Goal: Task Accomplishment & Management: Use online tool/utility

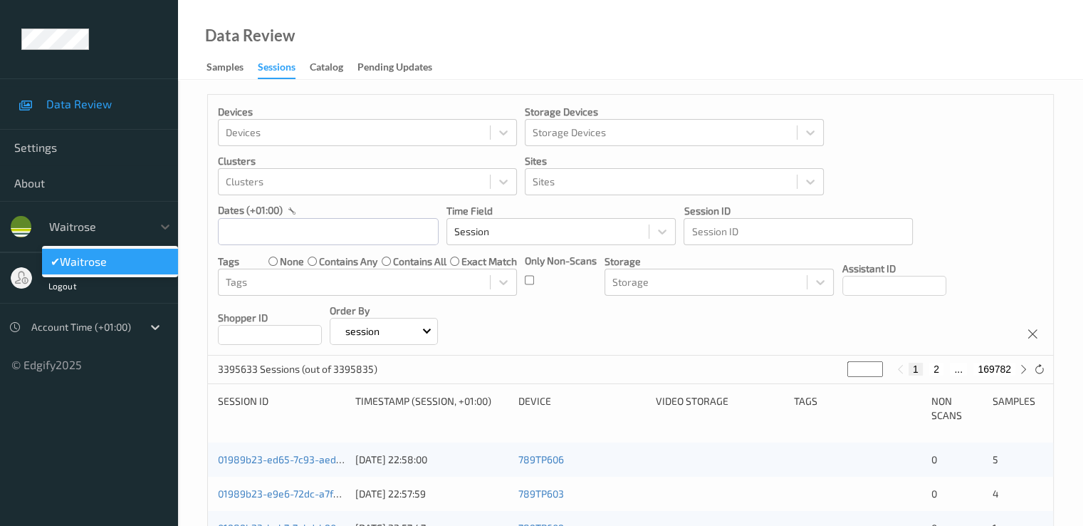
click at [87, 237] on div "waitrose" at bounding box center [97, 226] width 110 height 23
click at [85, 259] on span "waitrose" at bounding box center [83, 261] width 47 height 14
click at [85, 318] on div at bounding box center [83, 326] width 104 height 17
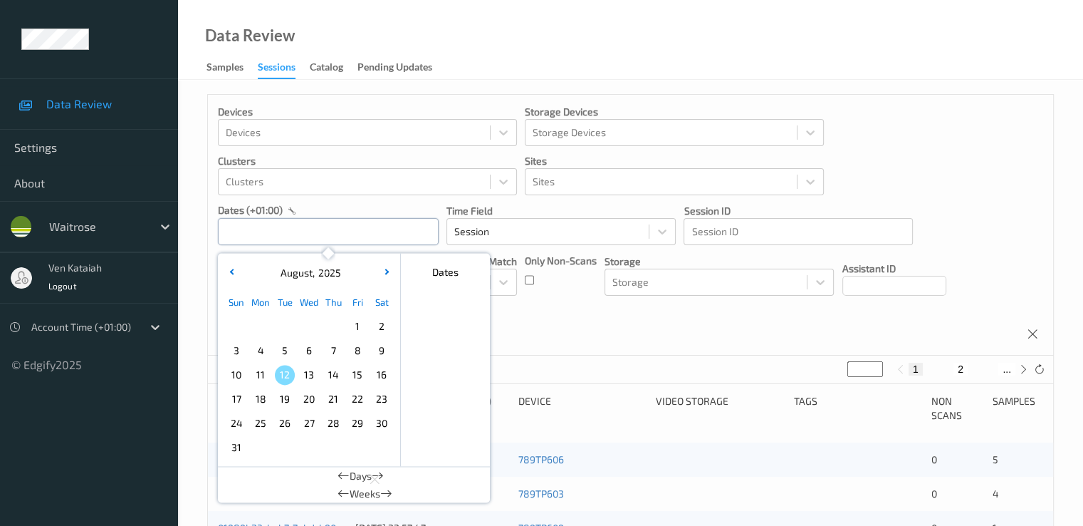
click at [249, 231] on input "text" at bounding box center [328, 231] width 221 height 27
click at [382, 348] on span "9" at bounding box center [382, 350] width 20 height 20
type input "[DATE] 00:00 -> [DATE] 23:59"
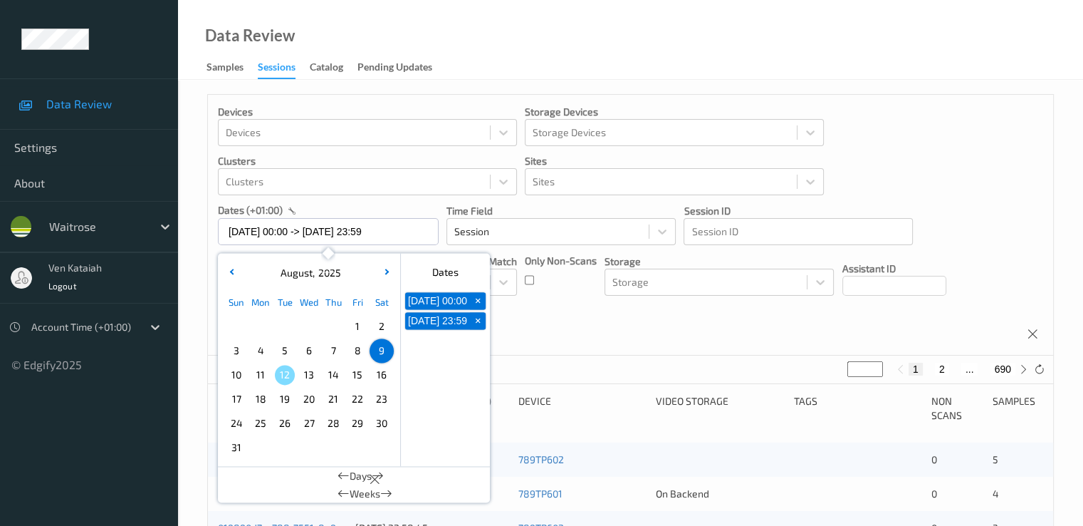
click at [529, 303] on div "Devices Devices Storage Devices Storage Devices Clusters Clusters Sites Sites d…" at bounding box center [630, 225] width 845 height 261
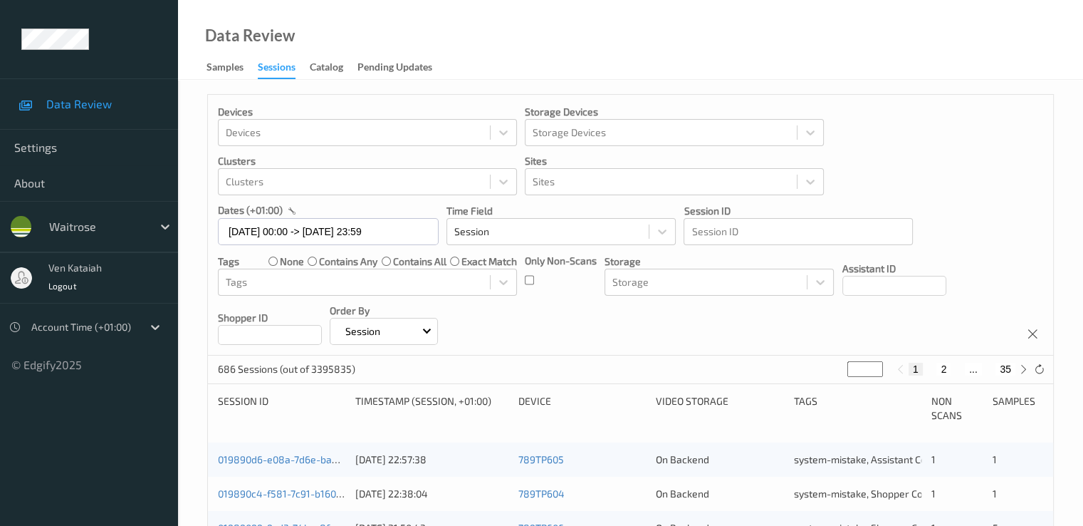
click at [249, 260] on div "Tags none contains any contains all exact match" at bounding box center [367, 261] width 299 height 14
click at [944, 365] on button "2" at bounding box center [944, 369] width 14 height 13
type input "*"
click at [960, 368] on button "3" at bounding box center [958, 369] width 14 height 13
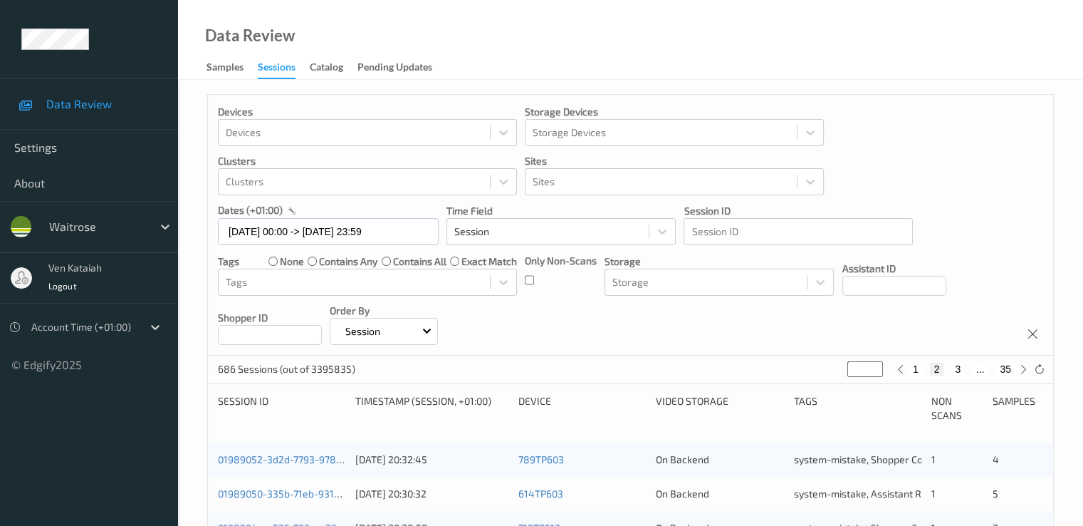
type input "*"
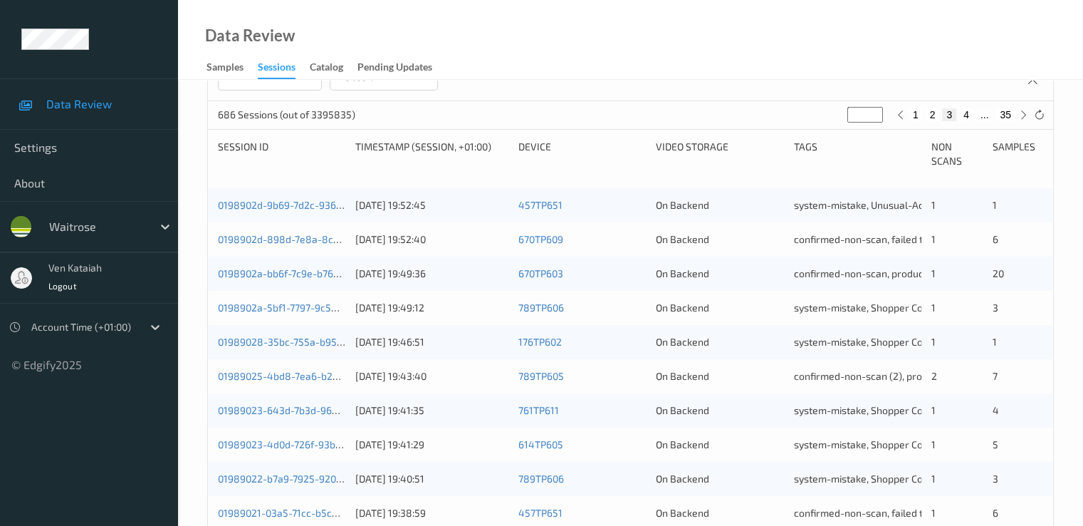
scroll to position [231, 0]
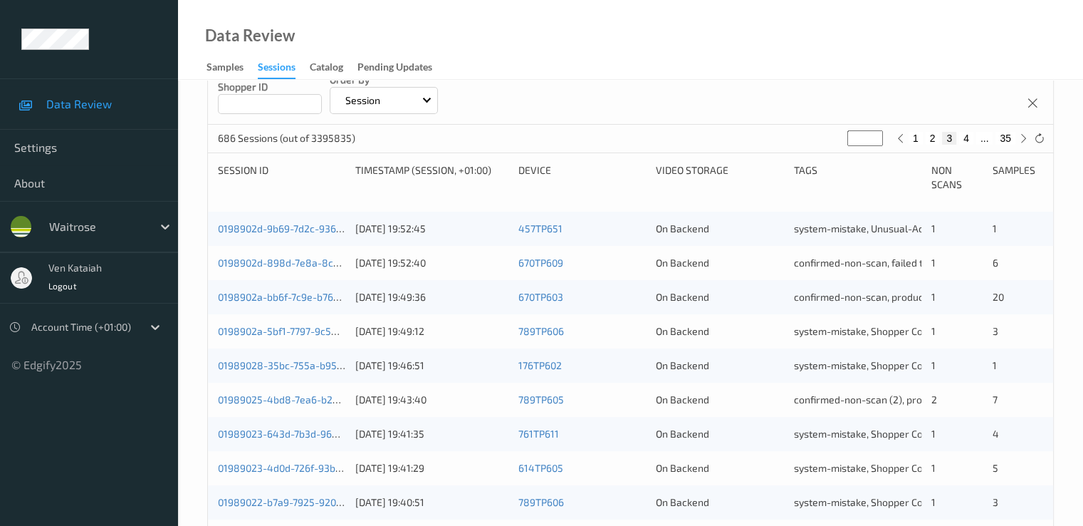
type input "*"
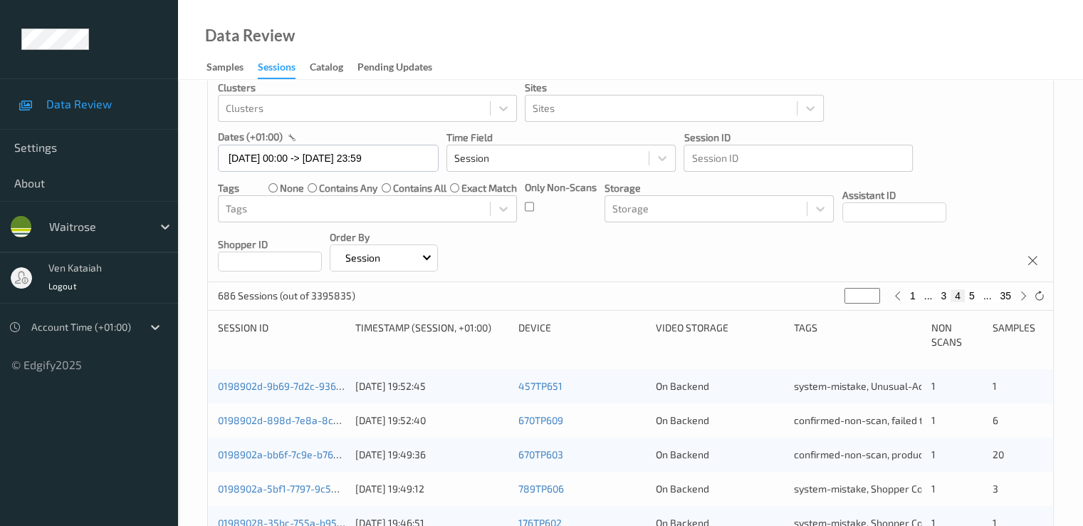
type input "*"
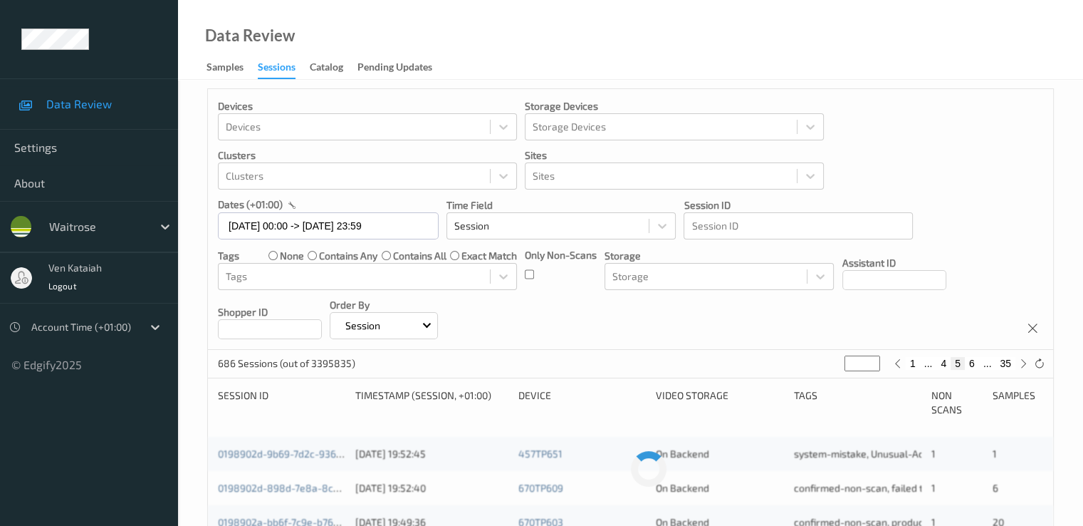
type input "*"
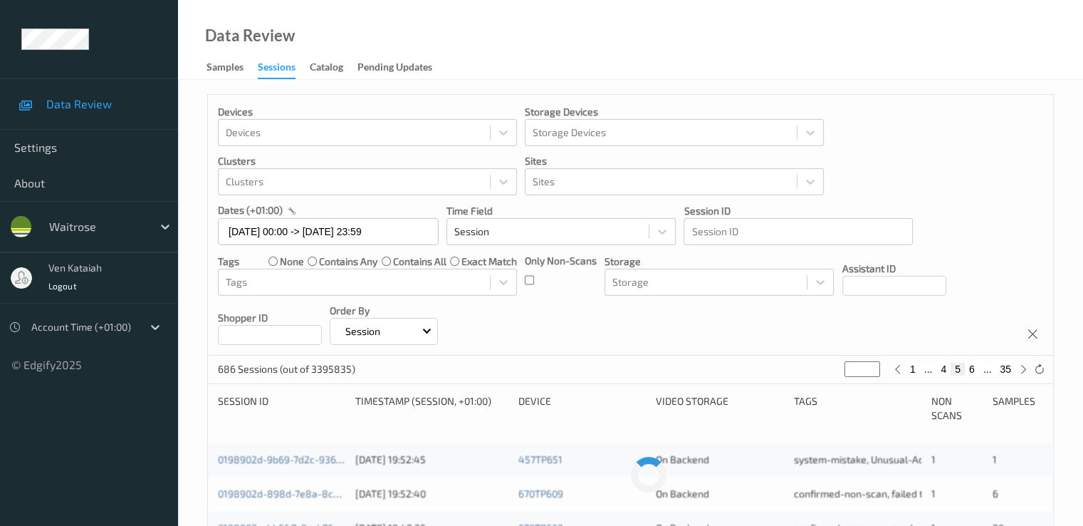
type input "*"
drag, startPoint x: 872, startPoint y: 135, endPoint x: 839, endPoint y: 140, distance: 33.1
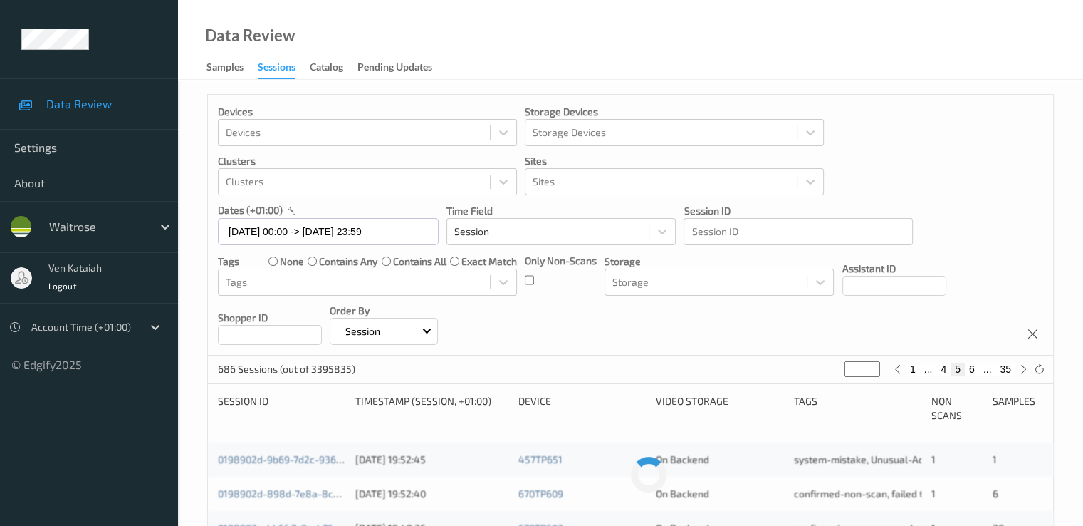
type input "**"
click at [845, 361] on input "**" at bounding box center [863, 369] width 36 height 16
type input "**"
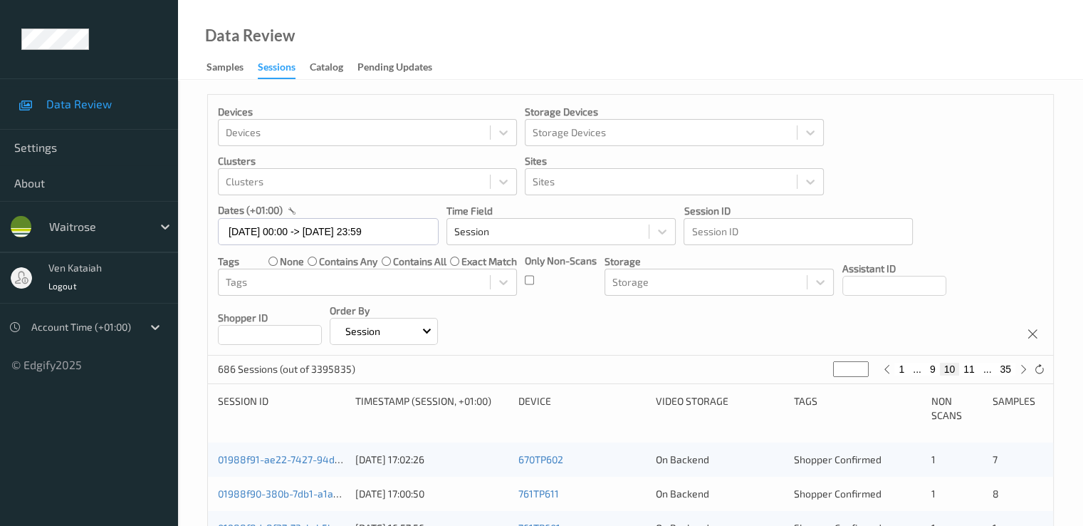
click at [860, 366] on input "**" at bounding box center [851, 369] width 36 height 16
type input "**"
click at [860, 366] on input "**" at bounding box center [846, 369] width 36 height 16
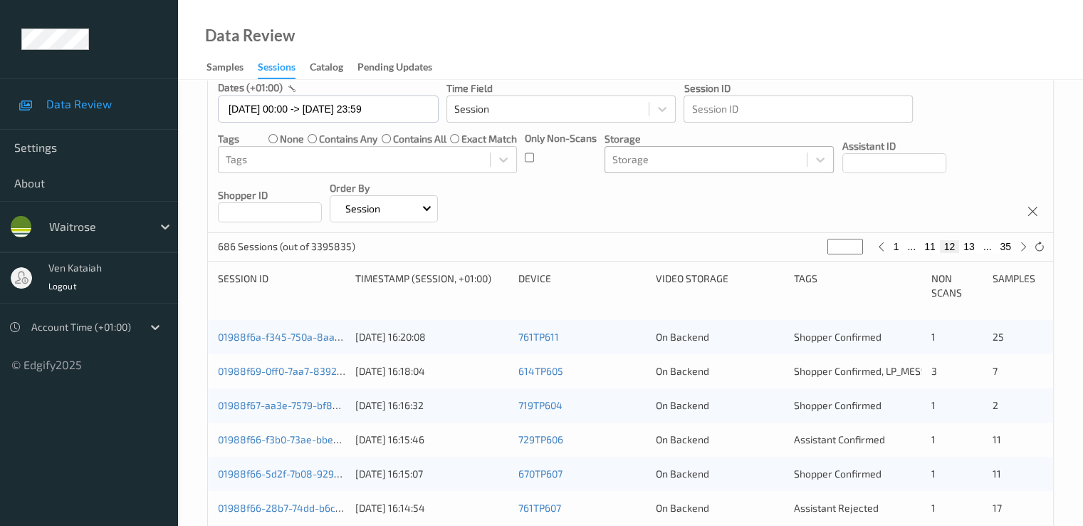
scroll to position [142, 0]
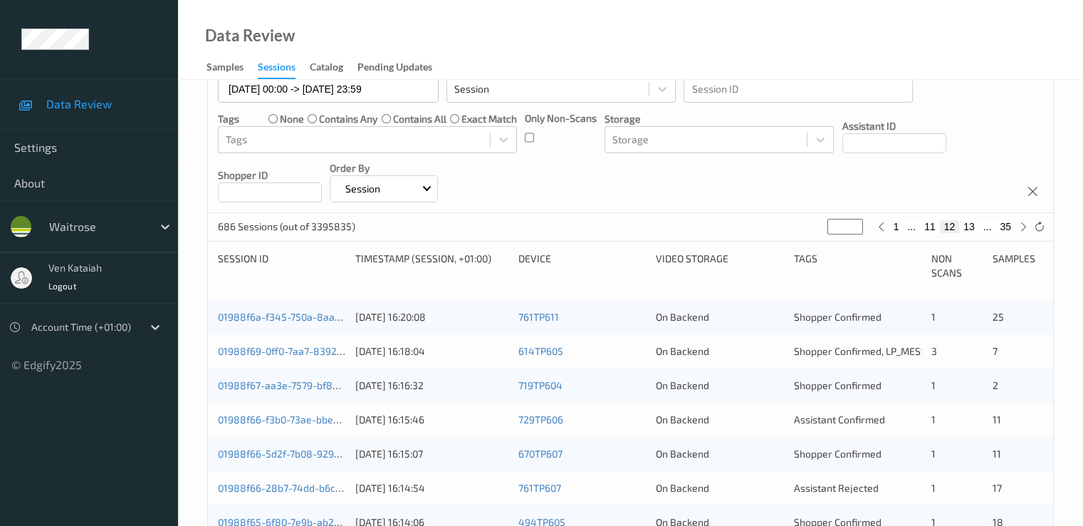
click at [956, 227] on button "12" at bounding box center [950, 226] width 20 height 13
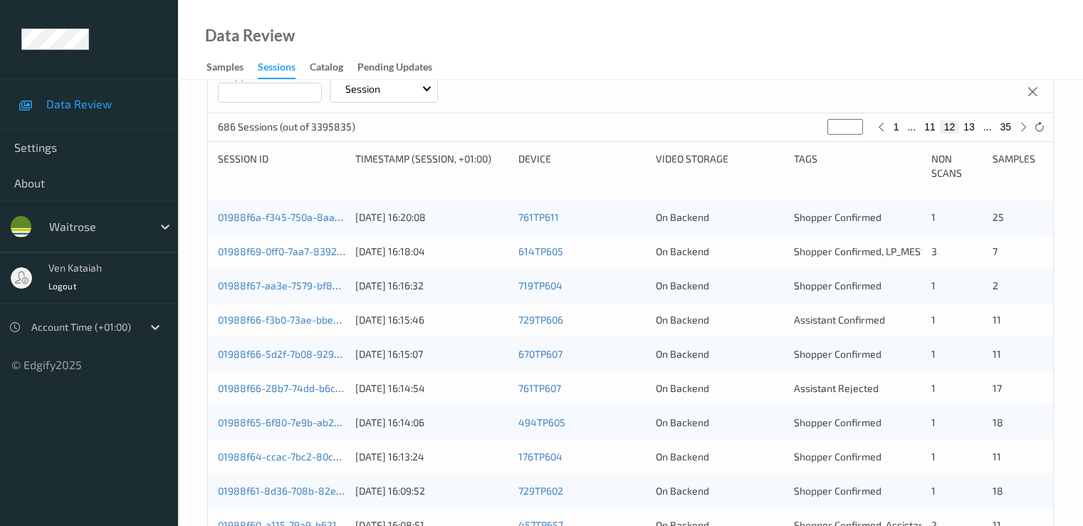
scroll to position [285, 0]
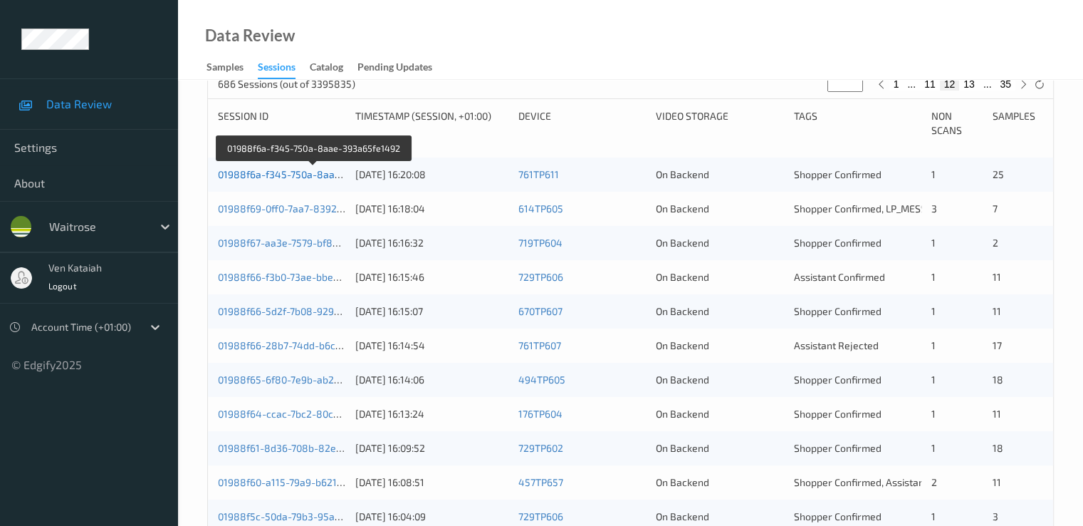
click at [291, 175] on link "01988f6a-f345-750a-8aae-393a65fe1492" at bounding box center [314, 174] width 192 height 12
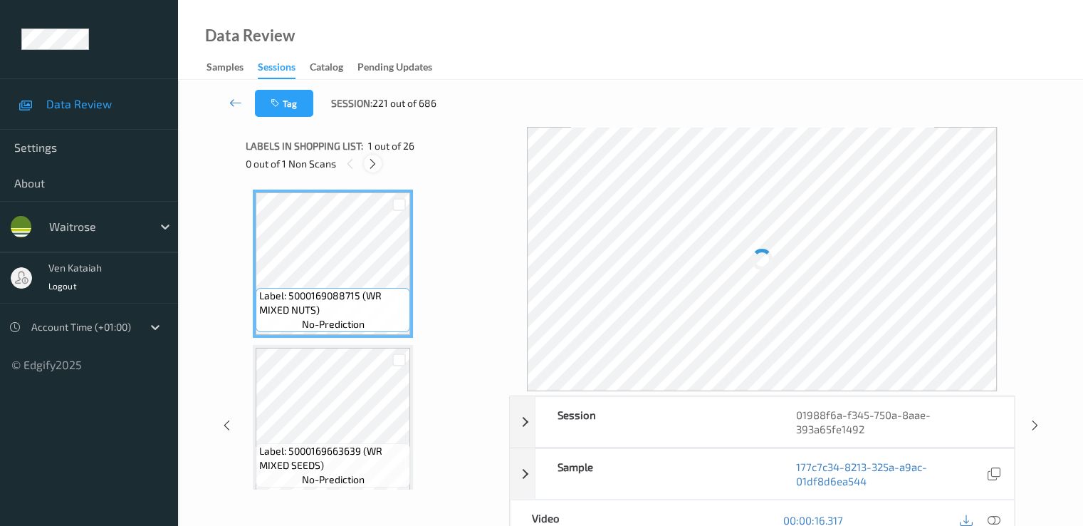
click at [371, 160] on icon at bounding box center [373, 163] width 12 height 13
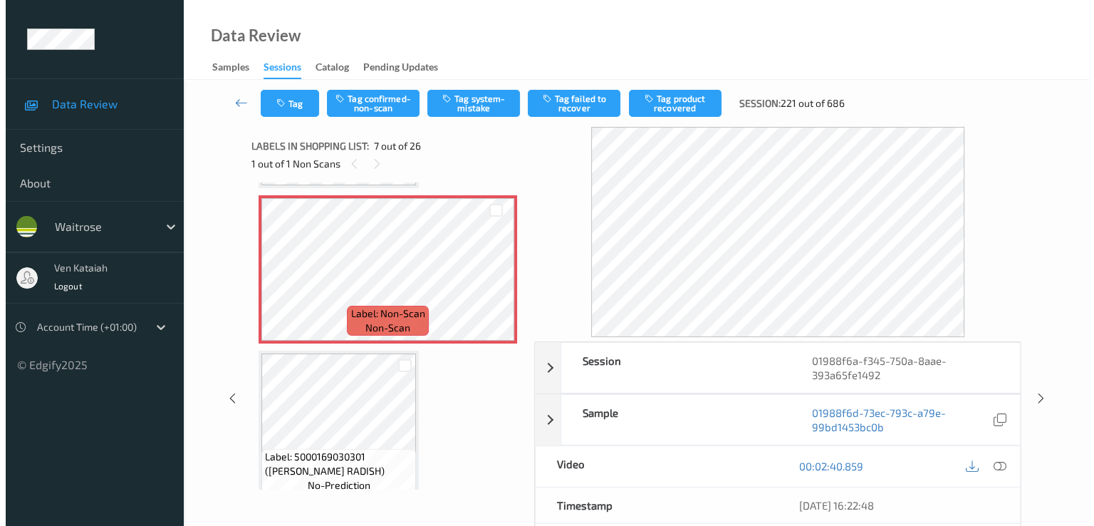
scroll to position [1068, 0]
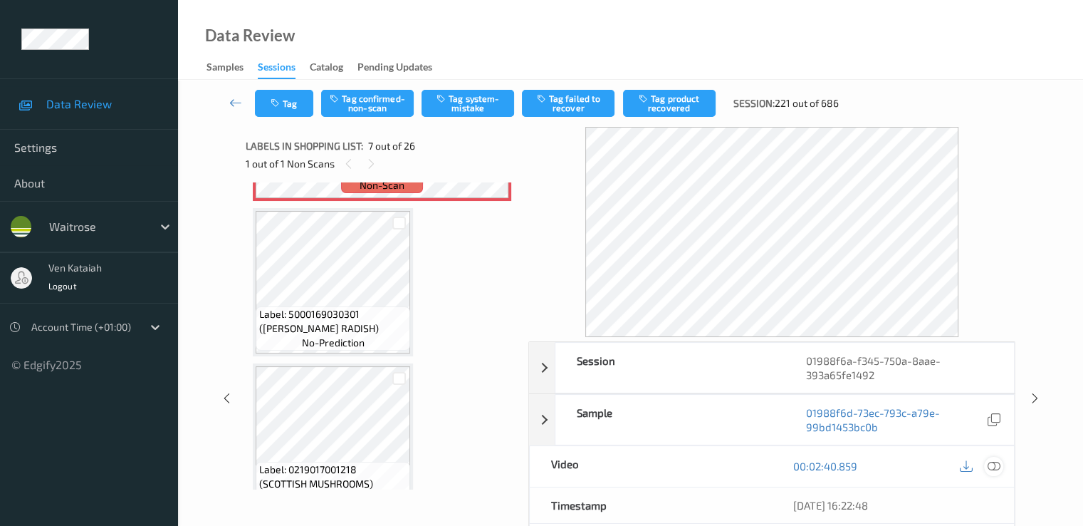
click at [1001, 464] on div at bounding box center [993, 466] width 19 height 19
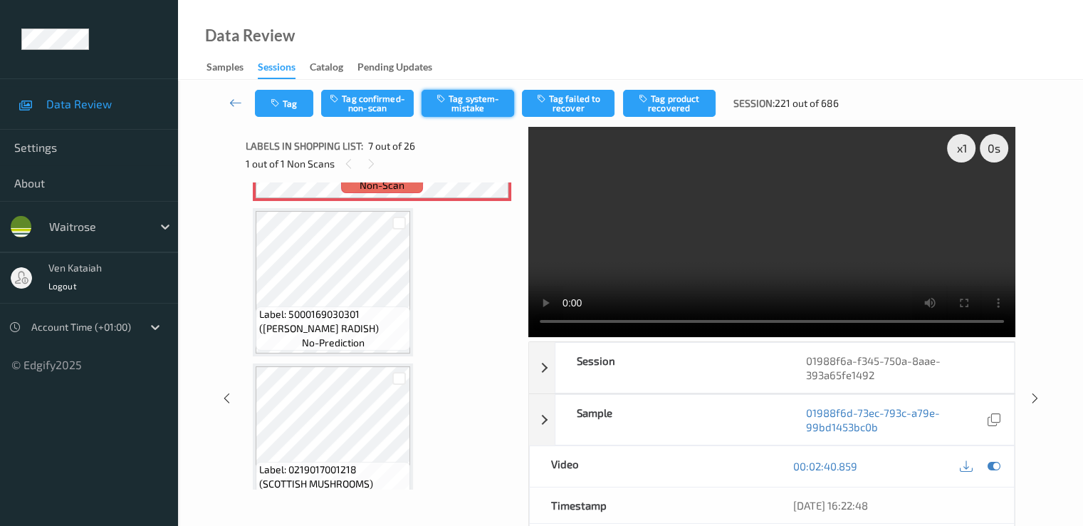
click at [493, 101] on button "Tag system-mistake" at bounding box center [468, 103] width 93 height 27
click at [293, 100] on button "Tag" at bounding box center [284, 103] width 58 height 27
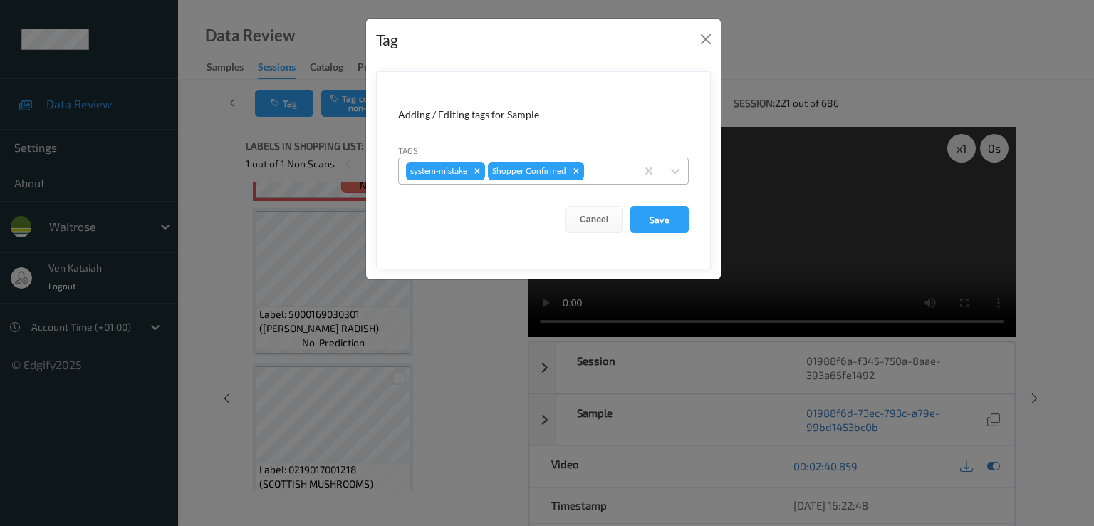
click at [595, 163] on div at bounding box center [608, 170] width 42 height 17
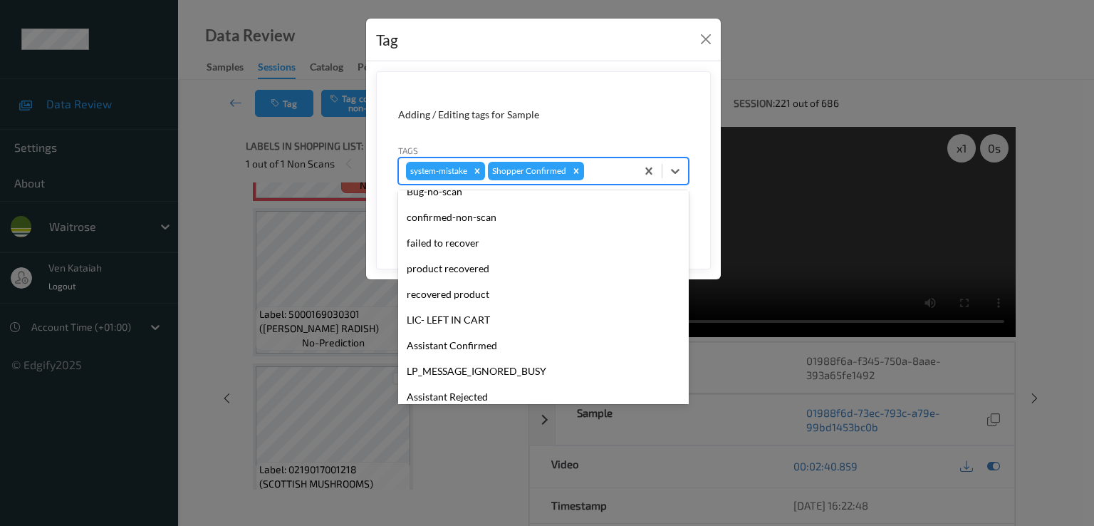
scroll to position [279, 0]
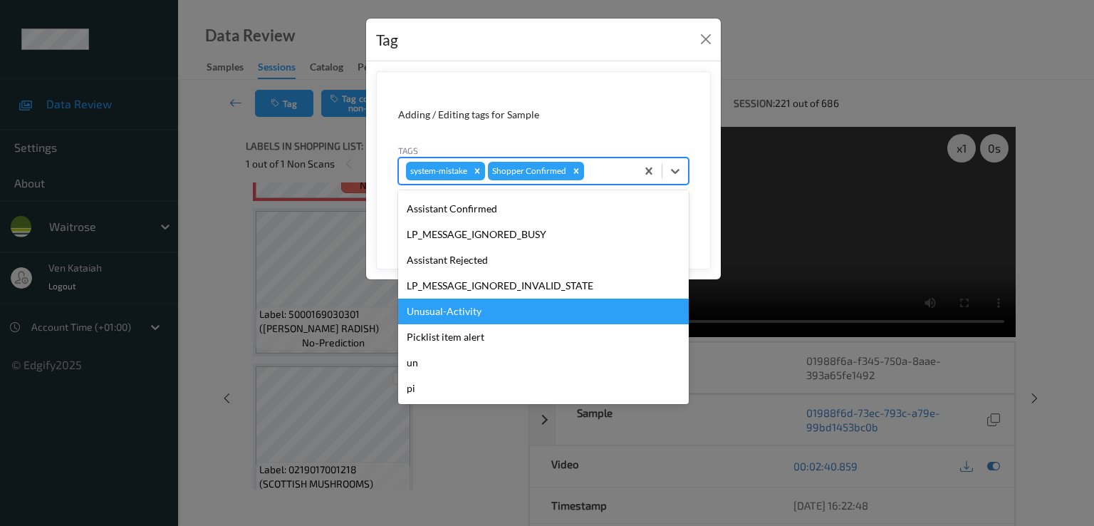
click at [457, 303] on div "Unusual-Activity" at bounding box center [543, 311] width 291 height 26
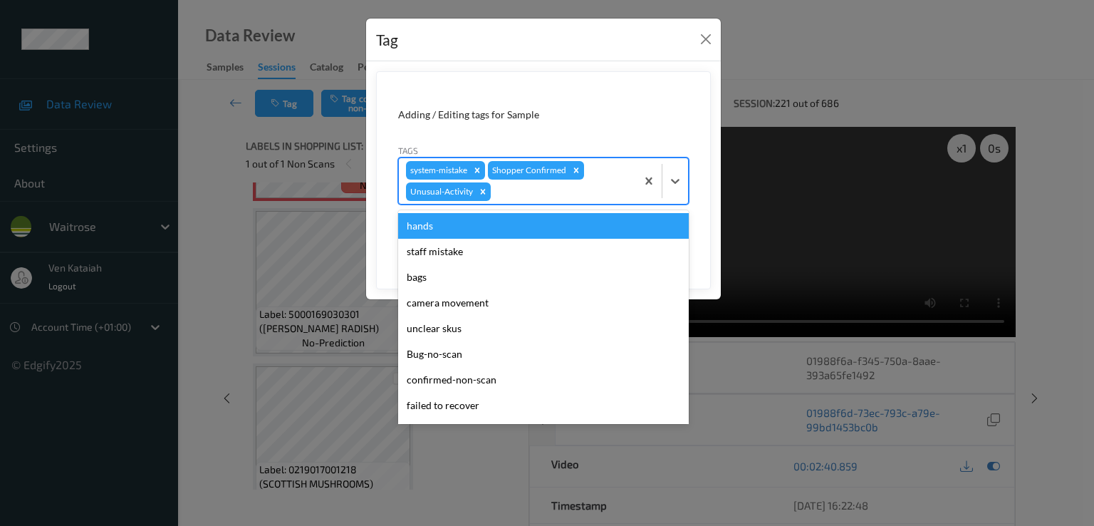
click at [552, 184] on div at bounding box center [561, 191] width 135 height 17
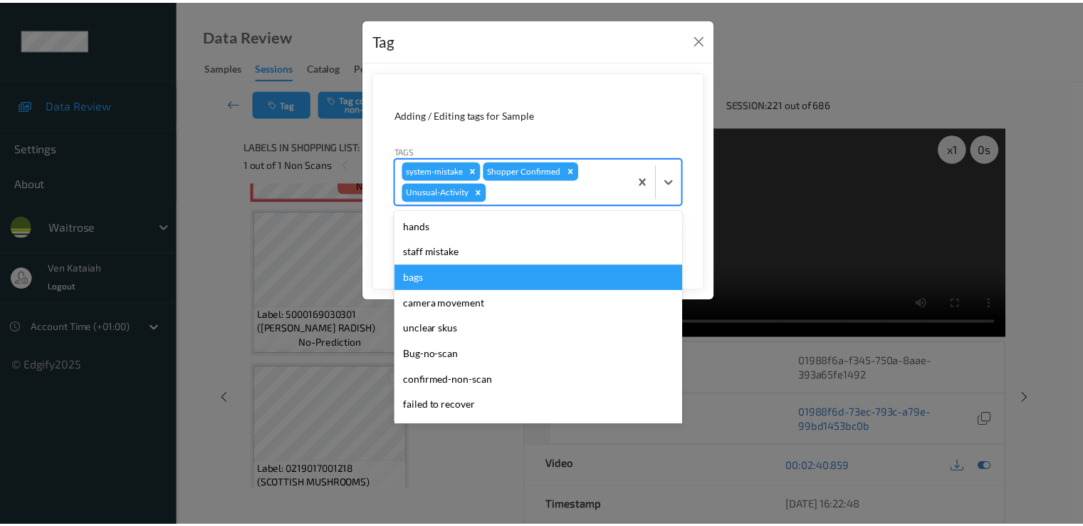
scroll to position [254, 0]
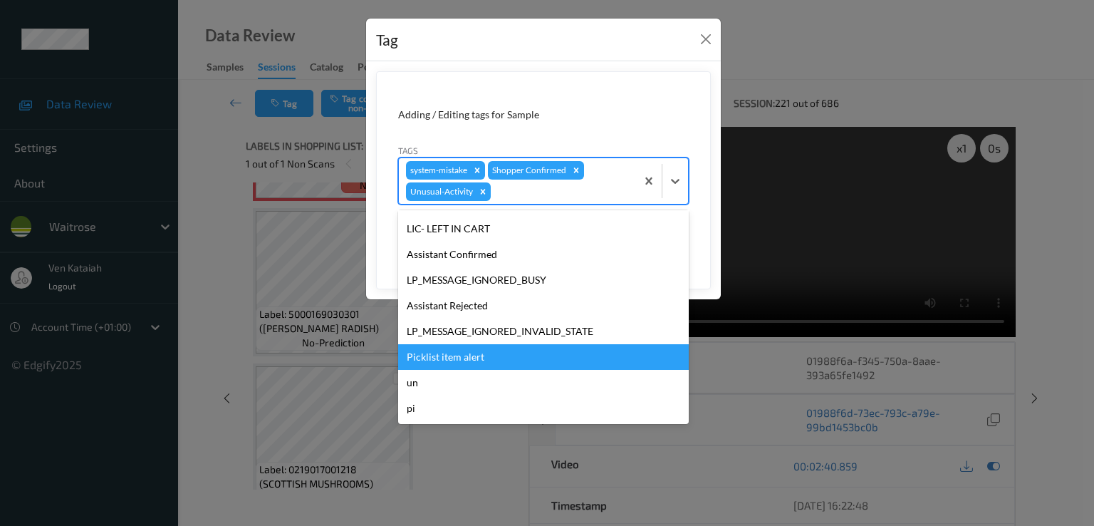
click at [455, 360] on div "Picklist item alert" at bounding box center [543, 357] width 291 height 26
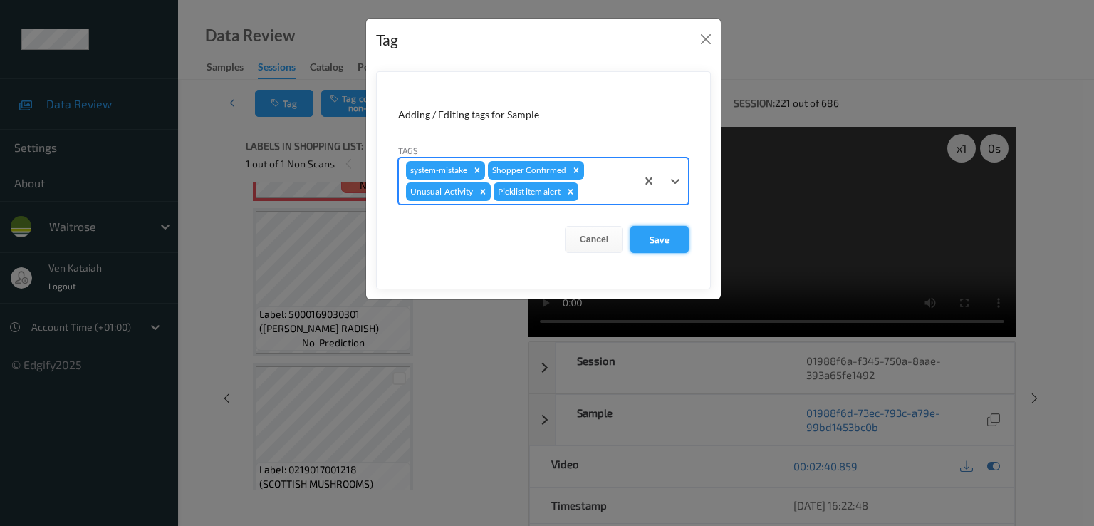
click at [649, 244] on button "Save" at bounding box center [659, 239] width 58 height 27
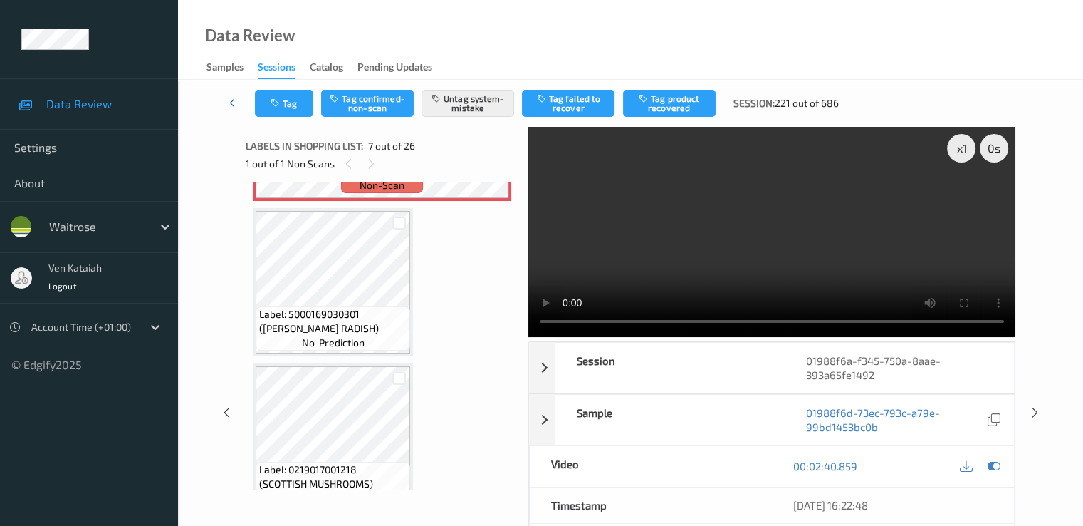
click at [235, 99] on icon at bounding box center [235, 102] width 13 height 14
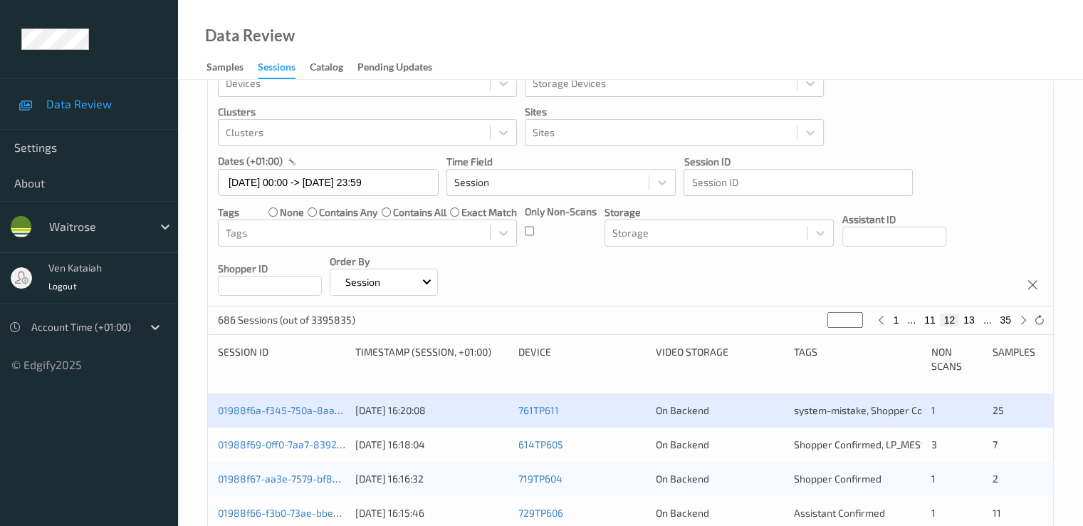
scroll to position [142, 0]
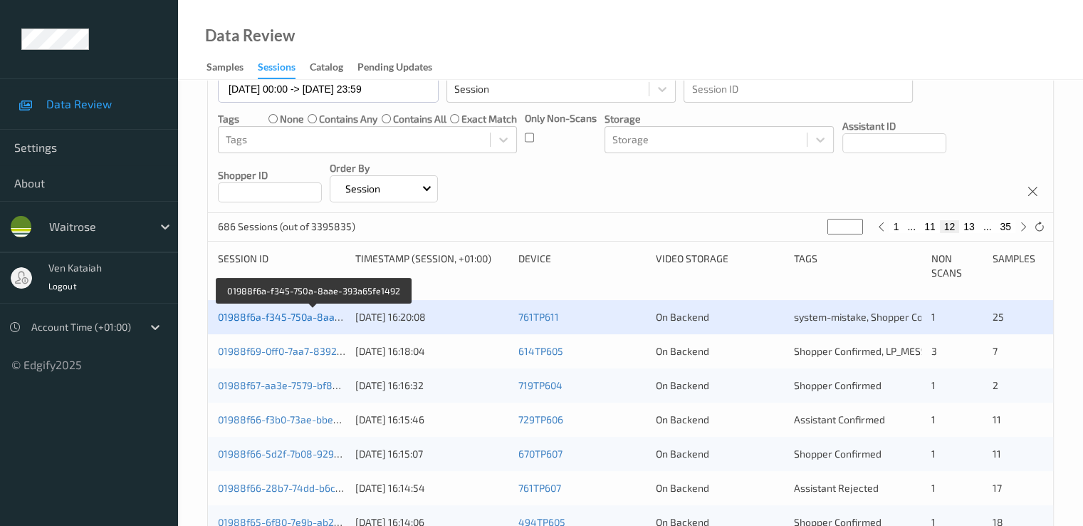
click at [291, 318] on link "01988f6a-f345-750a-8aae-393a65fe1492" at bounding box center [314, 317] width 192 height 12
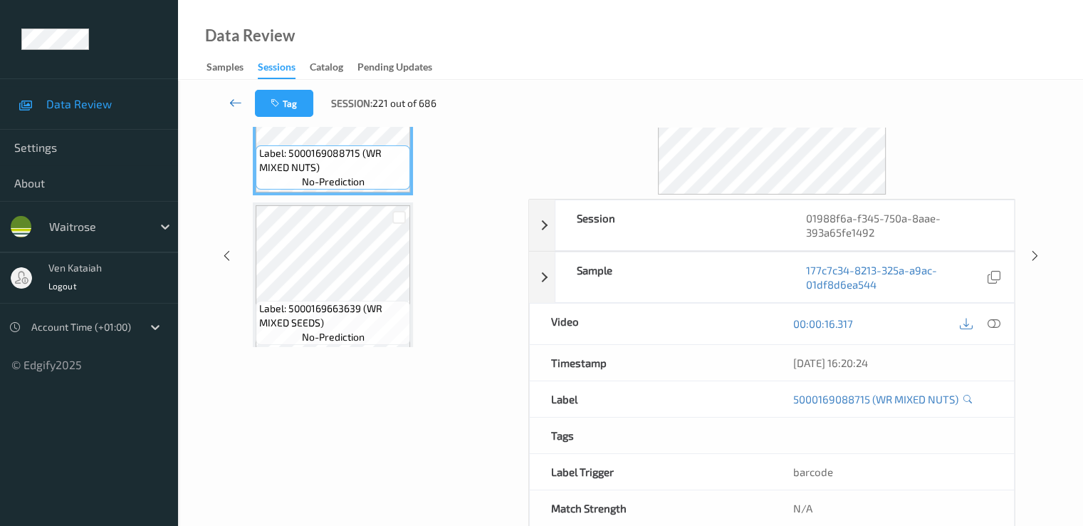
click at [234, 105] on icon at bounding box center [235, 102] width 13 height 14
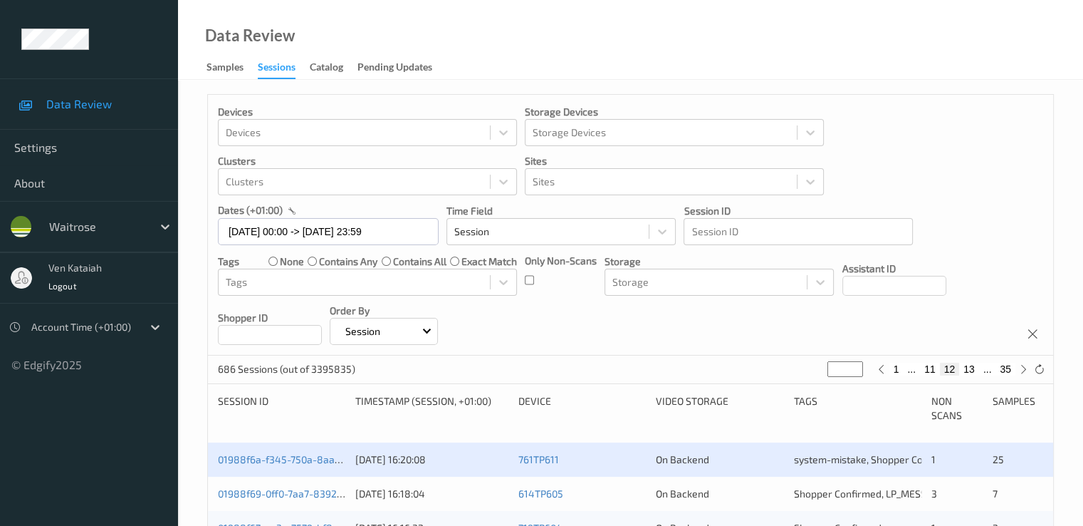
scroll to position [142, 0]
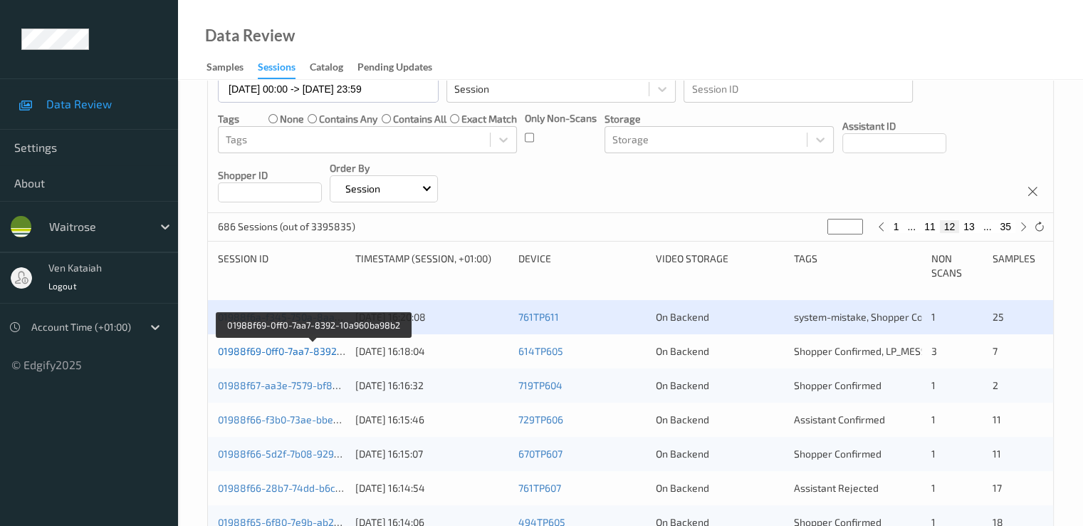
click at [273, 355] on link "01988f69-0ff0-7aa7-8392-10a960ba98b2" at bounding box center [313, 351] width 191 height 12
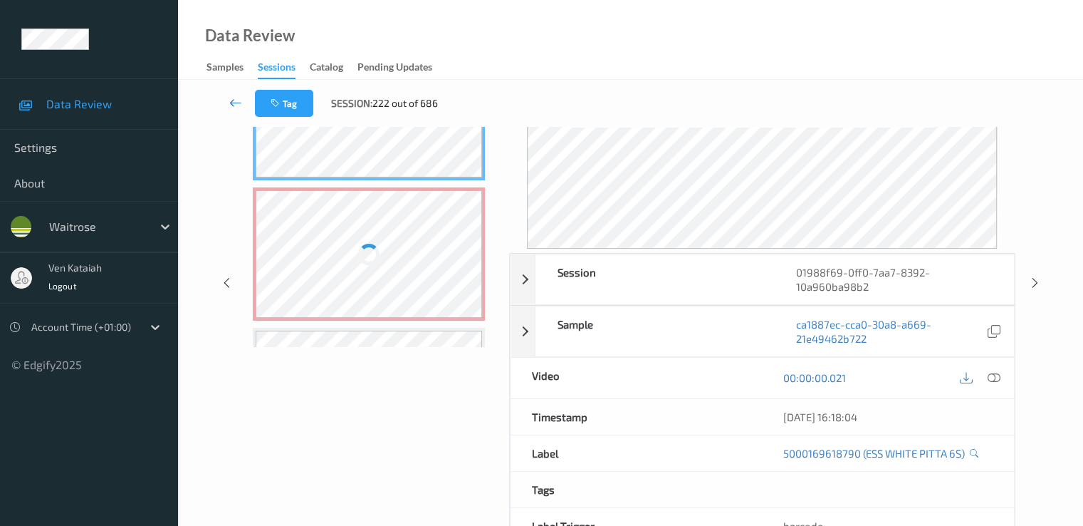
click at [225, 100] on link at bounding box center [236, 103] width 38 height 27
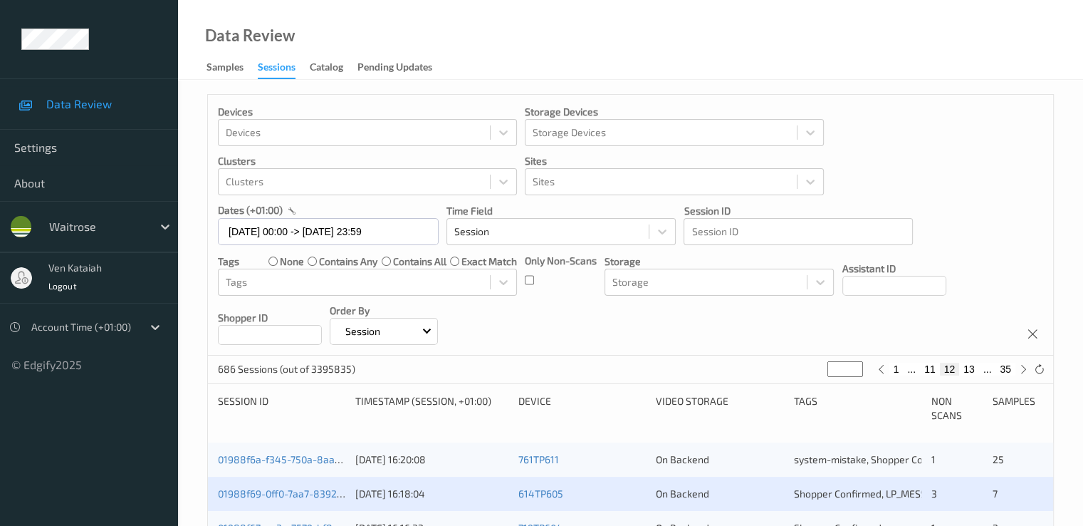
scroll to position [142, 0]
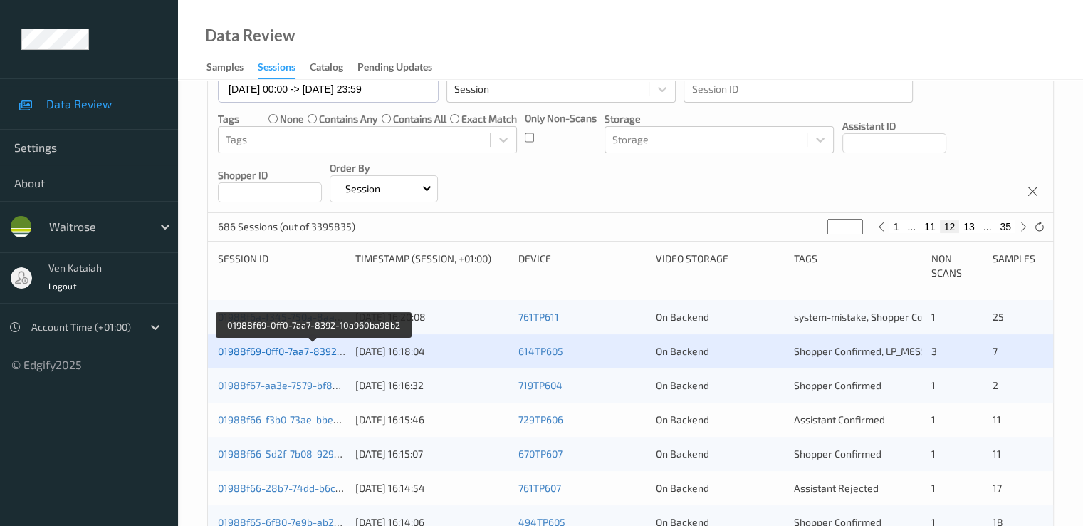
click at [328, 351] on link "01988f69-0ff0-7aa7-8392-10a960ba98b2" at bounding box center [313, 351] width 191 height 12
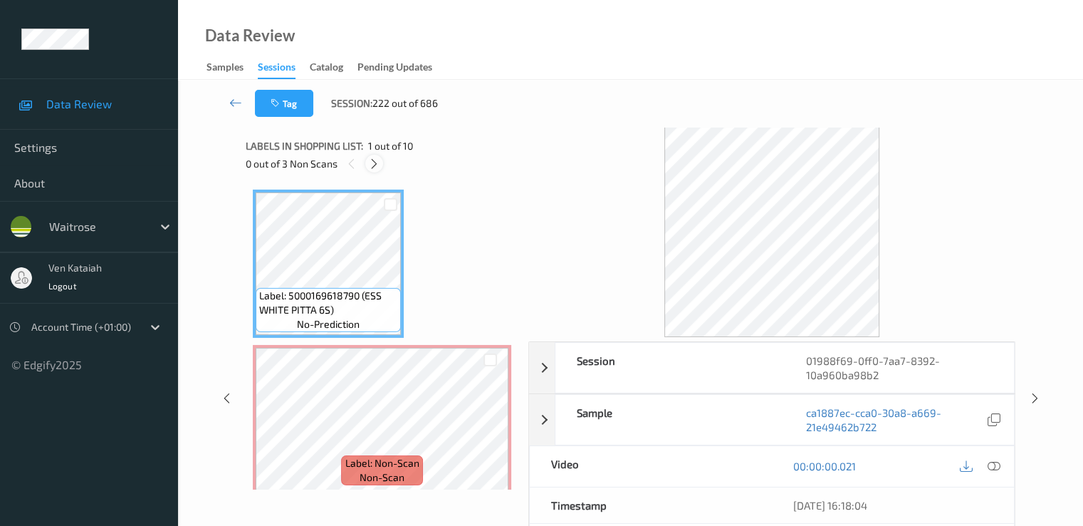
click at [376, 163] on icon at bounding box center [374, 163] width 12 height 13
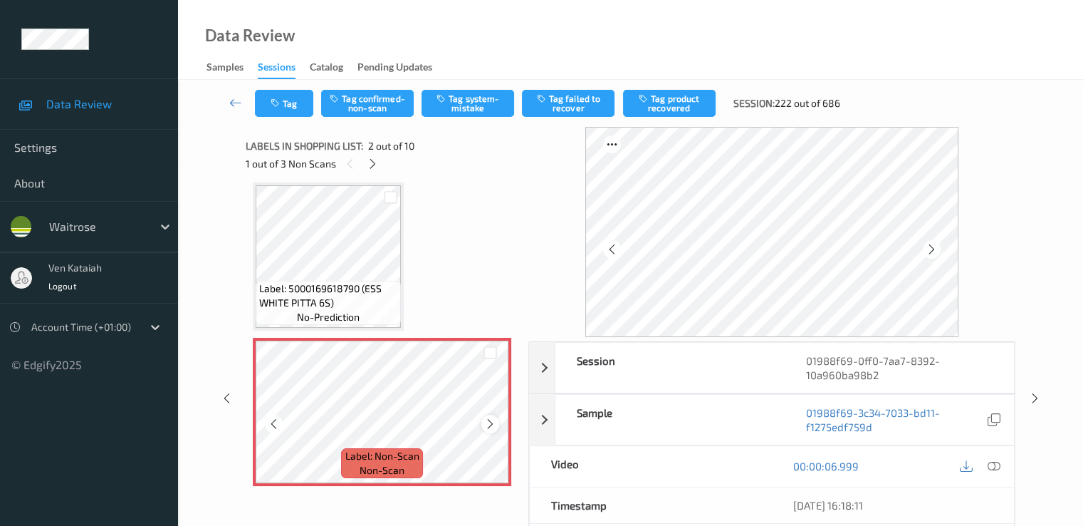
click at [494, 429] on icon at bounding box center [490, 423] width 12 height 13
click at [276, 431] on div at bounding box center [274, 424] width 18 height 18
click at [494, 422] on icon at bounding box center [490, 423] width 12 height 13
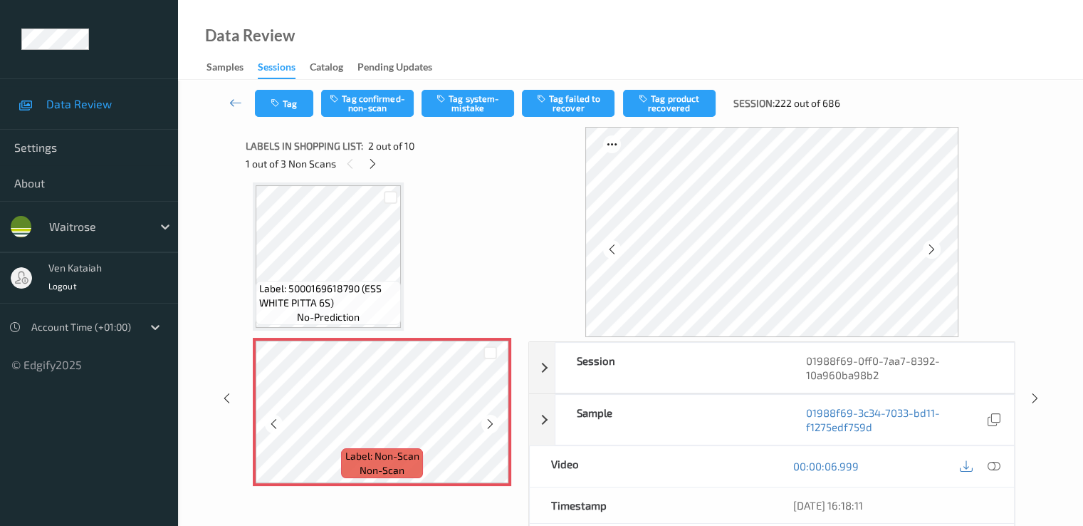
click at [494, 422] on icon at bounding box center [490, 423] width 12 height 13
click at [384, 162] on div "1 out of 3 Non Scans" at bounding box center [382, 164] width 273 height 18
click at [365, 163] on div at bounding box center [373, 164] width 18 height 18
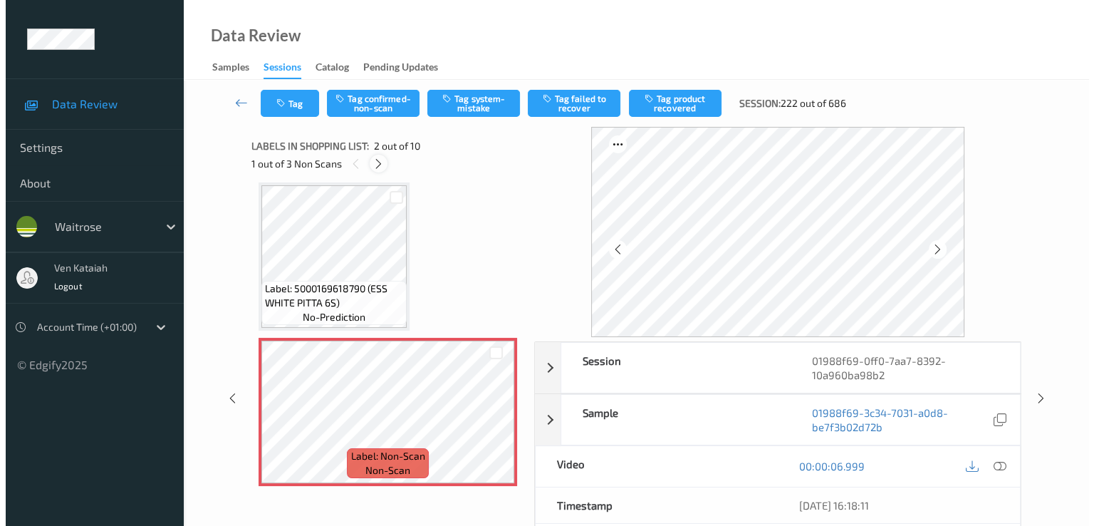
scroll to position [318, 0]
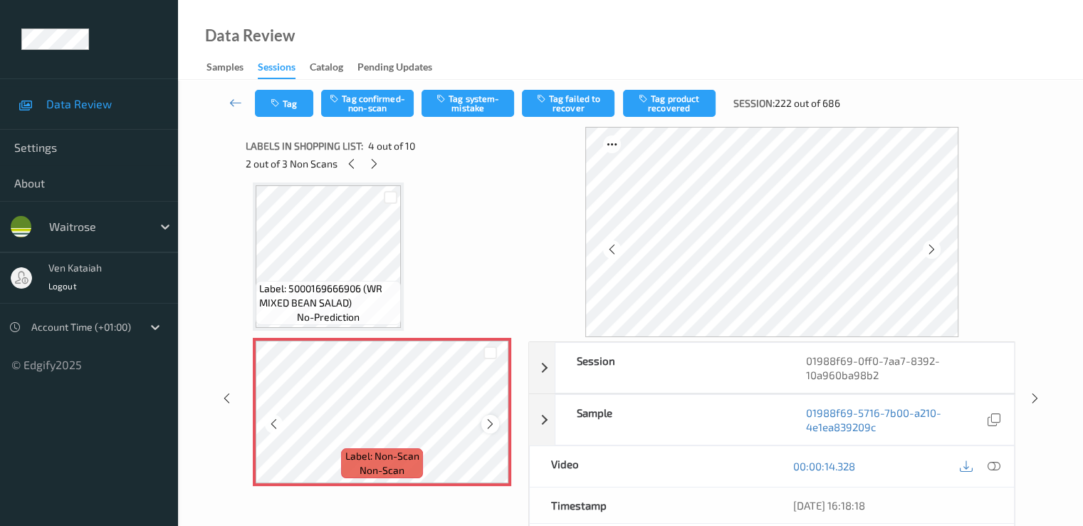
click at [496, 423] on div at bounding box center [490, 424] width 18 height 18
click at [991, 462] on icon at bounding box center [993, 465] width 13 height 13
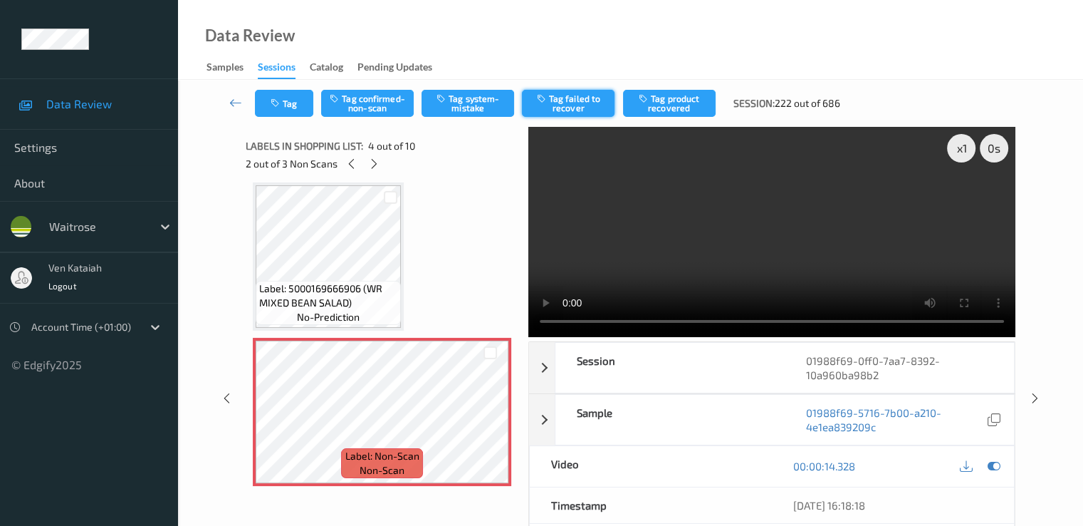
click at [527, 96] on button "Tag failed to recover" at bounding box center [568, 103] width 93 height 27
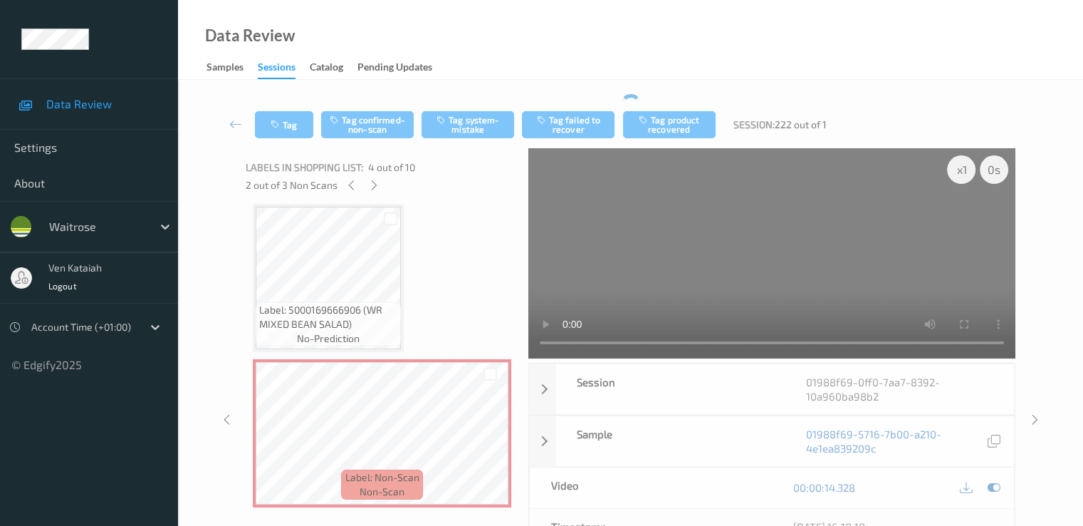
click at [504, 110] on div "Tag Tag confirmed-non-scan Tag system-mistake Tag failed to recover Tag product…" at bounding box center [630, 124] width 847 height 47
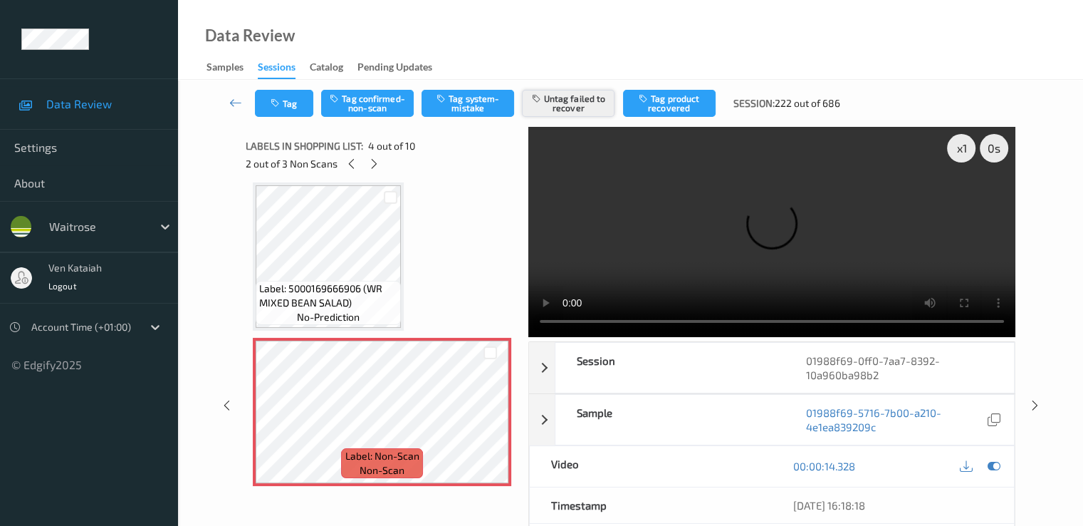
click at [553, 112] on button "Untag failed to recover" at bounding box center [568, 103] width 93 height 27
click at [476, 113] on button "Tag system-mistake" at bounding box center [468, 103] width 93 height 27
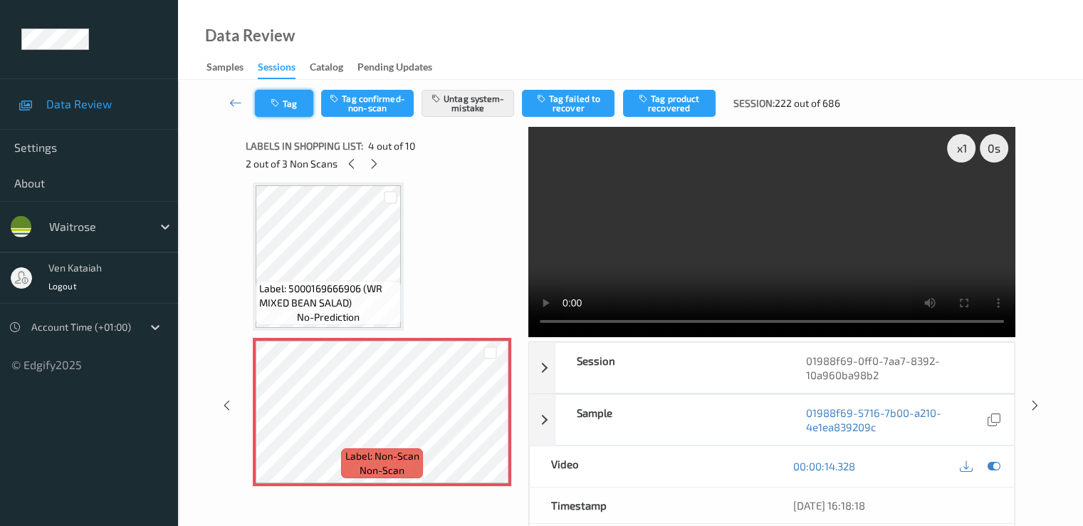
click at [276, 111] on button "Tag" at bounding box center [284, 103] width 58 height 27
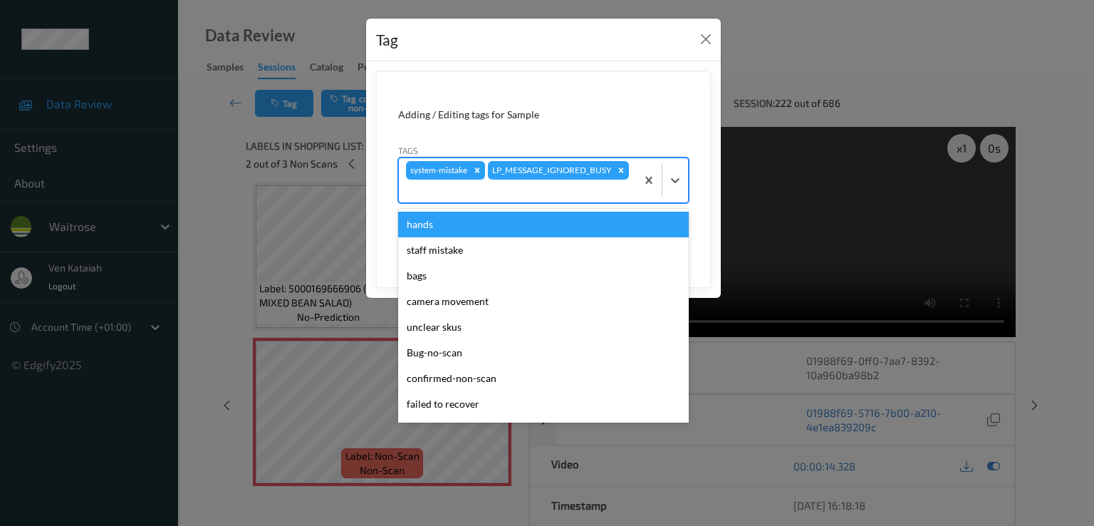
click at [624, 183] on div at bounding box center [517, 190] width 223 height 17
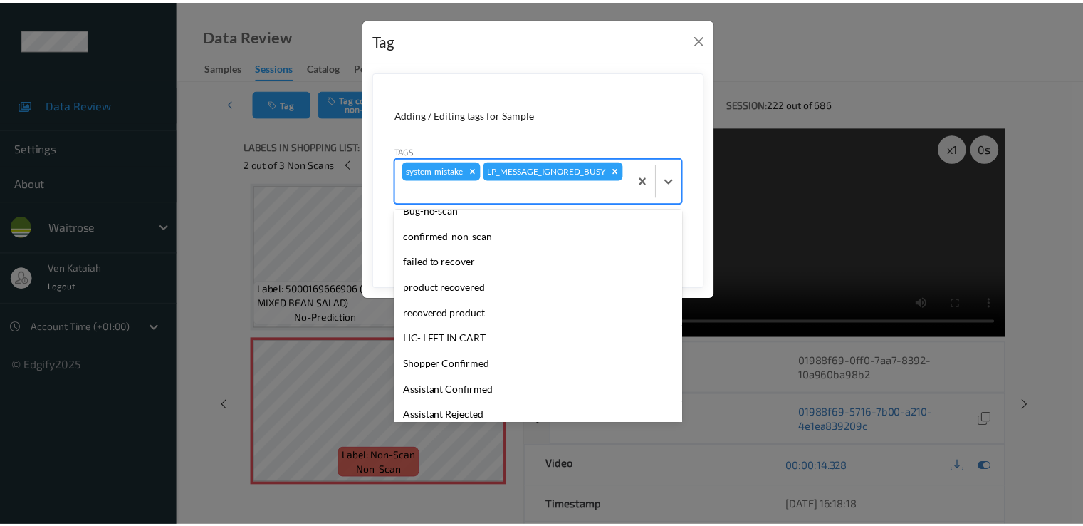
scroll to position [279, 0]
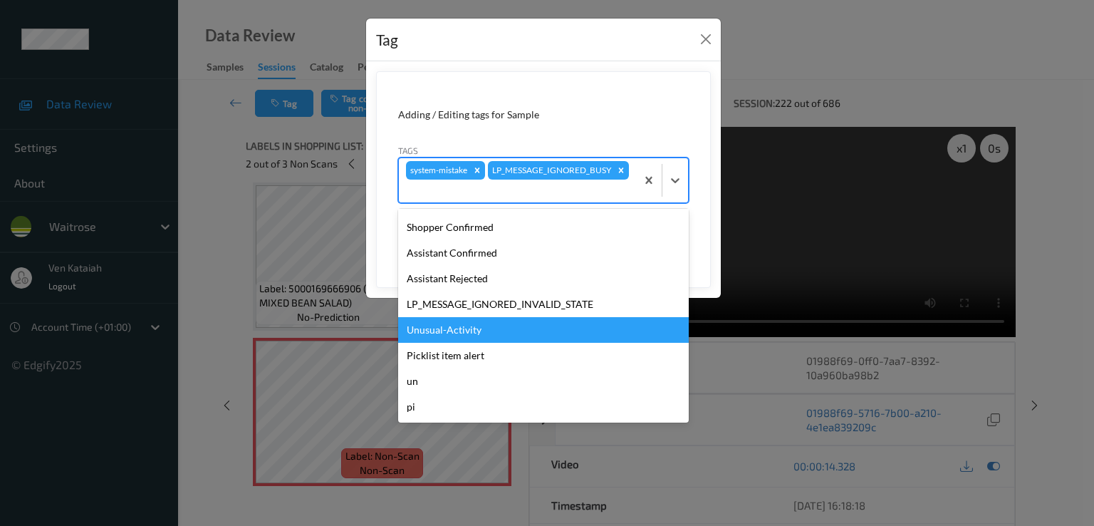
click at [459, 329] on div "Unusual-Activity" at bounding box center [543, 330] width 291 height 26
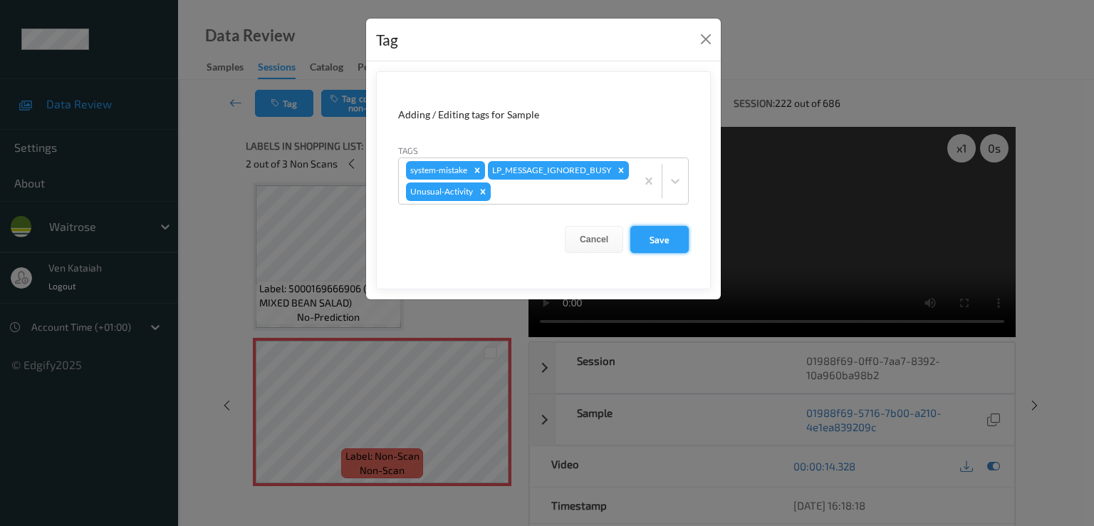
click at [677, 234] on button "Save" at bounding box center [659, 239] width 58 height 27
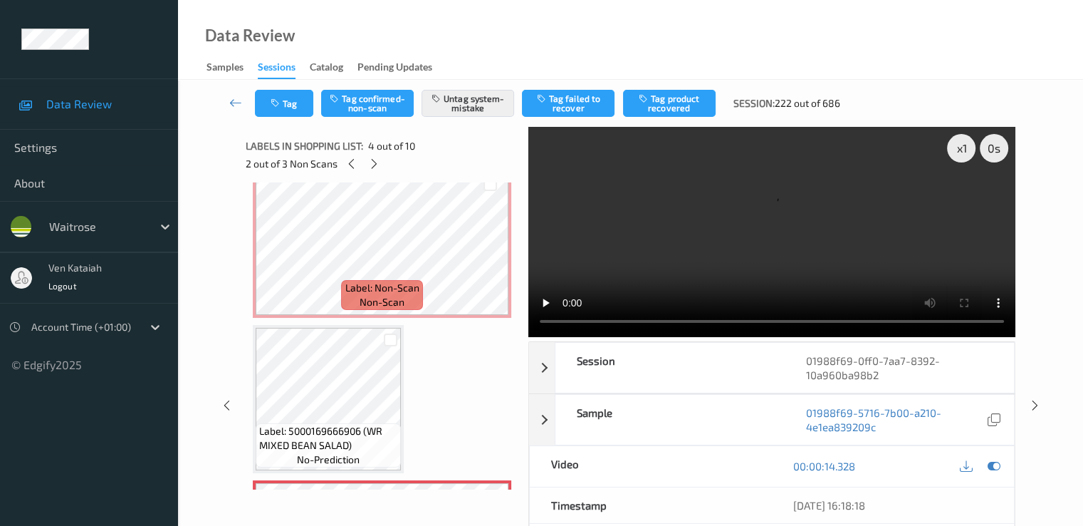
scroll to position [318, 0]
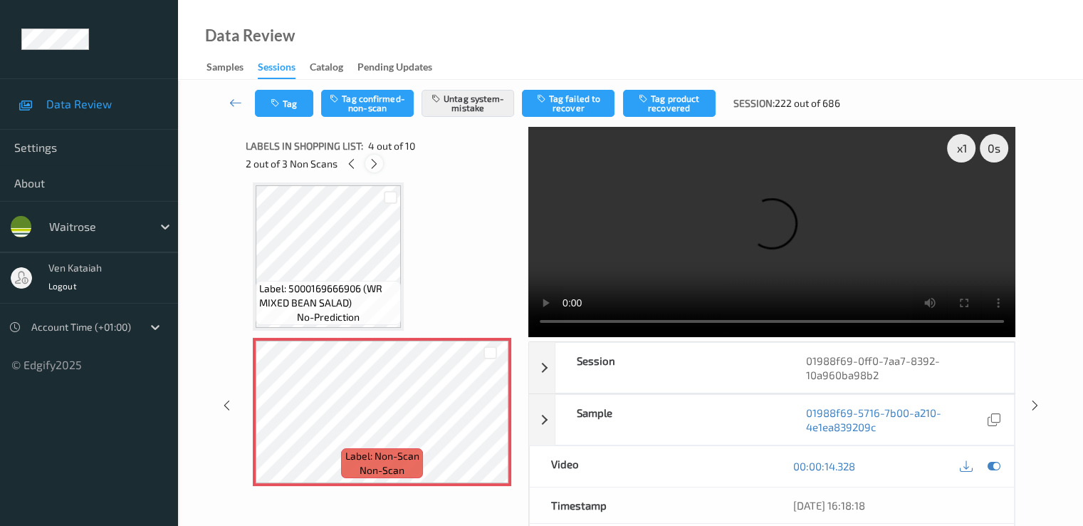
click at [377, 160] on icon at bounding box center [374, 163] width 12 height 13
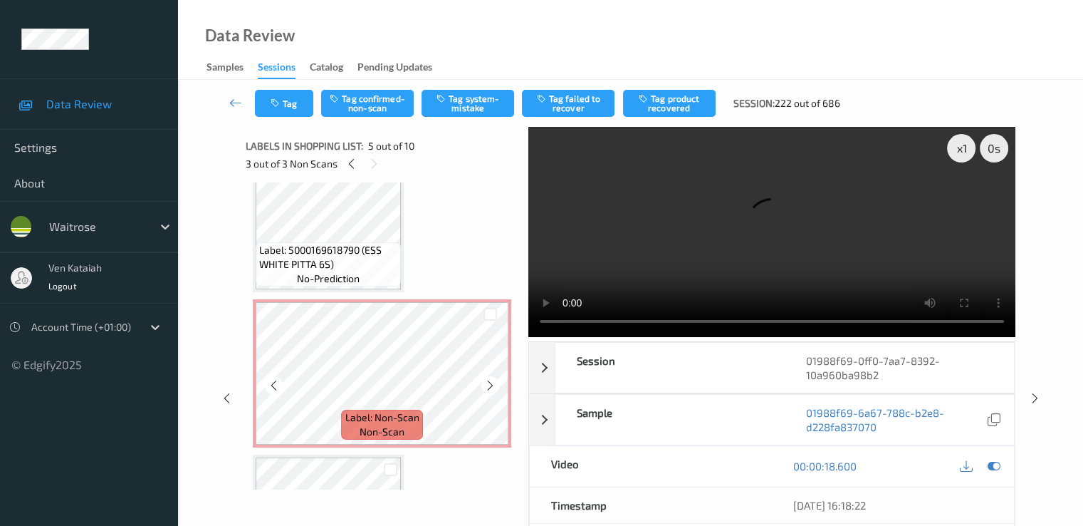
scroll to position [0, 0]
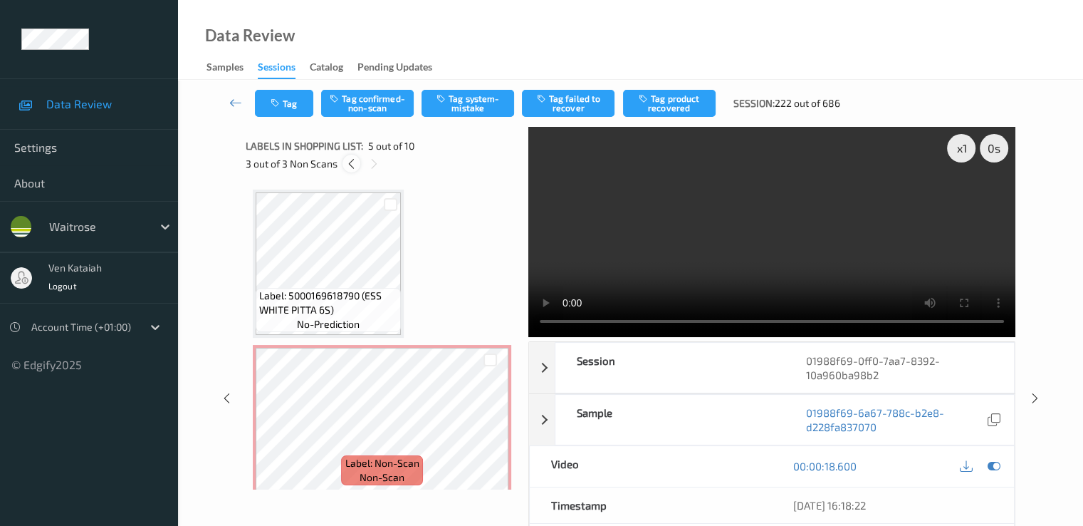
click at [353, 164] on icon at bounding box center [351, 163] width 12 height 13
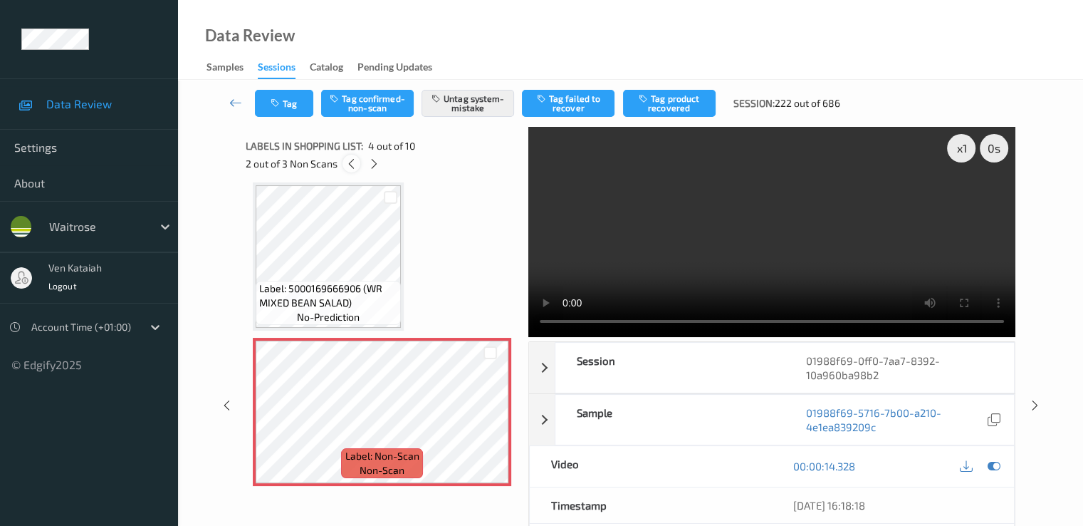
click at [353, 164] on icon at bounding box center [351, 163] width 12 height 13
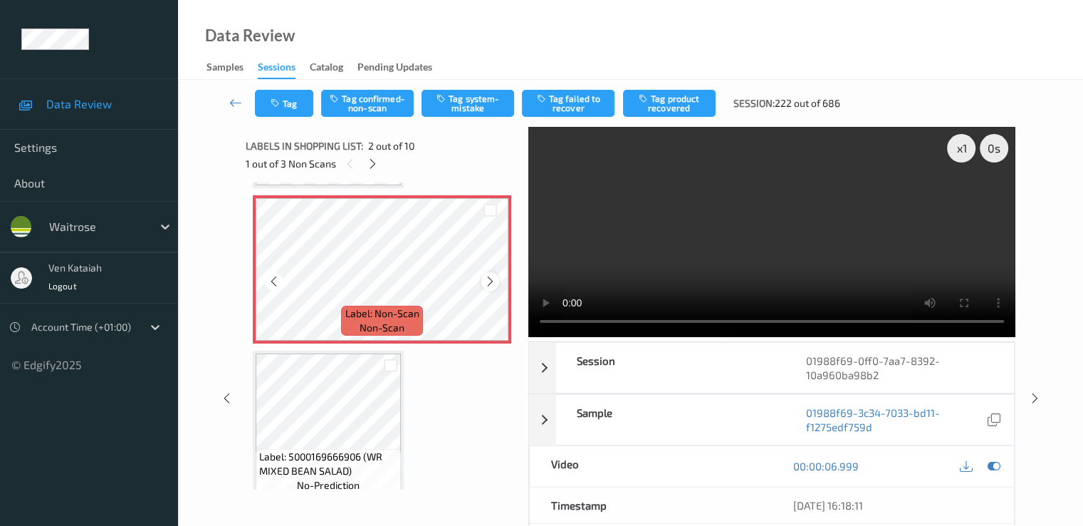
click at [494, 285] on icon at bounding box center [490, 281] width 12 height 13
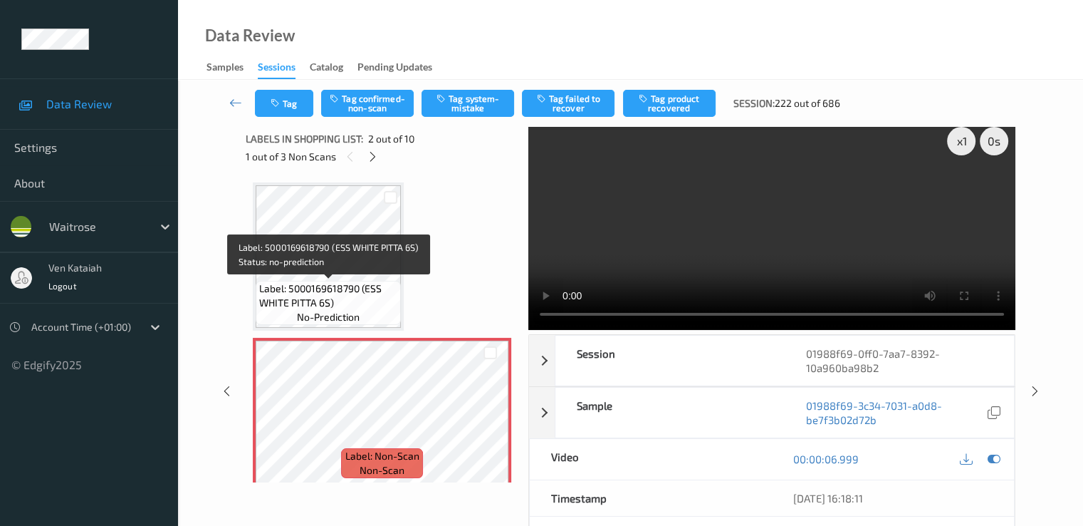
scroll to position [0, 0]
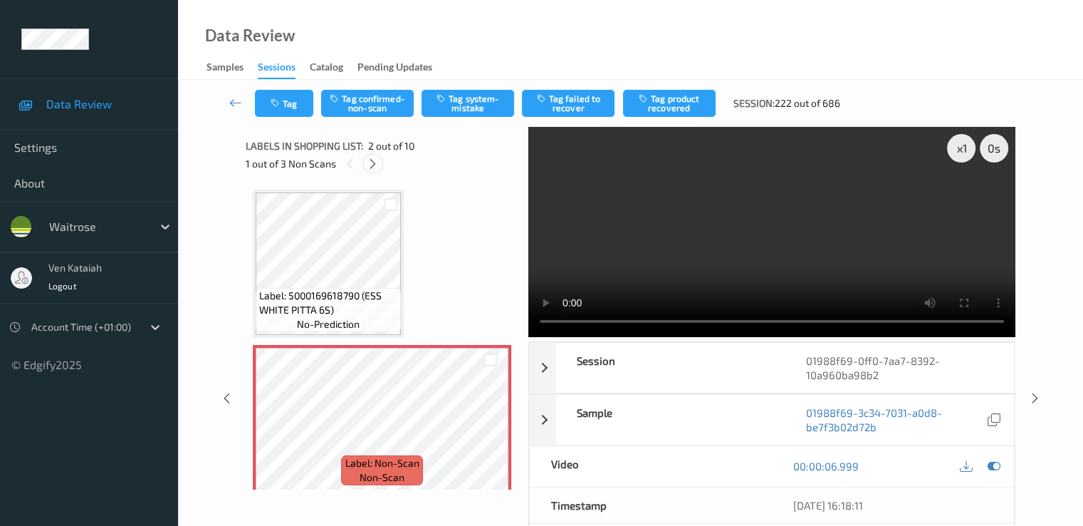
click at [373, 162] on icon at bounding box center [373, 163] width 12 height 13
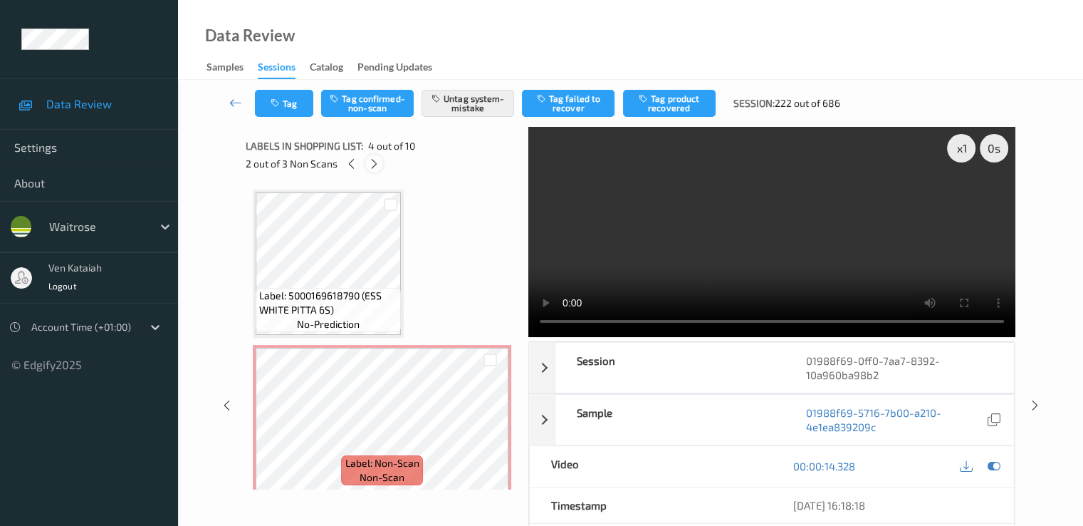
scroll to position [318, 0]
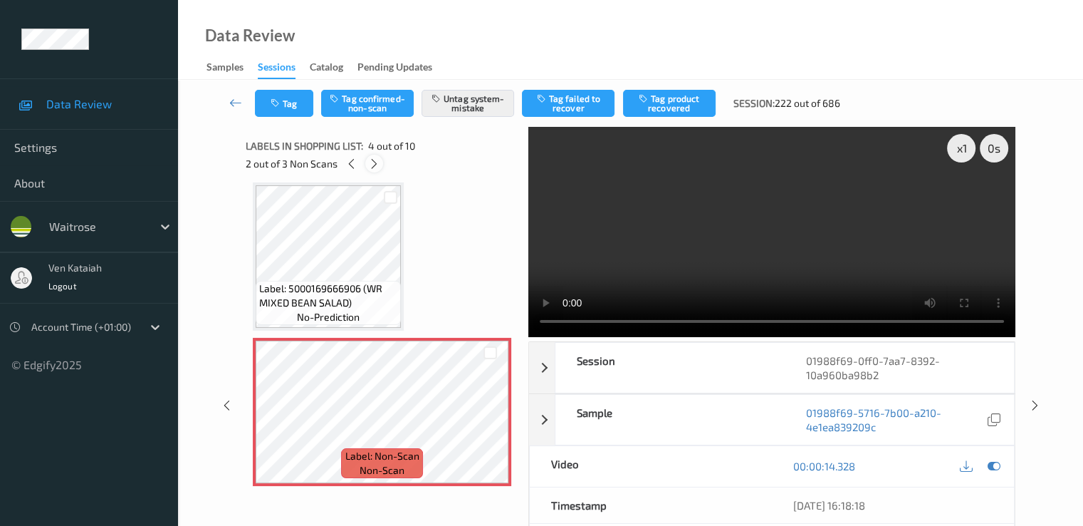
click at [374, 163] on icon at bounding box center [374, 163] width 12 height 13
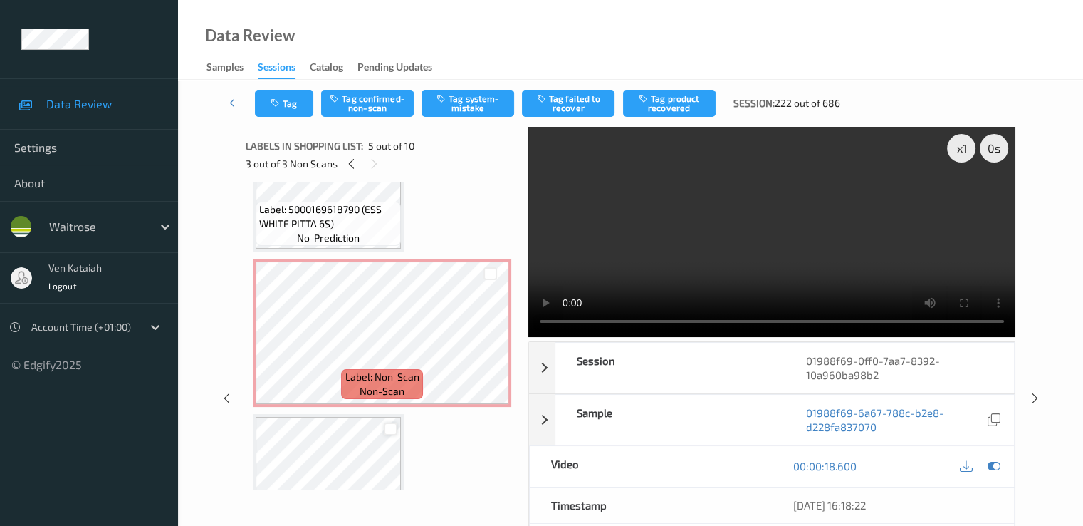
scroll to position [0, 0]
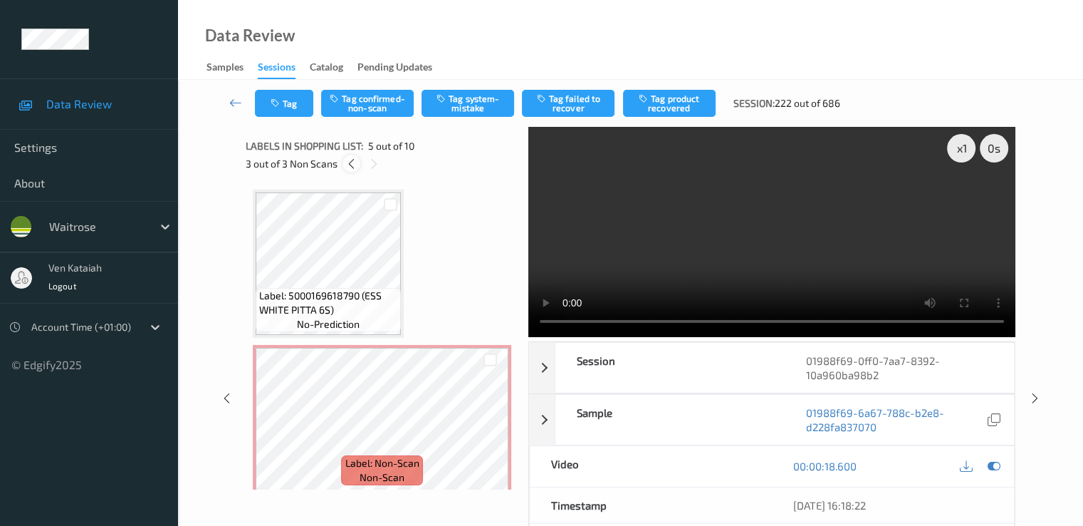
click at [356, 157] on icon at bounding box center [351, 163] width 12 height 13
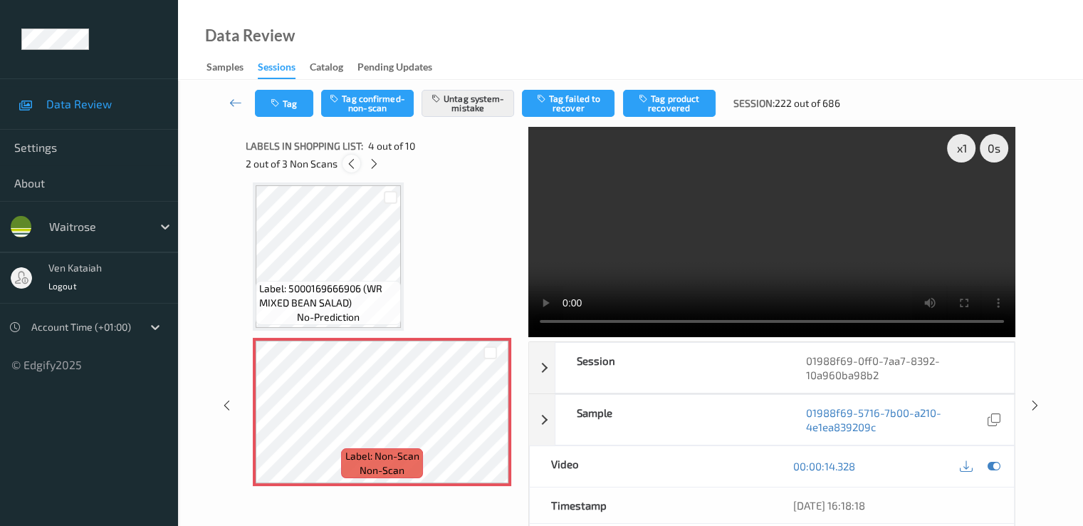
click at [356, 157] on icon at bounding box center [351, 163] width 12 height 13
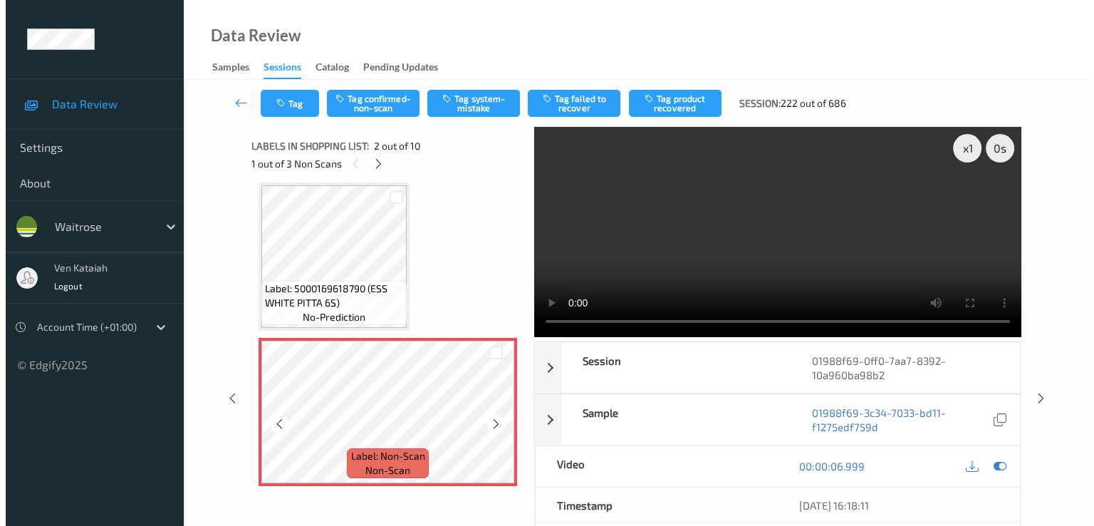
scroll to position [150, 0]
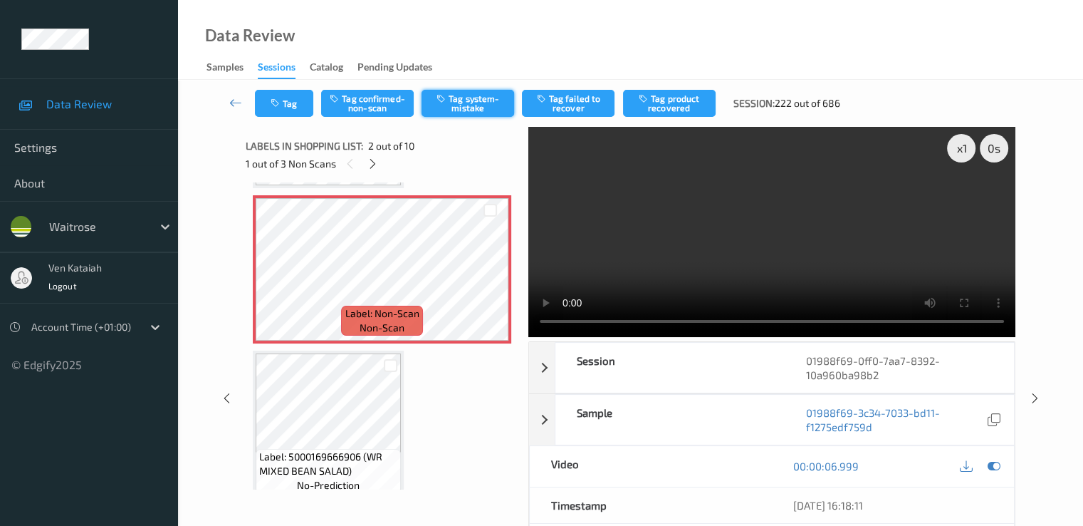
click at [462, 103] on button "Tag system-mistake" at bounding box center [468, 103] width 93 height 27
click at [283, 109] on button "Tag" at bounding box center [284, 103] width 58 height 27
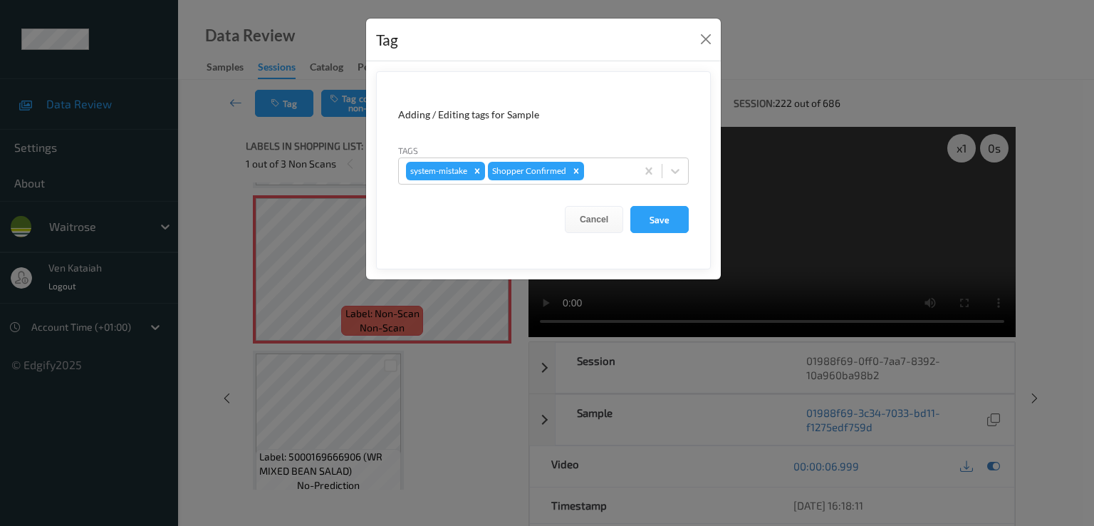
click at [605, 177] on div at bounding box center [608, 170] width 42 height 17
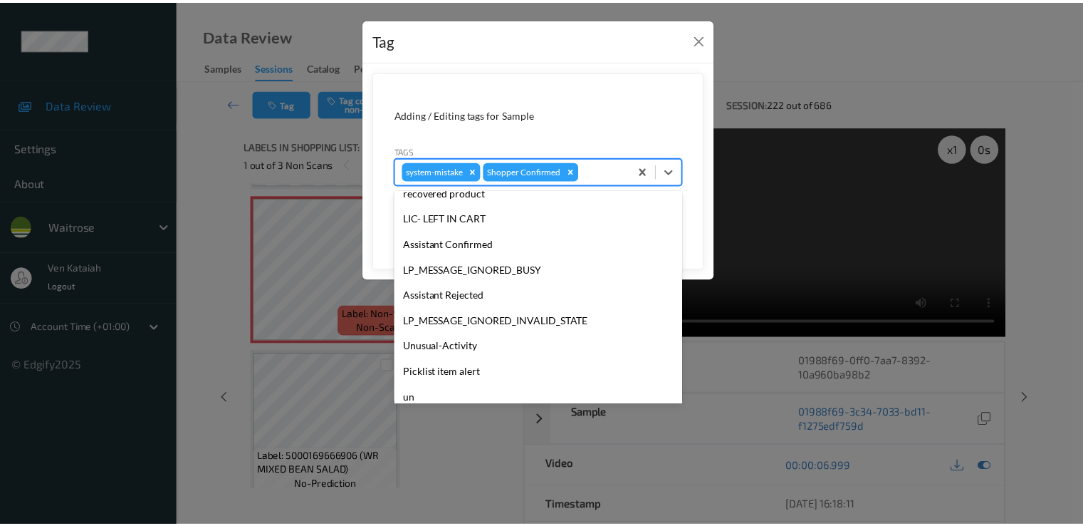
scroll to position [279, 0]
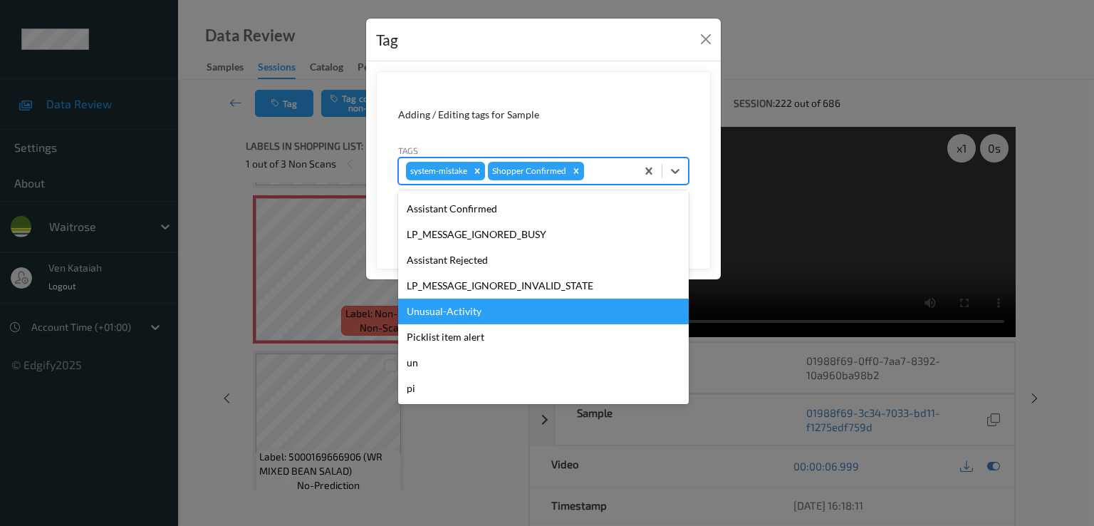
click at [464, 311] on div "Unusual-Activity" at bounding box center [543, 311] width 291 height 26
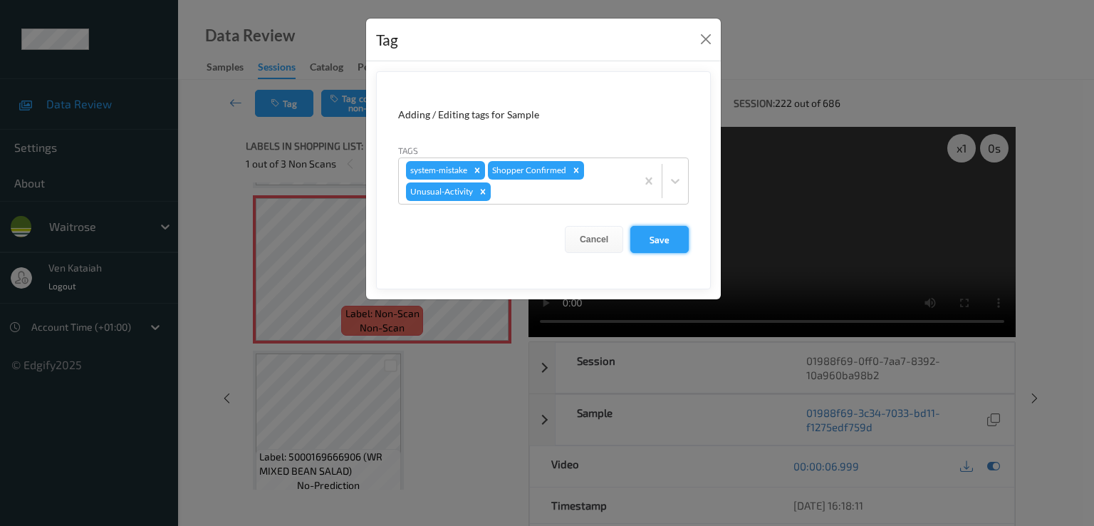
click at [649, 242] on button "Save" at bounding box center [659, 239] width 58 height 27
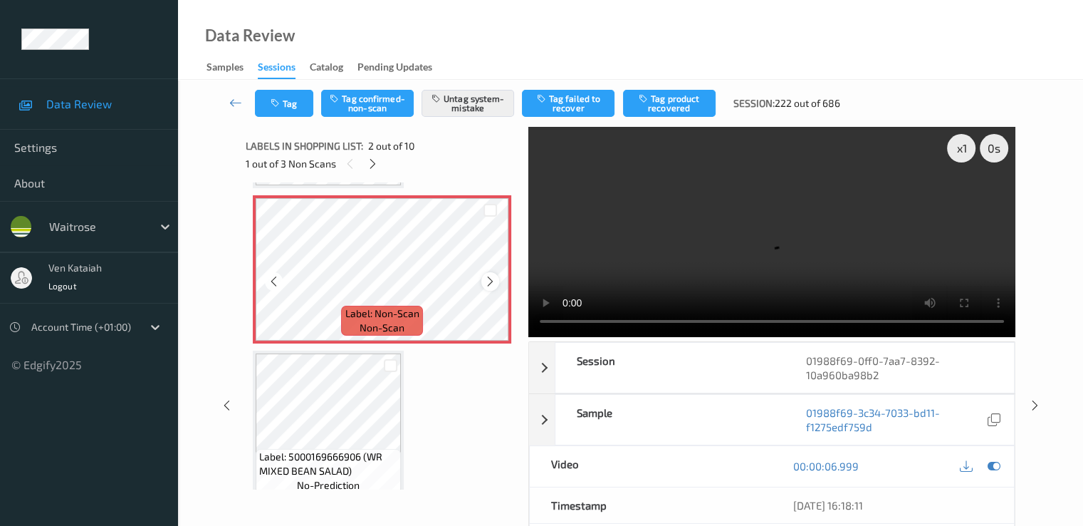
click at [493, 280] on icon at bounding box center [490, 281] width 12 height 13
click at [368, 160] on icon at bounding box center [373, 163] width 12 height 13
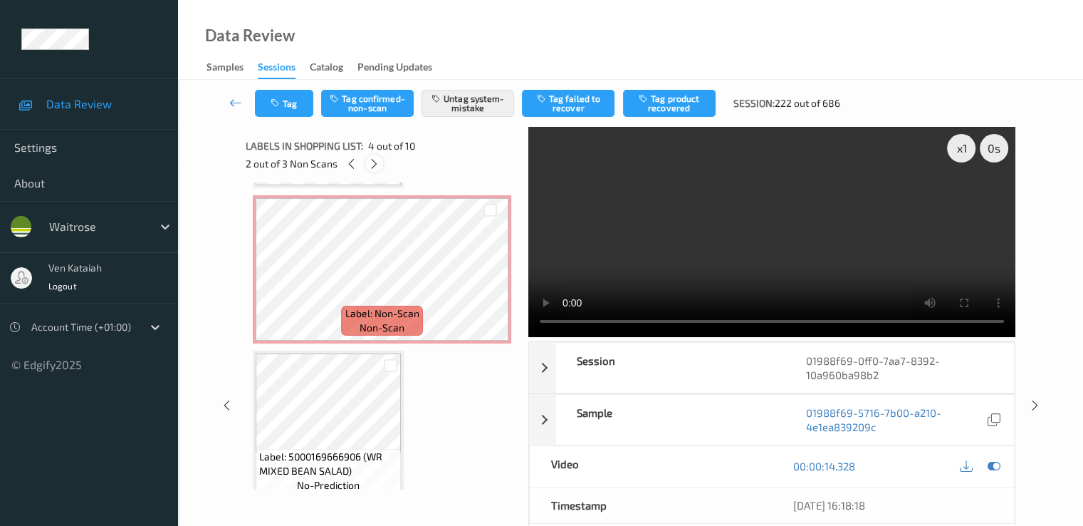
scroll to position [318, 0]
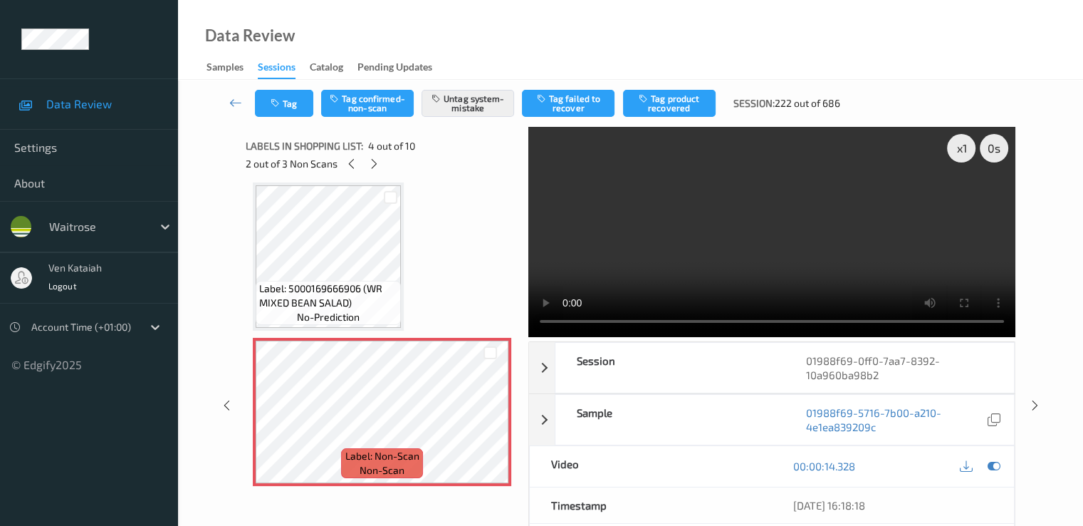
click at [711, 234] on video at bounding box center [771, 232] width 487 height 210
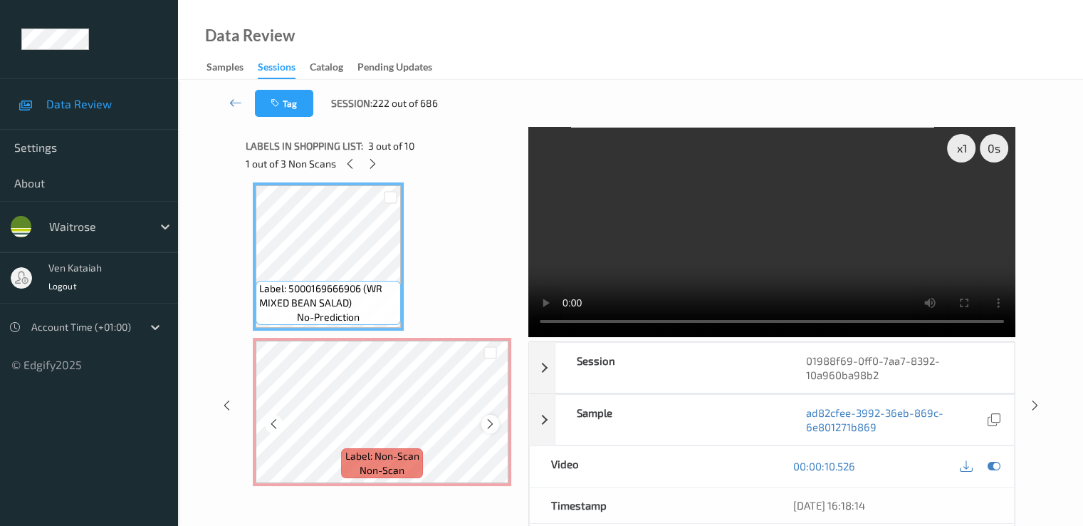
click at [496, 428] on icon at bounding box center [490, 423] width 12 height 13
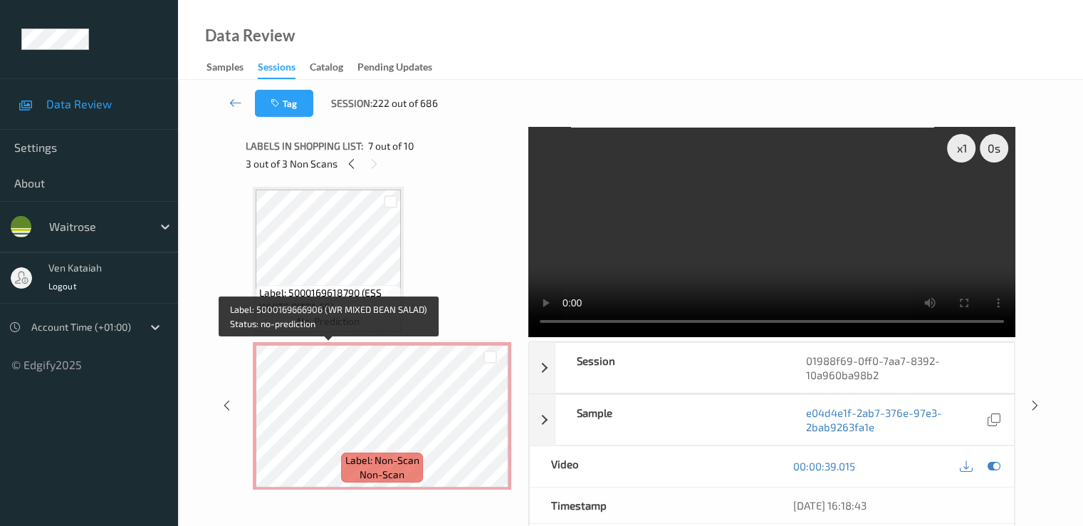
scroll to position [0, 0]
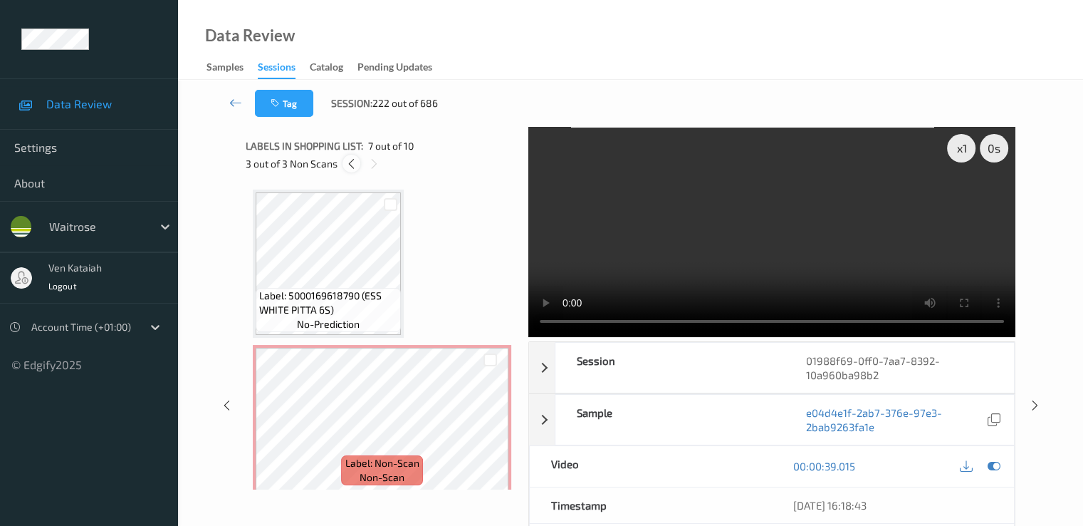
click at [344, 167] on div at bounding box center [352, 164] width 18 height 18
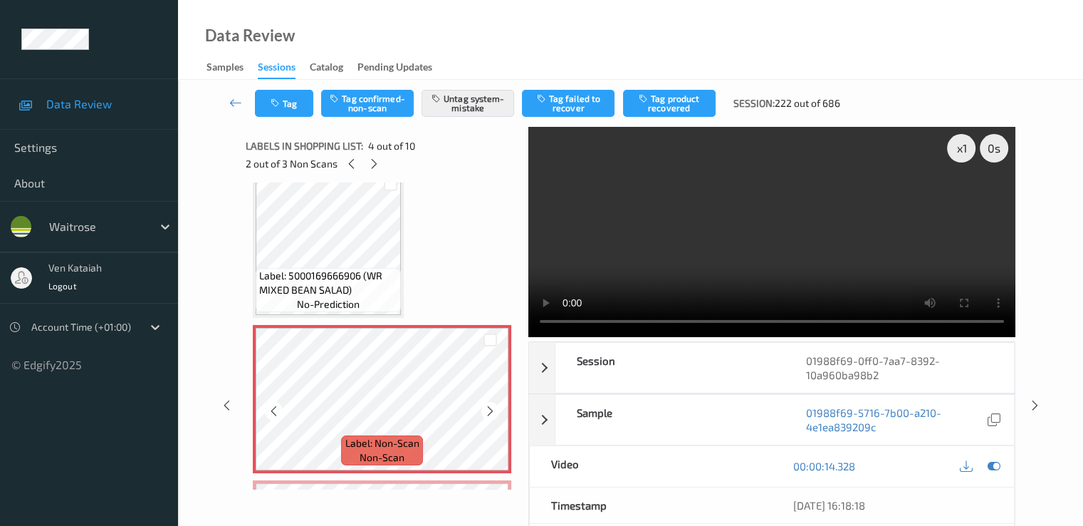
scroll to position [473, 0]
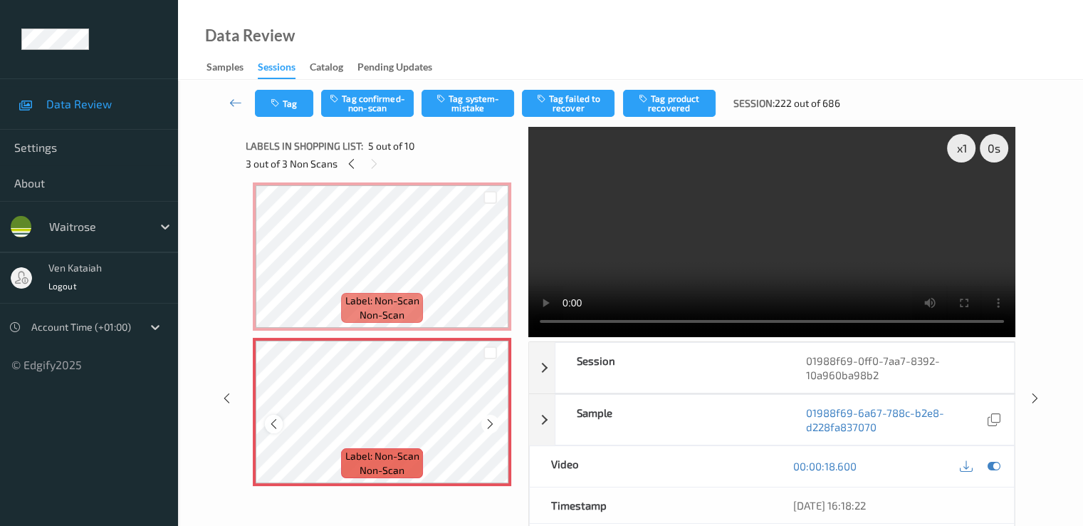
click at [269, 424] on icon at bounding box center [274, 423] width 12 height 13
click at [384, 110] on button "Tag confirmed-non-scan" at bounding box center [367, 103] width 93 height 27
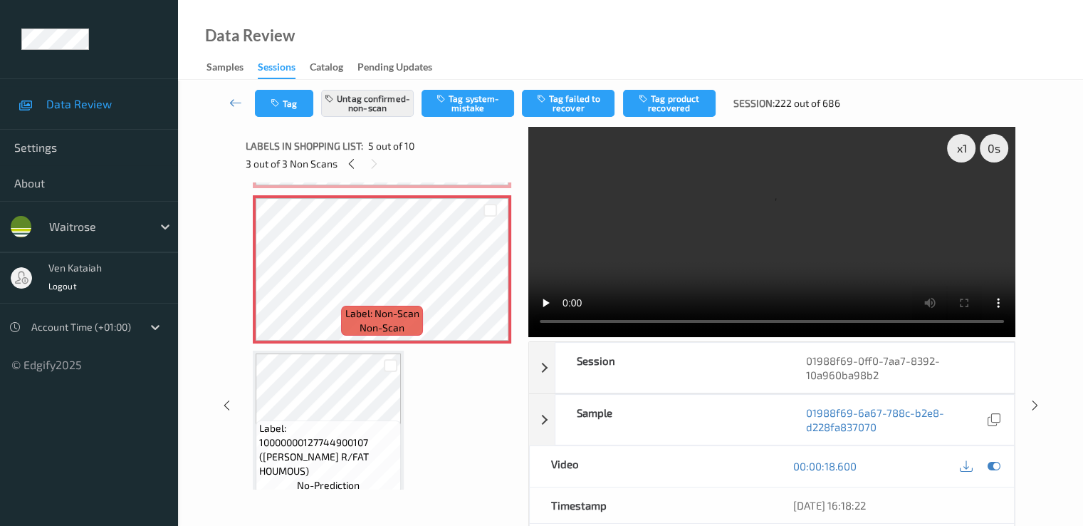
scroll to position [758, 0]
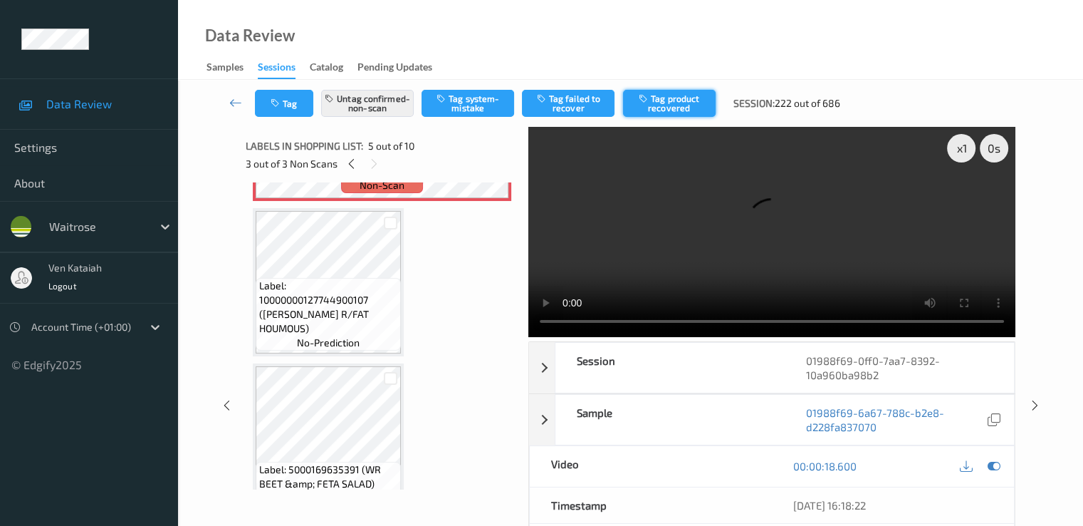
click at [682, 109] on button "Tag product recovered" at bounding box center [669, 103] width 93 height 27
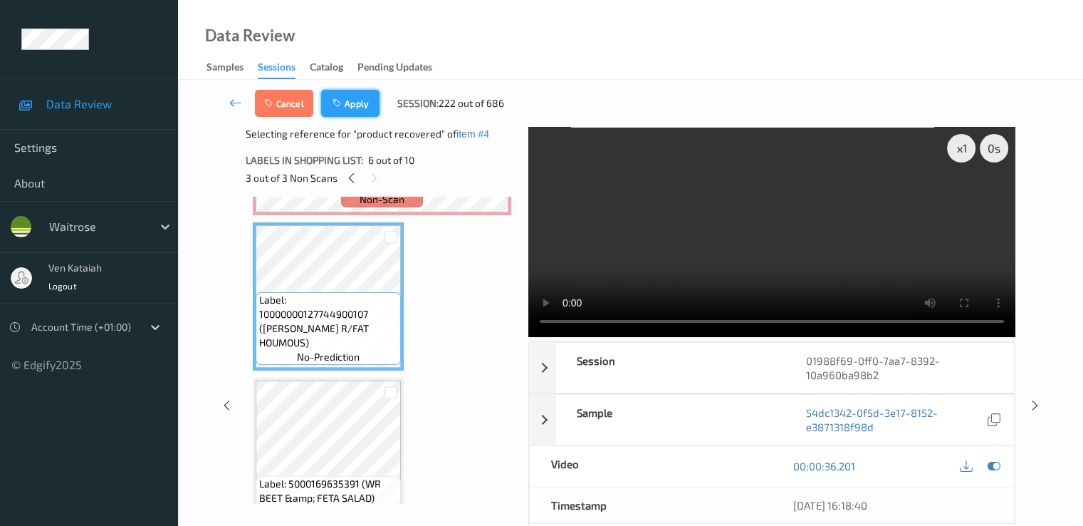
click at [336, 107] on icon "button" at bounding box center [339, 103] width 12 height 10
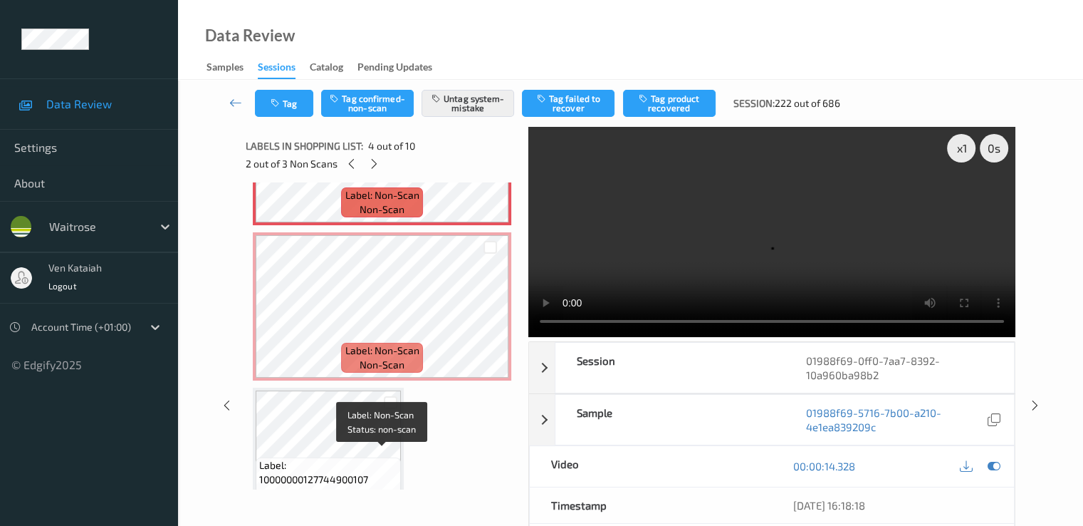
scroll to position [615, 0]
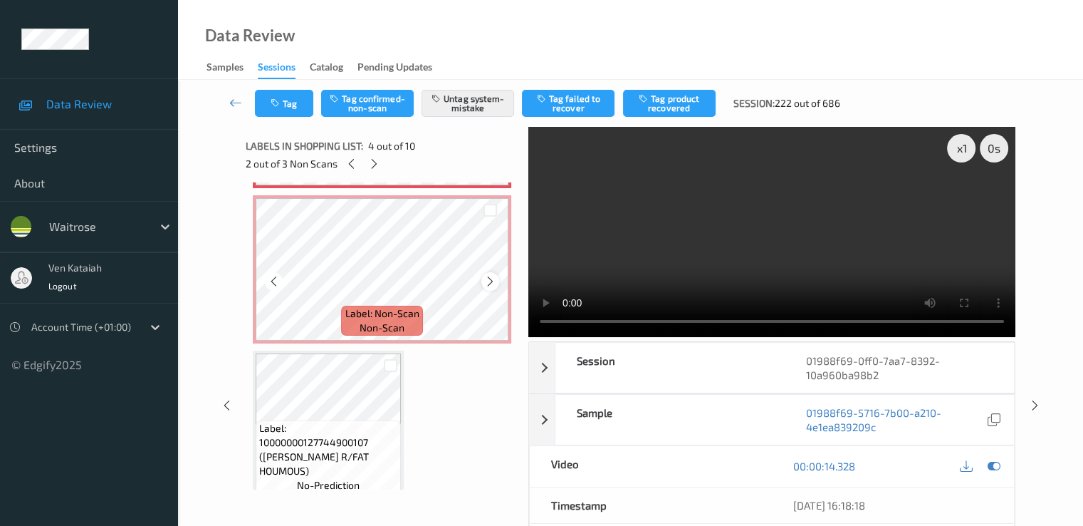
click at [496, 283] on icon at bounding box center [490, 281] width 12 height 13
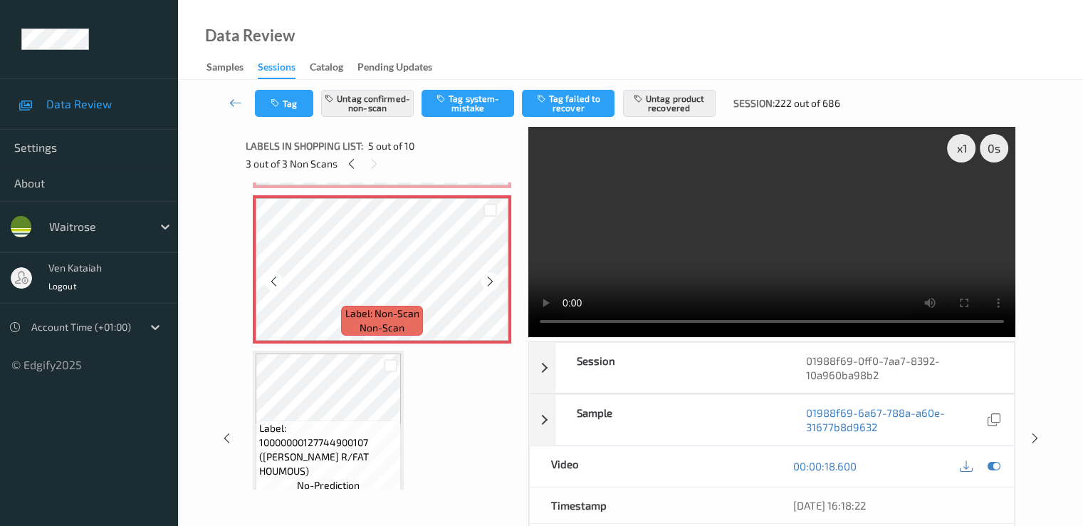
click at [496, 283] on icon at bounding box center [490, 281] width 12 height 13
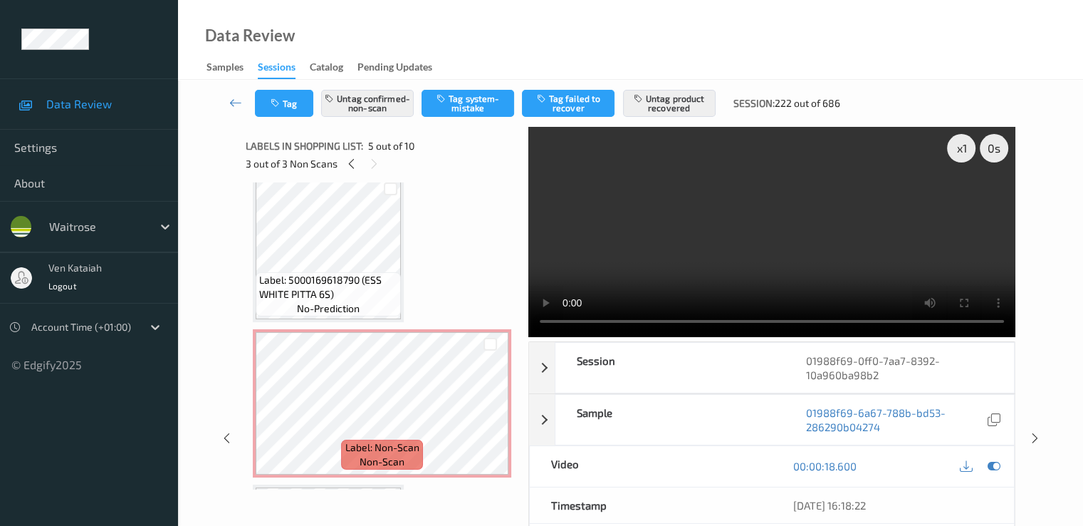
scroll to position [0, 0]
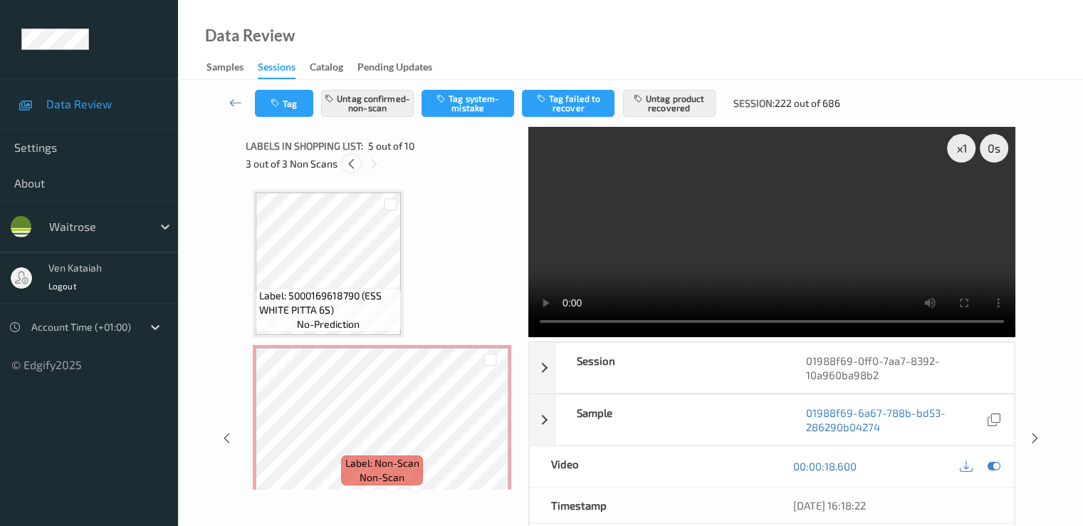
click at [345, 160] on icon at bounding box center [351, 163] width 12 height 13
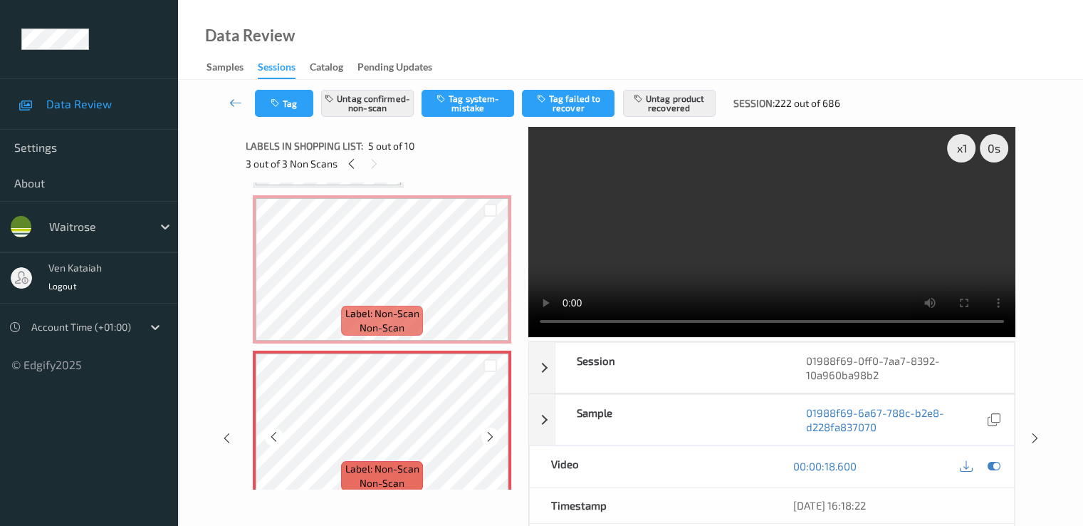
scroll to position [603, 0]
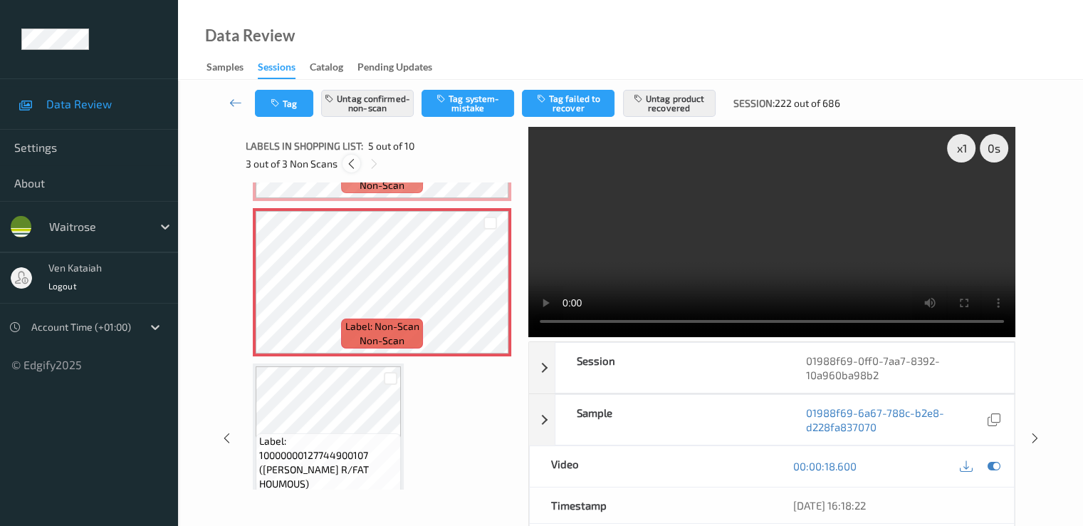
click at [353, 164] on icon at bounding box center [351, 163] width 12 height 13
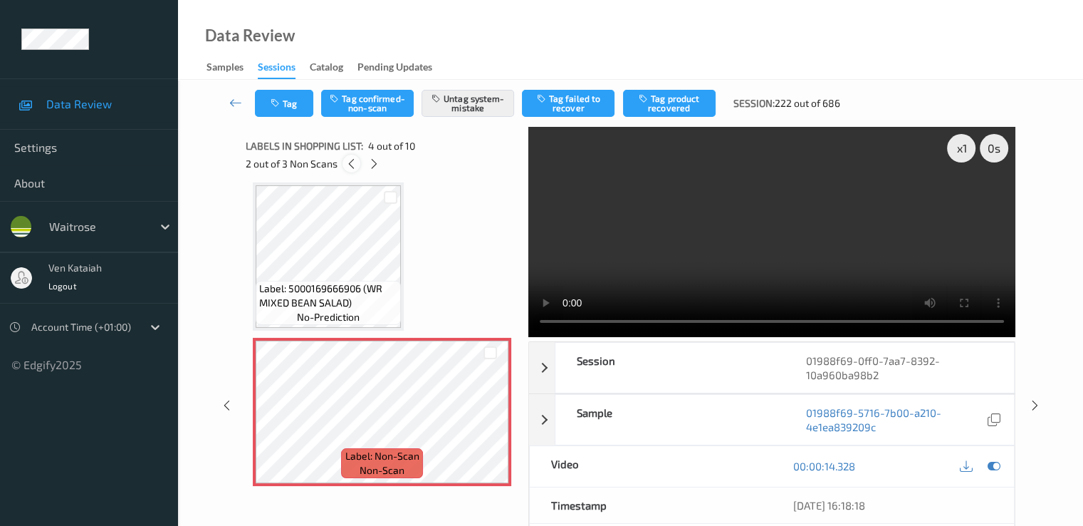
click at [351, 165] on icon at bounding box center [351, 163] width 12 height 13
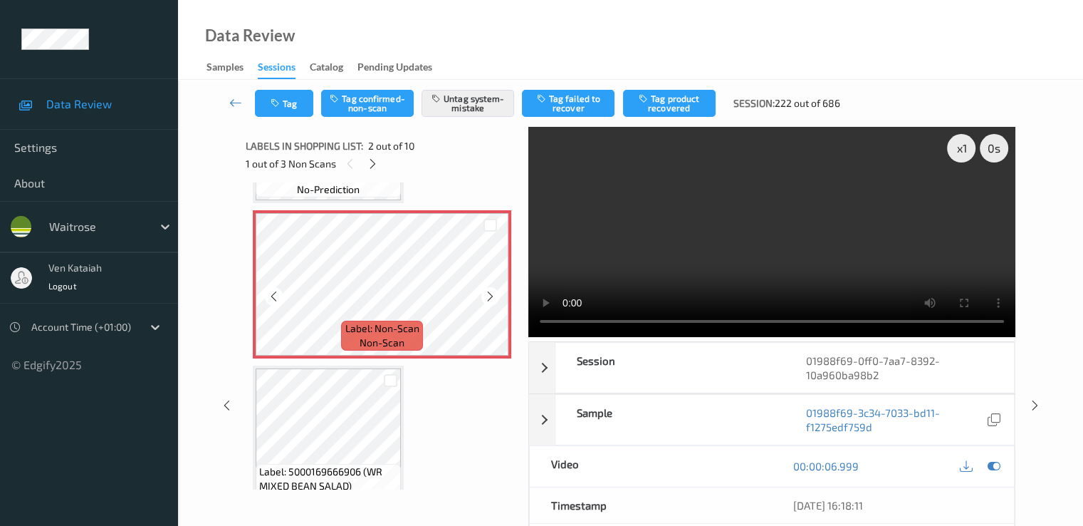
scroll to position [150, 0]
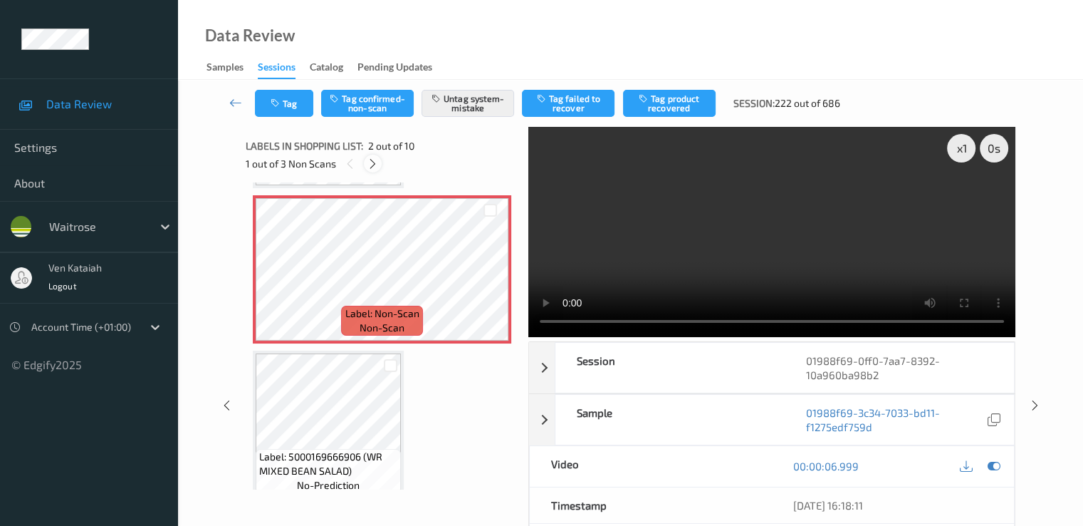
click at [375, 167] on icon at bounding box center [373, 163] width 12 height 13
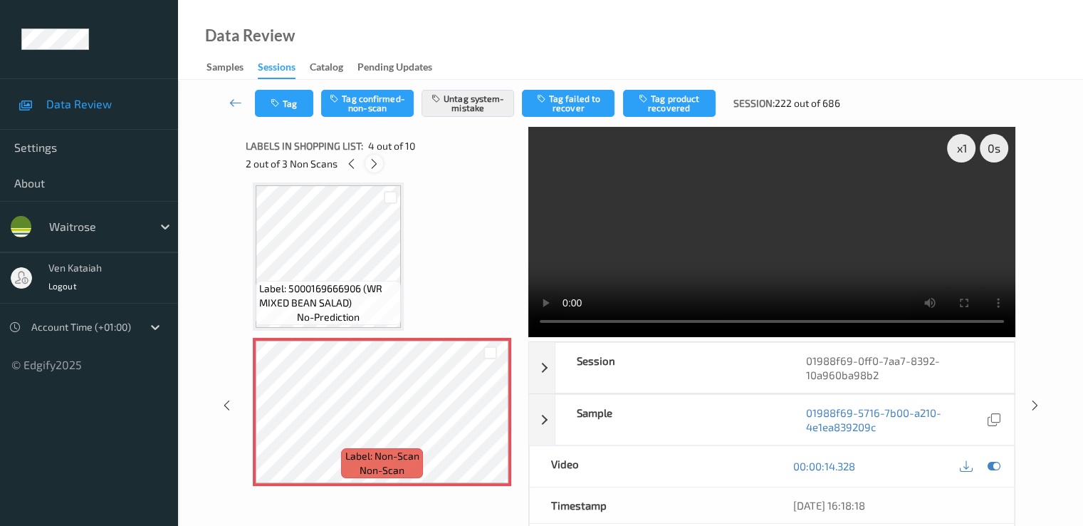
click at [373, 160] on icon at bounding box center [374, 163] width 12 height 13
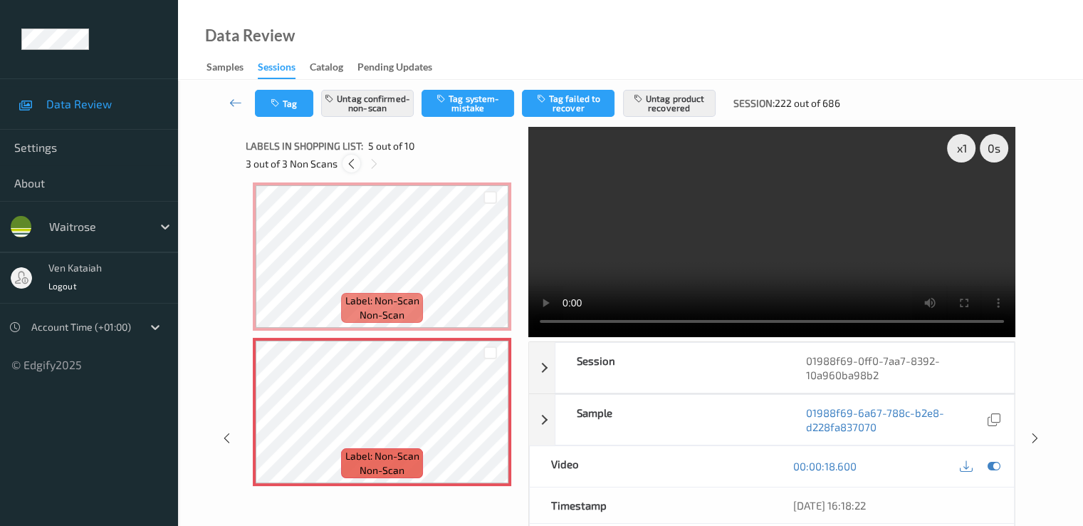
click at [348, 167] on icon at bounding box center [351, 163] width 12 height 13
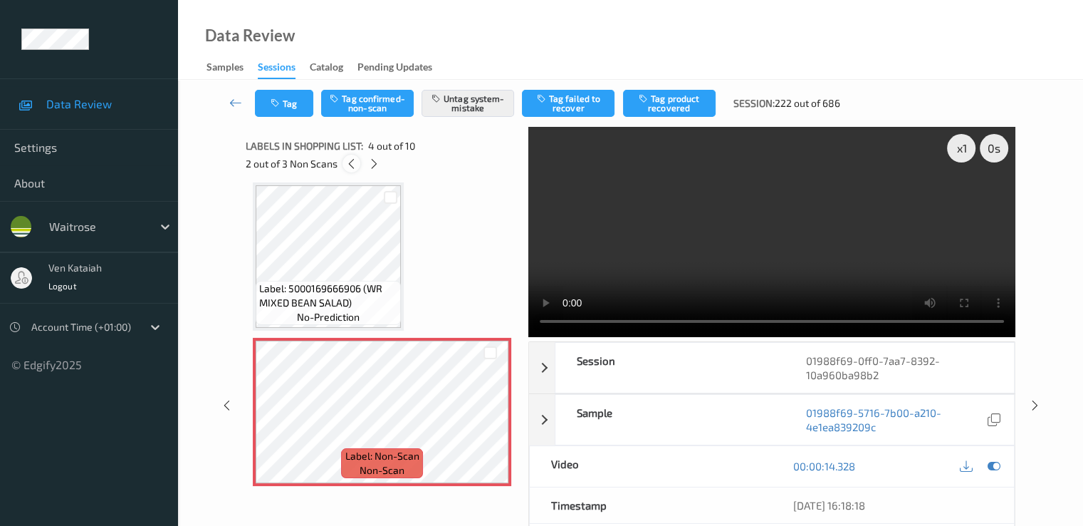
click at [348, 167] on icon at bounding box center [351, 163] width 12 height 13
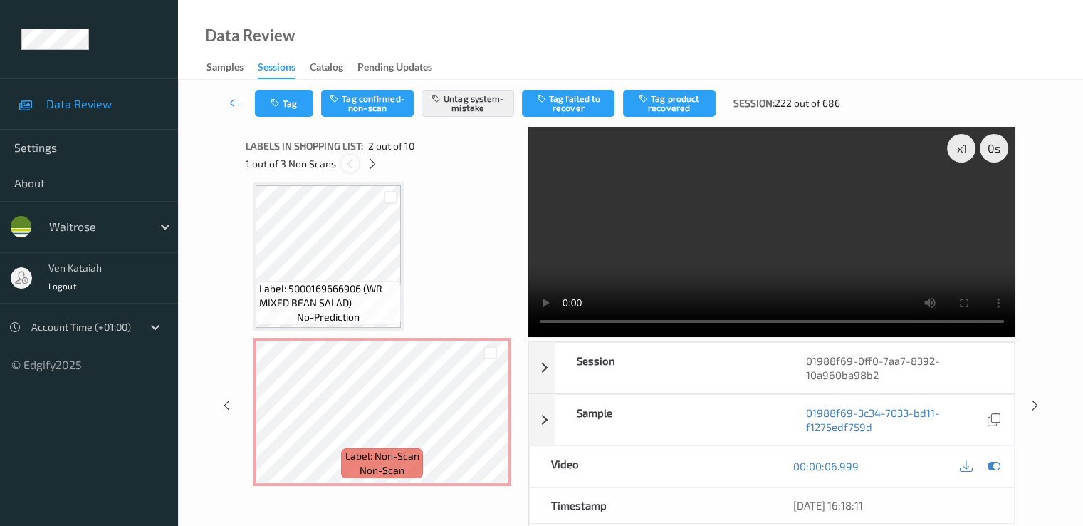
scroll to position [7, 0]
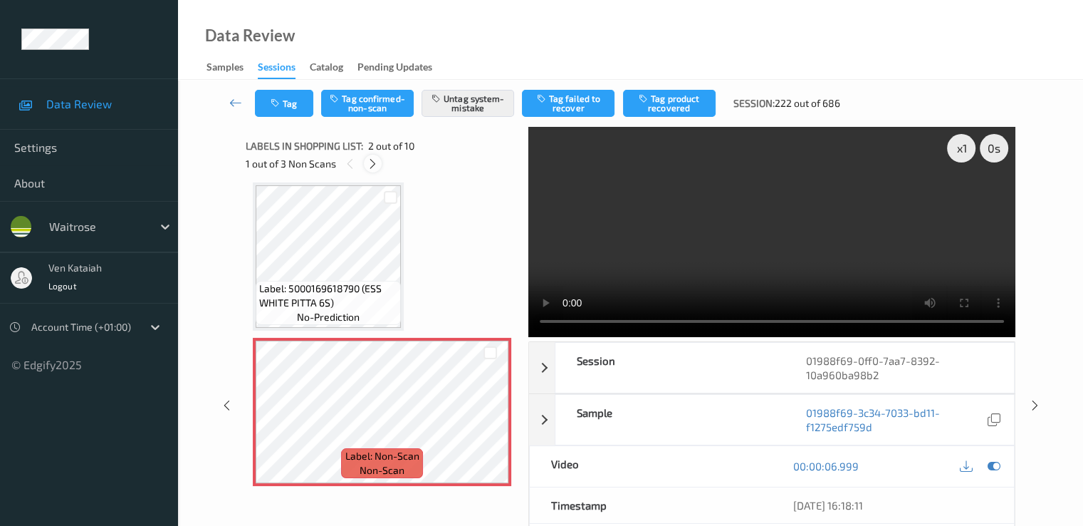
click at [374, 157] on icon at bounding box center [373, 163] width 12 height 13
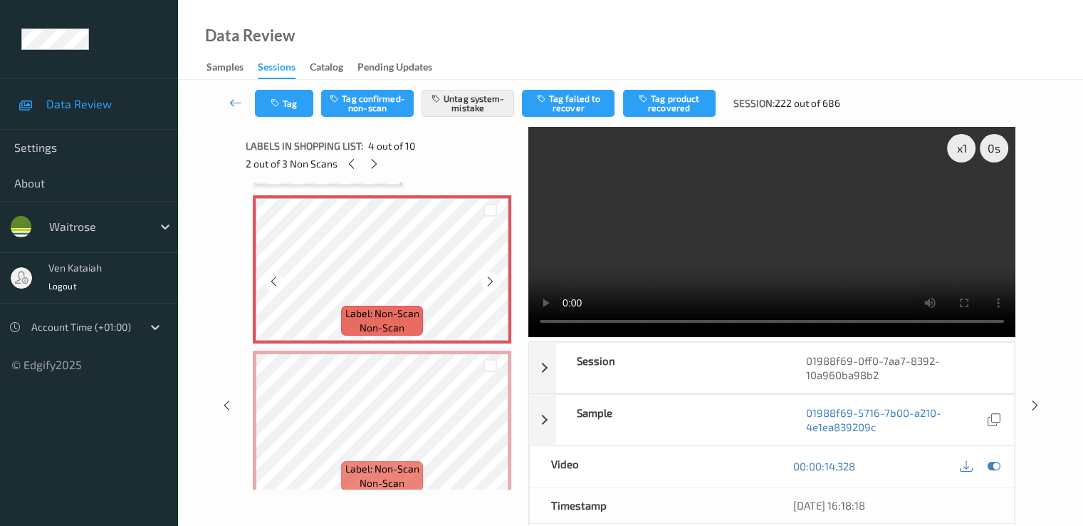
scroll to position [318, 0]
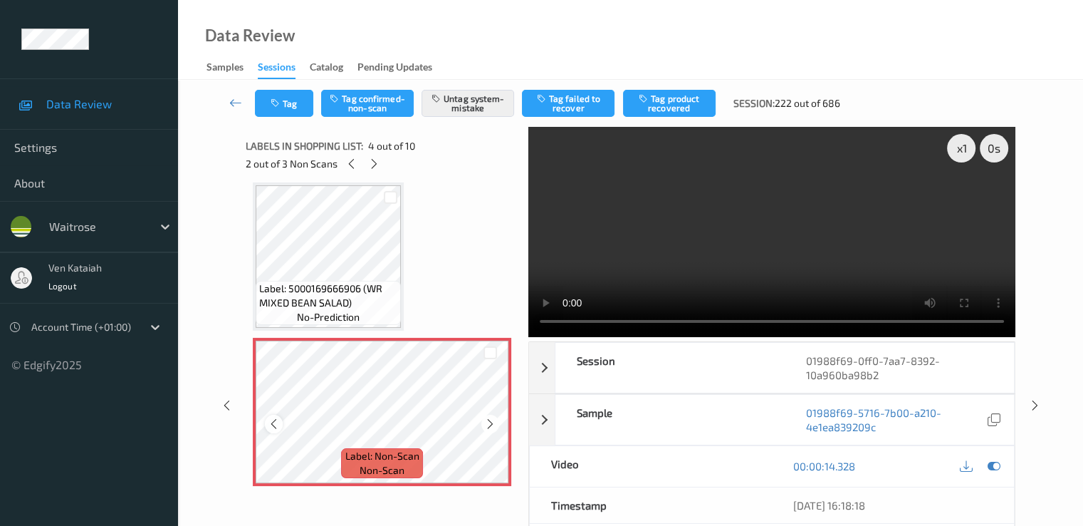
click at [272, 424] on icon at bounding box center [274, 423] width 12 height 13
click at [456, 118] on div "Tag Tag confirmed-non-scan Untag system-mistake Tag failed to recover Tag produ…" at bounding box center [630, 103] width 847 height 47
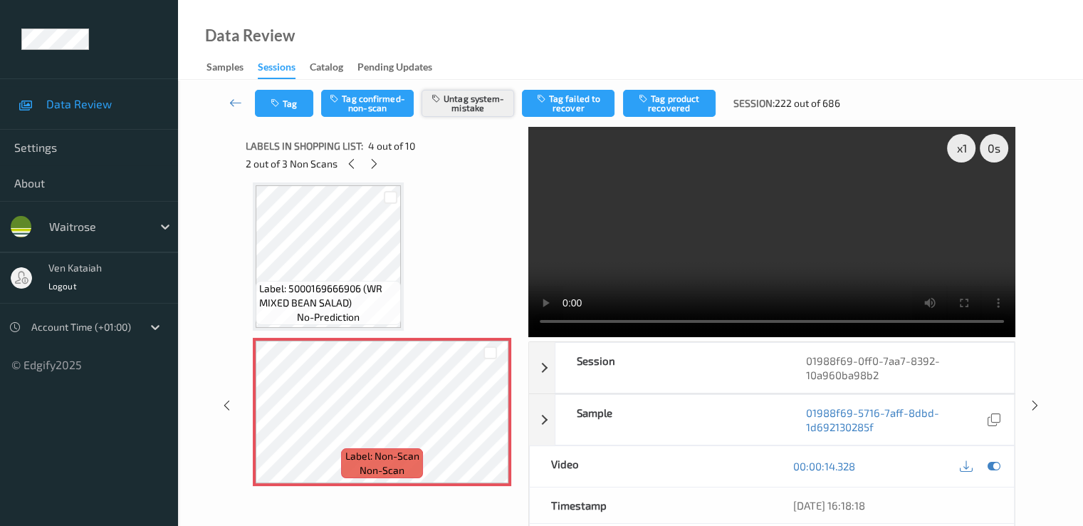
click at [457, 112] on button "Untag system-mistake" at bounding box center [468, 103] width 93 height 27
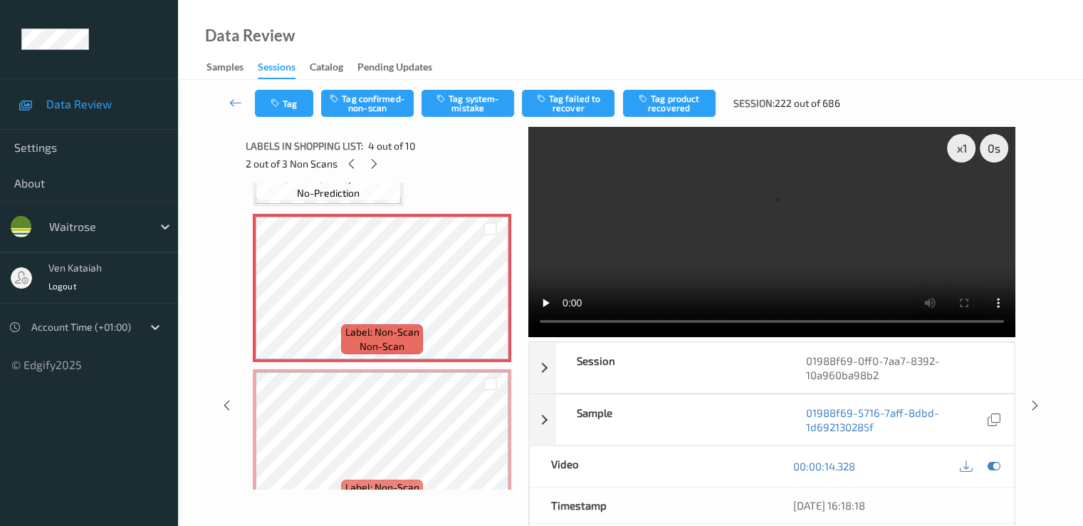
scroll to position [460, 0]
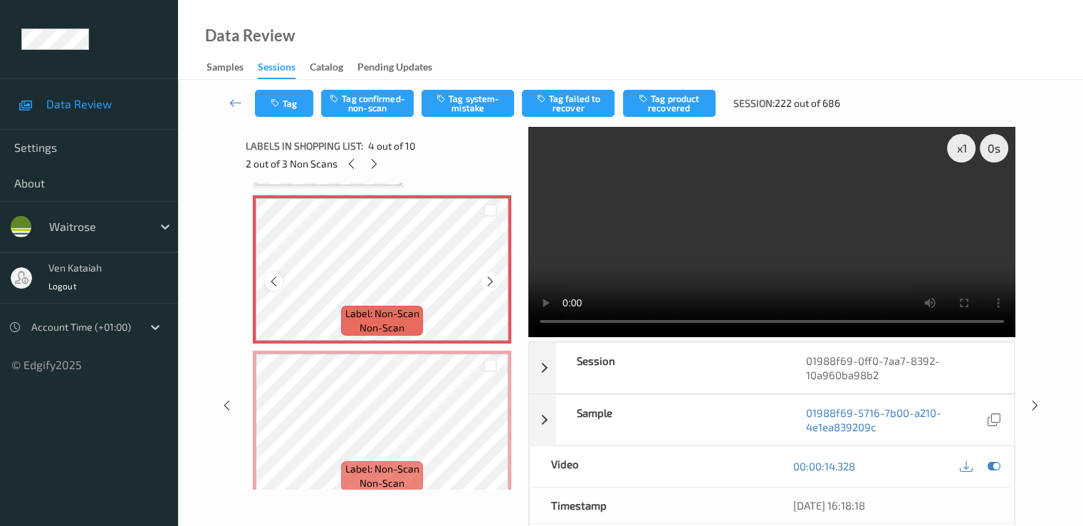
click at [269, 278] on icon at bounding box center [274, 281] width 12 height 13
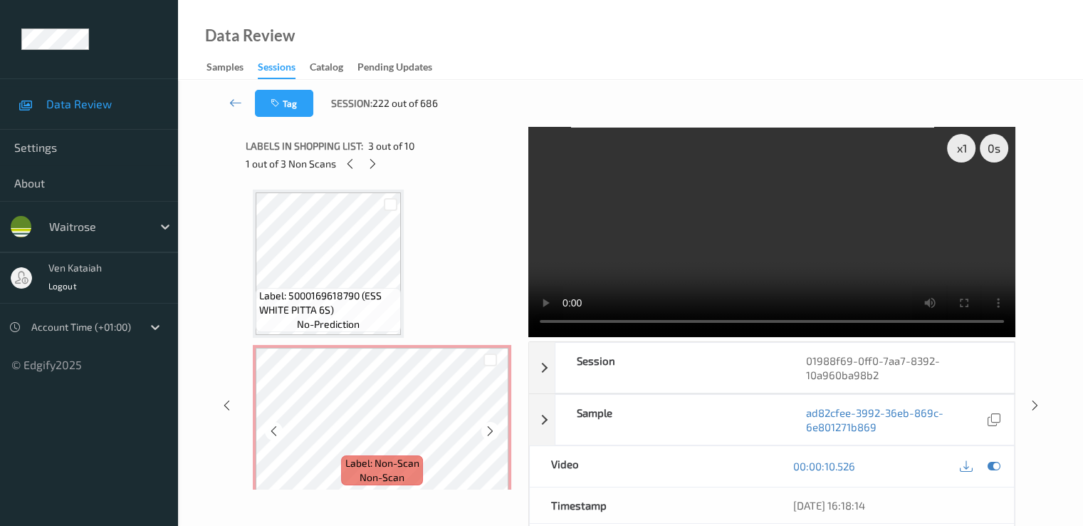
scroll to position [0, 0]
click at [294, 103] on button "Tag" at bounding box center [284, 103] width 58 height 27
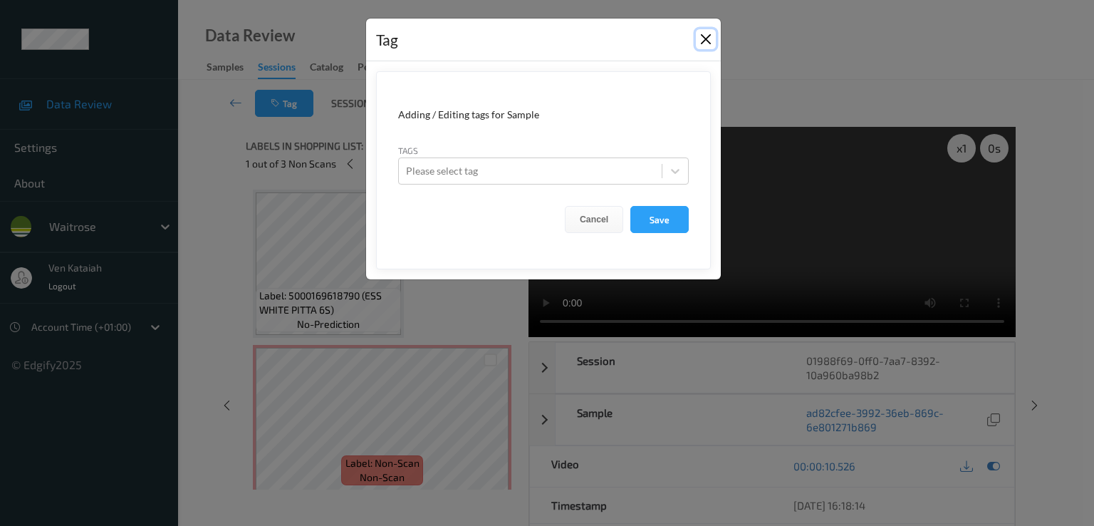
click at [704, 41] on button "Close" at bounding box center [706, 39] width 20 height 20
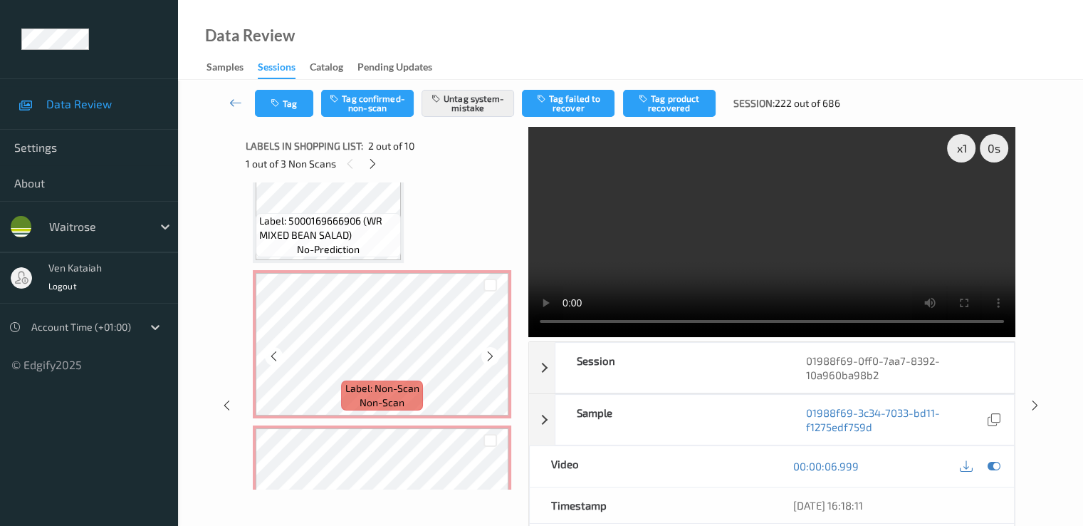
scroll to position [427, 0]
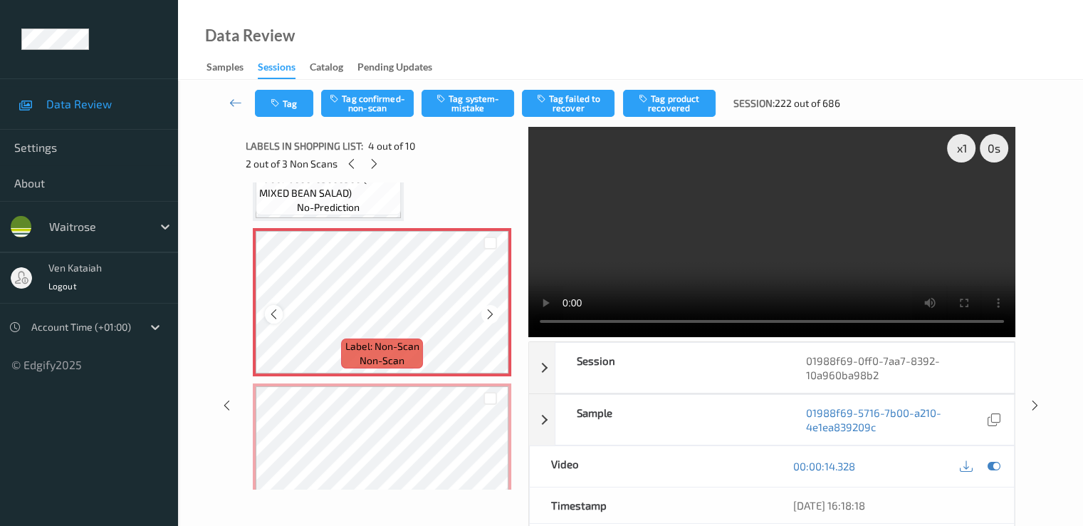
click at [265, 313] on div at bounding box center [274, 314] width 18 height 18
click at [360, 109] on button "Tag confirmed-non-scan" at bounding box center [367, 103] width 93 height 27
click at [670, 112] on button "Tag product recovered" at bounding box center [669, 103] width 93 height 27
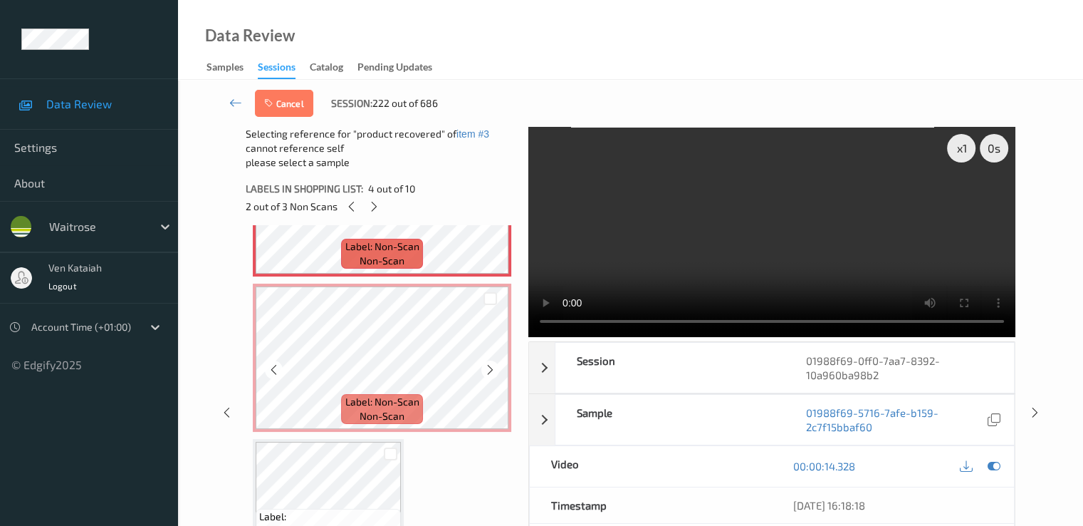
scroll to position [855, 0]
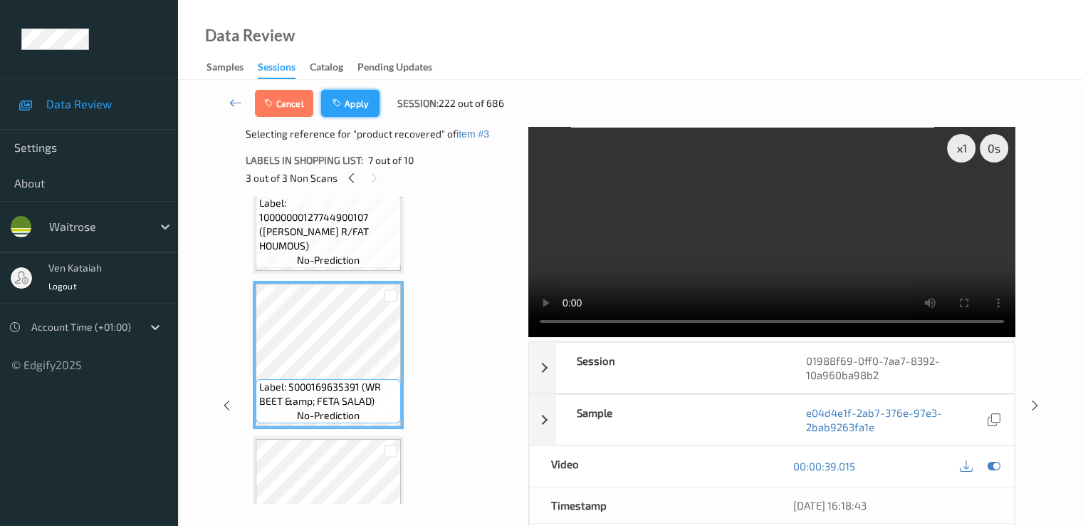
click at [370, 105] on button "Apply" at bounding box center [350, 103] width 58 height 27
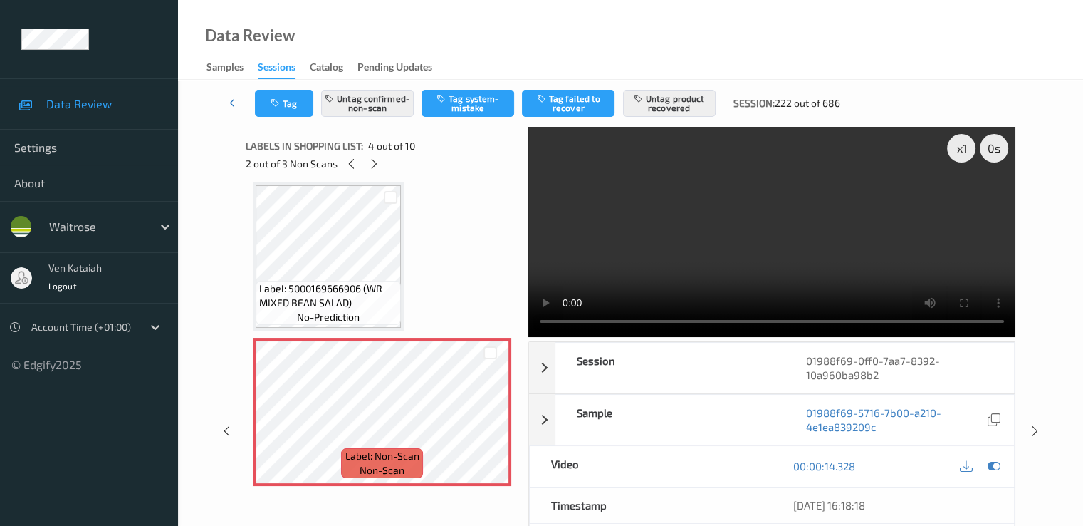
click at [233, 106] on icon at bounding box center [235, 102] width 13 height 14
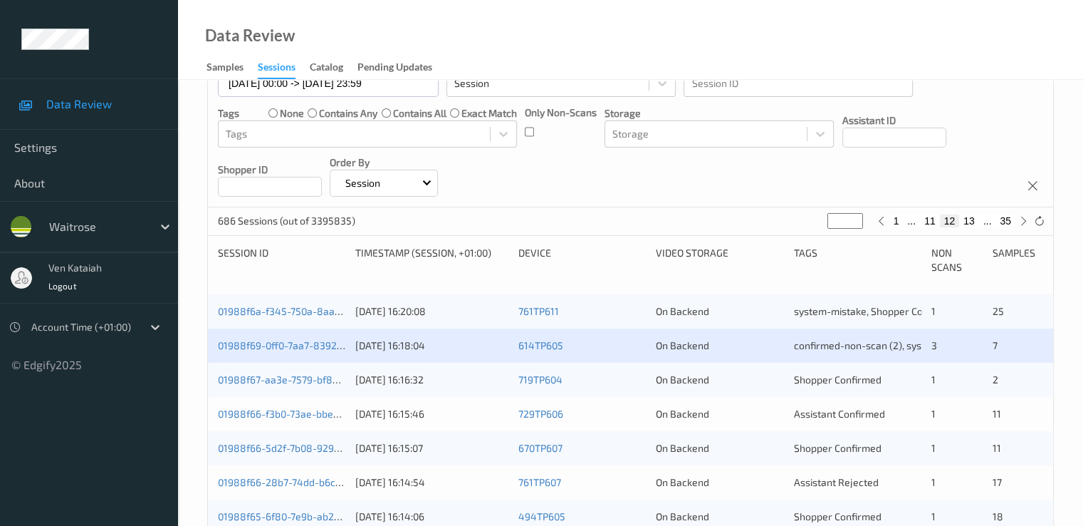
scroll to position [285, 0]
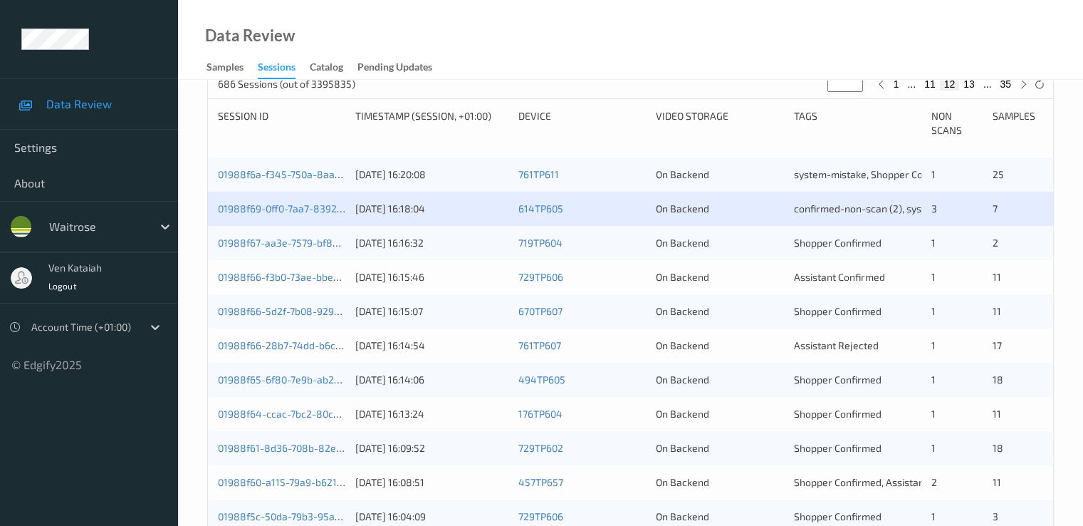
click at [260, 251] on div "01988f67-aa3e-7579-bf89-2f013666e008 [DATE] 16:16:32 719TP604 On Backend Shoppe…" at bounding box center [630, 243] width 845 height 34
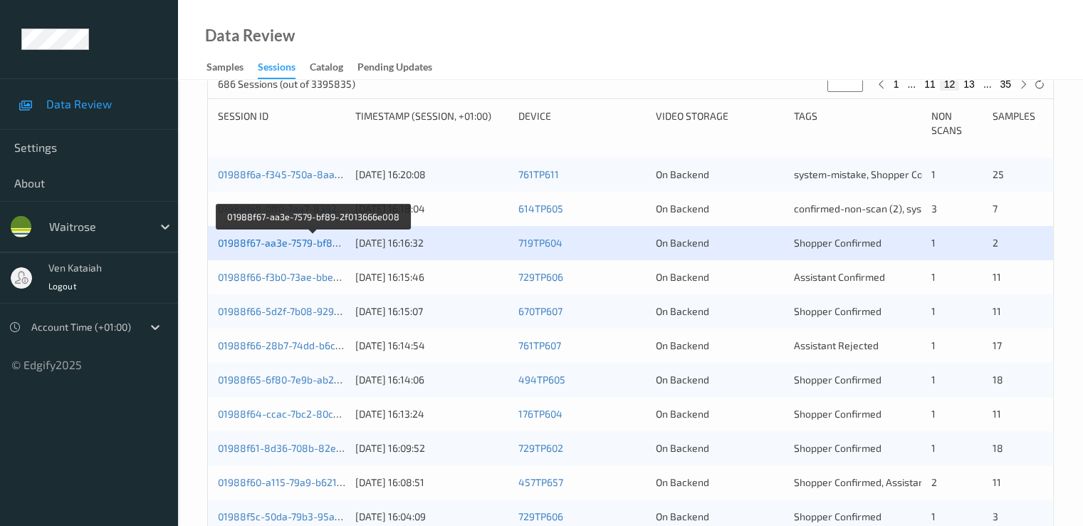
click at [261, 242] on link "01988f67-aa3e-7579-bf89-2f013666e008" at bounding box center [313, 242] width 190 height 12
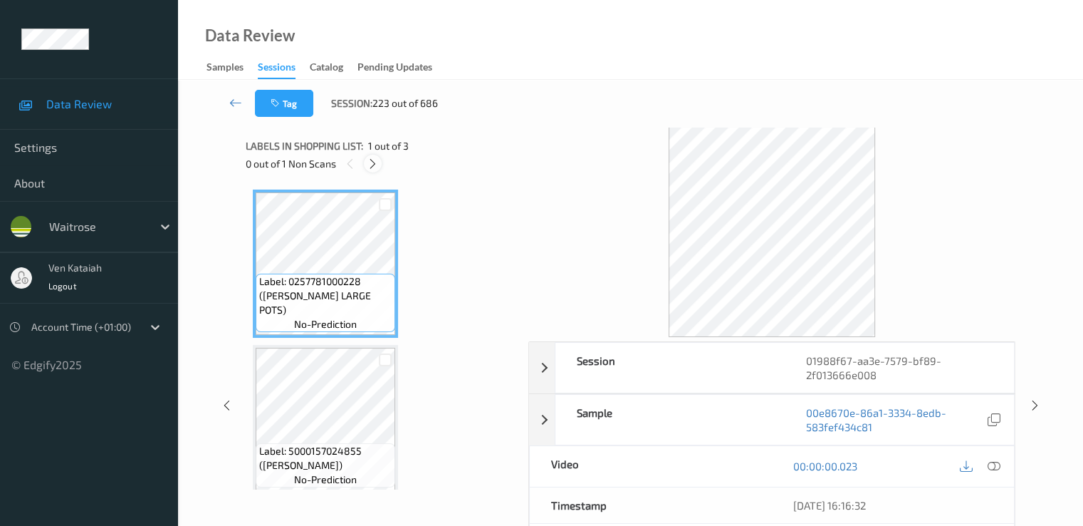
click at [367, 163] on icon at bounding box center [373, 163] width 12 height 13
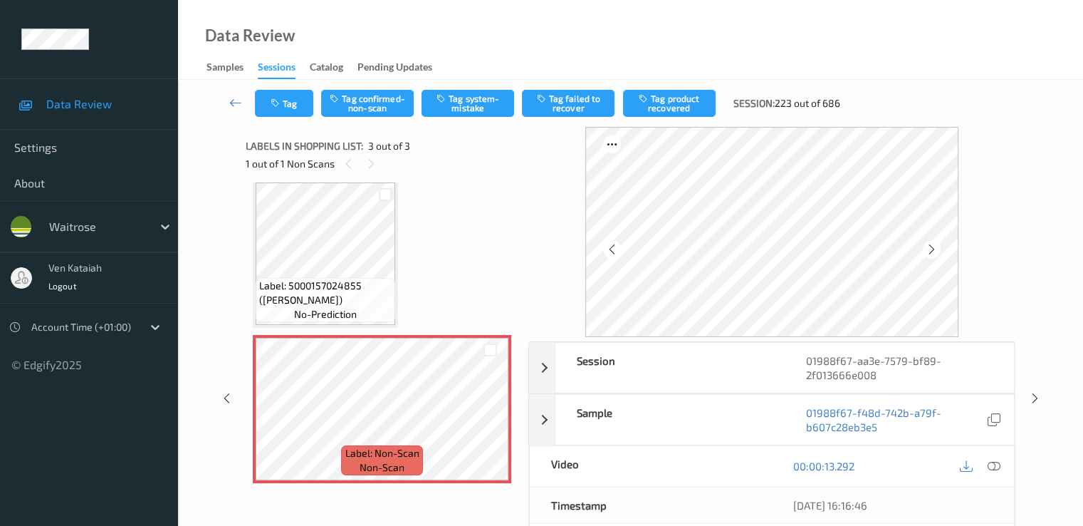
scroll to position [166, 0]
click at [270, 422] on icon at bounding box center [274, 420] width 12 height 13
click at [269, 420] on icon at bounding box center [274, 420] width 12 height 13
click at [484, 415] on icon at bounding box center [490, 420] width 12 height 13
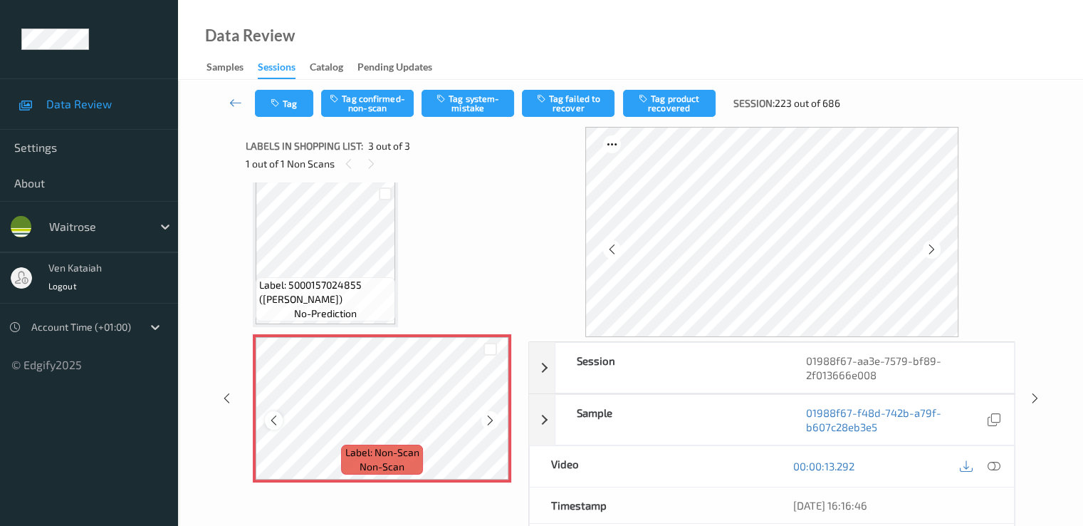
click at [266, 418] on div at bounding box center [274, 420] width 18 height 18
click at [489, 418] on icon at bounding box center [490, 420] width 12 height 13
click at [273, 420] on icon at bounding box center [274, 420] width 12 height 13
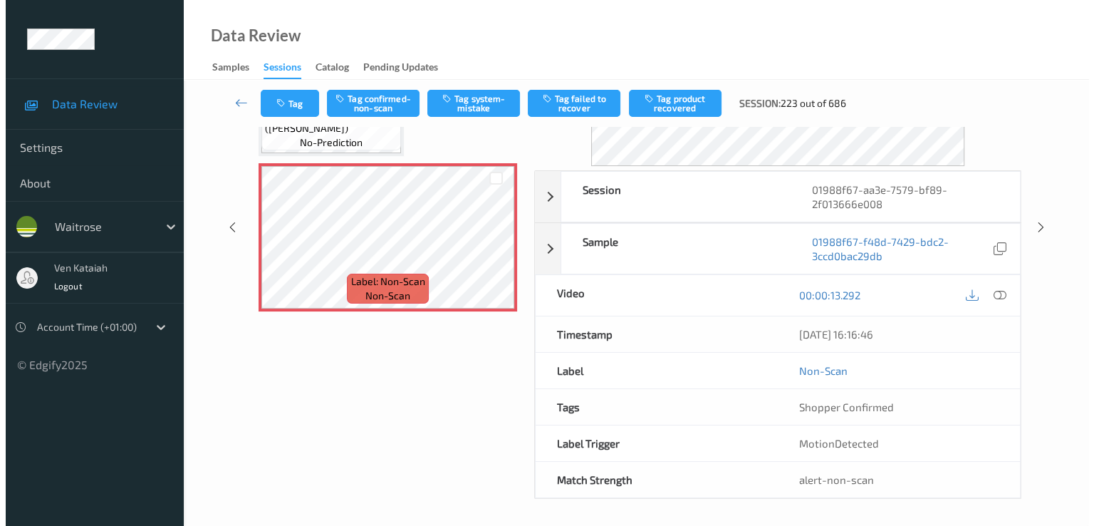
scroll to position [0, 0]
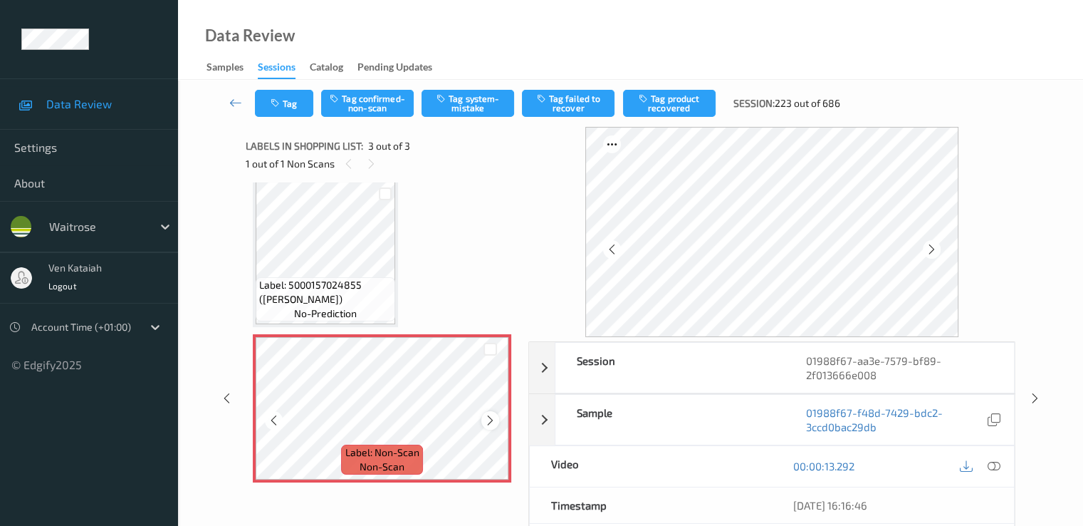
click at [493, 420] on icon at bounding box center [490, 420] width 12 height 13
click at [991, 464] on icon at bounding box center [993, 465] width 13 height 13
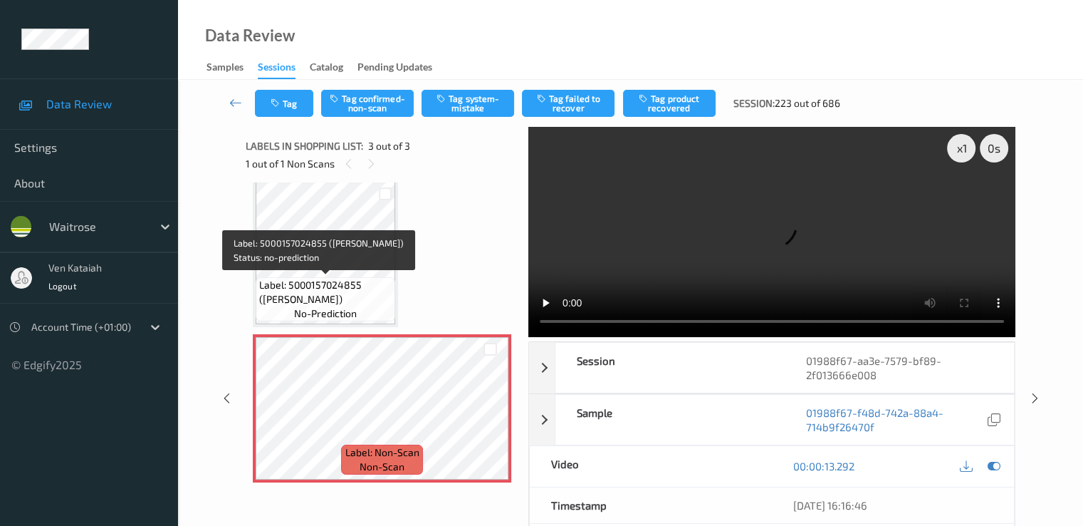
click at [286, 277] on div "Label: 5000157024855 ([PERSON_NAME] BEANZ) no-prediction" at bounding box center [326, 299] width 140 height 44
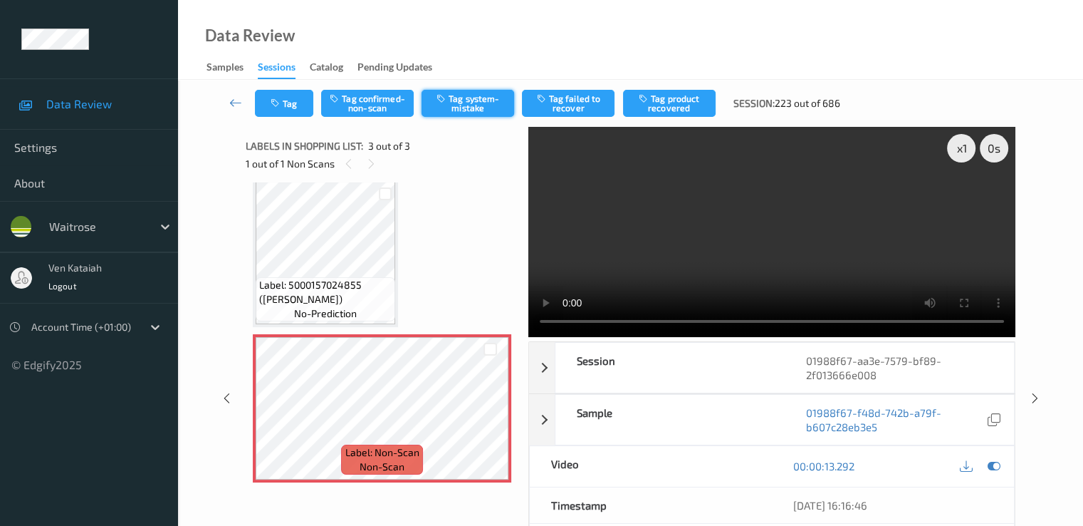
click at [469, 98] on button "Tag system-mistake" at bounding box center [468, 103] width 93 height 27
click at [288, 111] on button "Tag" at bounding box center [284, 103] width 58 height 27
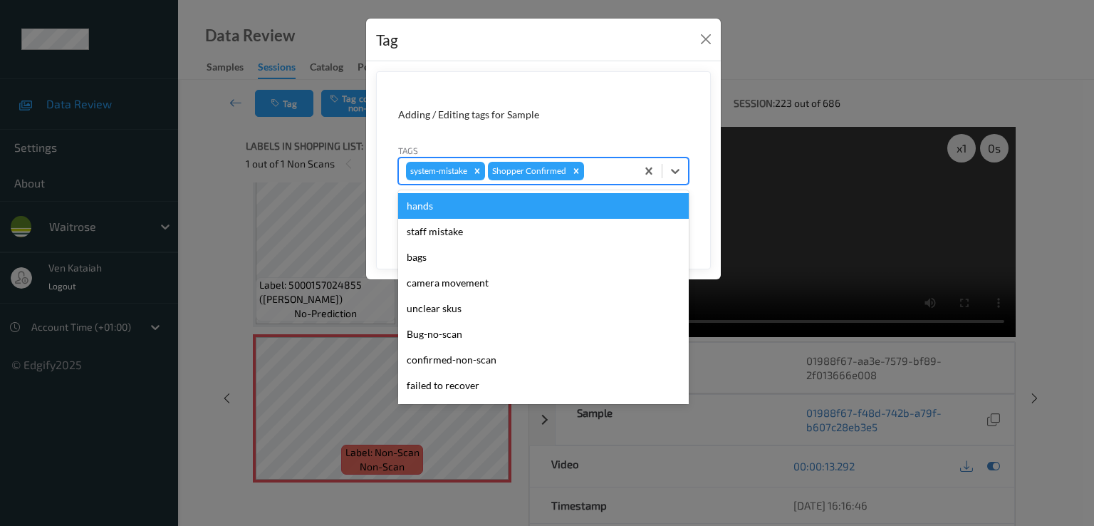
click at [618, 172] on div at bounding box center [608, 170] width 42 height 17
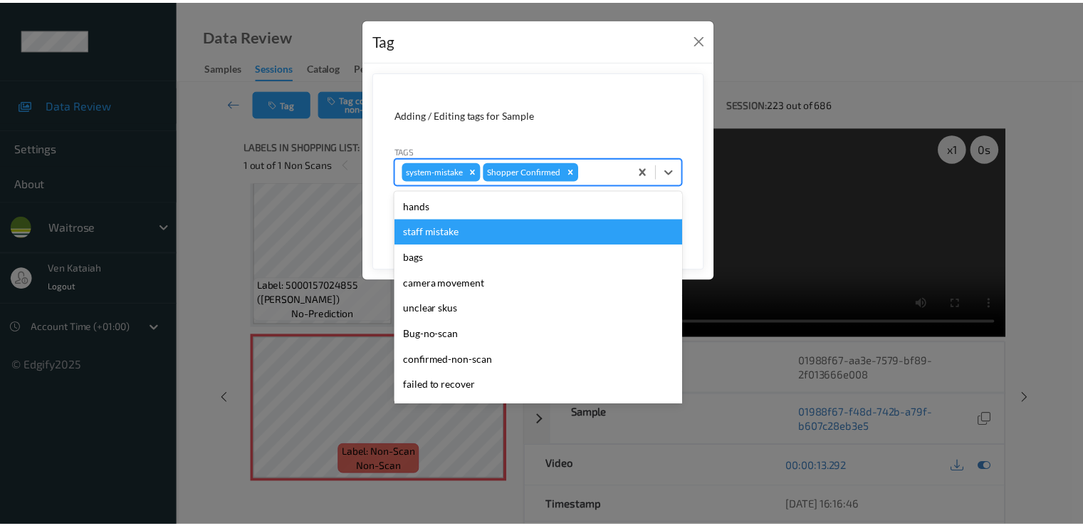
scroll to position [279, 0]
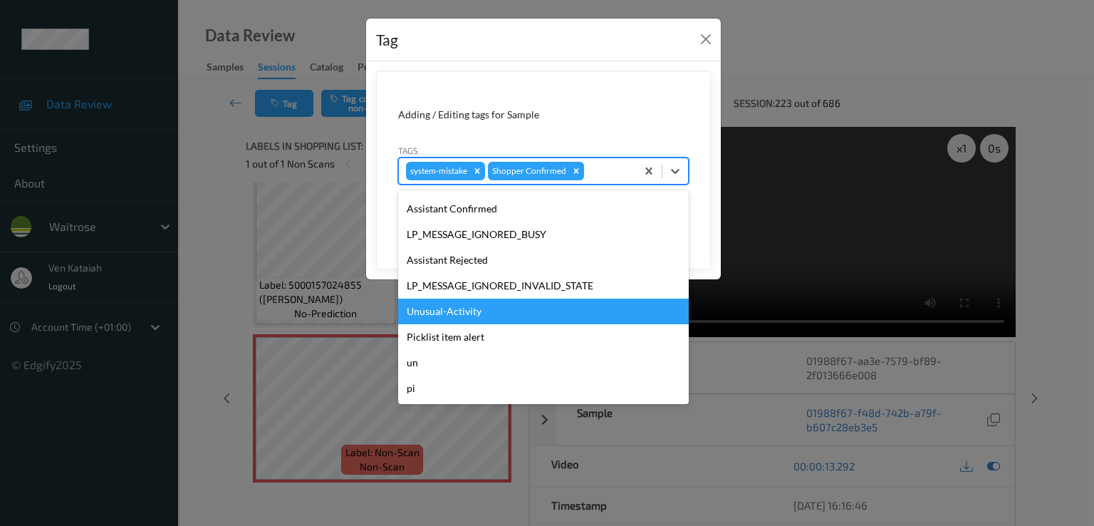
click at [481, 313] on div "Unusual-Activity" at bounding box center [543, 311] width 291 height 26
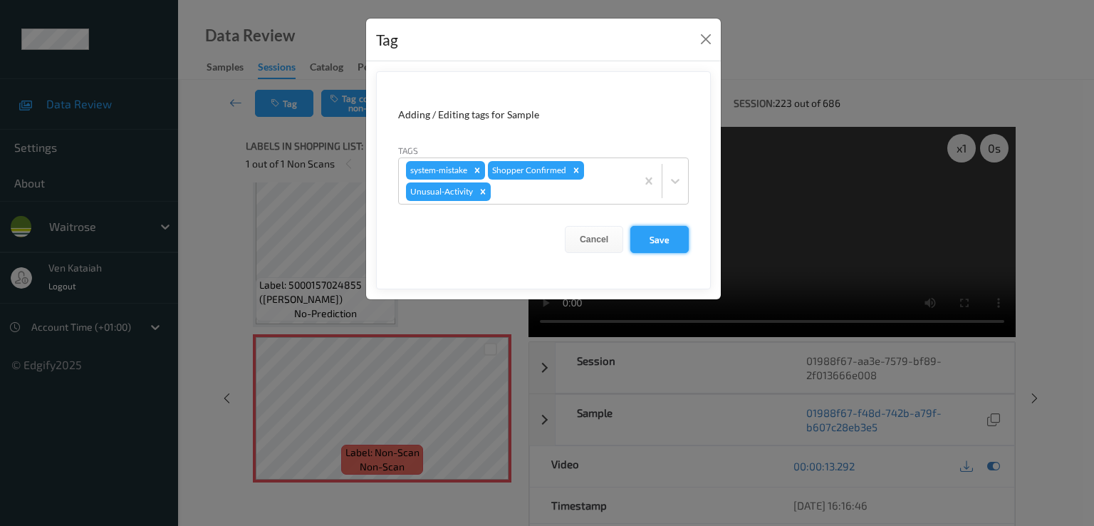
click at [658, 243] on button "Save" at bounding box center [659, 239] width 58 height 27
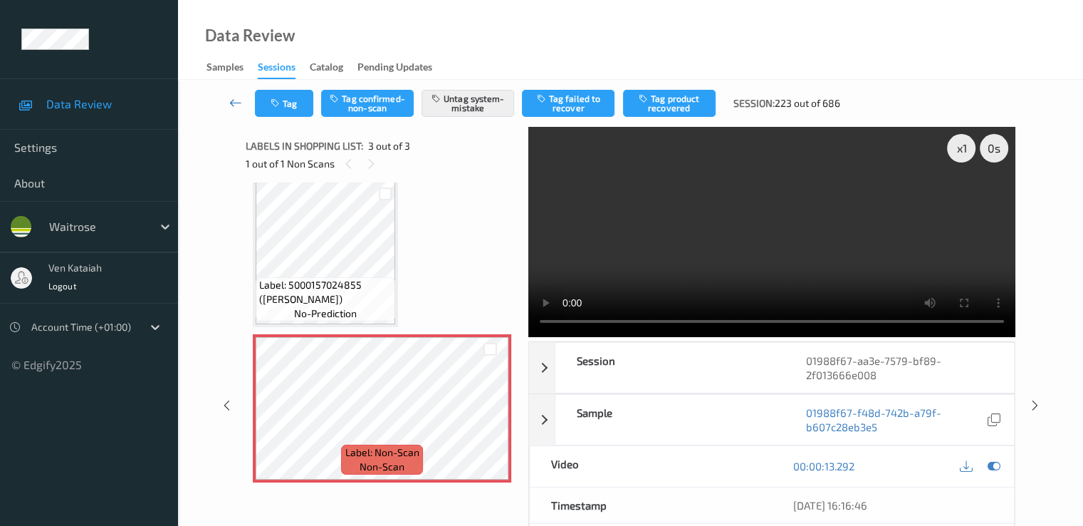
click at [230, 106] on icon at bounding box center [235, 102] width 13 height 14
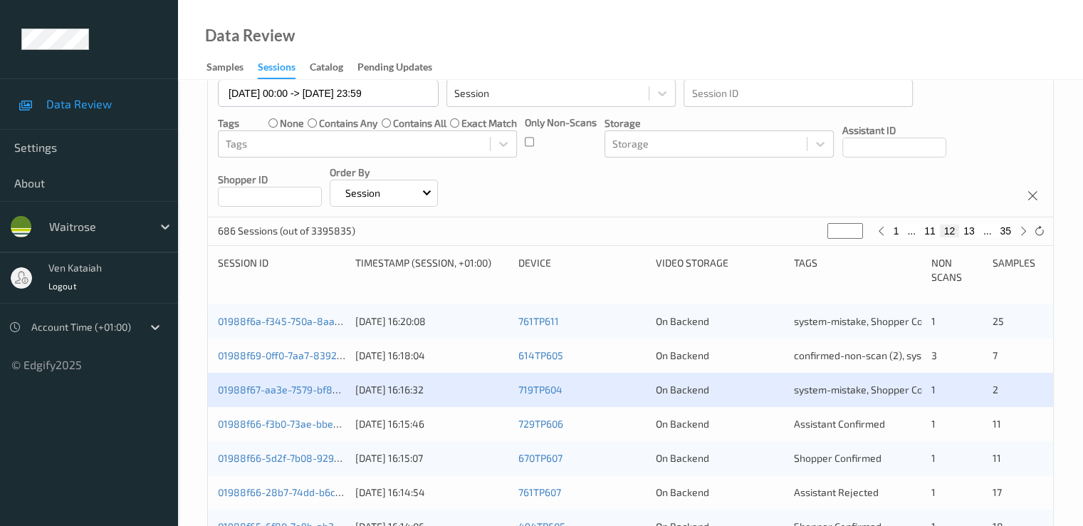
scroll to position [285, 0]
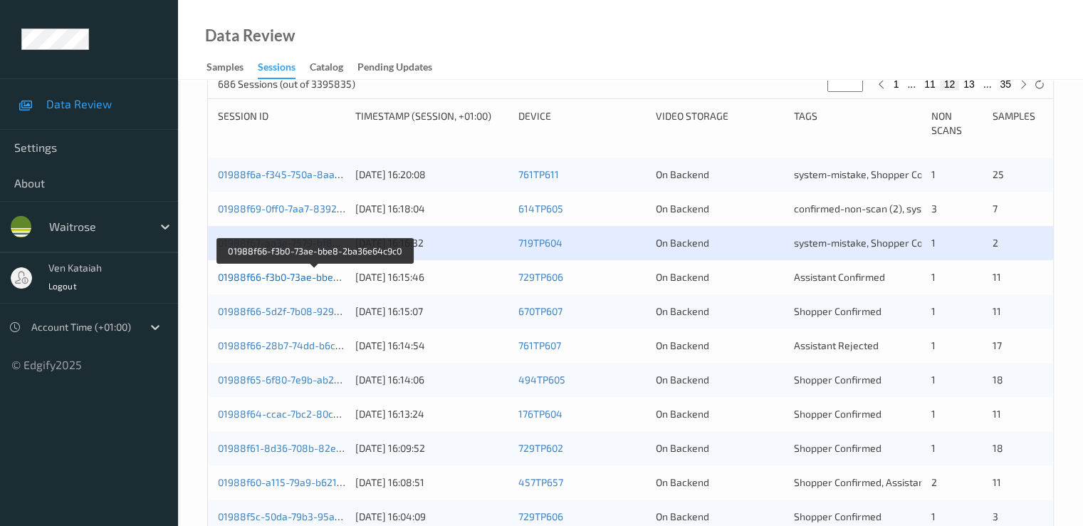
click at [288, 276] on link "01988f66-f3b0-73ae-bbe8-2ba36e64c9c0" at bounding box center [315, 277] width 194 height 12
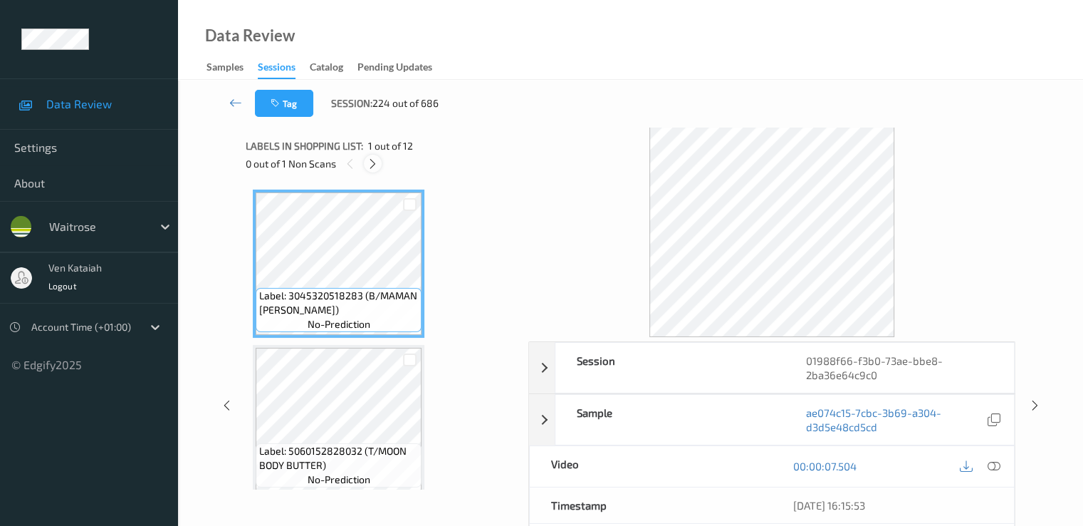
click at [374, 161] on icon at bounding box center [373, 163] width 12 height 13
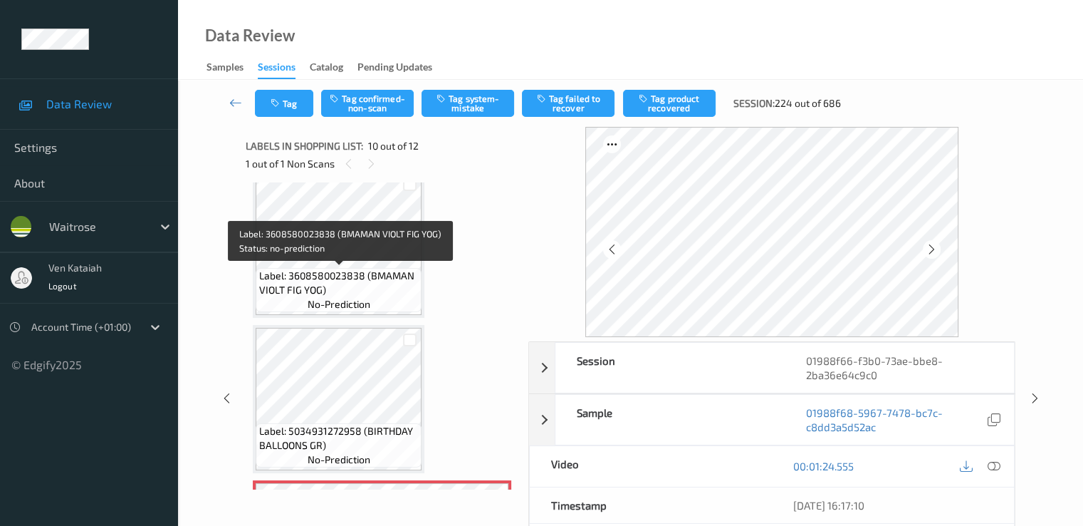
scroll to position [1249, 0]
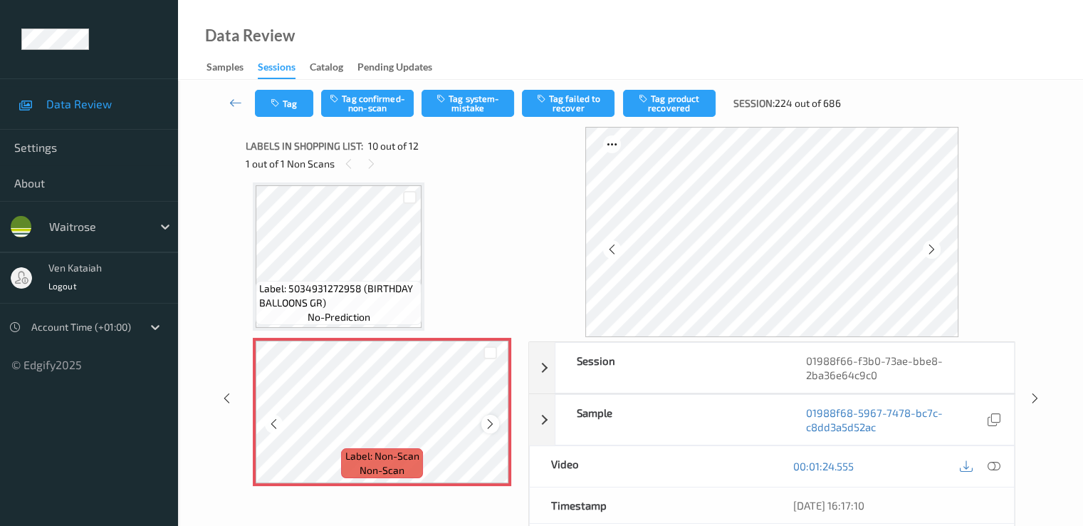
click at [496, 426] on icon at bounding box center [490, 423] width 12 height 13
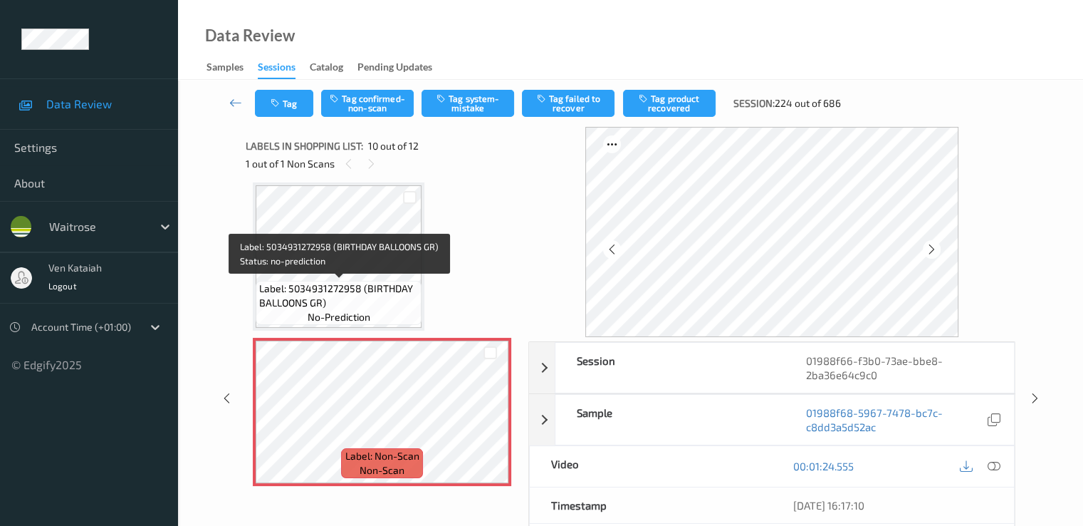
click at [379, 281] on span "Label: 5034931272958 (BIRTHDAY BALLOONS GR)" at bounding box center [338, 295] width 159 height 28
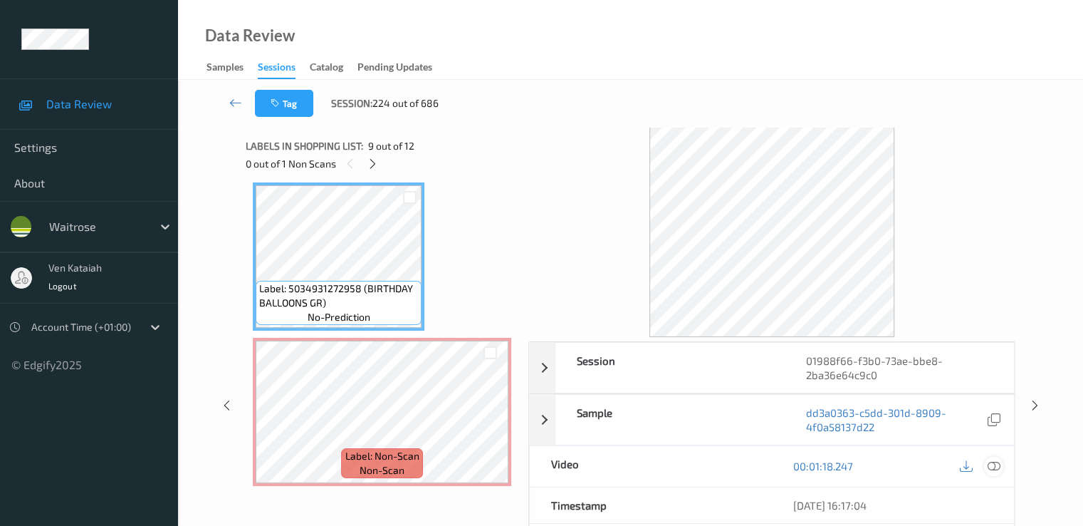
click at [991, 469] on icon at bounding box center [993, 465] width 13 height 13
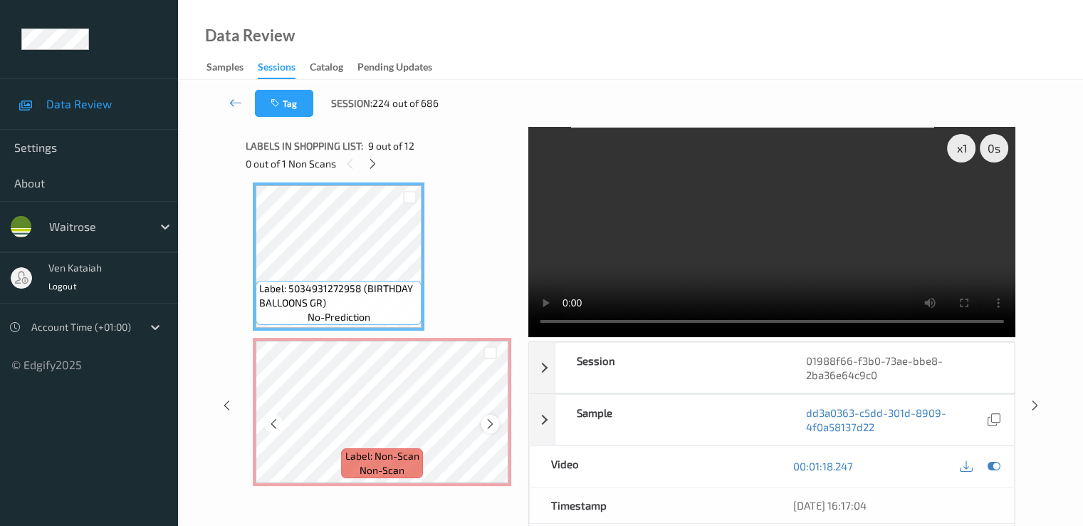
click at [496, 424] on div at bounding box center [490, 424] width 18 height 18
click at [486, 418] on icon at bounding box center [490, 423] width 12 height 13
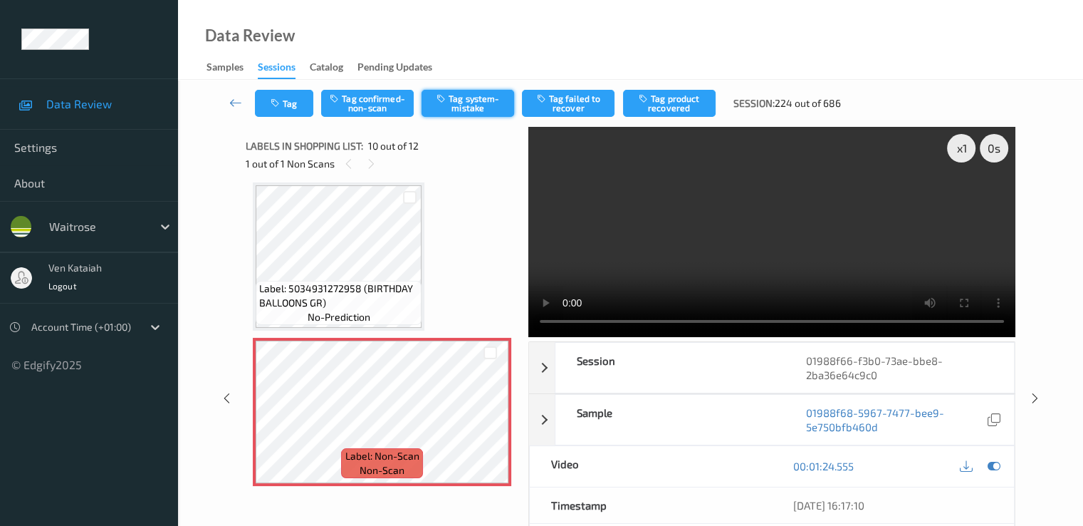
click at [472, 106] on button "Tag system-mistake" at bounding box center [468, 103] width 93 height 27
click at [301, 100] on button "Tag" at bounding box center [284, 103] width 58 height 27
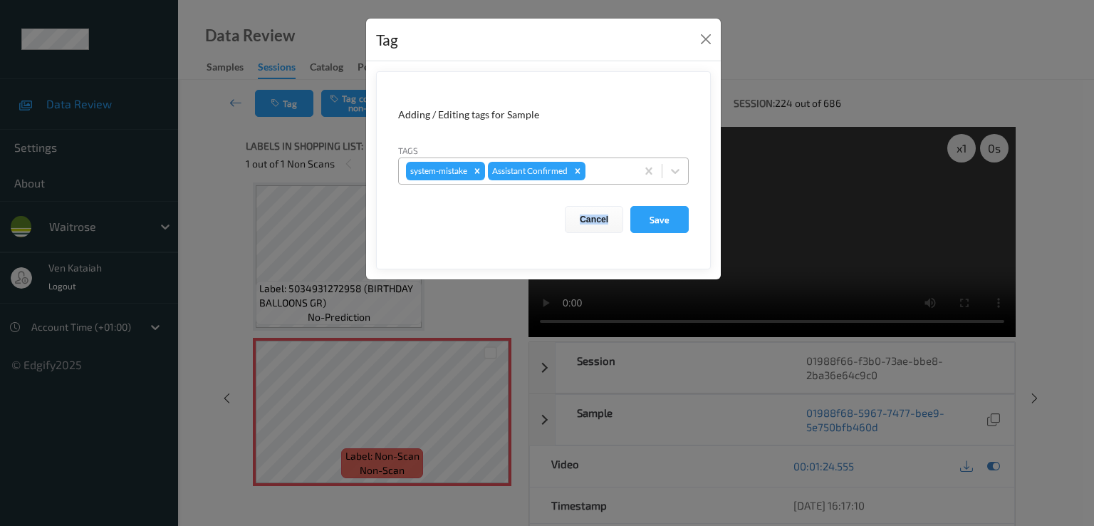
click at [624, 177] on form "Adding / Editing tags for Sample Tags system-mistake Assistant Confirmed Cancel…" at bounding box center [543, 170] width 335 height 198
click at [600, 175] on div at bounding box center [608, 170] width 41 height 17
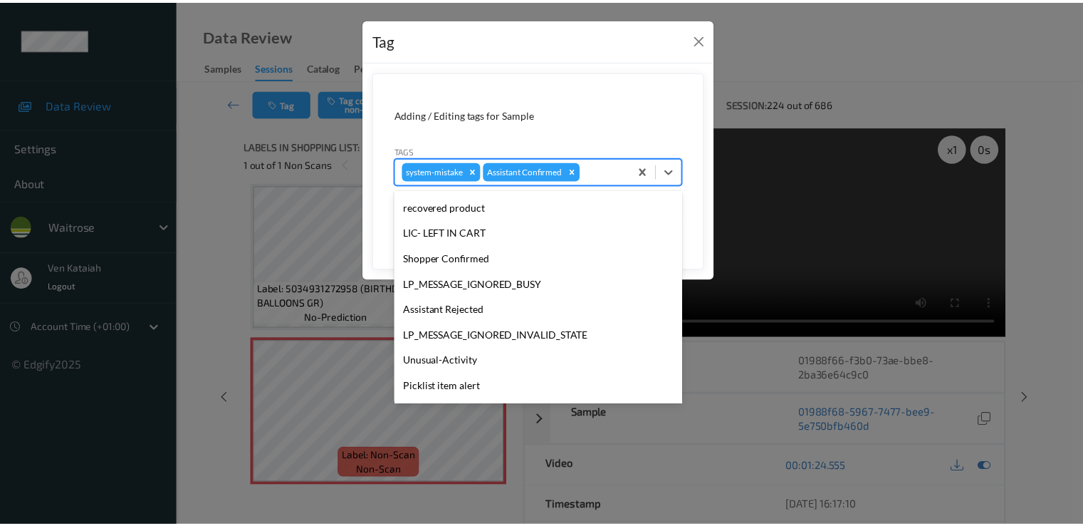
scroll to position [279, 0]
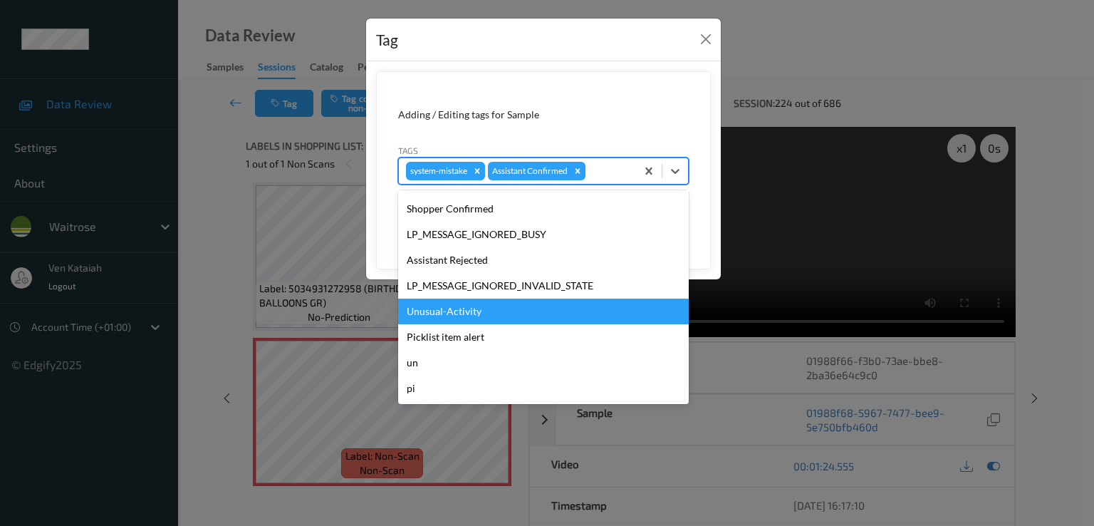
click at [484, 312] on div "Unusual-Activity" at bounding box center [543, 311] width 291 height 26
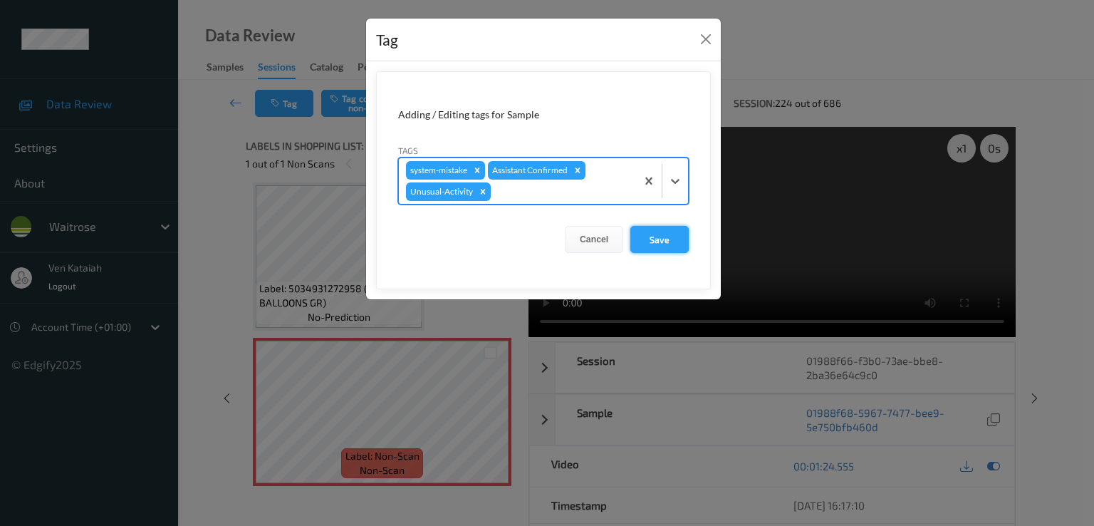
click at [656, 240] on button "Save" at bounding box center [659, 239] width 58 height 27
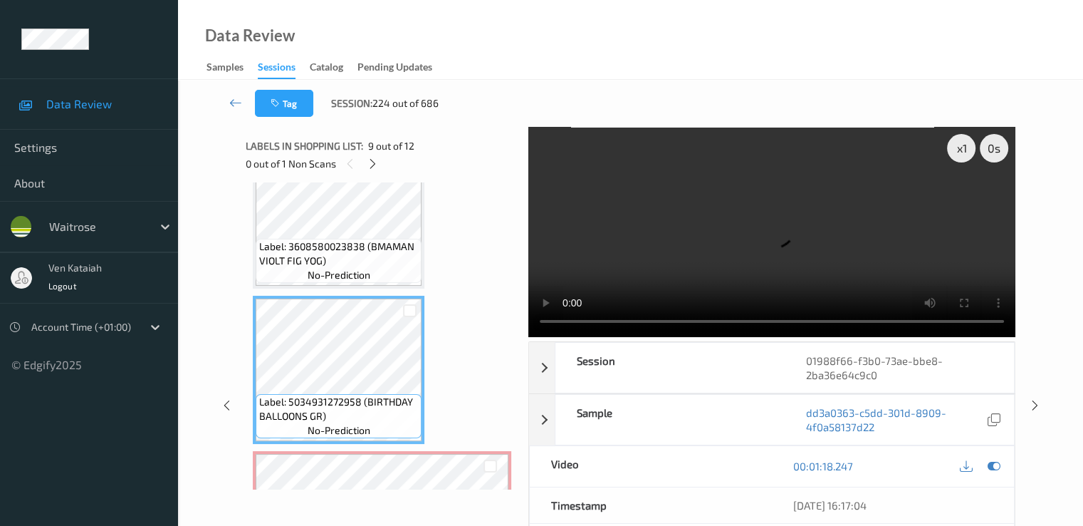
scroll to position [1278, 0]
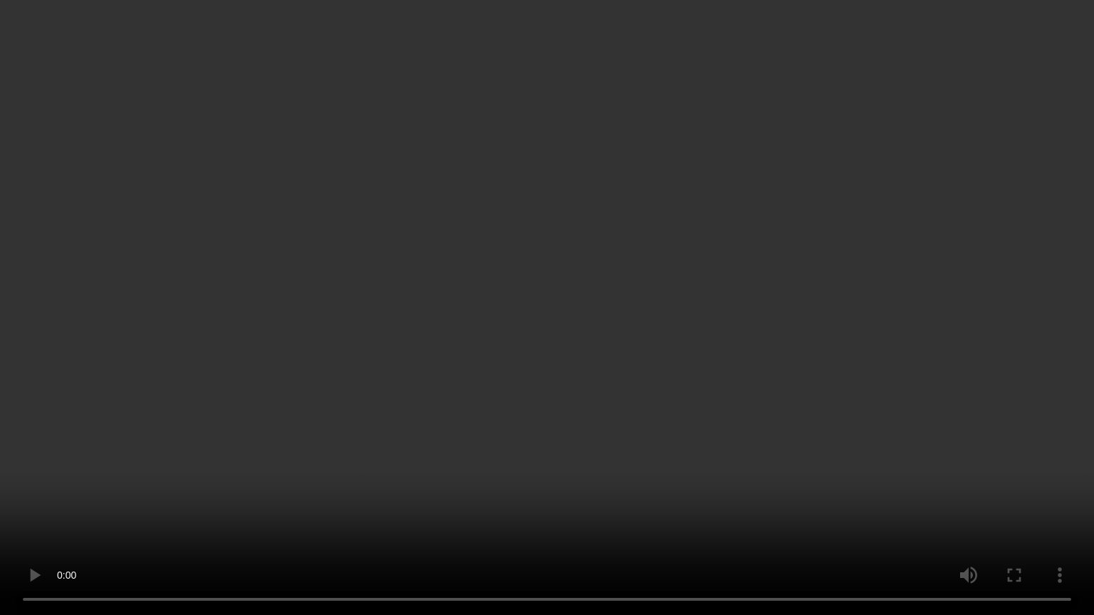
click at [490, 391] on video at bounding box center [547, 307] width 1094 height 615
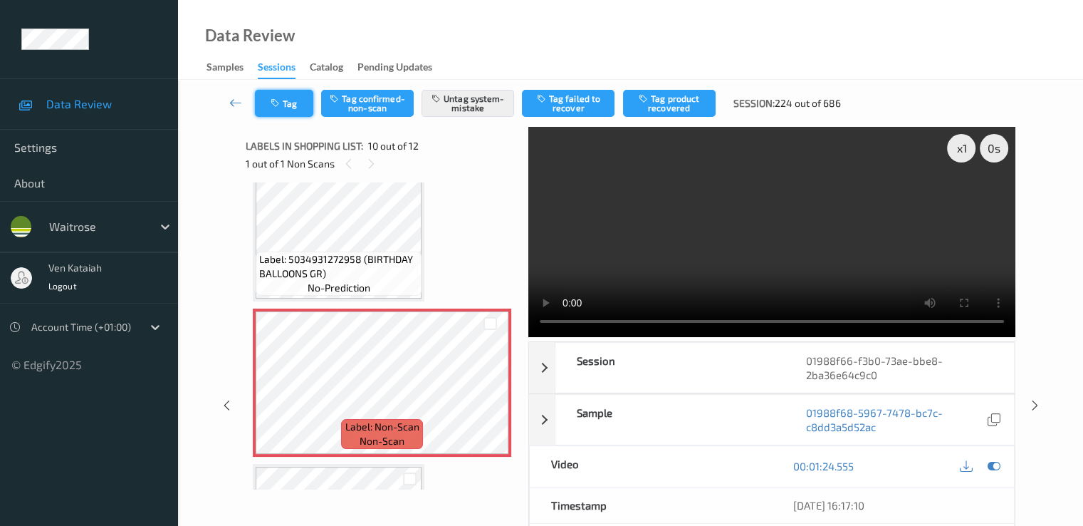
click at [283, 110] on button "Tag" at bounding box center [284, 103] width 58 height 27
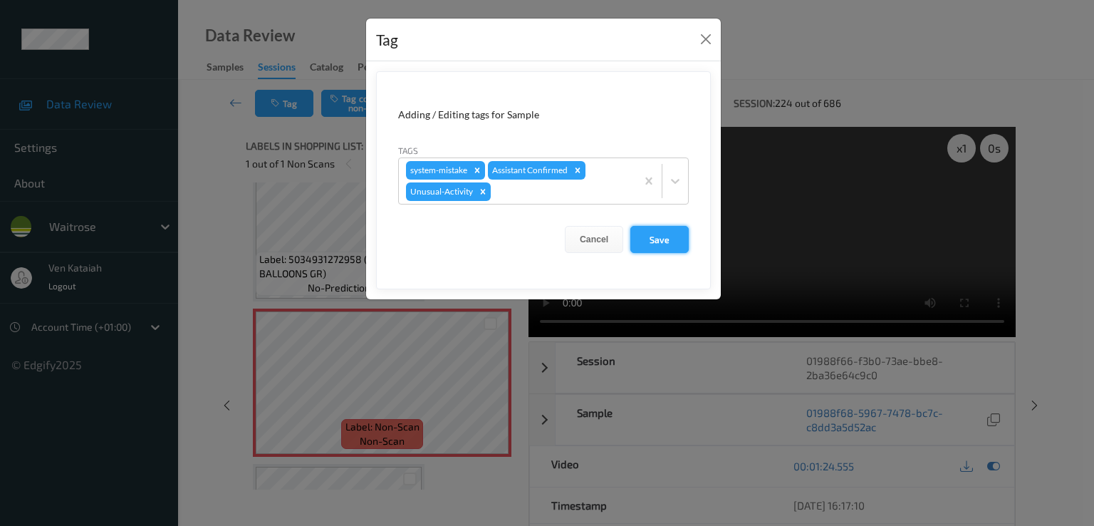
click at [651, 244] on button "Save" at bounding box center [659, 239] width 58 height 27
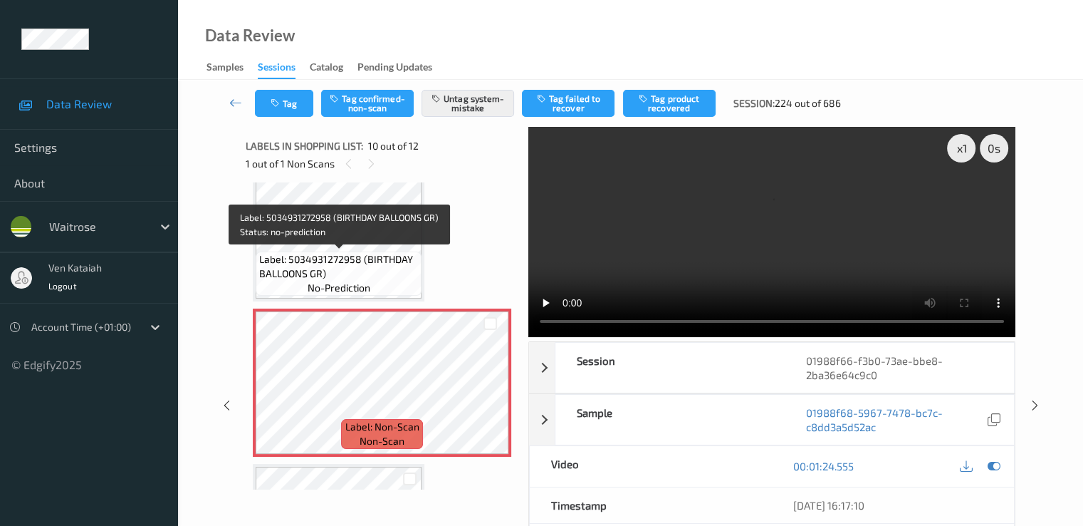
scroll to position [1136, 0]
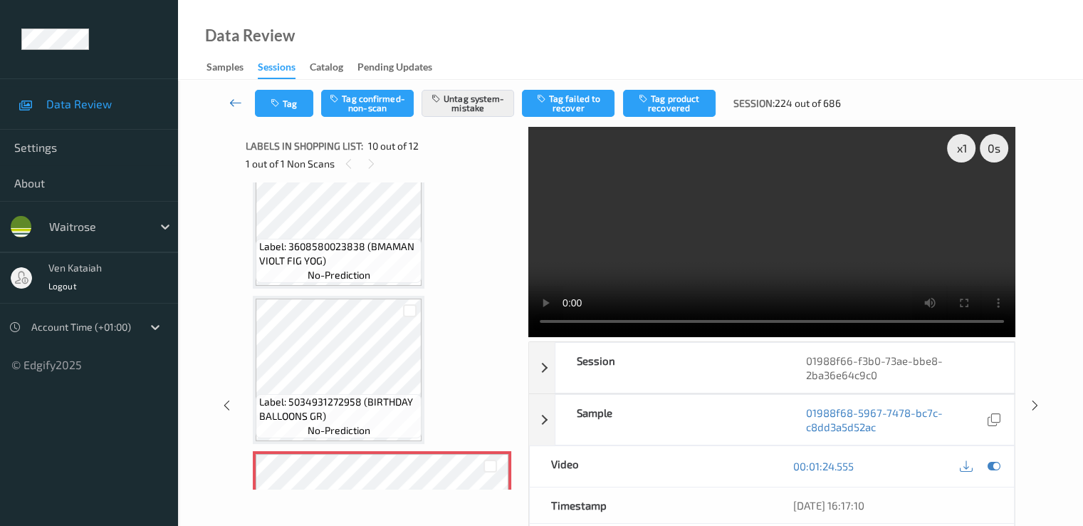
click at [234, 98] on icon at bounding box center [235, 102] width 13 height 14
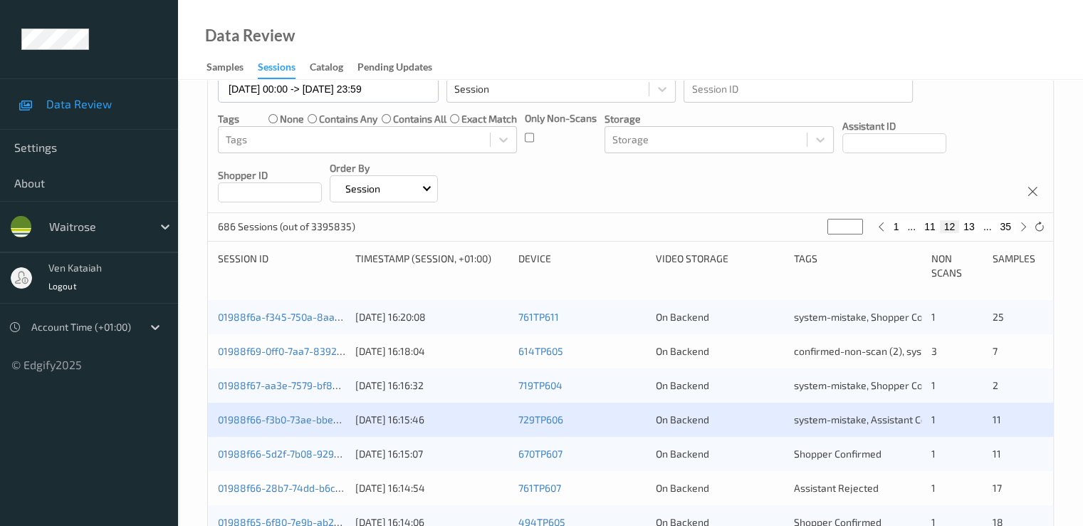
scroll to position [285, 0]
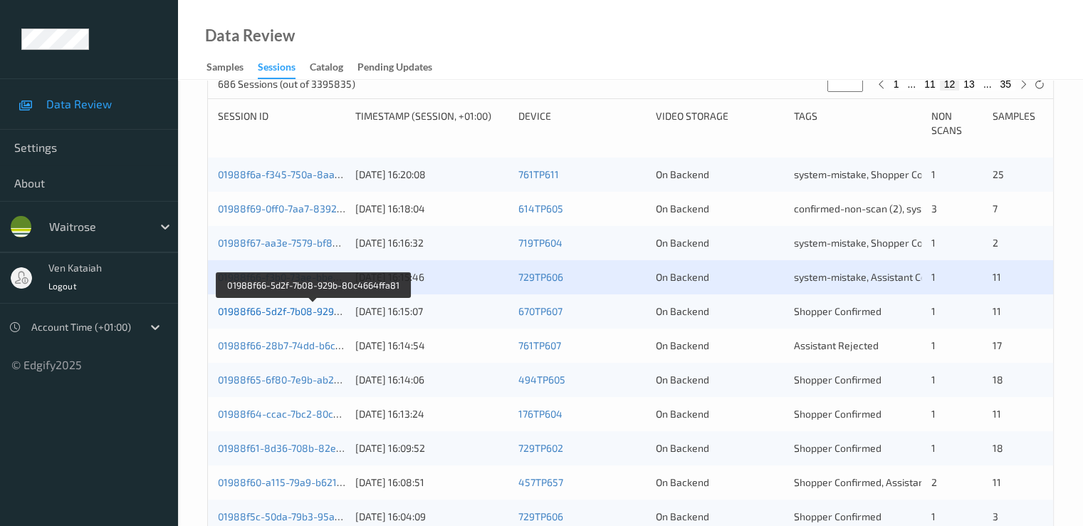
click at [305, 310] on link "01988f66-5d2f-7b08-929b-80c4664ffa81" at bounding box center [313, 311] width 191 height 12
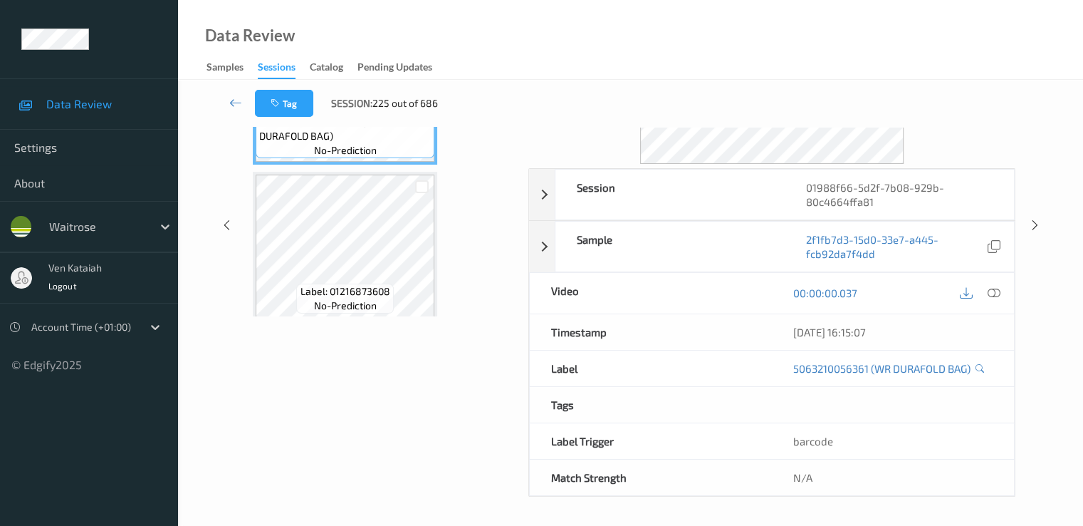
scroll to position [171, 0]
click at [238, 103] on icon at bounding box center [235, 102] width 13 height 14
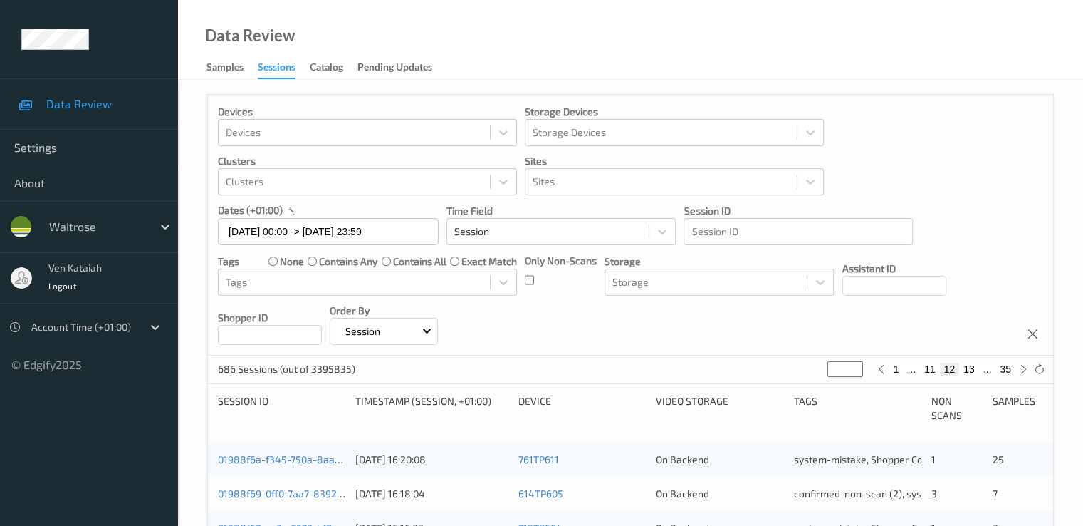
scroll to position [285, 0]
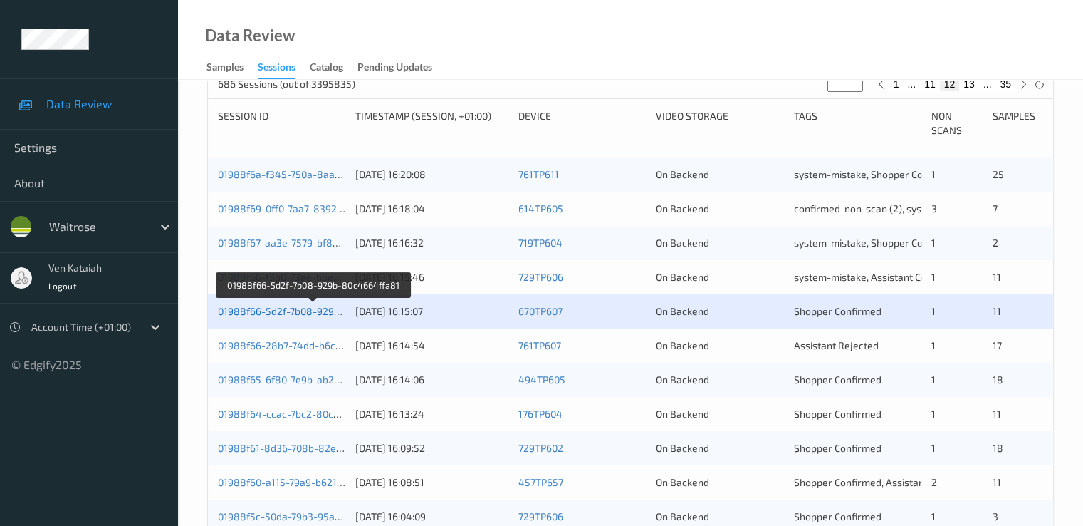
click at [308, 311] on link "01988f66-5d2f-7b08-929b-80c4664ffa81" at bounding box center [313, 311] width 191 height 12
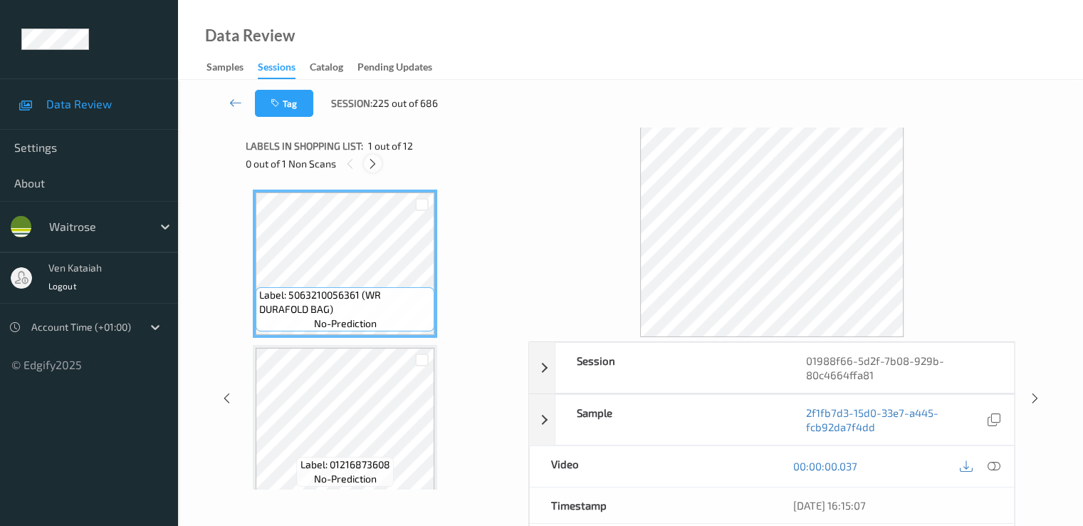
click at [380, 165] on div at bounding box center [373, 164] width 18 height 18
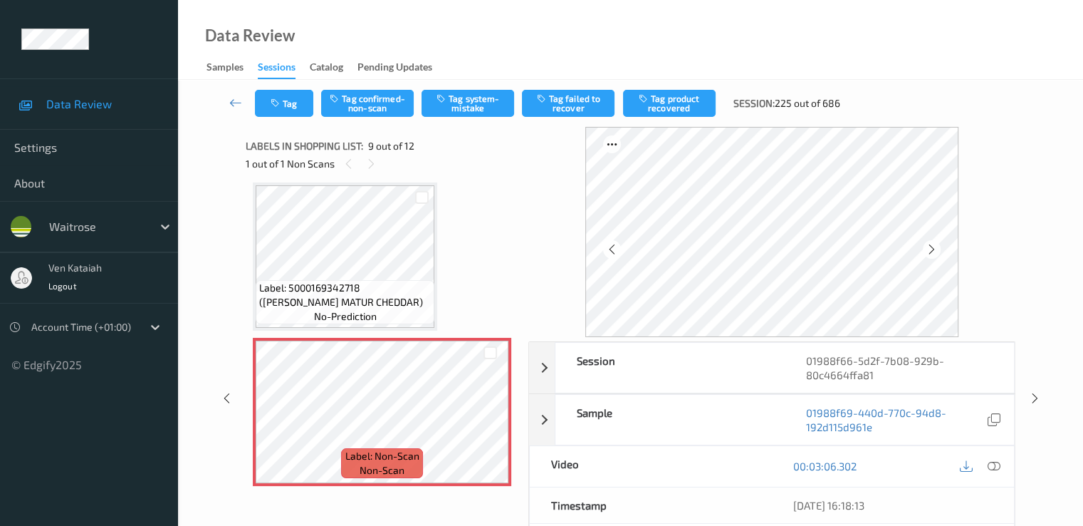
scroll to position [1236, 0]
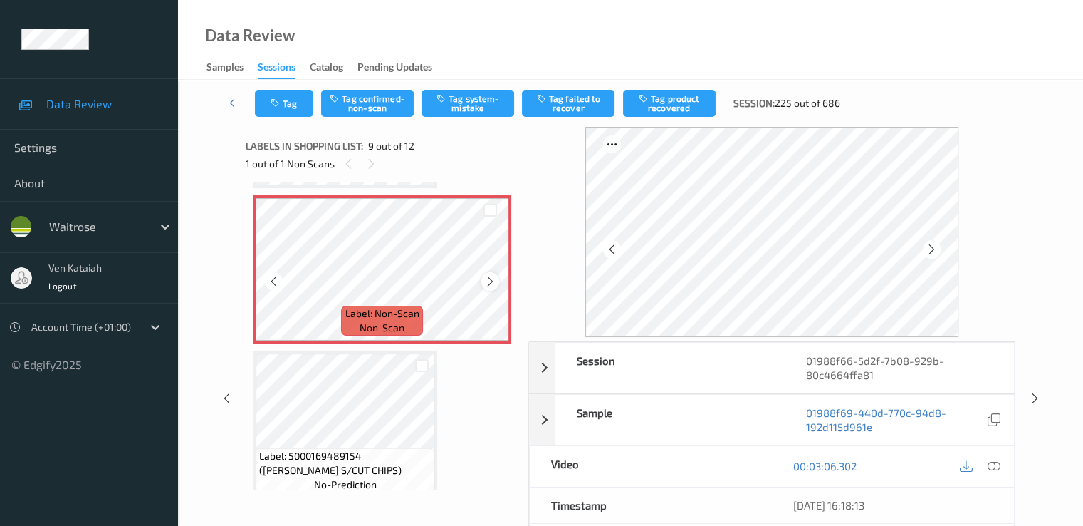
click at [491, 286] on icon at bounding box center [490, 281] width 12 height 13
click at [276, 283] on icon at bounding box center [274, 281] width 12 height 13
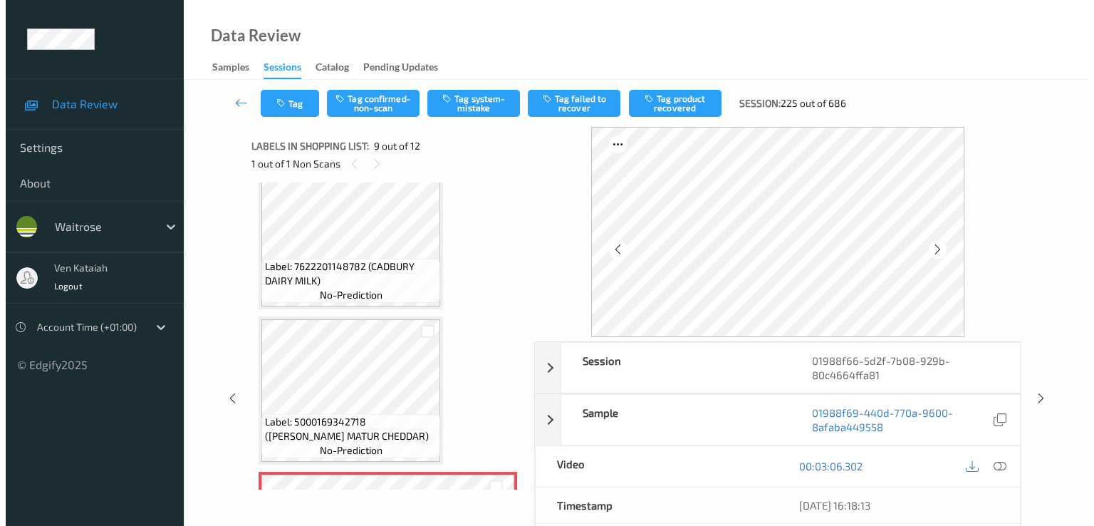
scroll to position [1094, 0]
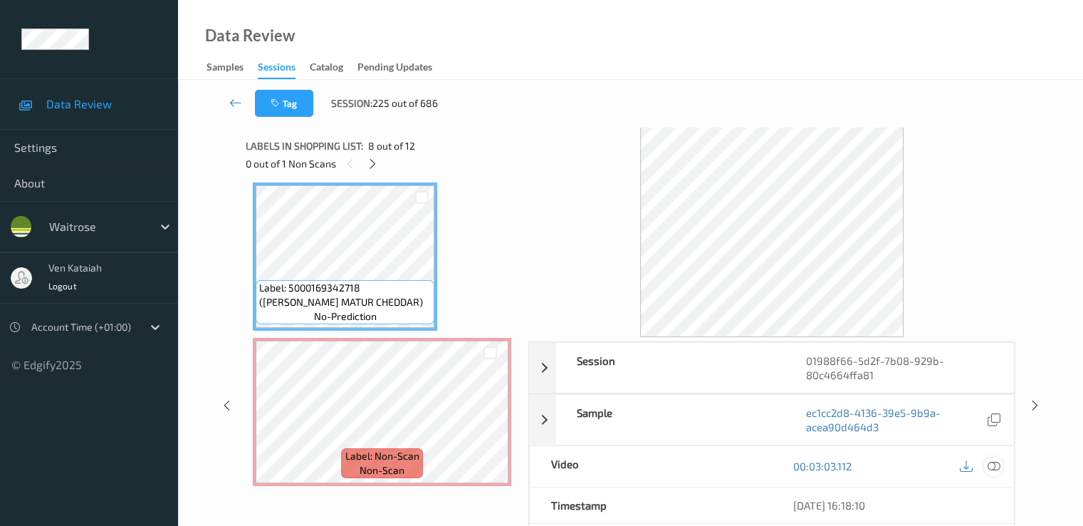
click at [997, 464] on icon at bounding box center [993, 465] width 13 height 13
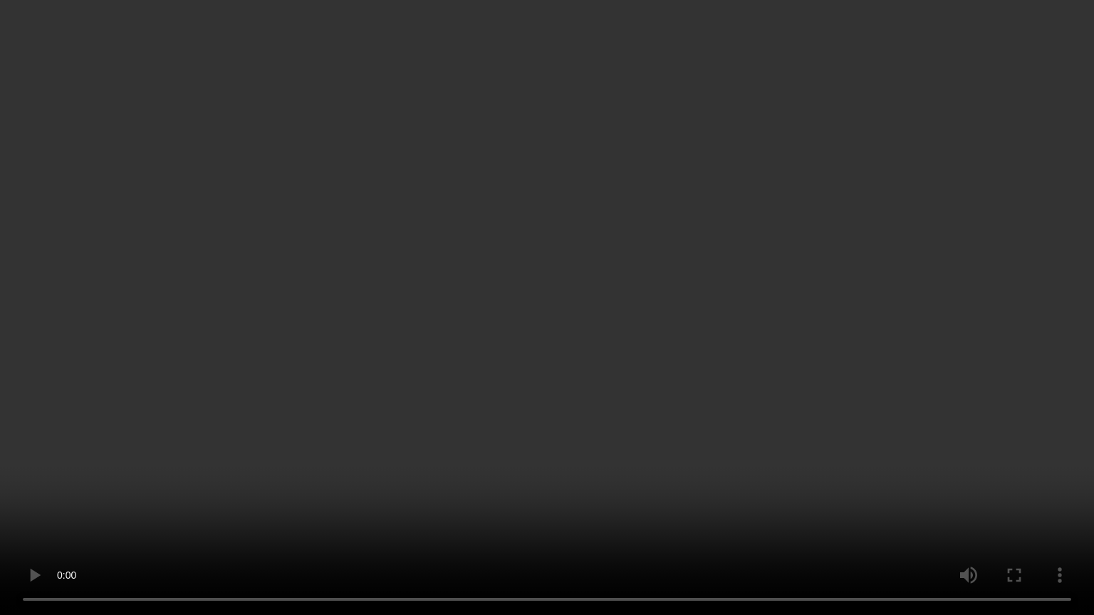
drag, startPoint x: 170, startPoint y: 402, endPoint x: 144, endPoint y: 399, distance: 26.5
click at [171, 400] on video at bounding box center [547, 307] width 1094 height 615
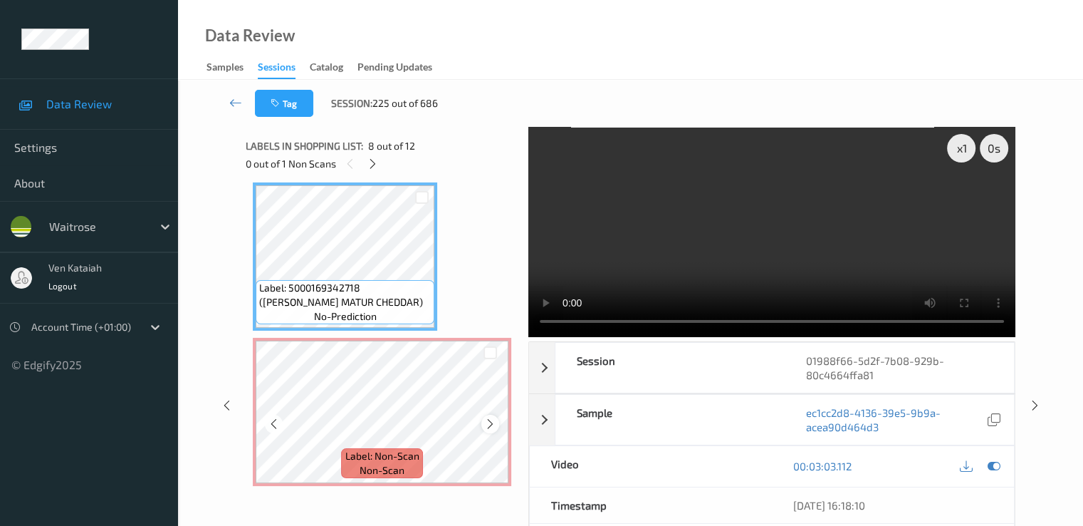
click at [489, 430] on div at bounding box center [490, 424] width 18 height 18
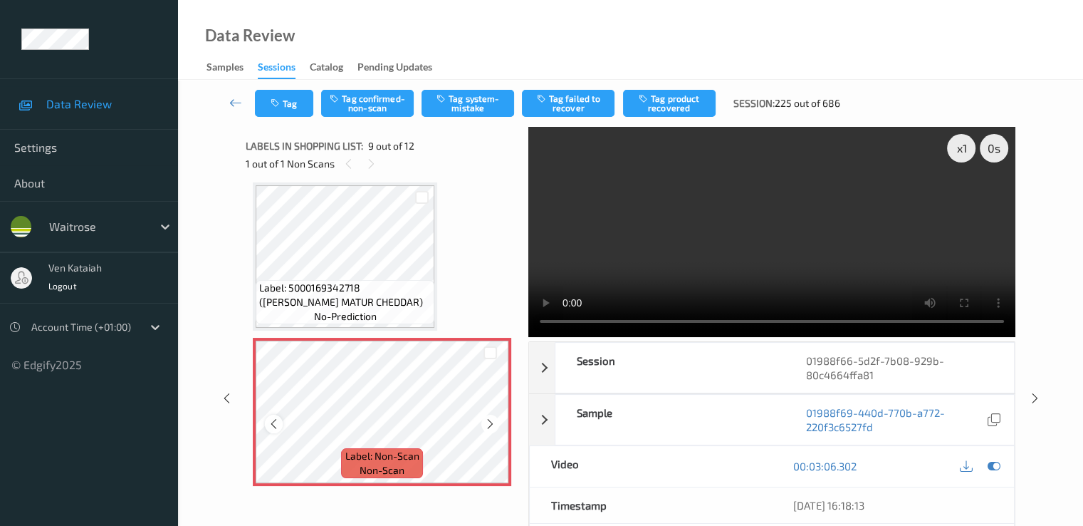
click at [274, 425] on icon at bounding box center [274, 423] width 12 height 13
click at [495, 420] on icon at bounding box center [490, 423] width 12 height 13
click at [269, 422] on icon at bounding box center [274, 423] width 12 height 13
click at [496, 426] on div at bounding box center [490, 424] width 18 height 18
click at [274, 427] on icon at bounding box center [274, 423] width 12 height 13
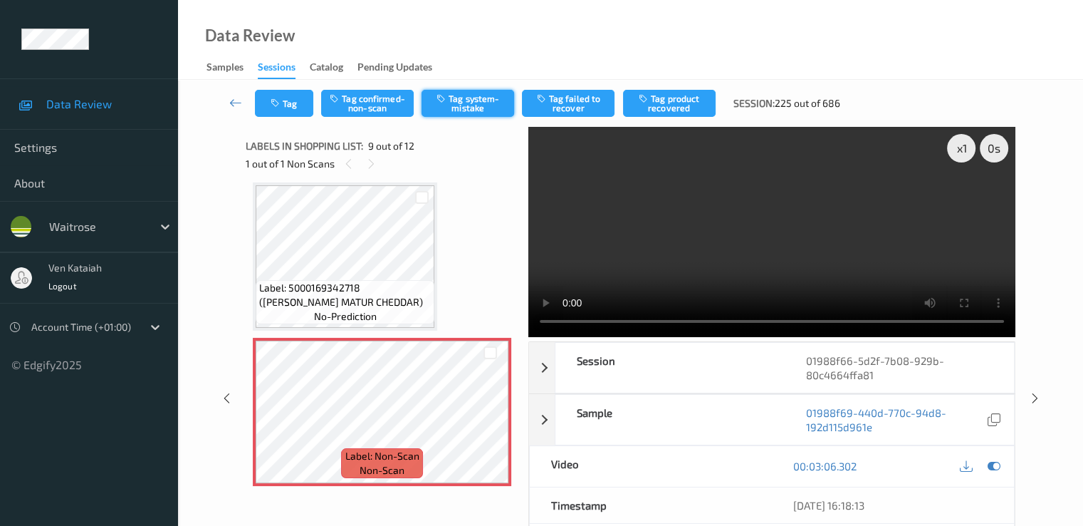
click at [487, 100] on button "Tag system-mistake" at bounding box center [468, 103] width 93 height 27
click at [278, 109] on button "Tag" at bounding box center [284, 103] width 58 height 27
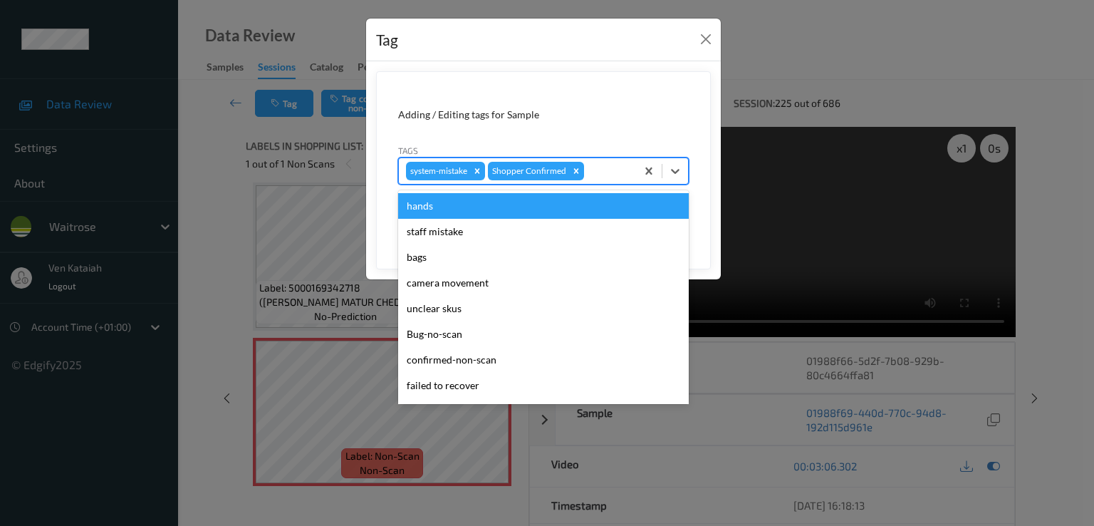
click at [605, 175] on div at bounding box center [608, 170] width 42 height 17
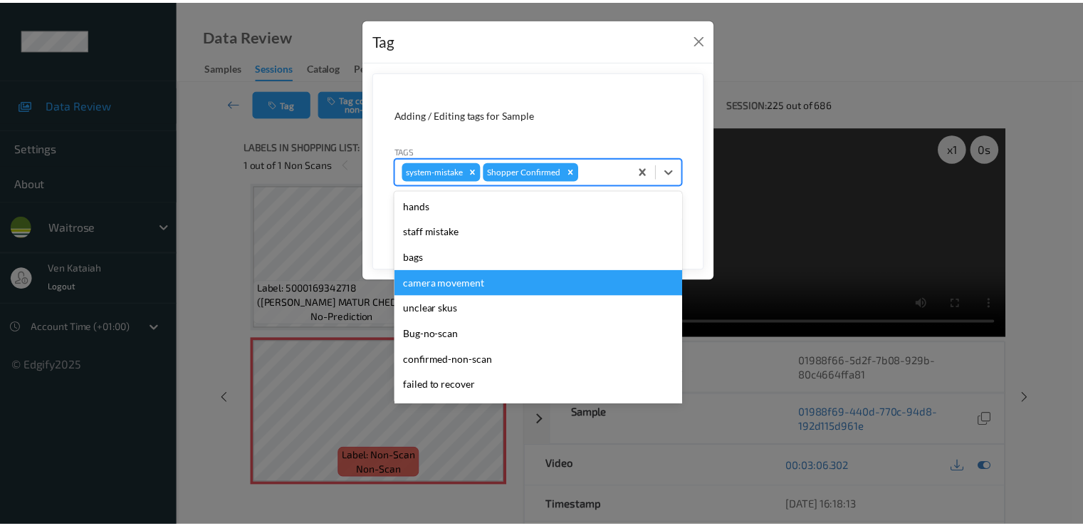
scroll to position [279, 0]
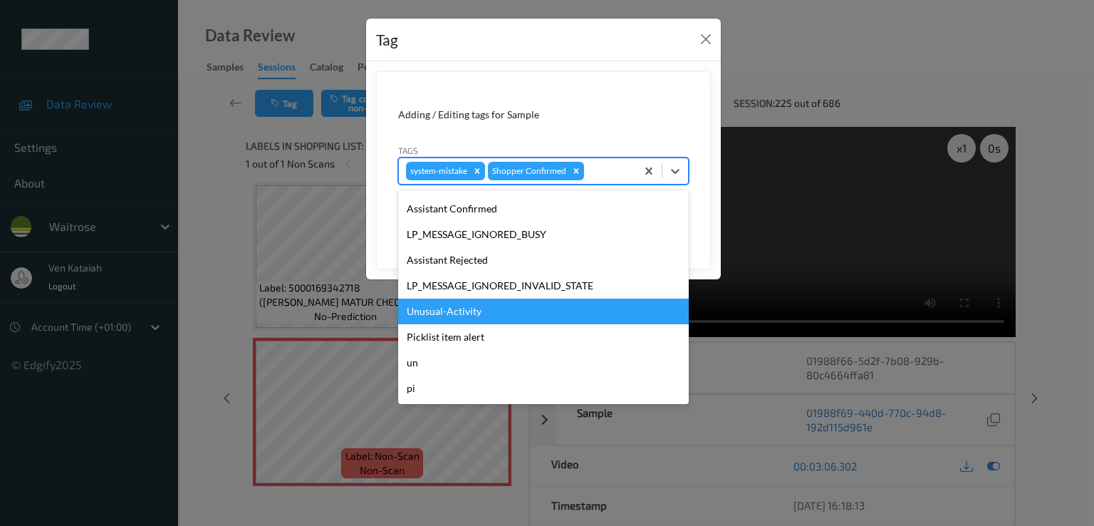
drag, startPoint x: 452, startPoint y: 313, endPoint x: 522, endPoint y: 354, distance: 80.7
click at [452, 314] on div "Unusual-Activity" at bounding box center [543, 311] width 291 height 26
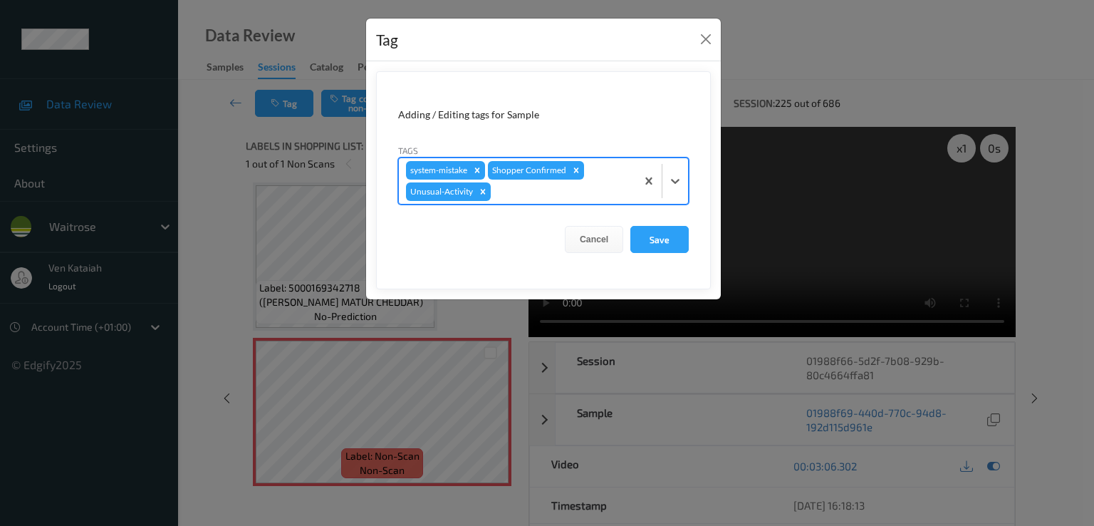
click at [645, 254] on form "Adding / Editing tags for Sample Tags option Unusual-Activity, selected. Select…" at bounding box center [543, 180] width 335 height 218
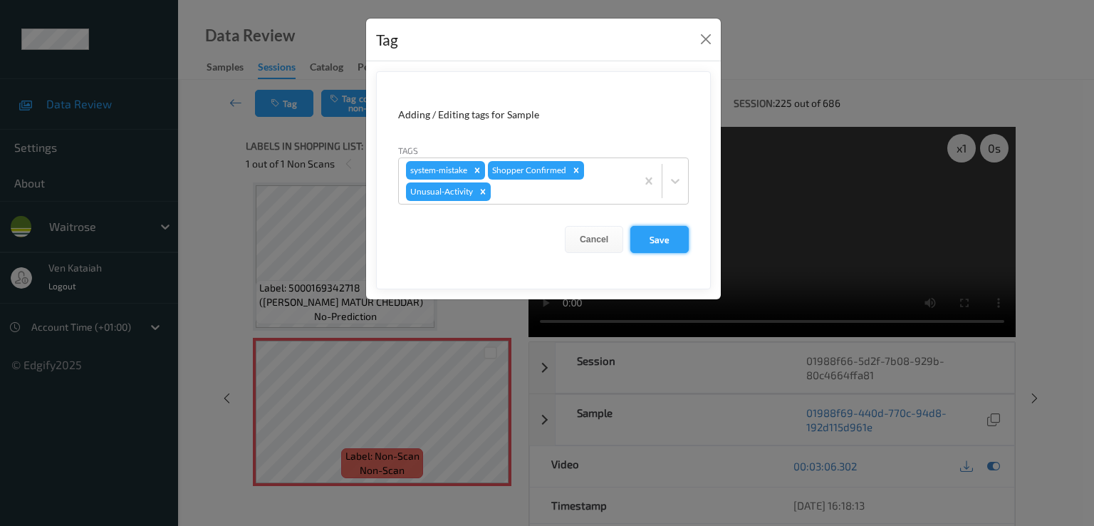
click at [647, 246] on button "Save" at bounding box center [659, 239] width 58 height 27
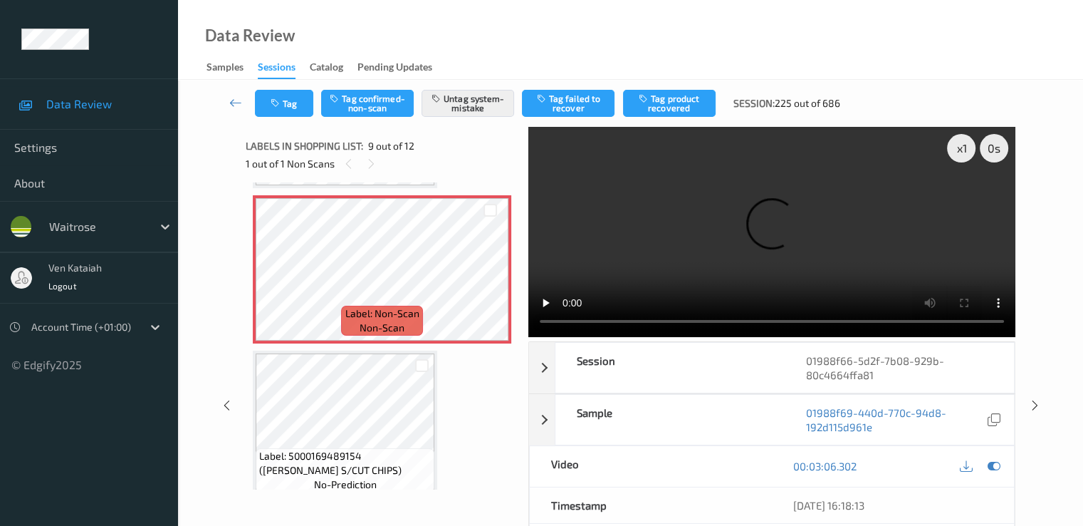
scroll to position [142, 0]
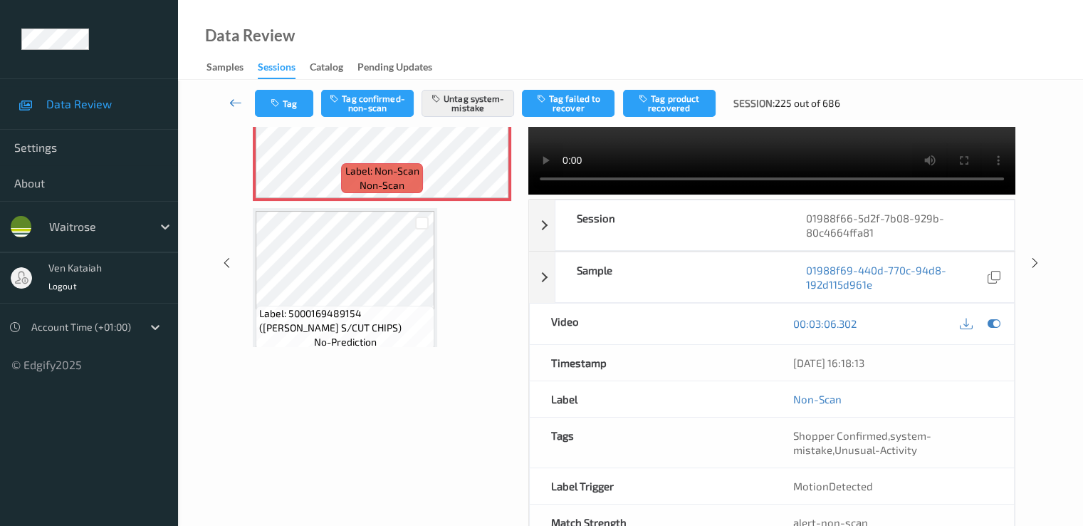
click at [234, 106] on icon at bounding box center [235, 102] width 13 height 14
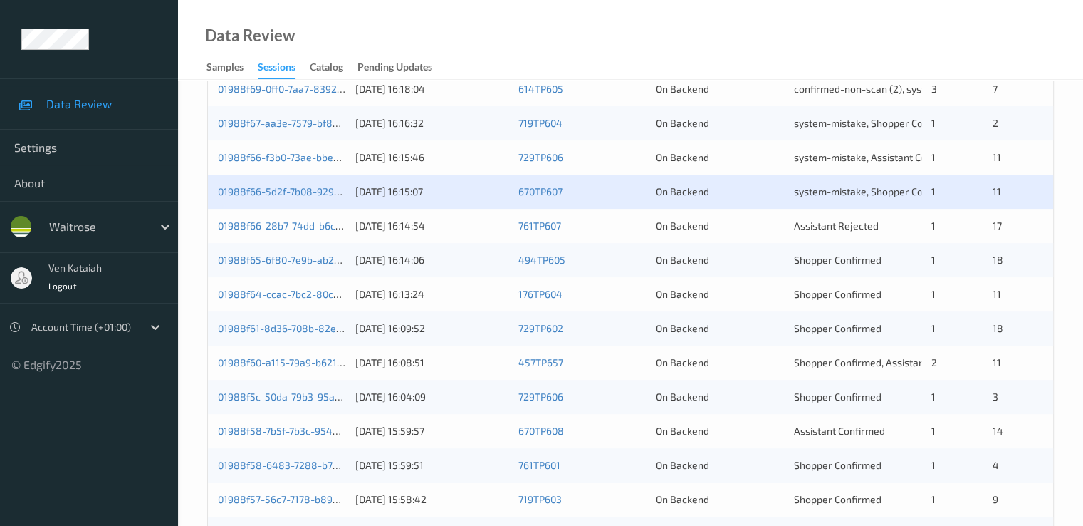
scroll to position [427, 0]
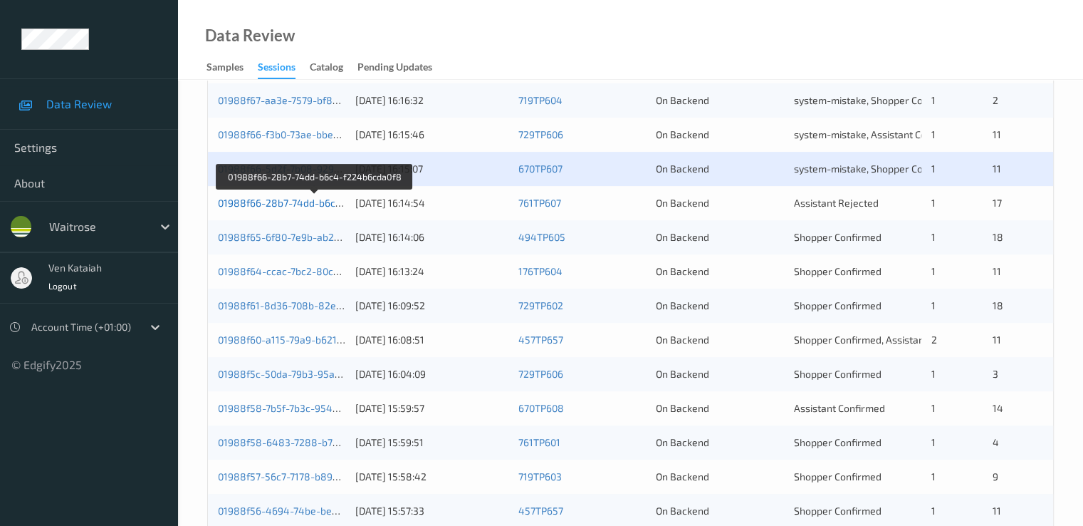
click at [296, 201] on link "01988f66-28b7-74dd-b6c4-f224b6cda0f8" at bounding box center [314, 203] width 193 height 12
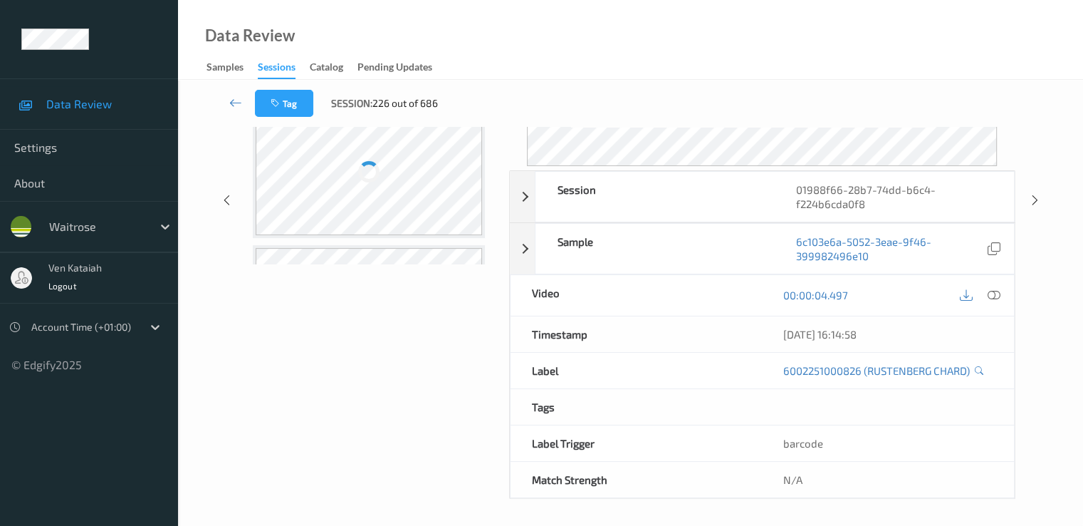
scroll to position [185, 0]
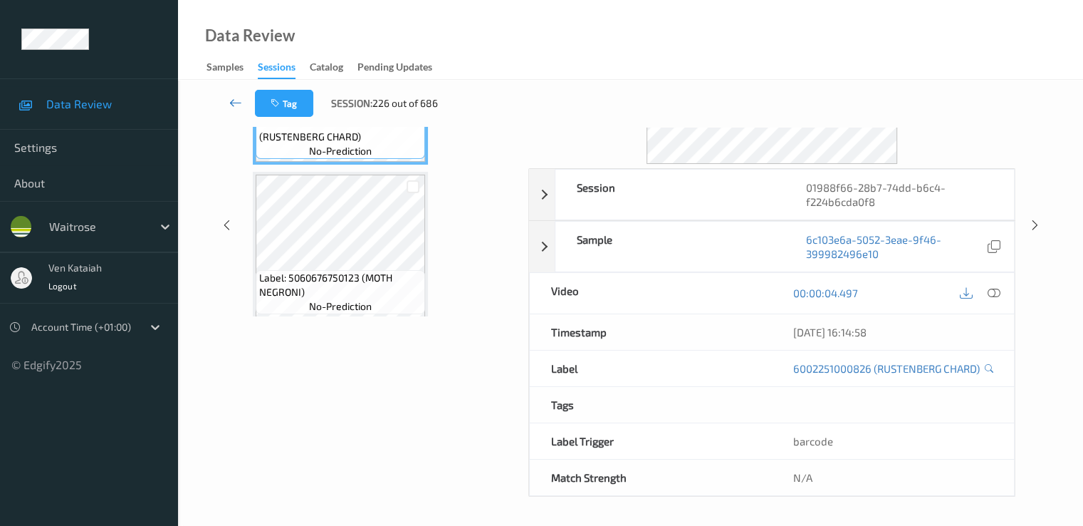
click at [233, 101] on icon at bounding box center [235, 102] width 13 height 14
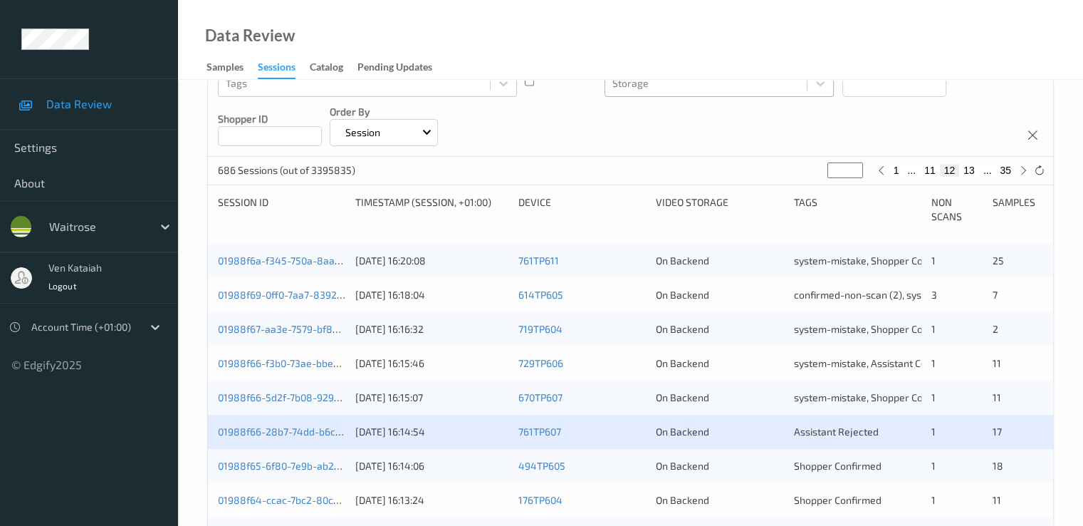
scroll to position [285, 0]
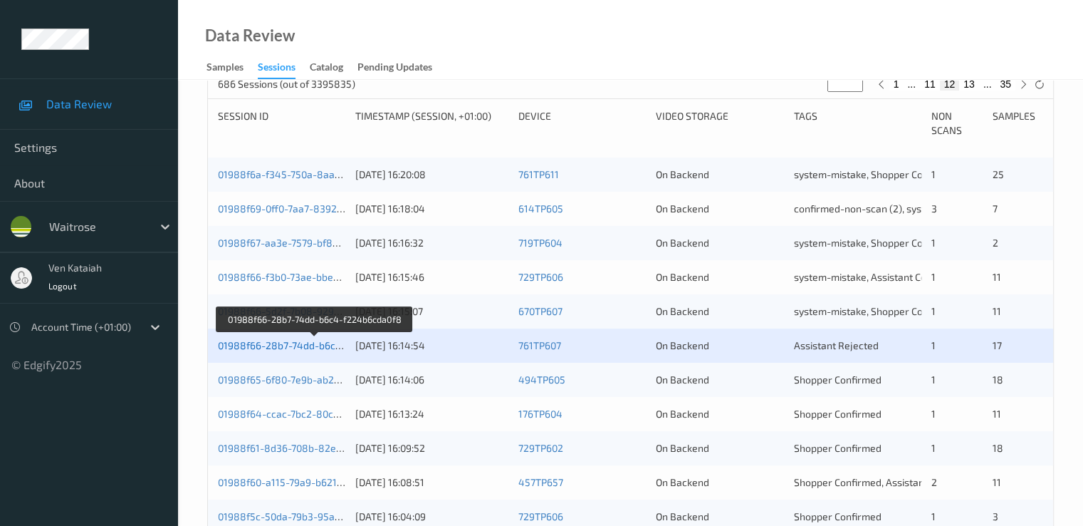
click at [300, 348] on link "01988f66-28b7-74dd-b6c4-f224b6cda0f8" at bounding box center [314, 345] width 193 height 12
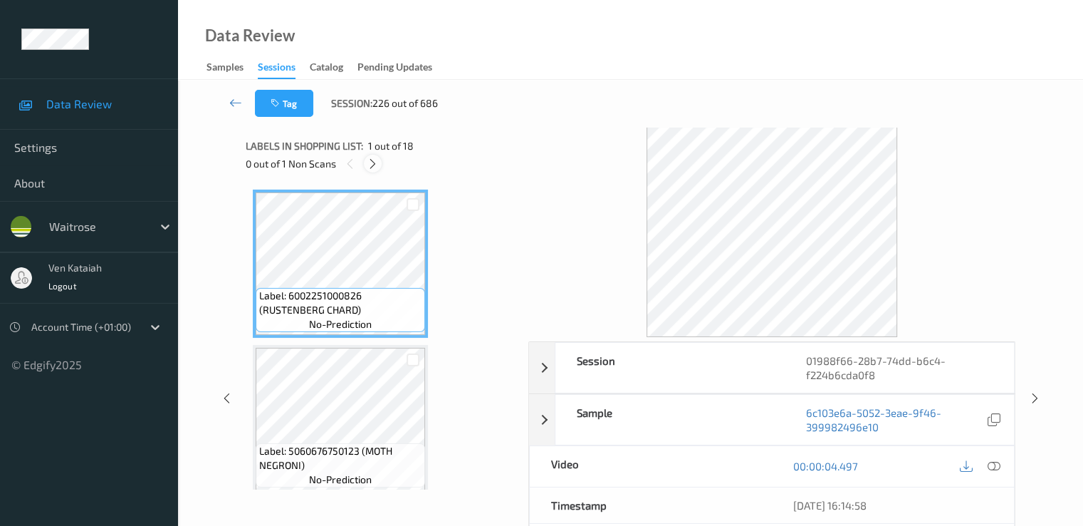
click at [374, 162] on icon at bounding box center [373, 163] width 12 height 13
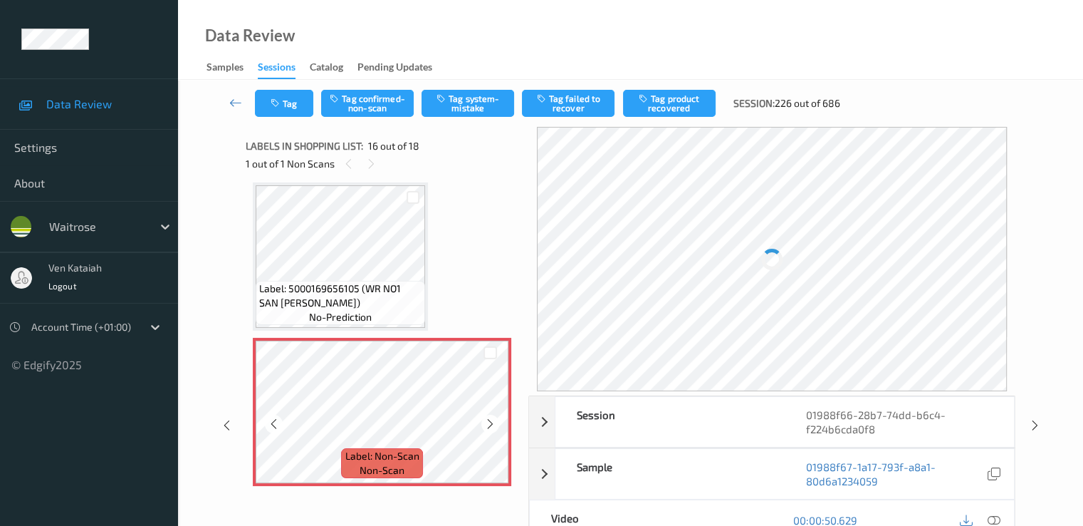
scroll to position [2323, 0]
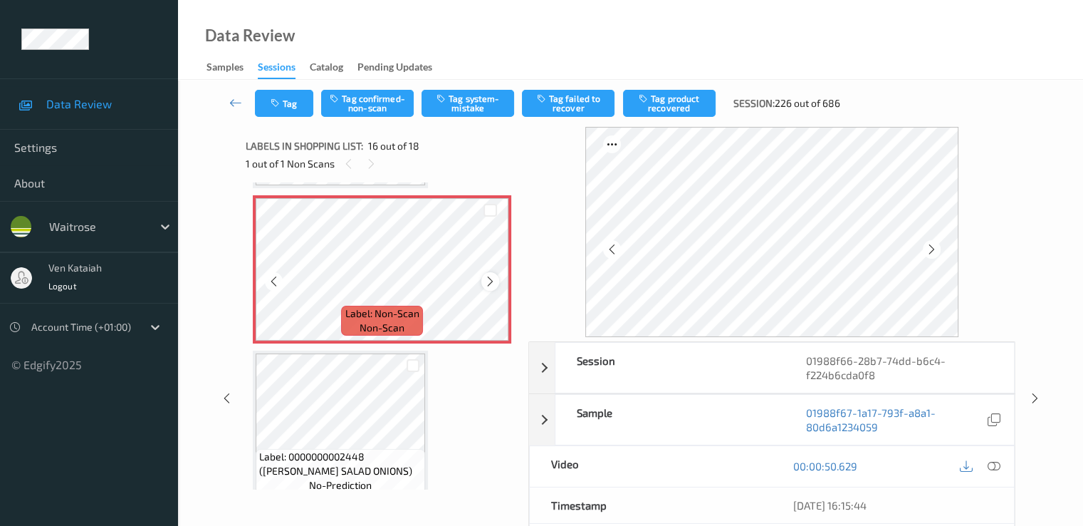
click at [496, 279] on icon at bounding box center [490, 281] width 12 height 13
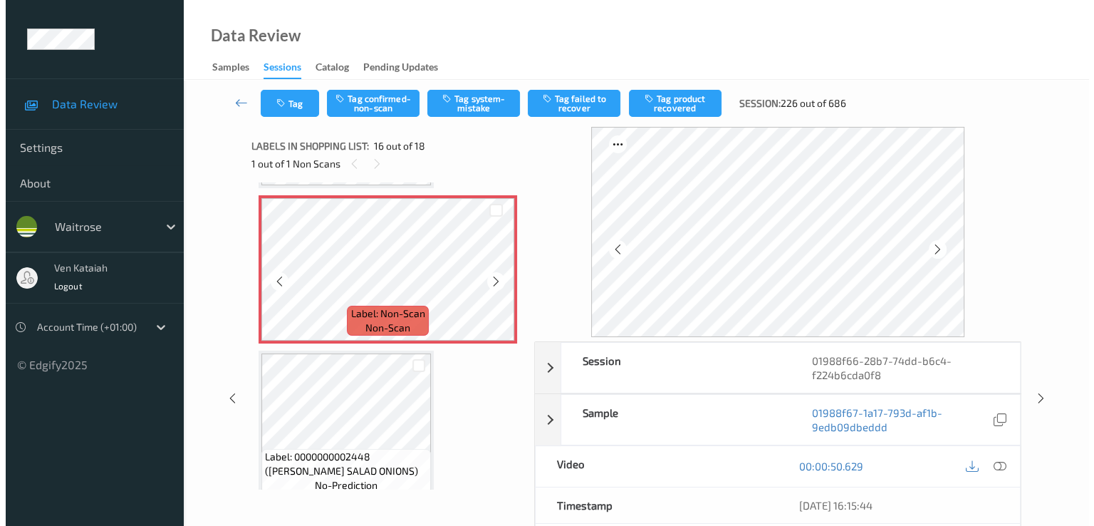
scroll to position [2181, 0]
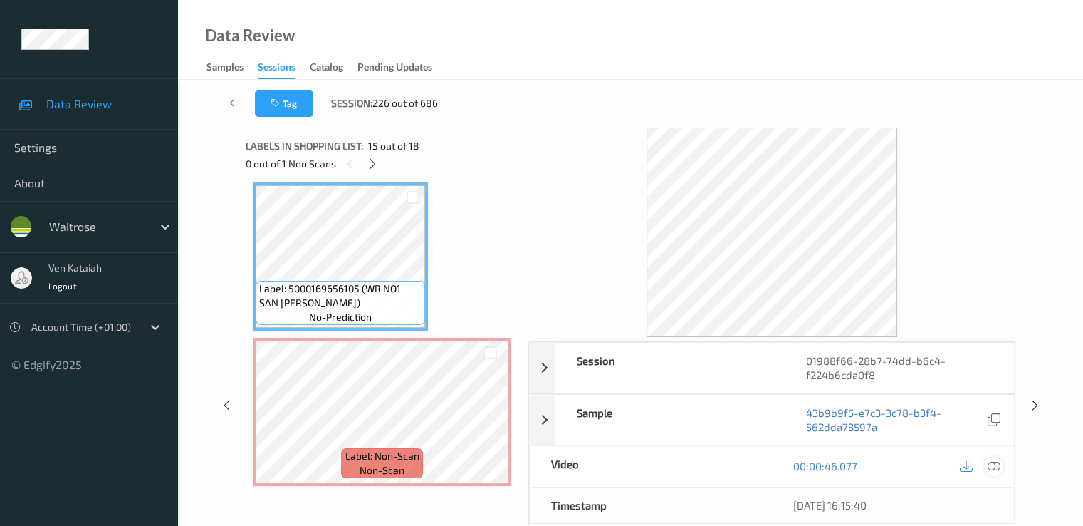
click at [986, 459] on div at bounding box center [993, 466] width 19 height 19
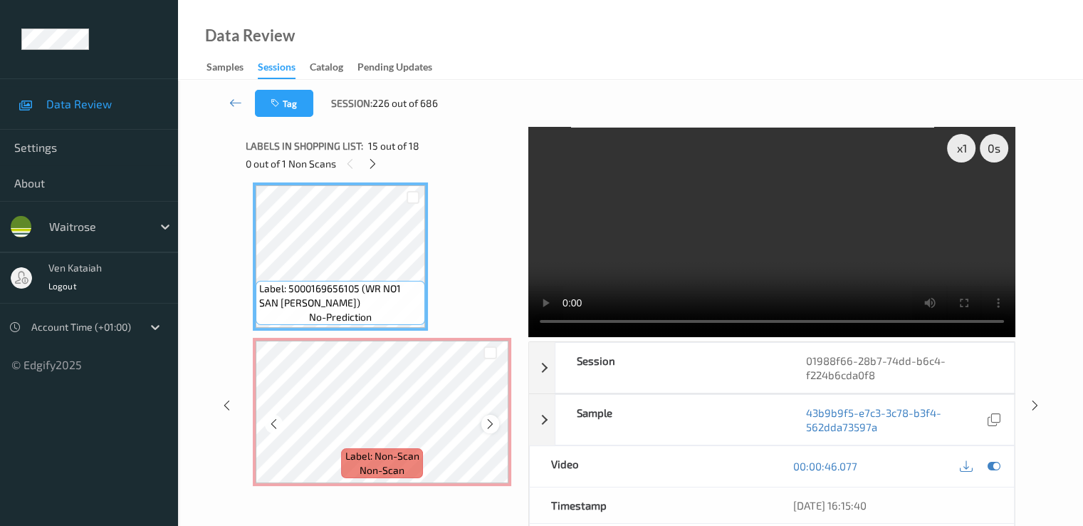
click at [494, 422] on icon at bounding box center [490, 423] width 12 height 13
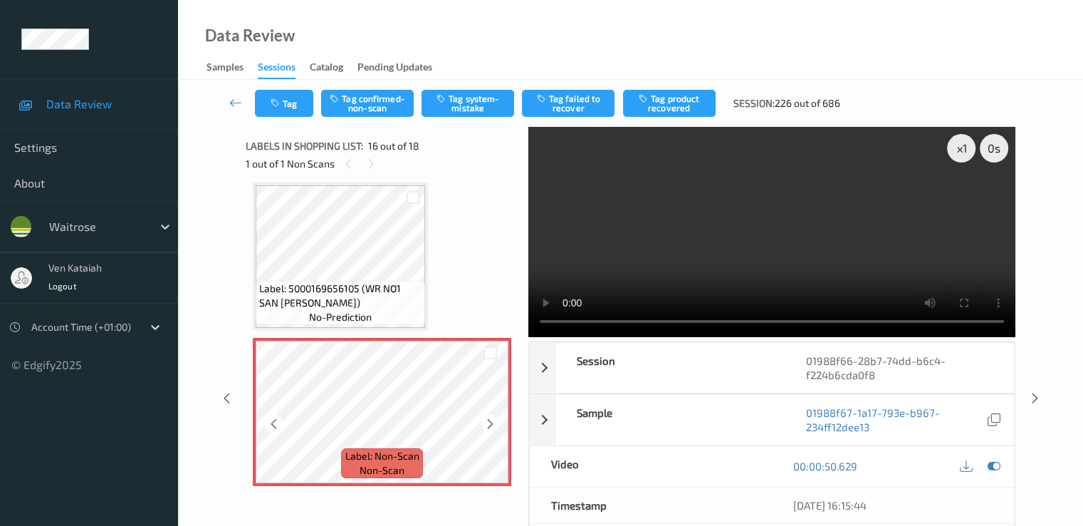
click at [494, 422] on icon at bounding box center [490, 423] width 12 height 13
click at [489, 105] on button "Tag system-mistake" at bounding box center [468, 103] width 93 height 27
click at [293, 118] on div "Tag Tag confirmed-non-scan Untag system-mistake Tag failed to recover Tag produ…" at bounding box center [630, 103] width 847 height 47
click at [291, 113] on button "Tag" at bounding box center [284, 103] width 58 height 27
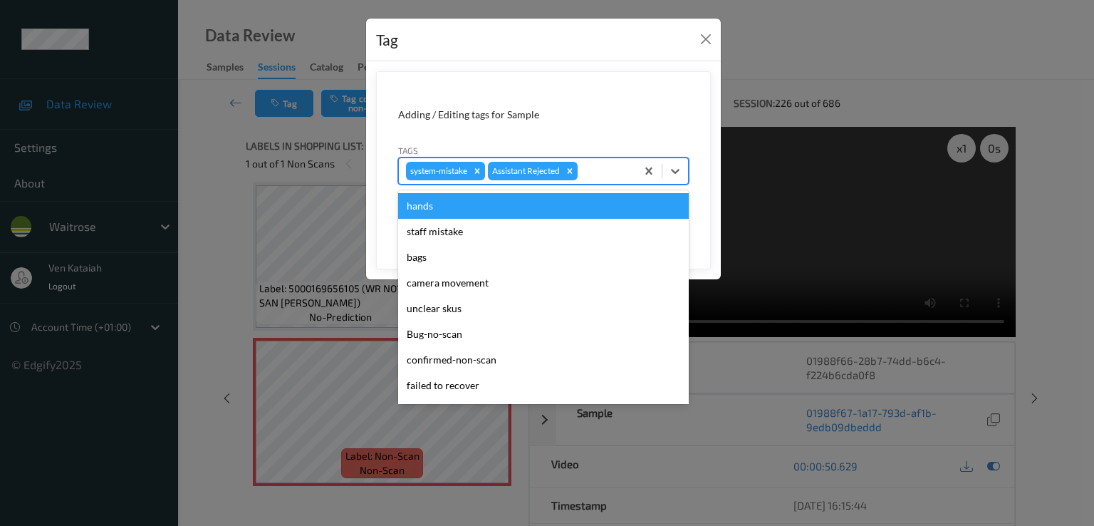
click at [602, 167] on div at bounding box center [604, 170] width 48 height 17
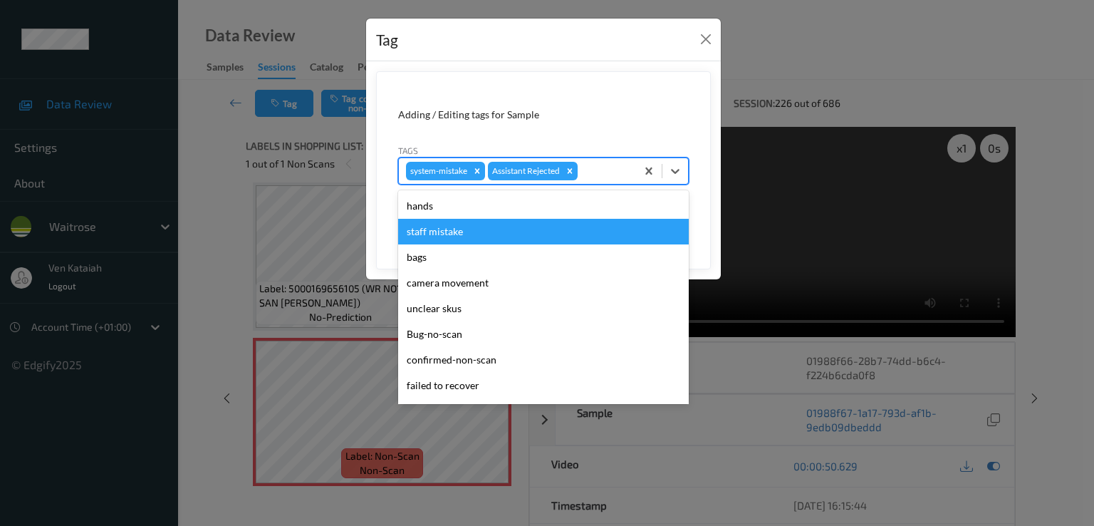
scroll to position [279, 0]
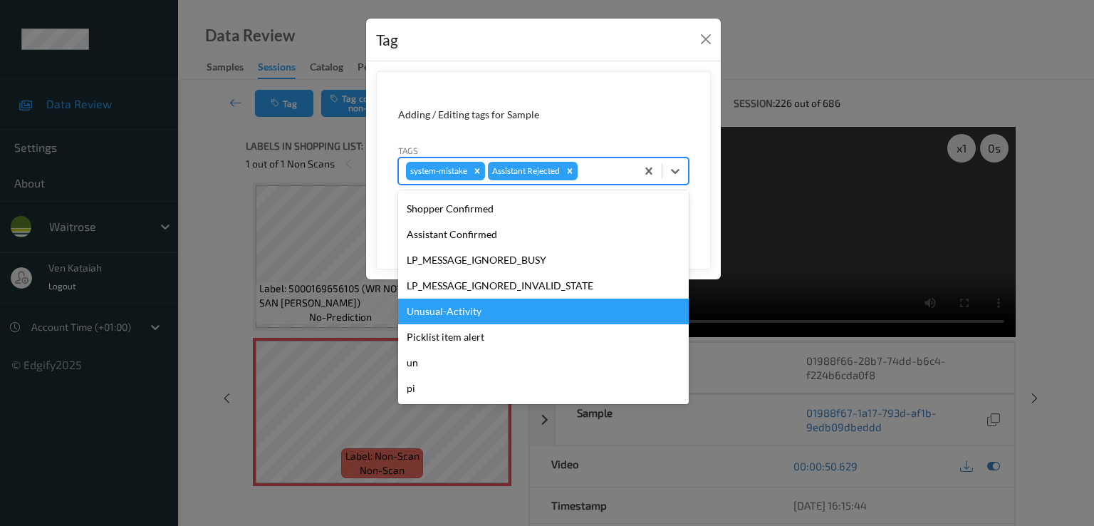
click at [467, 312] on div "Unusual-Activity" at bounding box center [543, 311] width 291 height 26
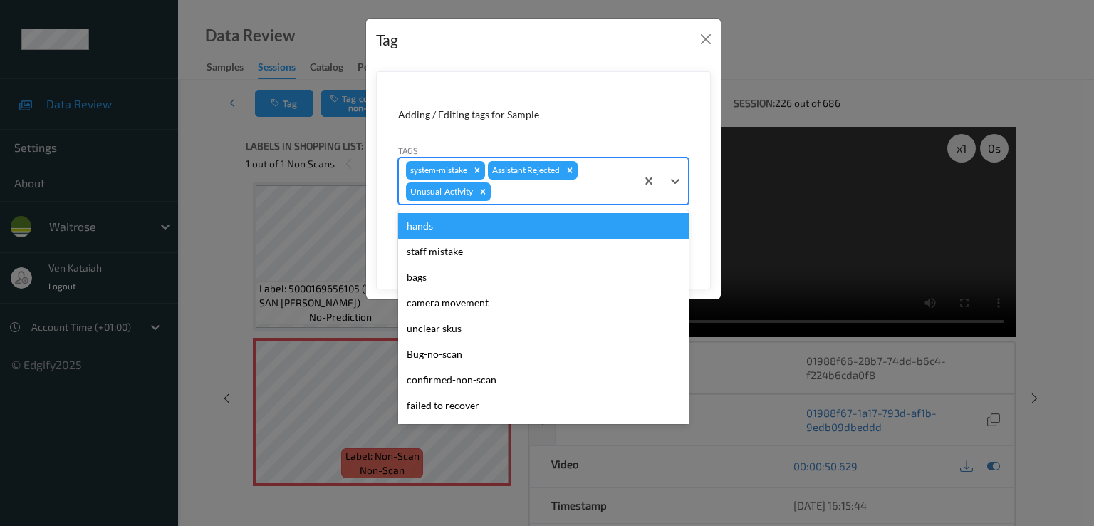
click at [588, 178] on div "system-mistake Assistant Rejected Unusual-Activity" at bounding box center [517, 181] width 237 height 46
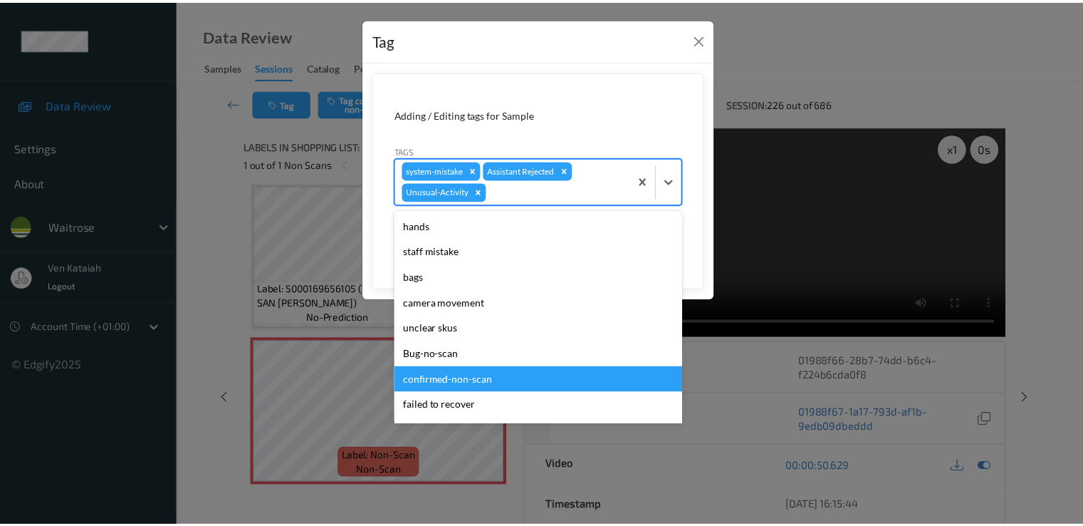
scroll to position [254, 0]
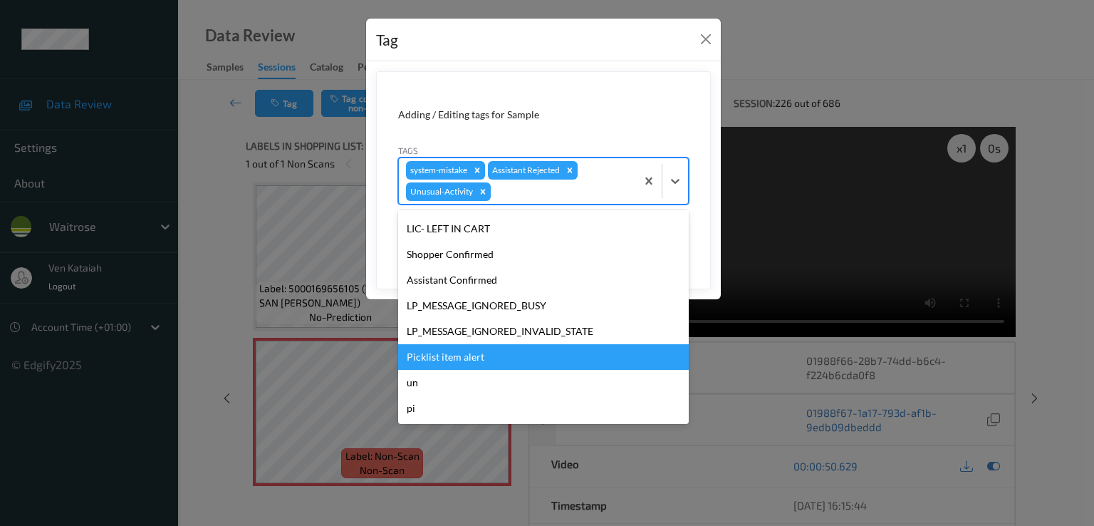
click at [452, 362] on div "Picklist item alert" at bounding box center [543, 357] width 291 height 26
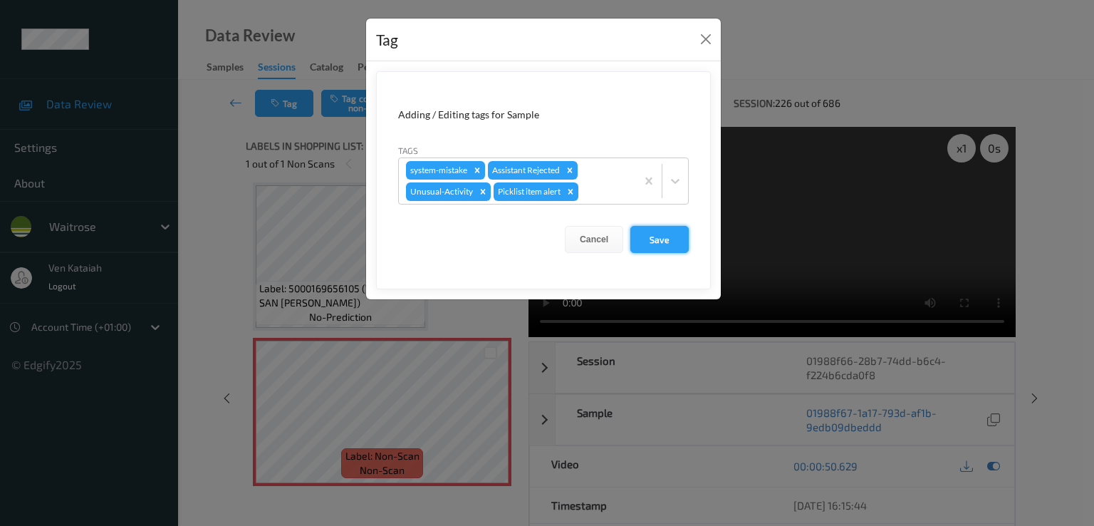
click at [670, 249] on button "Save" at bounding box center [659, 239] width 58 height 27
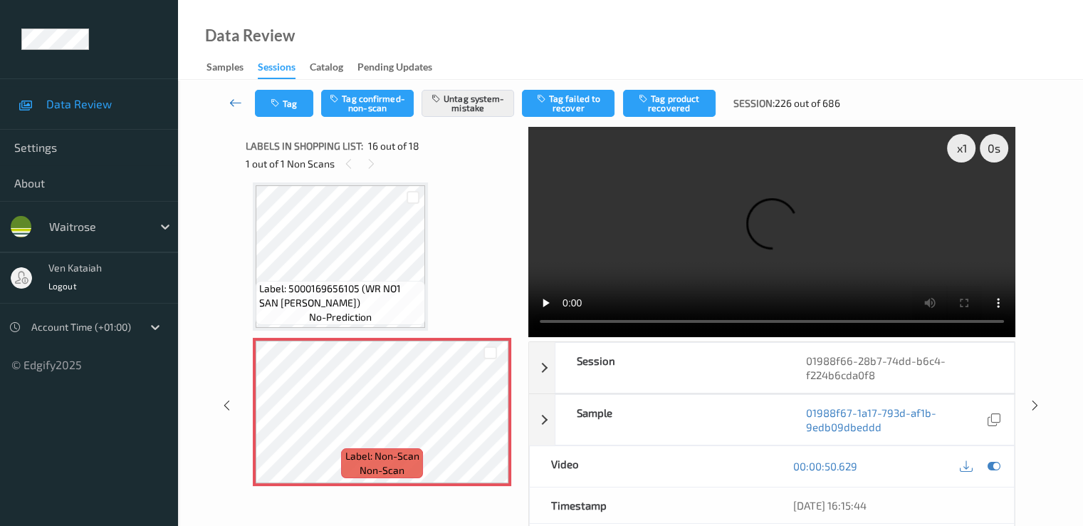
click at [239, 98] on icon at bounding box center [235, 102] width 13 height 14
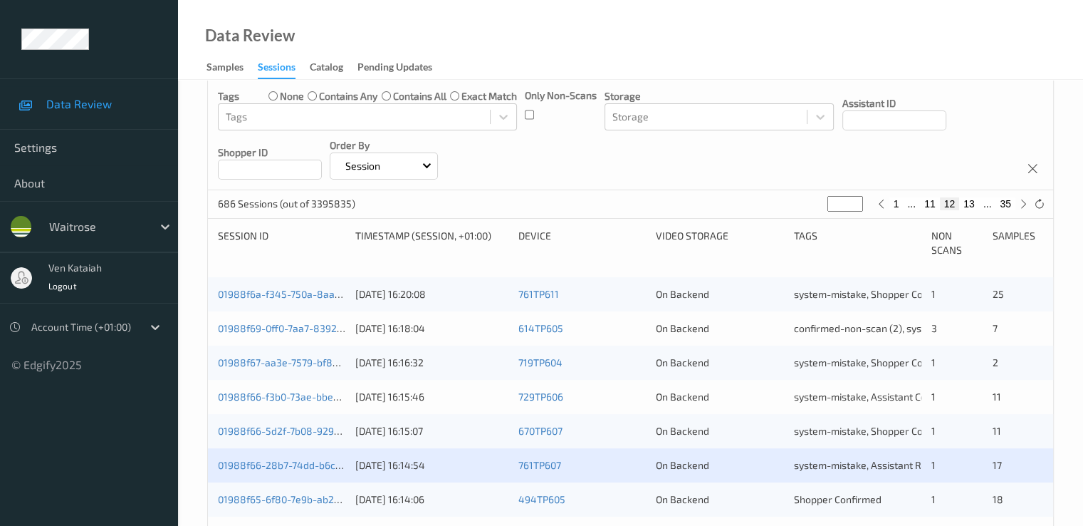
scroll to position [427, 0]
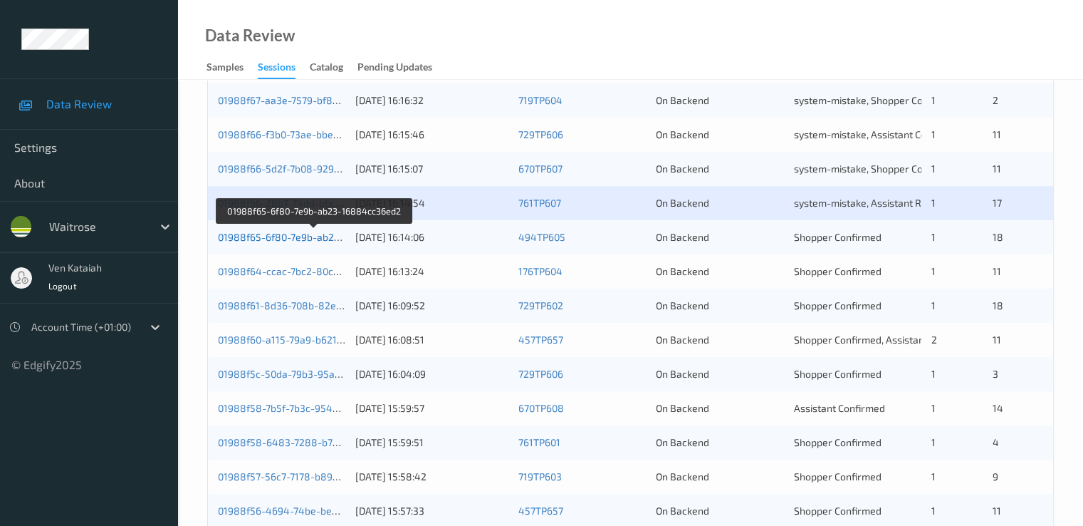
click at [321, 239] on link "01988f65-6f80-7e9b-ab23-16884cc36ed2" at bounding box center [315, 237] width 194 height 12
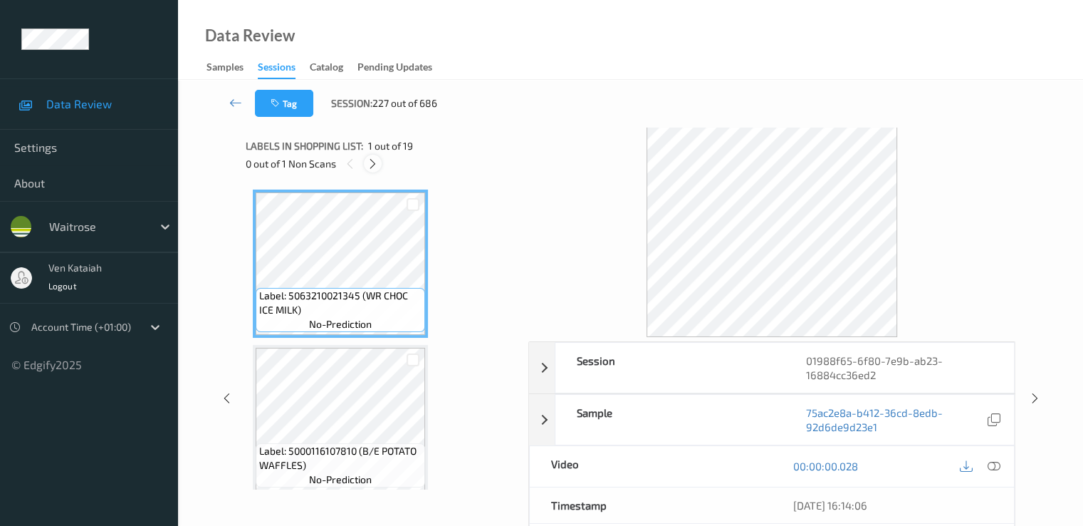
click at [370, 163] on icon at bounding box center [373, 163] width 12 height 13
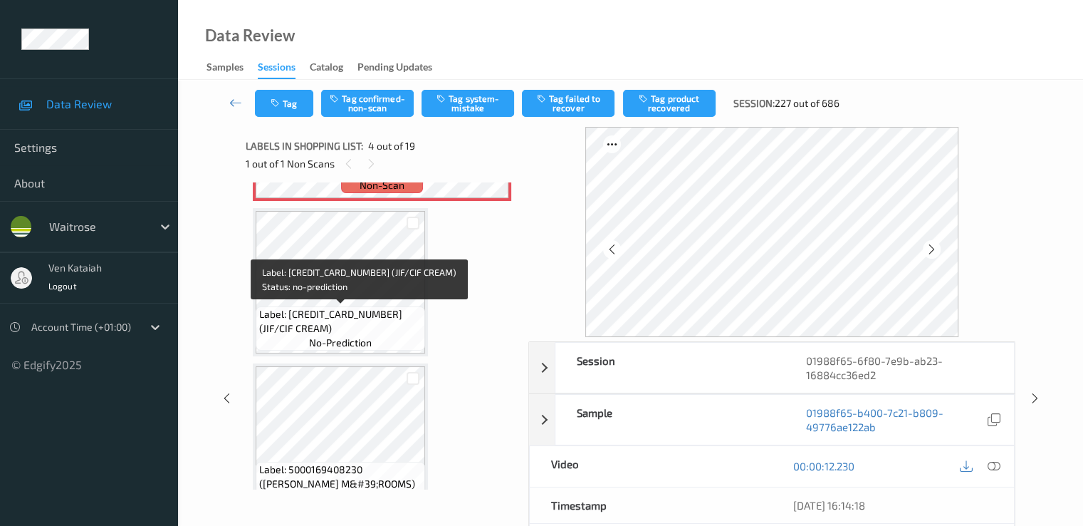
scroll to position [318, 0]
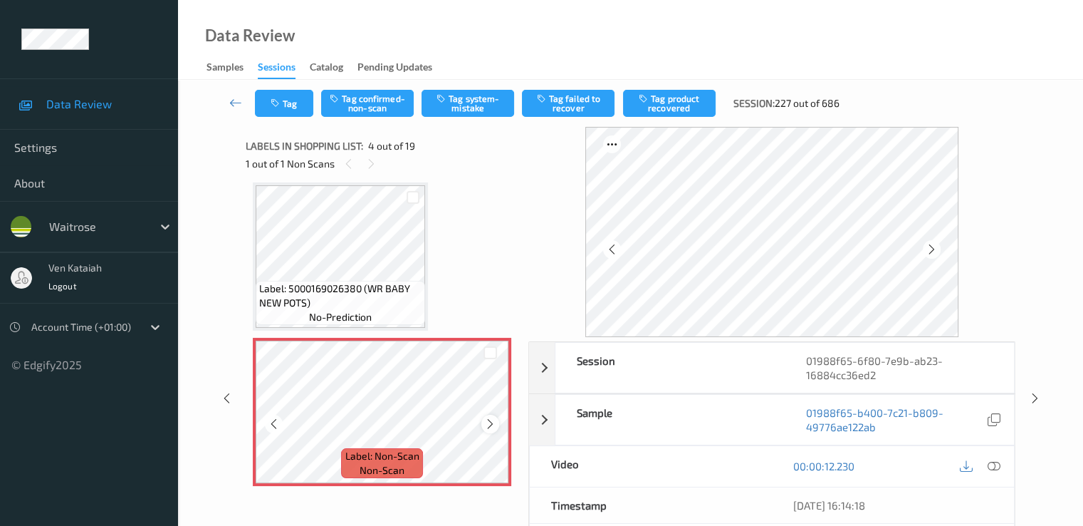
click at [491, 418] on icon at bounding box center [490, 423] width 12 height 13
click at [274, 422] on icon at bounding box center [274, 423] width 12 height 13
click at [490, 422] on icon at bounding box center [490, 423] width 12 height 13
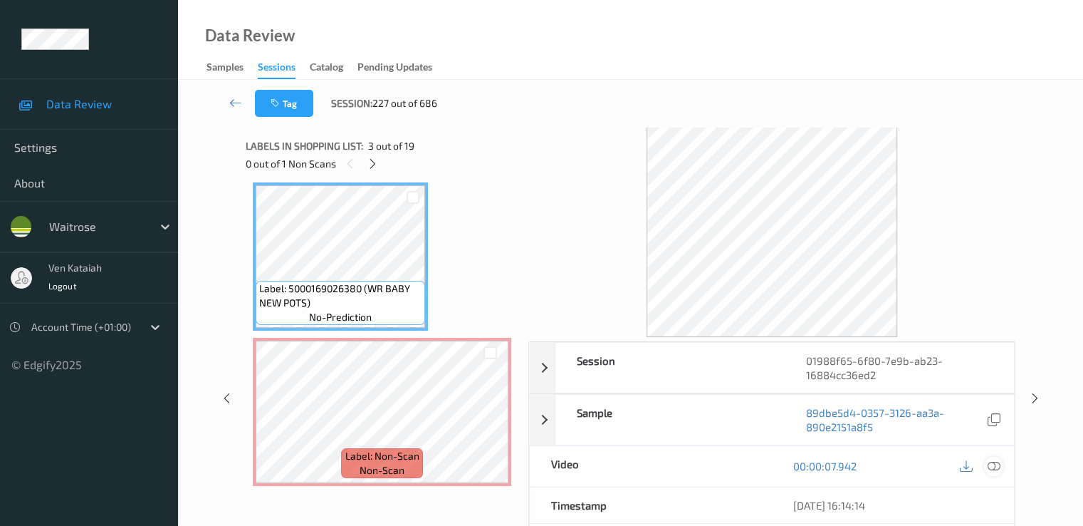
click at [992, 459] on icon at bounding box center [993, 465] width 13 height 13
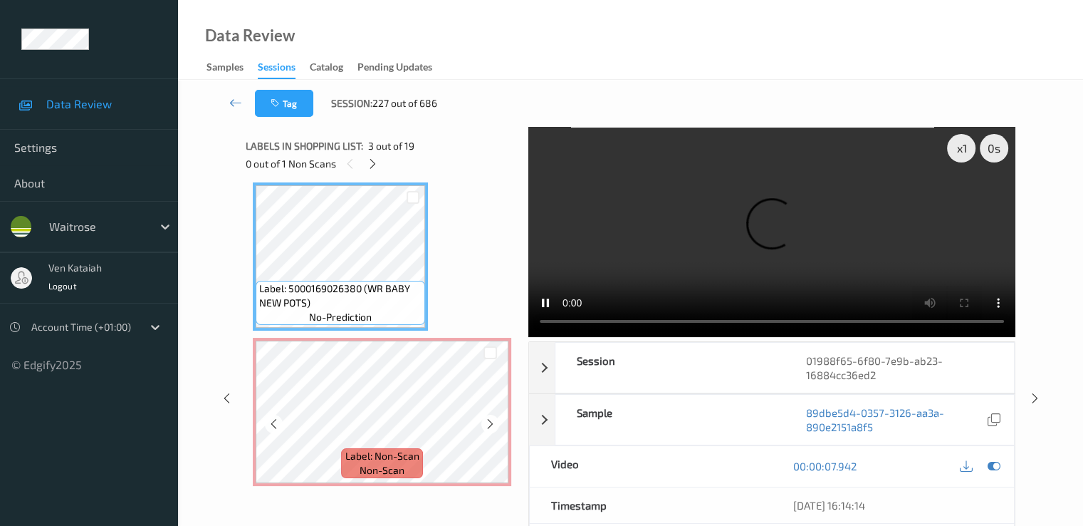
scroll to position [460, 0]
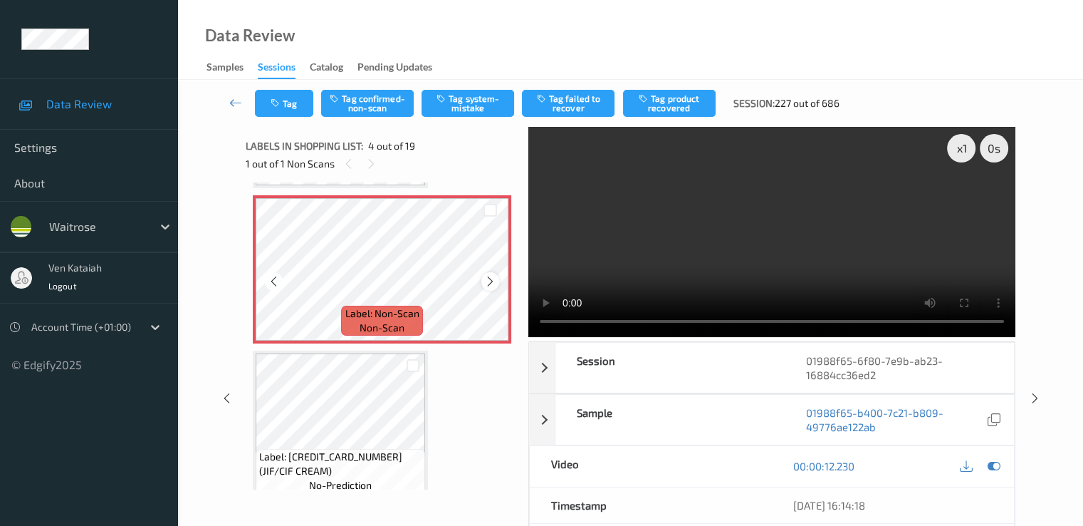
click at [484, 280] on icon at bounding box center [490, 281] width 12 height 13
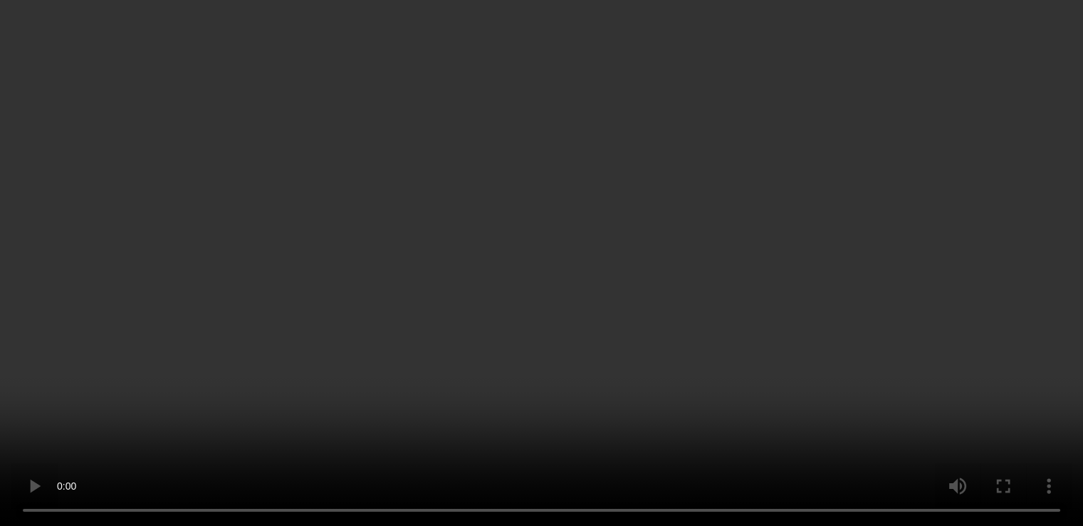
scroll to position [285, 0]
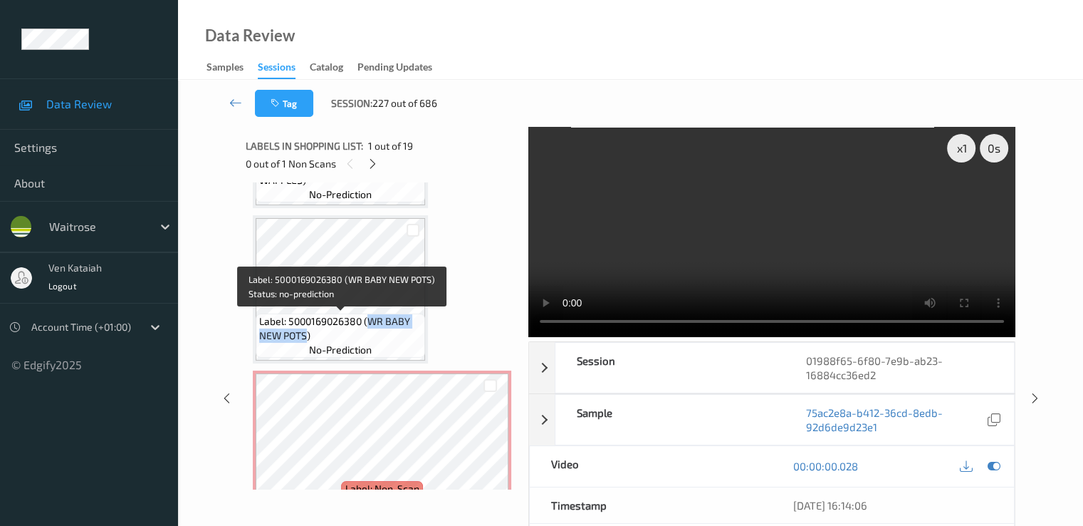
drag, startPoint x: 368, startPoint y: 323, endPoint x: 306, endPoint y: 339, distance: 64.8
click at [306, 339] on span "Label: 5000169026380 (WR BABY NEW POTS)" at bounding box center [340, 328] width 162 height 28
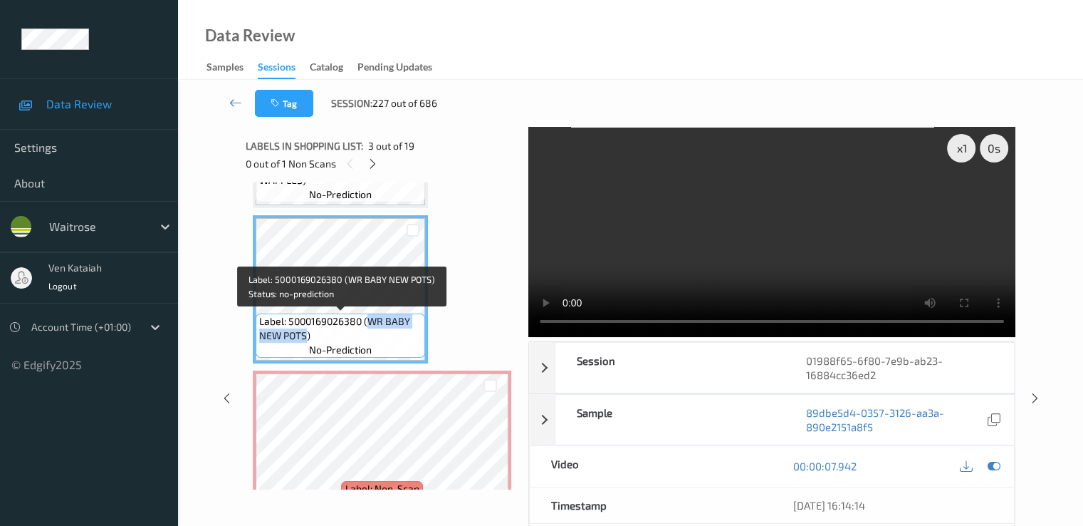
copy span "WR BABY NEW POTS"
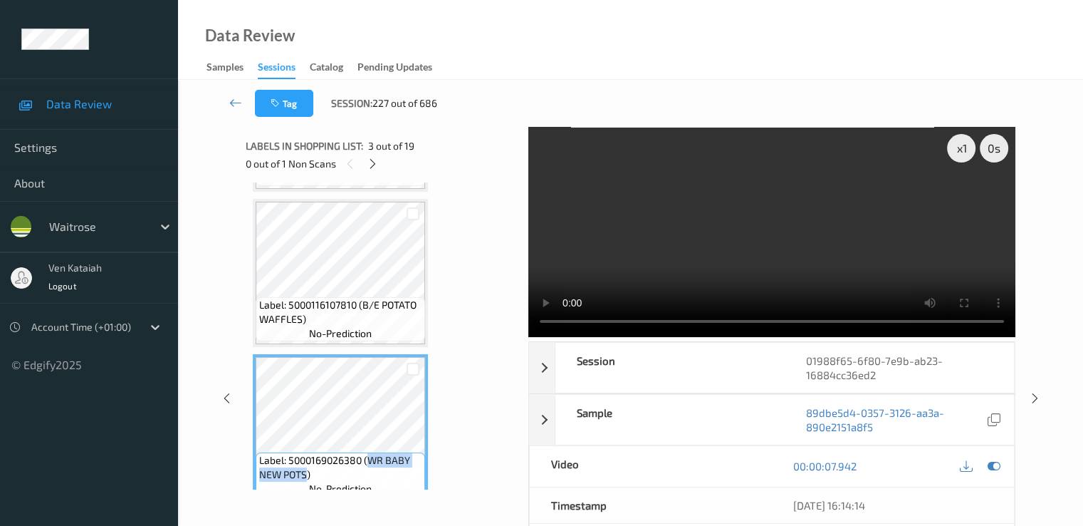
scroll to position [142, 0]
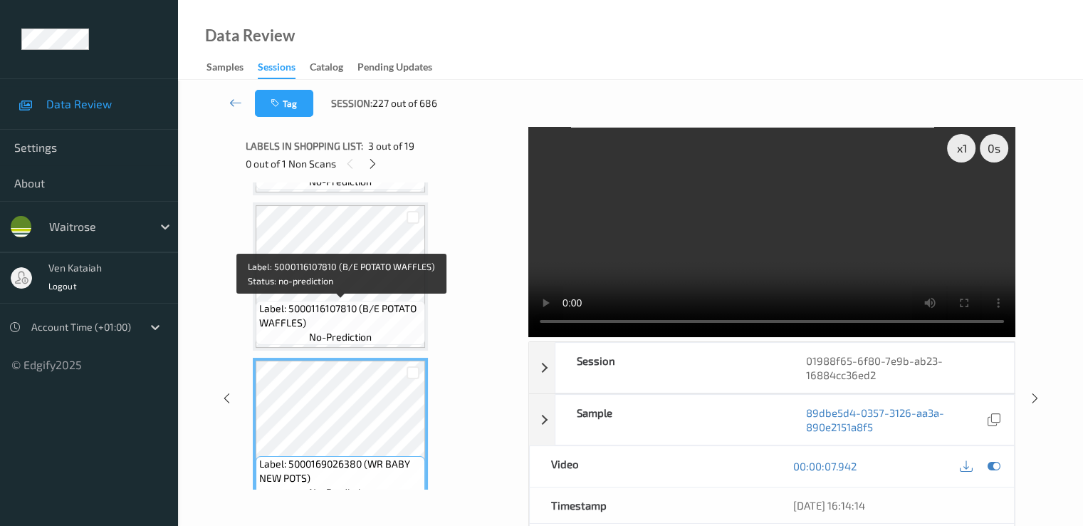
click at [344, 314] on span "Label: 5000116107810 (B/E POTATO WAFFLES)" at bounding box center [340, 315] width 162 height 28
click at [340, 303] on span "Label: 5000116107810 (B/E POTATO WAFFLES)" at bounding box center [340, 315] width 162 height 28
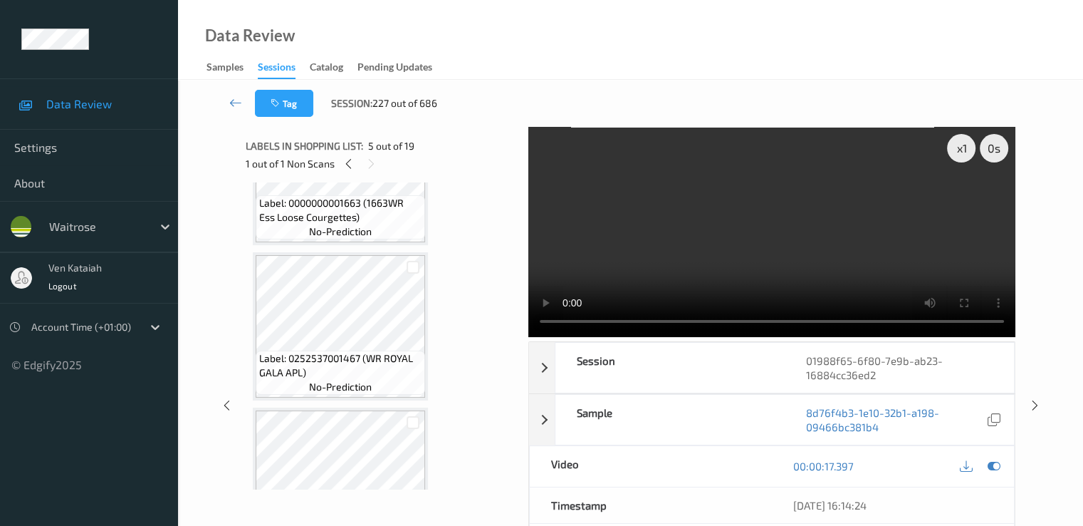
scroll to position [2564, 0]
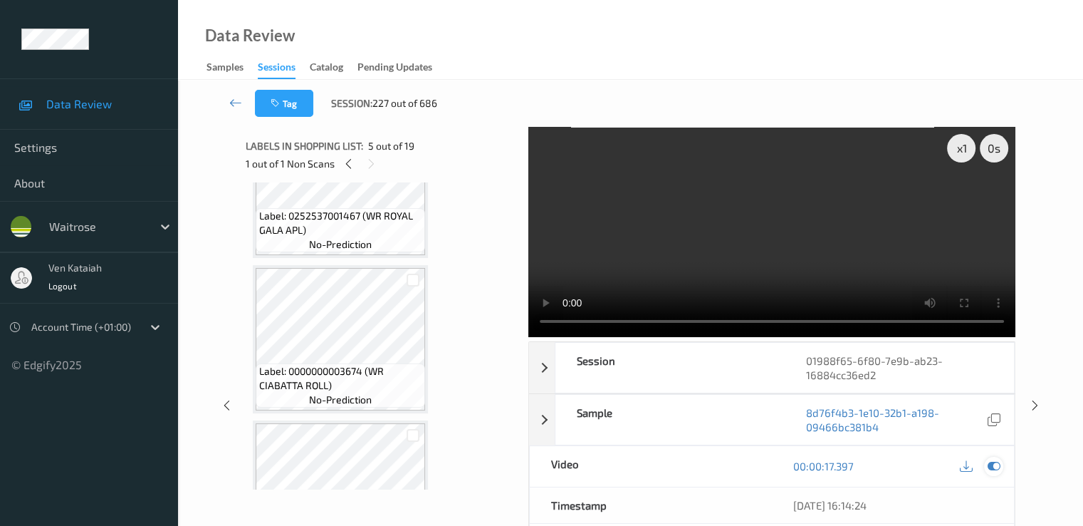
click at [996, 466] on icon at bounding box center [993, 465] width 13 height 13
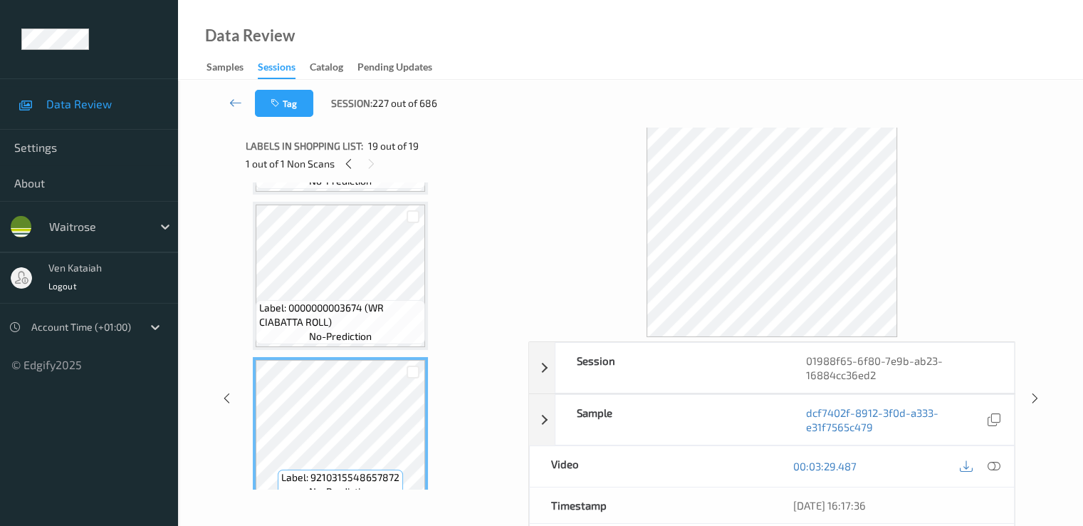
scroll to position [2650, 0]
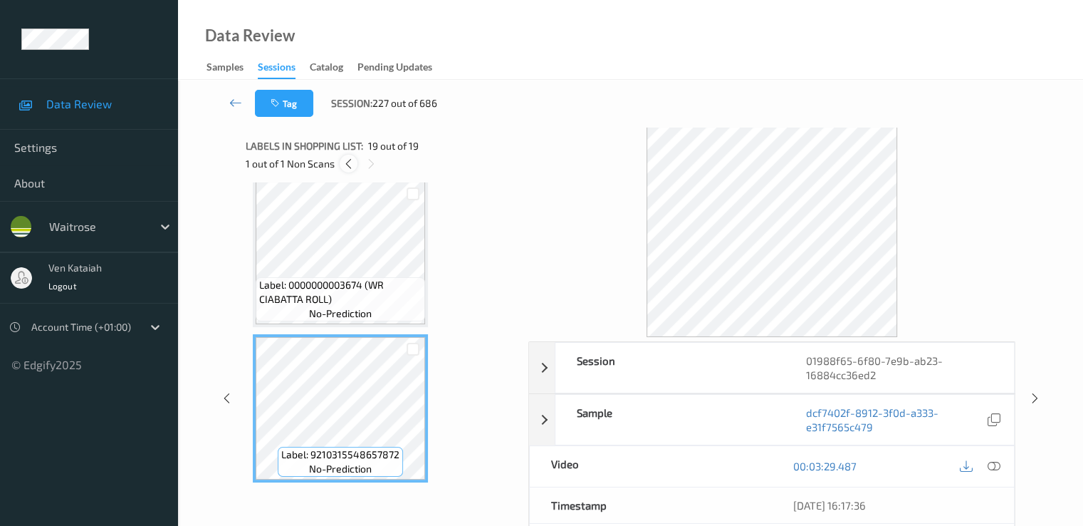
click at [356, 165] on div at bounding box center [349, 164] width 18 height 18
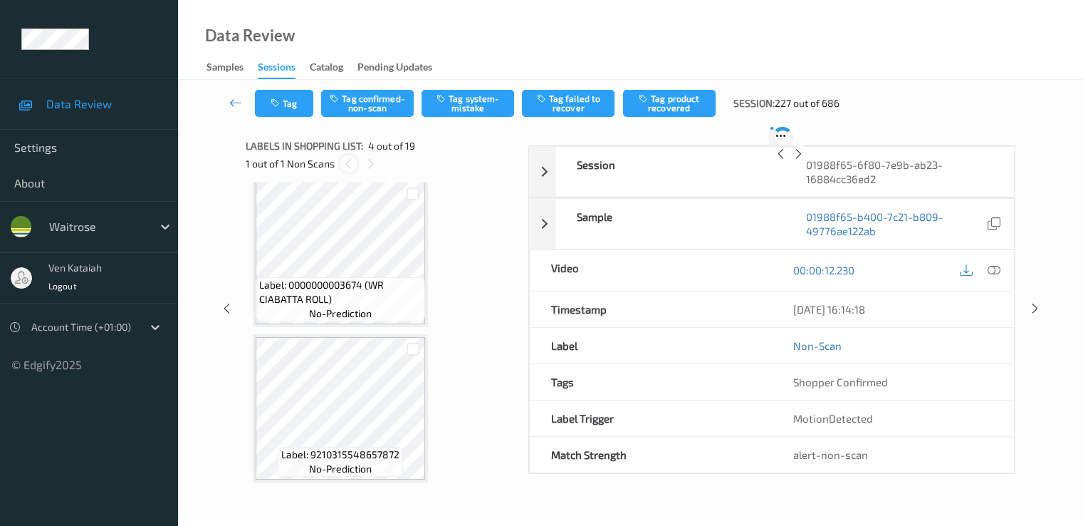
scroll to position [318, 0]
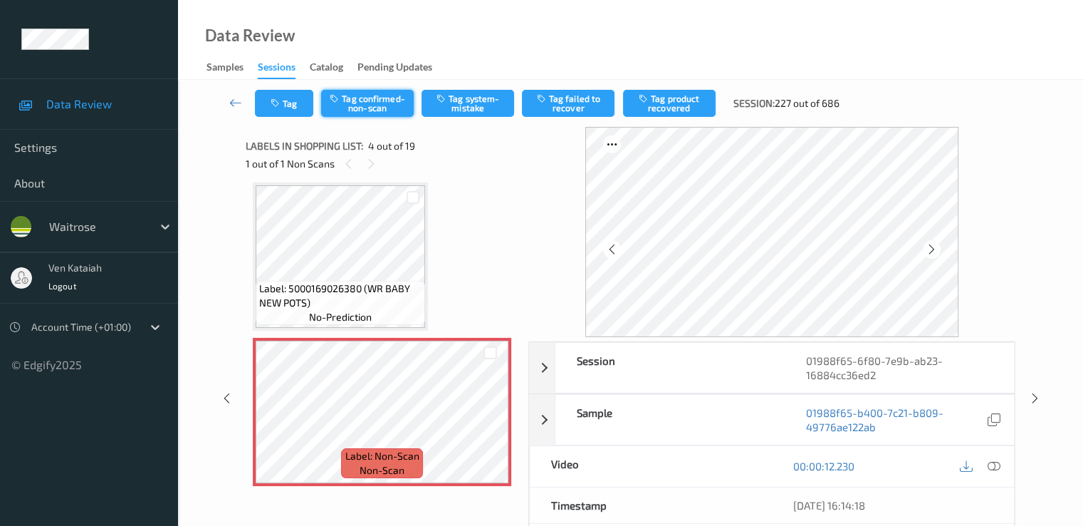
click at [388, 102] on button "Tag confirmed-non-scan" at bounding box center [367, 103] width 93 height 27
click at [570, 106] on button "Tag failed to recover" at bounding box center [568, 103] width 93 height 27
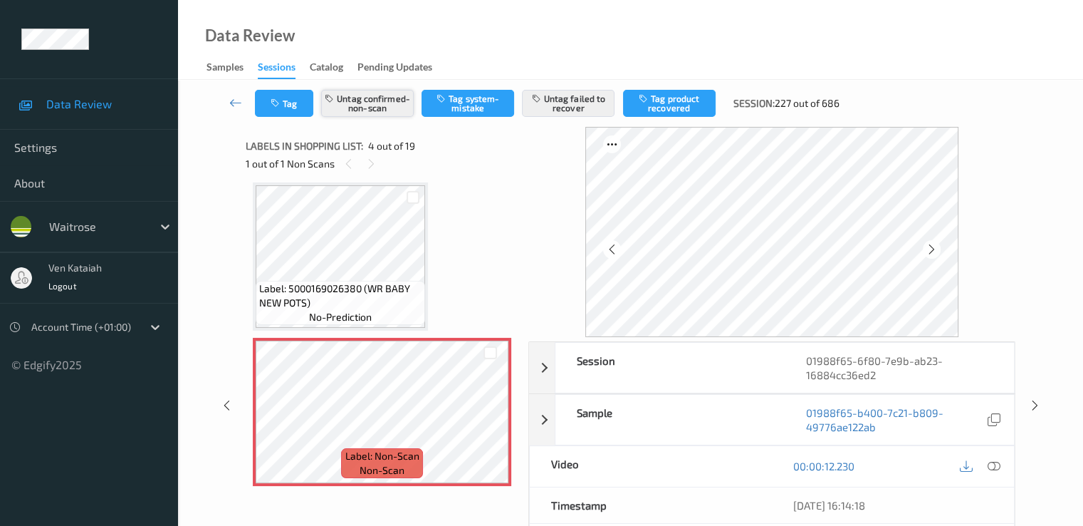
click at [382, 102] on button "Untag confirmed-non-scan" at bounding box center [367, 103] width 93 height 27
click at [348, 115] on button "Tag confirmed-non-scan" at bounding box center [367, 103] width 93 height 27
click at [235, 100] on icon at bounding box center [235, 102] width 13 height 14
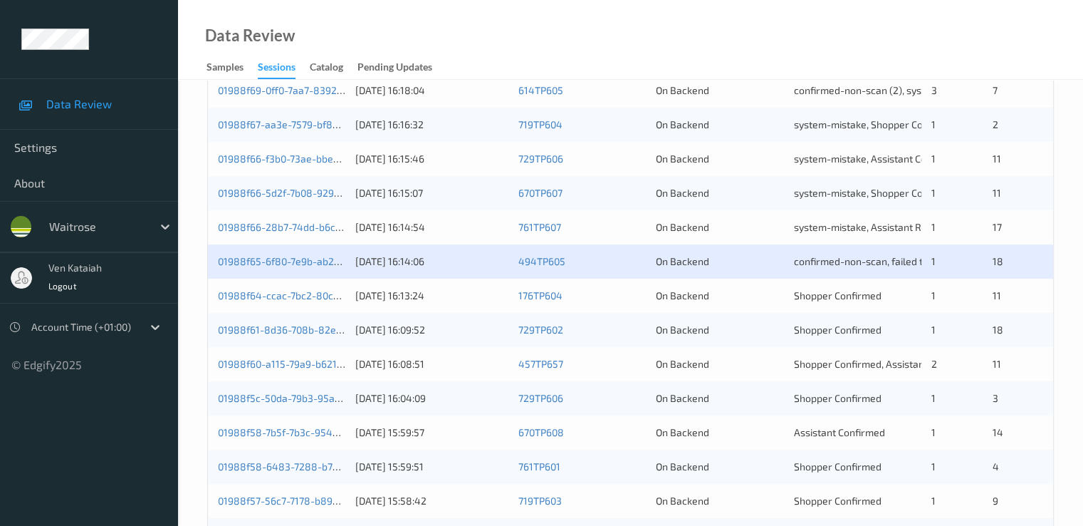
scroll to position [427, 0]
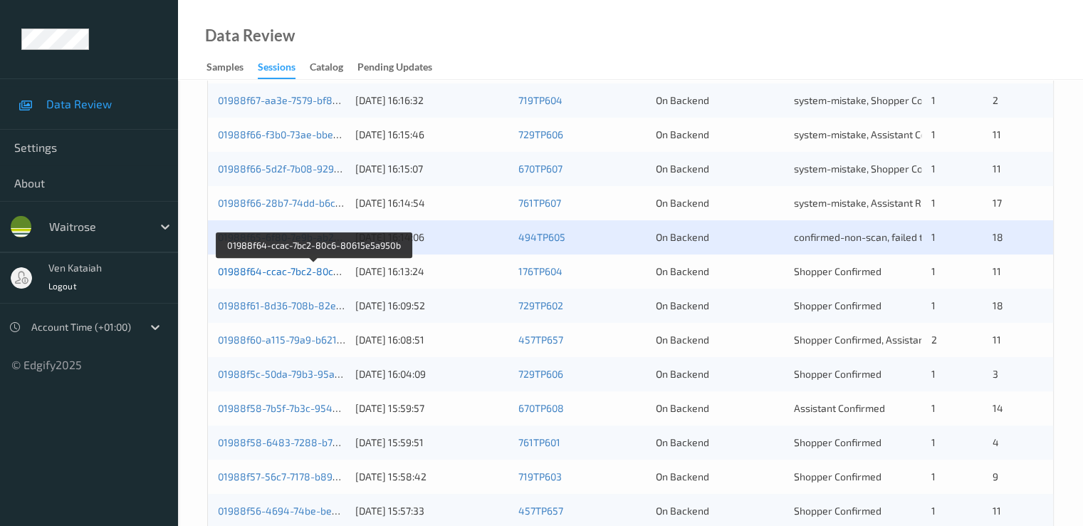
click at [300, 269] on link "01988f64-ccac-7bc2-80c6-80615e5a950b" at bounding box center [314, 271] width 193 height 12
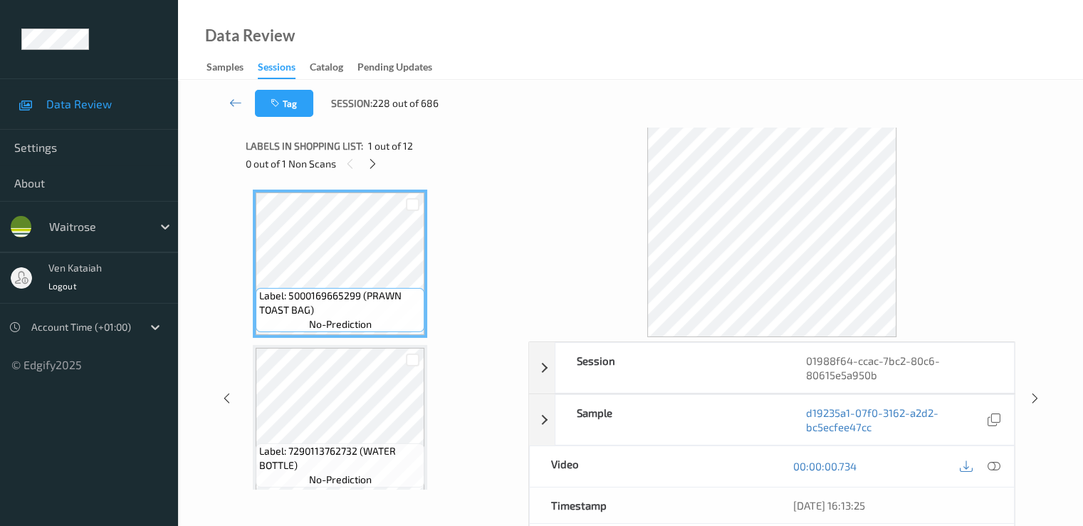
click at [368, 178] on div "Labels in shopping list: 1 out of 12 0 out of 1 Non Scans" at bounding box center [382, 155] width 273 height 56
click at [375, 175] on div "Labels in shopping list: 1 out of 12 0 out of 1 Non Scans" at bounding box center [382, 155] width 273 height 56
click at [368, 163] on icon at bounding box center [373, 163] width 12 height 13
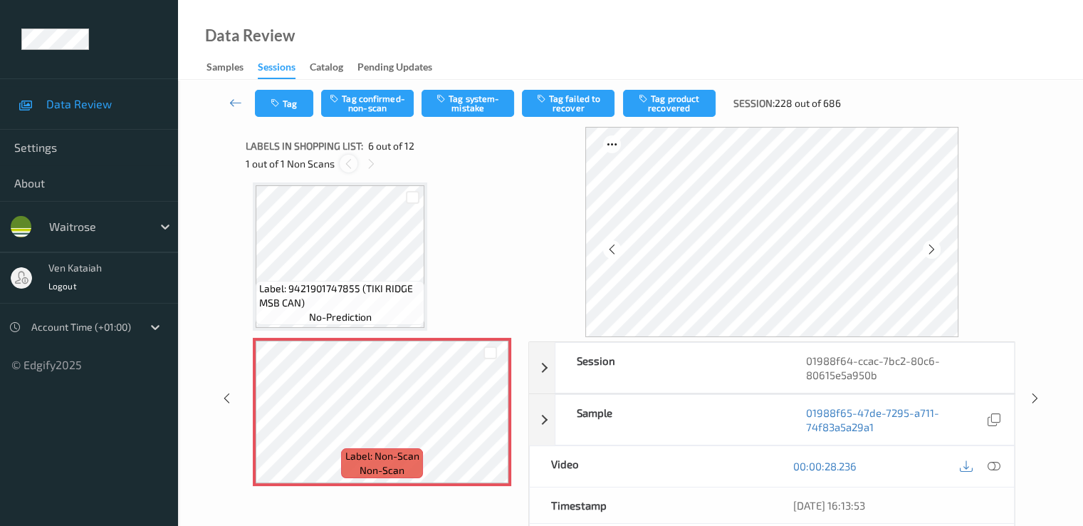
click at [355, 167] on div at bounding box center [349, 164] width 18 height 18
click at [491, 422] on icon at bounding box center [490, 423] width 12 height 13
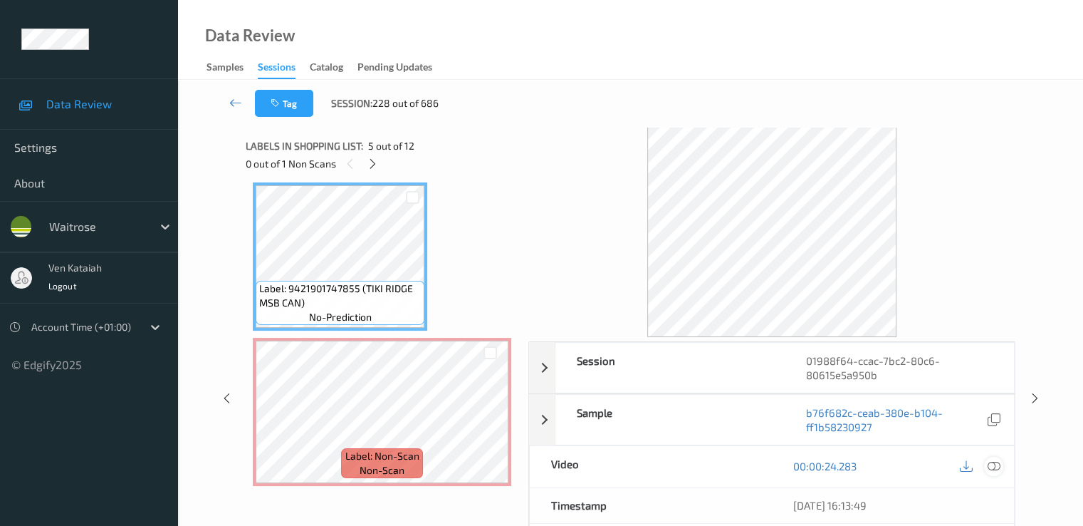
click at [1002, 464] on div at bounding box center [993, 466] width 19 height 19
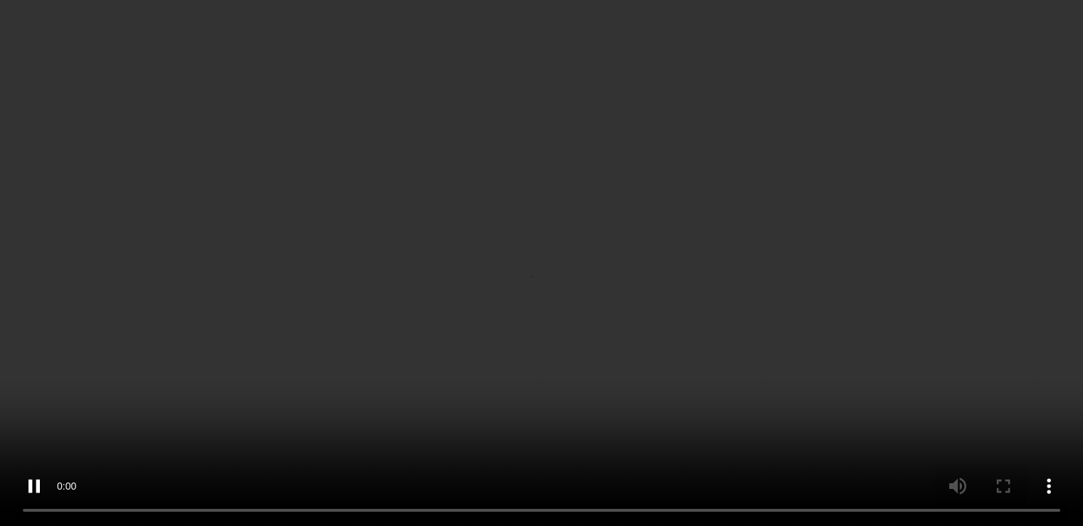
scroll to position [771, 0]
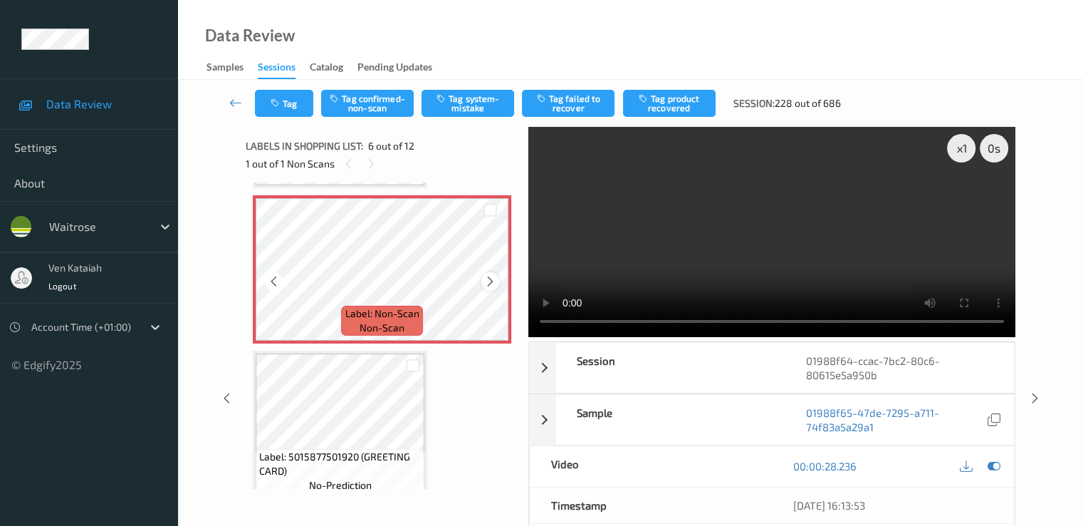
click at [484, 280] on div at bounding box center [490, 281] width 18 height 18
click at [274, 279] on icon at bounding box center [274, 281] width 12 height 13
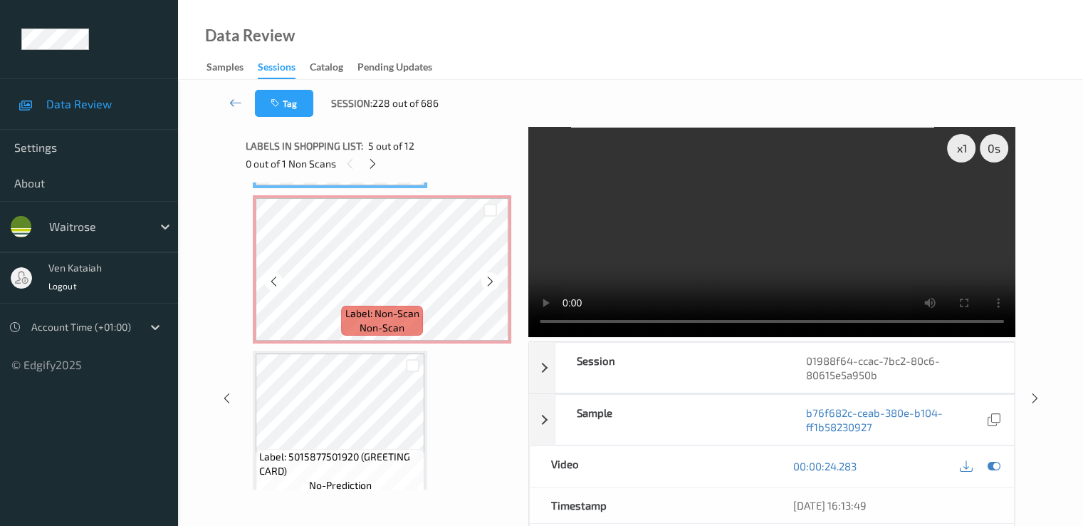
scroll to position [628, 0]
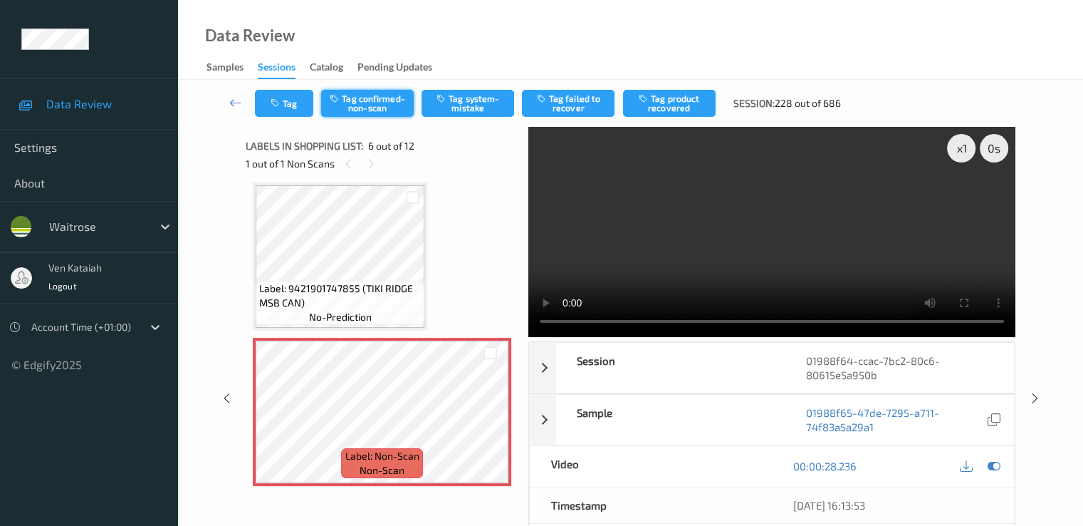
click at [407, 111] on button "Tag confirmed-non-scan" at bounding box center [367, 103] width 93 height 27
click at [663, 100] on button "Tag product recovered" at bounding box center [669, 103] width 93 height 27
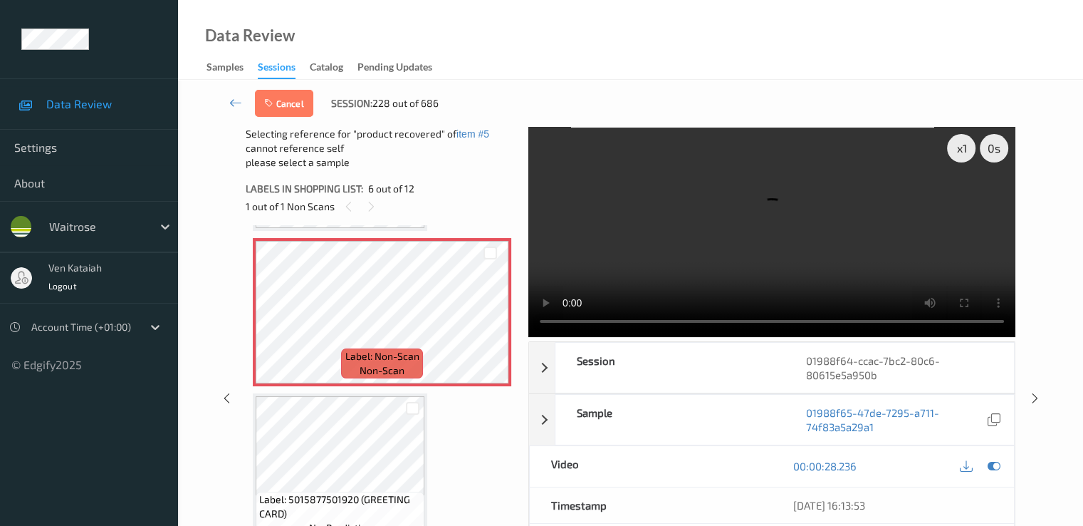
scroll to position [913, 0]
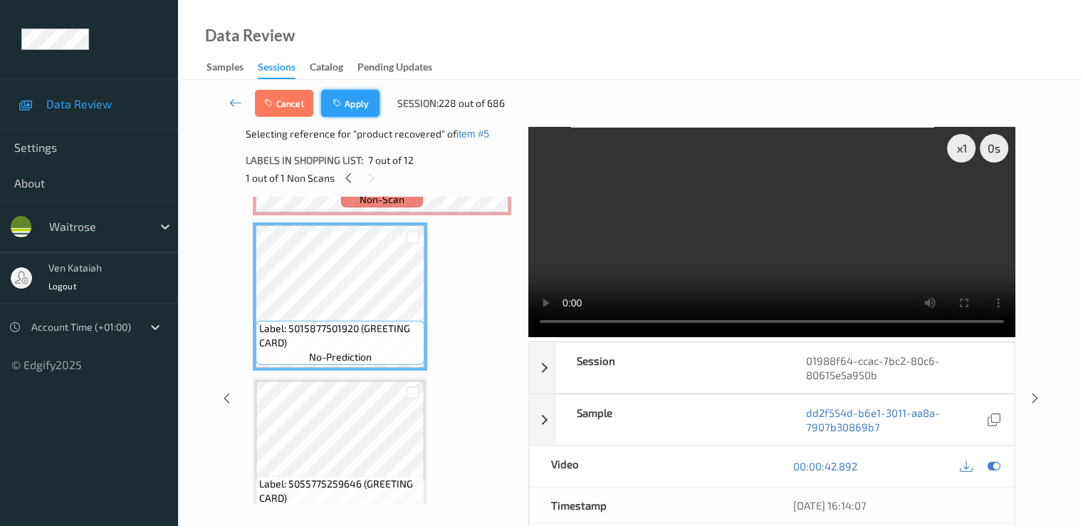
click at [343, 106] on icon "button" at bounding box center [339, 103] width 12 height 10
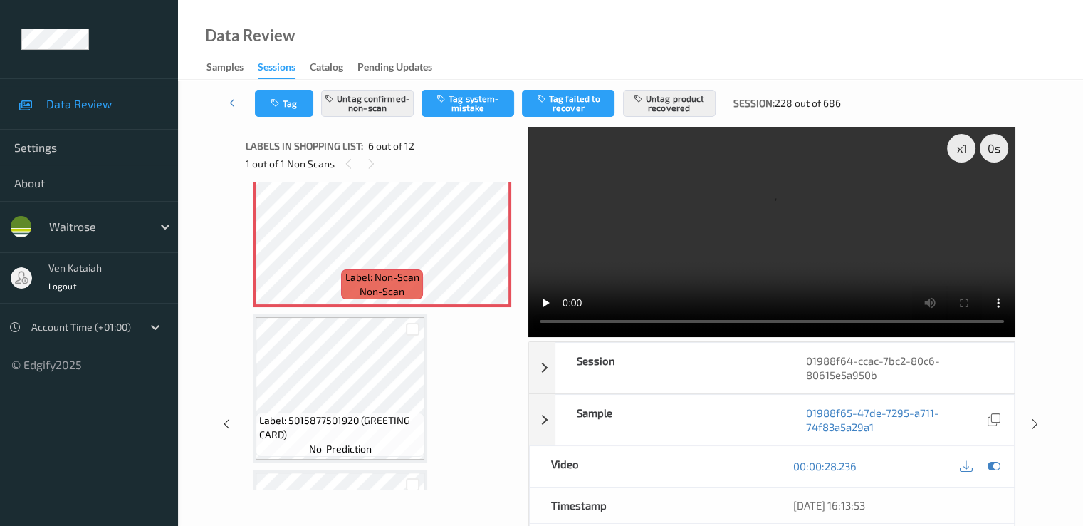
scroll to position [771, 0]
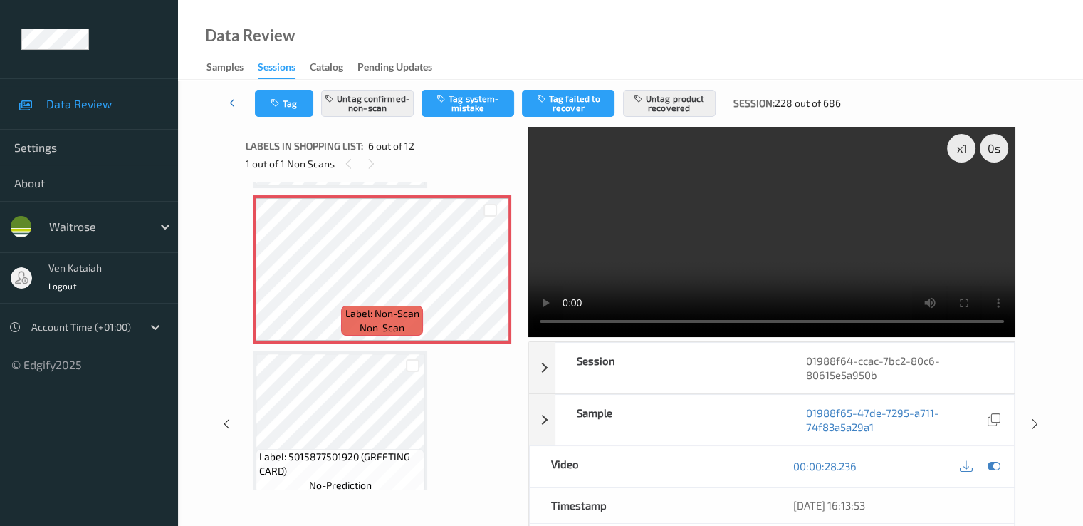
click at [241, 103] on icon at bounding box center [235, 102] width 13 height 14
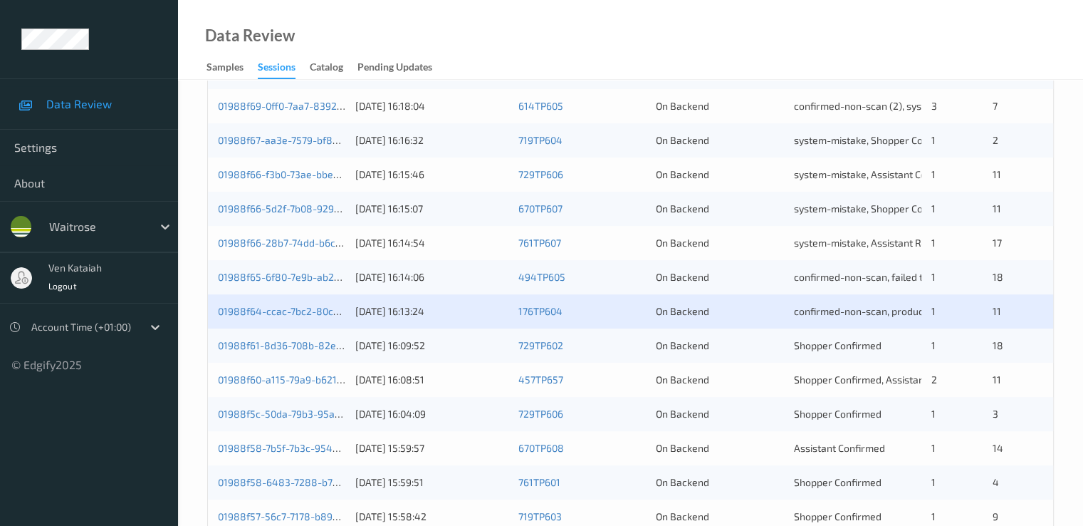
scroll to position [427, 0]
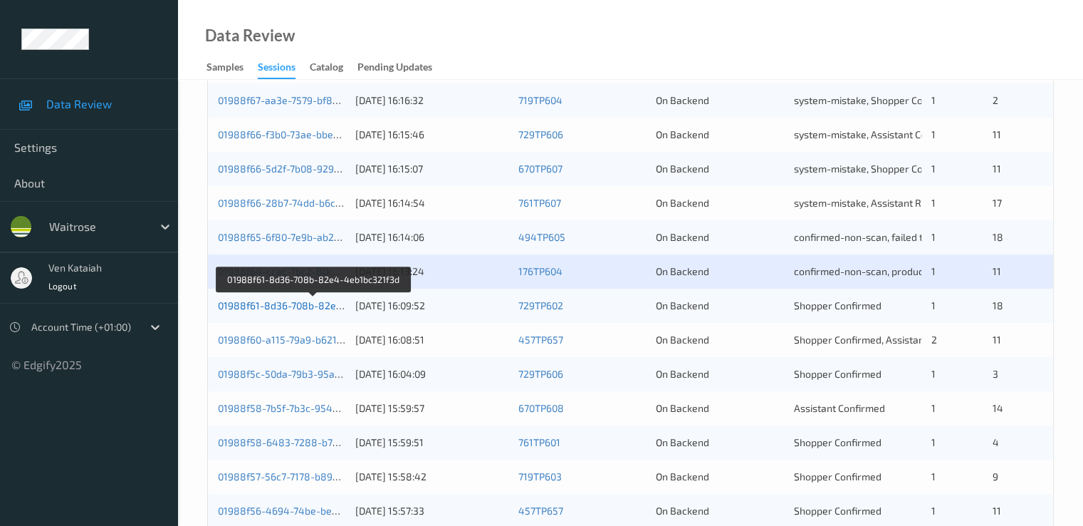
click at [293, 308] on link "01988f61-8d36-708b-82e4-4eb1bc321f3d" at bounding box center [314, 305] width 192 height 12
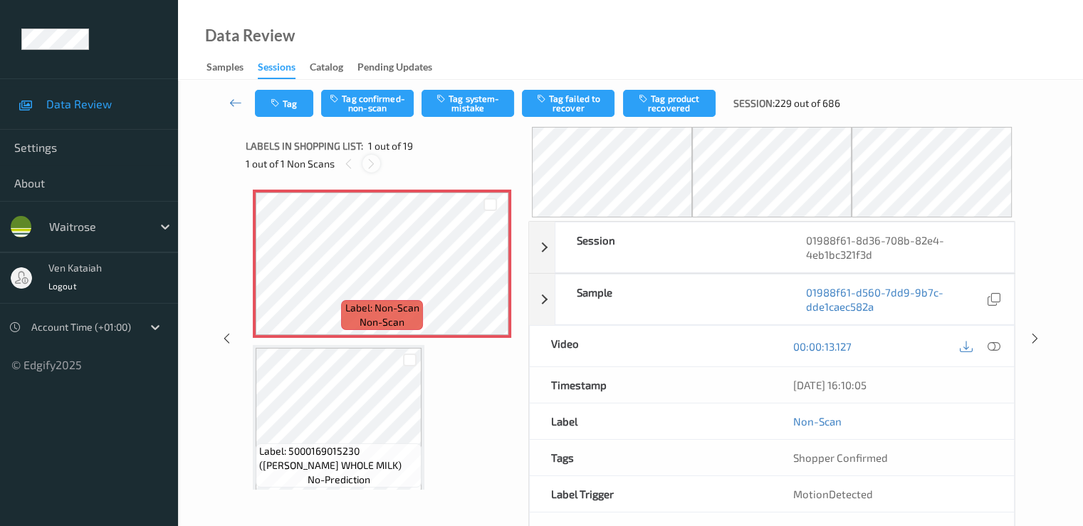
click at [378, 164] on div at bounding box center [372, 164] width 18 height 18
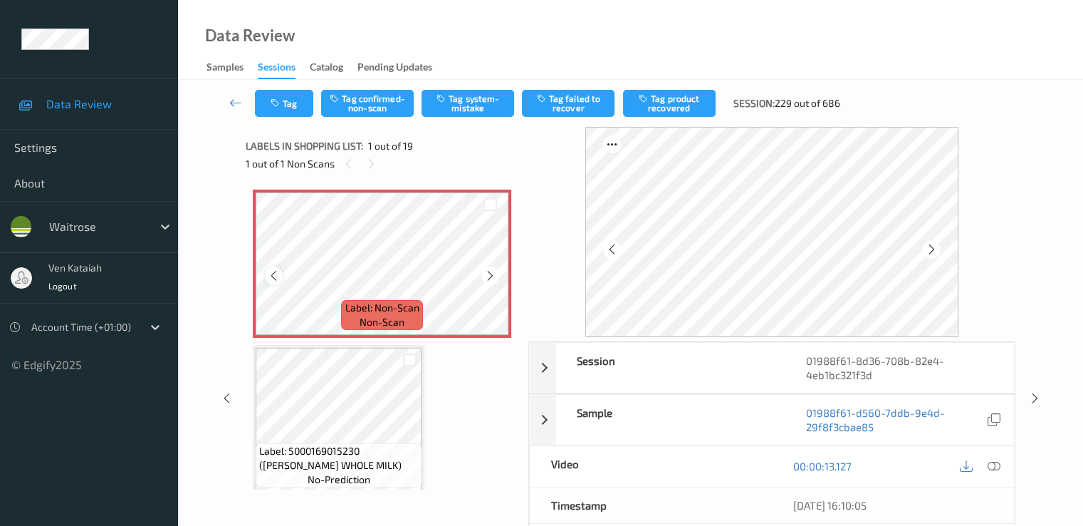
click at [279, 283] on div at bounding box center [274, 275] width 18 height 18
click at [491, 271] on icon at bounding box center [490, 275] width 12 height 13
click at [467, 100] on button "Tag system-mistake" at bounding box center [468, 103] width 93 height 27
click at [999, 474] on div at bounding box center [980, 466] width 46 height 19
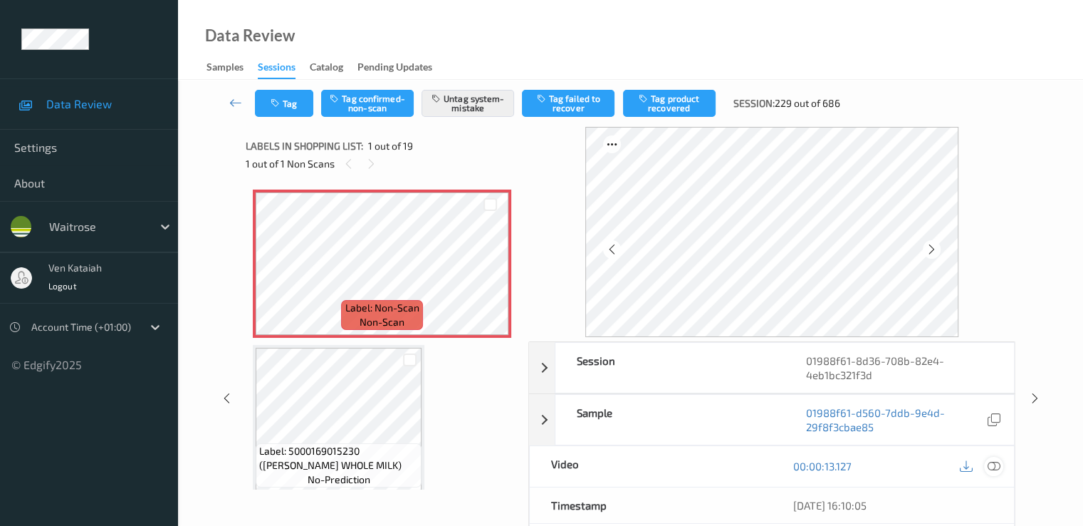
click at [997, 468] on icon at bounding box center [993, 465] width 13 height 13
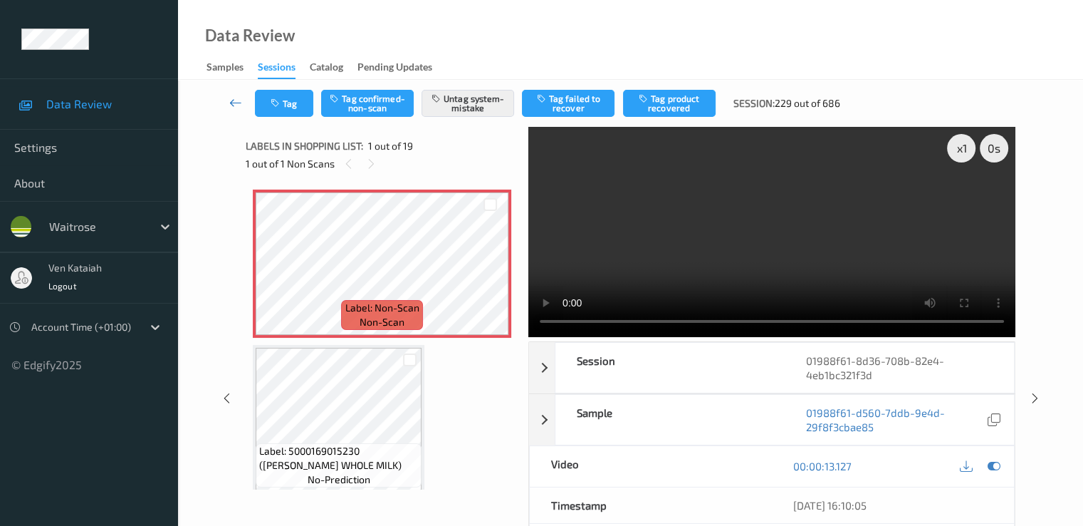
click at [231, 104] on icon at bounding box center [235, 102] width 13 height 14
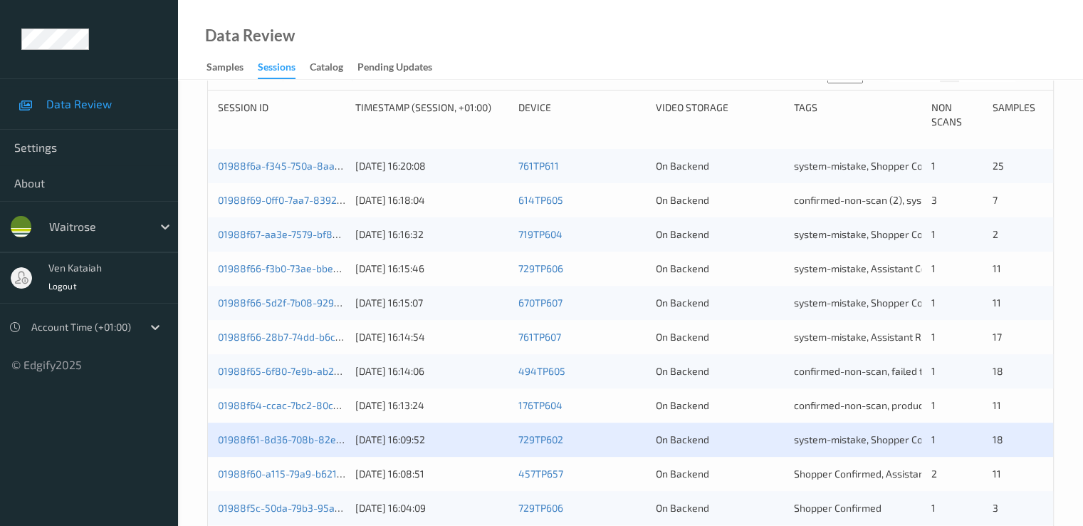
scroll to position [427, 0]
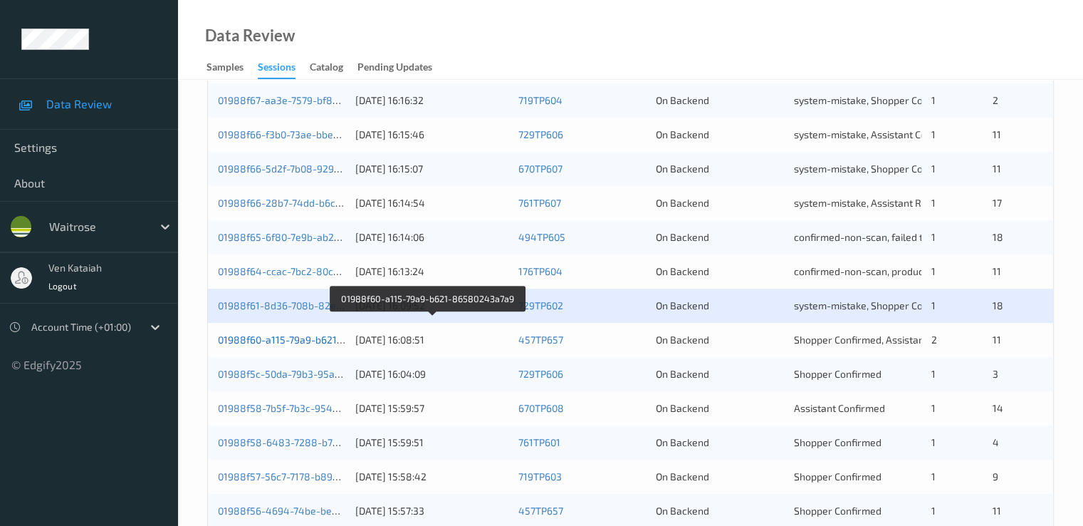
click at [311, 344] on link "01988f60-a115-79a9-b621-86580243a7a9" at bounding box center [314, 339] width 193 height 12
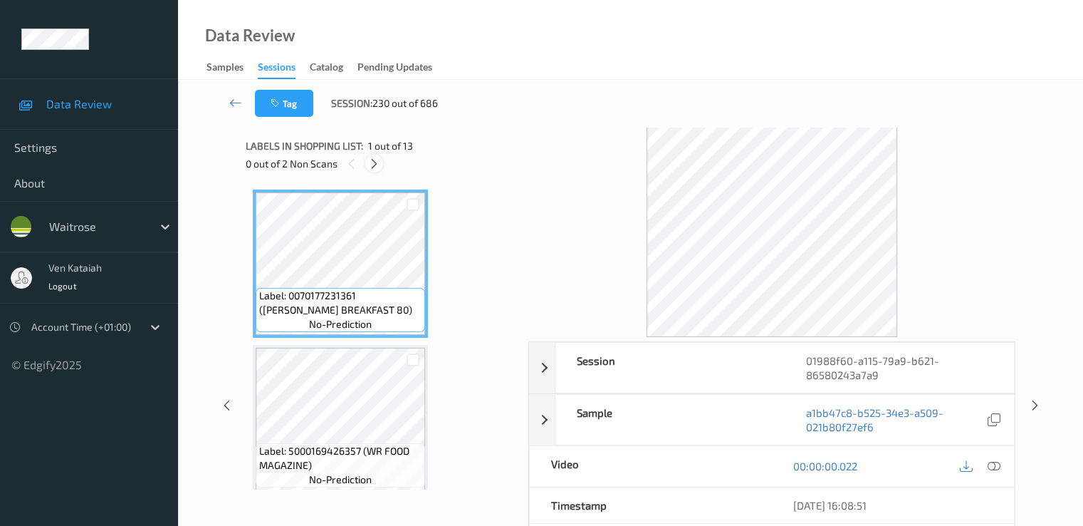
click at [380, 162] on icon at bounding box center [374, 163] width 12 height 13
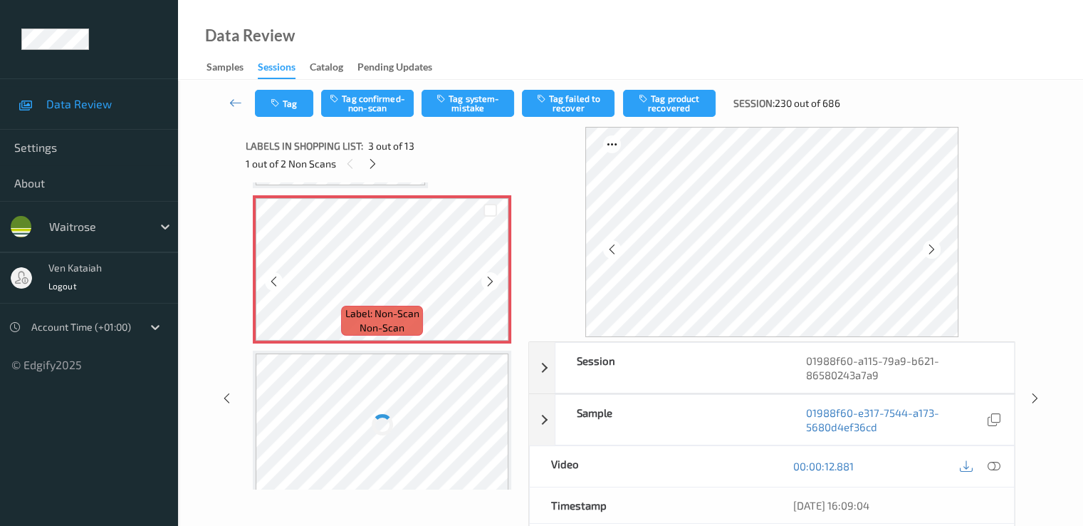
scroll to position [162, 0]
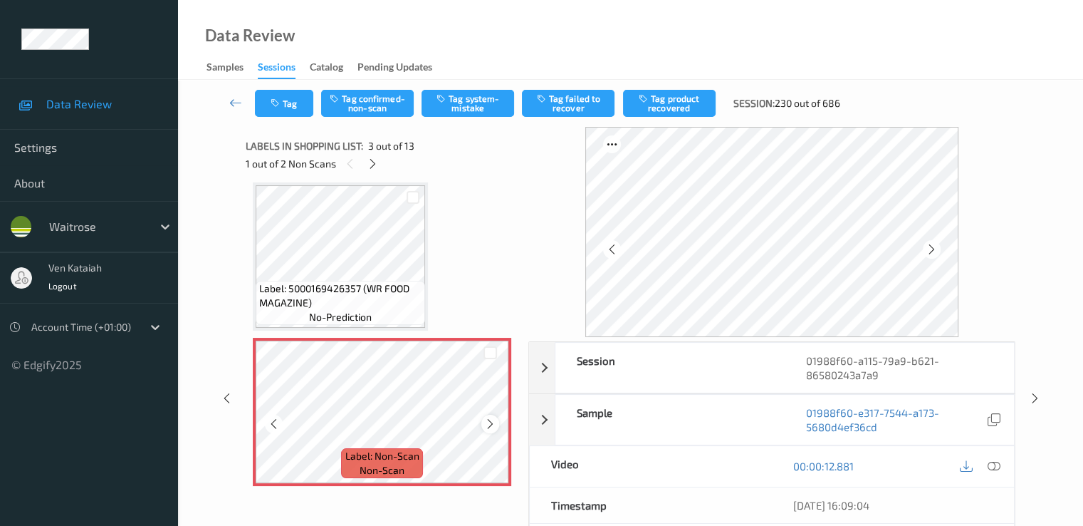
click at [490, 420] on icon at bounding box center [490, 423] width 12 height 13
click at [274, 422] on icon at bounding box center [274, 423] width 12 height 13
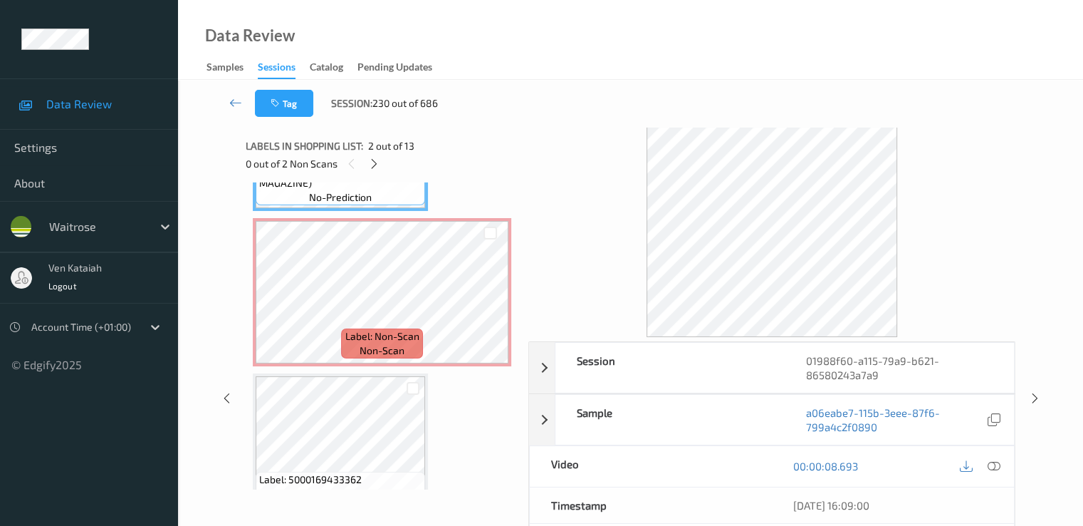
scroll to position [305, 0]
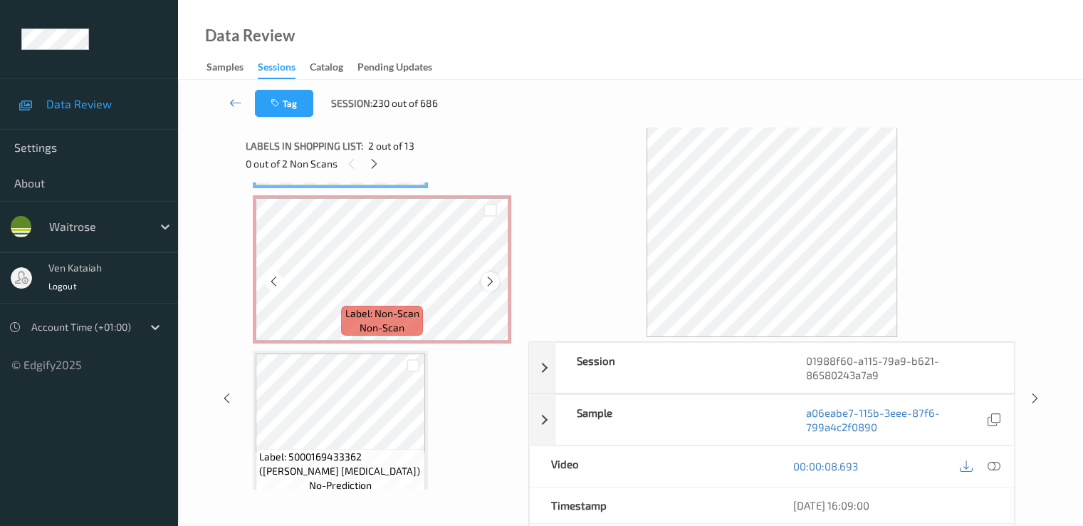
click at [487, 277] on icon at bounding box center [490, 281] width 12 height 13
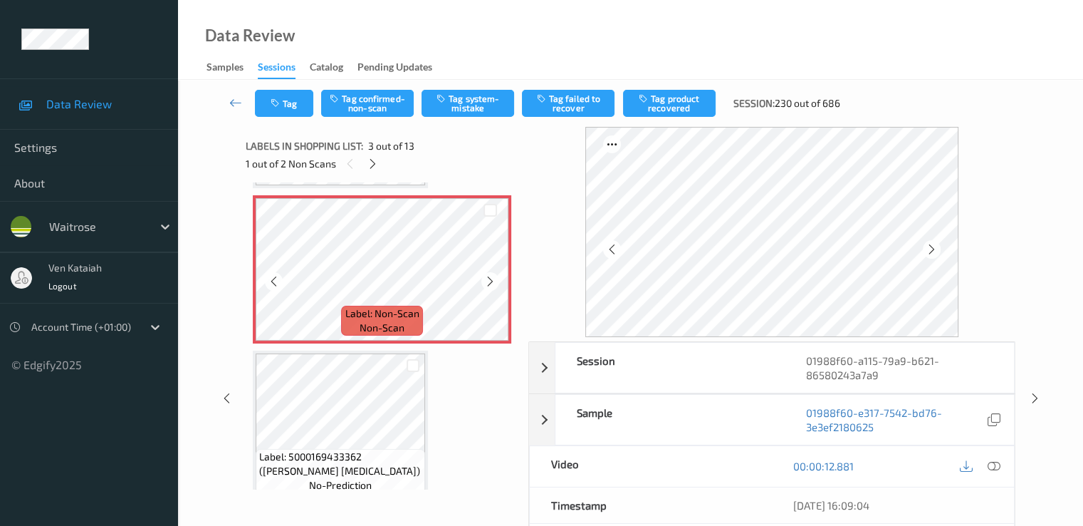
click at [487, 277] on icon at bounding box center [490, 281] width 12 height 13
click at [273, 282] on icon at bounding box center [274, 281] width 12 height 13
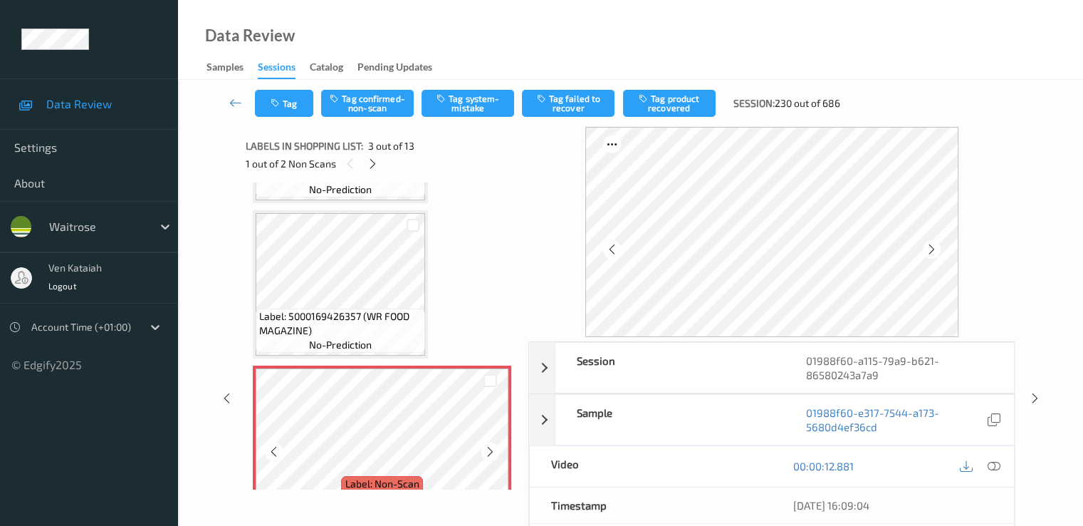
scroll to position [20, 0]
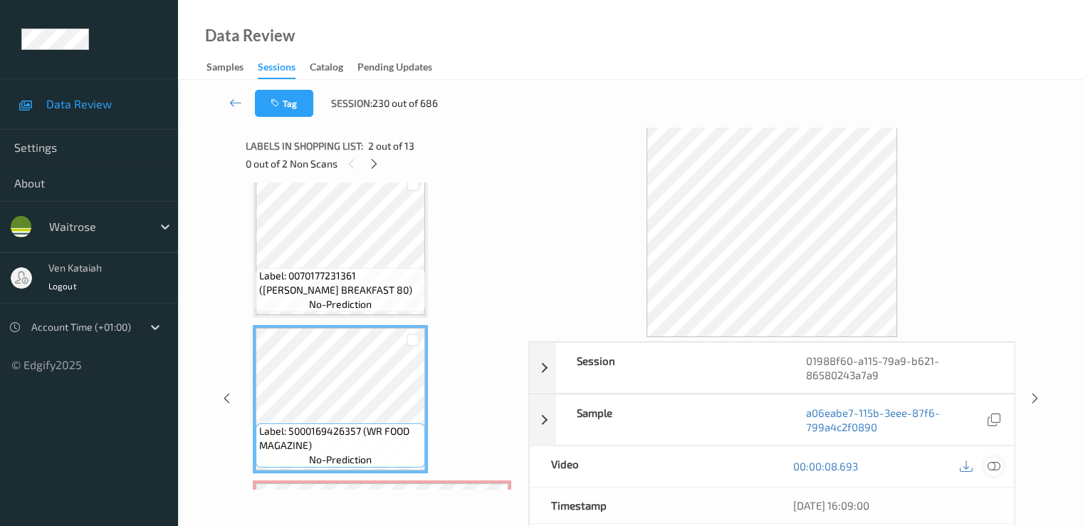
click at [991, 467] on icon at bounding box center [993, 465] width 13 height 13
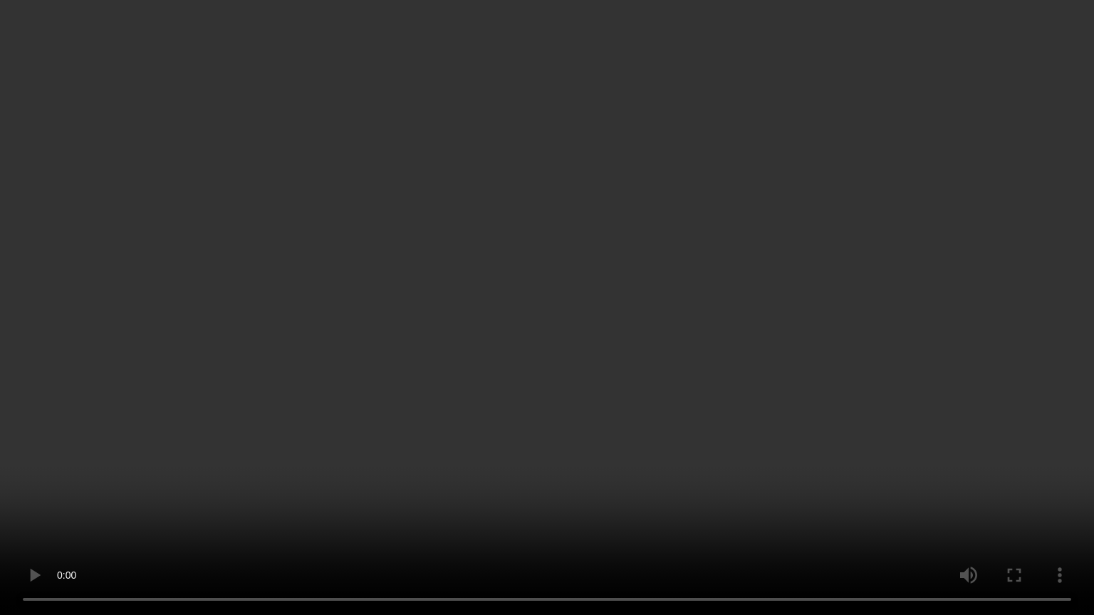
click at [231, 473] on video at bounding box center [547, 307] width 1094 height 615
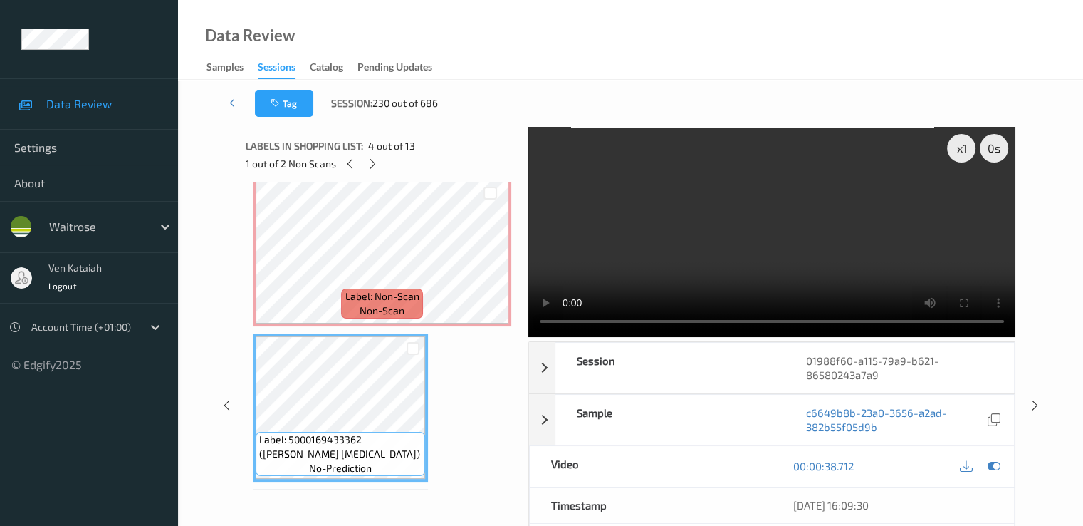
scroll to position [285, 0]
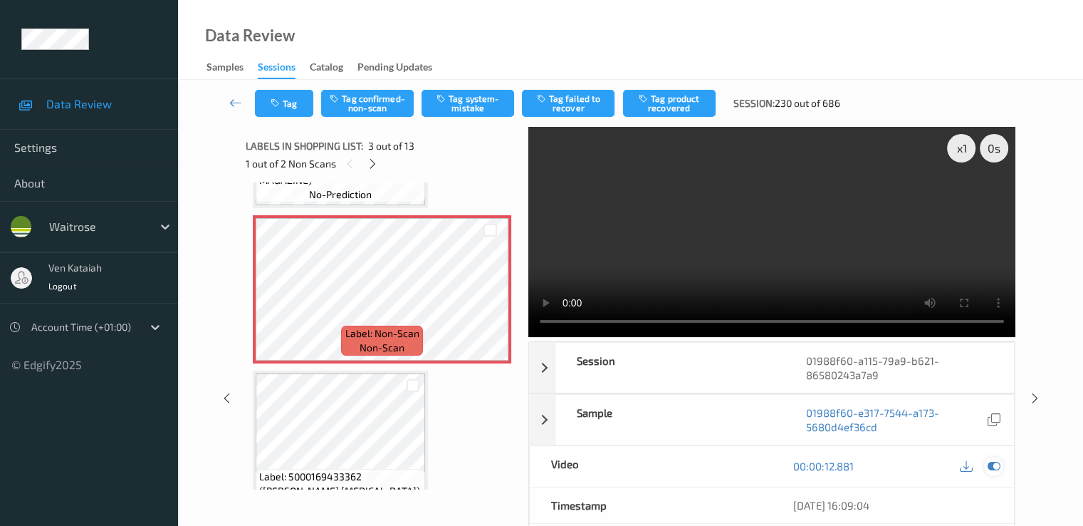
click at [993, 464] on icon at bounding box center [993, 465] width 13 height 13
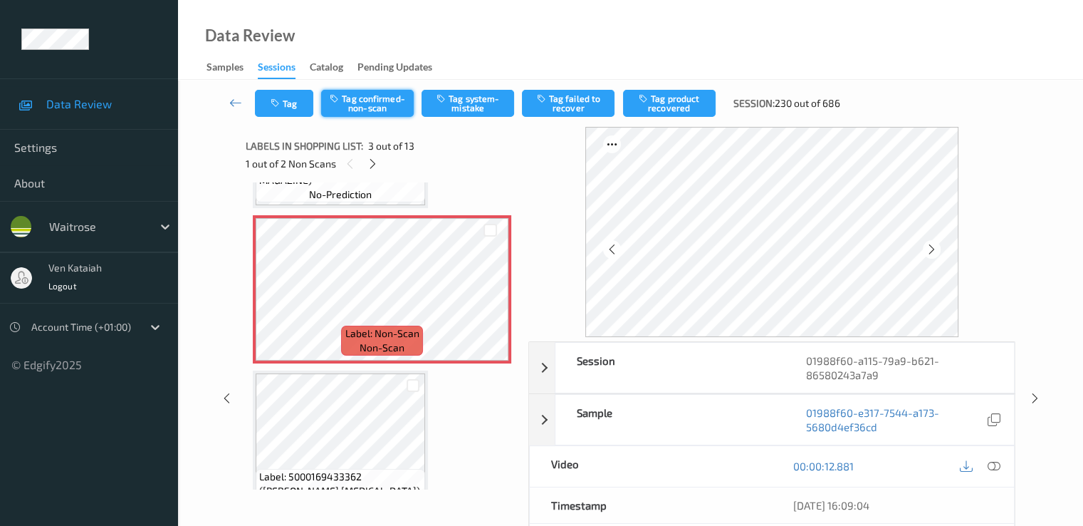
click at [379, 109] on button "Tag confirmed-non-scan" at bounding box center [367, 103] width 93 height 27
click at [684, 109] on button "Tag product recovered" at bounding box center [669, 103] width 93 height 27
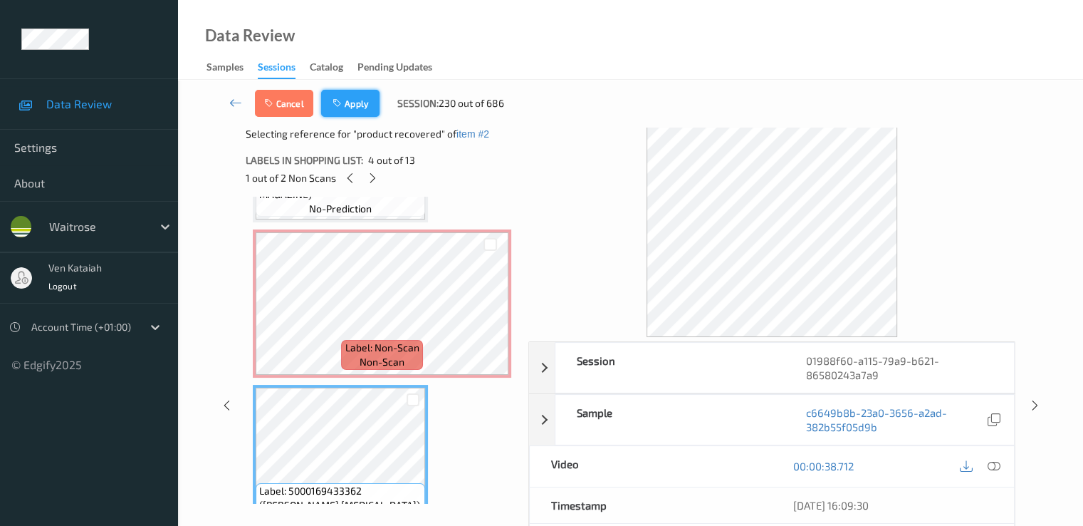
click at [366, 95] on button "Apply" at bounding box center [350, 103] width 58 height 27
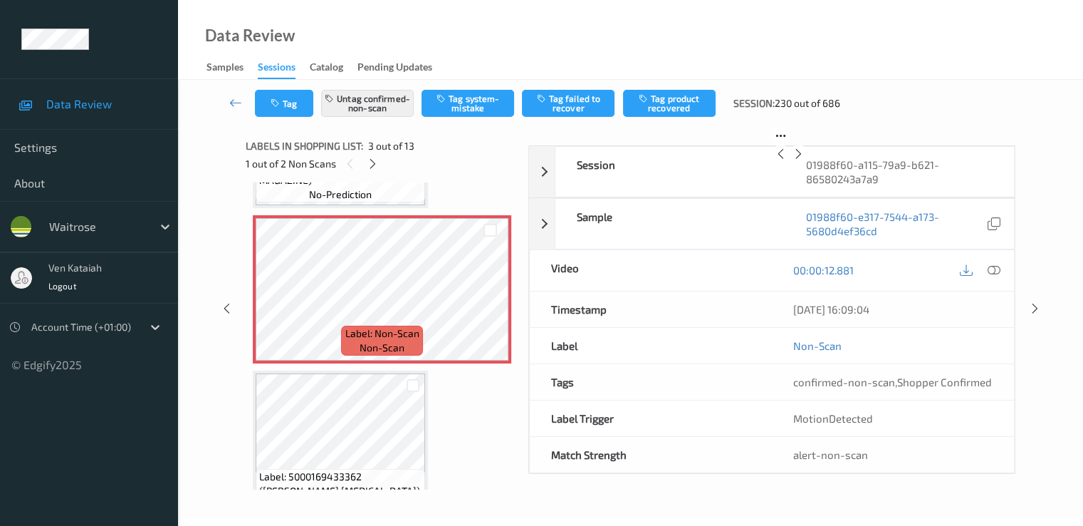
scroll to position [162, 0]
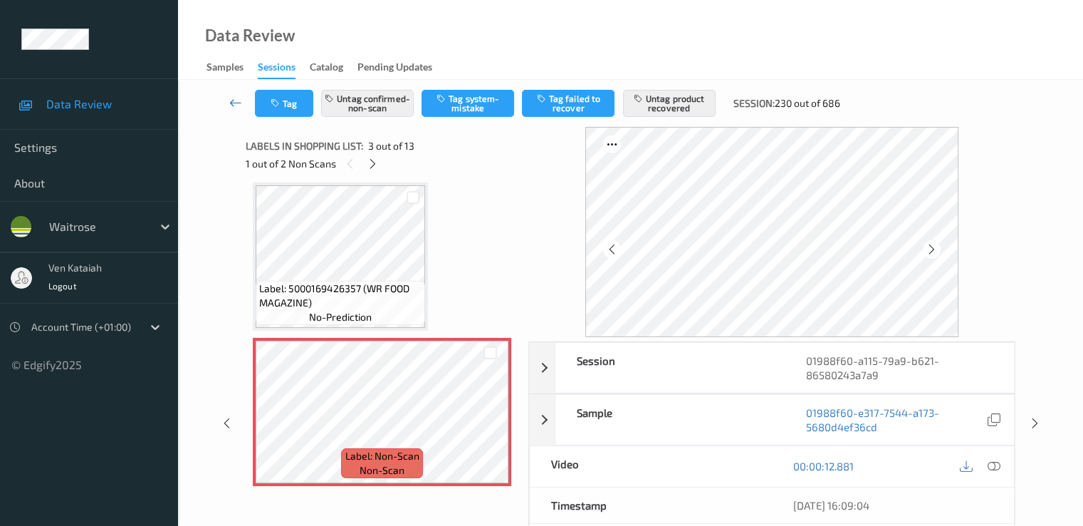
click at [239, 100] on icon at bounding box center [235, 102] width 13 height 14
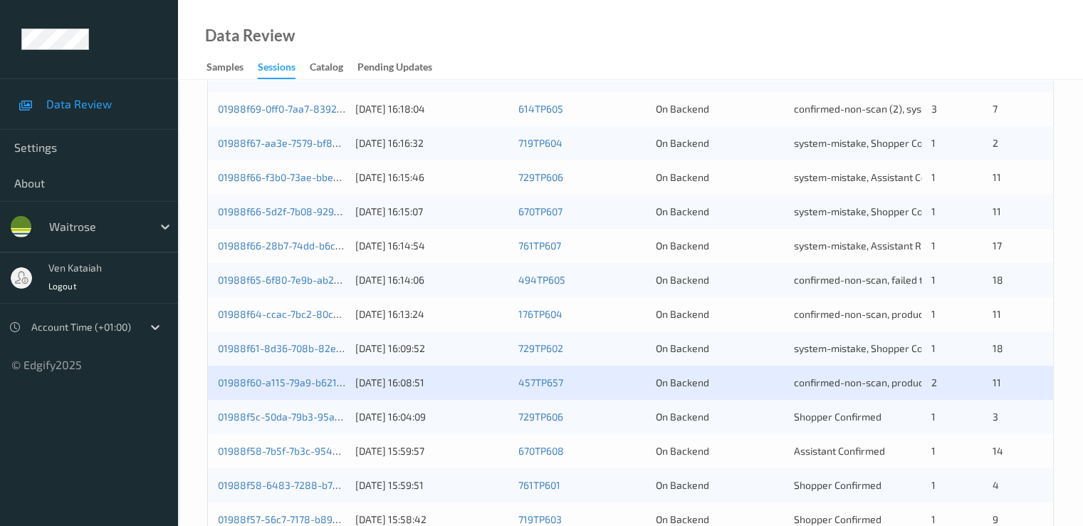
scroll to position [427, 0]
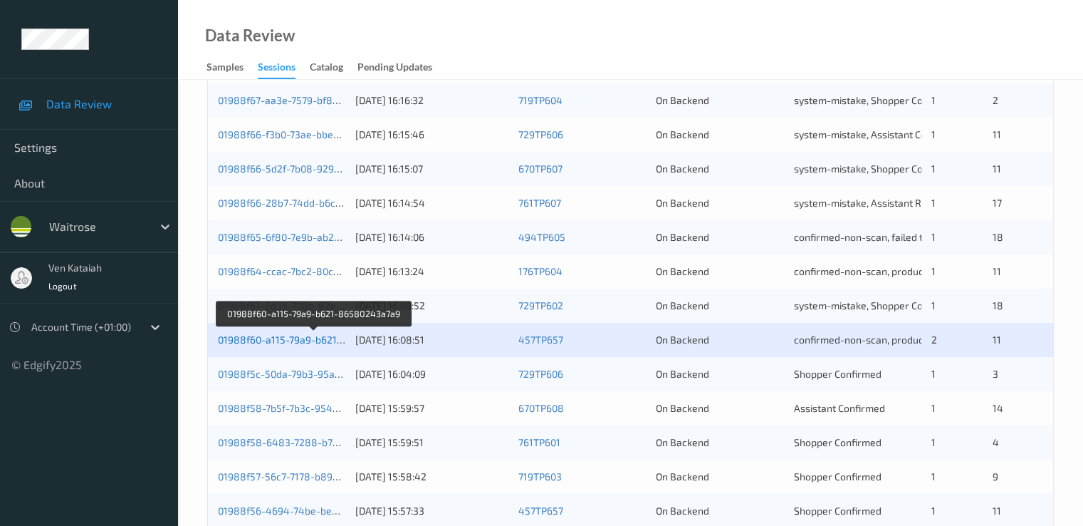
click at [300, 339] on link "01988f60-a115-79a9-b621-86580243a7a9" at bounding box center [314, 339] width 193 height 12
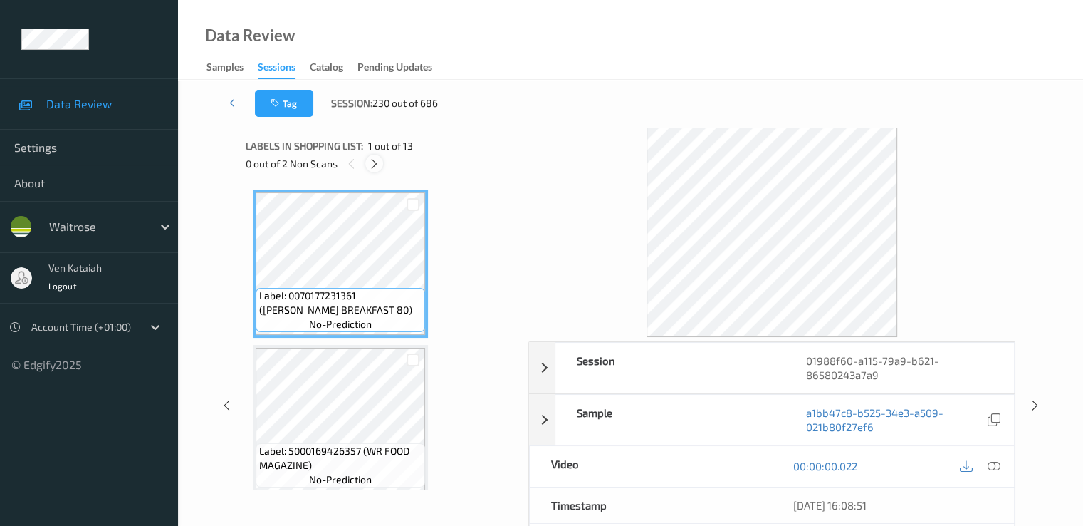
click at [371, 157] on icon at bounding box center [374, 163] width 12 height 13
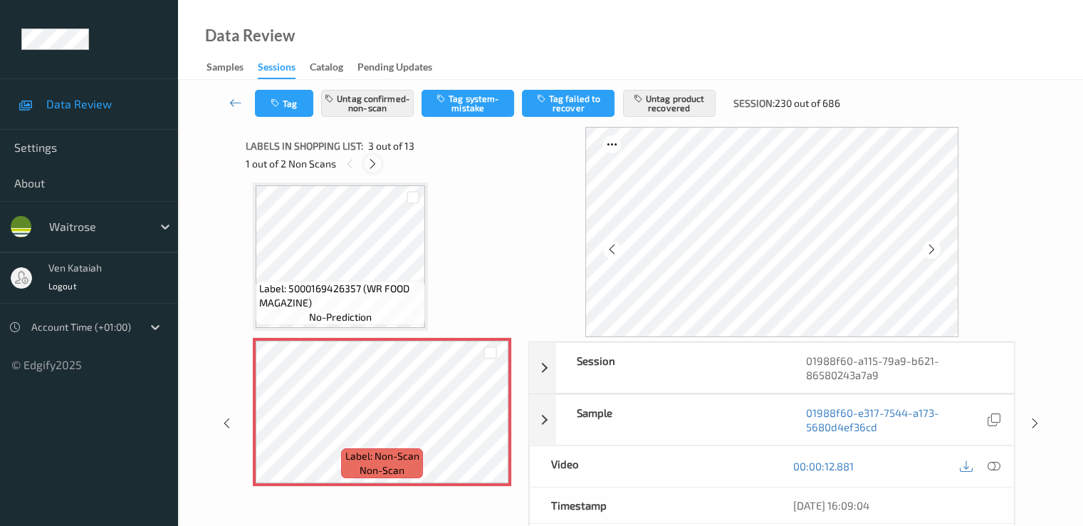
click at [373, 160] on icon at bounding box center [373, 163] width 12 height 13
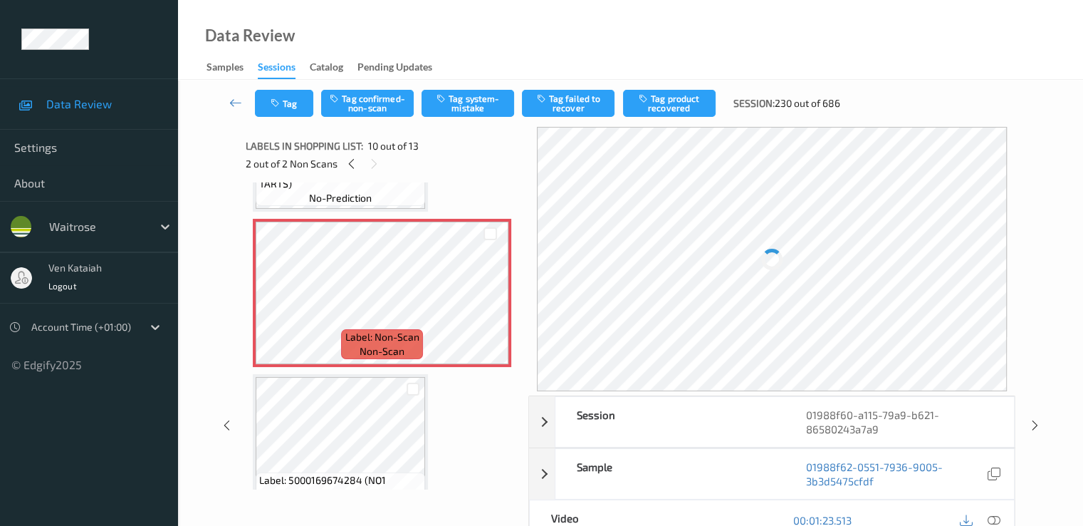
scroll to position [1392, 0]
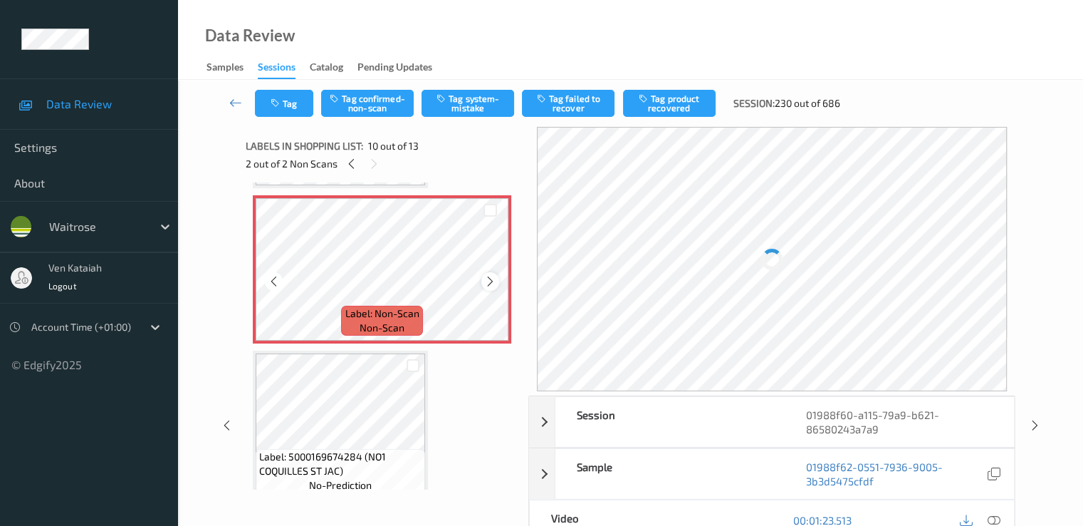
click at [484, 283] on icon at bounding box center [490, 281] width 12 height 13
click at [274, 283] on icon at bounding box center [274, 281] width 12 height 13
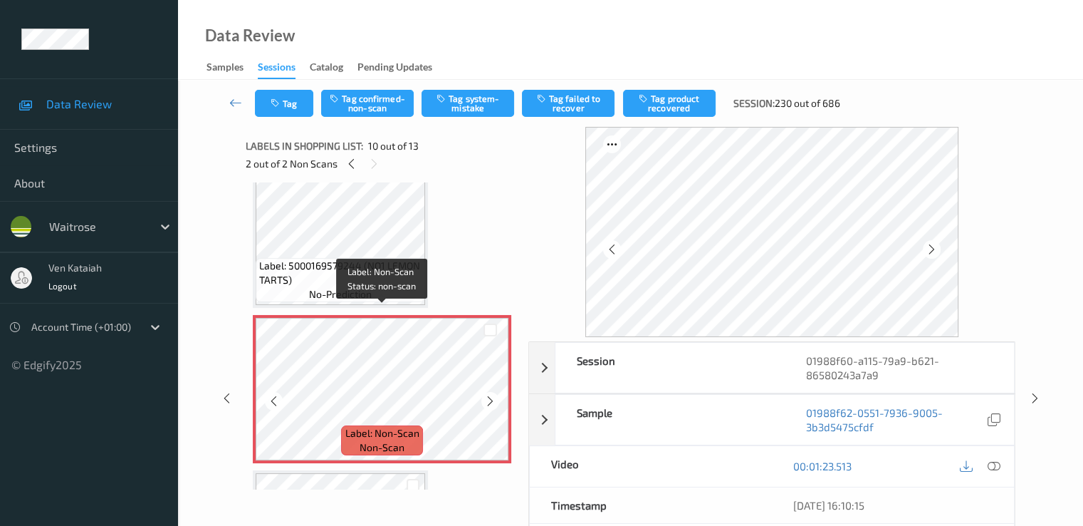
scroll to position [1249, 0]
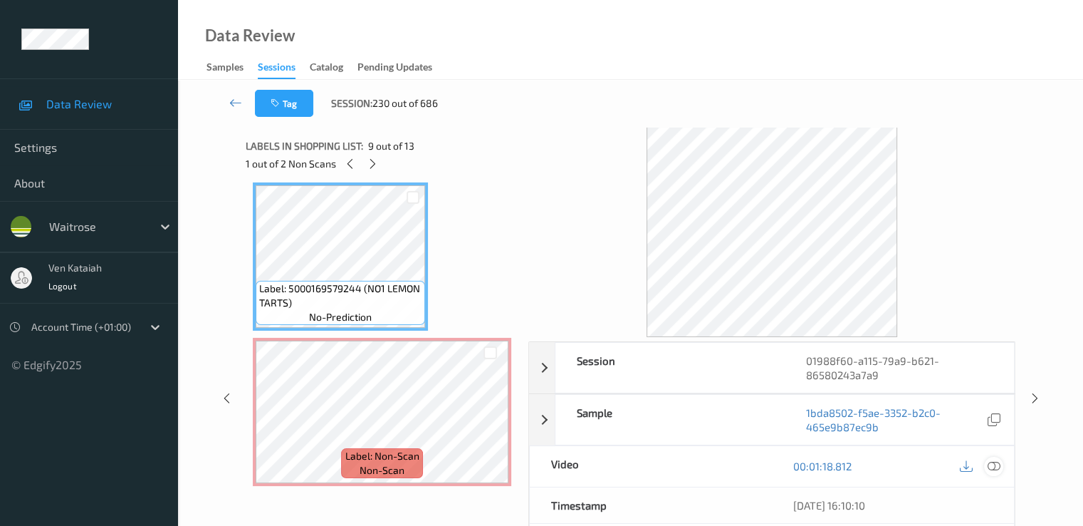
click at [998, 464] on icon at bounding box center [993, 465] width 13 height 13
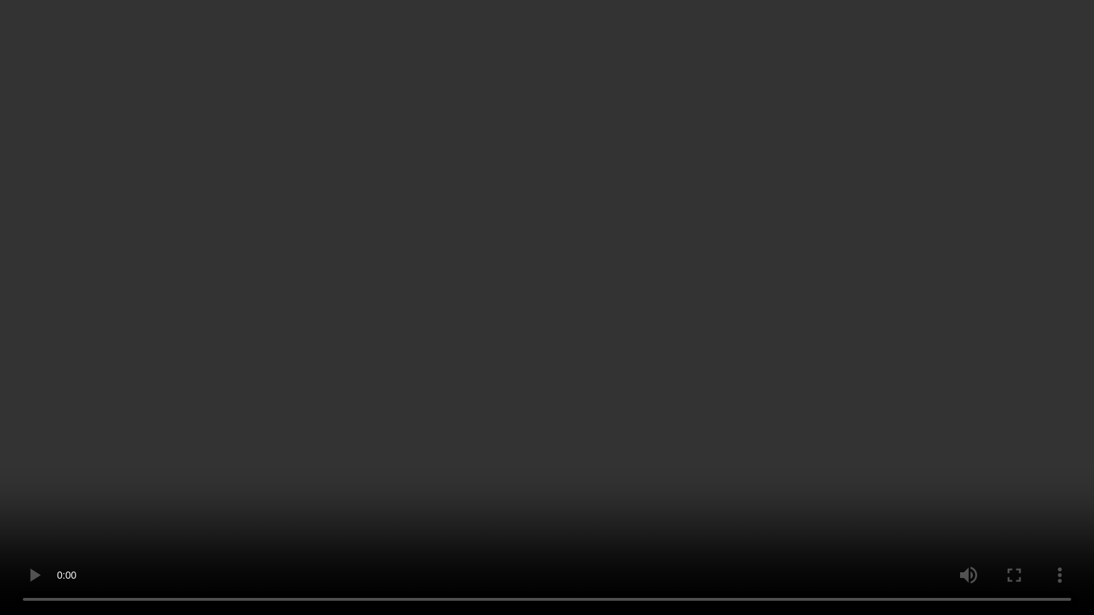
click at [154, 515] on video at bounding box center [547, 307] width 1094 height 615
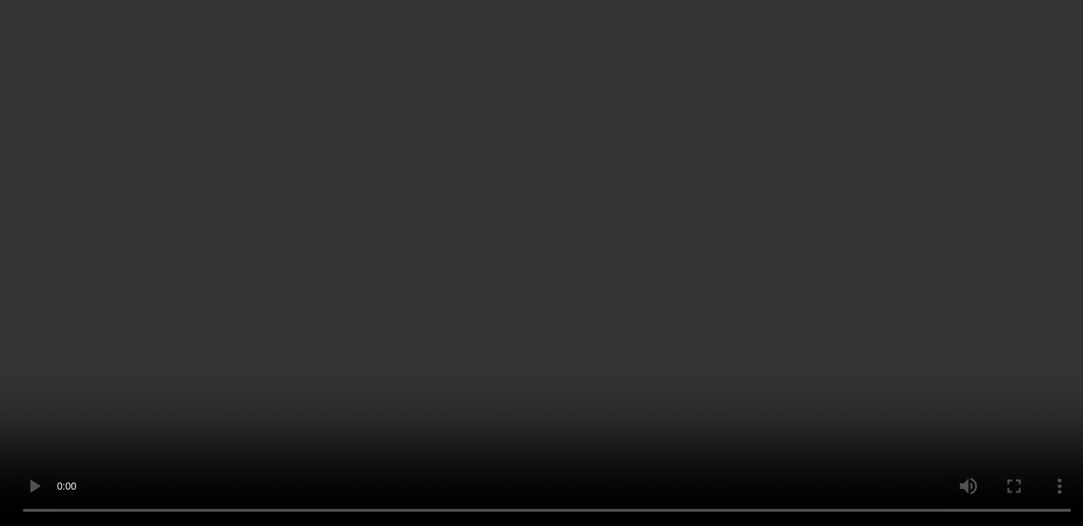
scroll to position [1392, 0]
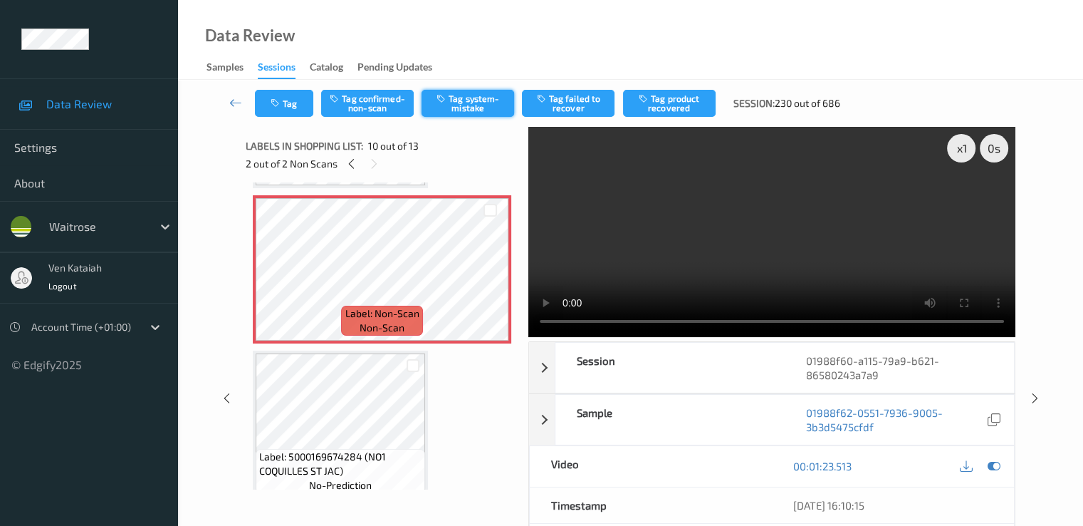
click at [446, 95] on icon "button" at bounding box center [443, 98] width 12 height 10
click at [457, 110] on div "Tag Tag confirmed-non-scan Tag system-mistake Tag failed to recover Tag product…" at bounding box center [630, 103] width 847 height 47
click at [734, 229] on video at bounding box center [771, 232] width 487 height 210
click at [496, 281] on icon at bounding box center [490, 281] width 12 height 13
click at [486, 285] on icon at bounding box center [490, 281] width 12 height 13
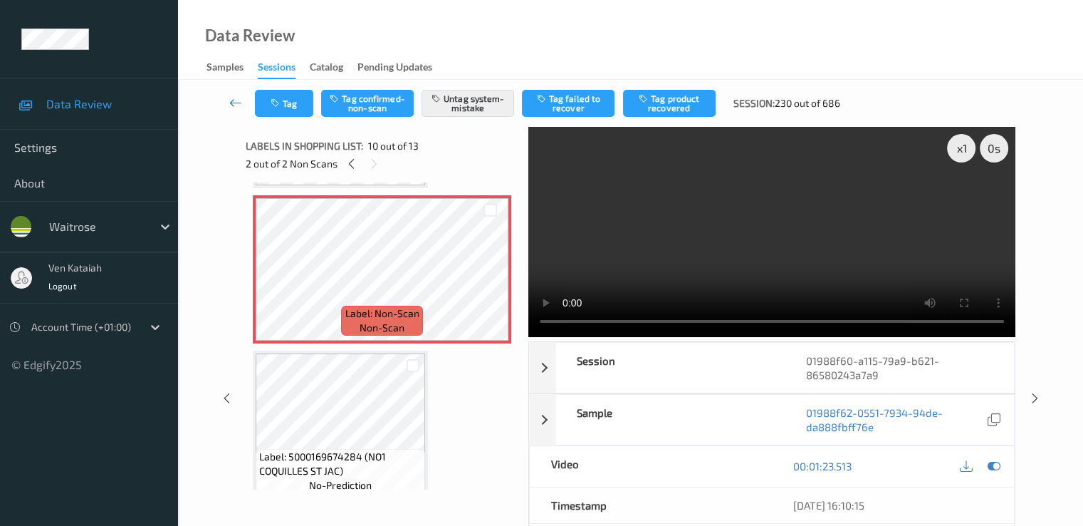
click at [234, 98] on icon at bounding box center [235, 102] width 13 height 14
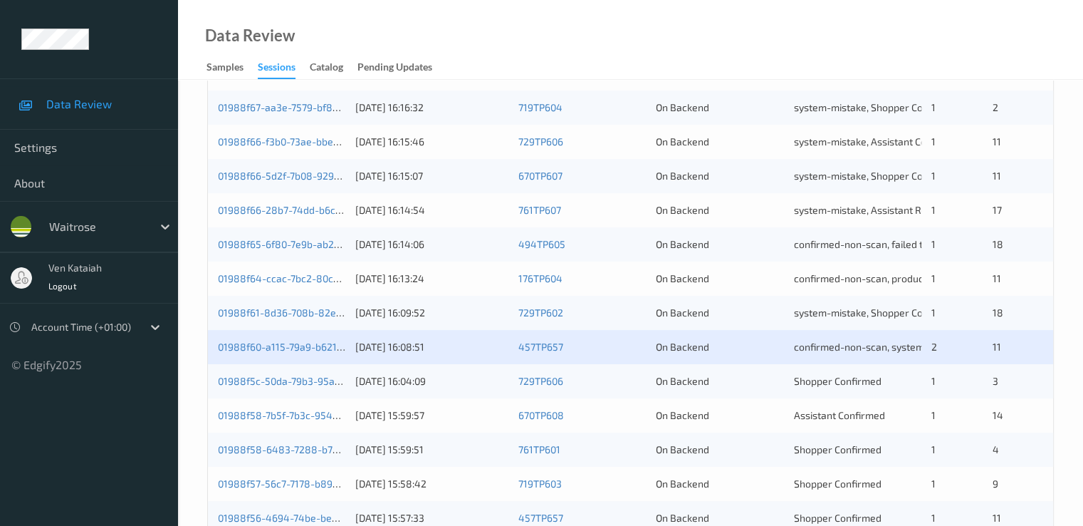
scroll to position [570, 0]
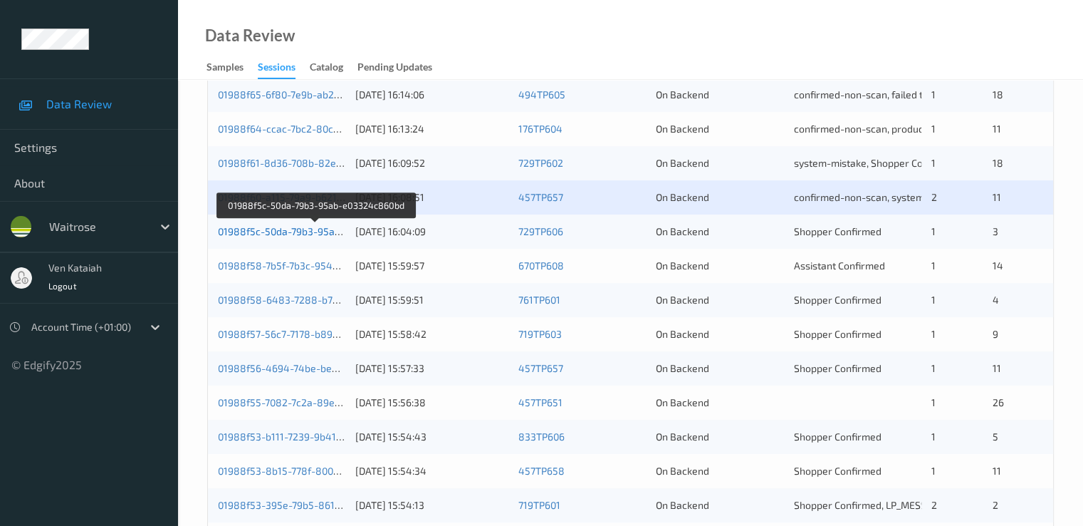
click at [293, 229] on link "01988f5c-50da-79b3-95ab-e03324c860bd" at bounding box center [316, 231] width 196 height 12
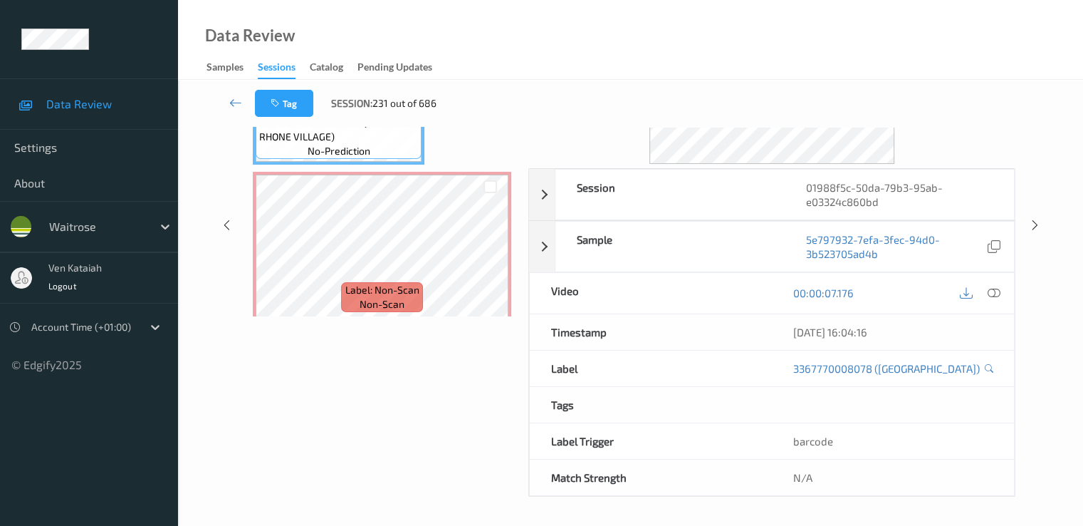
scroll to position [185, 0]
click at [222, 96] on link at bounding box center [236, 103] width 38 height 27
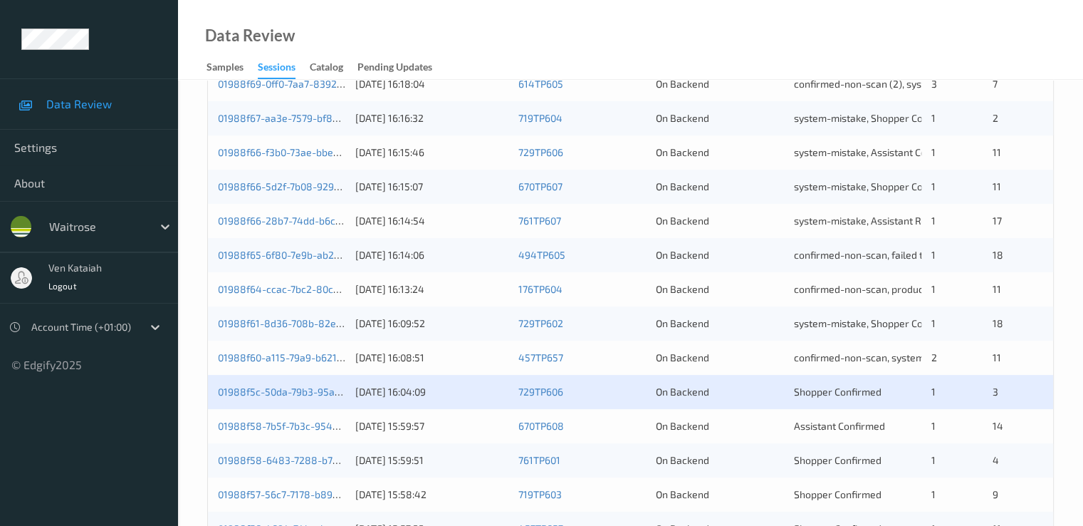
scroll to position [427, 0]
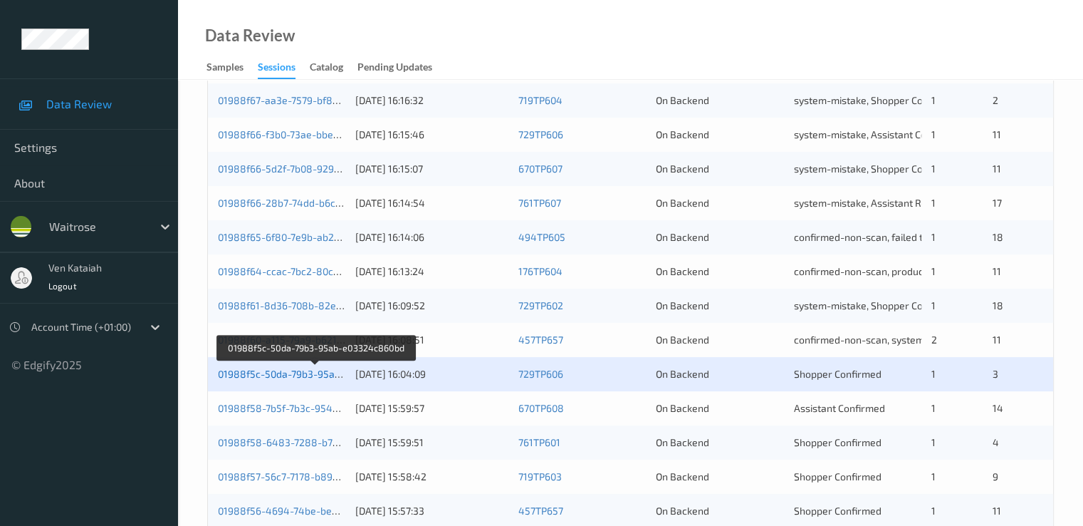
click at [299, 373] on link "01988f5c-50da-79b3-95ab-e03324c860bd" at bounding box center [316, 374] width 196 height 12
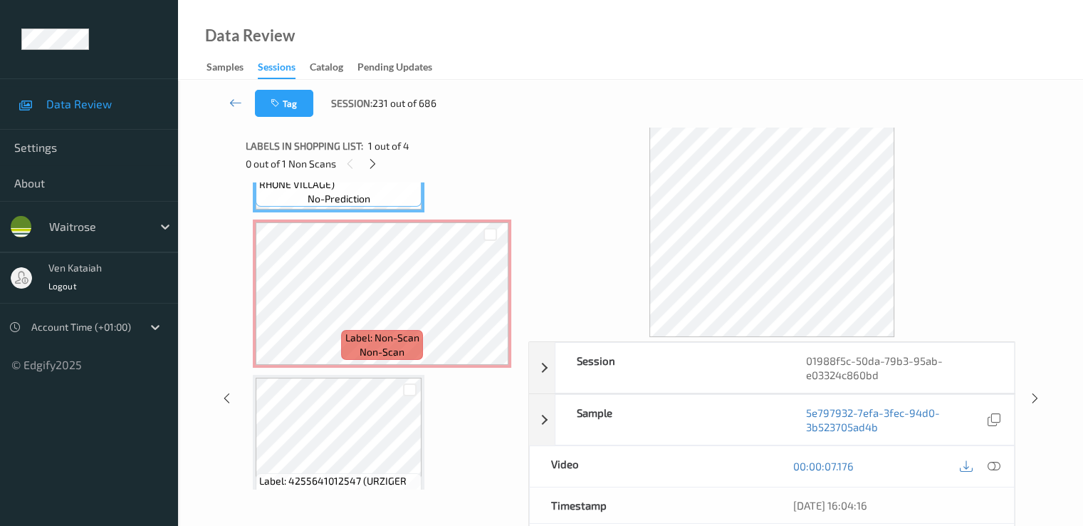
scroll to position [142, 0]
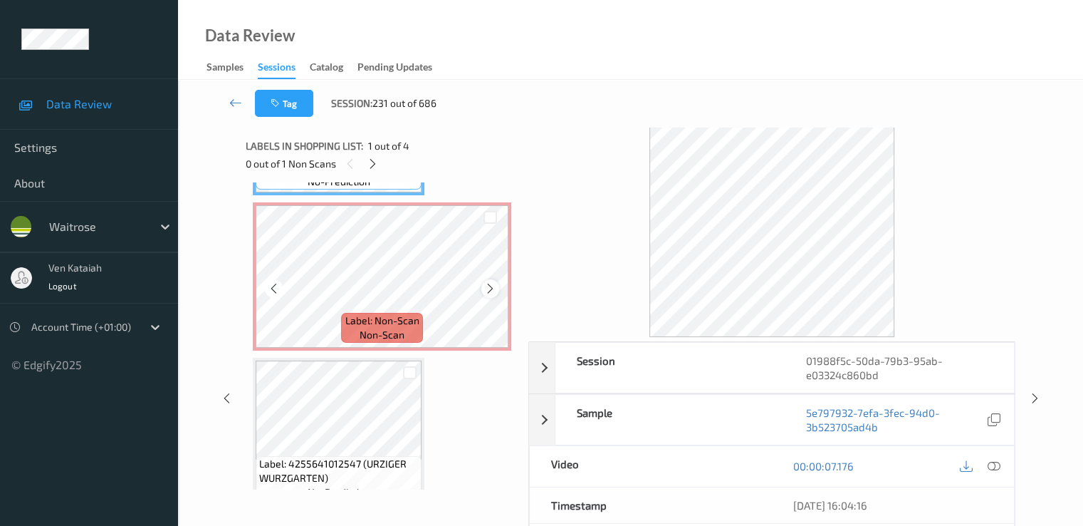
click at [493, 291] on icon at bounding box center [490, 288] width 12 height 13
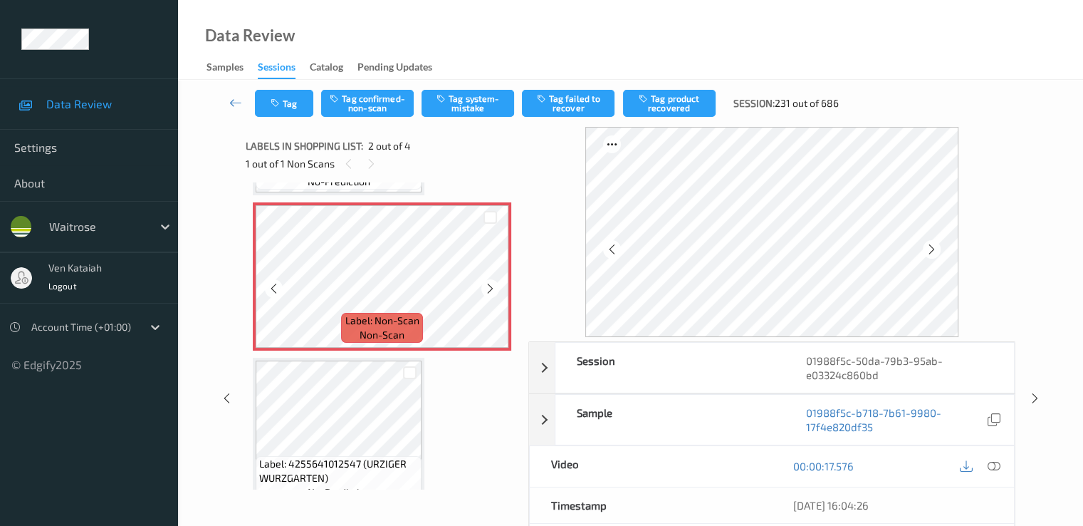
click at [491, 291] on icon at bounding box center [490, 288] width 12 height 13
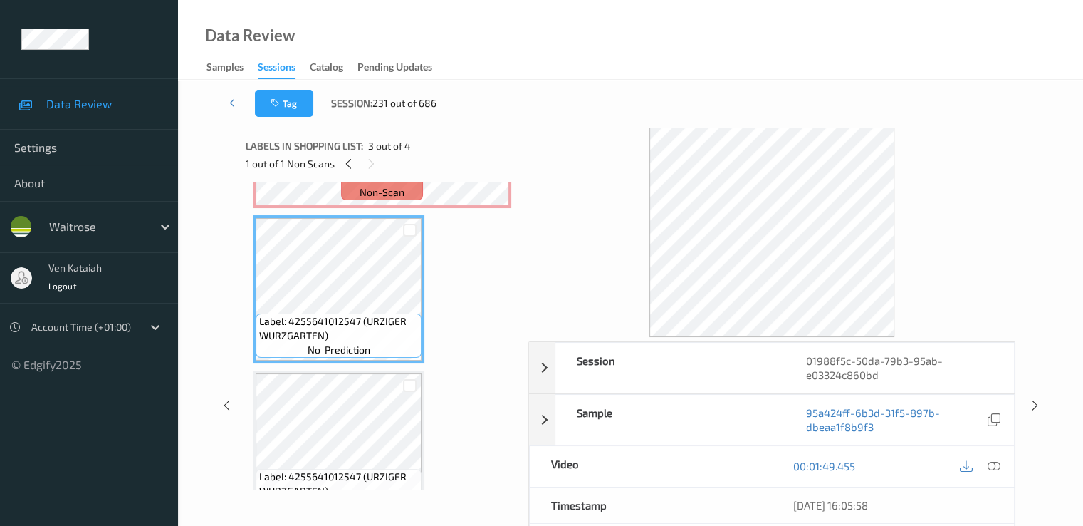
scroll to position [0, 0]
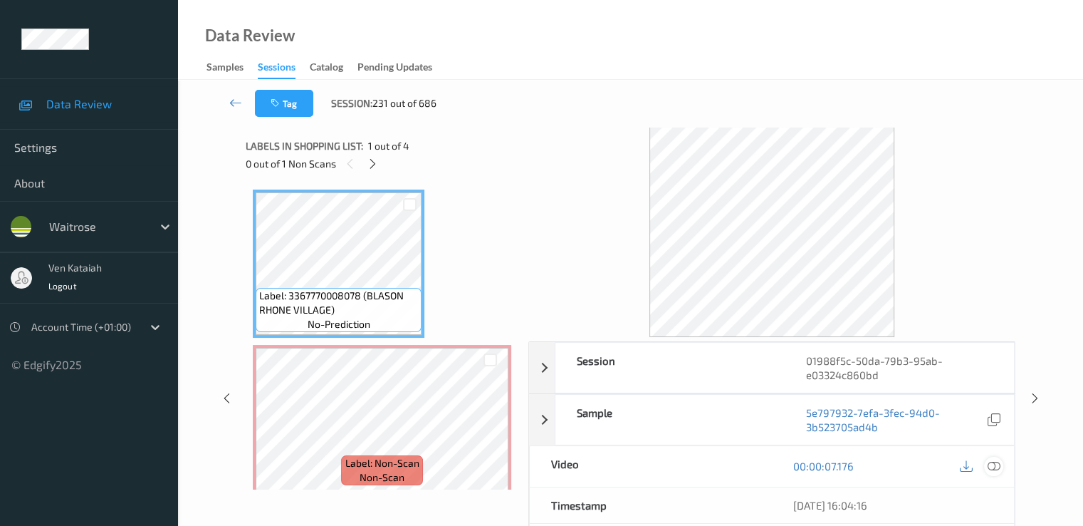
click at [1002, 463] on div at bounding box center [993, 466] width 19 height 19
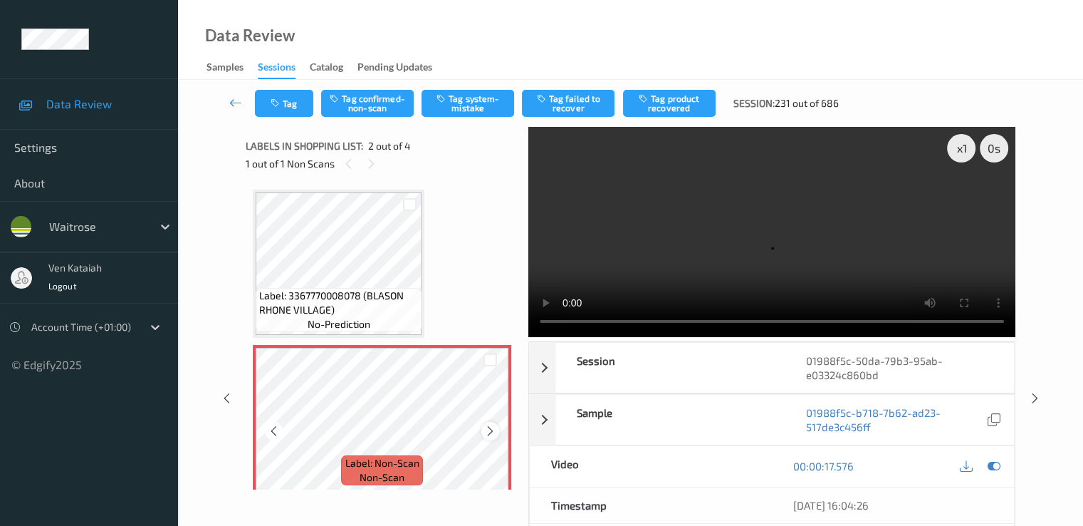
click at [493, 431] on icon at bounding box center [490, 430] width 12 height 13
click at [249, 251] on div "Label: 3367770008078 (BLASON RHONE VILLAGE) no-prediction Label: Non-Scan non-s…" at bounding box center [382, 335] width 273 height 307
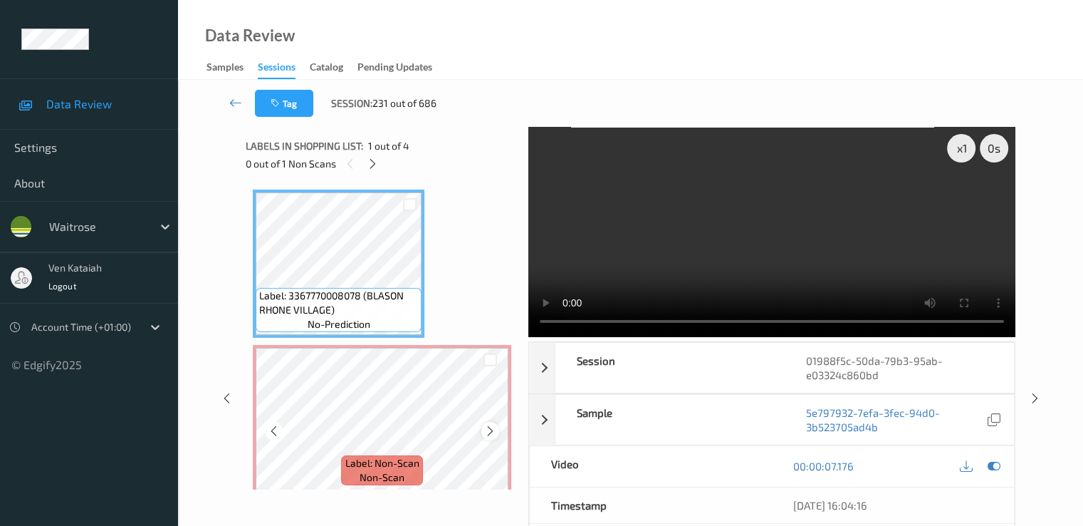
click at [488, 428] on icon at bounding box center [490, 430] width 12 height 13
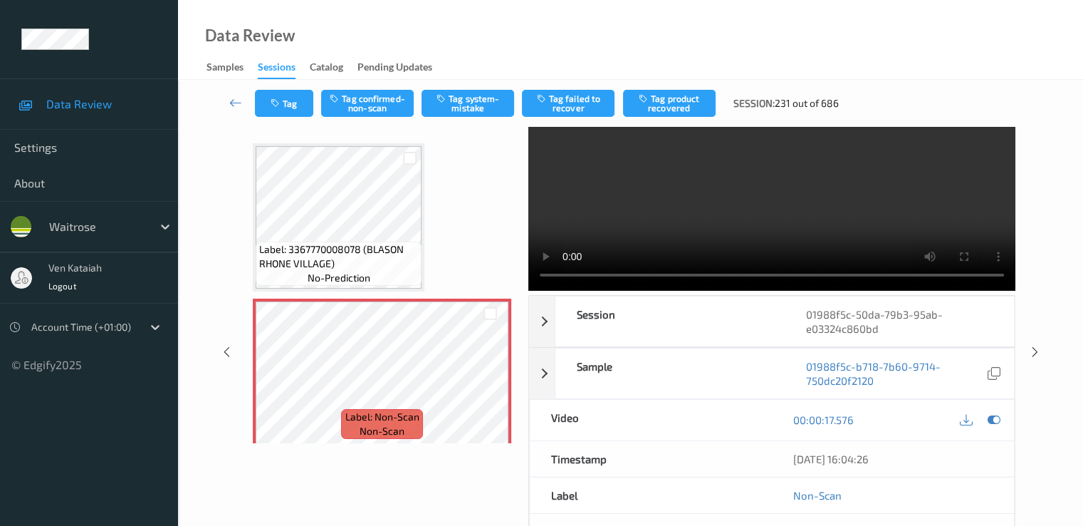
scroll to position [28, 0]
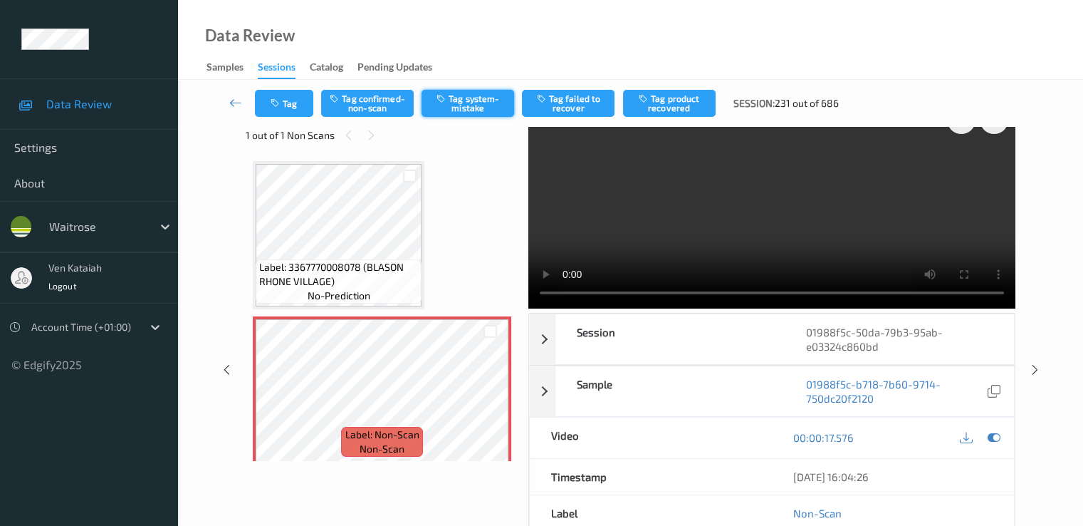
click at [489, 98] on button "Tag system-mistake" at bounding box center [468, 103] width 93 height 27
click at [234, 99] on icon at bounding box center [235, 102] width 13 height 14
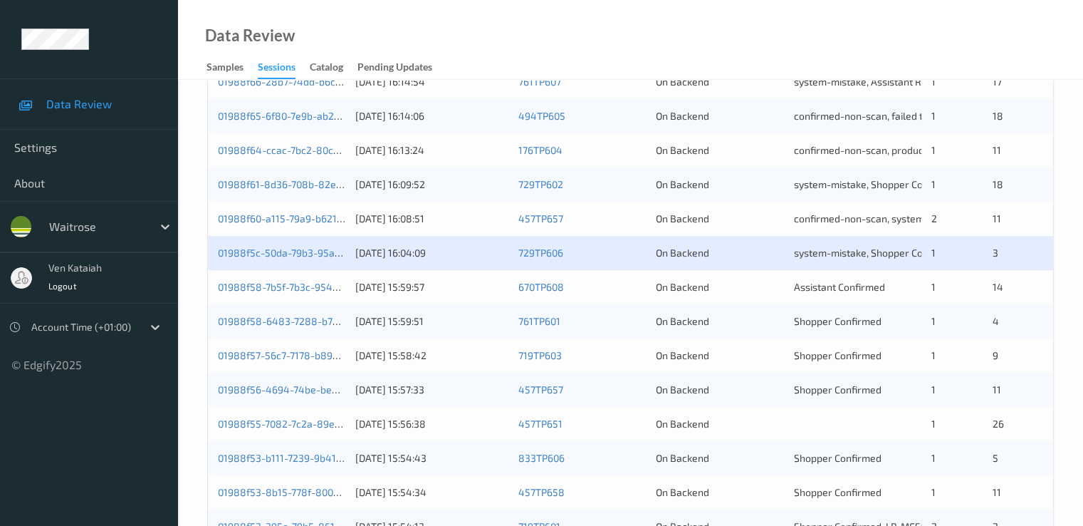
scroll to position [570, 0]
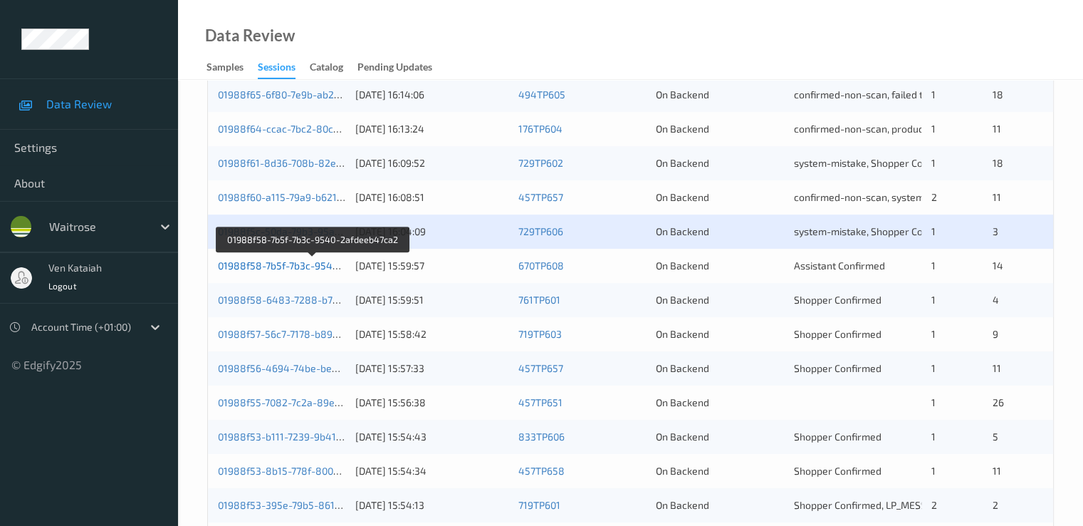
click at [306, 267] on link "01988f58-7b5f-7b3c-9540-2afdeeb47ca2" at bounding box center [313, 265] width 190 height 12
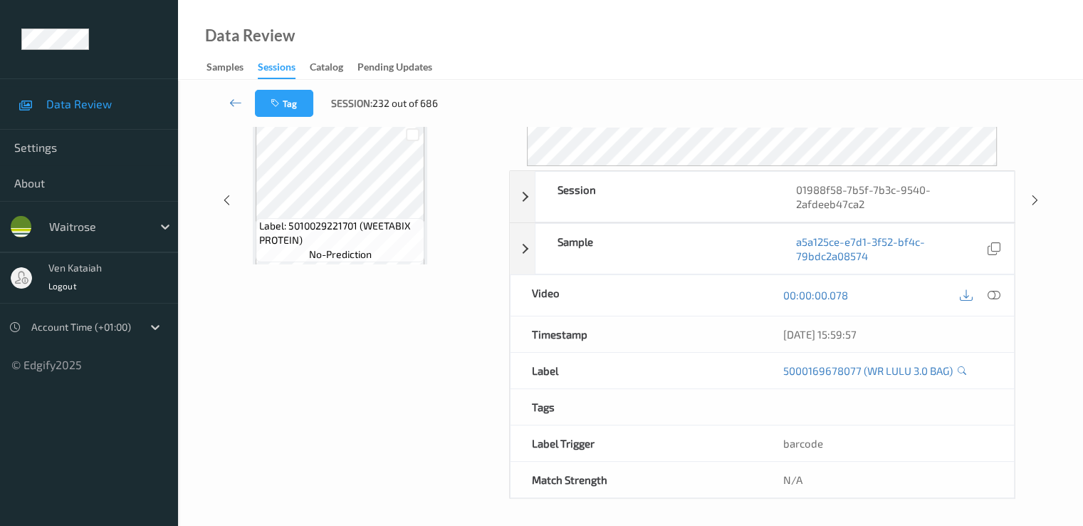
scroll to position [171, 0]
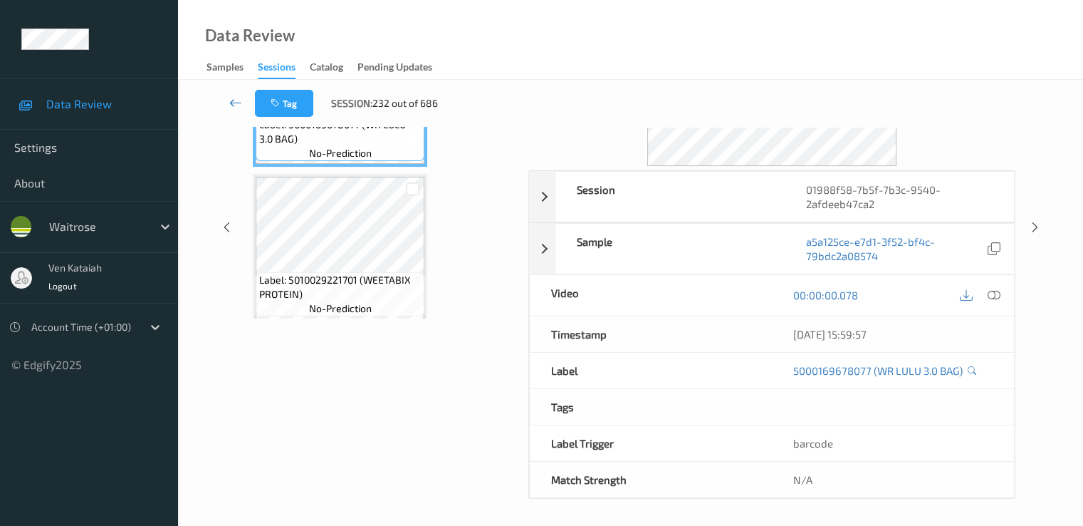
click at [239, 97] on icon at bounding box center [235, 102] width 13 height 14
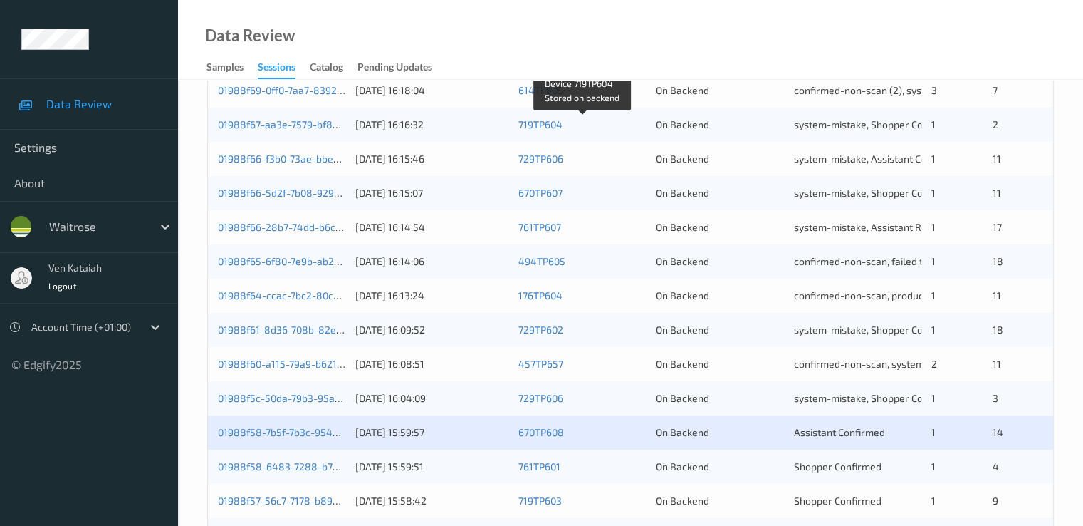
scroll to position [427, 0]
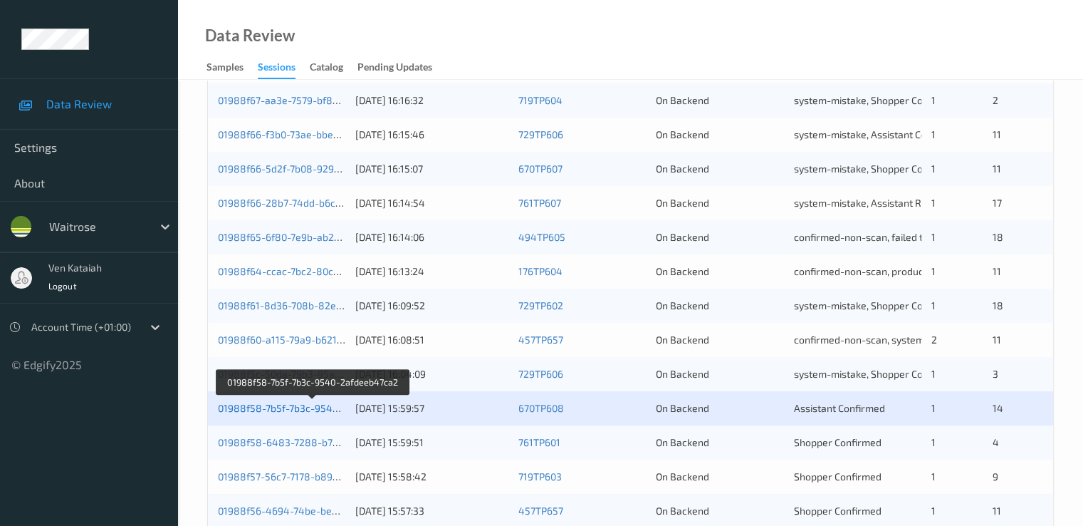
click at [296, 408] on link "01988f58-7b5f-7b3c-9540-2afdeeb47ca2" at bounding box center [313, 408] width 190 height 12
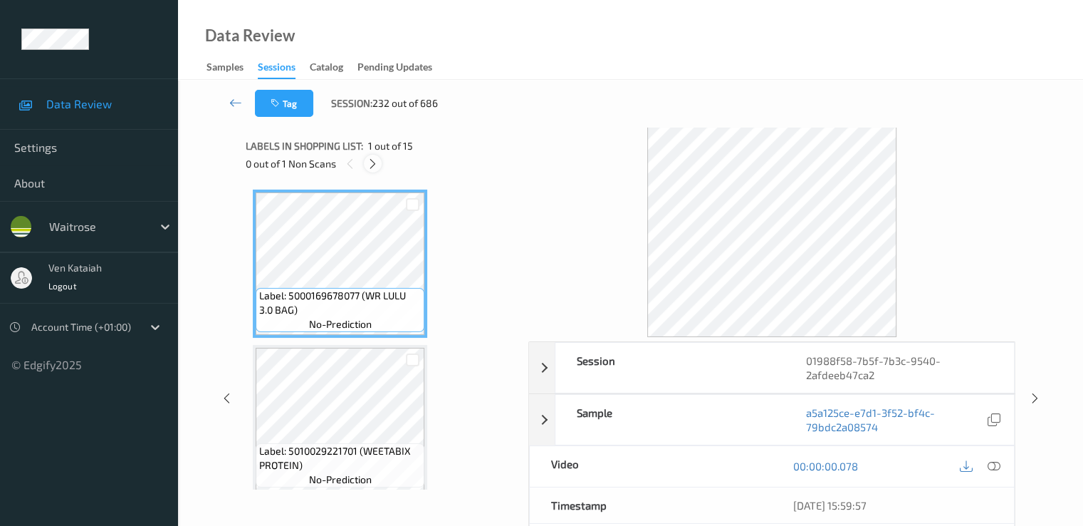
click at [372, 165] on icon at bounding box center [373, 163] width 12 height 13
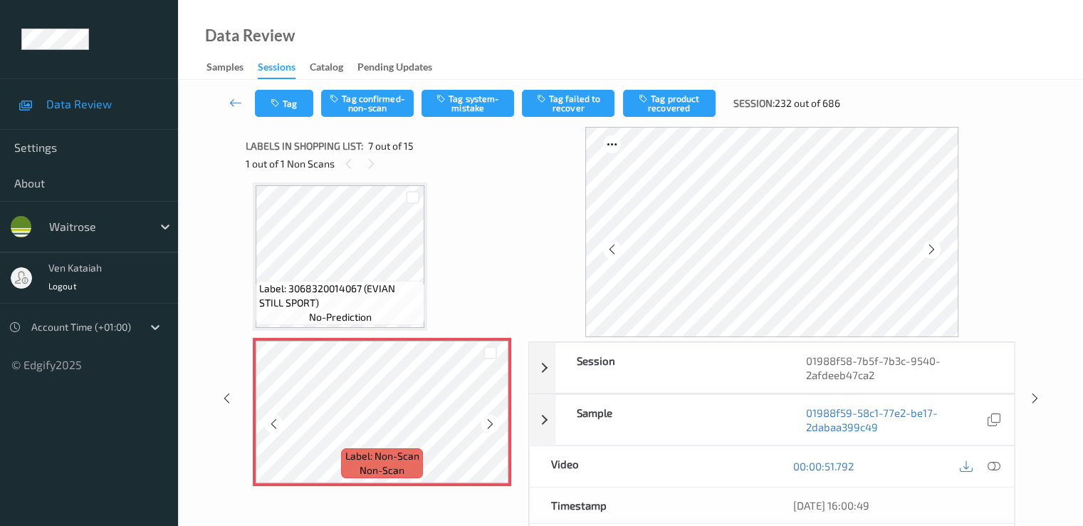
scroll to position [926, 0]
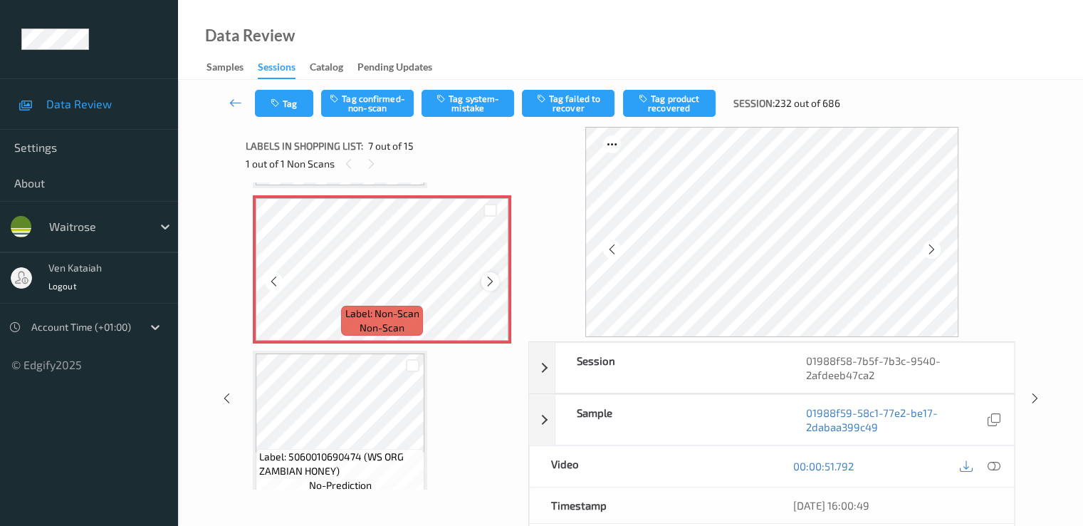
click at [486, 287] on icon at bounding box center [490, 281] width 12 height 13
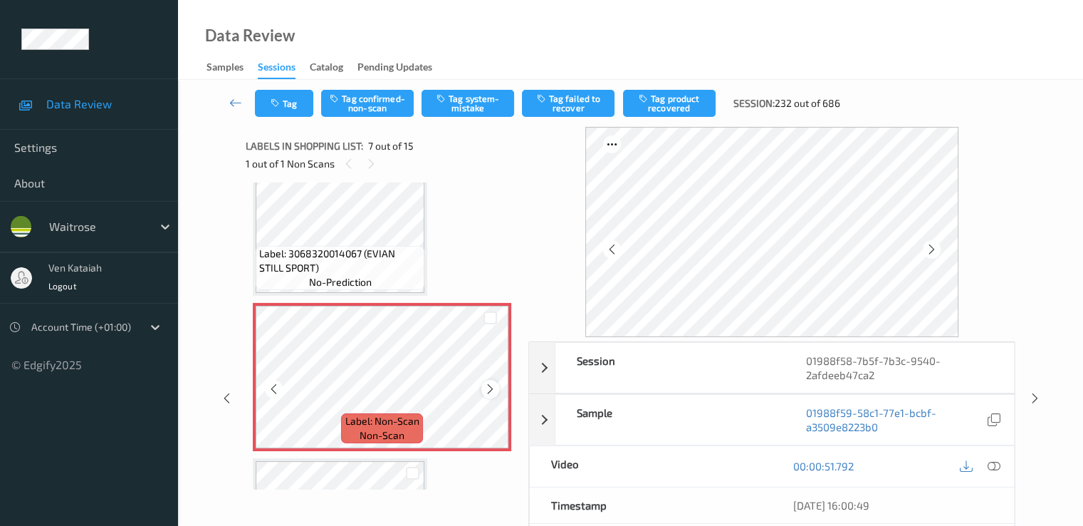
scroll to position [783, 0]
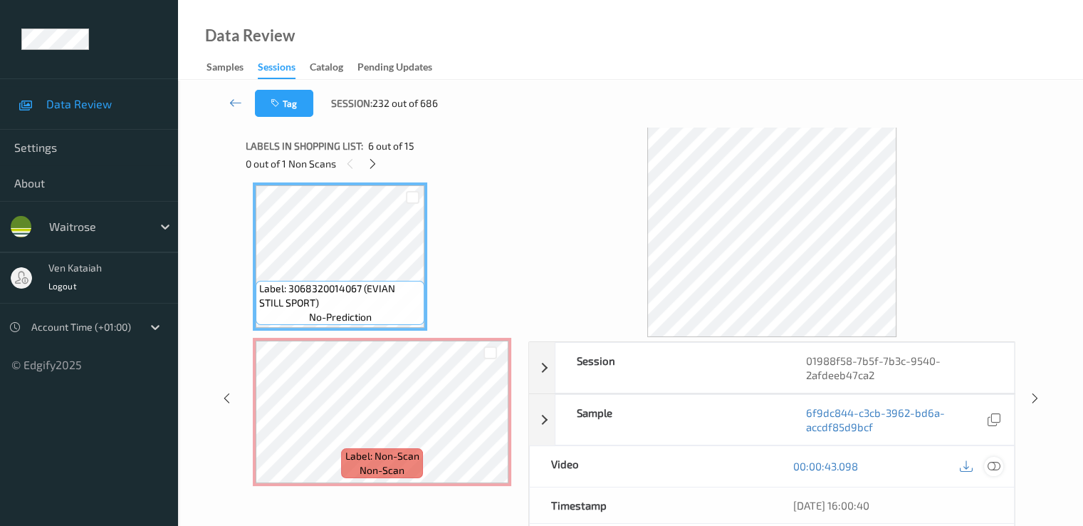
click at [999, 462] on icon at bounding box center [993, 465] width 13 height 13
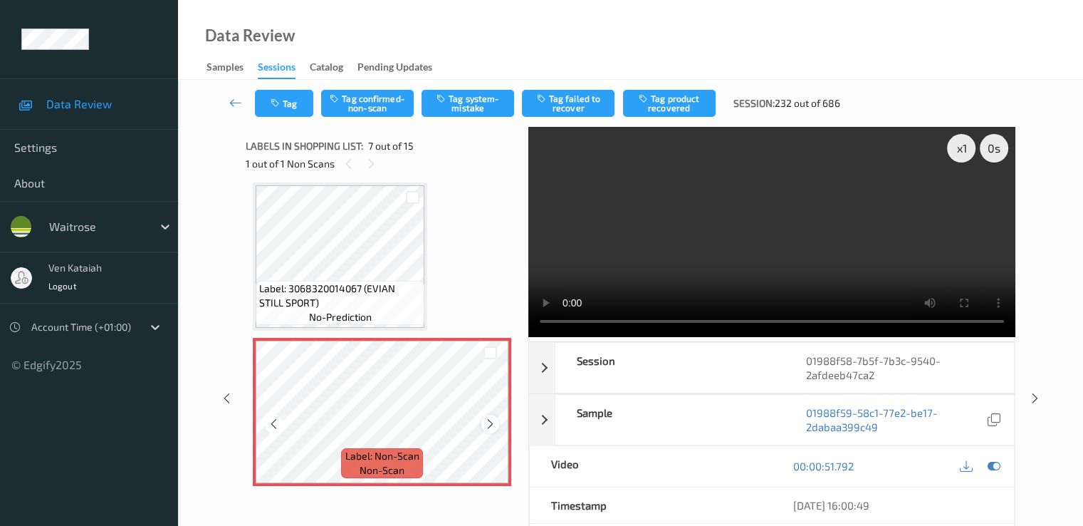
click at [490, 427] on icon at bounding box center [490, 423] width 12 height 13
click at [488, 420] on icon at bounding box center [490, 423] width 12 height 13
click at [489, 424] on icon at bounding box center [490, 423] width 12 height 13
click at [273, 429] on icon at bounding box center [274, 423] width 12 height 13
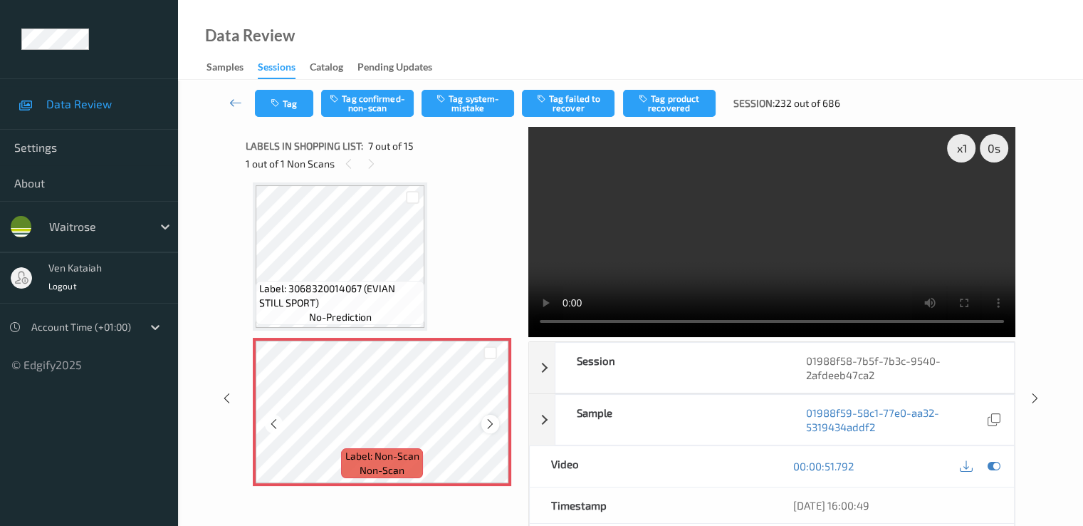
click at [483, 429] on div at bounding box center [490, 424] width 18 height 18
click at [276, 427] on icon at bounding box center [274, 423] width 12 height 13
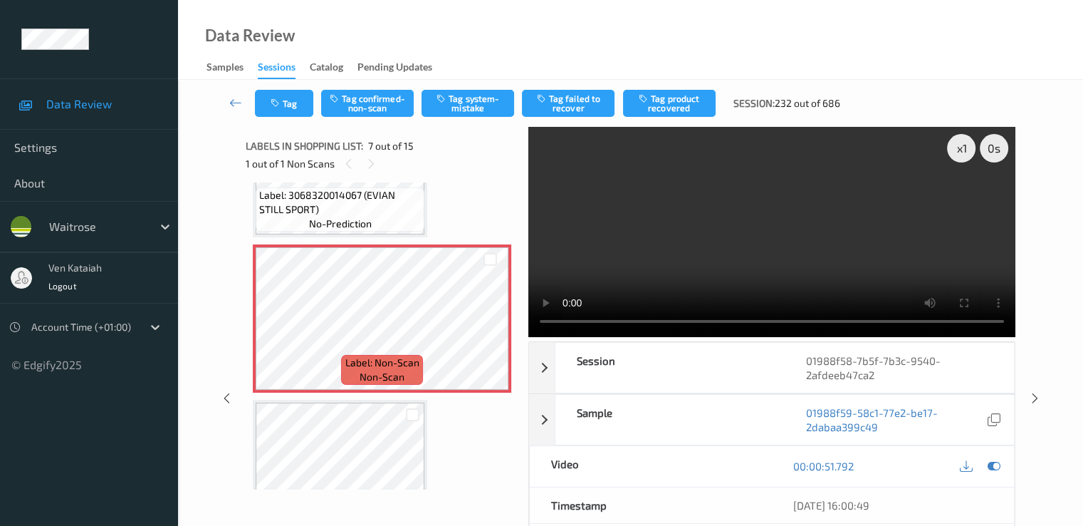
scroll to position [855, 0]
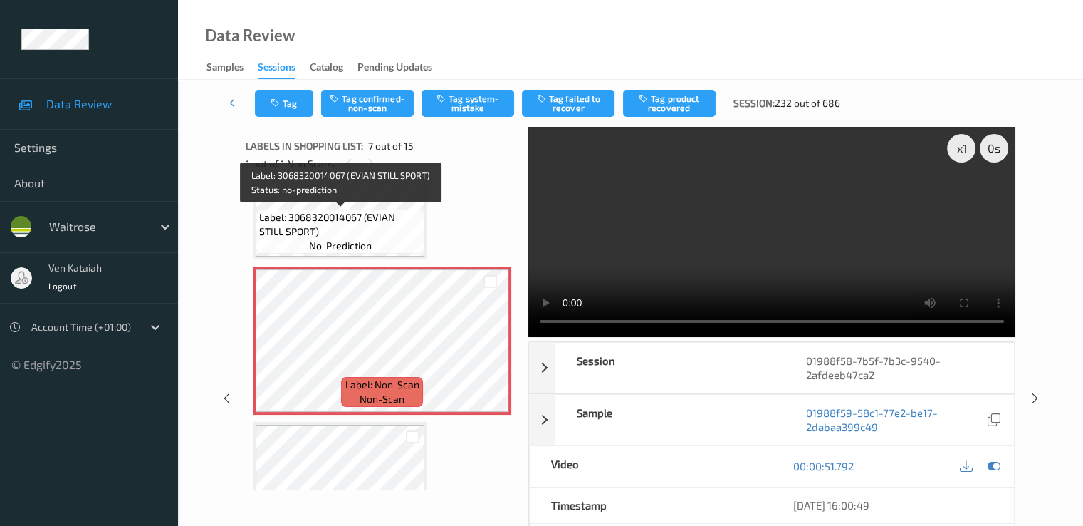
click at [363, 212] on span "Label: 3068320014067 (EVIAN STILL SPORT)" at bounding box center [340, 224] width 162 height 28
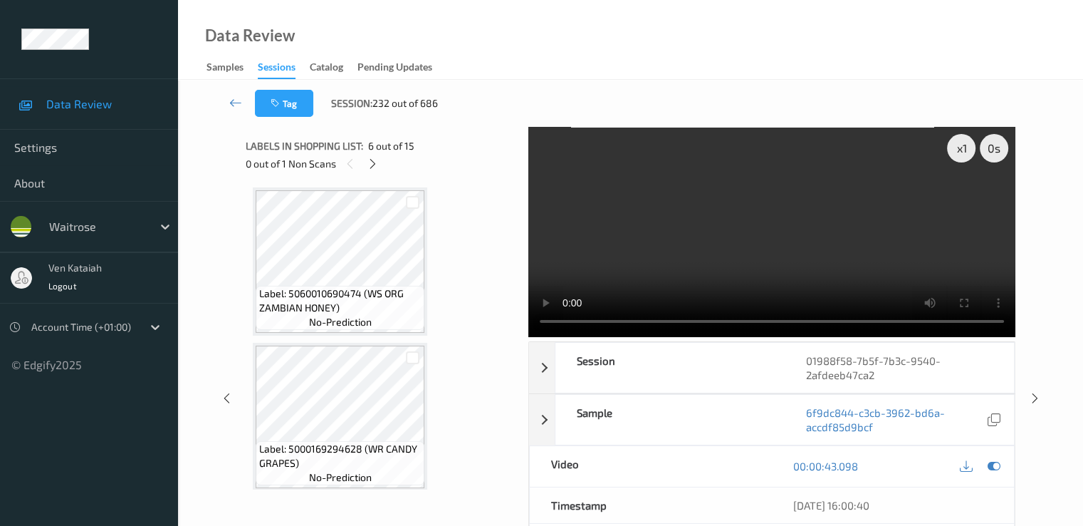
scroll to position [1140, 0]
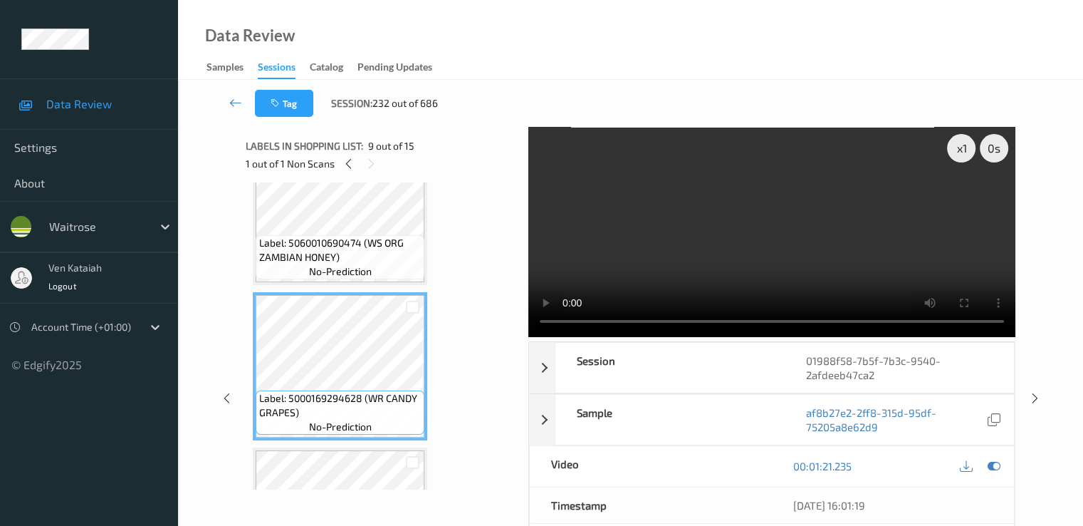
click at [347, 490] on div "Labels in shopping list: 9 out of 15 1 out of 1 Non Scans Label: 5000169678077 …" at bounding box center [382, 398] width 273 height 543
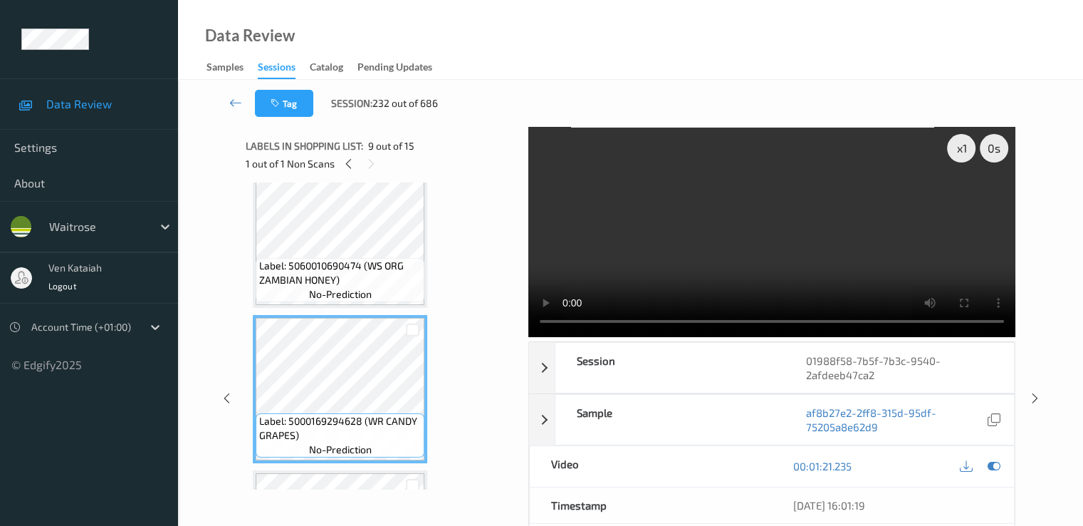
scroll to position [997, 0]
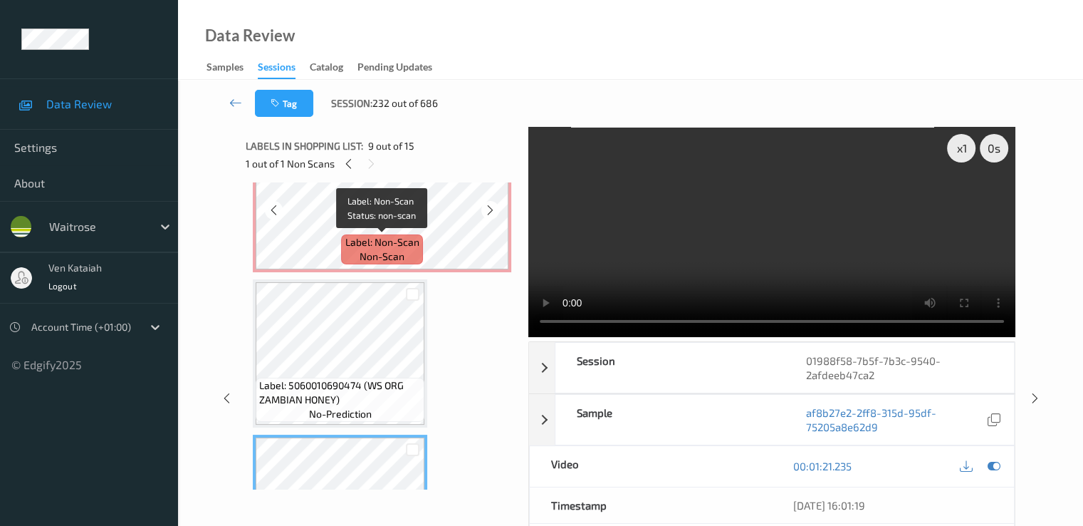
click at [356, 243] on span "Label: Non-Scan" at bounding box center [382, 242] width 74 height 14
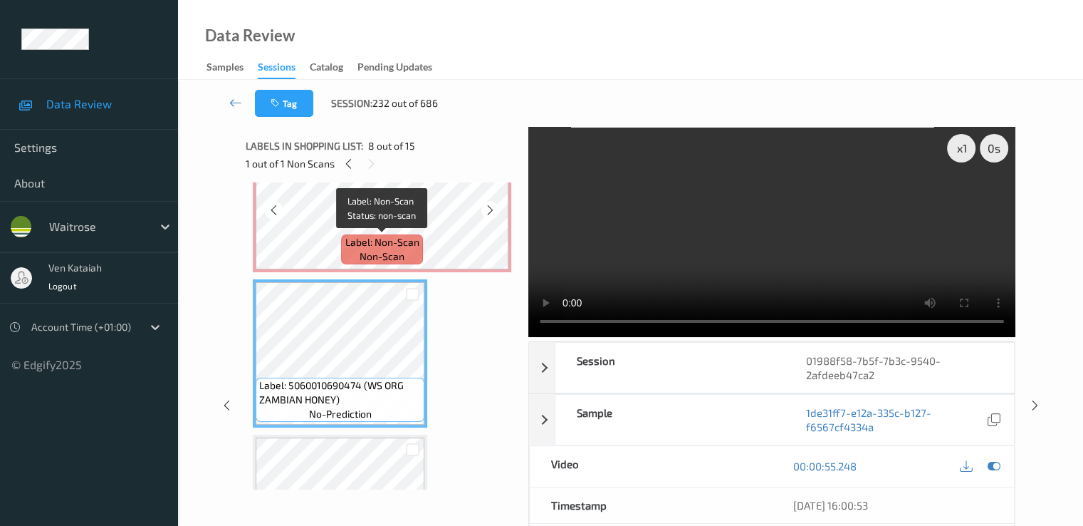
click at [387, 259] on span "non-scan" at bounding box center [382, 256] width 45 height 14
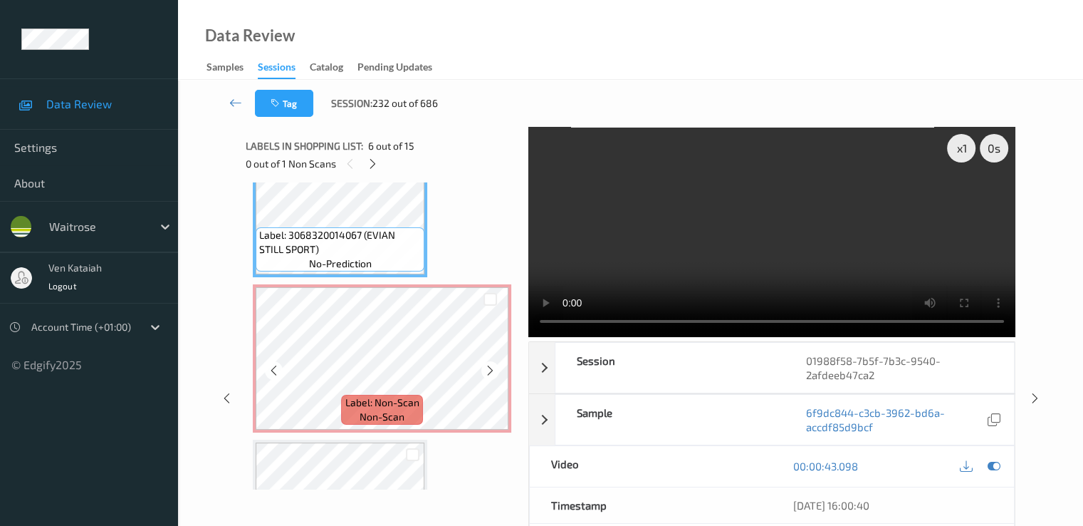
scroll to position [855, 0]
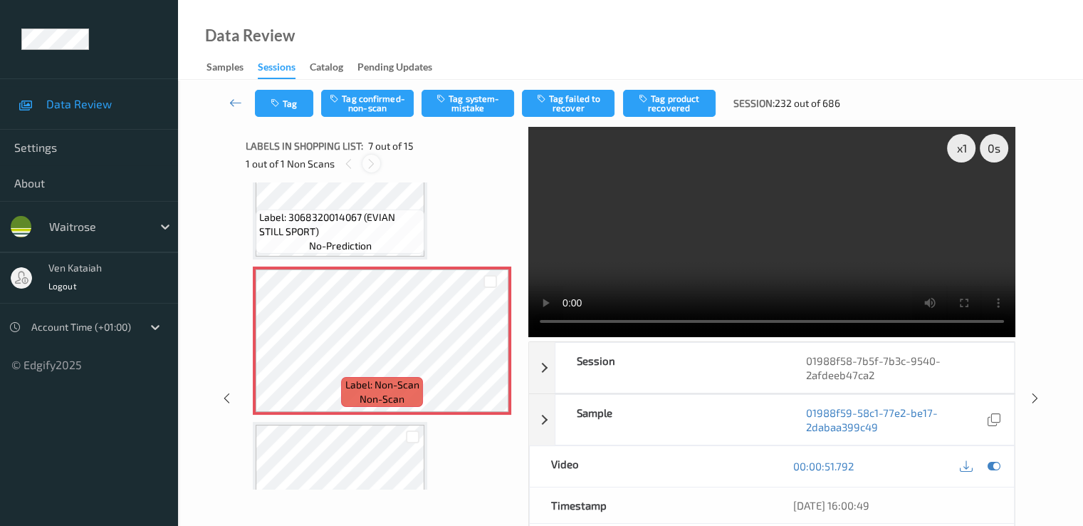
click at [373, 164] on icon at bounding box center [371, 163] width 12 height 13
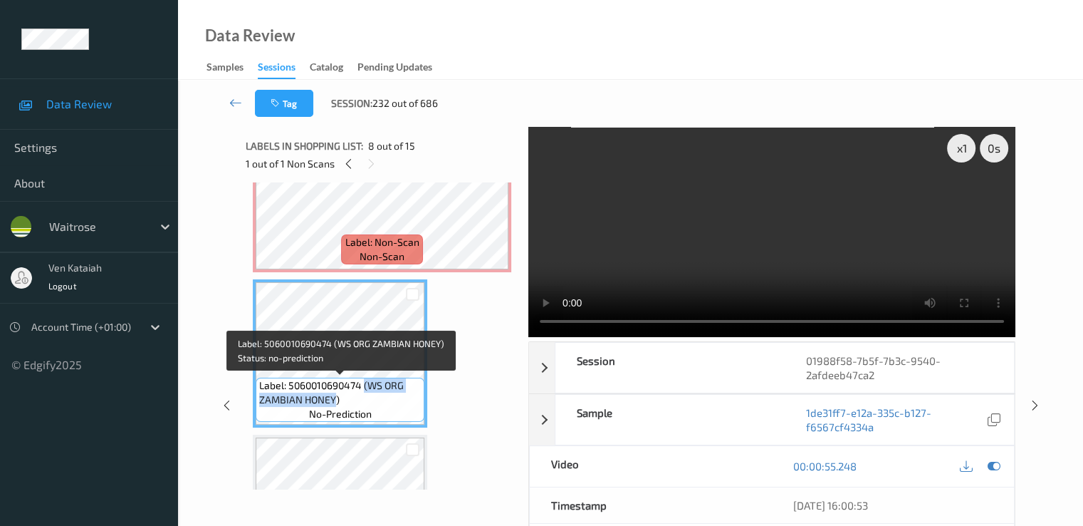
drag, startPoint x: 365, startPoint y: 380, endPoint x: 333, endPoint y: 400, distance: 37.1
click at [333, 400] on span "Label: 5060010690474 (WS ORG ZAMBIAN HONEY)" at bounding box center [340, 392] width 162 height 28
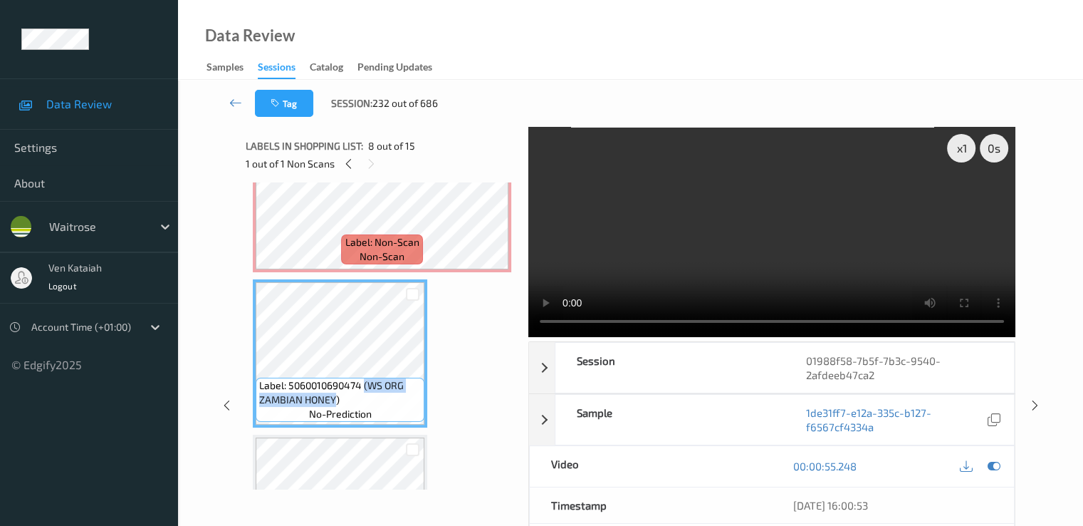
copy span "(WS ORG ZAMBIAN HONEY"
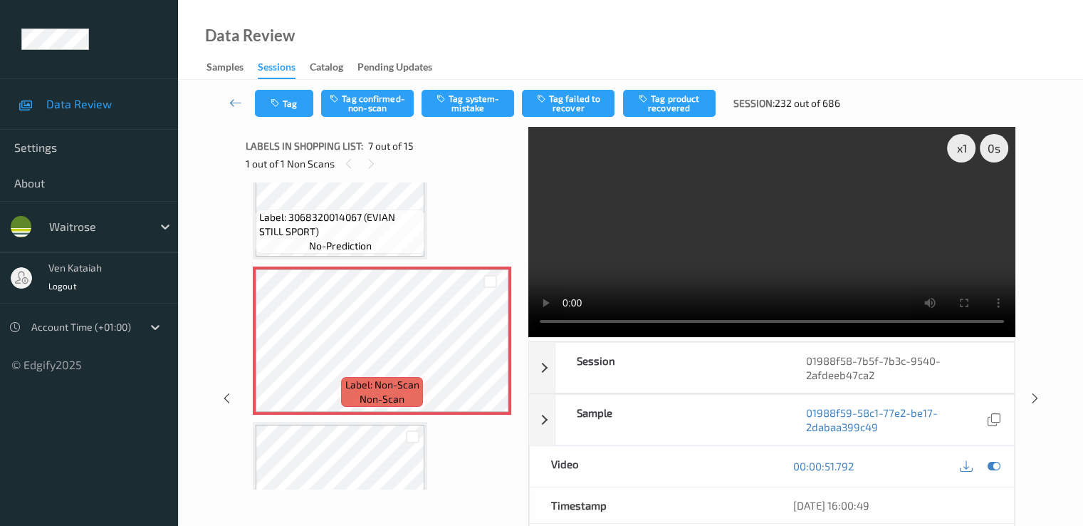
click at [323, 175] on div "Labels in shopping list: 7 out of 15 1 out of 1 Non Scans" at bounding box center [382, 155] width 273 height 56
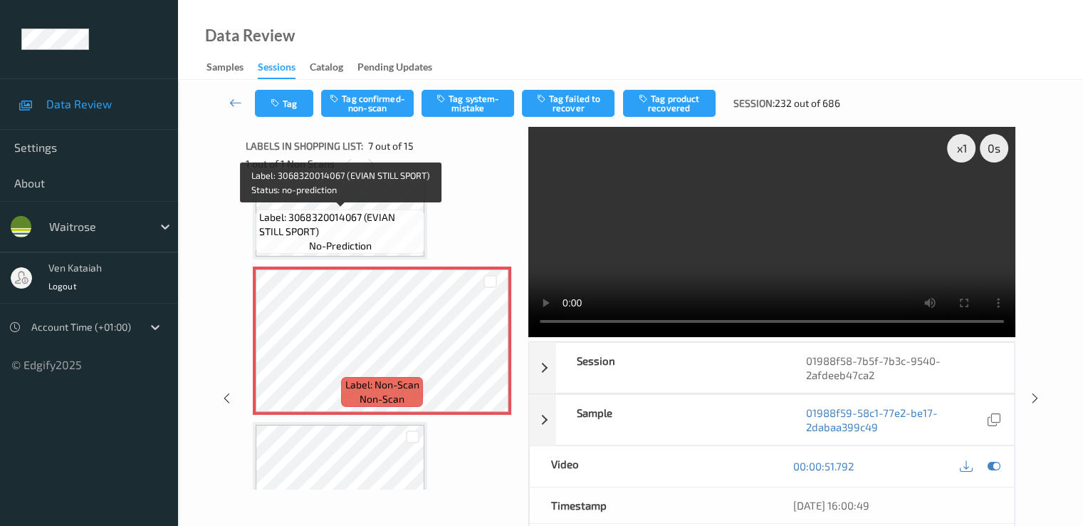
click at [333, 217] on span "Label: 3068320014067 (EVIAN STILL SPORT)" at bounding box center [340, 224] width 162 height 28
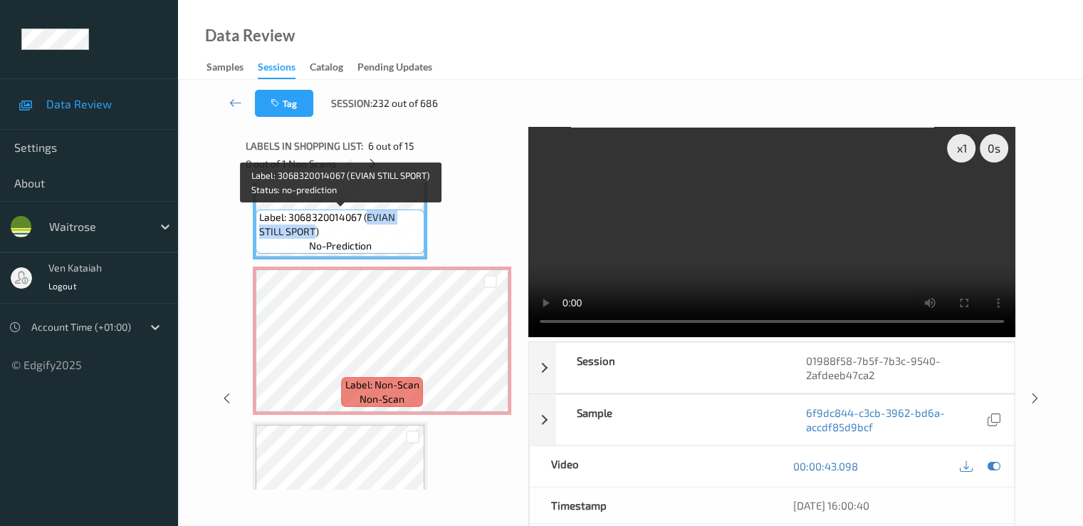
drag, startPoint x: 367, startPoint y: 214, endPoint x: 313, endPoint y: 228, distance: 55.8
click at [313, 228] on span "Label: 3068320014067 (EVIAN STILL SPORT)" at bounding box center [340, 224] width 162 height 28
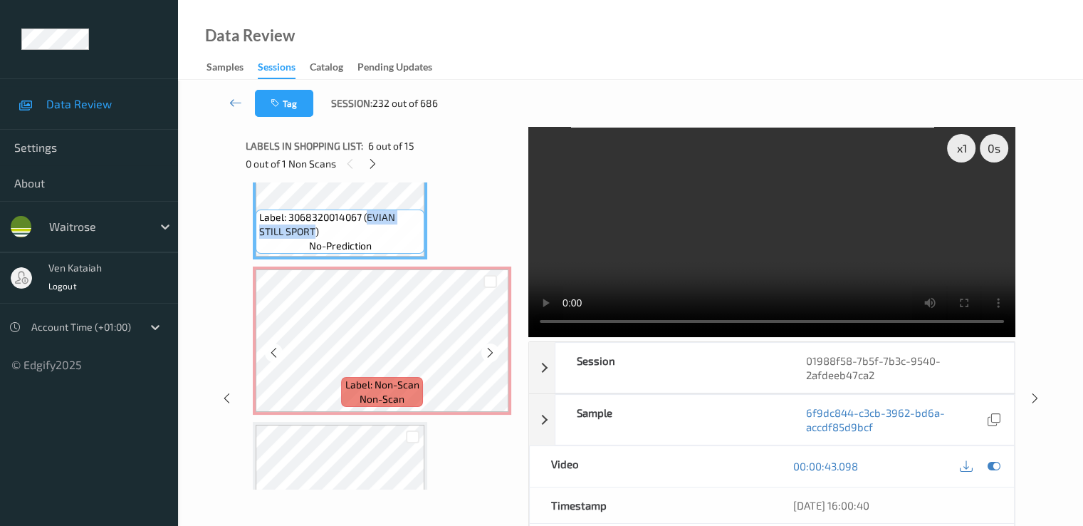
copy span "EVIAN STILL SPORT"
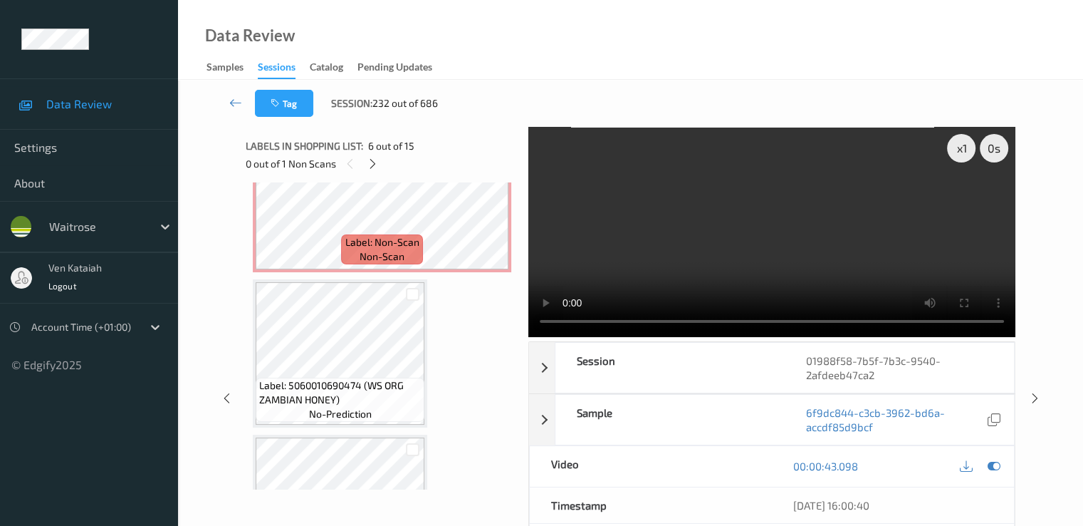
scroll to position [1140, 0]
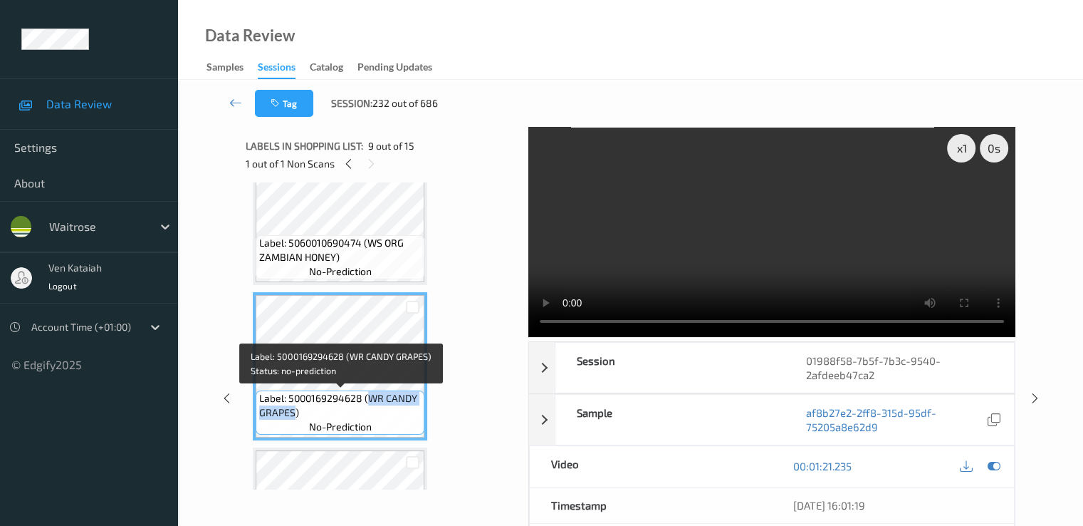
drag, startPoint x: 369, startPoint y: 400, endPoint x: 295, endPoint y: 415, distance: 75.4
click at [295, 415] on span "Label: 5000169294628 (WR CANDY GRAPES)" at bounding box center [340, 405] width 162 height 28
copy span "WR CANDY GRAPES"
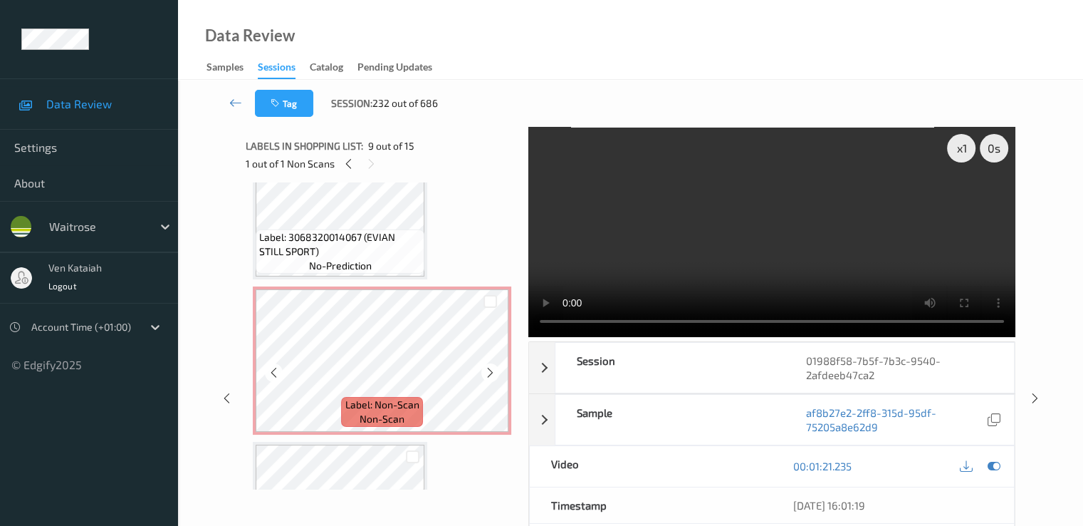
scroll to position [855, 0]
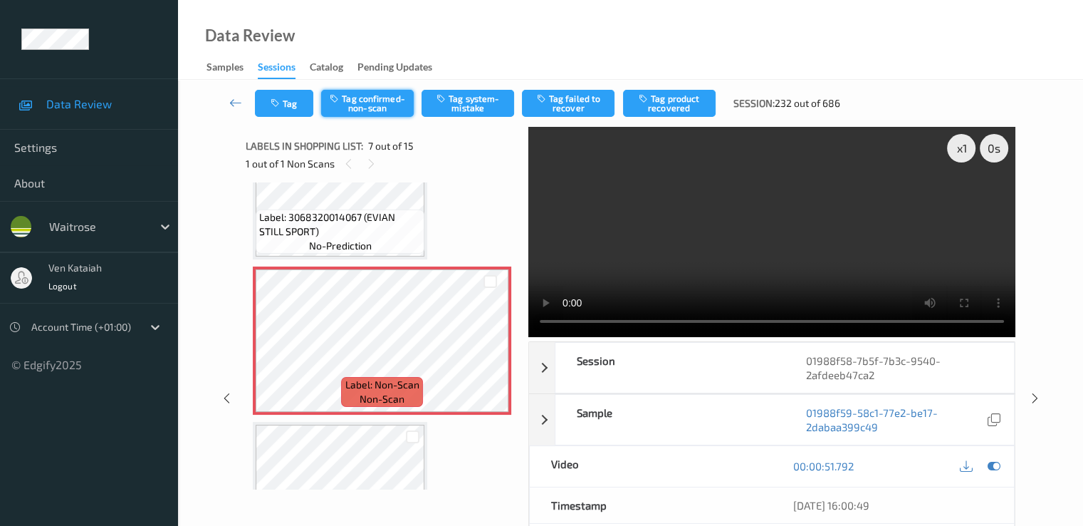
click at [365, 110] on button "Tag confirmed-non-scan" at bounding box center [367, 103] width 93 height 27
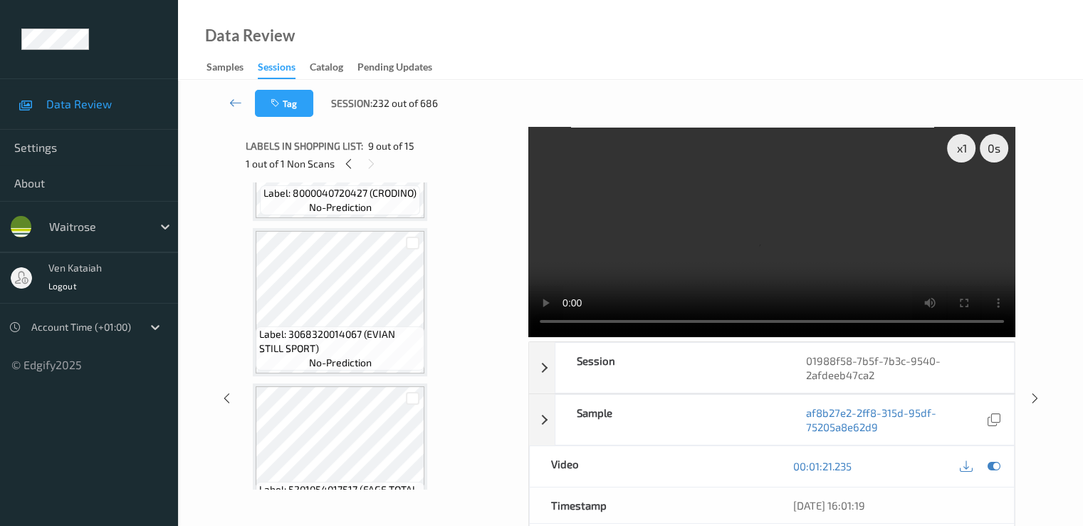
scroll to position [0, 0]
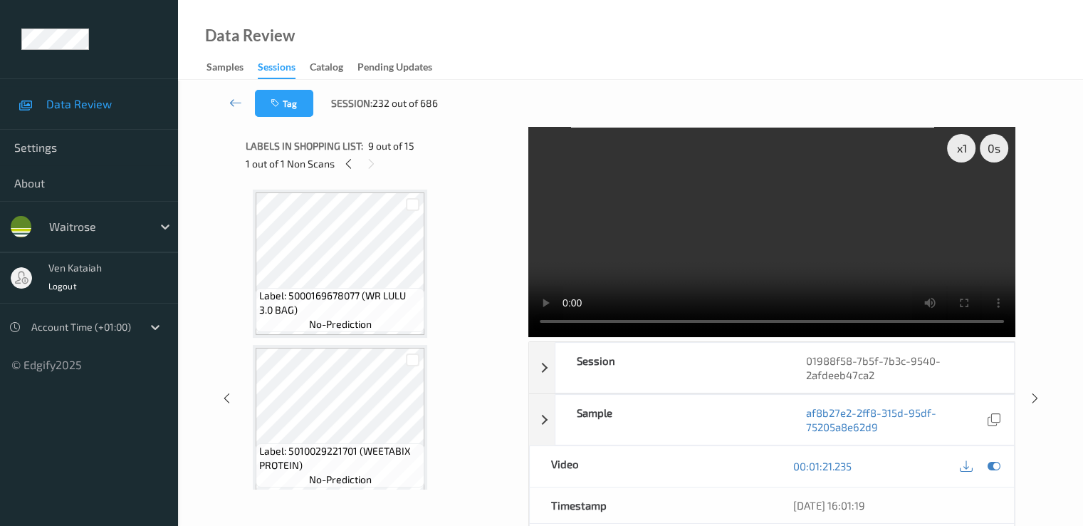
click at [308, 119] on div "Tag Session: 232 out of 686" at bounding box center [630, 103] width 847 height 47
click at [296, 113] on button "Tag" at bounding box center [284, 103] width 58 height 27
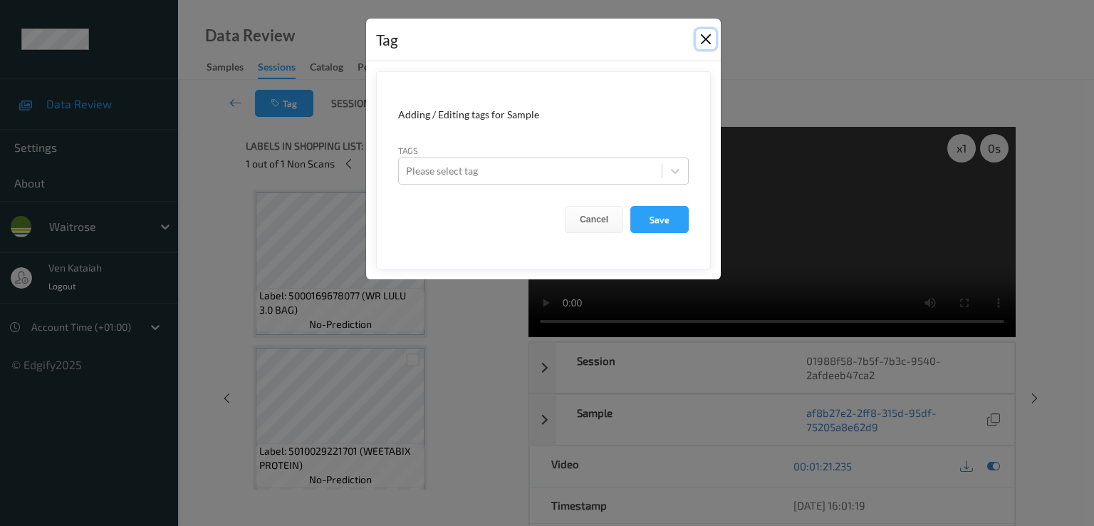
click at [705, 35] on button "Close" at bounding box center [706, 39] width 20 height 20
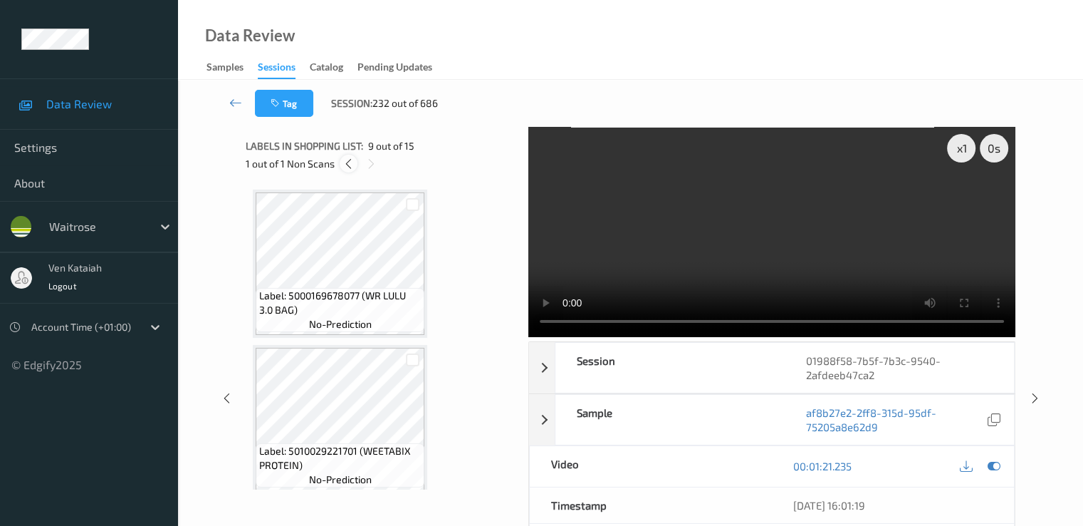
click at [344, 159] on icon at bounding box center [349, 163] width 12 height 13
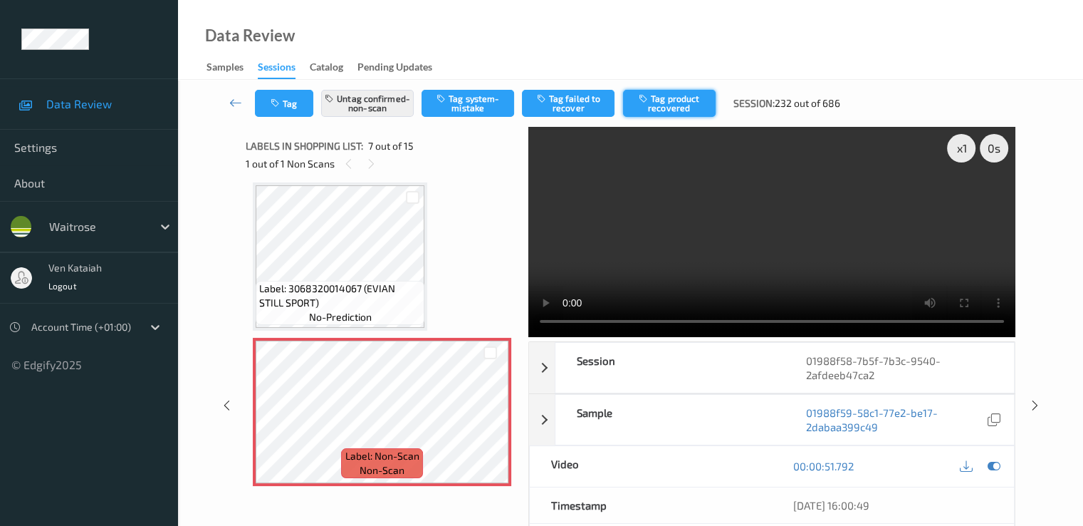
click at [672, 103] on button "Tag product recovered" at bounding box center [669, 103] width 93 height 27
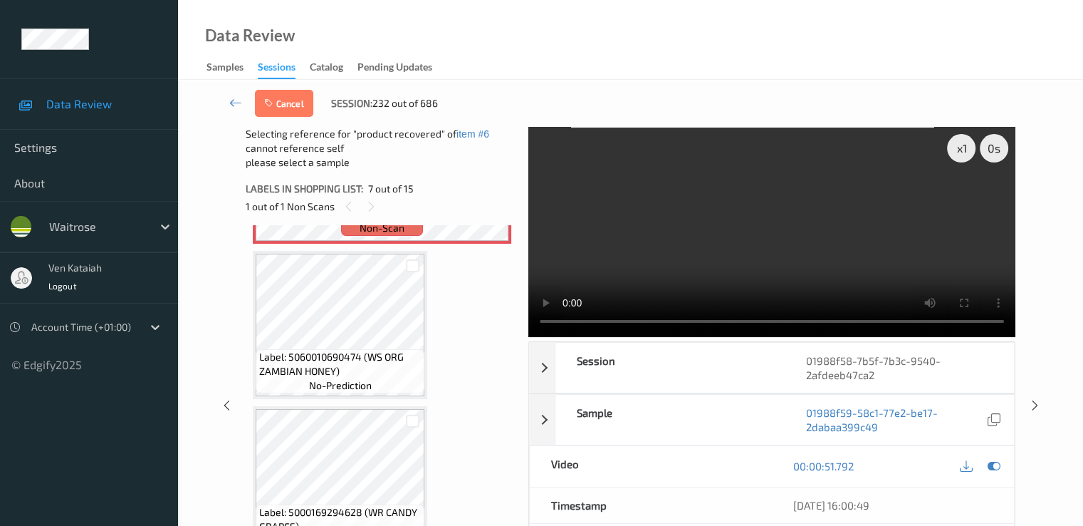
scroll to position [1211, 0]
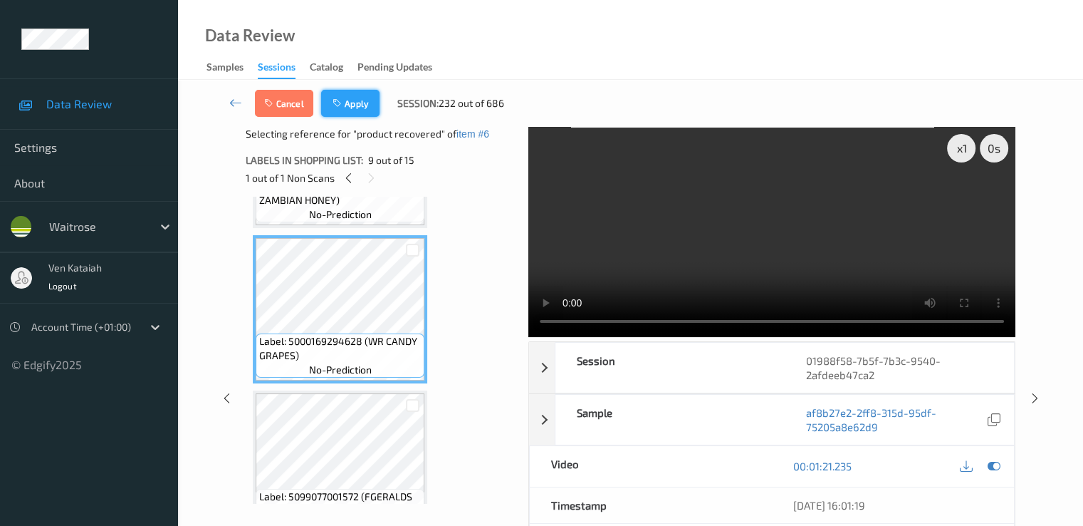
click at [353, 100] on button "Apply" at bounding box center [350, 103] width 58 height 27
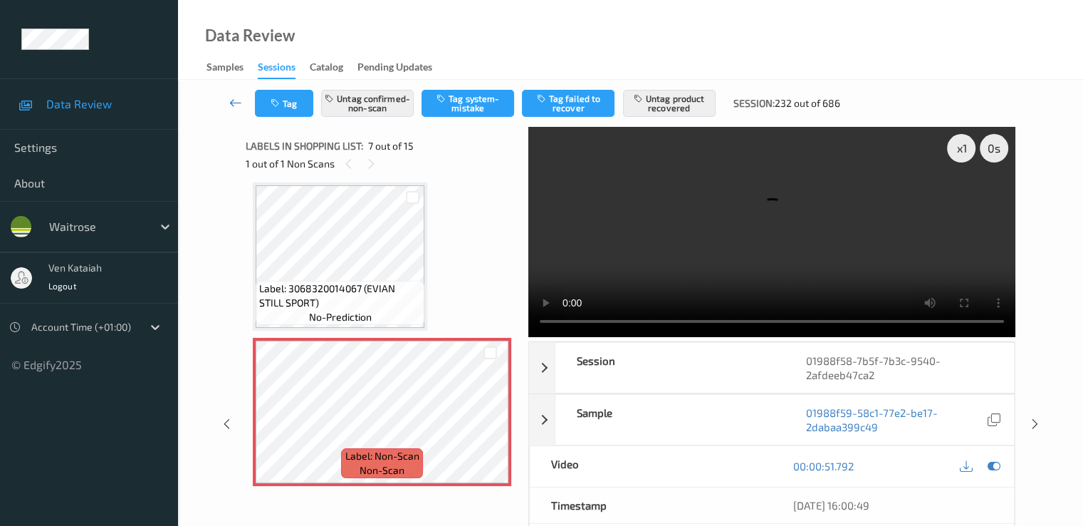
click at [236, 108] on icon at bounding box center [235, 102] width 13 height 14
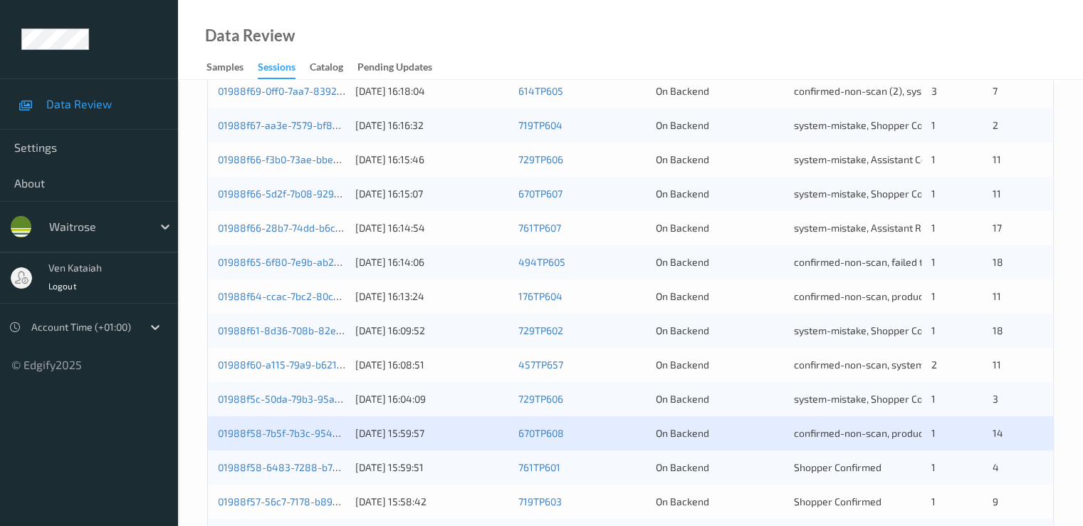
scroll to position [427, 0]
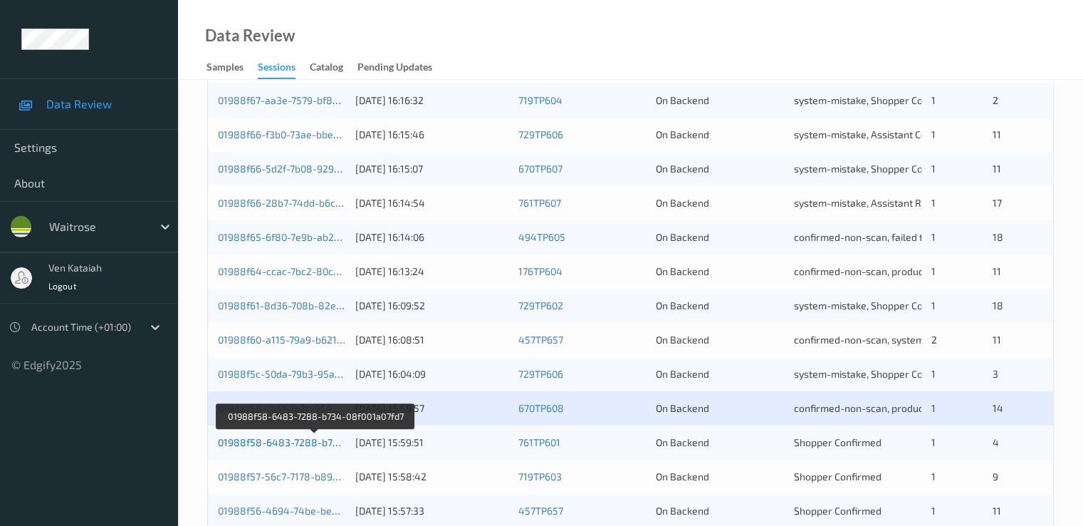
click at [310, 442] on link "01988f58-6483-7288-b734-08f001a07fd7" at bounding box center [314, 442] width 193 height 12
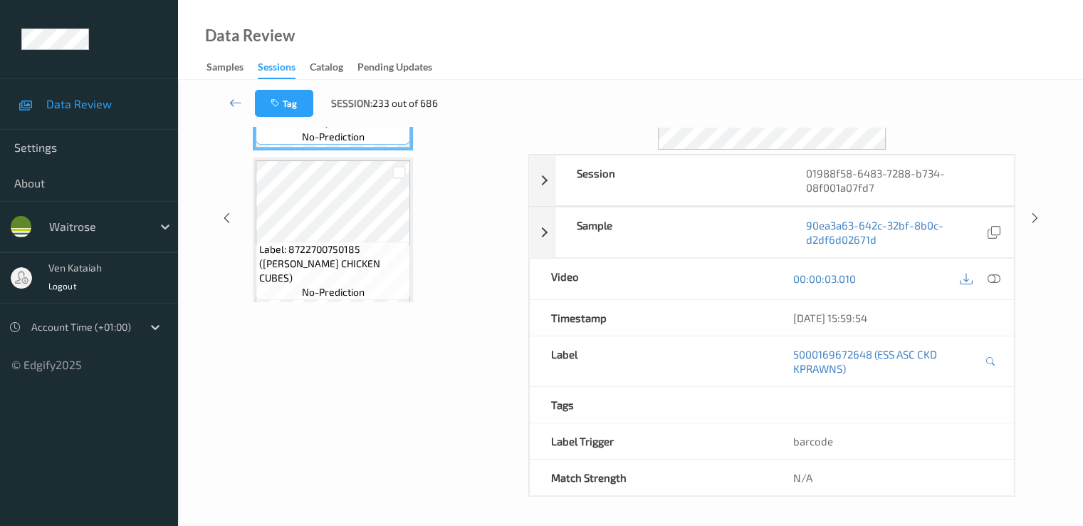
scroll to position [185, 0]
click at [236, 100] on icon at bounding box center [235, 102] width 13 height 14
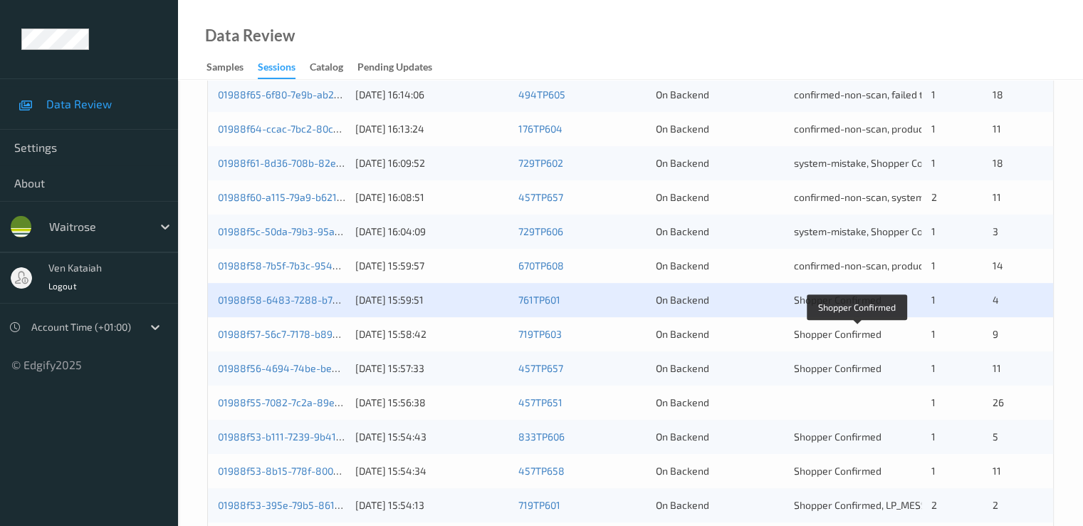
scroll to position [658, 0]
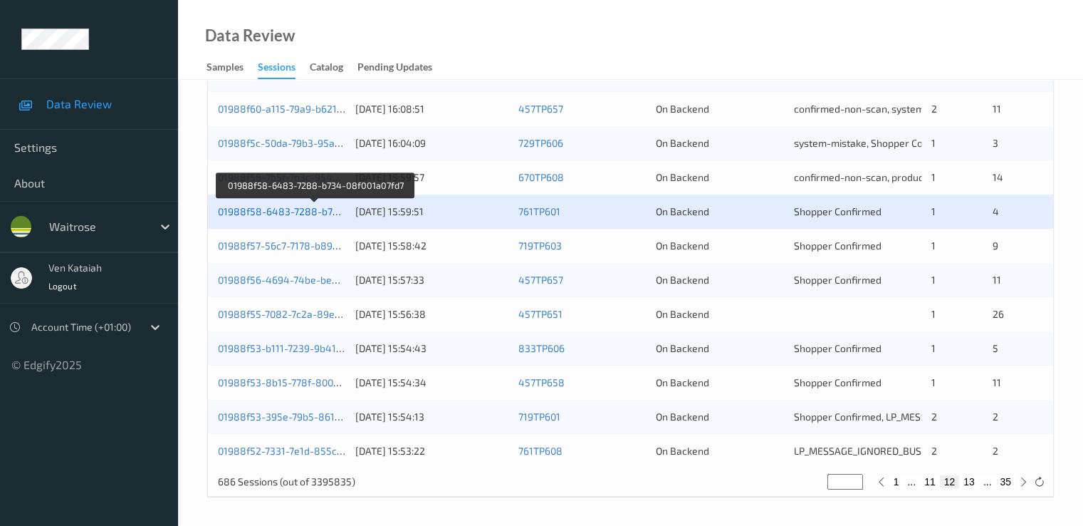
click at [284, 215] on link "01988f58-6483-7288-b734-08f001a07fd7" at bounding box center [314, 211] width 193 height 12
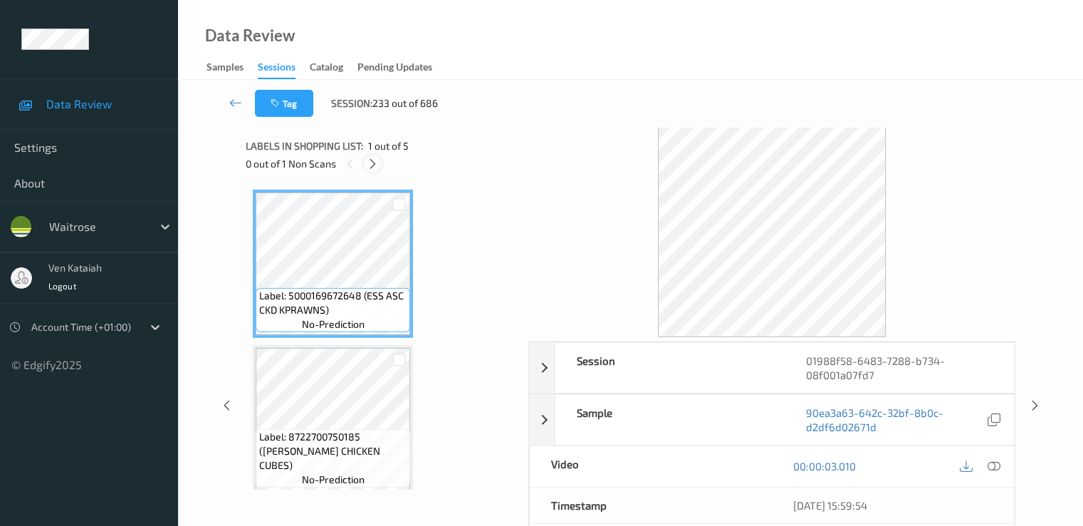
click at [376, 158] on icon at bounding box center [373, 163] width 12 height 13
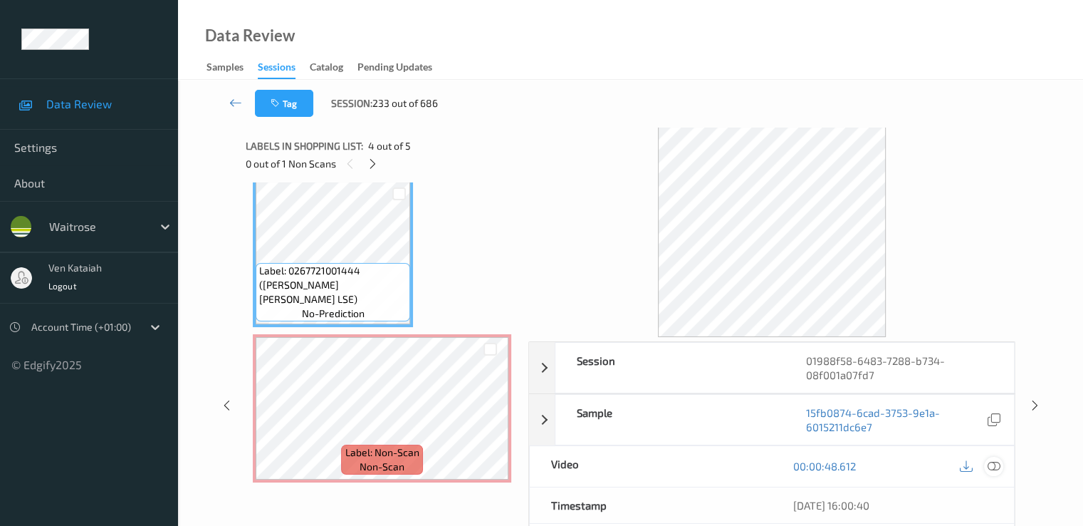
click at [995, 471] on icon at bounding box center [993, 465] width 13 height 13
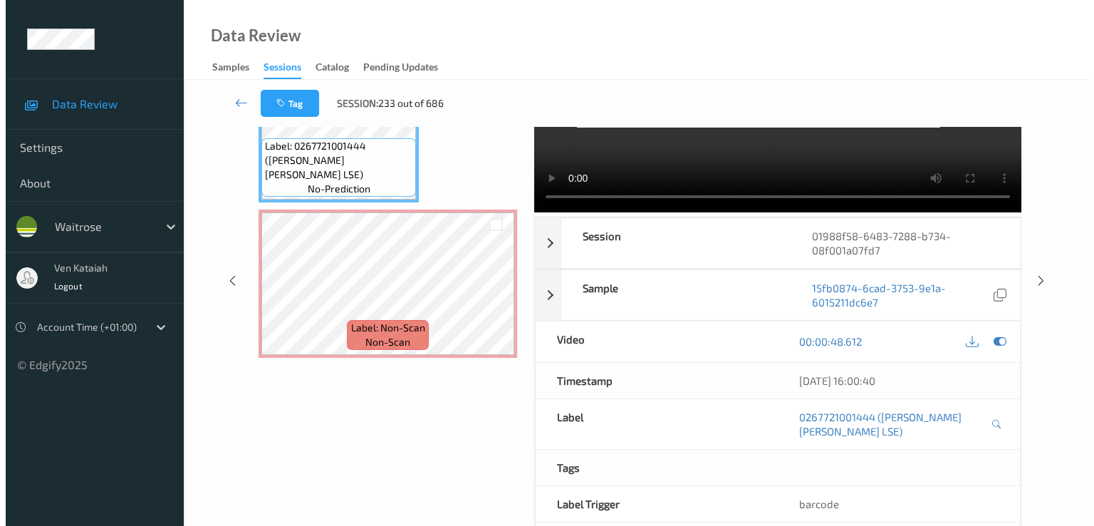
scroll to position [142, 0]
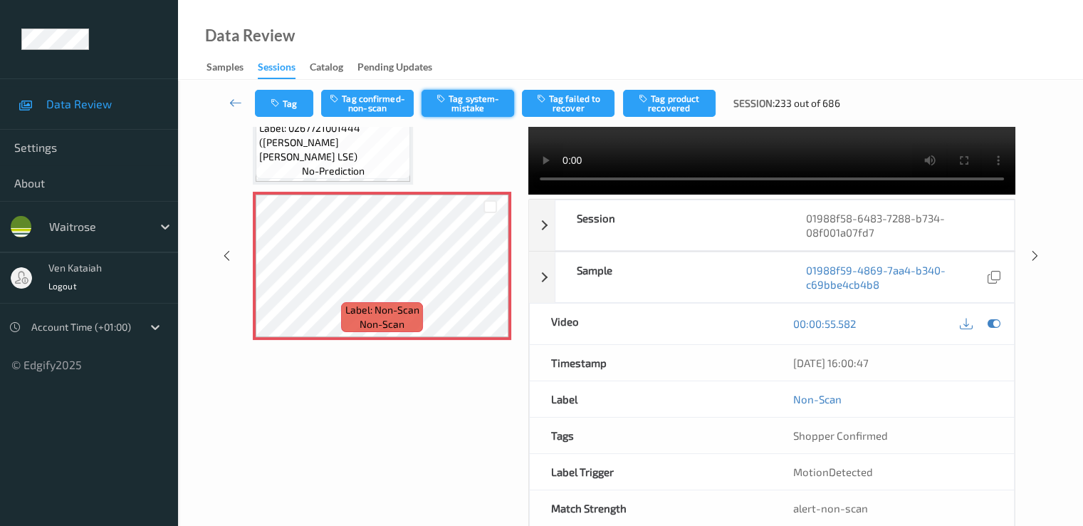
click at [459, 100] on button "Tag system-mistake" at bounding box center [468, 103] width 93 height 27
click at [281, 110] on button "Tag" at bounding box center [284, 103] width 58 height 27
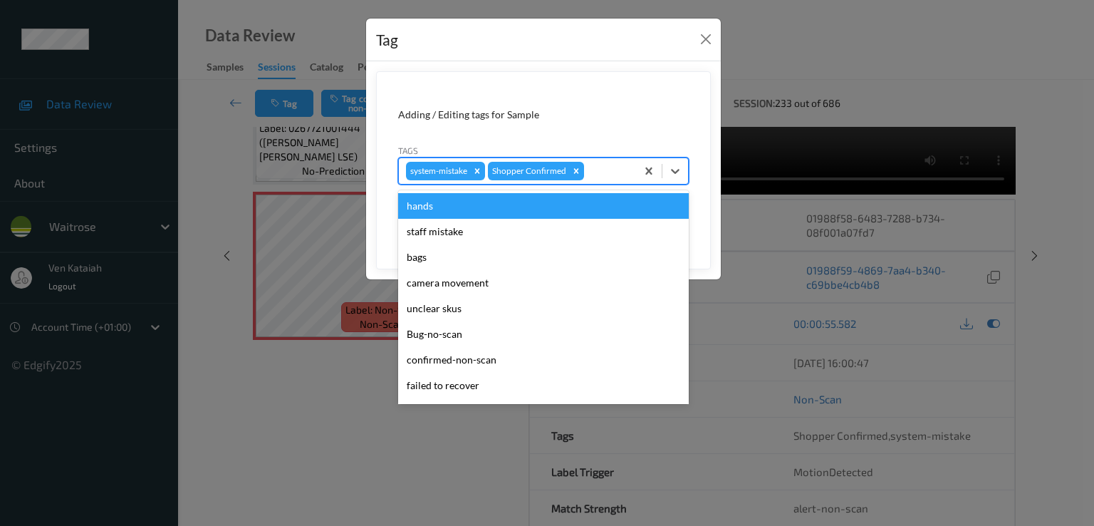
click at [598, 166] on div at bounding box center [608, 170] width 42 height 17
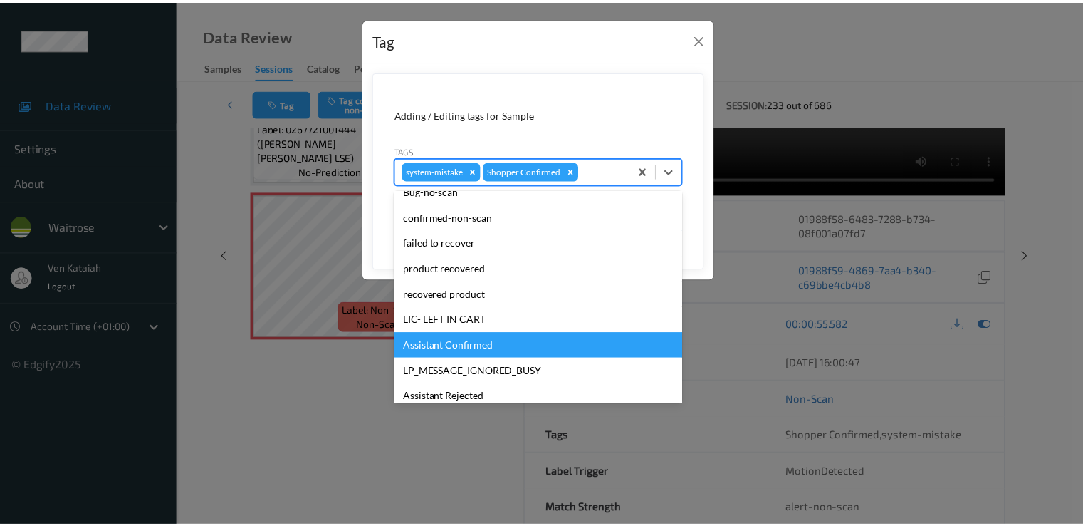
scroll to position [279, 0]
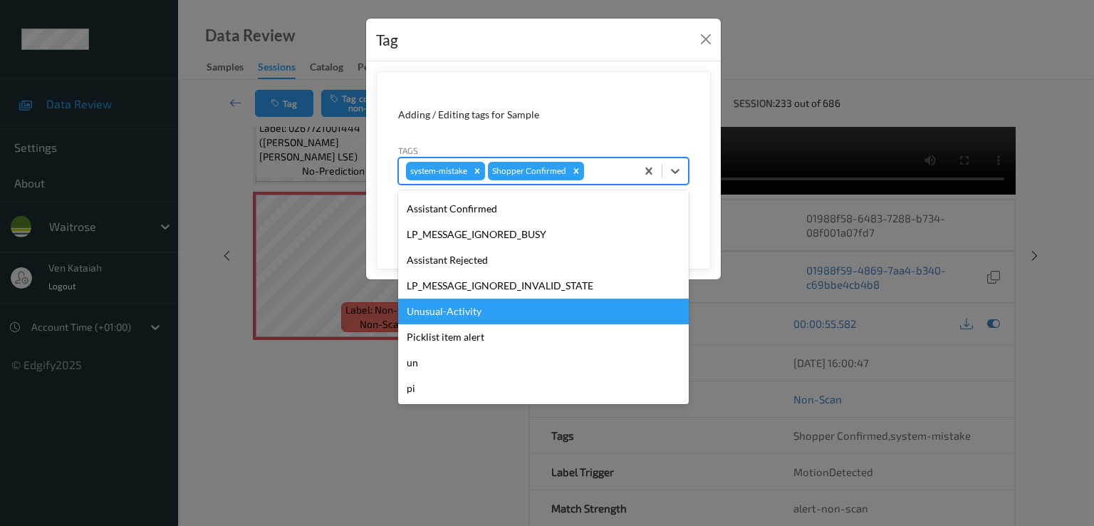
click at [462, 306] on div "Unusual-Activity" at bounding box center [543, 311] width 291 height 26
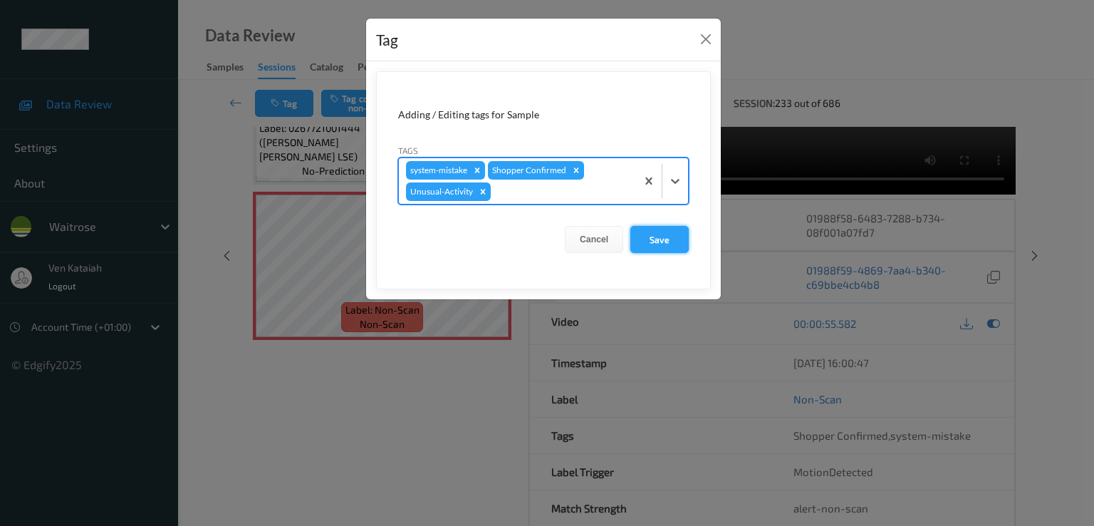
click at [650, 237] on button "Save" at bounding box center [659, 239] width 58 height 27
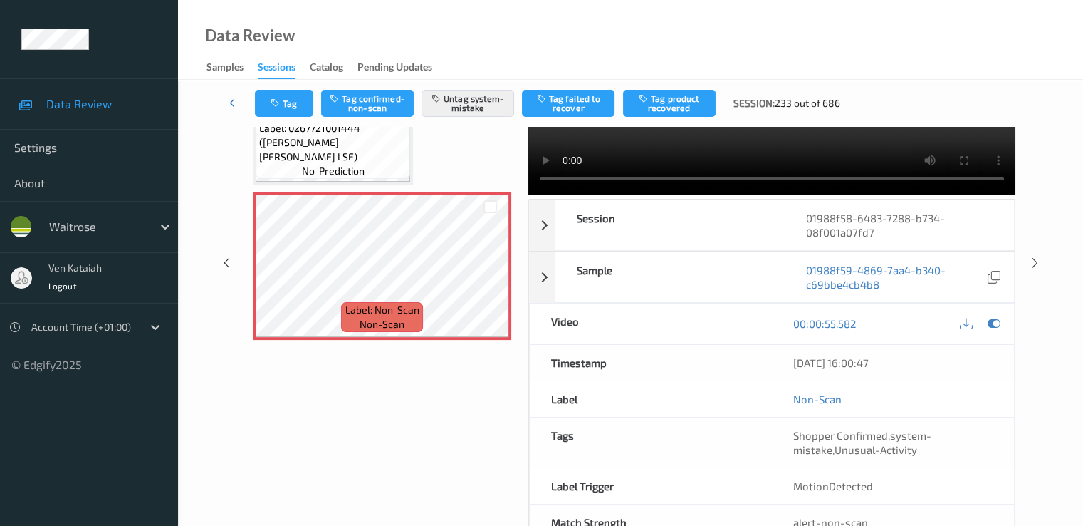
click at [231, 100] on icon at bounding box center [235, 102] width 13 height 14
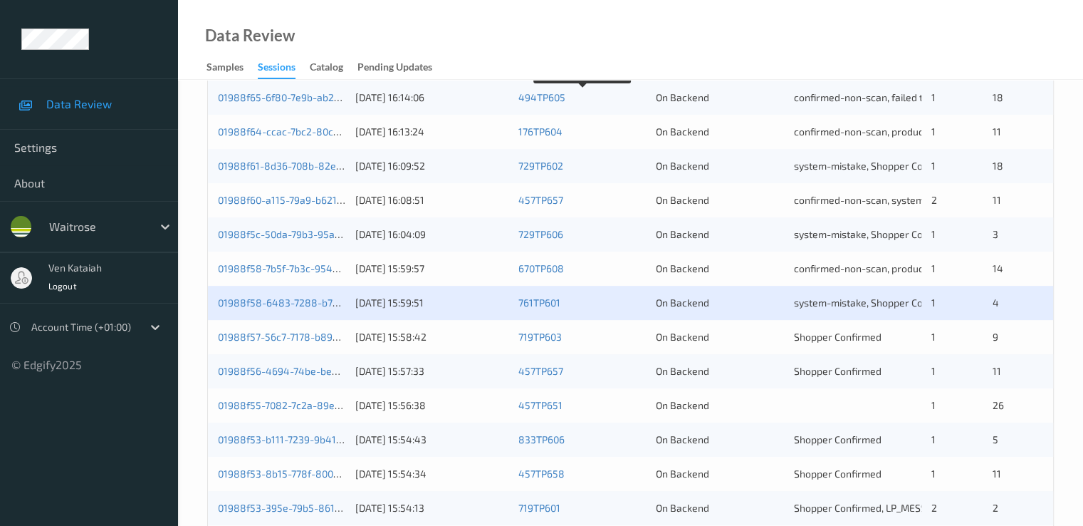
scroll to position [570, 0]
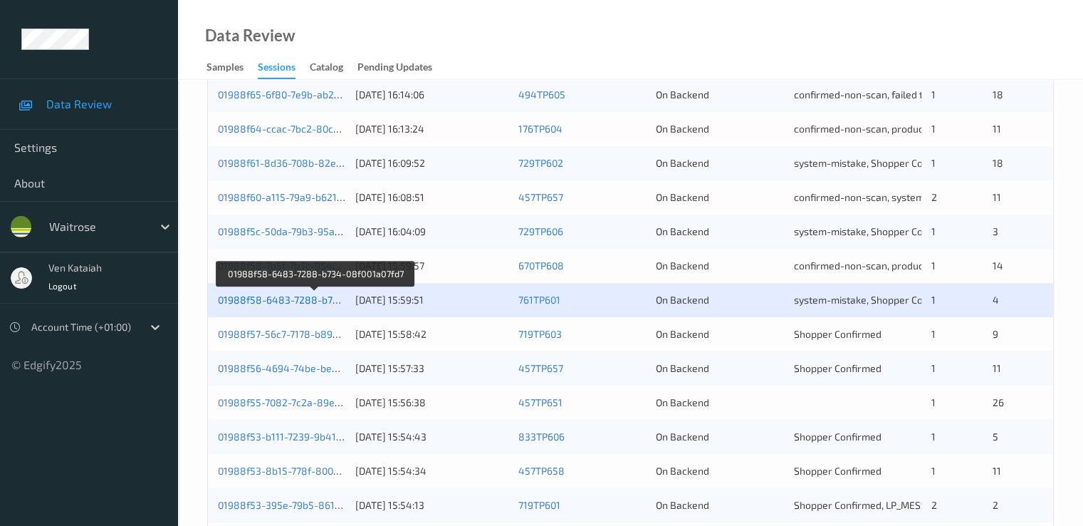
click at [315, 294] on link "01988f58-6483-7288-b734-08f001a07fd7" at bounding box center [314, 299] width 193 height 12
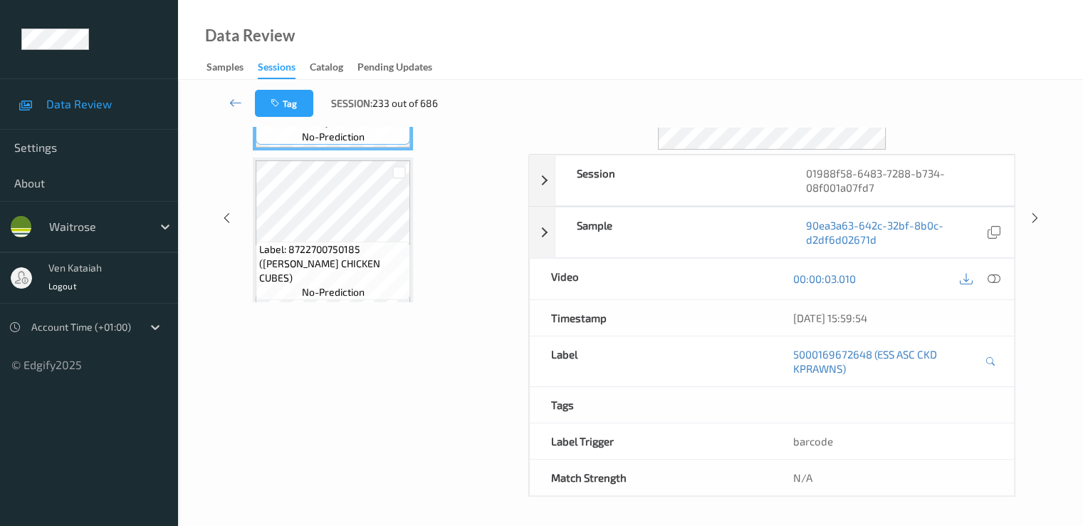
scroll to position [185, 0]
click at [226, 105] on link at bounding box center [236, 103] width 38 height 27
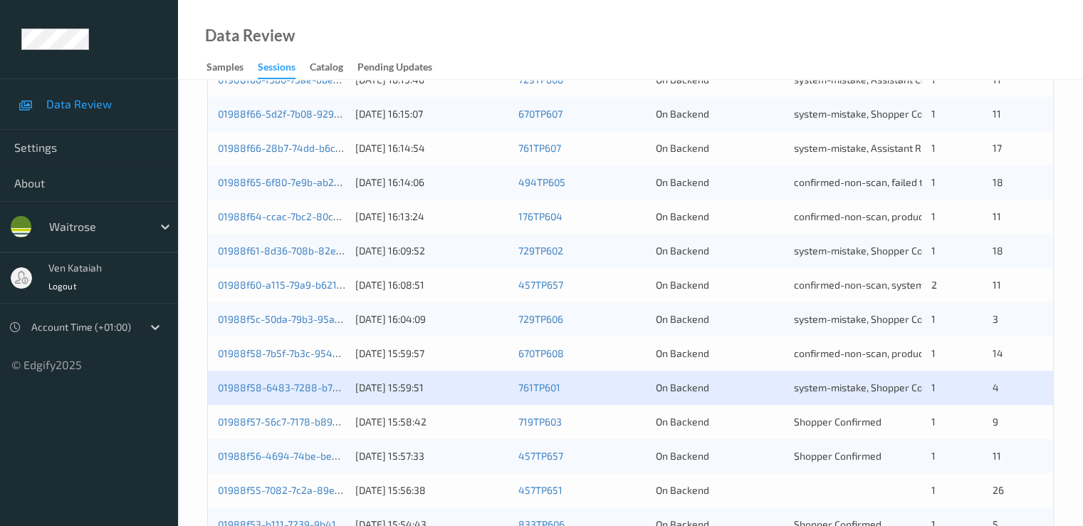
scroll to position [570, 0]
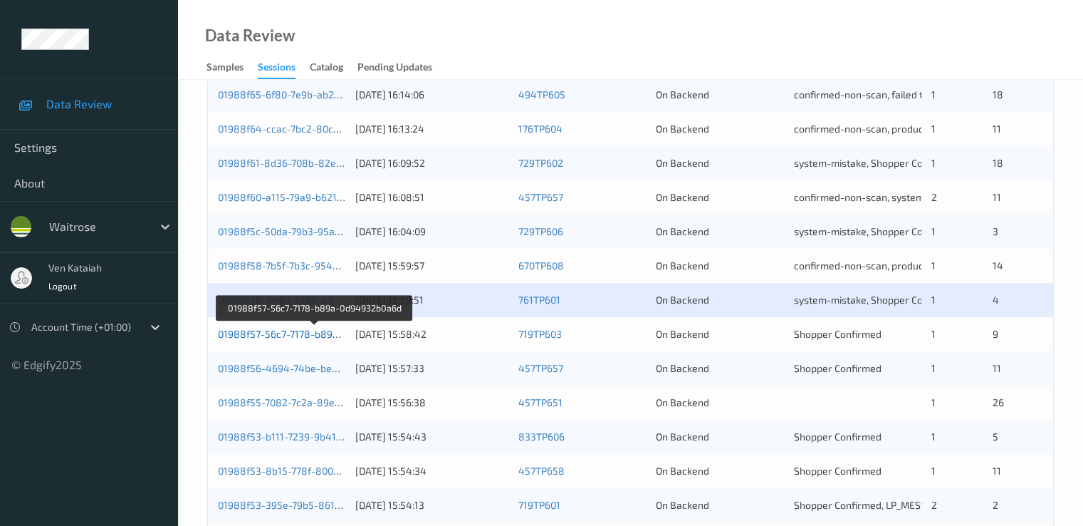
click at [321, 339] on link "01988f57-56c7-7178-b89a-0d94932b0a6d" at bounding box center [315, 334] width 194 height 12
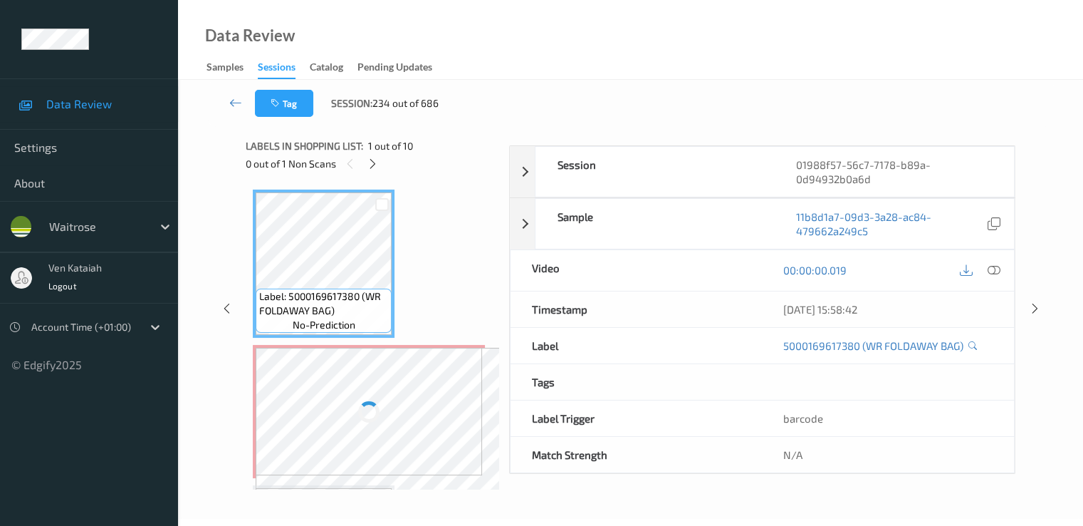
scroll to position [171, 0]
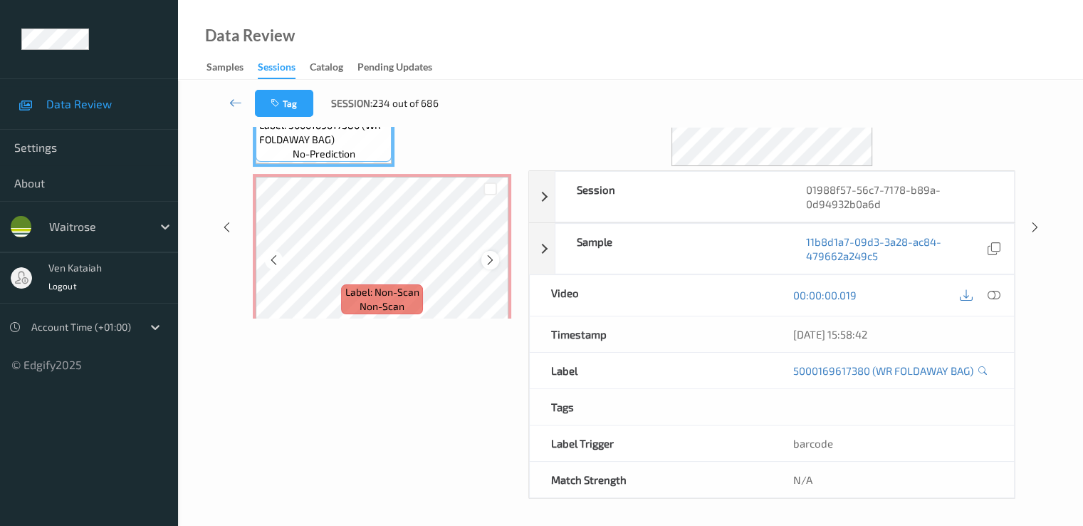
click at [486, 251] on div at bounding box center [490, 260] width 18 height 18
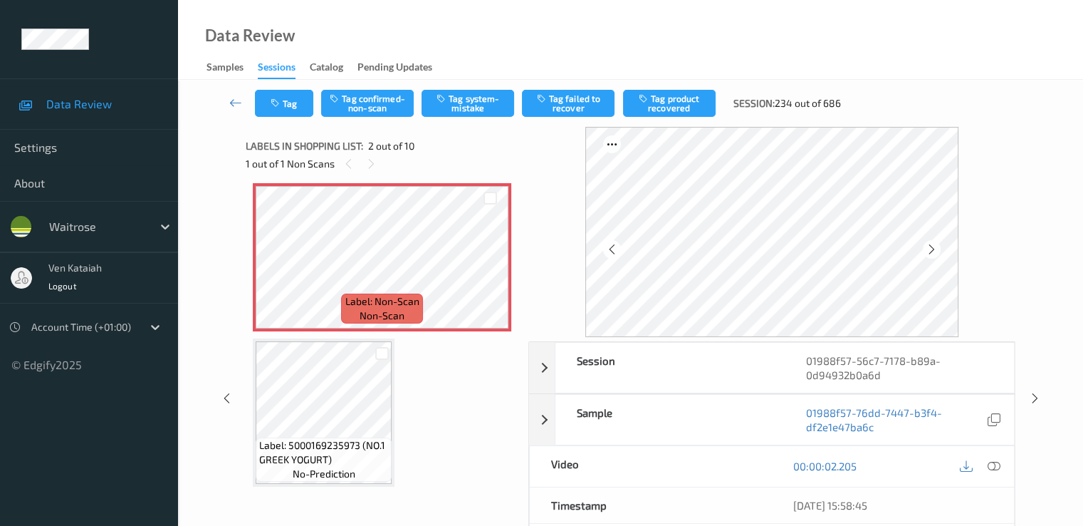
scroll to position [142, 0]
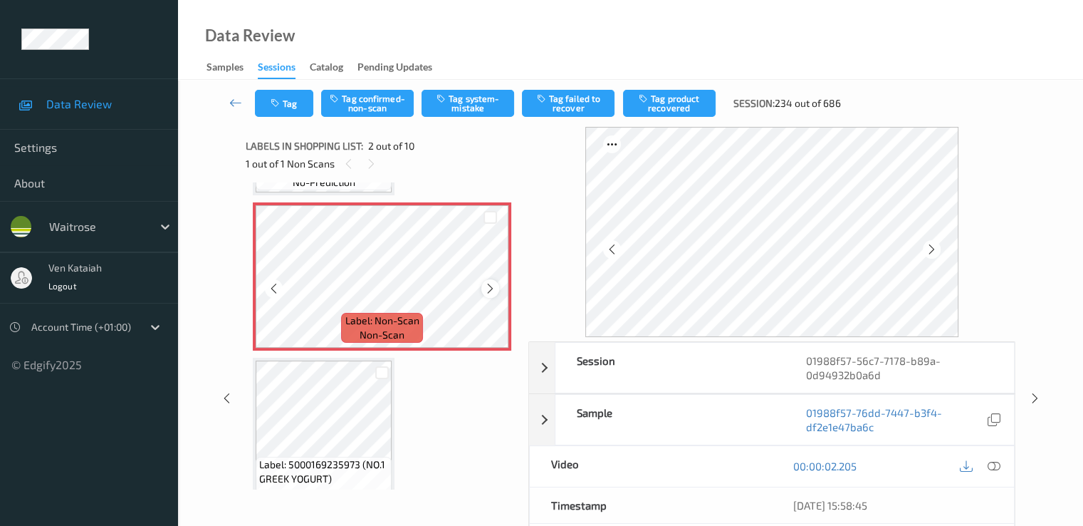
click at [492, 293] on icon at bounding box center [490, 288] width 12 height 13
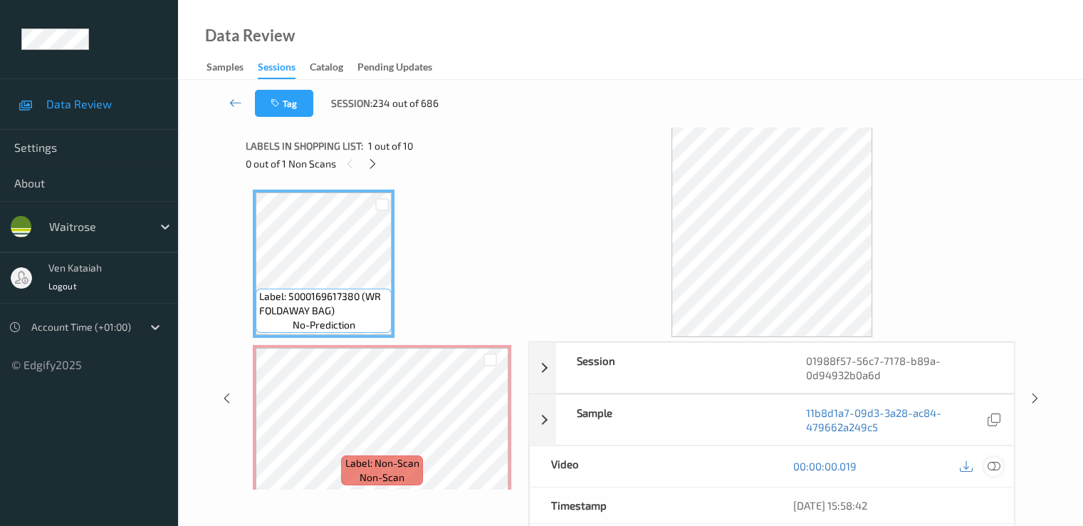
click at [994, 462] on icon at bounding box center [993, 465] width 13 height 13
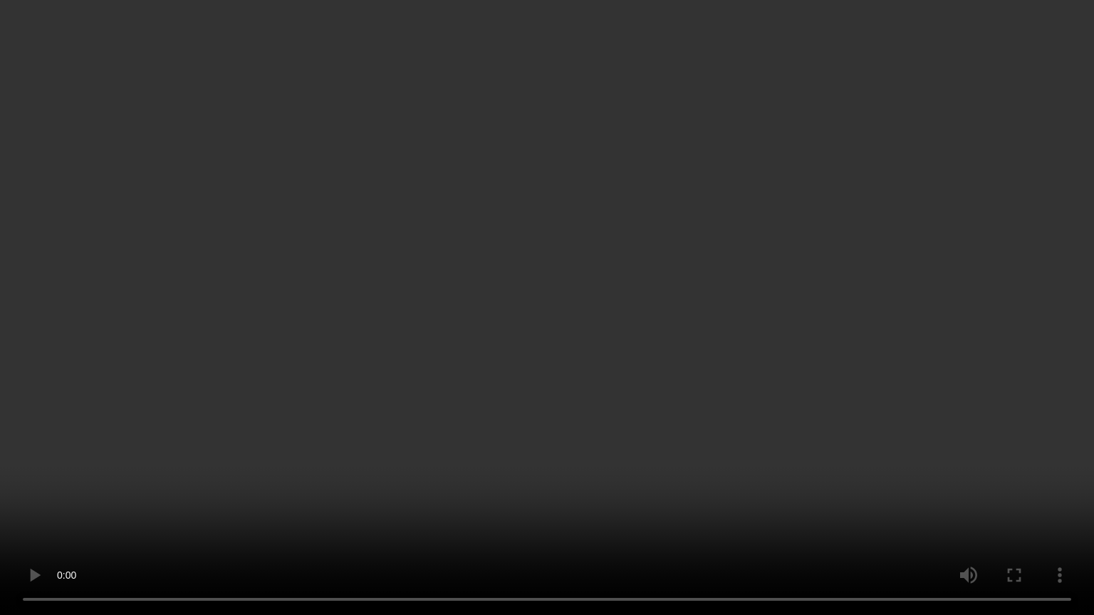
click at [443, 325] on video at bounding box center [547, 307] width 1094 height 615
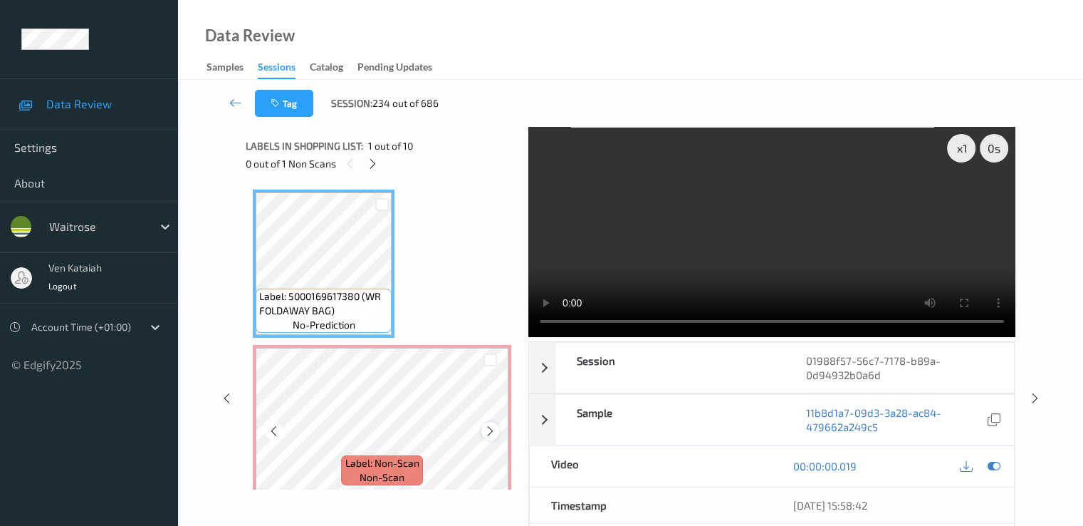
click at [489, 435] on icon at bounding box center [490, 430] width 12 height 13
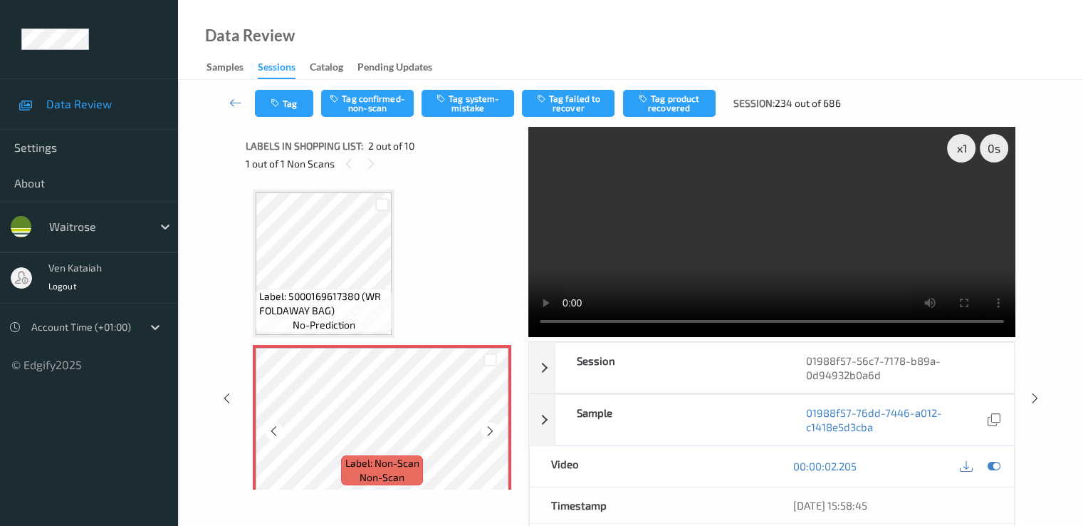
click at [489, 435] on icon at bounding box center [490, 430] width 12 height 13
click at [472, 99] on button "Tag system-mistake" at bounding box center [468, 103] width 93 height 27
click at [227, 105] on link at bounding box center [236, 103] width 38 height 27
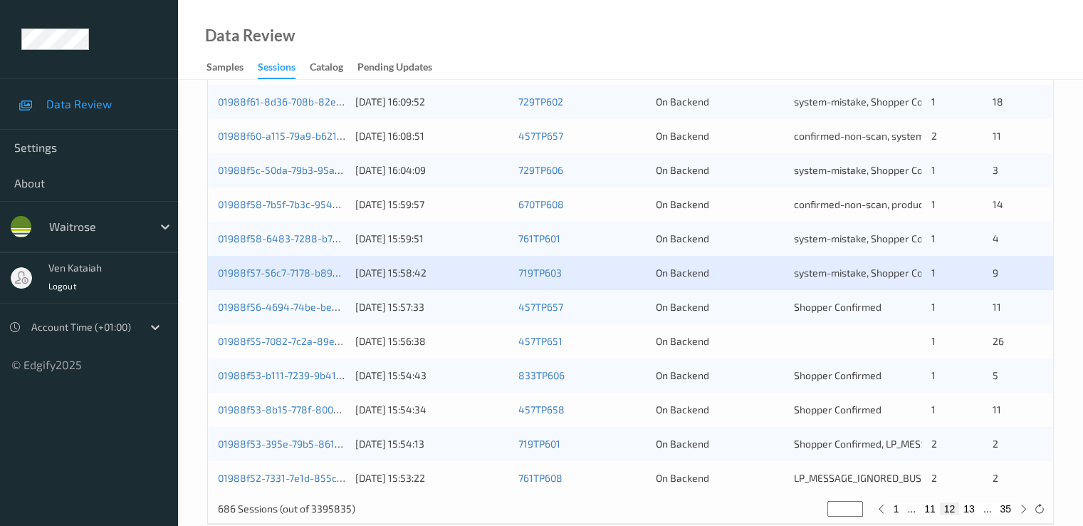
scroll to position [658, 0]
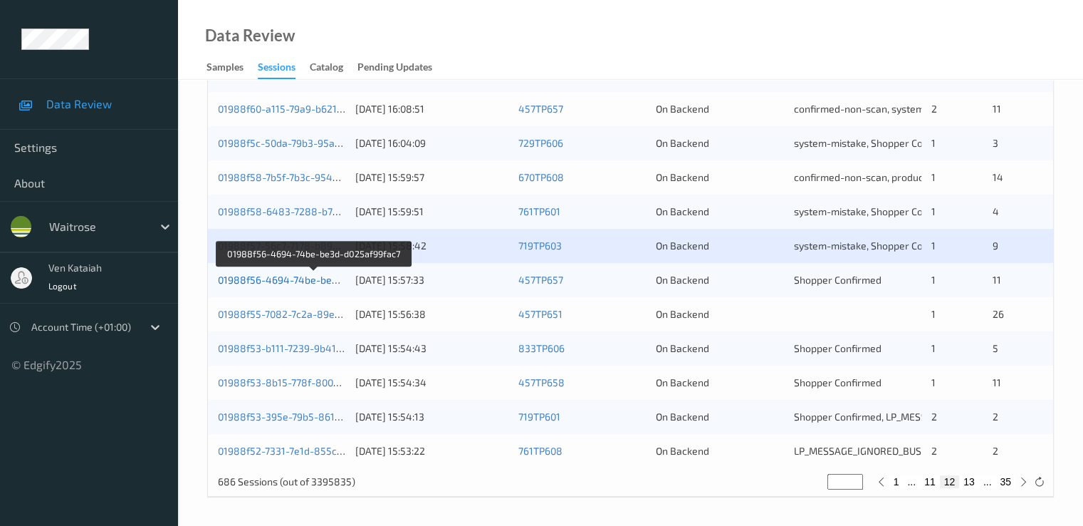
click at [291, 280] on link "01988f56-4694-74be-be3d-d025af99fac7" at bounding box center [314, 280] width 192 height 12
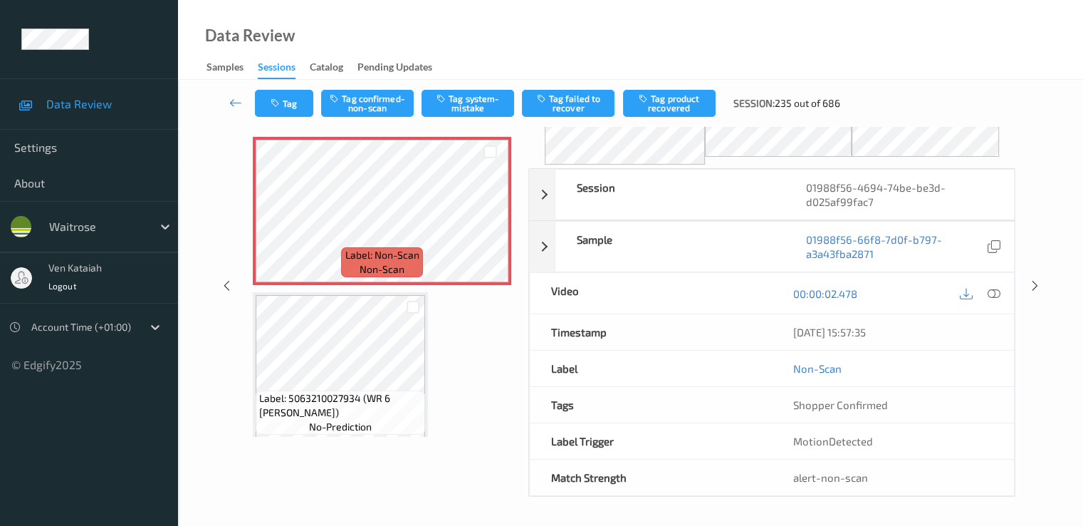
scroll to position [51, 0]
click at [231, 107] on icon at bounding box center [235, 102] width 13 height 14
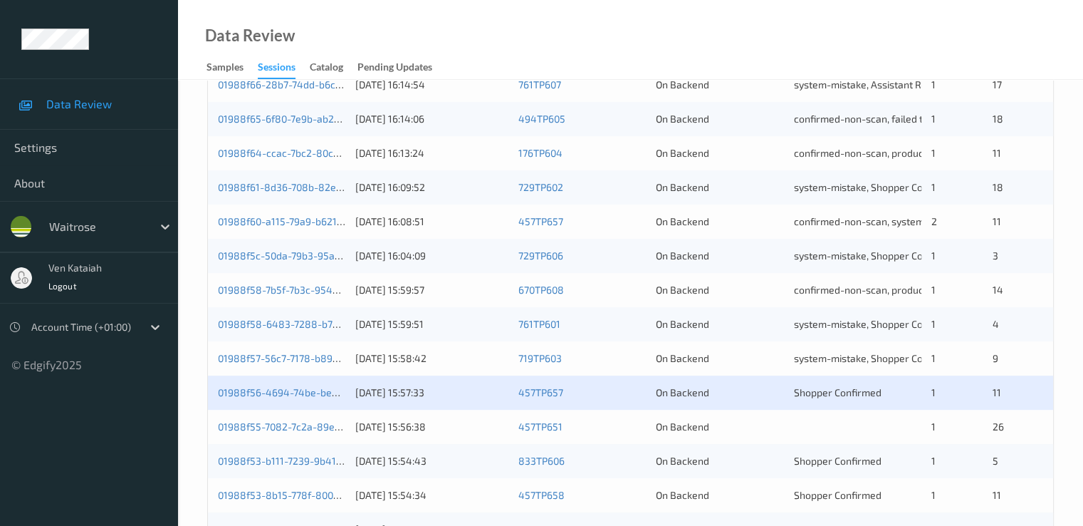
scroll to position [570, 0]
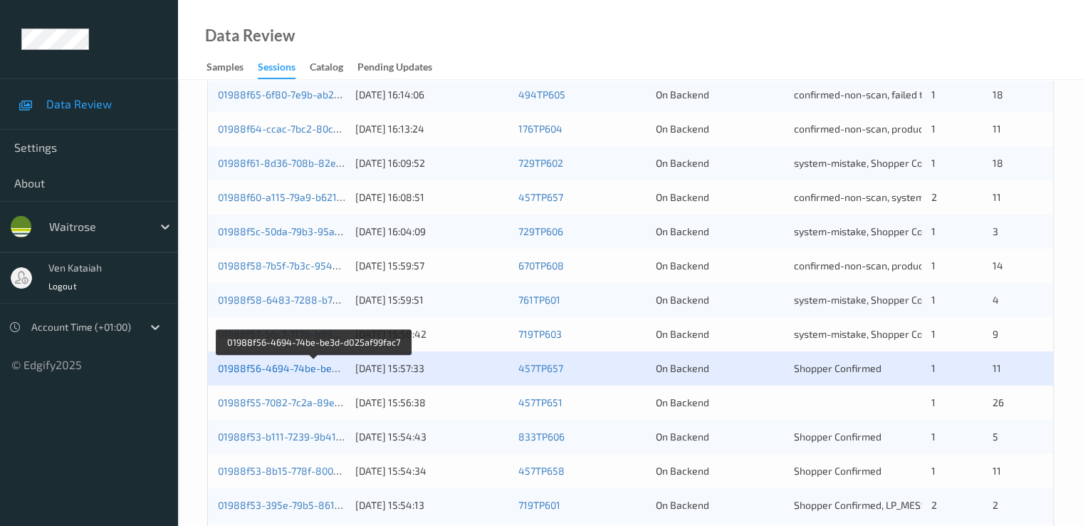
click at [306, 371] on link "01988f56-4694-74be-be3d-d025af99fac7" at bounding box center [314, 368] width 192 height 12
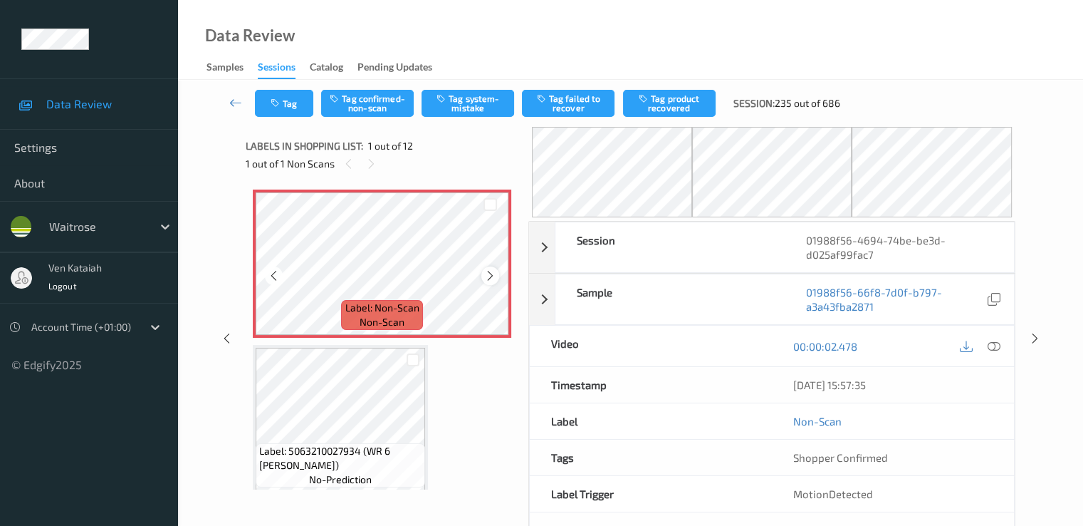
click at [486, 274] on icon at bounding box center [490, 275] width 12 height 13
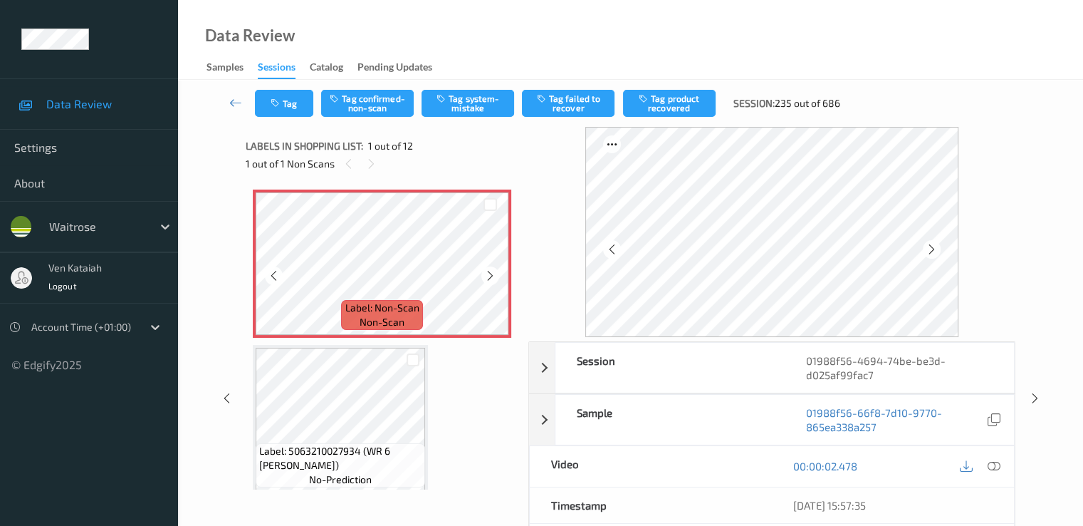
click at [486, 274] on icon at bounding box center [490, 275] width 12 height 13
click at [485, 274] on icon at bounding box center [490, 275] width 12 height 13
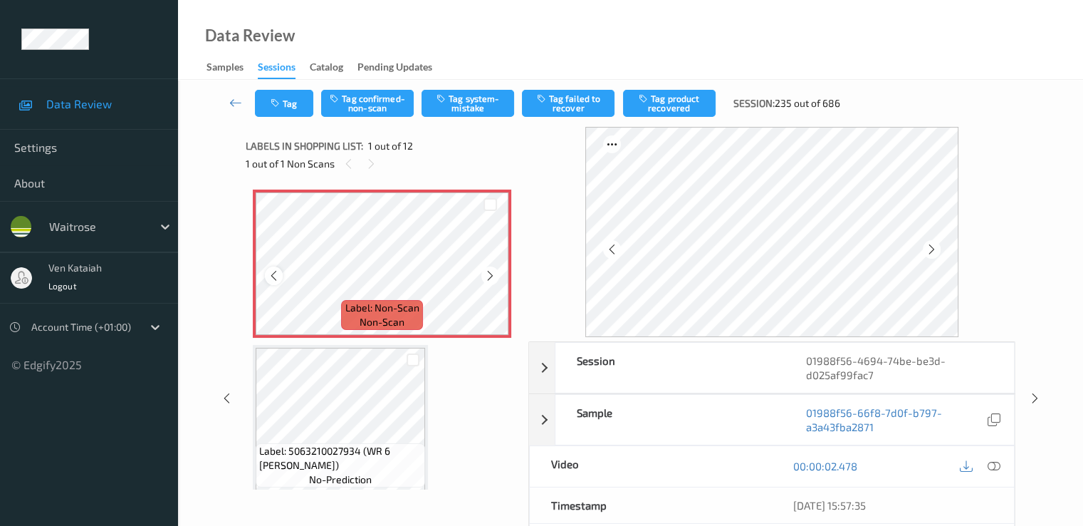
click at [271, 275] on icon at bounding box center [274, 275] width 12 height 13
click at [484, 274] on icon at bounding box center [490, 275] width 12 height 13
click at [496, 274] on icon at bounding box center [490, 275] width 12 height 13
click at [491, 276] on icon at bounding box center [490, 275] width 12 height 13
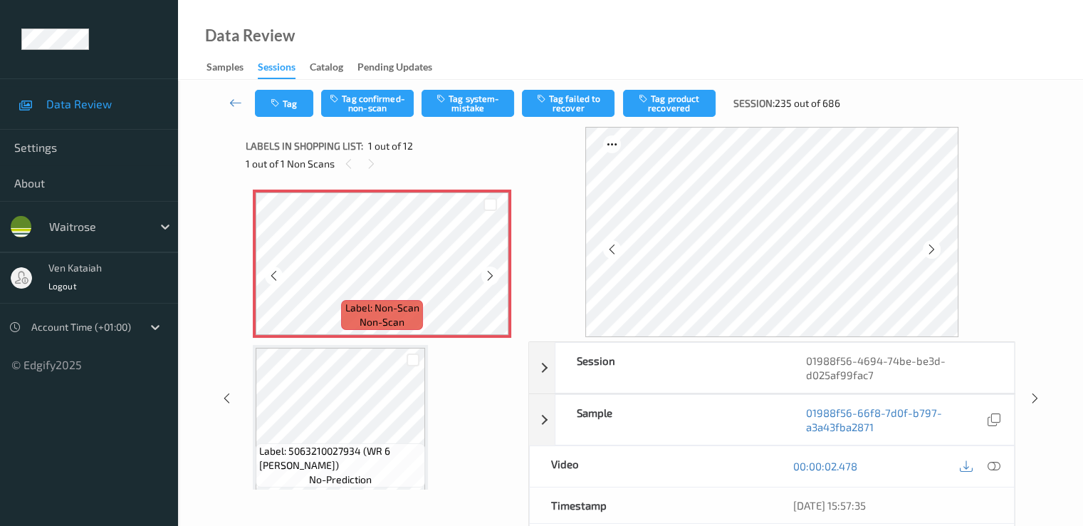
click at [491, 276] on icon at bounding box center [490, 275] width 12 height 13
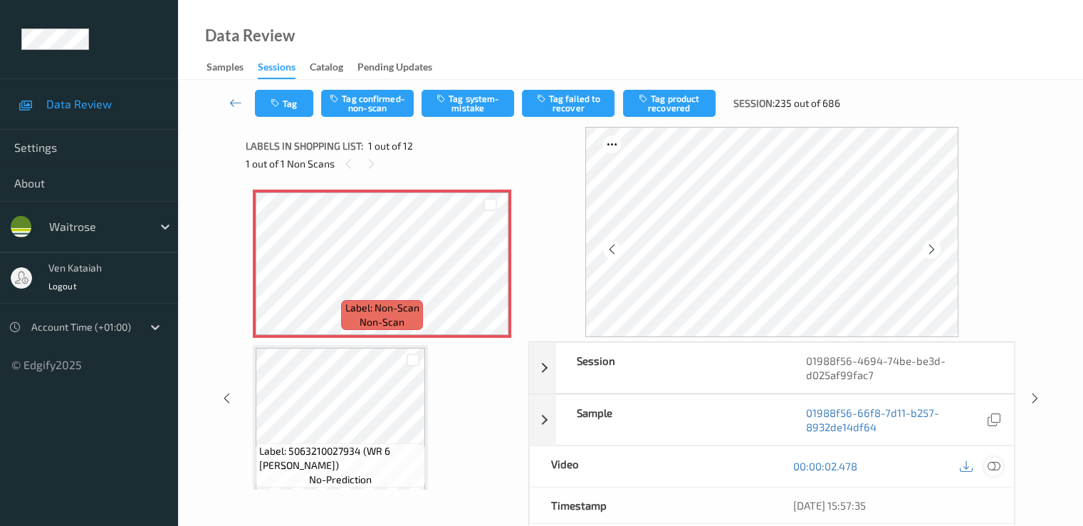
click at [1000, 466] on icon at bounding box center [993, 465] width 13 height 13
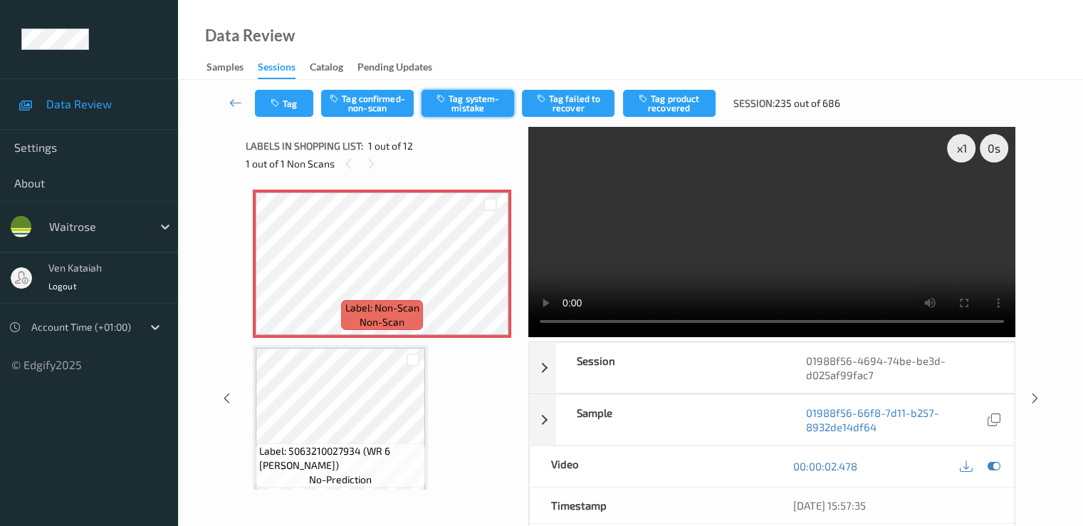
click at [493, 99] on button "Tag system-mistake" at bounding box center [468, 103] width 93 height 27
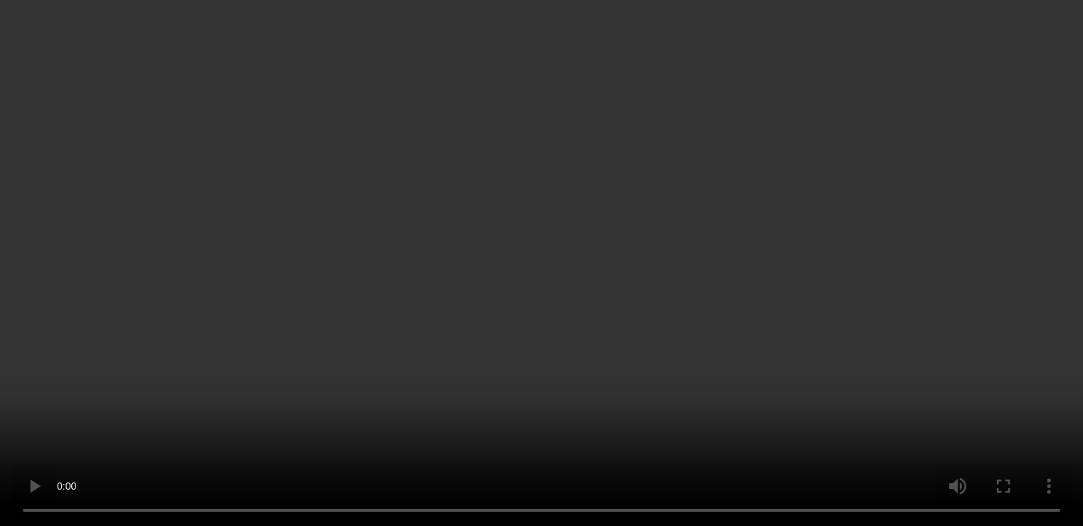
scroll to position [427, 0]
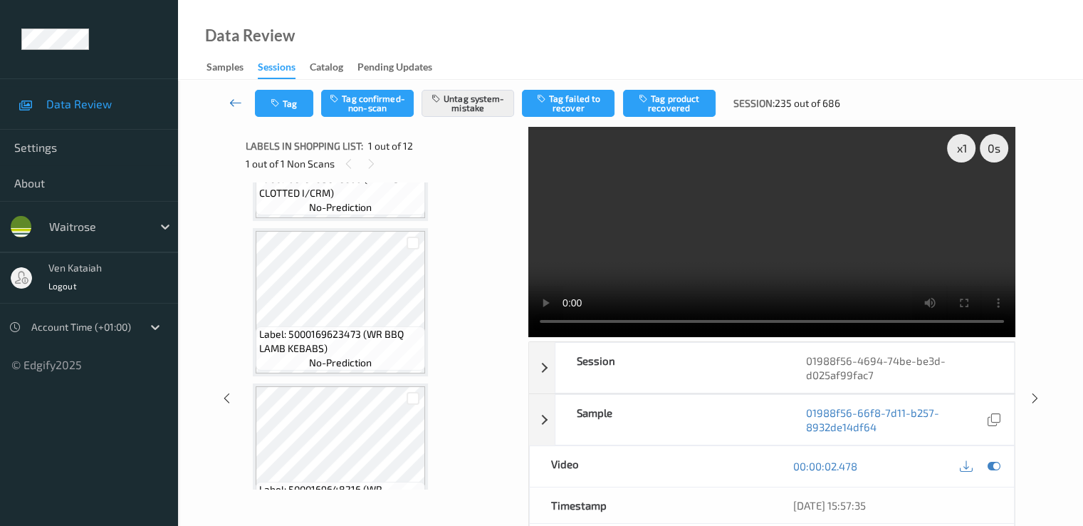
click at [241, 111] on link at bounding box center [236, 103] width 38 height 27
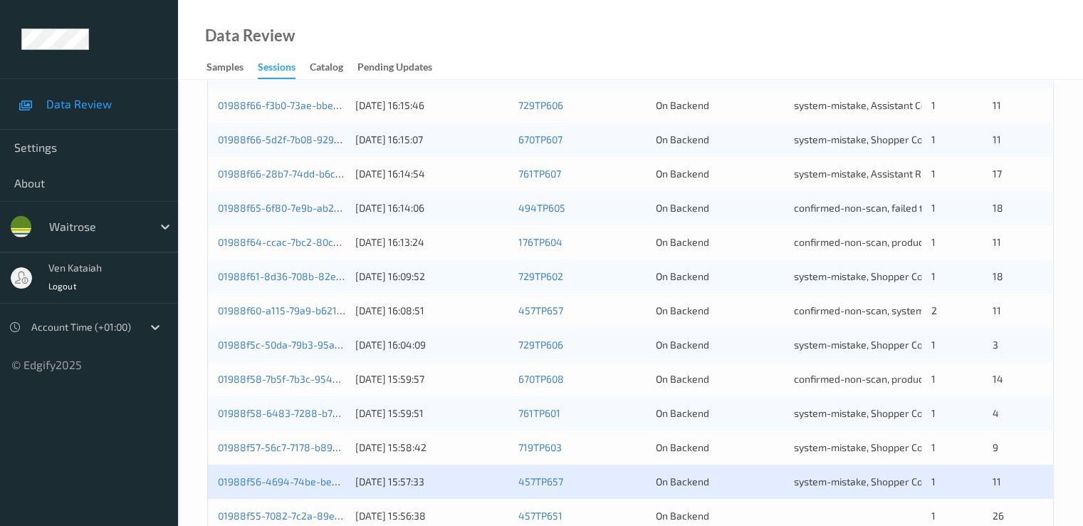
scroll to position [658, 0]
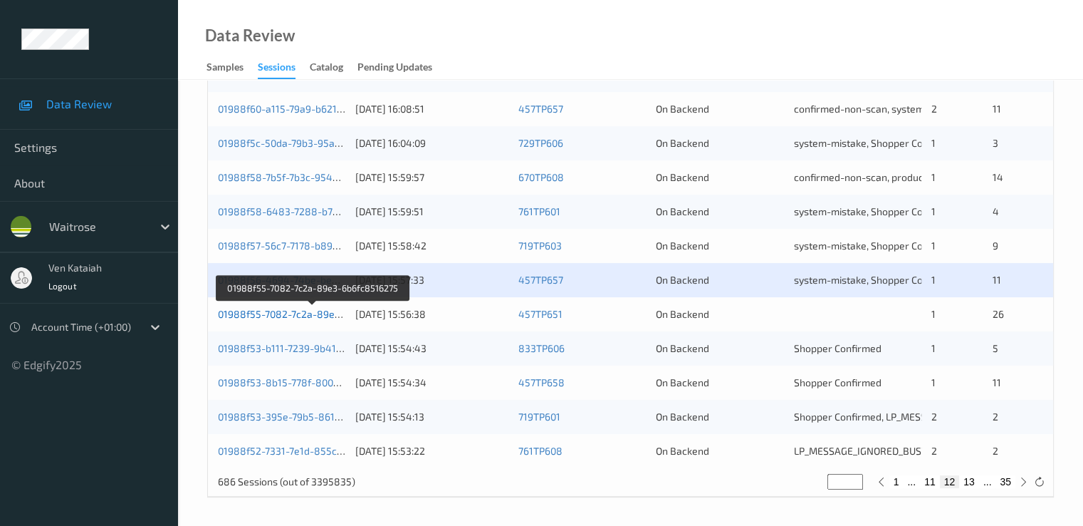
click at [274, 317] on link "01988f55-7082-7c2a-89e3-6b6fc8516275" at bounding box center [313, 314] width 191 height 12
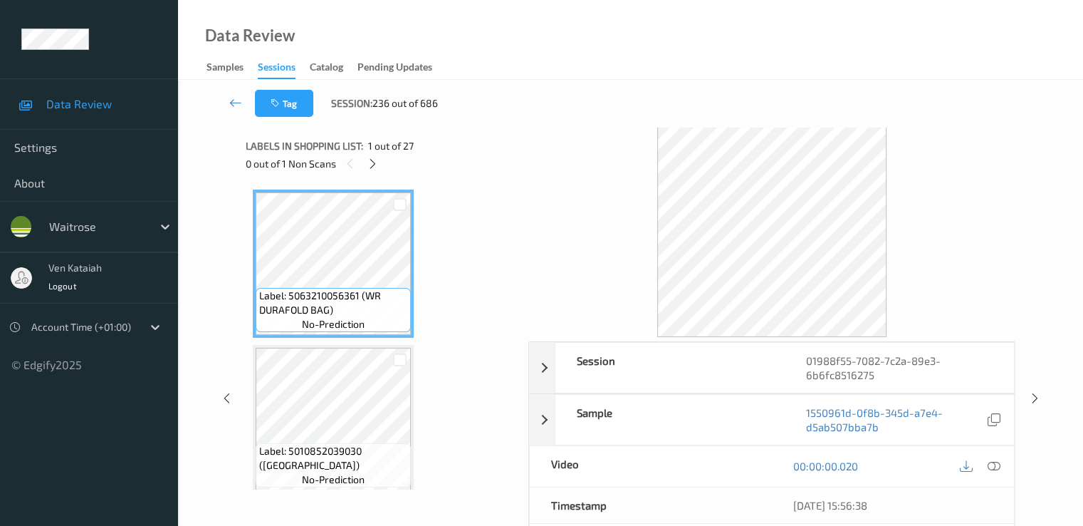
click at [368, 150] on div "Labels in shopping list: 1 out of 27" at bounding box center [382, 146] width 273 height 18
click at [372, 162] on icon at bounding box center [373, 163] width 12 height 13
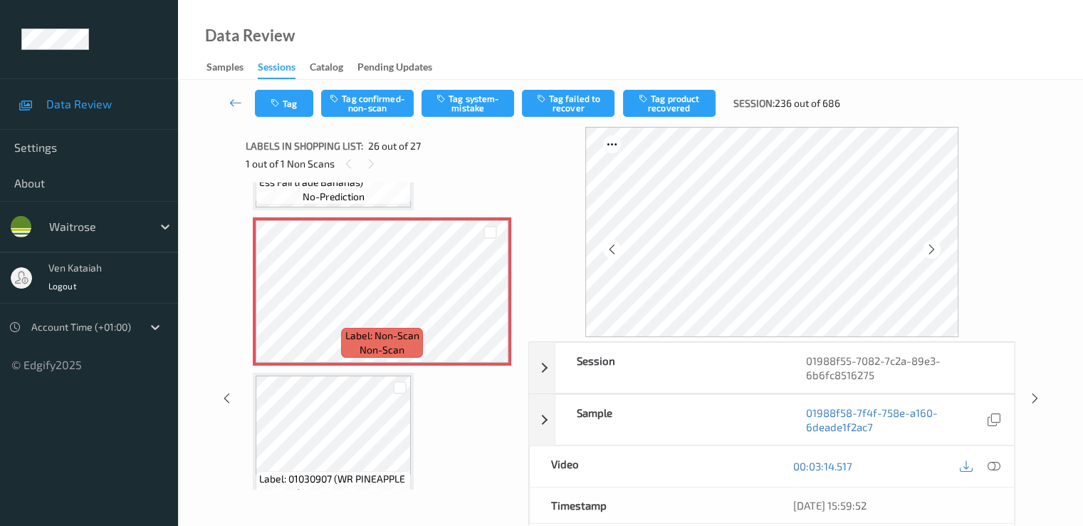
scroll to position [3876, 0]
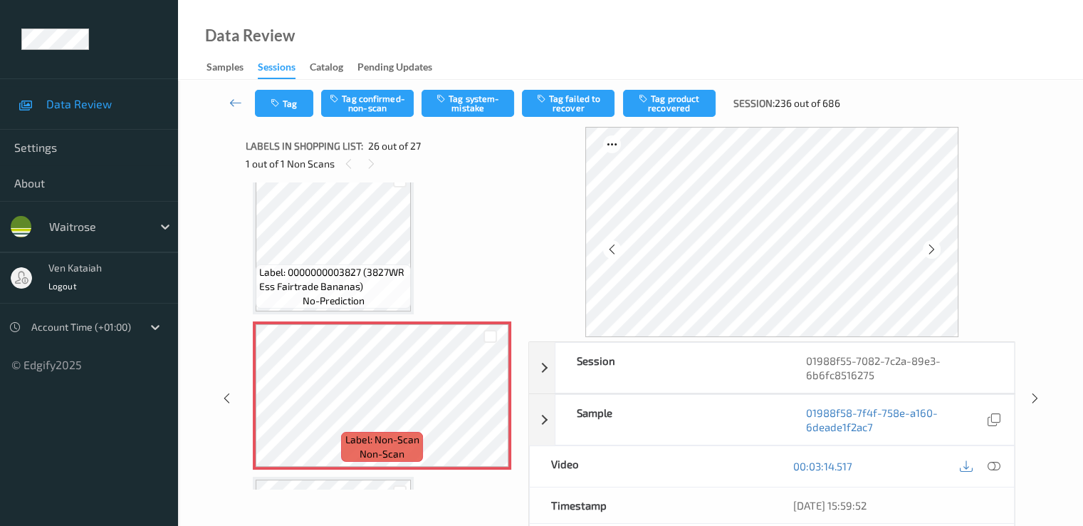
scroll to position [3734, 0]
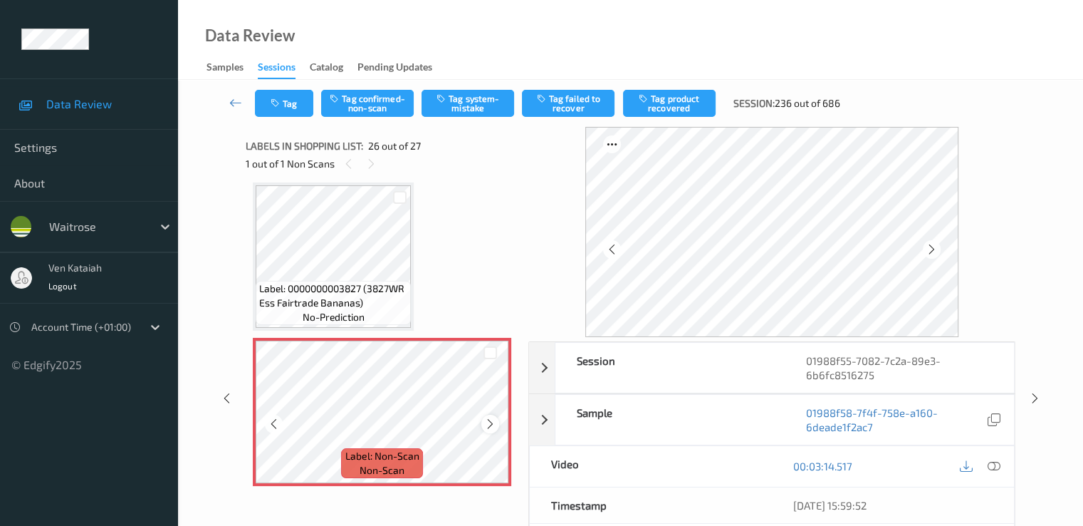
click at [494, 420] on icon at bounding box center [490, 423] width 12 height 13
click at [222, 395] on icon at bounding box center [227, 398] width 12 height 13
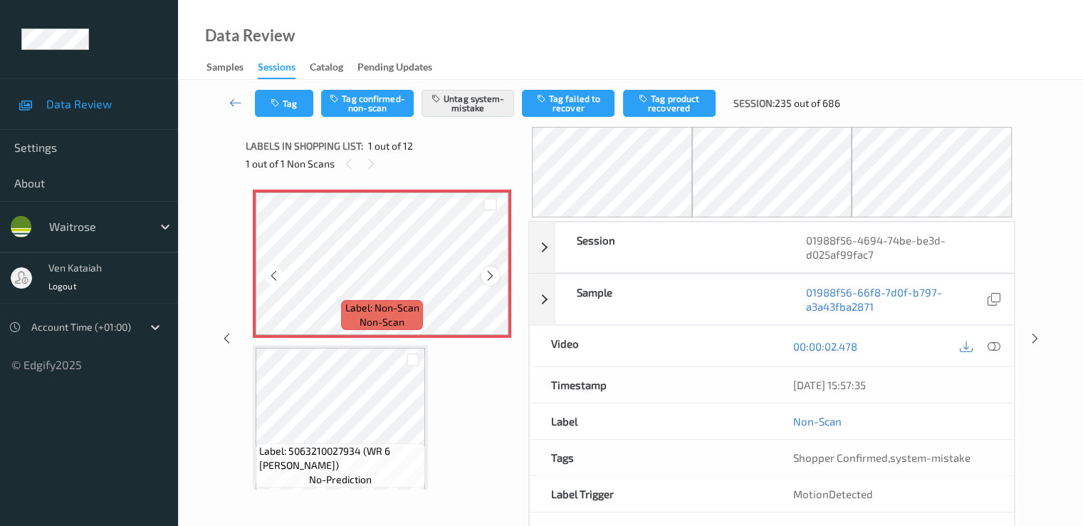
click at [491, 276] on icon at bounding box center [490, 275] width 12 height 13
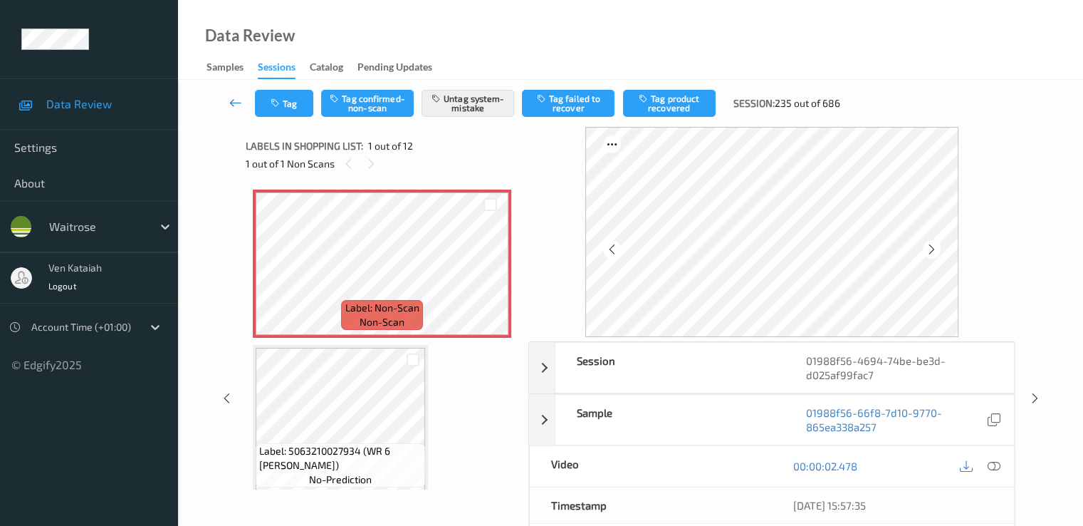
click at [234, 98] on icon at bounding box center [235, 102] width 13 height 14
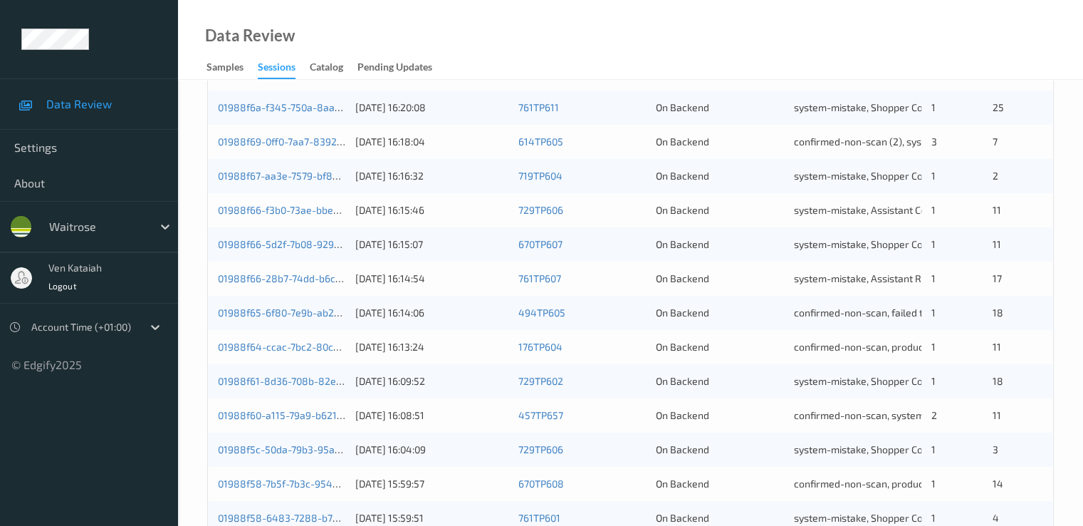
scroll to position [570, 0]
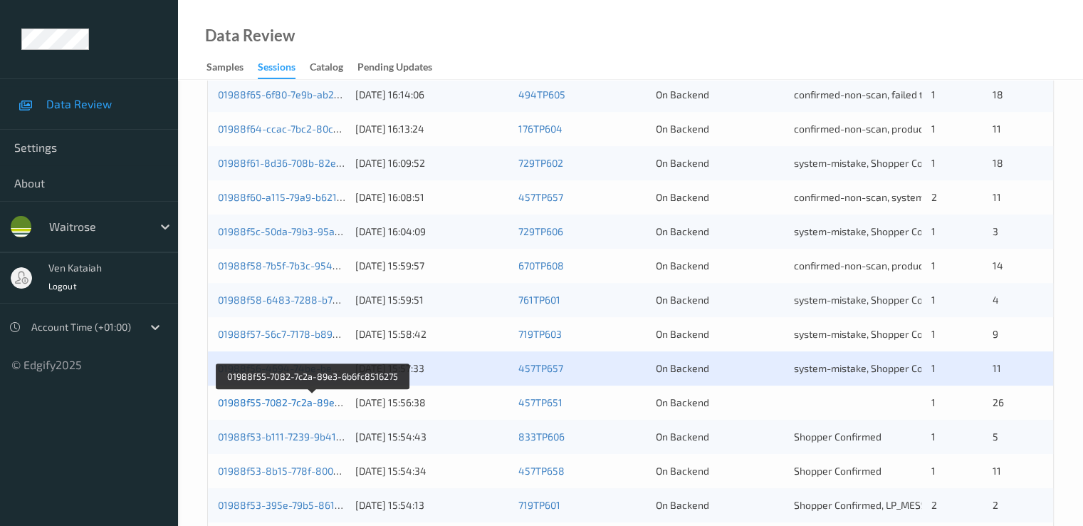
click at [296, 404] on link "01988f55-7082-7c2a-89e3-6b6fc8516275" at bounding box center [313, 402] width 191 height 12
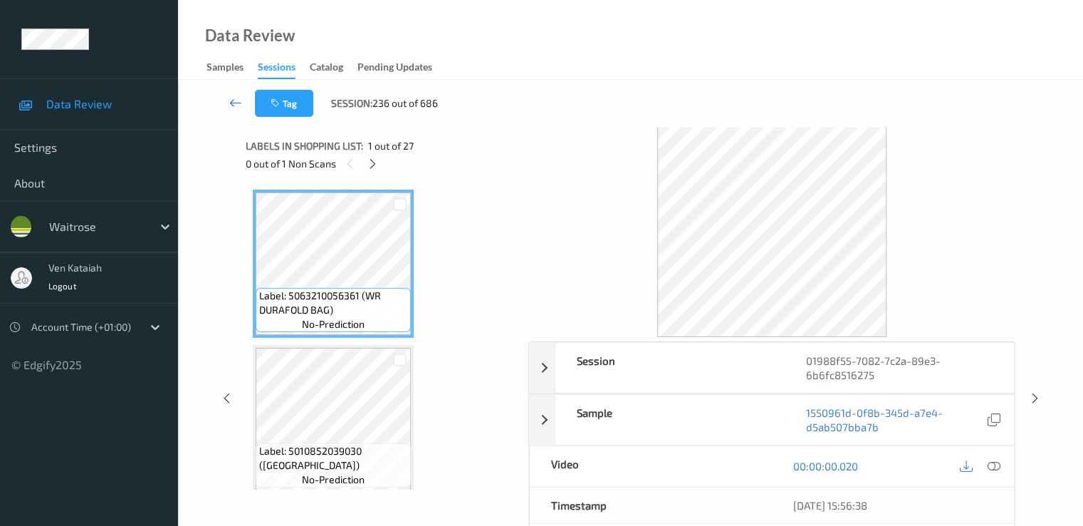
click at [225, 107] on link at bounding box center [236, 103] width 38 height 27
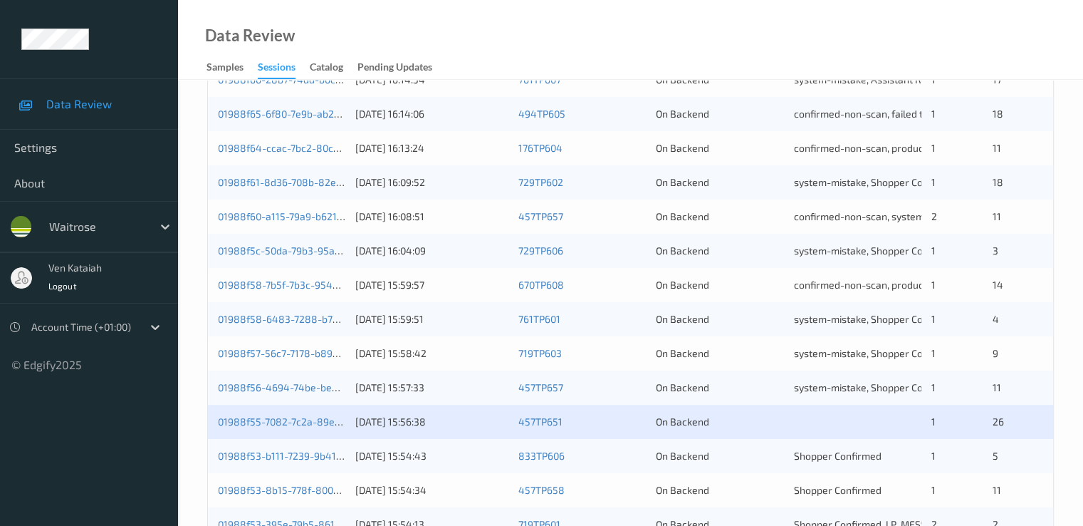
scroll to position [570, 0]
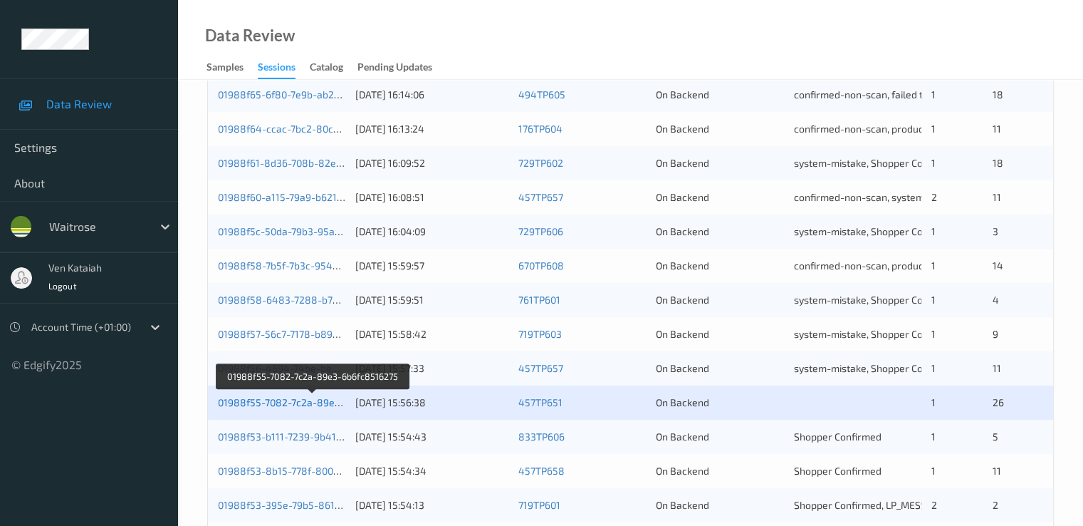
click at [250, 405] on link "01988f55-7082-7c2a-89e3-6b6fc8516275" at bounding box center [313, 402] width 191 height 12
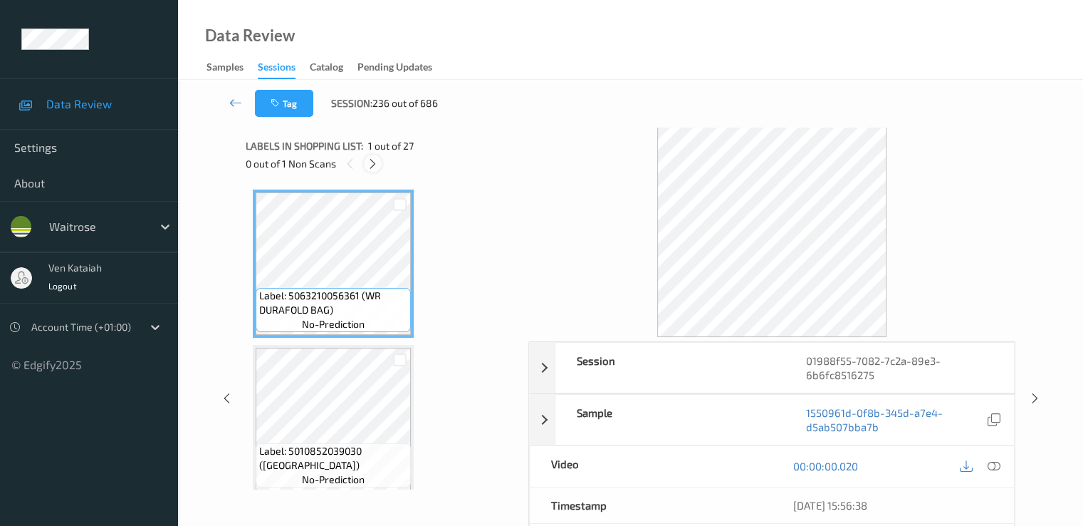
click at [371, 163] on icon at bounding box center [373, 163] width 12 height 13
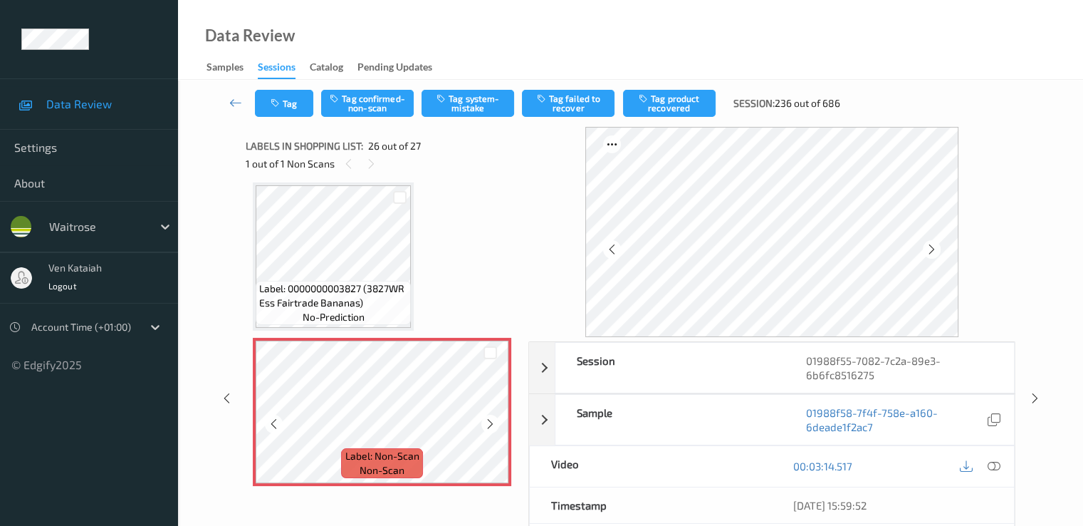
scroll to position [3876, 0]
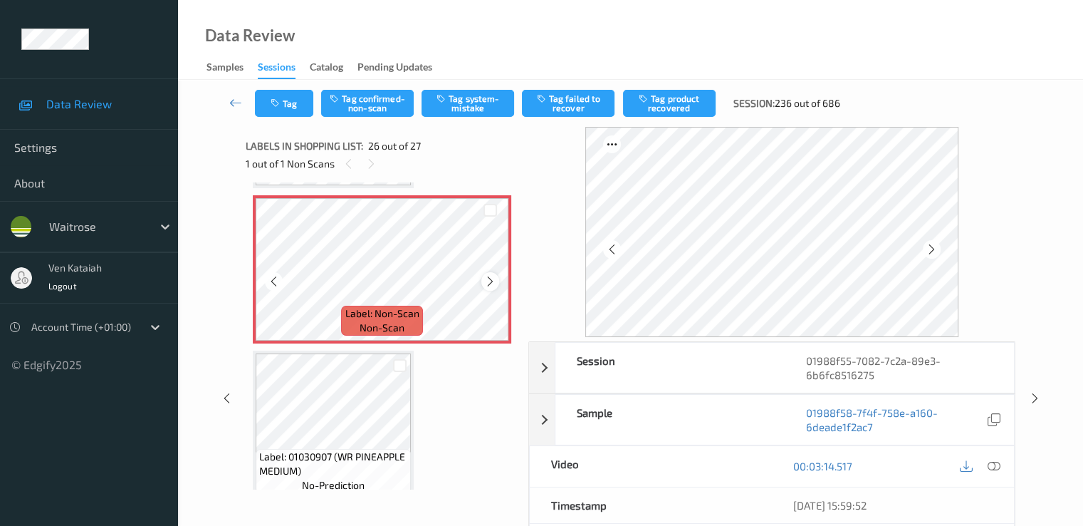
click at [487, 275] on icon at bounding box center [490, 281] width 12 height 13
click at [487, 276] on icon at bounding box center [490, 281] width 12 height 13
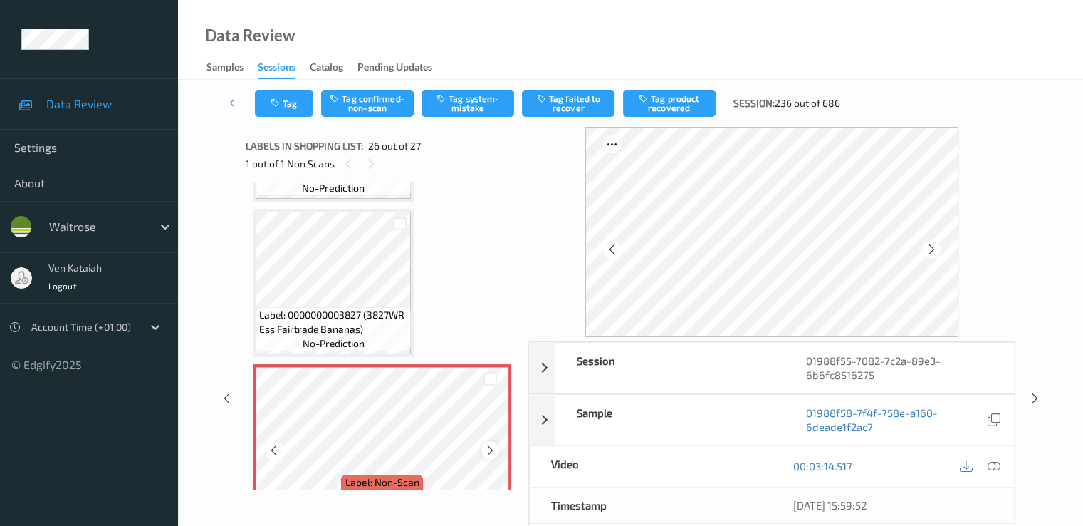
scroll to position [3591, 0]
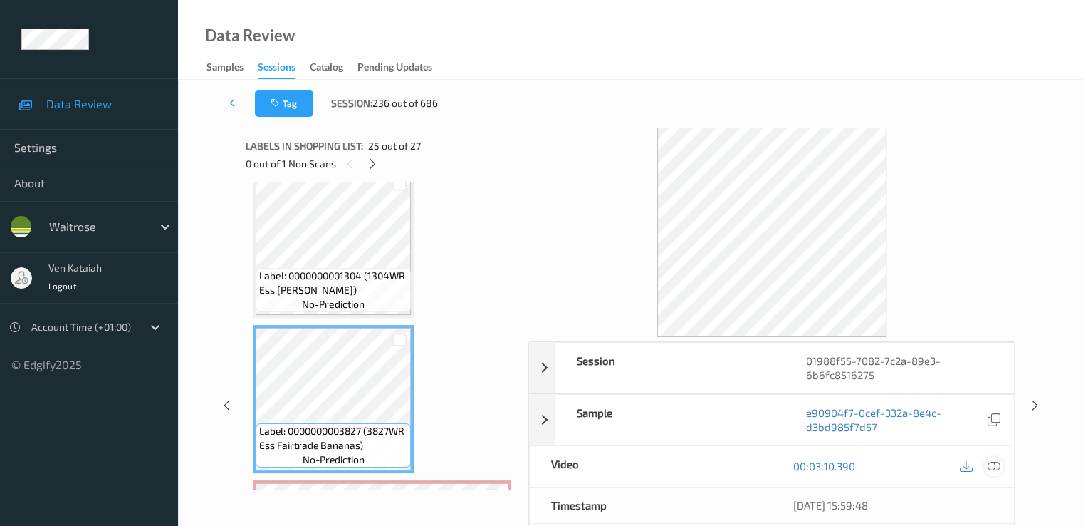
click at [999, 467] on icon at bounding box center [993, 465] width 13 height 13
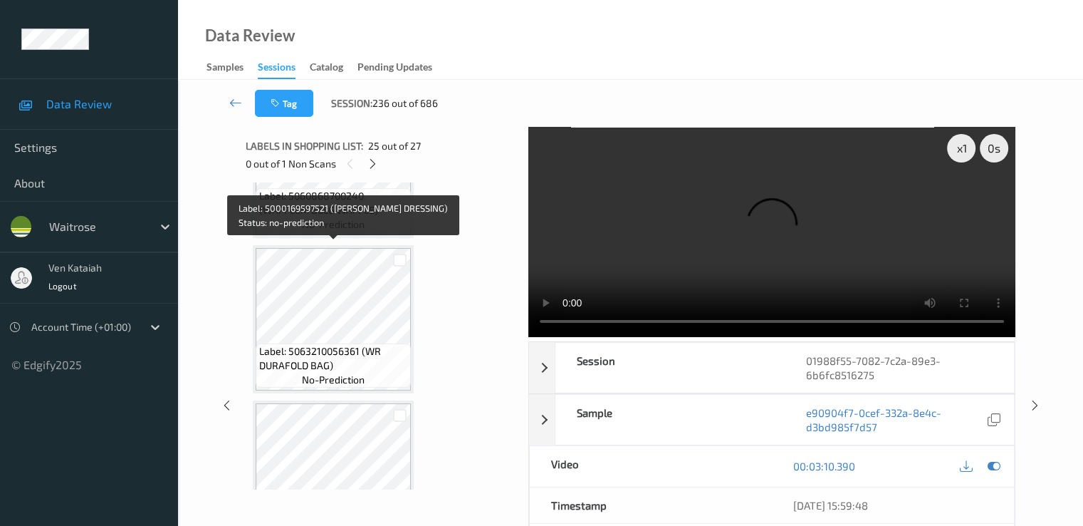
scroll to position [1739, 0]
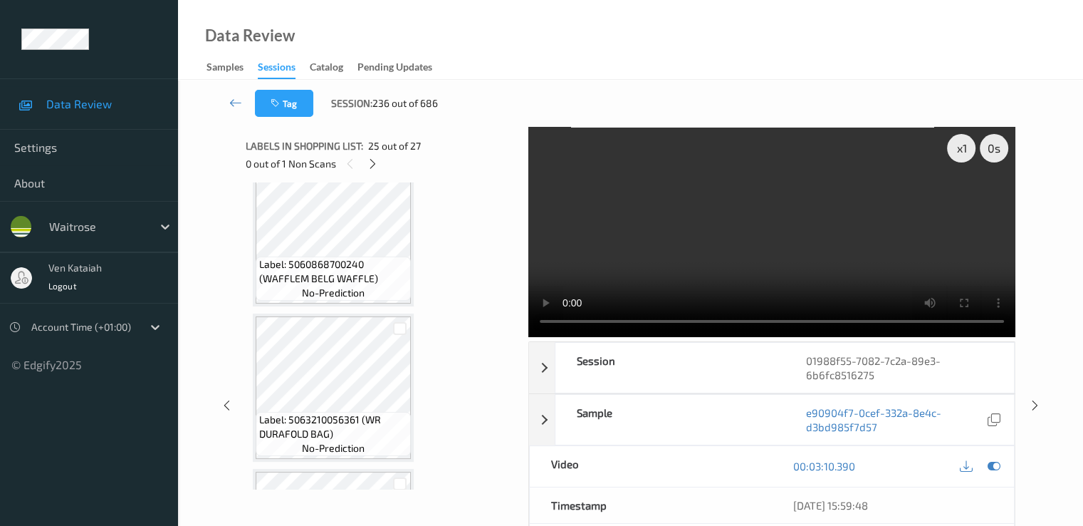
click at [385, 163] on div "0 out of 1 Non Scans" at bounding box center [382, 164] width 273 height 18
click at [379, 163] on div at bounding box center [373, 164] width 18 height 18
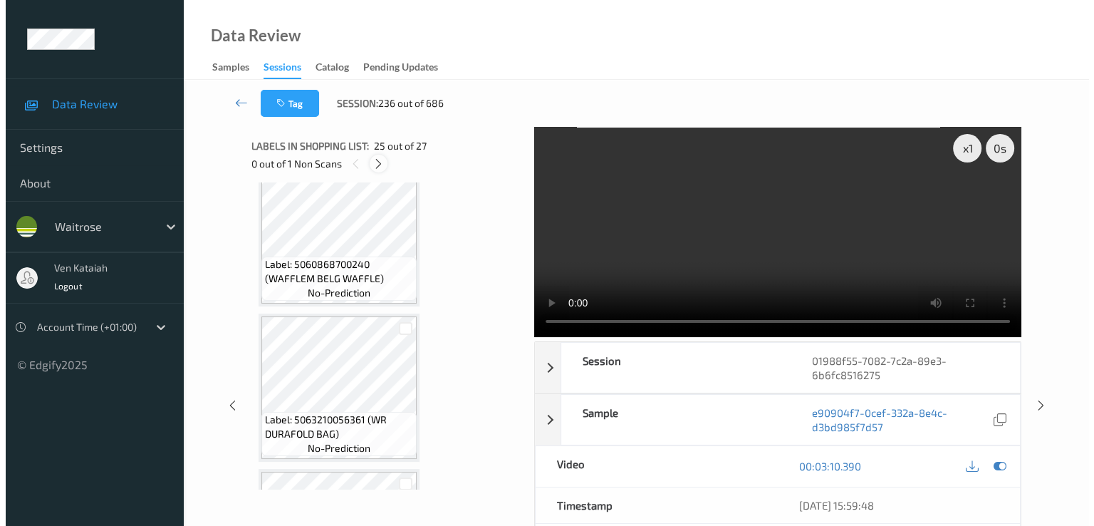
scroll to position [3734, 0]
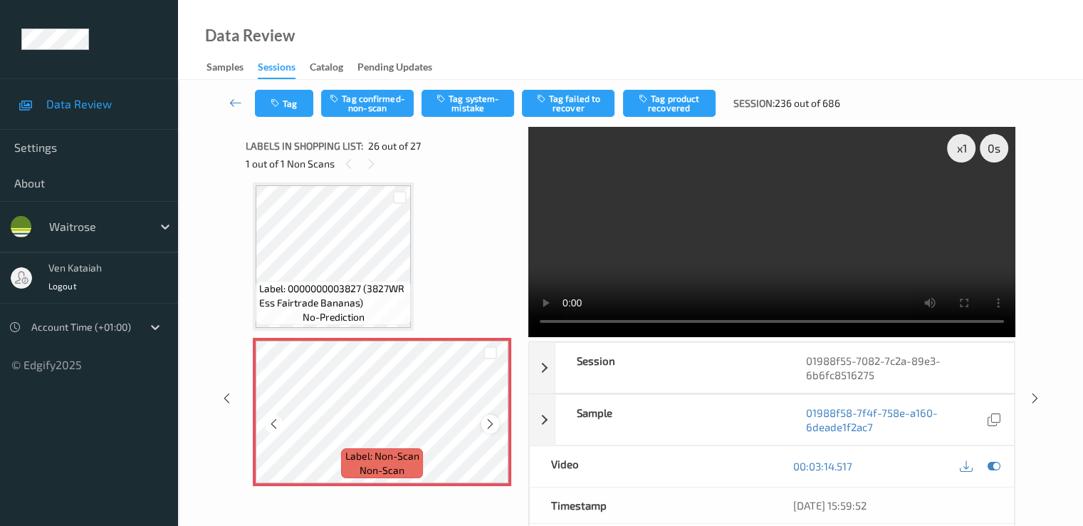
click at [487, 420] on icon at bounding box center [490, 423] width 12 height 13
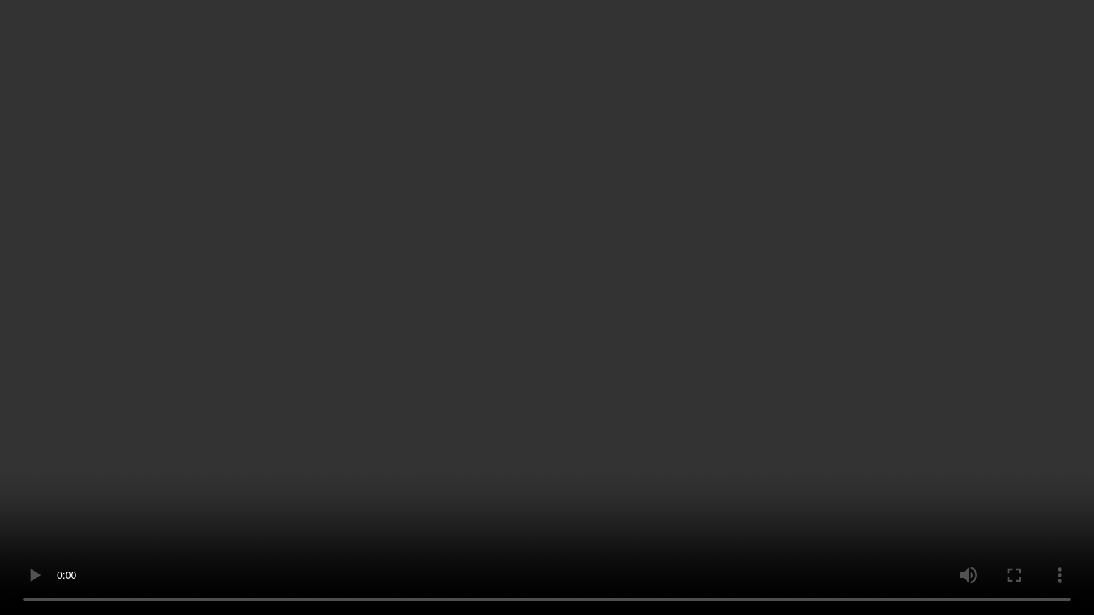
click at [459, 377] on video at bounding box center [547, 307] width 1094 height 615
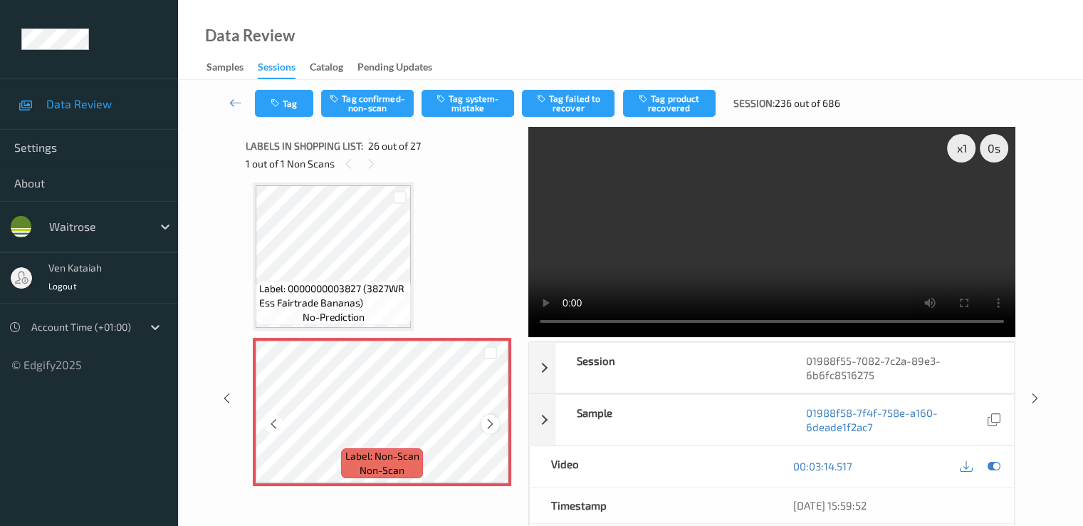
click at [486, 426] on icon at bounding box center [490, 423] width 12 height 13
click at [472, 93] on button "Tag system-mistake" at bounding box center [468, 103] width 93 height 27
click at [276, 100] on icon "button" at bounding box center [277, 103] width 12 height 10
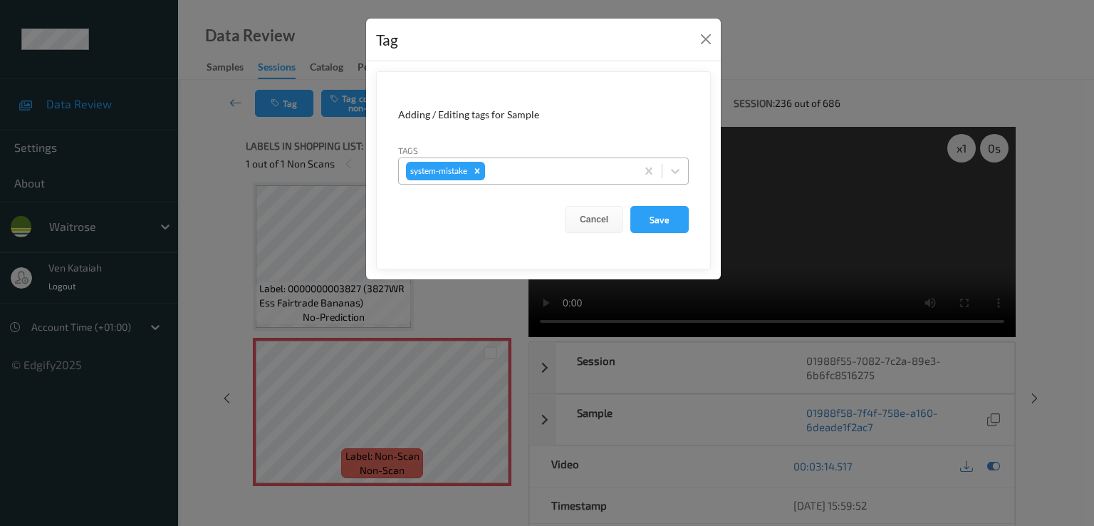
click at [571, 177] on div at bounding box center [558, 170] width 141 height 17
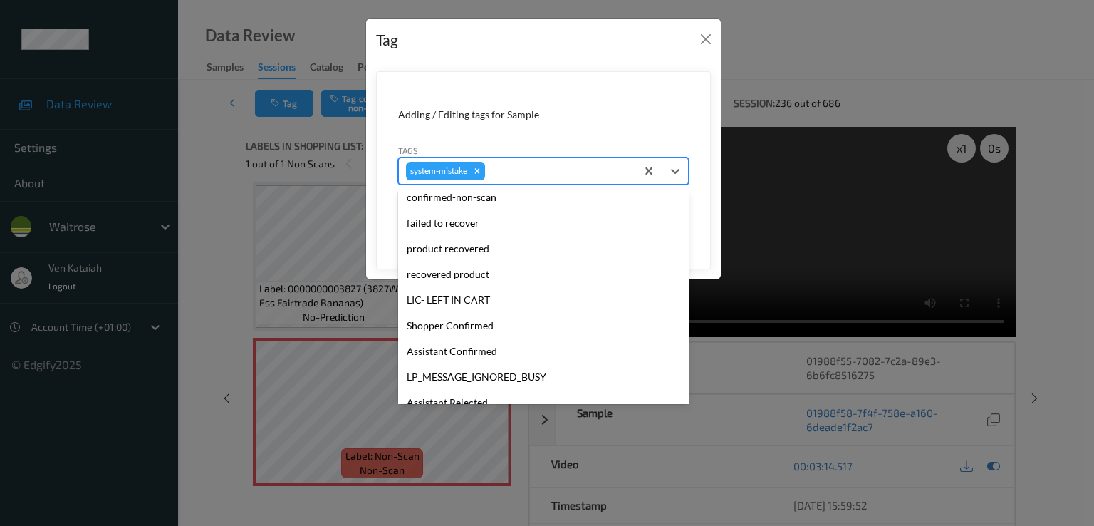
scroll to position [305, 0]
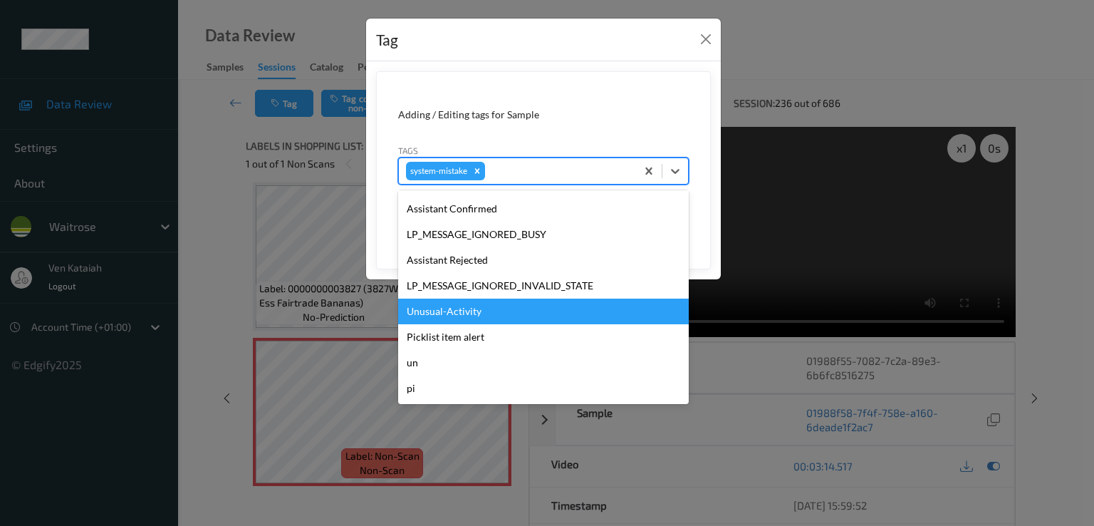
click at [480, 304] on div "Unusual-Activity" at bounding box center [543, 311] width 291 height 26
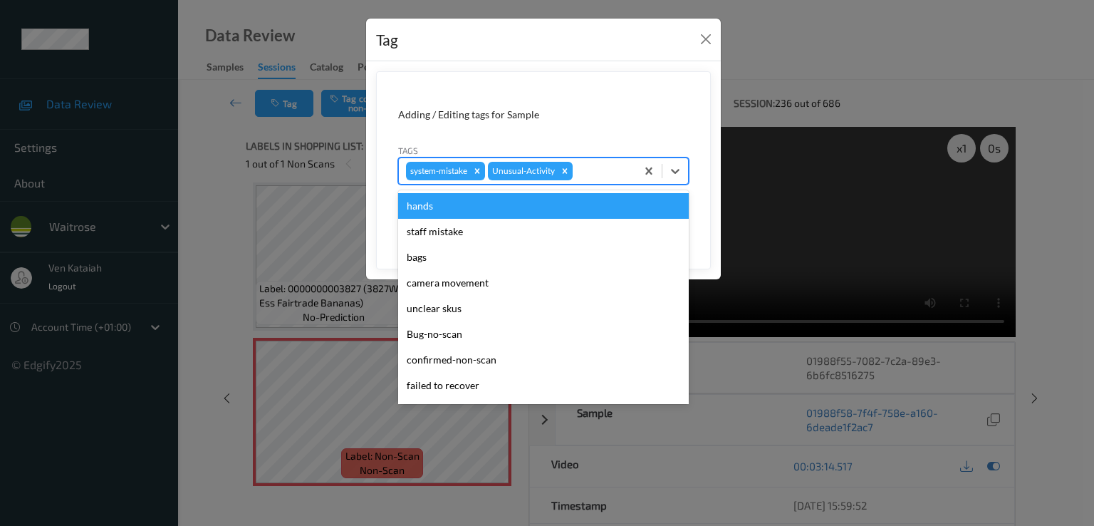
click at [605, 174] on div at bounding box center [601, 170] width 53 height 17
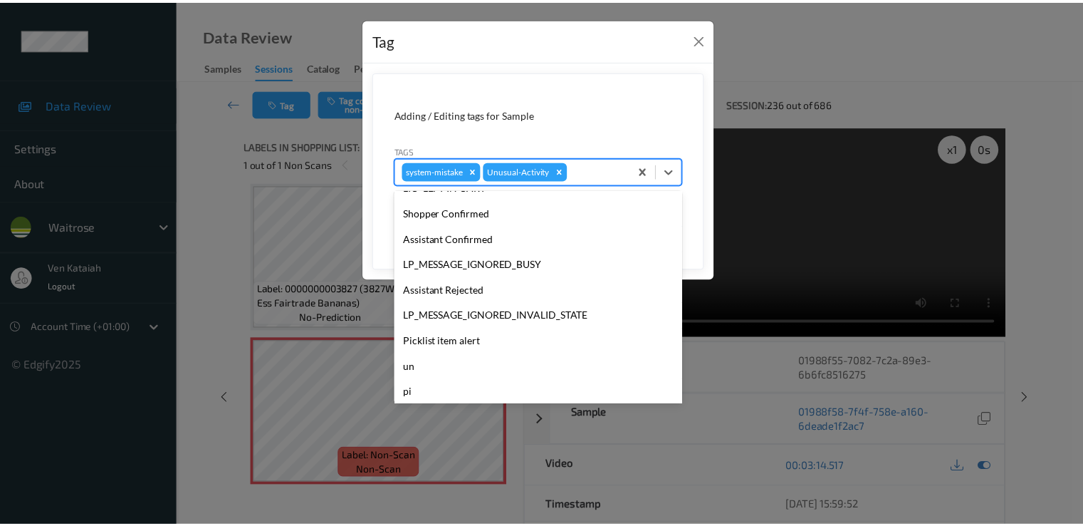
scroll to position [279, 0]
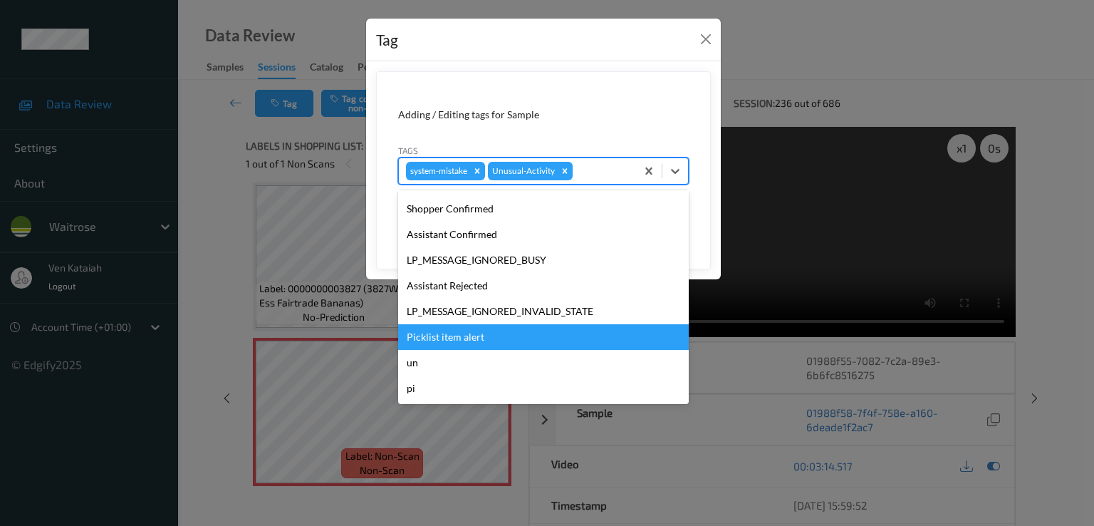
click at [464, 337] on div "Picklist item alert" at bounding box center [543, 337] width 291 height 26
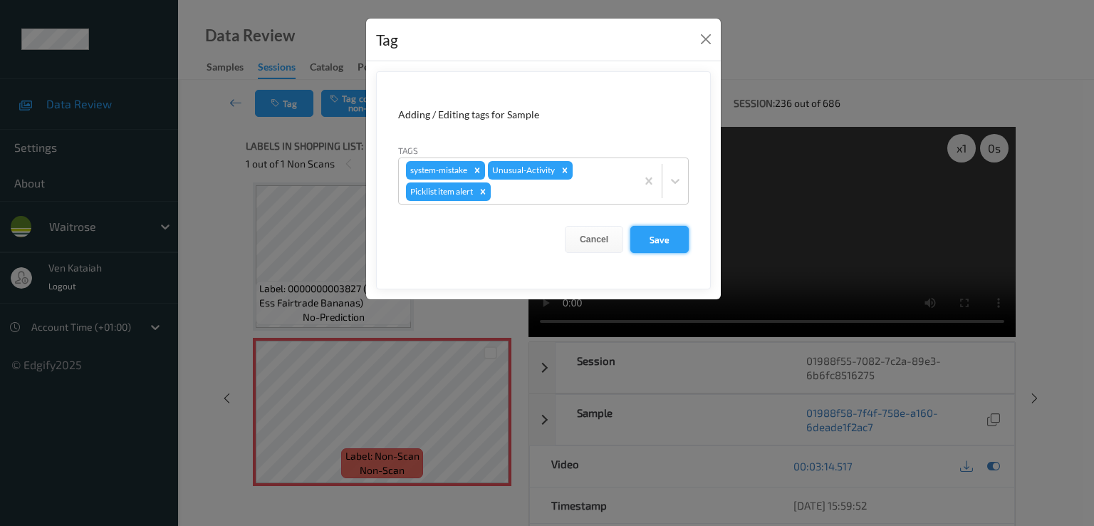
click at [653, 239] on button "Save" at bounding box center [659, 239] width 58 height 27
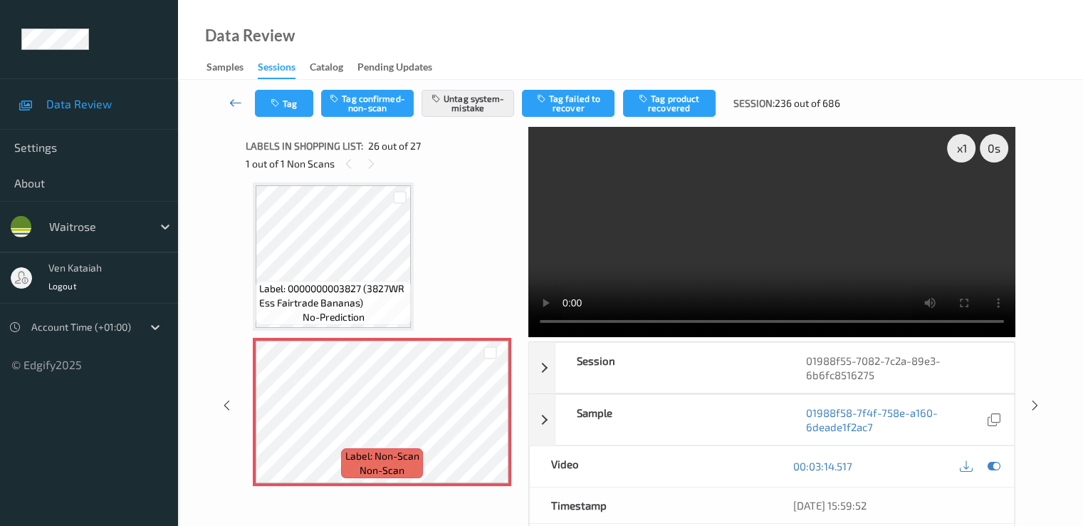
click at [227, 100] on link at bounding box center [236, 103] width 38 height 27
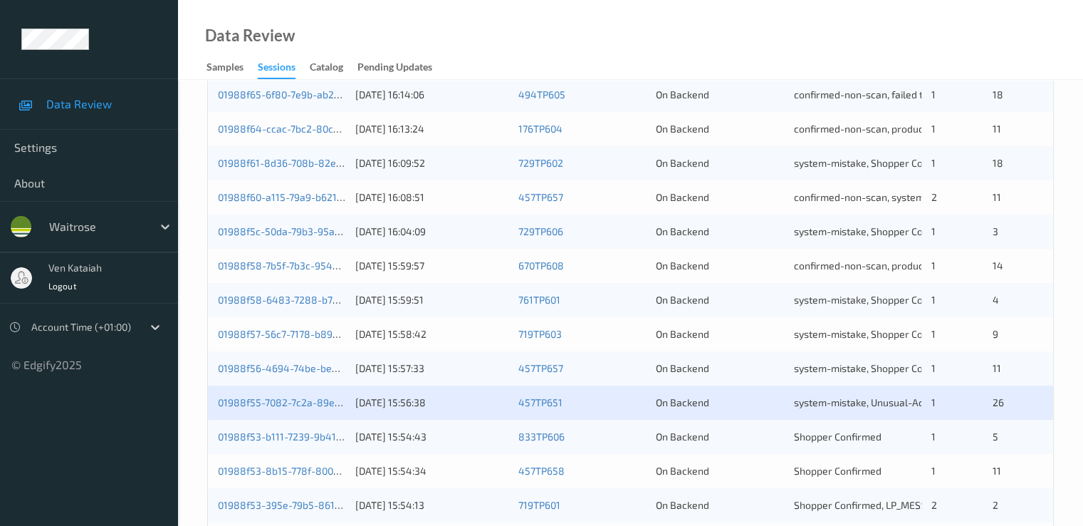
scroll to position [658, 0]
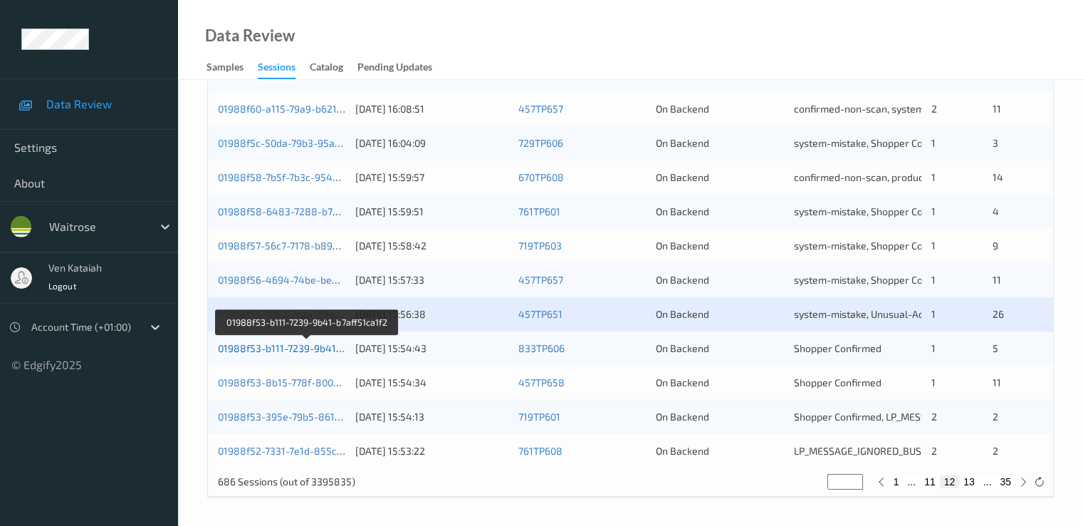
click at [301, 348] on link "01988f53-b111-7239-9b41-b7aff51ca1f2" at bounding box center [308, 348] width 180 height 12
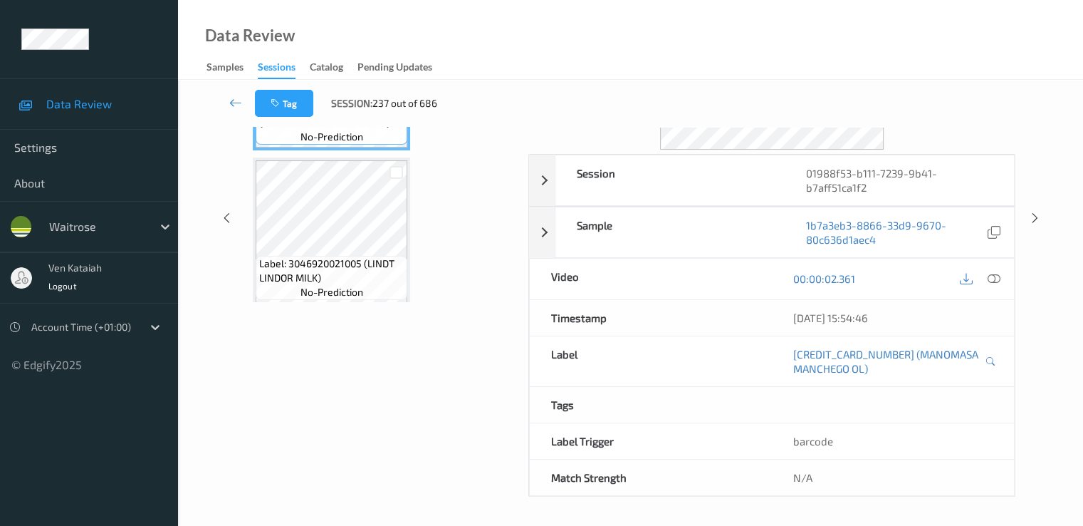
scroll to position [185, 0]
click at [234, 98] on icon at bounding box center [235, 102] width 13 height 14
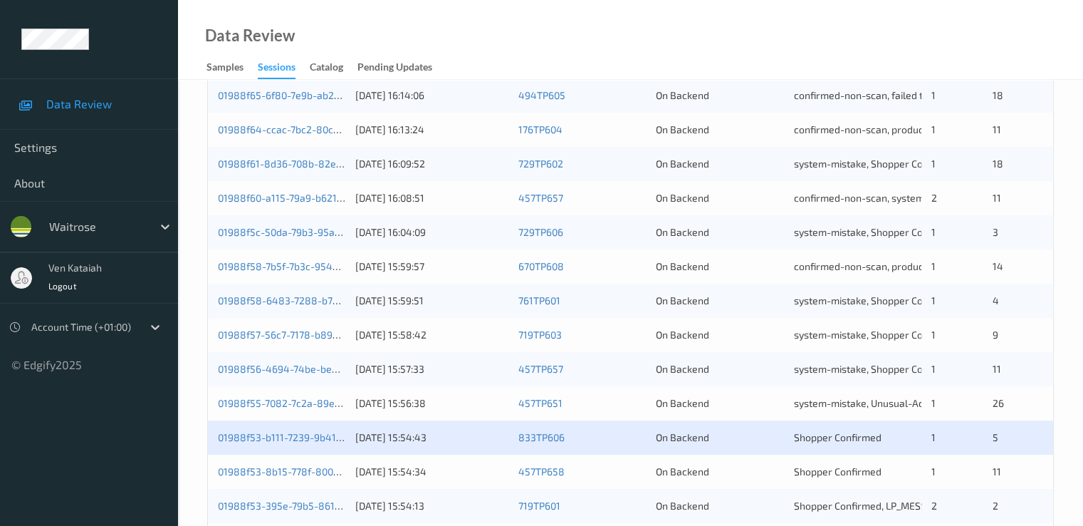
scroll to position [658, 0]
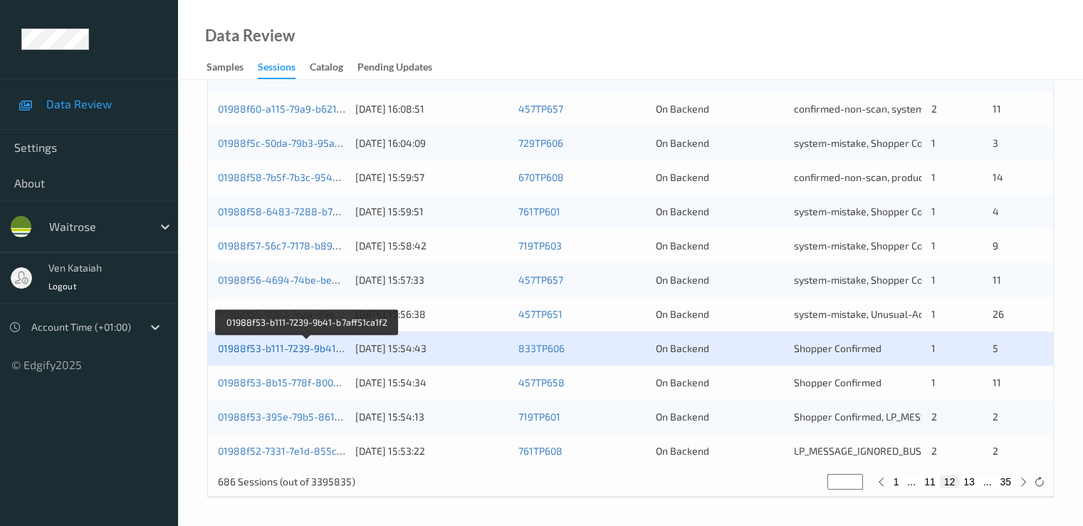
click at [275, 344] on link "01988f53-b111-7239-9b41-b7aff51ca1f2" at bounding box center [308, 348] width 180 height 12
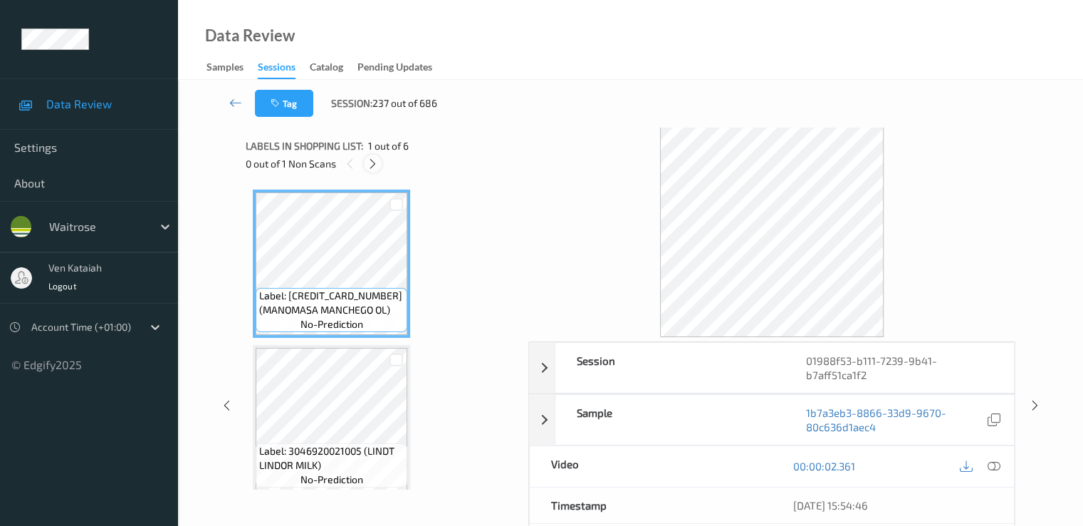
drag, startPoint x: 360, startPoint y: 156, endPoint x: 369, endPoint y: 170, distance: 16.0
click at [361, 162] on div "0 out of 1 Non Scans" at bounding box center [382, 164] width 273 height 18
click at [370, 170] on div at bounding box center [373, 164] width 18 height 18
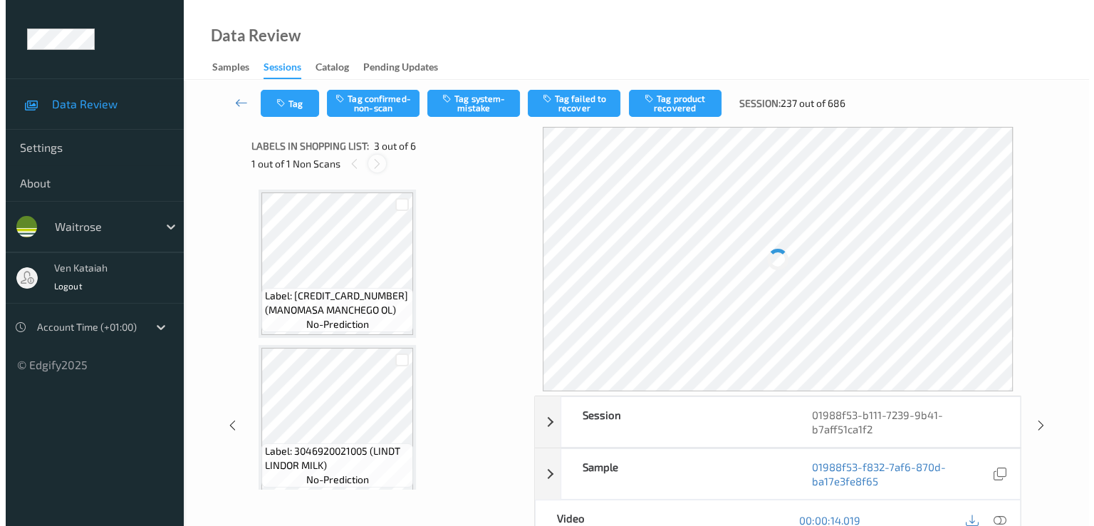
scroll to position [162, 0]
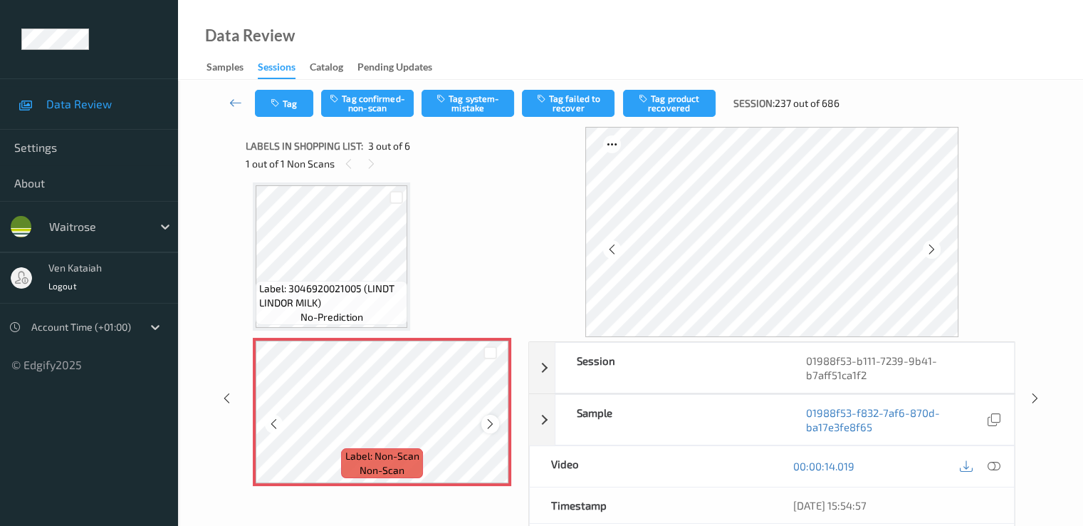
click at [487, 422] on icon at bounding box center [490, 423] width 12 height 13
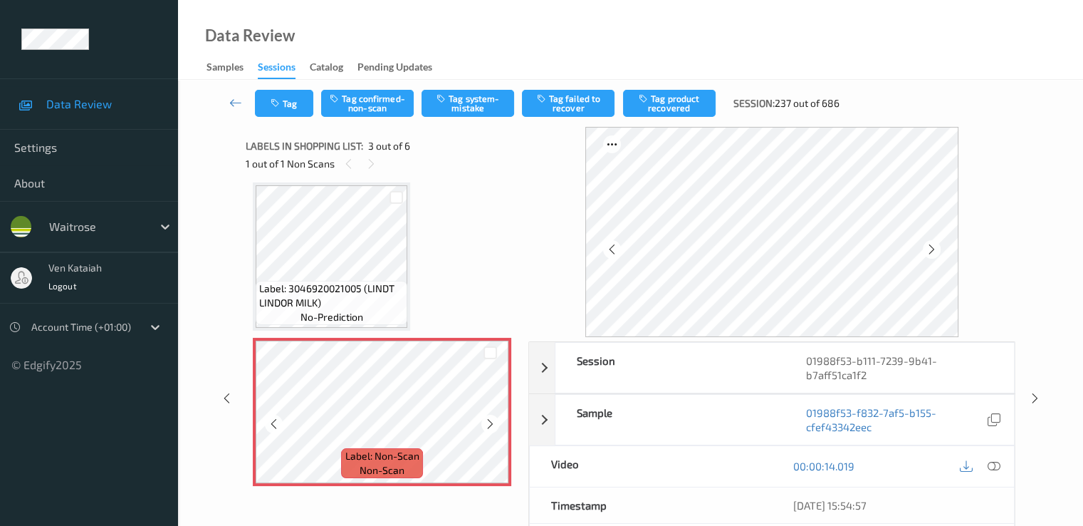
click at [487, 422] on icon at bounding box center [490, 423] width 12 height 13
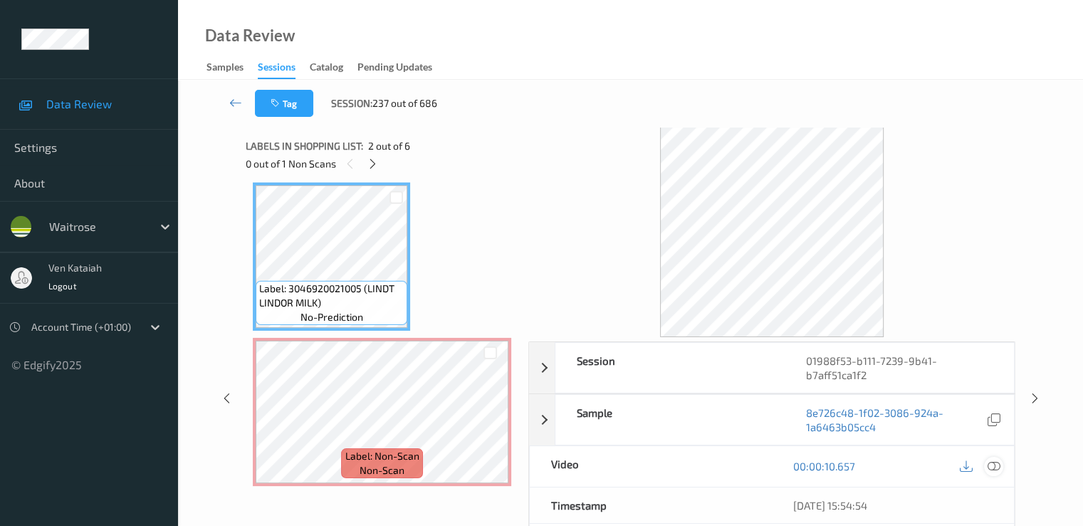
click at [995, 460] on icon at bounding box center [993, 465] width 13 height 13
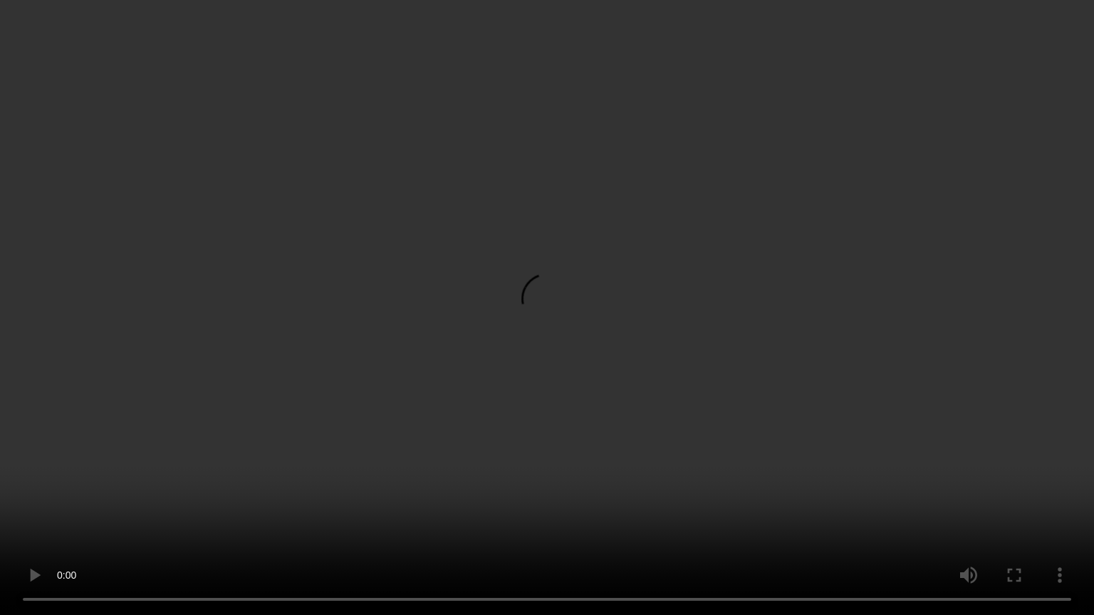
click at [401, 385] on video at bounding box center [547, 307] width 1094 height 615
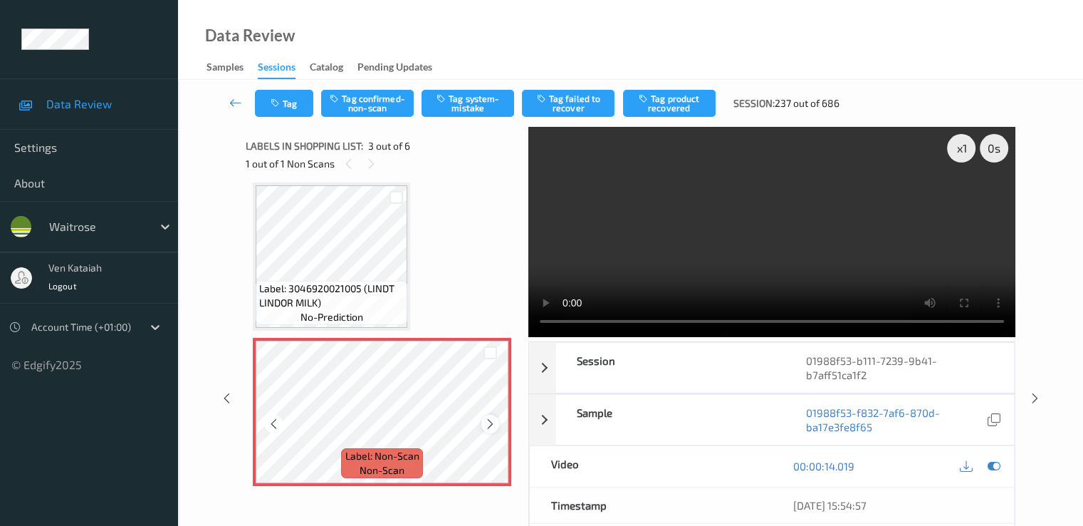
click at [493, 420] on icon at bounding box center [490, 423] width 12 height 13
click at [462, 95] on button "Tag system-mistake" at bounding box center [468, 103] width 93 height 27
click at [274, 116] on button "Tag" at bounding box center [284, 103] width 58 height 27
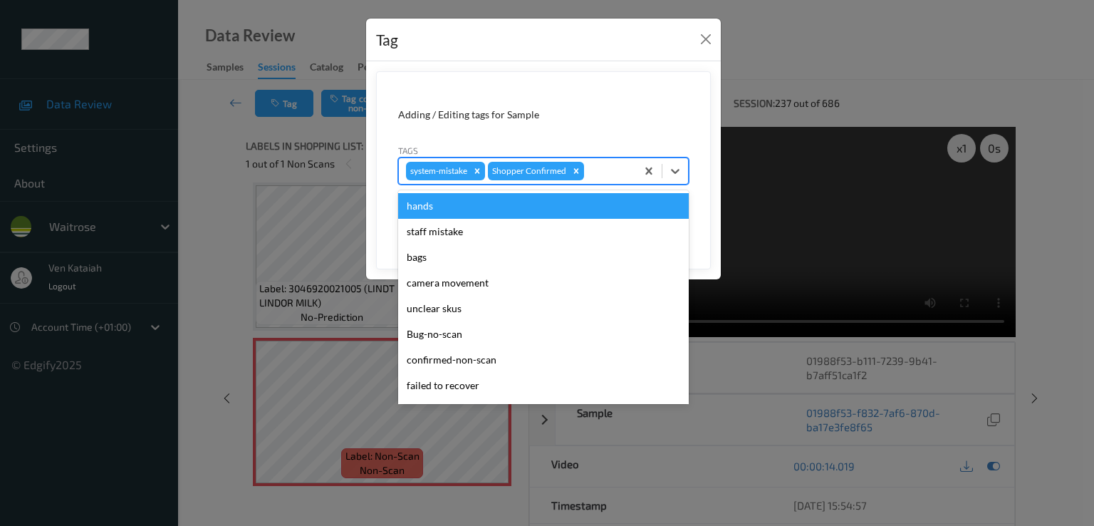
click at [607, 171] on div at bounding box center [608, 170] width 42 height 17
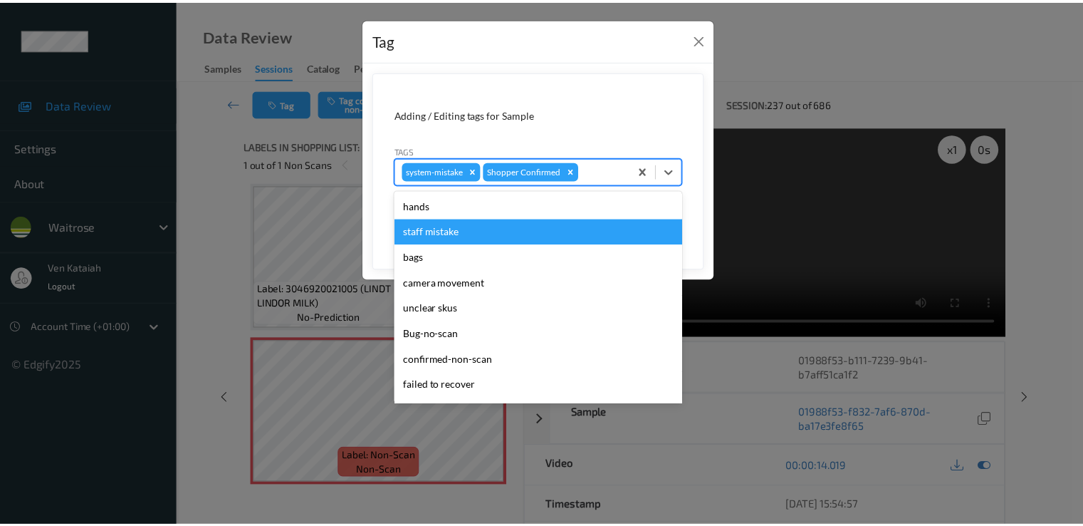
scroll to position [279, 0]
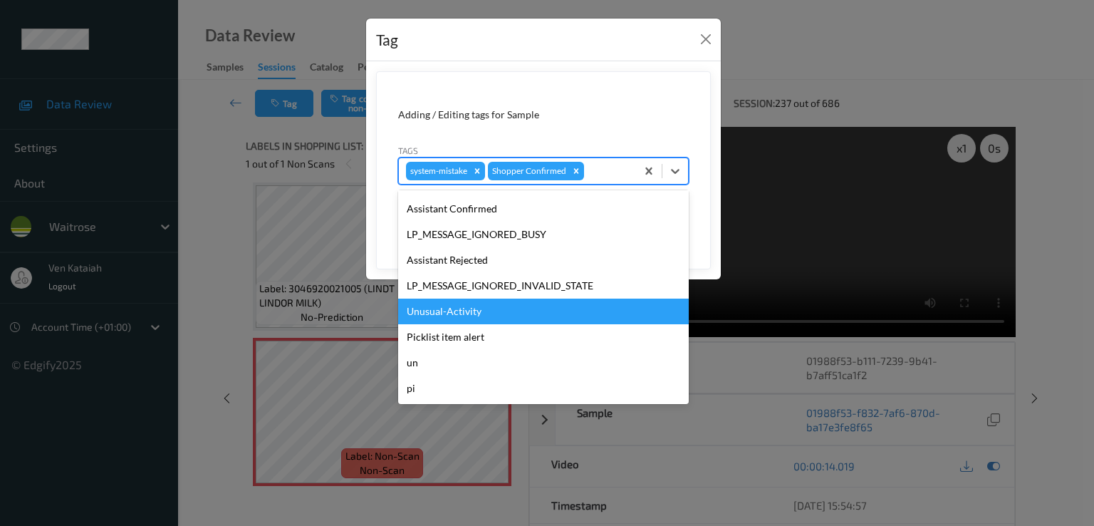
drag, startPoint x: 474, startPoint y: 326, endPoint x: 474, endPoint y: 311, distance: 15.7
click at [474, 311] on div "hands staff mistake bags camera movement unclear skus Bug-no-scan confirmed-non…" at bounding box center [543, 297] width 291 height 214
click at [474, 311] on div "Unusual-Activity" at bounding box center [543, 311] width 291 height 26
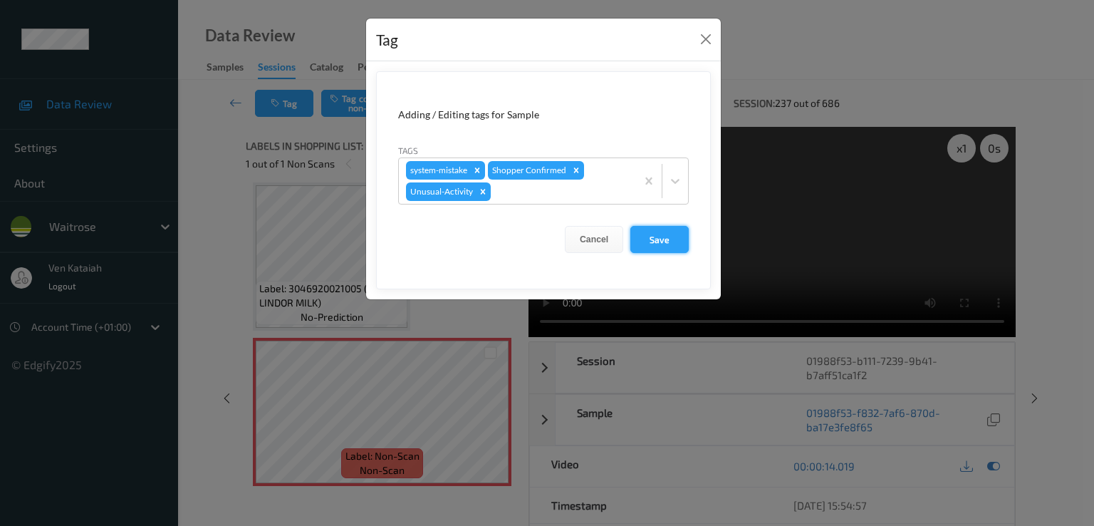
click at [640, 231] on button "Save" at bounding box center [659, 239] width 58 height 27
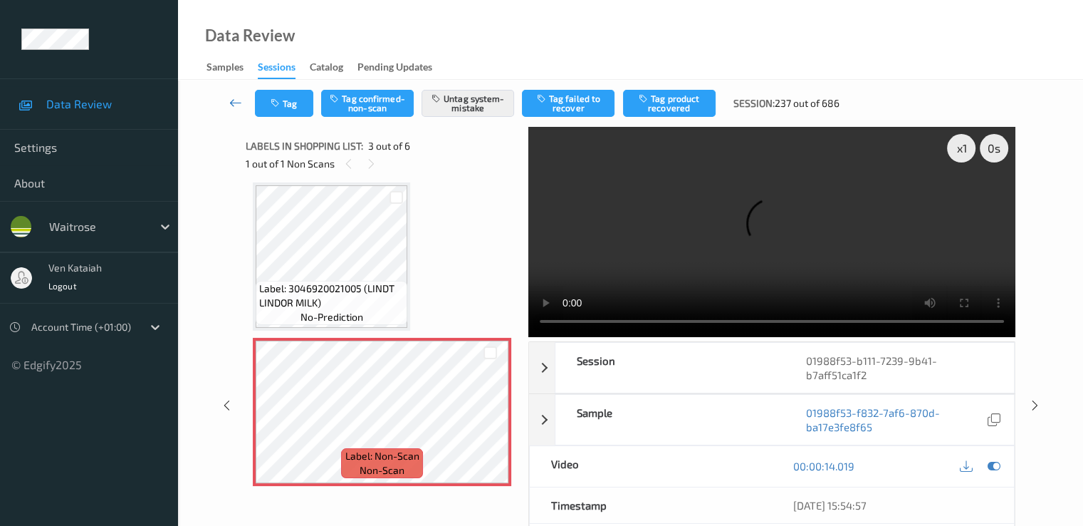
click at [235, 101] on icon at bounding box center [235, 102] width 13 height 14
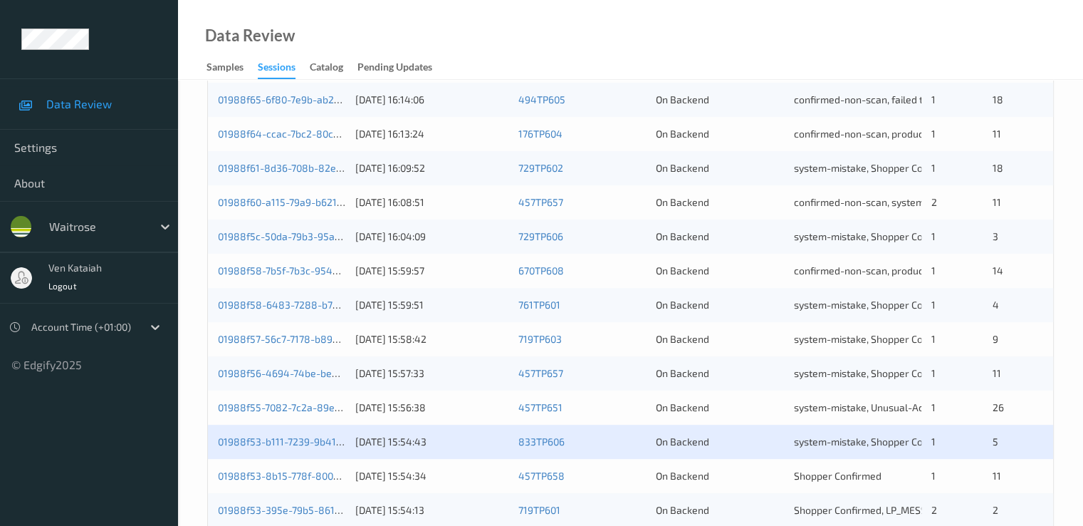
scroll to position [658, 0]
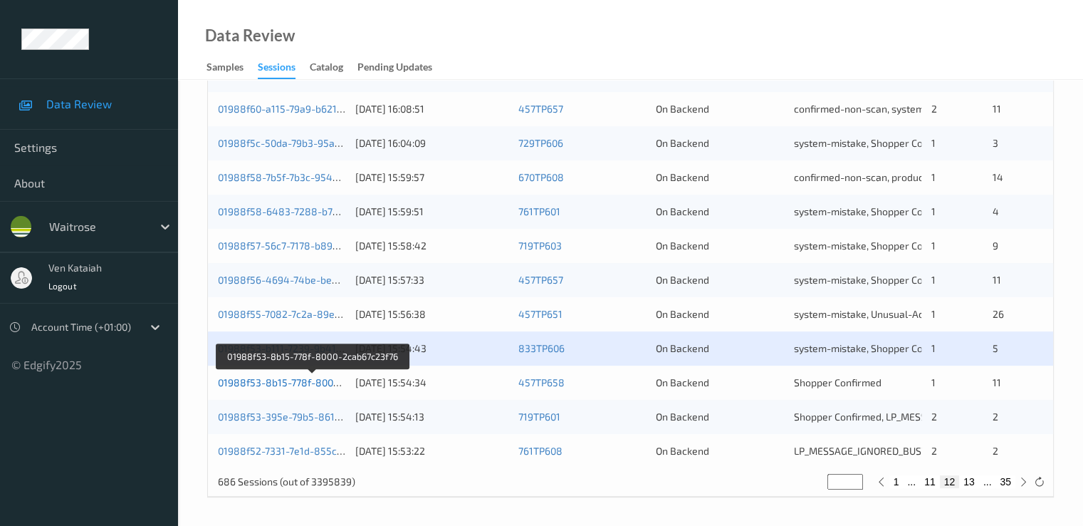
click at [302, 387] on link "01988f53-8b15-778f-8000-2cab67c23f76" at bounding box center [312, 382] width 189 height 12
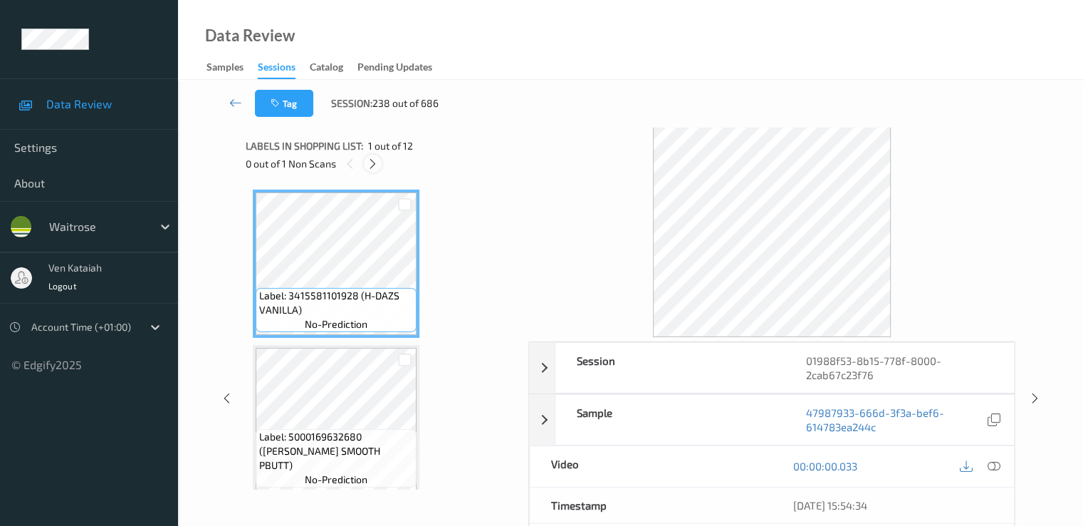
click at [373, 163] on icon at bounding box center [373, 163] width 12 height 13
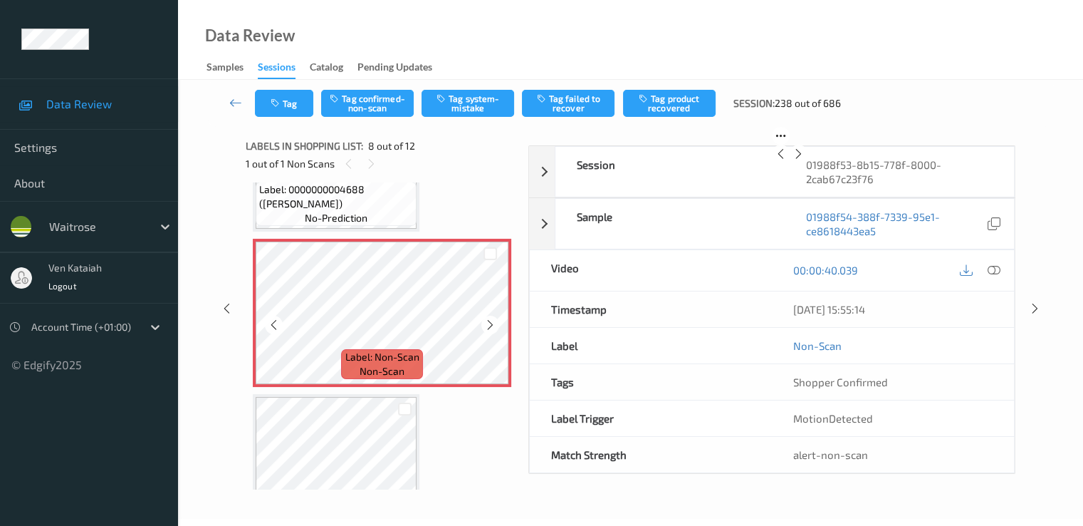
scroll to position [1081, 0]
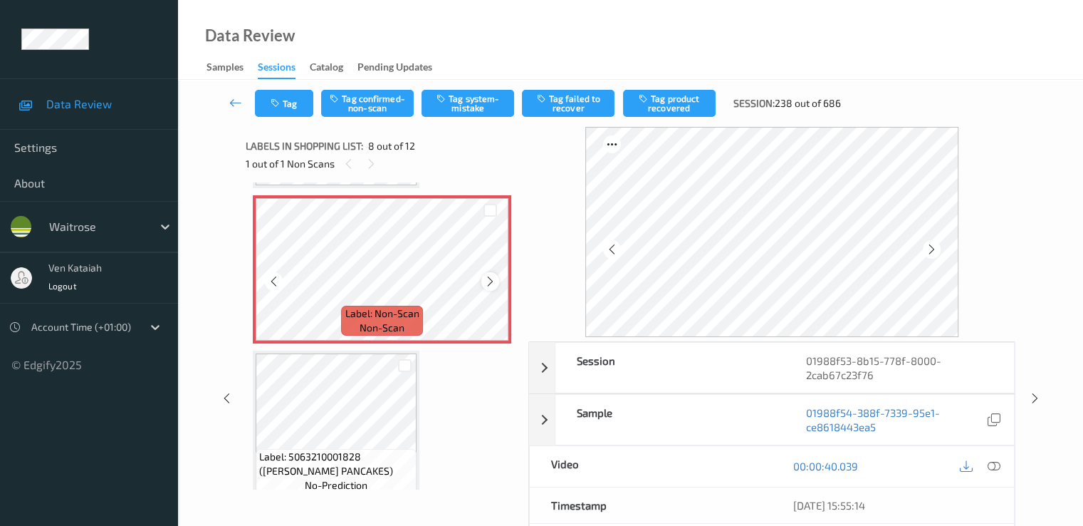
click at [492, 277] on icon at bounding box center [490, 281] width 12 height 13
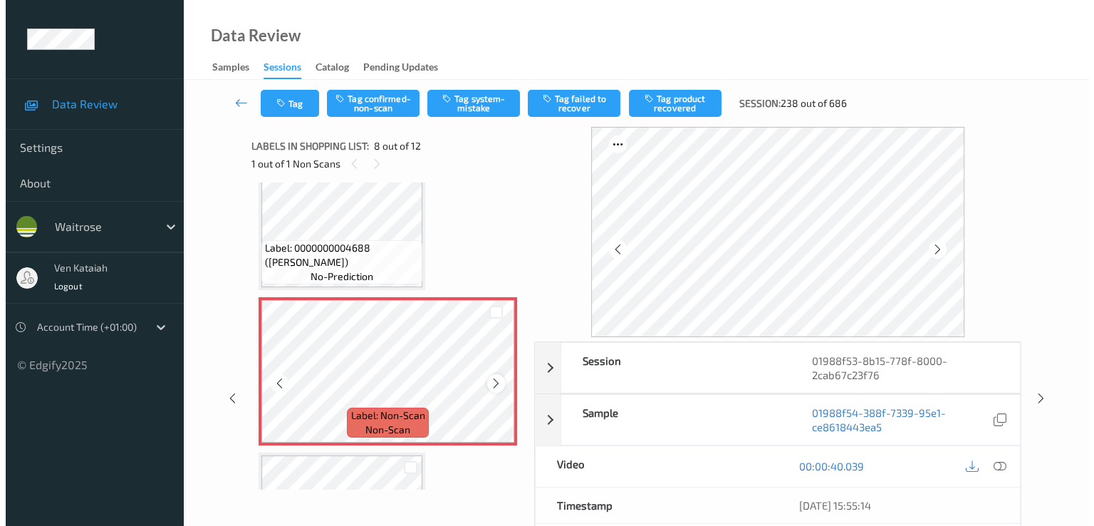
scroll to position [939, 0]
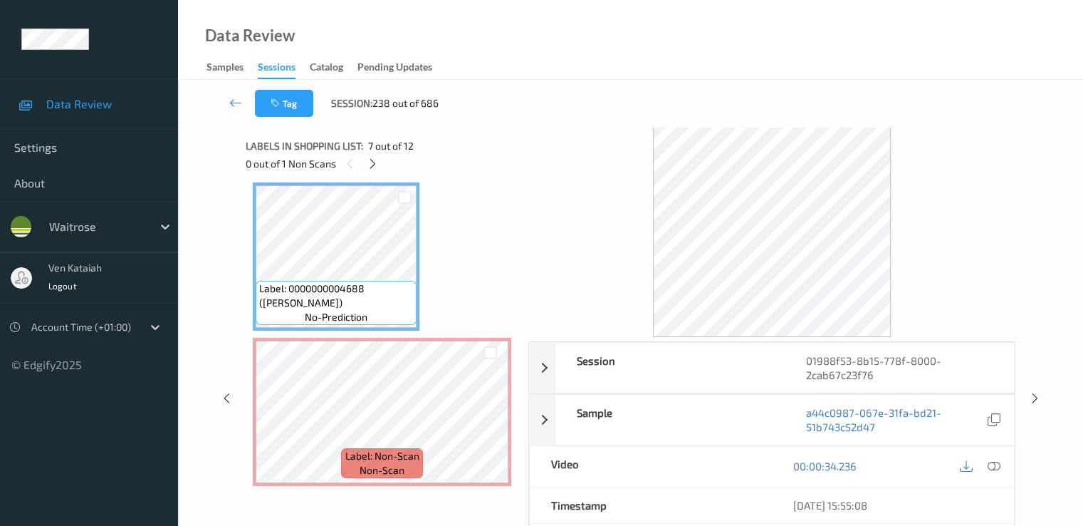
click at [999, 449] on div "00:00:34.236" at bounding box center [893, 466] width 242 height 41
click at [992, 461] on icon at bounding box center [993, 465] width 13 height 13
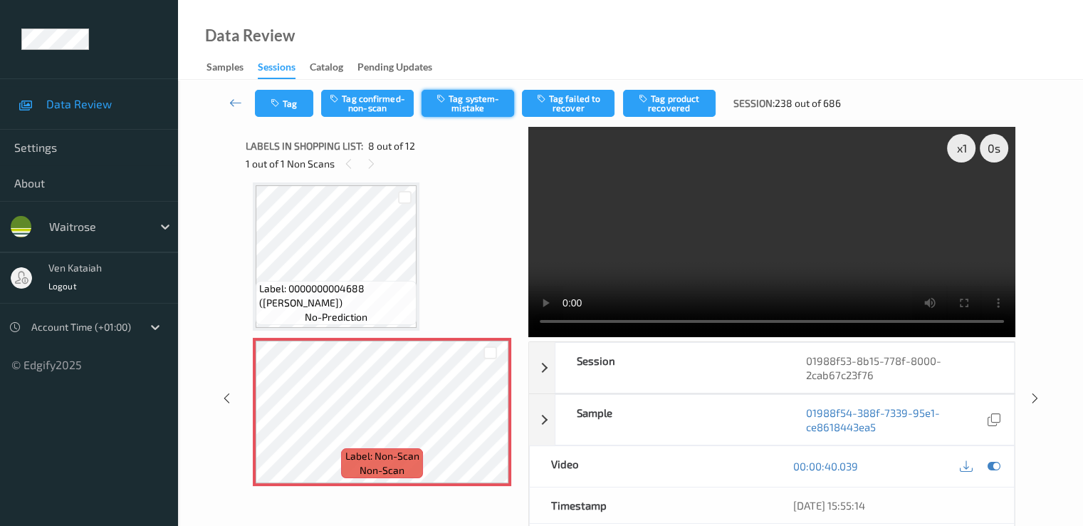
click at [470, 102] on button "Tag system-mistake" at bounding box center [468, 103] width 93 height 27
click at [293, 109] on button "Tag" at bounding box center [284, 103] width 58 height 27
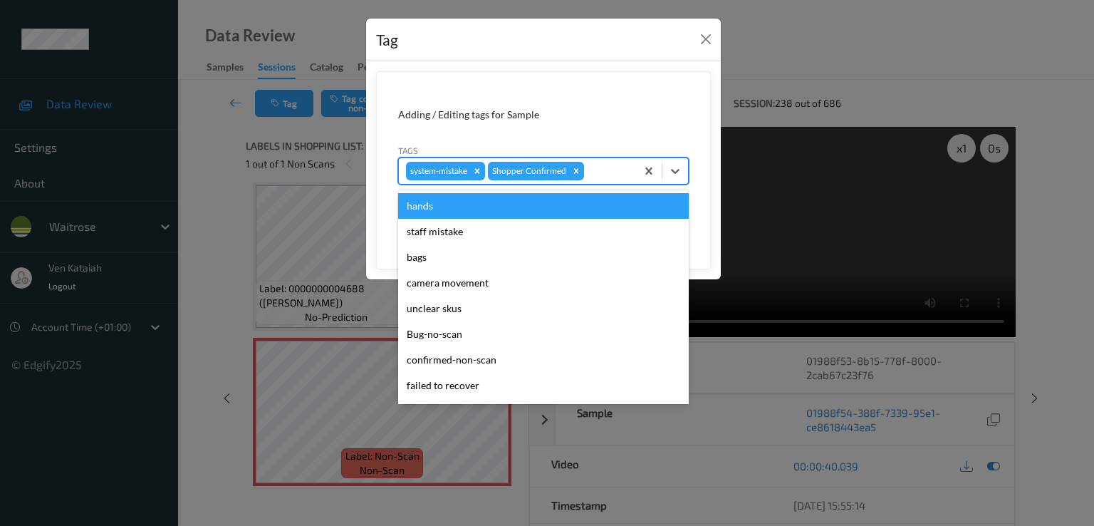
click at [603, 172] on div at bounding box center [608, 170] width 42 height 17
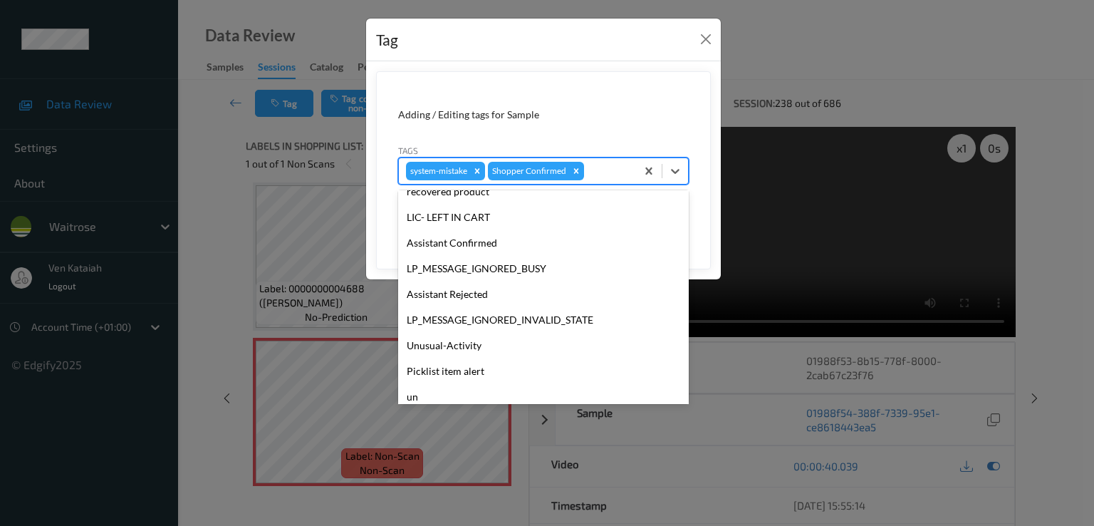
scroll to position [279, 0]
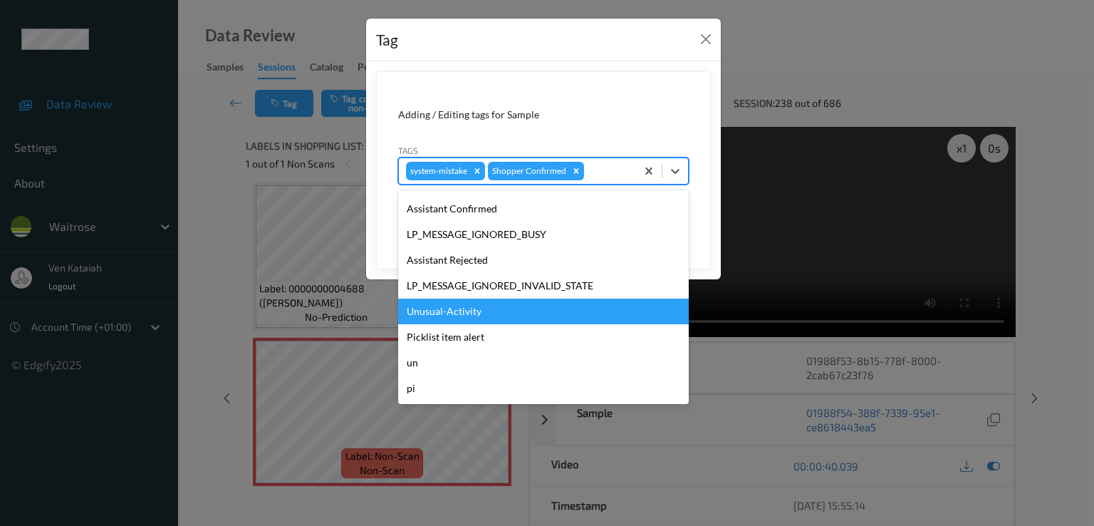
click at [449, 314] on div "Unusual-Activity" at bounding box center [543, 311] width 291 height 26
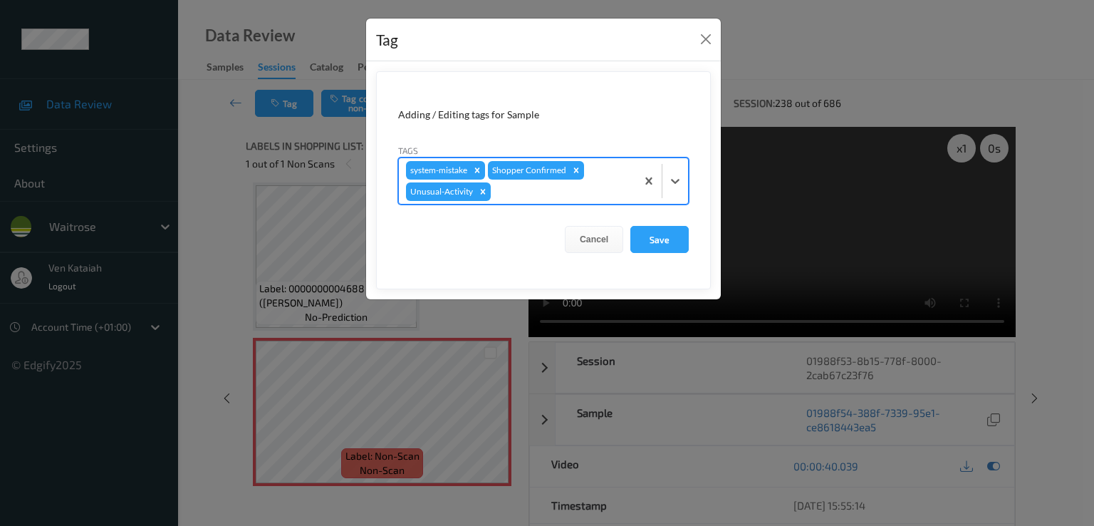
click at [591, 184] on div at bounding box center [561, 191] width 135 height 17
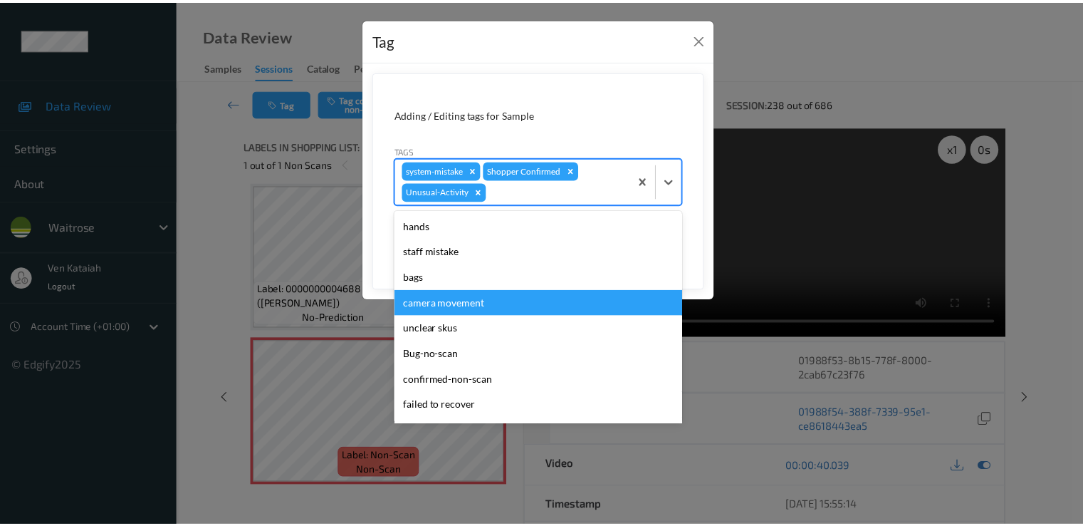
scroll to position [254, 0]
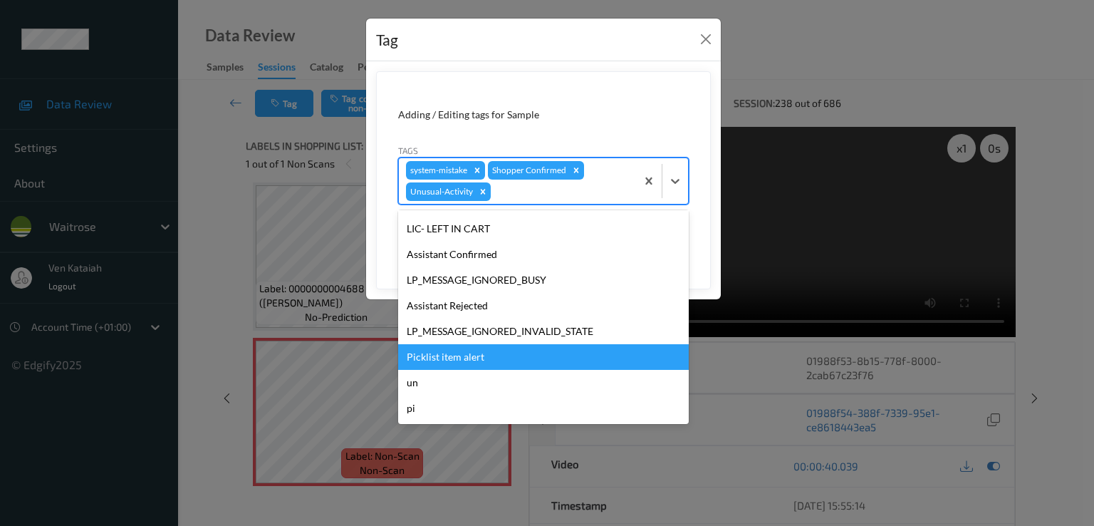
click at [425, 354] on div "Picklist item alert" at bounding box center [543, 357] width 291 height 26
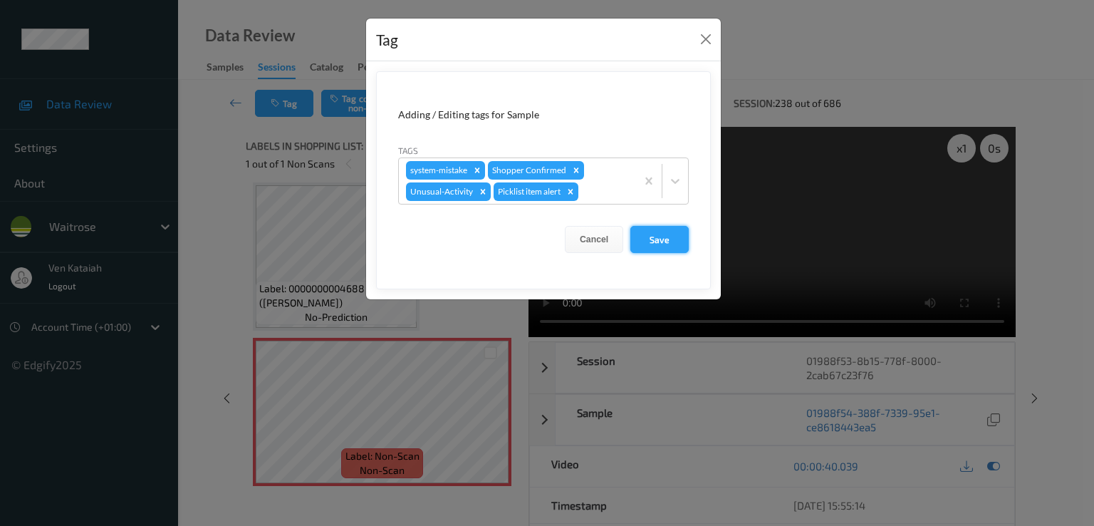
click at [667, 240] on button "Save" at bounding box center [659, 239] width 58 height 27
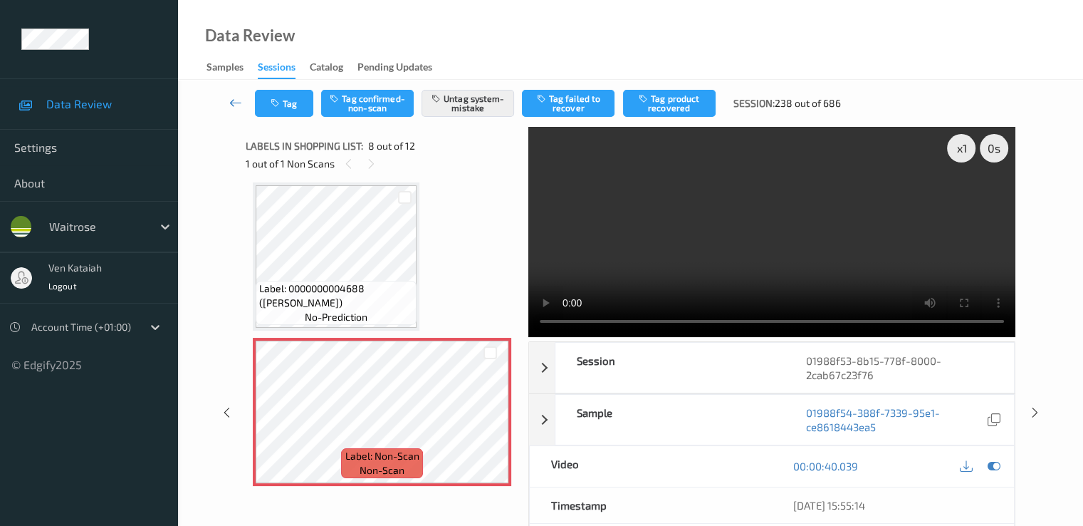
click at [236, 100] on icon at bounding box center [235, 102] width 13 height 14
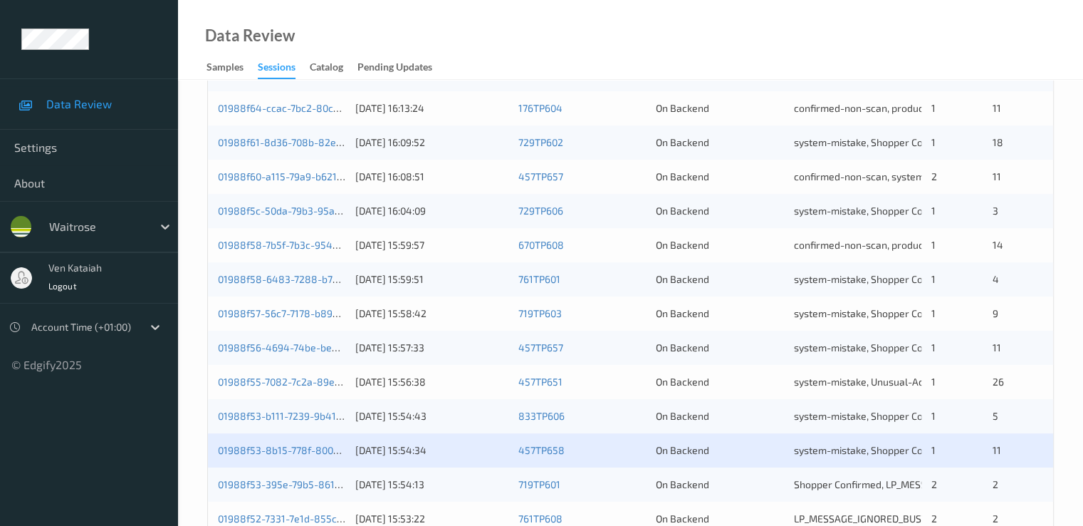
scroll to position [658, 0]
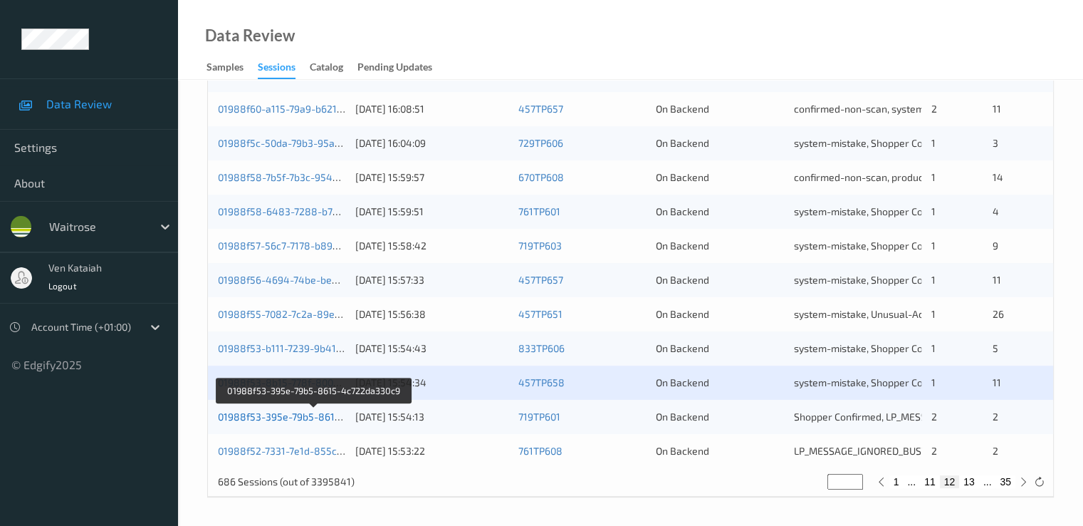
click at [273, 414] on link "01988f53-395e-79b5-8615-4c722da330c9" at bounding box center [315, 416] width 194 height 12
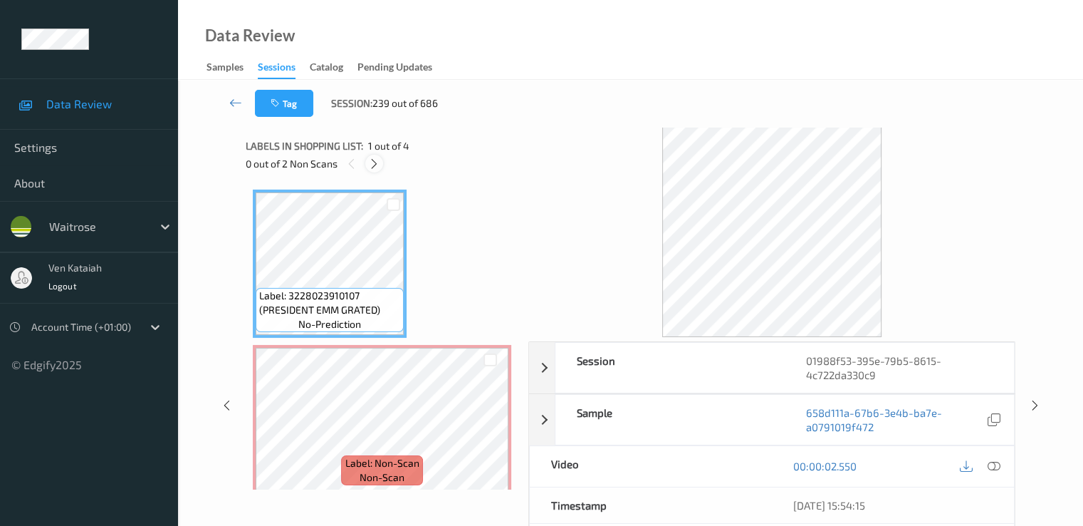
click at [370, 155] on div at bounding box center [374, 164] width 18 height 18
click at [1003, 467] on div at bounding box center [980, 466] width 46 height 19
click at [998, 464] on icon at bounding box center [993, 465] width 13 height 13
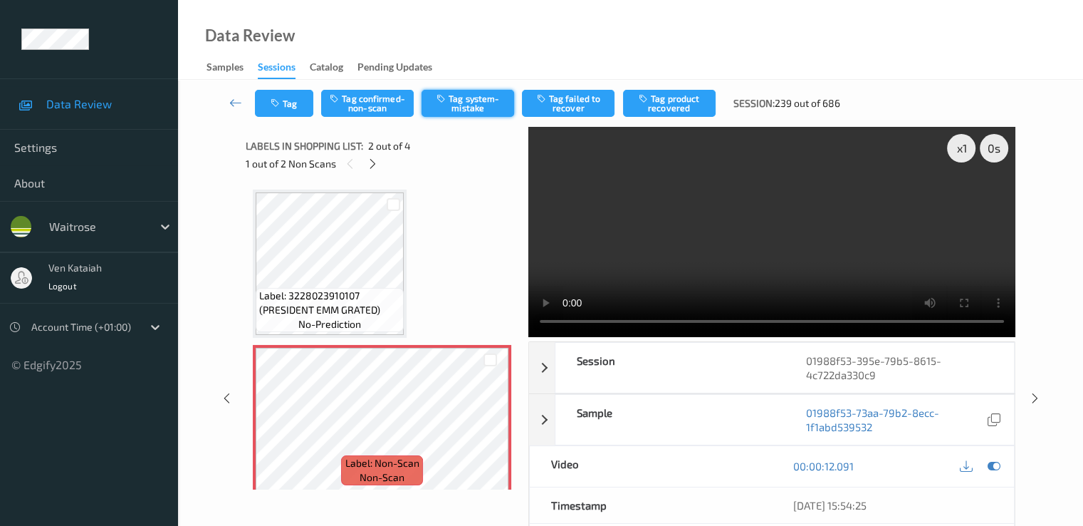
click at [469, 106] on button "Tag system-mistake" at bounding box center [468, 103] width 93 height 27
click at [273, 115] on button "Tag" at bounding box center [284, 103] width 58 height 27
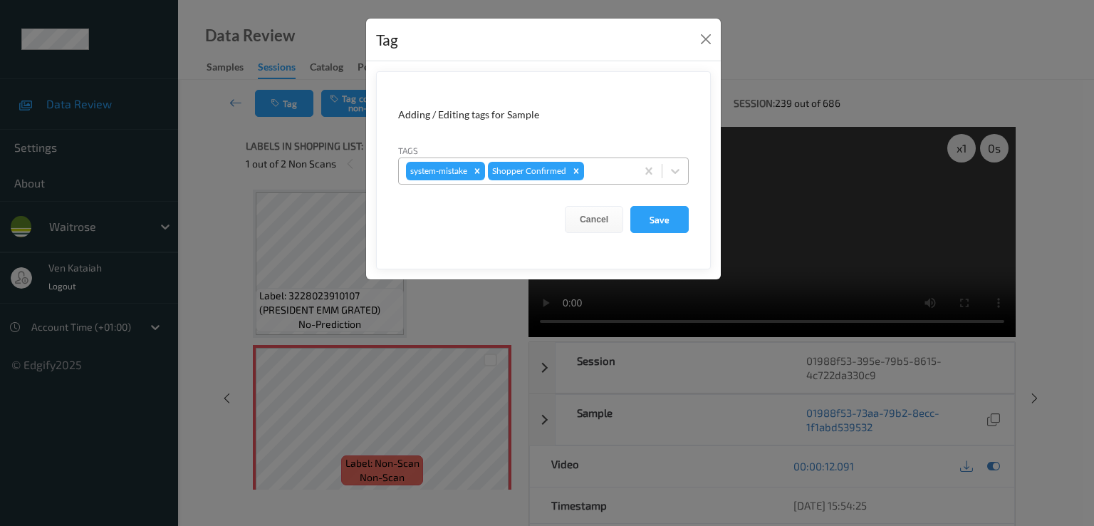
click at [595, 176] on div at bounding box center [608, 170] width 42 height 17
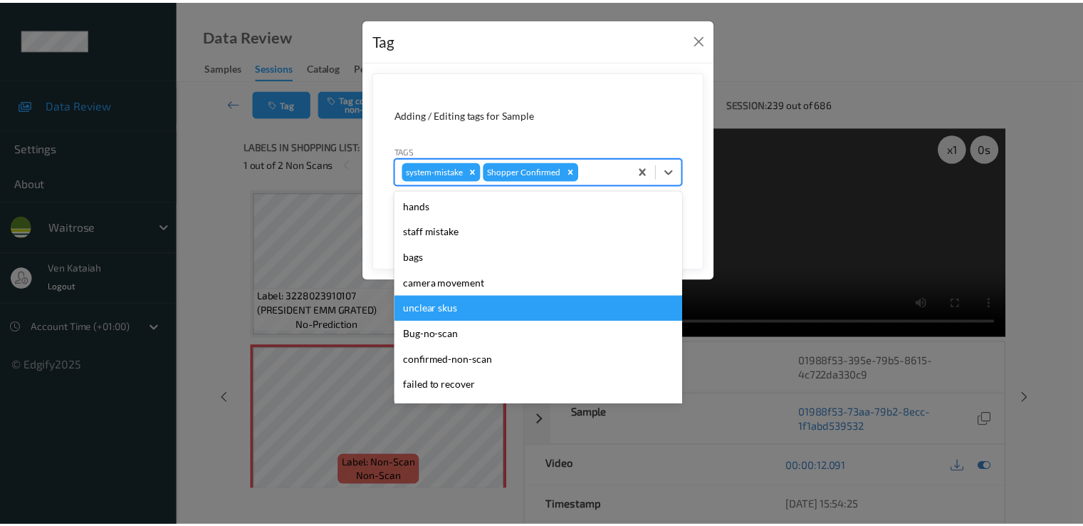
scroll to position [279, 0]
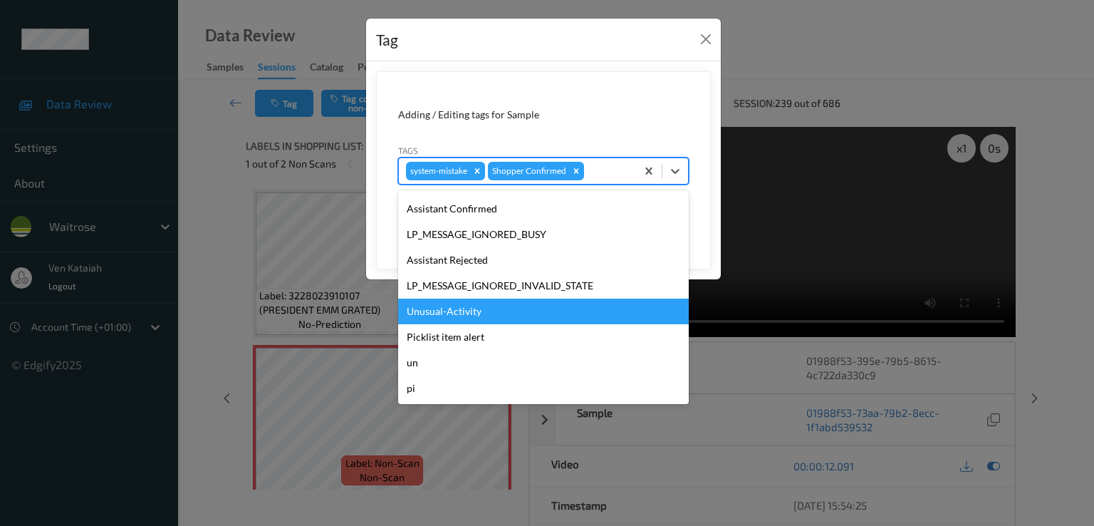
click at [466, 300] on div "Unusual-Activity" at bounding box center [543, 311] width 291 height 26
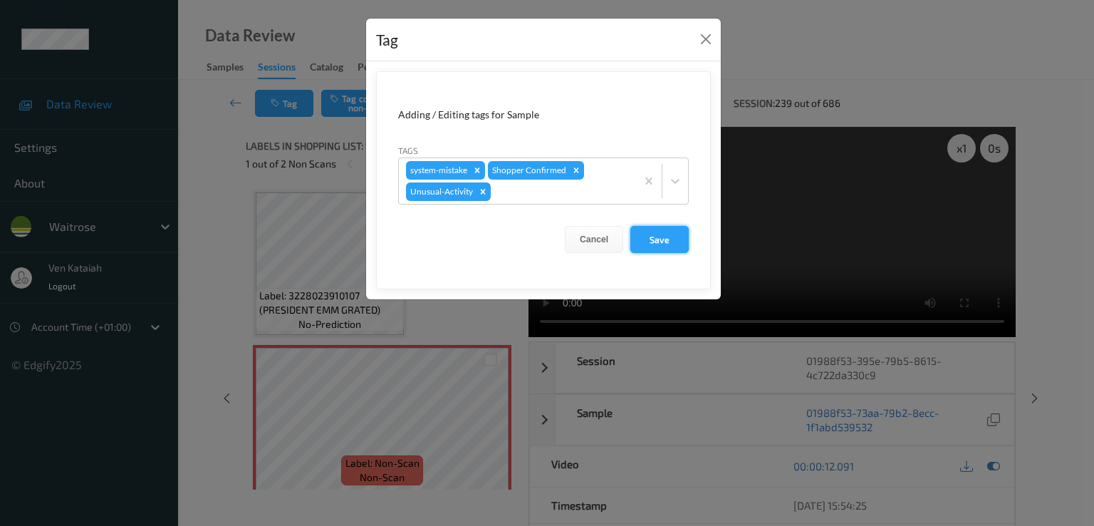
click at [650, 234] on button "Save" at bounding box center [659, 239] width 58 height 27
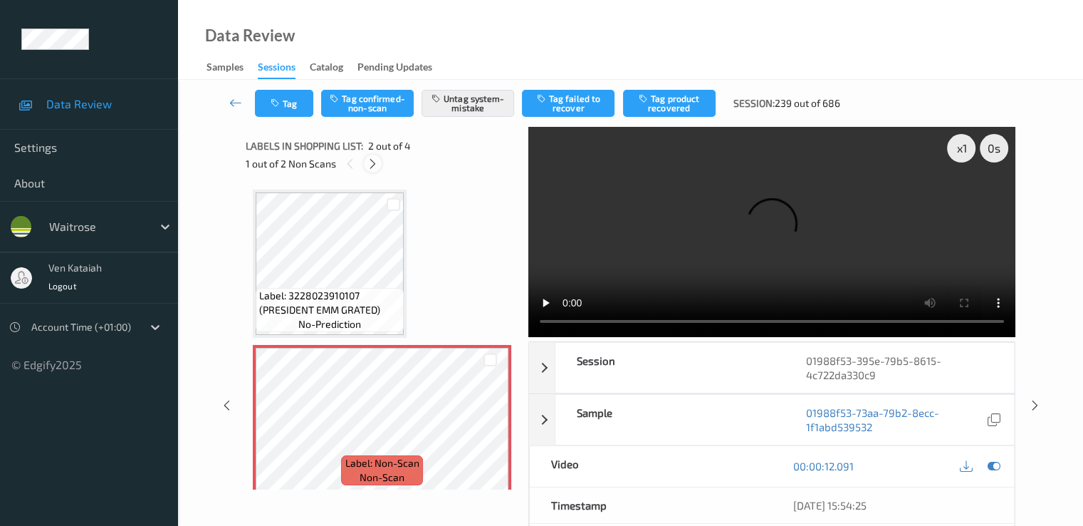
click at [379, 160] on icon at bounding box center [373, 163] width 12 height 13
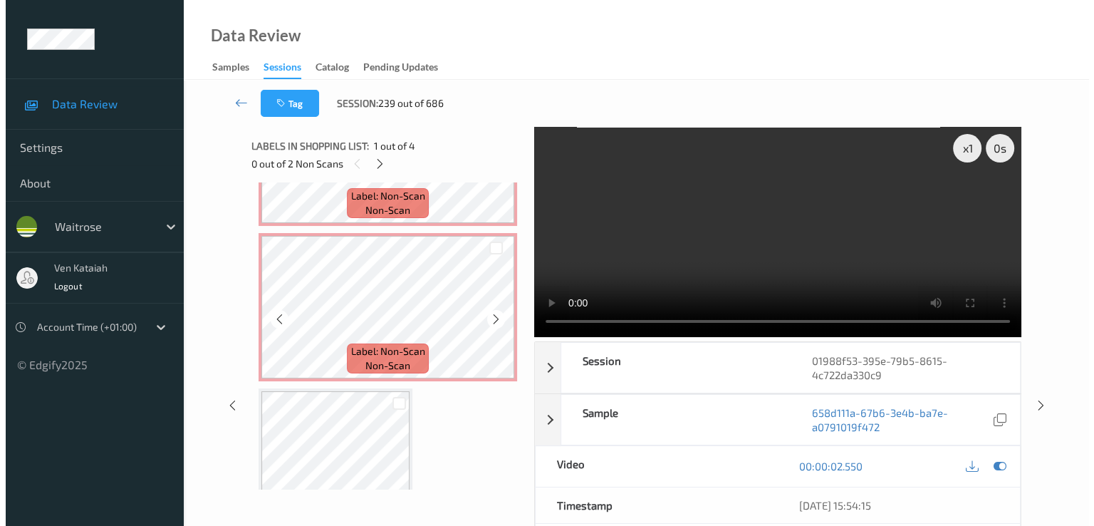
scroll to position [285, 0]
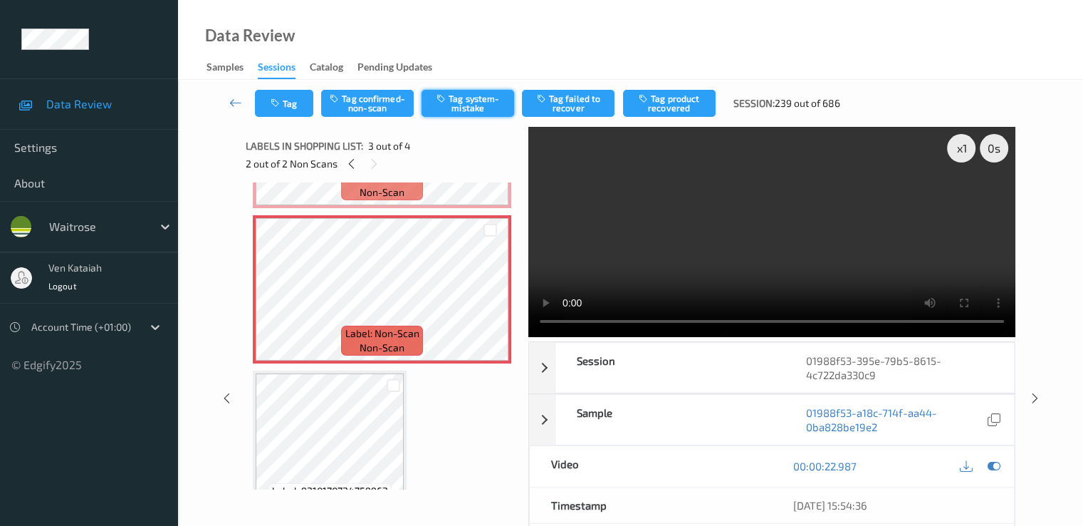
click at [490, 90] on button "Tag system-mistake" at bounding box center [468, 103] width 93 height 27
click at [273, 106] on icon "button" at bounding box center [277, 103] width 12 height 10
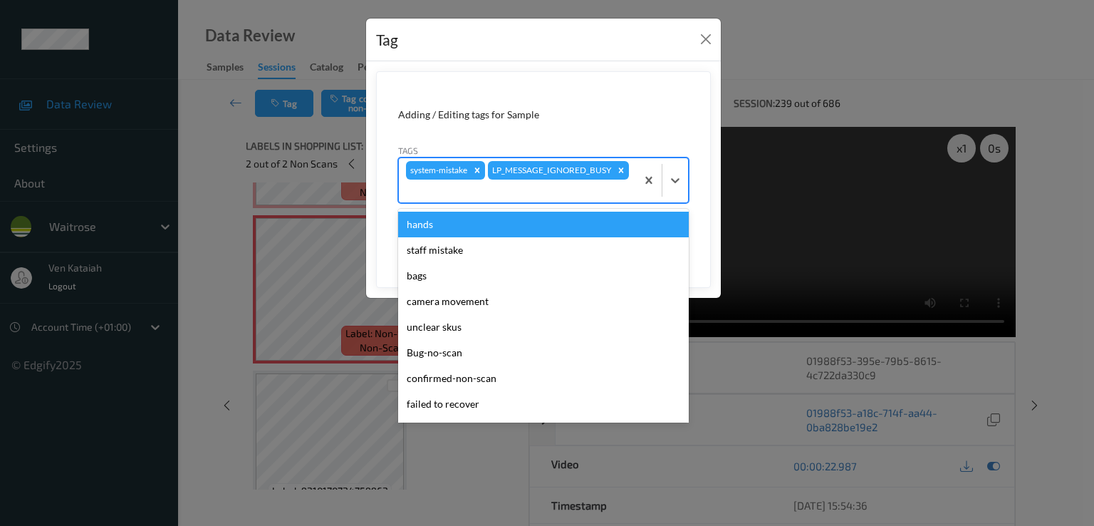
click at [613, 186] on div at bounding box center [517, 190] width 223 height 17
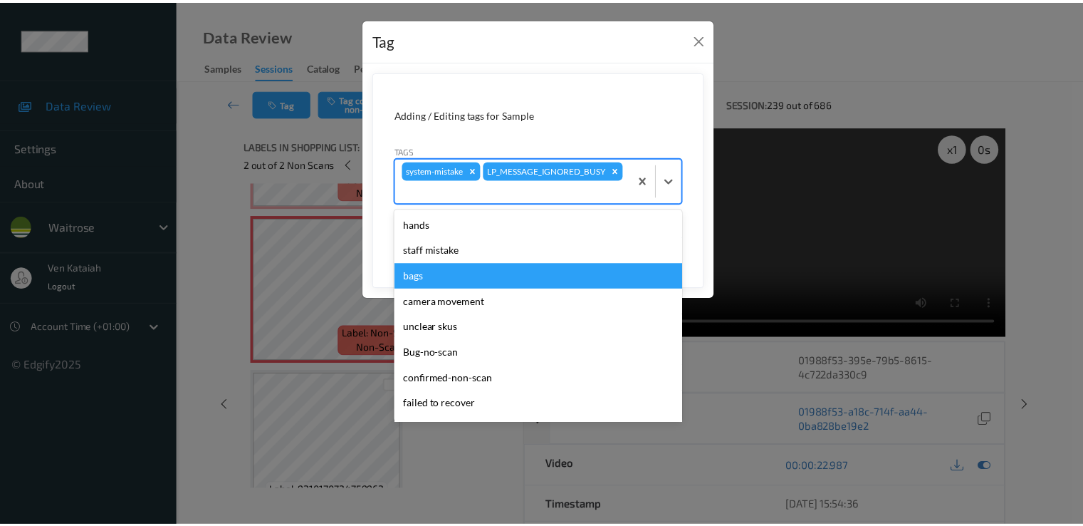
scroll to position [279, 0]
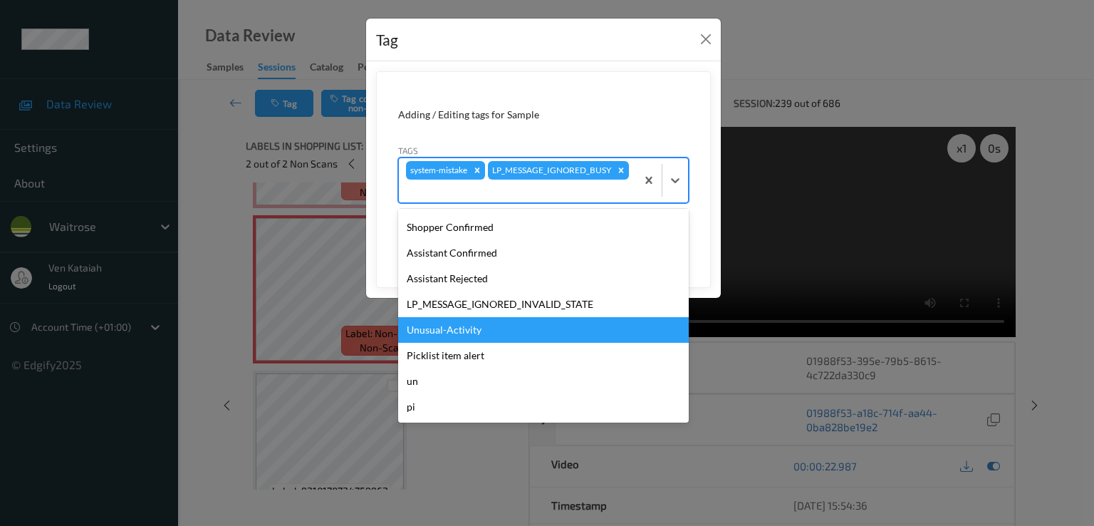
click at [449, 337] on div "Unusual-Activity" at bounding box center [543, 330] width 291 height 26
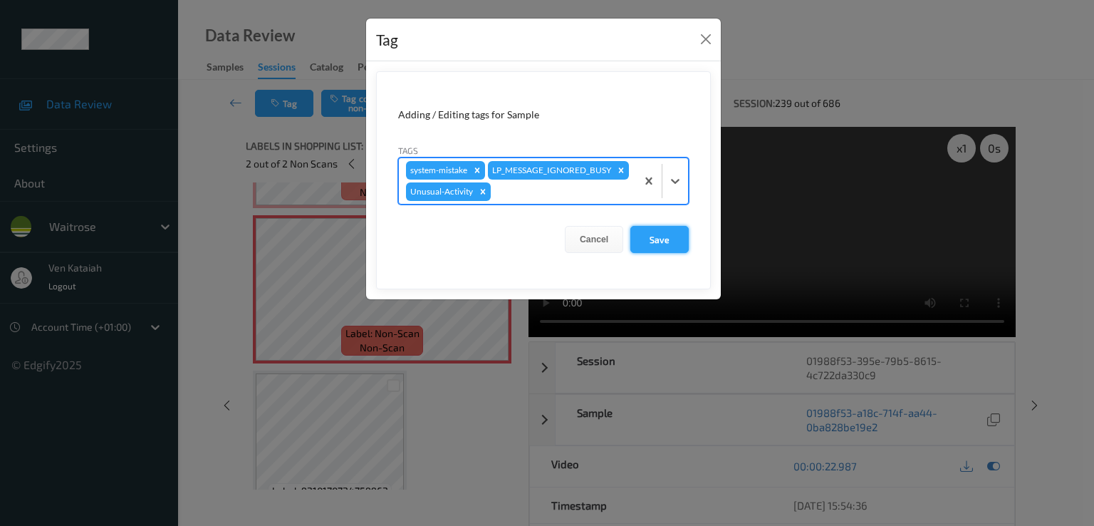
click at [651, 244] on button "Save" at bounding box center [659, 239] width 58 height 27
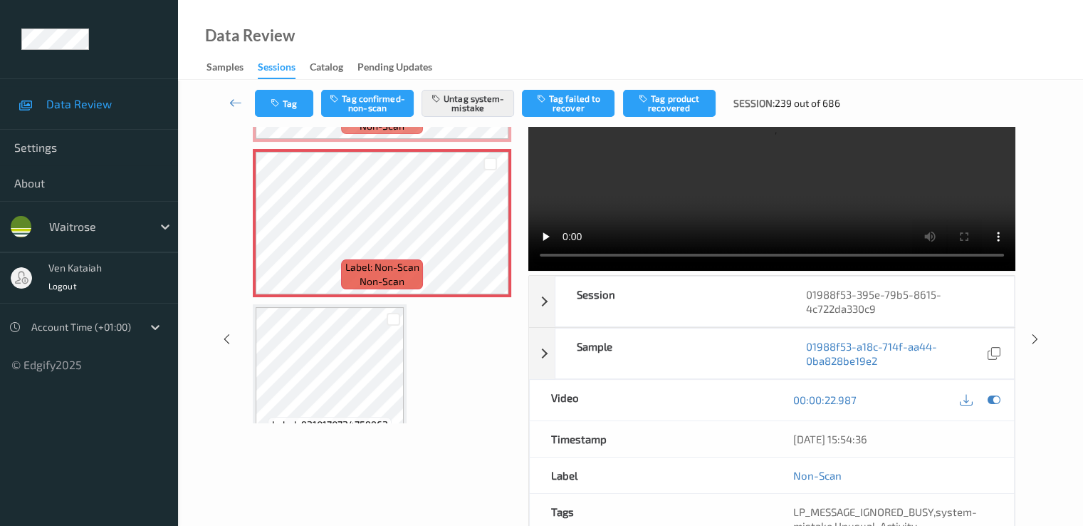
scroll to position [0, 0]
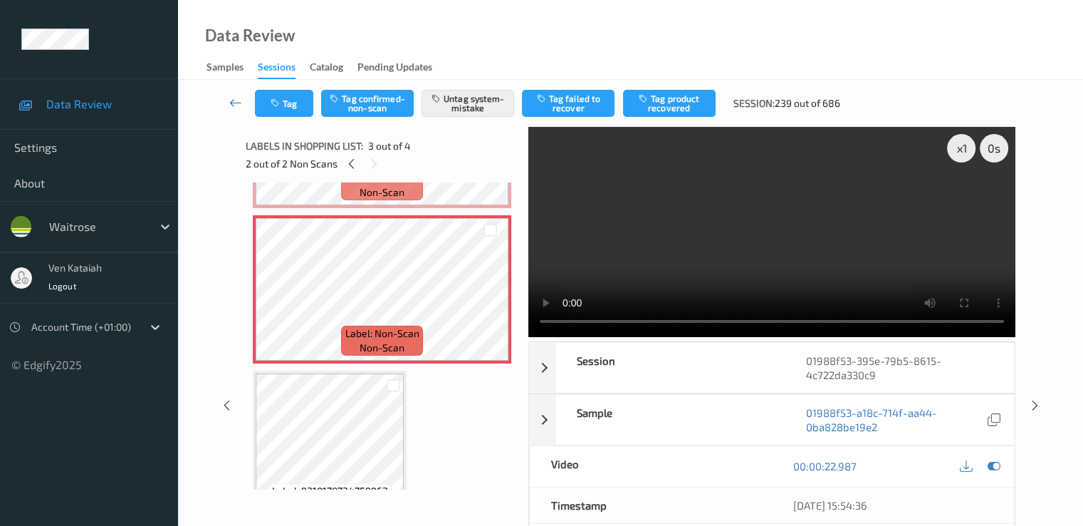
click at [231, 98] on icon at bounding box center [235, 102] width 13 height 14
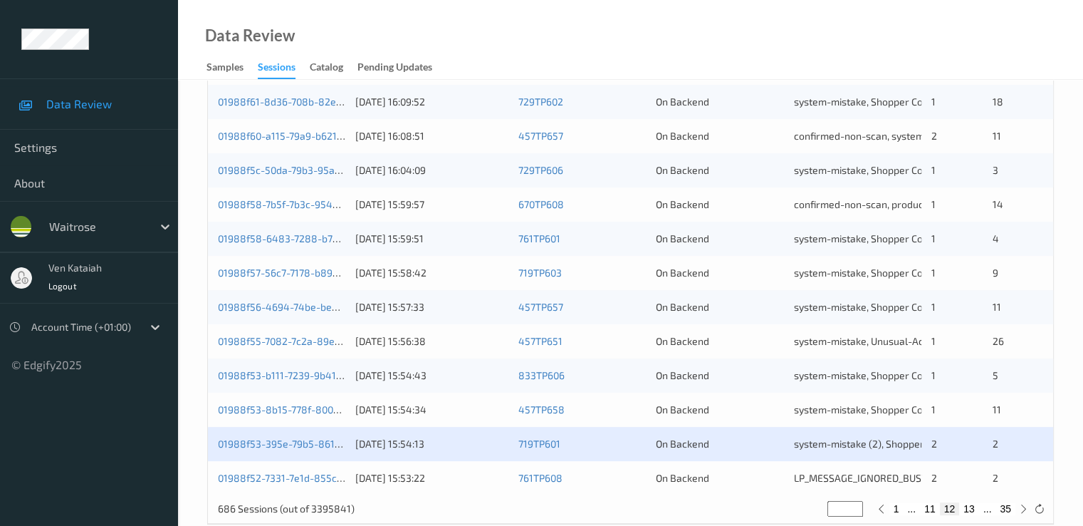
scroll to position [658, 0]
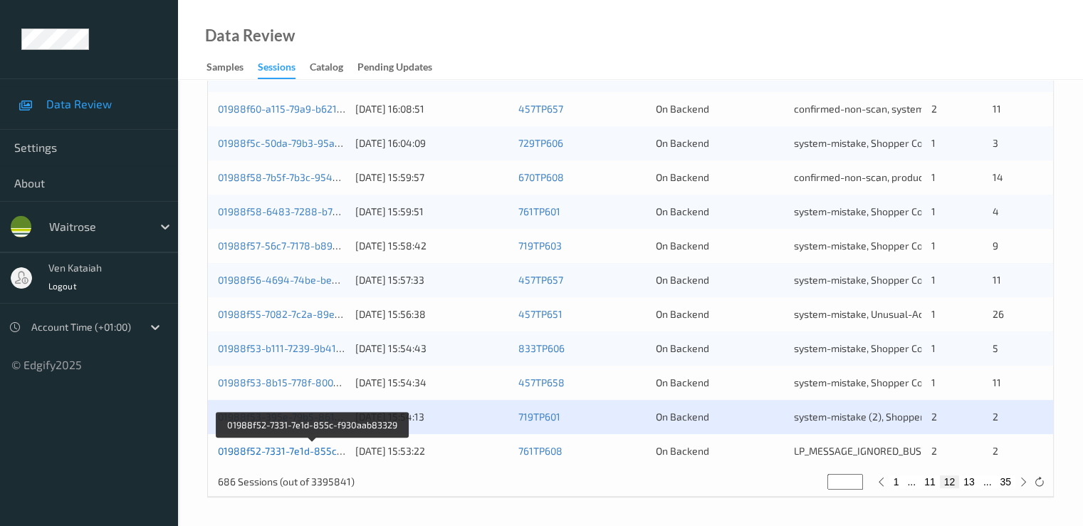
click at [293, 454] on link "01988f52-7331-7e1d-855c-f930aab83329" at bounding box center [313, 450] width 190 height 12
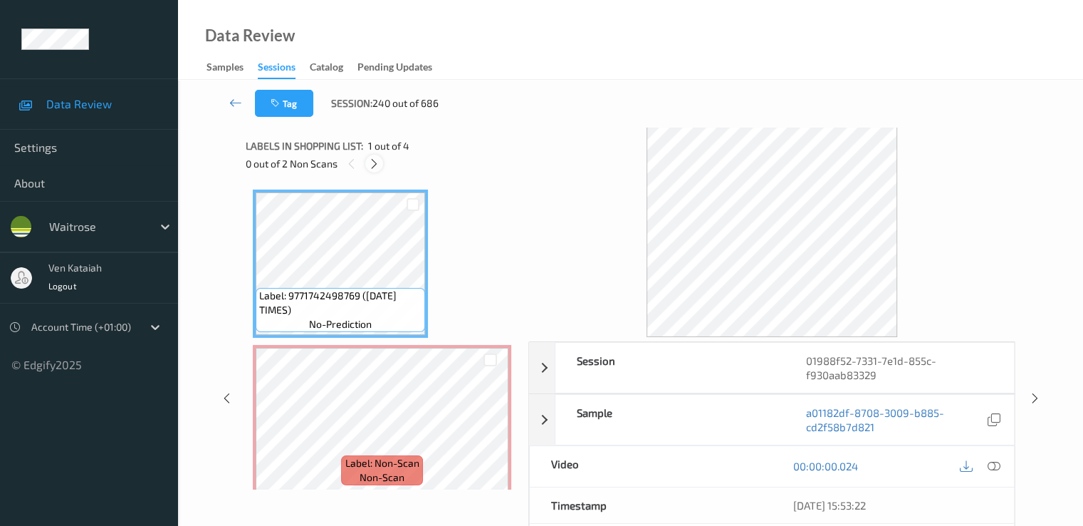
click at [381, 164] on div at bounding box center [374, 164] width 18 height 18
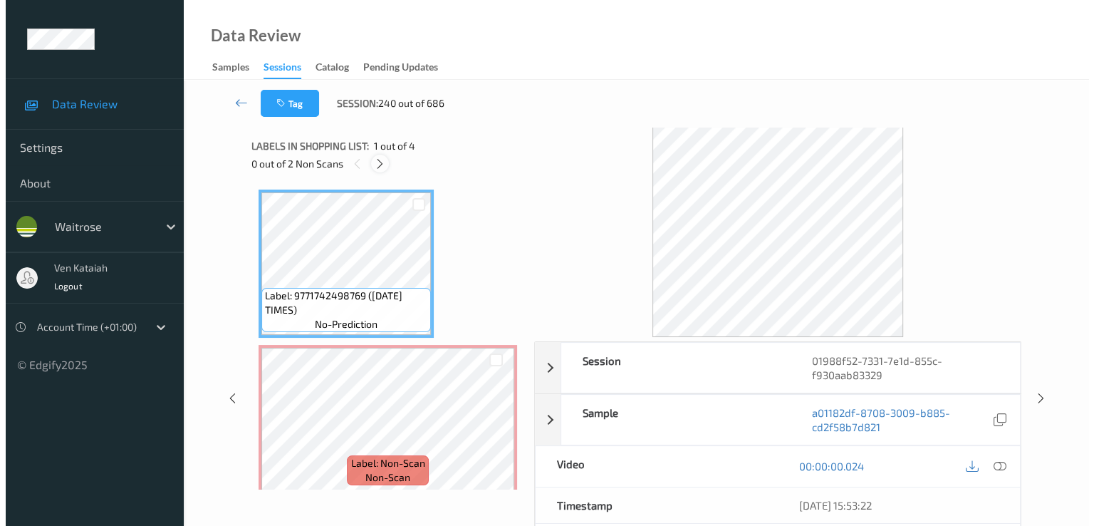
scroll to position [7, 0]
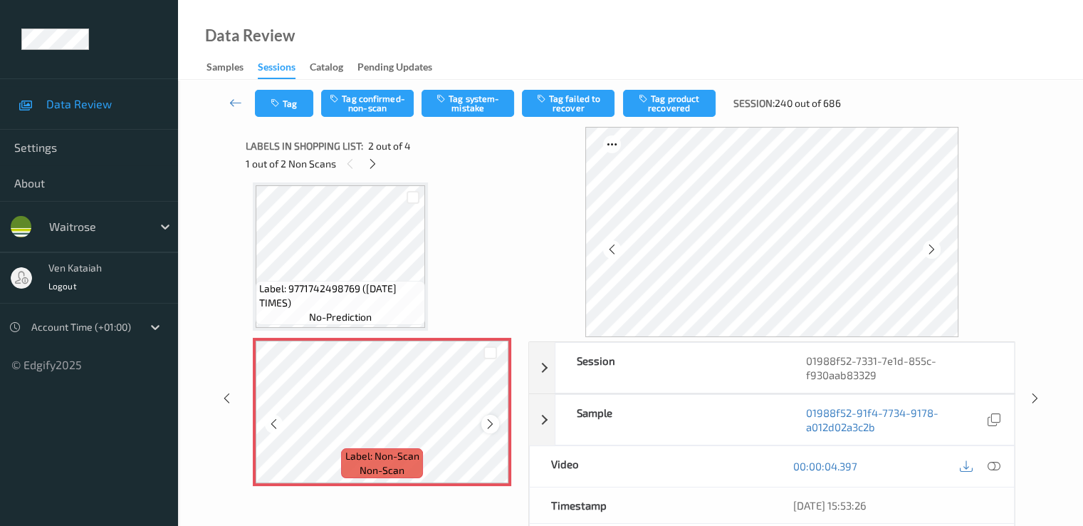
click at [489, 422] on icon at bounding box center [490, 423] width 12 height 13
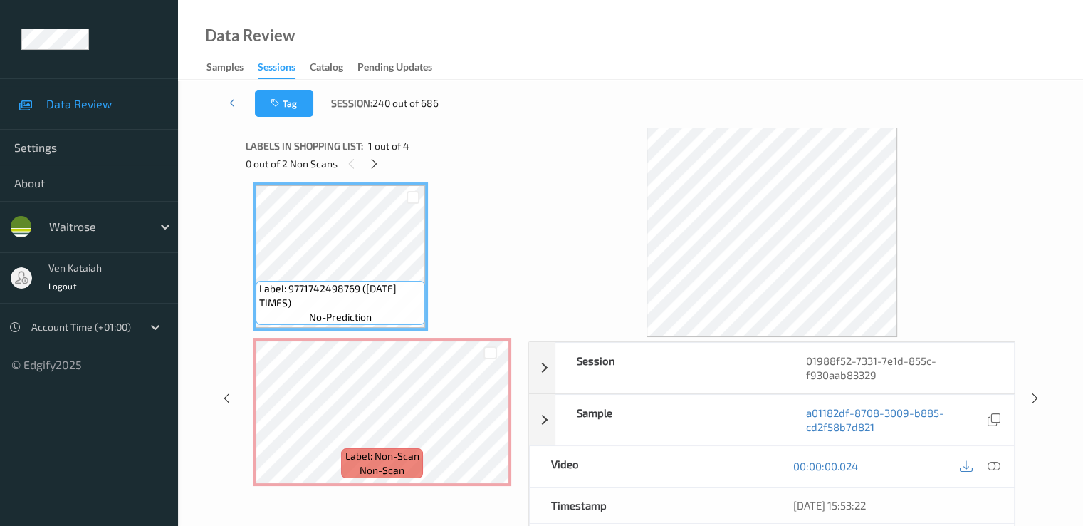
click at [1006, 466] on div "00:00:00.024" at bounding box center [893, 466] width 242 height 41
click at [995, 462] on icon at bounding box center [993, 465] width 13 height 13
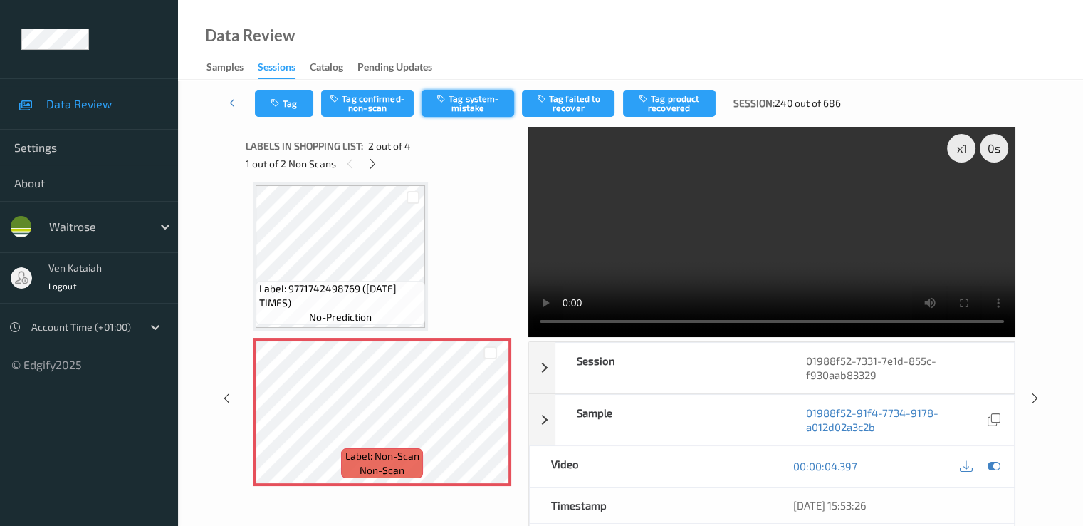
click at [461, 95] on button "Tag system-mistake" at bounding box center [468, 103] width 93 height 27
click at [293, 105] on button "Tag" at bounding box center [284, 103] width 58 height 27
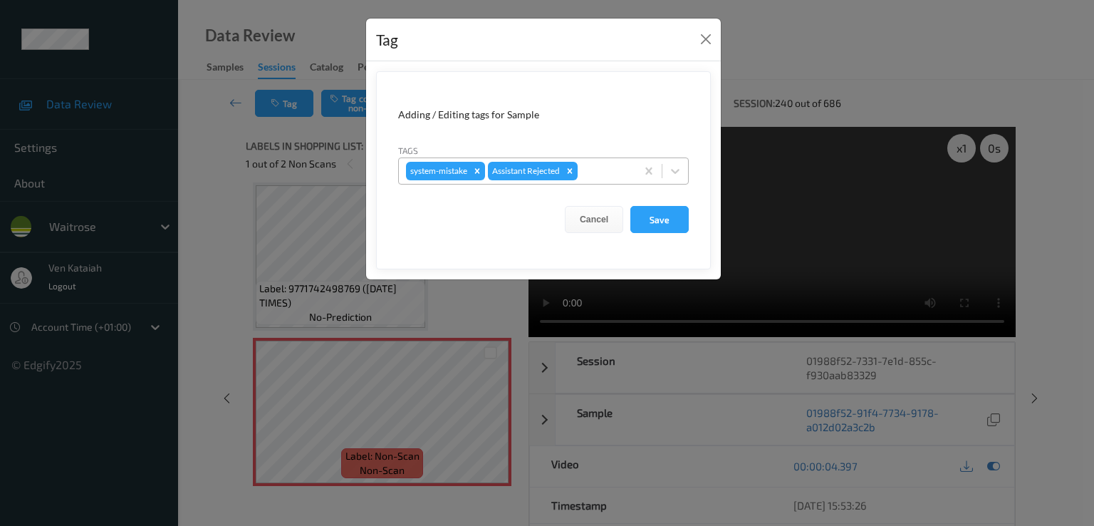
click at [600, 177] on div at bounding box center [604, 170] width 48 height 17
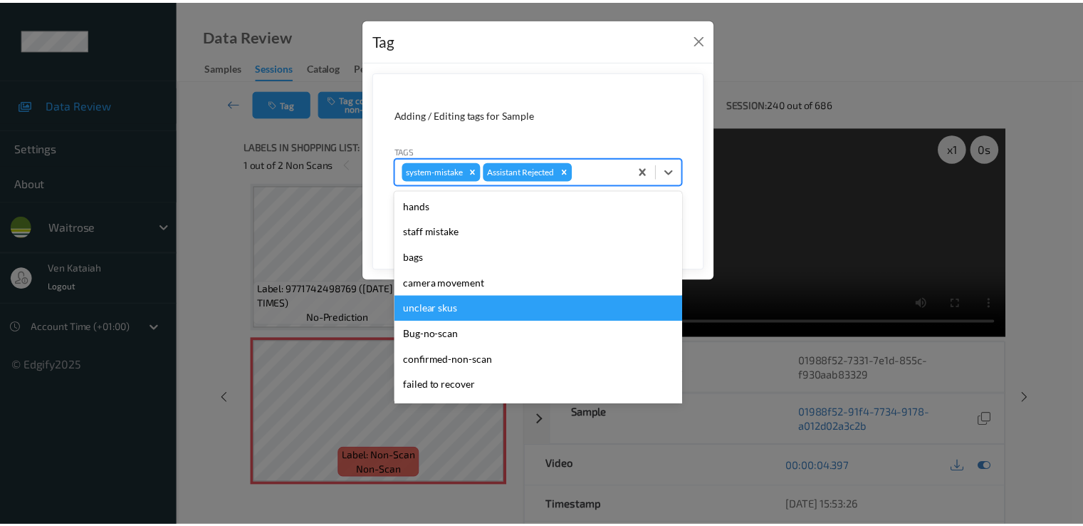
scroll to position [279, 0]
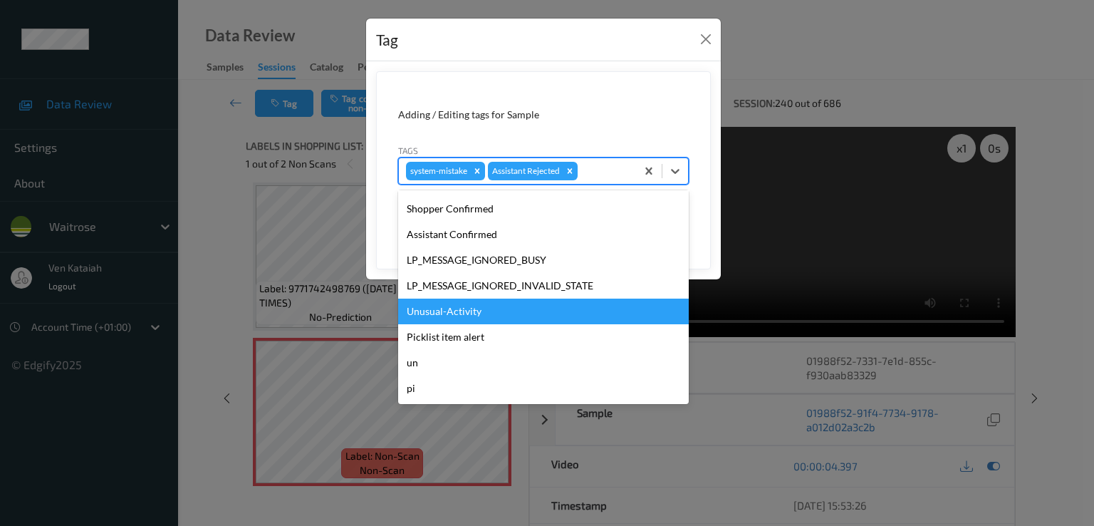
click at [449, 316] on div "Unusual-Activity" at bounding box center [543, 311] width 291 height 26
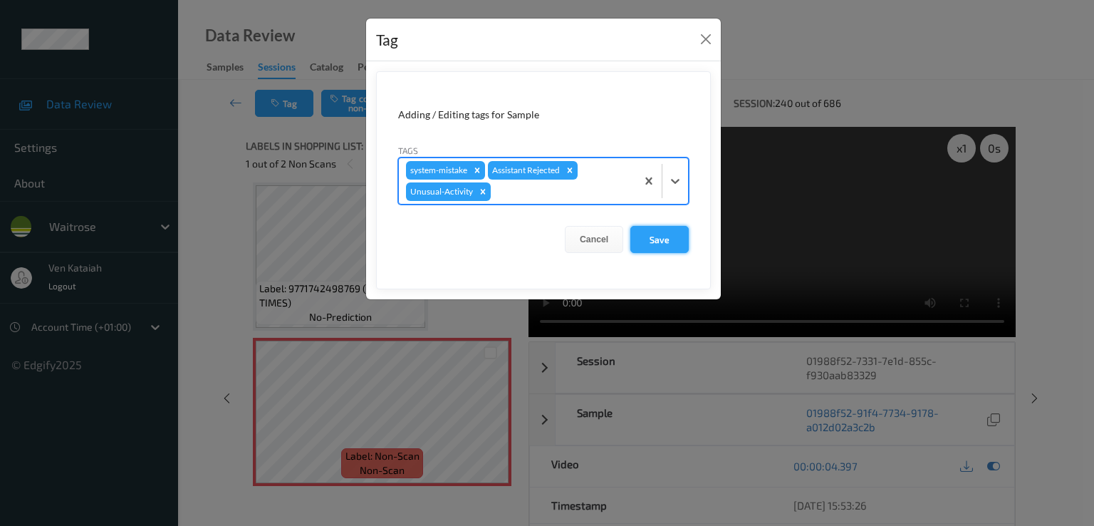
click at [647, 238] on button "Save" at bounding box center [659, 239] width 58 height 27
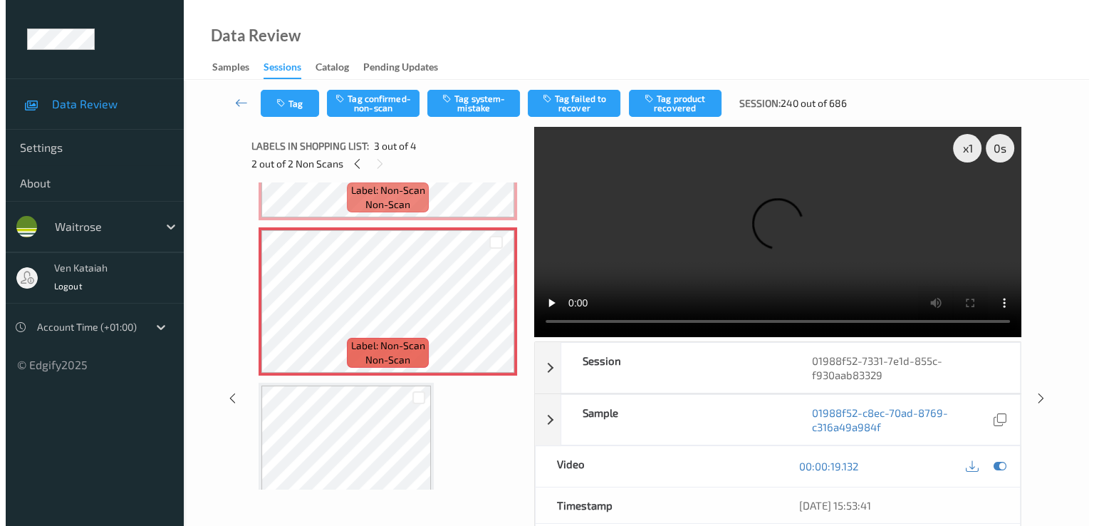
scroll to position [292, 0]
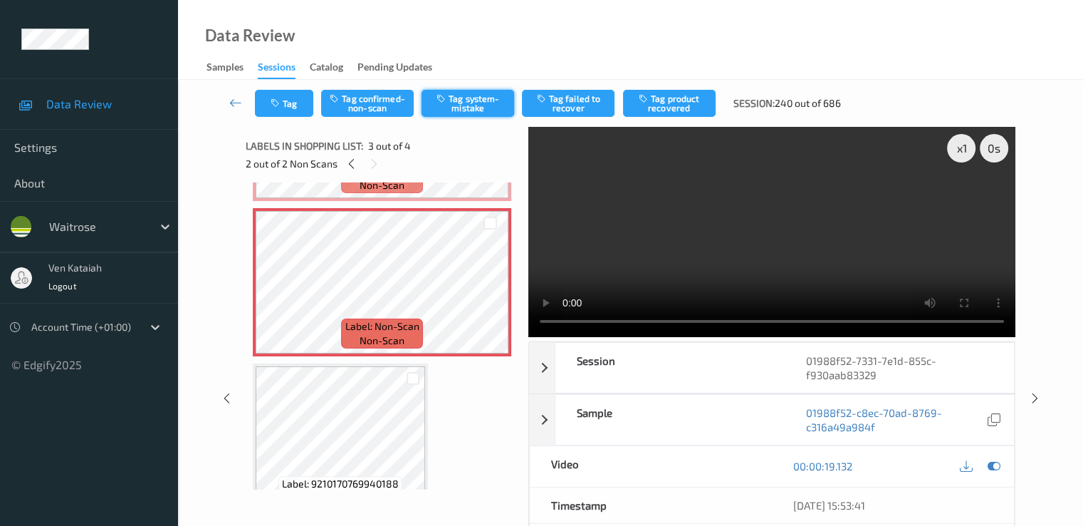
click at [476, 103] on button "Tag system-mistake" at bounding box center [468, 103] width 93 height 27
click at [283, 104] on button "Tag" at bounding box center [284, 103] width 58 height 27
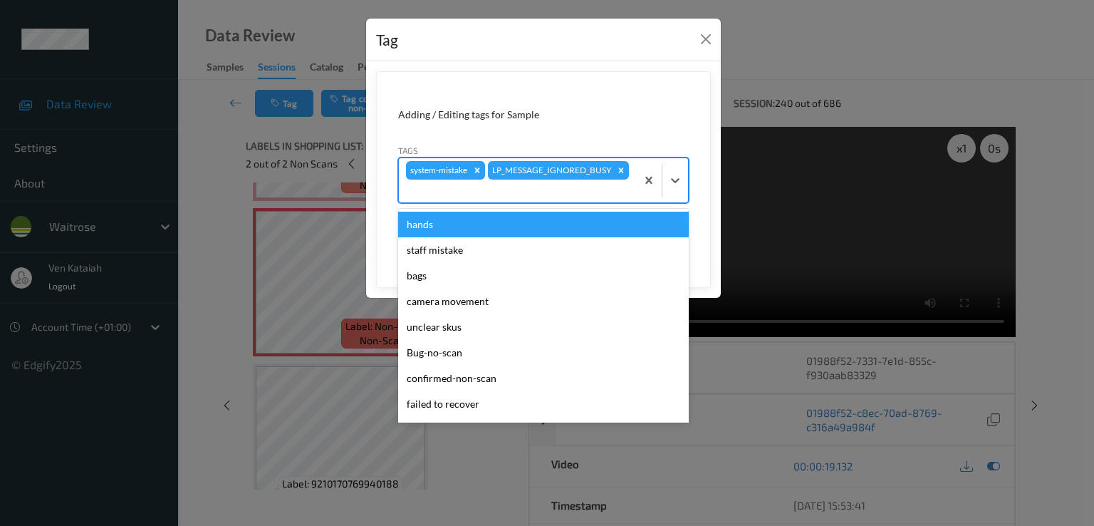
click at [514, 192] on div at bounding box center [517, 190] width 223 height 17
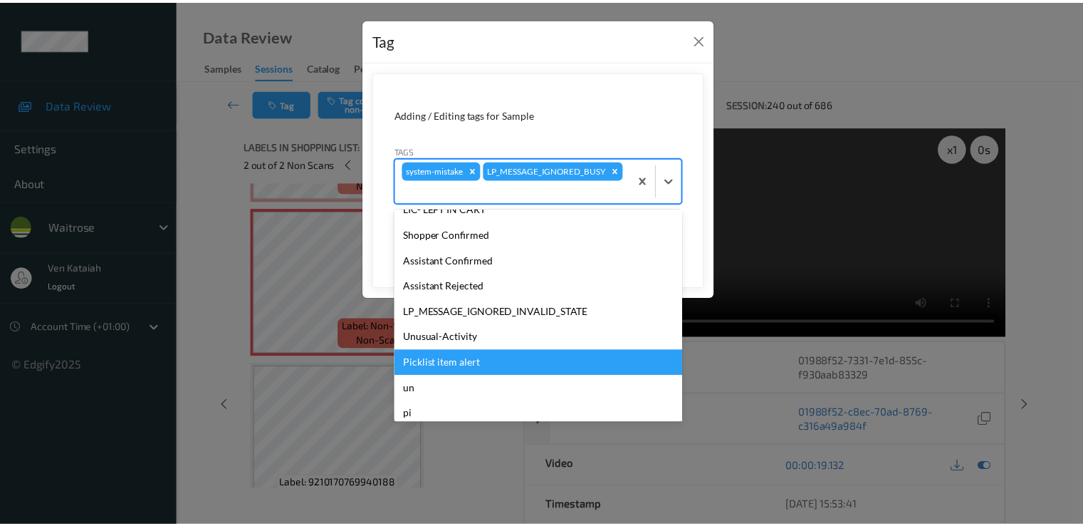
scroll to position [279, 0]
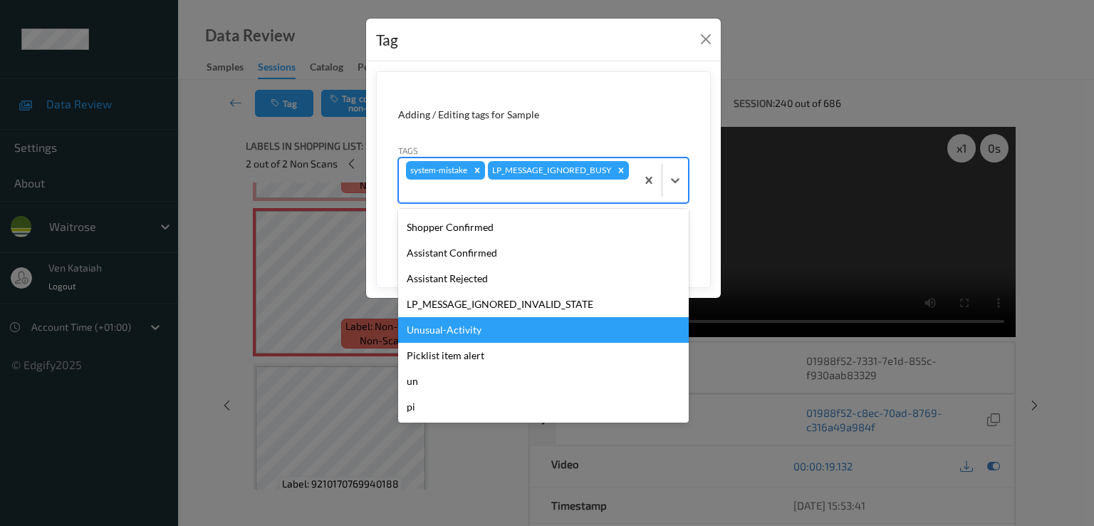
click at [454, 331] on div "Unusual-Activity" at bounding box center [543, 330] width 291 height 26
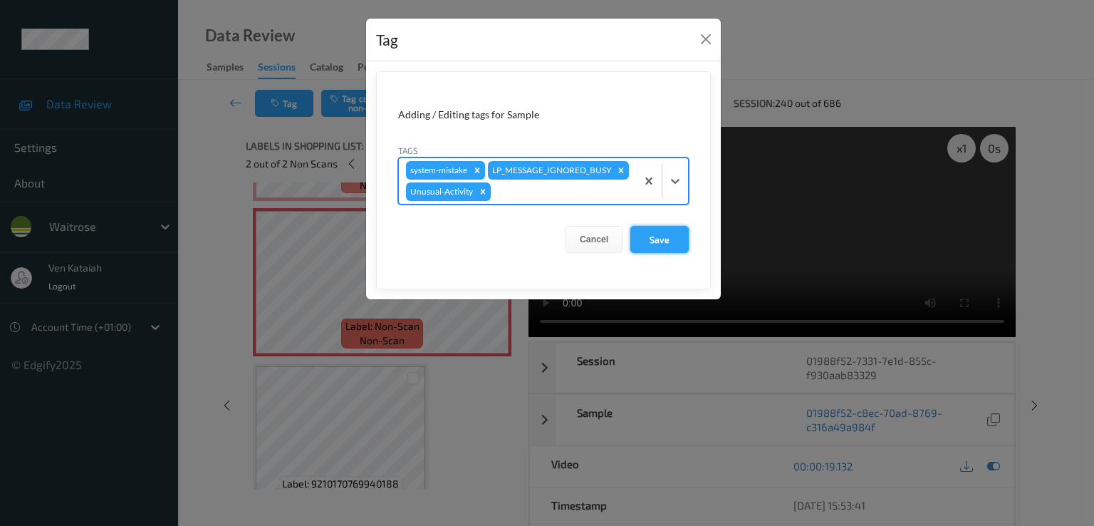
click at [670, 226] on button "Save" at bounding box center [659, 239] width 58 height 27
click at [660, 237] on button "Save" at bounding box center [659, 239] width 58 height 27
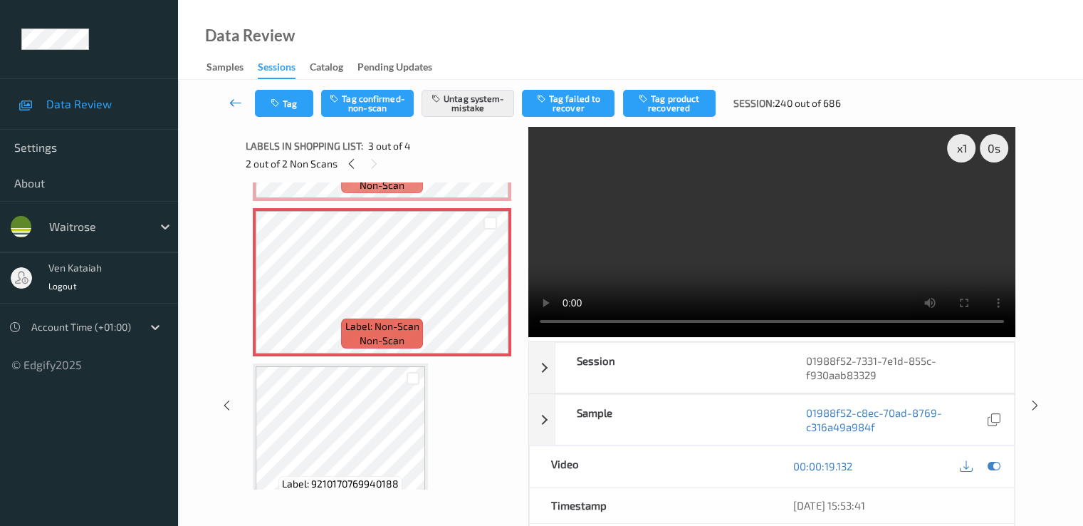
click at [236, 107] on icon at bounding box center [235, 102] width 13 height 14
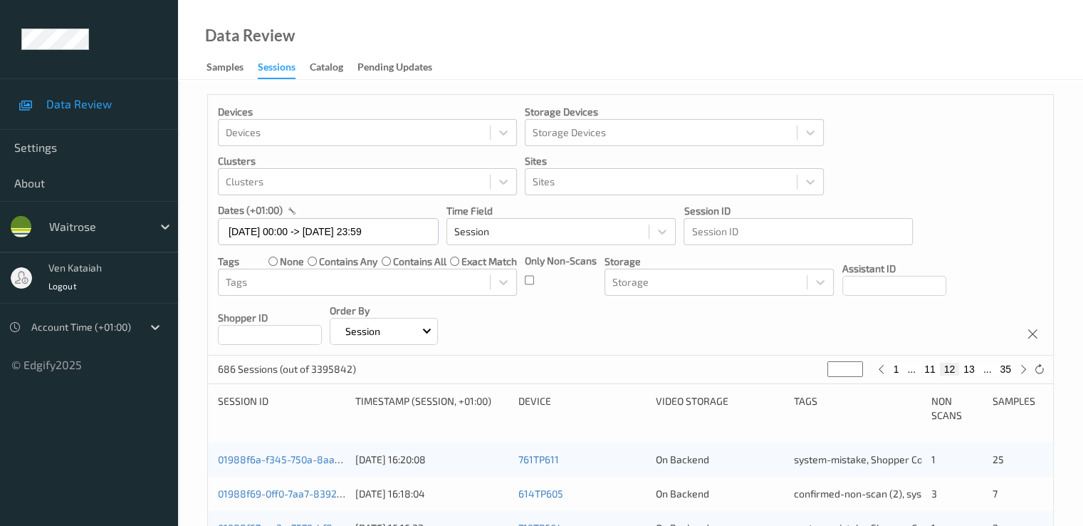
click at [969, 368] on button "13" at bounding box center [969, 369] width 20 height 13
type input "**"
click at [974, 368] on button "14" at bounding box center [969, 369] width 20 height 13
type input "**"
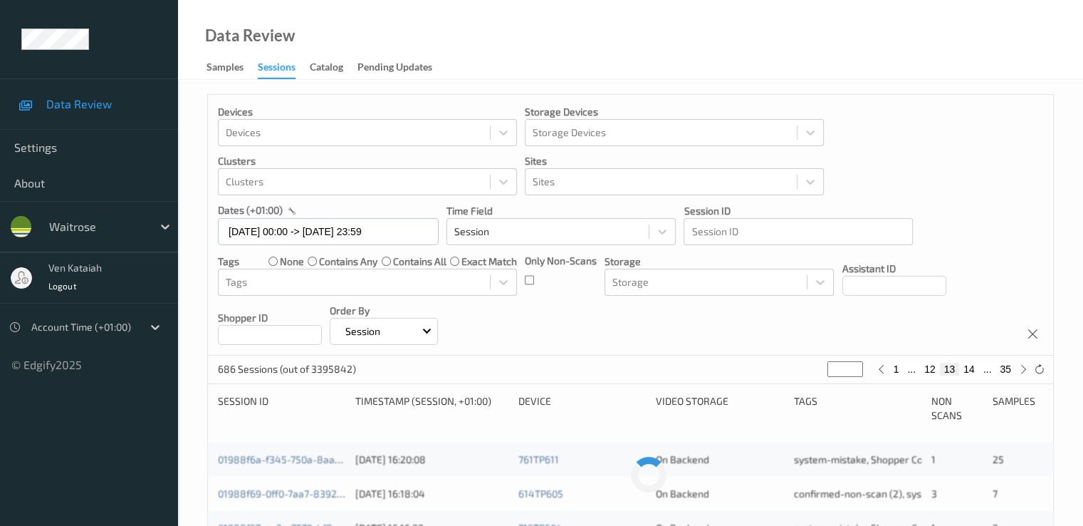
type input "**"
click at [974, 370] on button "15" at bounding box center [969, 369] width 20 height 13
type input "**"
click at [950, 368] on button "15" at bounding box center [950, 369] width 20 height 13
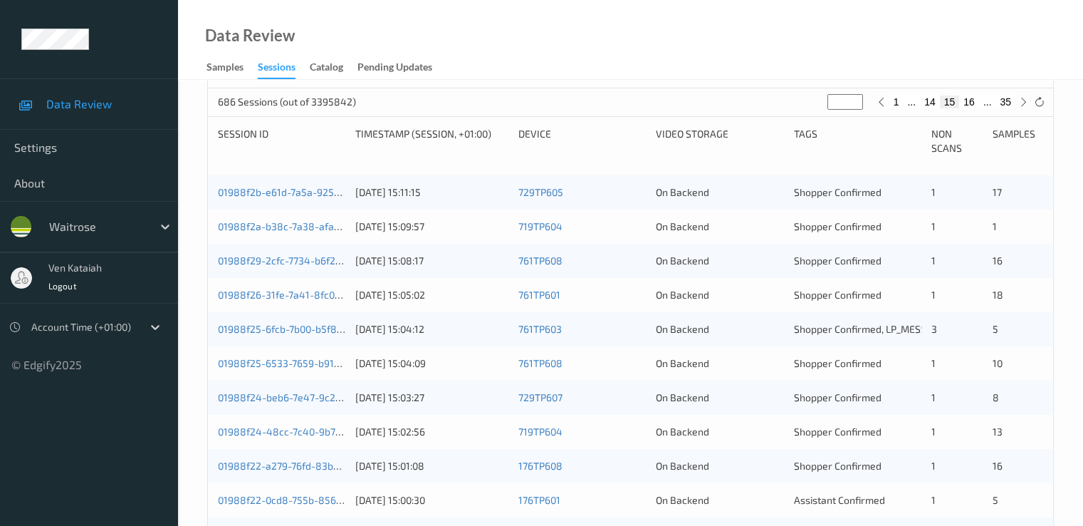
scroll to position [285, 0]
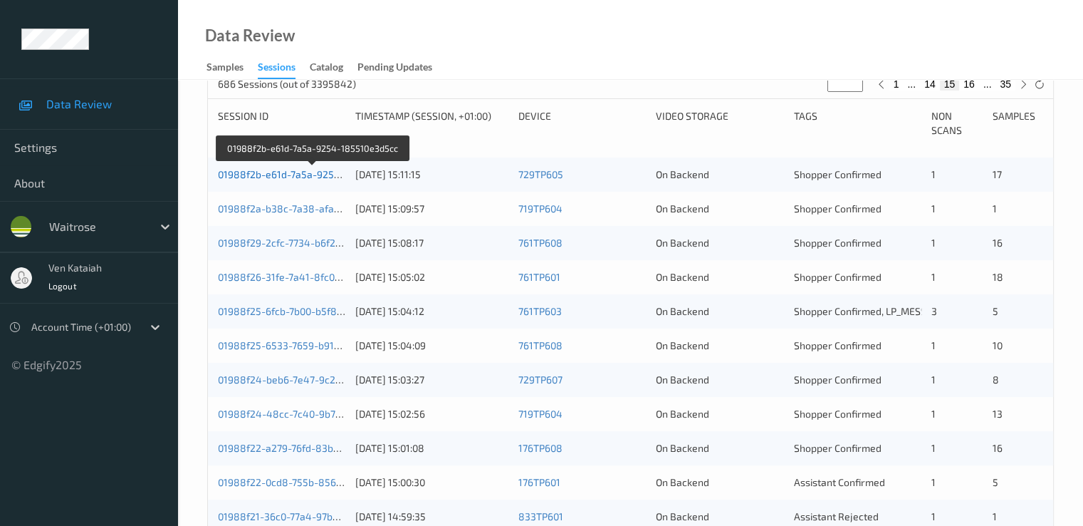
click at [278, 177] on link "01988f2b-e61d-7a5a-9254-185510e3d5cc" at bounding box center [314, 174] width 192 height 12
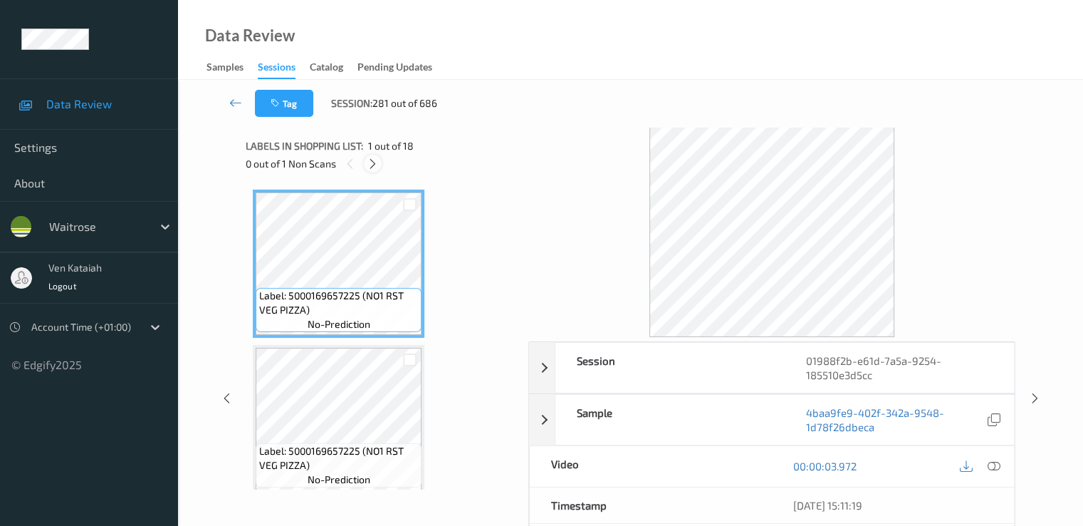
click at [373, 164] on icon at bounding box center [373, 163] width 12 height 13
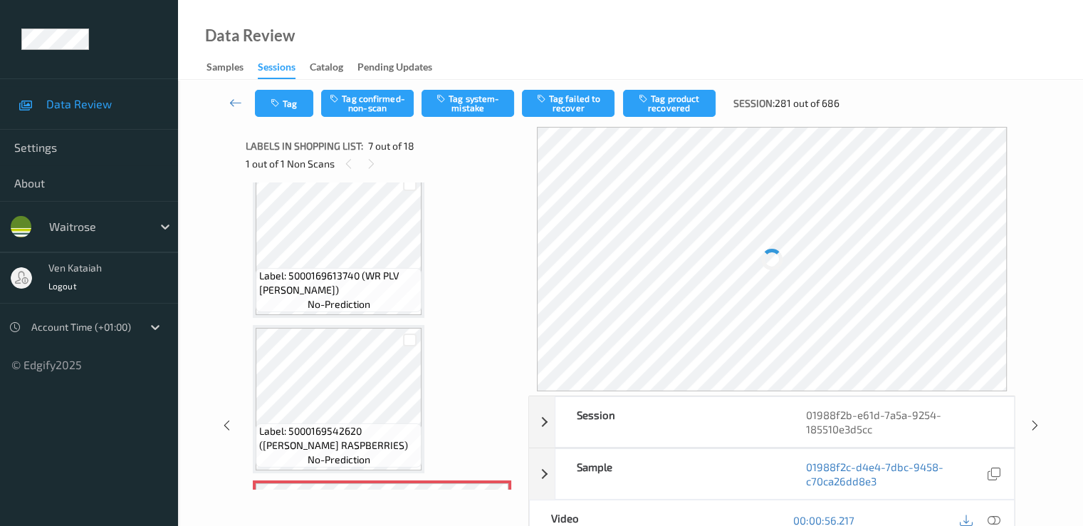
scroll to position [783, 0]
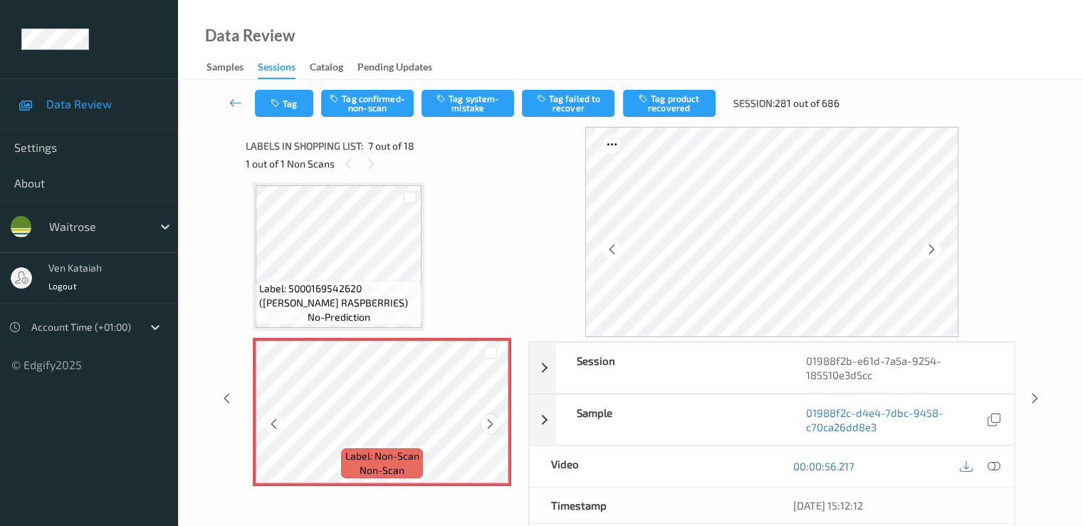
click at [488, 420] on icon at bounding box center [490, 423] width 12 height 13
click at [74, 522] on ul "Data Review Settings About waitrose ven kataiah Logout Account Time (+01:00) © …" at bounding box center [89, 263] width 178 height 526
click at [493, 421] on icon at bounding box center [490, 423] width 12 height 13
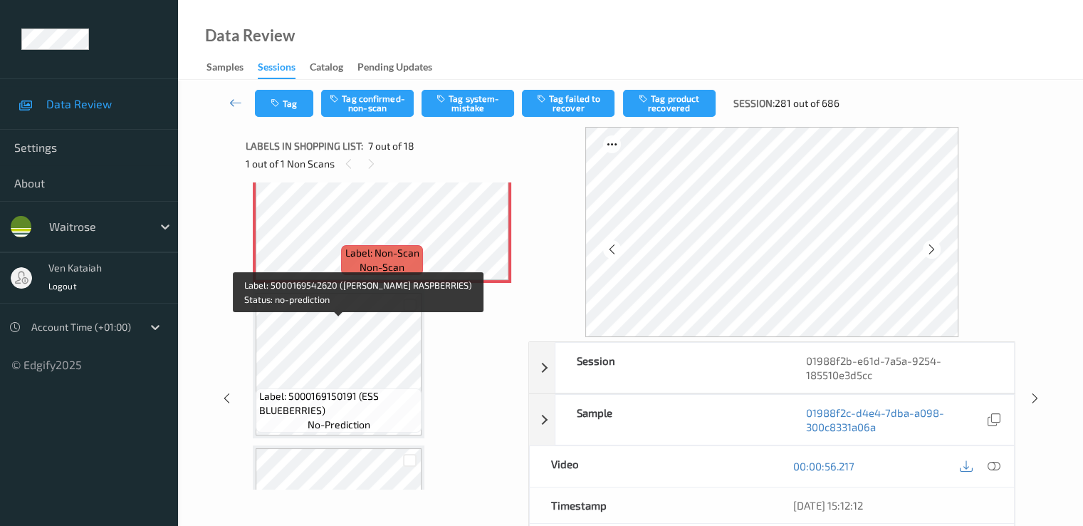
scroll to position [926, 0]
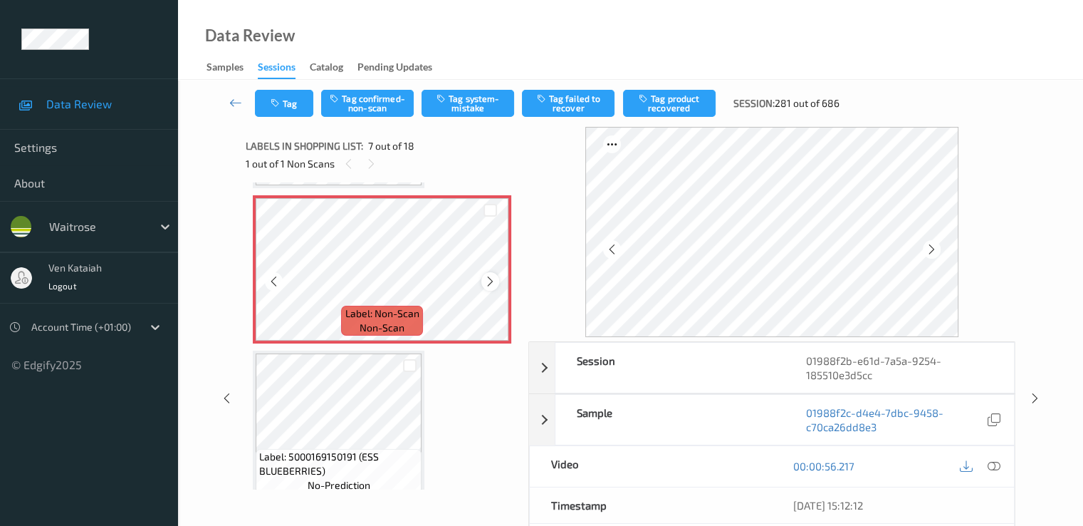
click at [484, 280] on icon at bounding box center [490, 281] width 12 height 13
click at [490, 288] on div at bounding box center [490, 281] width 18 height 18
click at [489, 286] on icon at bounding box center [490, 281] width 12 height 13
click at [930, 252] on icon at bounding box center [932, 249] width 12 height 13
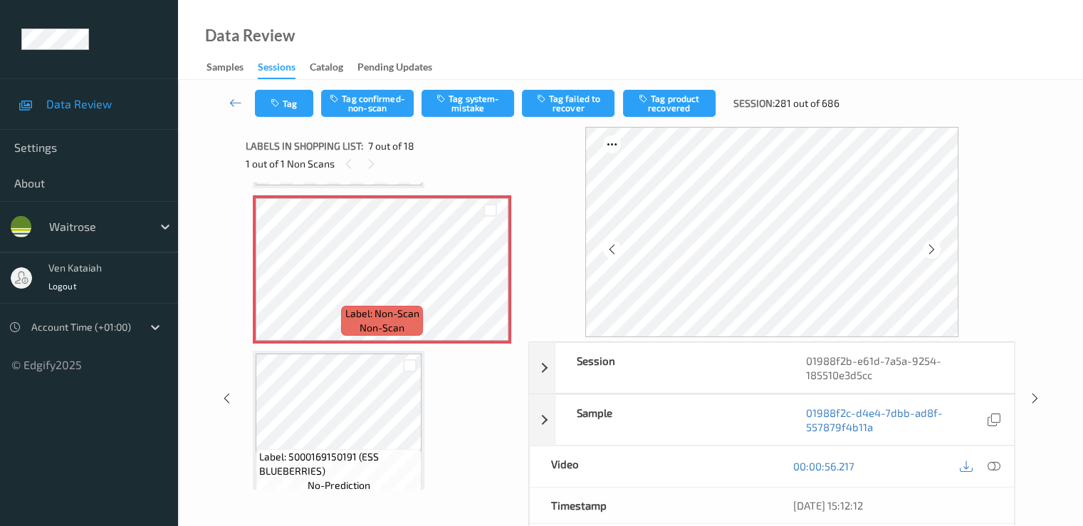
click at [930, 252] on icon at bounding box center [932, 249] width 12 height 13
click at [496, 282] on icon at bounding box center [490, 281] width 12 height 13
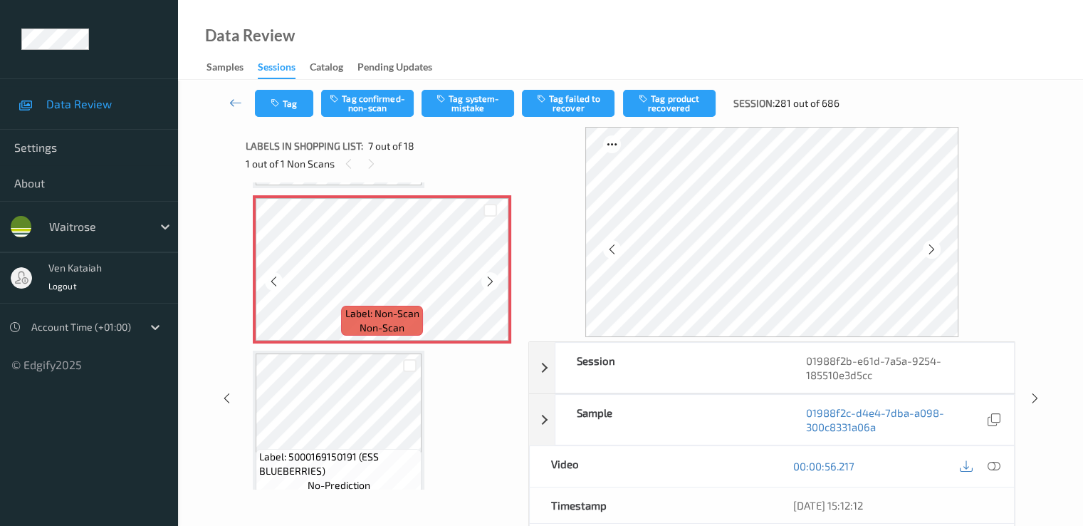
click at [496, 282] on icon at bounding box center [490, 281] width 12 height 13
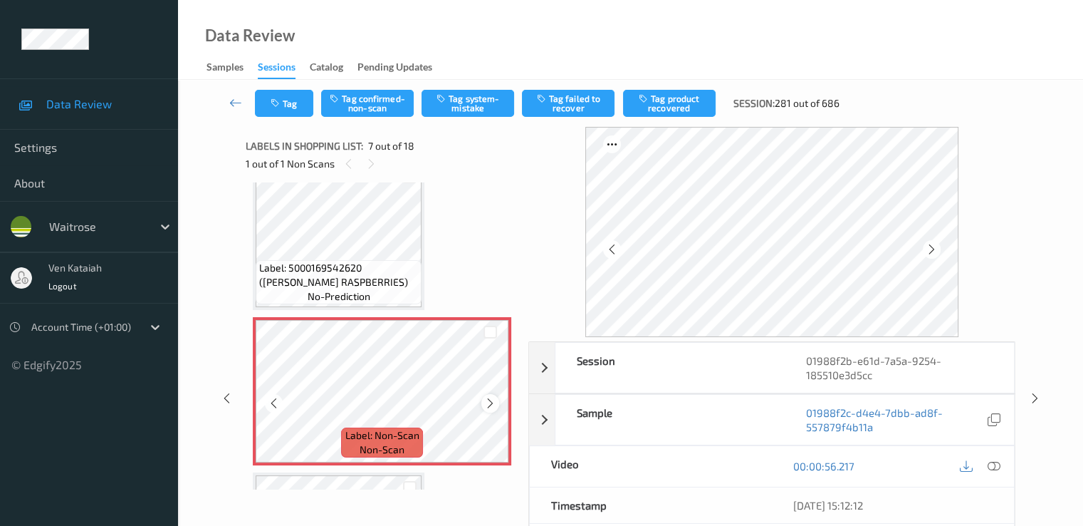
scroll to position [783, 0]
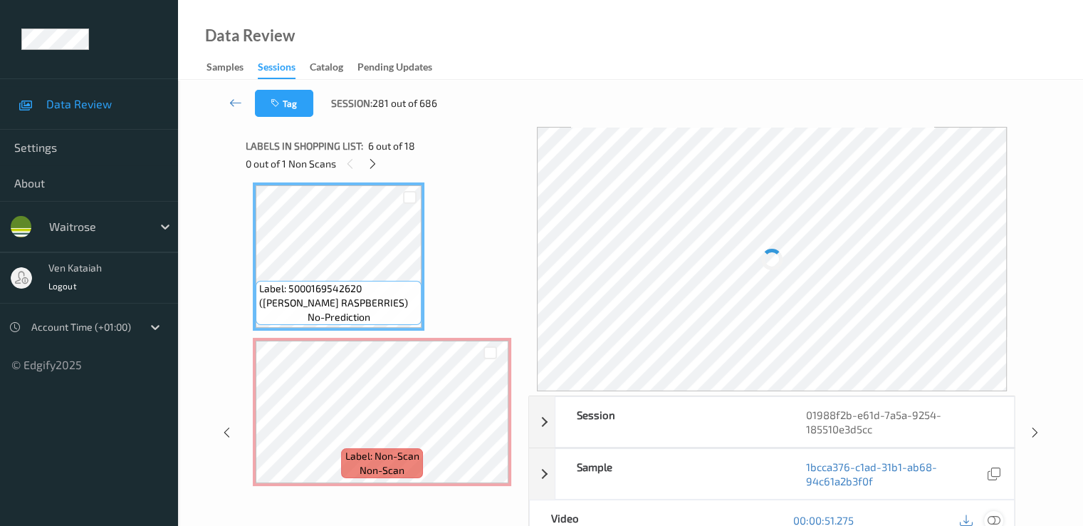
click at [997, 516] on icon at bounding box center [993, 520] width 13 height 13
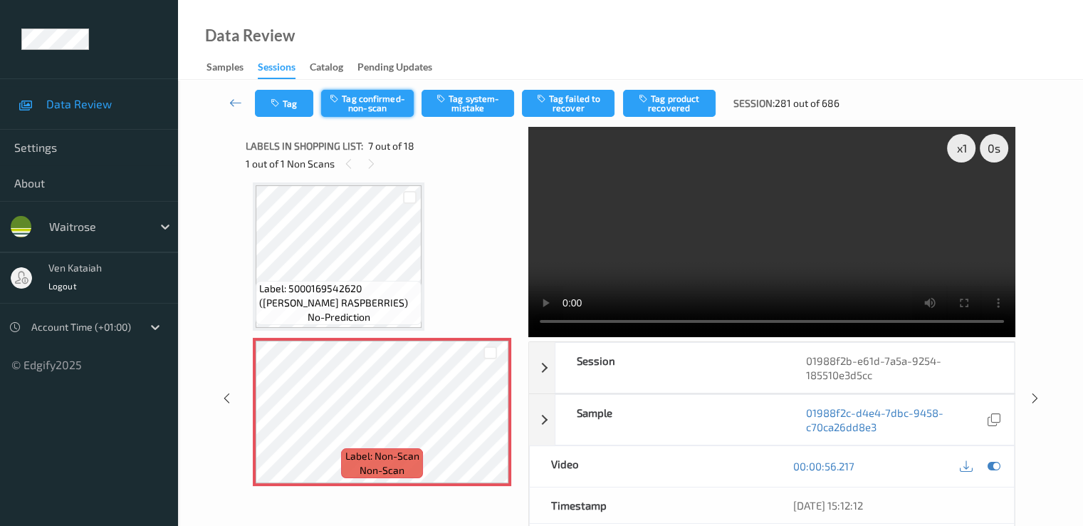
click at [385, 101] on button "Tag confirmed-non-scan" at bounding box center [367, 103] width 93 height 27
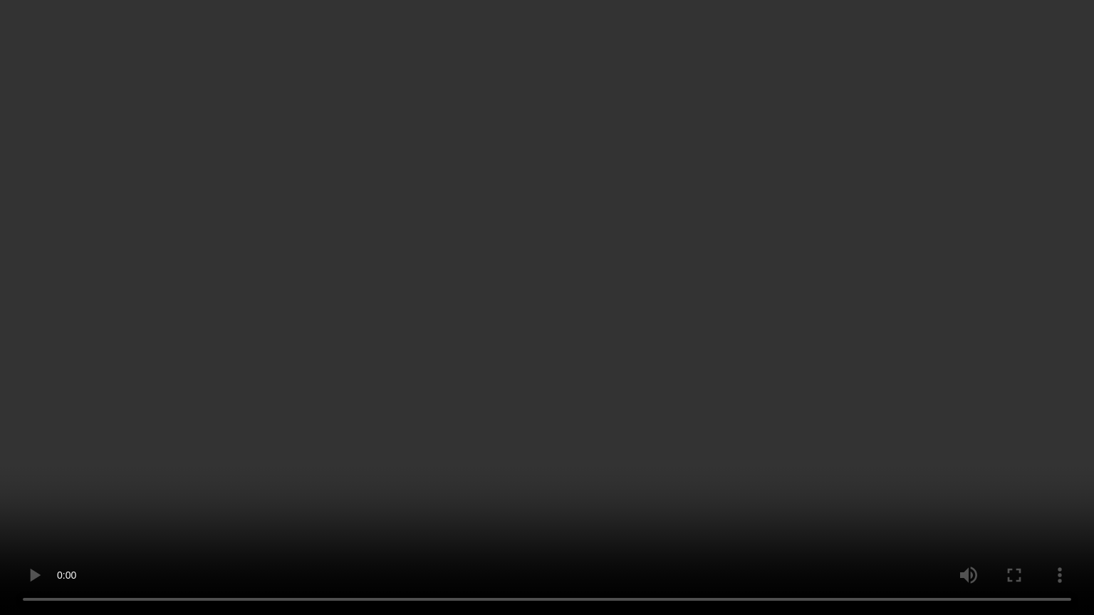
click at [562, 349] on video at bounding box center [547, 307] width 1094 height 615
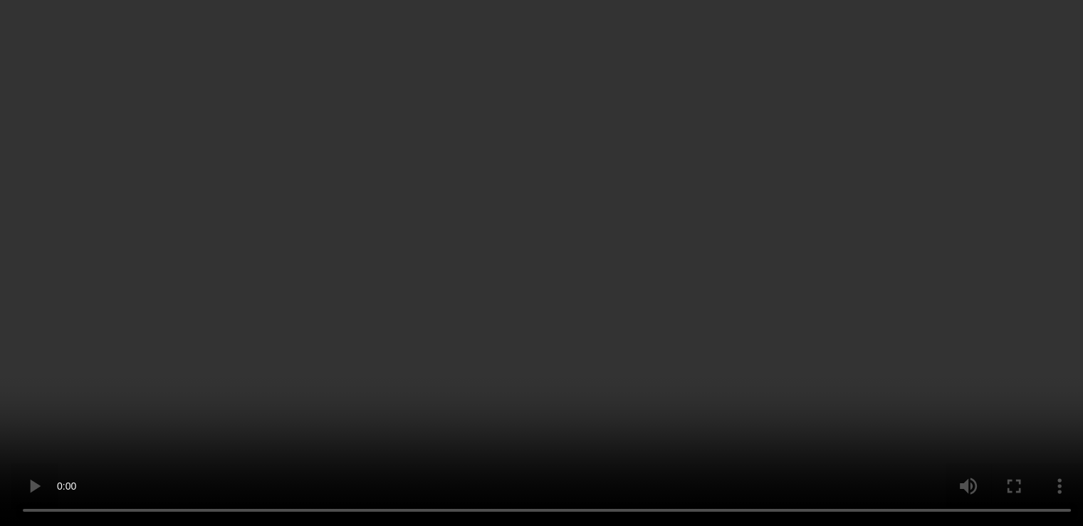
scroll to position [926, 0]
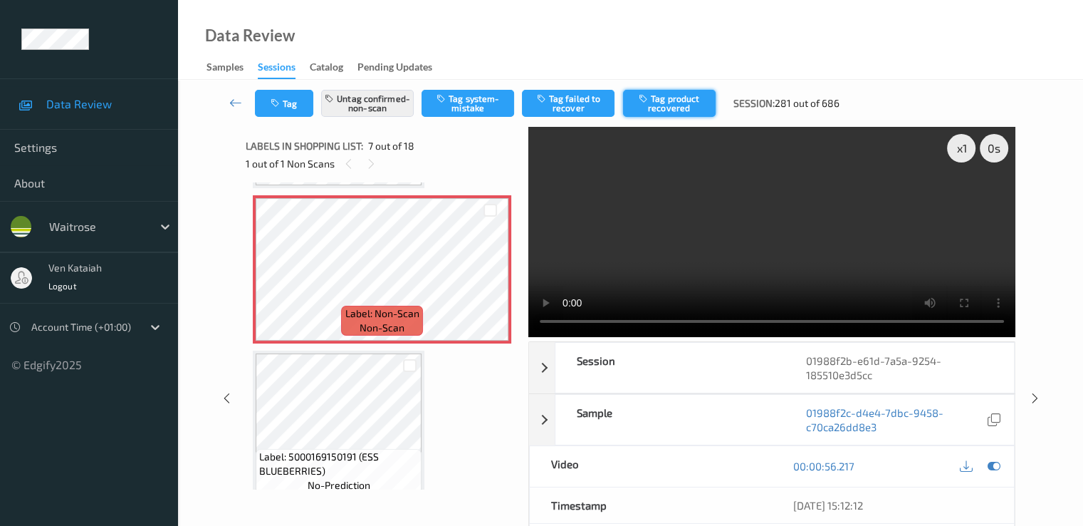
click at [674, 103] on button "Tag product recovered" at bounding box center [669, 103] width 93 height 27
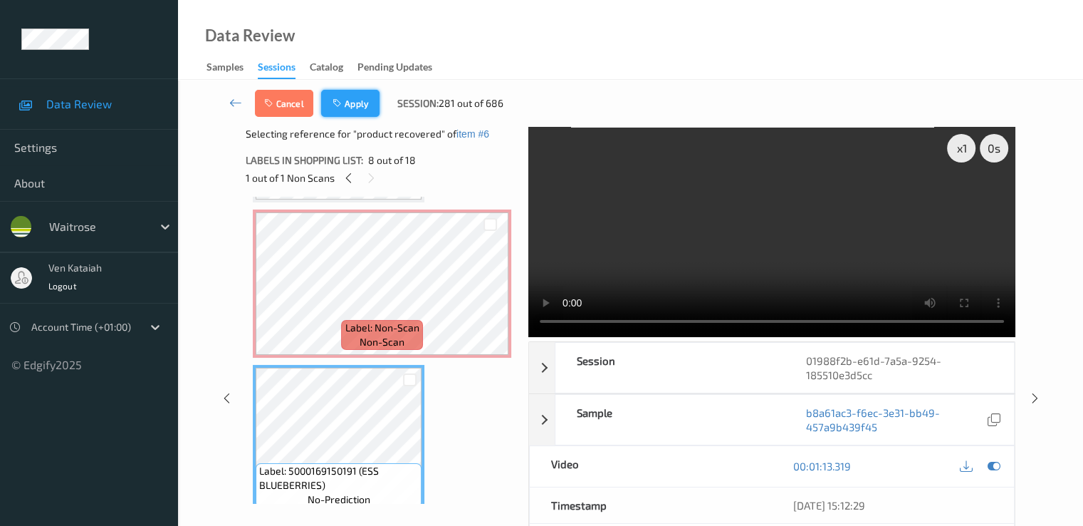
click at [351, 105] on button "Apply" at bounding box center [350, 103] width 58 height 27
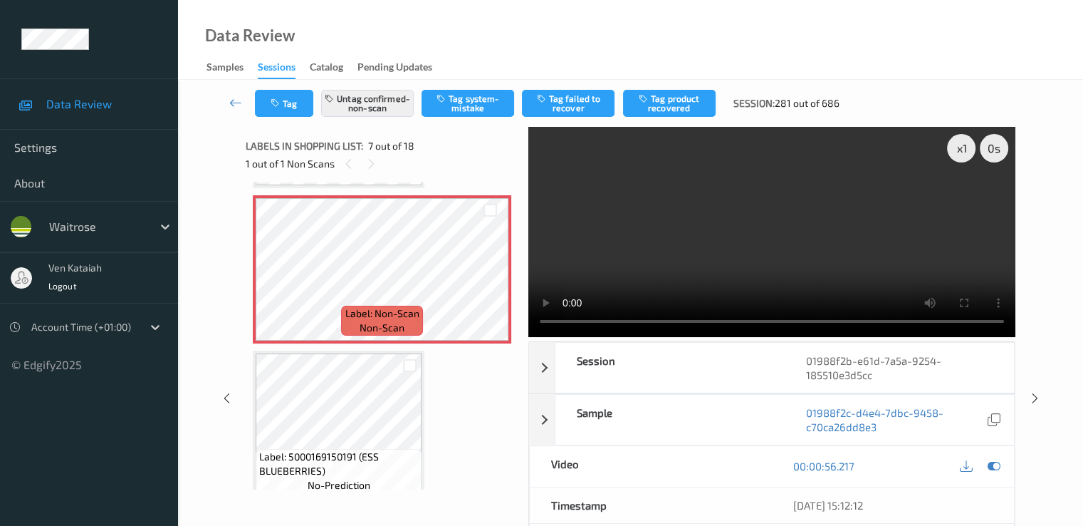
scroll to position [783, 0]
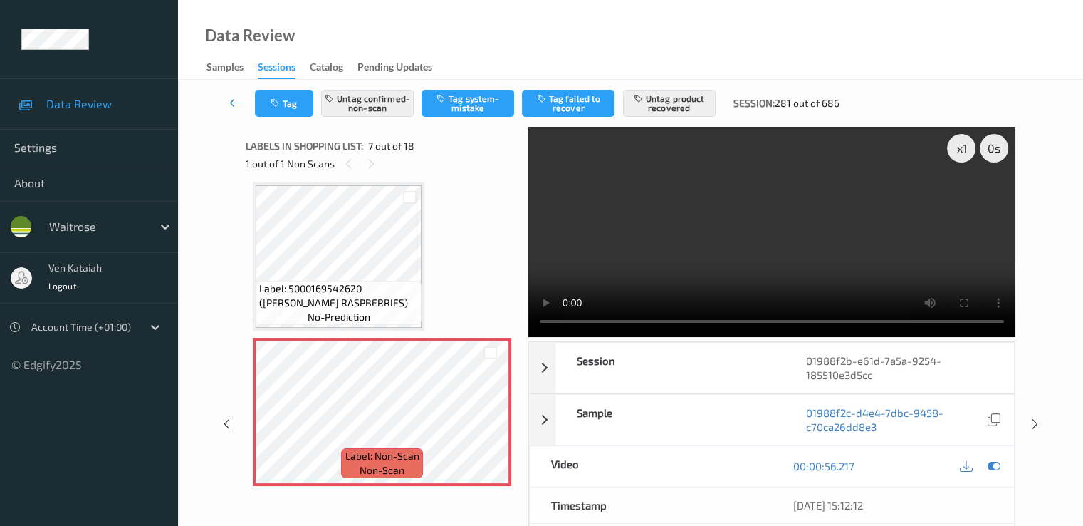
click at [234, 103] on icon at bounding box center [235, 102] width 13 height 14
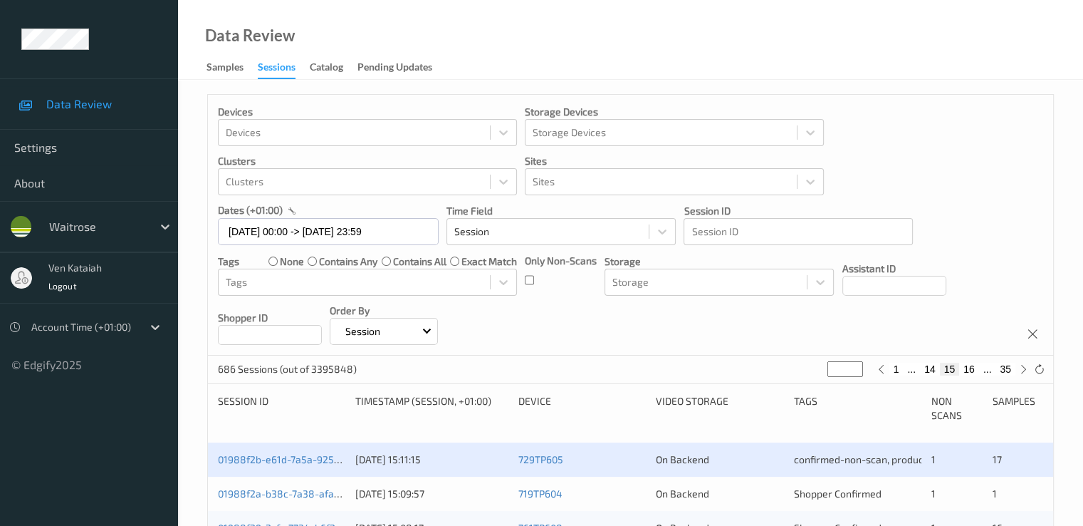
scroll to position [142, 0]
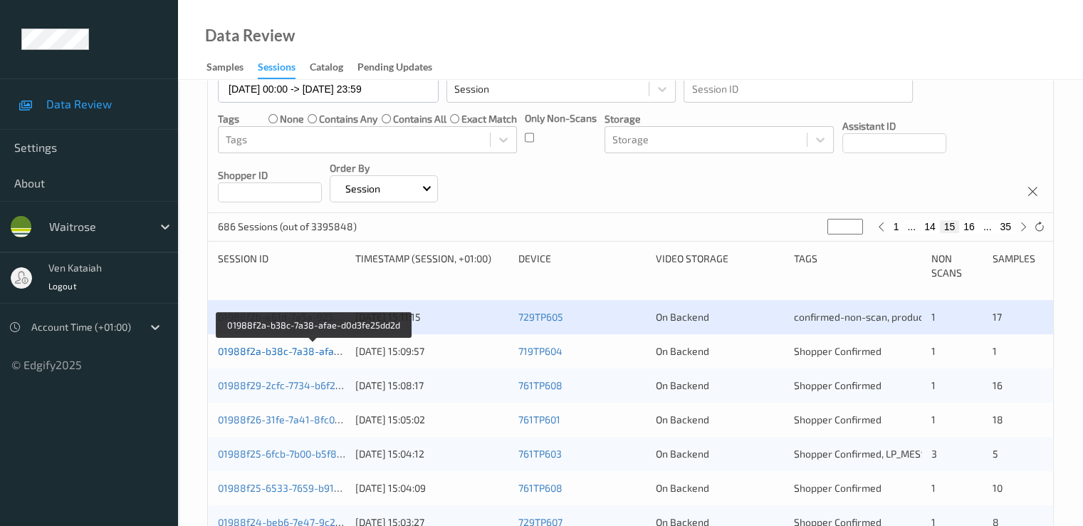
click at [261, 351] on link "01988f2a-b38c-7a38-afae-d0d3fe25dd2d" at bounding box center [314, 351] width 192 height 12
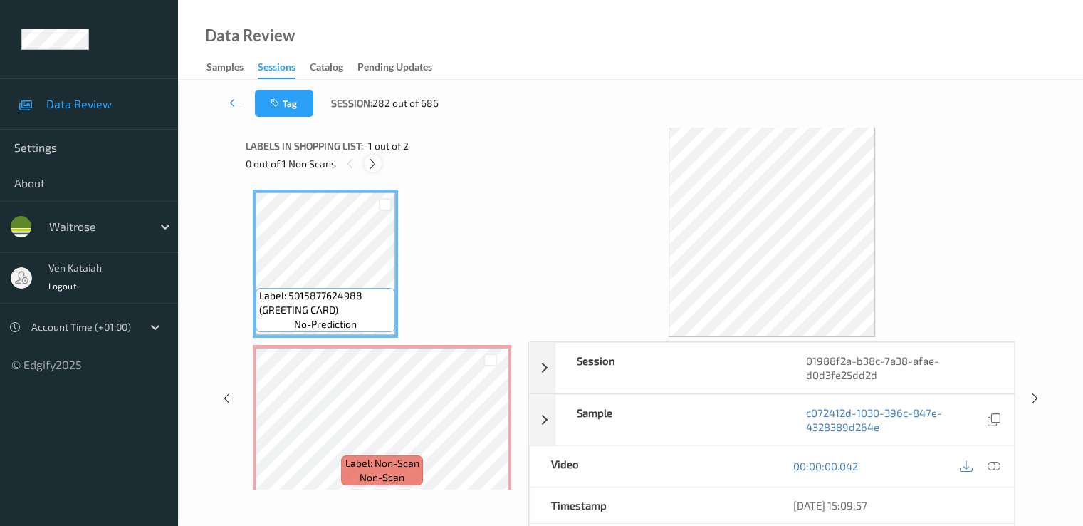
click at [376, 162] on icon at bounding box center [373, 163] width 12 height 13
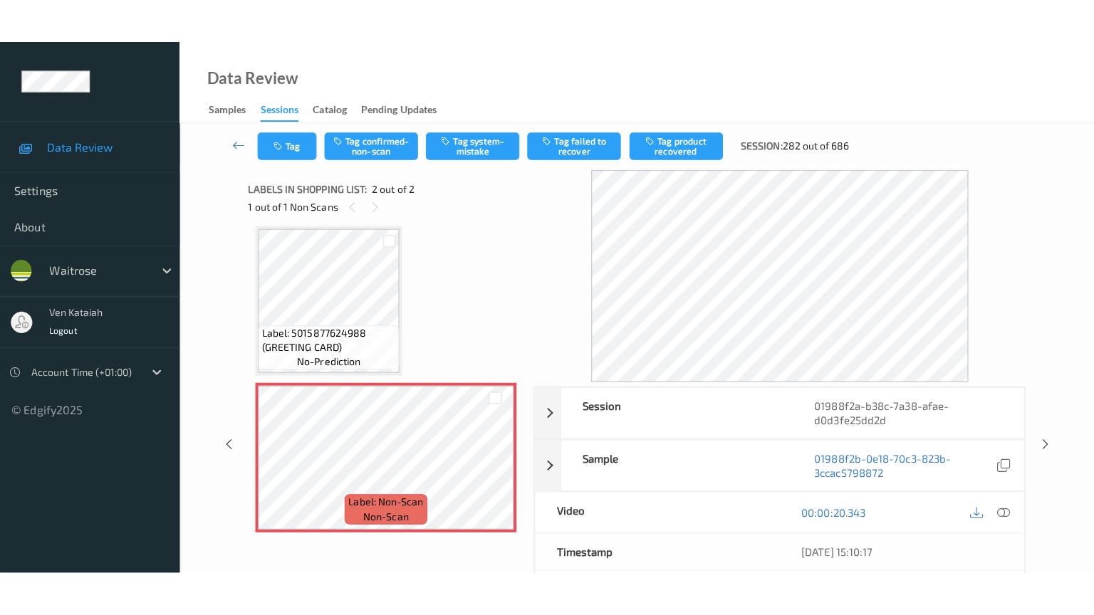
scroll to position [11, 0]
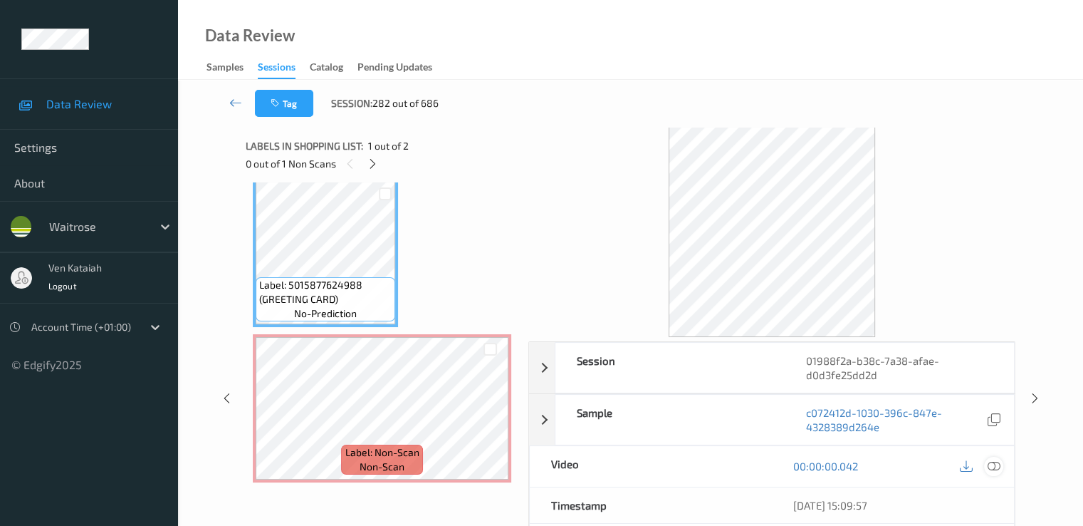
click at [1002, 462] on div at bounding box center [993, 466] width 19 height 19
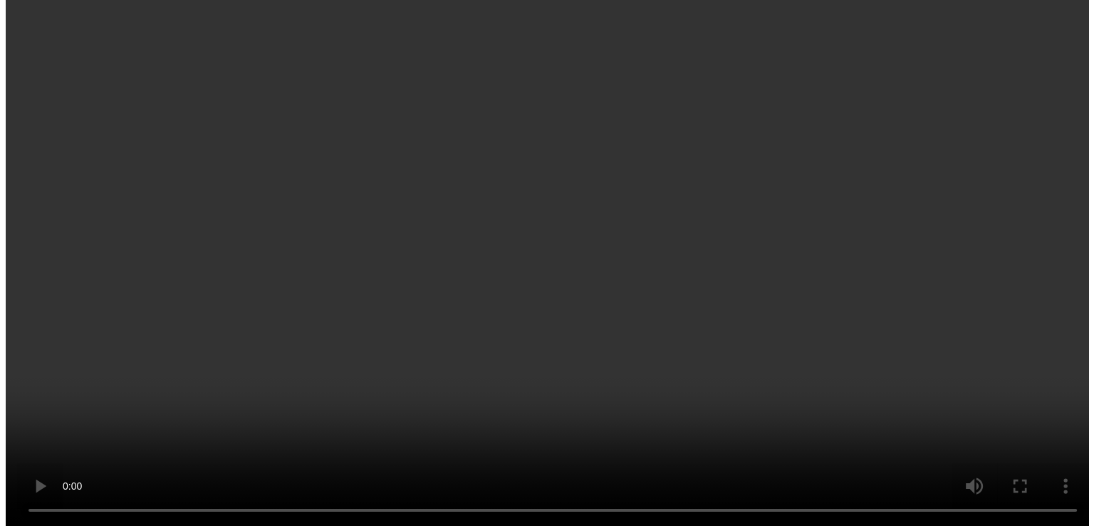
scroll to position [0, 0]
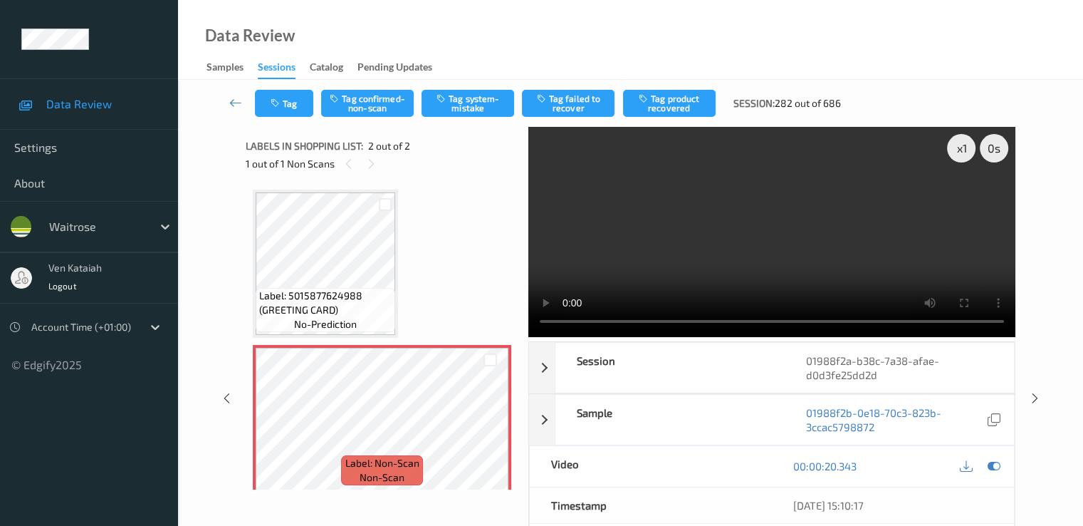
click at [469, 117] on div "Tag Tag confirmed-non-scan Tag system-mistake Tag failed to recover Tag product…" at bounding box center [630, 103] width 847 height 47
click at [471, 112] on button "Tag system-mistake" at bounding box center [468, 103] width 93 height 27
click at [274, 95] on button "Tag" at bounding box center [284, 103] width 58 height 27
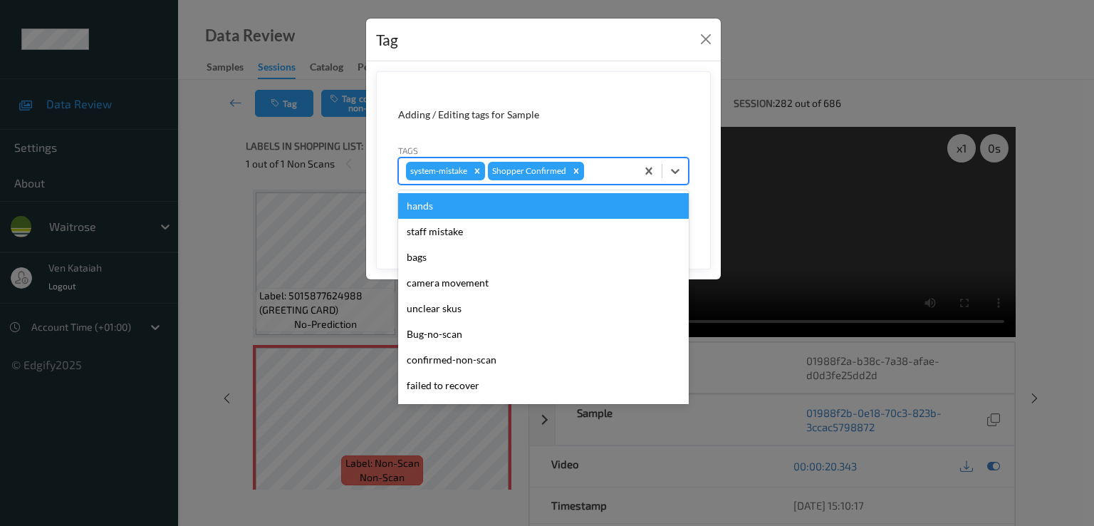
drag, startPoint x: 628, startPoint y: 161, endPoint x: 592, endPoint y: 173, distance: 38.3
click at [627, 161] on div "system-mistake Shopper Confirmed" at bounding box center [517, 171] width 237 height 24
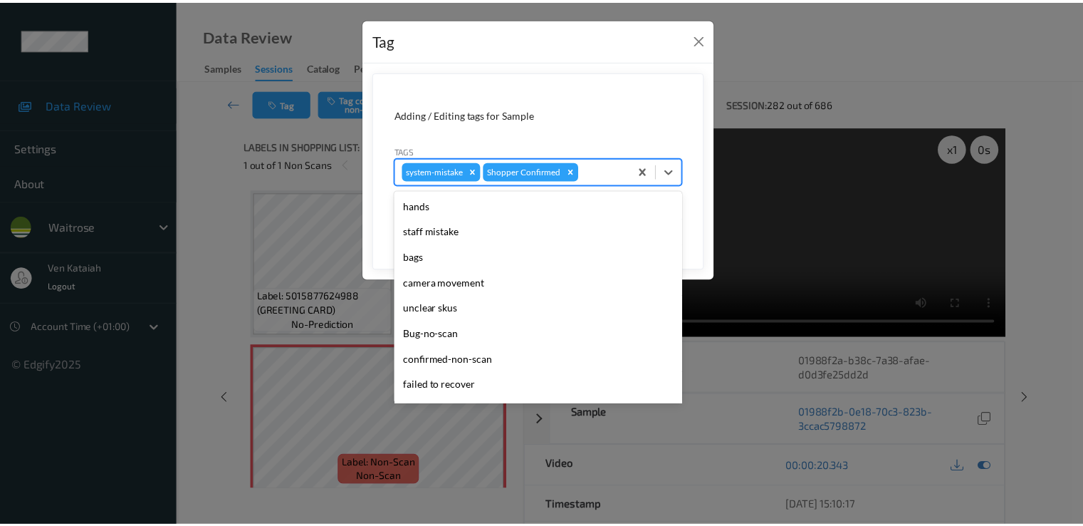
scroll to position [279, 0]
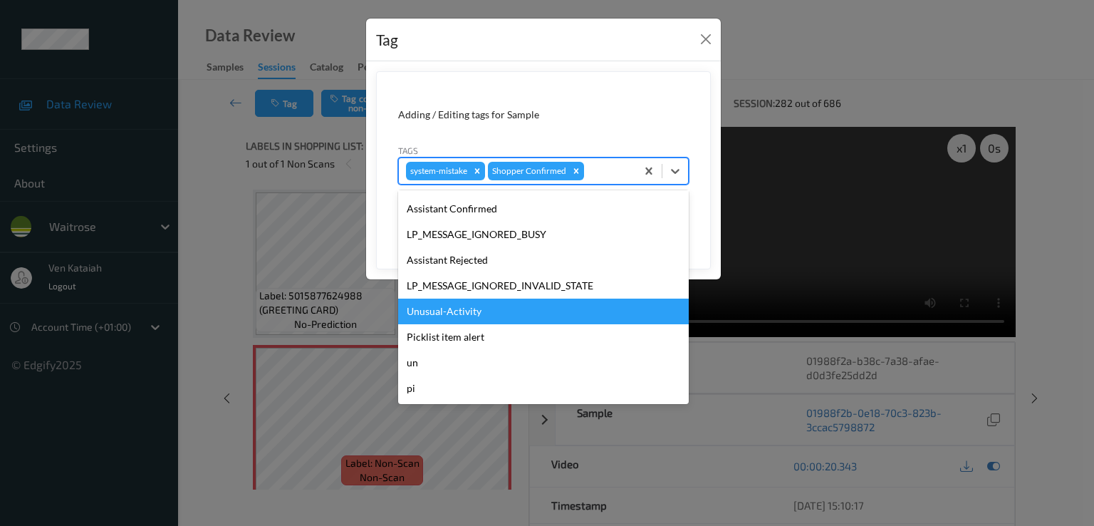
click at [471, 322] on div "Unusual-Activity" at bounding box center [543, 311] width 291 height 26
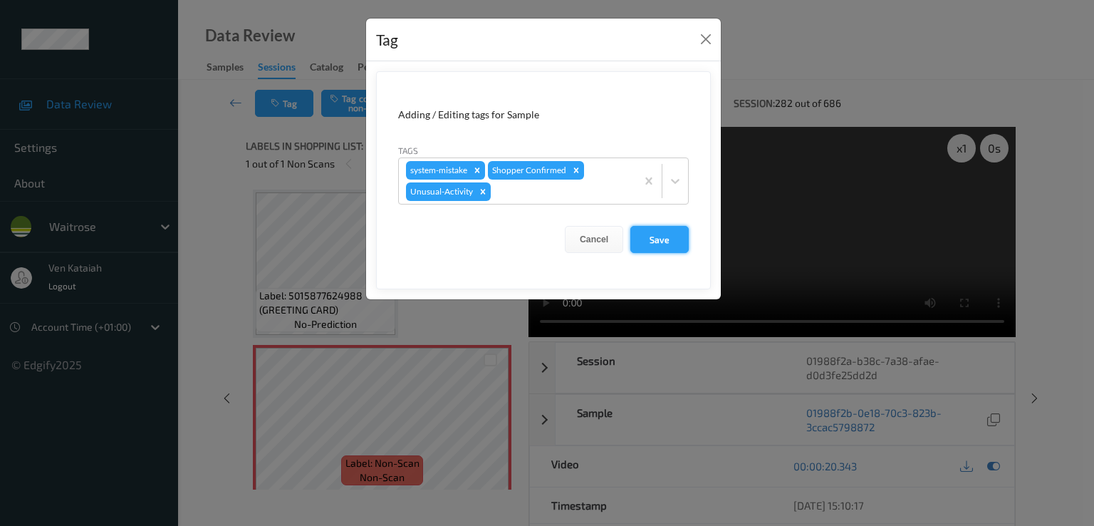
click at [672, 250] on button "Save" at bounding box center [659, 239] width 58 height 27
click at [660, 231] on button "Save" at bounding box center [659, 239] width 58 height 27
click at [657, 226] on button "Save" at bounding box center [659, 239] width 58 height 27
click at [655, 237] on button "Save" at bounding box center [659, 239] width 58 height 27
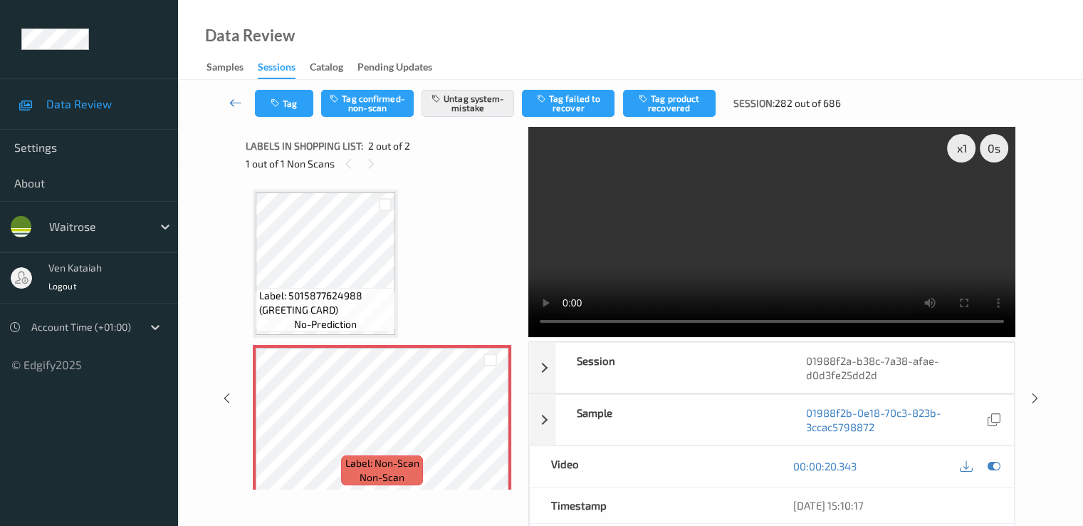
click at [231, 103] on icon at bounding box center [235, 102] width 13 height 14
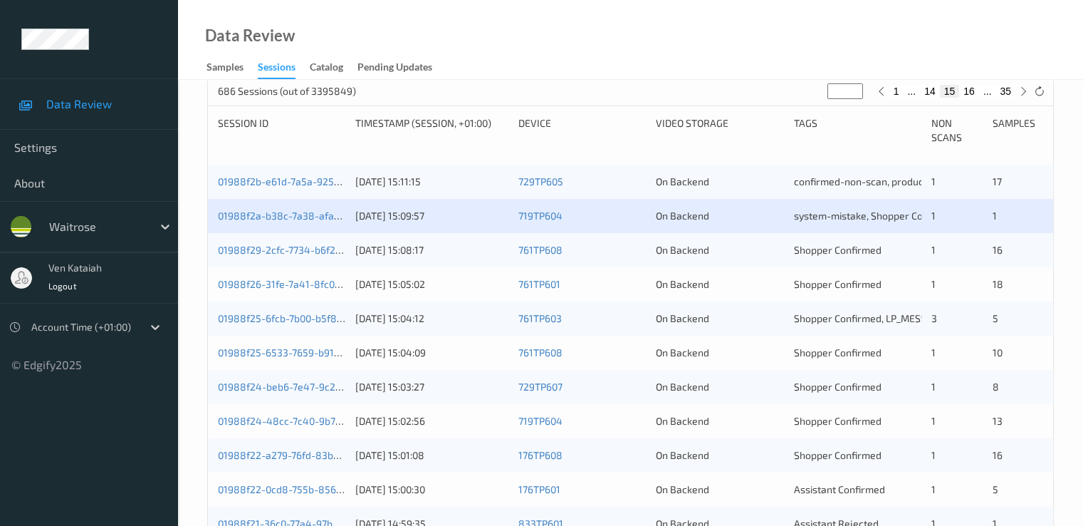
scroll to position [285, 0]
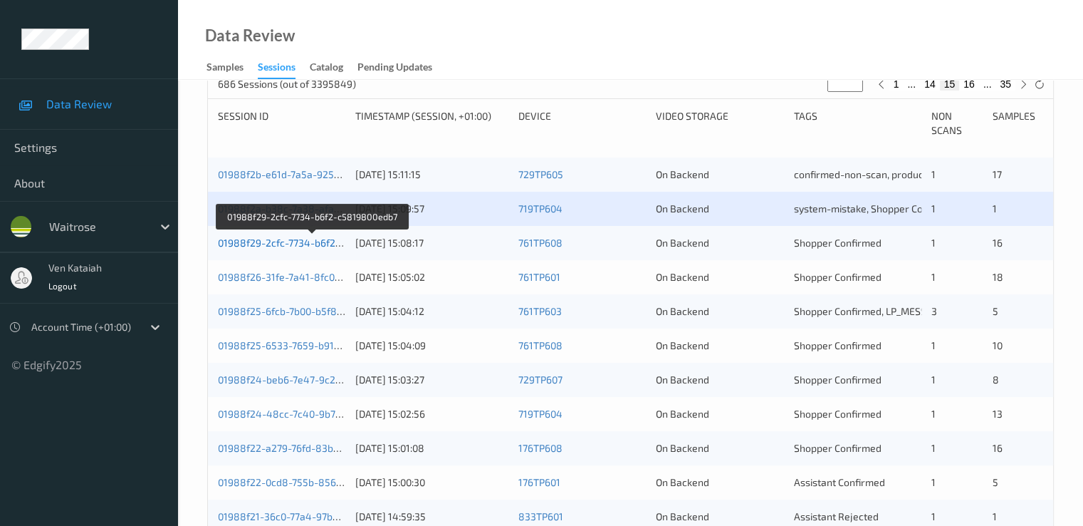
click at [262, 246] on link "01988f29-2cfc-7734-b6f2-c5819800edb7" at bounding box center [312, 242] width 189 height 12
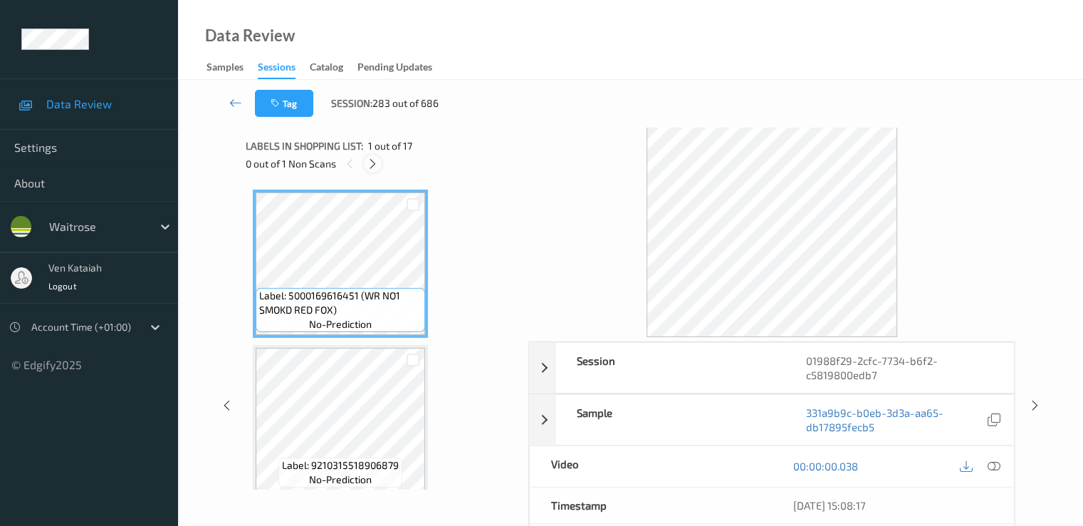
click at [376, 165] on icon at bounding box center [373, 163] width 12 height 13
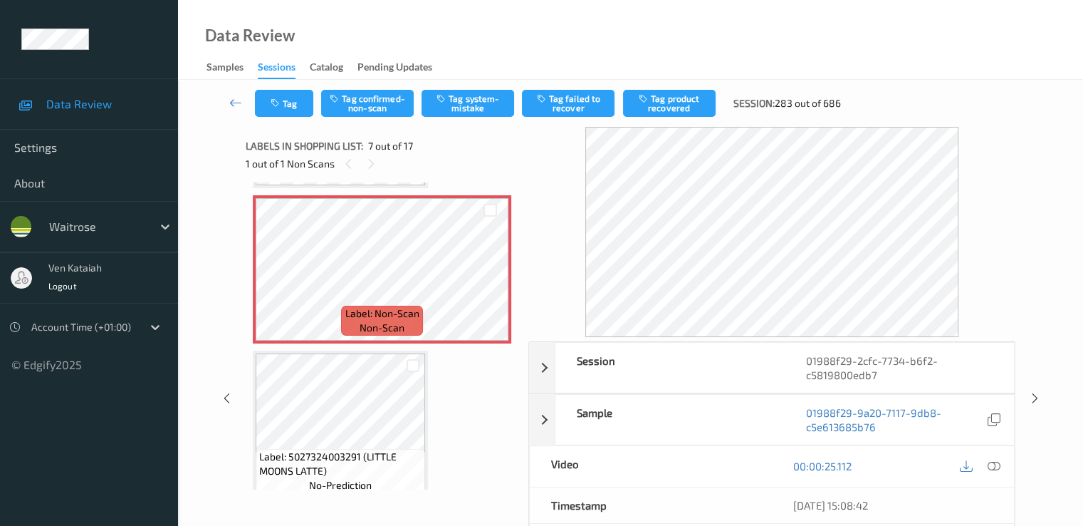
scroll to position [783, 0]
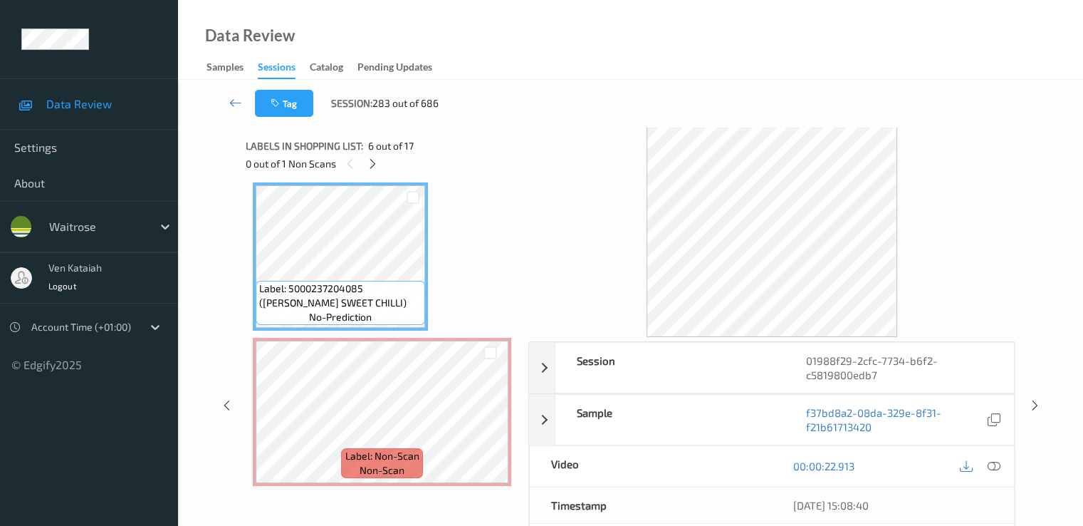
click at [999, 514] on div "[DATE] 15:08:40" at bounding box center [893, 505] width 242 height 36
click at [1004, 459] on div "00:00:22.913" at bounding box center [893, 466] width 242 height 41
click at [990, 462] on icon at bounding box center [993, 465] width 13 height 13
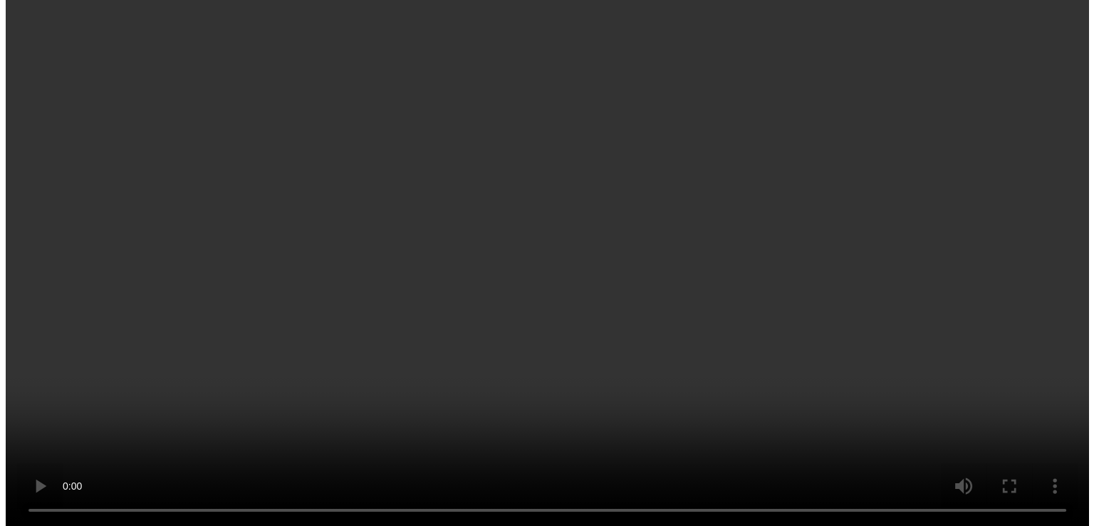
scroll to position [926, 0]
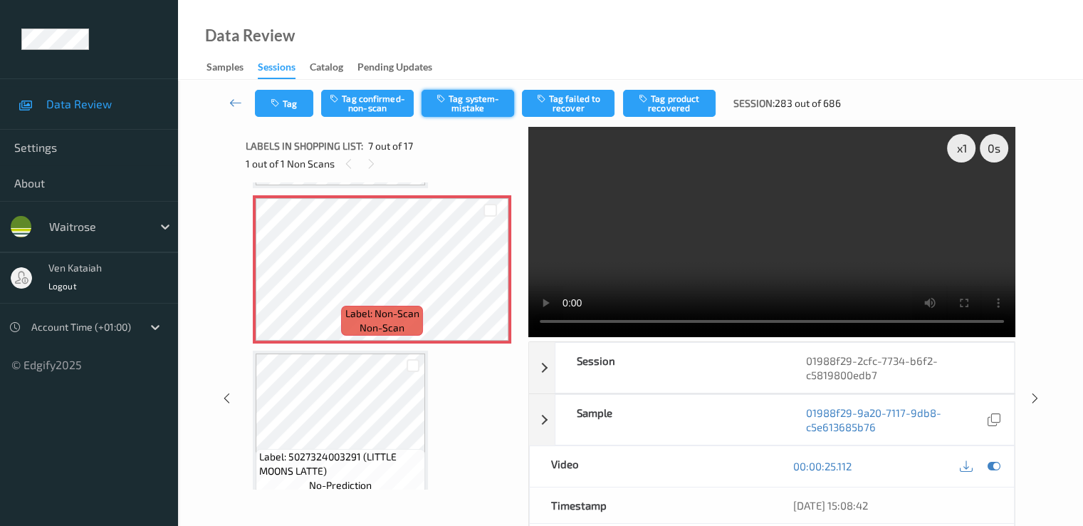
click at [452, 105] on button "Tag system-mistake" at bounding box center [468, 103] width 93 height 27
click at [284, 95] on div "Tag Tag confirmed-non-scan Tag system-mistake Tag failed to recover Tag product…" at bounding box center [630, 375] width 847 height 590
click at [289, 108] on button "Tag" at bounding box center [284, 103] width 58 height 27
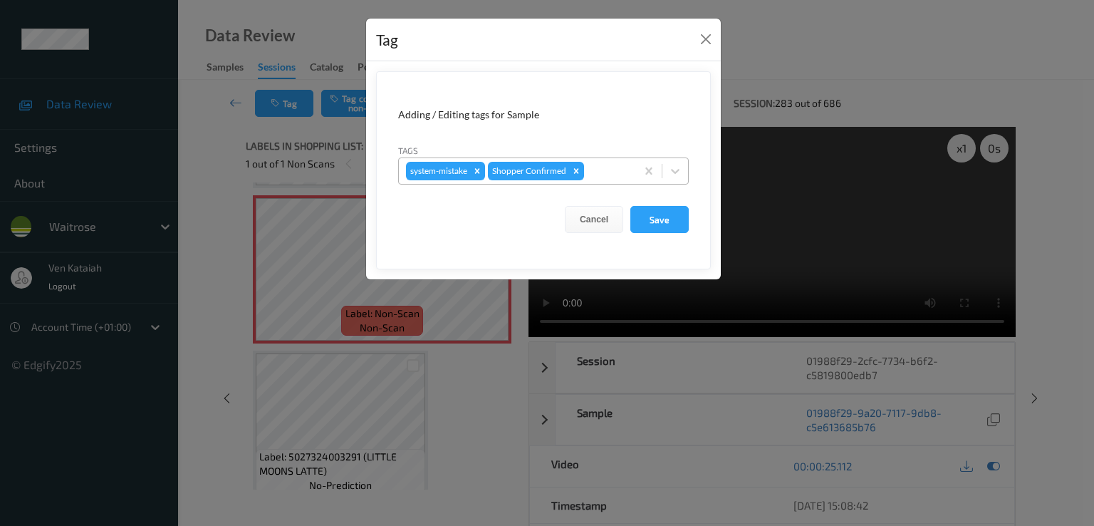
click at [595, 176] on div at bounding box center [608, 170] width 42 height 17
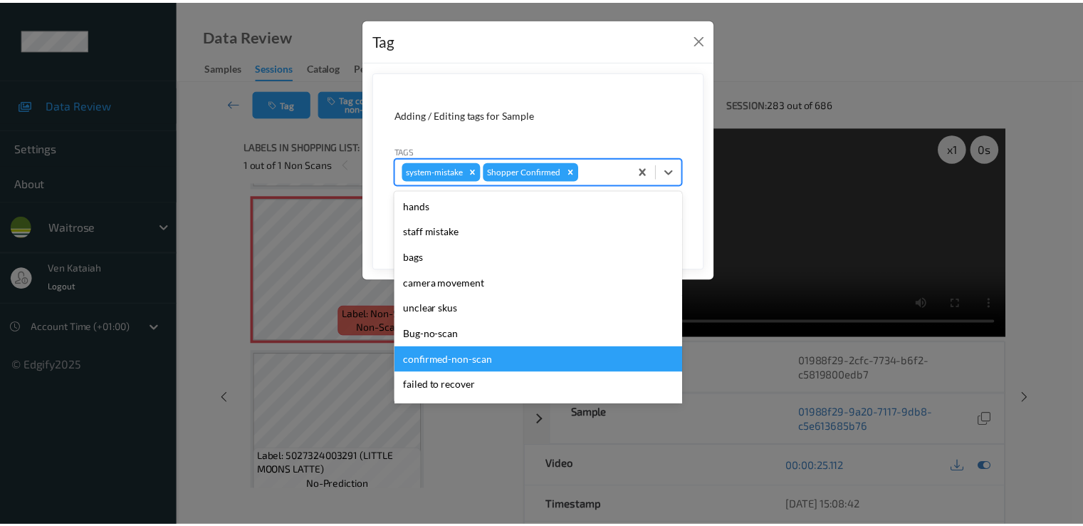
scroll to position [279, 0]
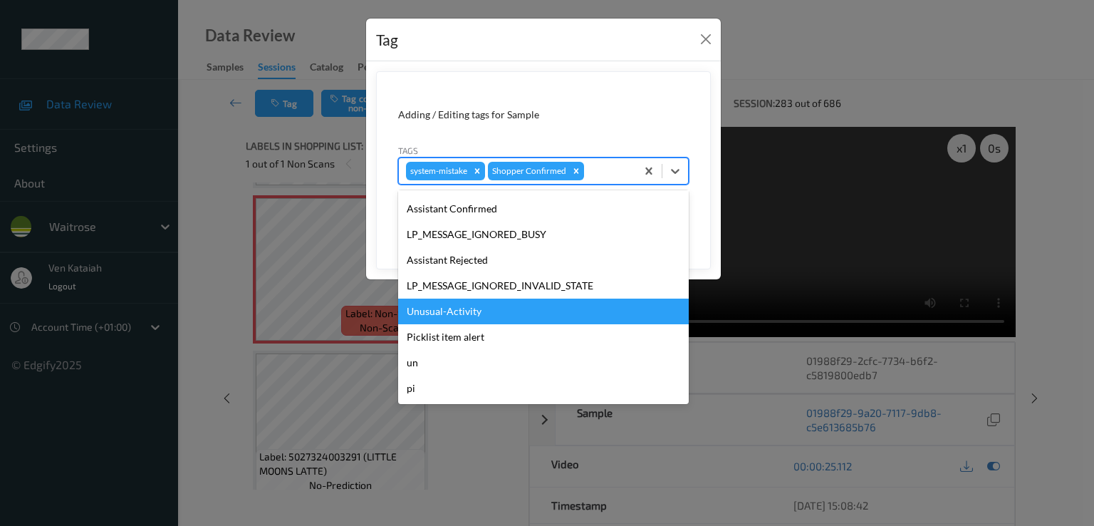
click at [488, 299] on div "Unusual-Activity" at bounding box center [543, 311] width 291 height 26
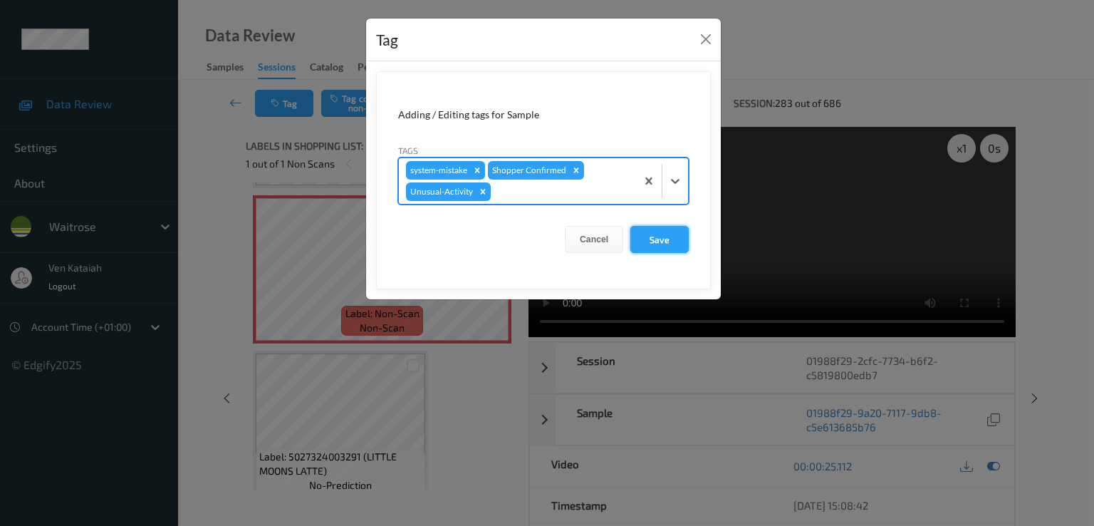
click at [655, 236] on button "Save" at bounding box center [659, 239] width 58 height 27
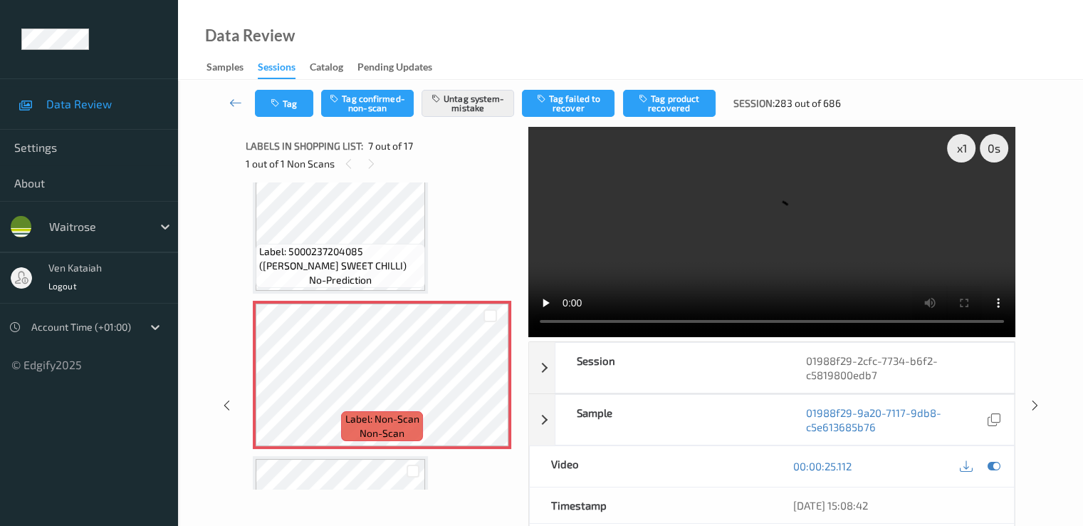
scroll to position [783, 0]
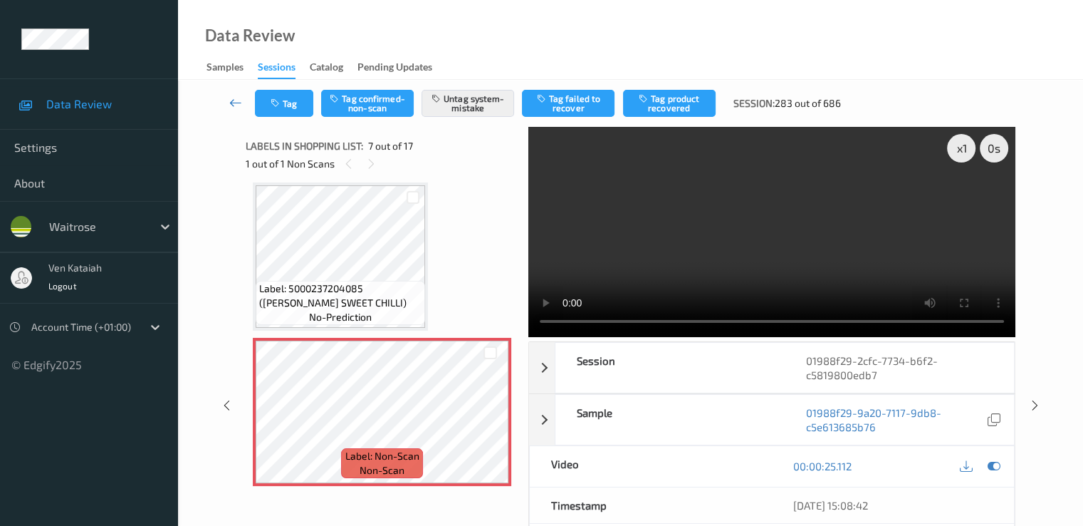
click at [228, 103] on link at bounding box center [236, 103] width 38 height 27
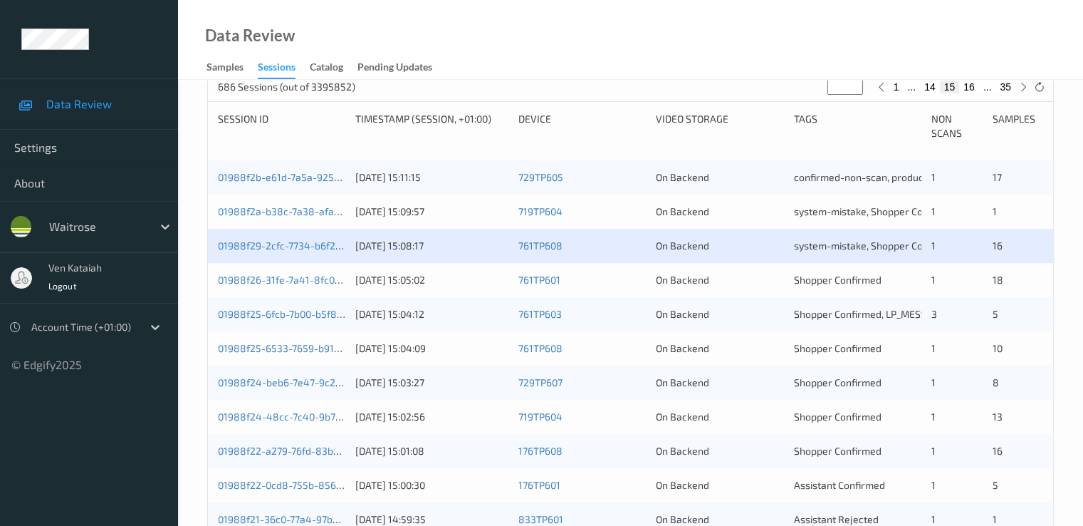
scroll to position [285, 0]
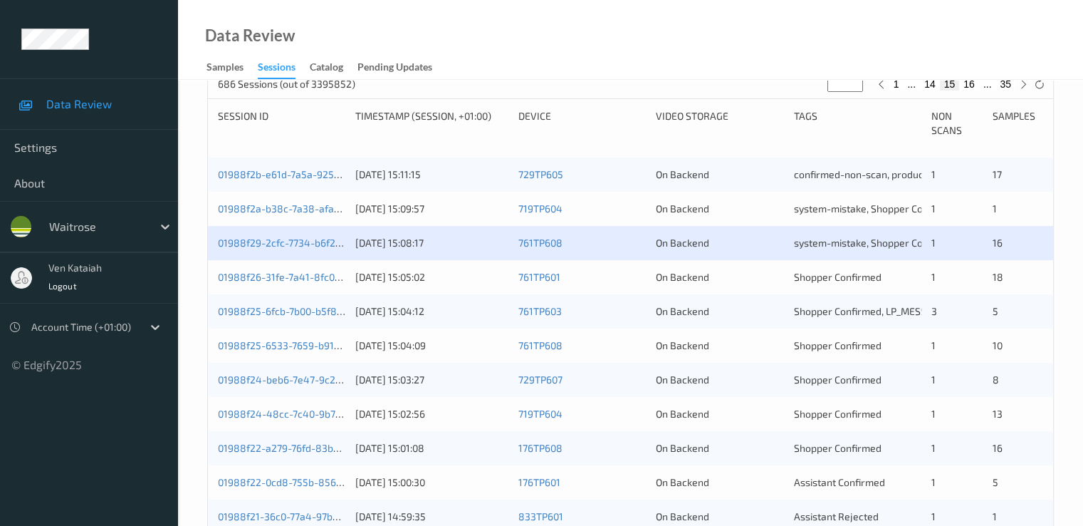
click at [308, 284] on div "01988f26-31fe-7a41-8fc0-0a2bef45f0fc [DATE] 15:05:02 761TP601 On Backend Shoppe…" at bounding box center [630, 277] width 845 height 34
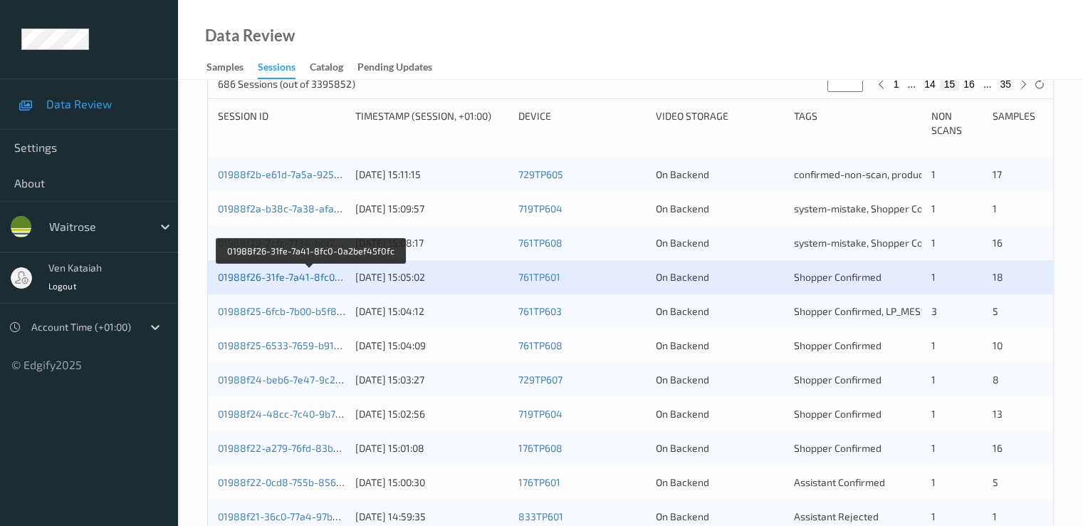
click at [299, 276] on link "01988f26-31fe-7a41-8fc0-0a2bef45f0fc" at bounding box center [309, 277] width 183 height 12
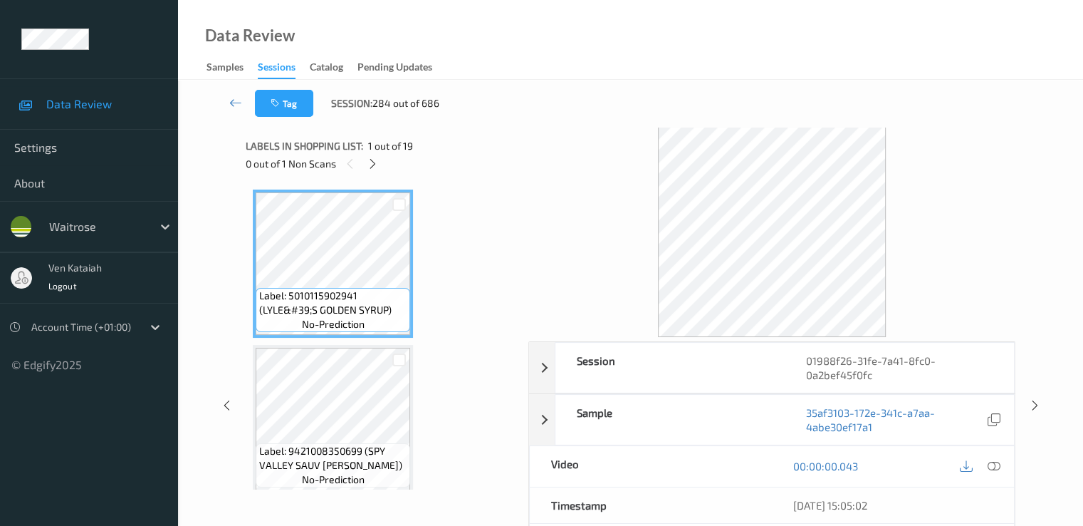
click at [385, 172] on div "0 out of 1 Non Scans" at bounding box center [382, 164] width 273 height 18
click at [369, 160] on icon at bounding box center [373, 163] width 12 height 13
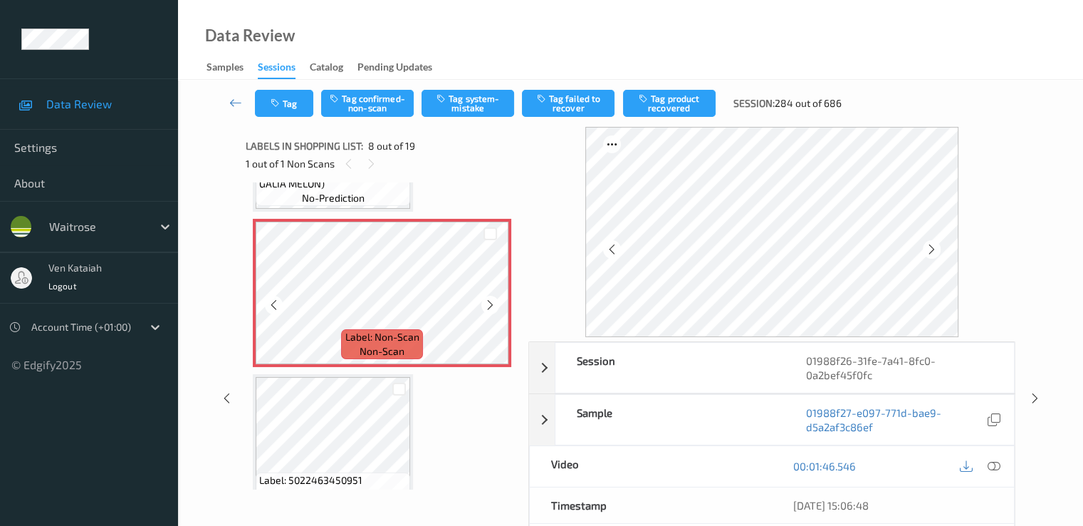
scroll to position [1081, 0]
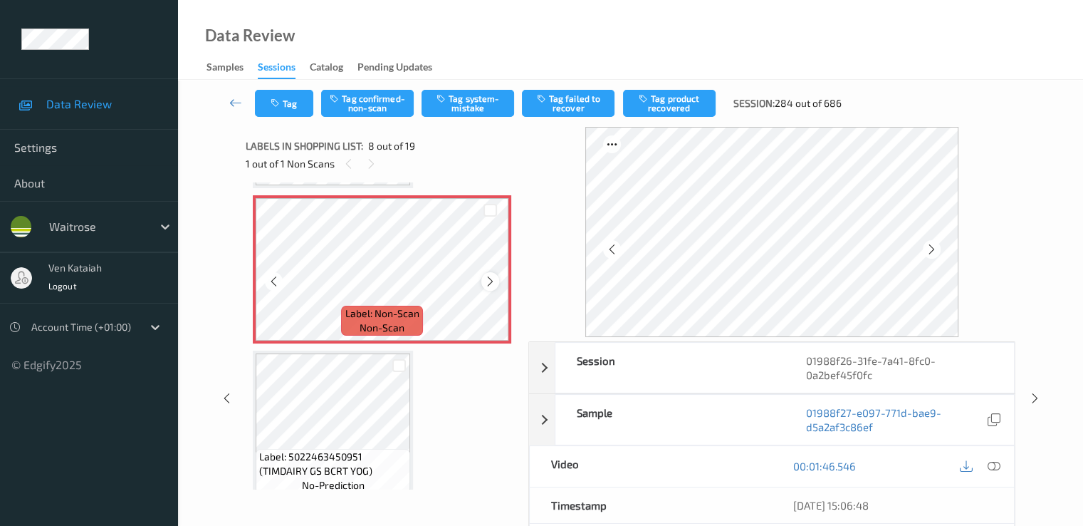
click at [484, 280] on div at bounding box center [490, 281] width 18 height 18
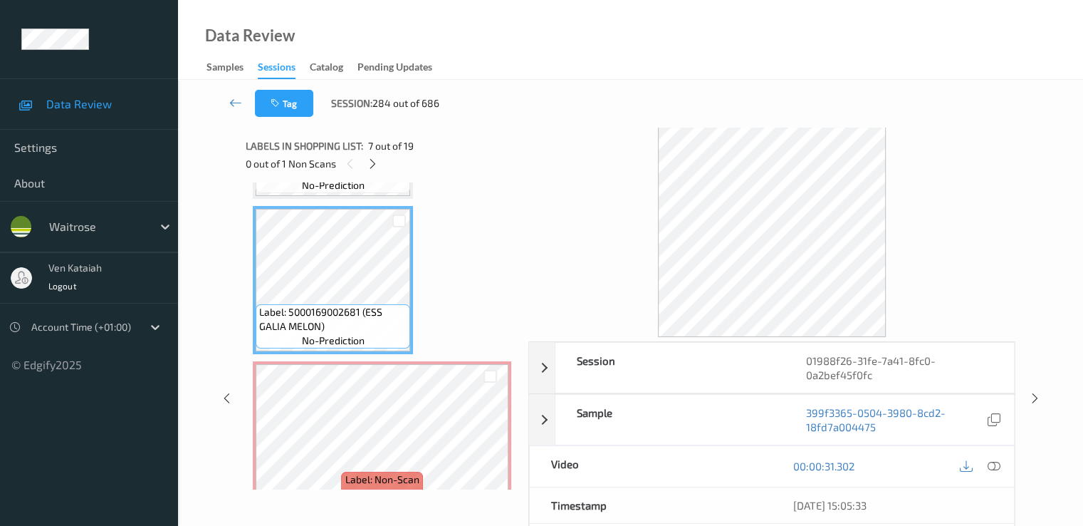
scroll to position [939, 0]
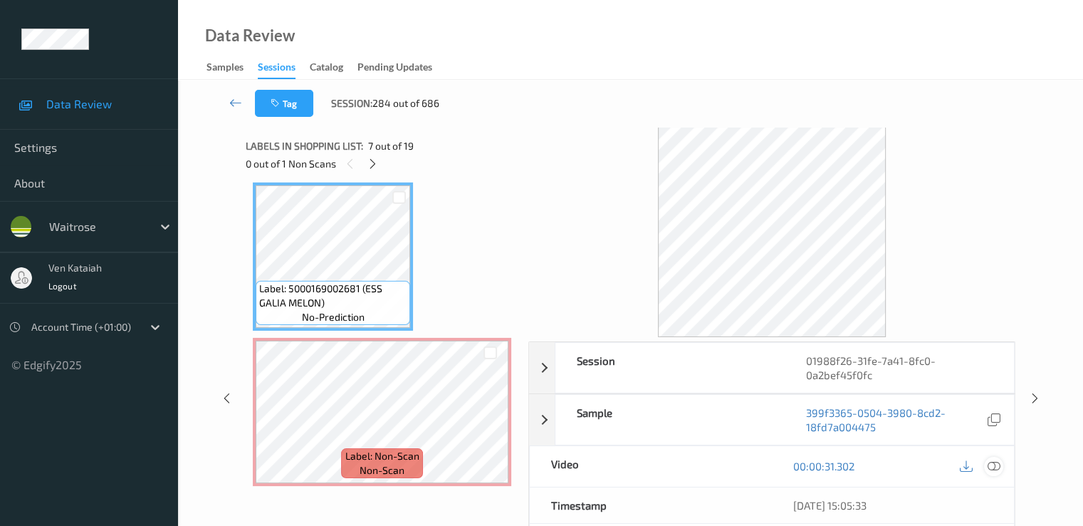
click at [994, 459] on icon at bounding box center [993, 465] width 13 height 13
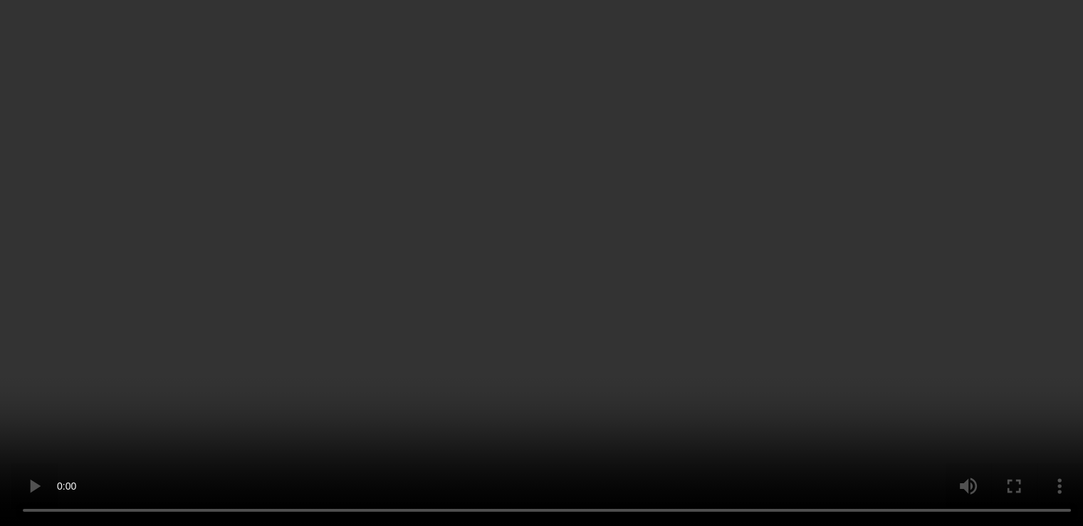
scroll to position [1366, 0]
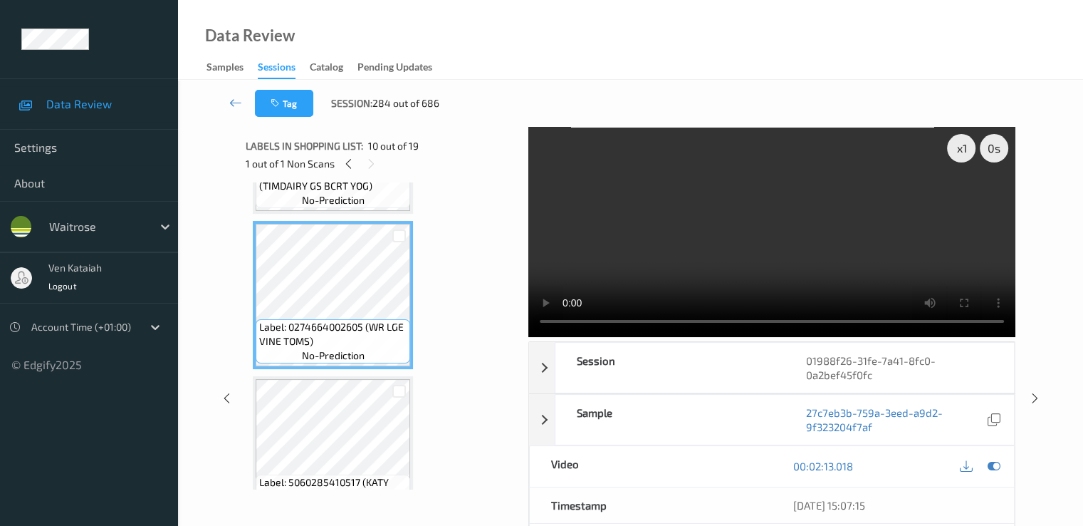
click at [827, 259] on video at bounding box center [771, 232] width 487 height 210
click at [1003, 469] on div at bounding box center [980, 466] width 46 height 19
click at [1000, 468] on icon at bounding box center [993, 465] width 13 height 13
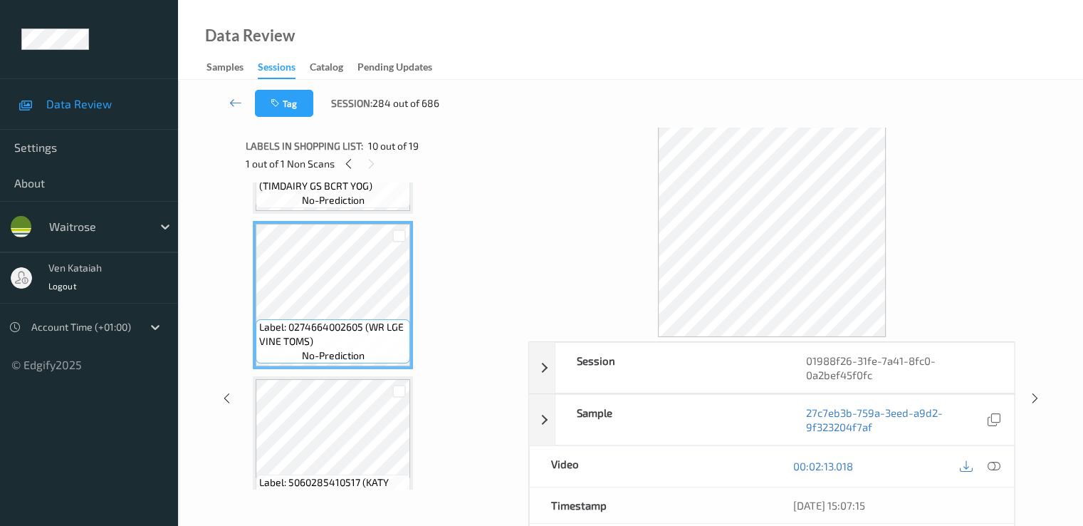
scroll to position [1081, 0]
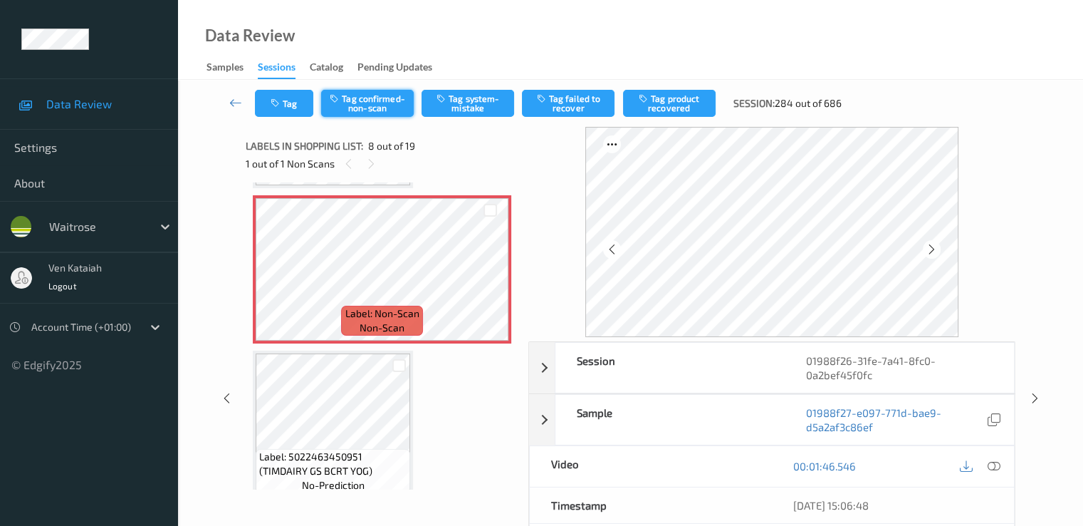
click at [356, 106] on button "Tag confirmed-non-scan" at bounding box center [367, 103] width 93 height 27
click at [649, 107] on button "Tag product recovered" at bounding box center [669, 103] width 93 height 27
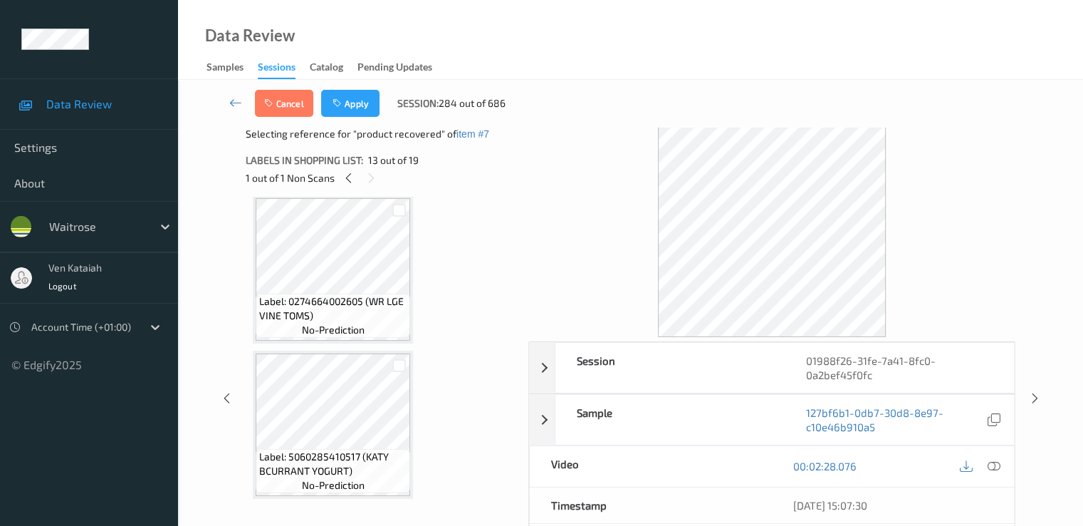
scroll to position [1366, 0]
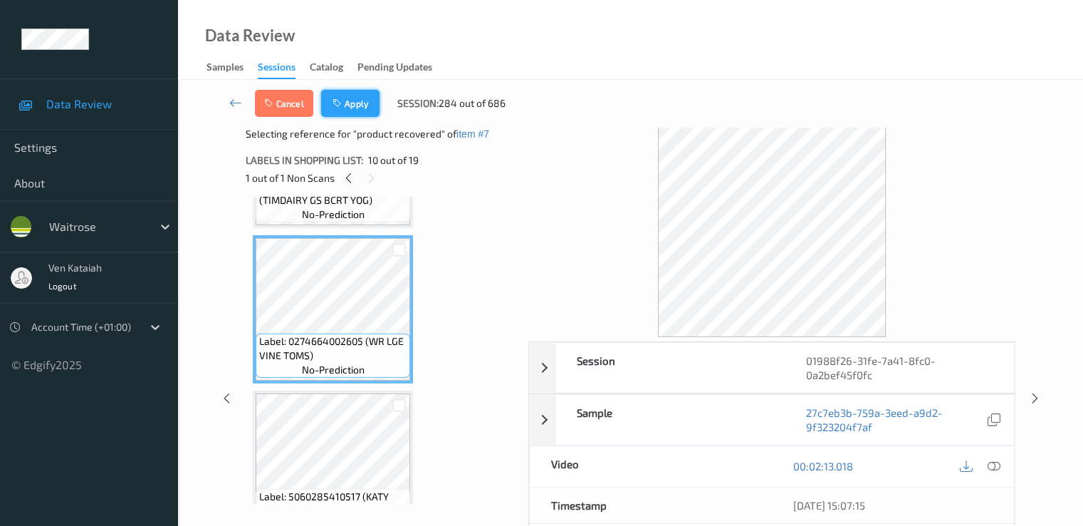
click at [353, 110] on button "Apply" at bounding box center [350, 103] width 58 height 27
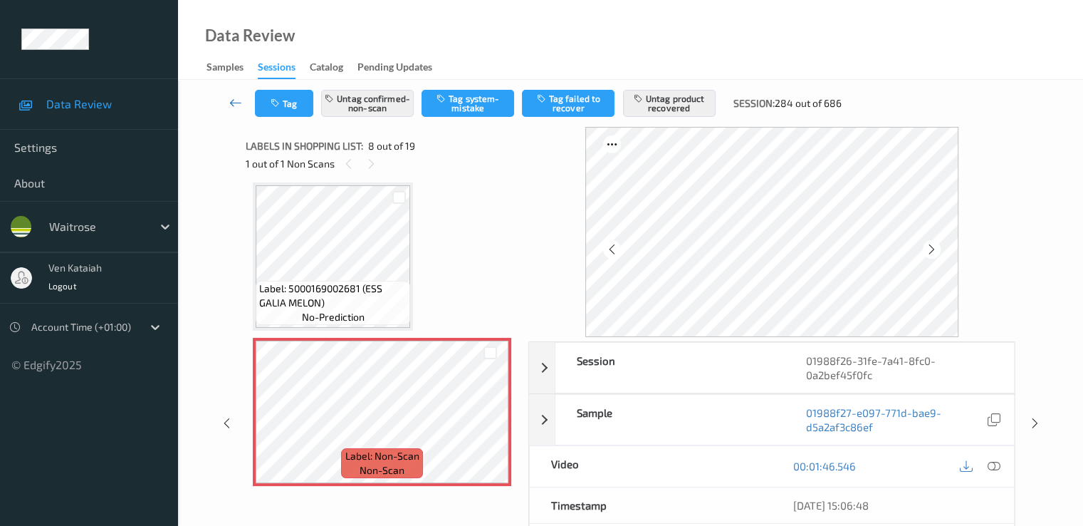
click at [234, 106] on icon at bounding box center [235, 102] width 13 height 14
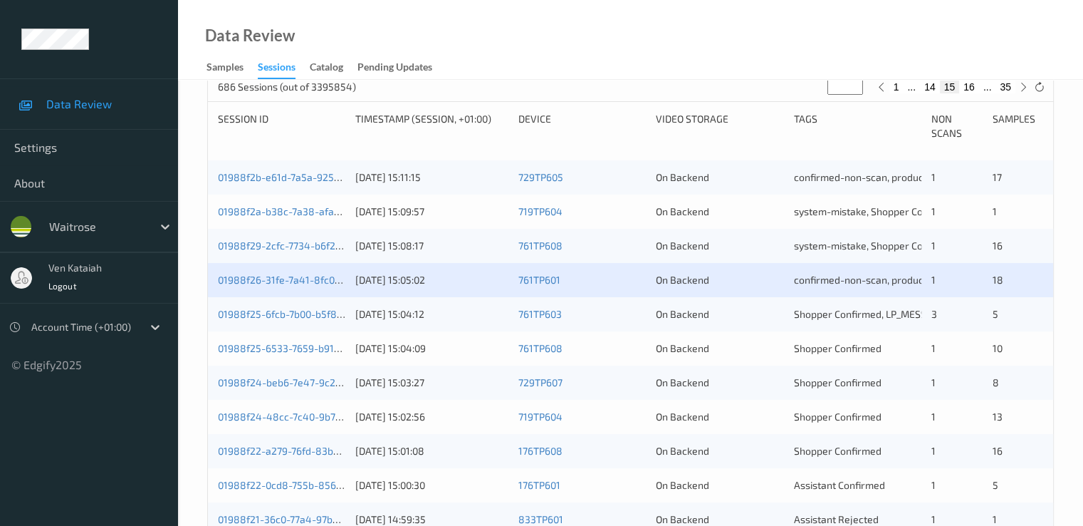
scroll to position [285, 0]
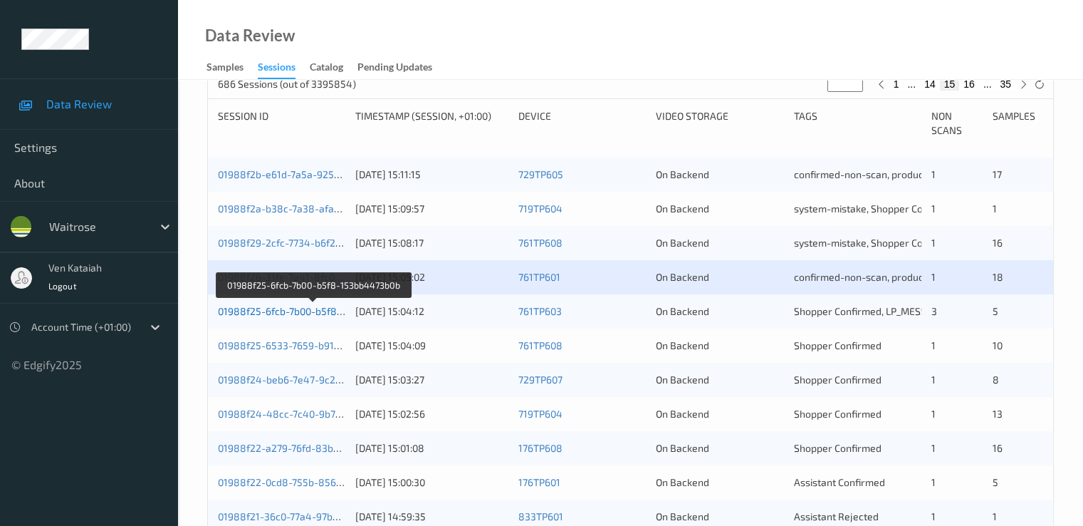
click at [292, 311] on link "01988f25-6fcb-7b00-b5f8-153bb4473b0b" at bounding box center [313, 311] width 191 height 12
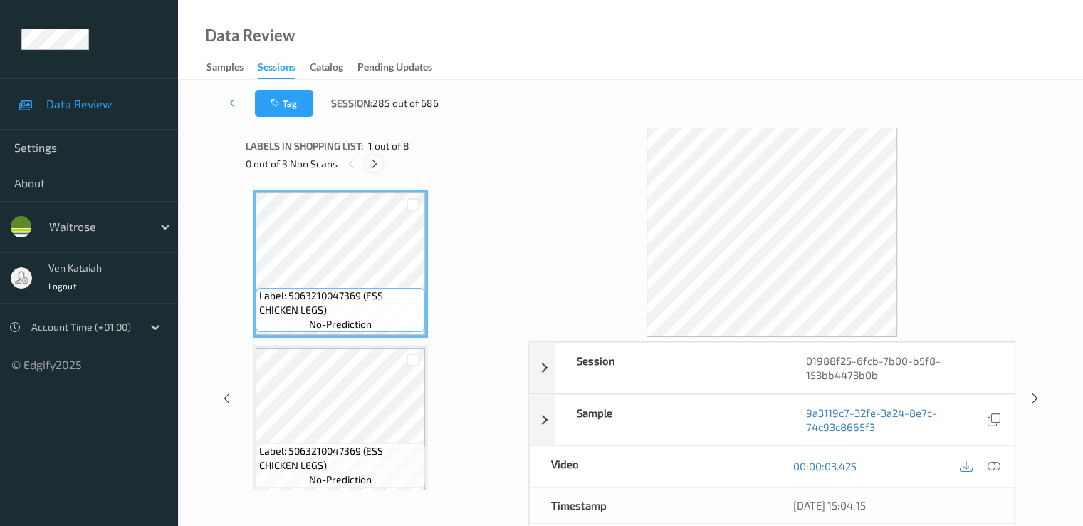
click at [372, 167] on icon at bounding box center [374, 163] width 12 height 13
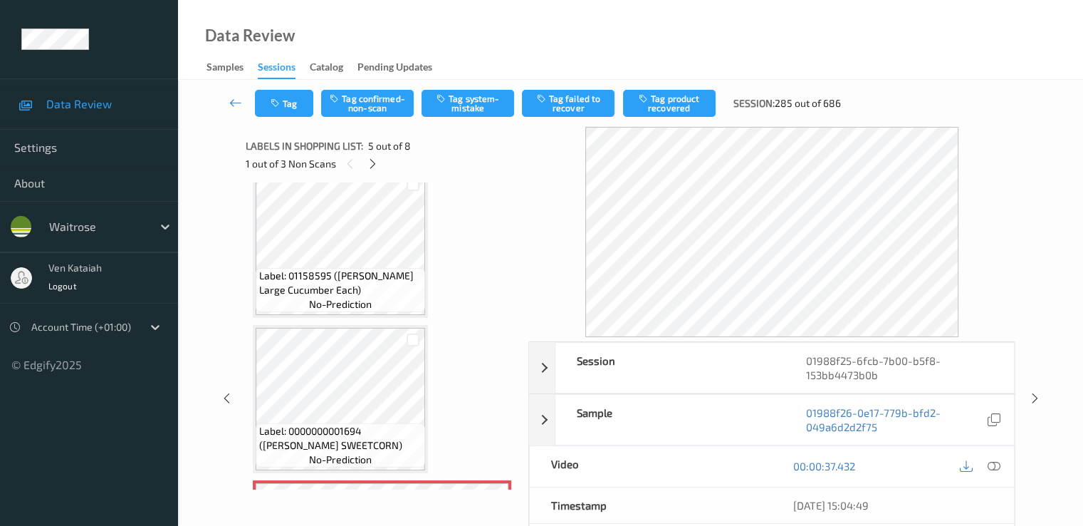
scroll to position [473, 0]
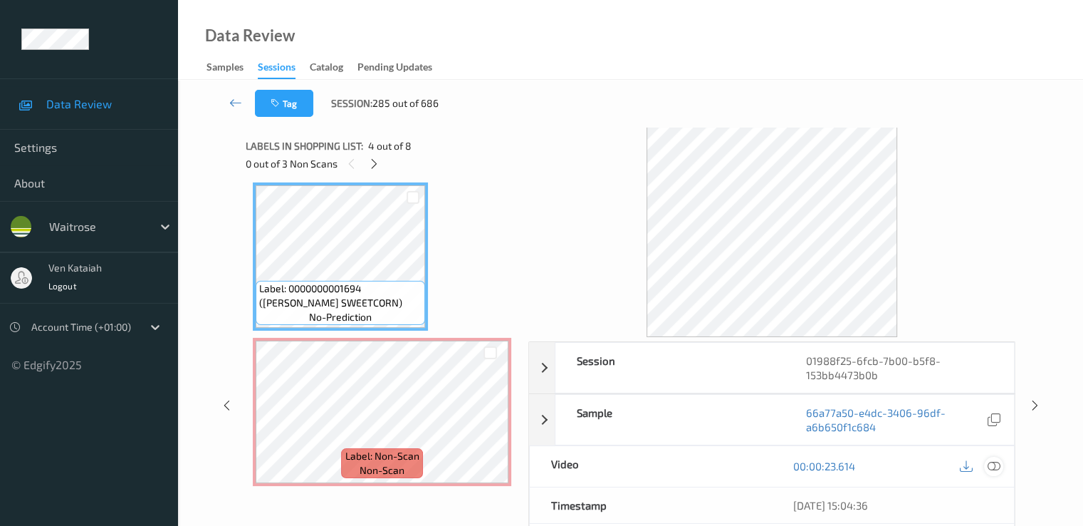
click at [999, 462] on icon at bounding box center [993, 465] width 13 height 13
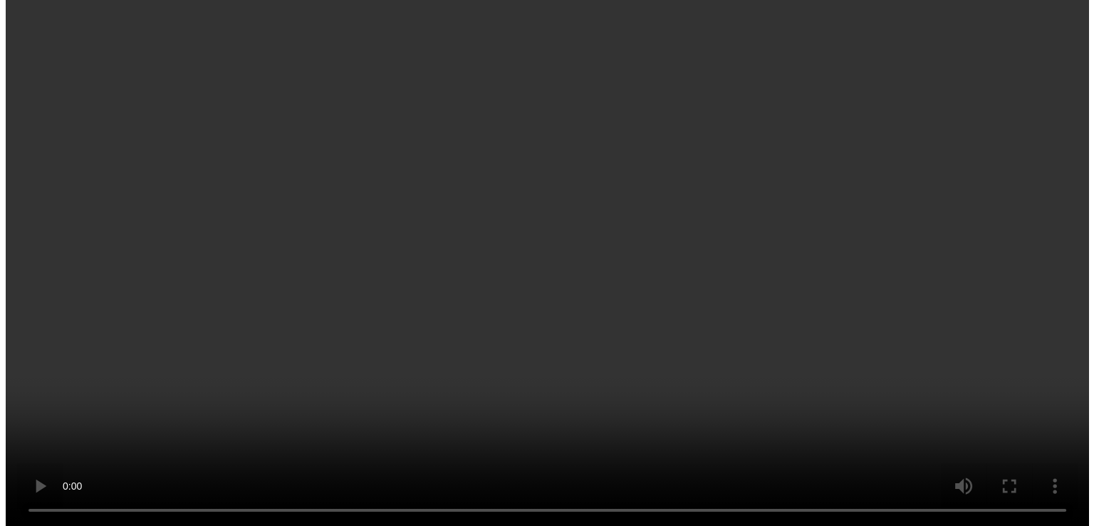
scroll to position [615, 0]
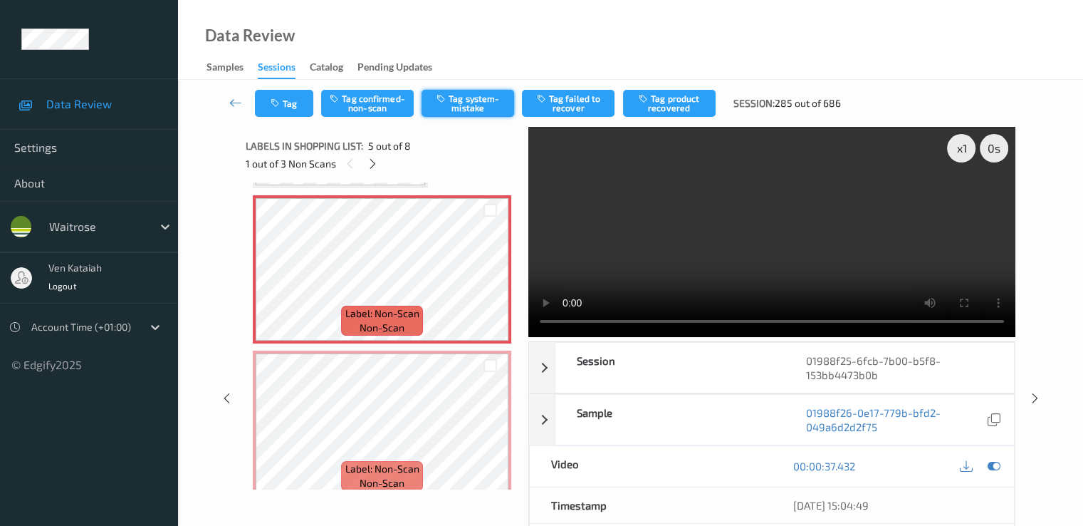
click at [463, 98] on button "Tag system-mistake" at bounding box center [468, 103] width 93 height 27
click at [277, 103] on icon "button" at bounding box center [277, 103] width 12 height 10
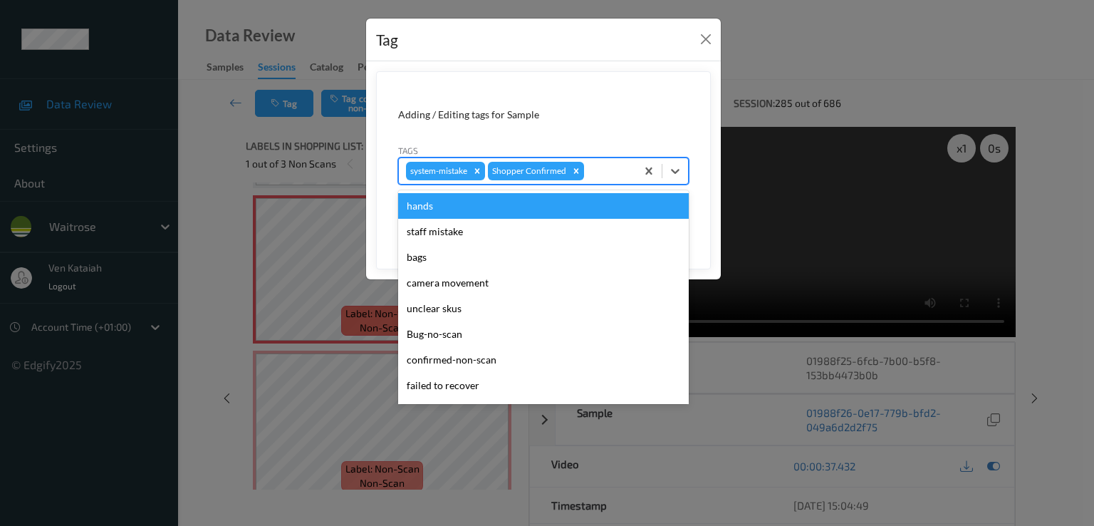
click at [618, 175] on div at bounding box center [608, 170] width 42 height 17
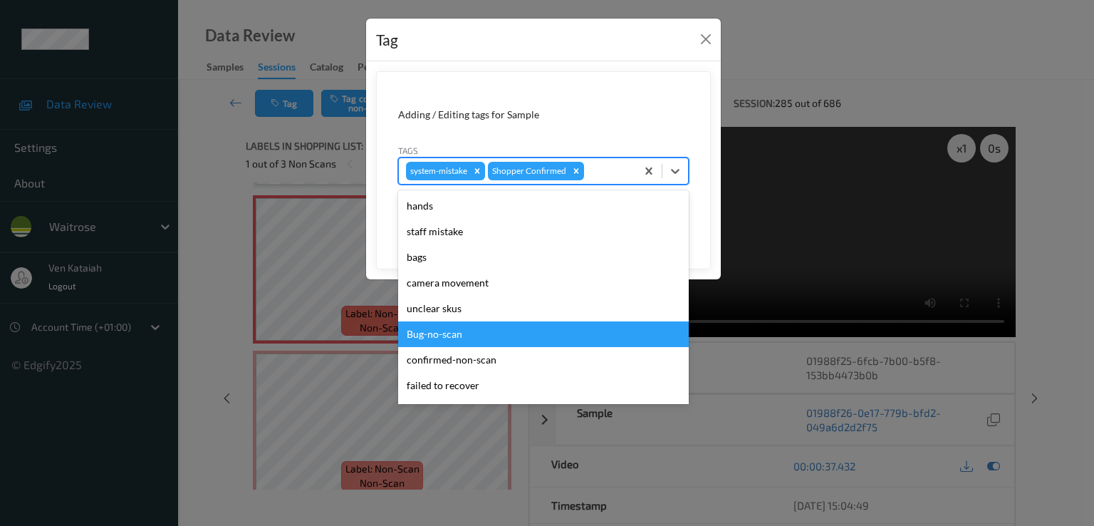
scroll to position [279, 0]
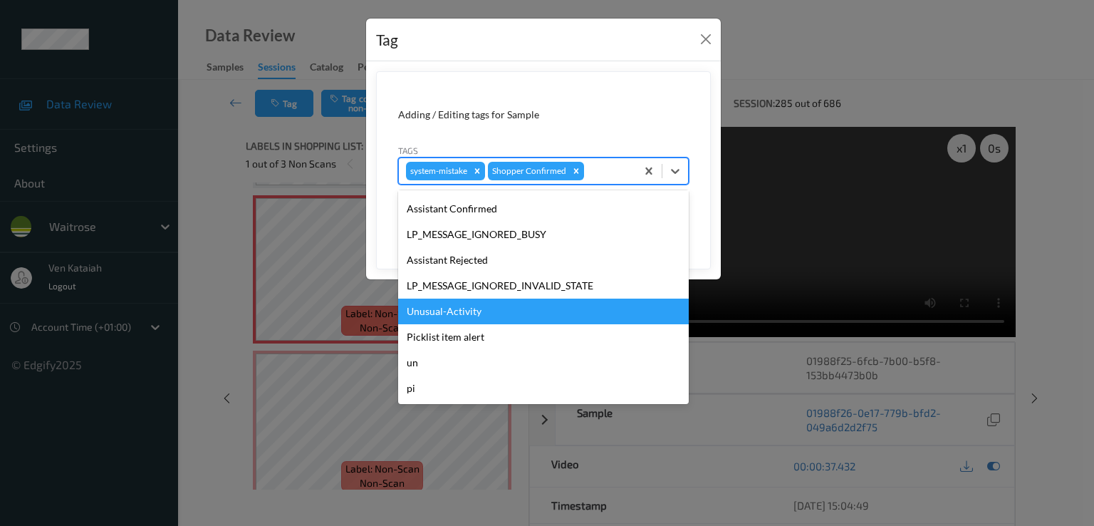
click at [470, 304] on div "Unusual-Activity" at bounding box center [543, 311] width 291 height 26
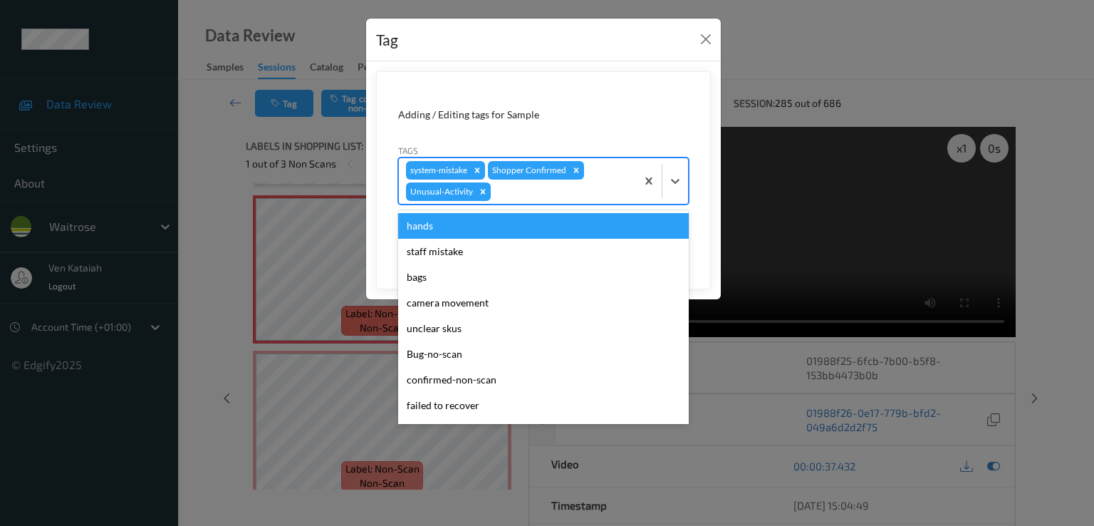
click at [547, 199] on div at bounding box center [561, 191] width 135 height 17
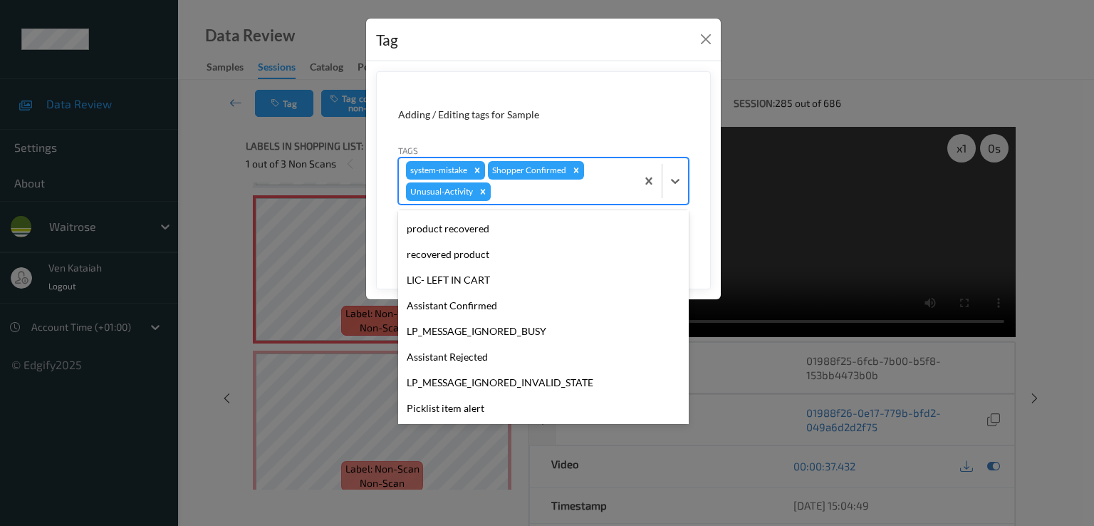
scroll to position [254, 0]
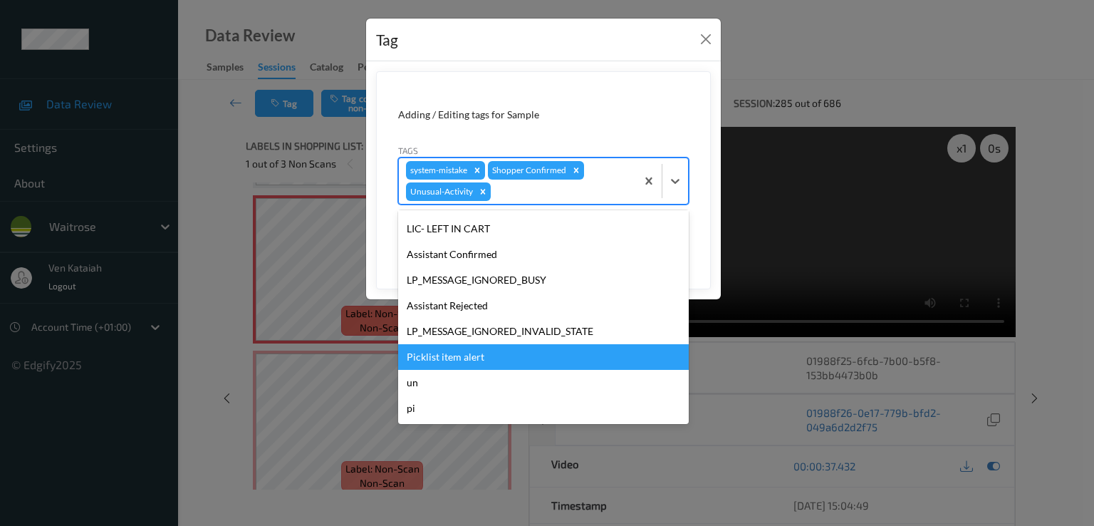
click at [463, 355] on div "Picklist item alert" at bounding box center [543, 357] width 291 height 26
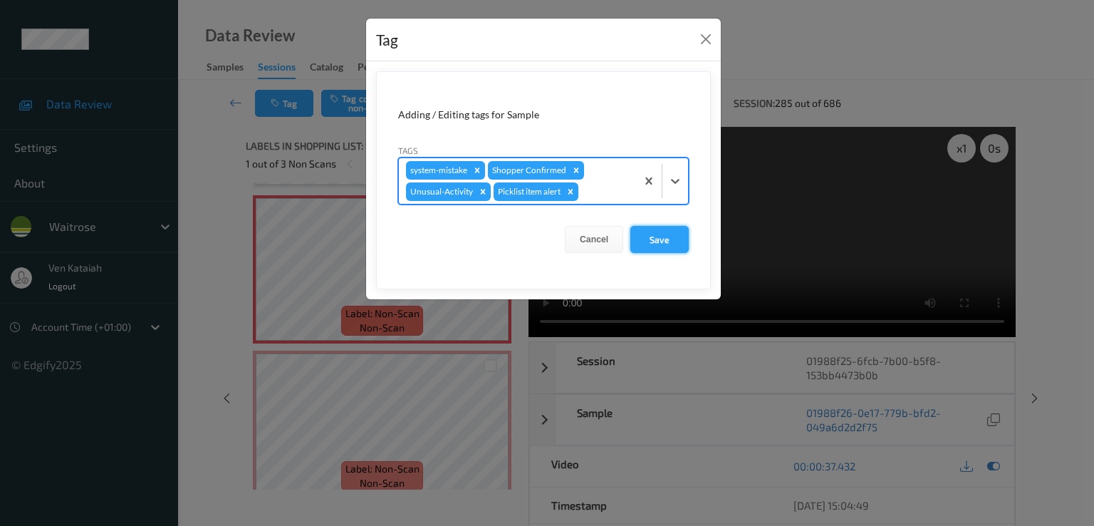
click at [658, 226] on button "Save" at bounding box center [659, 239] width 58 height 27
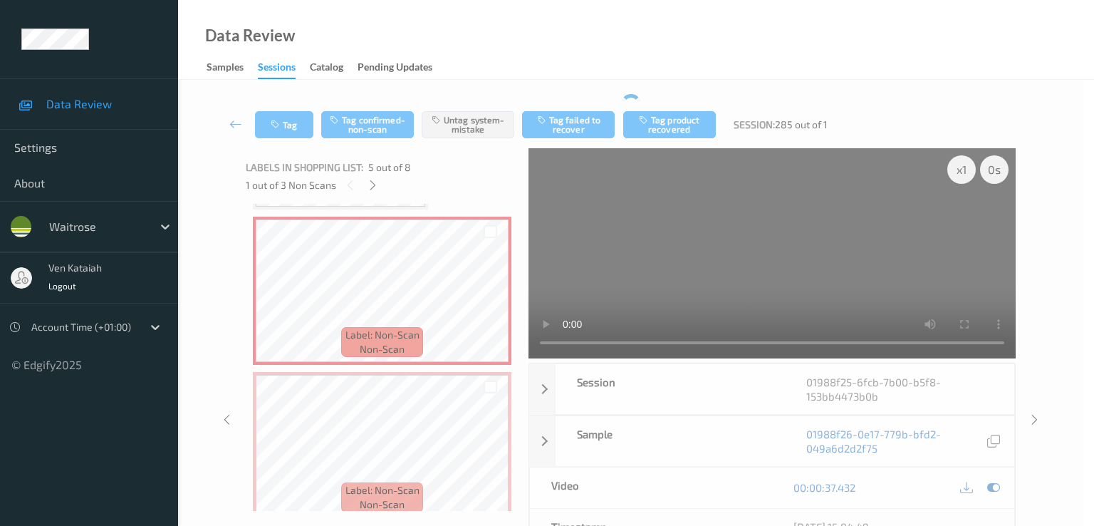
click at [658, 229] on video at bounding box center [771, 253] width 487 height 210
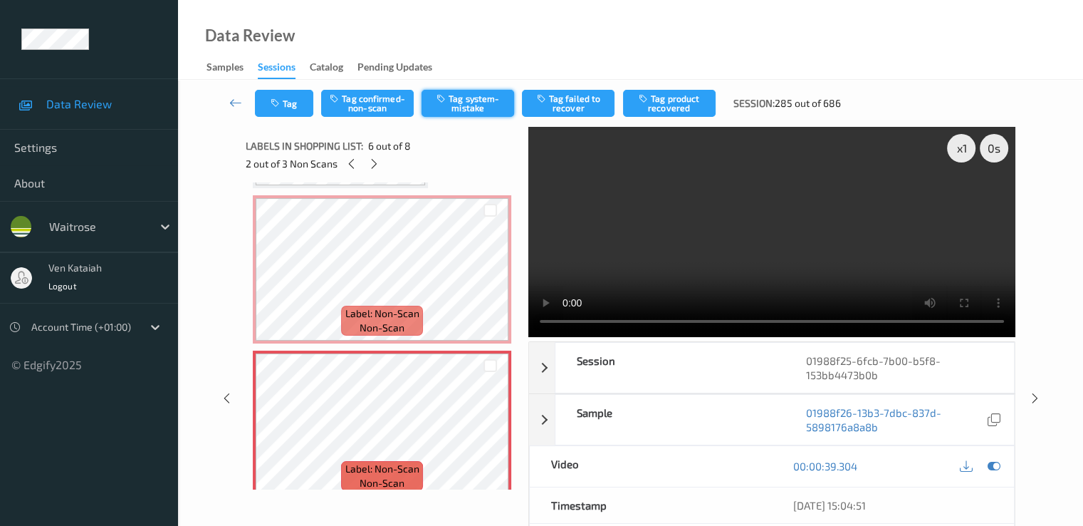
click at [488, 108] on button "Tag system-mistake" at bounding box center [468, 103] width 93 height 27
click at [287, 103] on button "Tag" at bounding box center [284, 103] width 58 height 27
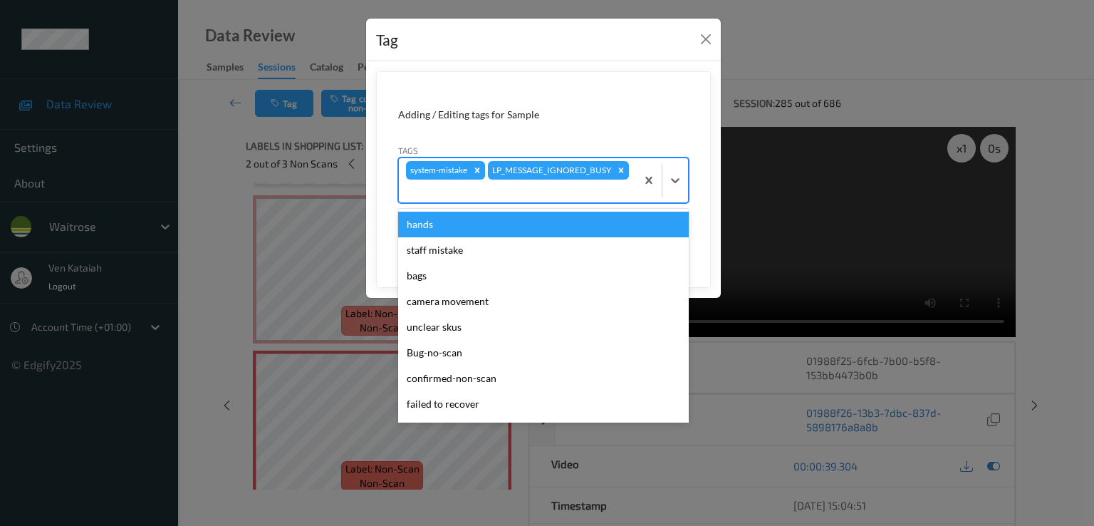
click at [553, 197] on div at bounding box center [517, 190] width 223 height 17
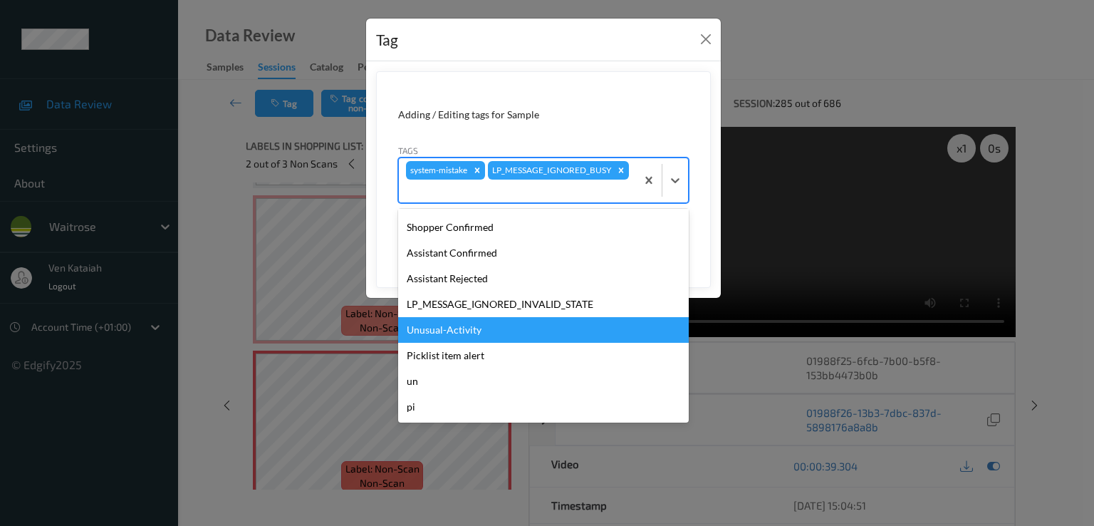
click at [457, 331] on div "Unusual-Activity" at bounding box center [543, 330] width 291 height 26
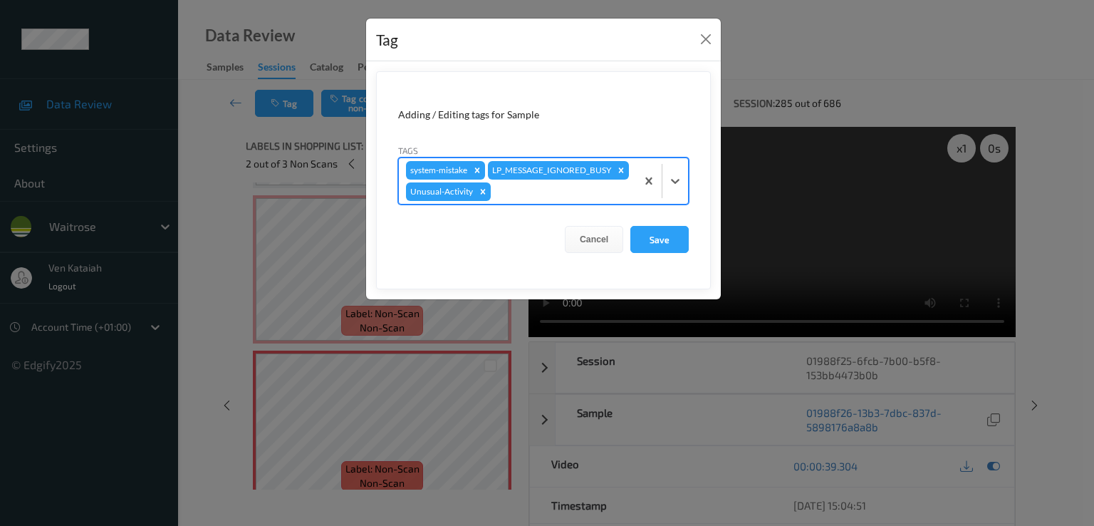
click at [575, 192] on div at bounding box center [561, 191] width 135 height 17
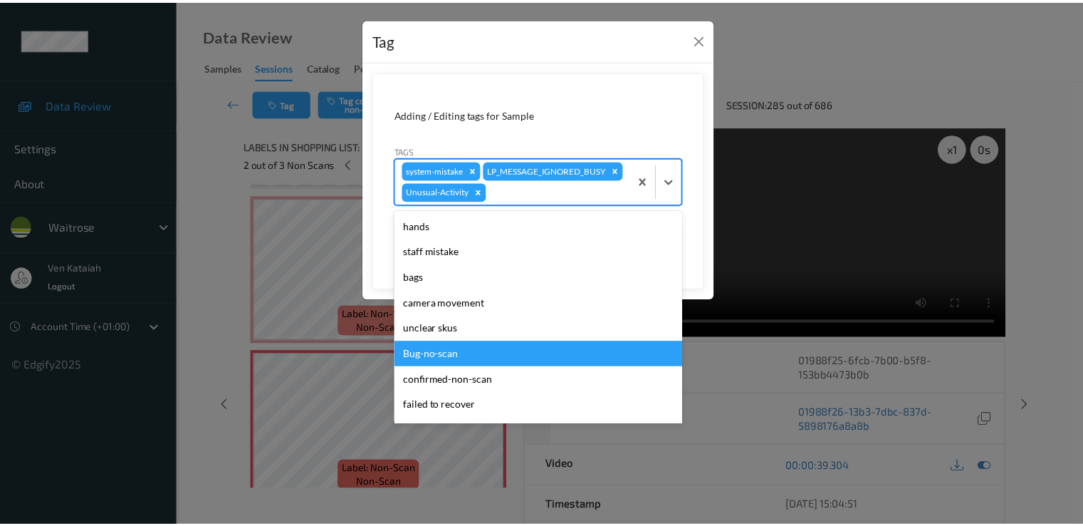
scroll to position [254, 0]
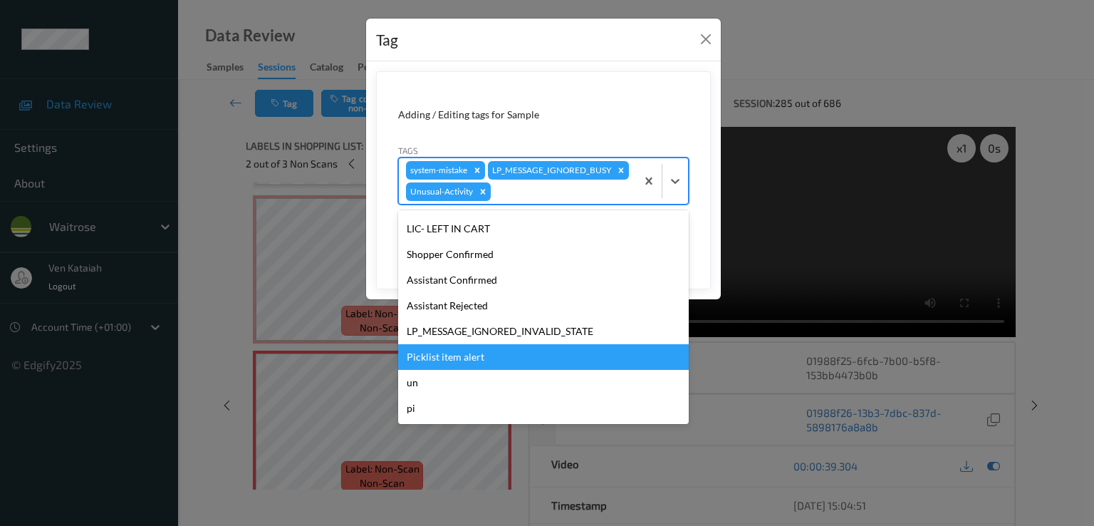
click at [451, 345] on div "Picklist item alert" at bounding box center [543, 357] width 291 height 26
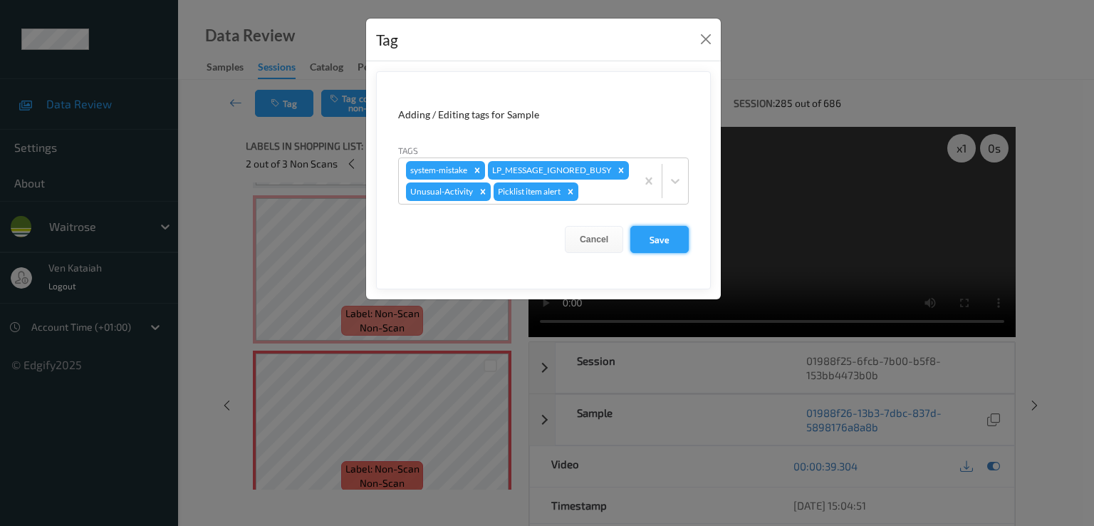
click at [652, 243] on button "Save" at bounding box center [659, 239] width 58 height 27
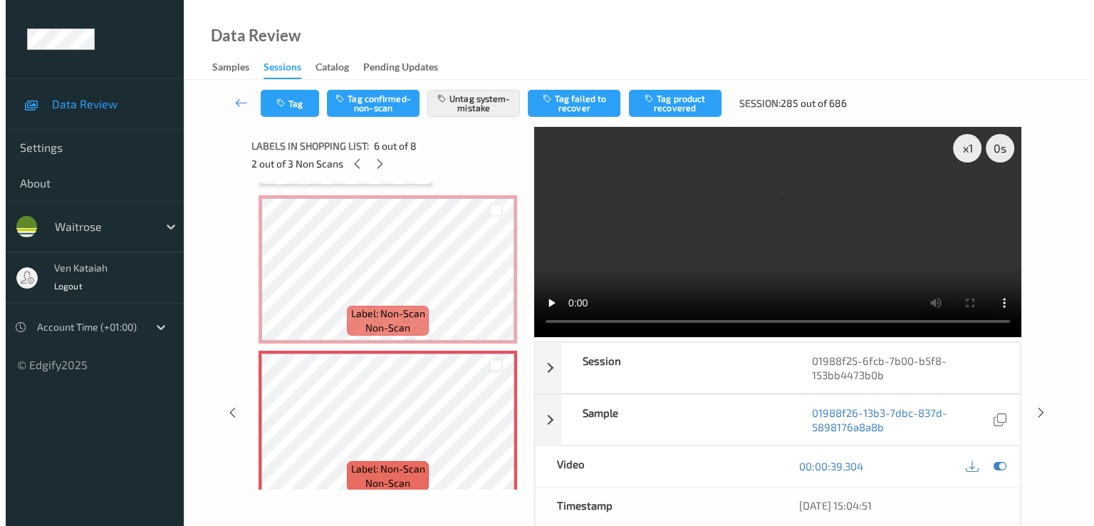
scroll to position [900, 0]
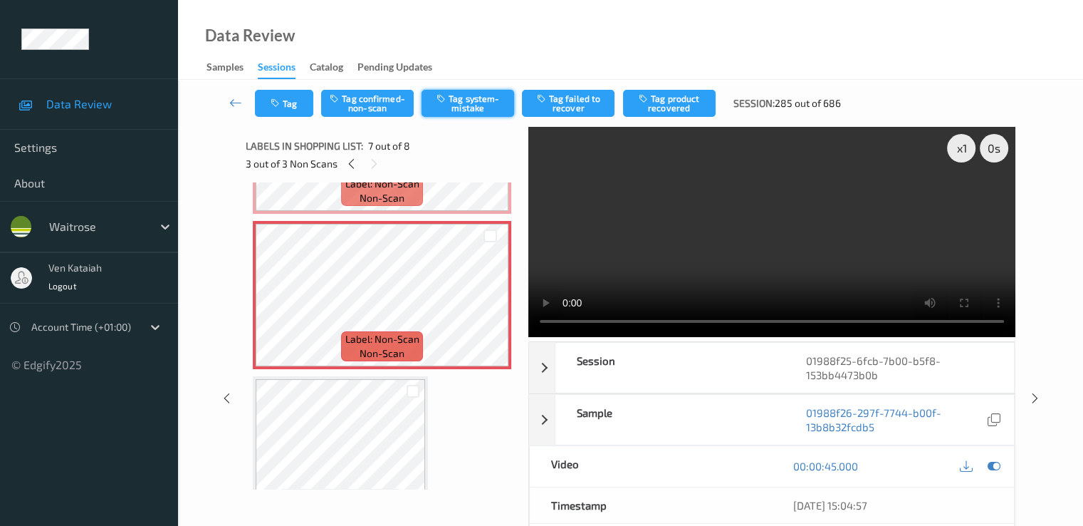
click at [479, 106] on button "Tag system-mistake" at bounding box center [468, 103] width 93 height 27
click at [283, 118] on div "Tag Tag confirmed-non-scan Untag system-mistake Tag failed to recover Tag produ…" at bounding box center [630, 103] width 847 height 47
click at [286, 103] on button "Tag" at bounding box center [284, 103] width 58 height 27
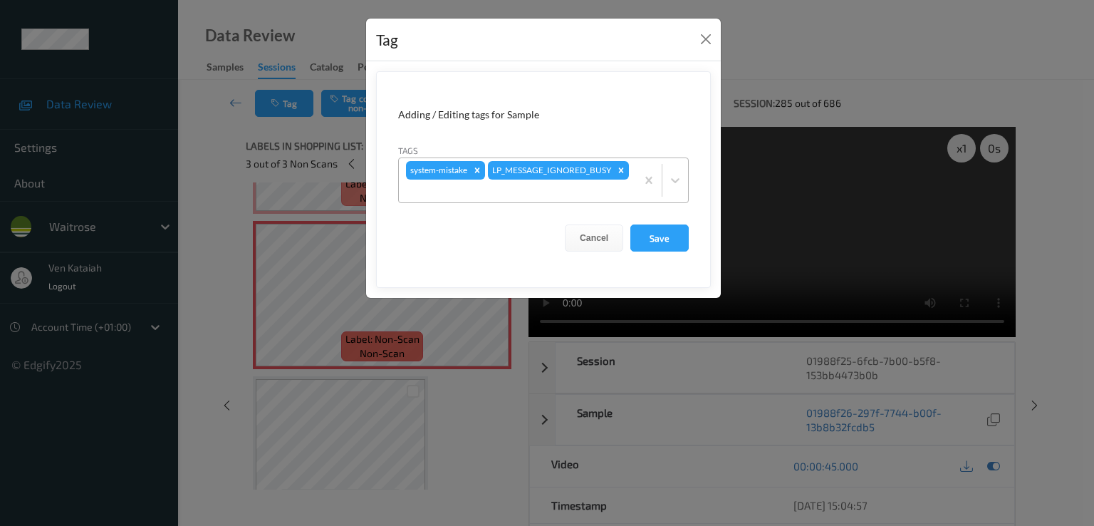
click at [598, 193] on div at bounding box center [517, 190] width 223 height 17
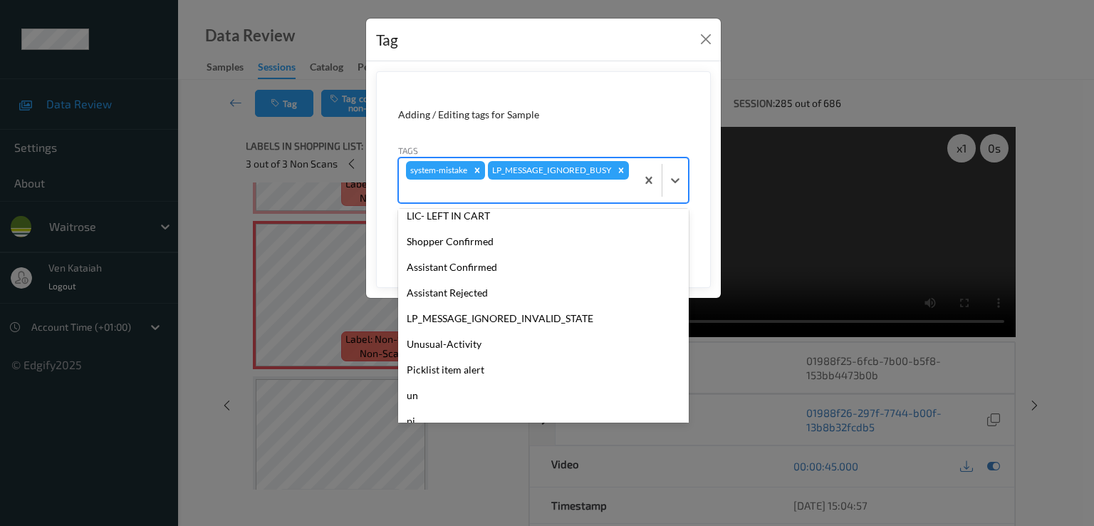
scroll to position [279, 0]
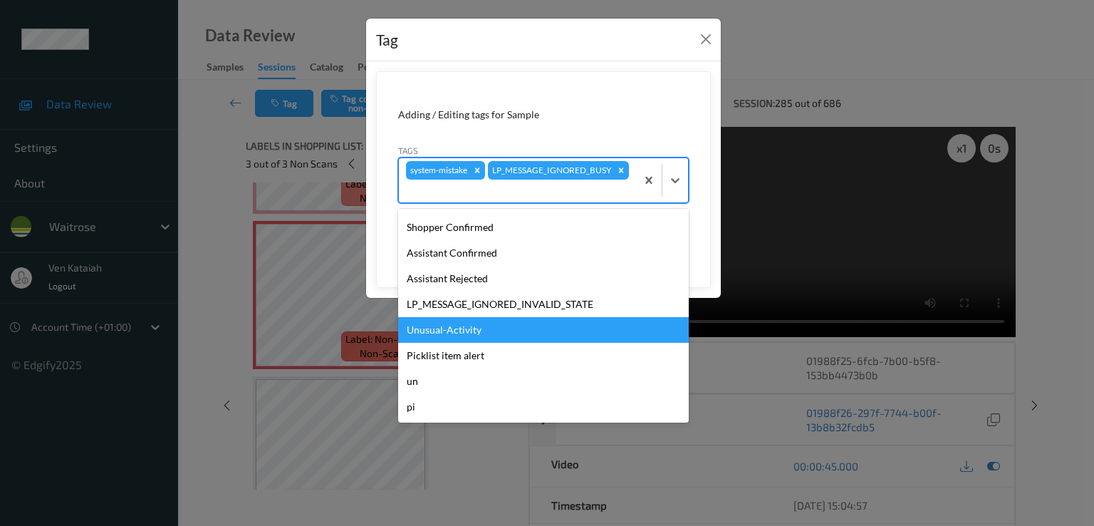
click at [456, 328] on div "Unusual-Activity" at bounding box center [543, 330] width 291 height 26
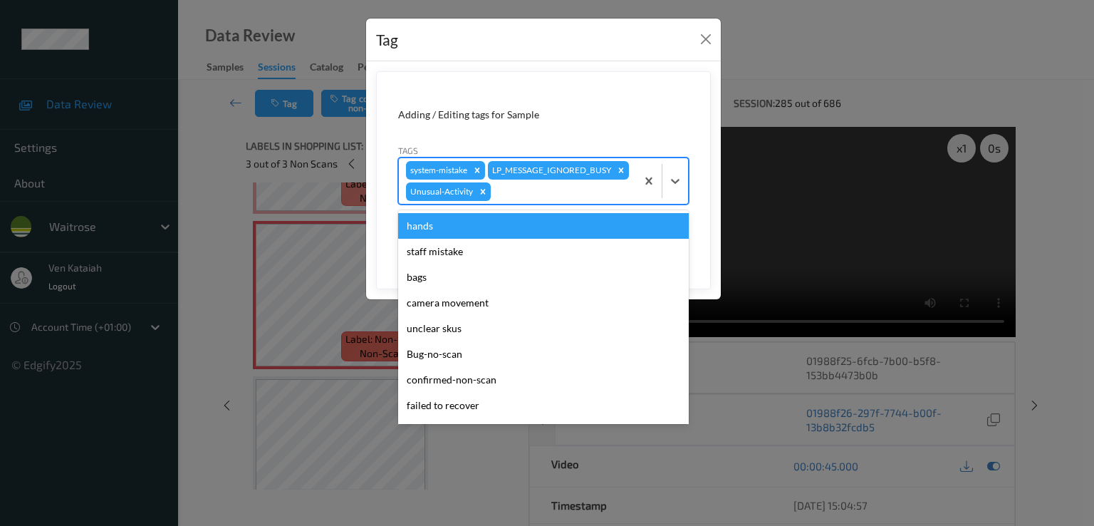
click at [530, 192] on div at bounding box center [561, 191] width 135 height 17
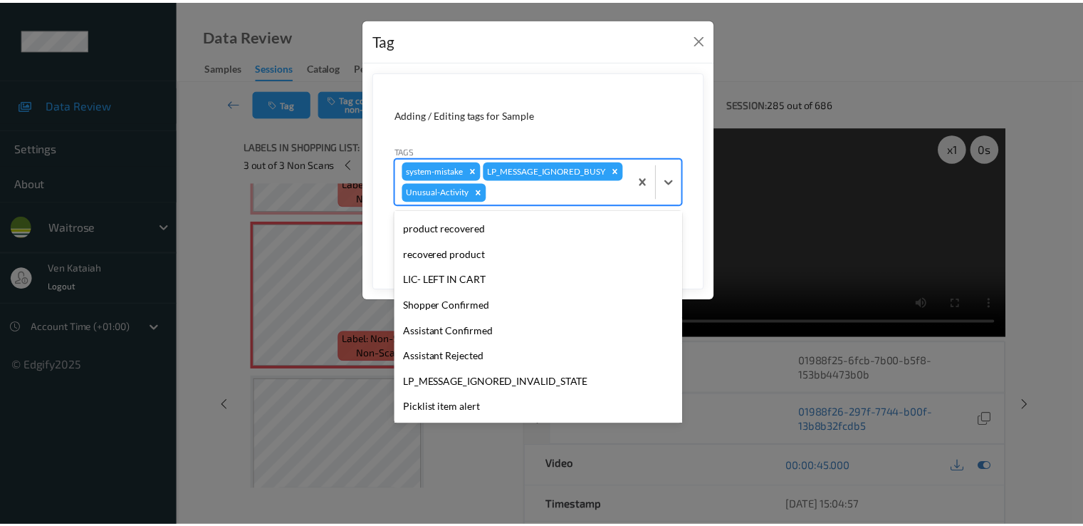
scroll to position [254, 0]
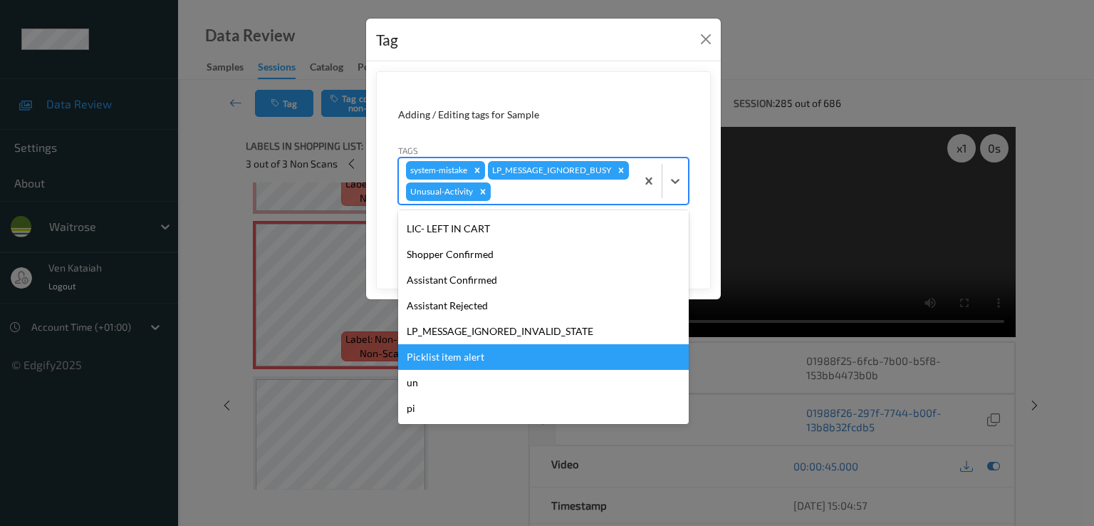
click at [463, 364] on div "Picklist item alert" at bounding box center [543, 357] width 291 height 26
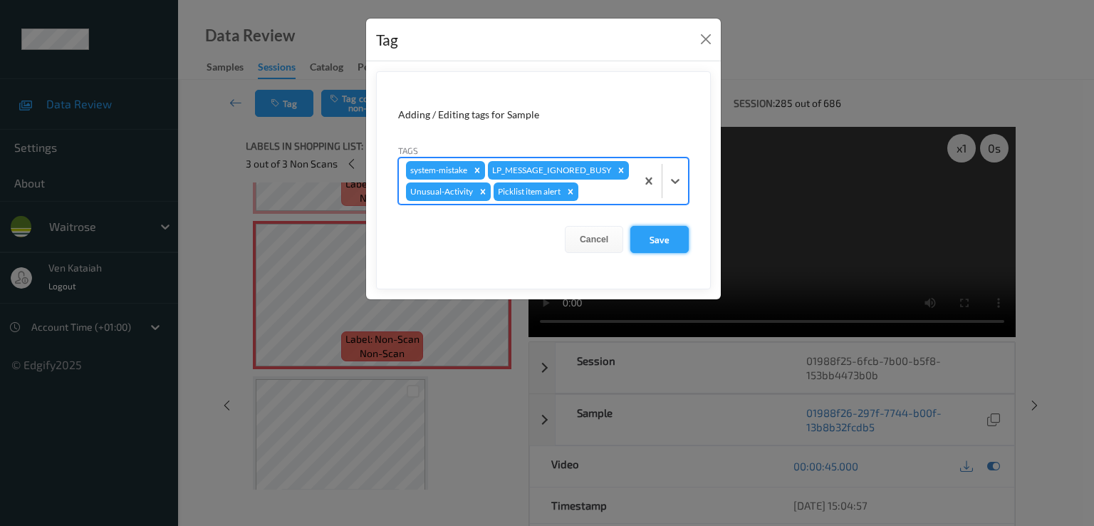
click at [650, 239] on button "Save" at bounding box center [659, 239] width 58 height 27
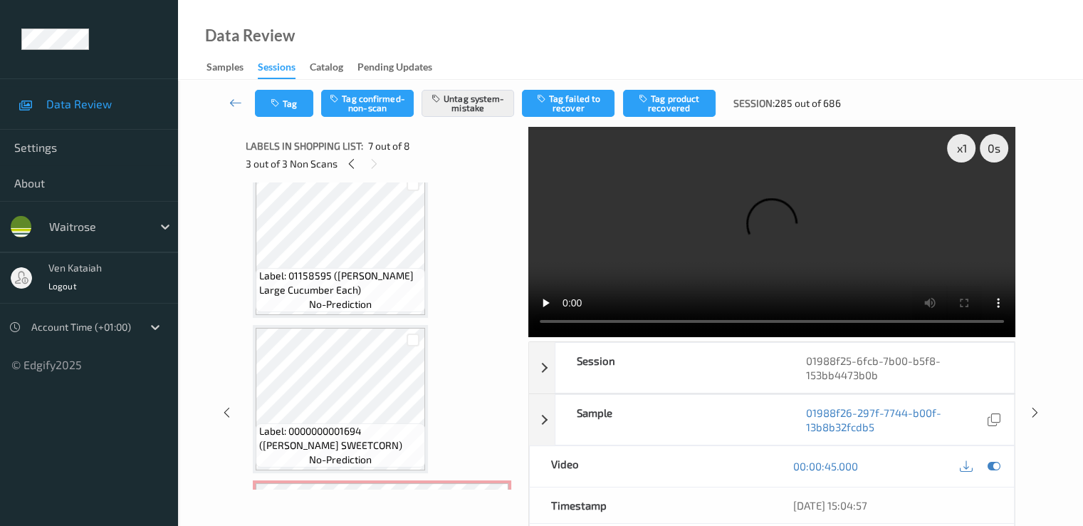
scroll to position [473, 0]
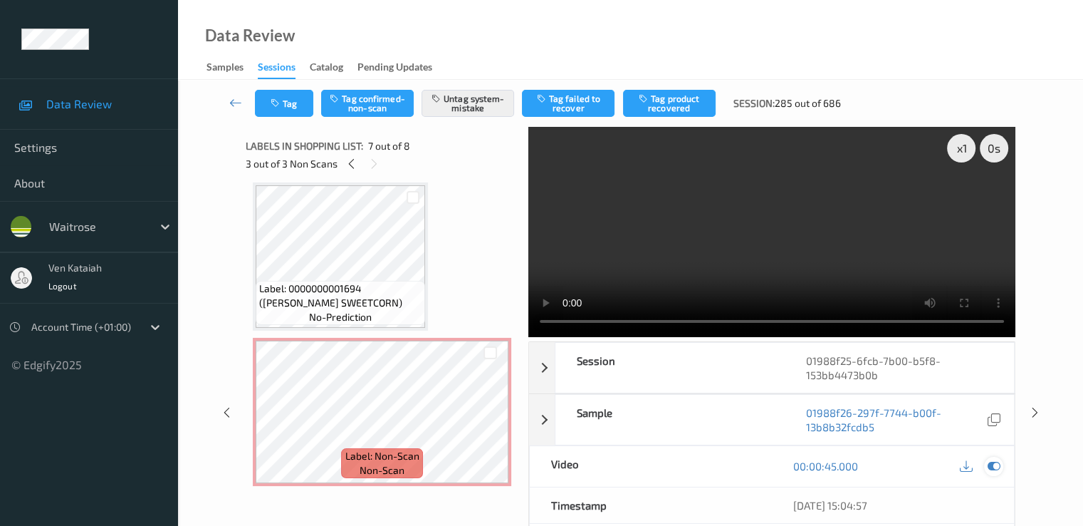
click at [994, 469] on icon at bounding box center [993, 465] width 13 height 13
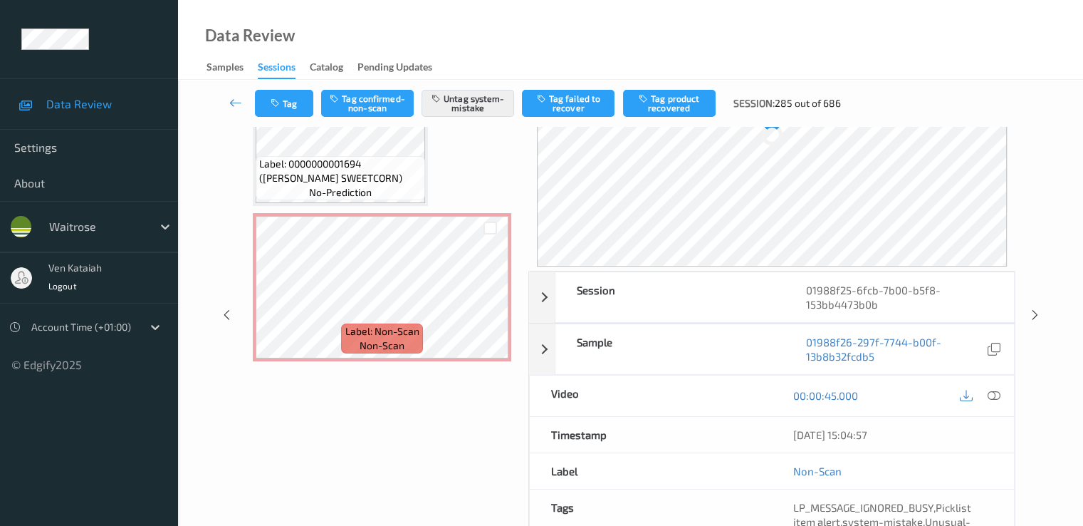
scroll to position [199, 0]
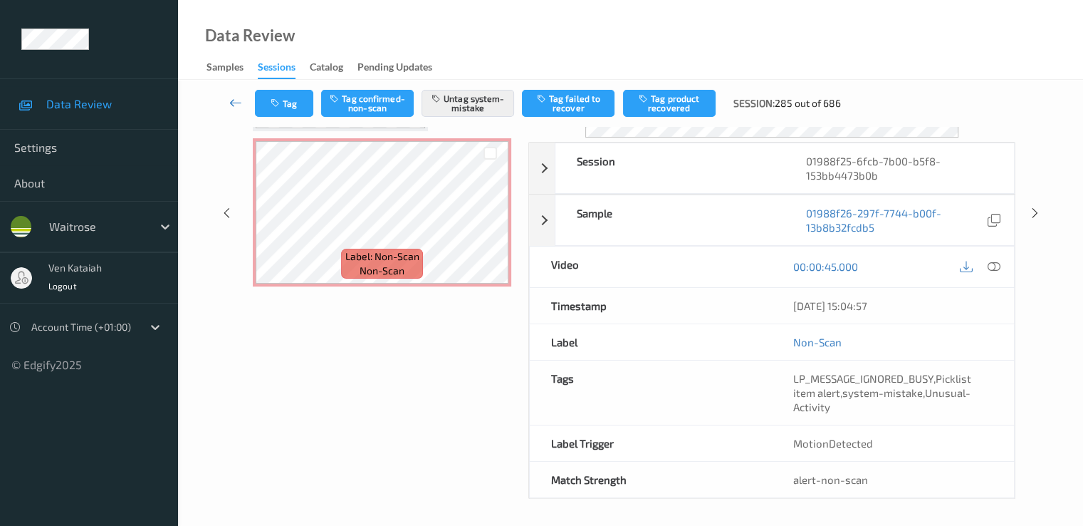
click at [240, 109] on icon at bounding box center [235, 102] width 13 height 14
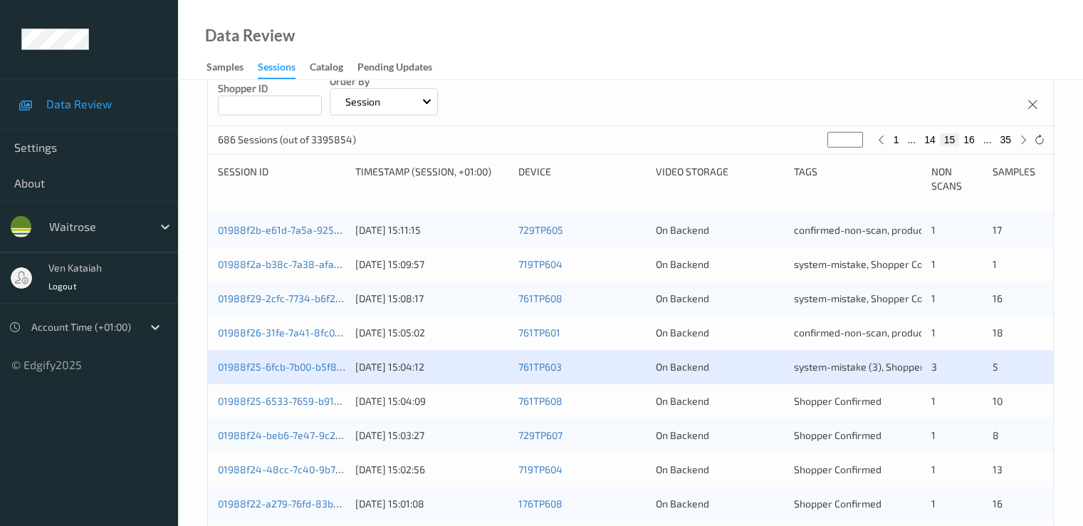
scroll to position [285, 0]
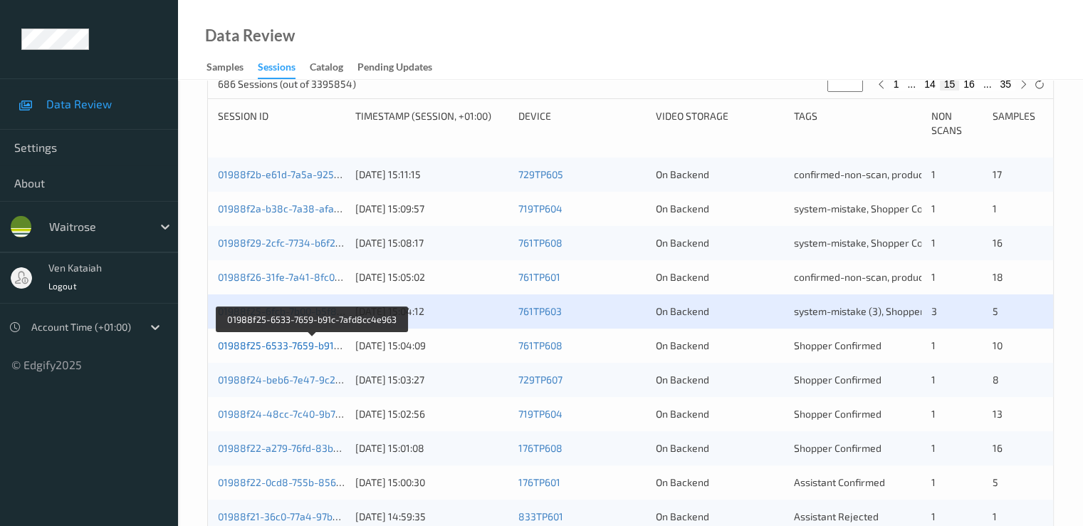
click at [322, 349] on link "01988f25-6533-7659-b91c-7afd8cc4e963" at bounding box center [313, 345] width 190 height 12
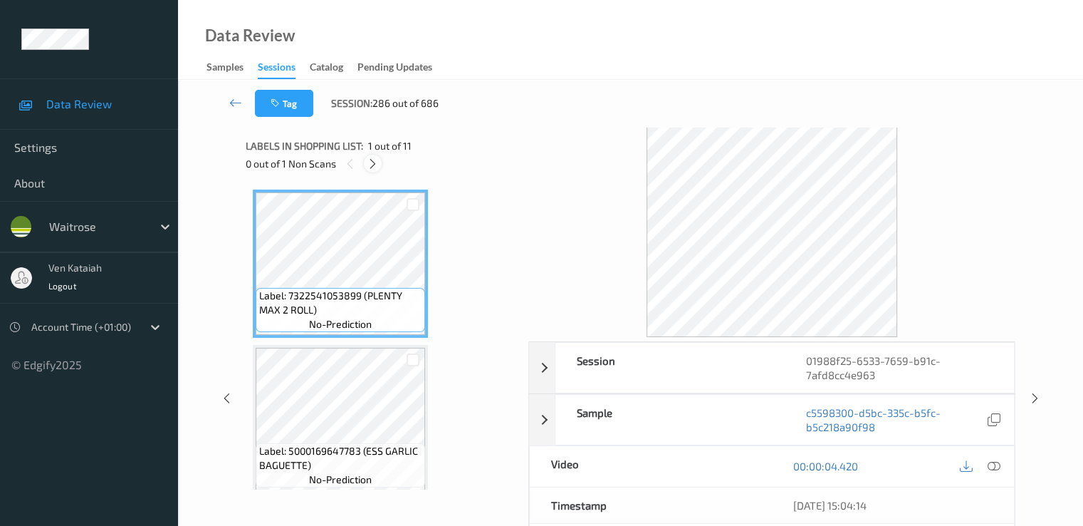
click at [373, 165] on icon at bounding box center [373, 163] width 12 height 13
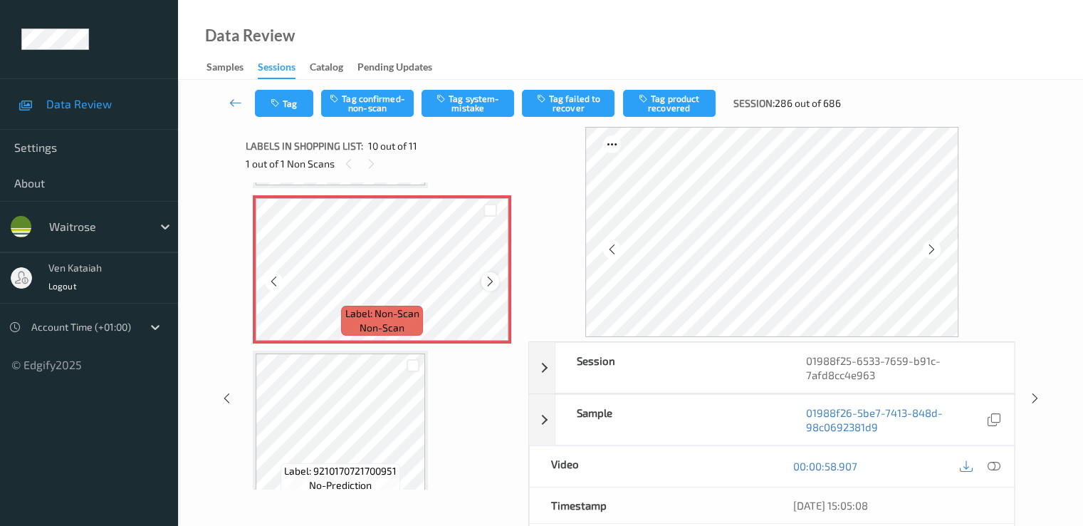
scroll to position [1249, 0]
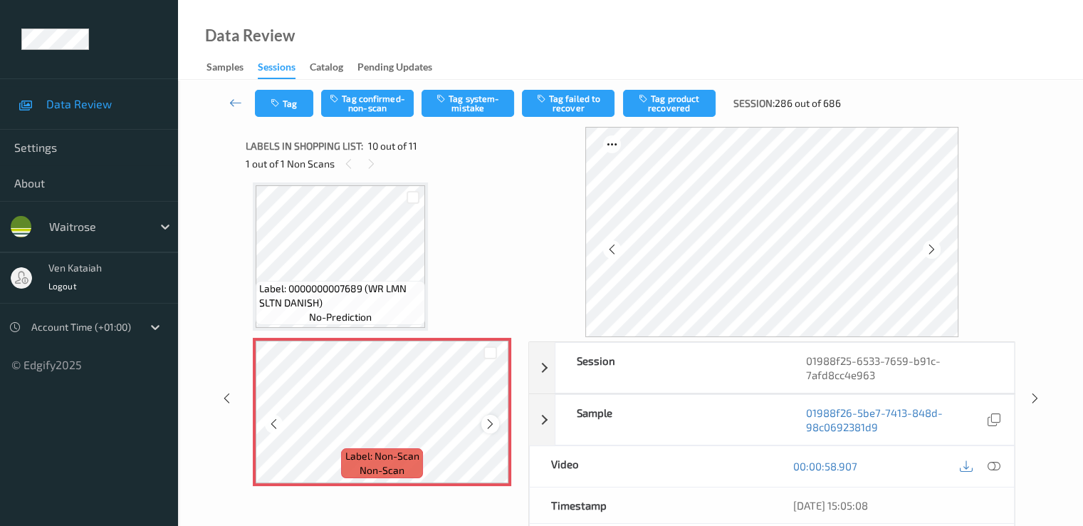
click at [496, 424] on div at bounding box center [490, 424] width 18 height 18
click at [273, 421] on icon at bounding box center [274, 423] width 12 height 13
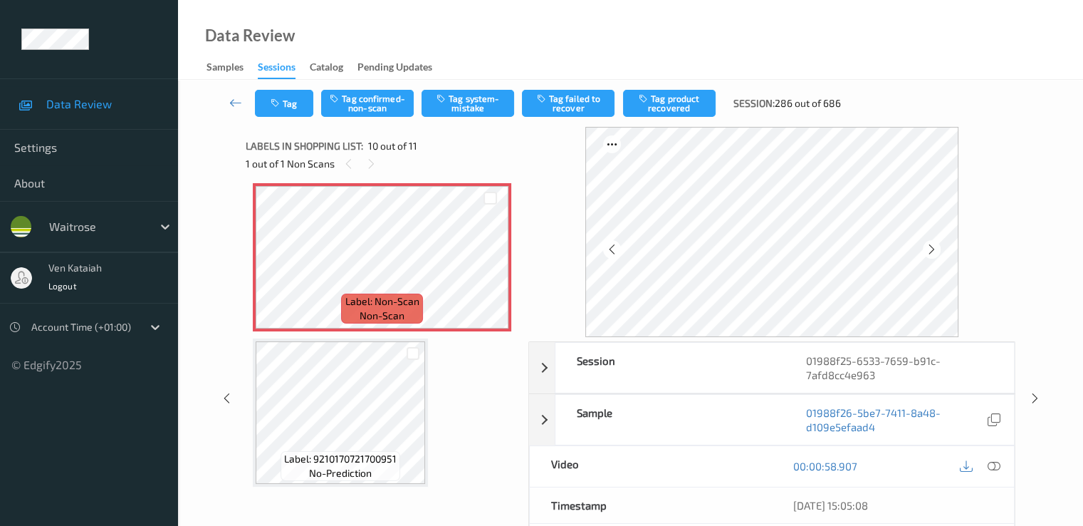
scroll to position [1408, 0]
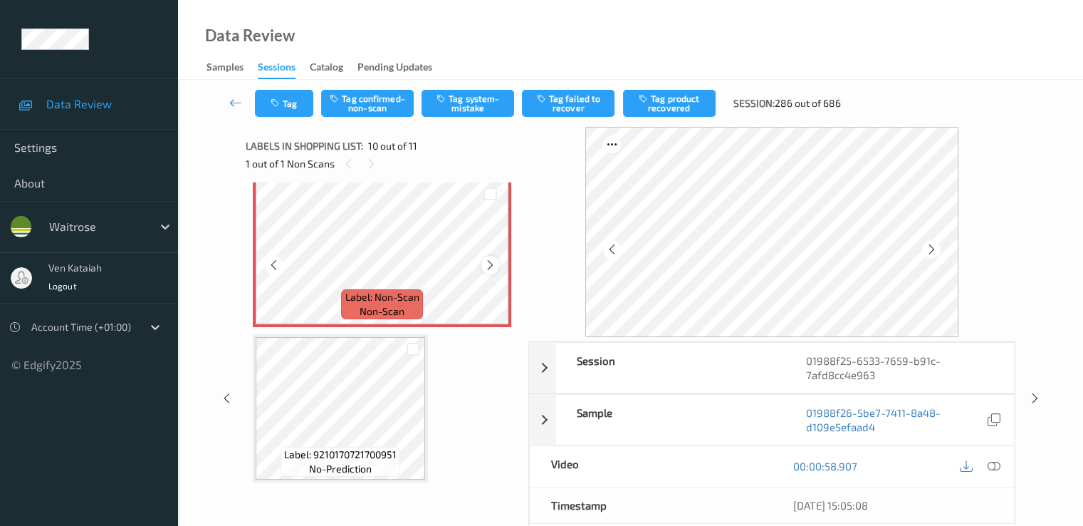
click at [494, 269] on icon at bounding box center [490, 265] width 12 height 13
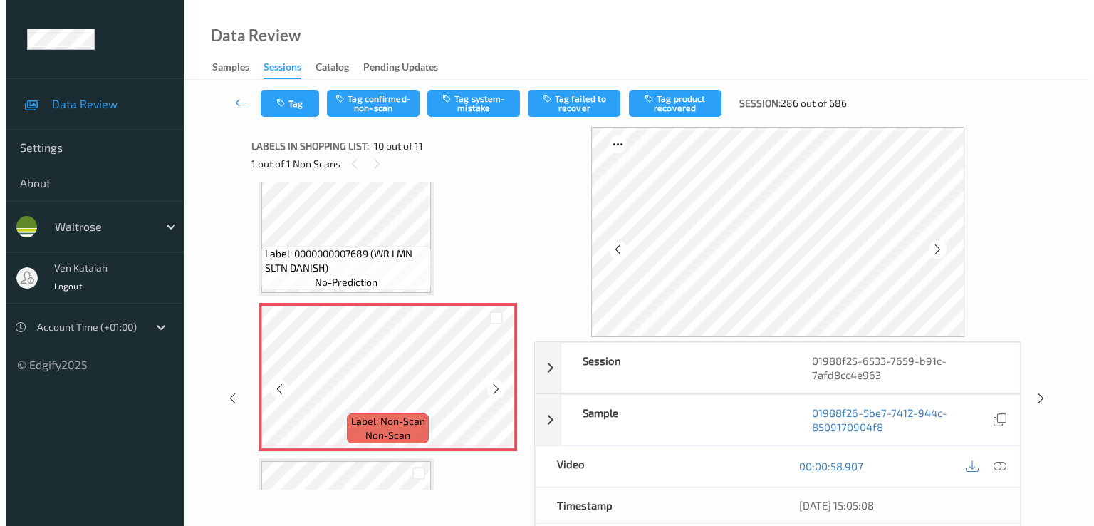
scroll to position [1266, 0]
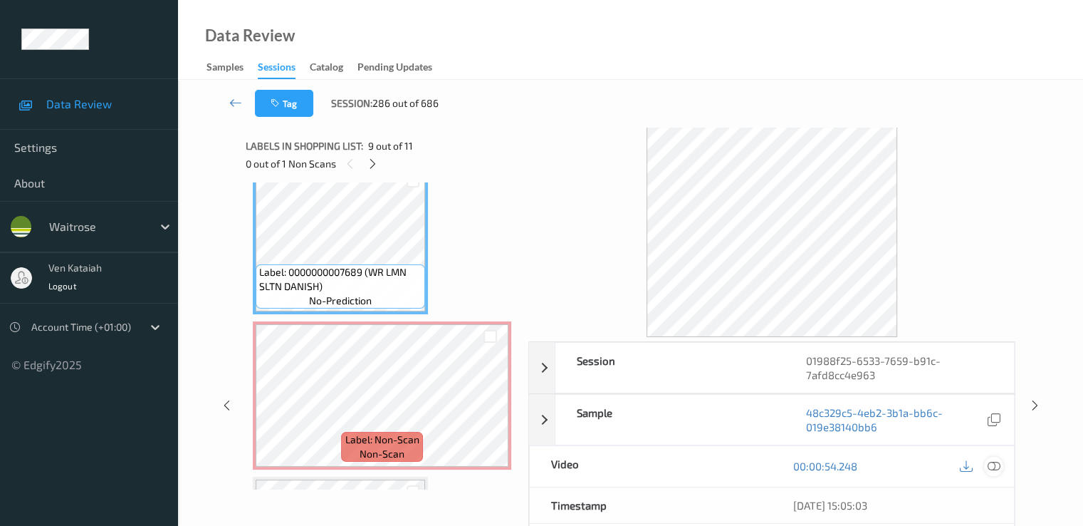
click at [991, 459] on icon at bounding box center [993, 465] width 13 height 13
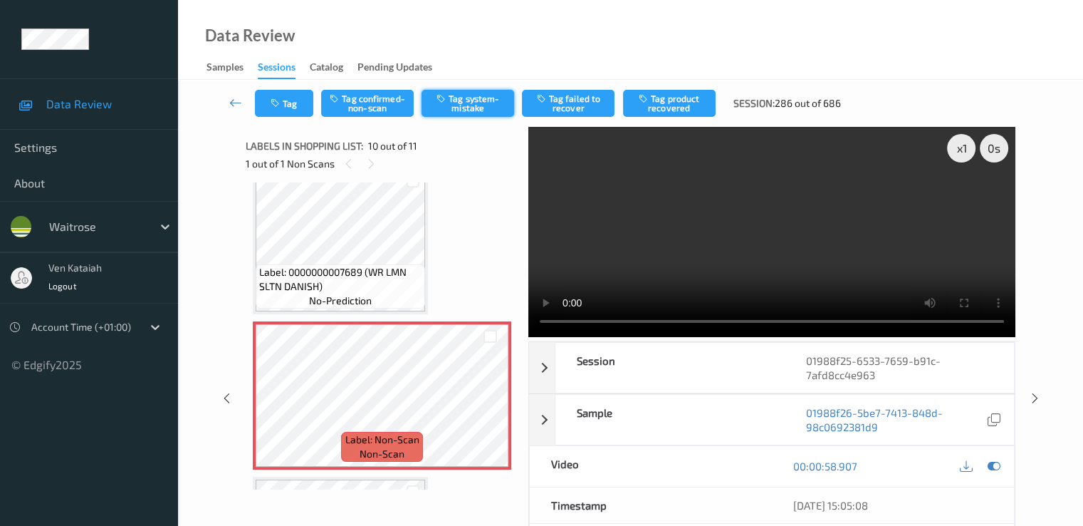
click at [469, 110] on button "Tag system-mistake" at bounding box center [468, 103] width 93 height 27
click at [285, 104] on button "Tag" at bounding box center [284, 103] width 58 height 27
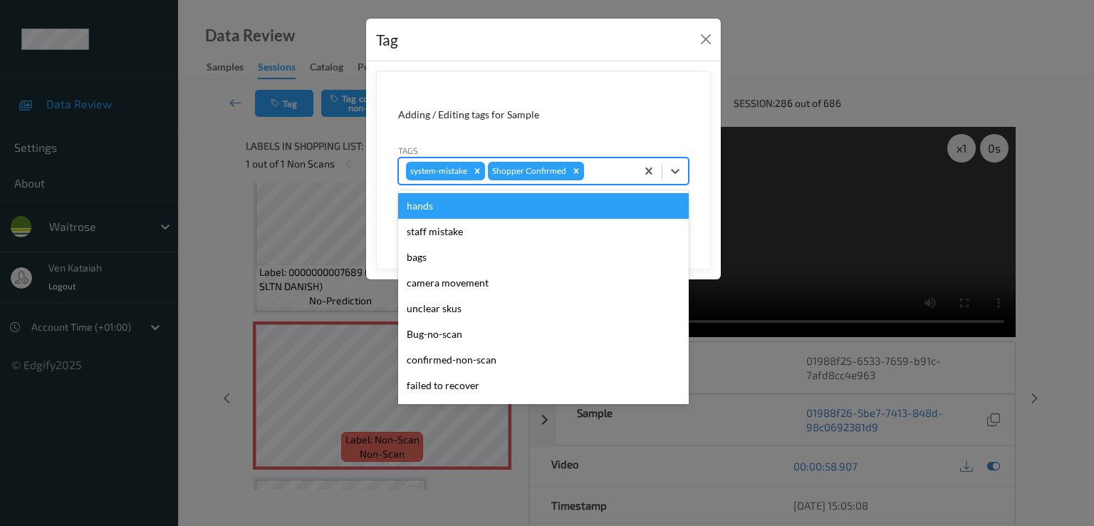
click at [602, 177] on div at bounding box center [608, 170] width 42 height 17
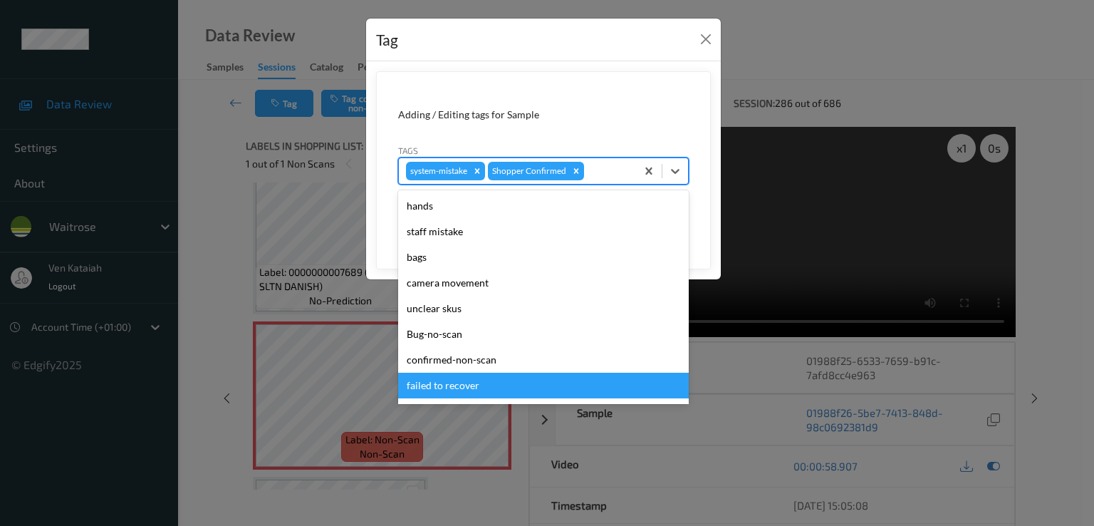
scroll to position [279, 0]
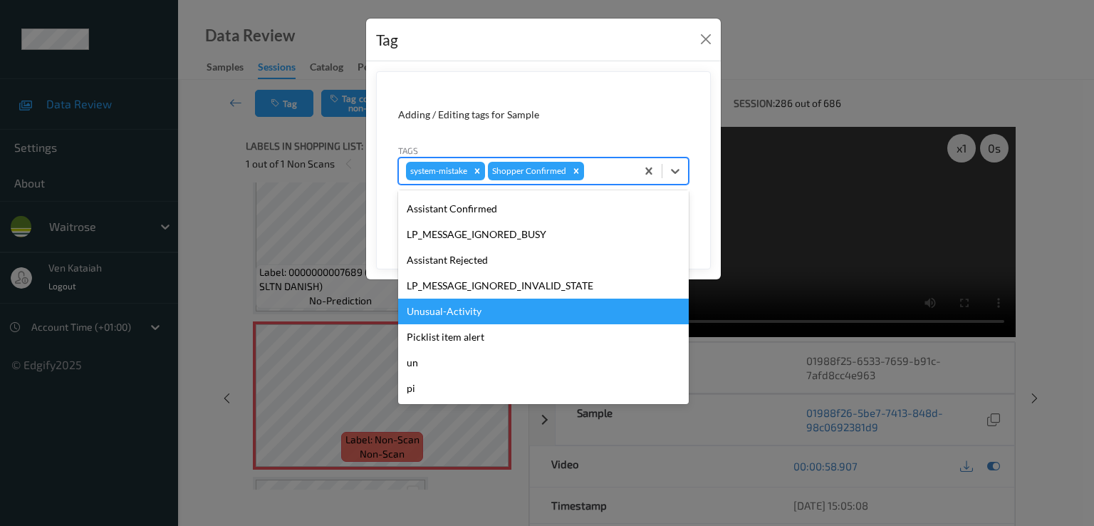
click at [475, 314] on div "Unusual-Activity" at bounding box center [543, 311] width 291 height 26
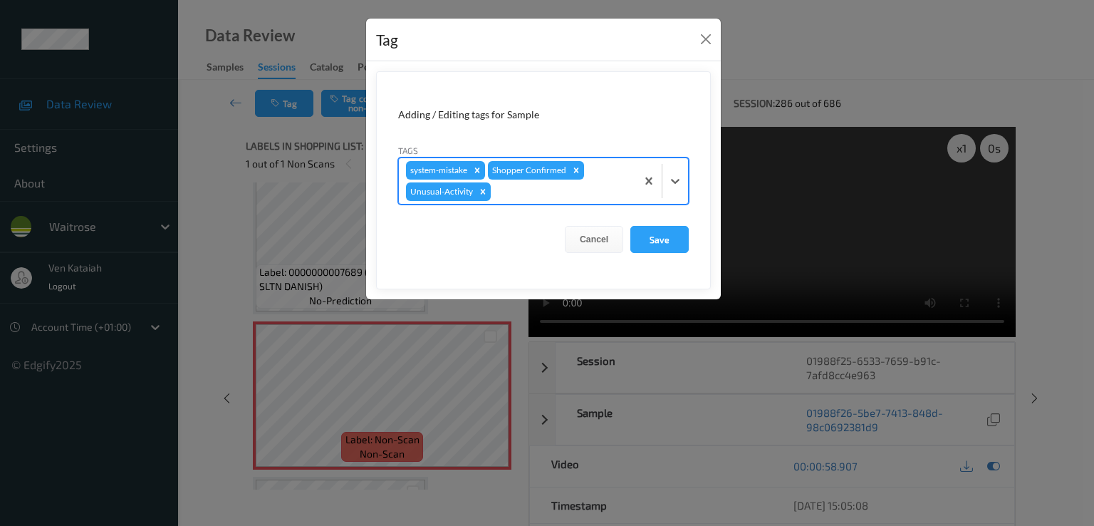
click at [600, 176] on div "system-mistake Shopper Confirmed Unusual-Activity" at bounding box center [517, 181] width 237 height 46
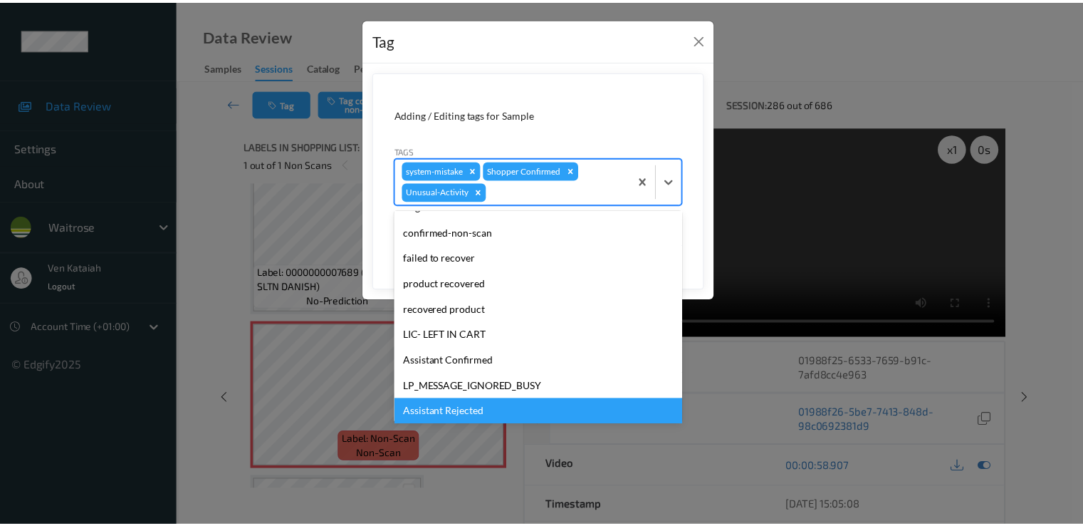
scroll to position [254, 0]
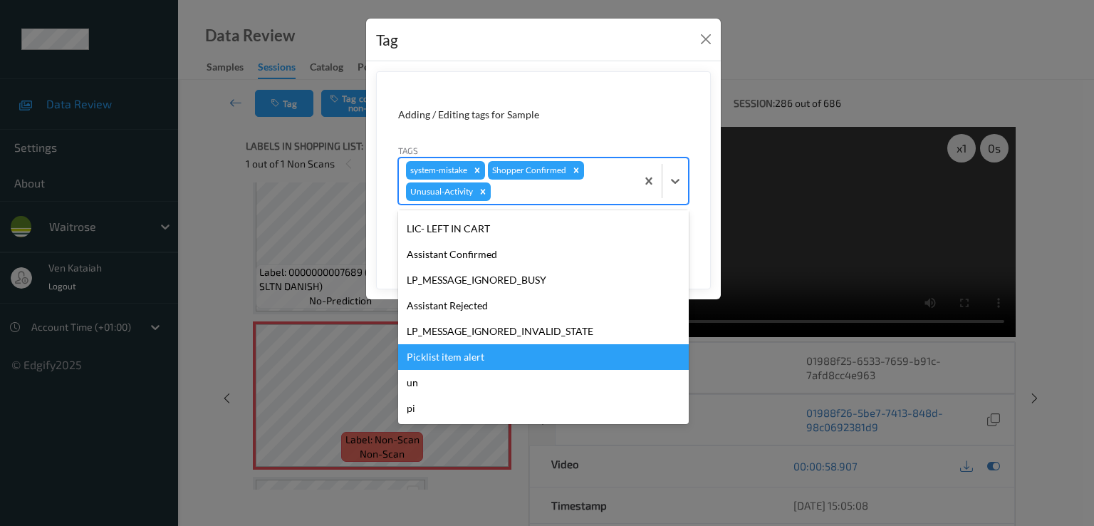
click at [476, 345] on div "Picklist item alert" at bounding box center [543, 357] width 291 height 26
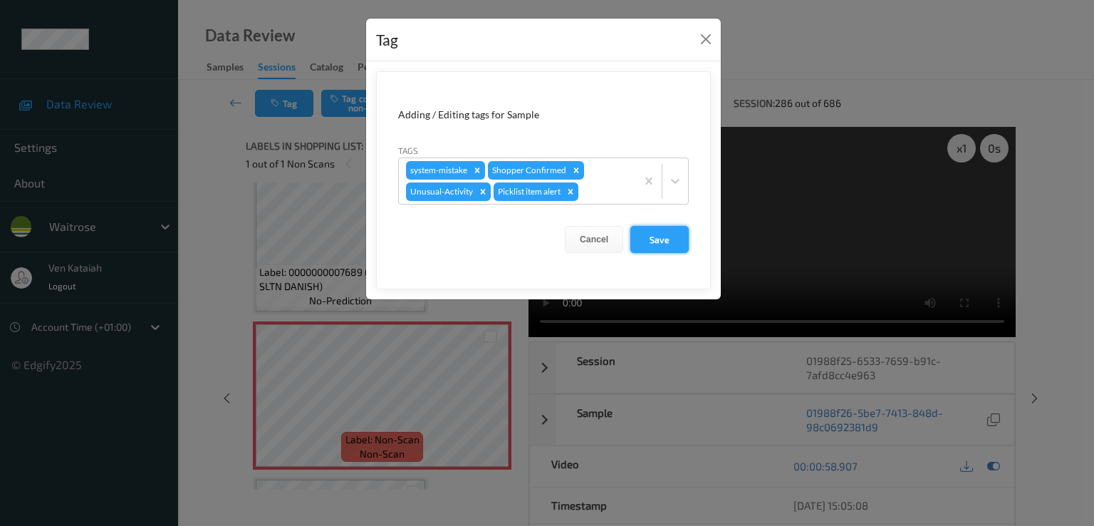
click at [652, 226] on button "Save" at bounding box center [659, 239] width 58 height 27
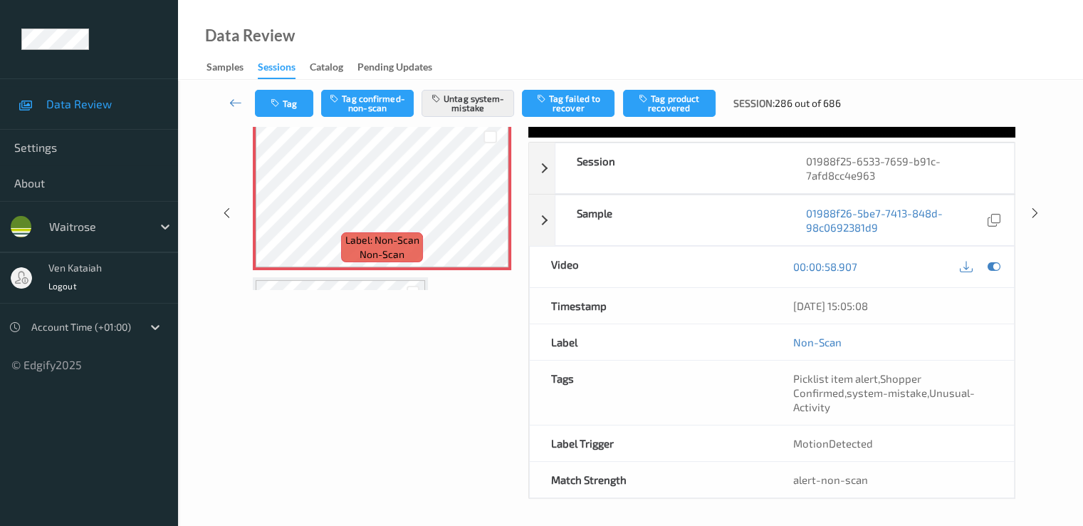
scroll to position [0, 0]
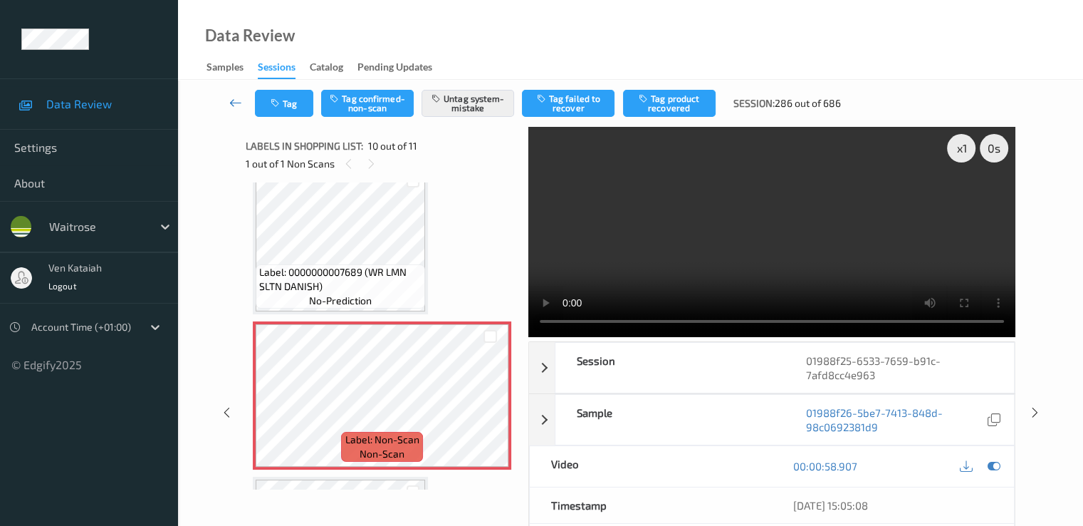
click at [237, 108] on icon at bounding box center [235, 102] width 13 height 14
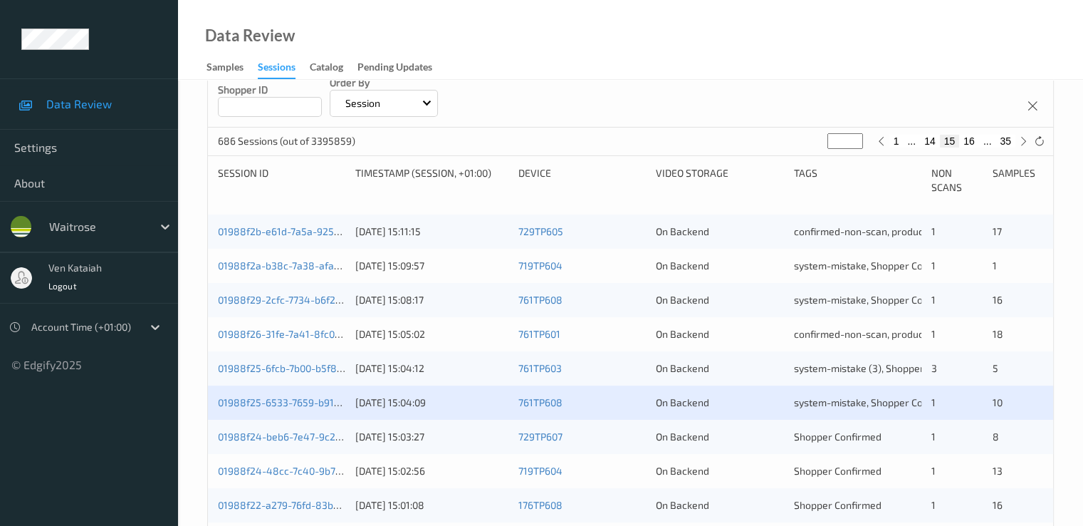
scroll to position [285, 0]
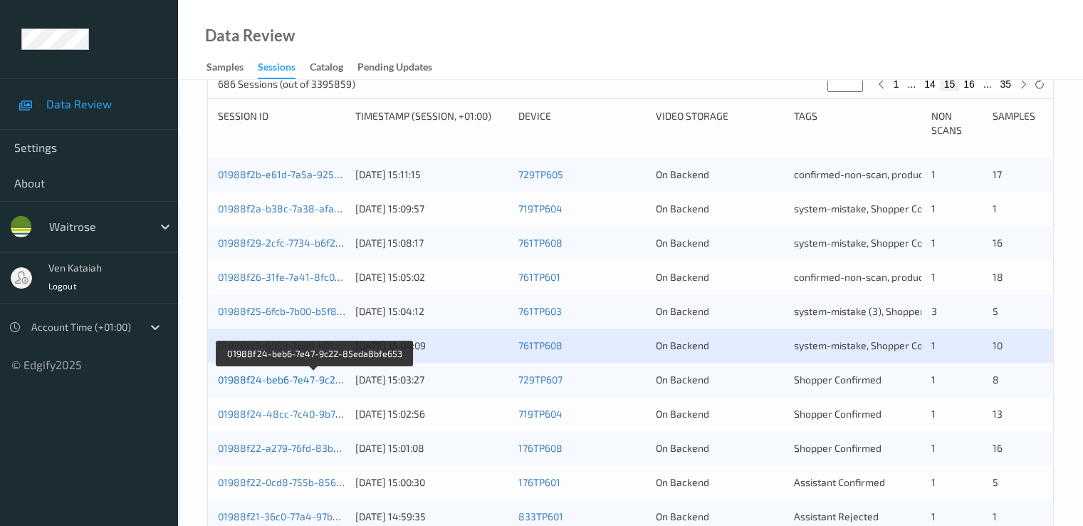
click at [311, 378] on link "01988f24-beb6-7e47-9c22-85eda8bfe653" at bounding box center [315, 379] width 195 height 12
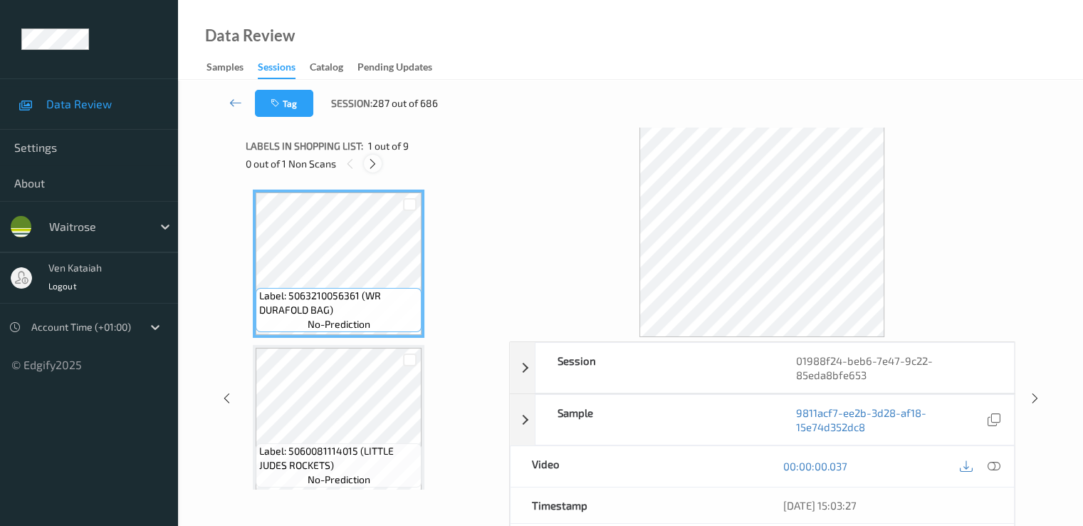
click at [370, 163] on icon at bounding box center [373, 163] width 12 height 13
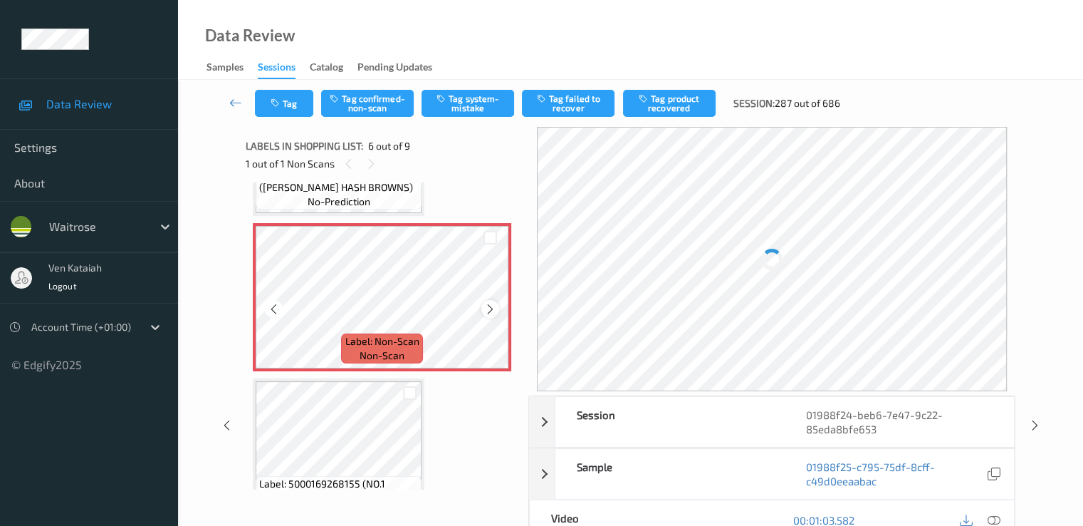
scroll to position [744, 0]
click at [490, 306] on icon at bounding box center [490, 308] width 12 height 13
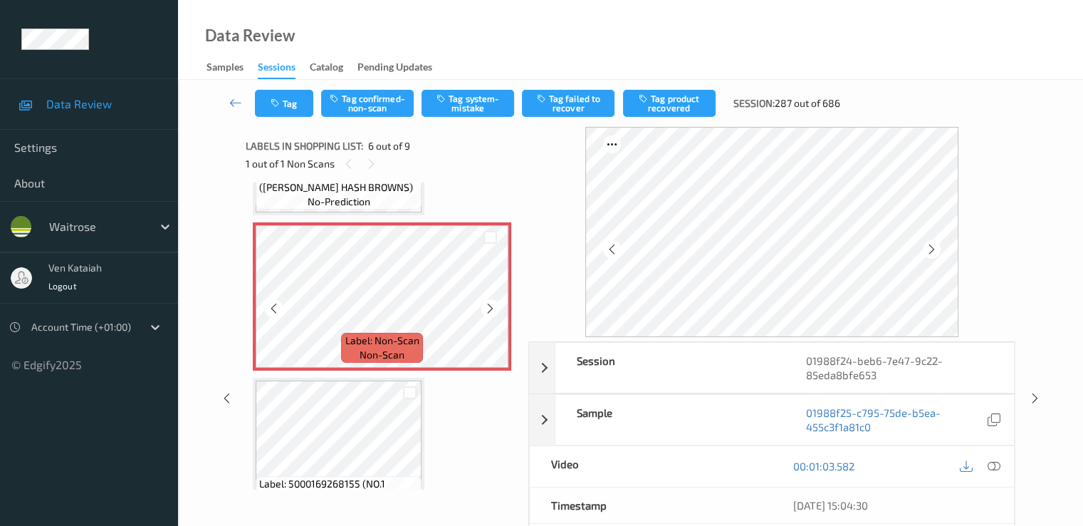
click at [490, 306] on icon at bounding box center [490, 308] width 12 height 13
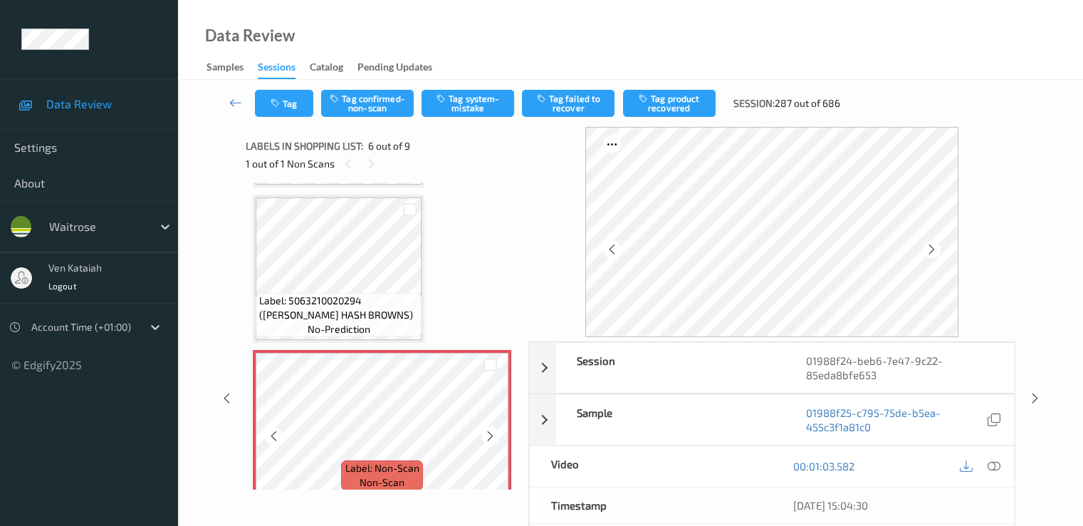
scroll to position [601, 0]
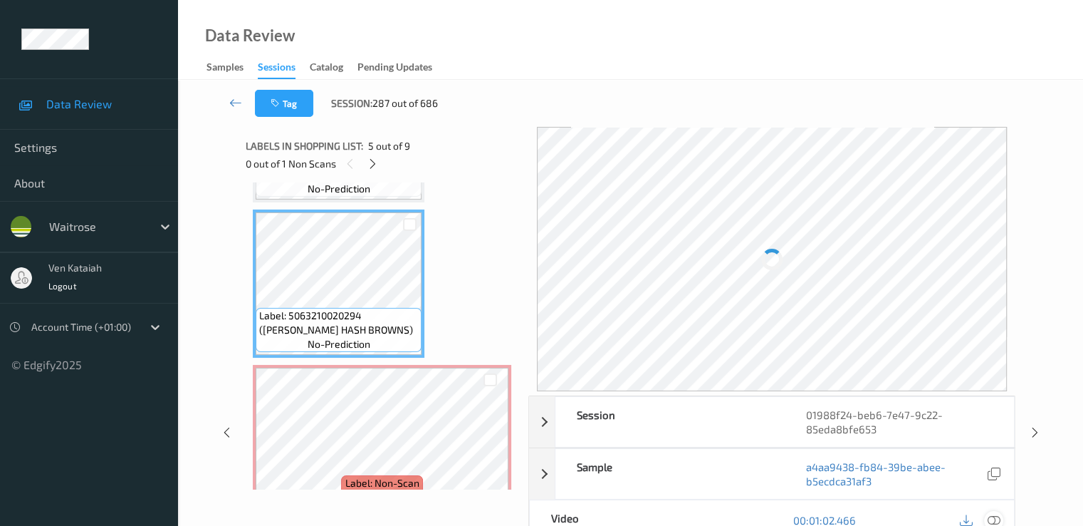
click at [1000, 519] on div at bounding box center [993, 520] width 19 height 19
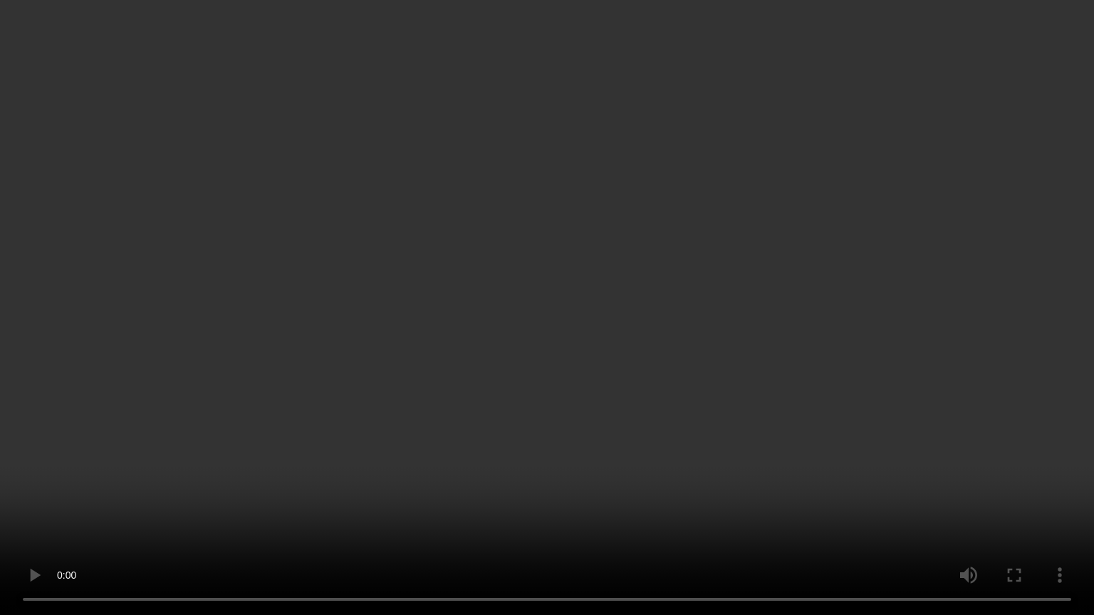
click at [399, 387] on video at bounding box center [547, 307] width 1094 height 615
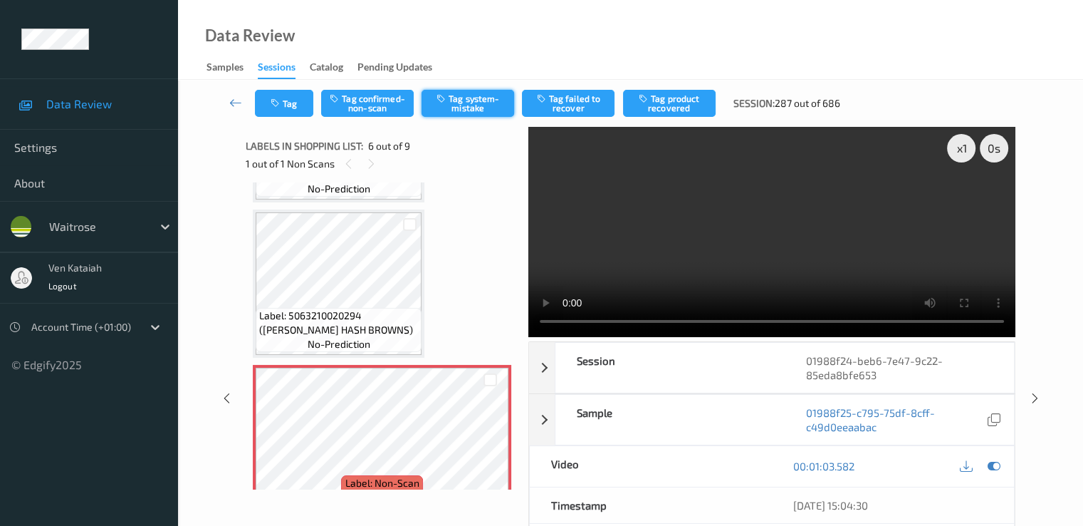
click at [456, 99] on button "Tag system-mistake" at bounding box center [468, 103] width 93 height 27
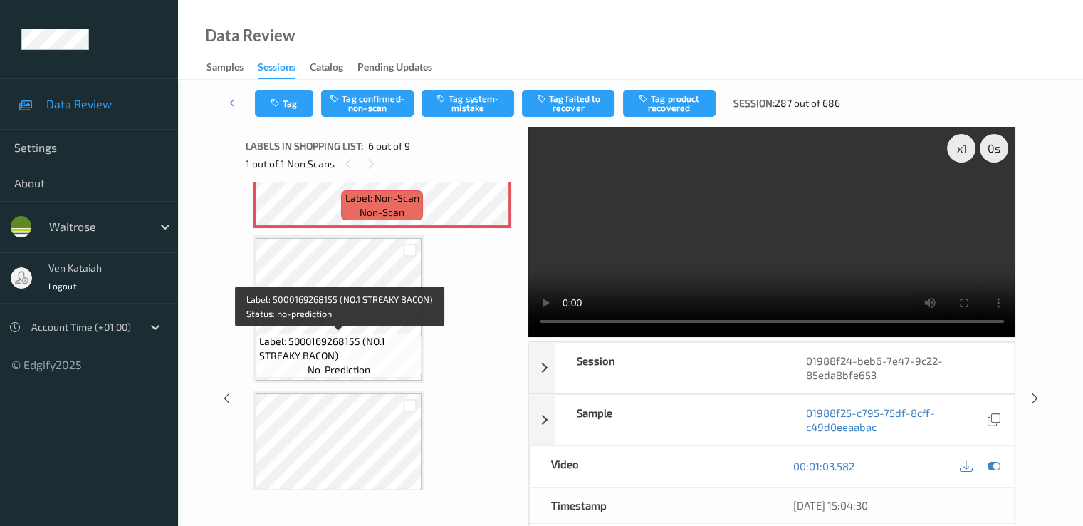
scroll to position [1028, 0]
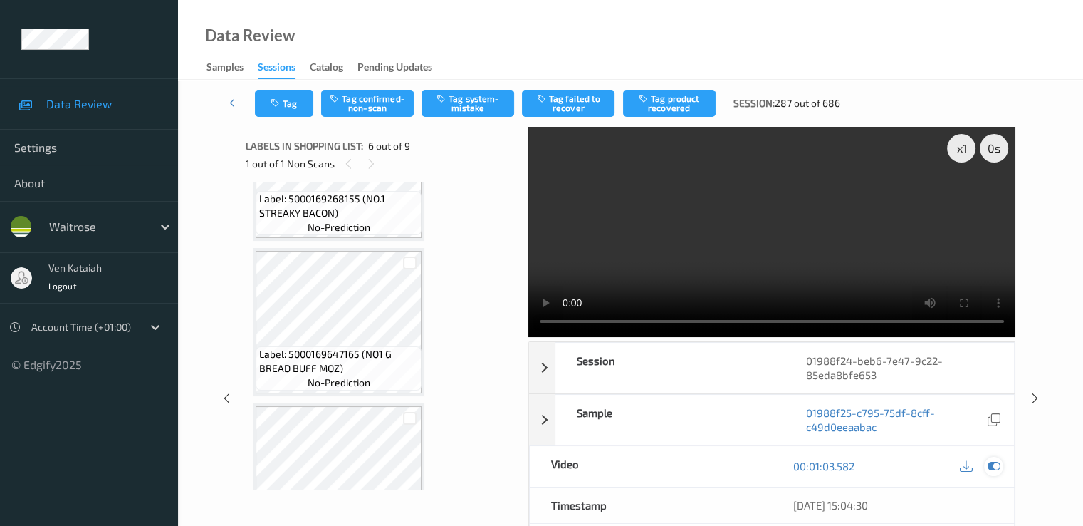
click at [994, 464] on icon at bounding box center [993, 465] width 13 height 13
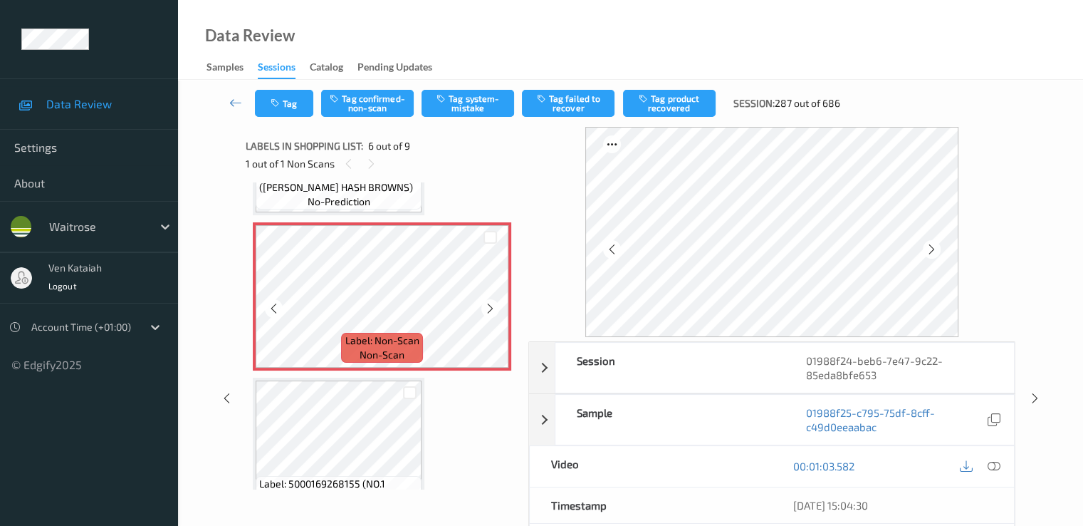
scroll to position [886, 0]
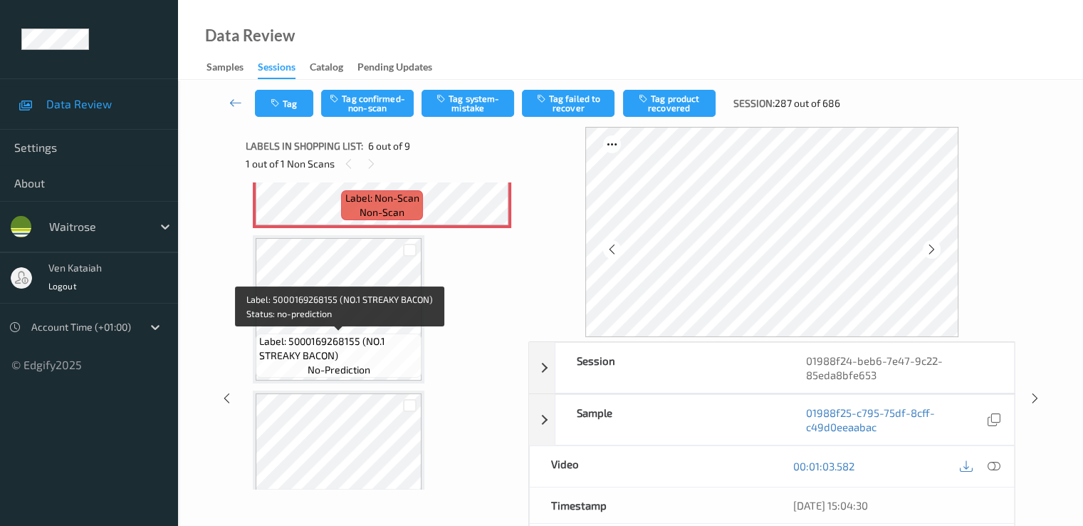
click at [343, 338] on span "Label: 5000169268155 (NO.1 STREAKY BACON)" at bounding box center [338, 348] width 159 height 28
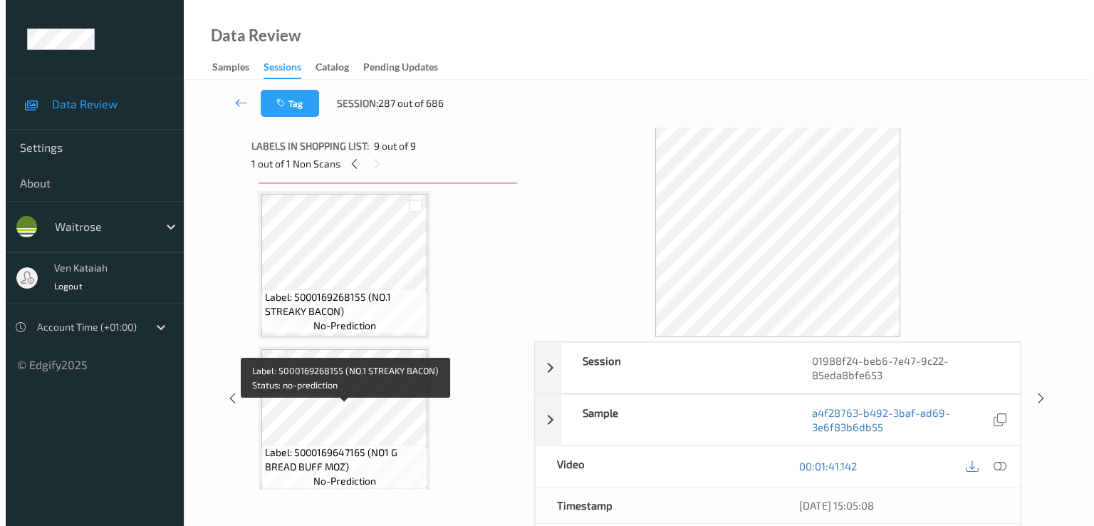
scroll to position [813, 0]
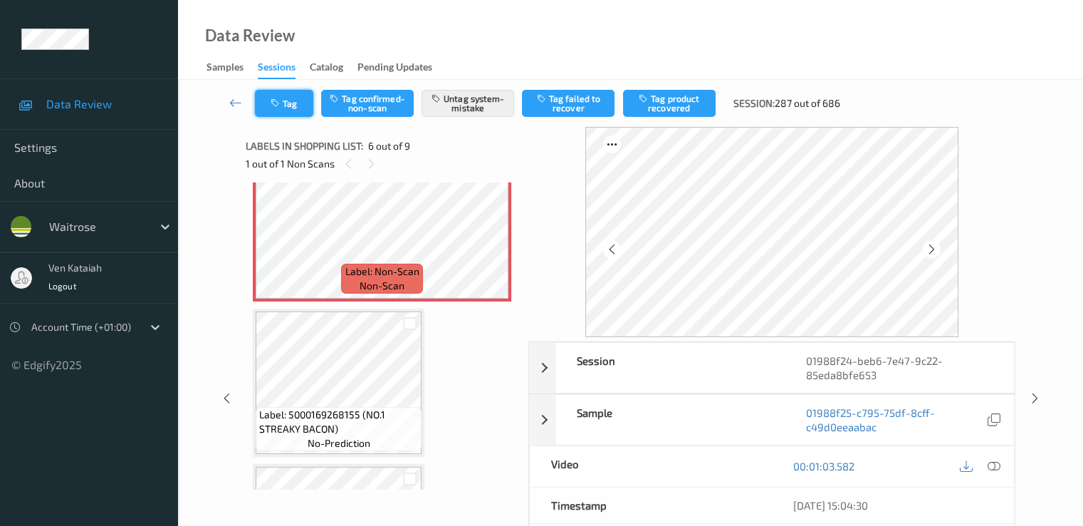
click at [284, 107] on button "Tag" at bounding box center [284, 103] width 58 height 27
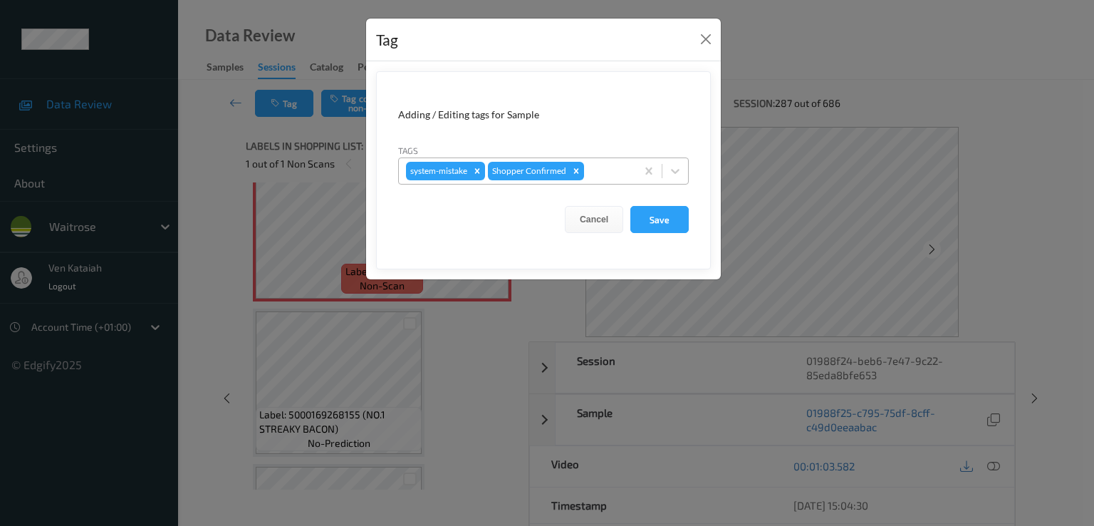
click at [614, 159] on div "system-mistake Shopper Confirmed" at bounding box center [517, 171] width 237 height 24
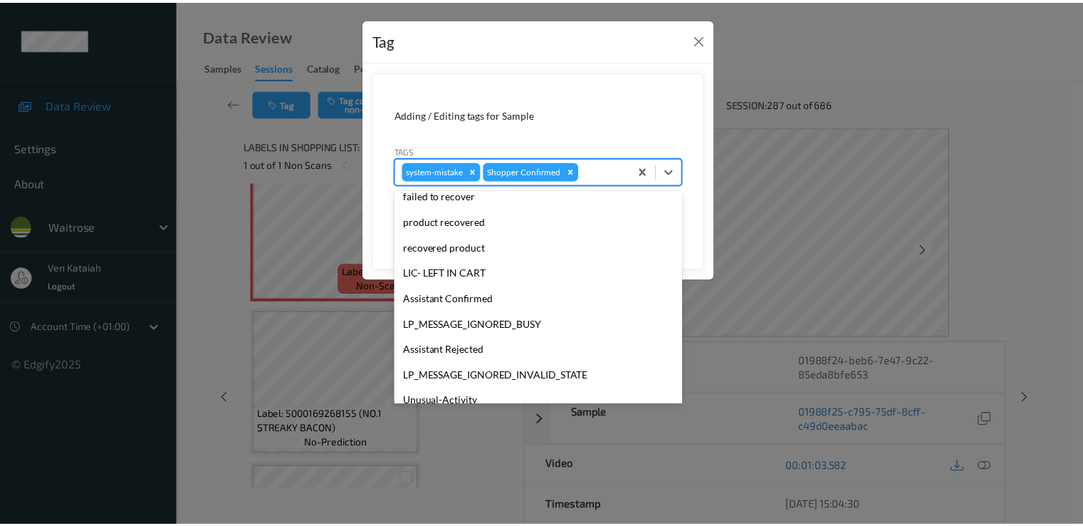
scroll to position [279, 0]
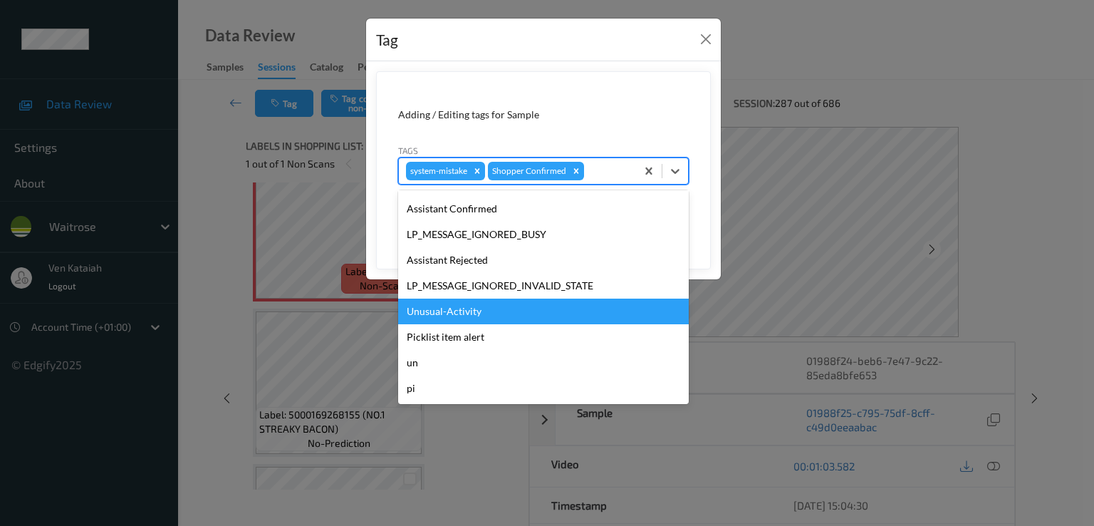
click at [462, 317] on div "Unusual-Activity" at bounding box center [543, 311] width 291 height 26
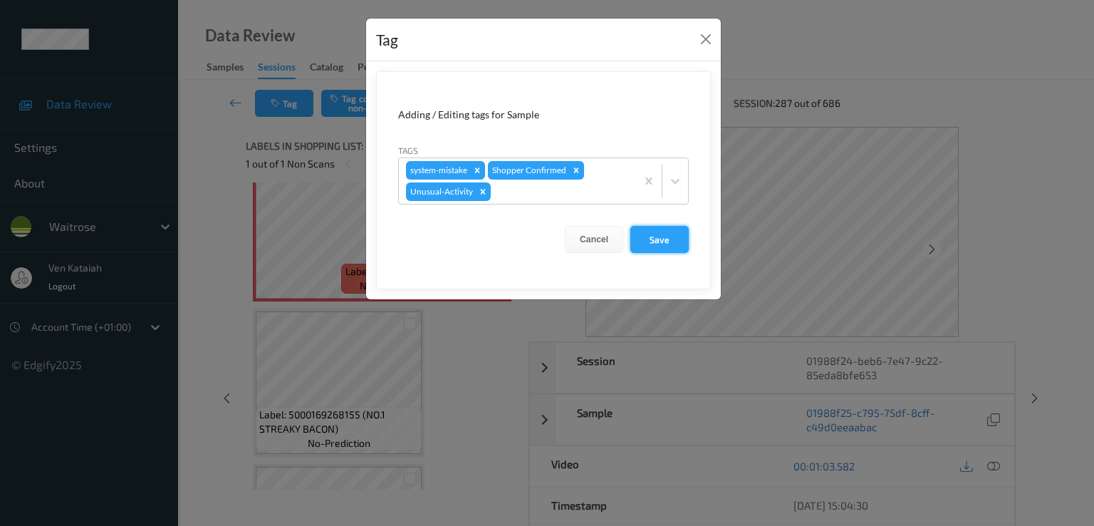
click at [655, 234] on button "Save" at bounding box center [659, 239] width 58 height 27
click at [652, 241] on button "Save" at bounding box center [659, 239] width 58 height 27
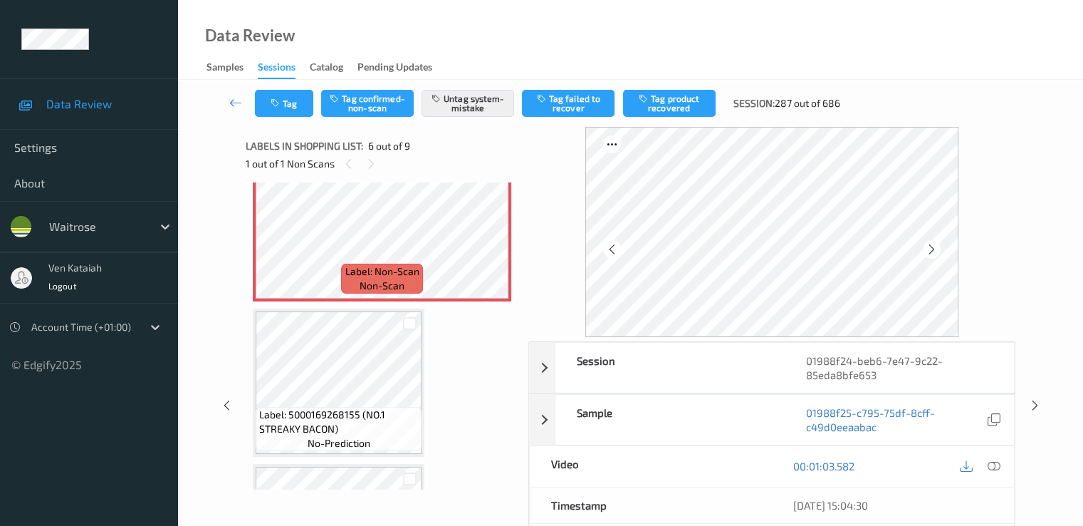
click at [228, 79] on div "Data Review Samples Sessions Catalog Pending Updates" at bounding box center [630, 40] width 905 height 80
click at [234, 103] on icon at bounding box center [235, 102] width 13 height 14
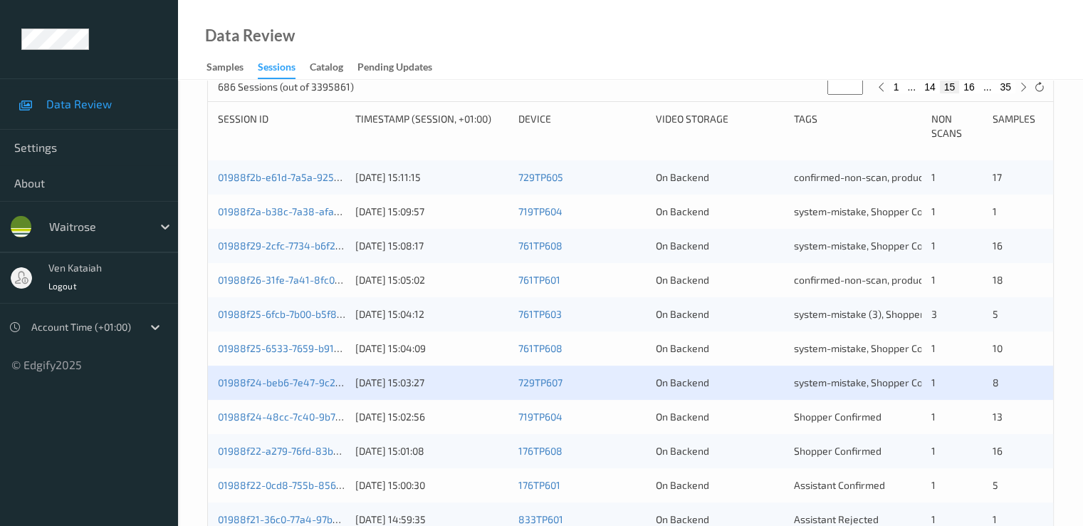
scroll to position [285, 0]
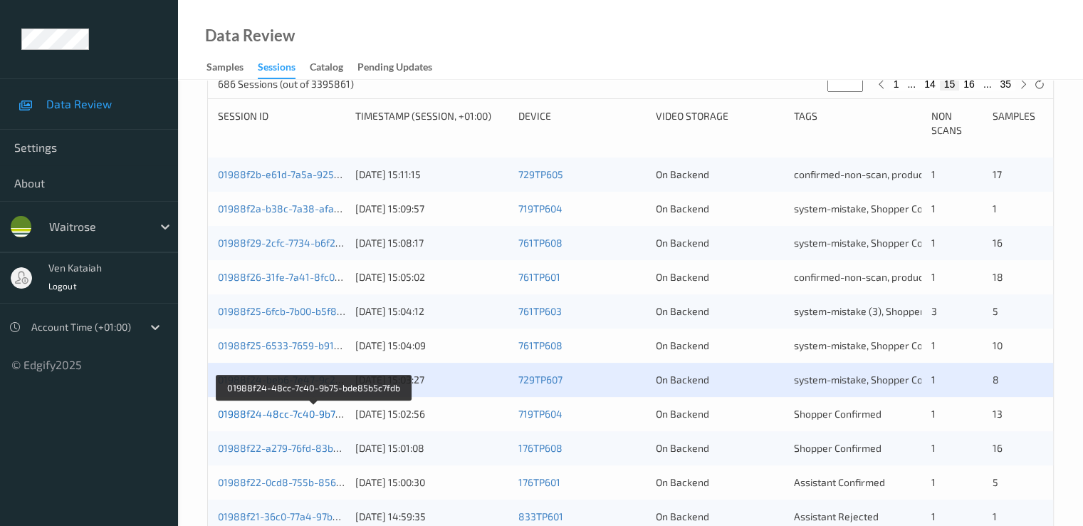
click at [265, 416] on link "01988f24-48cc-7c40-9b75-bde85b5c7fdb" at bounding box center [314, 413] width 193 height 12
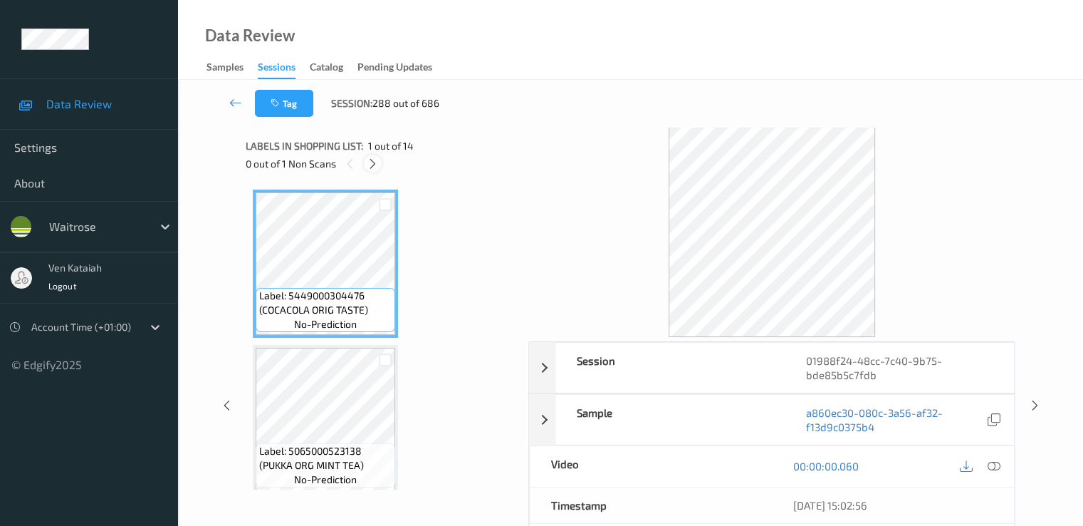
click at [371, 160] on icon at bounding box center [373, 163] width 12 height 13
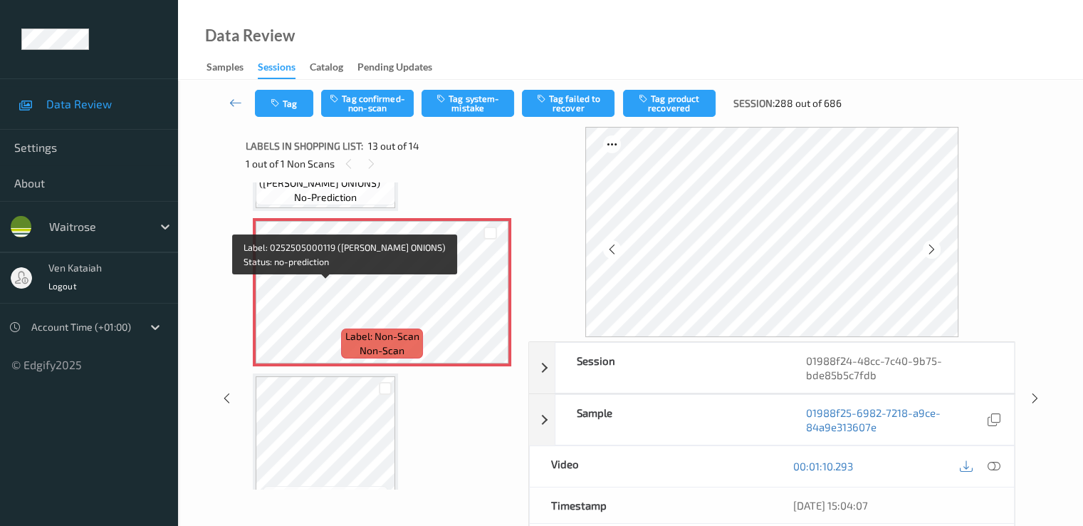
scroll to position [1858, 0]
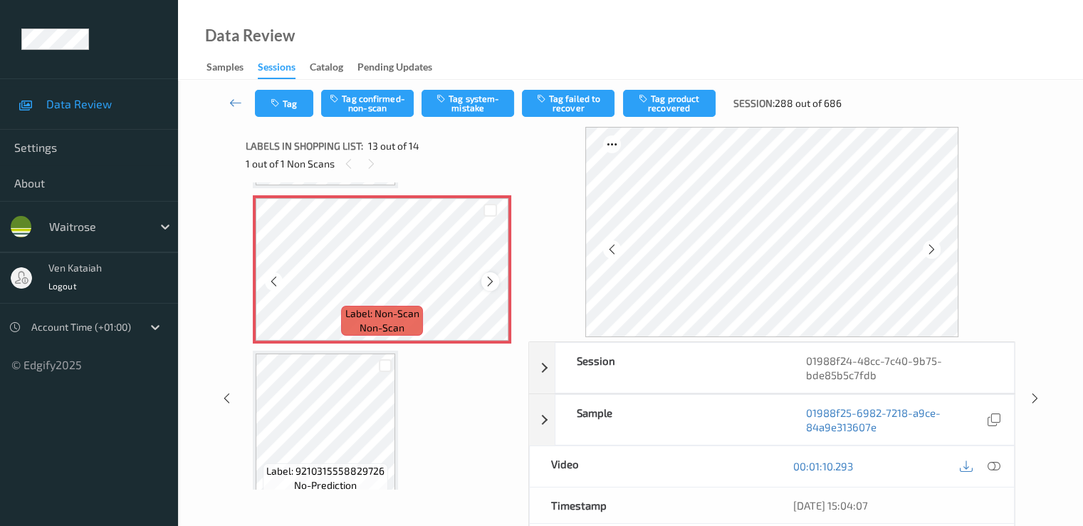
click at [492, 287] on icon at bounding box center [490, 281] width 12 height 13
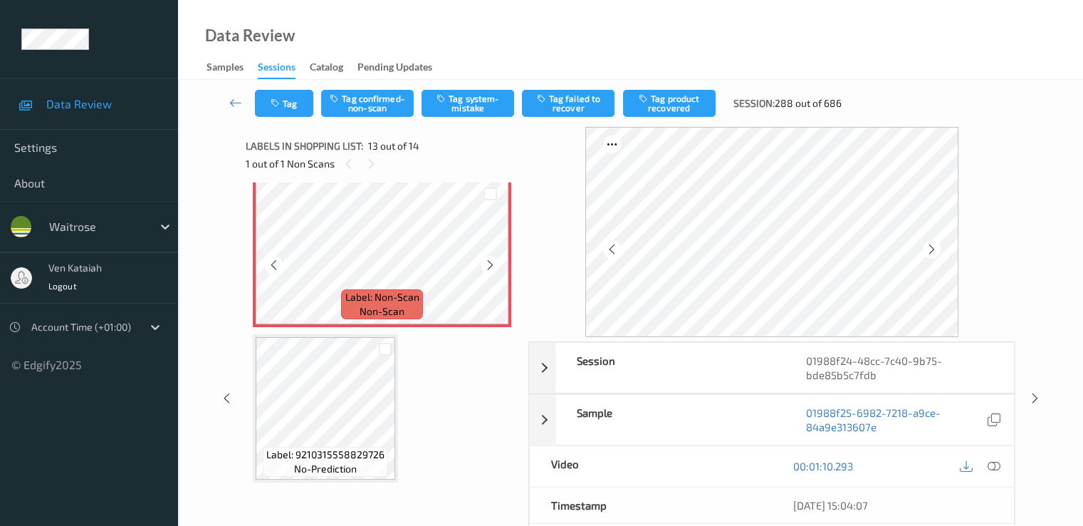
scroll to position [1731, 0]
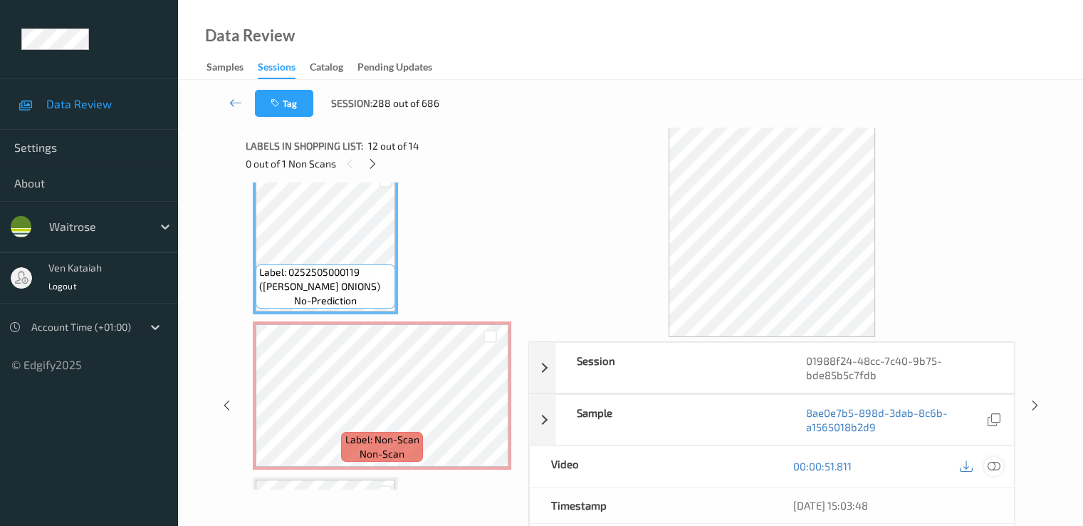
click at [995, 464] on icon at bounding box center [993, 465] width 13 height 13
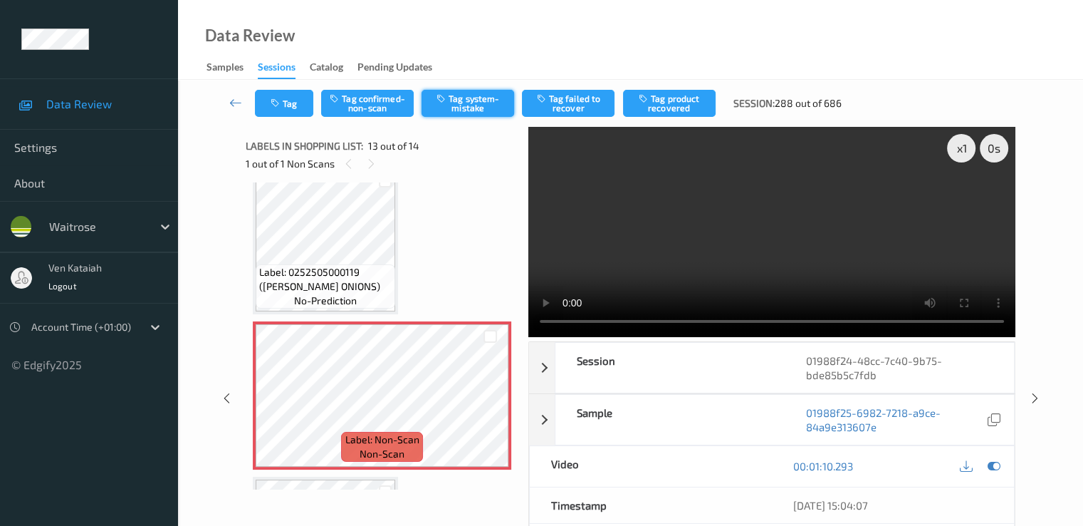
click at [448, 108] on button "Tag system-mistake" at bounding box center [468, 103] width 93 height 27
click at [240, 100] on icon at bounding box center [235, 102] width 13 height 14
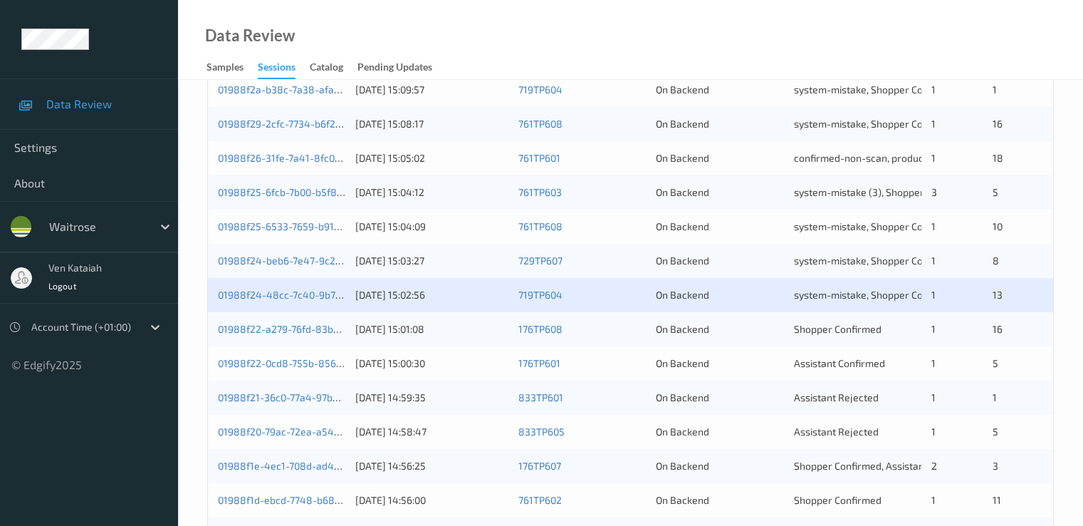
scroll to position [427, 0]
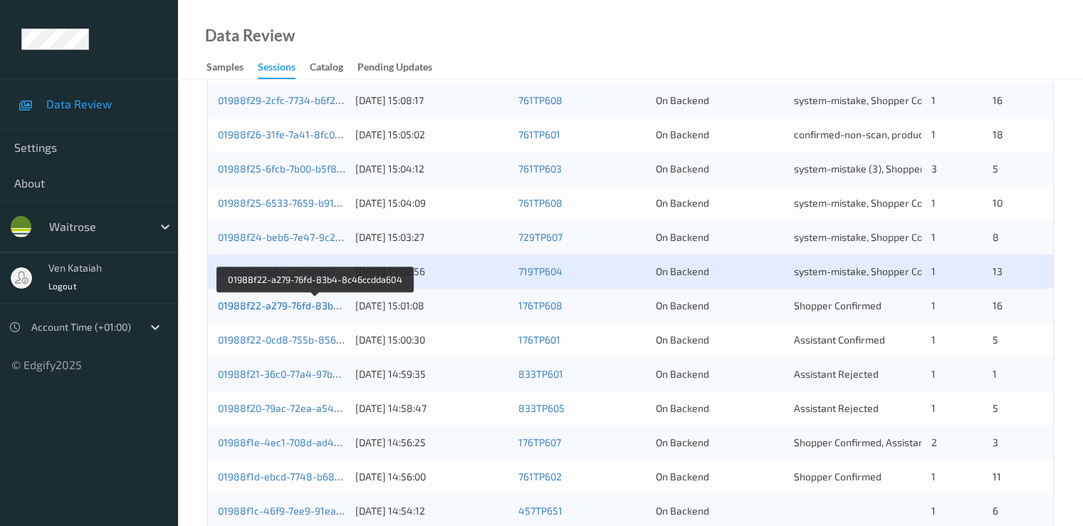
click at [252, 304] on link "01988f22-a279-76fd-83b4-8c46ccdda604" at bounding box center [315, 305] width 194 height 12
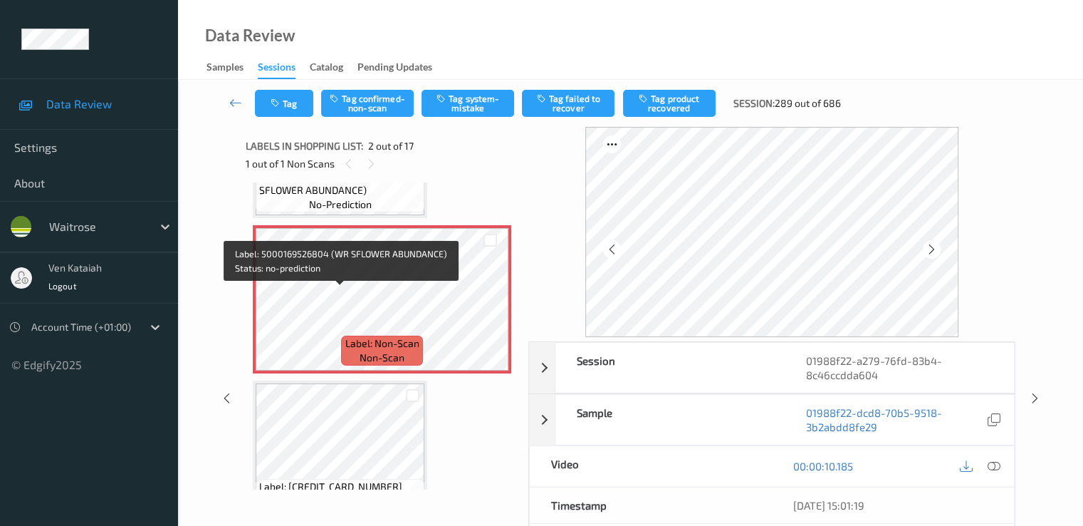
scroll to position [142, 0]
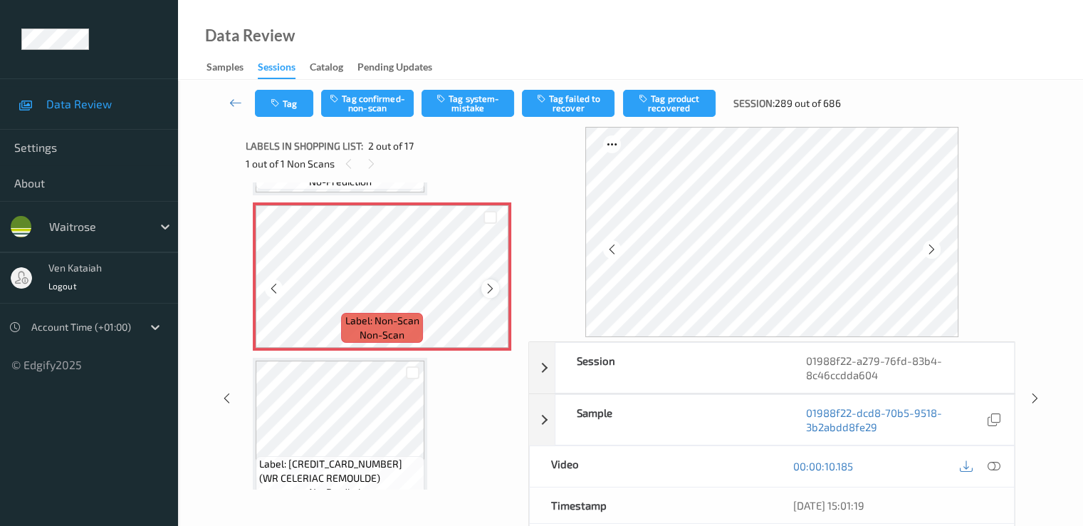
click at [488, 289] on icon at bounding box center [490, 288] width 12 height 13
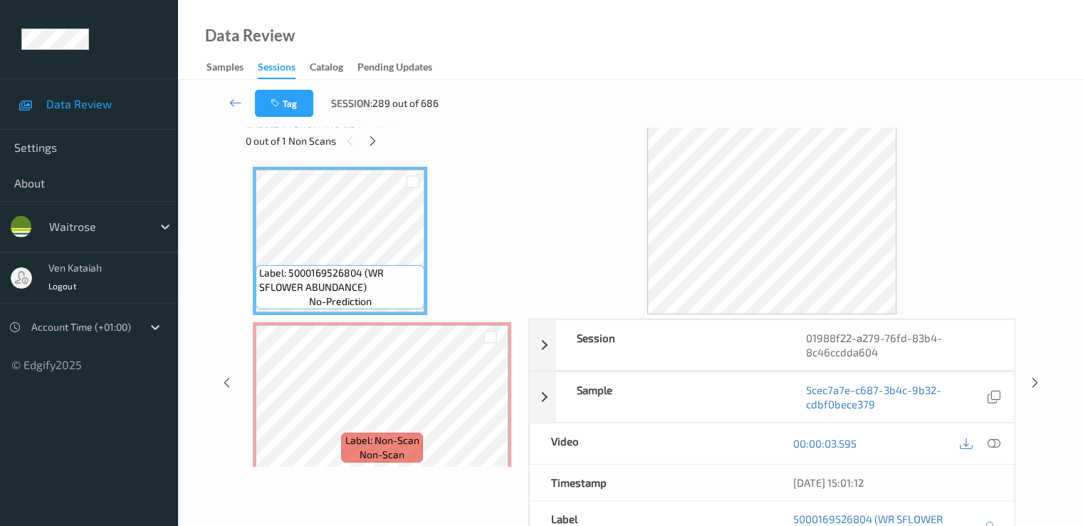
scroll to position [0, 0]
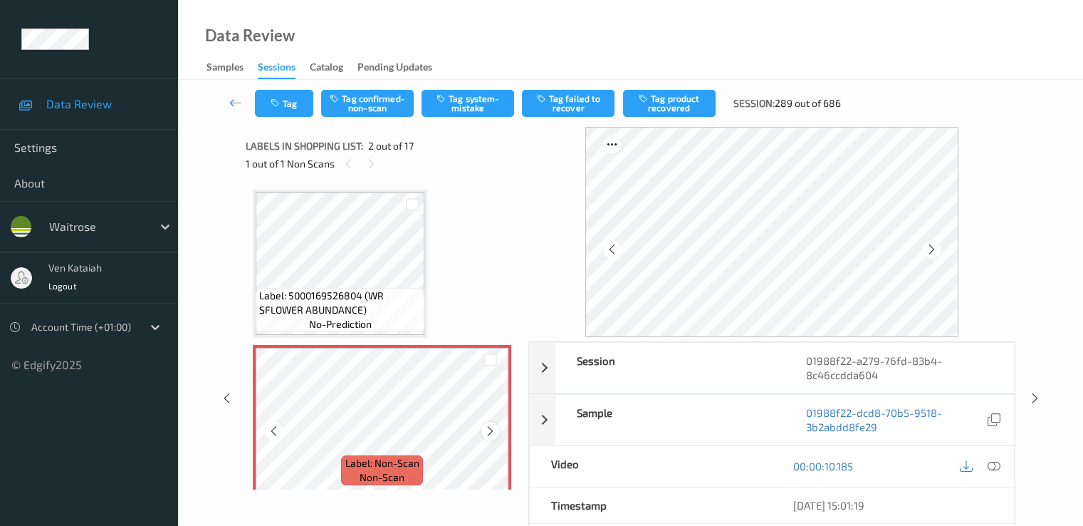
click at [486, 428] on icon at bounding box center [490, 430] width 12 height 13
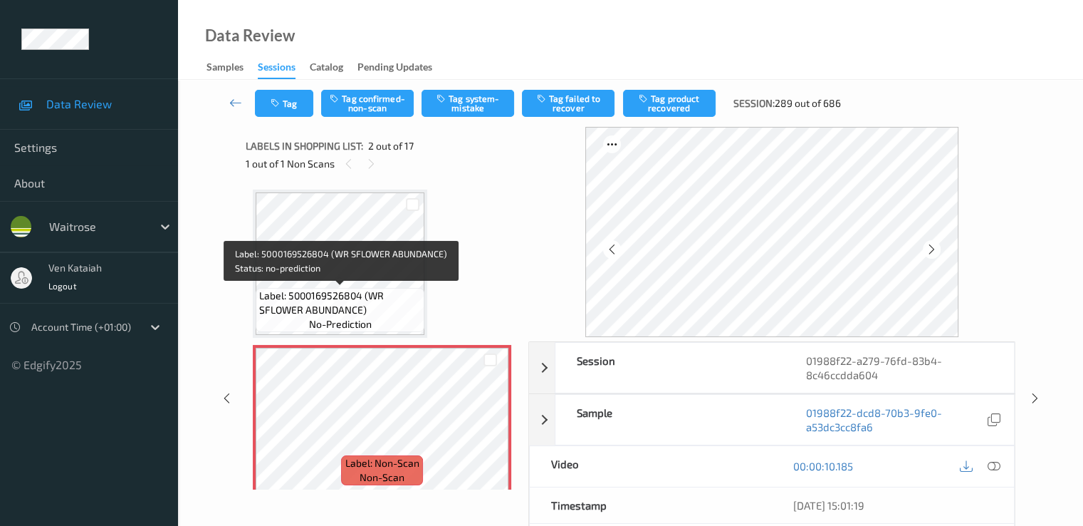
click at [381, 288] on span "Label: 5000169526804 (WR SFLOWER ABUNDANCE)" at bounding box center [340, 302] width 162 height 28
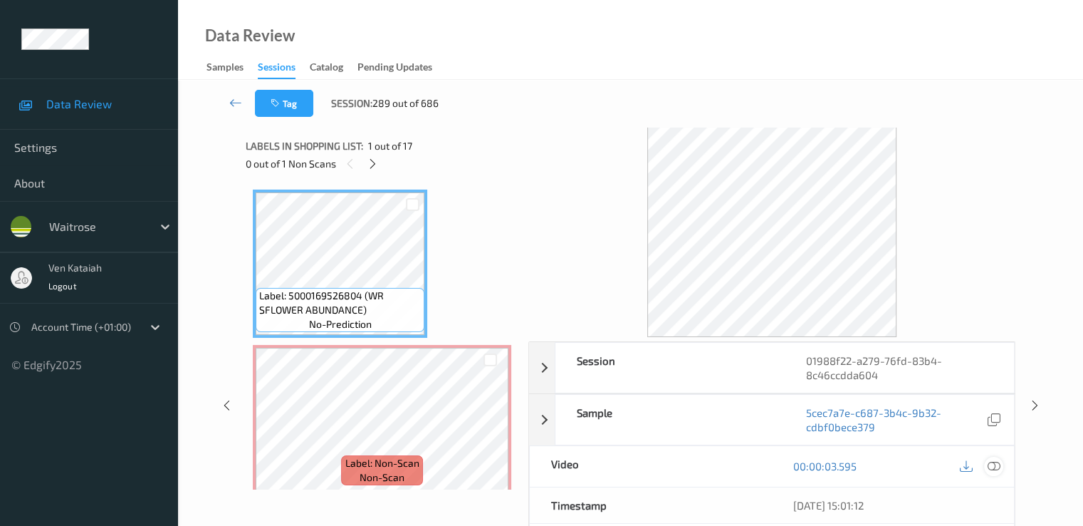
click at [994, 462] on icon at bounding box center [993, 465] width 13 height 13
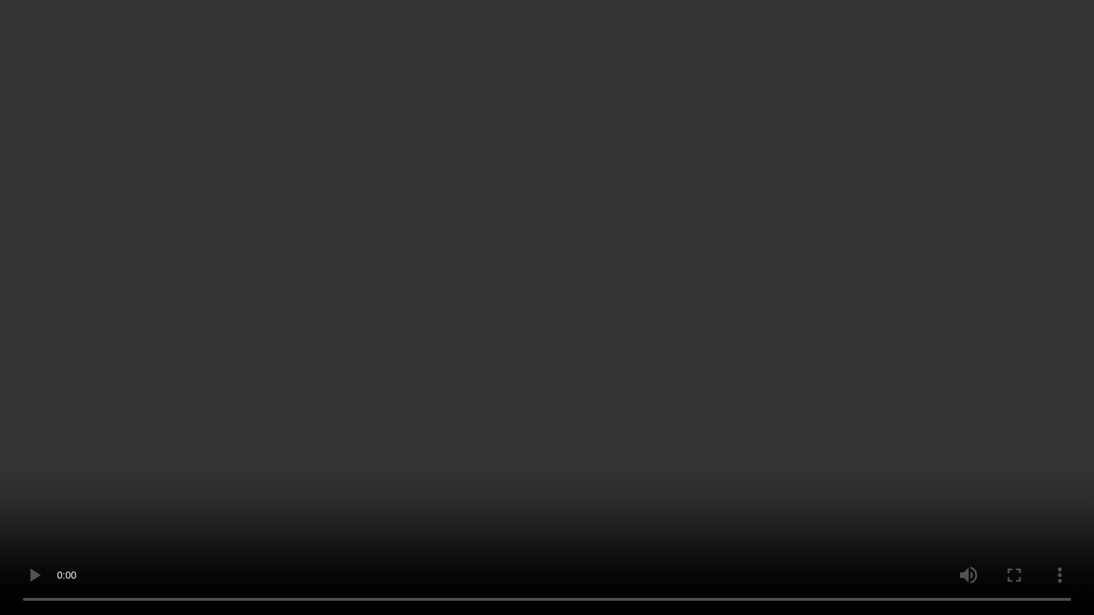
click at [39, 479] on video at bounding box center [547, 307] width 1094 height 615
click at [73, 398] on video at bounding box center [547, 307] width 1094 height 615
click at [533, 376] on video at bounding box center [547, 307] width 1094 height 615
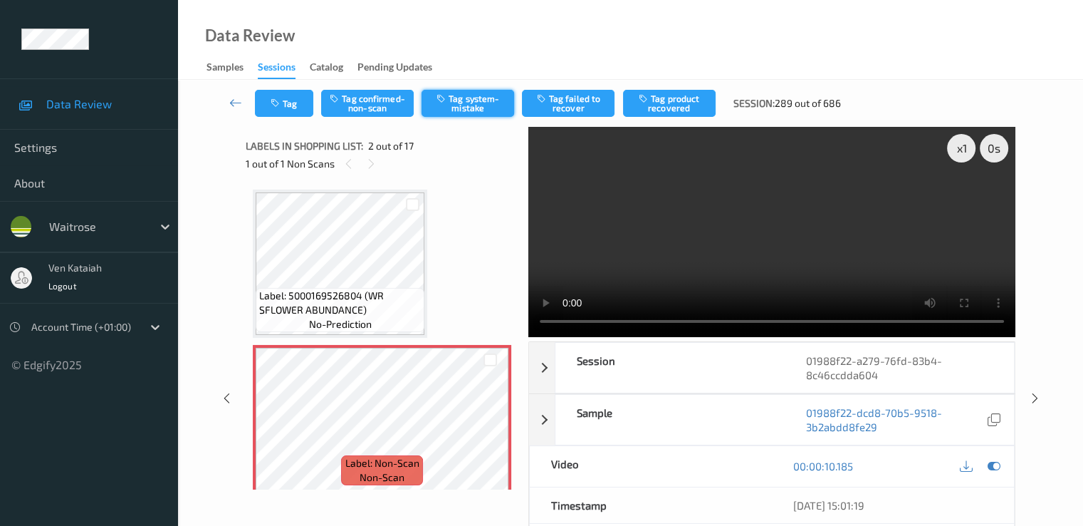
click at [489, 98] on button "Tag system-mistake" at bounding box center [468, 103] width 93 height 27
click at [236, 100] on icon at bounding box center [235, 102] width 13 height 14
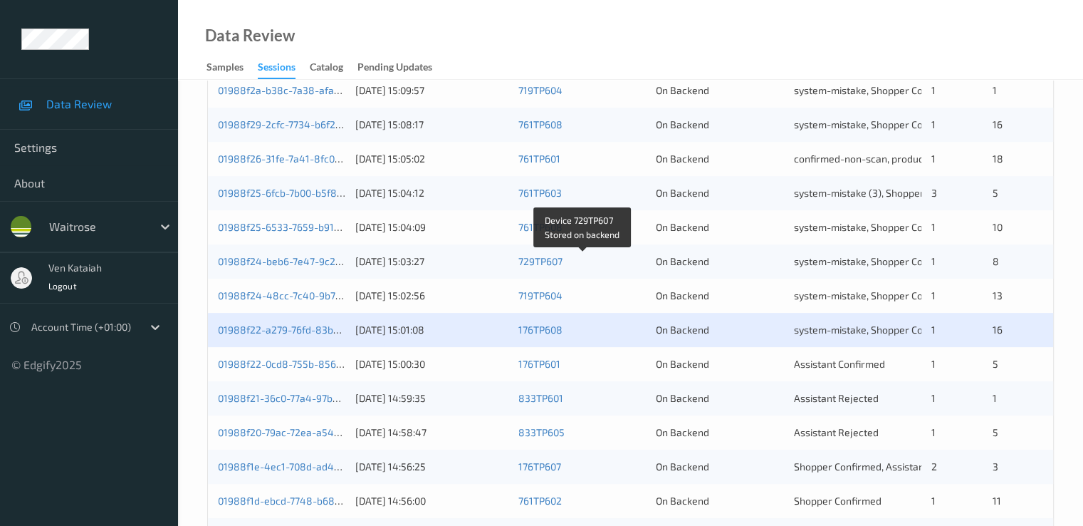
scroll to position [427, 0]
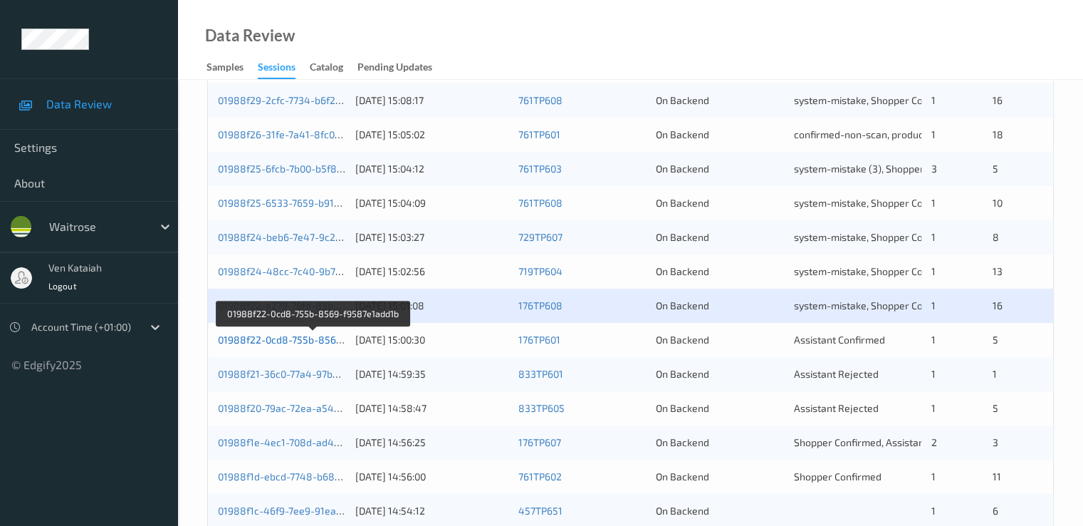
click at [282, 341] on link "01988f22-0cd8-755b-8569-f9587e1add1b" at bounding box center [314, 339] width 192 height 12
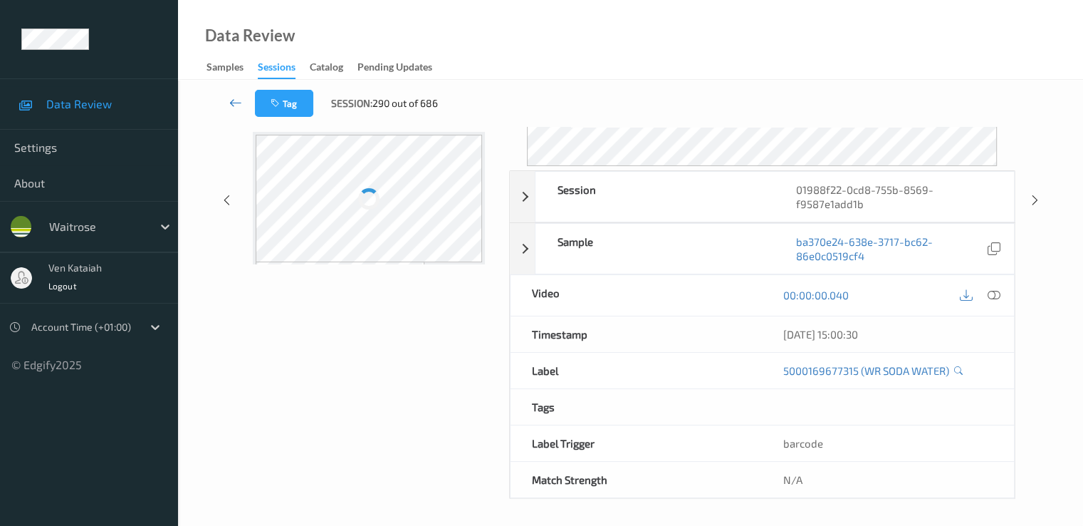
click at [229, 101] on icon at bounding box center [235, 102] width 13 height 14
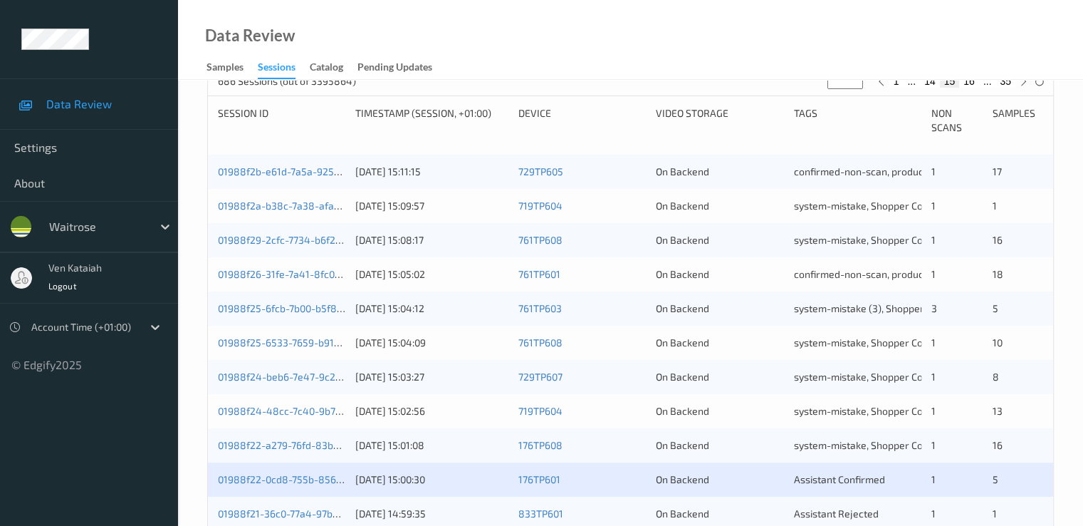
scroll to position [430, 0]
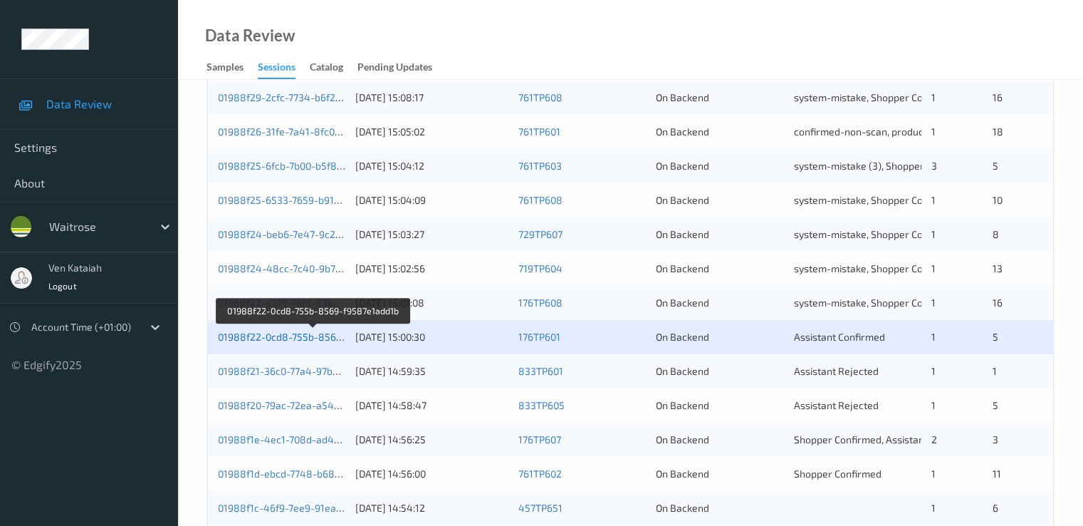
click at [320, 336] on link "01988f22-0cd8-755b-8569-f9587e1add1b" at bounding box center [314, 336] width 192 height 12
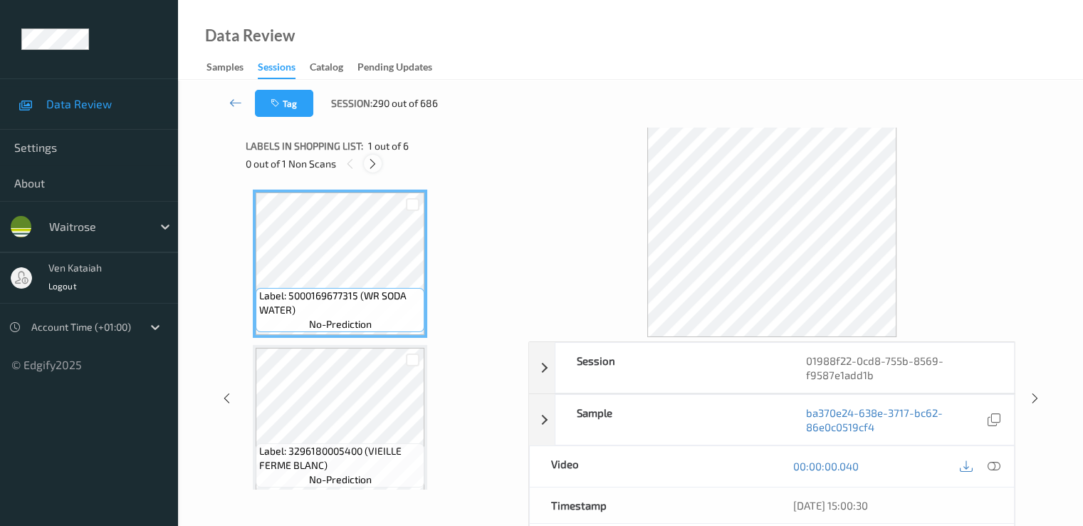
click at [373, 167] on icon at bounding box center [373, 163] width 12 height 13
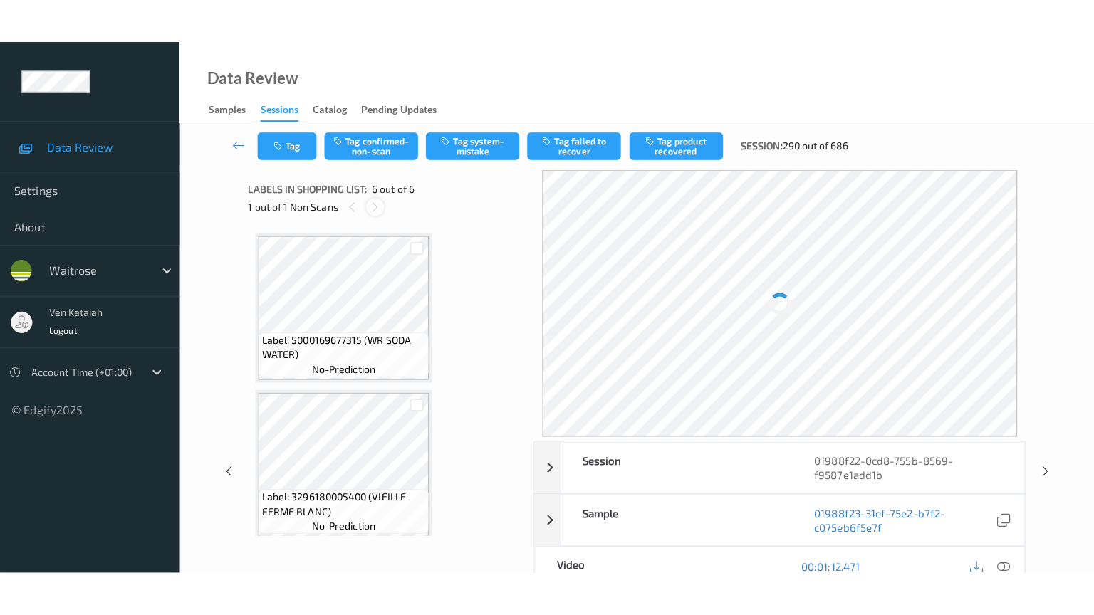
scroll to position [628, 0]
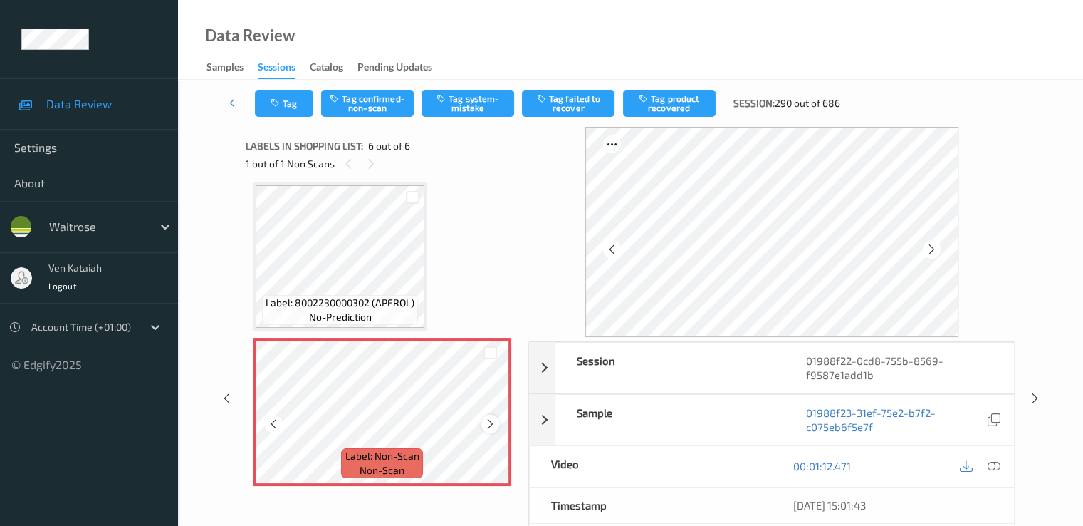
click at [484, 425] on icon at bounding box center [490, 423] width 12 height 13
click at [486, 422] on icon at bounding box center [490, 423] width 12 height 13
click at [490, 420] on icon at bounding box center [490, 423] width 12 height 13
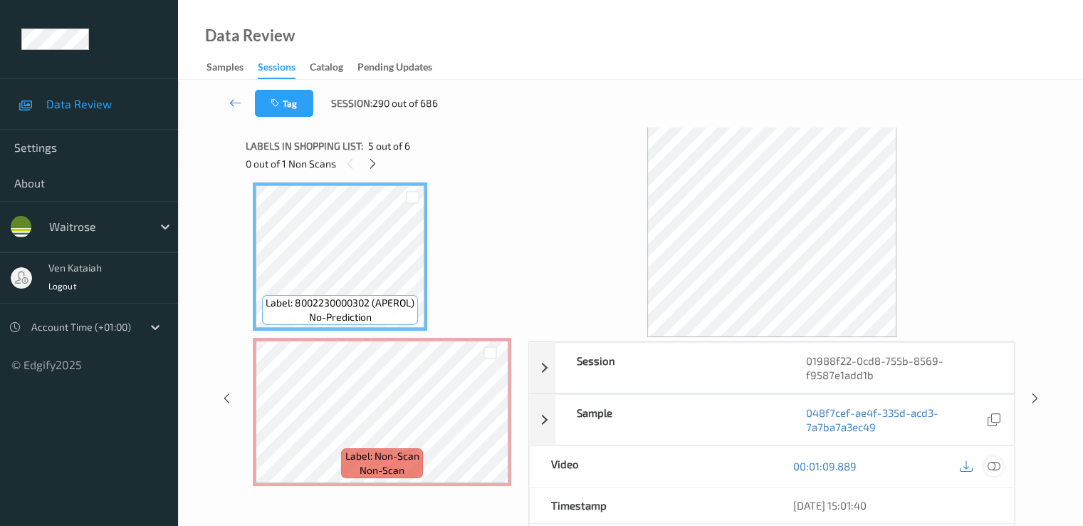
click at [989, 462] on icon at bounding box center [993, 465] width 13 height 13
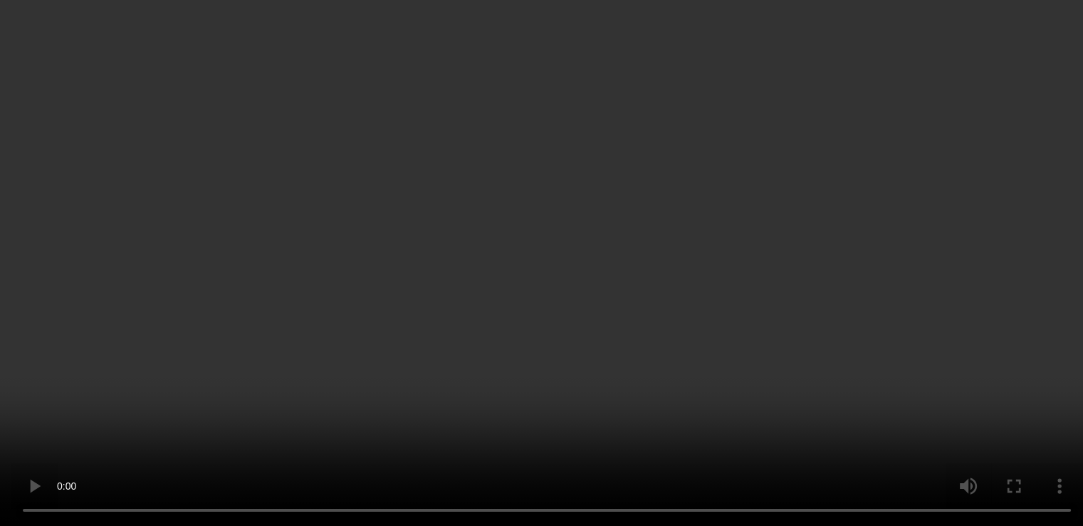
scroll to position [0, 0]
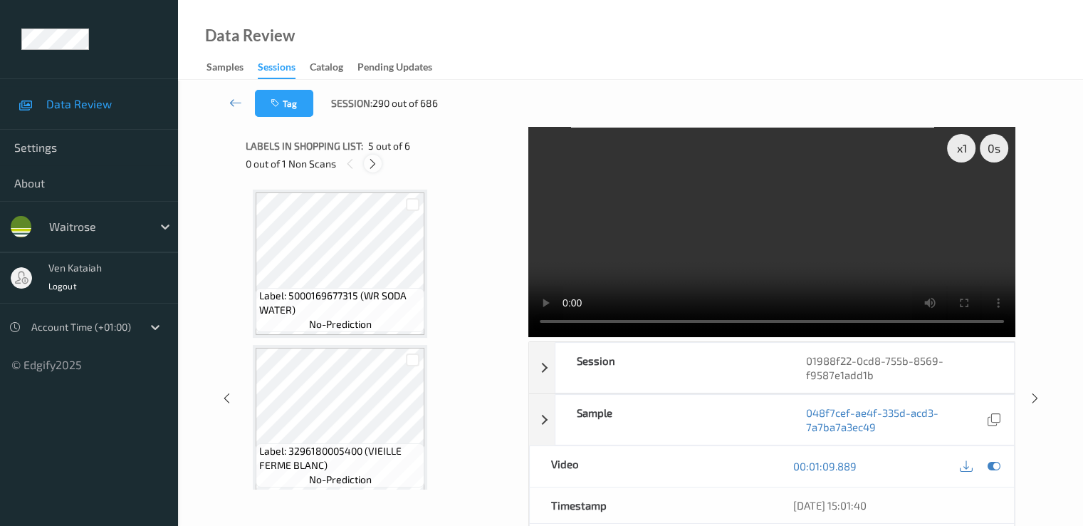
click at [378, 165] on icon at bounding box center [373, 163] width 12 height 13
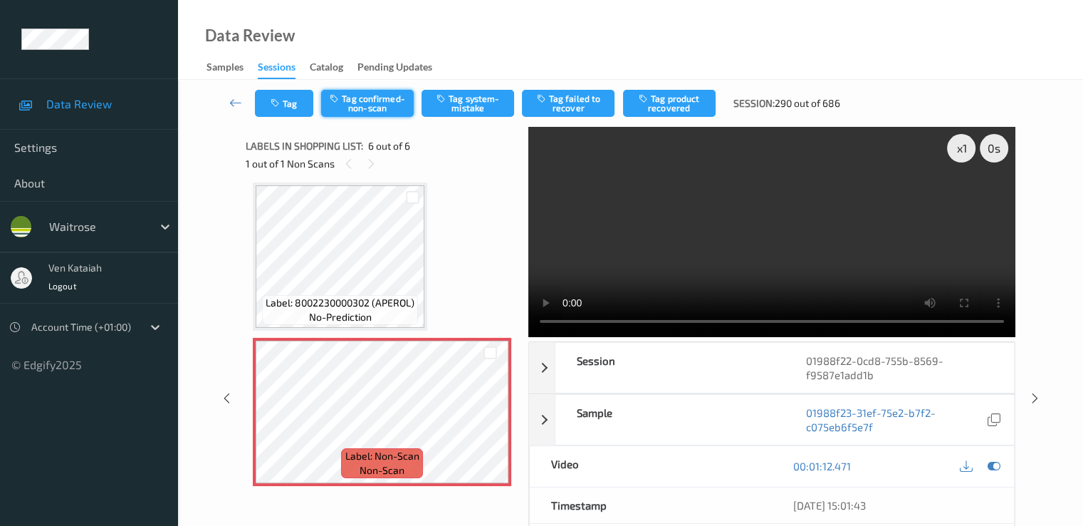
click at [377, 103] on button "Tag confirmed-non-scan" at bounding box center [367, 103] width 93 height 27
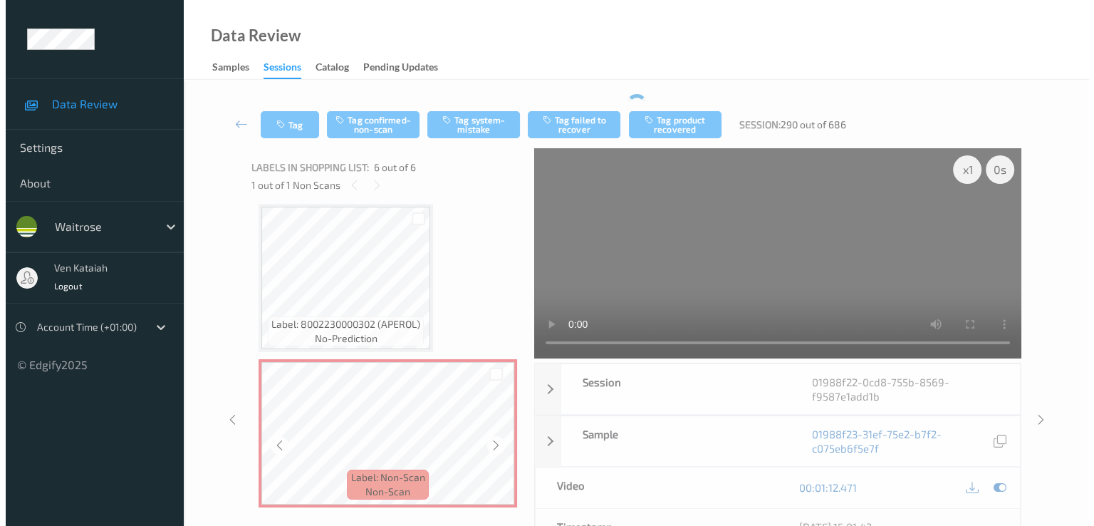
scroll to position [632, 0]
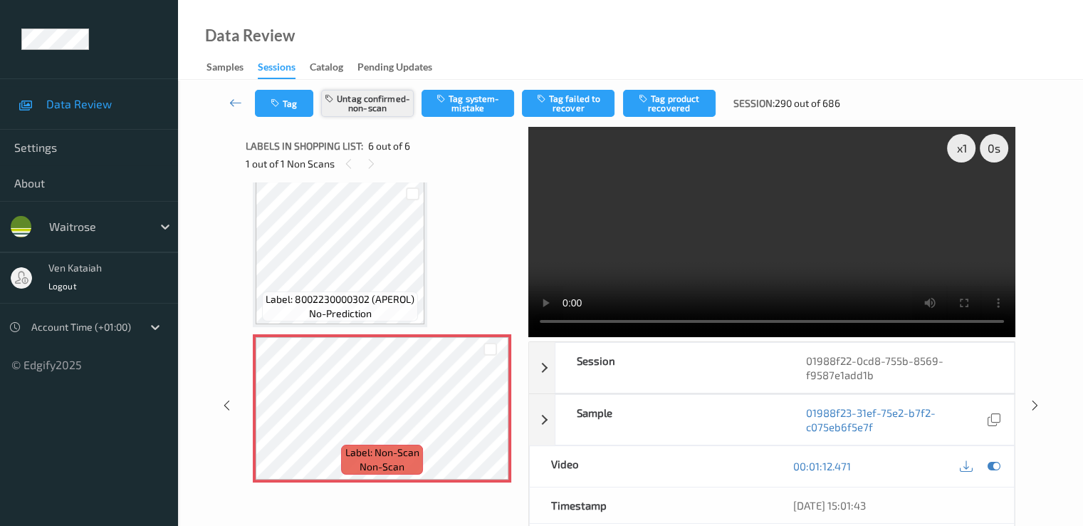
click at [359, 108] on button "Untag confirmed-non-scan" at bounding box center [367, 103] width 93 height 27
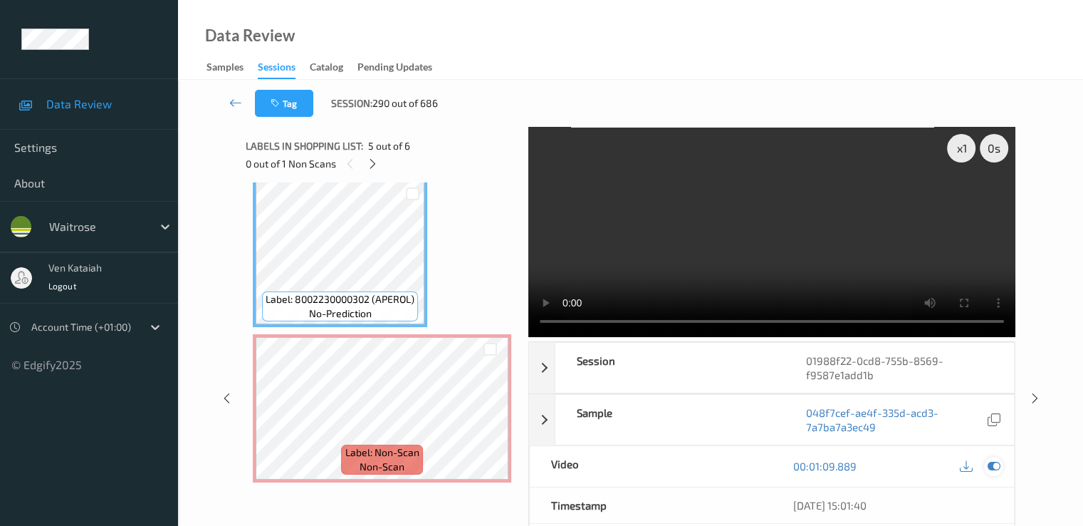
click at [997, 461] on icon at bounding box center [993, 465] width 13 height 13
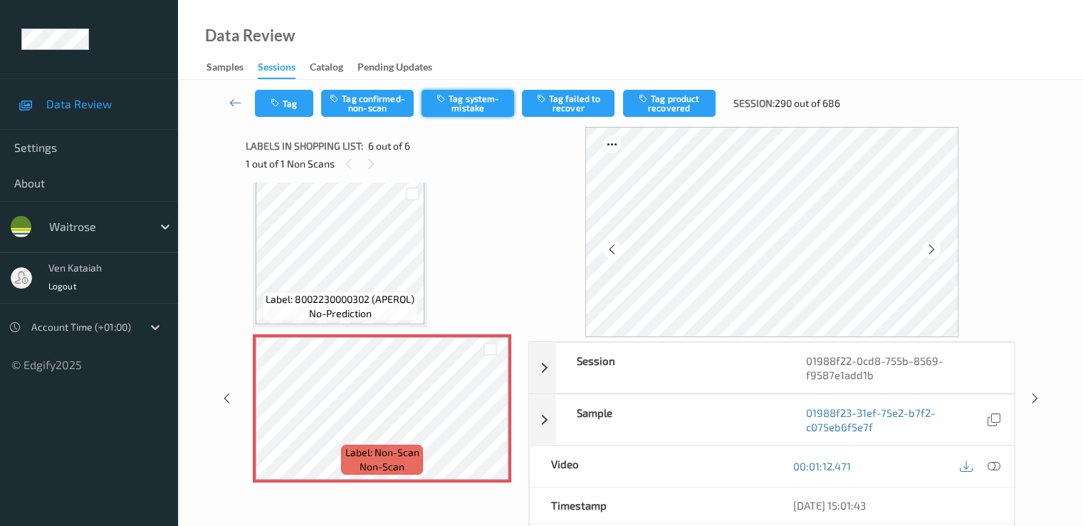
click at [449, 108] on button "Tag system-mistake" at bounding box center [468, 103] width 93 height 27
click at [284, 95] on button "Tag" at bounding box center [284, 103] width 58 height 27
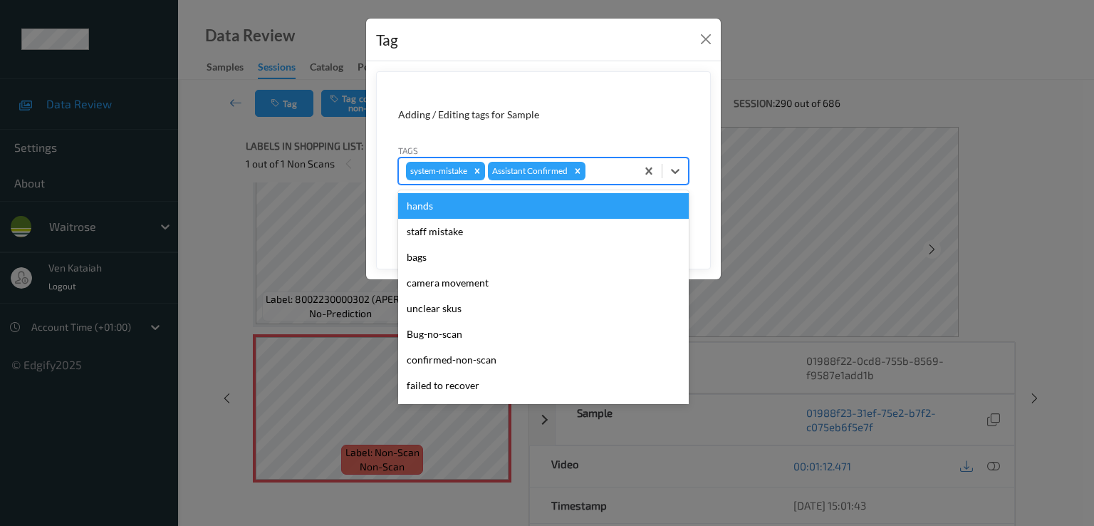
click at [590, 175] on input "text" at bounding box center [589, 171] width 2 height 14
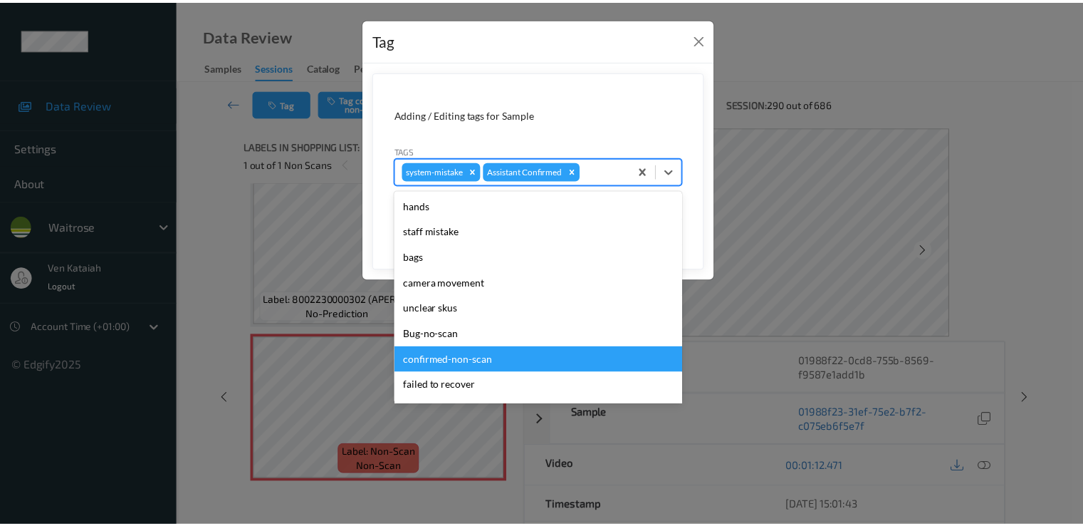
scroll to position [279, 0]
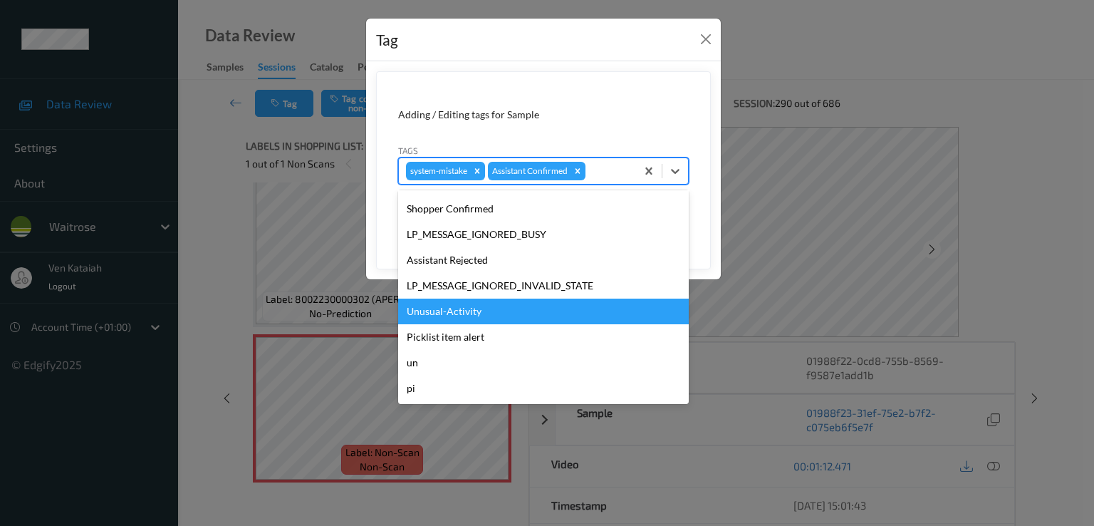
click at [469, 311] on div "Unusual-Activity" at bounding box center [543, 311] width 291 height 26
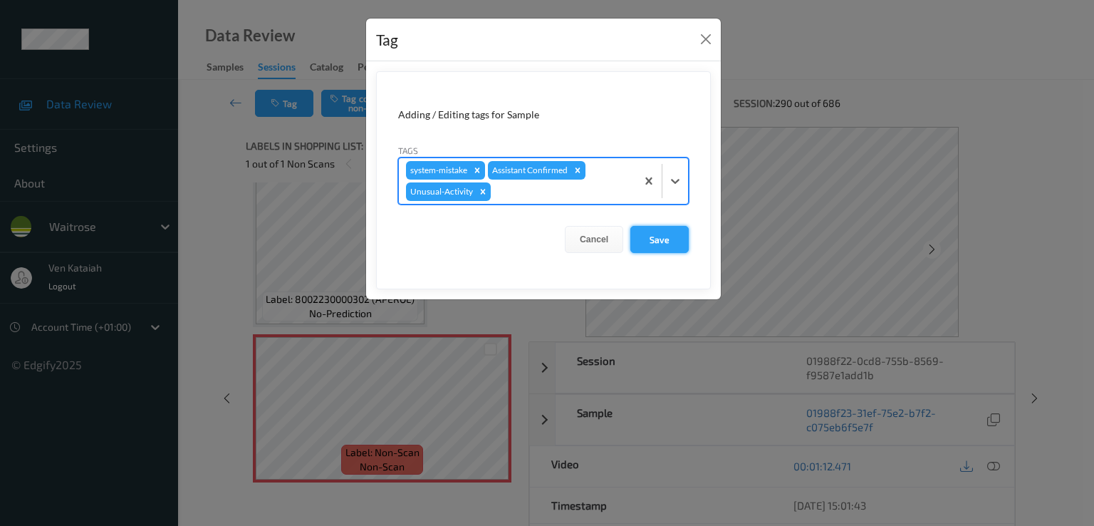
click at [668, 249] on button "Save" at bounding box center [659, 239] width 58 height 27
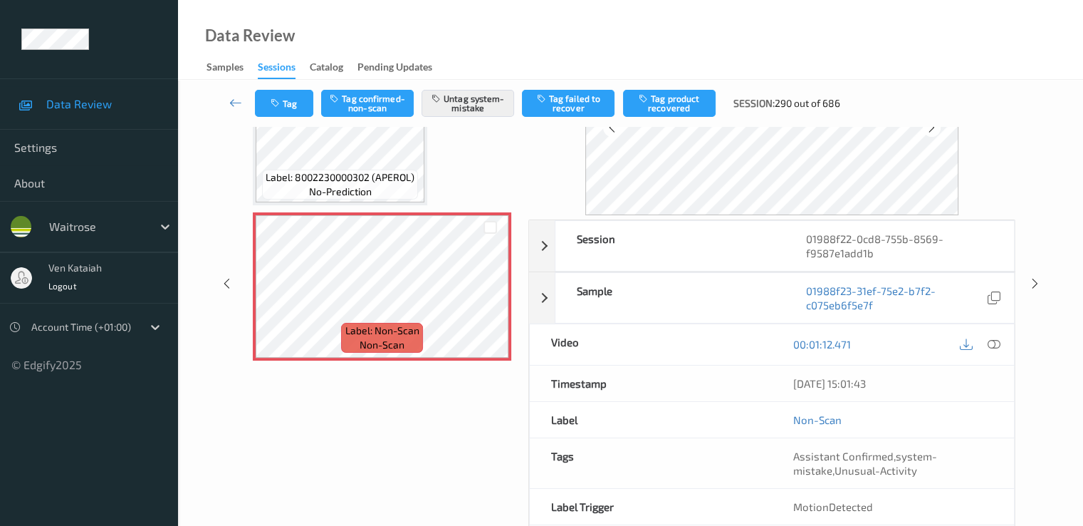
scroll to position [185, 0]
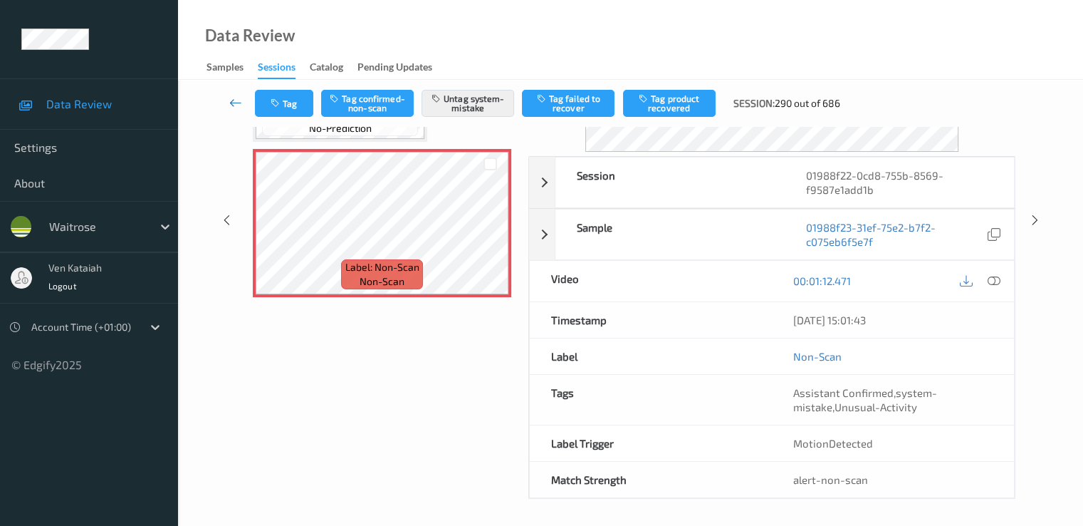
click at [239, 108] on icon at bounding box center [235, 102] width 13 height 14
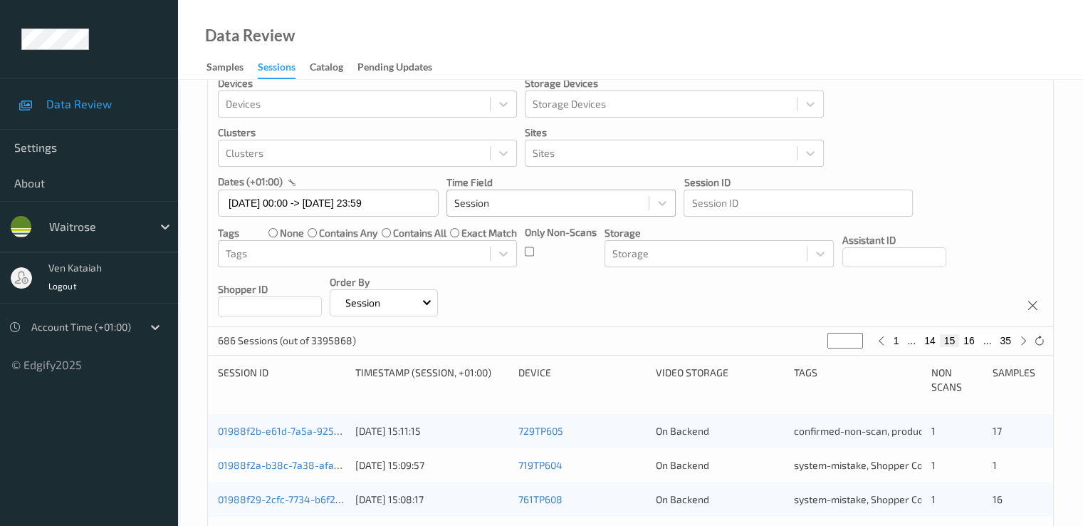
scroll to position [427, 0]
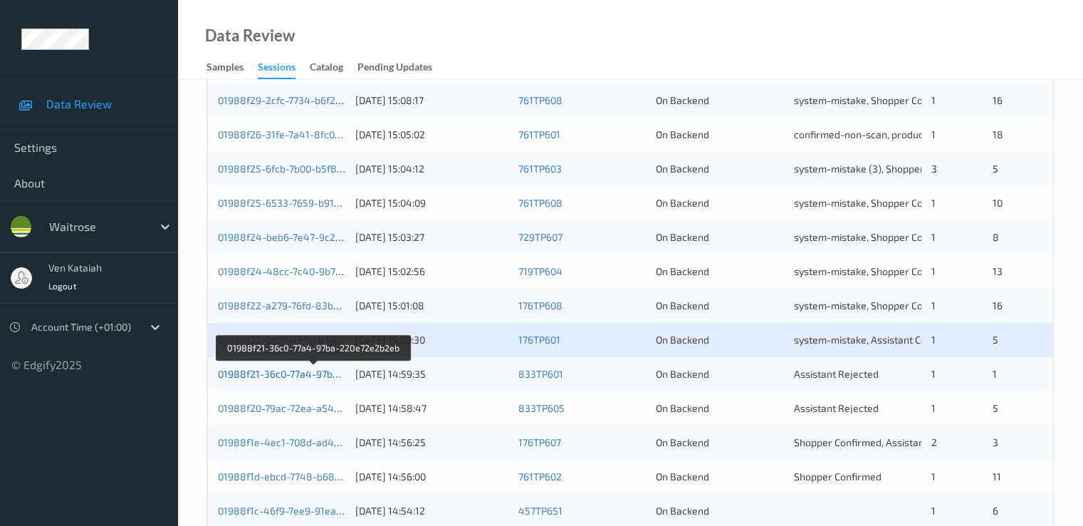
click at [293, 370] on link "01988f21-36c0-77a4-97ba-220e72e2b2eb" at bounding box center [314, 374] width 192 height 12
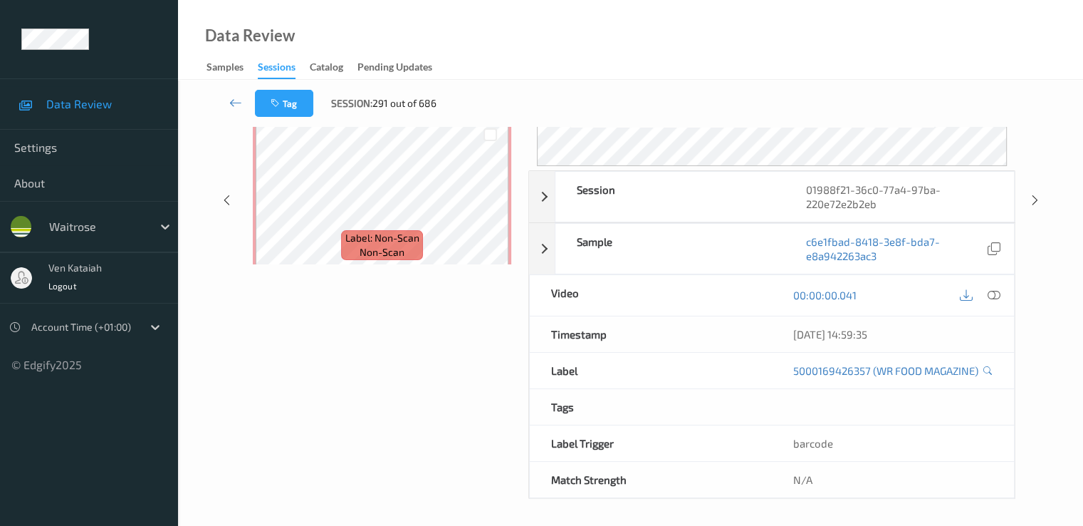
scroll to position [185, 0]
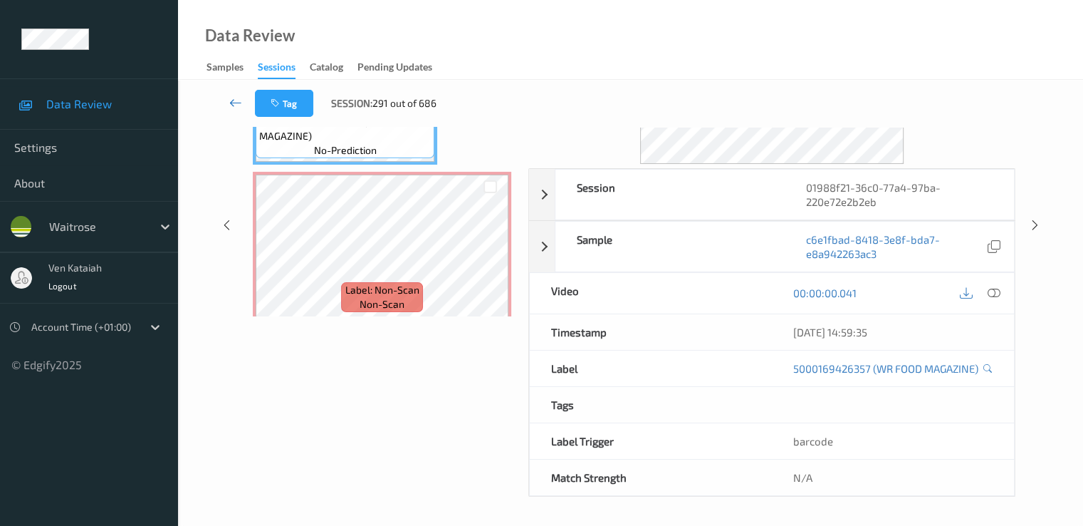
click at [233, 99] on icon at bounding box center [235, 102] width 13 height 14
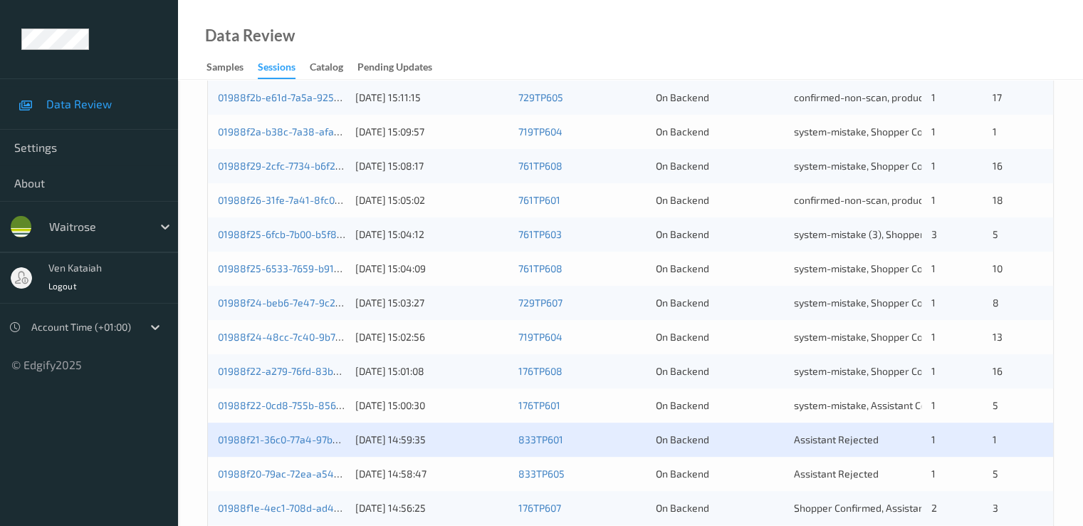
scroll to position [427, 0]
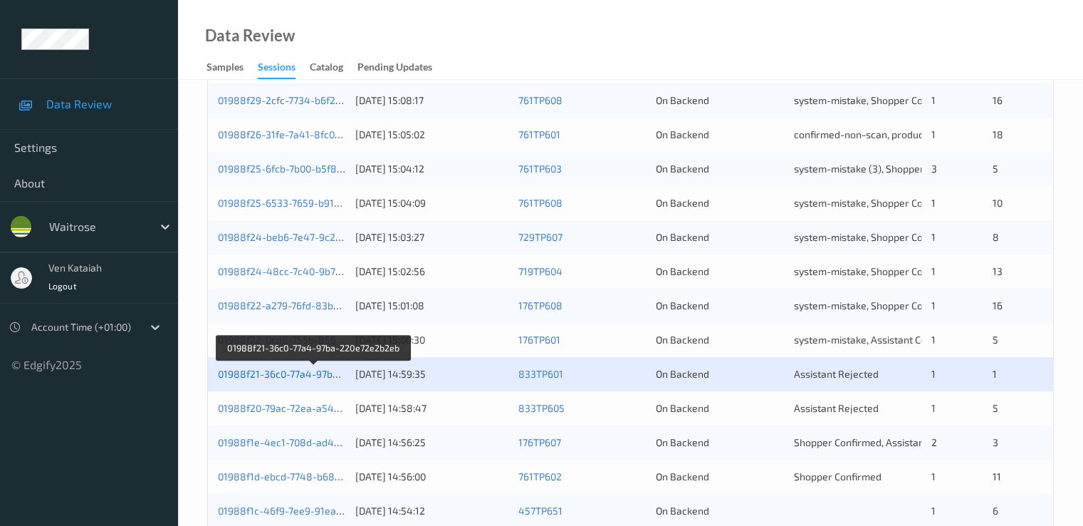
click at [314, 375] on link "01988f21-36c0-77a4-97ba-220e72e2b2eb" at bounding box center [314, 374] width 192 height 12
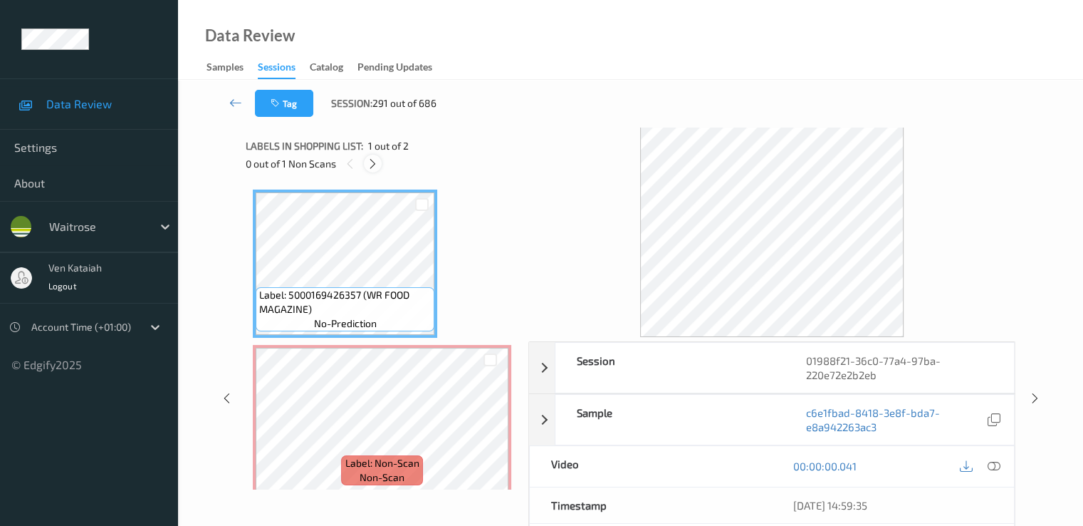
click at [373, 164] on icon at bounding box center [373, 163] width 12 height 13
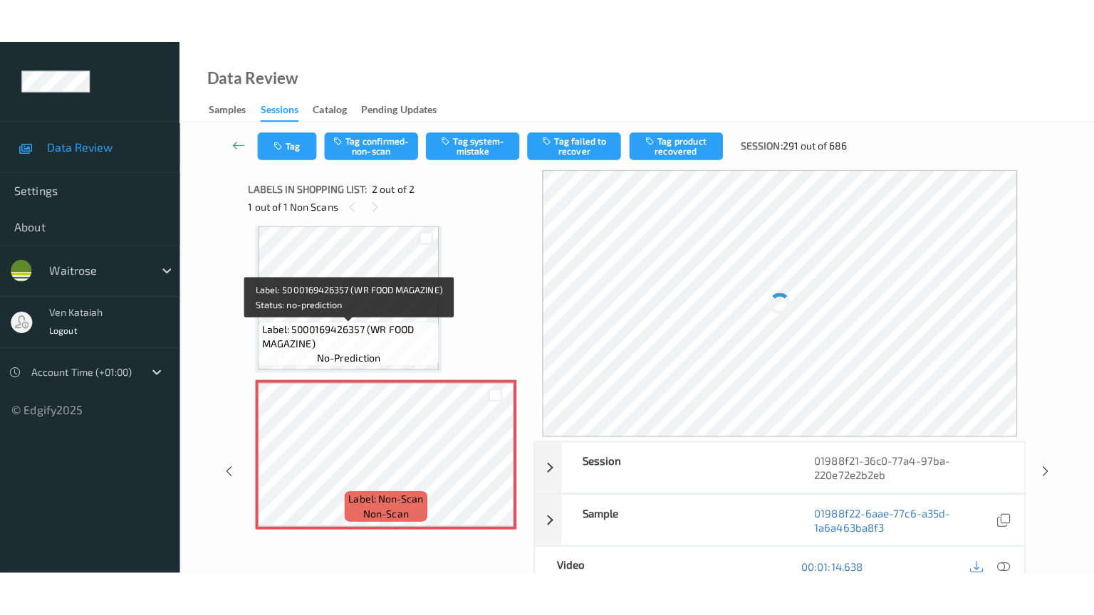
scroll to position [11, 0]
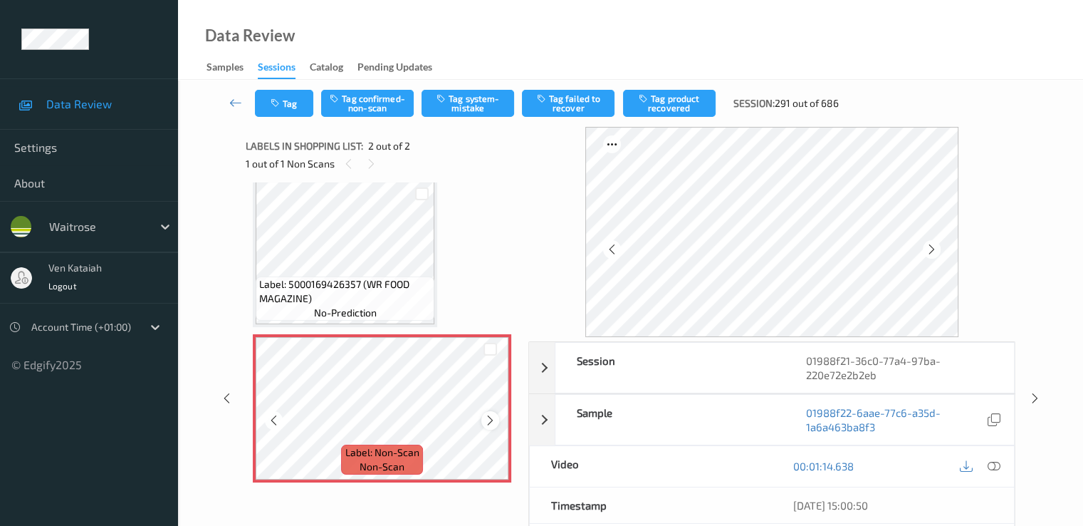
click at [490, 422] on icon at bounding box center [490, 420] width 12 height 13
click at [277, 425] on icon at bounding box center [274, 420] width 12 height 13
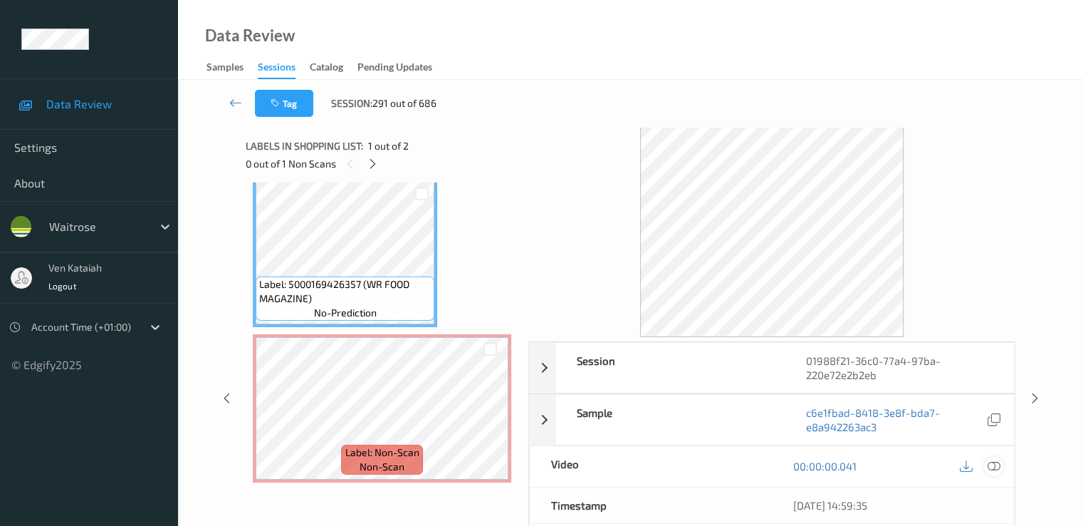
click at [999, 471] on icon at bounding box center [993, 465] width 13 height 13
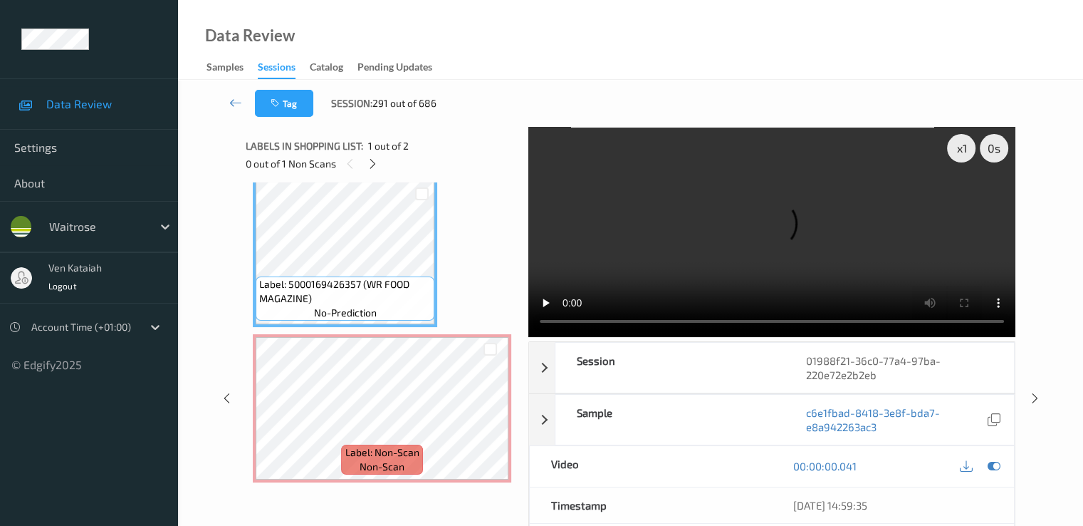
scroll to position [0, 0]
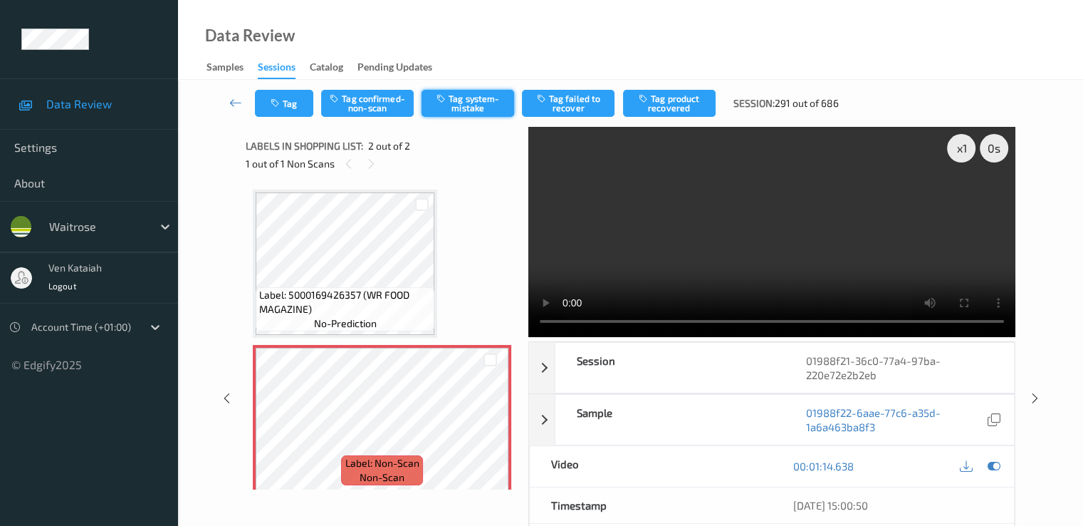
click at [464, 103] on button "Tag system-mistake" at bounding box center [468, 103] width 93 height 27
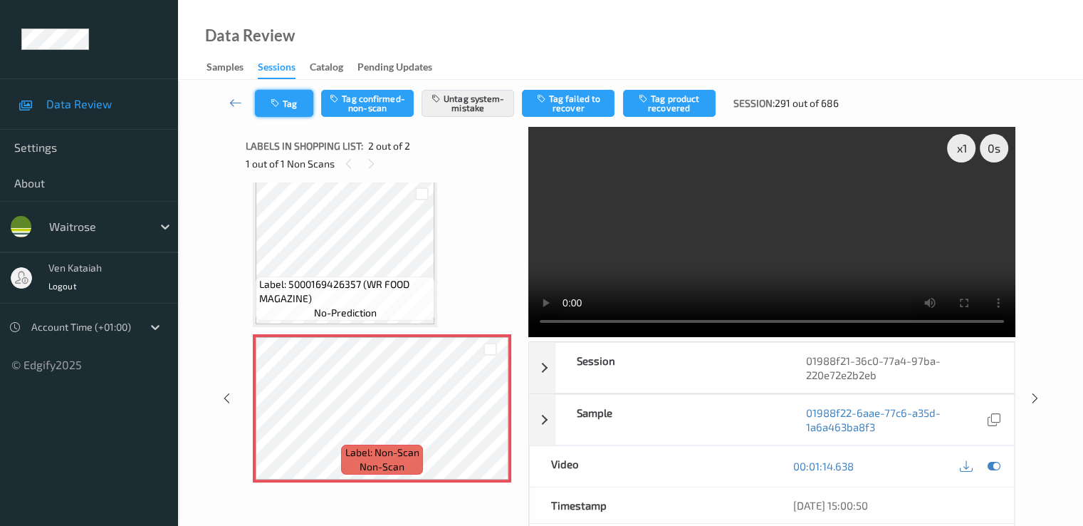
click at [302, 101] on button "Tag" at bounding box center [284, 103] width 58 height 27
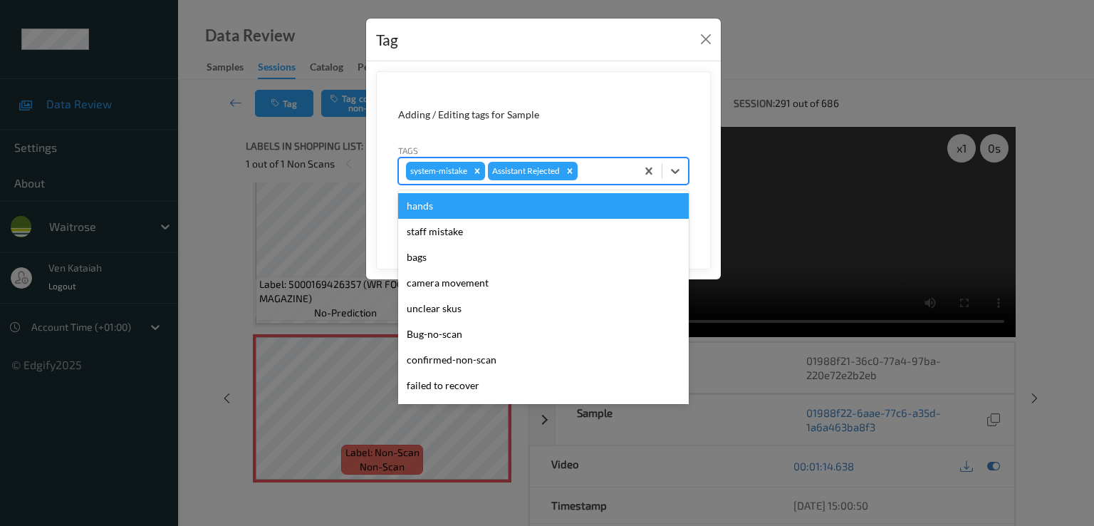
click at [623, 167] on div at bounding box center [604, 170] width 48 height 17
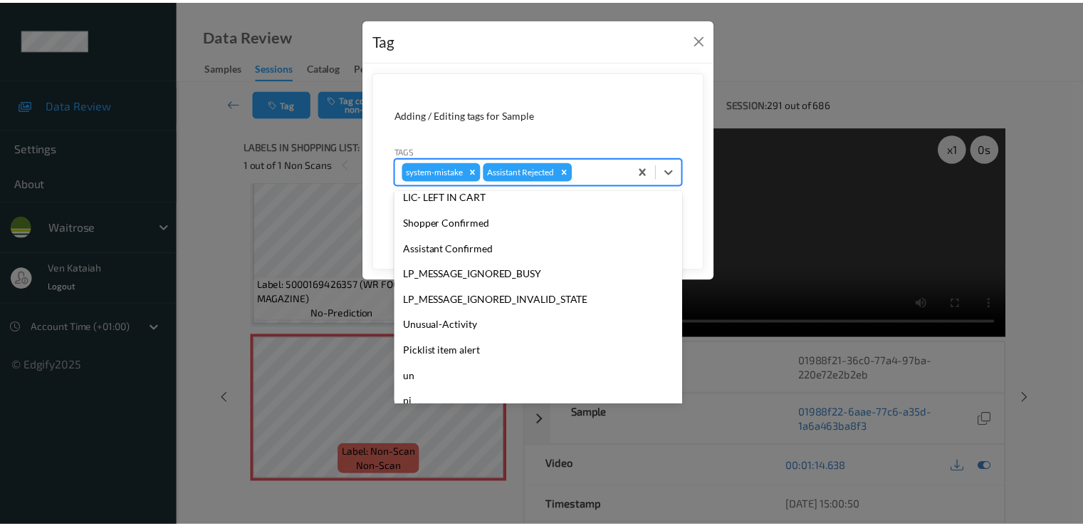
scroll to position [279, 0]
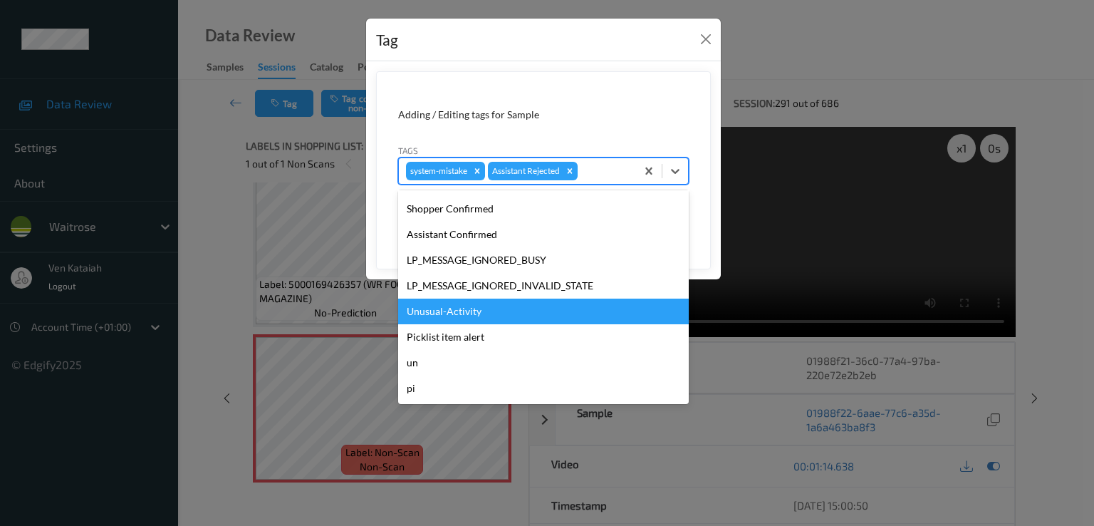
click at [436, 322] on div "Unusual-Activity" at bounding box center [543, 311] width 291 height 26
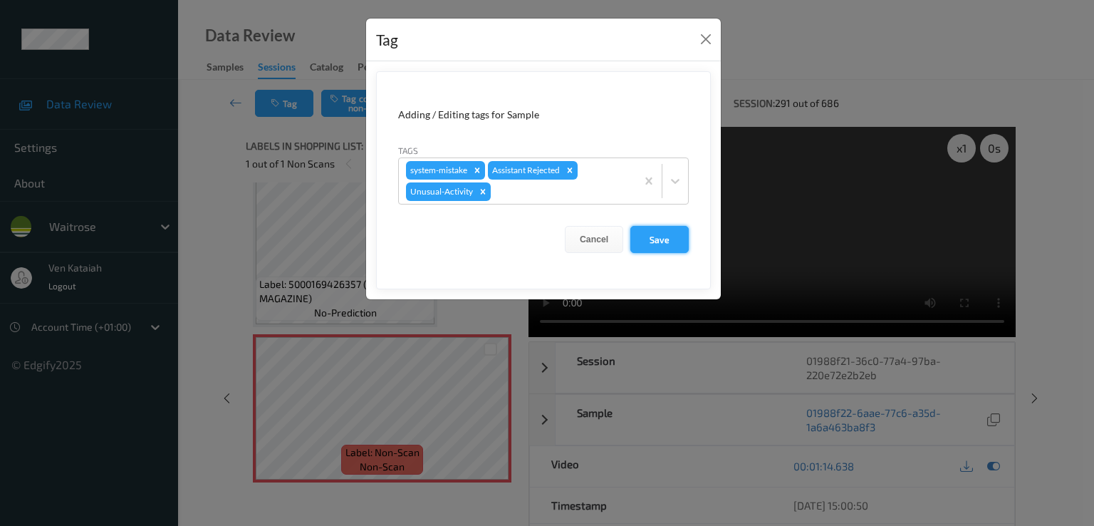
click at [660, 236] on button "Save" at bounding box center [659, 239] width 58 height 27
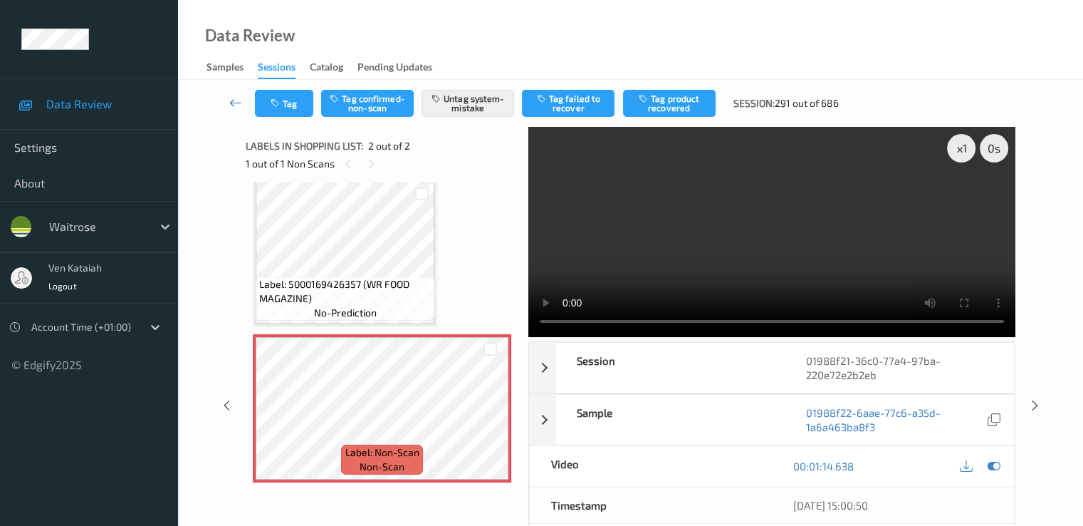
click at [236, 103] on icon at bounding box center [235, 102] width 13 height 14
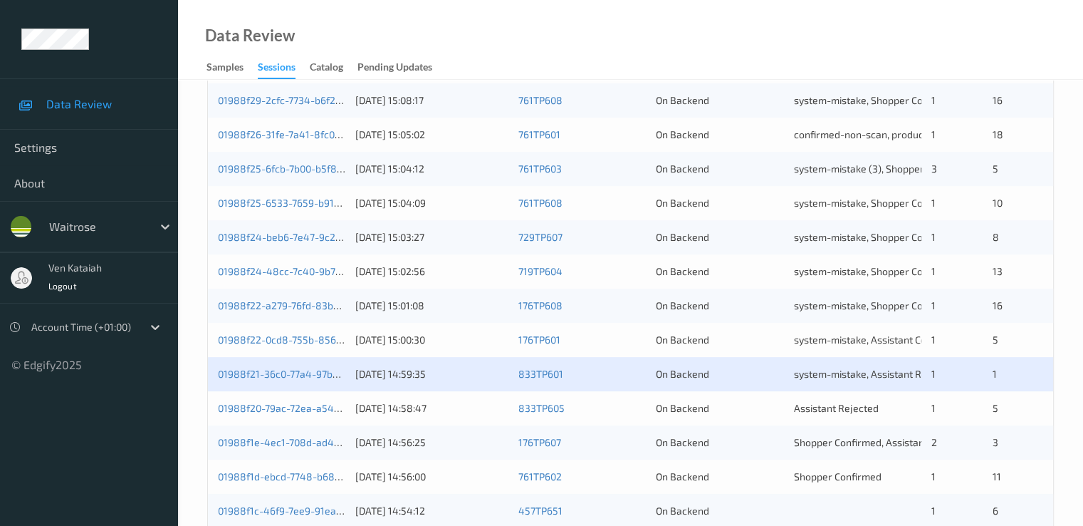
scroll to position [570, 0]
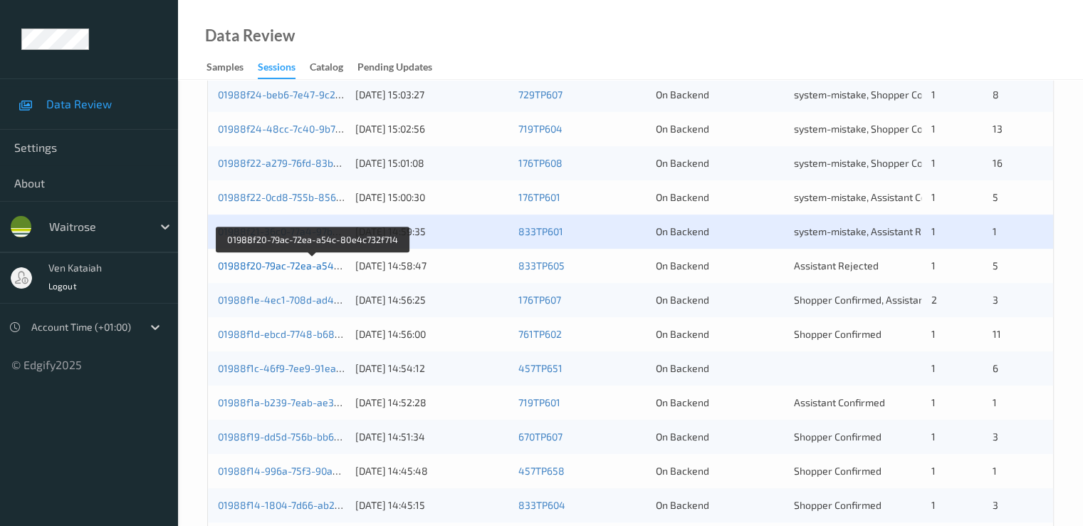
click at [280, 261] on link "01988f20-79ac-72ea-a54c-80e4c732f714" at bounding box center [313, 265] width 190 height 12
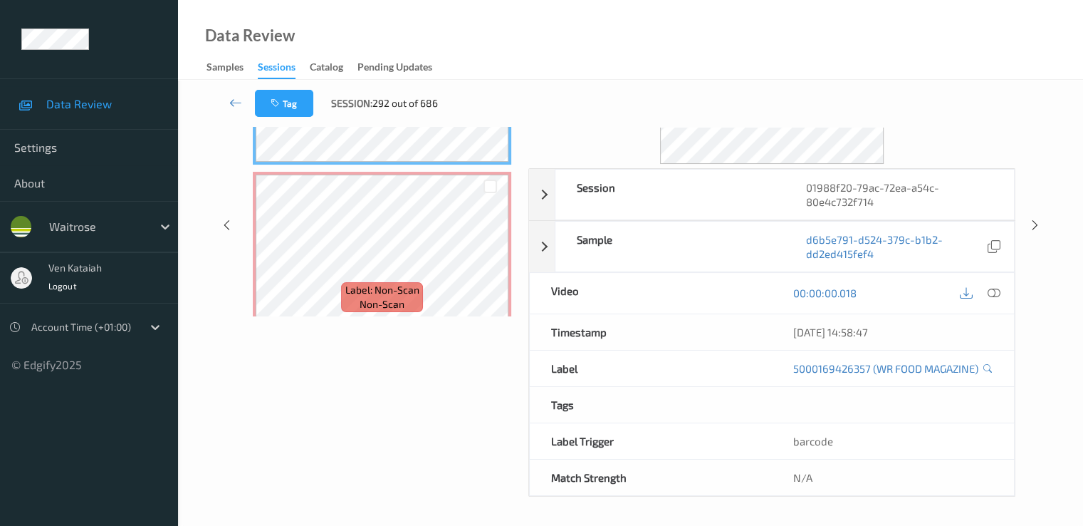
scroll to position [185, 0]
click at [236, 110] on link at bounding box center [236, 103] width 38 height 27
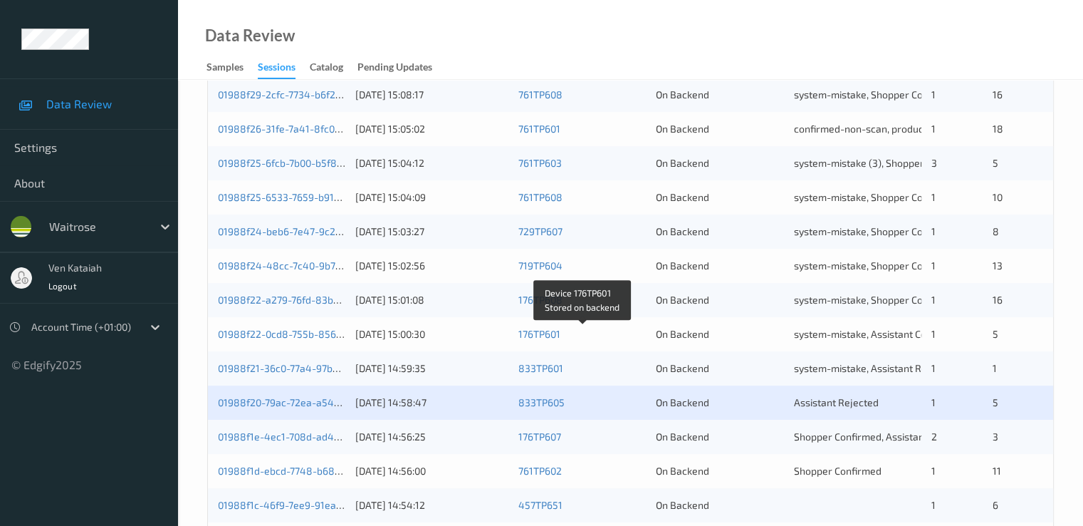
scroll to position [575, 0]
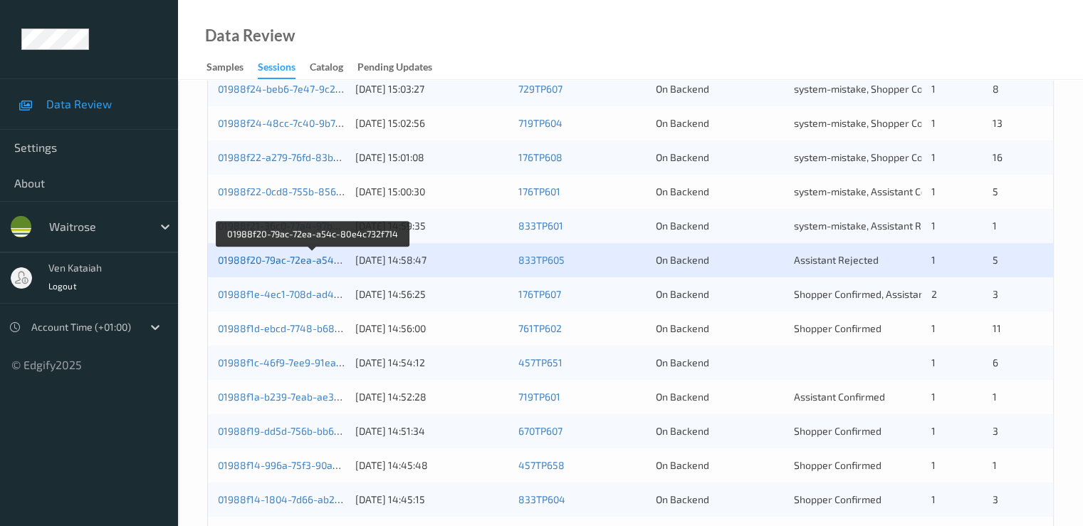
click at [319, 257] on link "01988f20-79ac-72ea-a54c-80e4c732f714" at bounding box center [313, 260] width 190 height 12
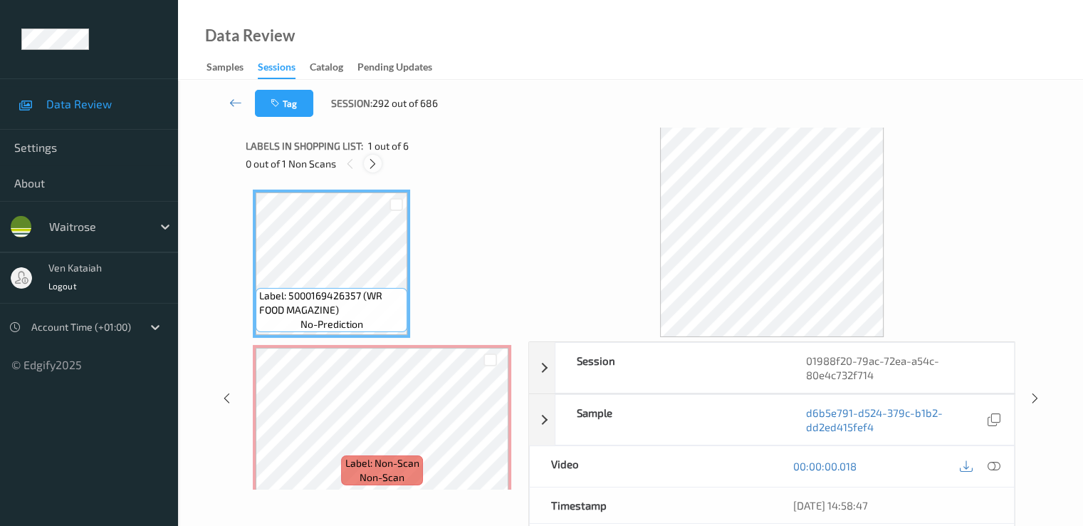
click at [365, 165] on div at bounding box center [373, 164] width 18 height 18
click at [991, 462] on icon at bounding box center [993, 465] width 13 height 13
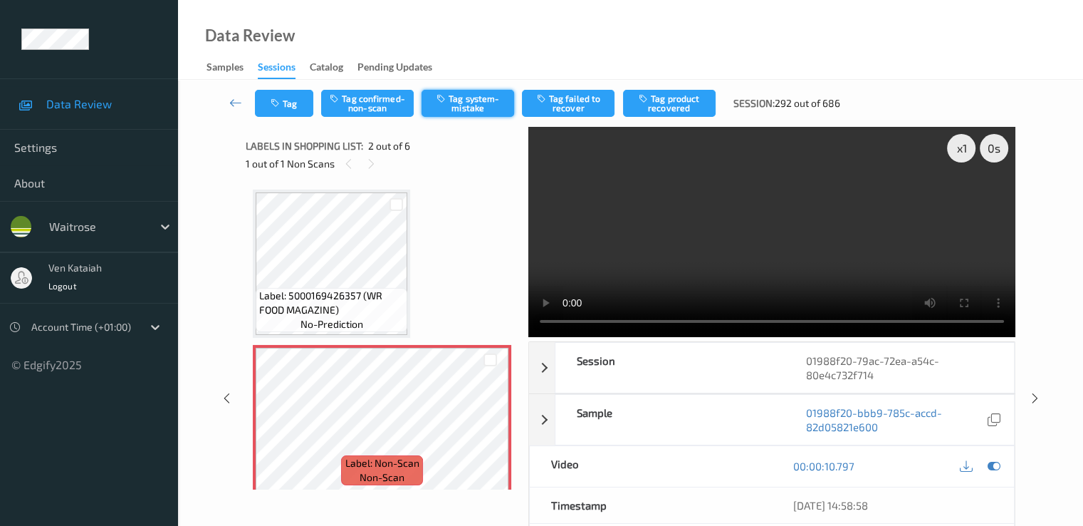
click at [452, 107] on button "Tag system-mistake" at bounding box center [468, 103] width 93 height 27
click at [231, 102] on icon at bounding box center [235, 102] width 13 height 14
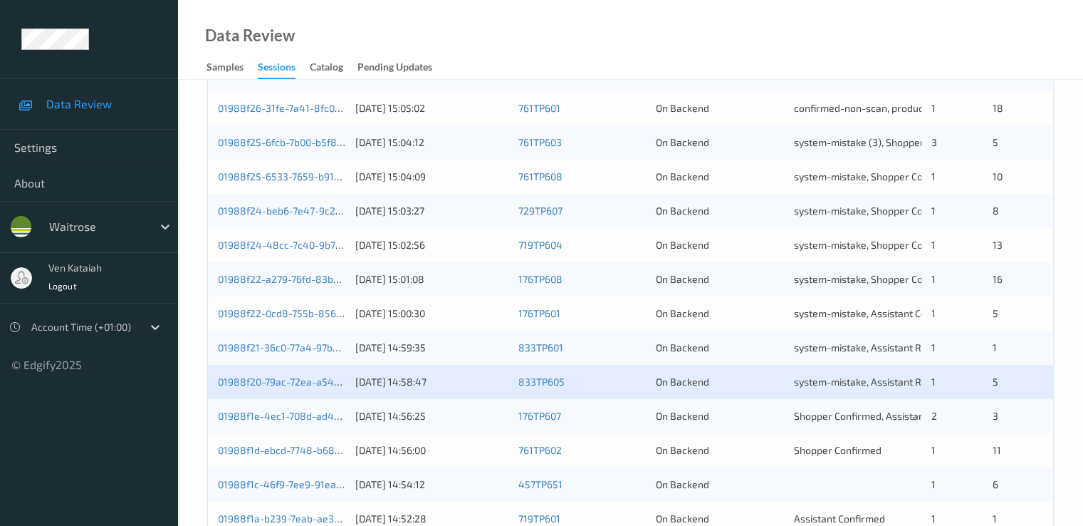
scroll to position [570, 0]
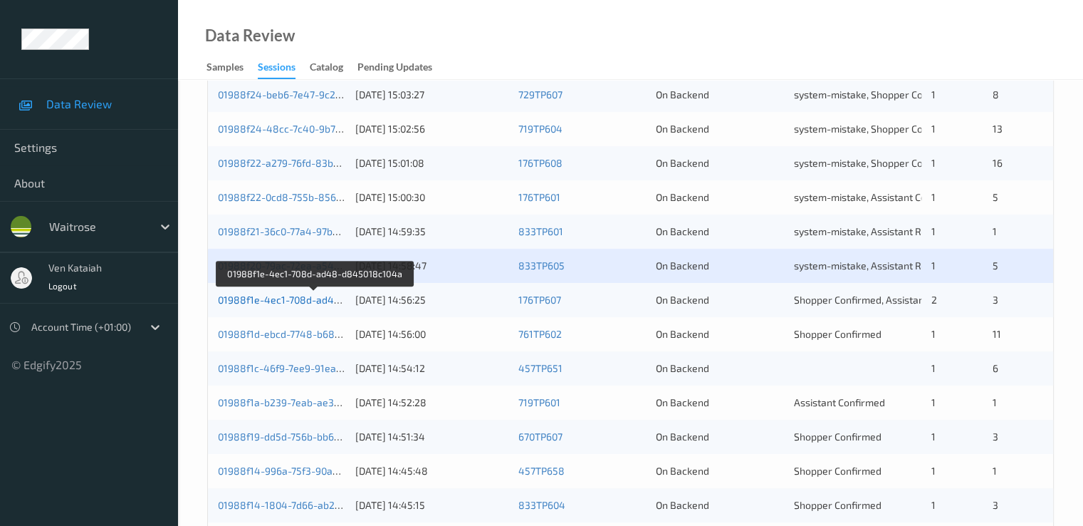
click at [306, 301] on link "01988f1e-4ec1-708d-ad48-d845018c104a" at bounding box center [315, 299] width 194 height 12
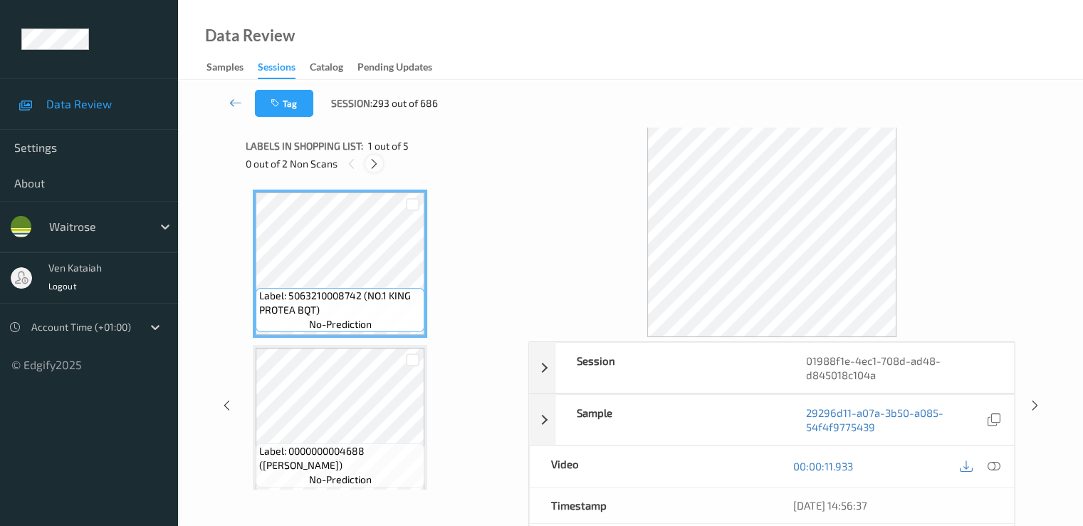
click at [378, 165] on icon at bounding box center [374, 163] width 12 height 13
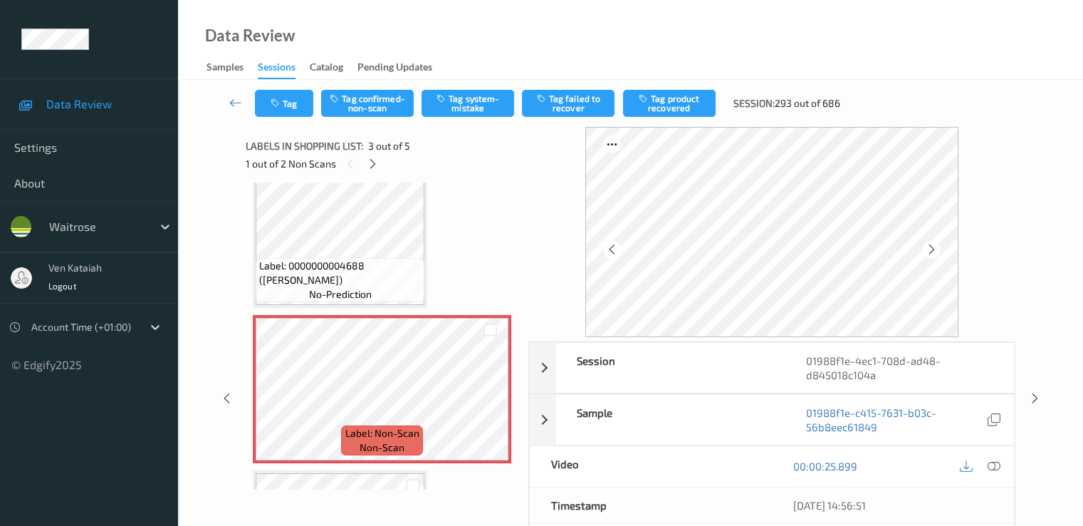
scroll to position [162, 0]
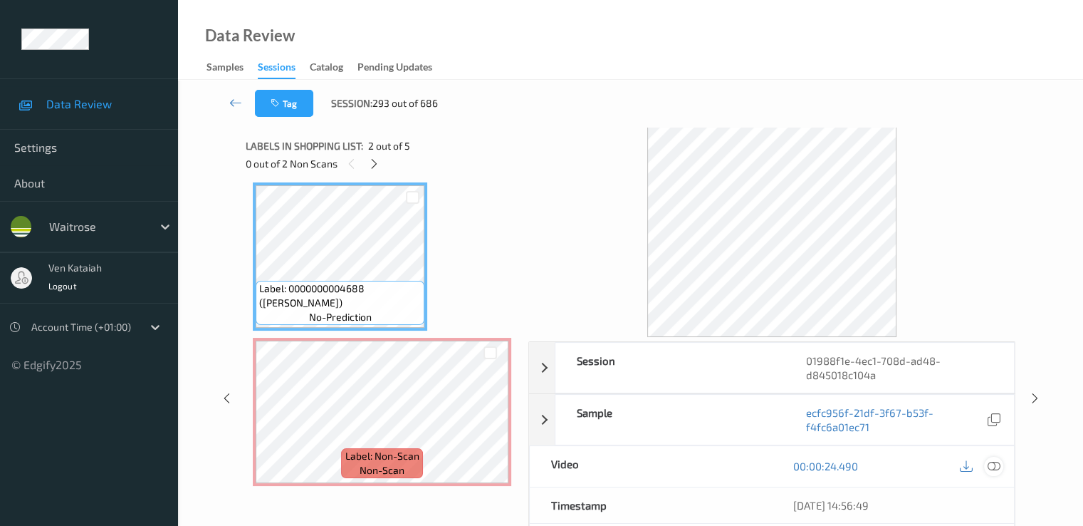
click at [995, 468] on icon at bounding box center [993, 465] width 13 height 13
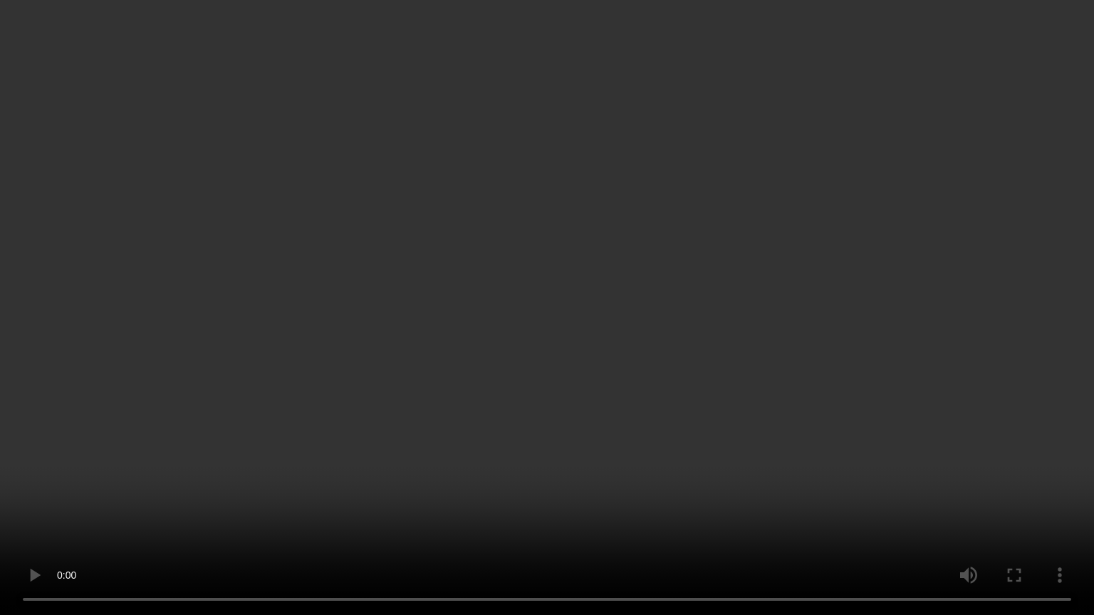
click at [135, 224] on video at bounding box center [547, 307] width 1094 height 615
click at [462, 436] on video at bounding box center [547, 307] width 1094 height 615
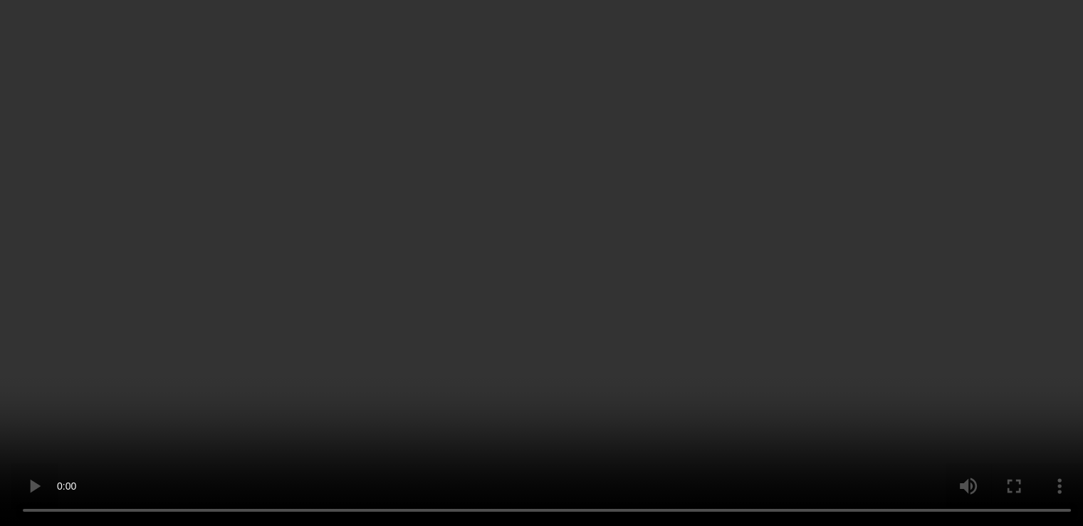
scroll to position [447, 0]
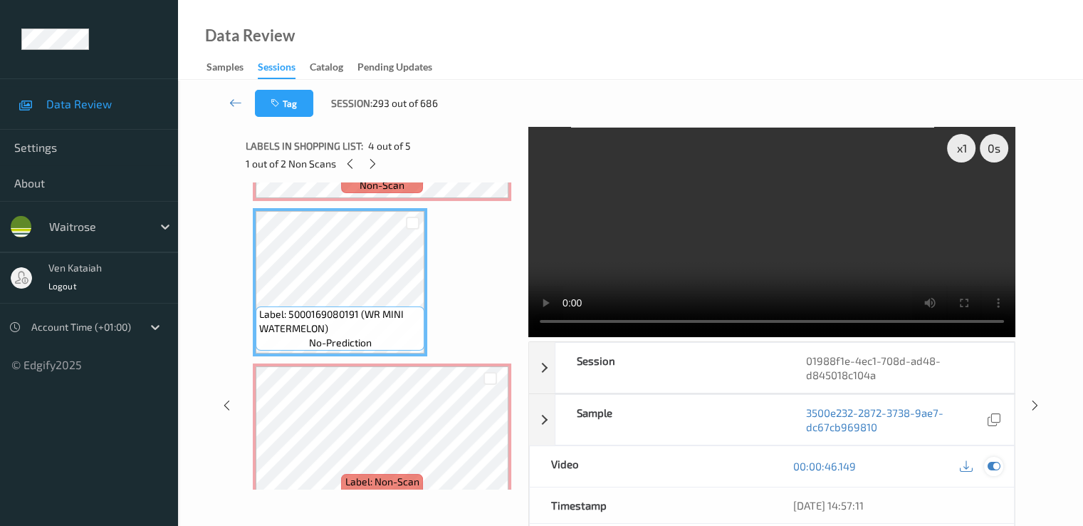
click at [991, 469] on icon at bounding box center [993, 465] width 13 height 13
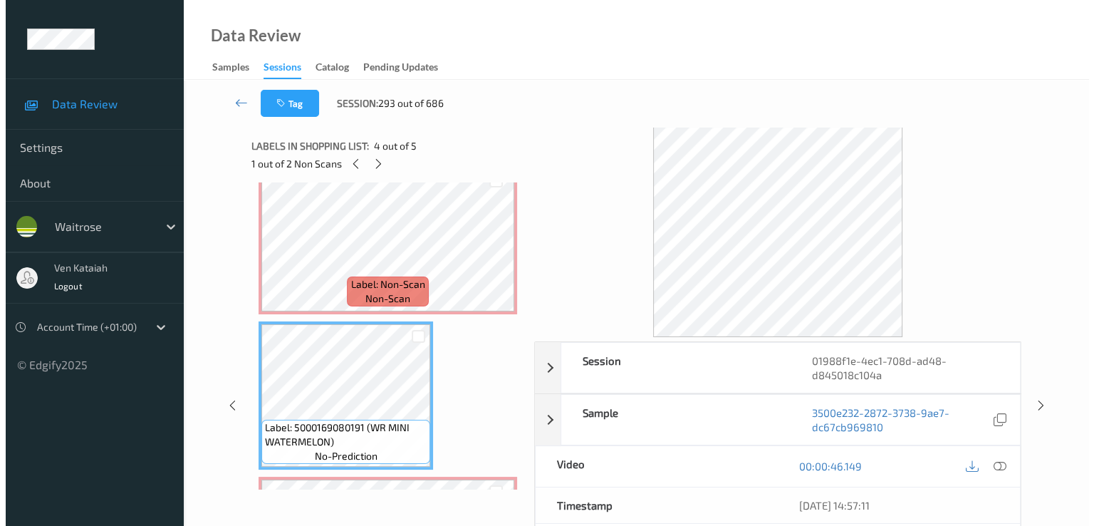
scroll to position [192, 0]
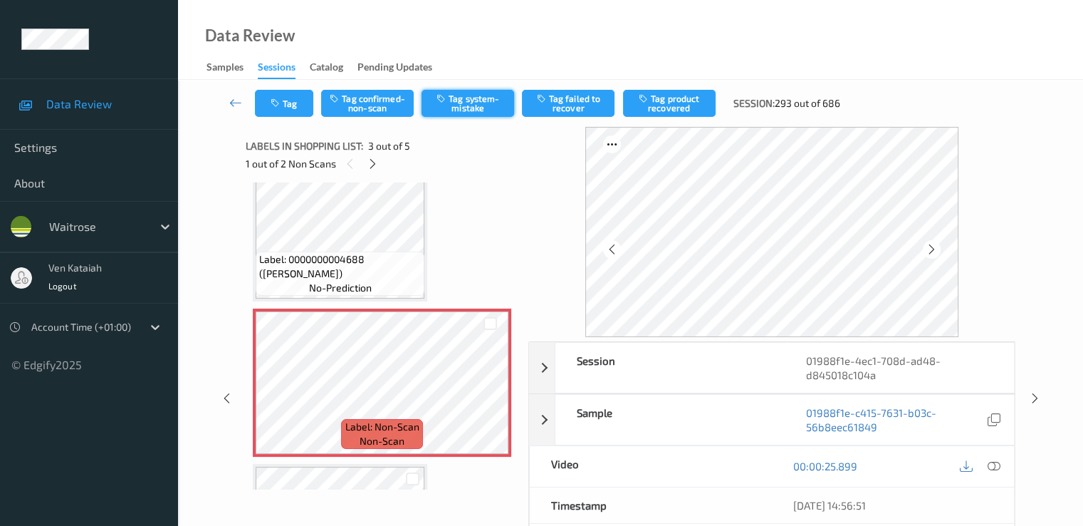
click at [469, 108] on button "Tag system-mistake" at bounding box center [468, 103] width 93 height 27
click at [276, 109] on button "Tag" at bounding box center [284, 103] width 58 height 27
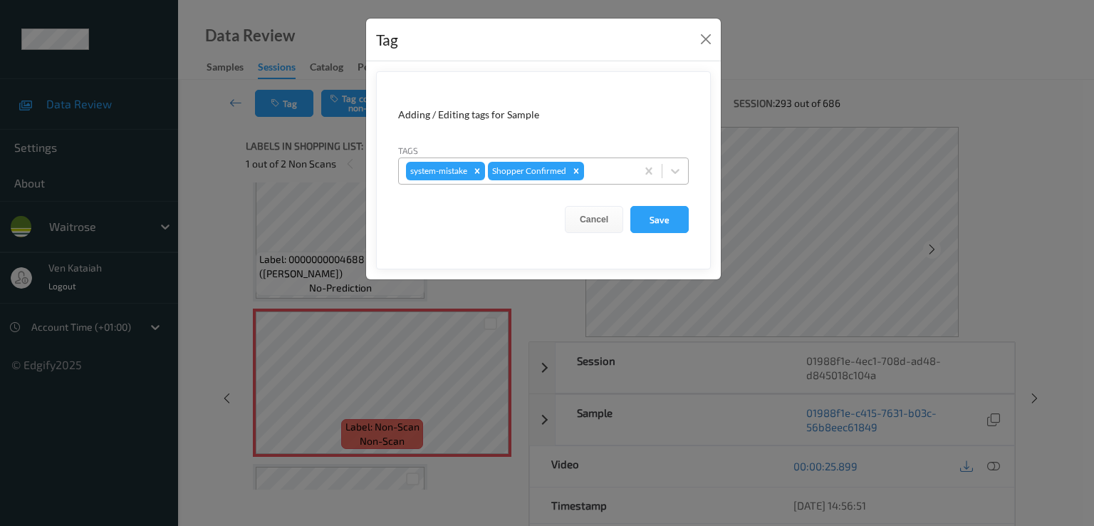
click at [622, 166] on div at bounding box center [608, 170] width 42 height 17
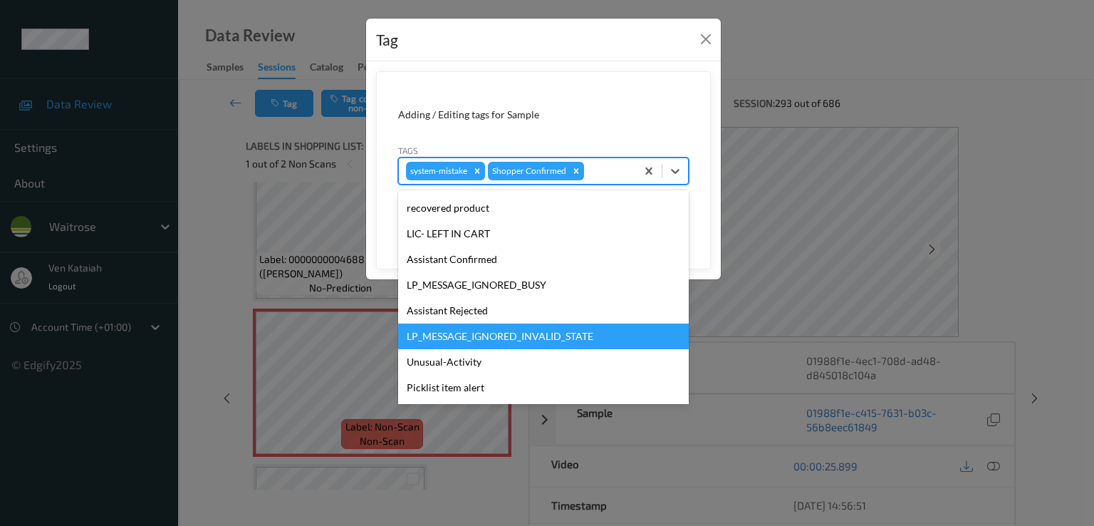
scroll to position [279, 0]
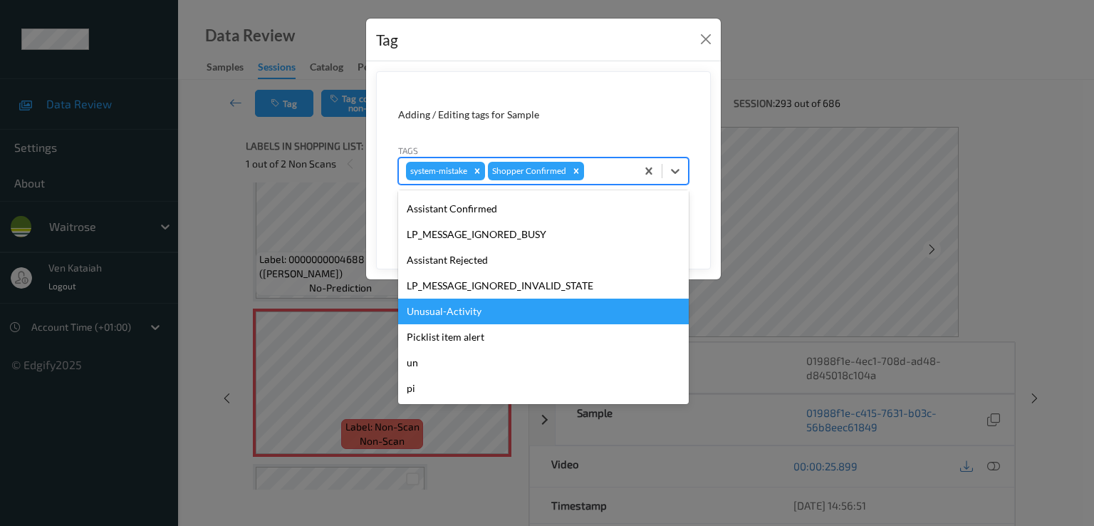
click at [464, 316] on div "Unusual-Activity" at bounding box center [543, 311] width 291 height 26
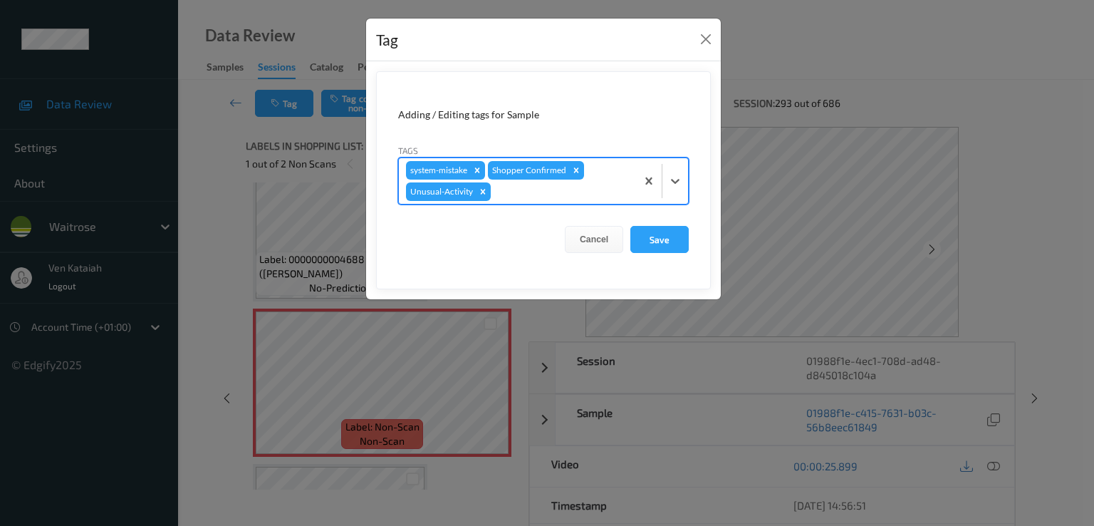
click at [513, 204] on form "Adding / Editing tags for Sample Tags option Unusual-Activity, selected. Select…" at bounding box center [543, 180] width 335 height 218
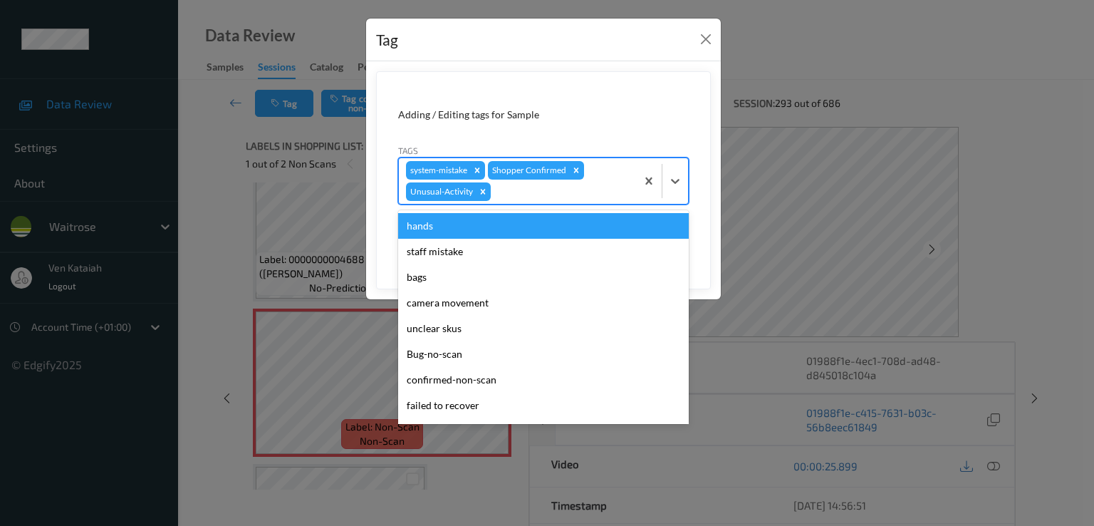
click at [516, 199] on div at bounding box center [561, 191] width 135 height 17
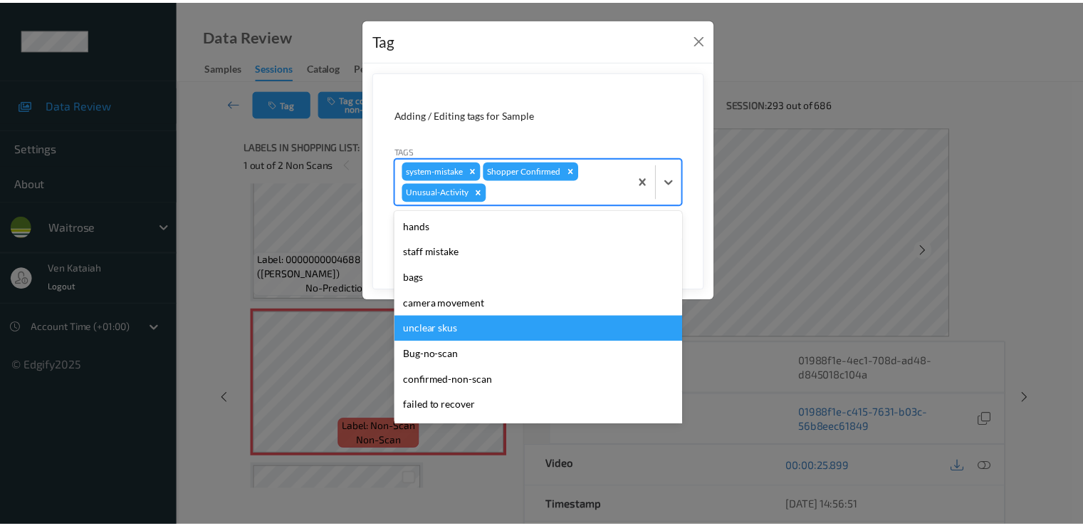
scroll to position [254, 0]
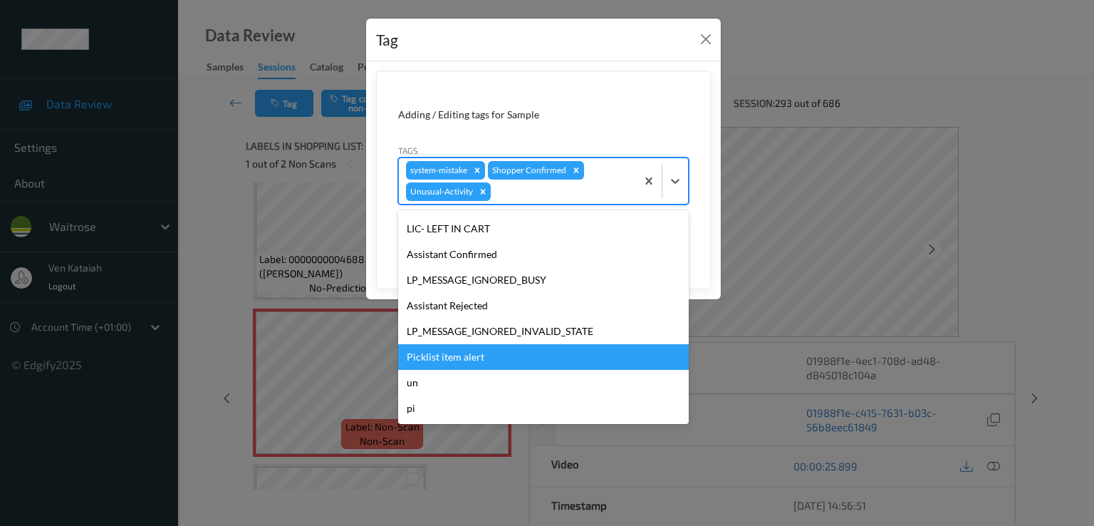
click at [462, 358] on div "Picklist item alert" at bounding box center [543, 357] width 291 height 26
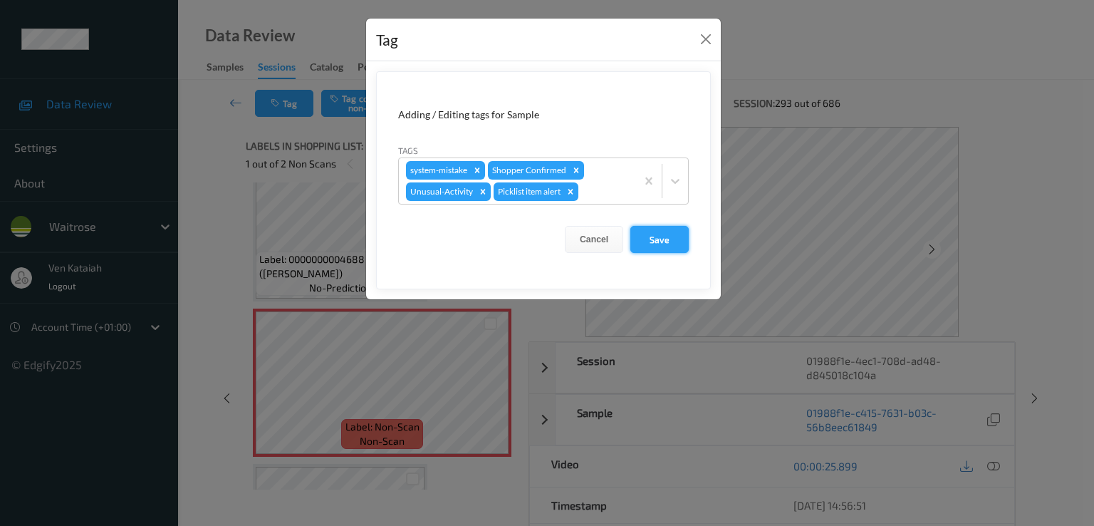
click at [648, 231] on button "Save" at bounding box center [659, 239] width 58 height 27
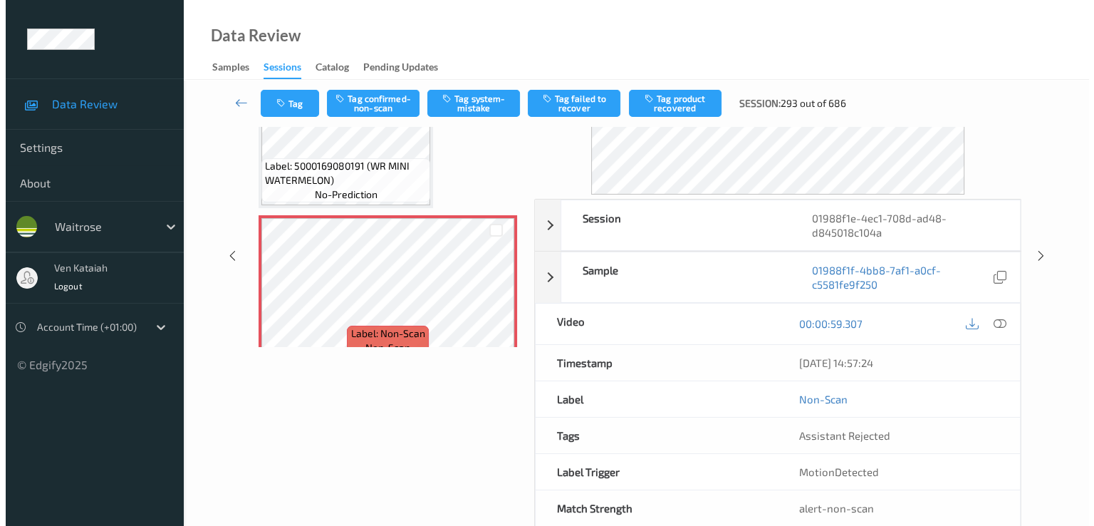
scroll to position [476, 0]
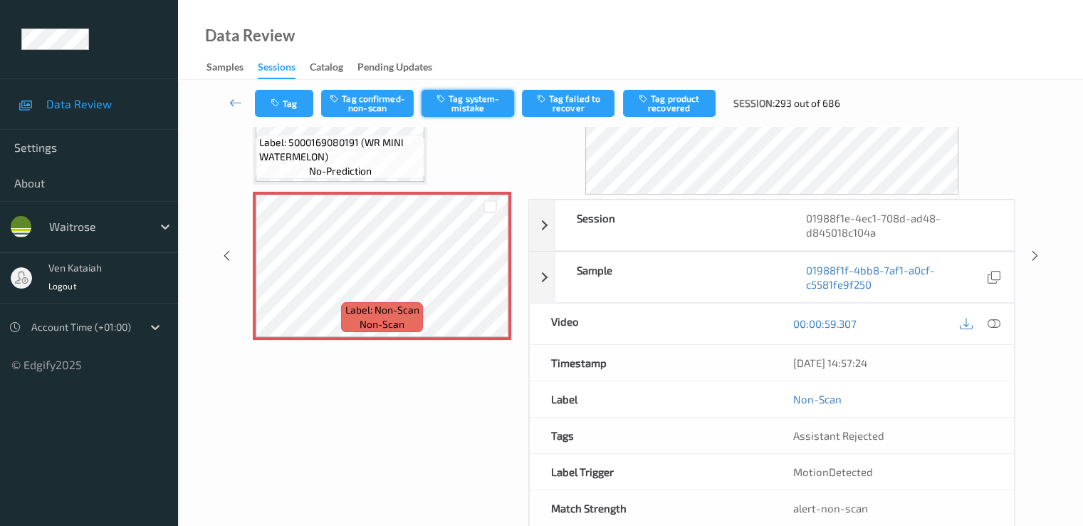
click at [465, 104] on button "Tag system-mistake" at bounding box center [468, 103] width 93 height 27
click at [283, 107] on button "Tag" at bounding box center [284, 103] width 58 height 27
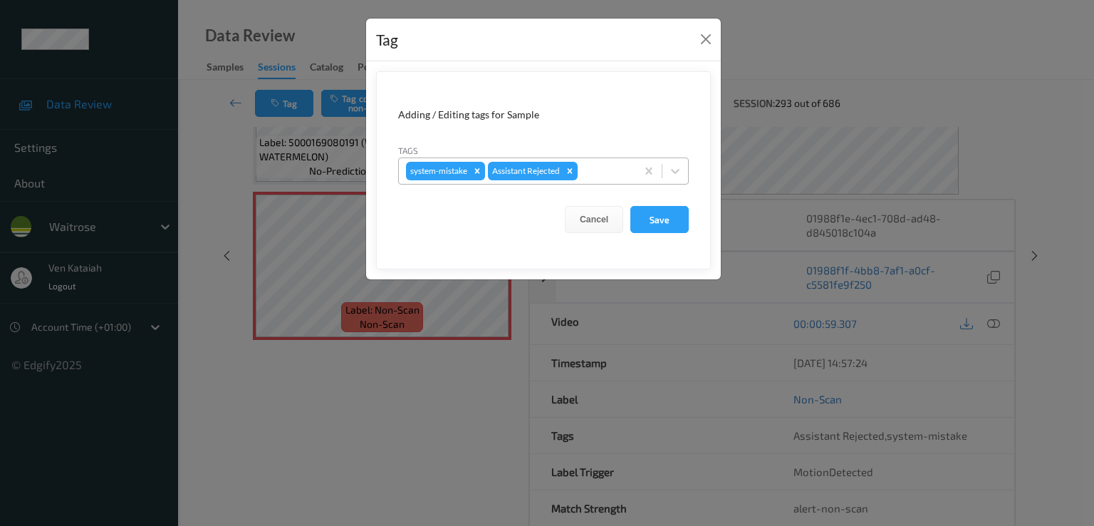
click at [591, 167] on div at bounding box center [604, 170] width 48 height 17
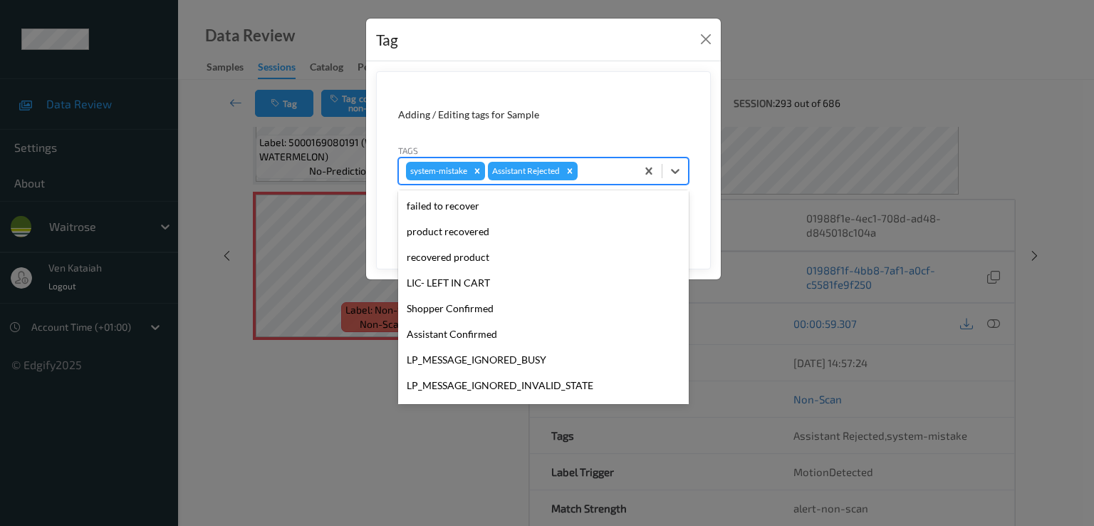
scroll to position [279, 0]
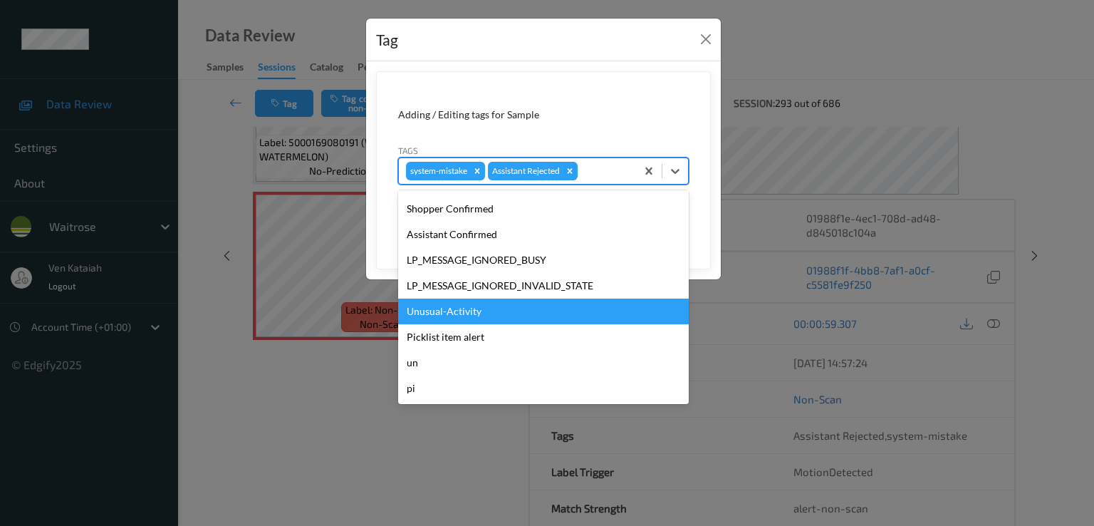
click at [447, 314] on div "Unusual-Activity" at bounding box center [543, 311] width 291 height 26
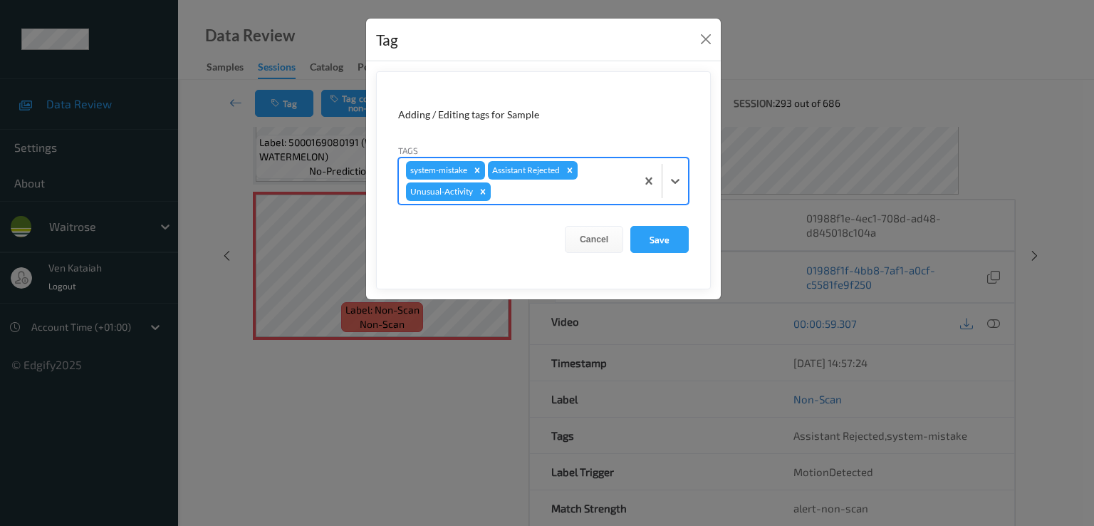
click at [531, 200] on div "system-mistake Assistant Rejected Unusual-Activity" at bounding box center [517, 181] width 237 height 46
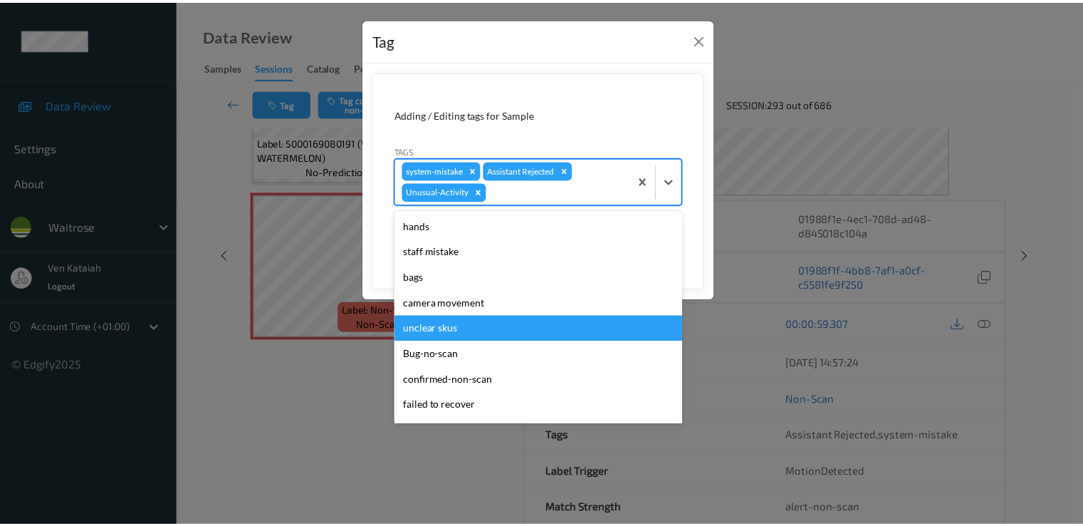
scroll to position [254, 0]
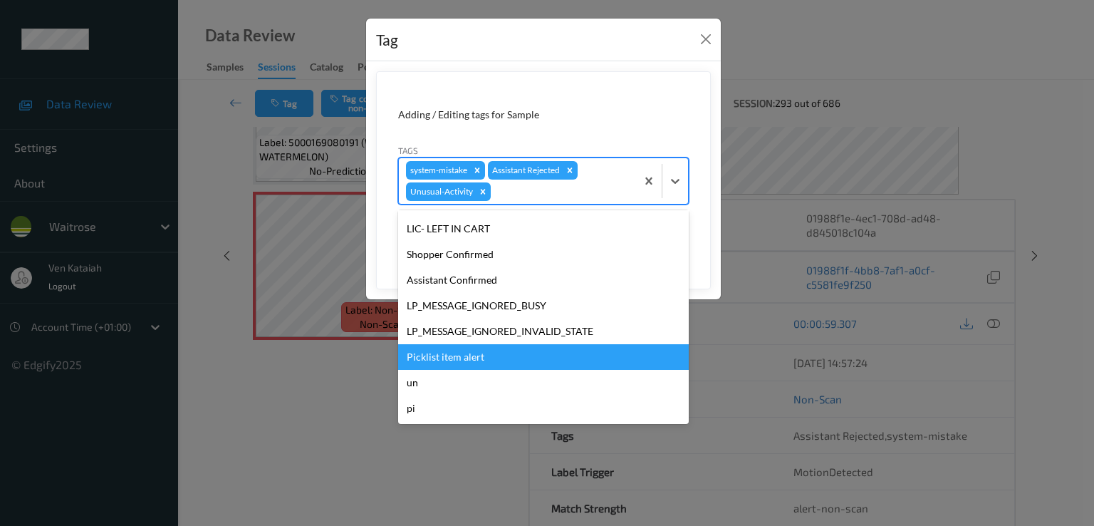
click at [429, 359] on div "Picklist item alert" at bounding box center [543, 357] width 291 height 26
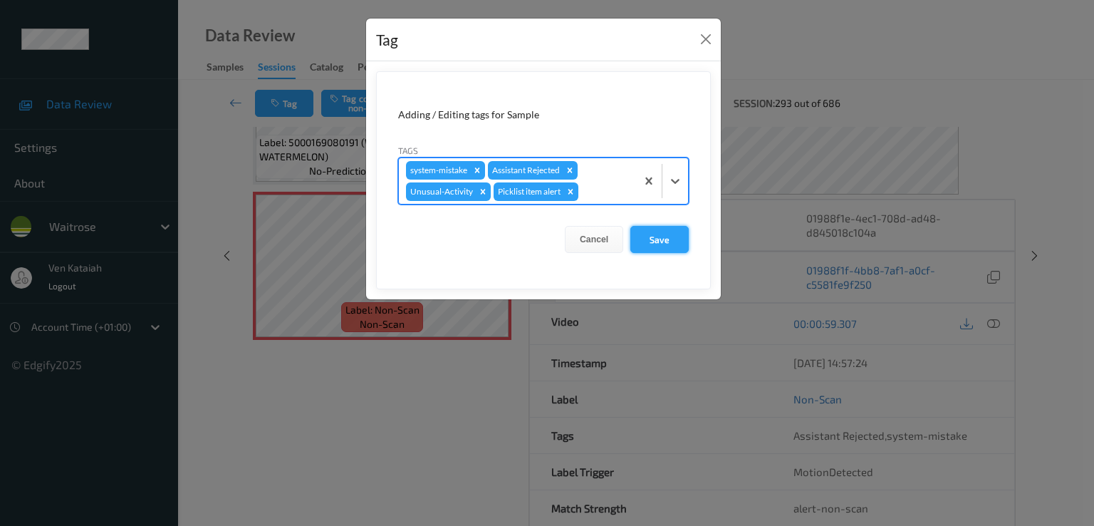
click at [661, 239] on button "Save" at bounding box center [659, 239] width 58 height 27
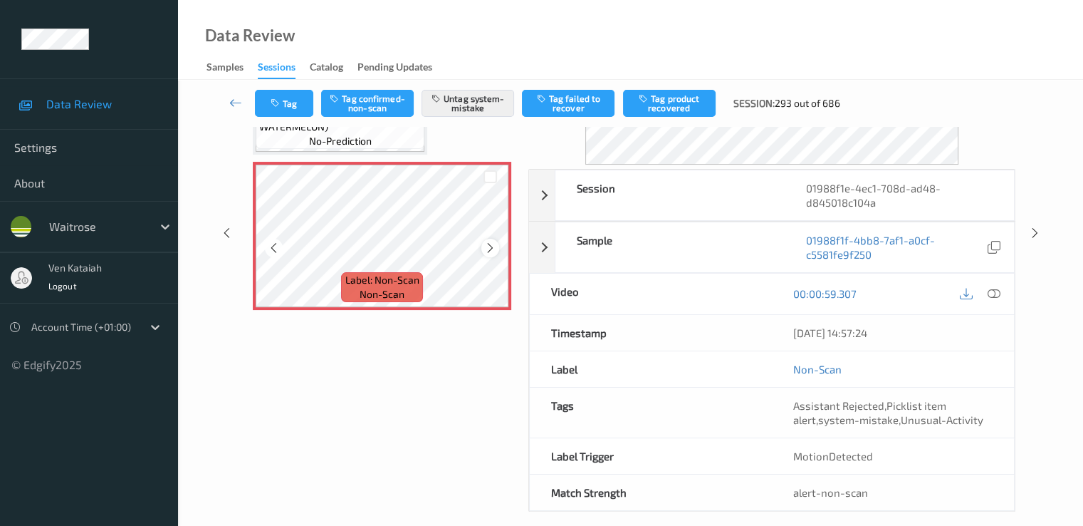
scroll to position [185, 0]
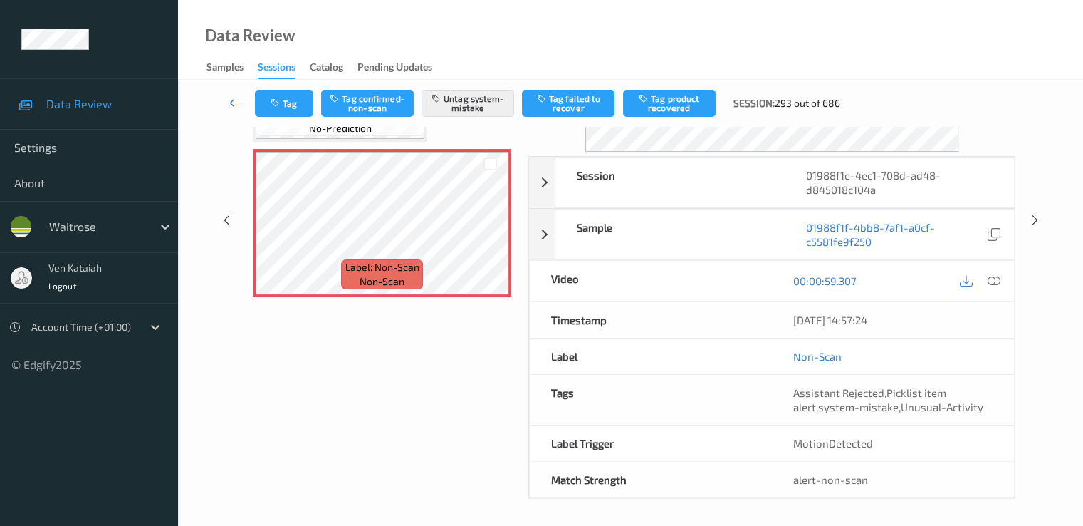
click at [231, 104] on icon at bounding box center [235, 102] width 13 height 14
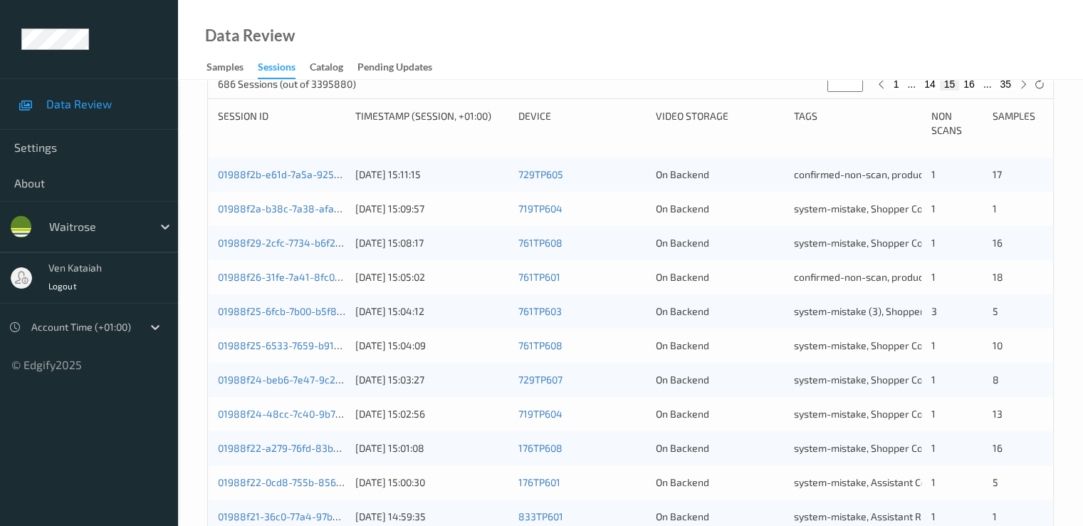
scroll to position [658, 0]
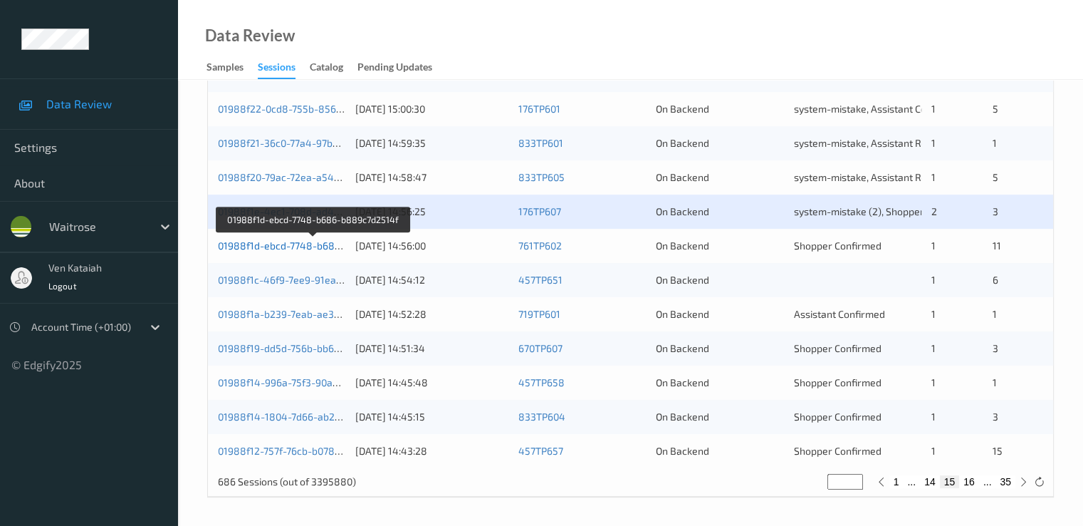
click at [295, 246] on link "01988f1d-ebcd-7748-b686-b889c7d2514f" at bounding box center [314, 245] width 192 height 12
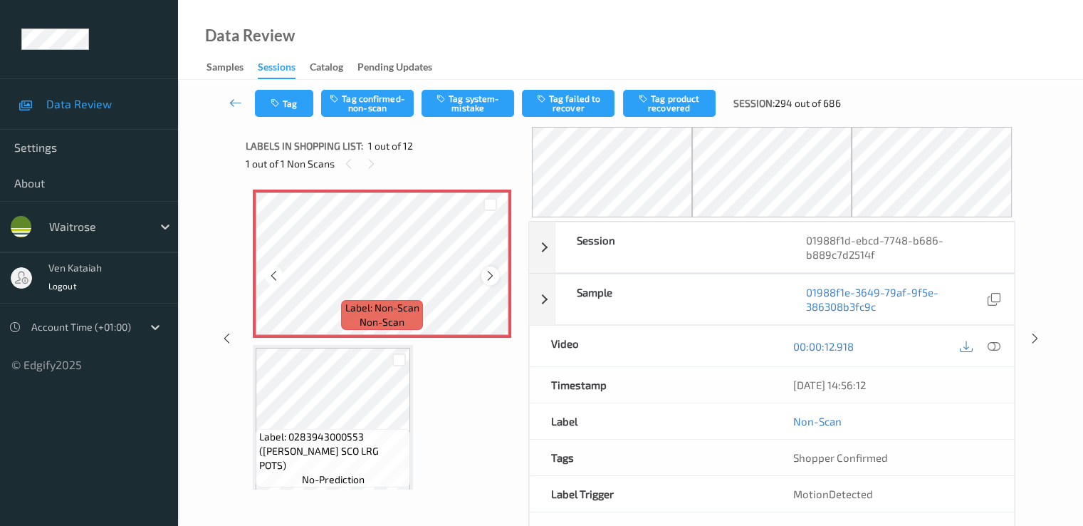
click at [495, 274] on icon at bounding box center [490, 275] width 12 height 13
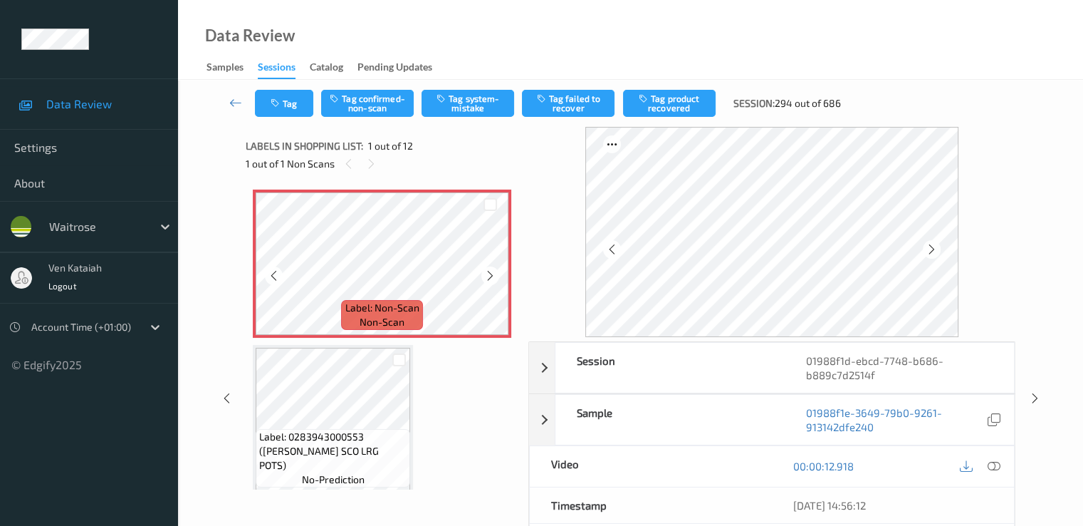
click at [495, 274] on icon at bounding box center [490, 275] width 12 height 13
click at [275, 277] on icon at bounding box center [274, 275] width 12 height 13
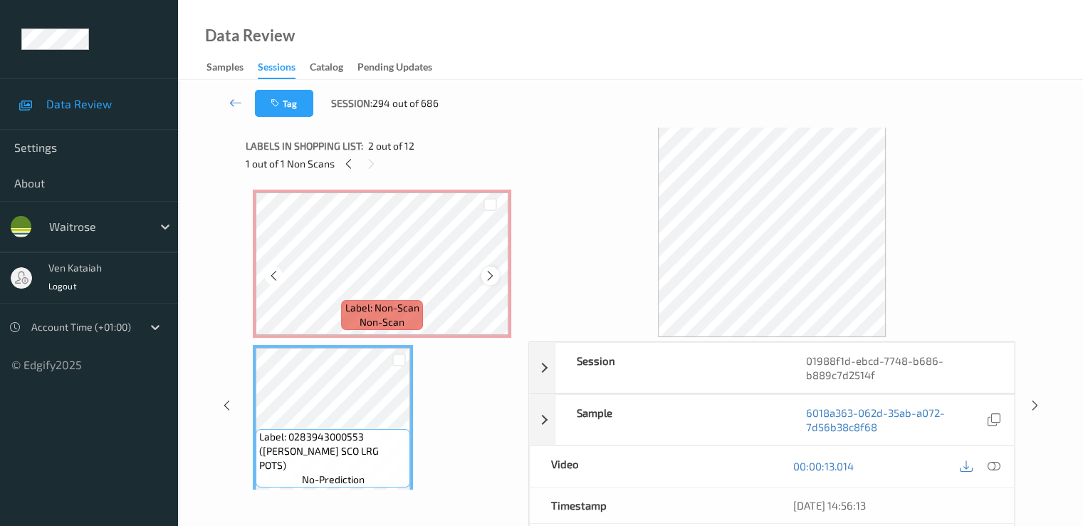
click at [495, 274] on icon at bounding box center [490, 275] width 12 height 13
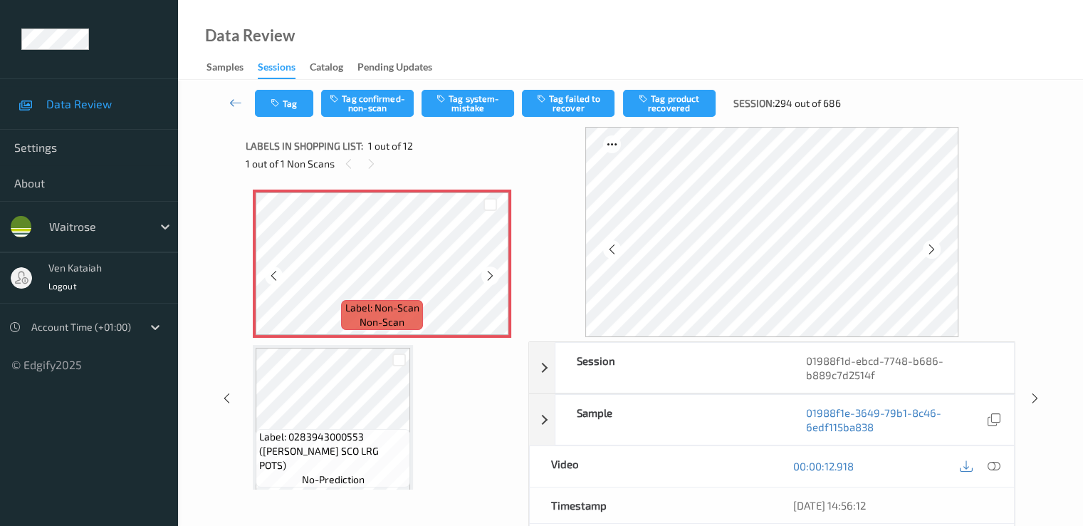
click at [495, 274] on icon at bounding box center [490, 275] width 12 height 13
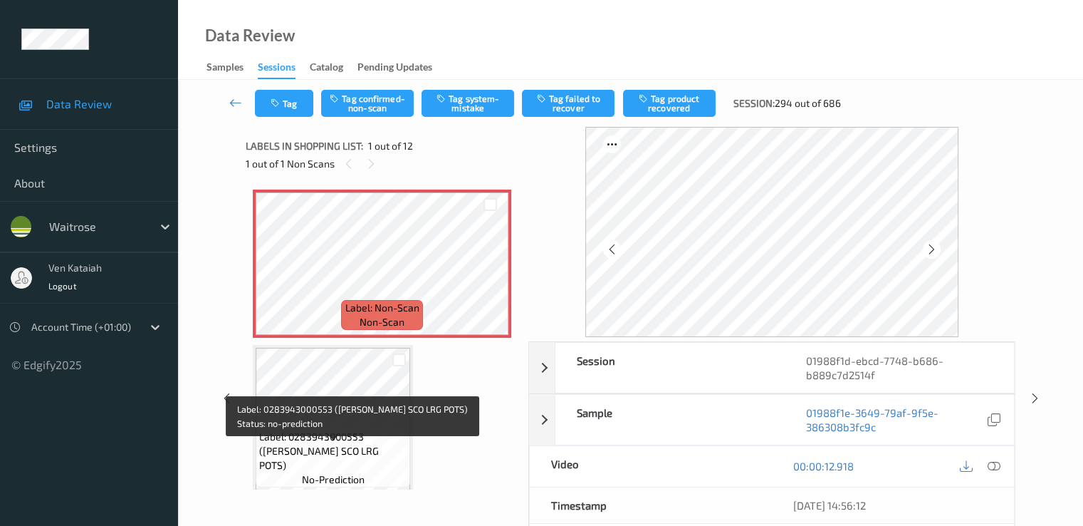
click at [355, 472] on span "no-prediction" at bounding box center [333, 479] width 63 height 14
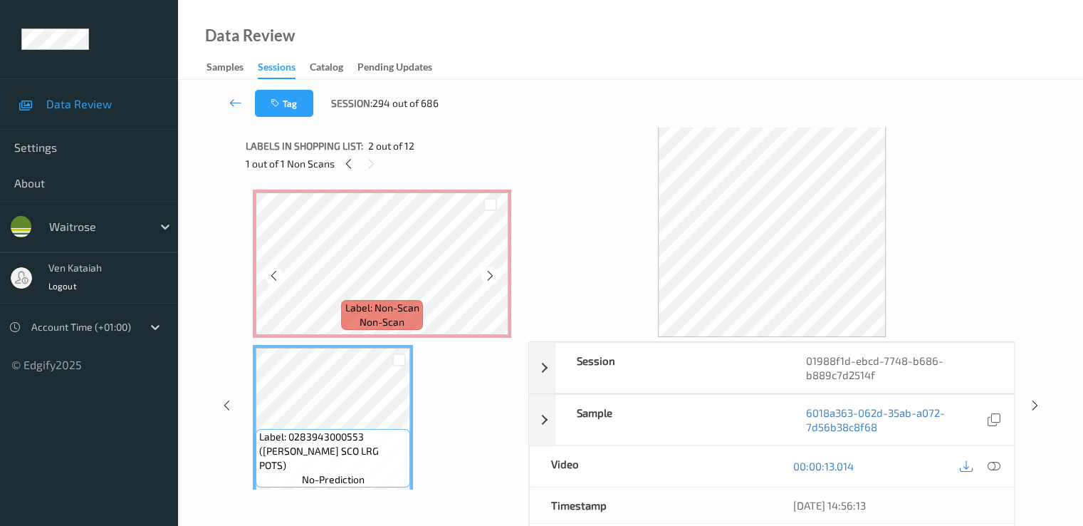
click at [390, 311] on span "Label: Non-Scan" at bounding box center [382, 308] width 74 height 14
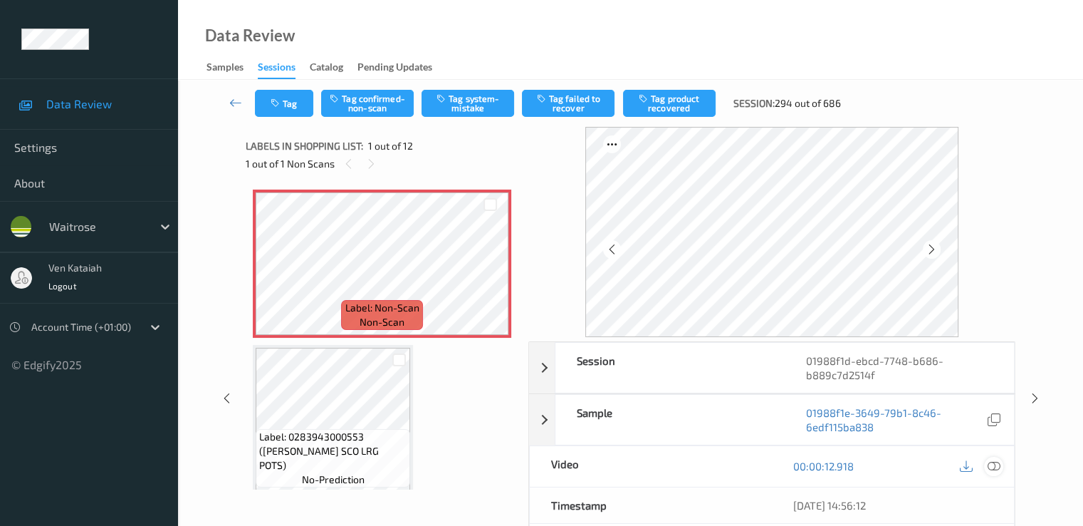
click at [996, 462] on icon at bounding box center [993, 465] width 13 height 13
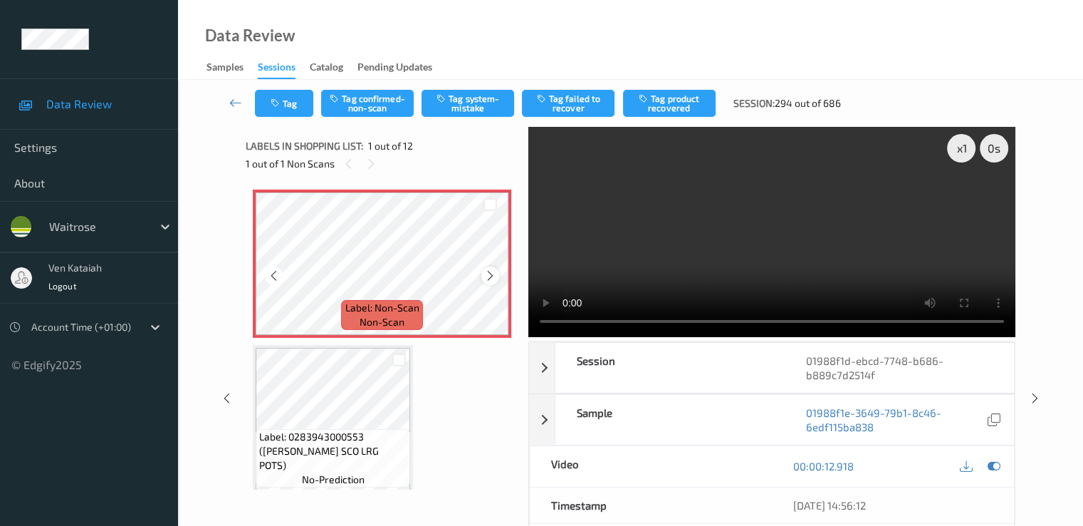
click at [491, 278] on icon at bounding box center [490, 275] width 12 height 13
click at [995, 469] on icon at bounding box center [993, 465] width 13 height 13
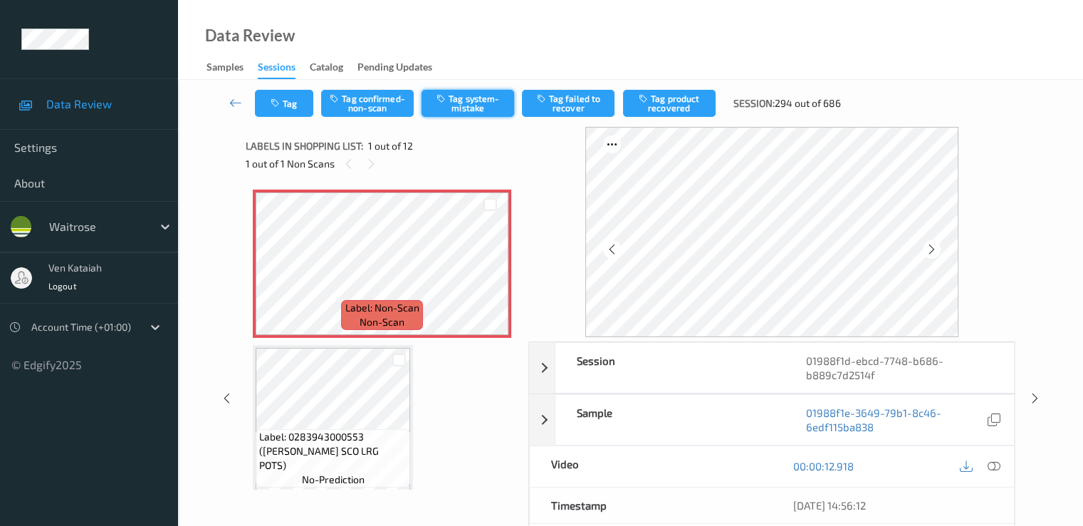
click at [481, 100] on button "Tag system-mistake" at bounding box center [468, 103] width 93 height 27
click at [298, 106] on button "Tag" at bounding box center [284, 103] width 58 height 27
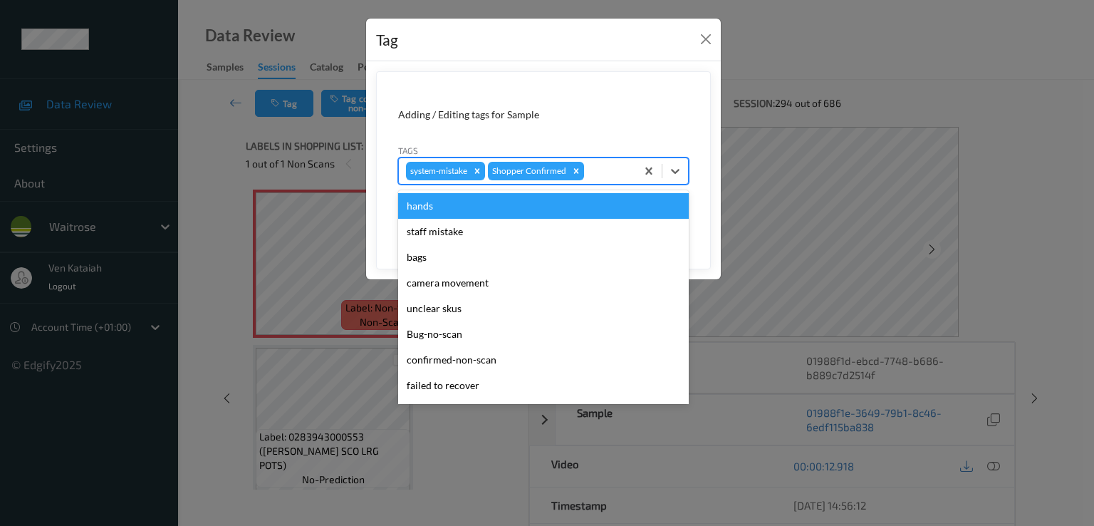
click at [618, 175] on div at bounding box center [608, 170] width 42 height 17
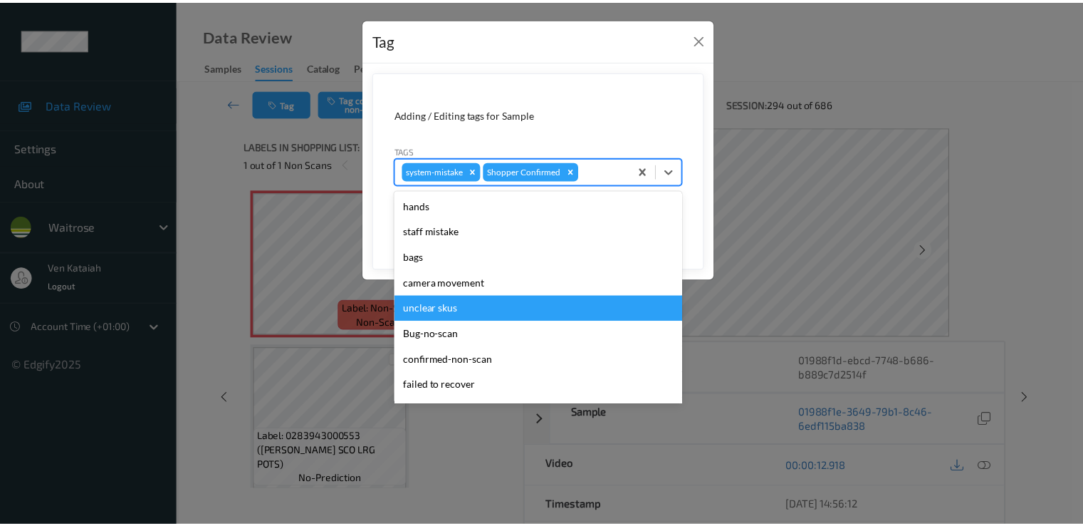
scroll to position [279, 0]
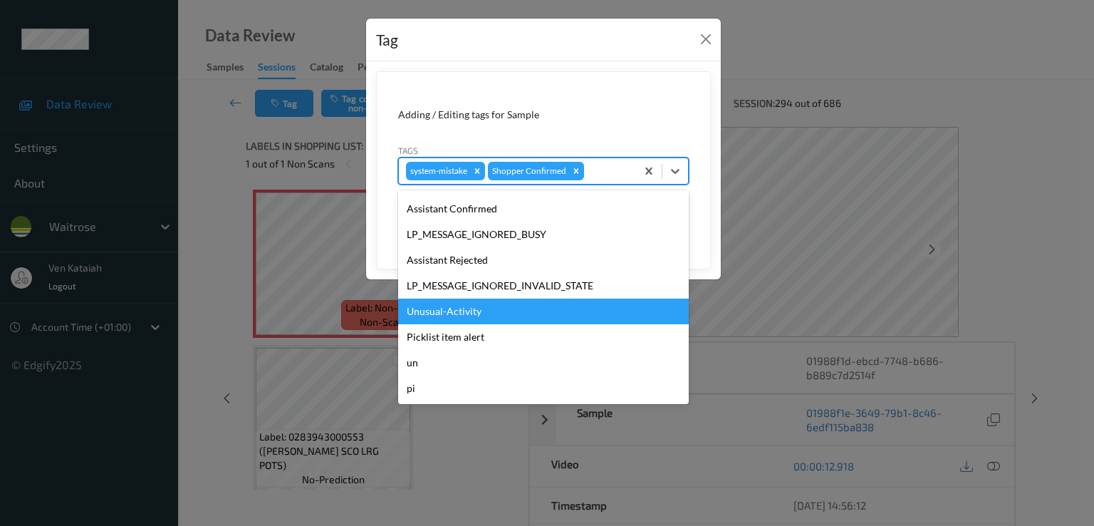
click at [467, 320] on div "Unusual-Activity" at bounding box center [543, 311] width 291 height 26
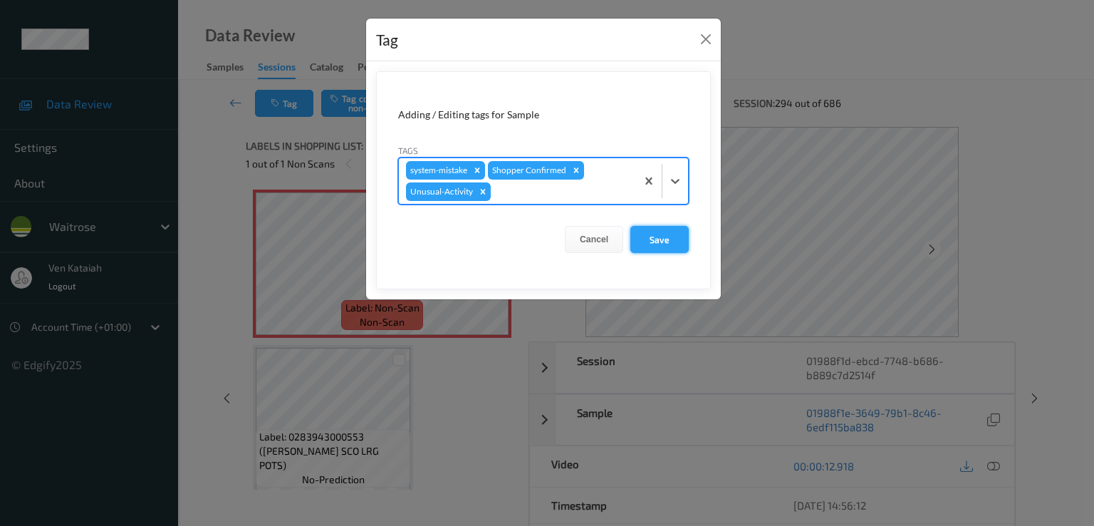
click at [676, 238] on button "Save" at bounding box center [659, 239] width 58 height 27
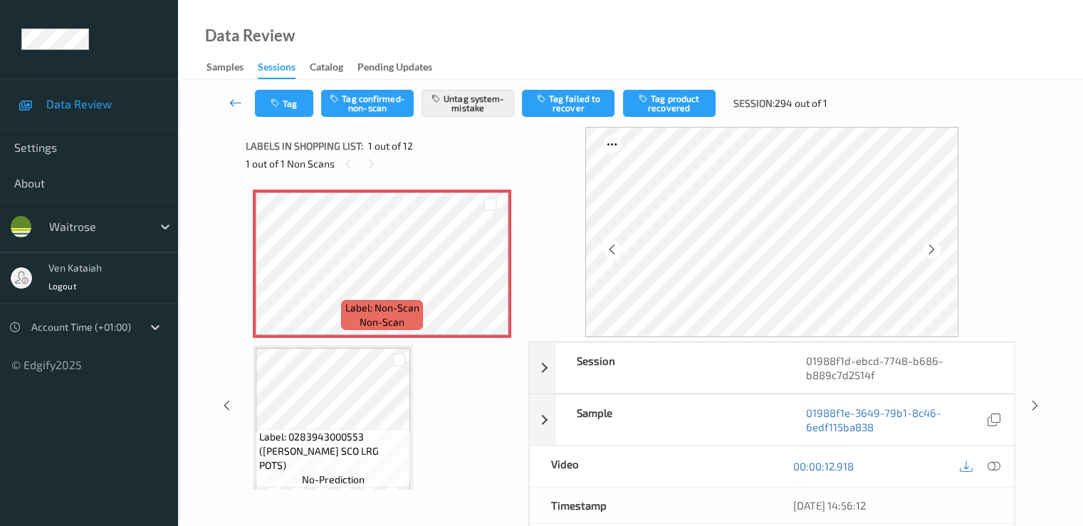
click at [240, 100] on icon at bounding box center [235, 102] width 13 height 14
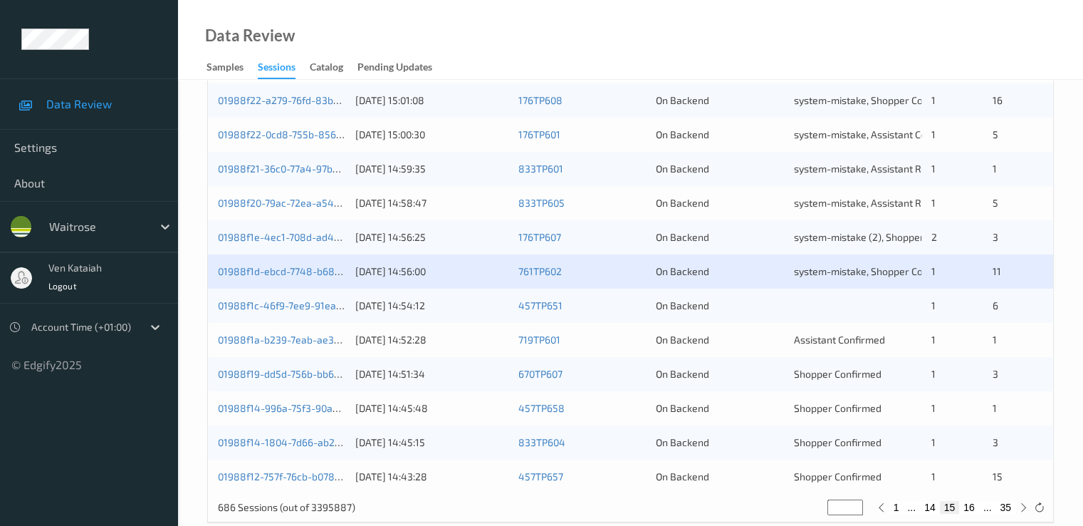
scroll to position [658, 0]
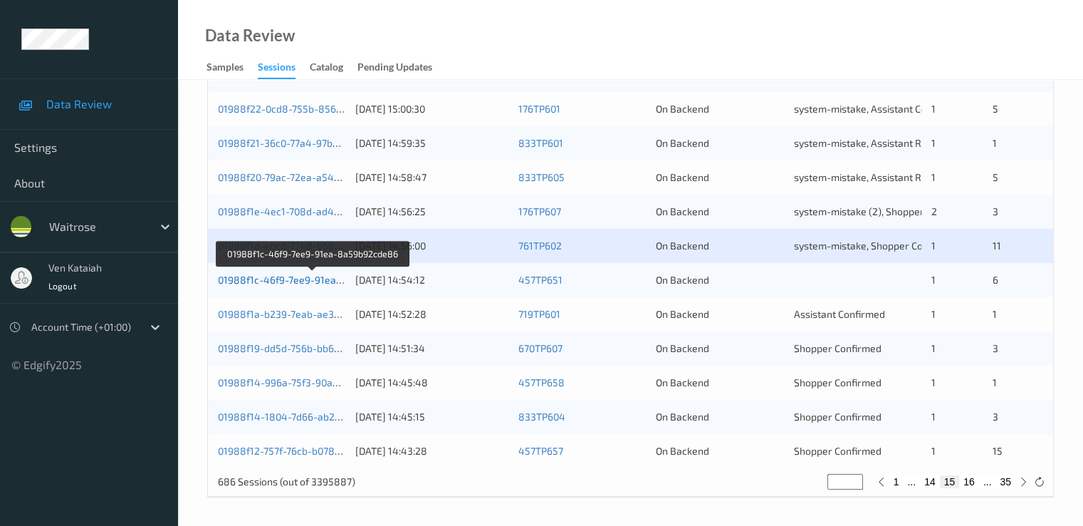
click at [302, 277] on link "01988f1c-46f9-7ee9-91ea-8a59b92cde86" at bounding box center [314, 280] width 192 height 12
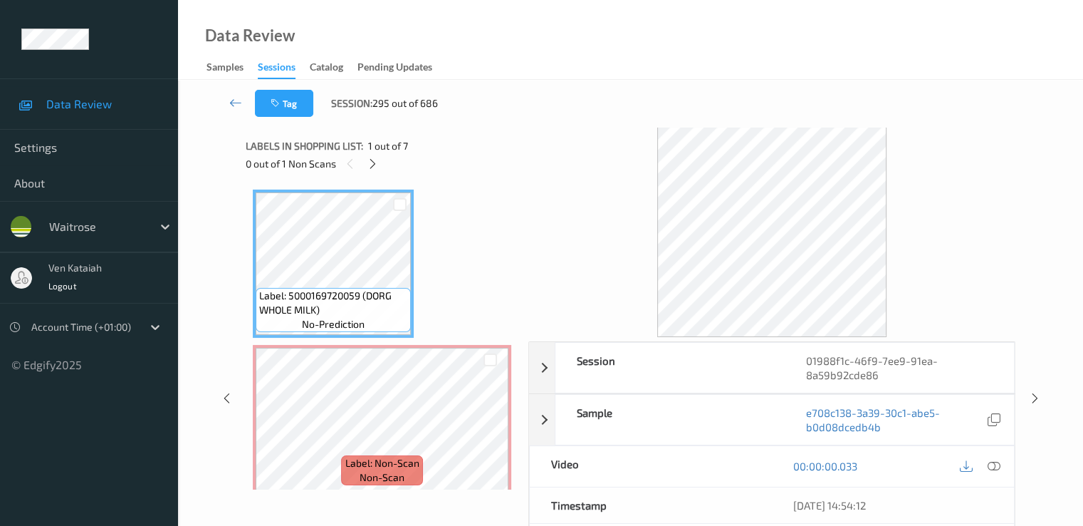
drag, startPoint x: 419, startPoint y: 291, endPoint x: 405, endPoint y: 289, distance: 14.3
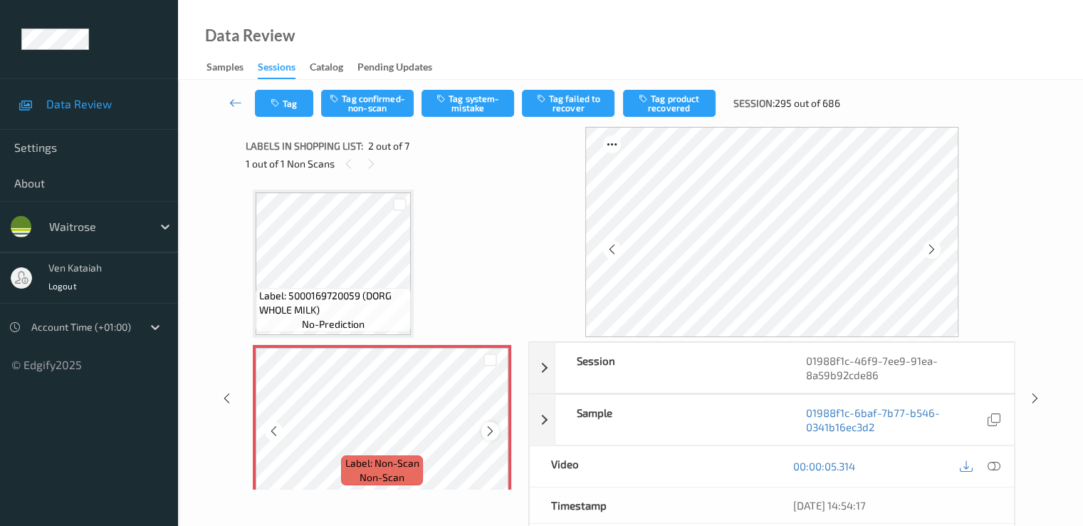
click at [489, 429] on icon at bounding box center [490, 430] width 12 height 13
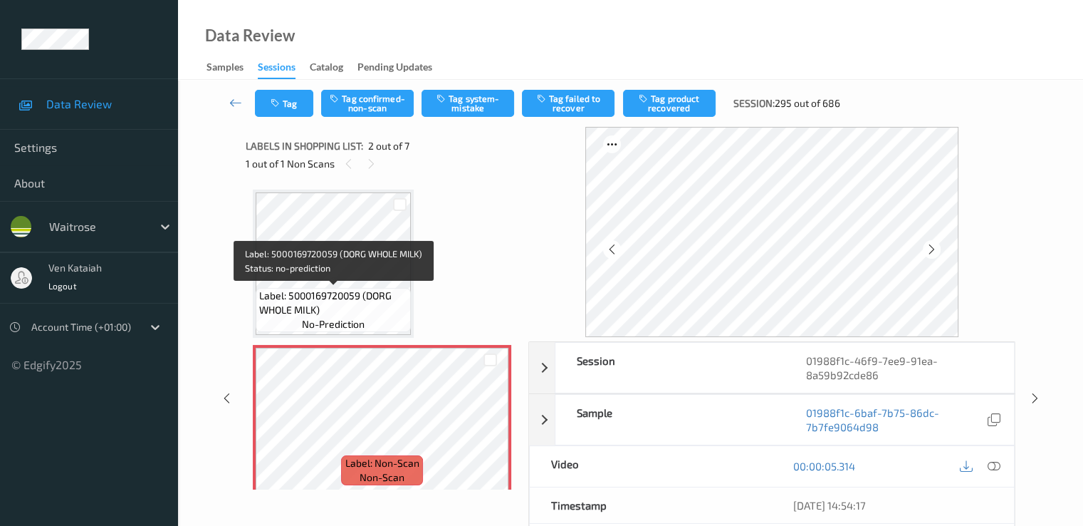
click at [388, 308] on span "Label: 5000169720059 (DORG WHOLE MILK)" at bounding box center [333, 302] width 148 height 28
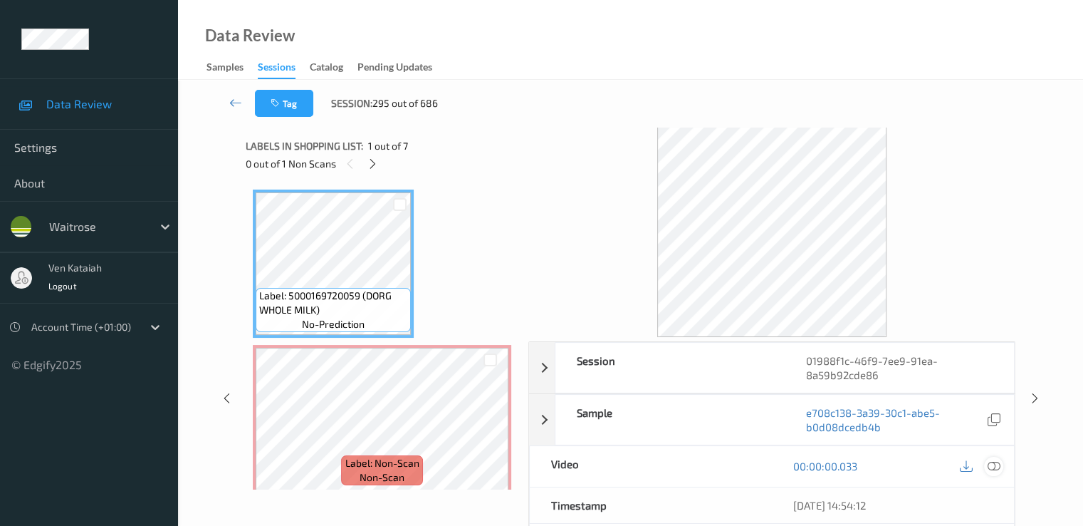
click at [990, 469] on icon at bounding box center [993, 465] width 13 height 13
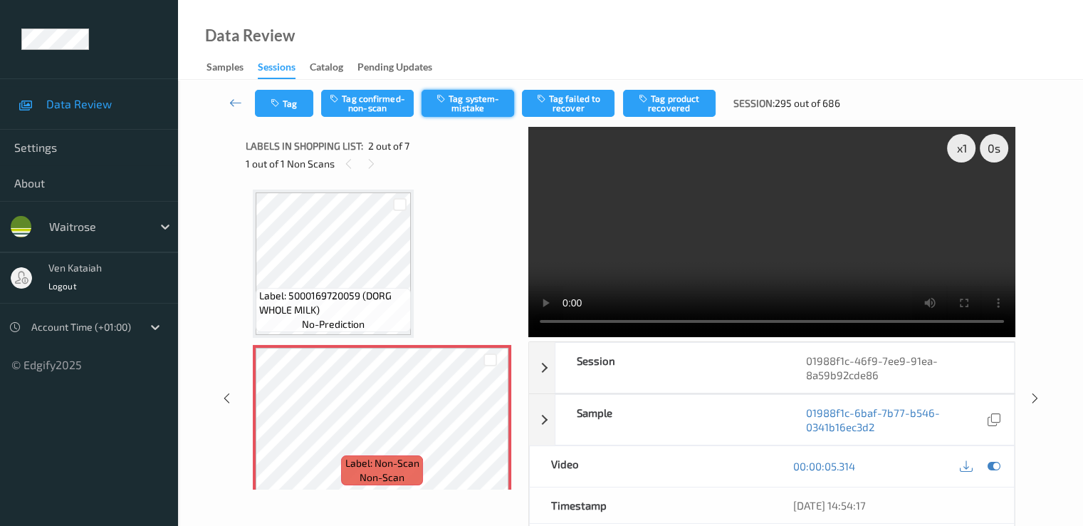
click at [474, 112] on button "Tag system-mistake" at bounding box center [468, 103] width 93 height 27
click at [292, 112] on button "Tag" at bounding box center [284, 103] width 58 height 27
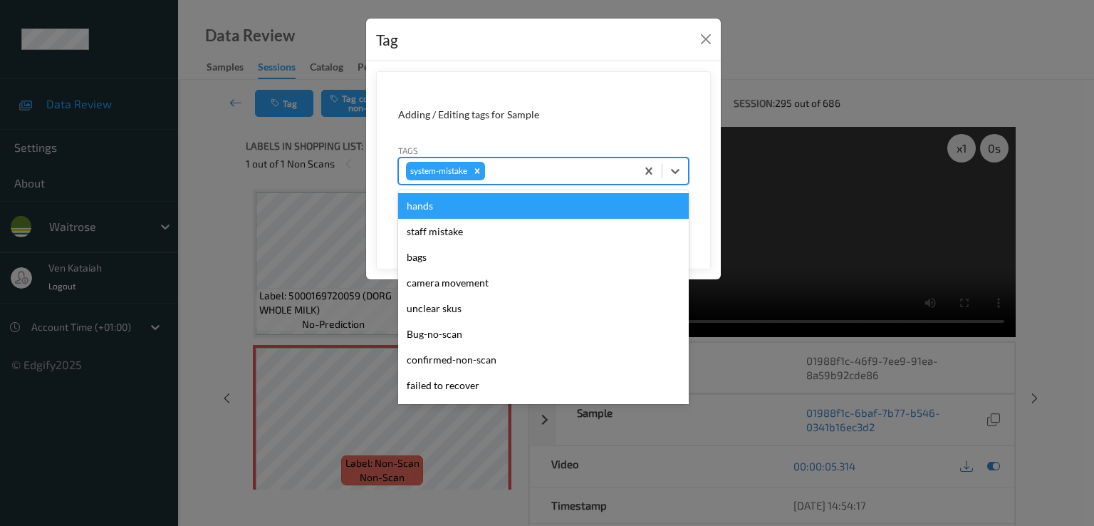
click at [521, 175] on div at bounding box center [558, 170] width 141 height 17
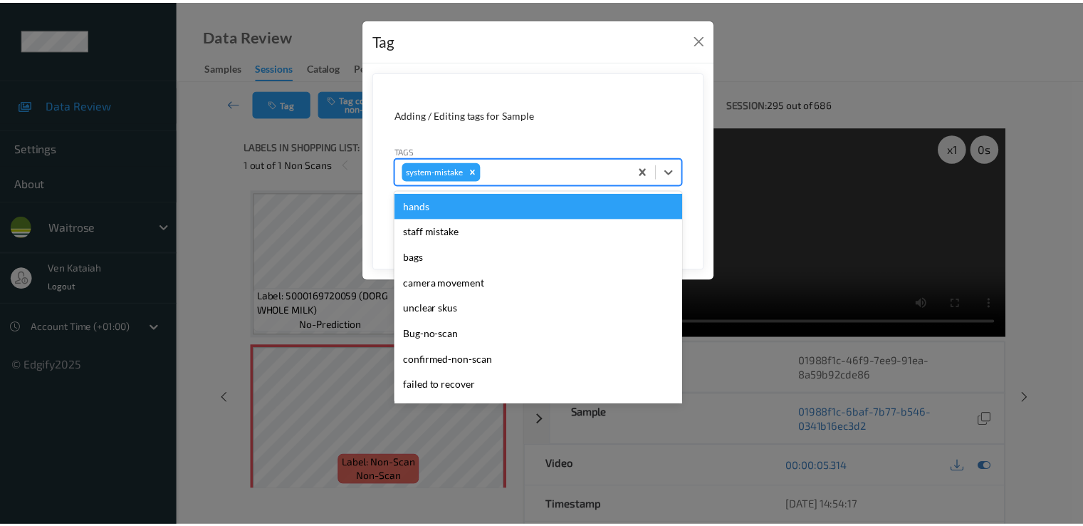
scroll to position [305, 0]
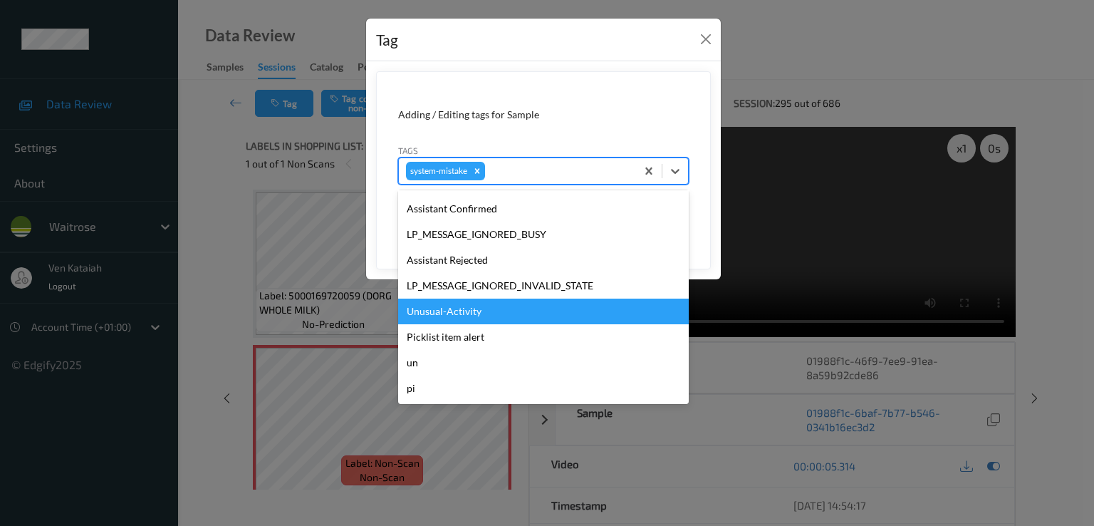
click at [481, 301] on div "Unusual-Activity" at bounding box center [543, 311] width 291 height 26
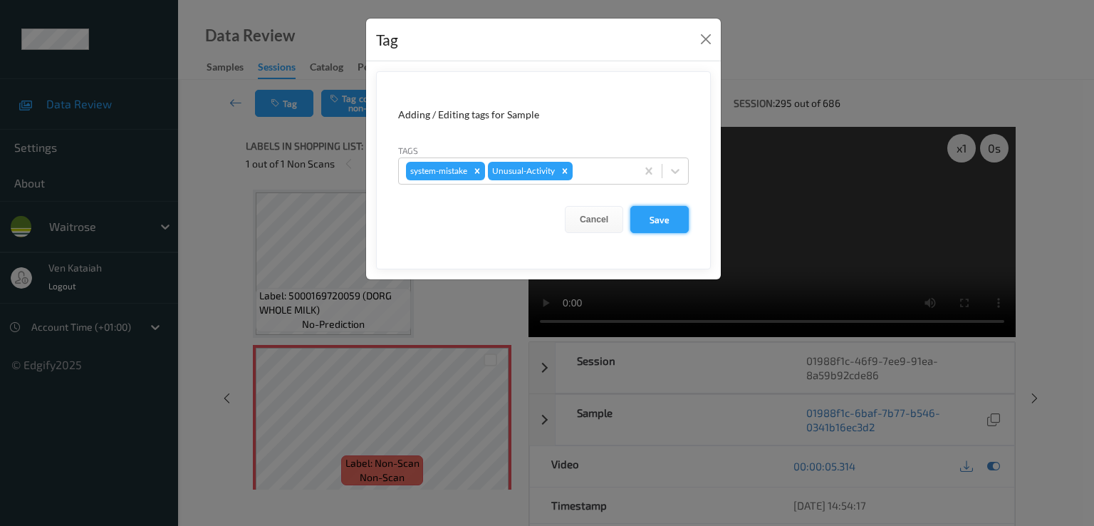
click at [651, 215] on button "Save" at bounding box center [659, 219] width 58 height 27
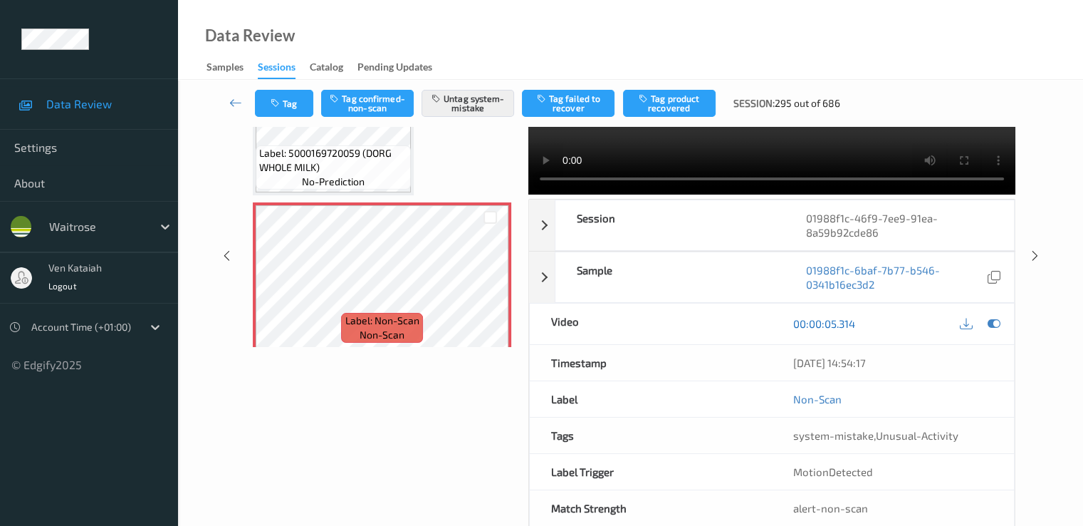
scroll to position [0, 0]
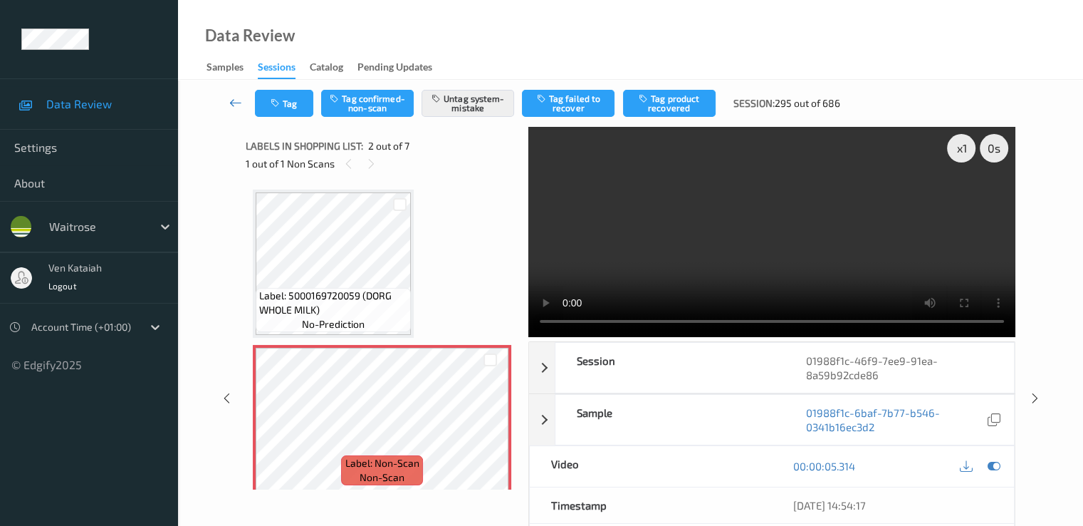
click at [231, 100] on icon at bounding box center [235, 102] width 13 height 14
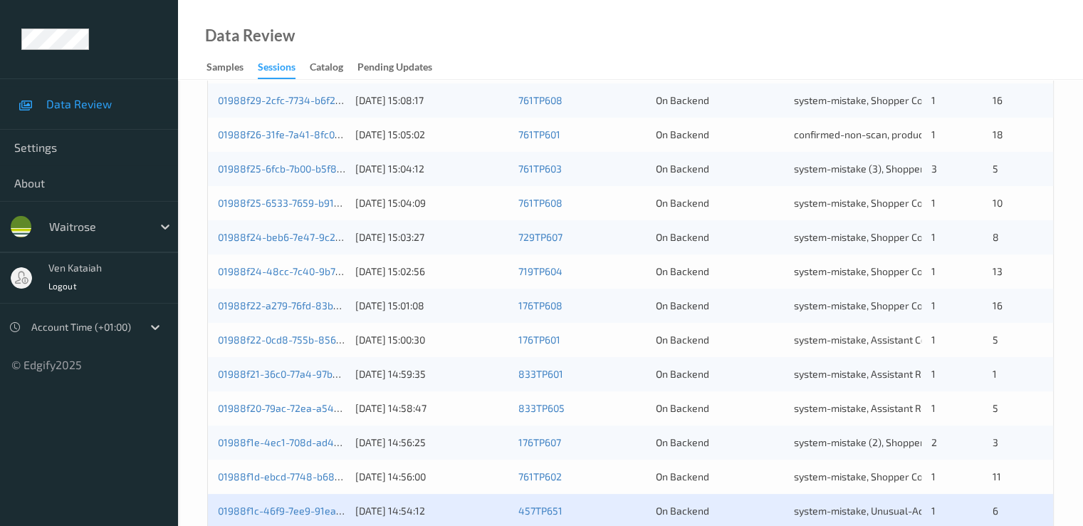
scroll to position [658, 0]
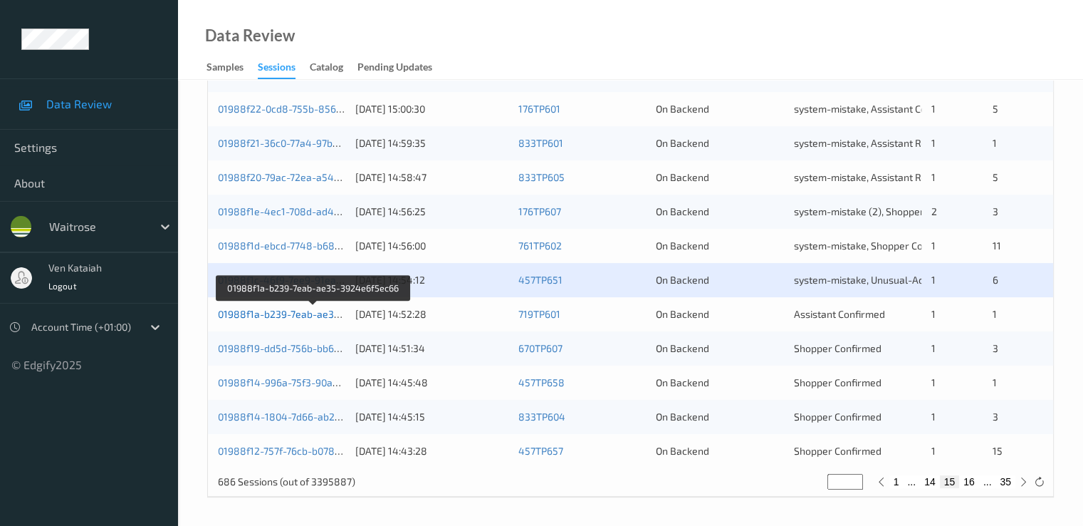
click at [303, 316] on link "01988f1a-b239-7eab-ae35-3924e6f5ec66" at bounding box center [314, 314] width 192 height 12
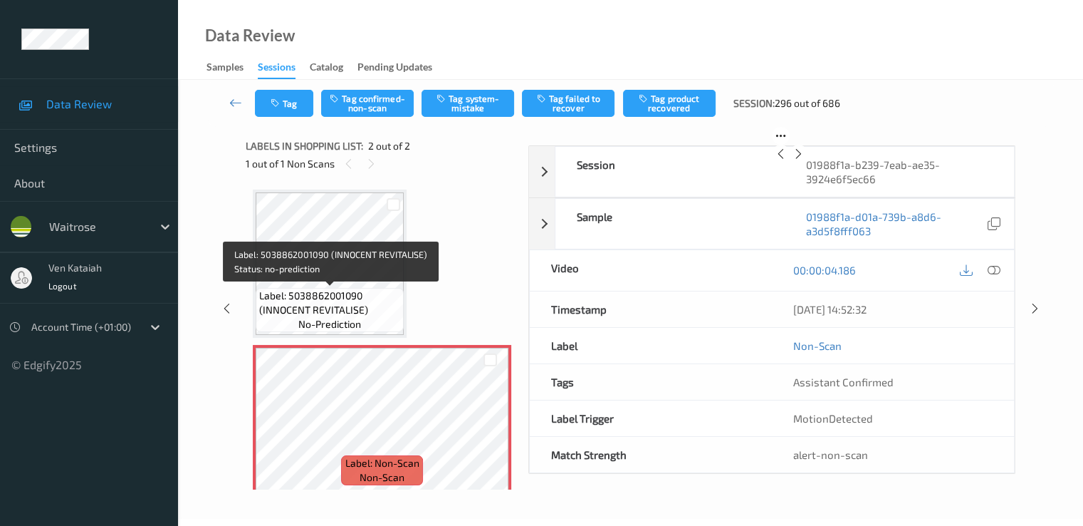
scroll to position [11, 0]
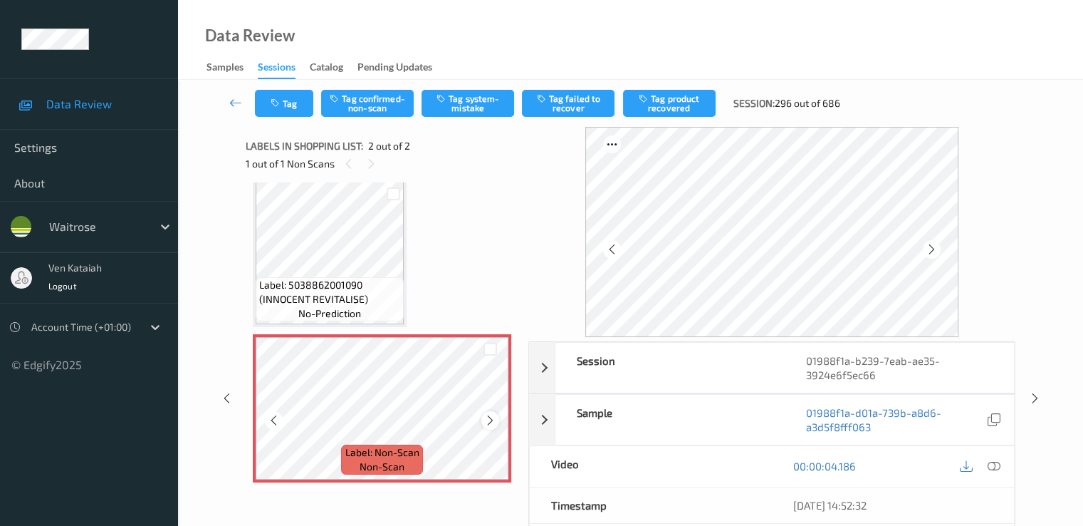
click at [486, 427] on div at bounding box center [490, 420] width 18 height 18
click at [494, 426] on div at bounding box center [490, 420] width 18 height 18
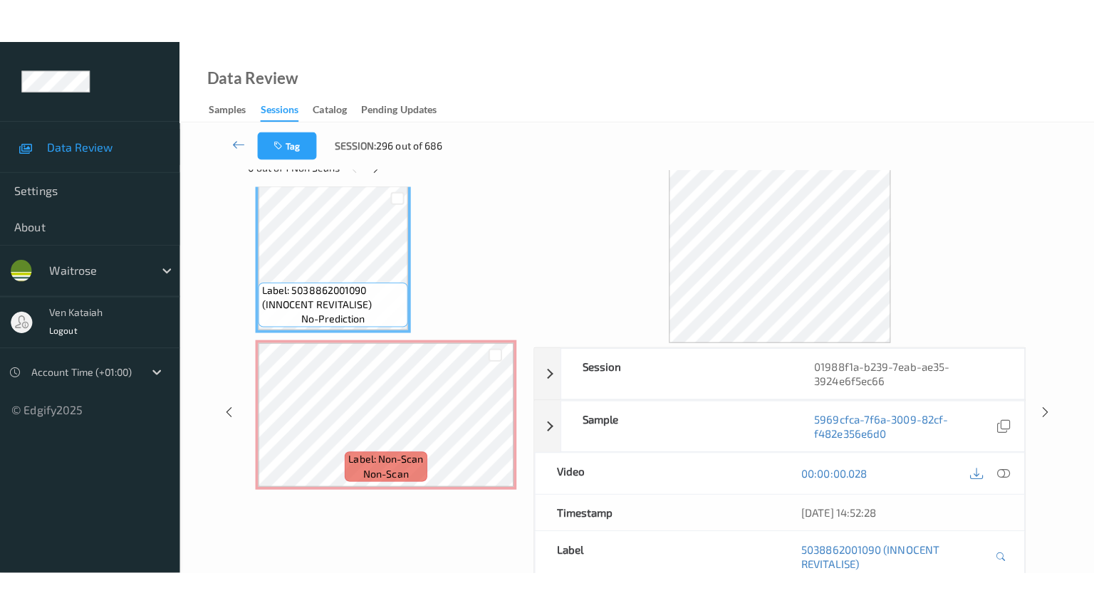
scroll to position [0, 0]
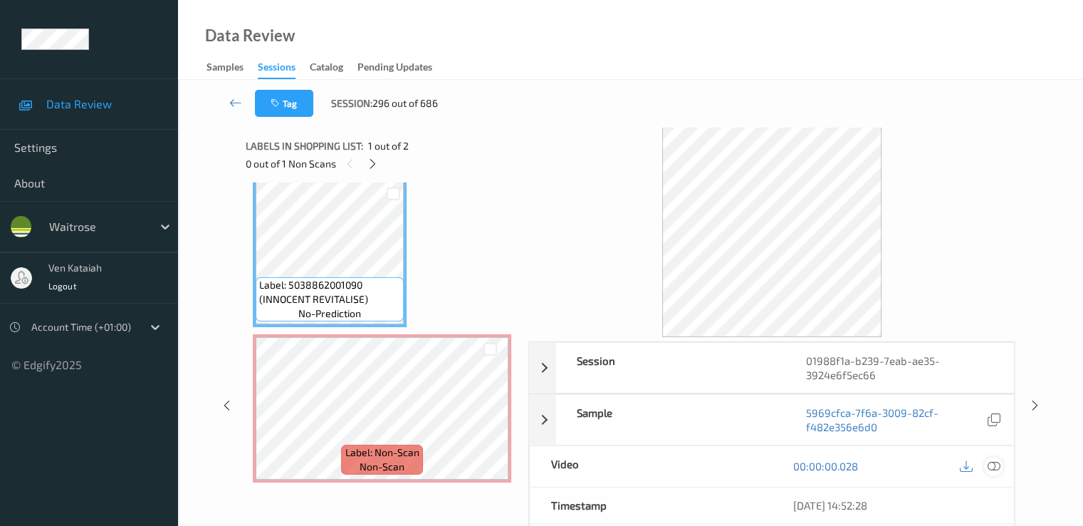
click at [994, 462] on icon at bounding box center [993, 465] width 13 height 13
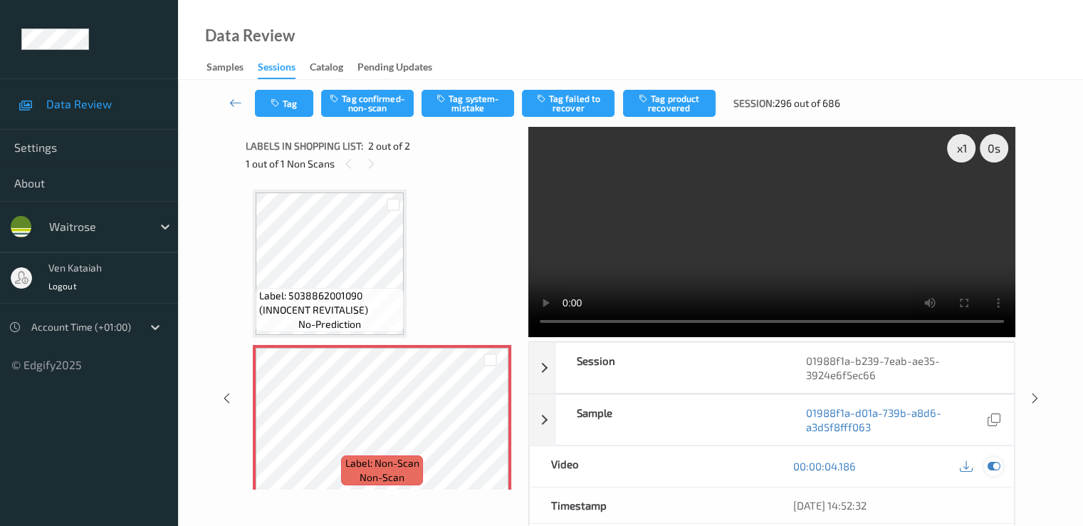
click at [995, 468] on icon at bounding box center [993, 465] width 13 height 13
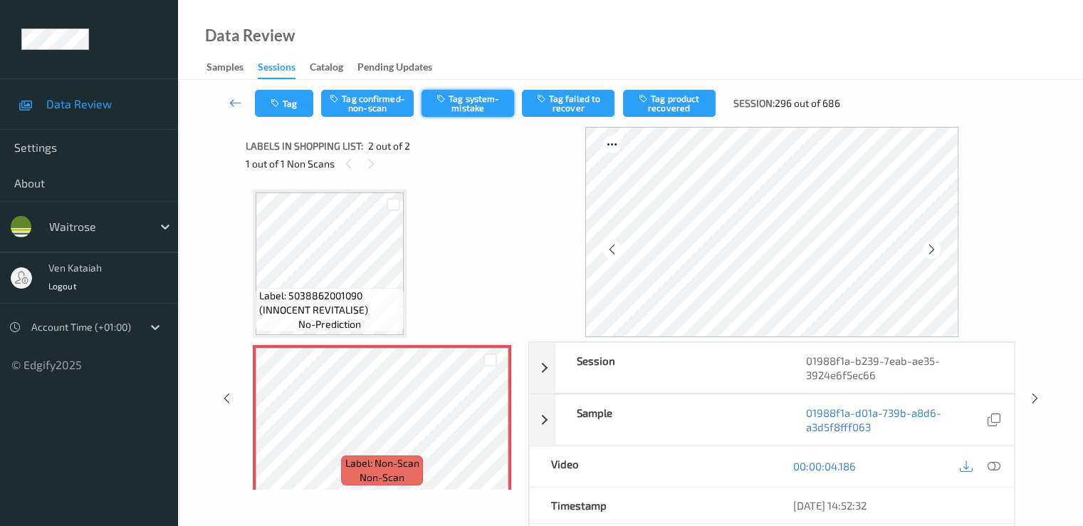
click at [461, 109] on button "Tag system-mistake" at bounding box center [468, 103] width 93 height 27
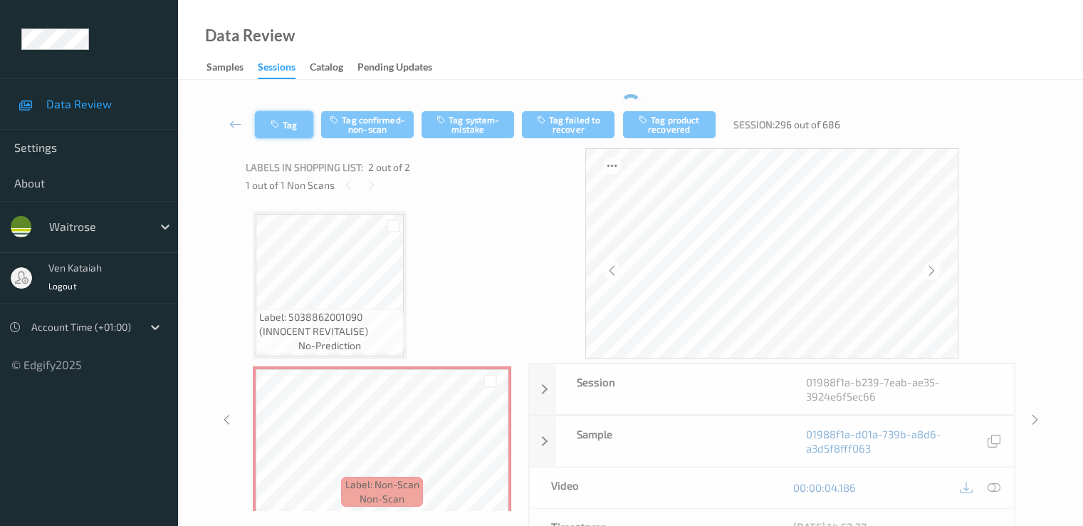
click at [302, 120] on button "Tag" at bounding box center [284, 124] width 58 height 27
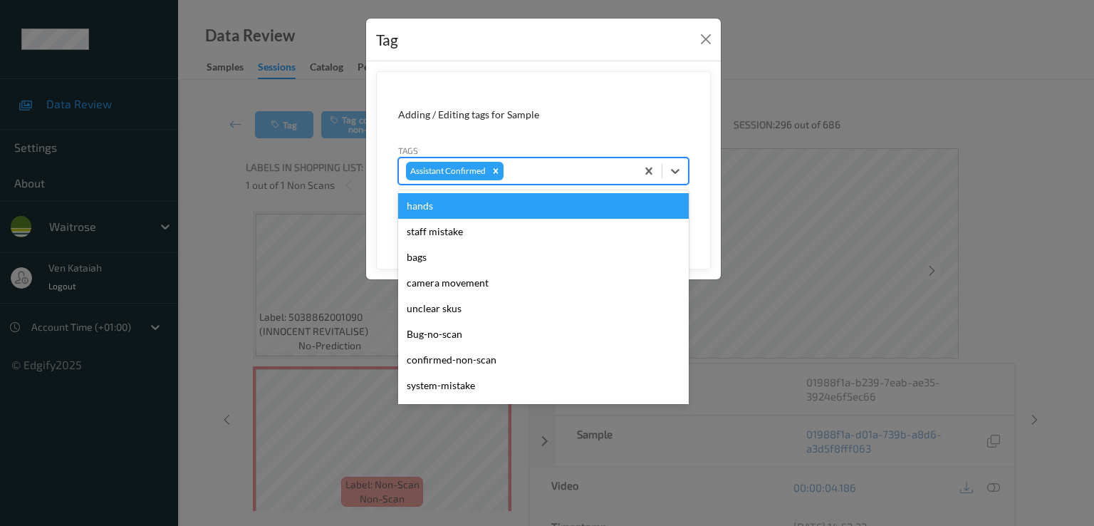
click at [597, 175] on div at bounding box center [567, 170] width 123 height 17
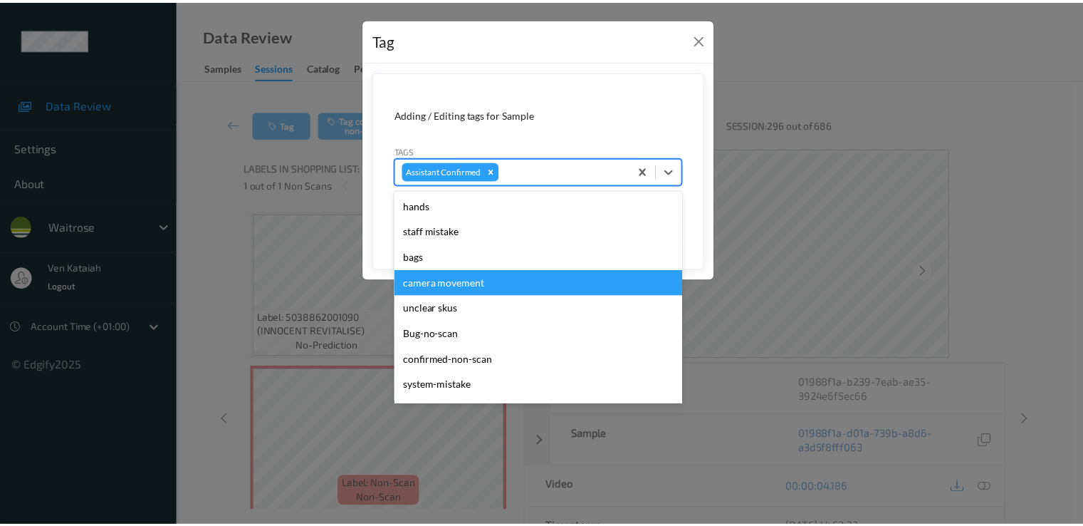
scroll to position [305, 0]
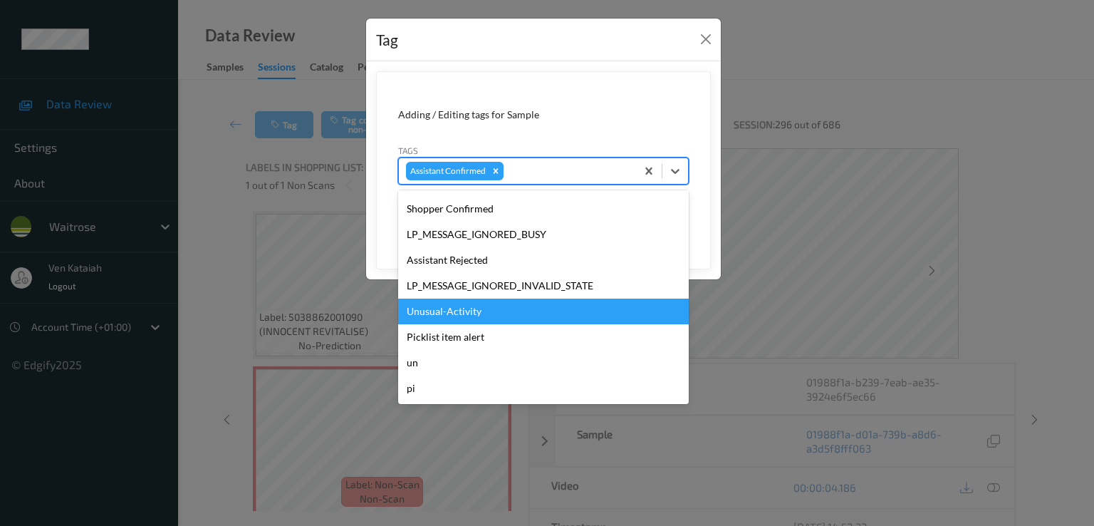
click at [481, 318] on div "Unusual-Activity" at bounding box center [543, 311] width 291 height 26
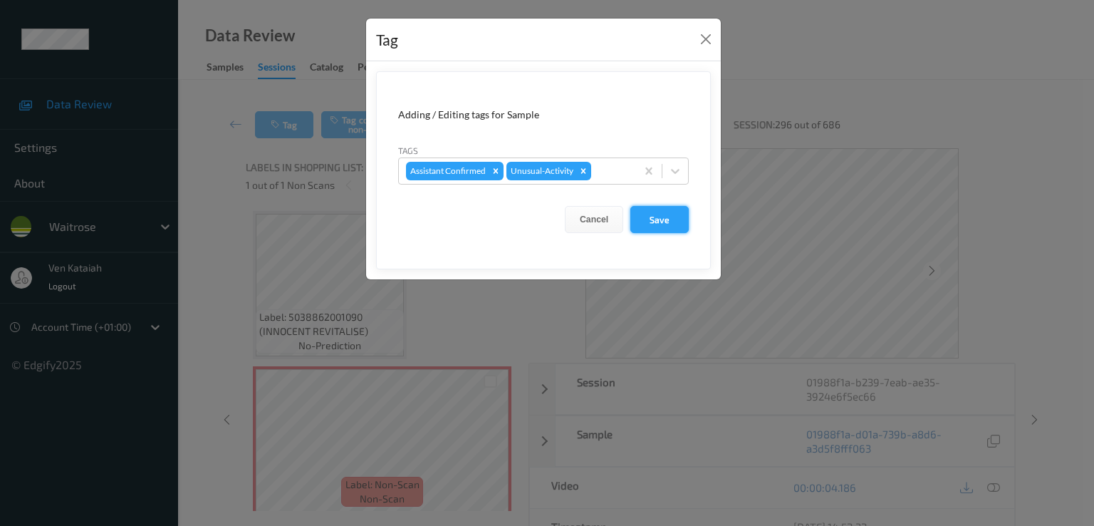
click at [663, 218] on button "Save" at bounding box center [659, 219] width 58 height 27
click at [659, 219] on button "Save" at bounding box center [659, 219] width 58 height 27
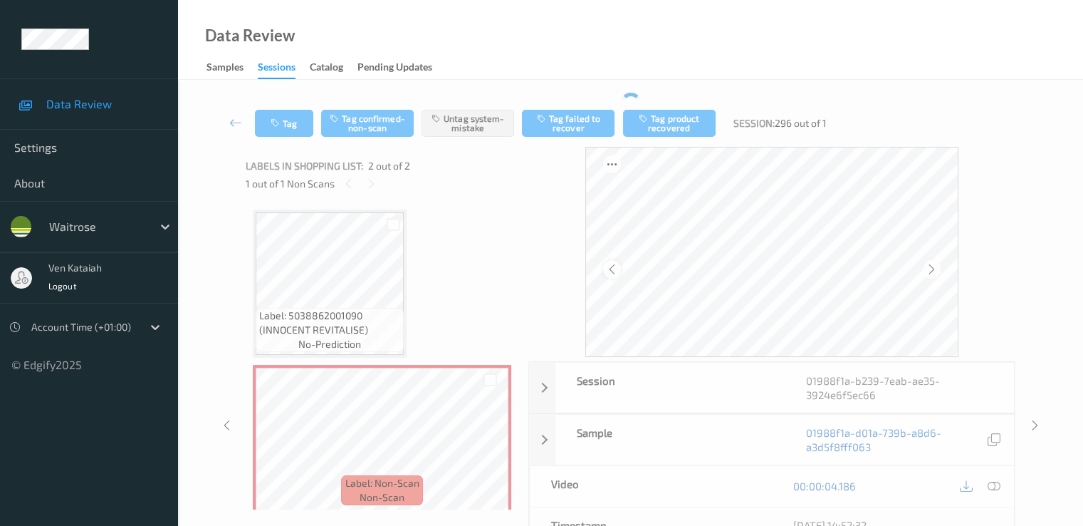
scroll to position [0, 0]
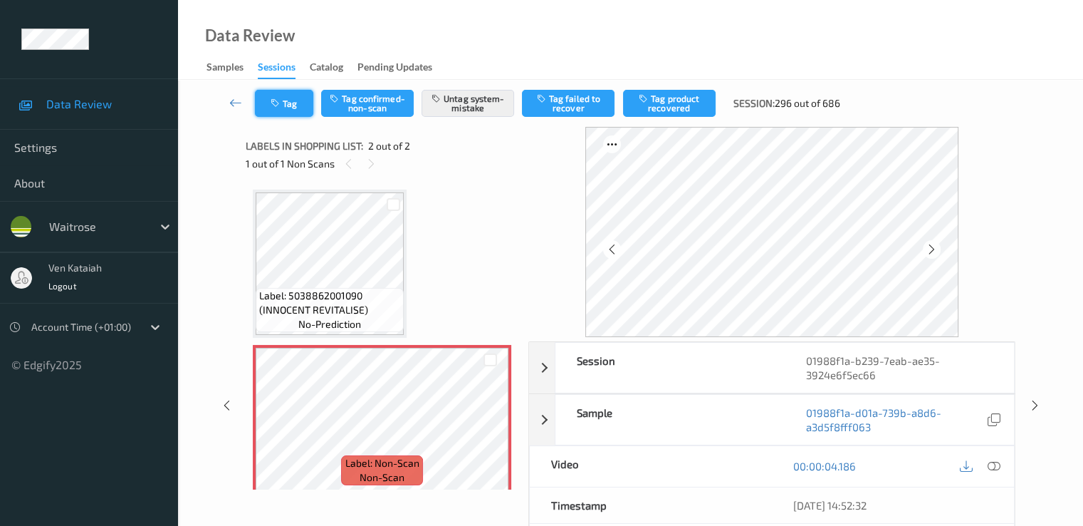
click at [299, 100] on button "Tag" at bounding box center [284, 103] width 58 height 27
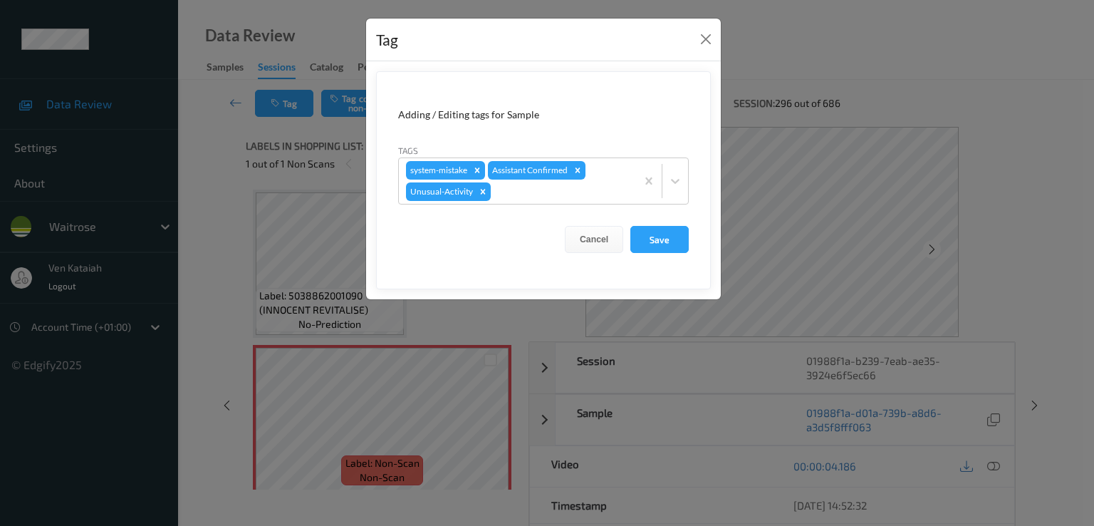
click at [718, 41] on div "Tag" at bounding box center [543, 40] width 355 height 43
click at [693, 39] on div "Tag" at bounding box center [543, 40] width 355 height 43
click at [705, 39] on button "Close" at bounding box center [706, 39] width 20 height 20
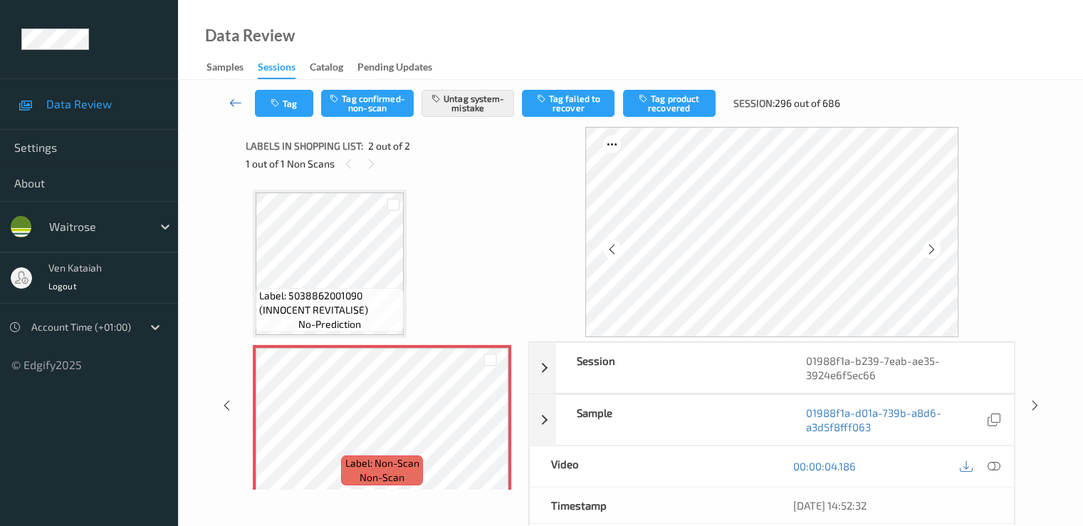
click at [238, 108] on icon at bounding box center [235, 102] width 13 height 14
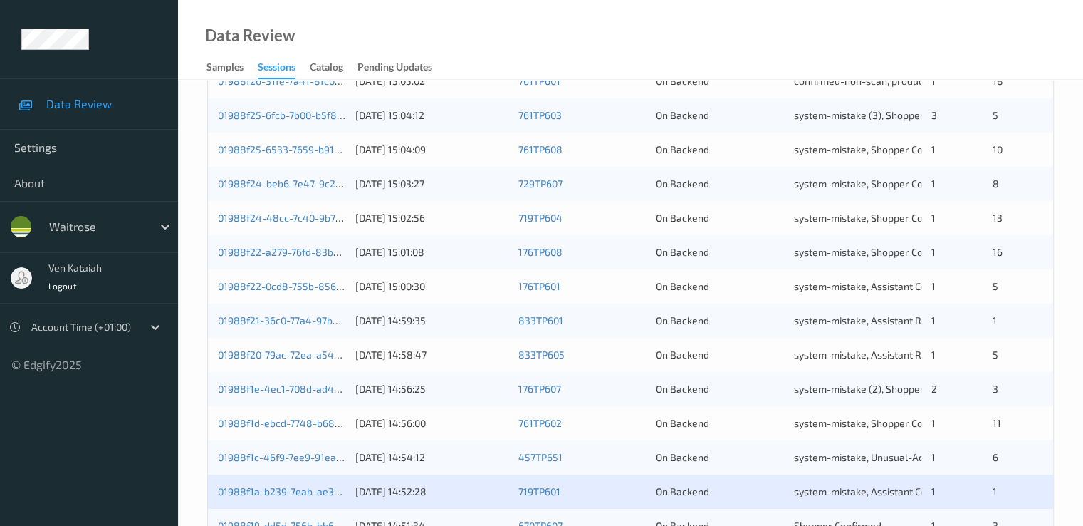
scroll to position [658, 0]
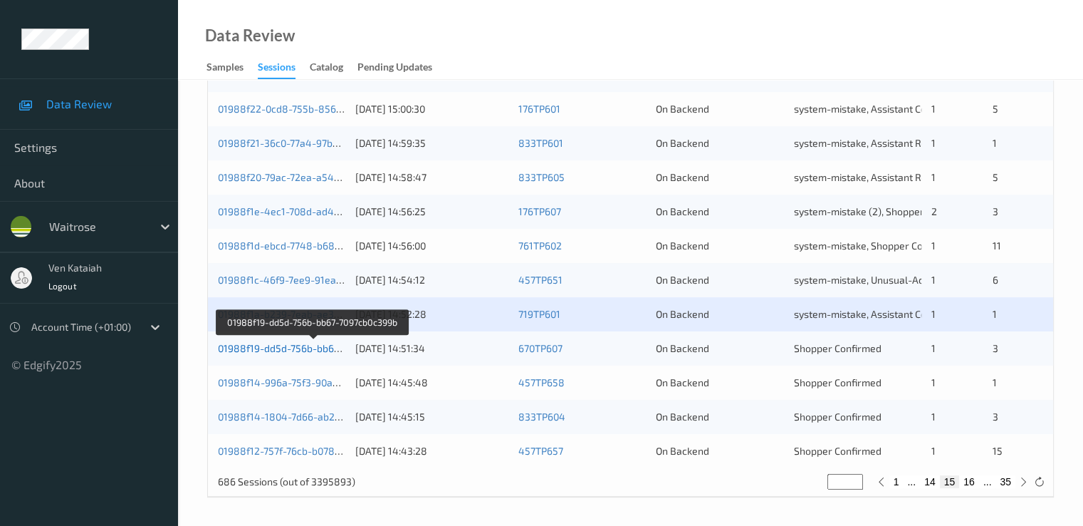
click at [293, 349] on link "01988f19-dd5d-756b-bb67-7097cb0c399b" at bounding box center [313, 348] width 190 height 12
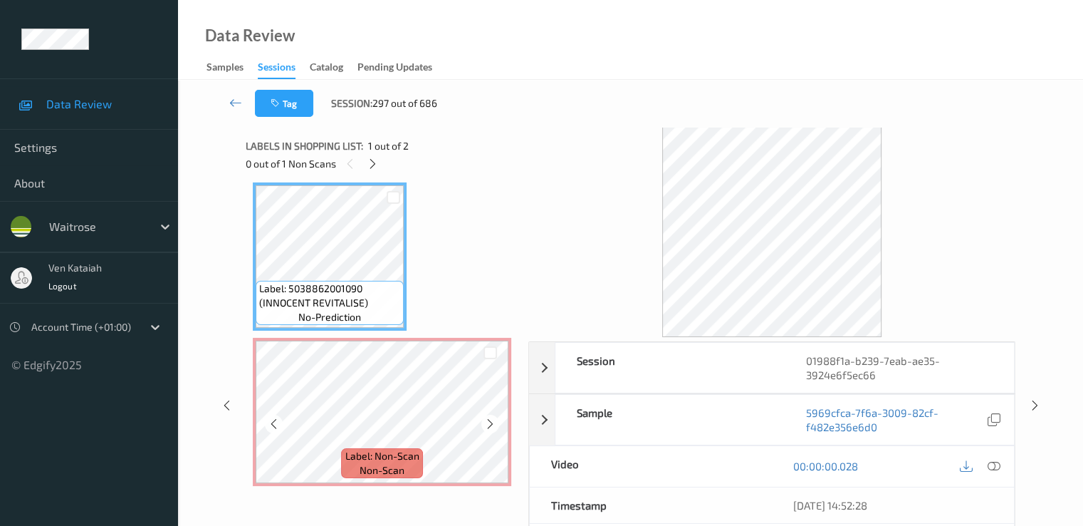
scroll to position [11, 0]
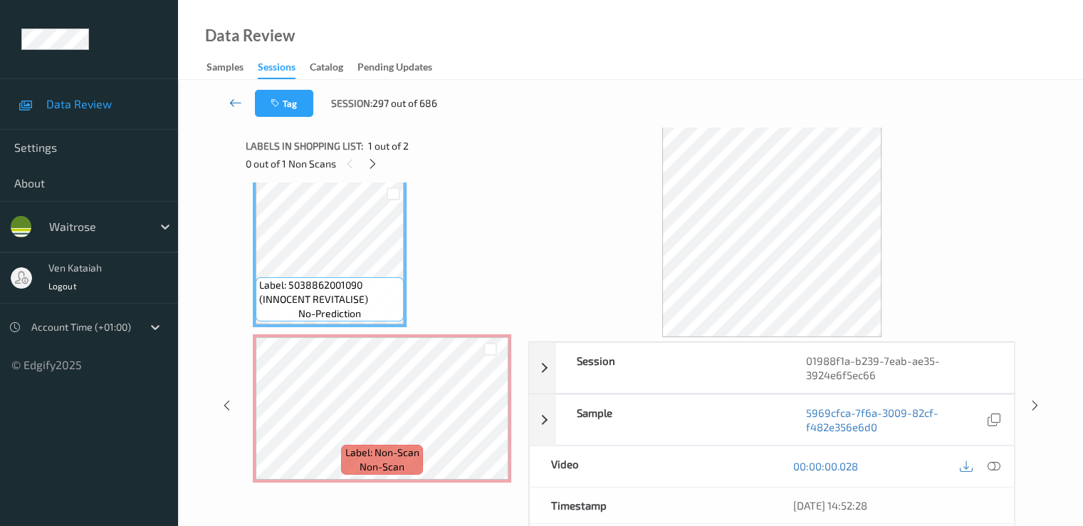
click at [242, 107] on link at bounding box center [236, 103] width 38 height 27
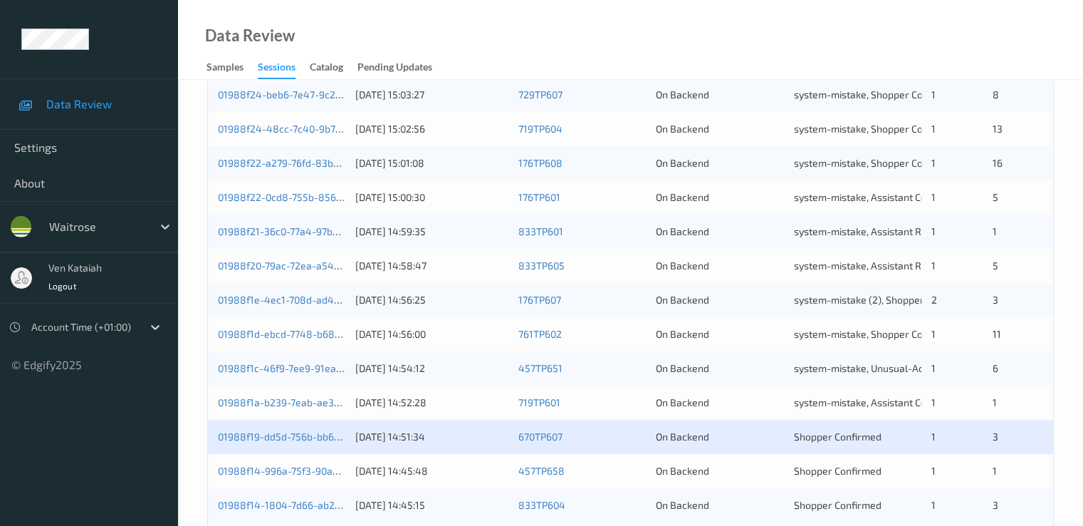
scroll to position [658, 0]
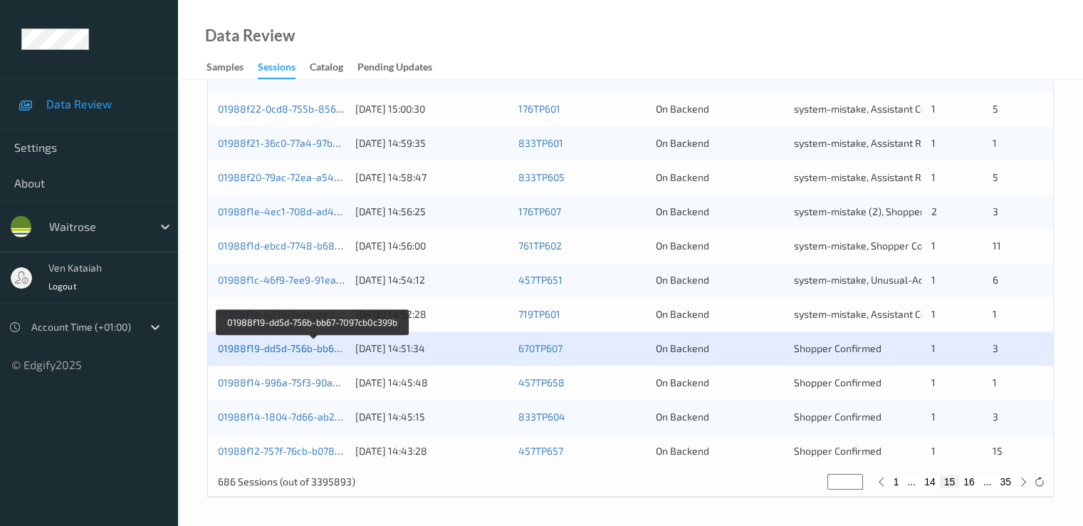
click at [276, 348] on link "01988f19-dd5d-756b-bb67-7097cb0c399b" at bounding box center [313, 348] width 190 height 12
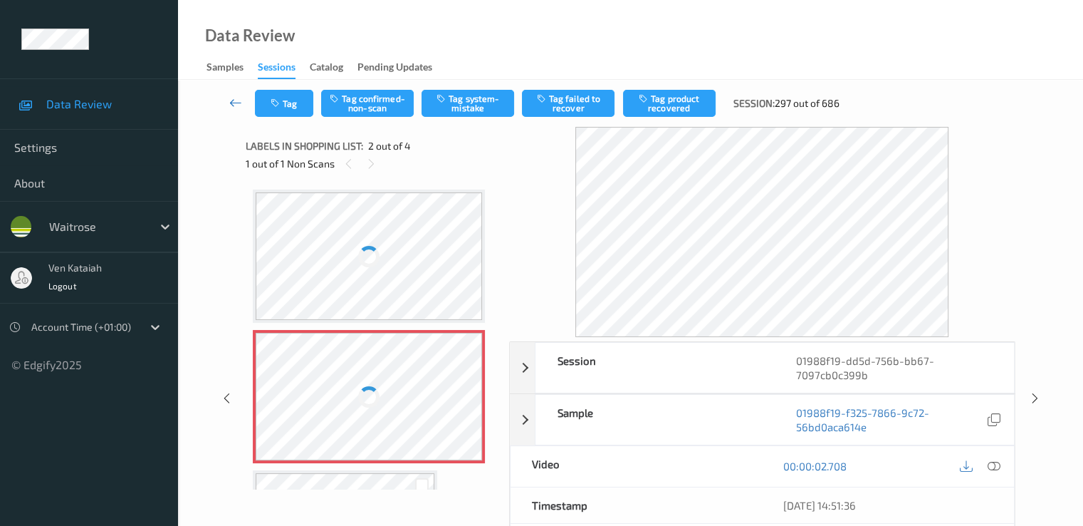
click at [236, 104] on icon at bounding box center [235, 102] width 13 height 14
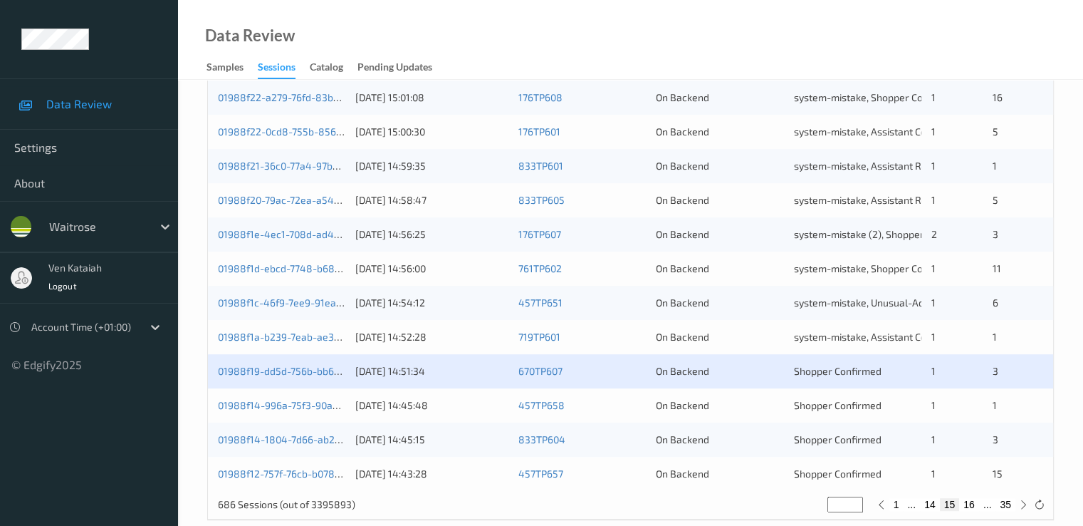
scroll to position [658, 0]
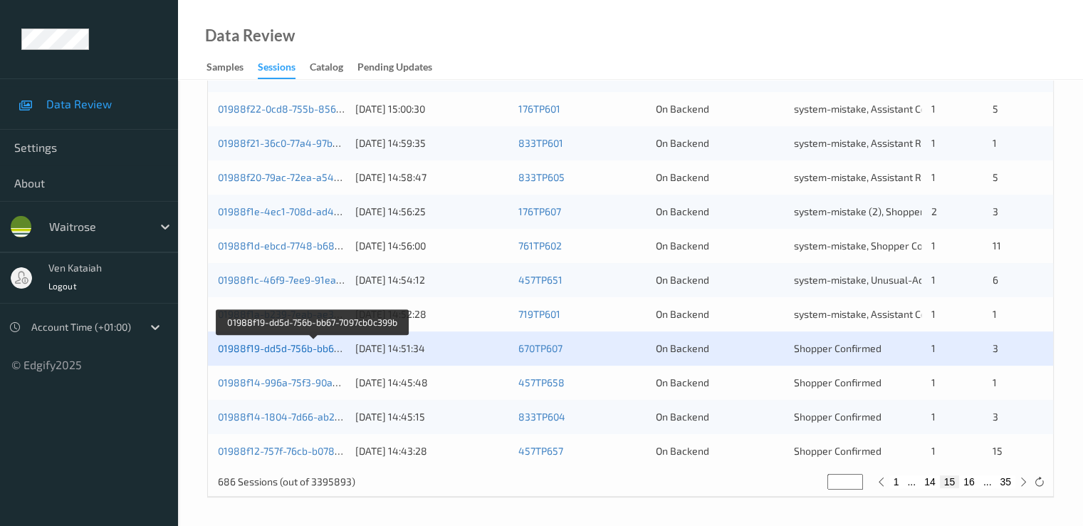
click at [294, 347] on link "01988f19-dd5d-756b-bb67-7097cb0c399b" at bounding box center [313, 348] width 190 height 12
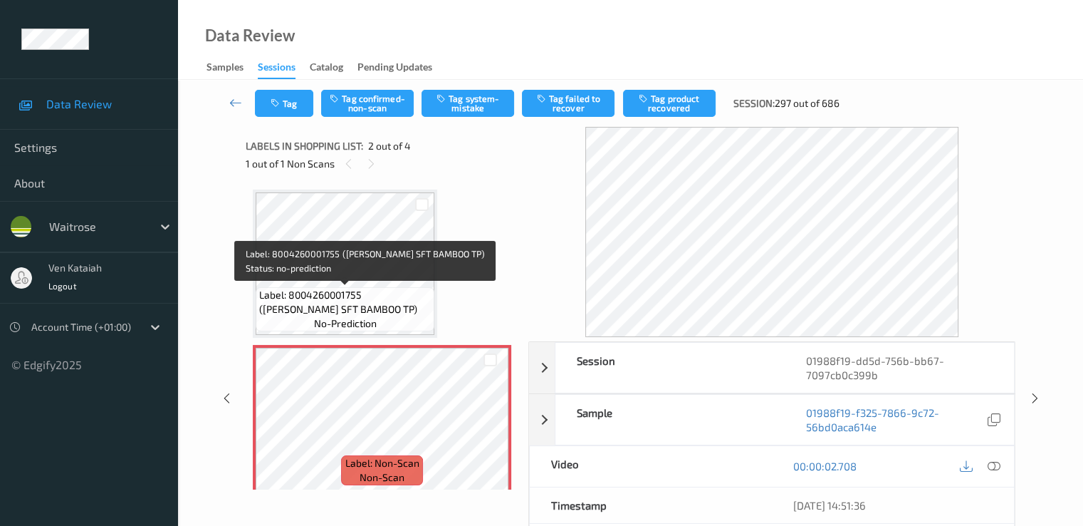
click at [338, 288] on span "Label: 8004260001755 ([PERSON_NAME] SFT BAMBOO TP)" at bounding box center [345, 302] width 172 height 28
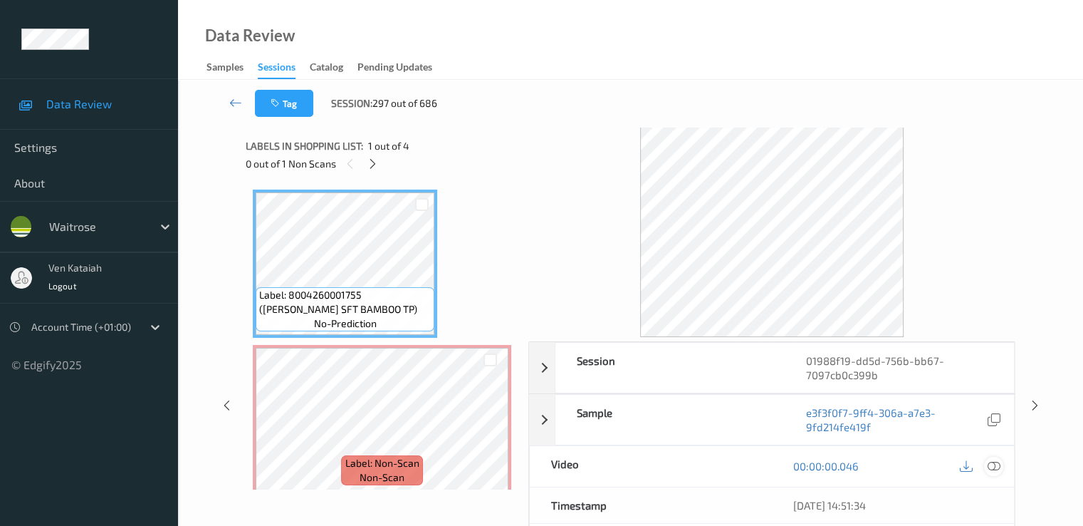
click at [994, 465] on icon at bounding box center [993, 465] width 13 height 13
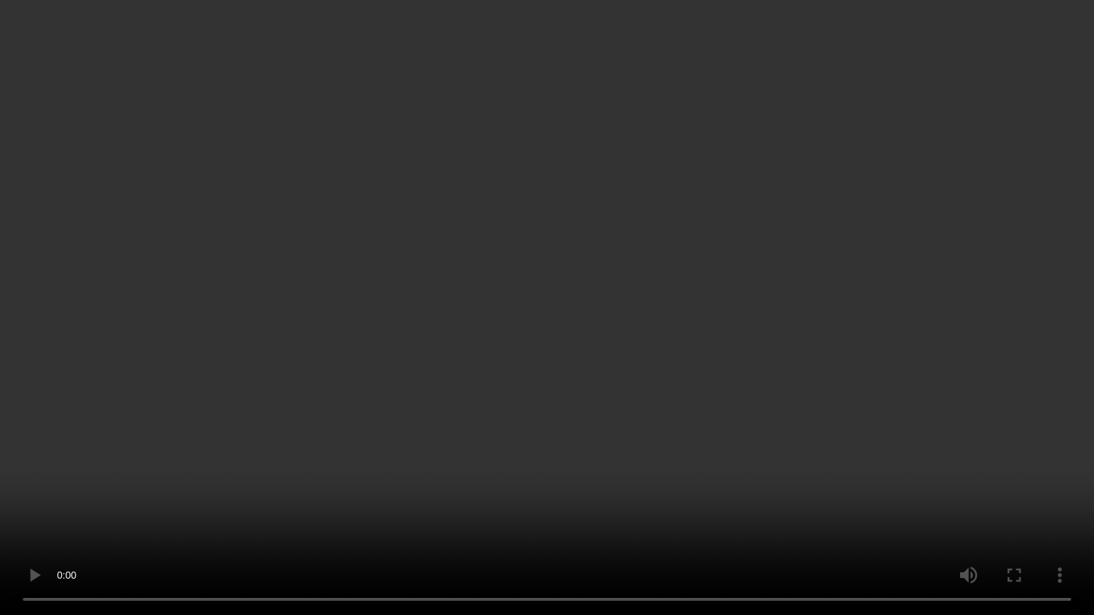
click at [613, 422] on video at bounding box center [547, 307] width 1094 height 615
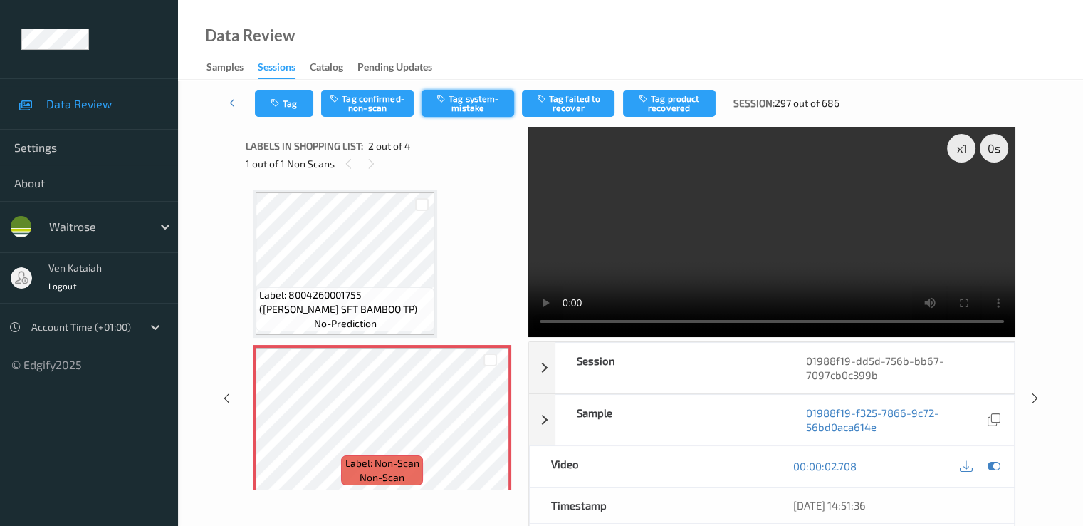
click at [462, 98] on button "Tag system-mistake" at bounding box center [468, 103] width 93 height 27
click at [278, 103] on icon "button" at bounding box center [277, 103] width 12 height 10
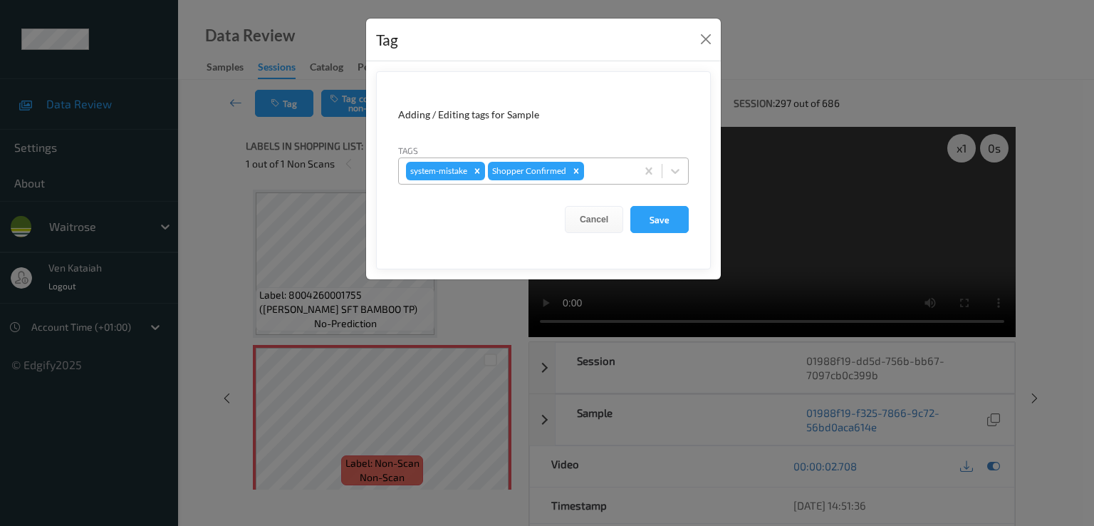
click at [601, 175] on div at bounding box center [608, 170] width 42 height 17
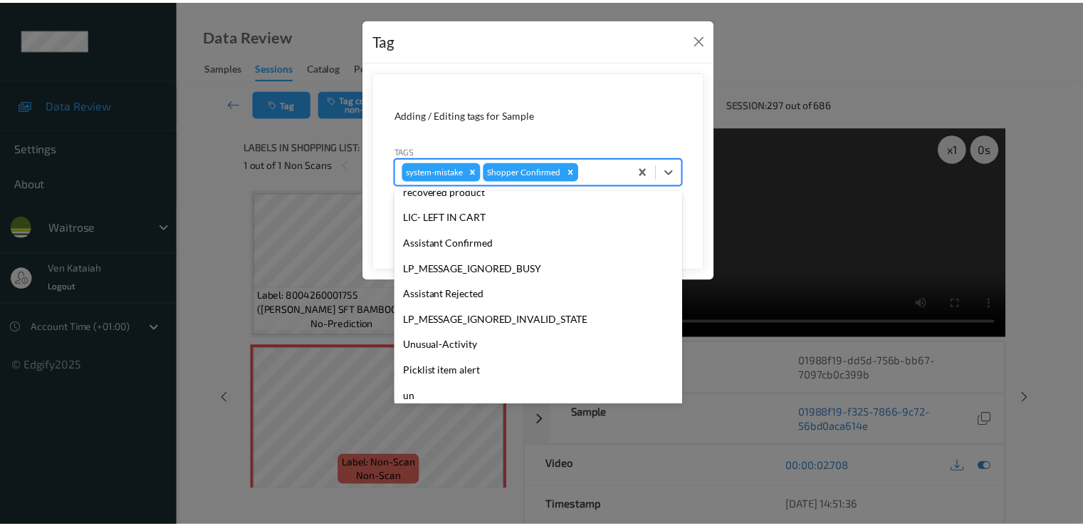
scroll to position [279, 0]
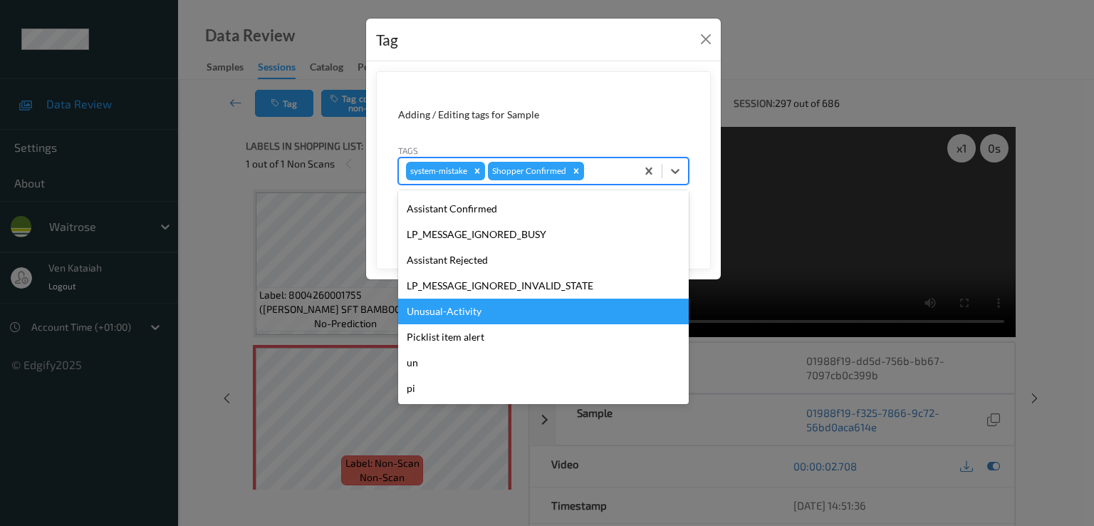
click at [473, 313] on div "Unusual-Activity" at bounding box center [543, 311] width 291 height 26
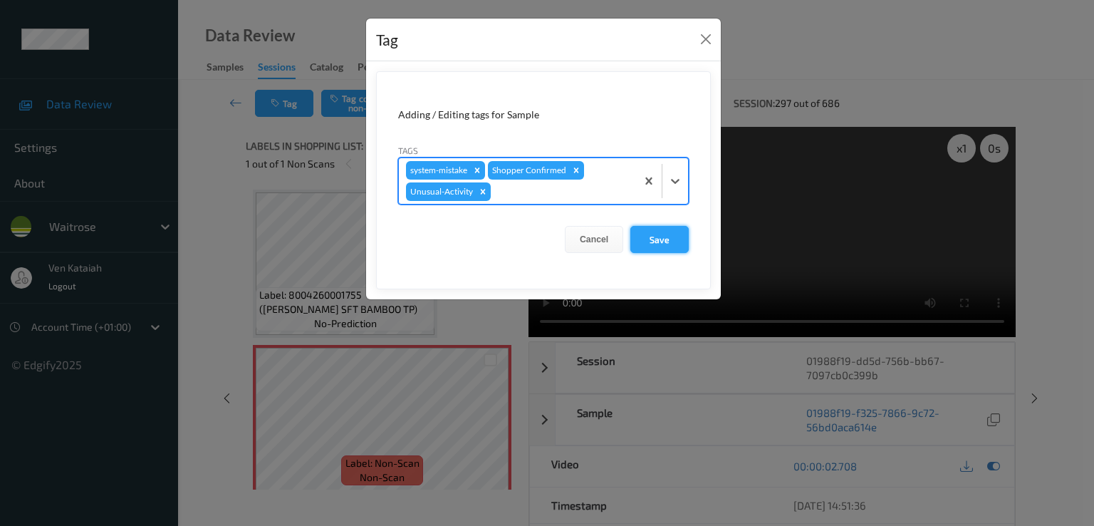
click at [653, 232] on button "Save" at bounding box center [659, 239] width 58 height 27
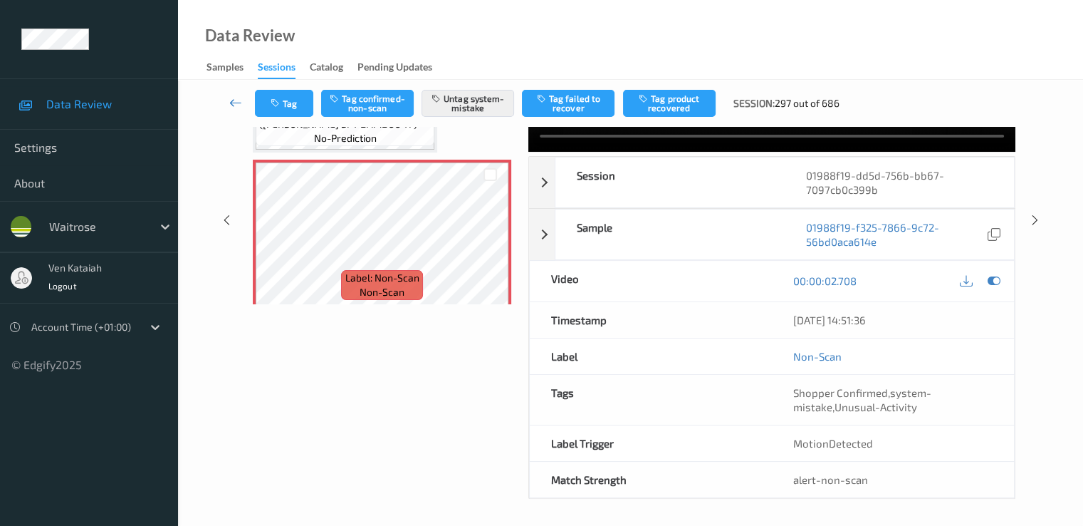
click at [236, 101] on icon at bounding box center [235, 102] width 13 height 14
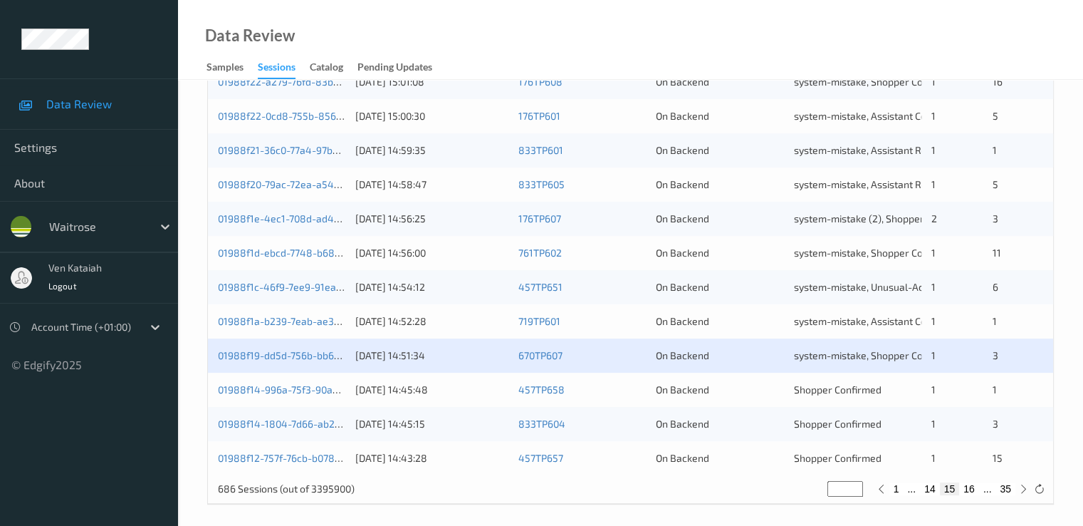
scroll to position [658, 0]
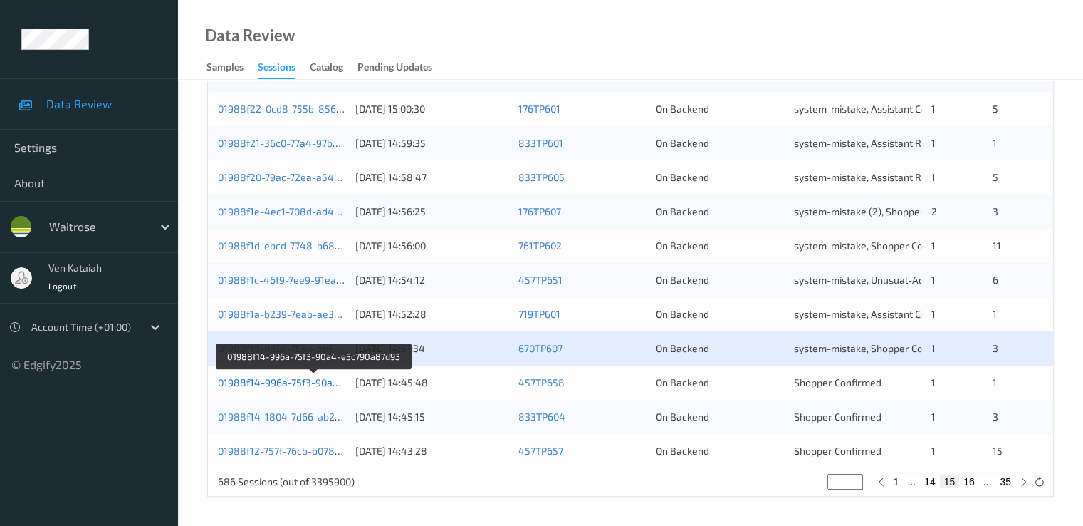
click at [244, 382] on link "01988f14-996a-75f3-90a4-e5c790a87d93" at bounding box center [314, 382] width 192 height 12
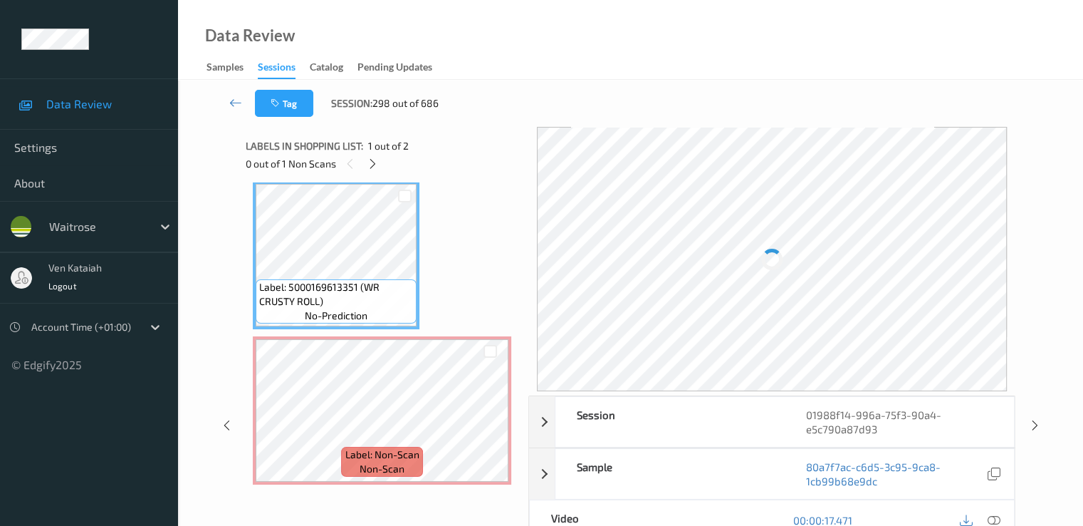
scroll to position [11, 0]
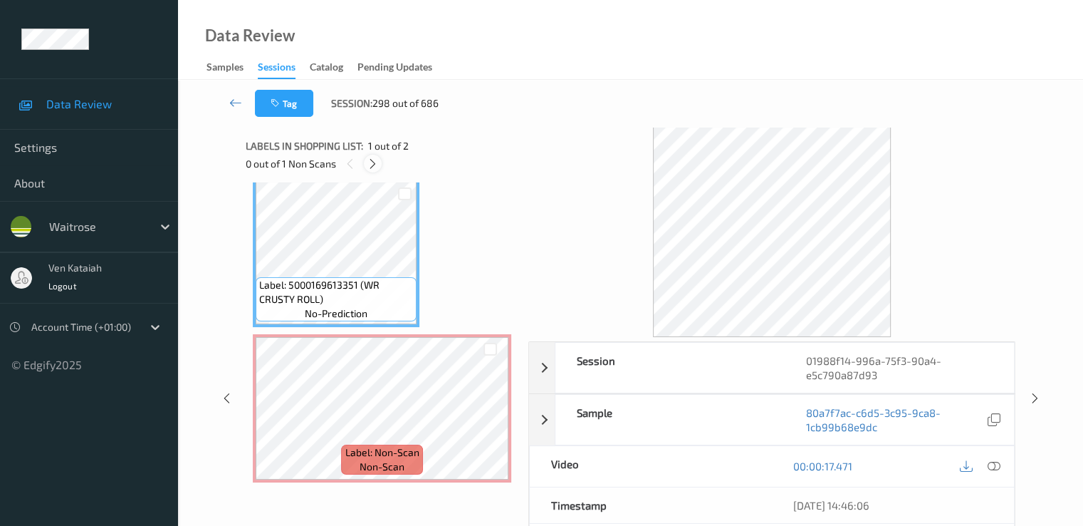
click at [379, 164] on div at bounding box center [373, 164] width 18 height 18
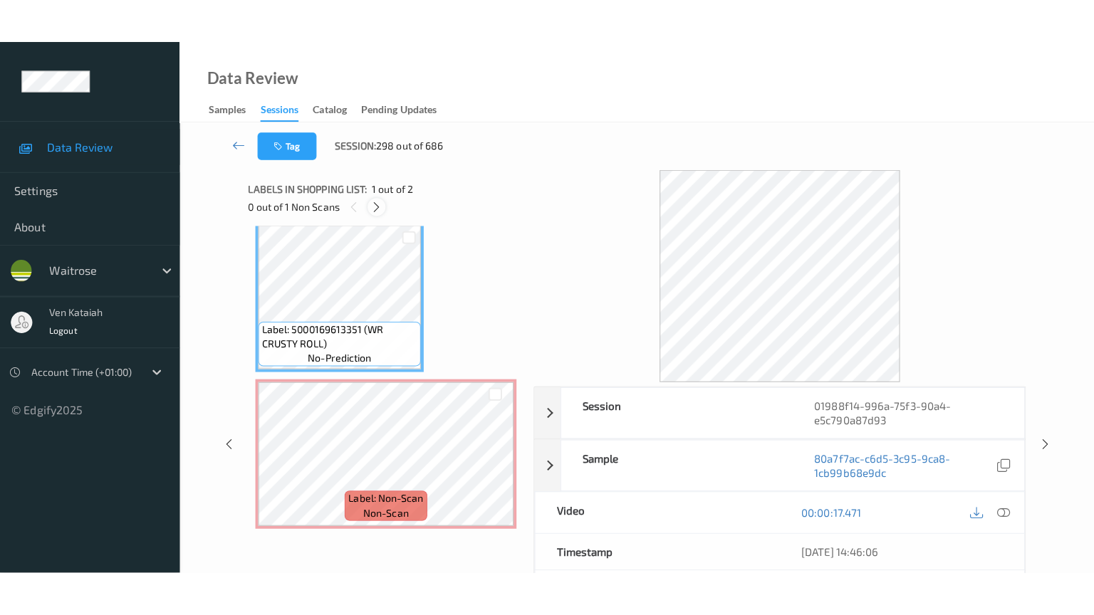
scroll to position [7, 0]
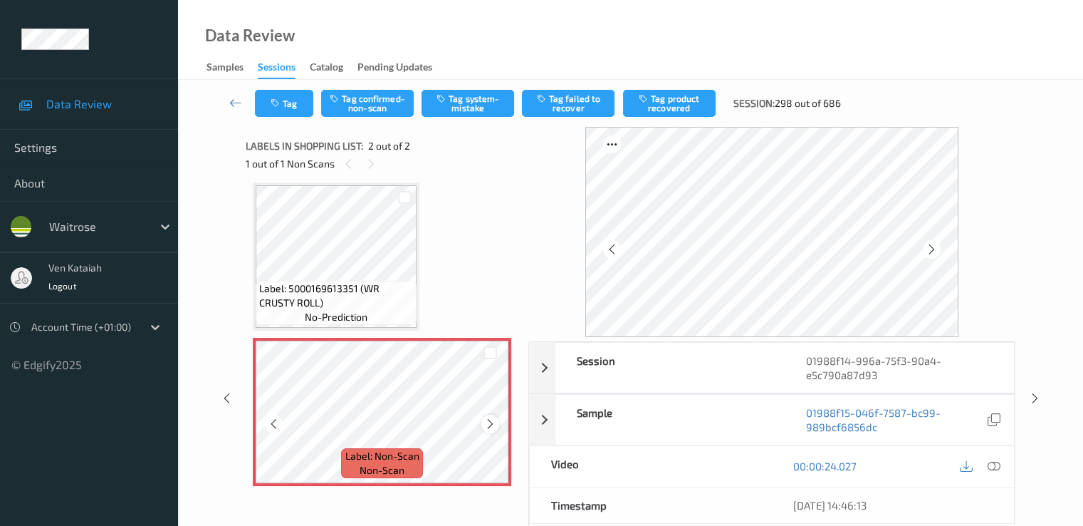
click at [492, 423] on icon at bounding box center [490, 423] width 12 height 13
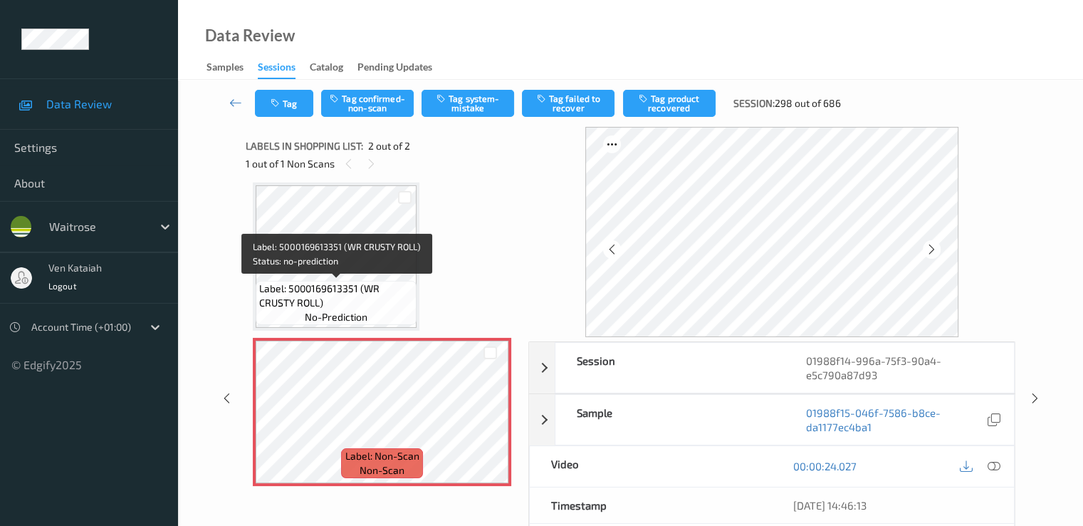
click at [318, 285] on span "Label: 5000169613351 (WR CRUSTY ROLL)" at bounding box center [336, 295] width 154 height 28
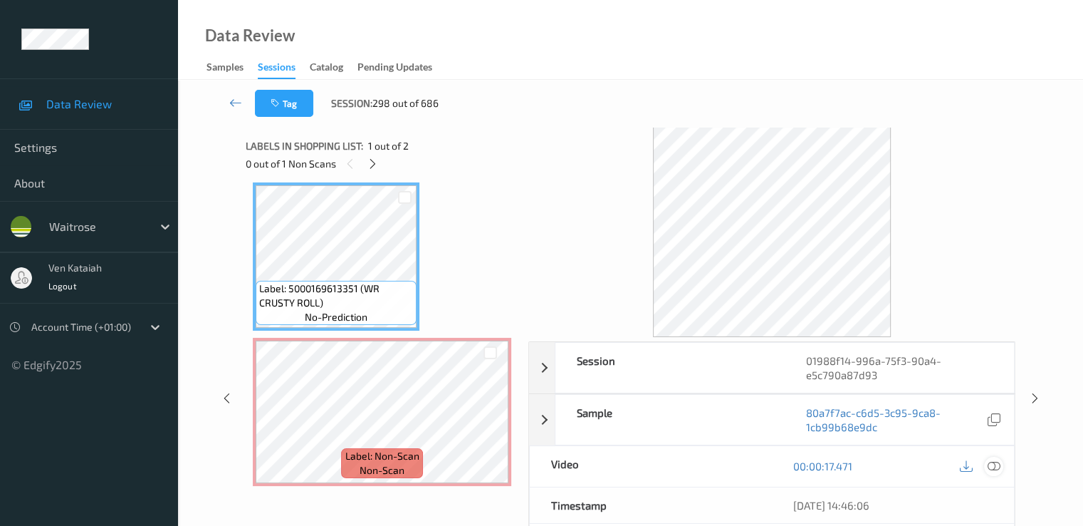
click at [993, 465] on icon at bounding box center [993, 465] width 13 height 13
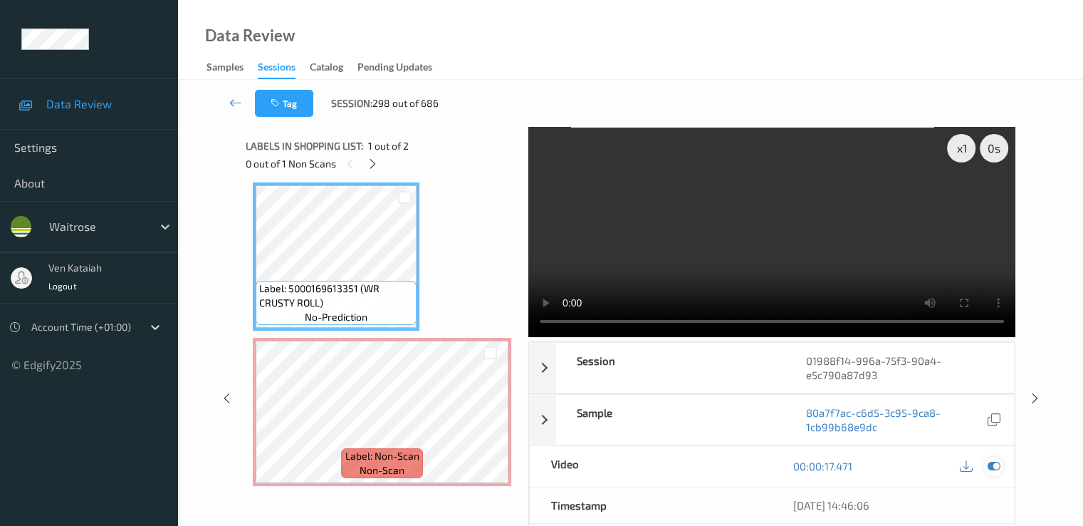
click at [991, 468] on icon at bounding box center [993, 465] width 13 height 13
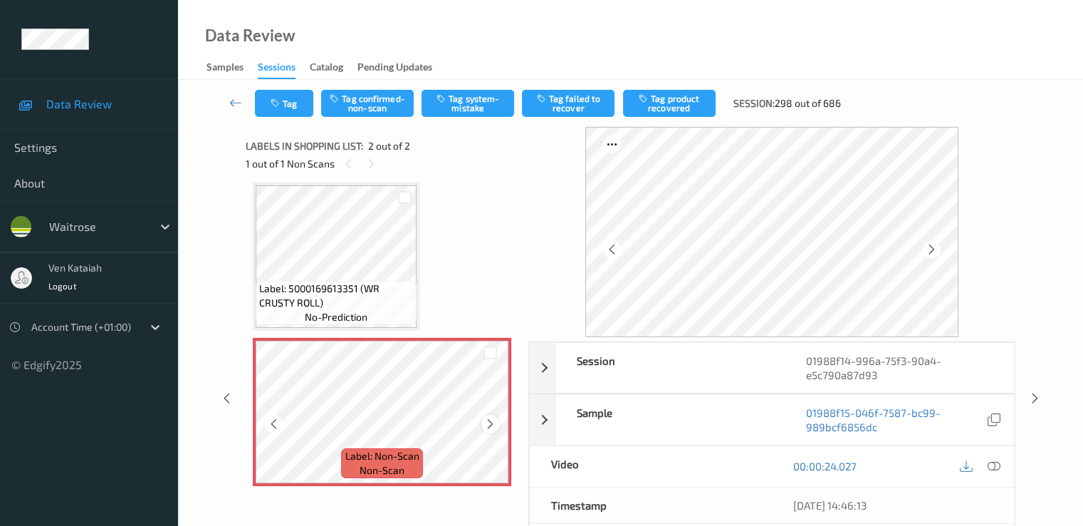
click at [494, 427] on icon at bounding box center [490, 423] width 12 height 13
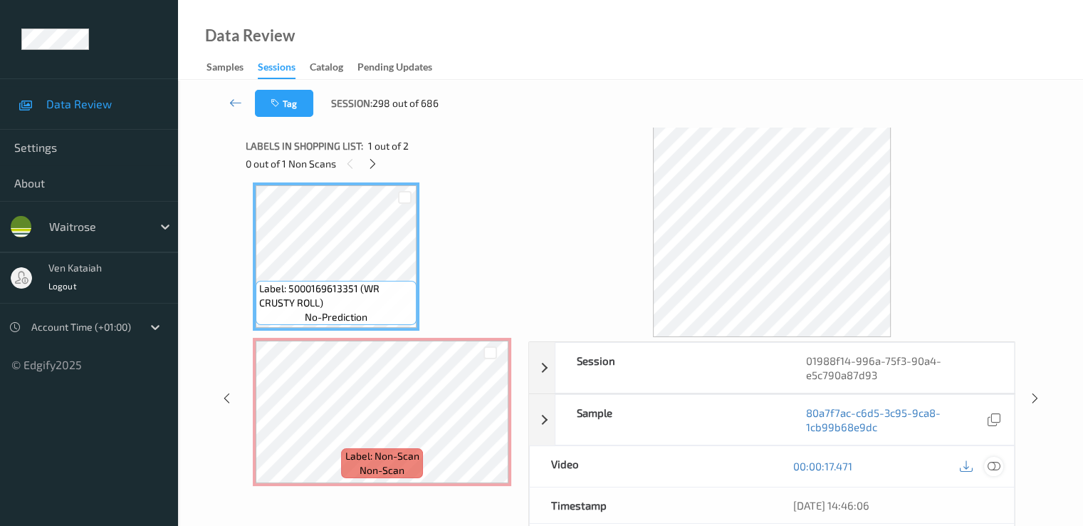
click at [994, 465] on icon at bounding box center [993, 465] width 13 height 13
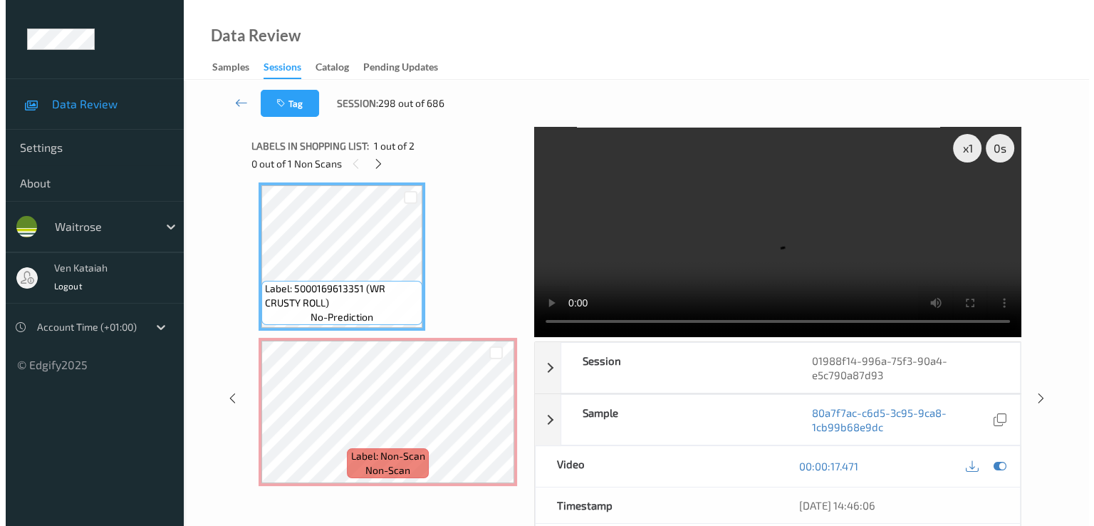
scroll to position [0, 0]
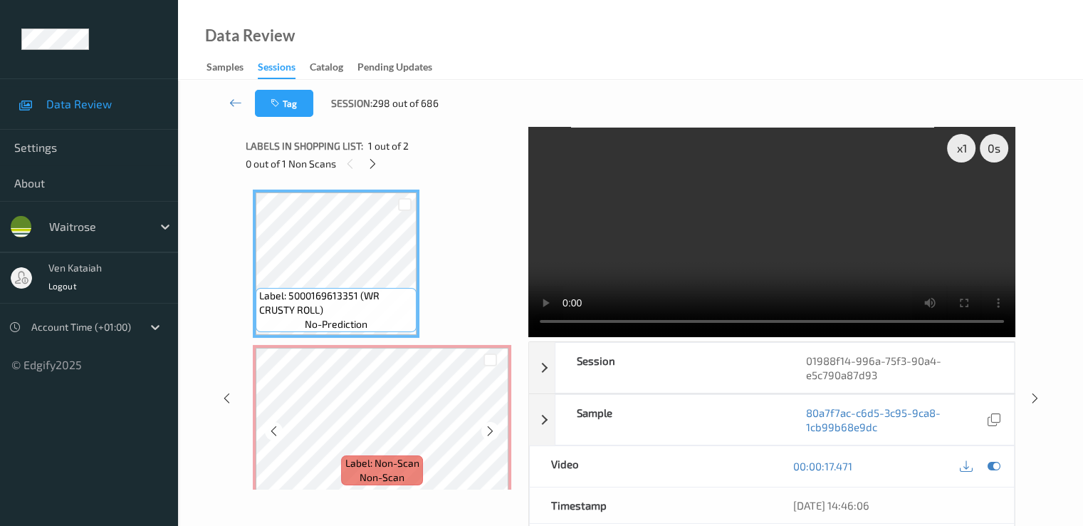
click at [362, 459] on span "Label: Non-Scan" at bounding box center [382, 463] width 74 height 14
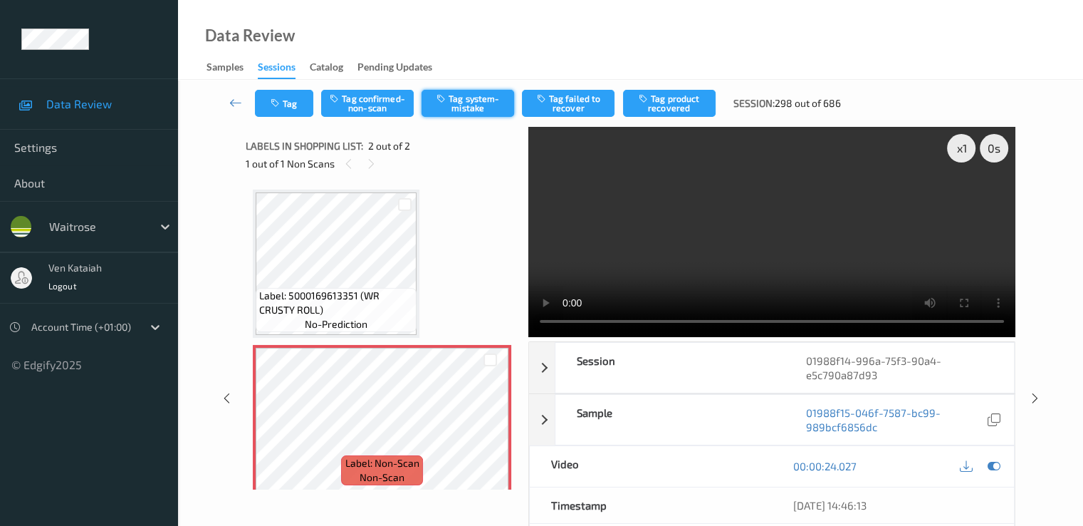
click at [487, 105] on button "Tag system-mistake" at bounding box center [468, 103] width 93 height 27
click at [274, 113] on button "Tag" at bounding box center [284, 103] width 58 height 27
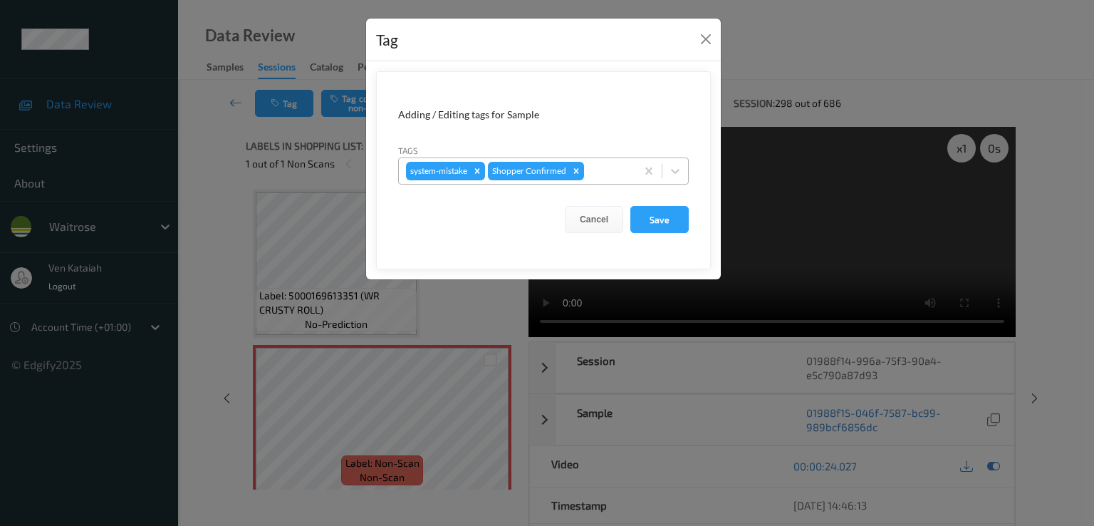
click at [588, 172] on div at bounding box center [608, 170] width 42 height 17
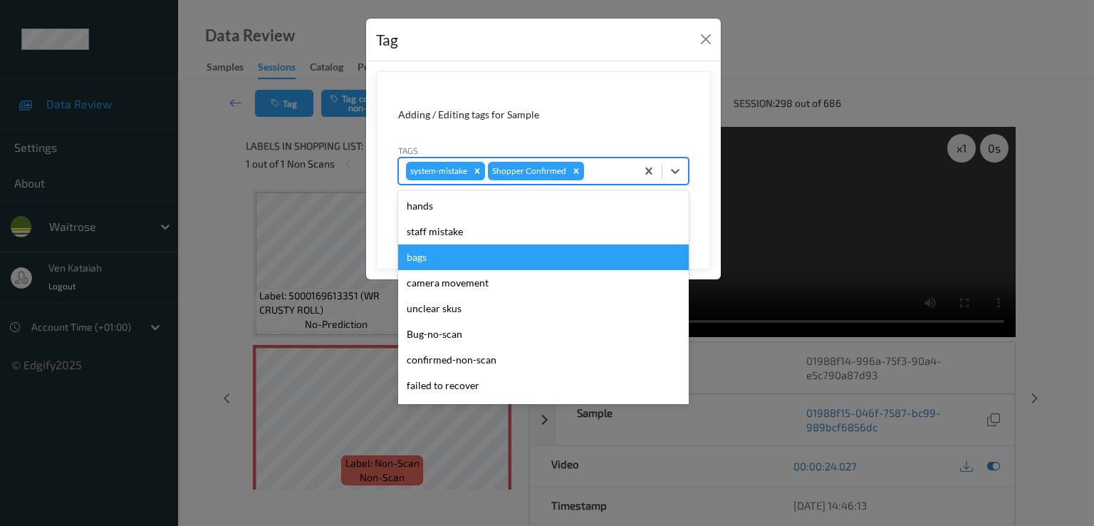
scroll to position [279, 0]
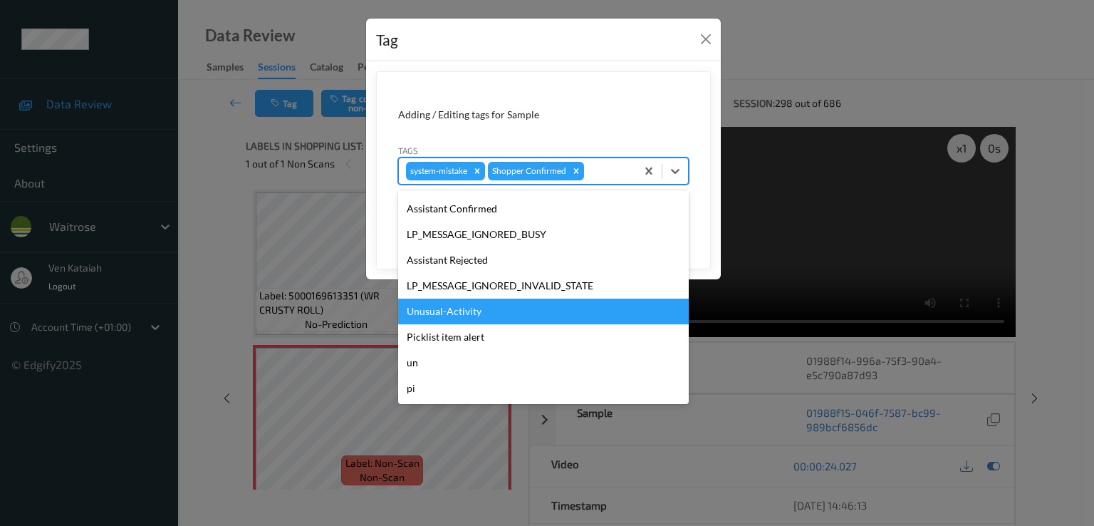
click at [464, 306] on div "Unusual-Activity" at bounding box center [543, 311] width 291 height 26
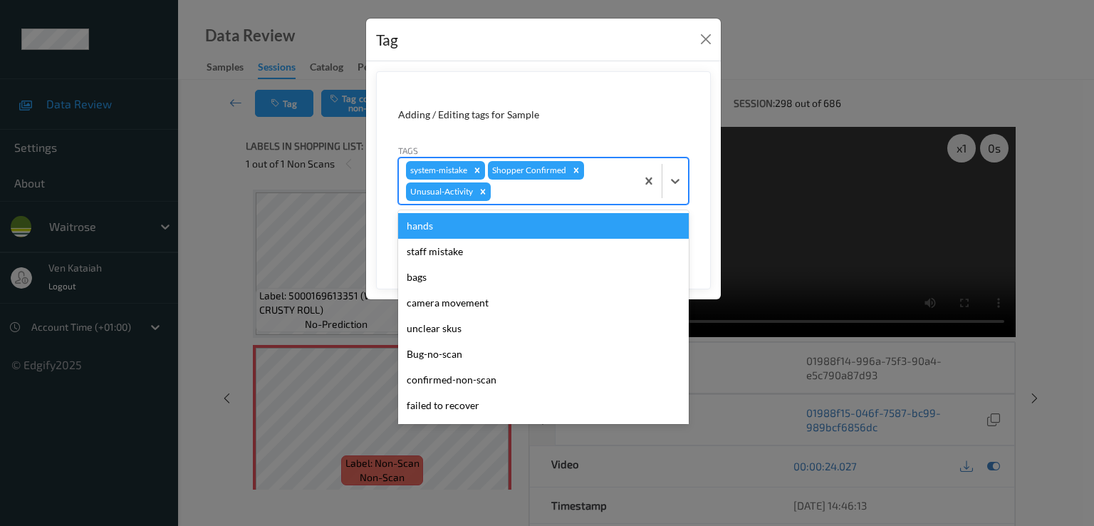
click at [547, 197] on div at bounding box center [561, 191] width 135 height 17
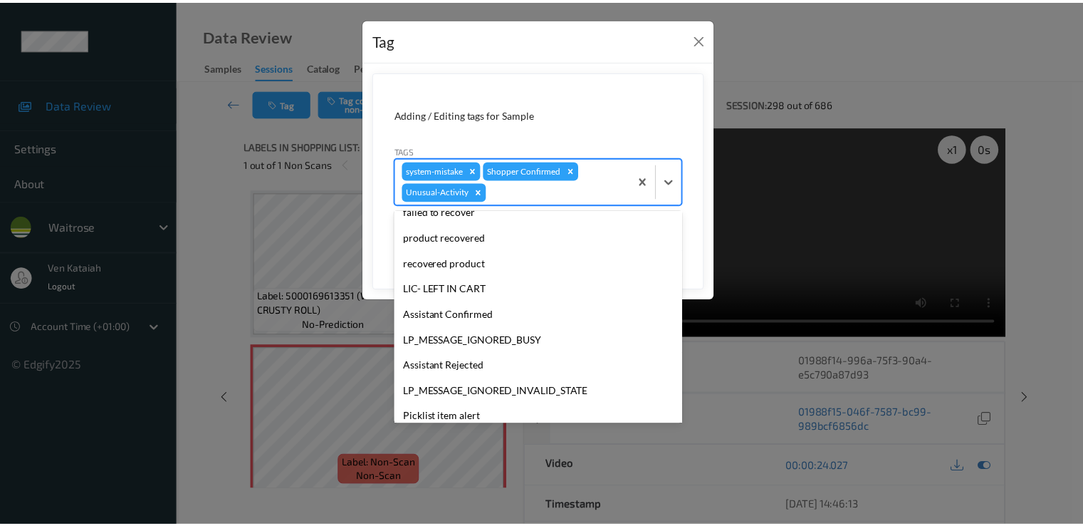
scroll to position [254, 0]
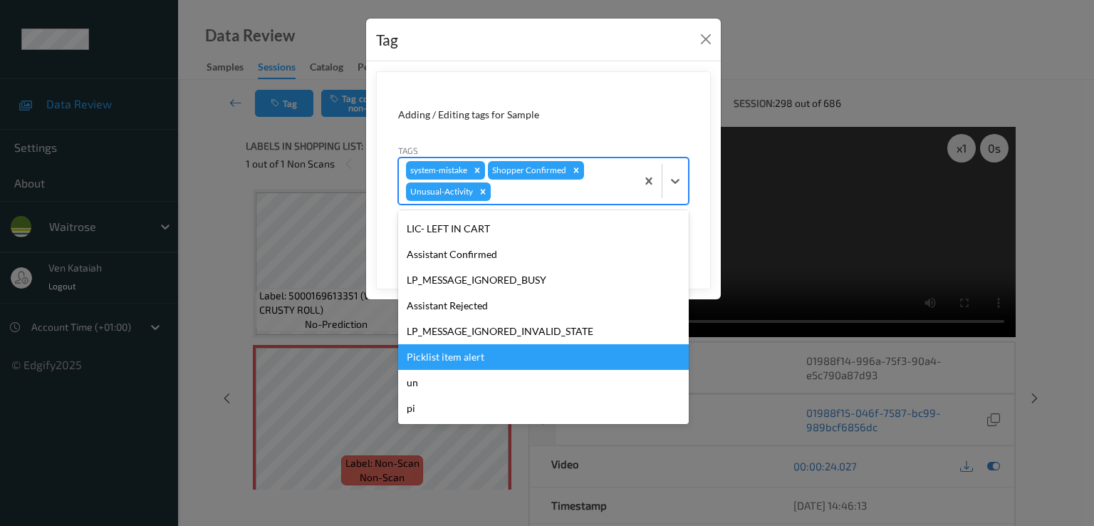
click at [459, 350] on div "Picklist item alert" at bounding box center [543, 357] width 291 height 26
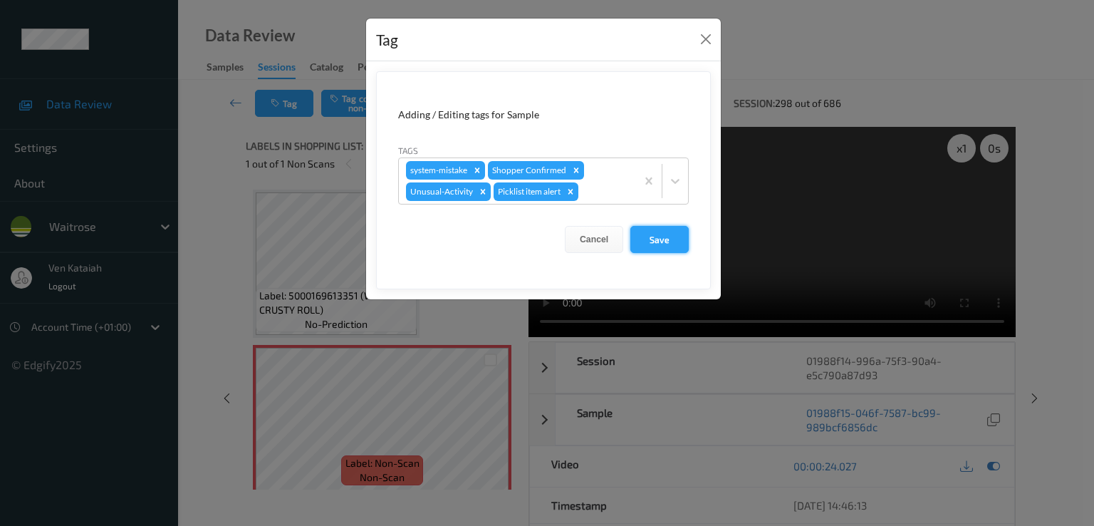
click at [641, 236] on button "Save" at bounding box center [659, 239] width 58 height 27
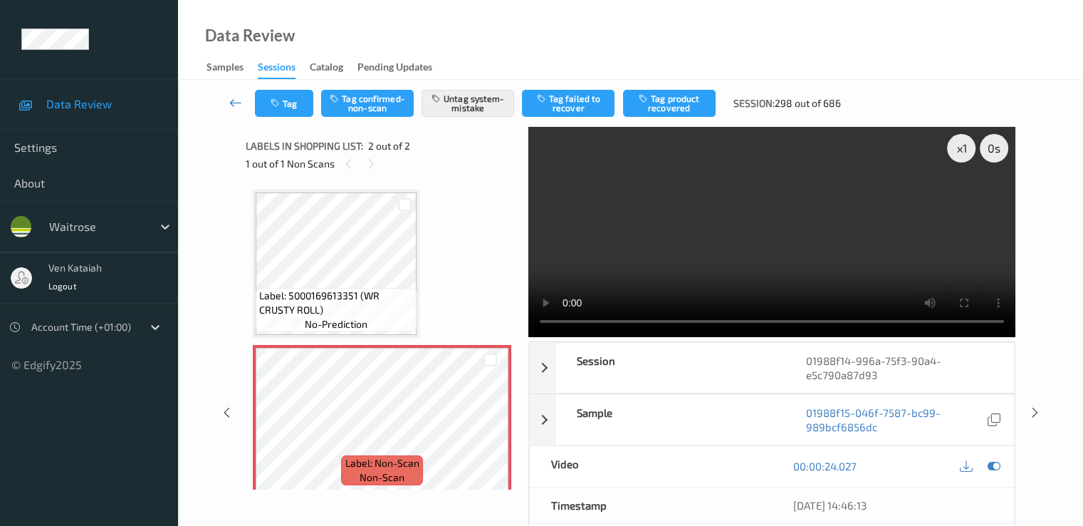
click at [229, 100] on icon at bounding box center [235, 102] width 13 height 14
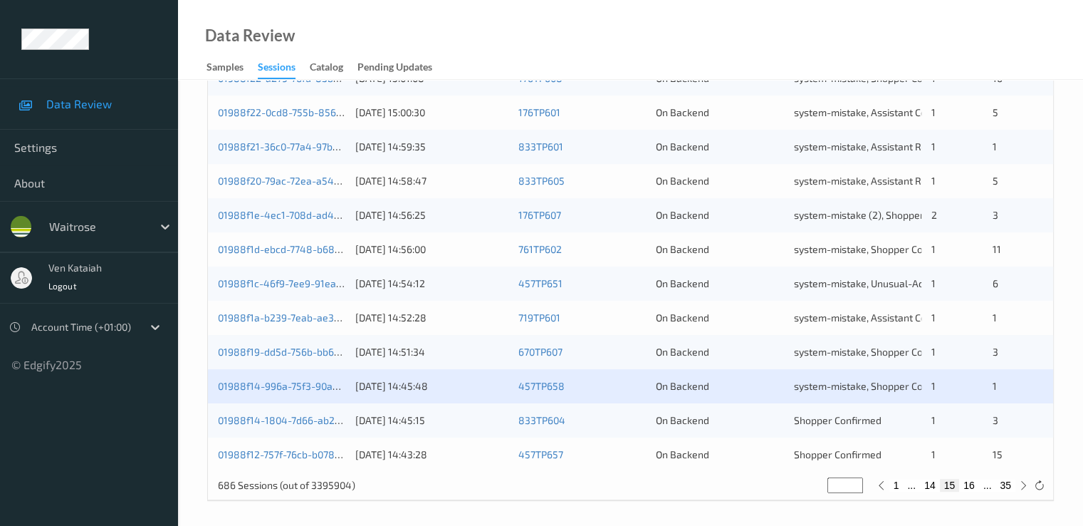
scroll to position [658, 0]
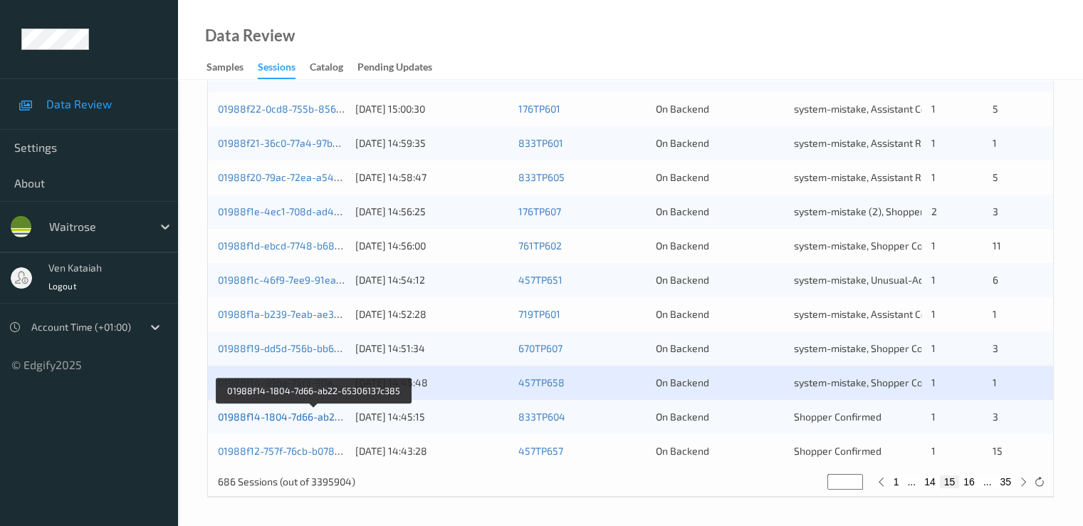
click at [286, 420] on link "01988f14-1804-7d66-ab22-65306137c385" at bounding box center [314, 416] width 193 height 12
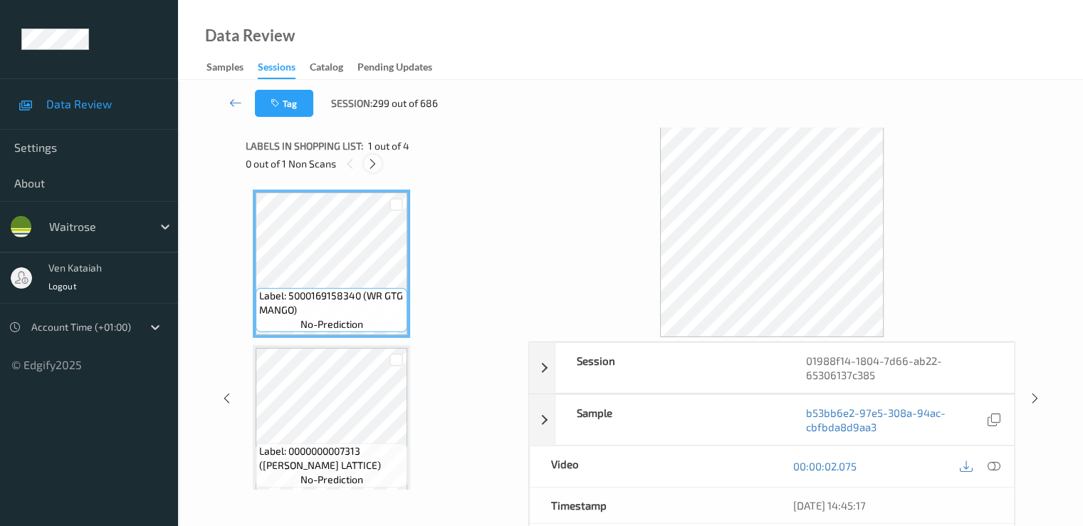
click at [372, 166] on icon at bounding box center [373, 163] width 12 height 13
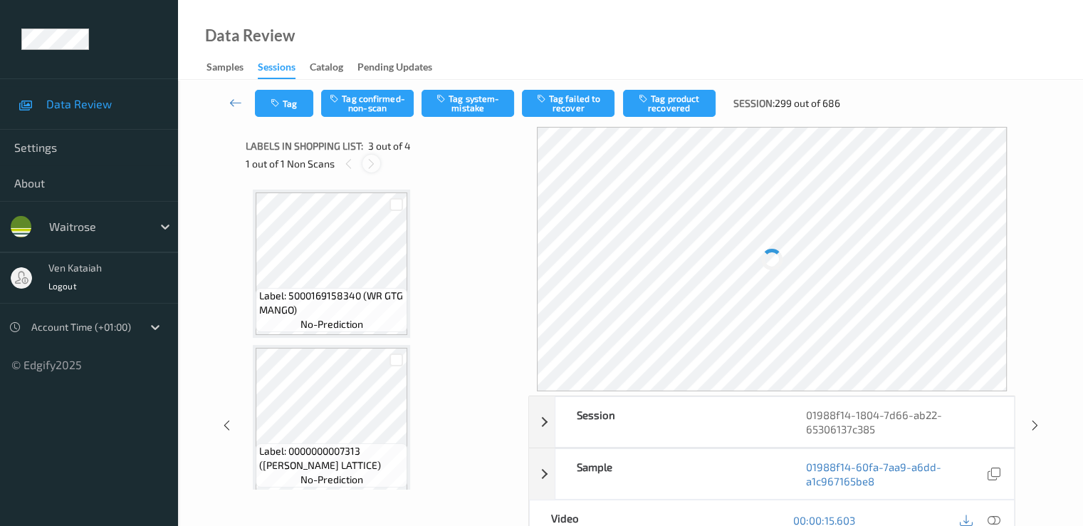
scroll to position [162, 0]
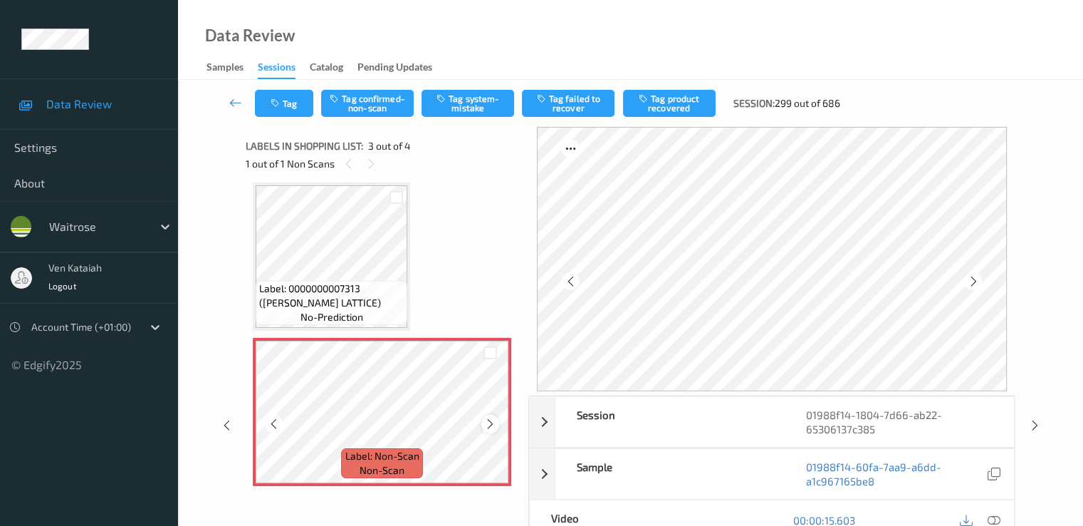
click at [487, 427] on icon at bounding box center [490, 423] width 12 height 13
click at [269, 425] on icon at bounding box center [274, 423] width 12 height 13
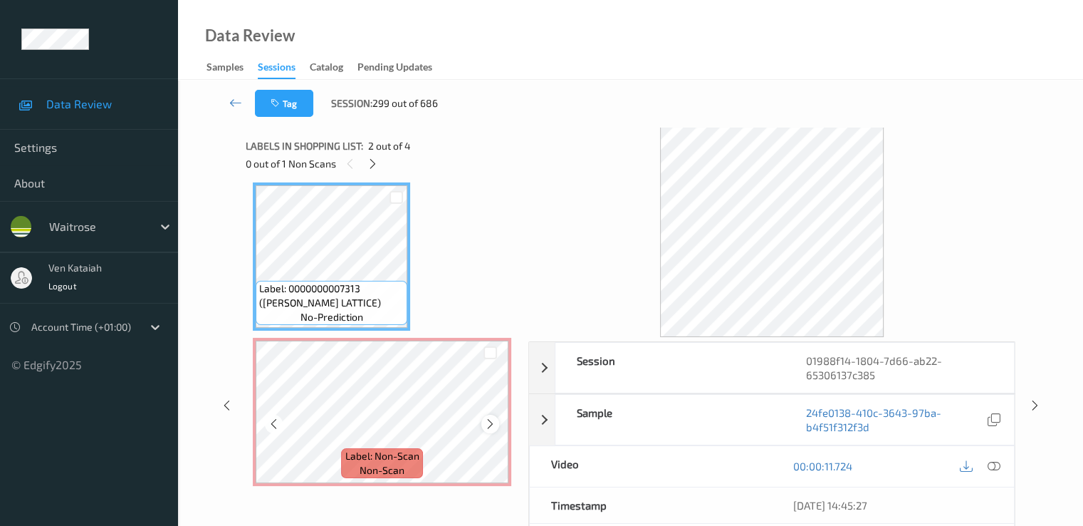
click at [491, 425] on icon at bounding box center [490, 423] width 12 height 13
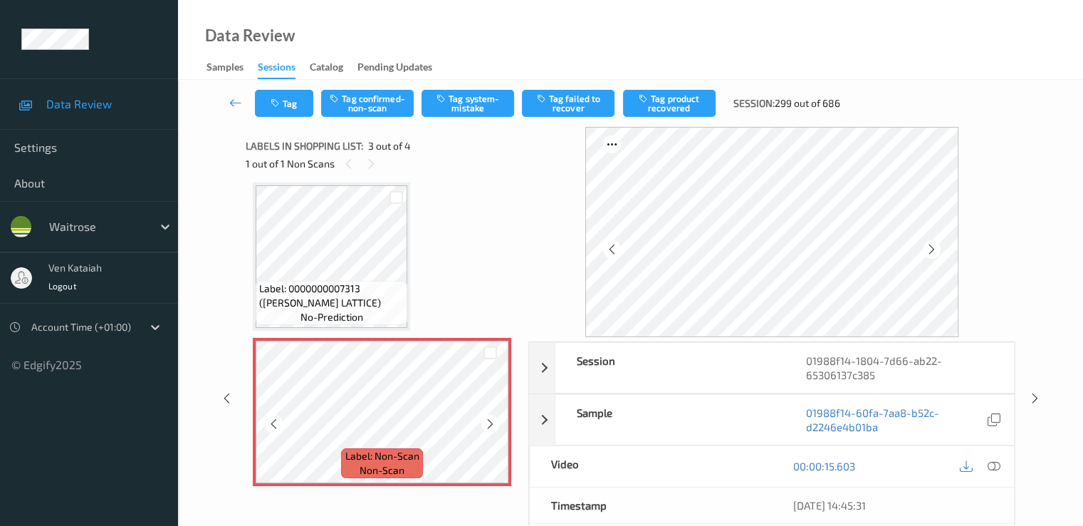
click at [491, 425] on icon at bounding box center [490, 423] width 12 height 13
click at [365, 296] on span "Label: 0000000007313 ([PERSON_NAME] LATTICE)" at bounding box center [331, 295] width 145 height 28
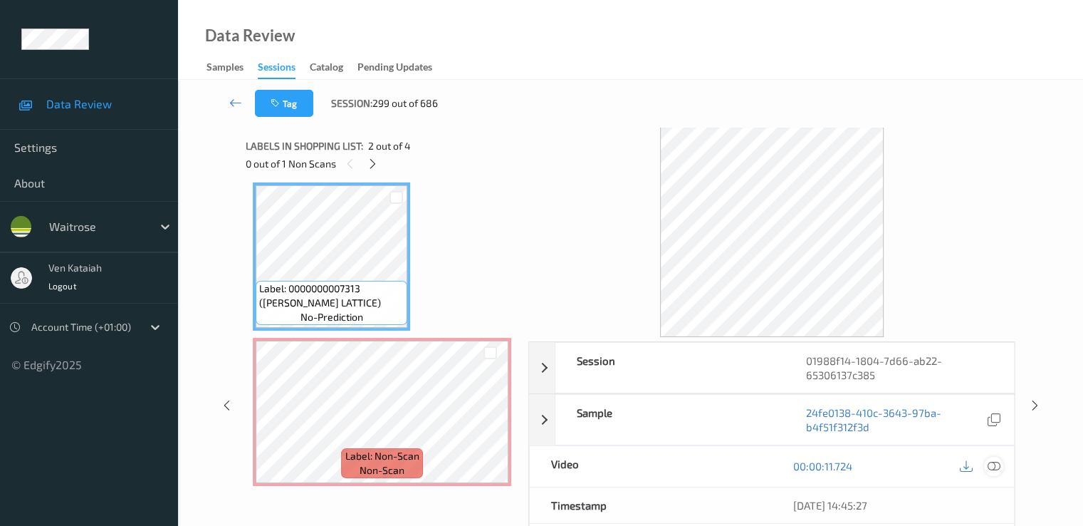
click at [1001, 465] on div at bounding box center [993, 466] width 19 height 19
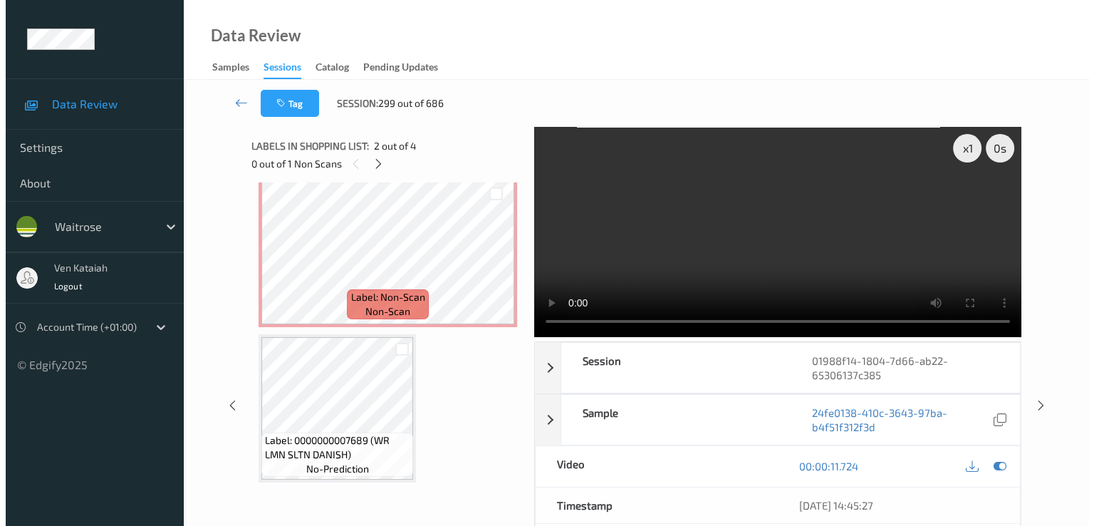
scroll to position [179, 0]
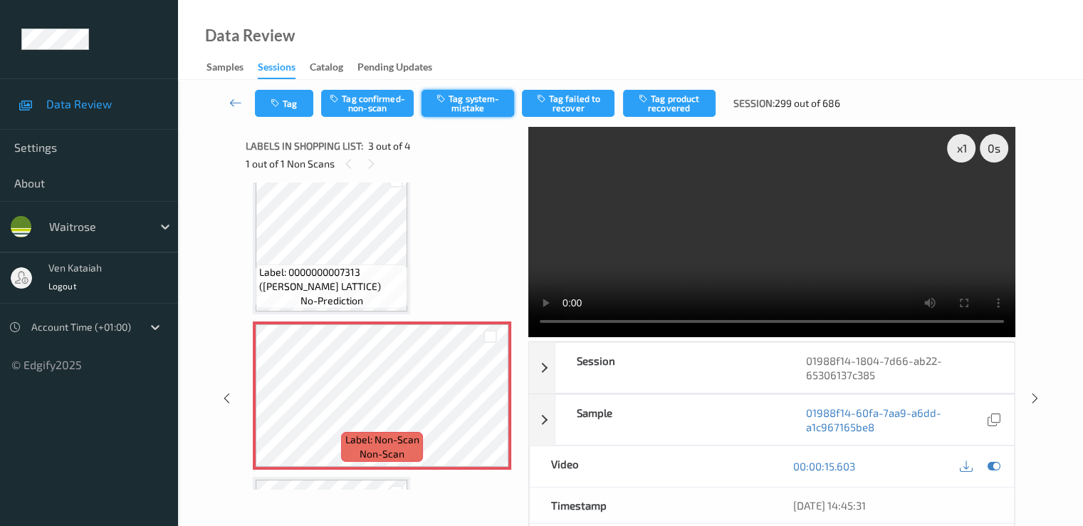
click at [474, 106] on button "Tag system-mistake" at bounding box center [468, 103] width 93 height 27
click at [283, 104] on button "Tag" at bounding box center [284, 103] width 58 height 27
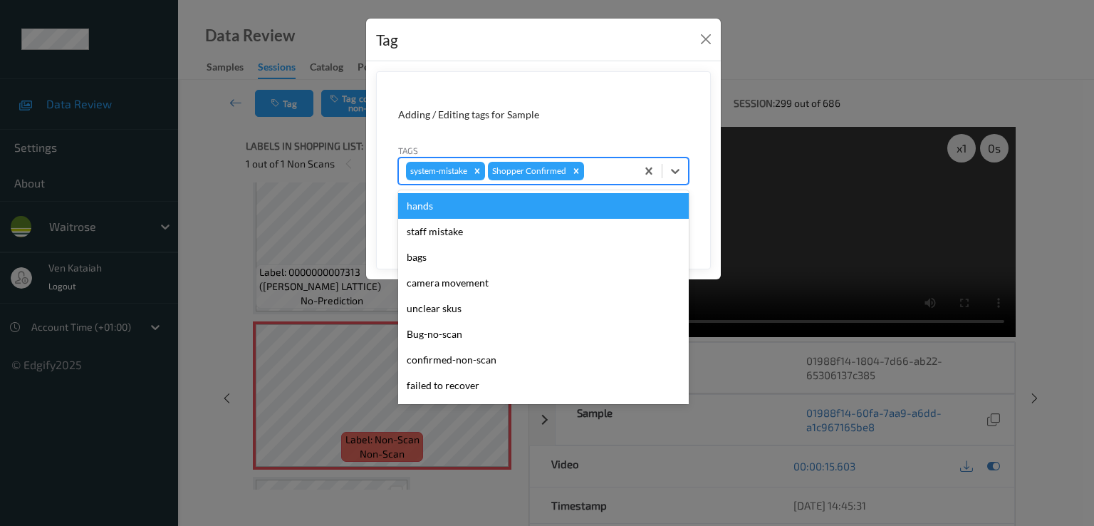
click at [623, 173] on div at bounding box center [608, 170] width 42 height 17
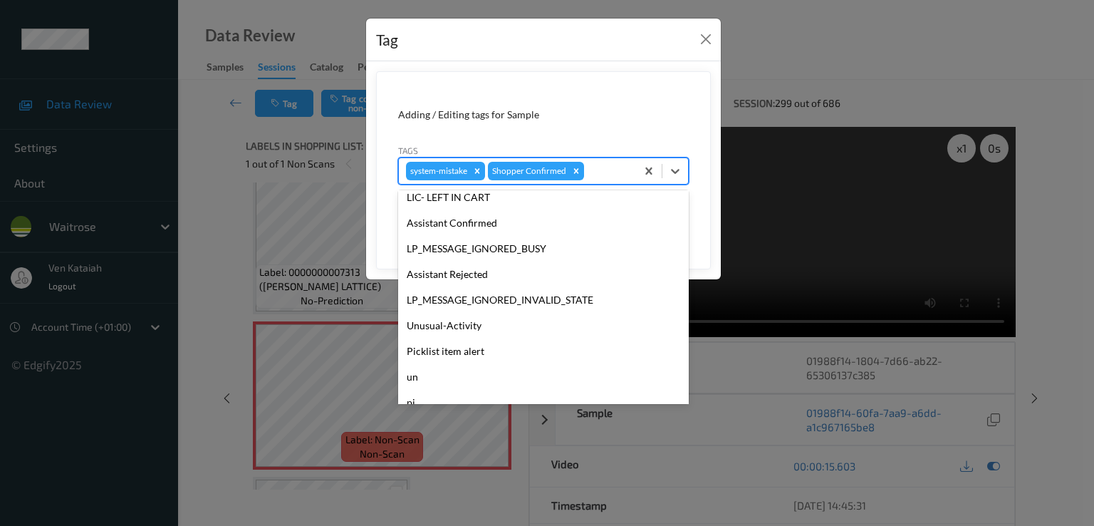
scroll to position [279, 0]
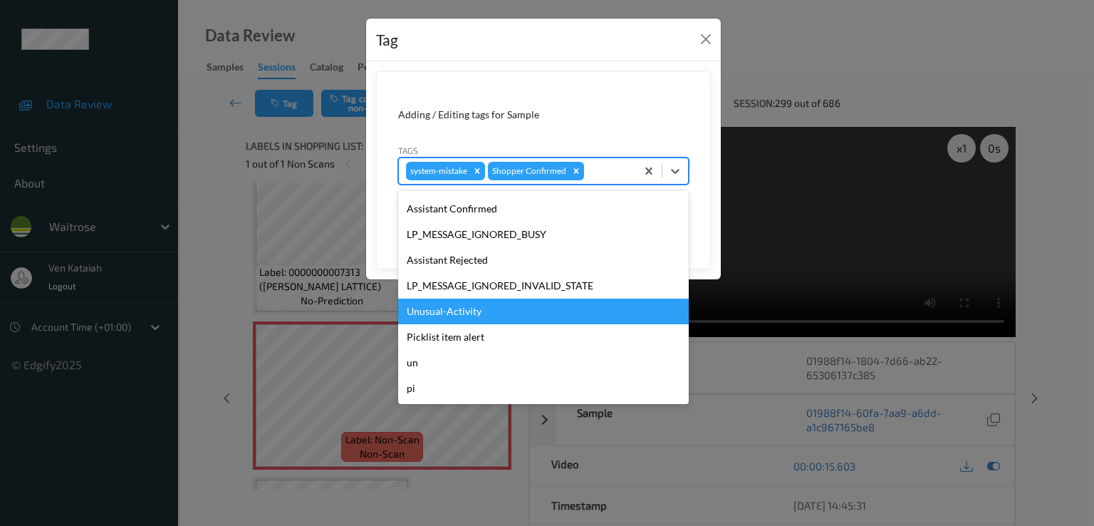
click at [478, 317] on div "Unusual-Activity" at bounding box center [543, 311] width 291 height 26
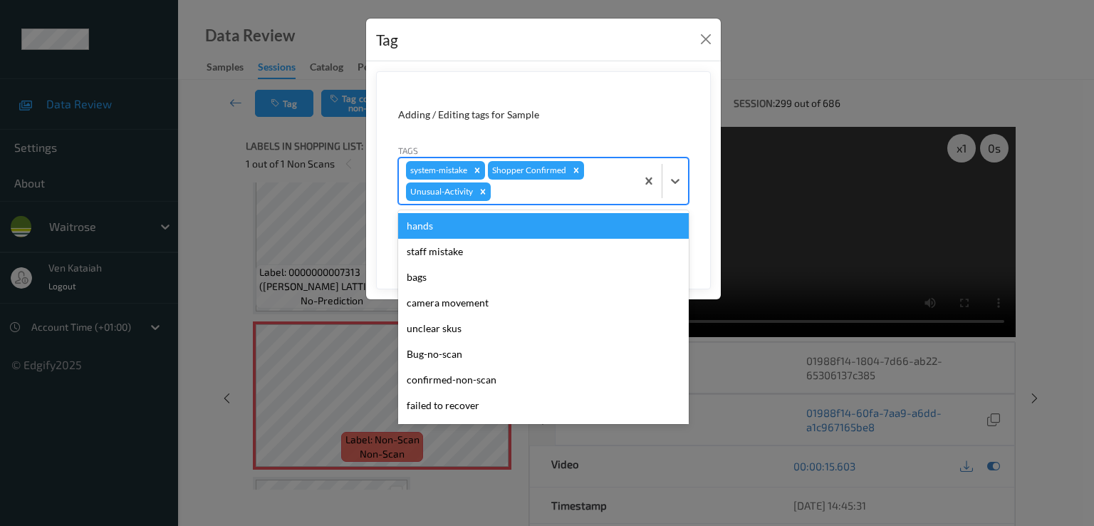
click at [569, 189] on div at bounding box center [561, 191] width 135 height 17
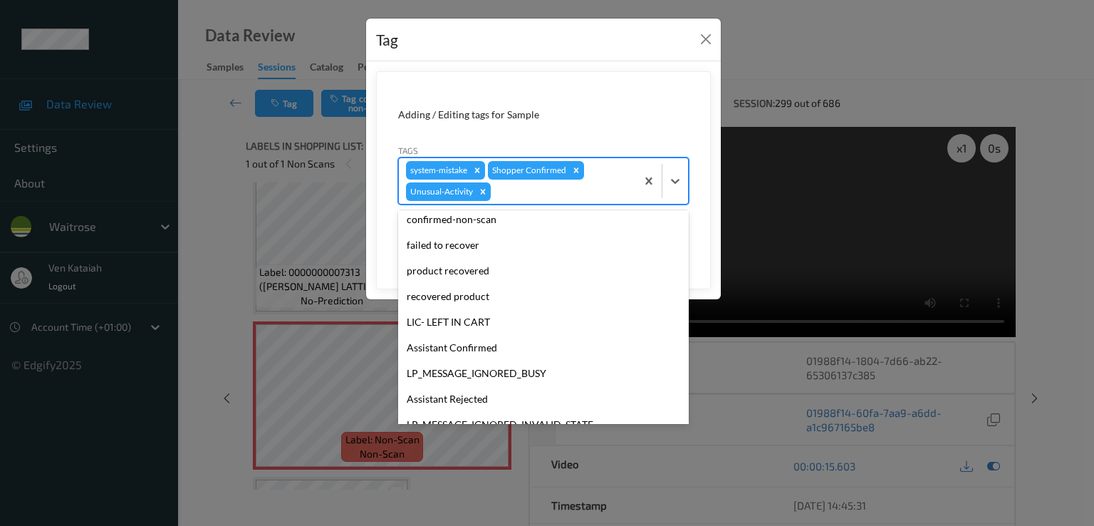
scroll to position [254, 0]
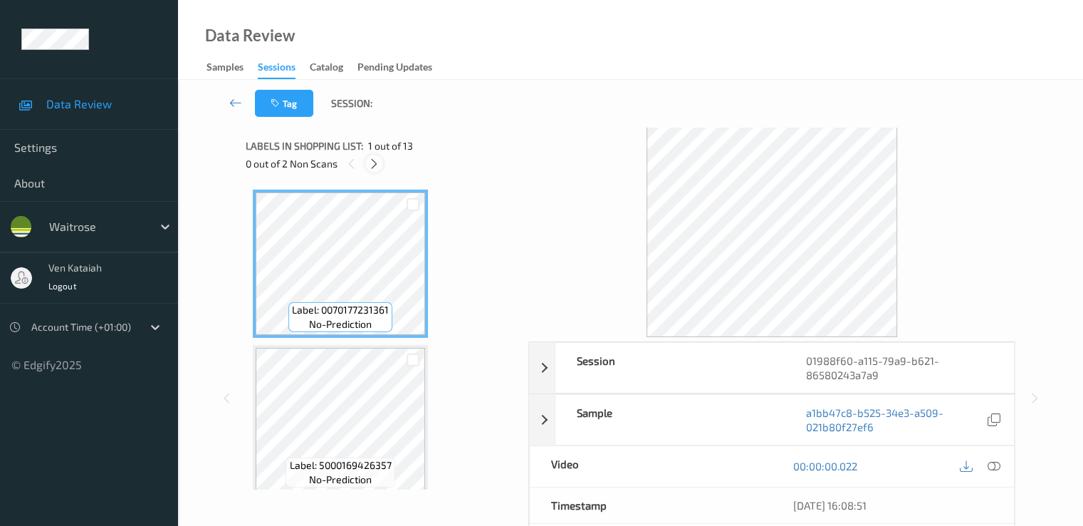
click at [373, 160] on icon at bounding box center [374, 163] width 12 height 13
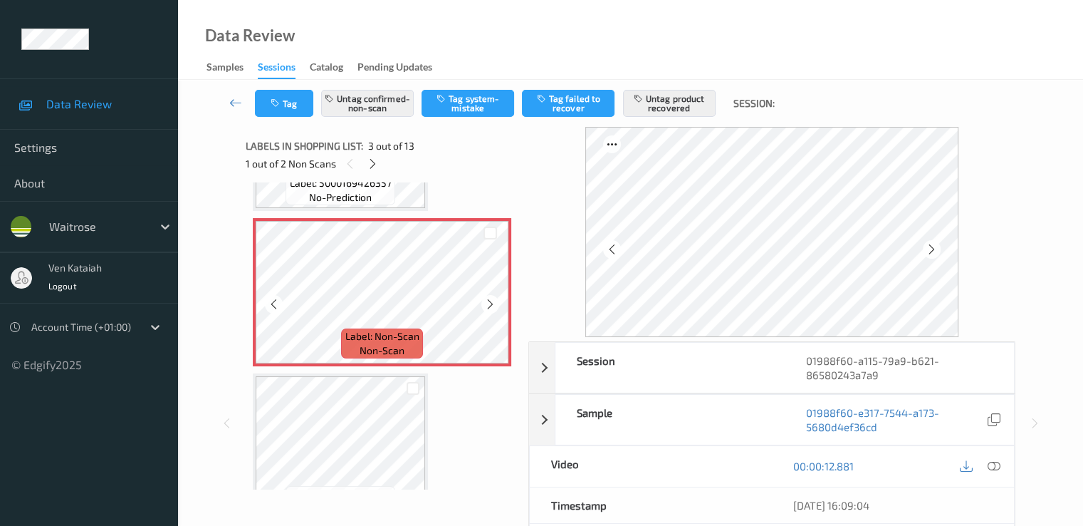
scroll to position [305, 0]
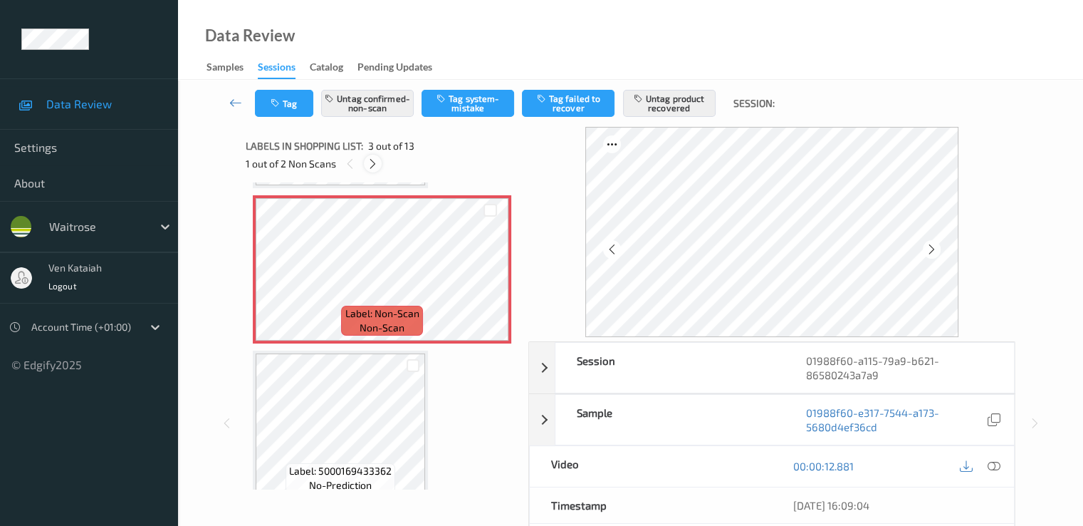
click at [373, 157] on icon at bounding box center [373, 163] width 12 height 13
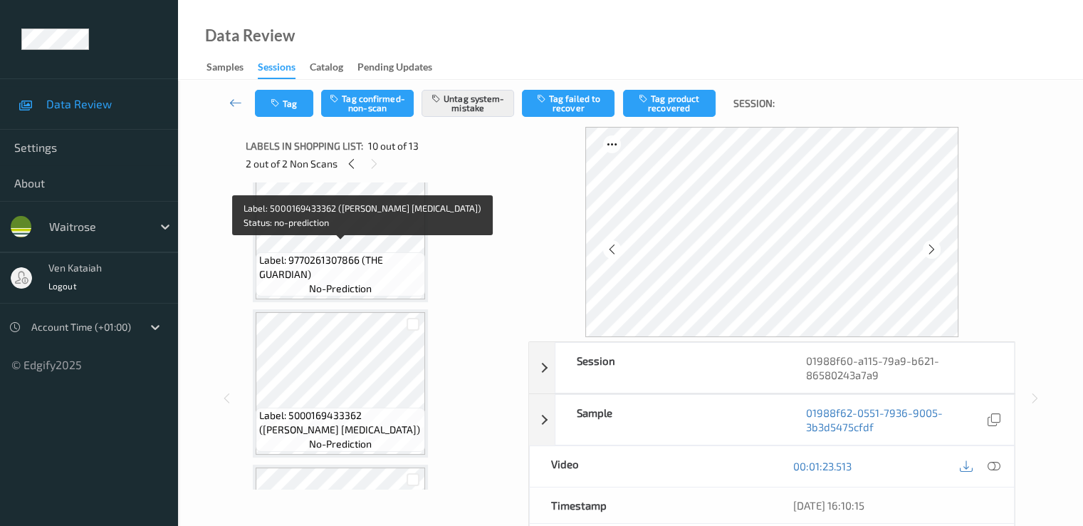
scroll to position [395, 0]
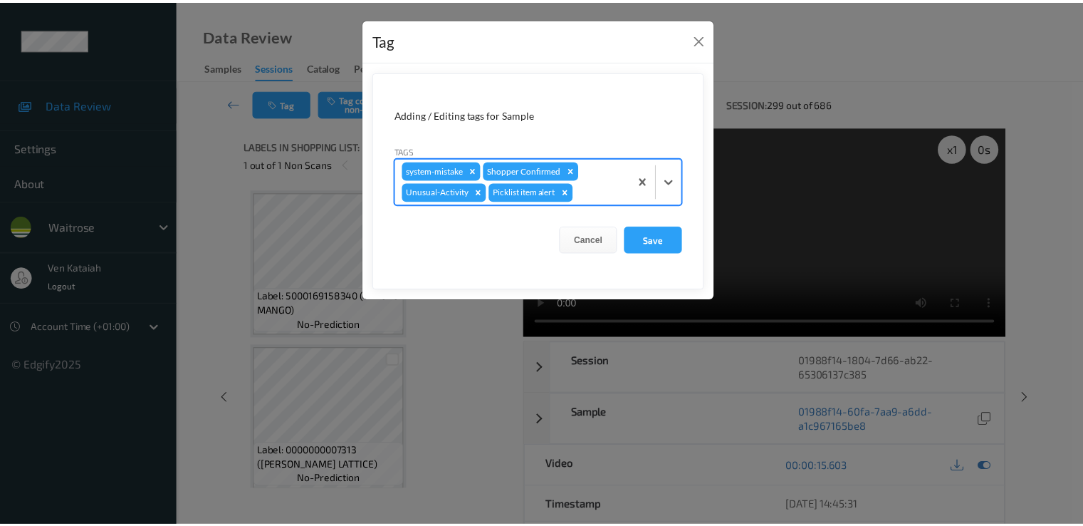
scroll to position [179, 0]
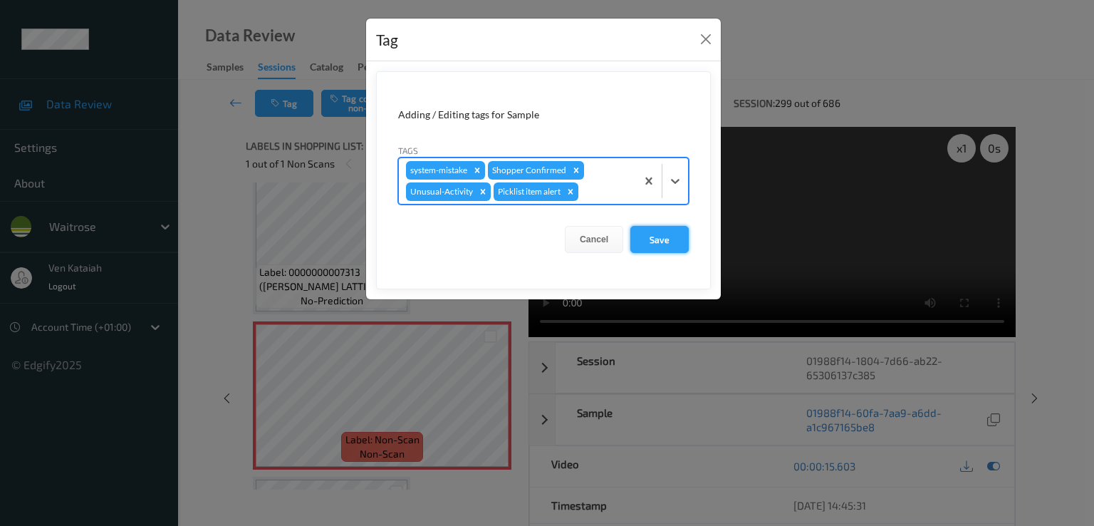
click at [655, 247] on button "Save" at bounding box center [659, 239] width 58 height 27
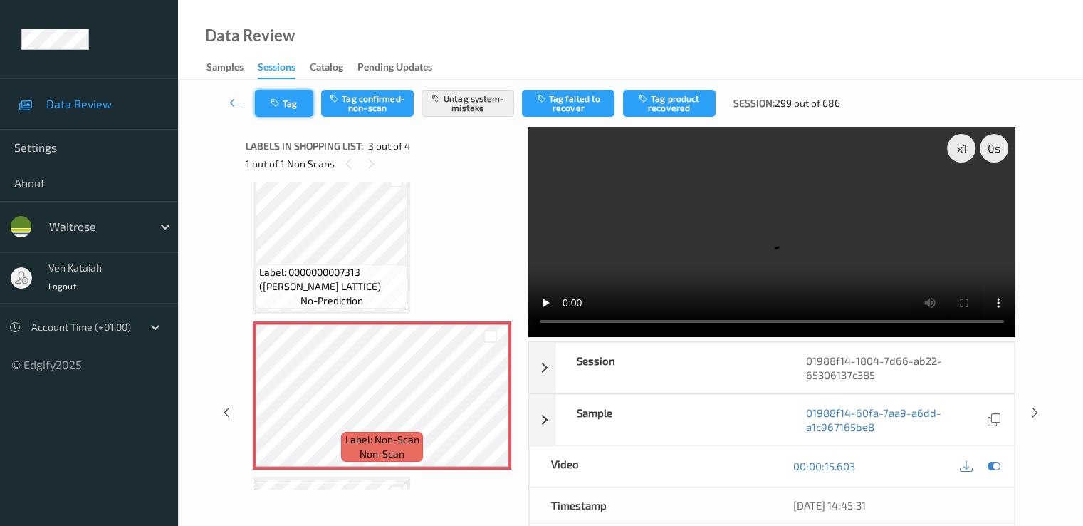
click at [284, 108] on button "Tag" at bounding box center [284, 103] width 58 height 27
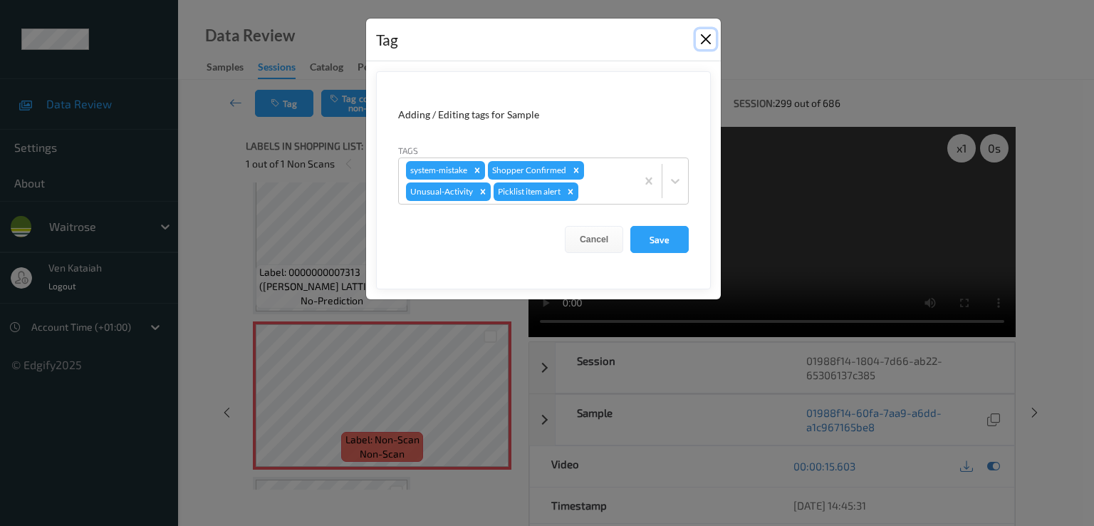
click at [707, 39] on button "Close" at bounding box center [706, 39] width 20 height 20
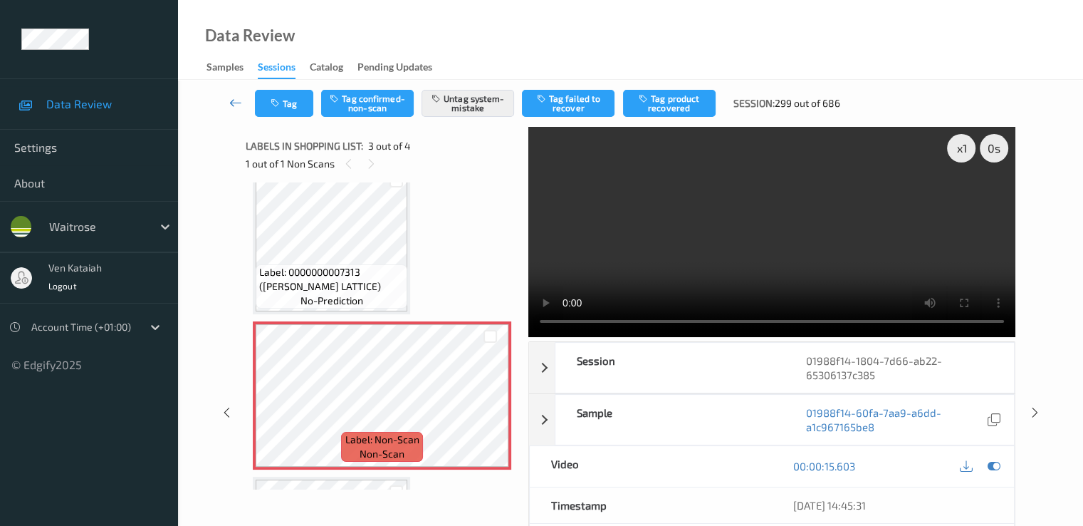
click at [231, 99] on icon at bounding box center [235, 102] width 13 height 14
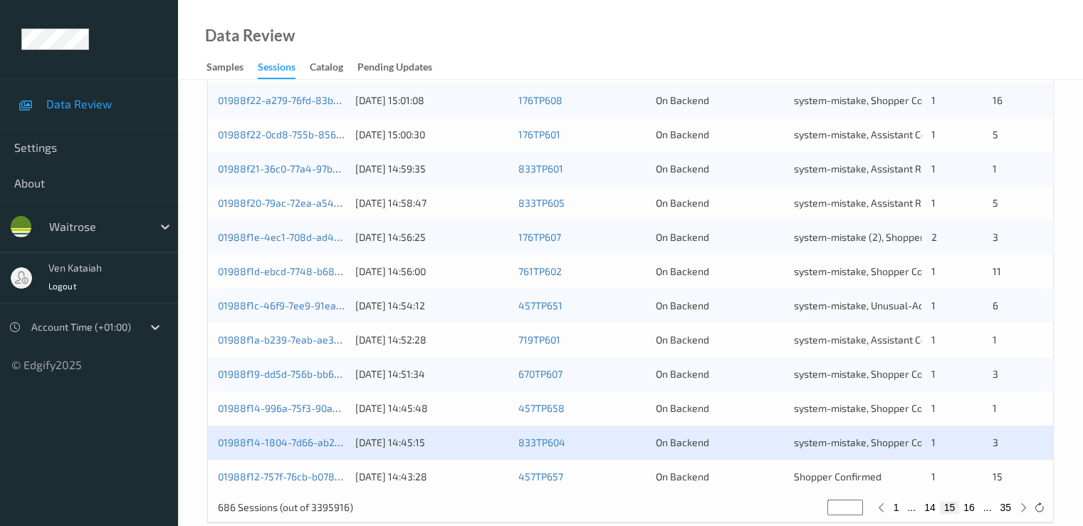
scroll to position [658, 0]
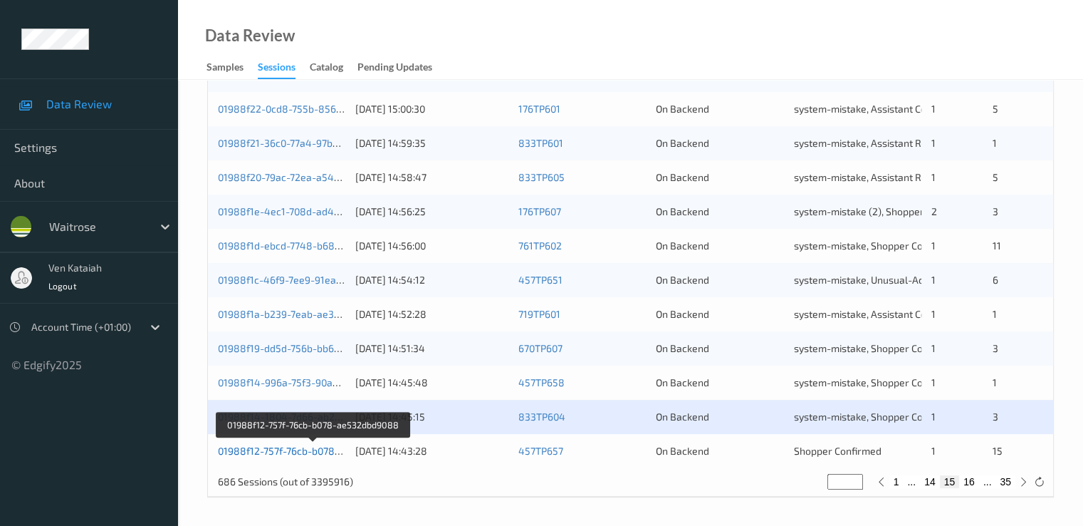
click at [264, 451] on link "01988f12-757f-76cb-b078-ae532dbd9088" at bounding box center [313, 450] width 191 height 12
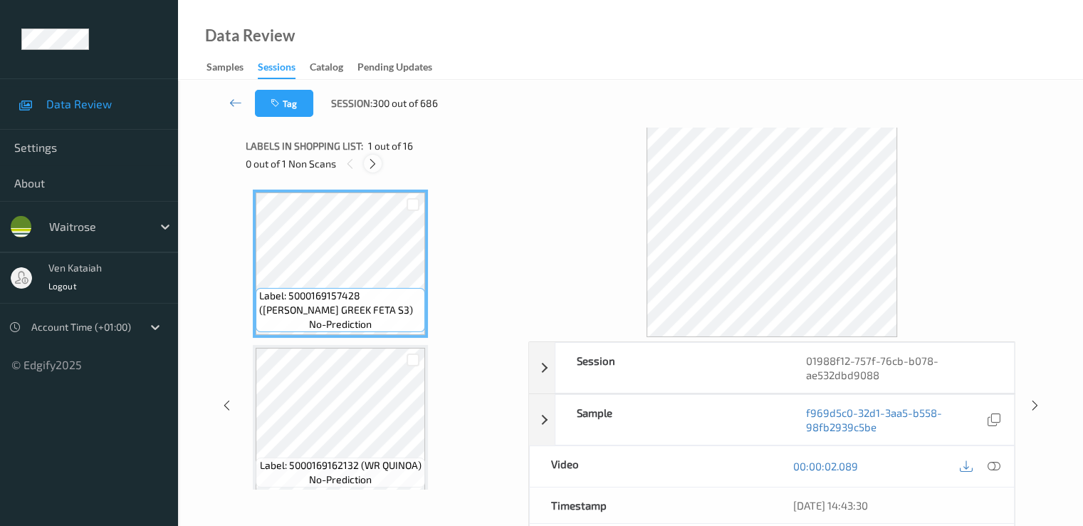
click at [378, 168] on icon at bounding box center [373, 163] width 12 height 13
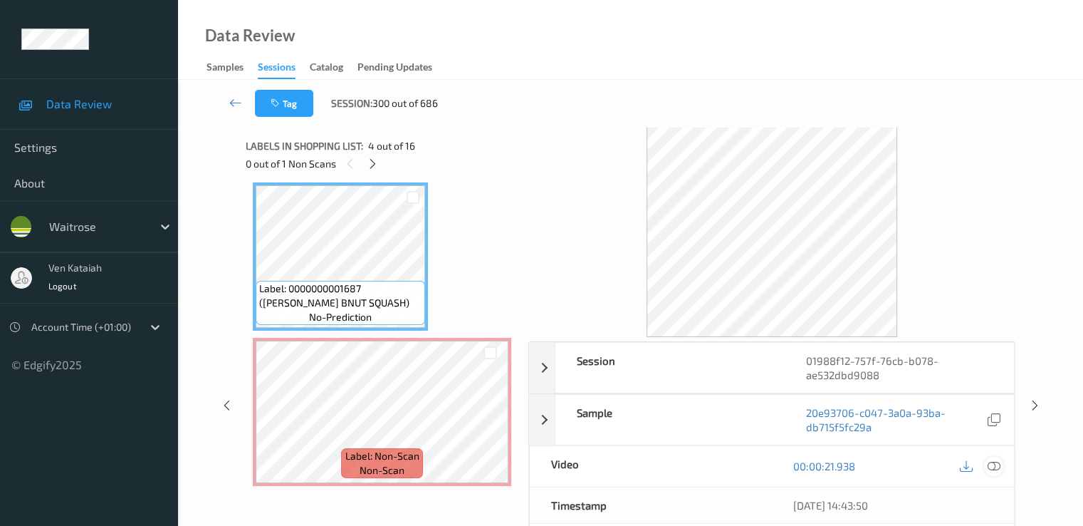
click at [989, 464] on icon at bounding box center [993, 465] width 13 height 13
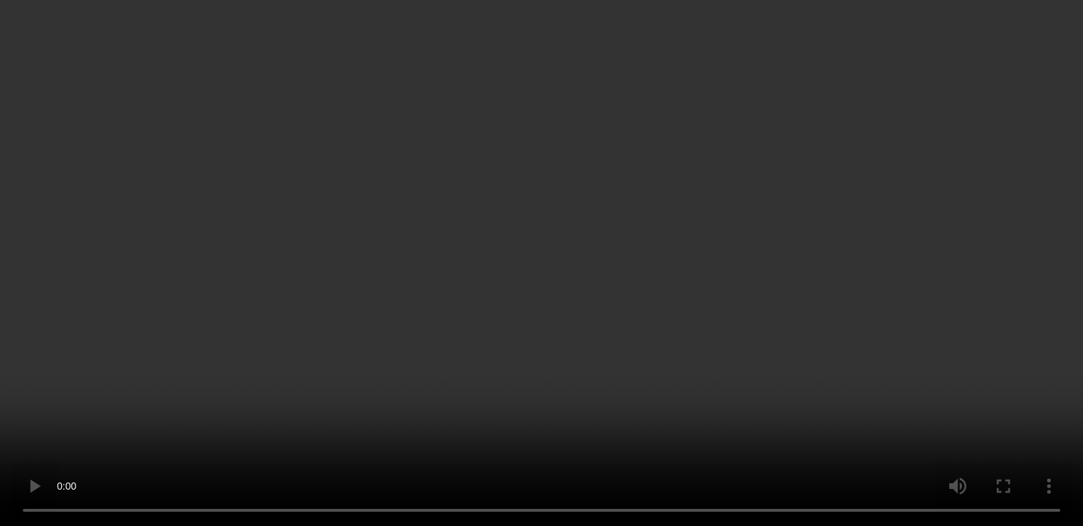
scroll to position [758, 0]
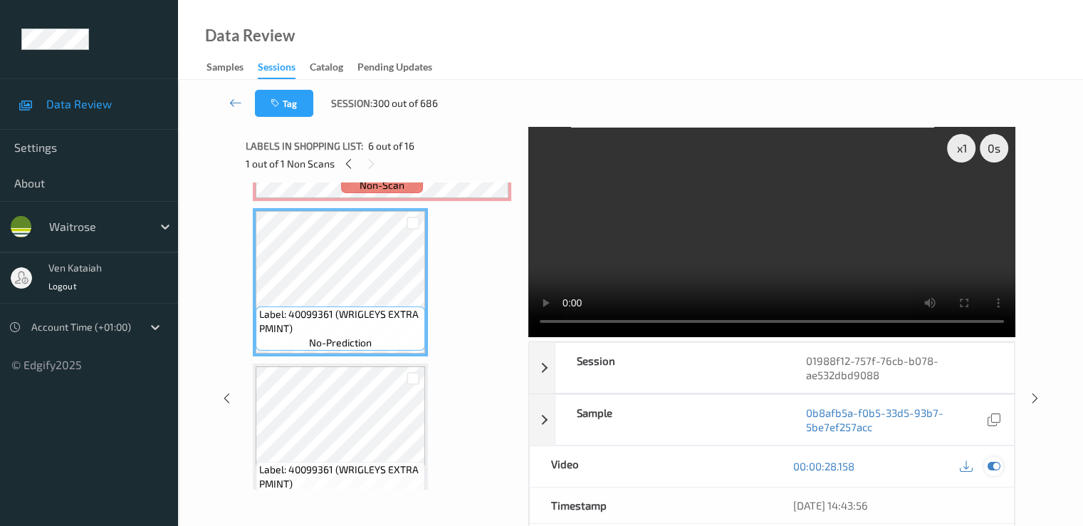
click at [994, 465] on icon at bounding box center [993, 465] width 13 height 13
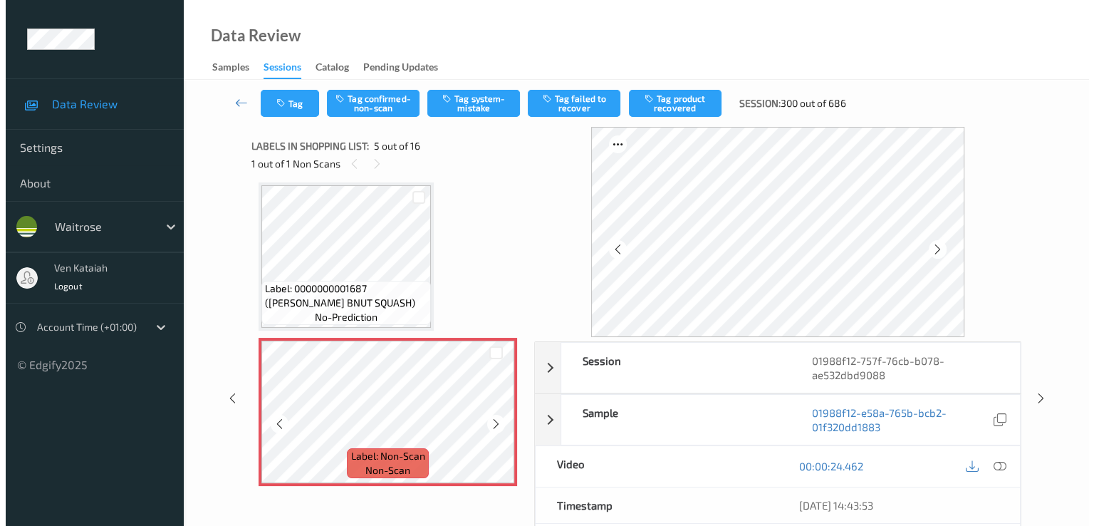
scroll to position [615, 0]
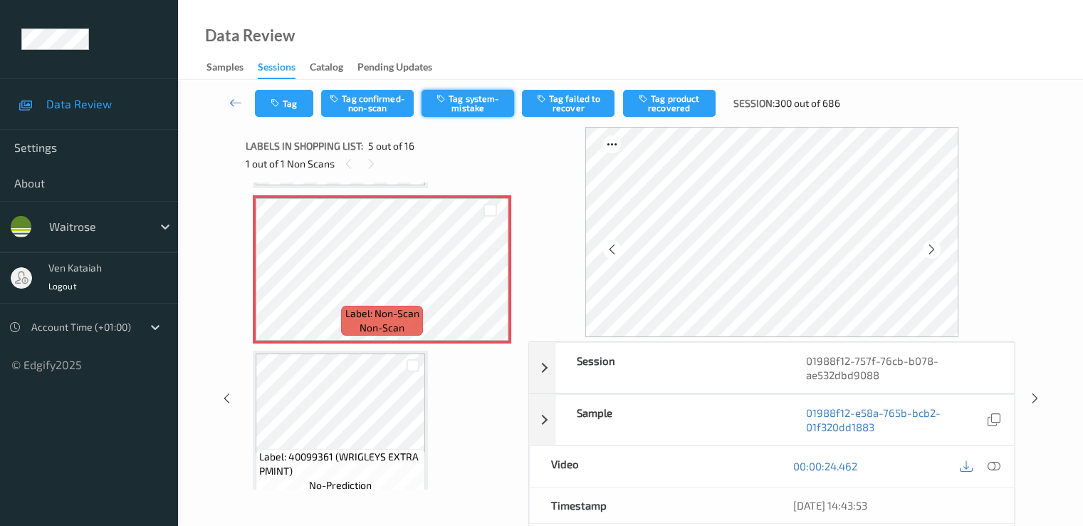
click at [467, 109] on button "Tag system-mistake" at bounding box center [468, 103] width 93 height 27
click at [288, 108] on button "Tag" at bounding box center [284, 103] width 58 height 27
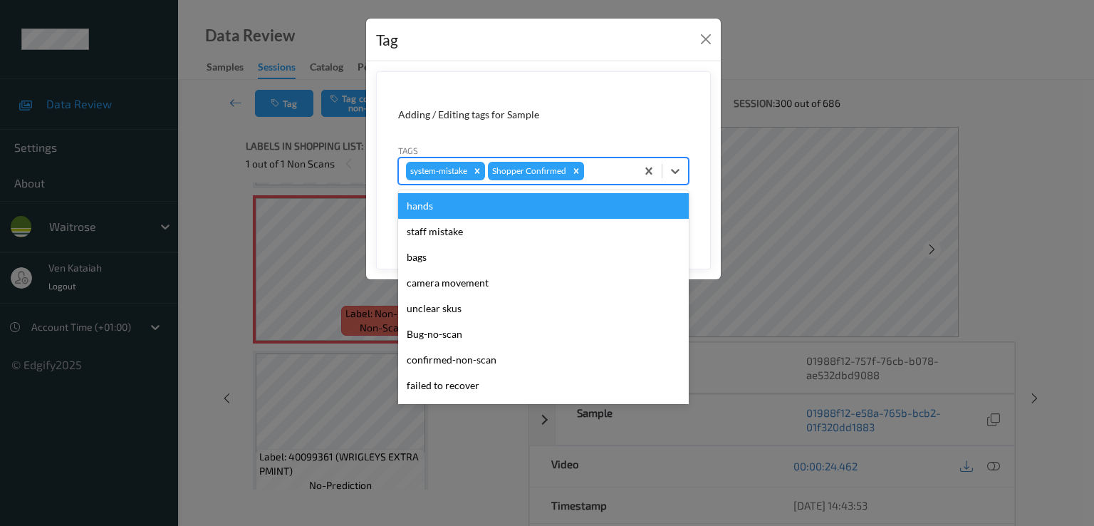
click at [615, 179] on div "system-mistake Shopper Confirmed" at bounding box center [517, 171] width 237 height 24
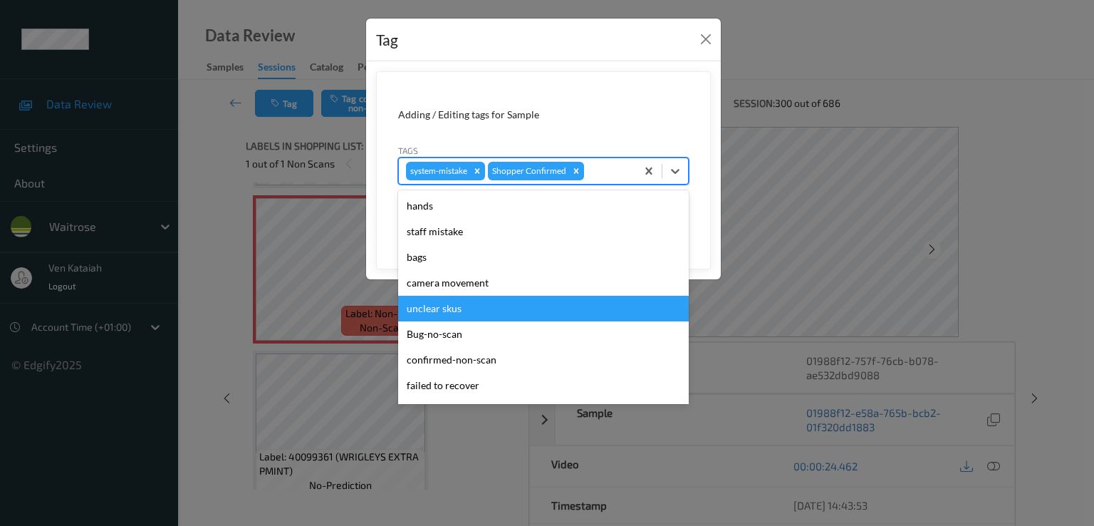
scroll to position [279, 0]
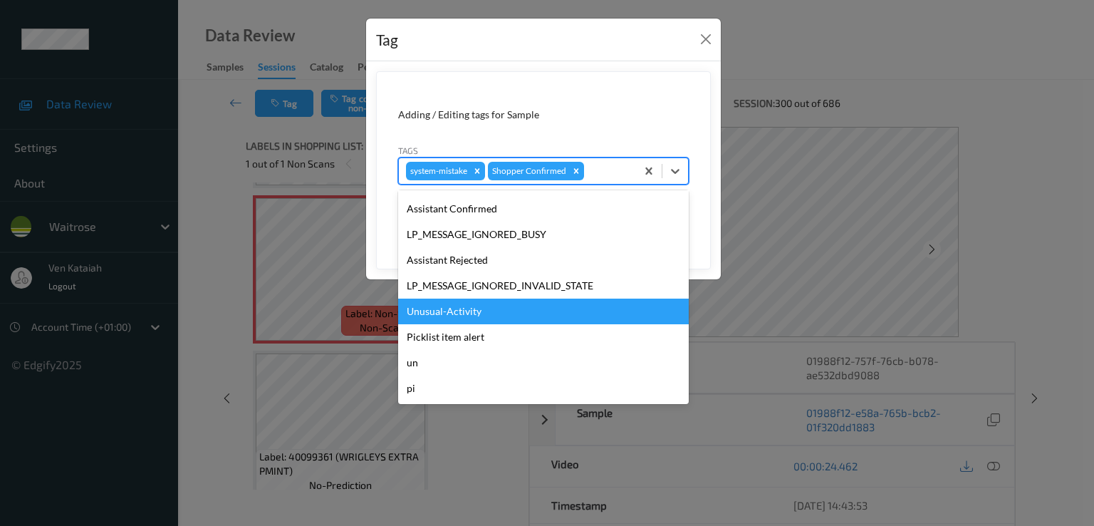
click at [453, 317] on div "Unusual-Activity" at bounding box center [543, 311] width 291 height 26
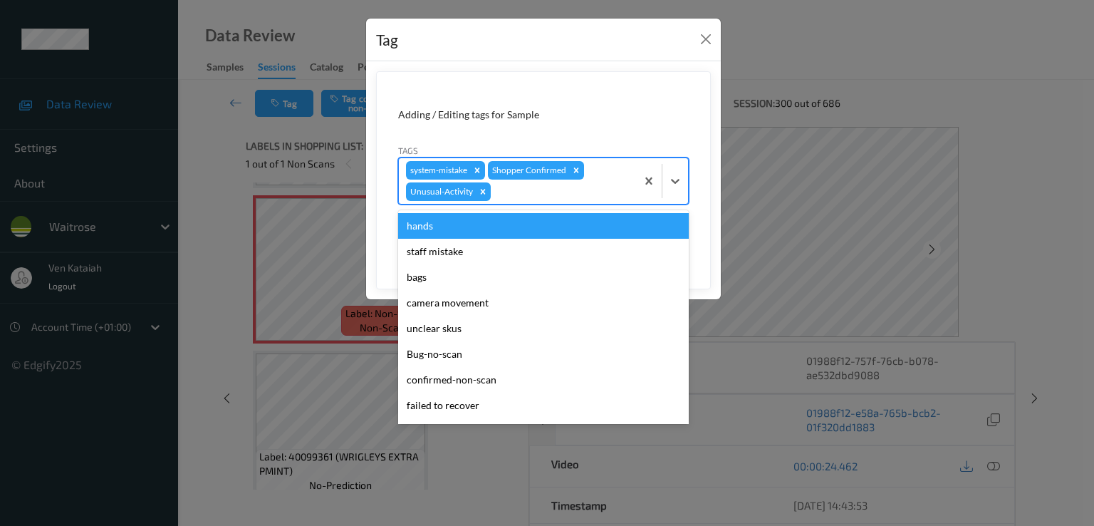
click at [536, 191] on div at bounding box center [561, 191] width 135 height 17
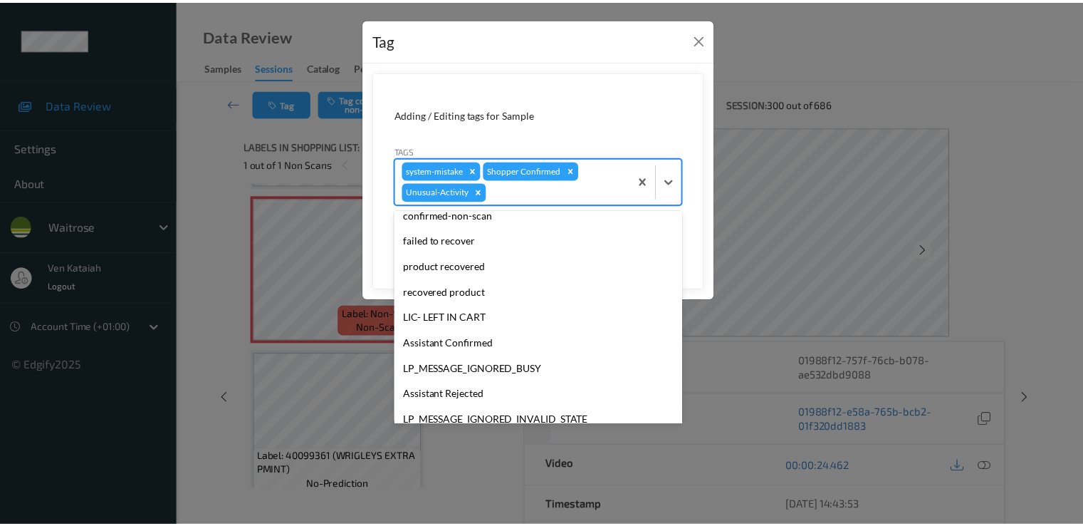
scroll to position [254, 0]
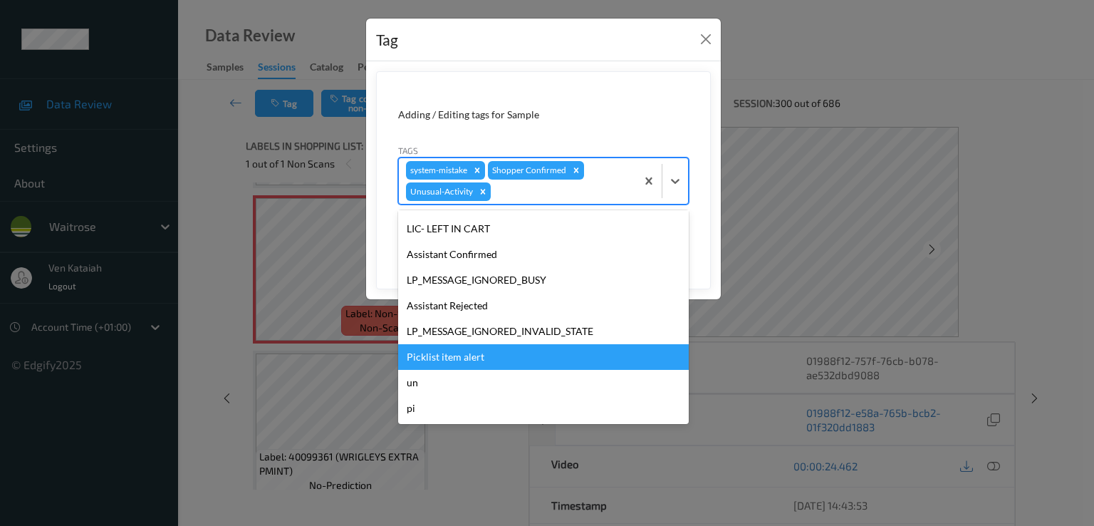
click at [453, 365] on div "Picklist item alert" at bounding box center [543, 357] width 291 height 26
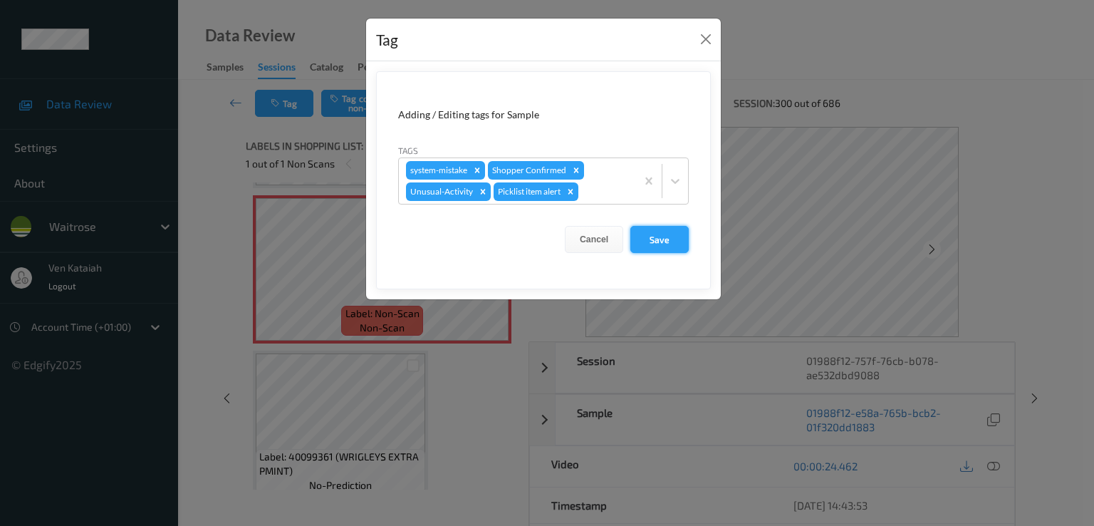
click at [654, 239] on button "Save" at bounding box center [659, 239] width 58 height 27
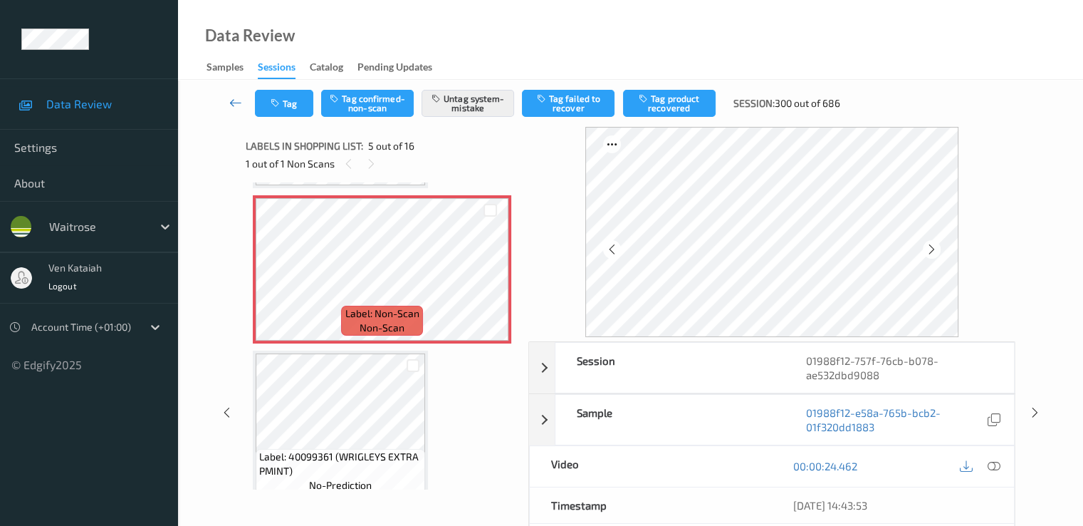
click at [235, 103] on icon at bounding box center [235, 102] width 13 height 14
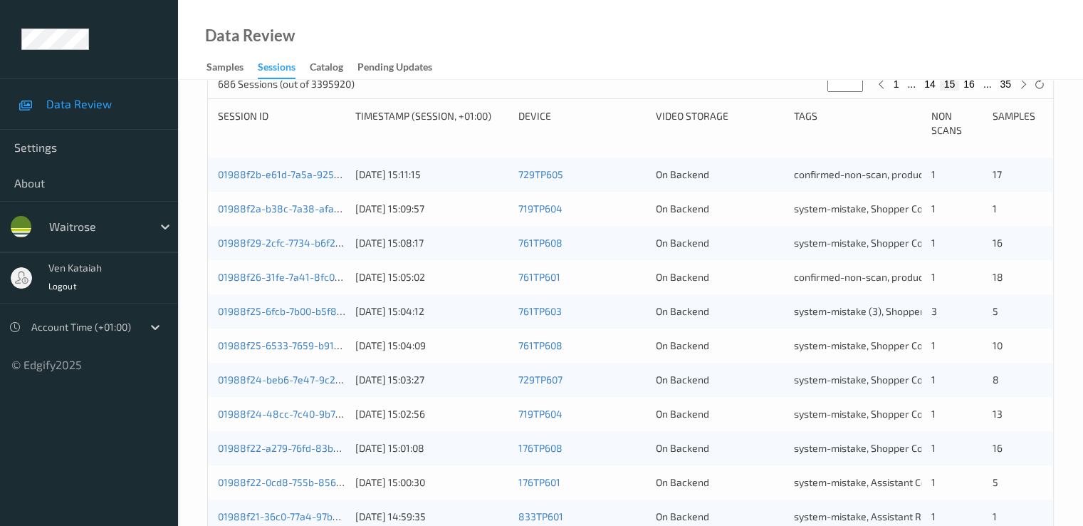
scroll to position [658, 0]
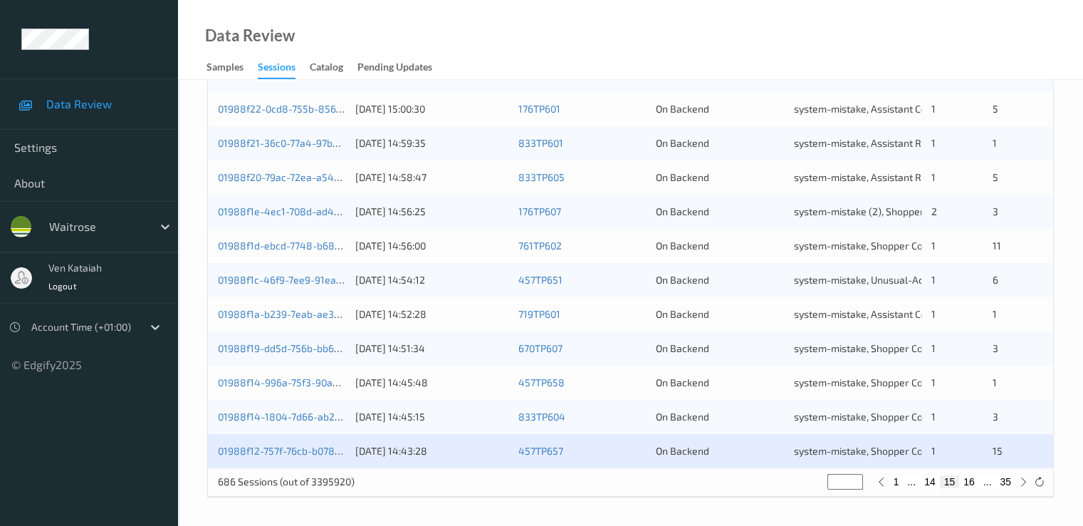
drag, startPoint x: 845, startPoint y: 482, endPoint x: 828, endPoint y: 486, distance: 17.5
click at [828, 486] on input "**" at bounding box center [846, 482] width 36 height 16
type input "*"
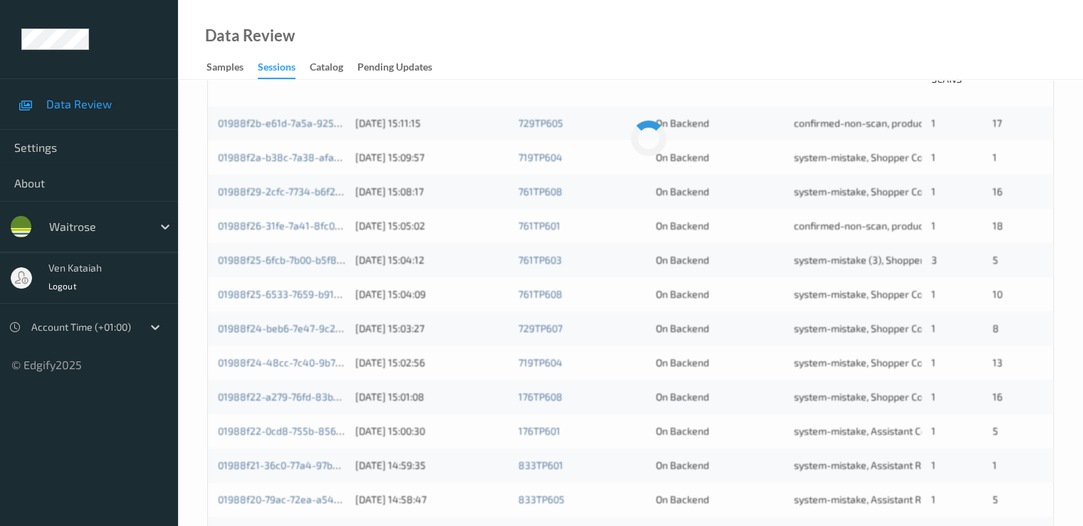
type input "**"
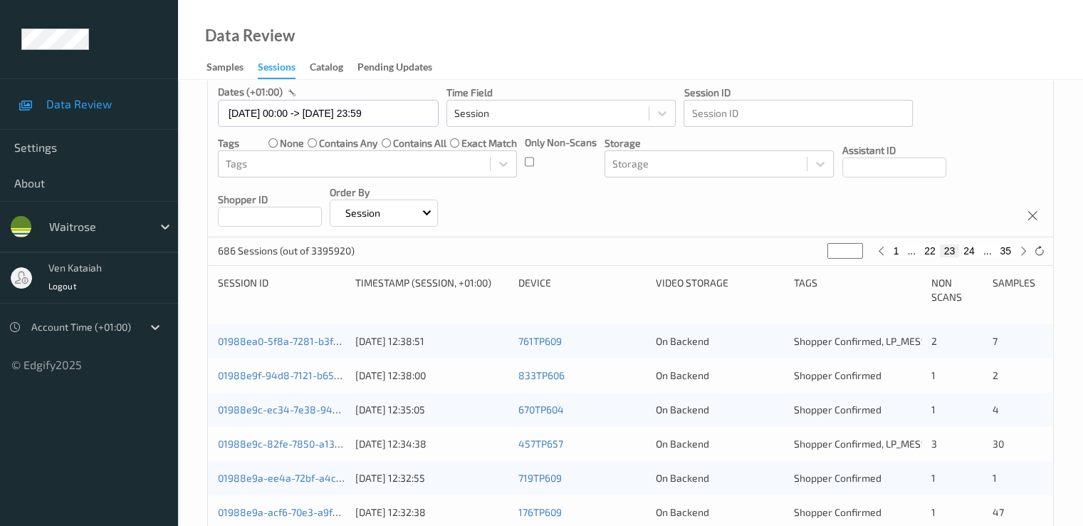
scroll to position [142, 0]
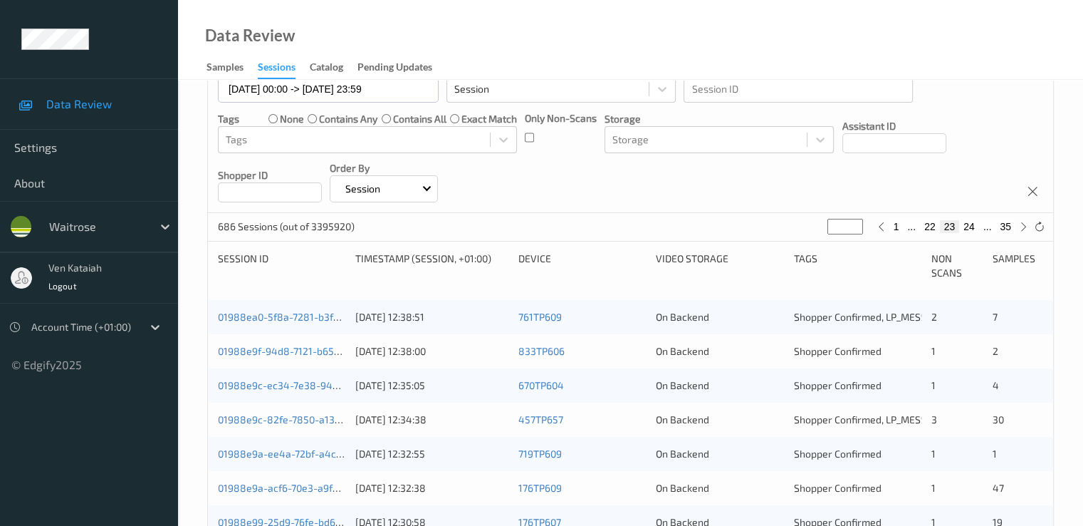
type input "**"
click at [948, 231] on button "23" at bounding box center [950, 226] width 20 height 13
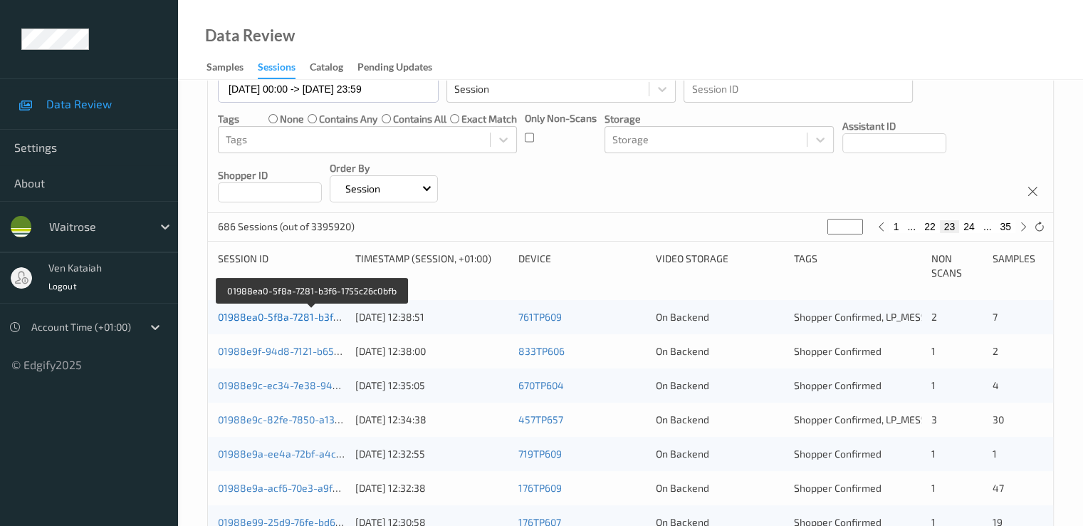
click at [266, 318] on link "01988ea0-5f8a-7281-b3f6-1755c26c0bfb" at bounding box center [312, 317] width 188 height 12
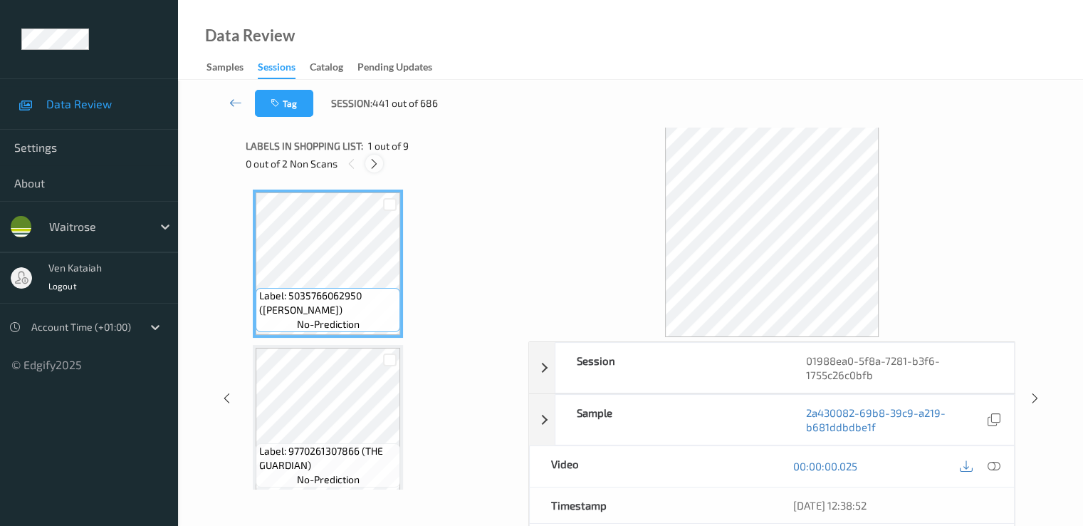
click at [376, 166] on icon at bounding box center [374, 163] width 12 height 13
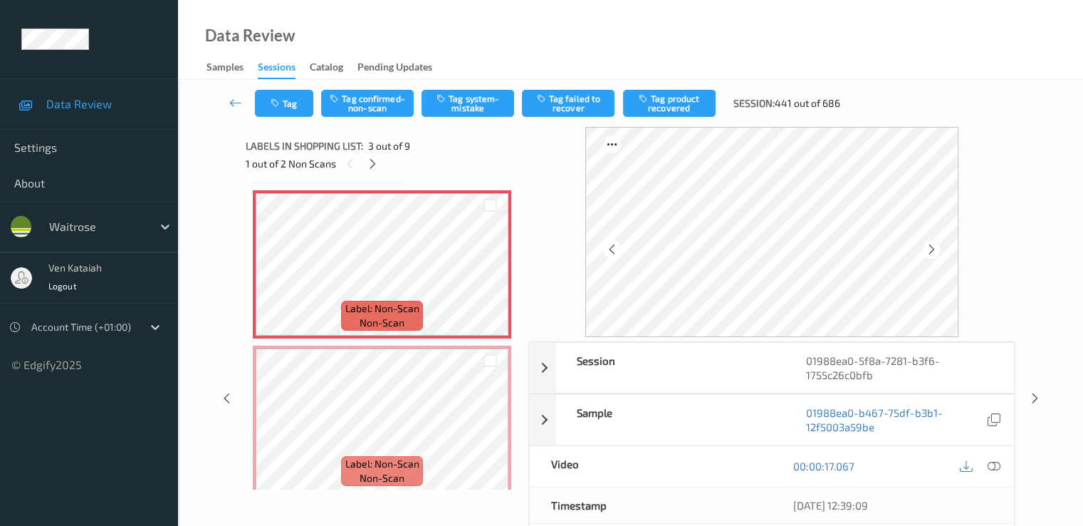
scroll to position [162, 0]
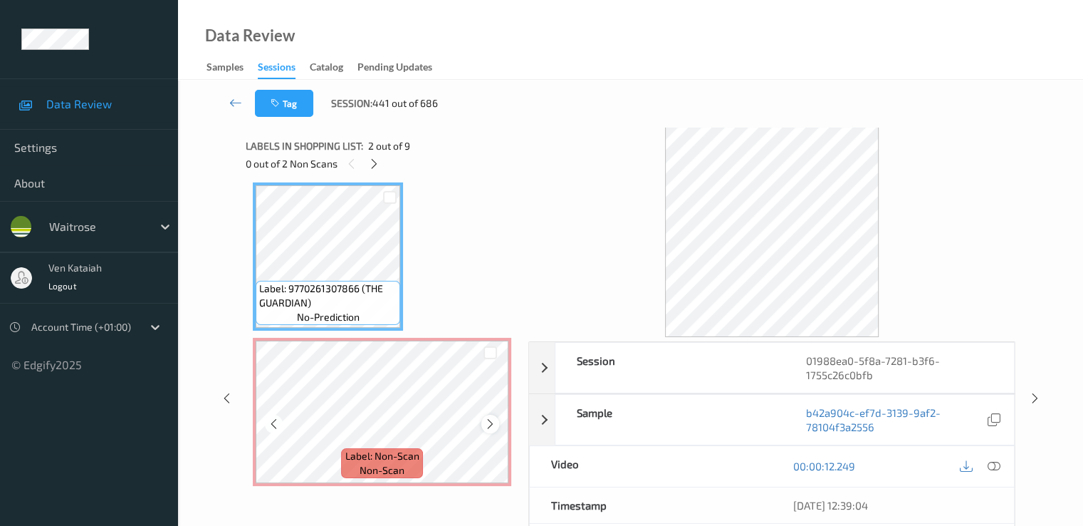
click at [485, 429] on icon at bounding box center [490, 423] width 12 height 13
click at [992, 469] on icon at bounding box center [993, 465] width 13 height 13
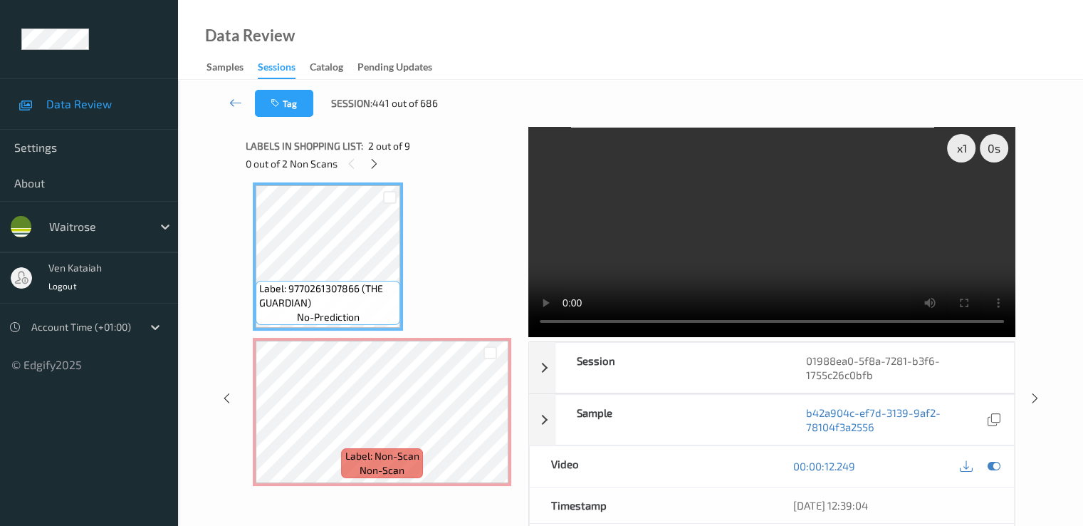
click at [752, 240] on video at bounding box center [771, 232] width 487 height 210
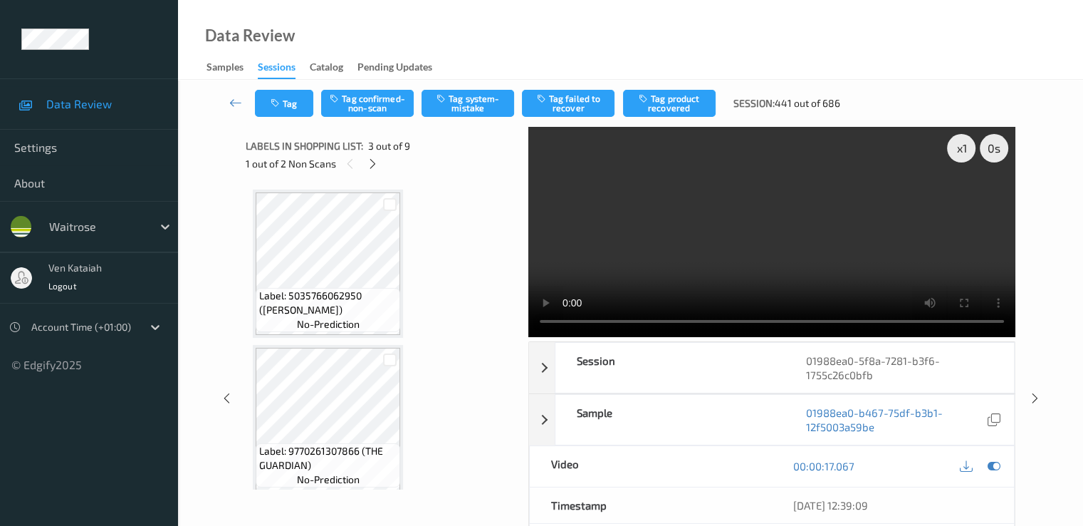
scroll to position [142, 0]
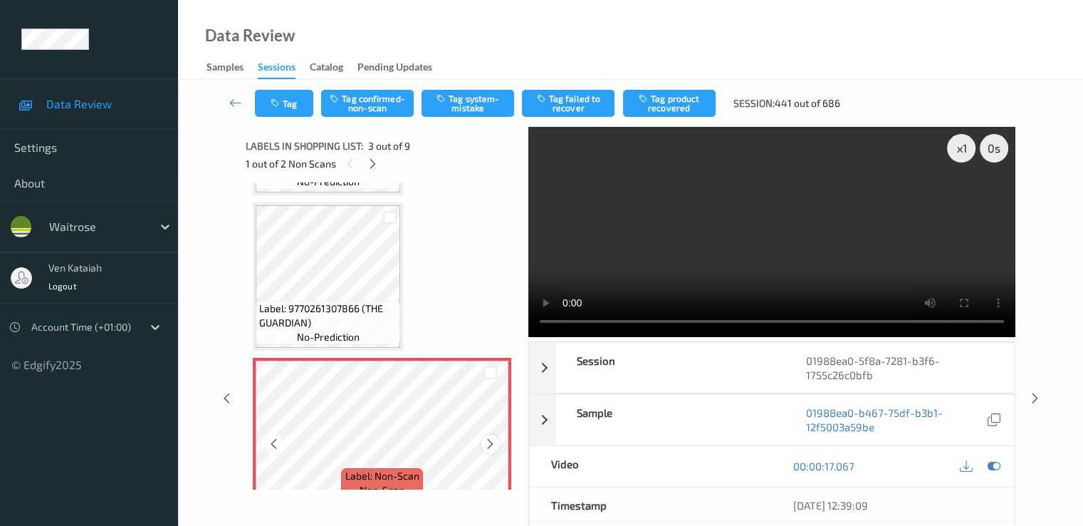
click at [487, 442] on icon at bounding box center [490, 443] width 12 height 13
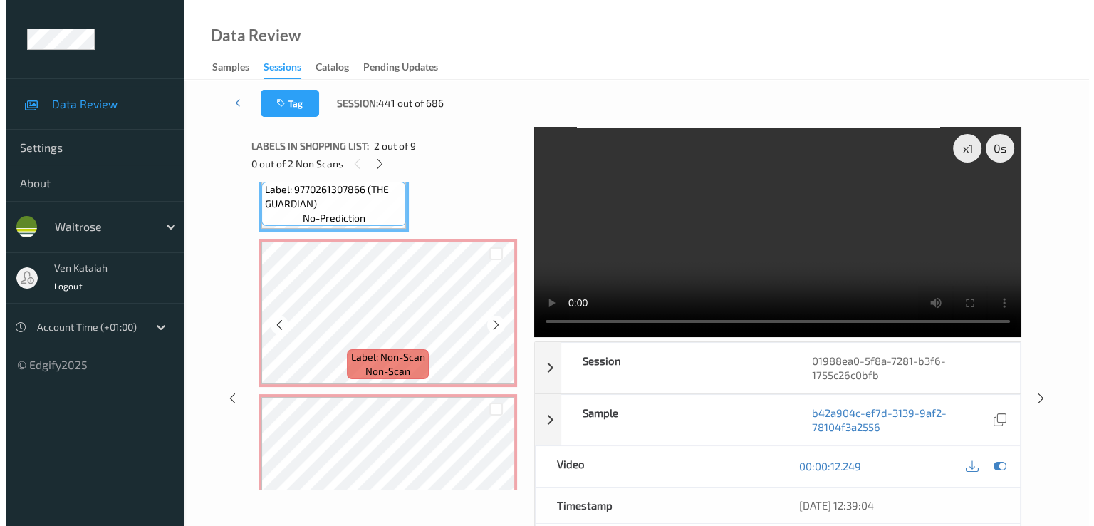
scroll to position [285, 0]
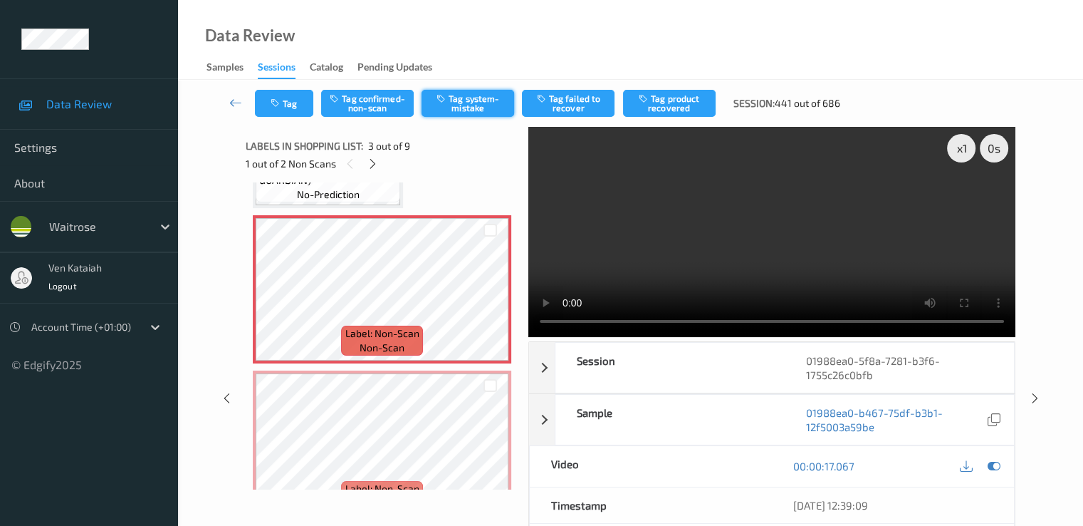
click at [479, 100] on button "Tag system-mistake" at bounding box center [468, 103] width 93 height 27
click at [301, 100] on button "Tag" at bounding box center [284, 103] width 58 height 27
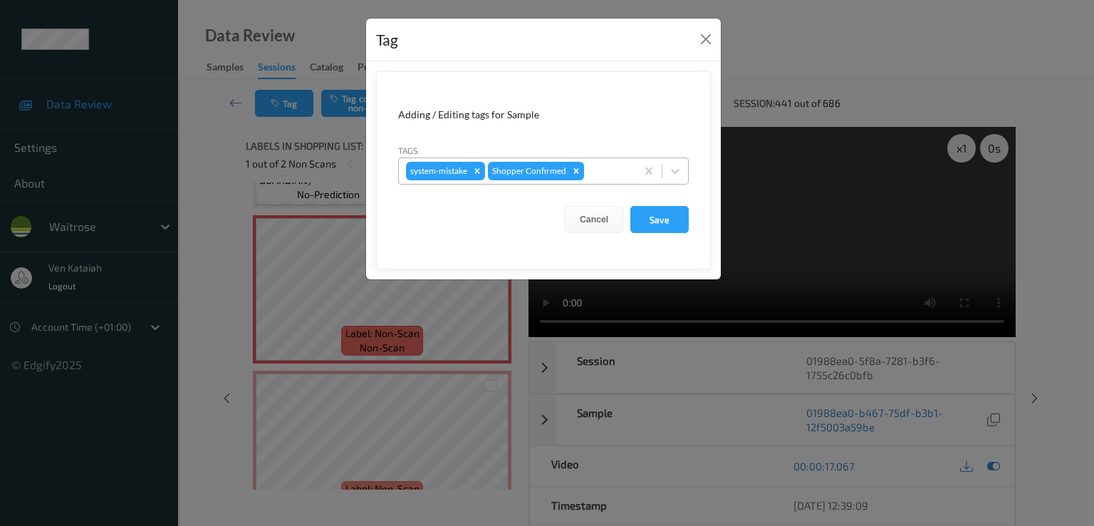
click at [623, 172] on div at bounding box center [608, 170] width 42 height 17
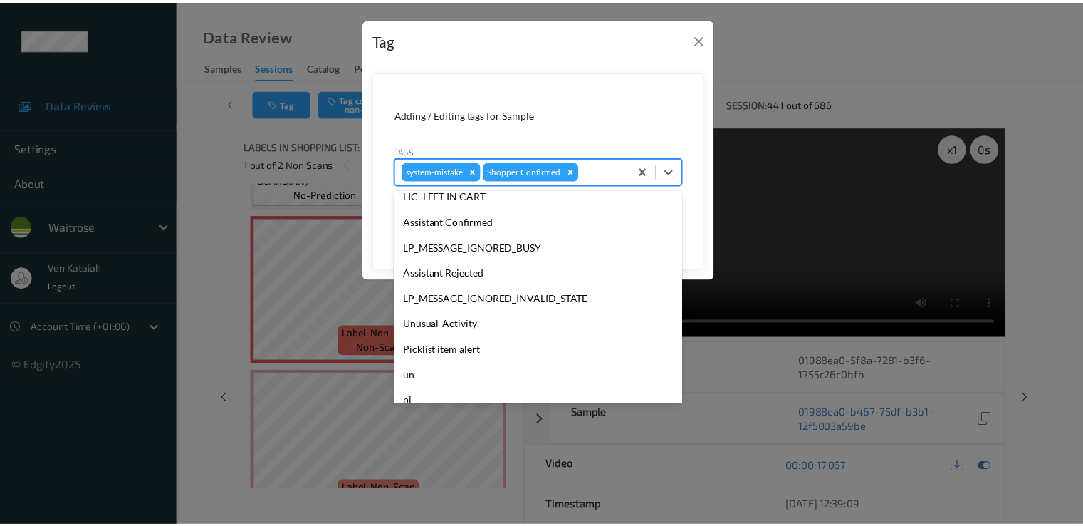
scroll to position [279, 0]
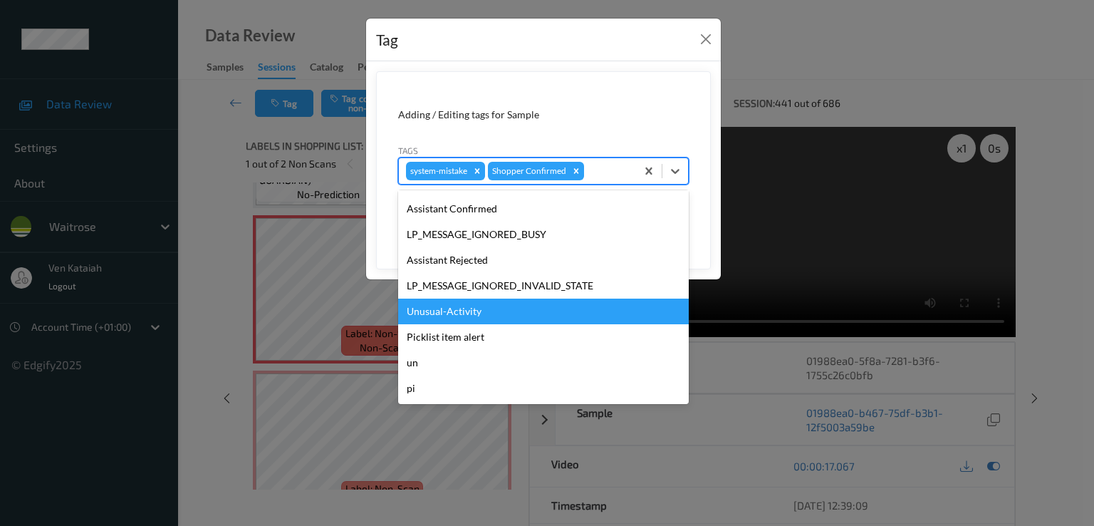
click at [456, 319] on div "Unusual-Activity" at bounding box center [543, 311] width 291 height 26
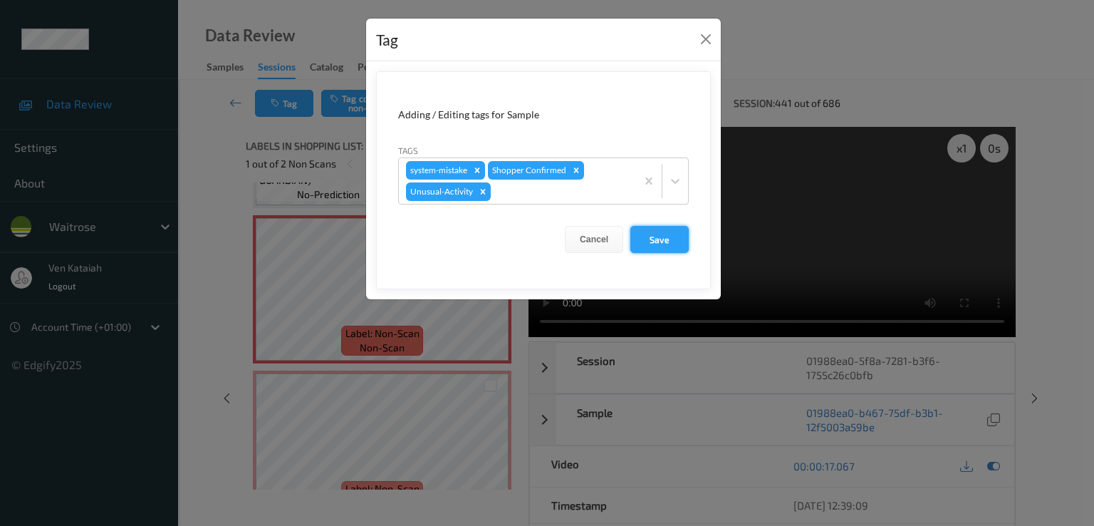
click at [652, 236] on button "Save" at bounding box center [659, 239] width 58 height 27
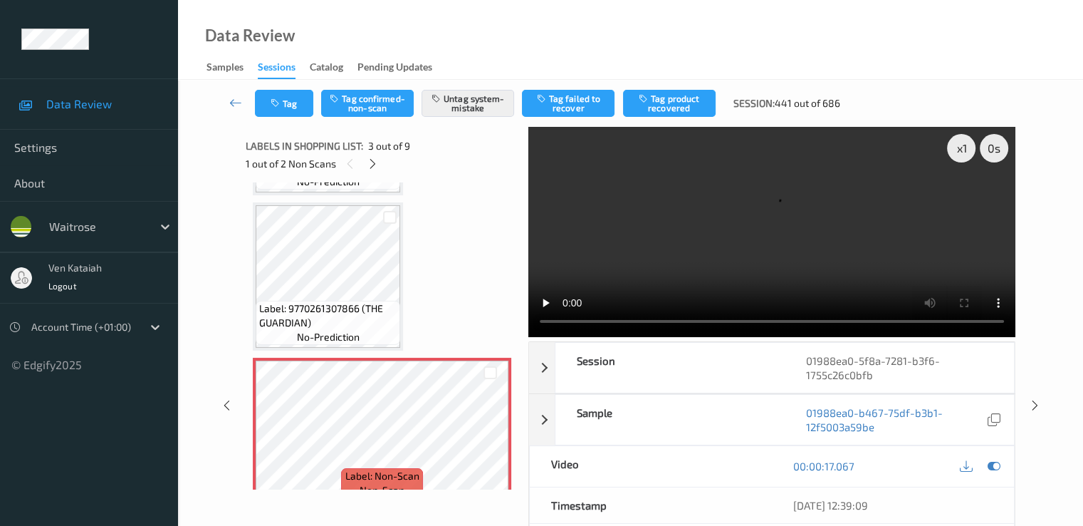
scroll to position [285, 0]
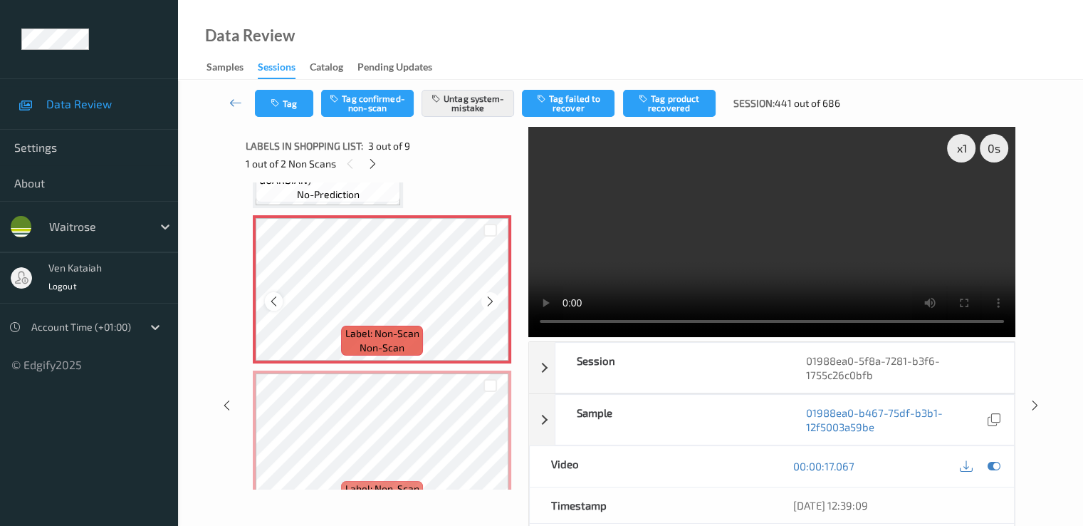
click at [278, 298] on icon at bounding box center [274, 301] width 12 height 13
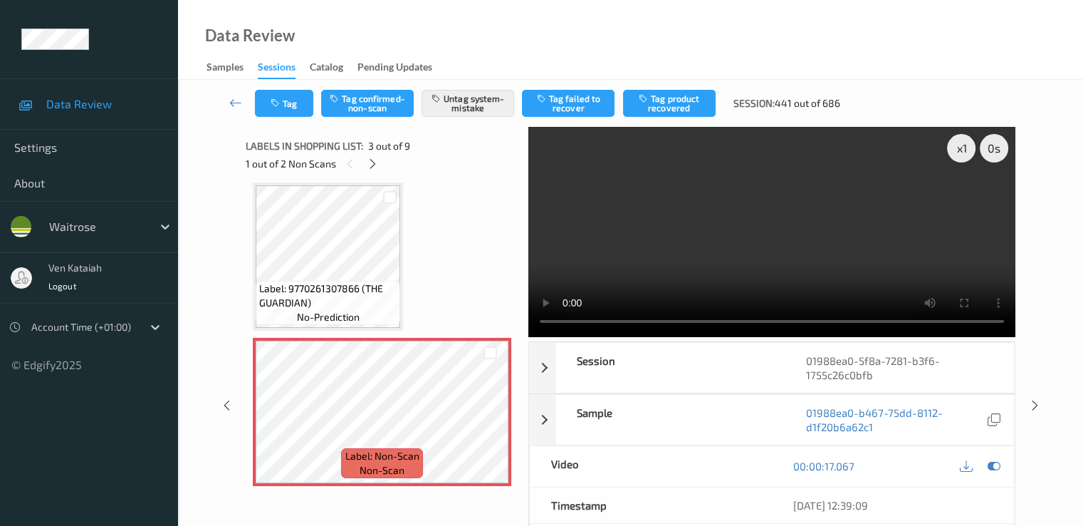
scroll to position [142, 0]
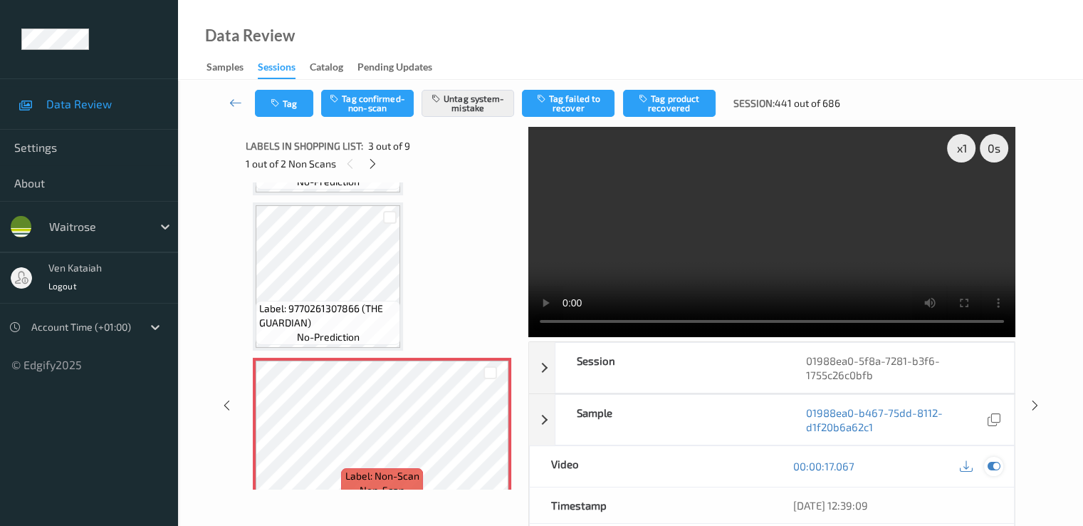
click at [991, 468] on icon at bounding box center [993, 465] width 13 height 13
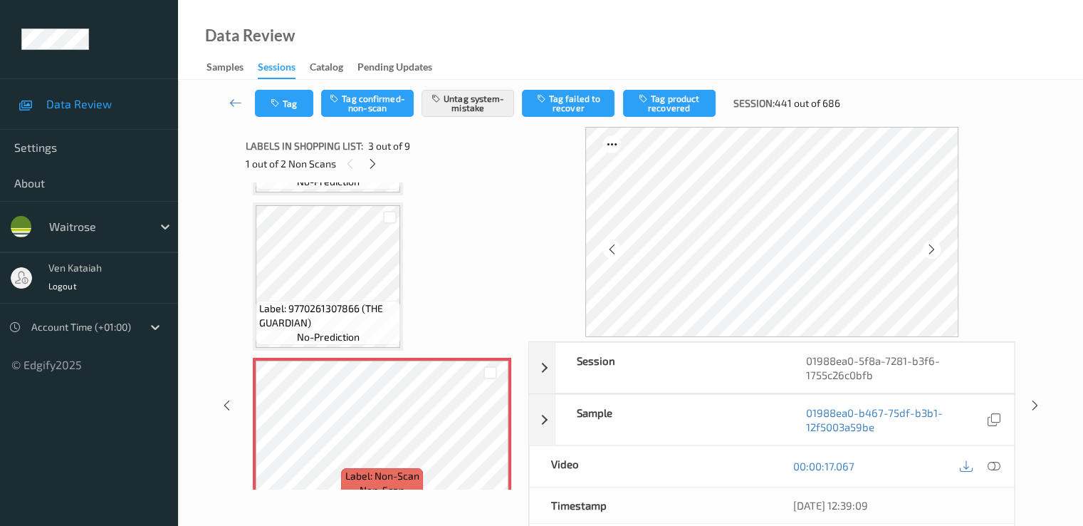
scroll to position [427, 0]
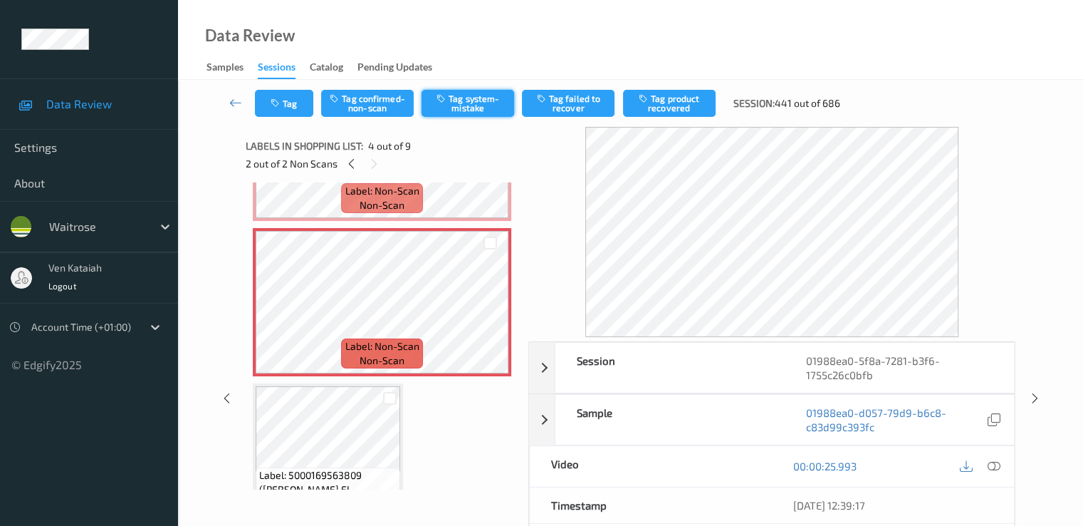
click at [460, 110] on button "Tag system-mistake" at bounding box center [468, 103] width 93 height 27
click at [231, 105] on icon at bounding box center [235, 102] width 13 height 14
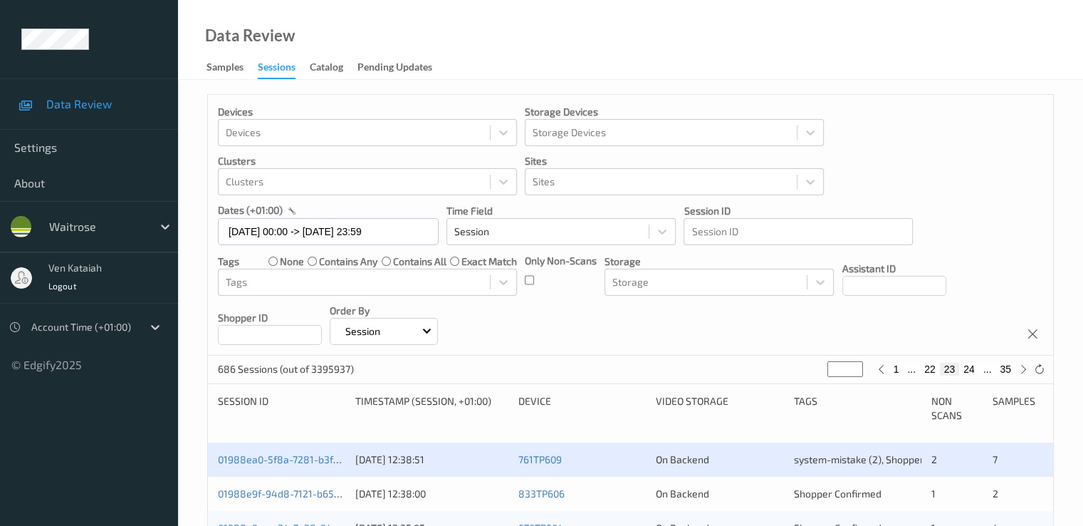
scroll to position [142, 0]
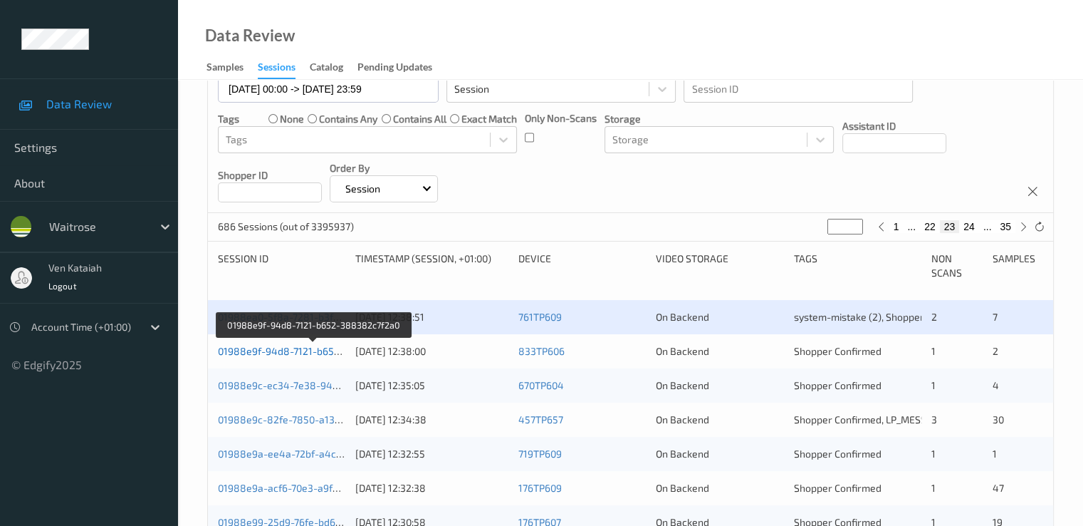
click at [283, 350] on link "01988e9f-94d8-7121-b652-388382c7f2a0" at bounding box center [314, 351] width 193 height 12
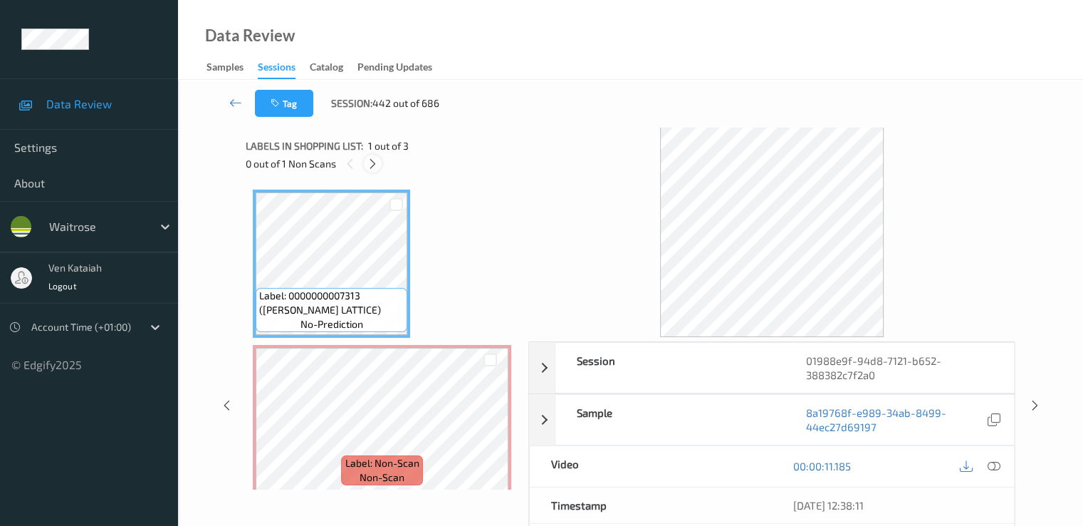
click at [370, 166] on icon at bounding box center [373, 163] width 12 height 13
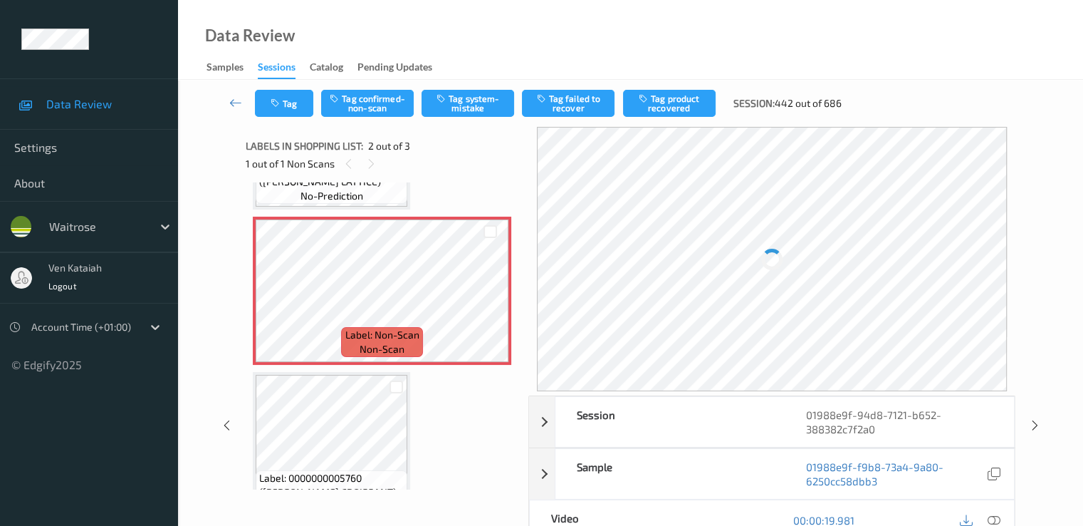
scroll to position [166, 0]
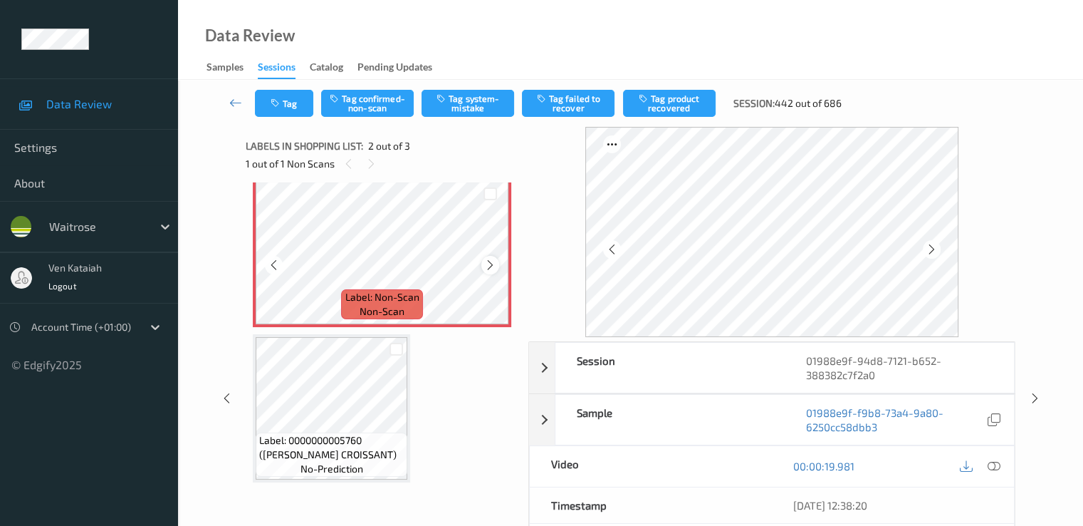
click at [490, 264] on icon at bounding box center [490, 265] width 12 height 13
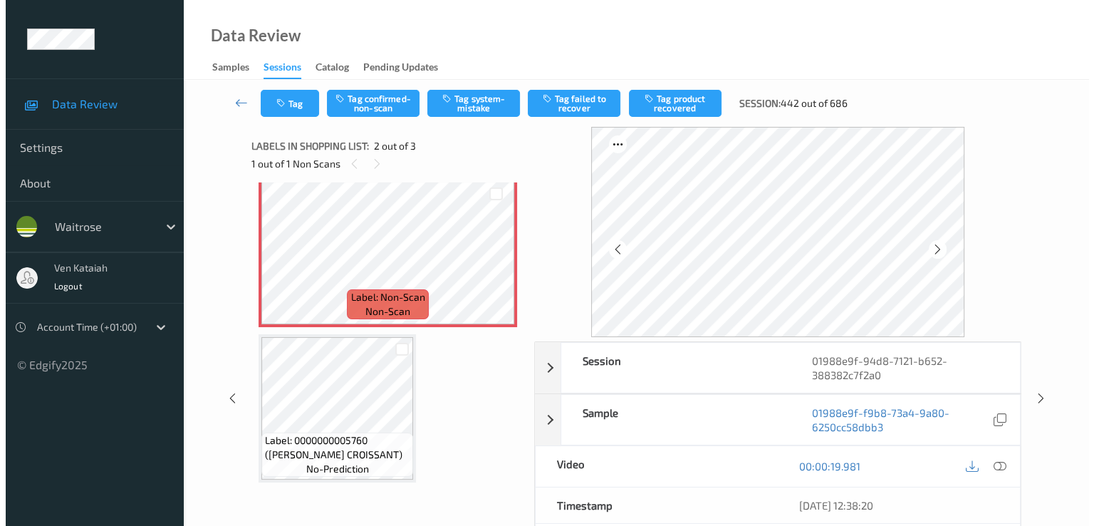
scroll to position [0, 0]
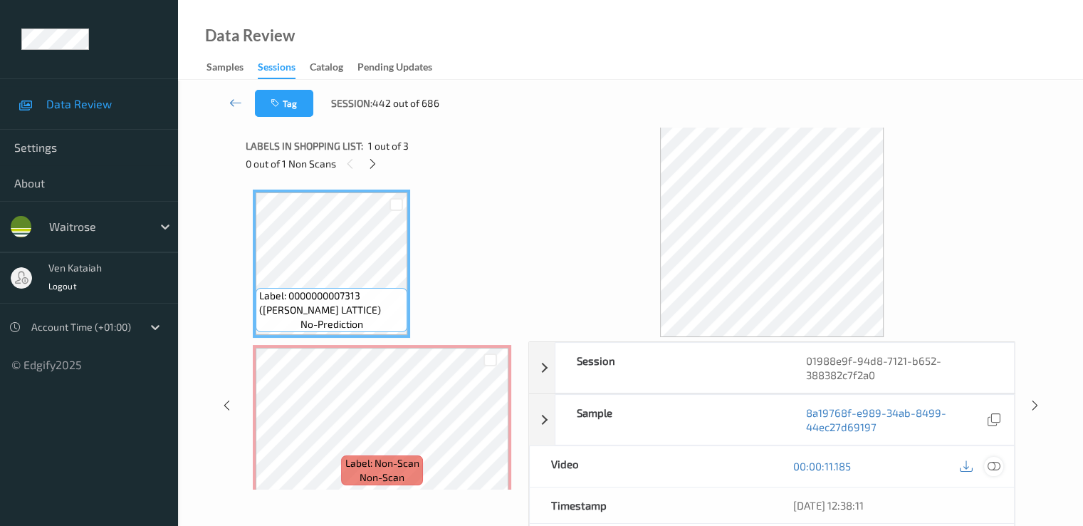
click at [991, 459] on icon at bounding box center [993, 465] width 13 height 13
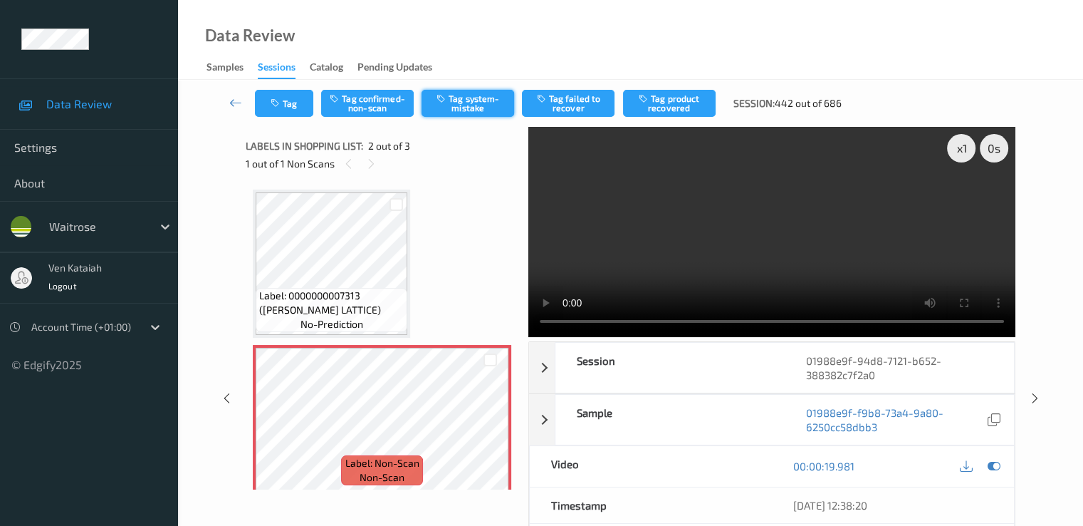
click at [467, 99] on button "Tag system-mistake" at bounding box center [468, 103] width 93 height 27
click at [293, 123] on div "Tag Tag confirmed-non-scan Untag system-mistake Tag failed to recover Tag produ…" at bounding box center [630, 103] width 847 height 47
click at [292, 116] on button "Tag" at bounding box center [284, 103] width 58 height 27
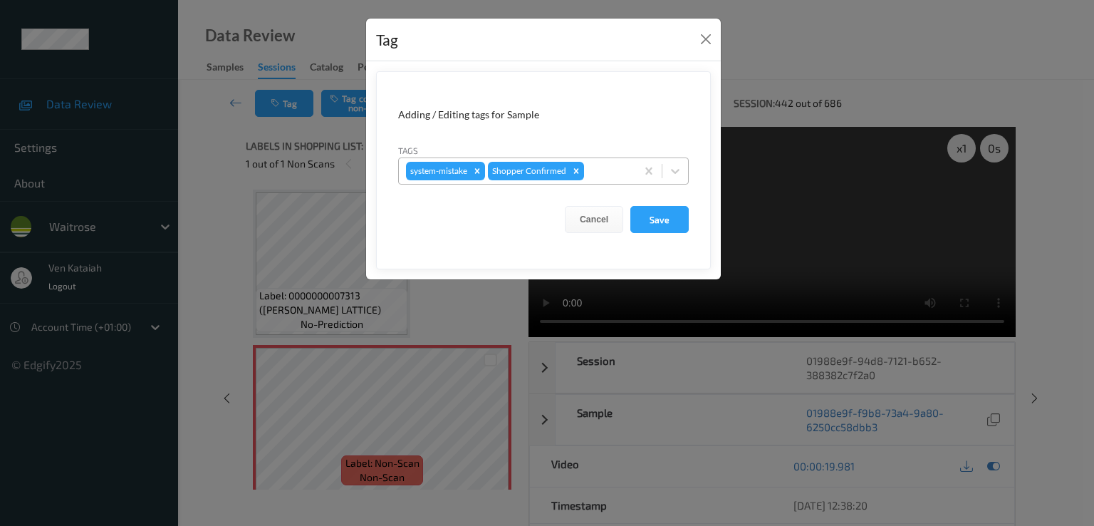
click at [604, 167] on div at bounding box center [608, 170] width 42 height 17
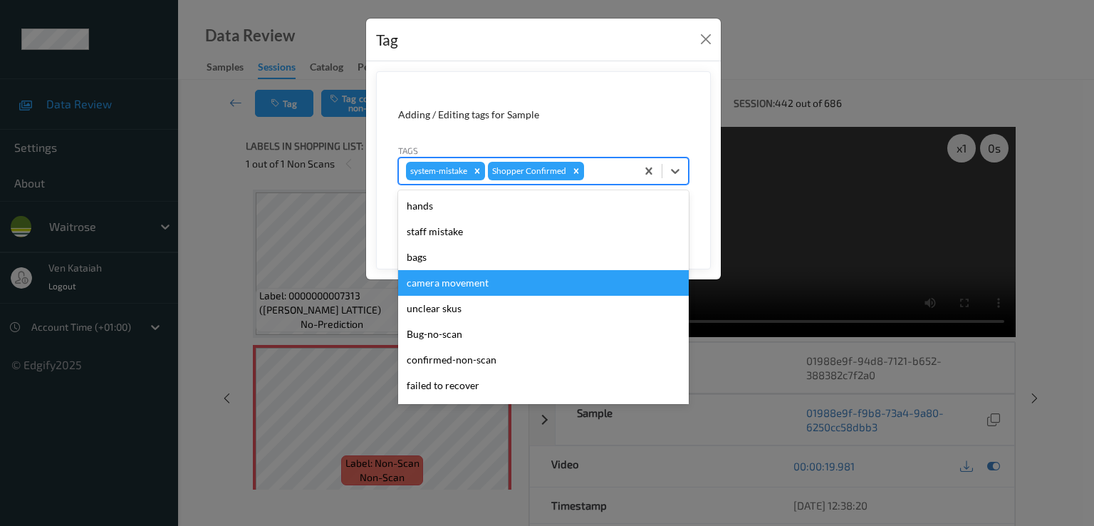
scroll to position [279, 0]
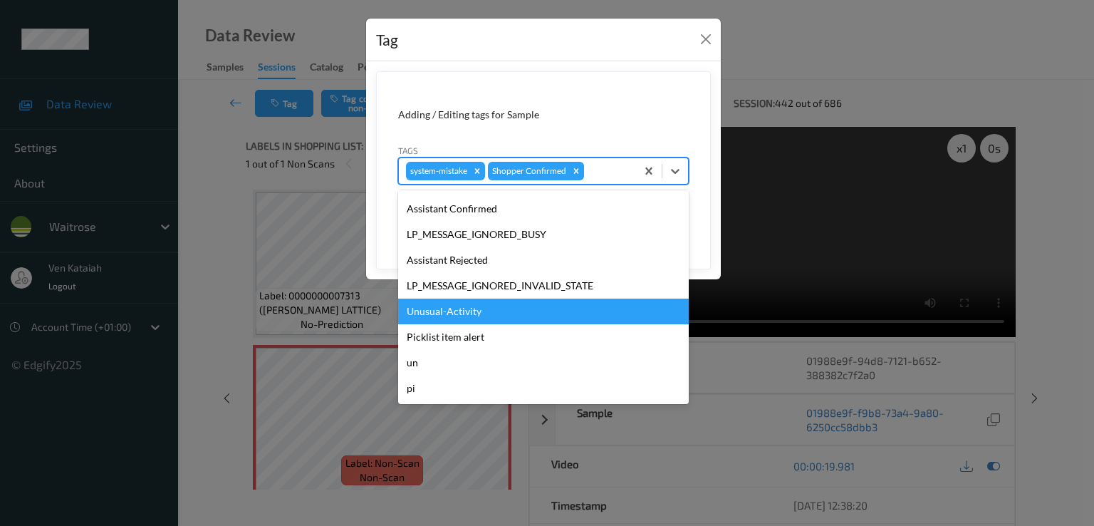
click at [459, 304] on div "Unusual-Activity" at bounding box center [543, 311] width 291 height 26
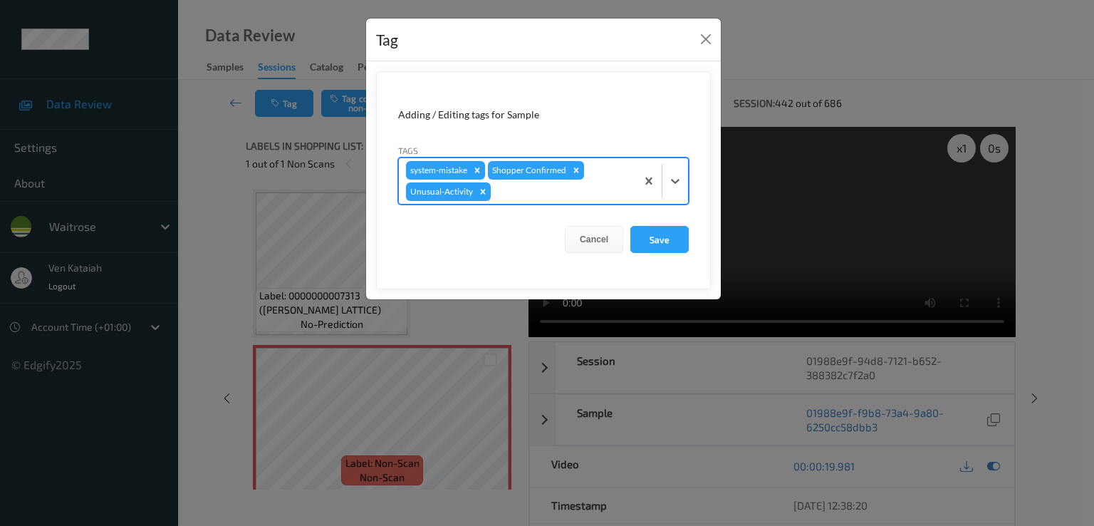
click at [543, 196] on div at bounding box center [561, 191] width 135 height 17
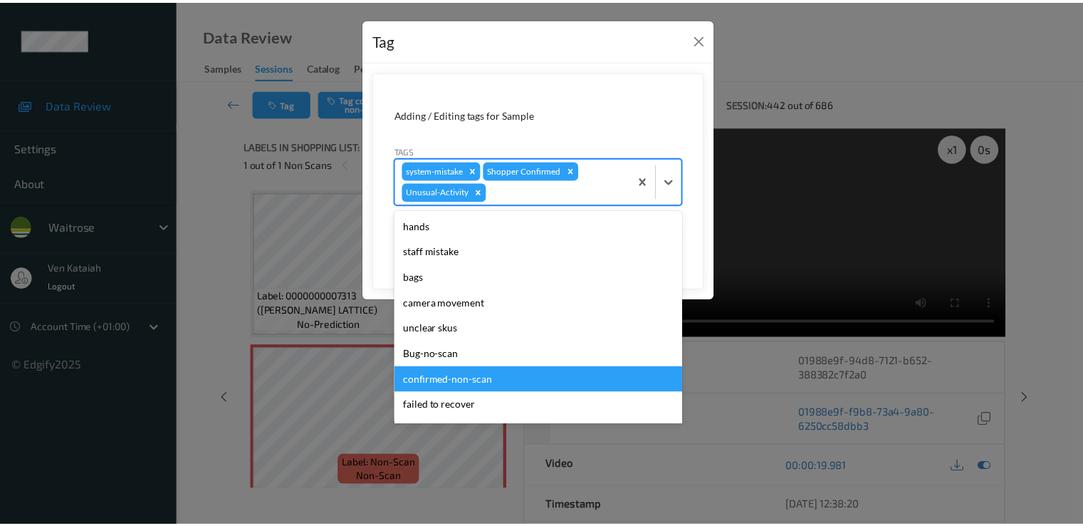
scroll to position [254, 0]
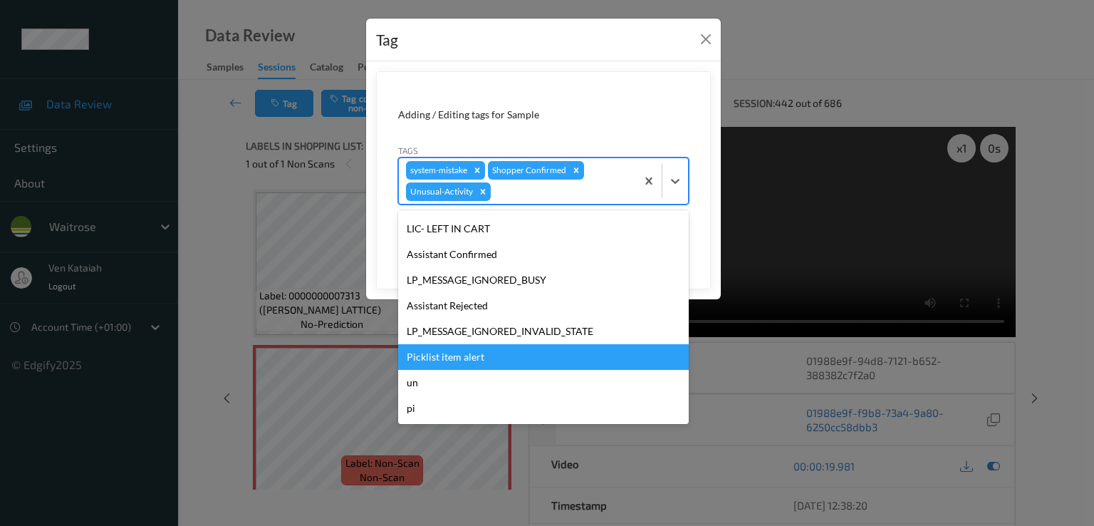
drag, startPoint x: 452, startPoint y: 342, endPoint x: 454, endPoint y: 356, distance: 14.3
click at [454, 356] on div "hands staff mistake bags camera movement unclear skus Bug-no-scan confirmed-non…" at bounding box center [543, 317] width 291 height 214
click at [455, 357] on div "Picklist item alert" at bounding box center [543, 357] width 291 height 26
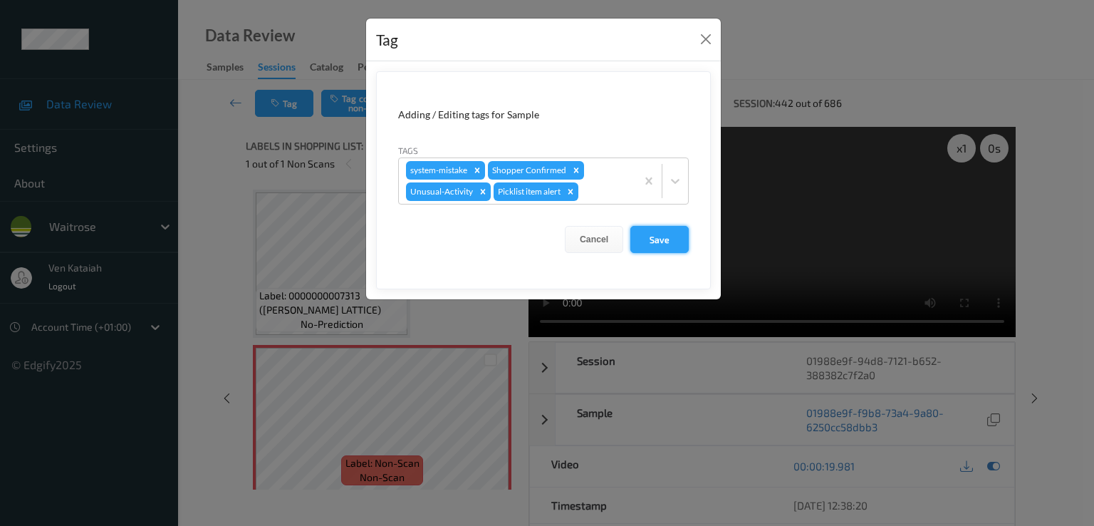
click at [657, 231] on button "Save" at bounding box center [659, 239] width 58 height 27
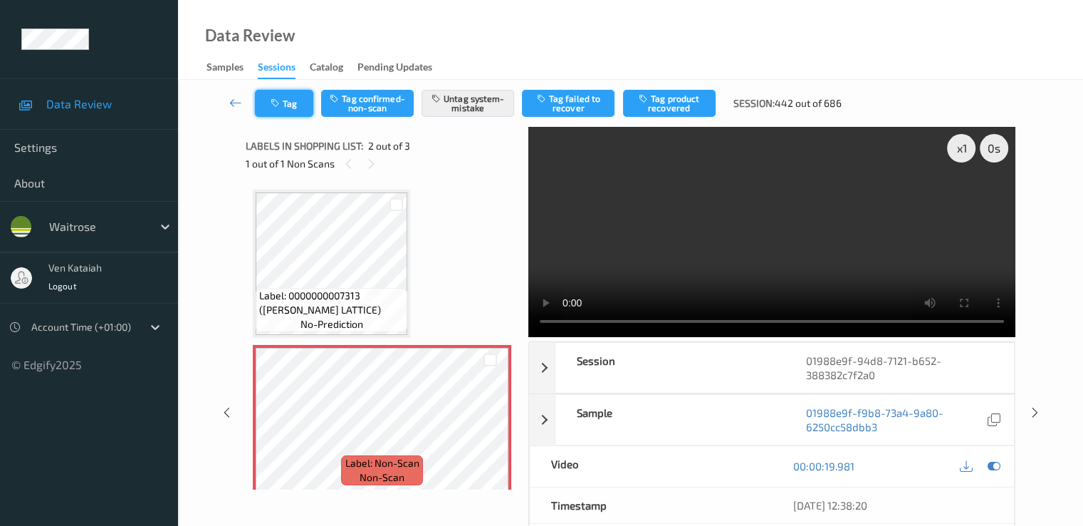
click at [285, 94] on button "Tag" at bounding box center [284, 103] width 58 height 27
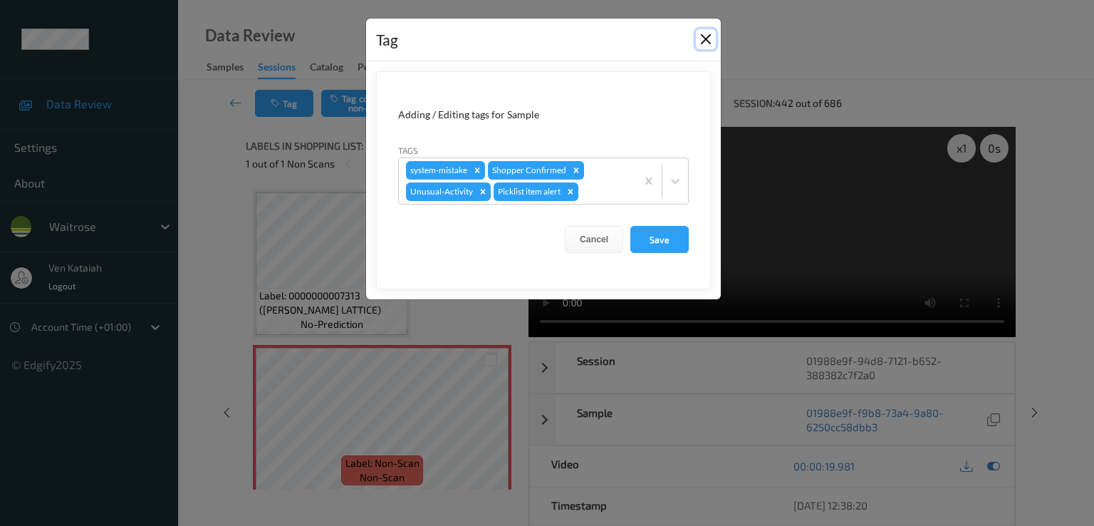
click at [697, 42] on button "Close" at bounding box center [706, 39] width 20 height 20
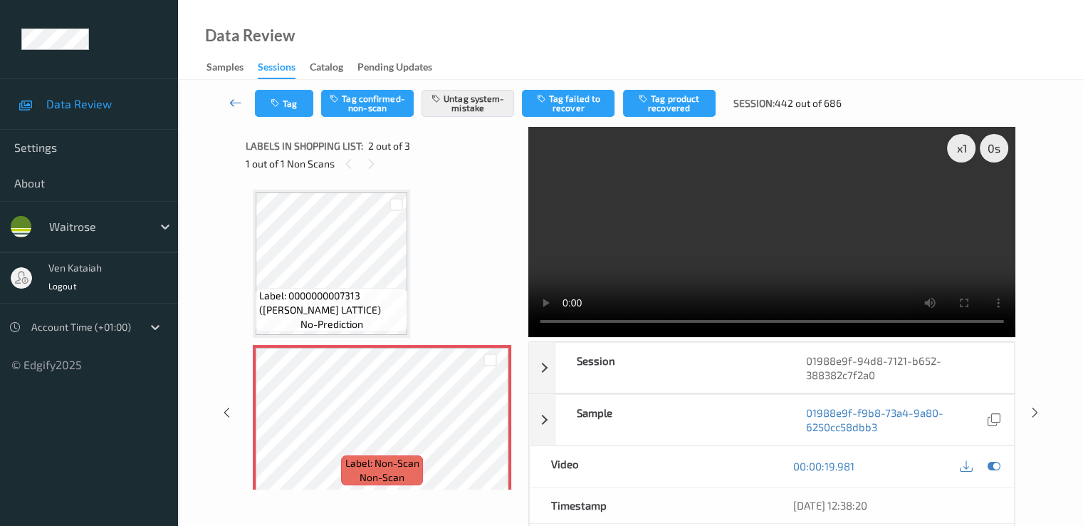
click at [234, 101] on icon at bounding box center [235, 102] width 13 height 14
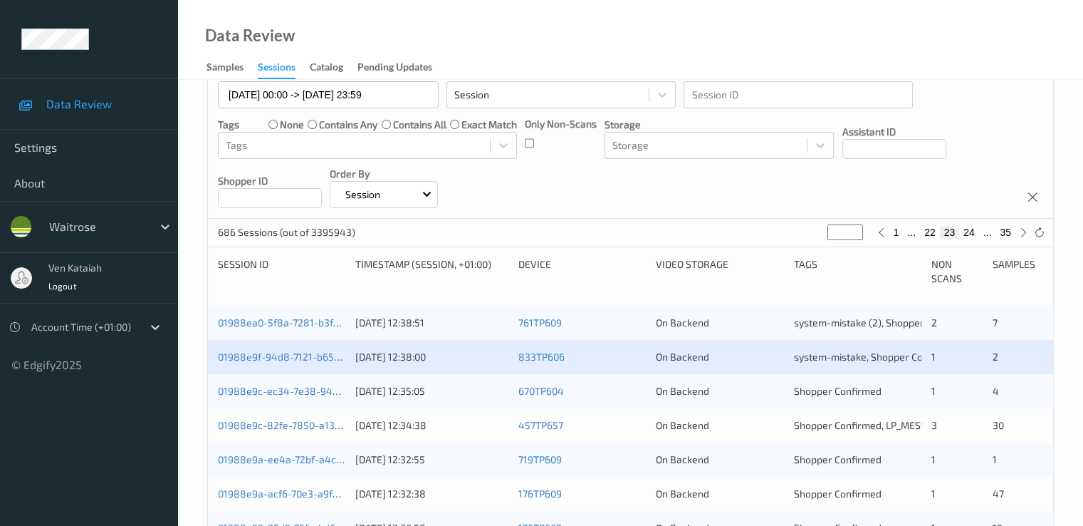
scroll to position [285, 0]
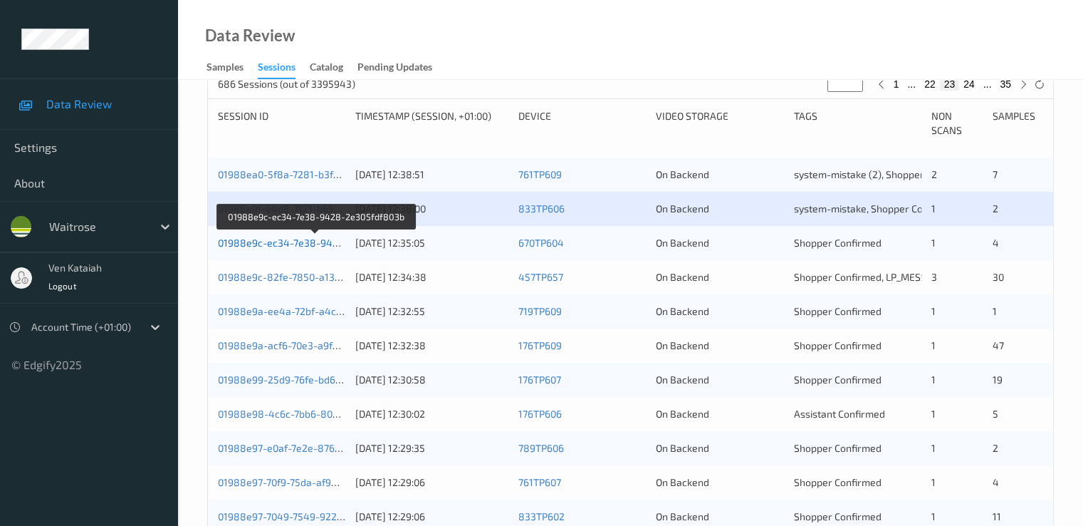
click at [288, 244] on link "01988e9c-ec34-7e38-9428-2e305fdf803b" at bounding box center [316, 242] width 196 height 12
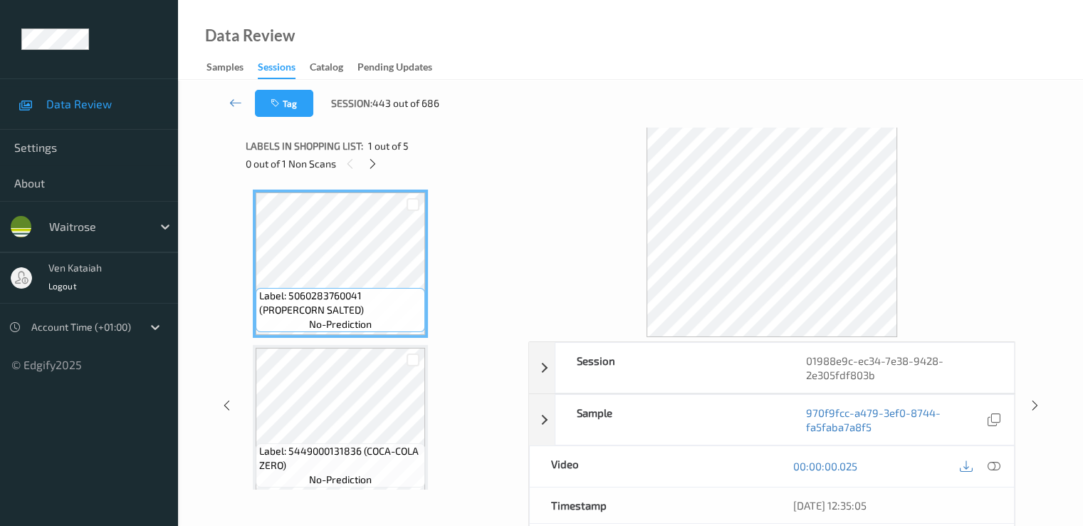
click at [385, 160] on div "0 out of 1 Non Scans" at bounding box center [382, 164] width 273 height 18
click at [366, 165] on div at bounding box center [373, 164] width 18 height 18
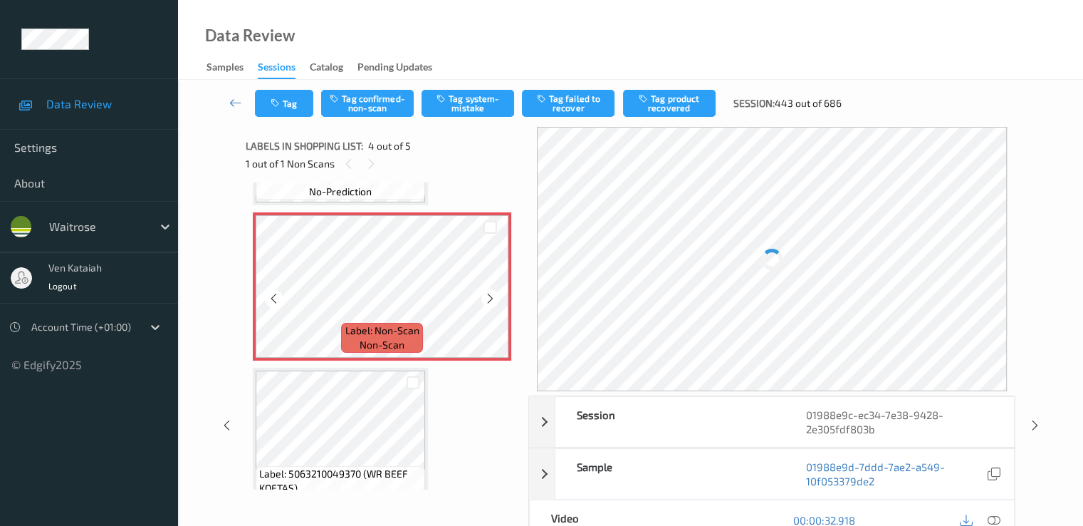
scroll to position [460, 0]
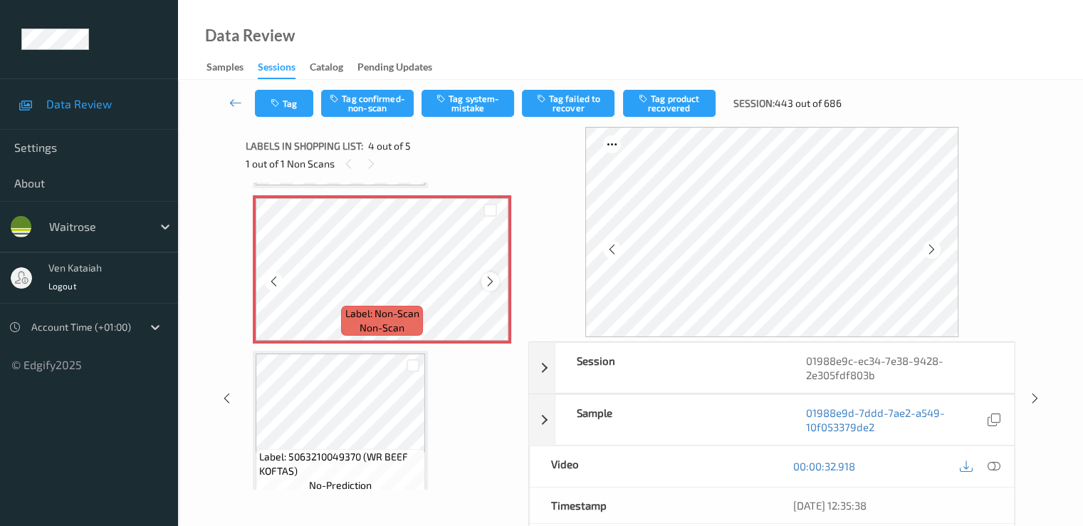
click at [484, 283] on div at bounding box center [490, 281] width 18 height 18
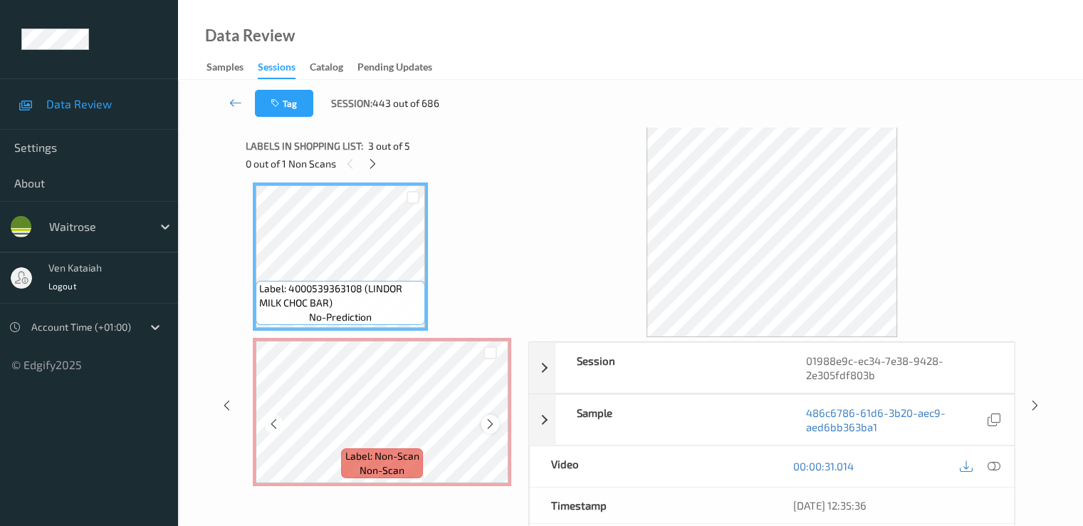
click at [490, 417] on div at bounding box center [490, 424] width 18 height 18
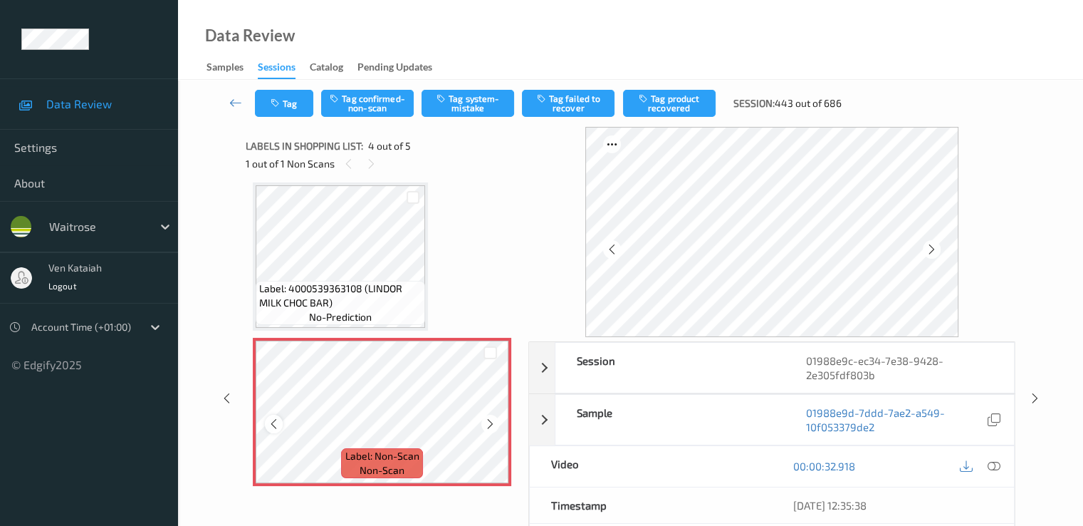
click at [279, 422] on icon at bounding box center [274, 423] width 12 height 13
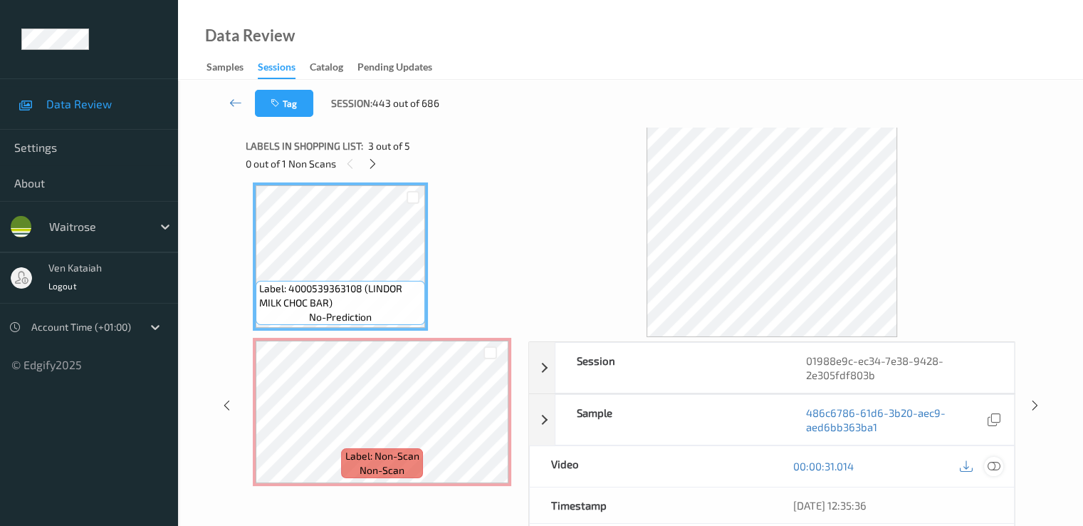
click at [993, 460] on icon at bounding box center [993, 465] width 13 height 13
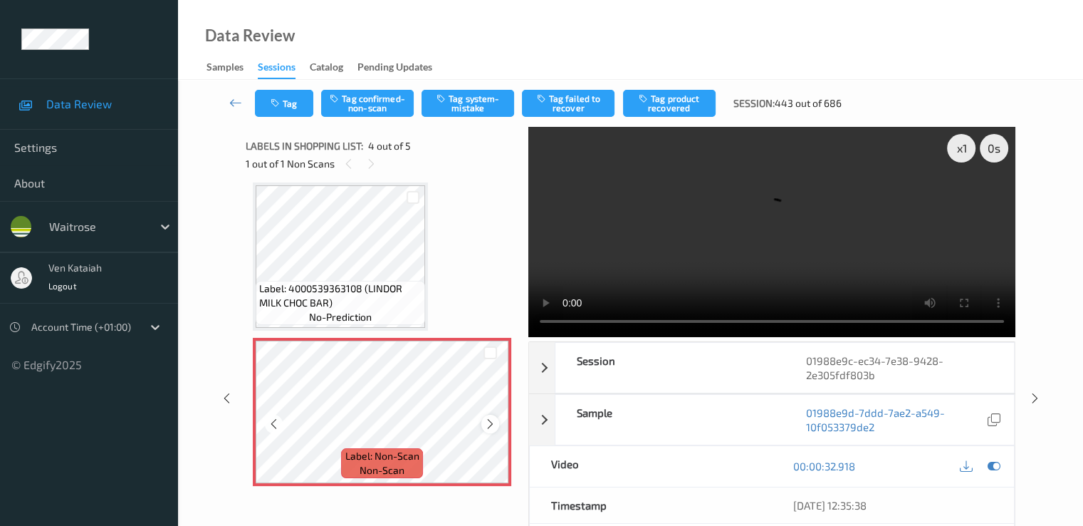
click at [486, 421] on icon at bounding box center [490, 423] width 12 height 13
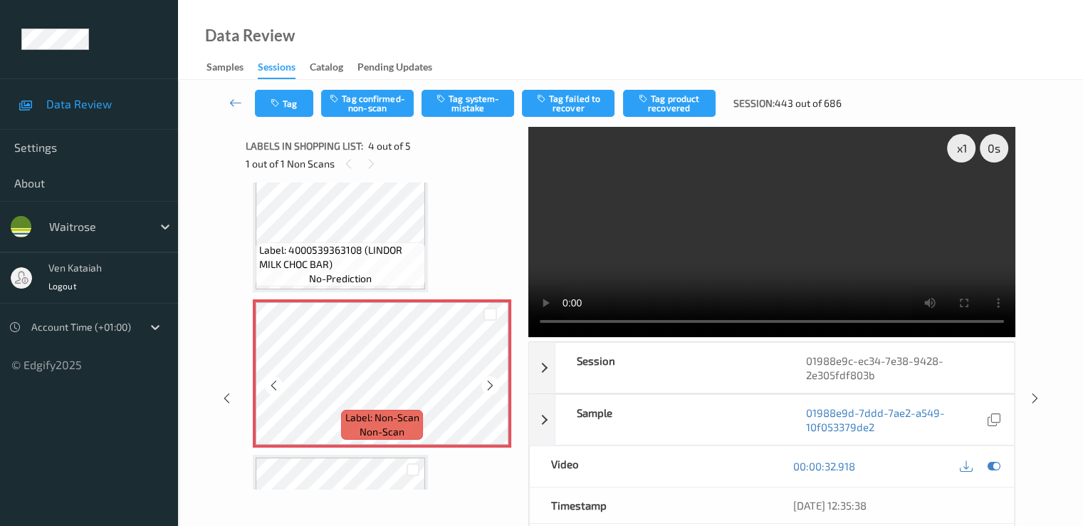
scroll to position [334, 0]
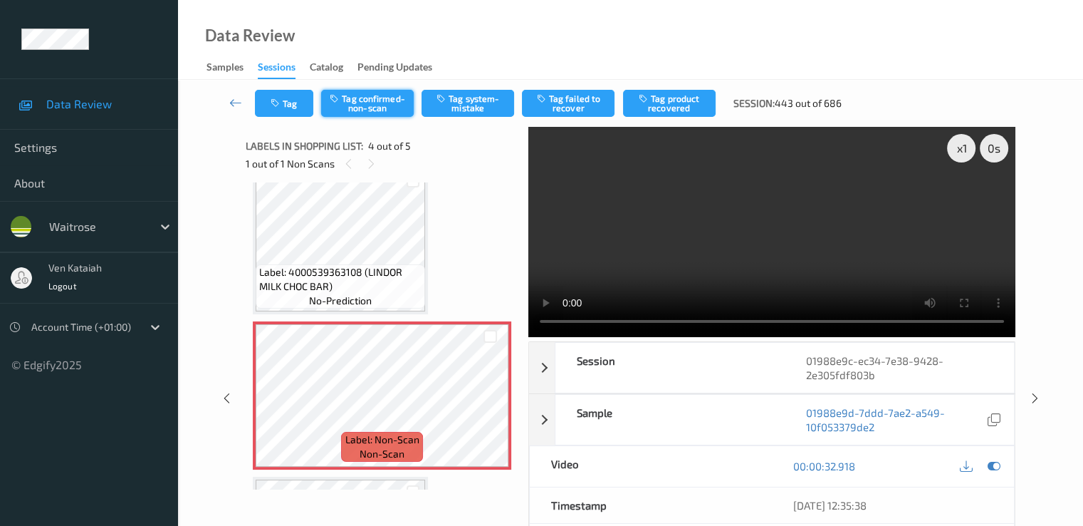
click at [348, 106] on button "Tag confirmed-non-scan" at bounding box center [367, 103] width 93 height 27
click at [667, 103] on button "Tag product recovered" at bounding box center [669, 103] width 93 height 27
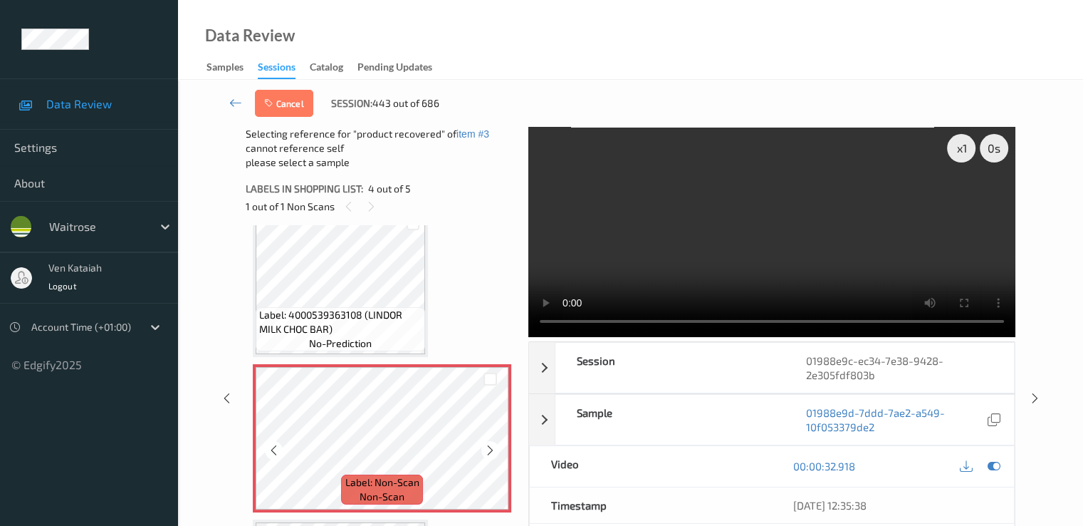
scroll to position [476, 0]
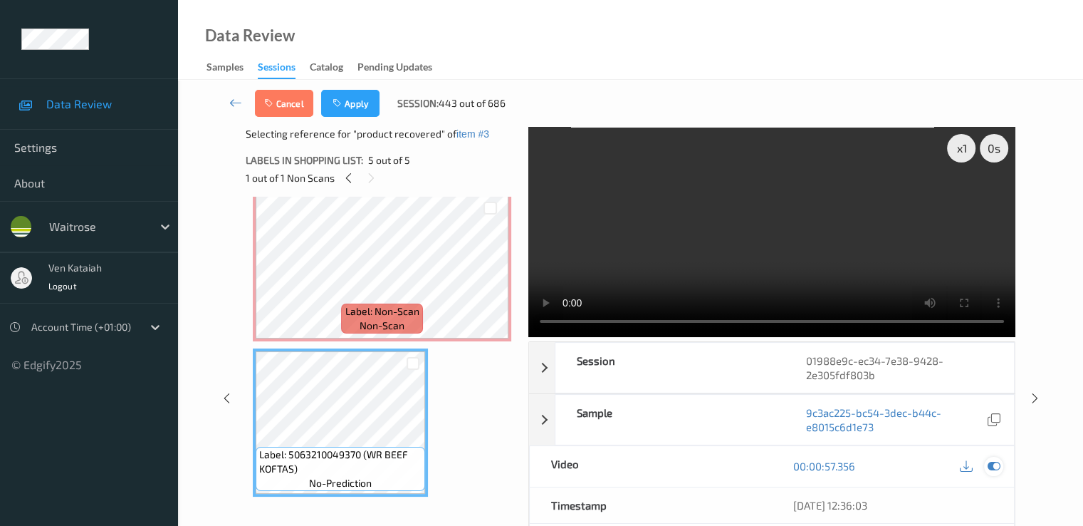
click at [994, 465] on icon at bounding box center [993, 465] width 13 height 13
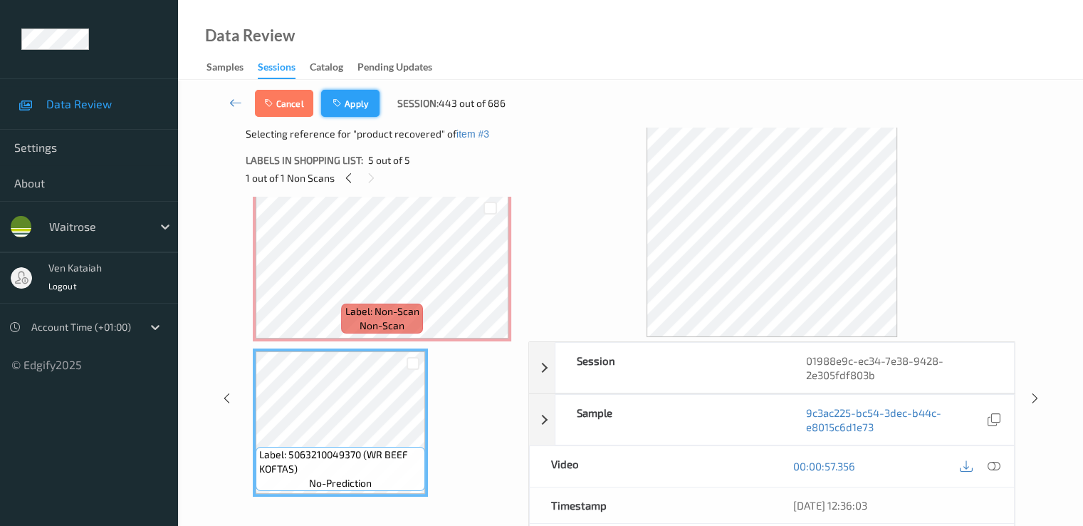
click at [362, 108] on button "Apply" at bounding box center [350, 103] width 58 height 27
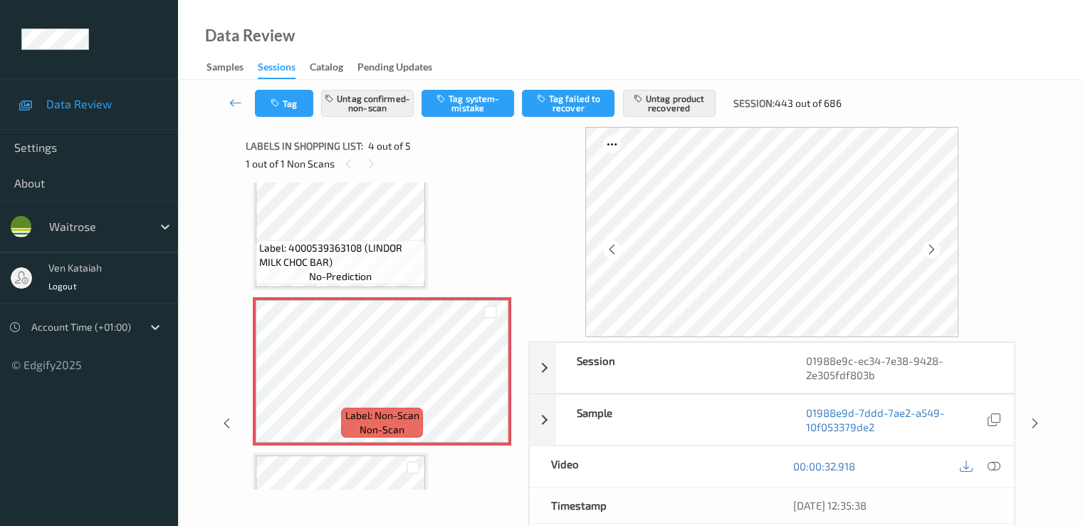
scroll to position [334, 0]
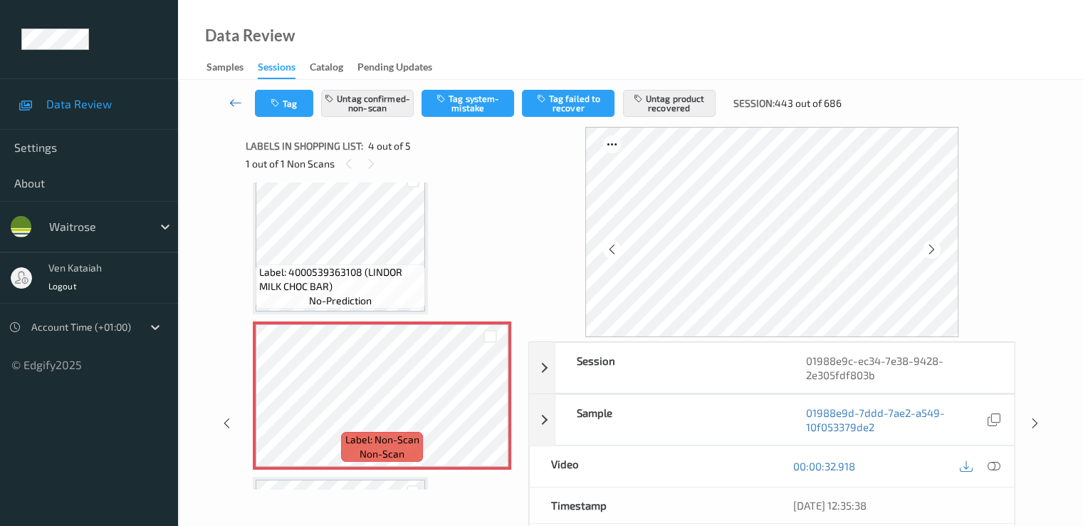
click at [239, 110] on link at bounding box center [236, 103] width 38 height 27
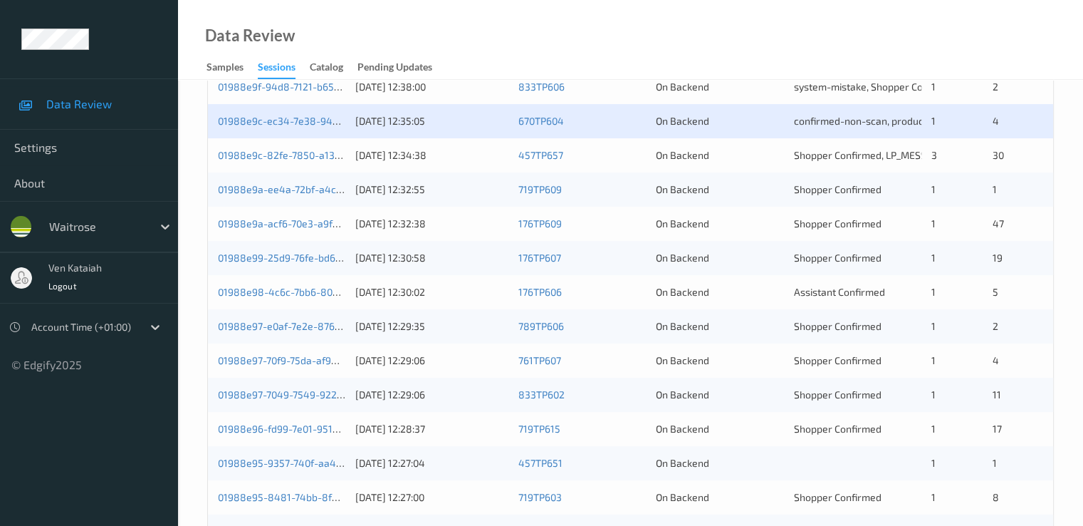
scroll to position [427, 0]
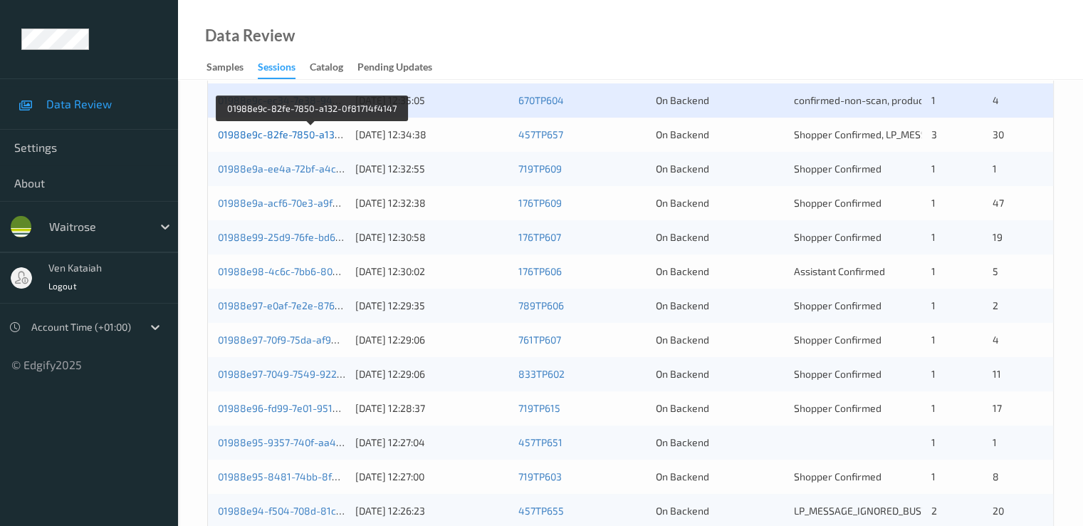
click at [308, 135] on link "01988e9c-82fe-7850-a132-0f81714f4147" at bounding box center [312, 134] width 188 height 12
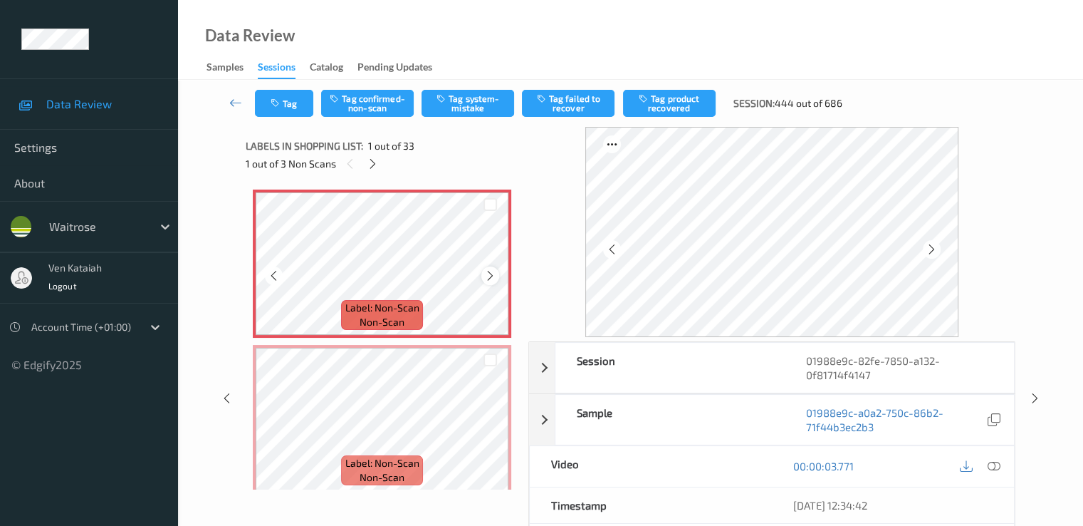
click at [489, 276] on icon at bounding box center [490, 275] width 12 height 13
click at [996, 466] on icon at bounding box center [993, 465] width 13 height 13
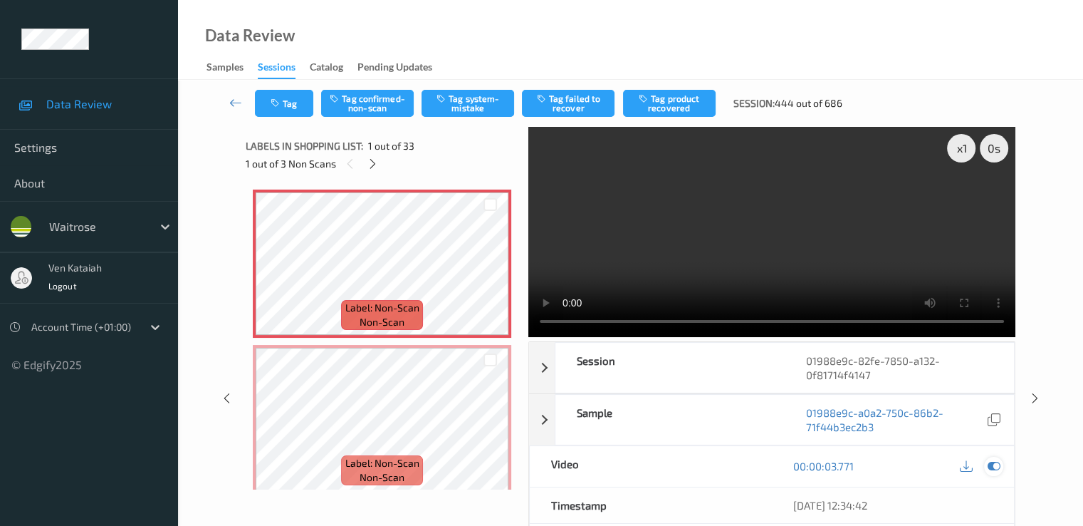
click at [986, 462] on div at bounding box center [993, 466] width 19 height 19
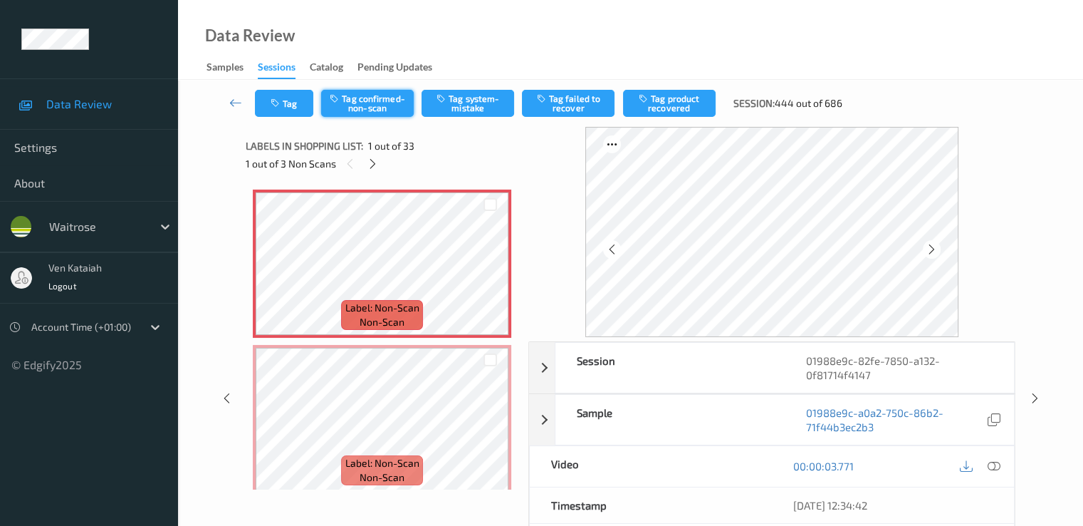
click at [382, 96] on button "Tag confirmed-non-scan" at bounding box center [367, 103] width 93 height 27
click at [665, 100] on button "Tag product recovered" at bounding box center [669, 103] width 93 height 27
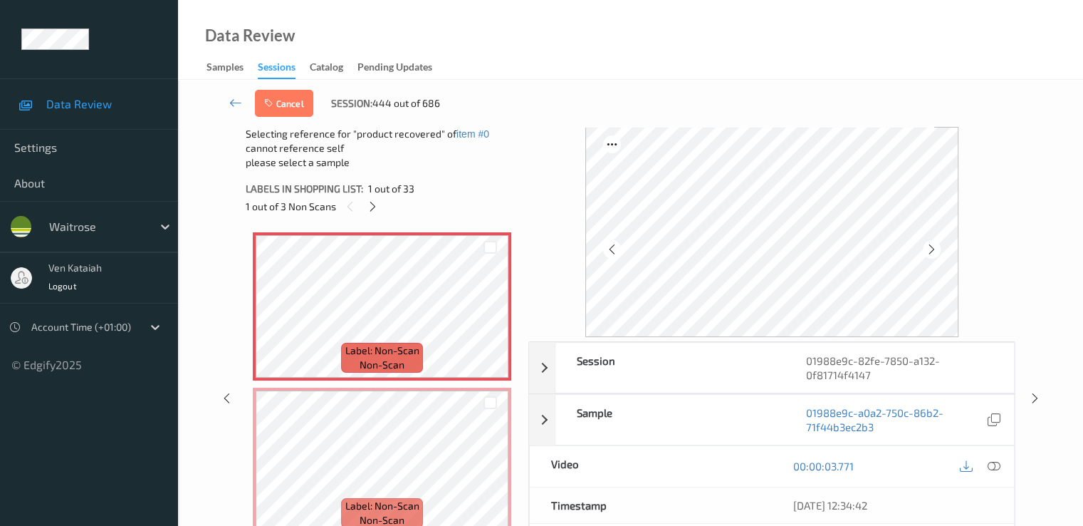
scroll to position [285, 0]
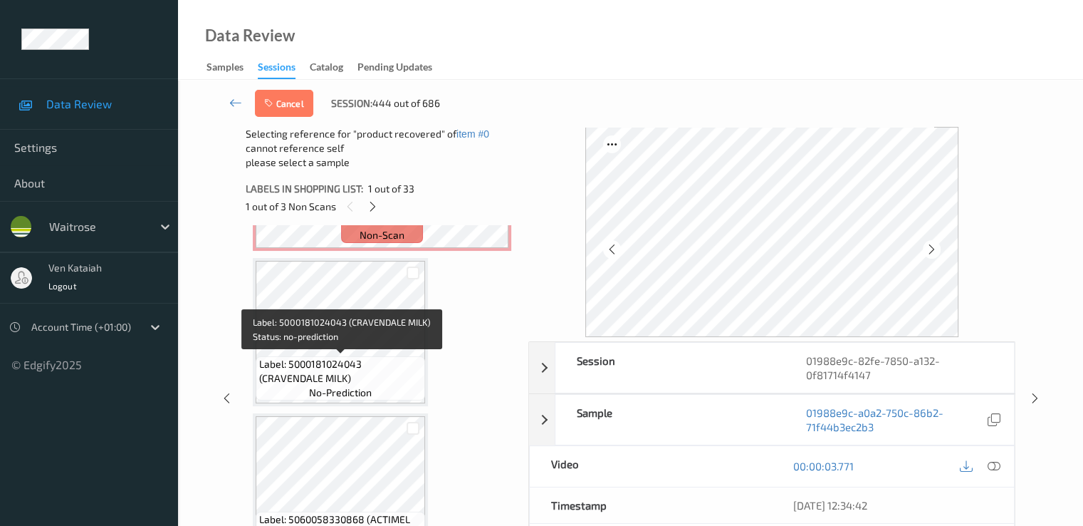
click at [369, 357] on span "Label: 5000181024043 (CRAVENDALE MILK)" at bounding box center [340, 371] width 162 height 28
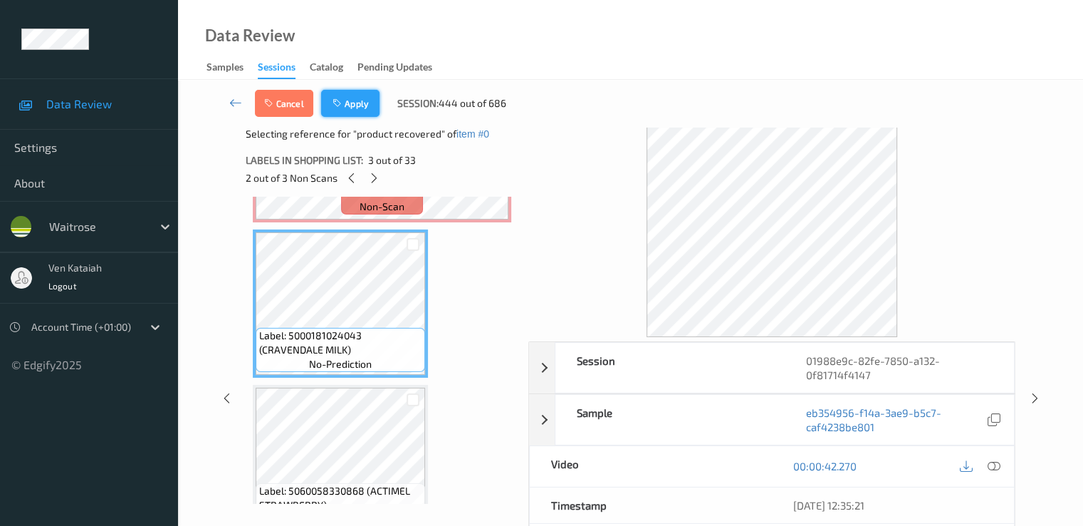
click at [358, 113] on button "Apply" at bounding box center [350, 103] width 58 height 27
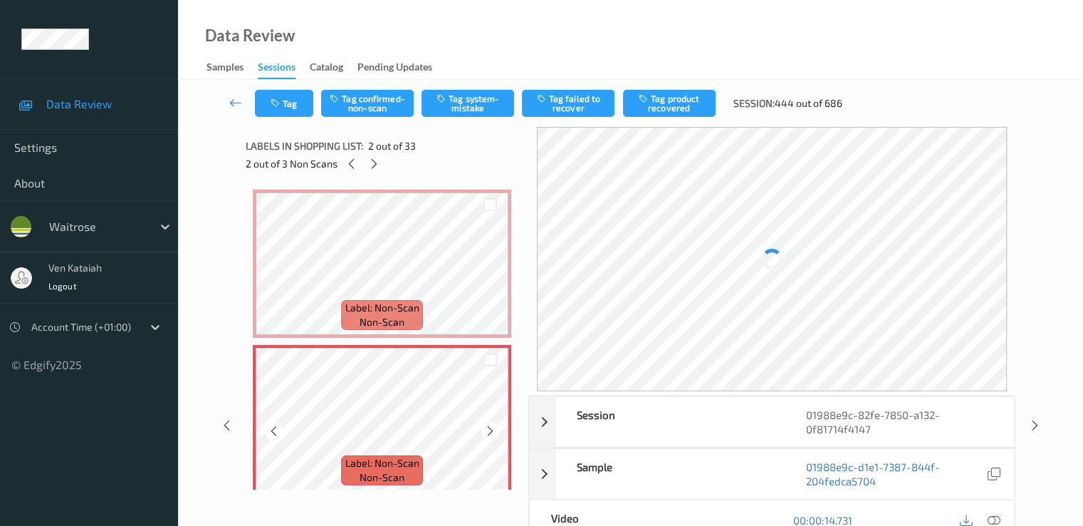
scroll to position [142, 0]
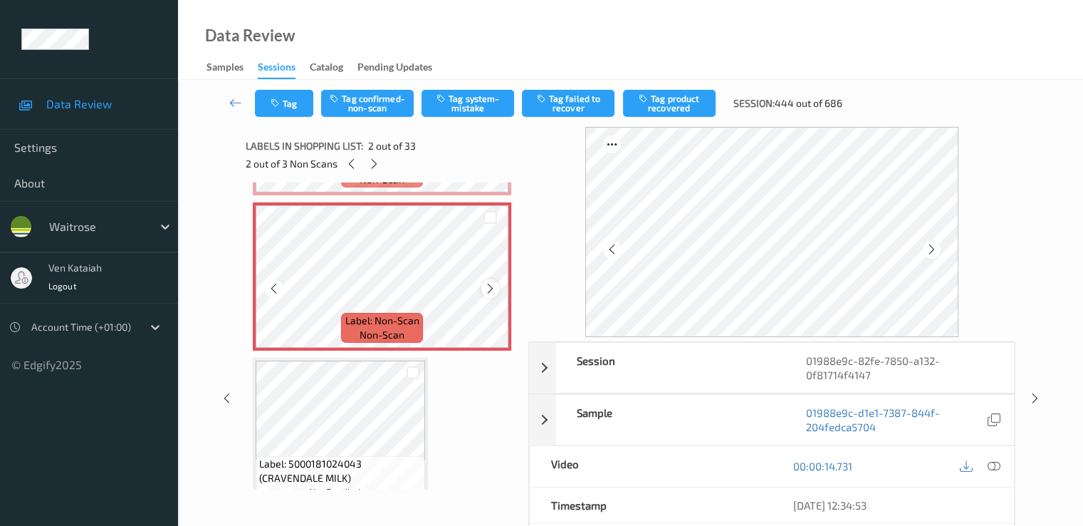
click at [484, 283] on icon at bounding box center [490, 288] width 12 height 13
click at [366, 109] on button "Tag confirmed-non-scan" at bounding box center [367, 103] width 93 height 27
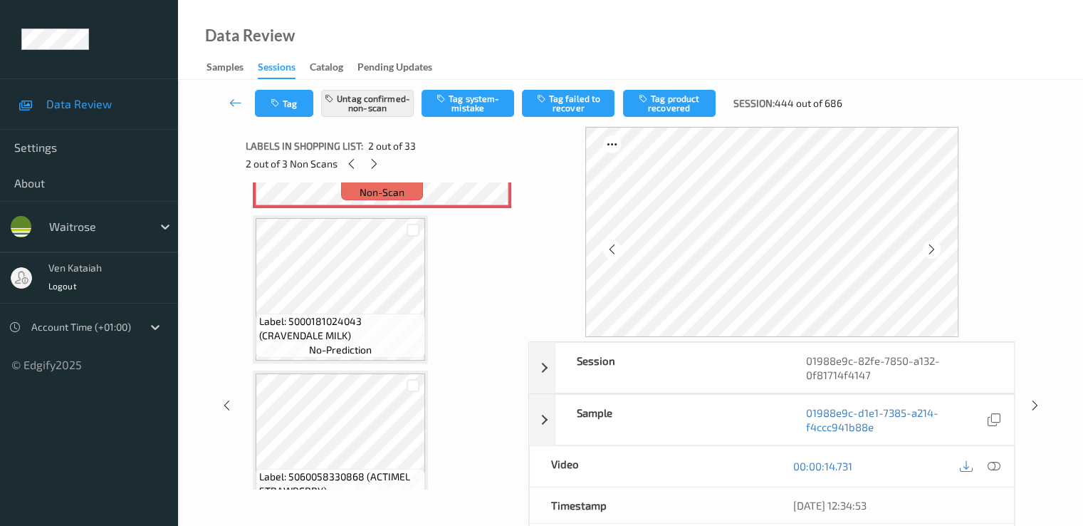
scroll to position [427, 0]
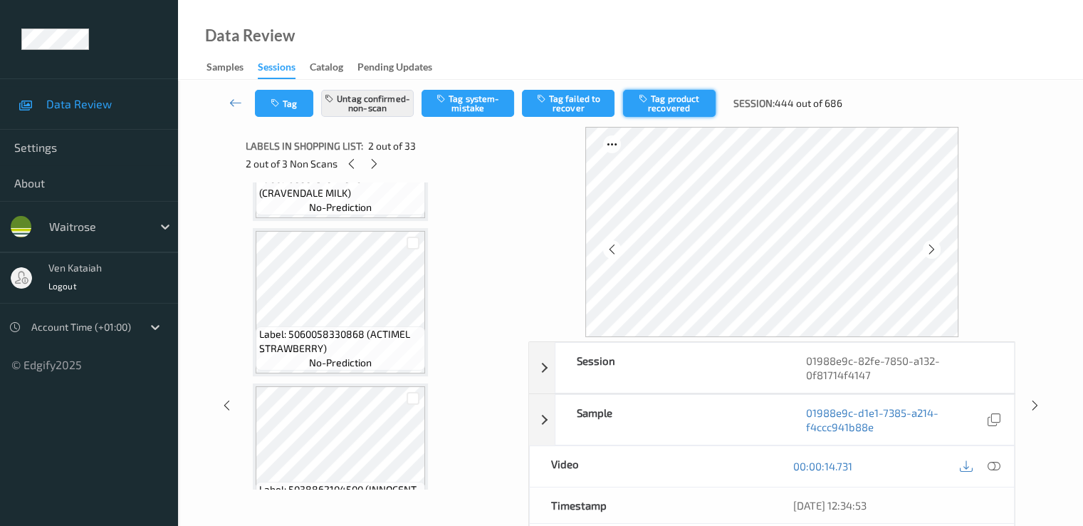
click at [678, 113] on button "Tag product recovered" at bounding box center [669, 103] width 93 height 27
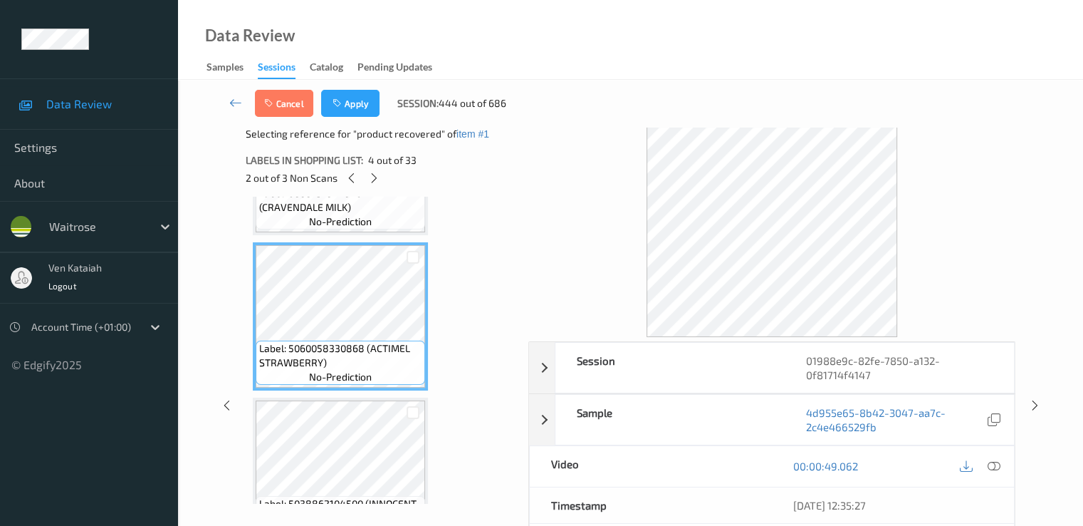
click at [362, 119] on div "Cancel Apply Session: 444 out of 686" at bounding box center [630, 103] width 847 height 47
click at [354, 100] on button "Apply" at bounding box center [350, 103] width 58 height 27
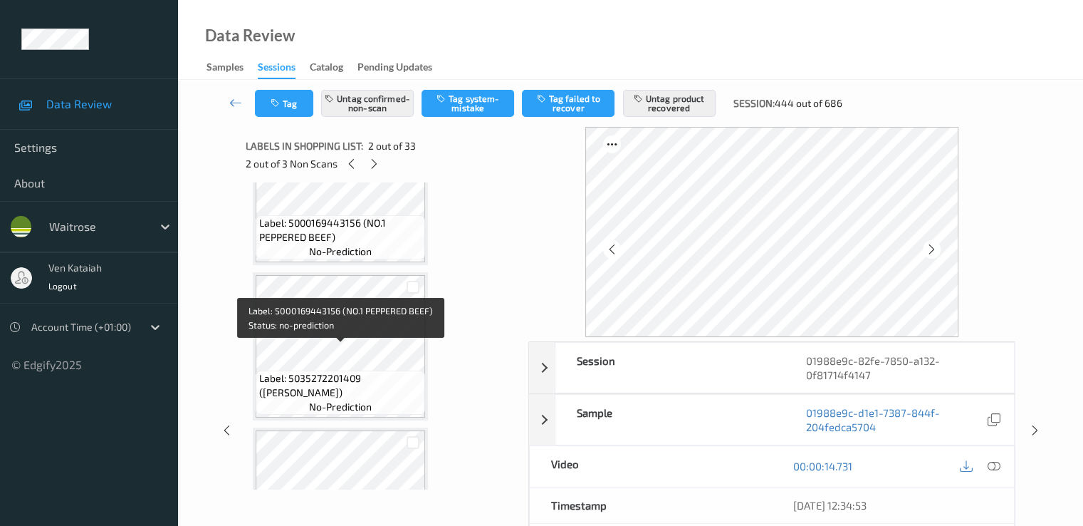
scroll to position [1289, 0]
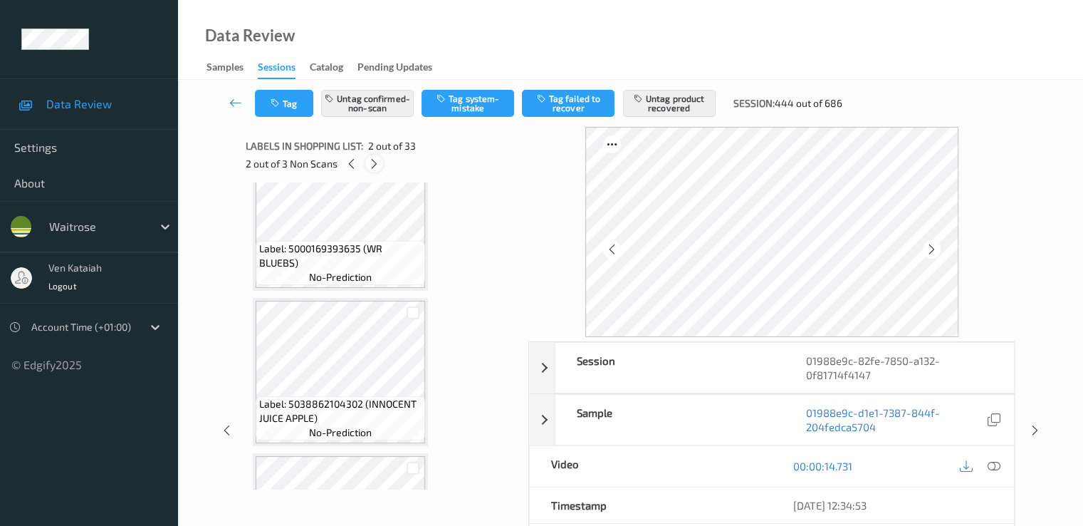
click at [368, 167] on div at bounding box center [374, 164] width 18 height 18
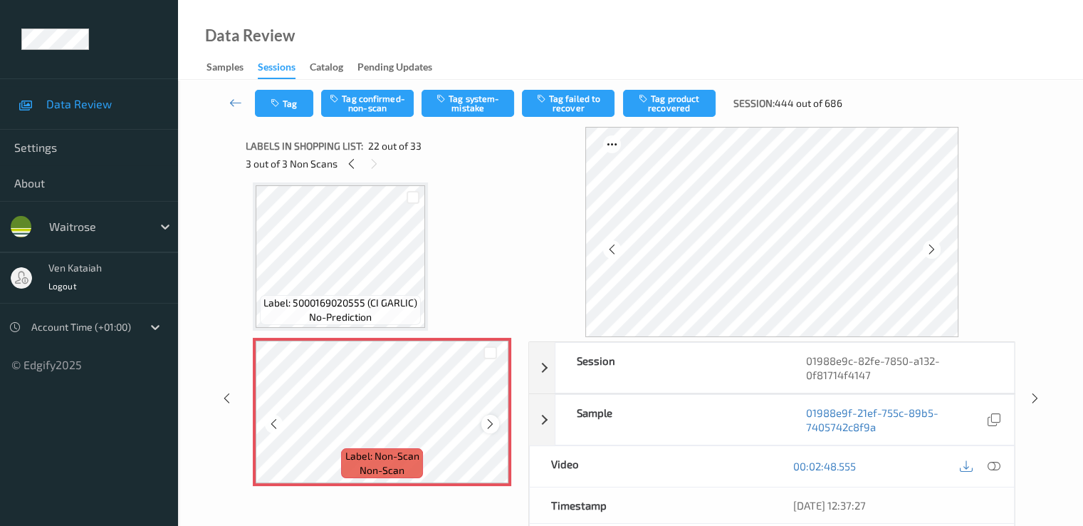
click at [490, 422] on icon at bounding box center [490, 423] width 12 height 13
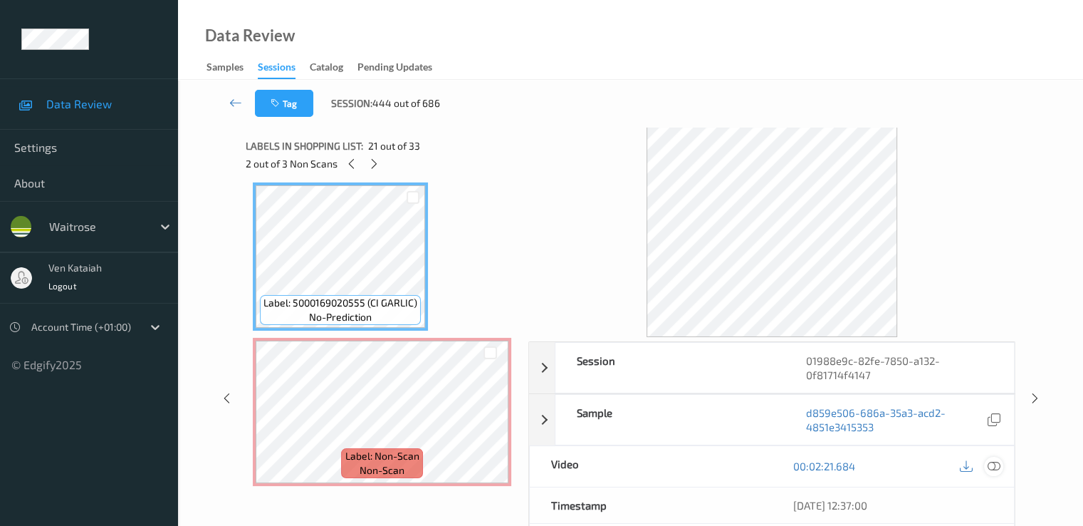
click at [995, 462] on icon at bounding box center [993, 465] width 13 height 13
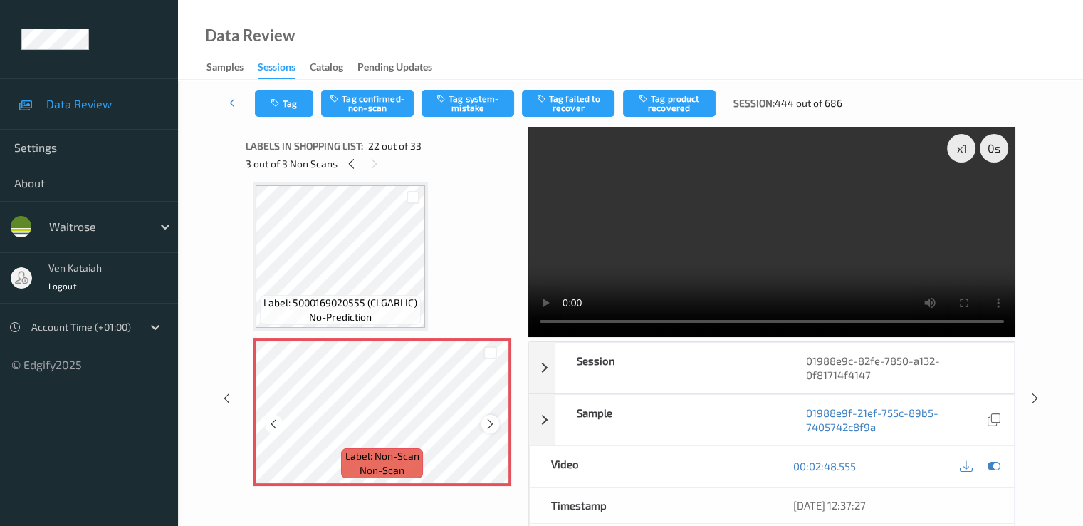
click at [489, 427] on icon at bounding box center [490, 423] width 12 height 13
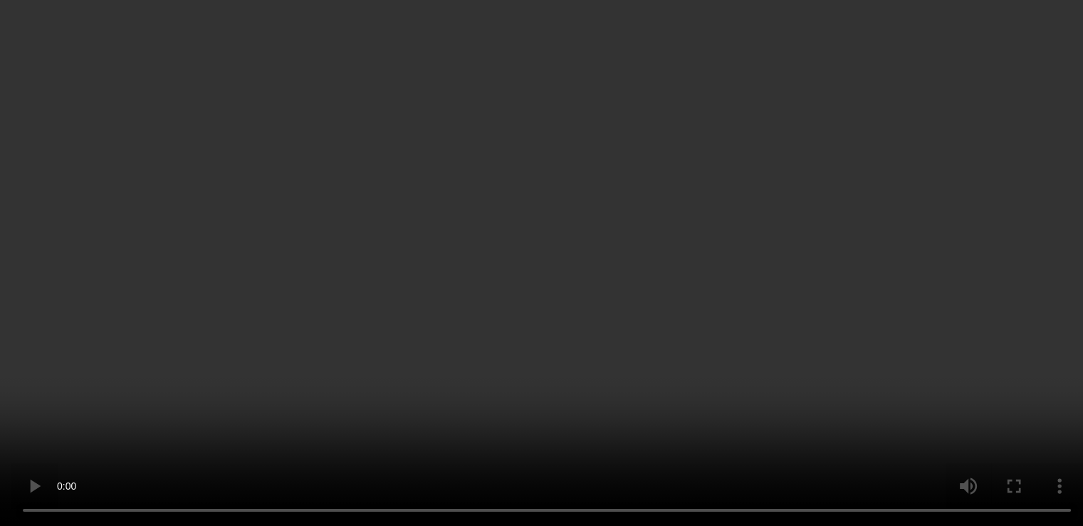
scroll to position [3397, 0]
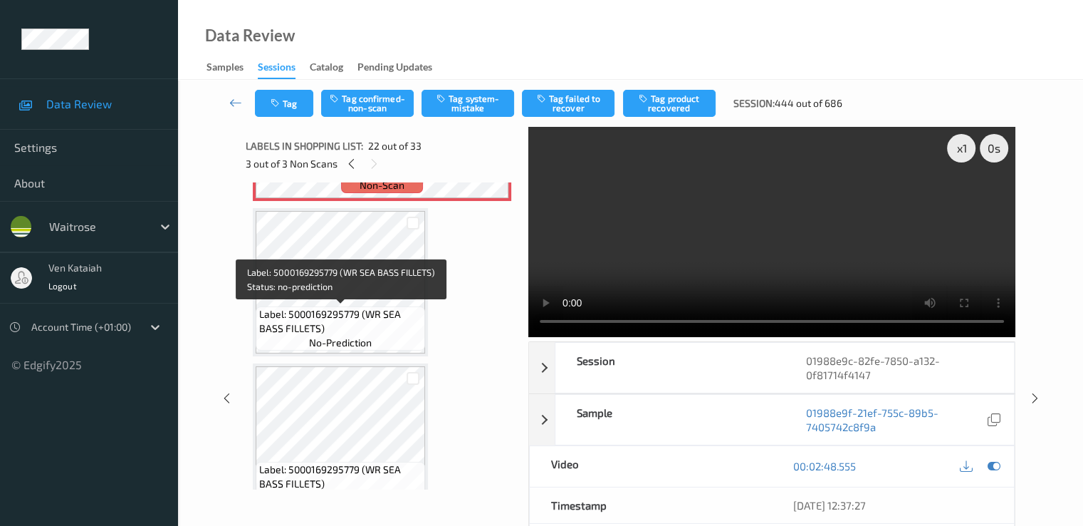
click at [353, 313] on span "Label: 5000169295779 (WR SEA BASS FILLETS)" at bounding box center [340, 321] width 162 height 28
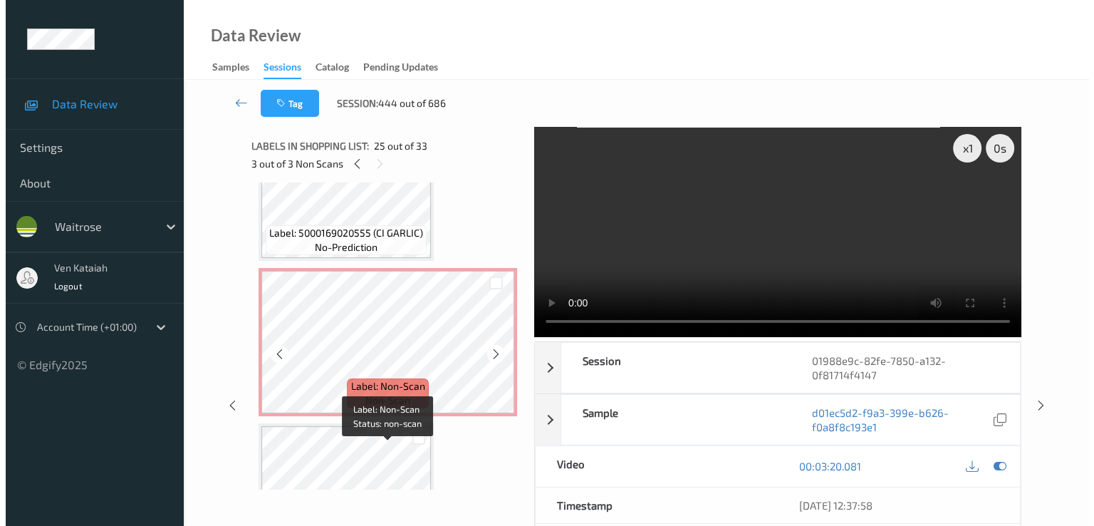
scroll to position [3113, 0]
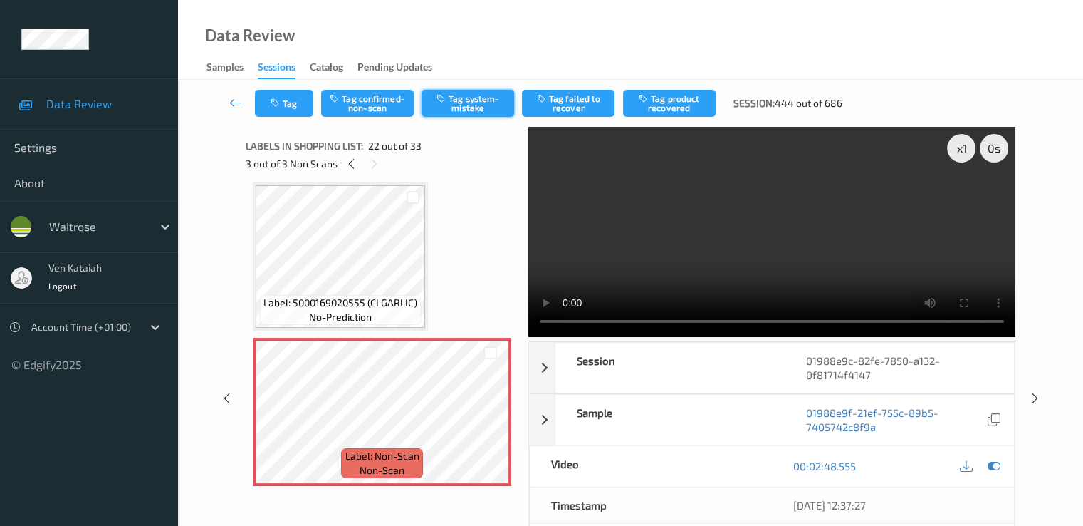
click at [452, 95] on button "Tag system-mistake" at bounding box center [468, 103] width 93 height 27
click at [481, 104] on button "Tag system-mistake" at bounding box center [468, 103] width 93 height 27
click at [290, 125] on div "Tag Tag confirmed-non-scan Untag system-mistake Tag failed to recover Tag produ…" at bounding box center [630, 103] width 847 height 47
click at [285, 112] on button "Tag" at bounding box center [284, 103] width 58 height 27
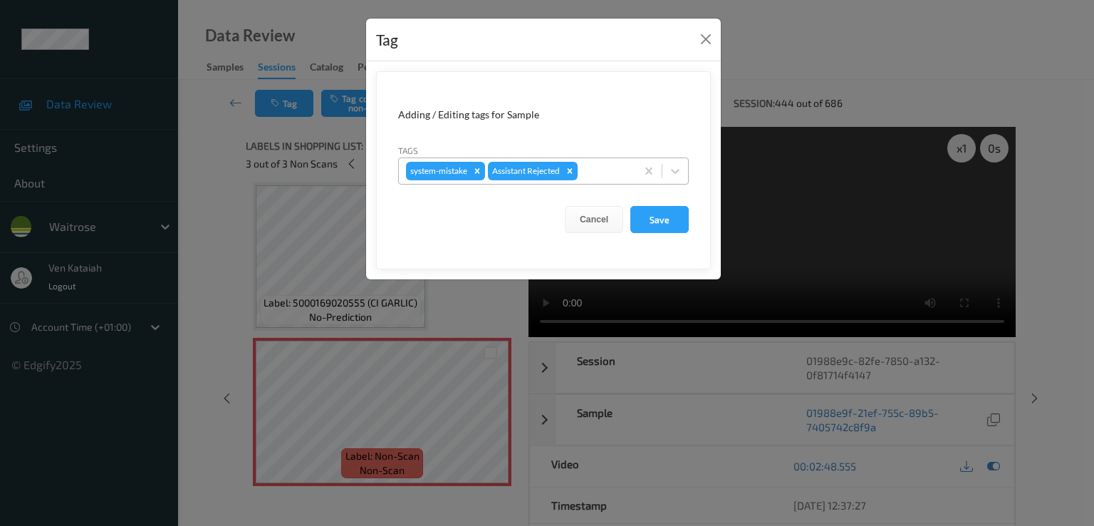
click at [618, 172] on div at bounding box center [604, 170] width 48 height 17
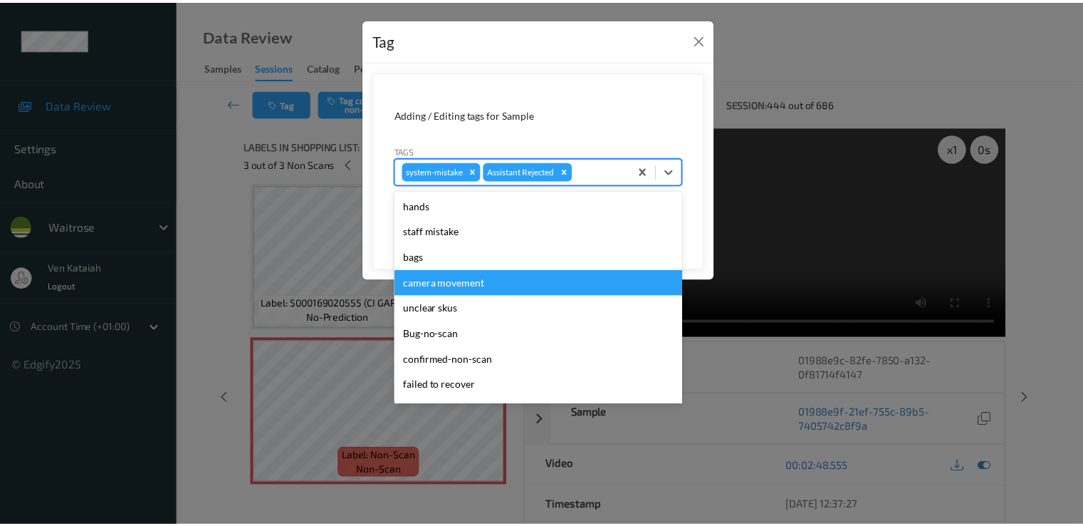
scroll to position [279, 0]
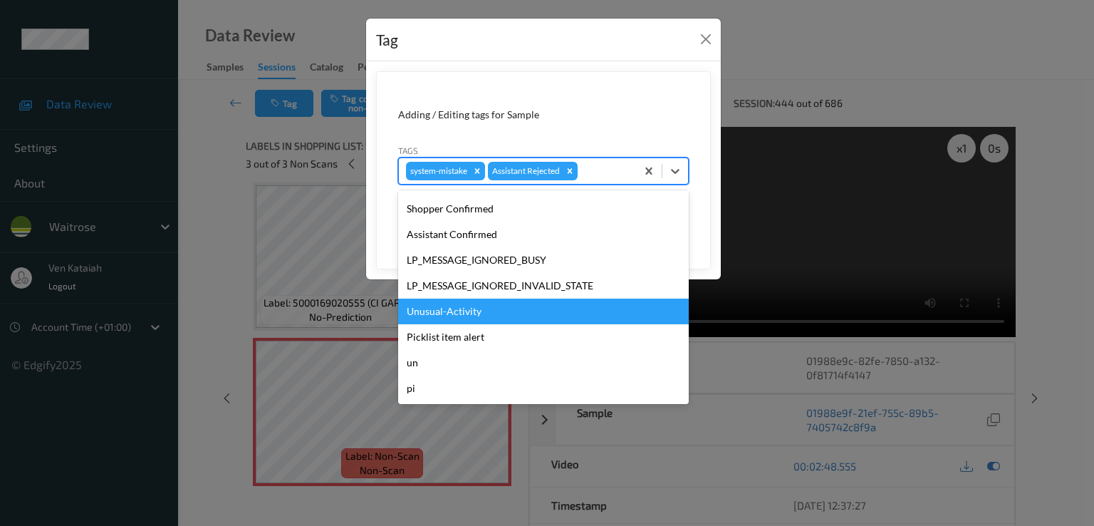
click at [474, 316] on div "Unusual-Activity" at bounding box center [543, 311] width 291 height 26
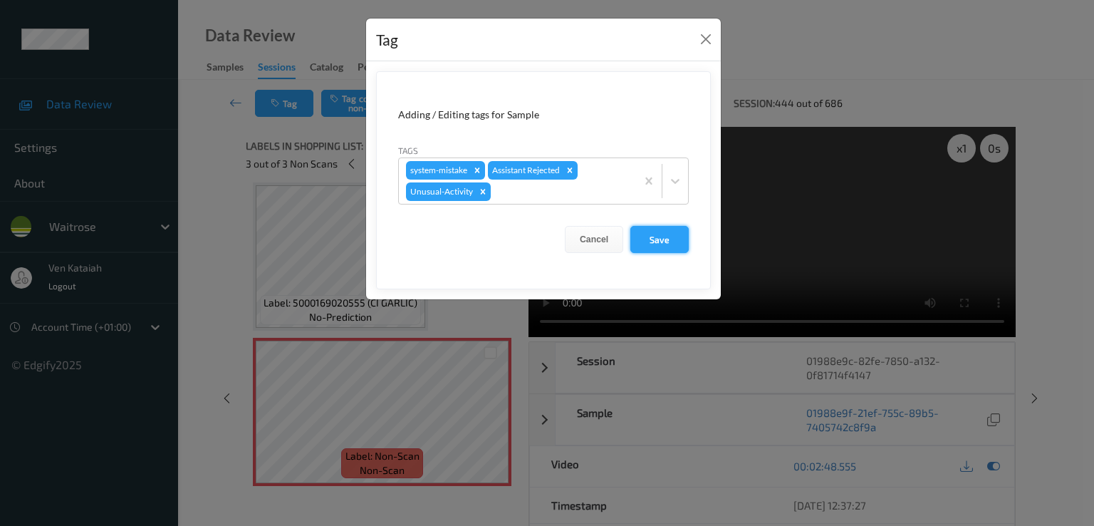
click at [660, 236] on button "Save" at bounding box center [659, 239] width 58 height 27
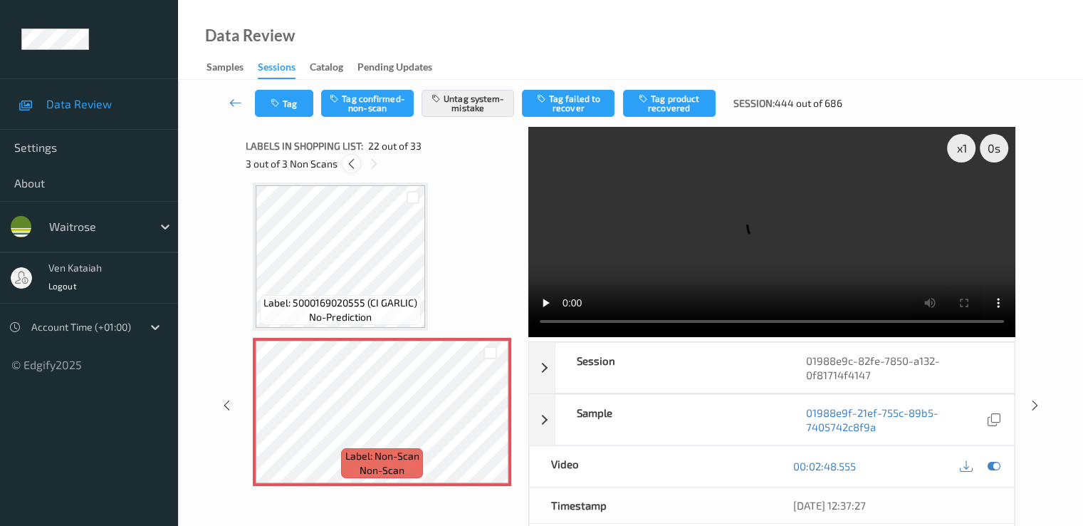
click at [352, 166] on icon at bounding box center [351, 163] width 12 height 13
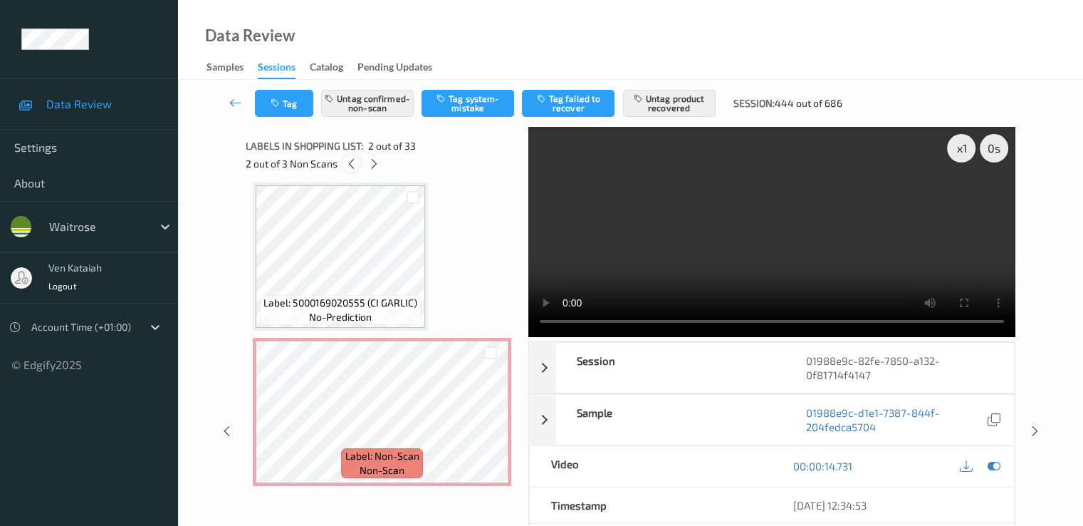
scroll to position [7, 0]
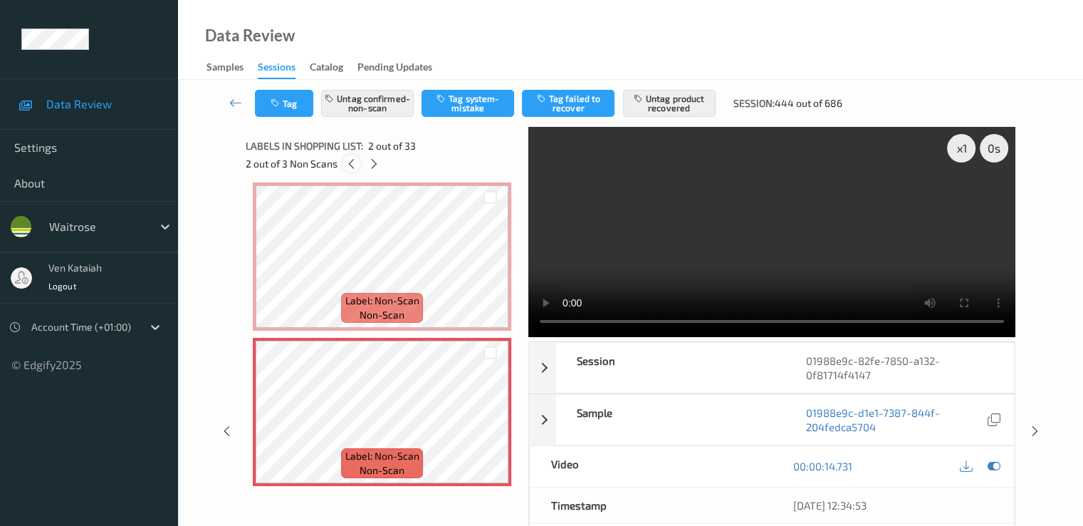
click at [352, 166] on icon at bounding box center [351, 163] width 12 height 13
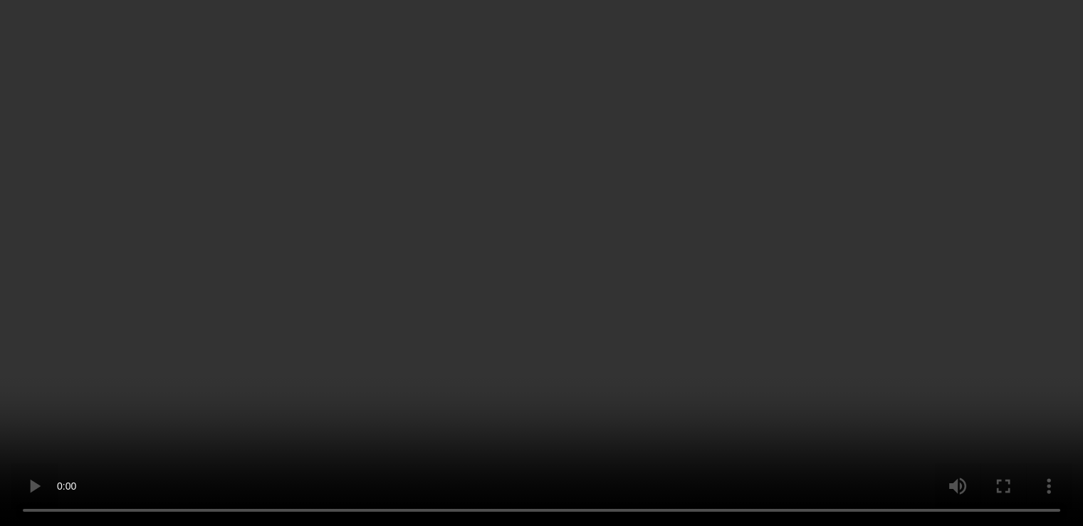
scroll to position [570, 0]
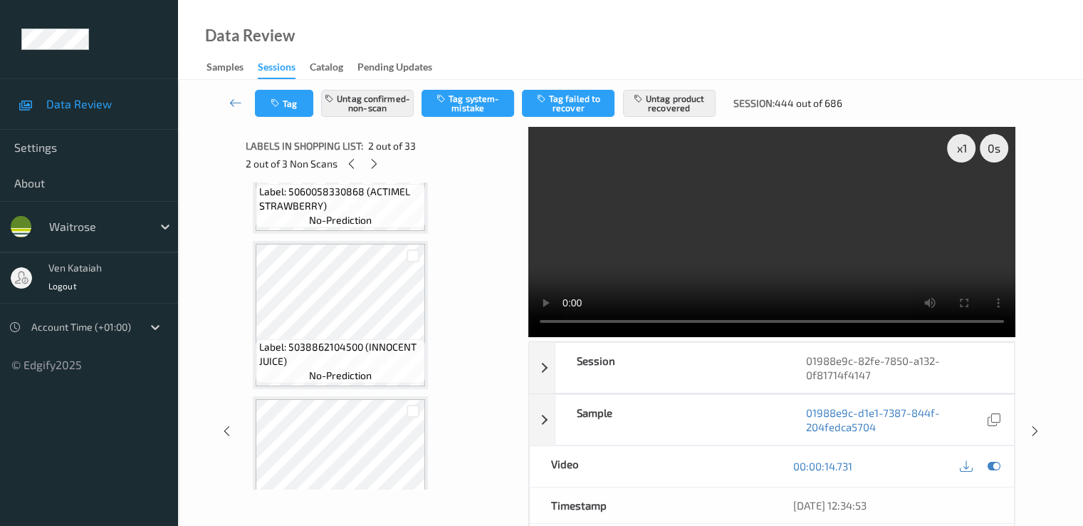
click at [341, 202] on span "Label: 5060058330868 (ACTIMEL STRAWBERRY)" at bounding box center [340, 198] width 162 height 28
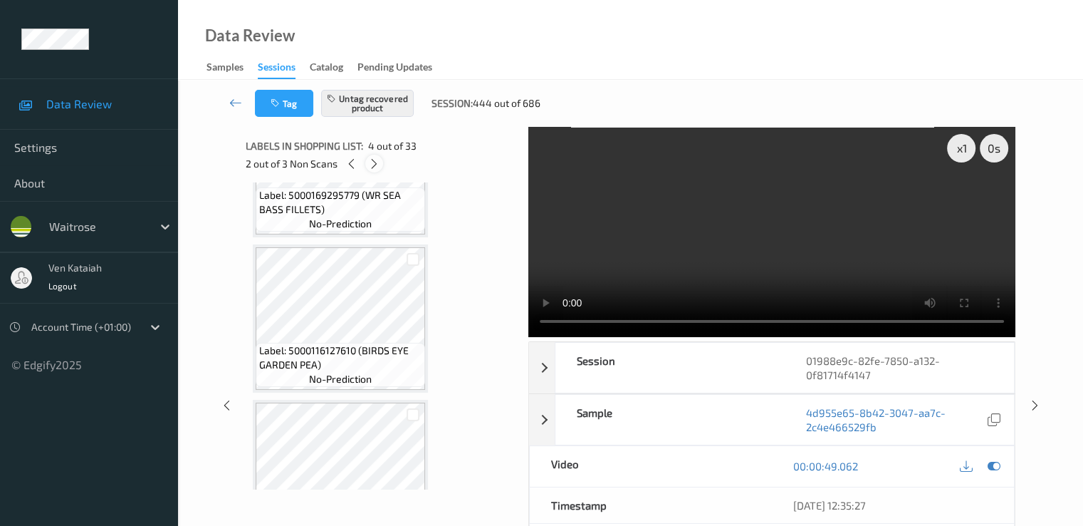
click at [376, 165] on icon at bounding box center [374, 163] width 12 height 13
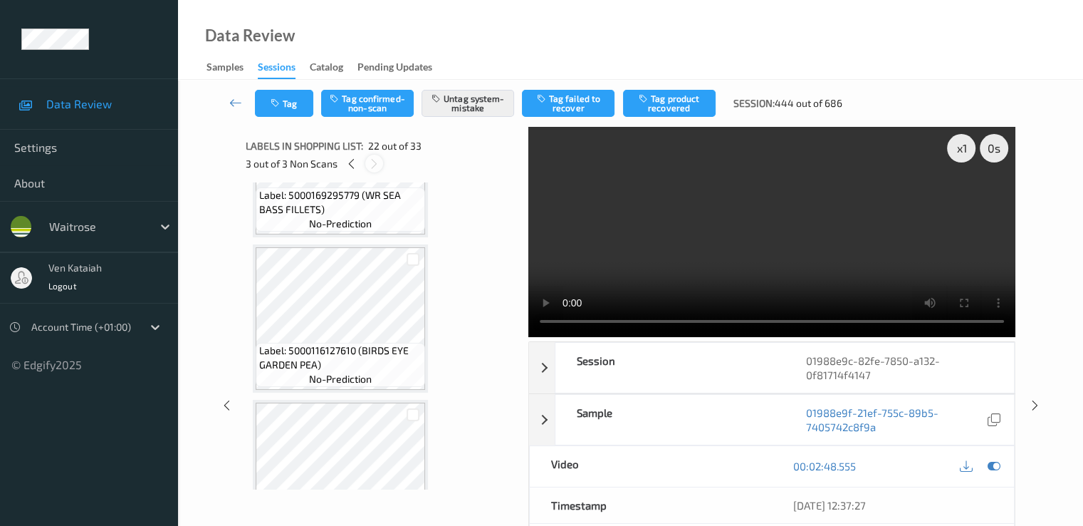
scroll to position [3113, 0]
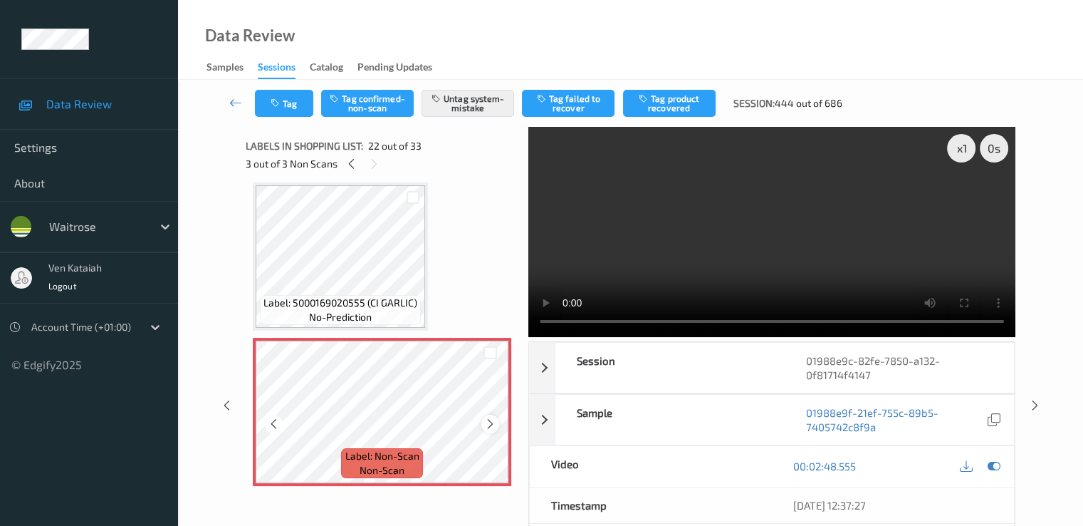
click at [486, 420] on icon at bounding box center [490, 423] width 12 height 13
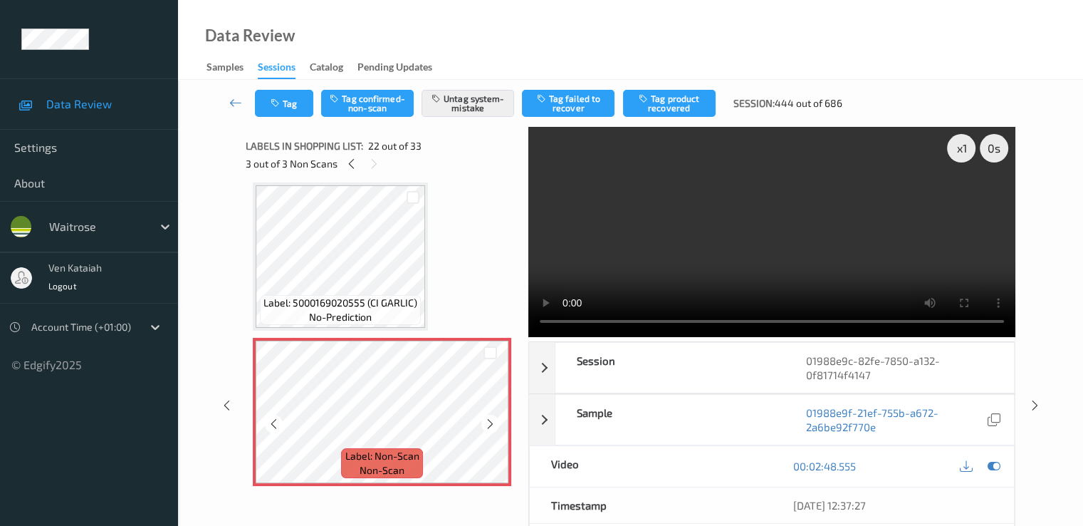
click at [486, 420] on icon at bounding box center [490, 423] width 12 height 13
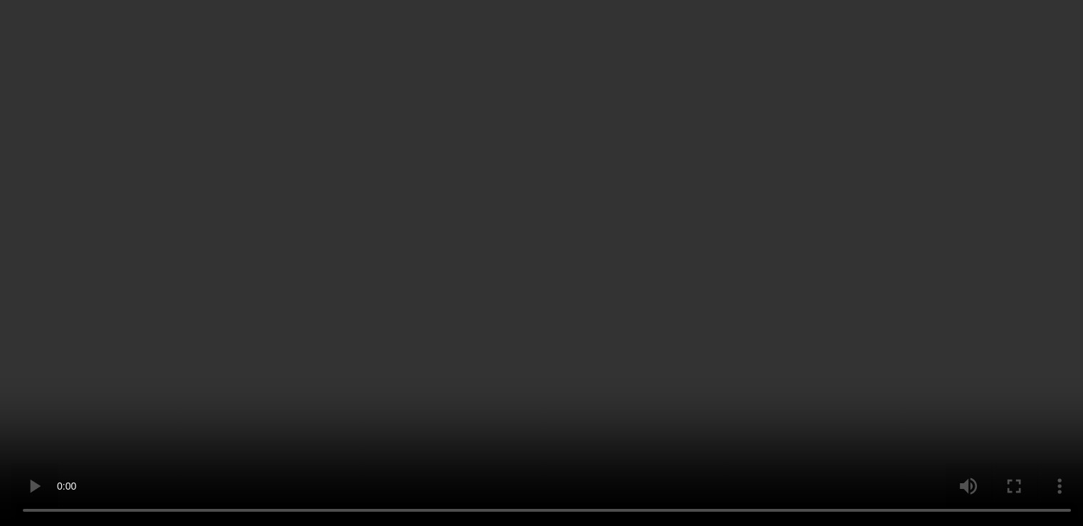
scroll to position [3255, 0]
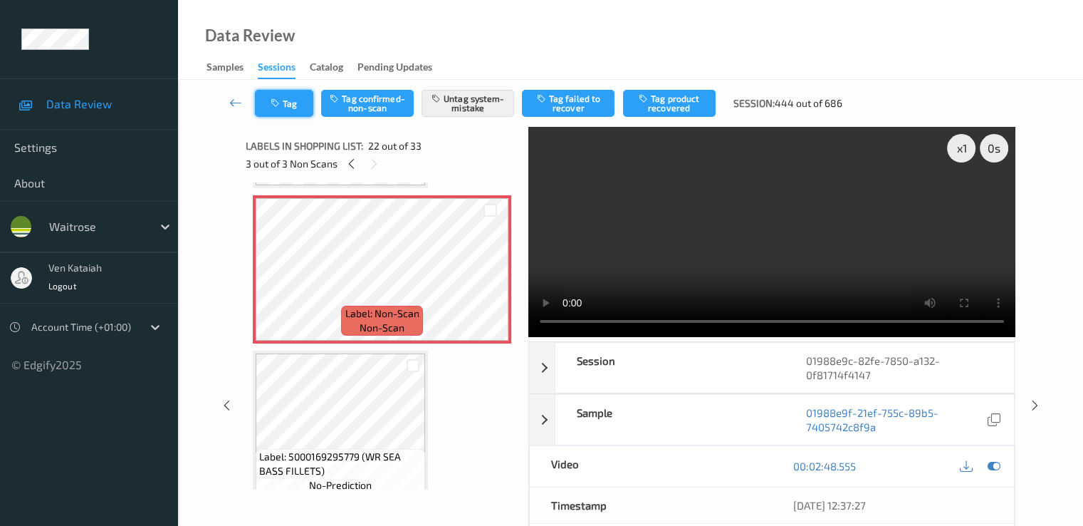
click at [275, 106] on icon "button" at bounding box center [277, 103] width 12 height 10
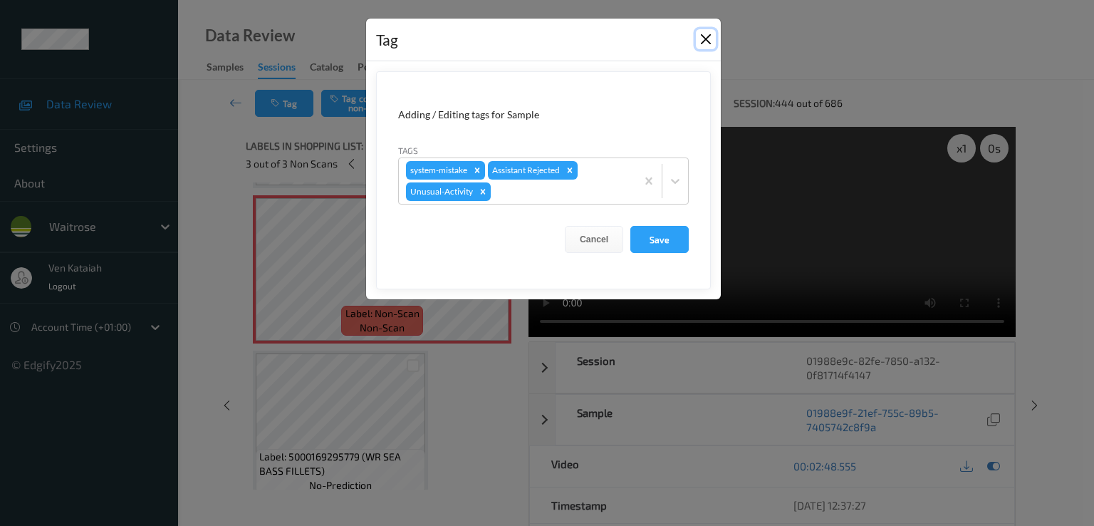
click at [708, 43] on button "Close" at bounding box center [706, 39] width 20 height 20
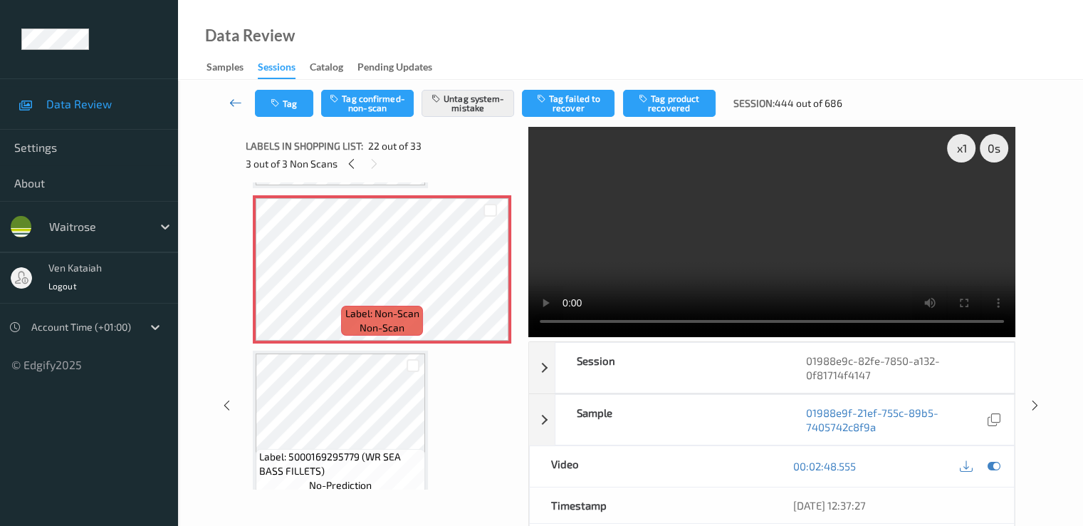
click at [242, 99] on icon at bounding box center [235, 102] width 13 height 14
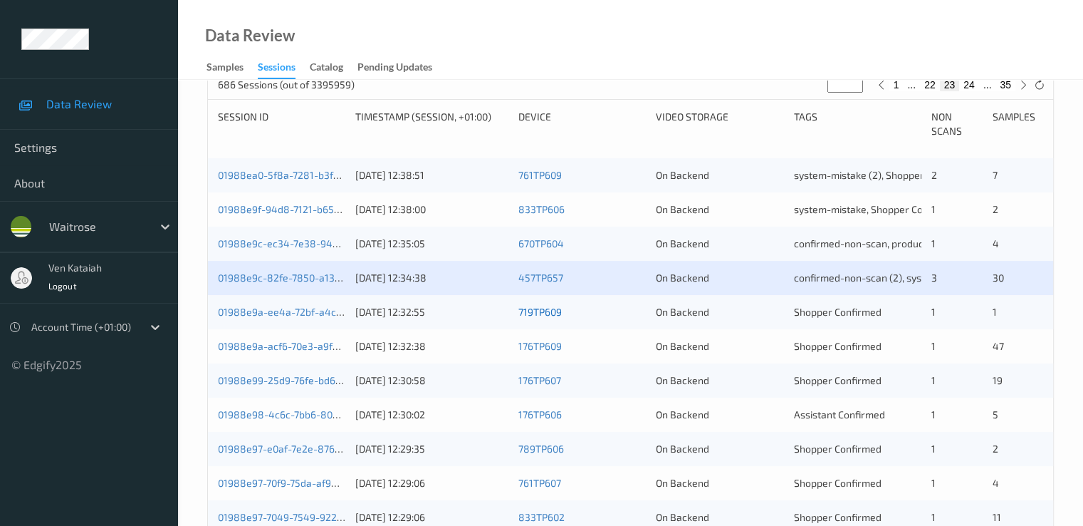
scroll to position [285, 0]
click at [270, 306] on link "01988e9a-ee4a-72bf-a4c7-de93e8e10a03" at bounding box center [315, 311] width 195 height 12
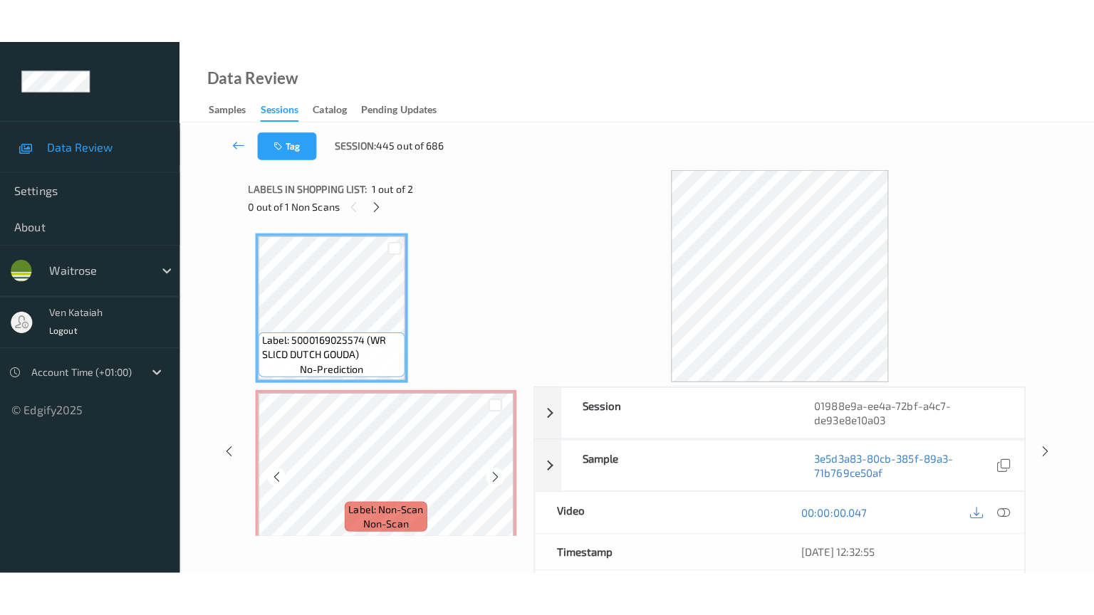
scroll to position [11, 0]
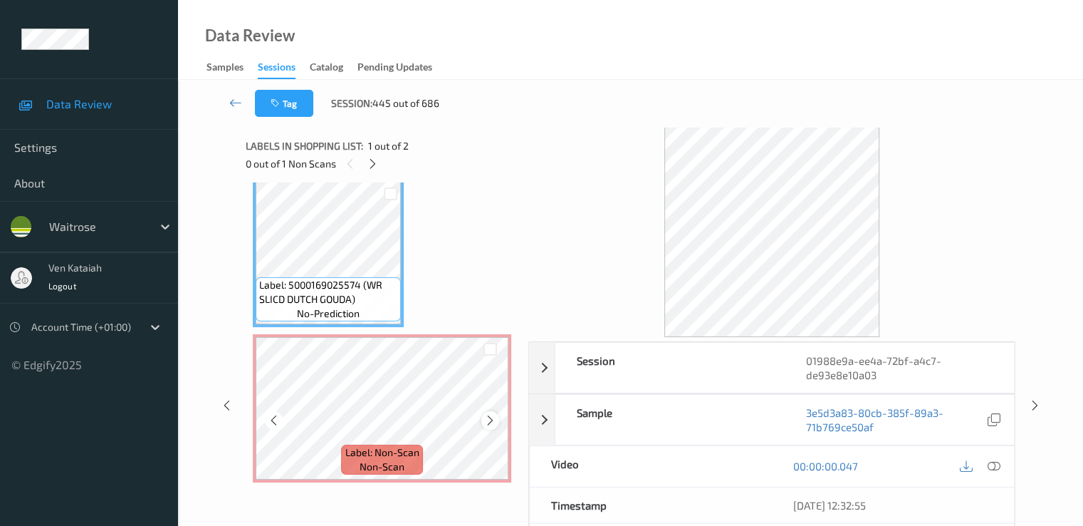
click at [483, 420] on div at bounding box center [490, 420] width 18 height 18
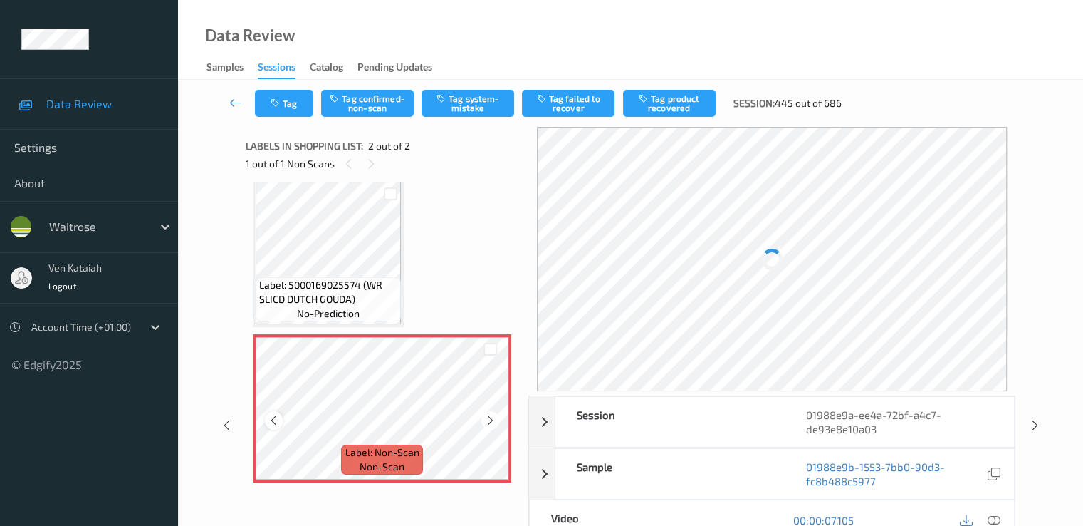
click at [271, 422] on icon at bounding box center [274, 420] width 12 height 13
click at [496, 422] on icon at bounding box center [490, 420] width 12 height 13
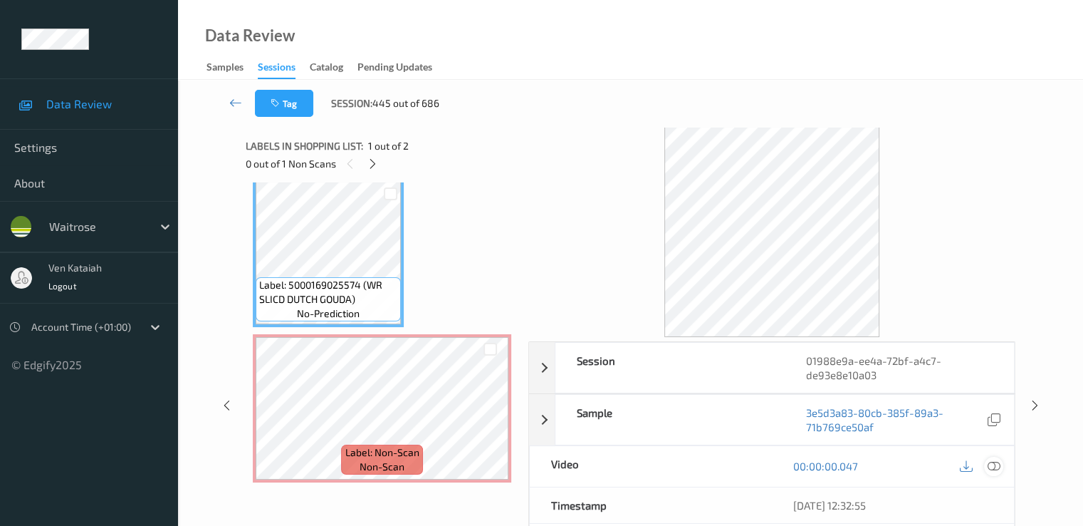
click at [1000, 468] on icon at bounding box center [993, 465] width 13 height 13
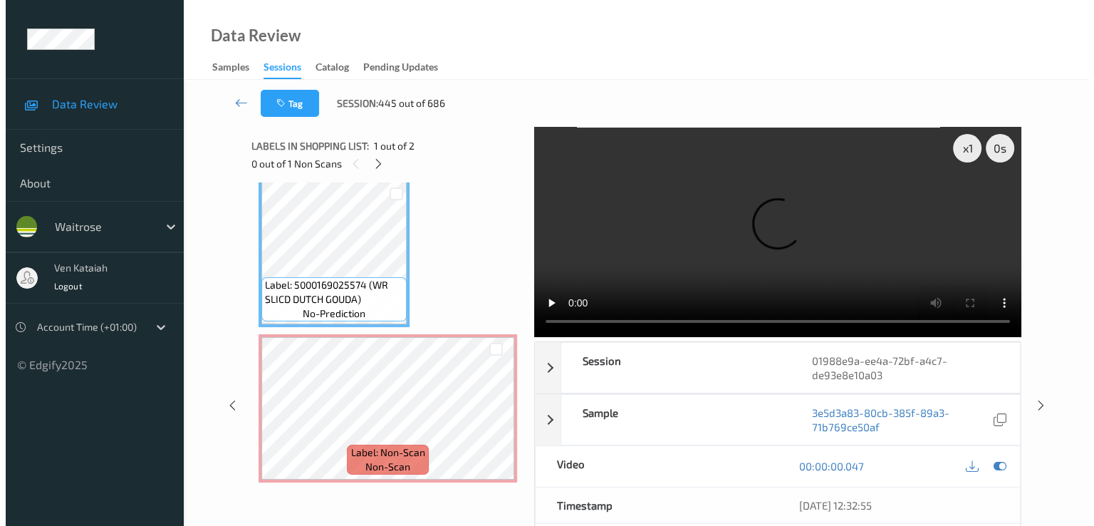
scroll to position [0, 0]
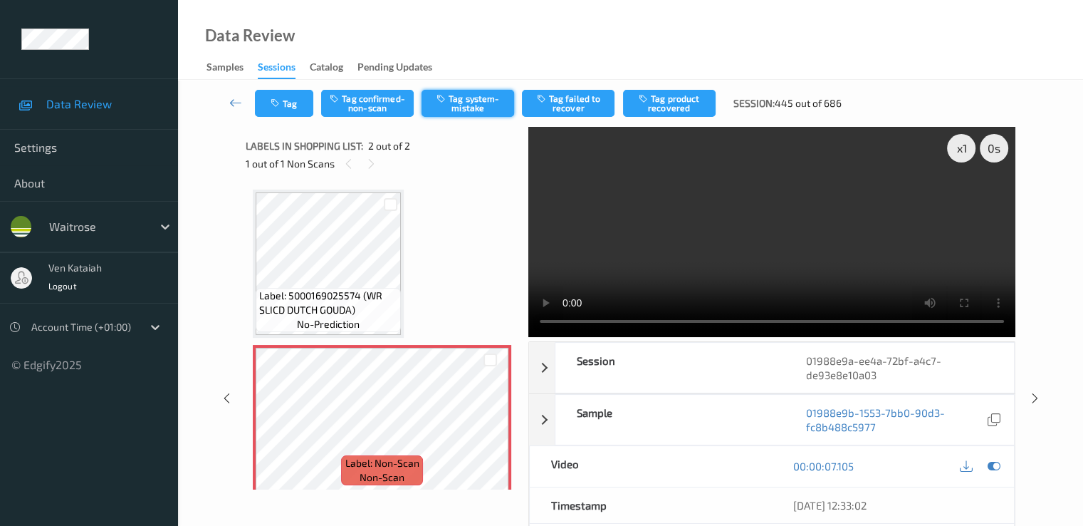
click at [474, 103] on button "Tag system-mistake" at bounding box center [468, 103] width 93 height 27
click at [288, 103] on button "Tag" at bounding box center [284, 103] width 58 height 27
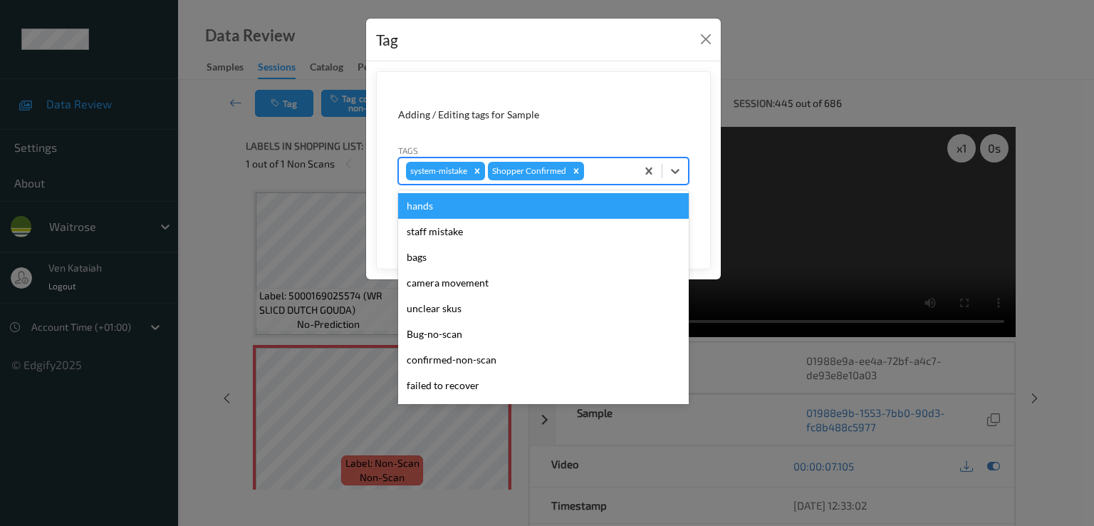
click at [600, 168] on div at bounding box center [608, 170] width 42 height 17
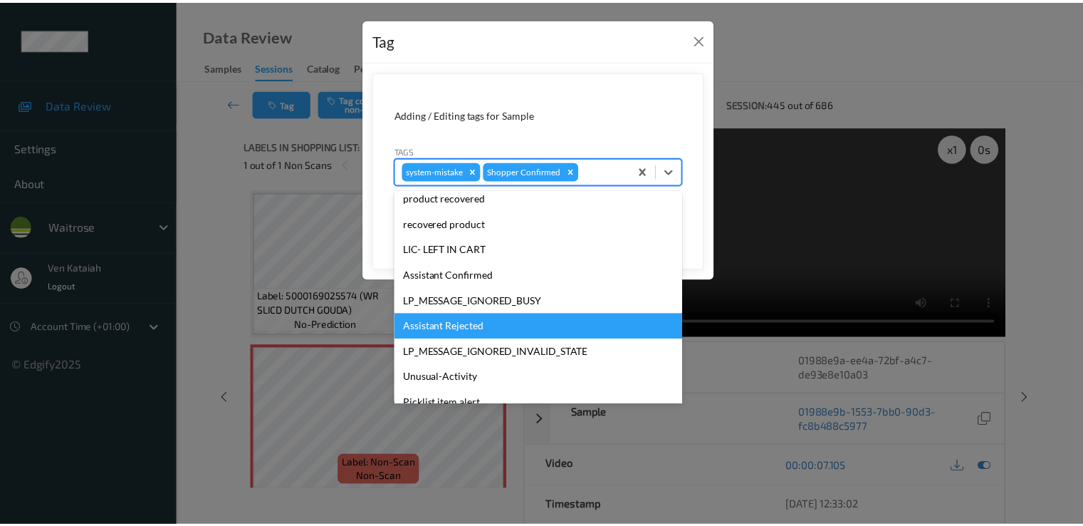
scroll to position [279, 0]
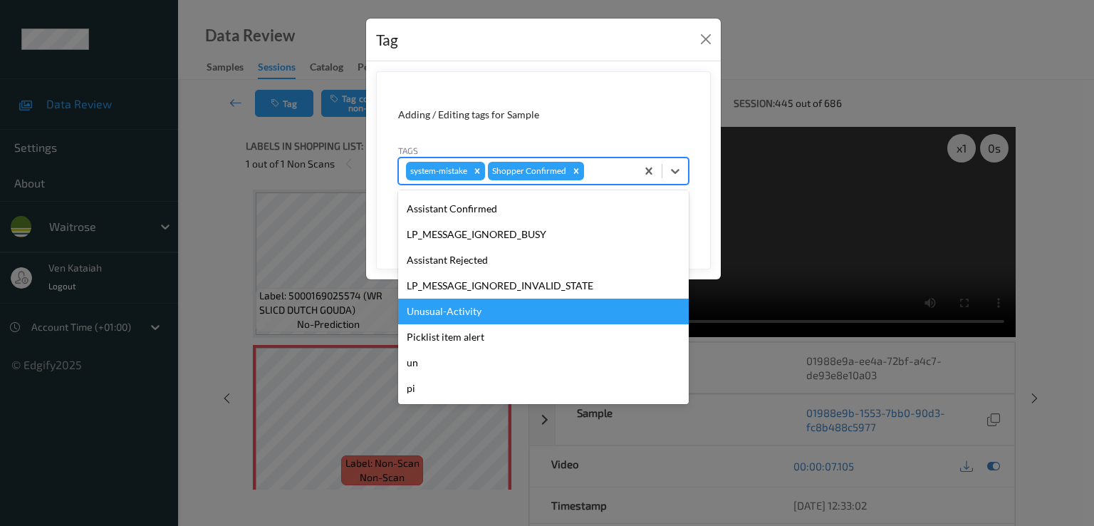
click at [462, 314] on div "Unusual-Activity" at bounding box center [543, 311] width 291 height 26
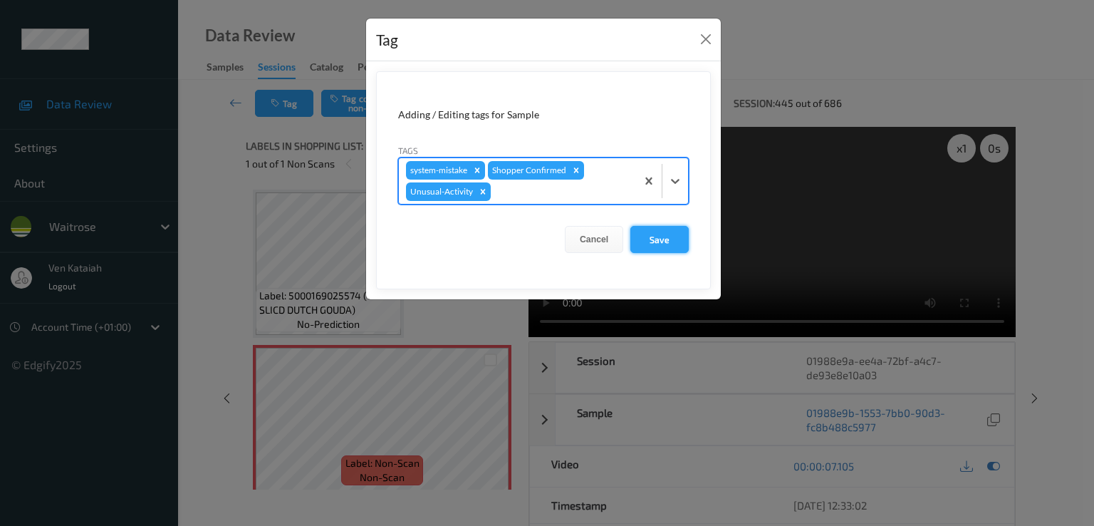
click at [654, 248] on button "Save" at bounding box center [659, 239] width 58 height 27
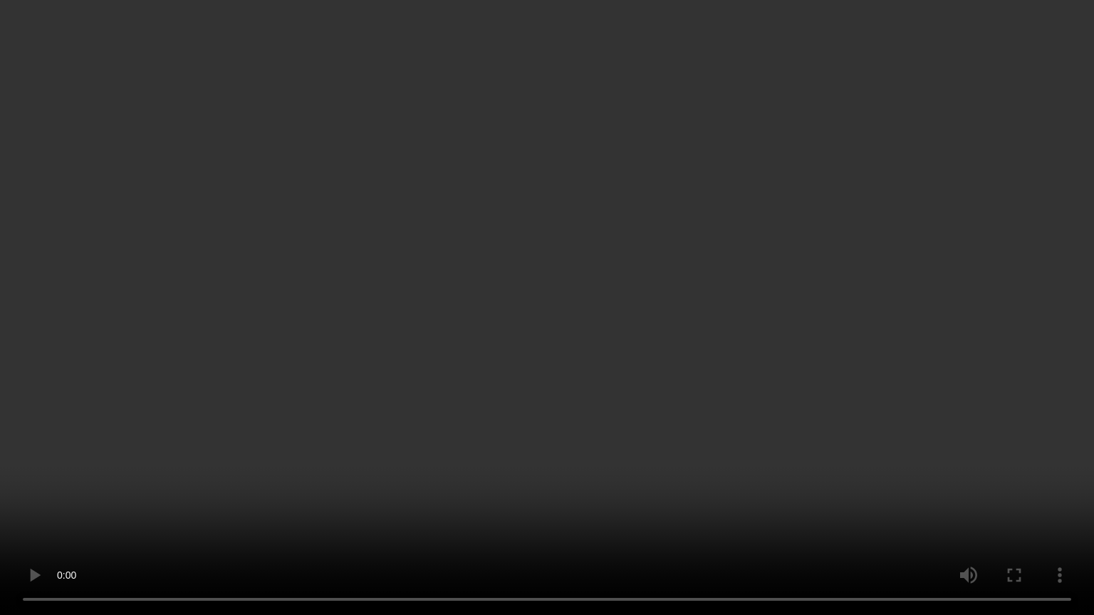
click at [570, 365] on video at bounding box center [547, 307] width 1094 height 615
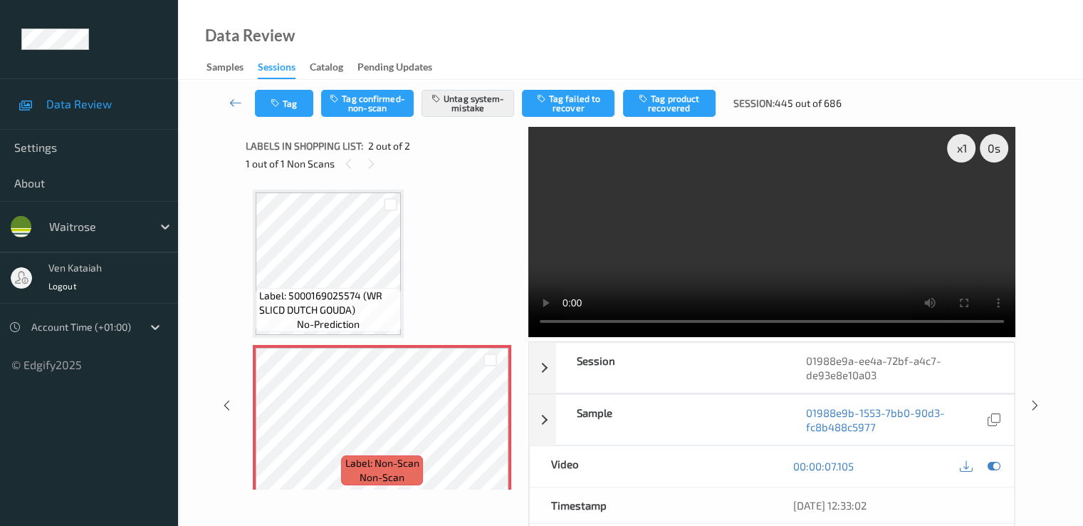
click at [288, 120] on div "Tag Tag confirmed-non-scan Untag system-mistake Tag failed to recover Tag produ…" at bounding box center [630, 103] width 847 height 47
click at [291, 117] on div "Tag Tag confirmed-non-scan Untag system-mistake Tag failed to recover Tag produ…" at bounding box center [630, 103] width 847 height 47
click at [289, 118] on div "Tag Tag confirmed-non-scan Untag system-mistake Tag failed to recover Tag produ…" at bounding box center [630, 103] width 847 height 47
click at [303, 92] on button "Tag" at bounding box center [284, 103] width 58 height 27
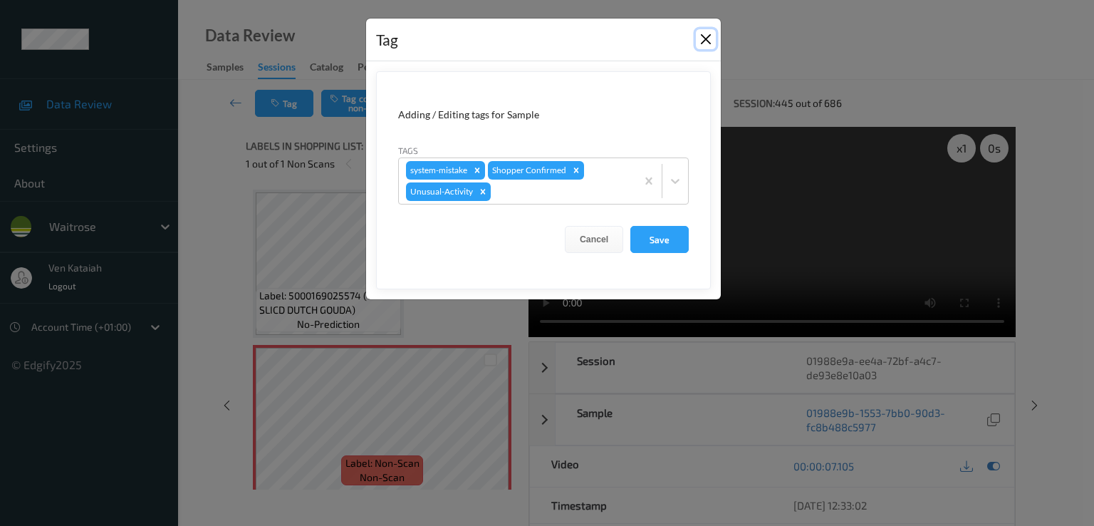
click at [714, 37] on button "Close" at bounding box center [706, 39] width 20 height 20
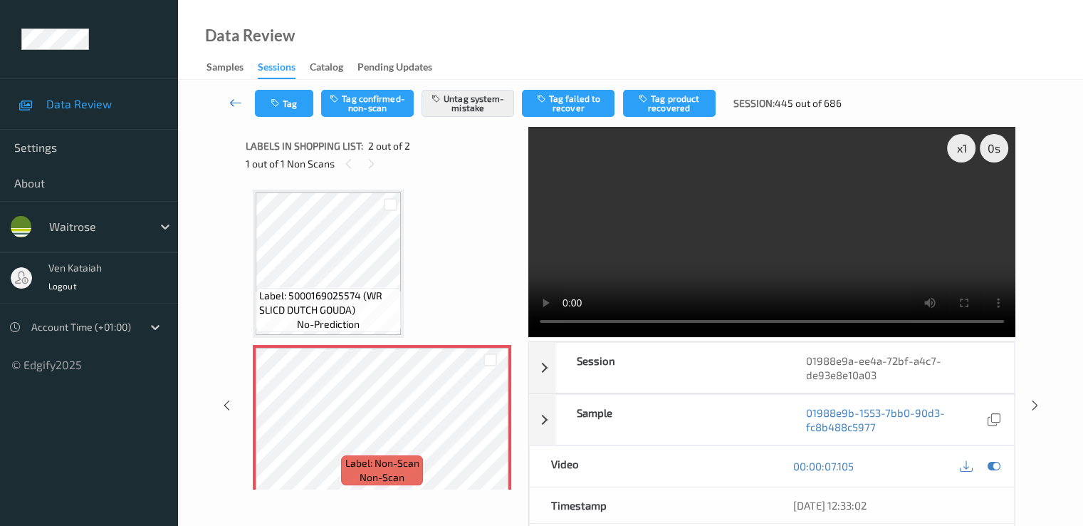
click at [231, 99] on icon at bounding box center [235, 102] width 13 height 14
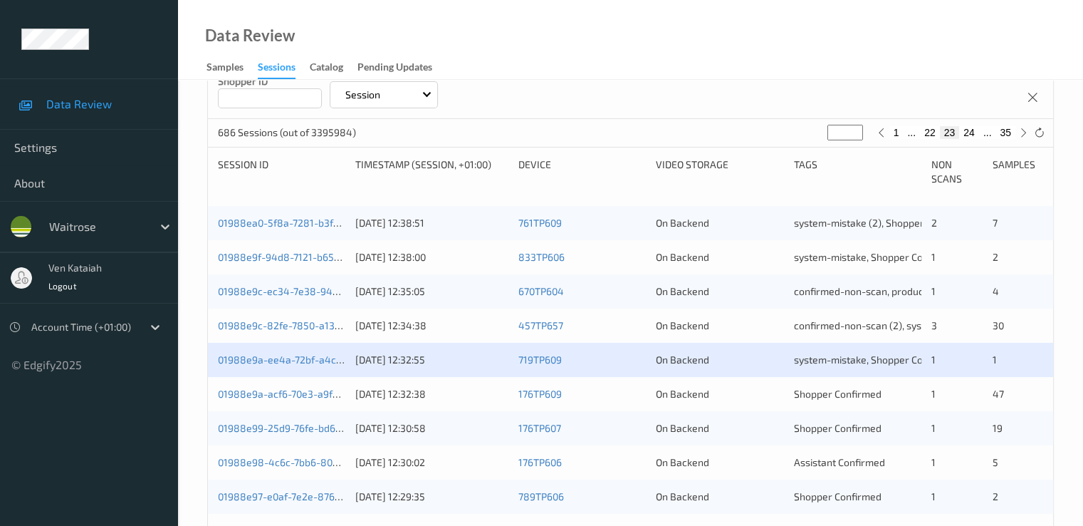
scroll to position [427, 0]
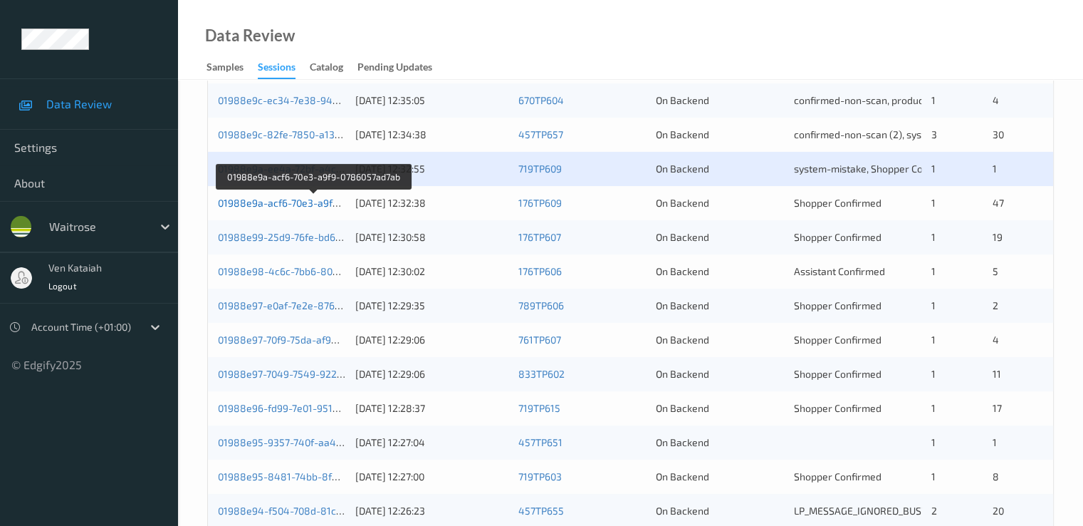
click at [293, 207] on link "01988e9a-acf6-70e3-a9f9-0786057ad7ab" at bounding box center [314, 203] width 192 height 12
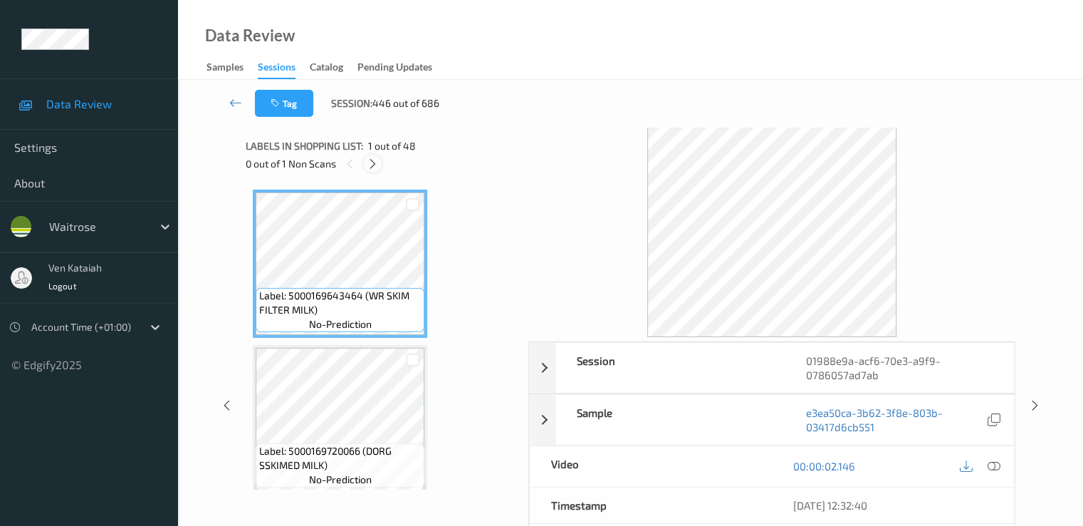
click at [368, 170] on div at bounding box center [373, 164] width 18 height 18
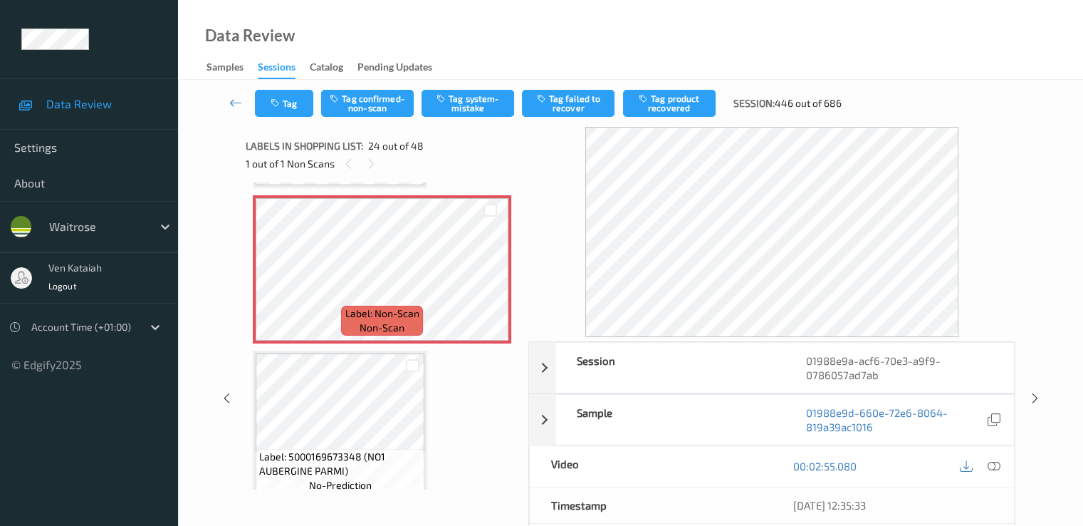
scroll to position [3423, 0]
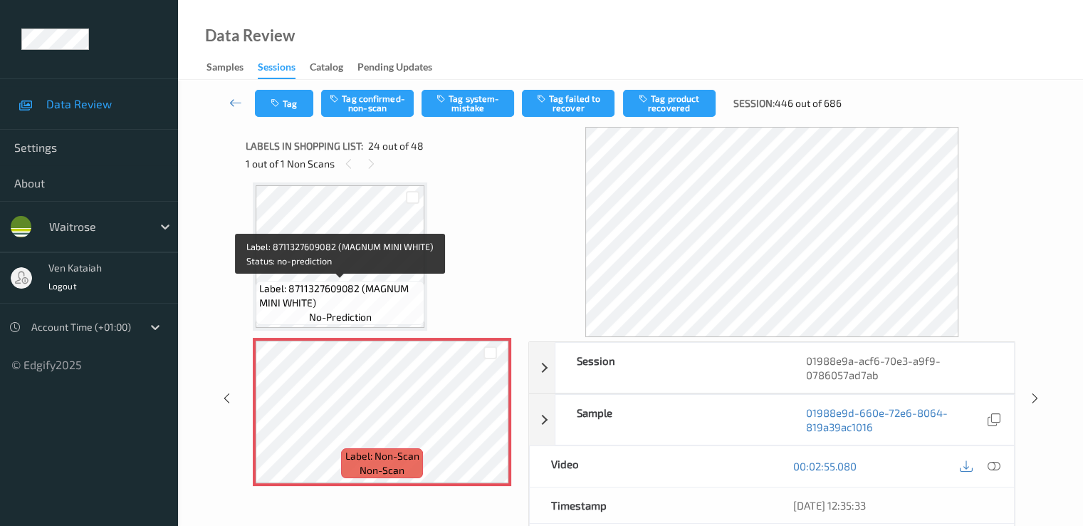
click at [342, 286] on span "Label: 8711327609082 (MAGNUM MINI WHITE)" at bounding box center [340, 295] width 162 height 28
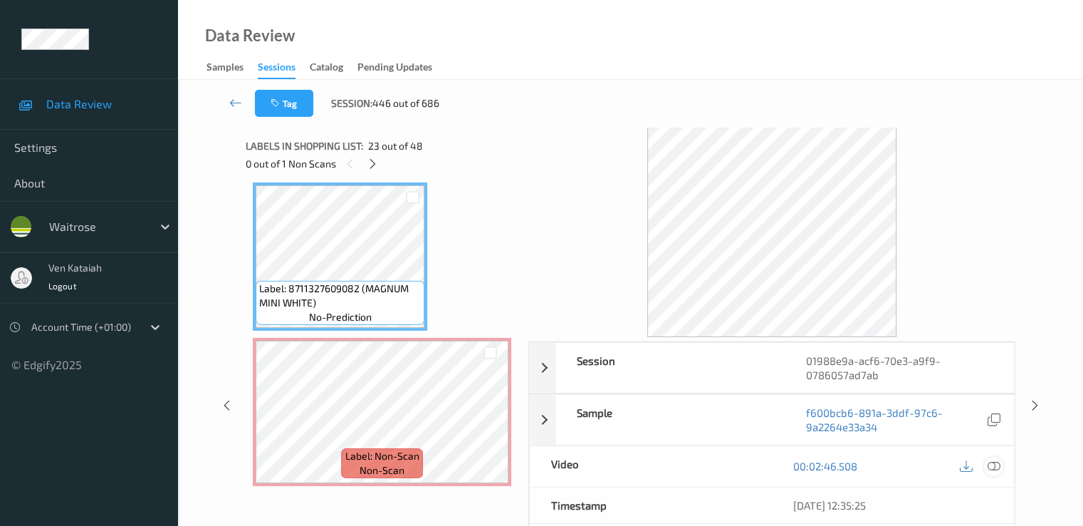
click at [996, 465] on icon at bounding box center [993, 465] width 13 height 13
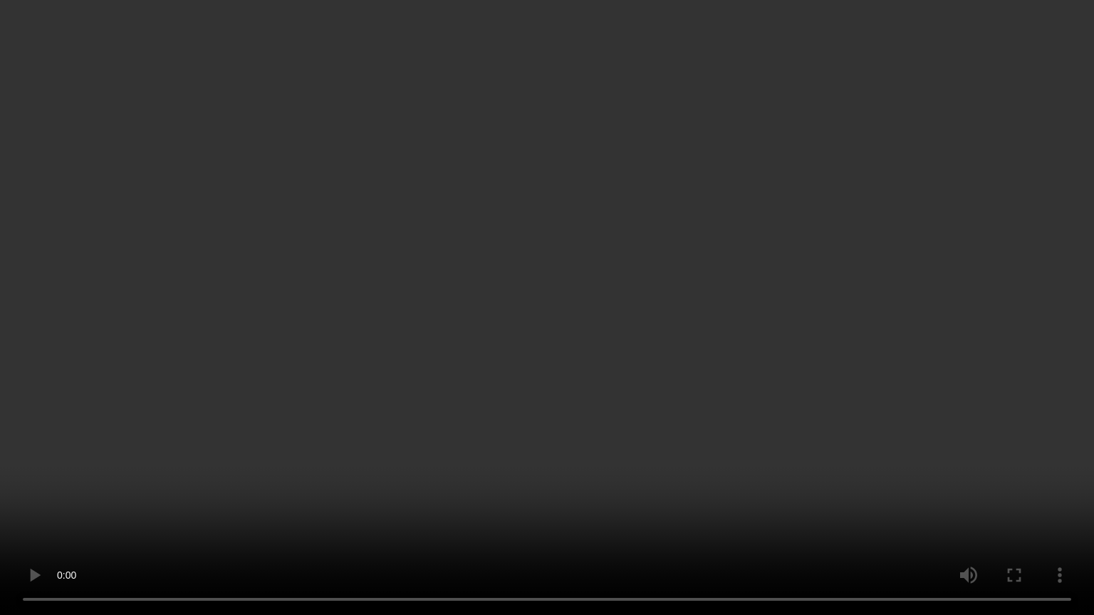
click at [57, 378] on video at bounding box center [547, 307] width 1094 height 615
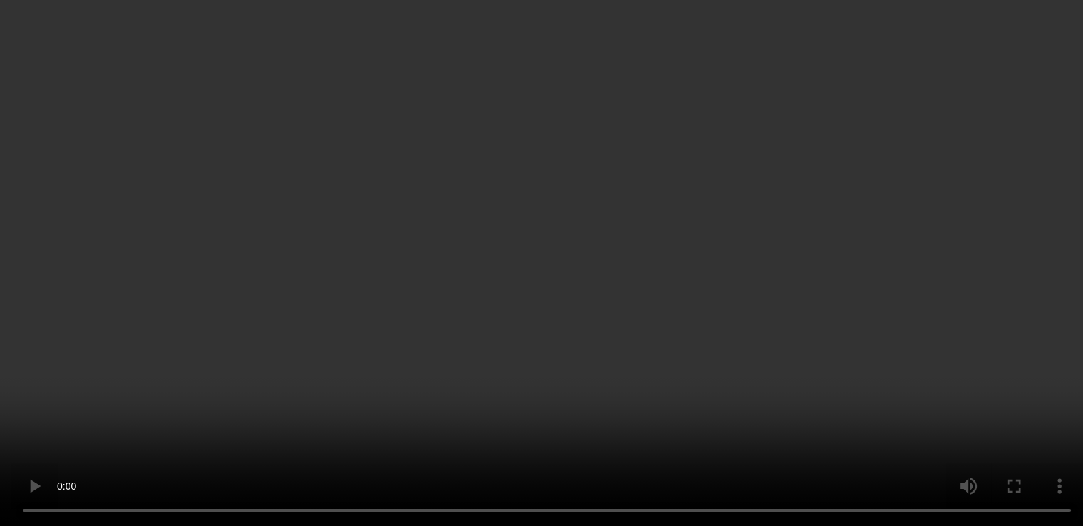
scroll to position [3281, 0]
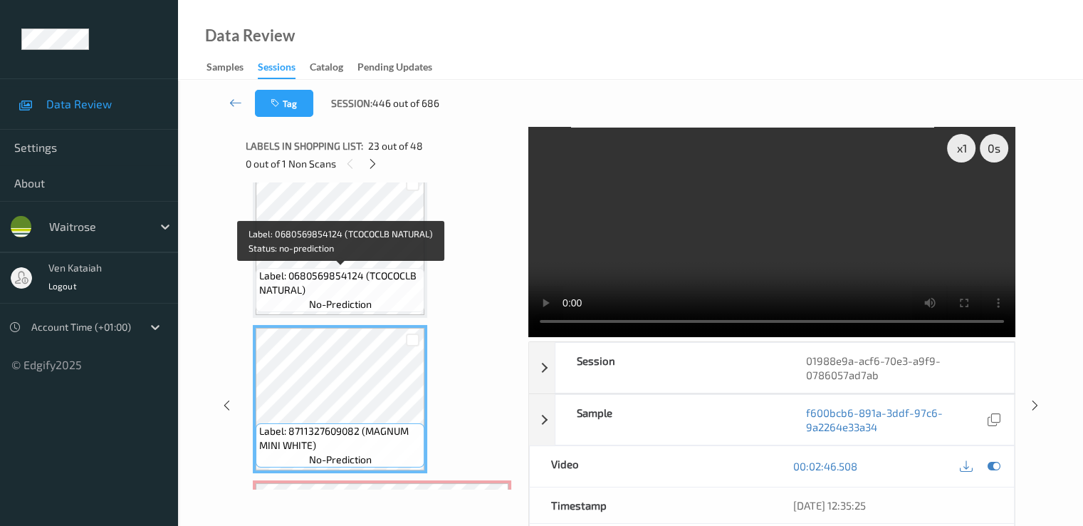
click at [354, 274] on span "Label: 0680569854124 (TCOCOCLB NATURAL)" at bounding box center [340, 283] width 162 height 28
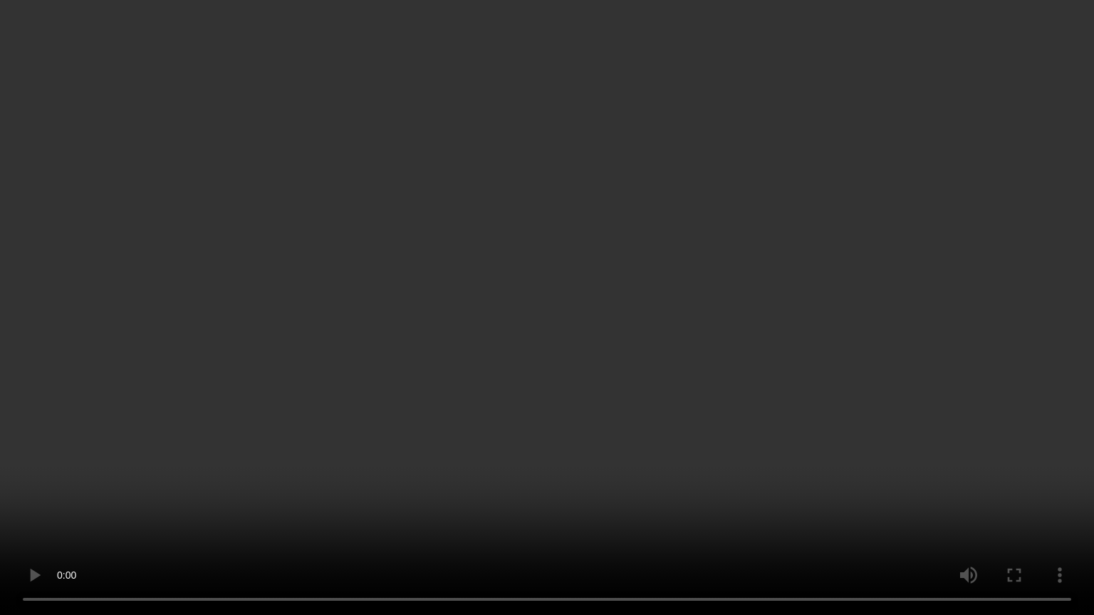
click at [66, 419] on video at bounding box center [547, 307] width 1094 height 615
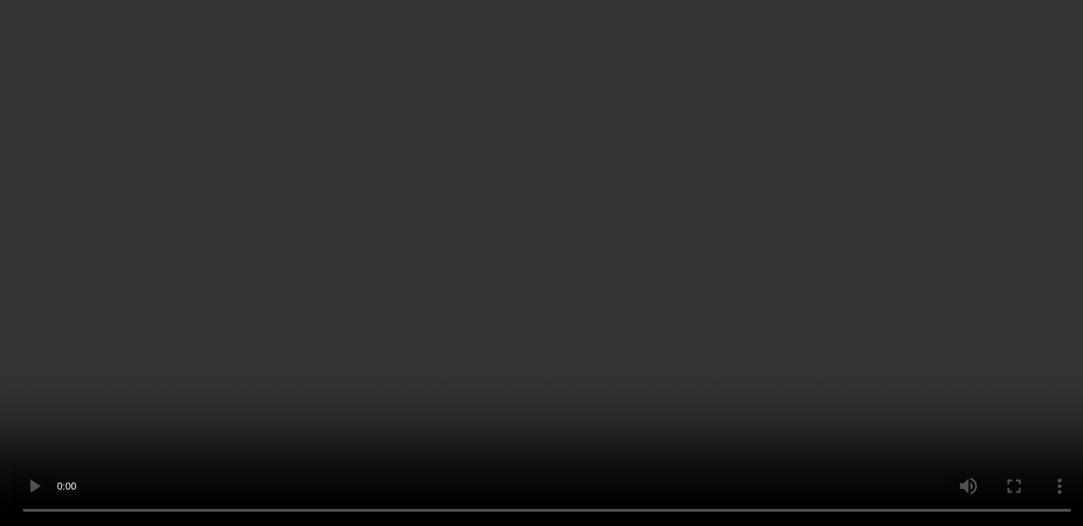
scroll to position [3566, 0]
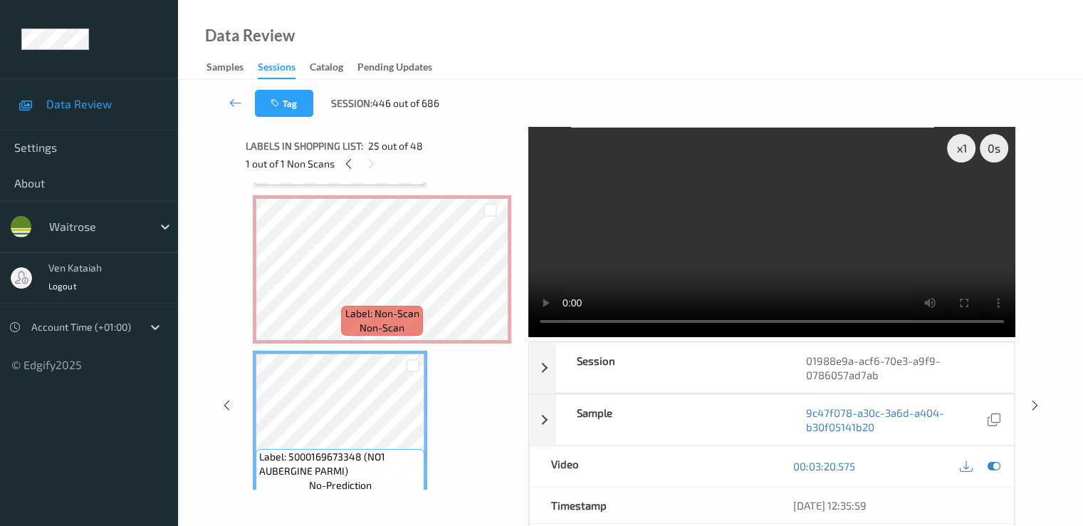
click at [978, 467] on div at bounding box center [980, 466] width 46 height 19
click at [998, 462] on icon at bounding box center [993, 465] width 13 height 13
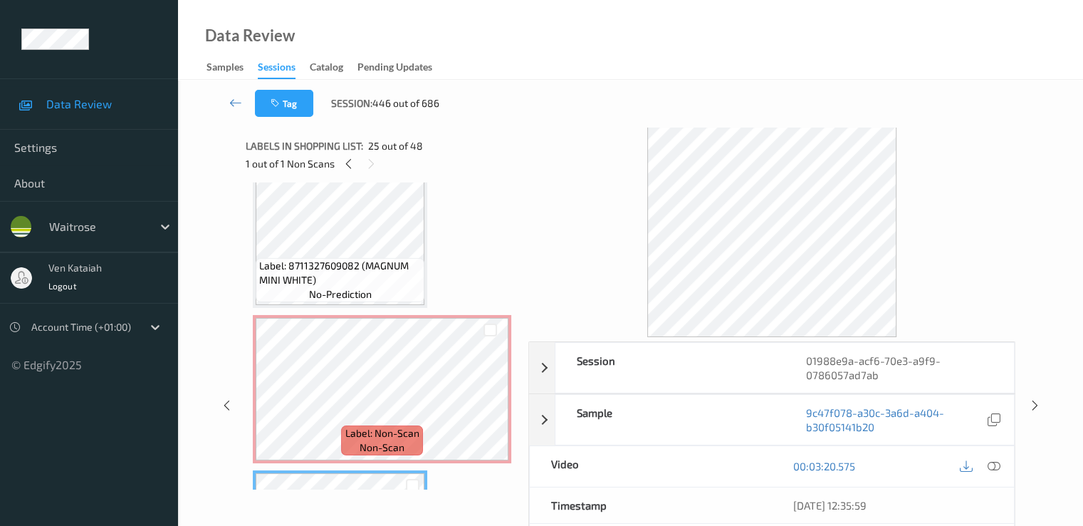
scroll to position [3423, 0]
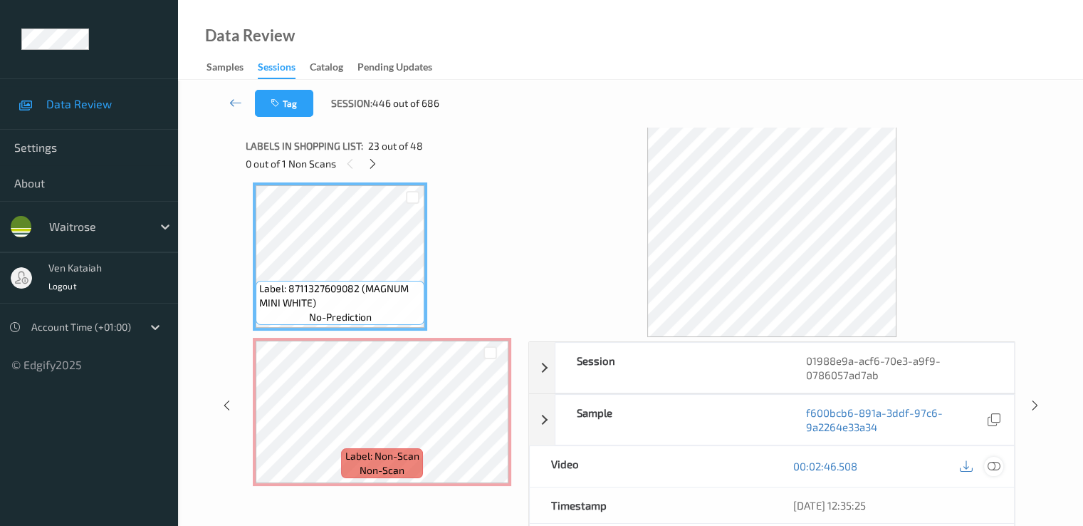
click at [990, 465] on icon at bounding box center [993, 465] width 13 height 13
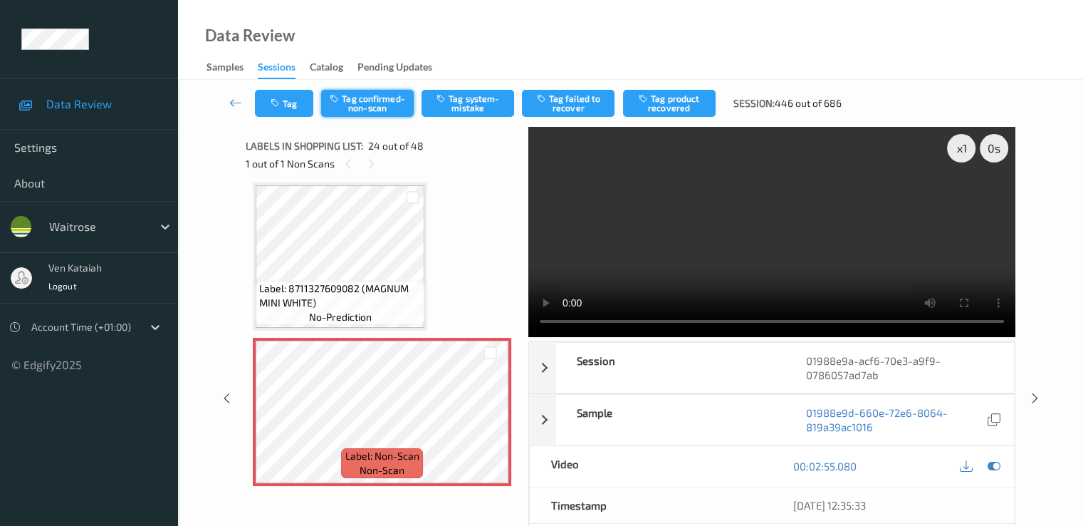
click at [392, 106] on button "Tag confirmed-non-scan" at bounding box center [367, 103] width 93 height 27
click at [641, 111] on button "Tag product recovered" at bounding box center [669, 103] width 93 height 27
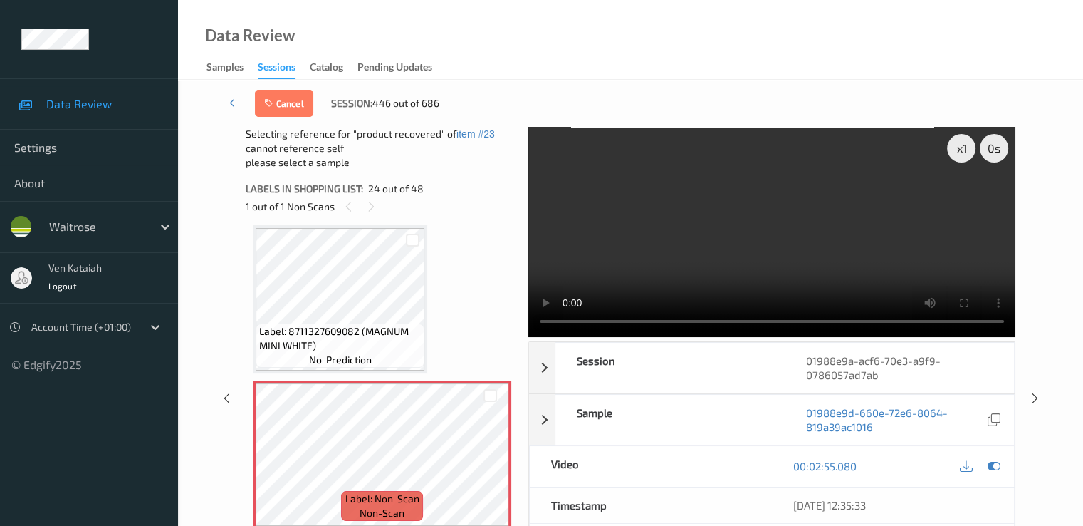
scroll to position [3566, 0]
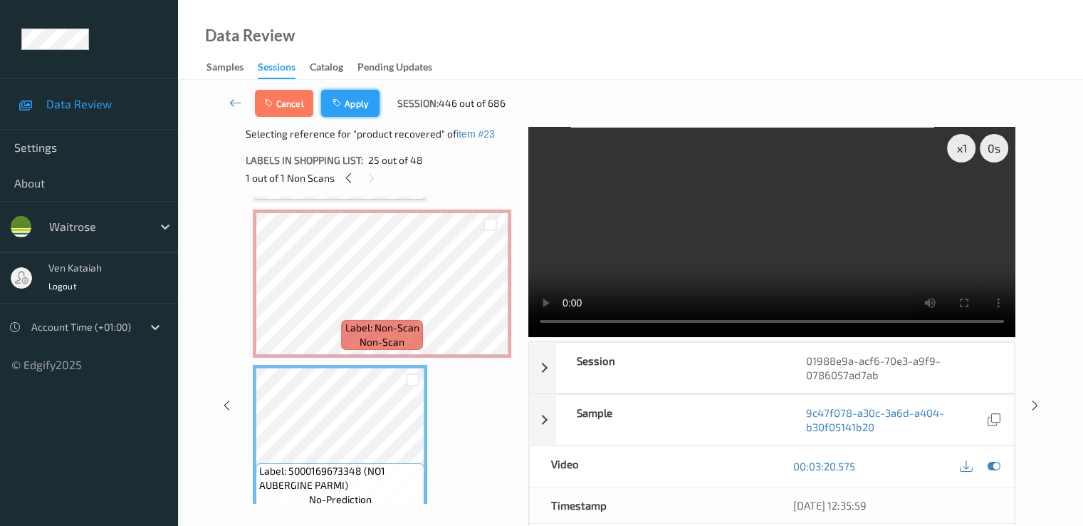
click at [345, 93] on button "Apply" at bounding box center [350, 103] width 58 height 27
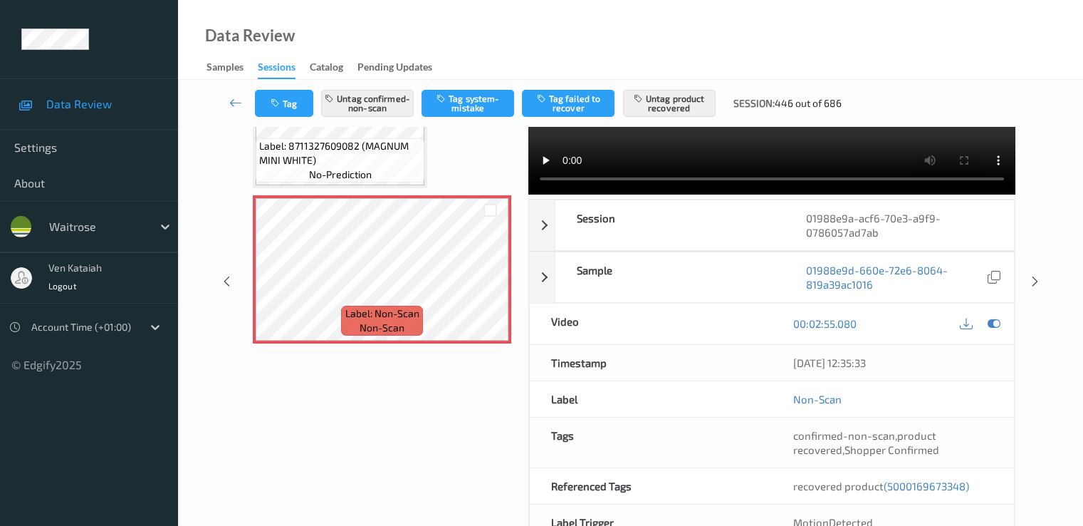
scroll to position [3281, 0]
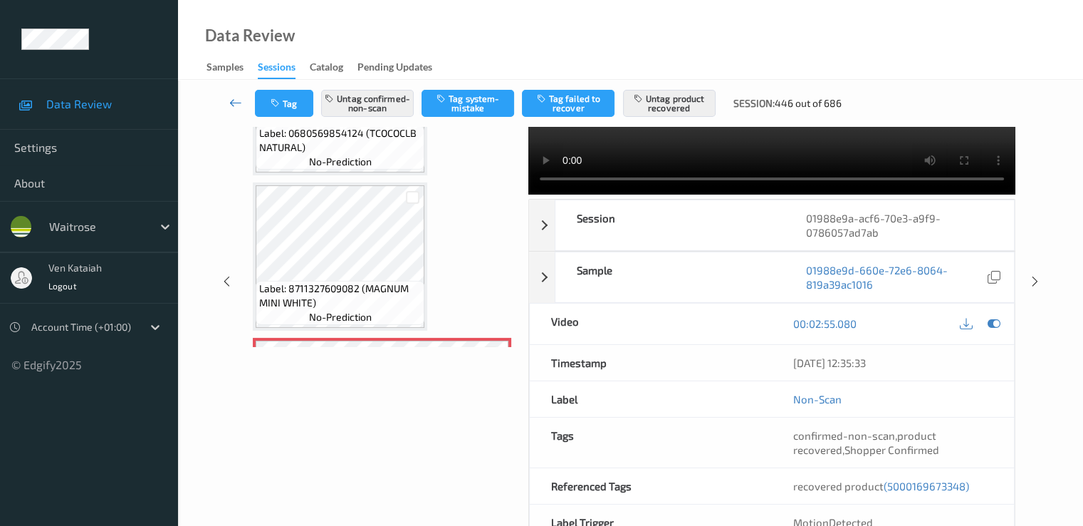
click at [234, 101] on icon at bounding box center [235, 102] width 13 height 14
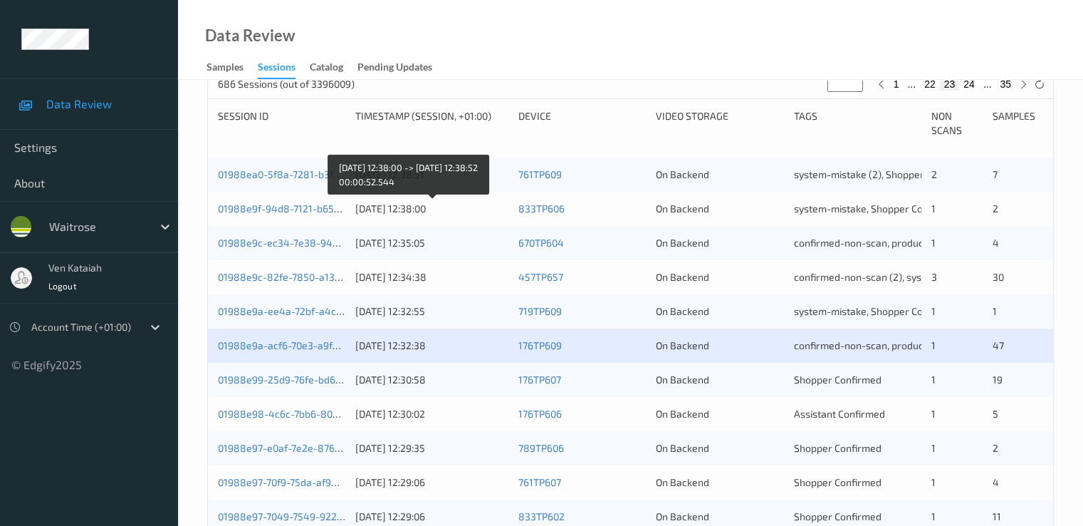
scroll to position [427, 0]
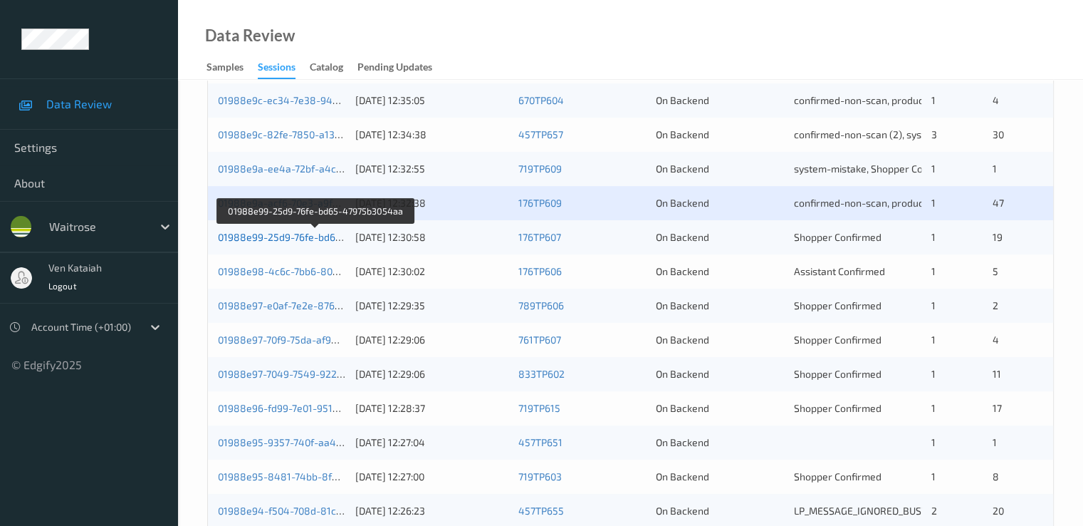
click at [316, 238] on link "01988e99-25d9-76fe-bd65-47975b3054aa" at bounding box center [316, 237] width 196 height 12
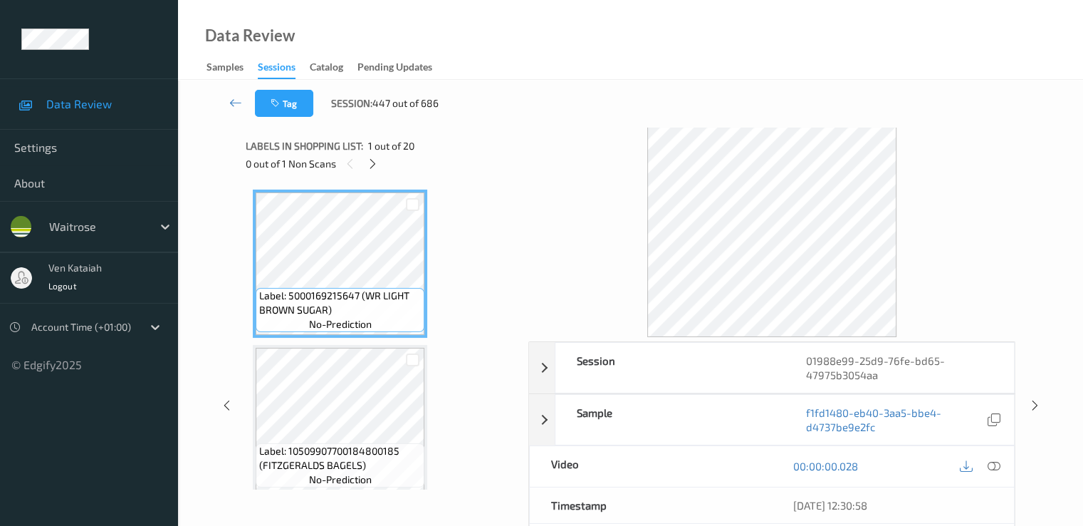
click at [382, 169] on div "0 out of 1 Non Scans" at bounding box center [382, 164] width 273 height 18
click at [372, 175] on div "Labels in shopping list: 1 out of 20 0 out of 1 Non Scans" at bounding box center [382, 155] width 273 height 56
click at [379, 160] on div at bounding box center [373, 164] width 18 height 18
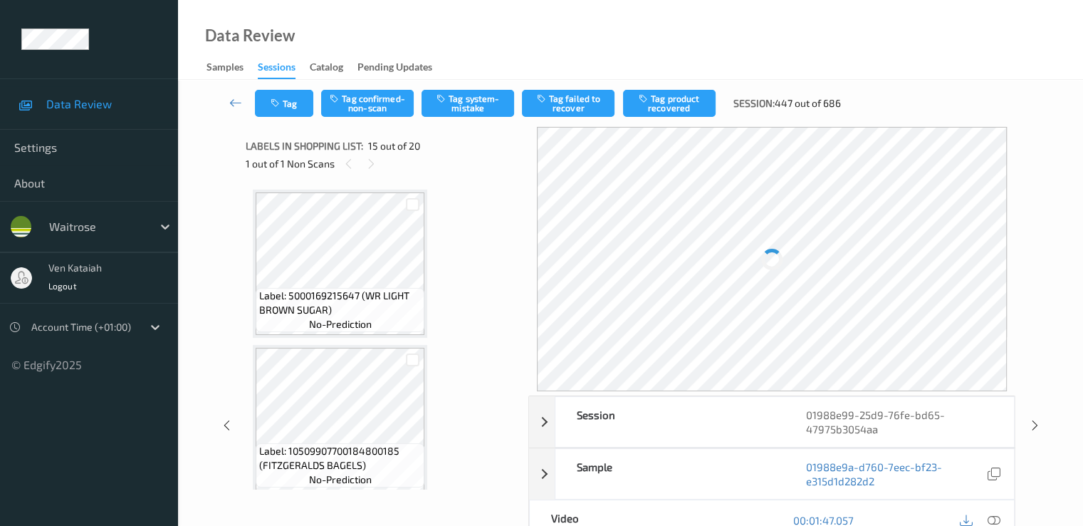
scroll to position [2026, 0]
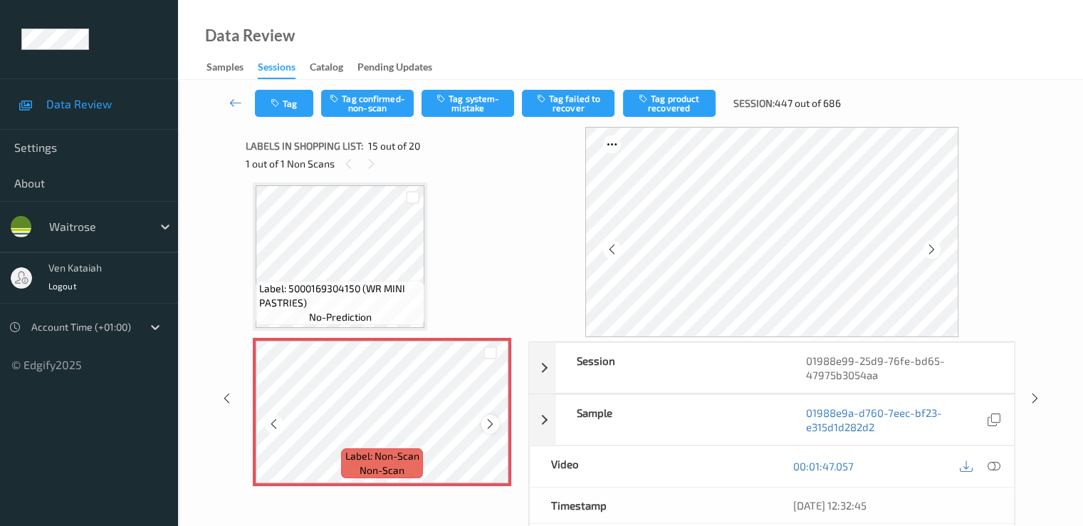
click at [487, 431] on div at bounding box center [490, 424] width 18 height 18
click at [487, 428] on icon at bounding box center [490, 423] width 12 height 13
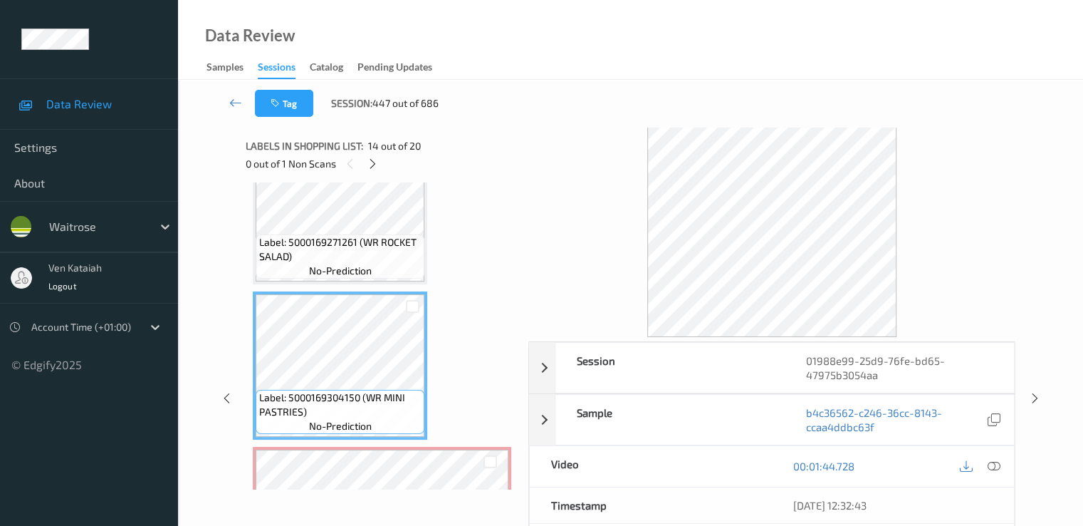
scroll to position [1883, 0]
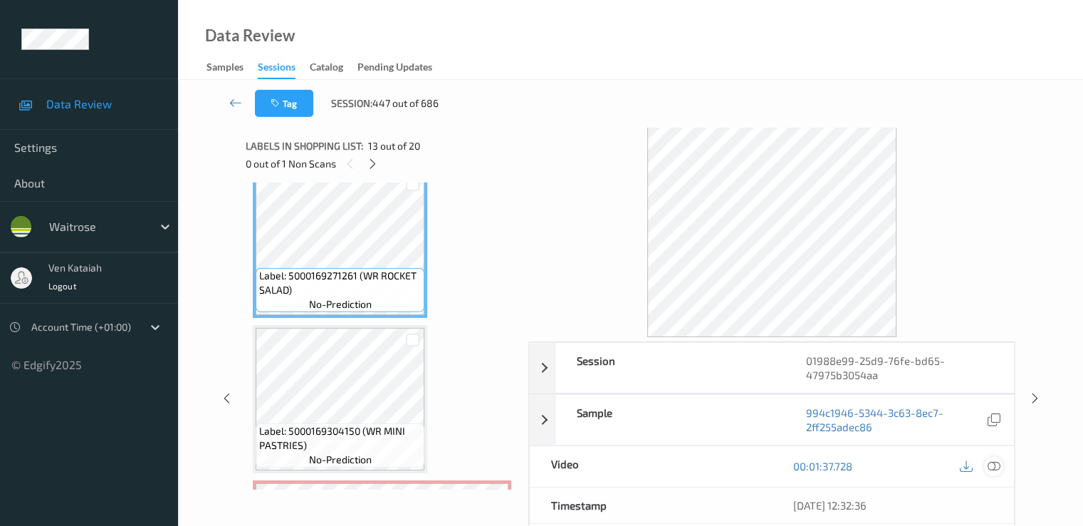
click at [989, 468] on icon at bounding box center [993, 465] width 13 height 13
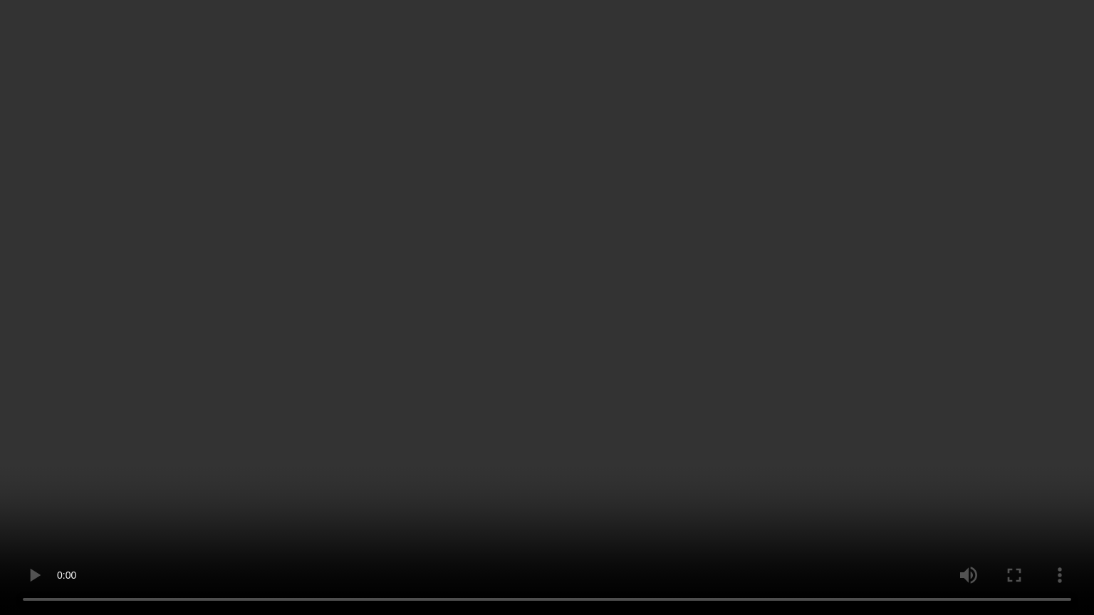
click at [25, 416] on video at bounding box center [547, 307] width 1094 height 615
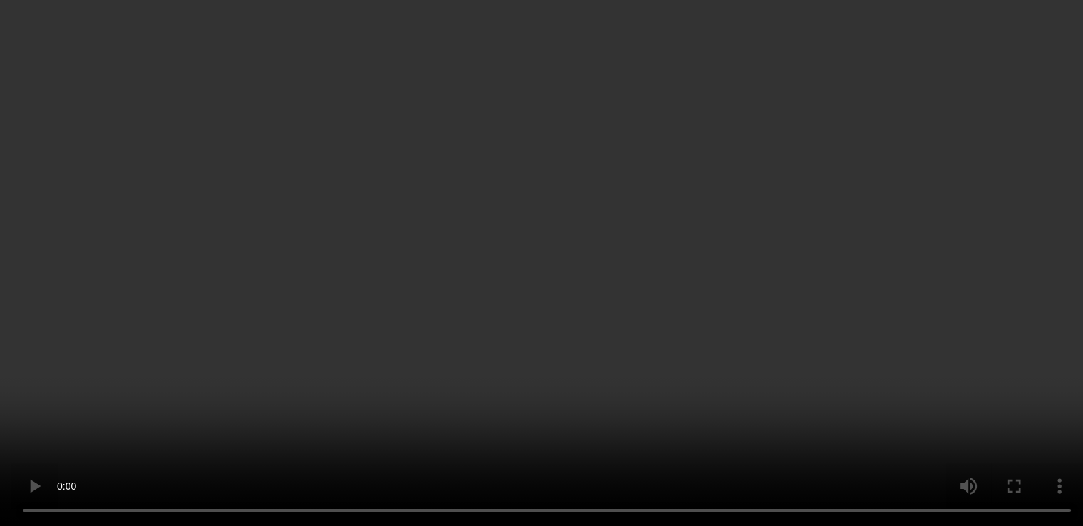
scroll to position [2311, 0]
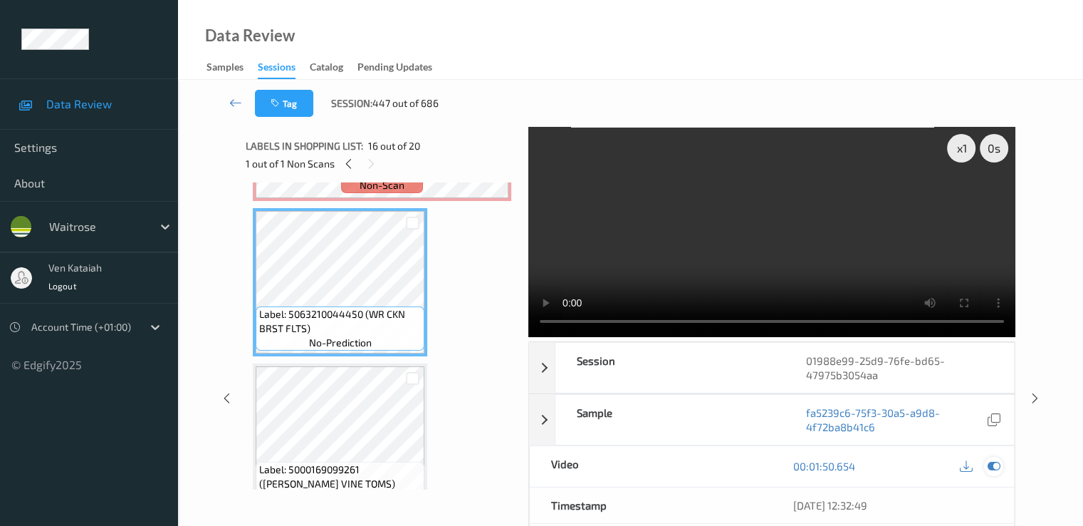
click at [1000, 463] on div at bounding box center [993, 466] width 19 height 19
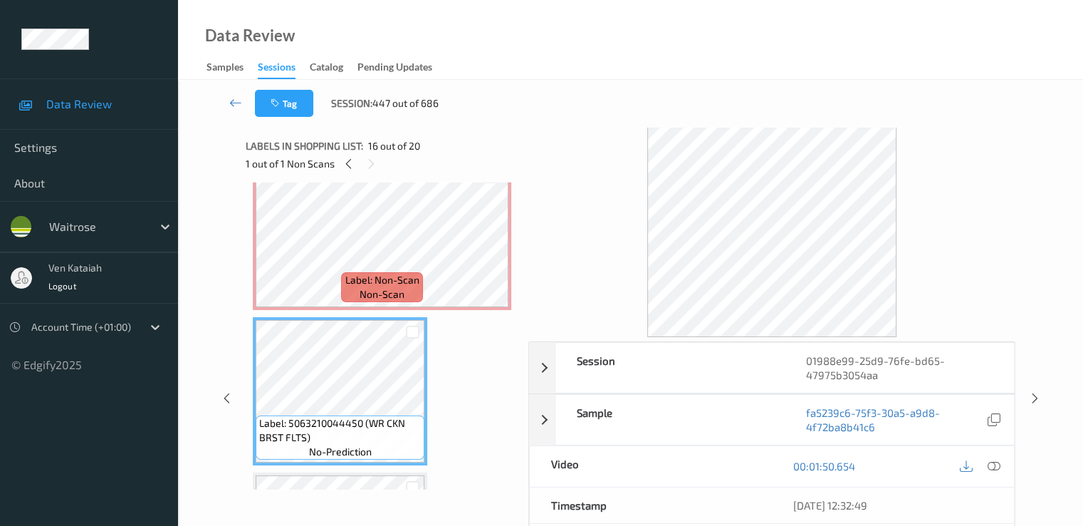
scroll to position [2026, 0]
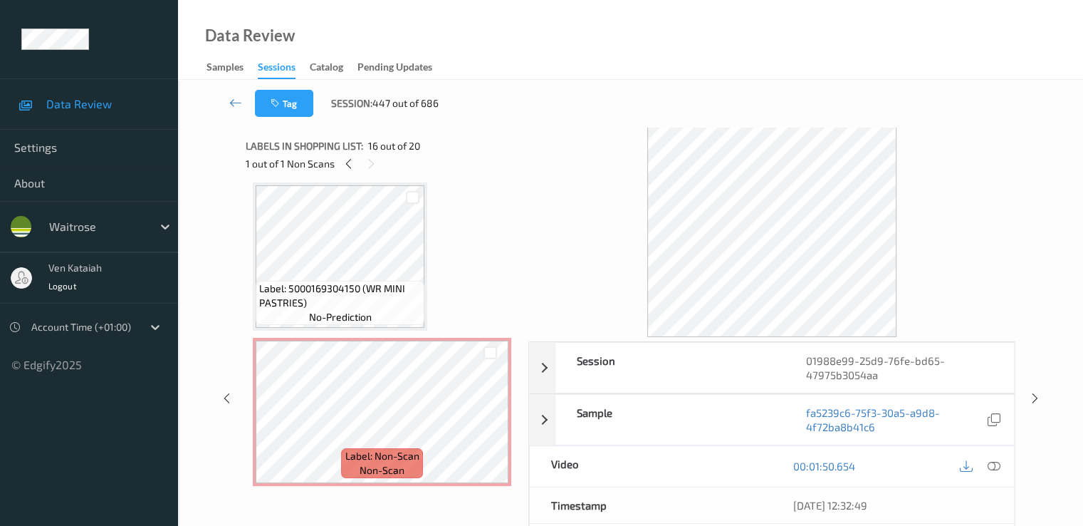
click at [381, 316] on div "Label: 5000169304150 (WR MINI PASTRIES) no-prediction" at bounding box center [340, 303] width 169 height 44
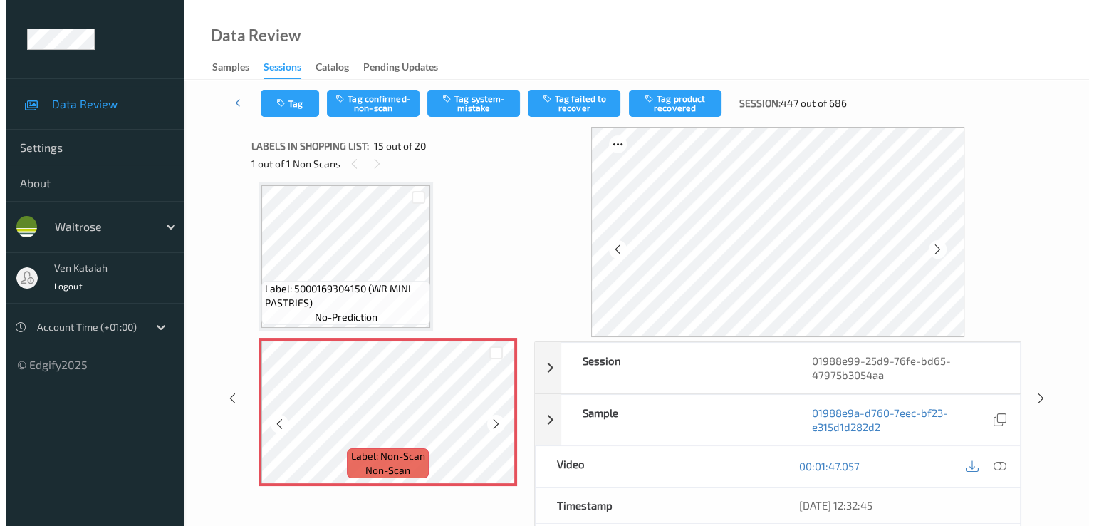
scroll to position [2168, 0]
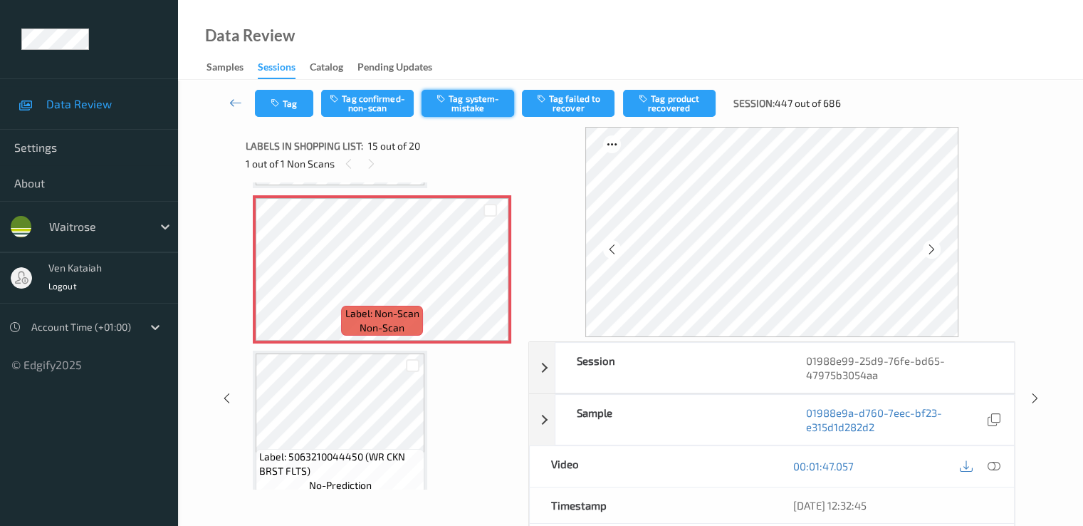
click at [462, 103] on button "Tag system-mistake" at bounding box center [468, 103] width 93 height 27
click at [292, 95] on button "Tag" at bounding box center [284, 103] width 58 height 27
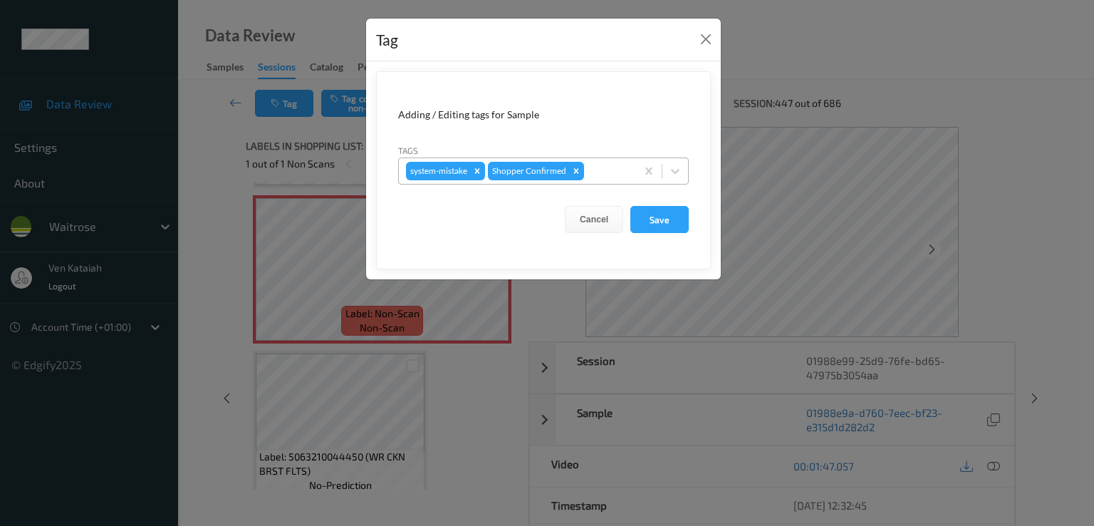
click at [604, 183] on div "system-mistake Shopper Confirmed" at bounding box center [543, 170] width 291 height 27
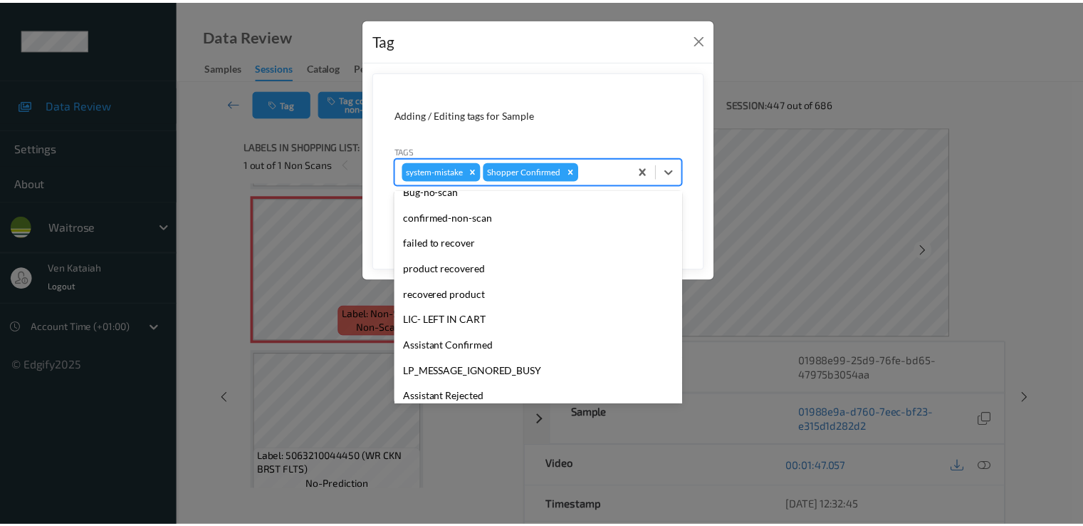
scroll to position [279, 0]
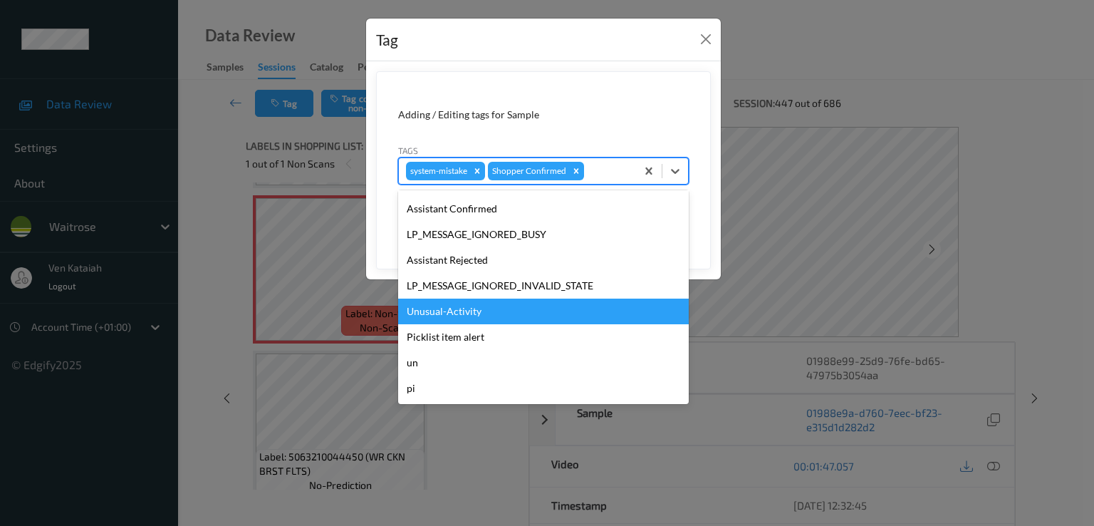
click at [447, 311] on div "Unusual-Activity" at bounding box center [543, 311] width 291 height 26
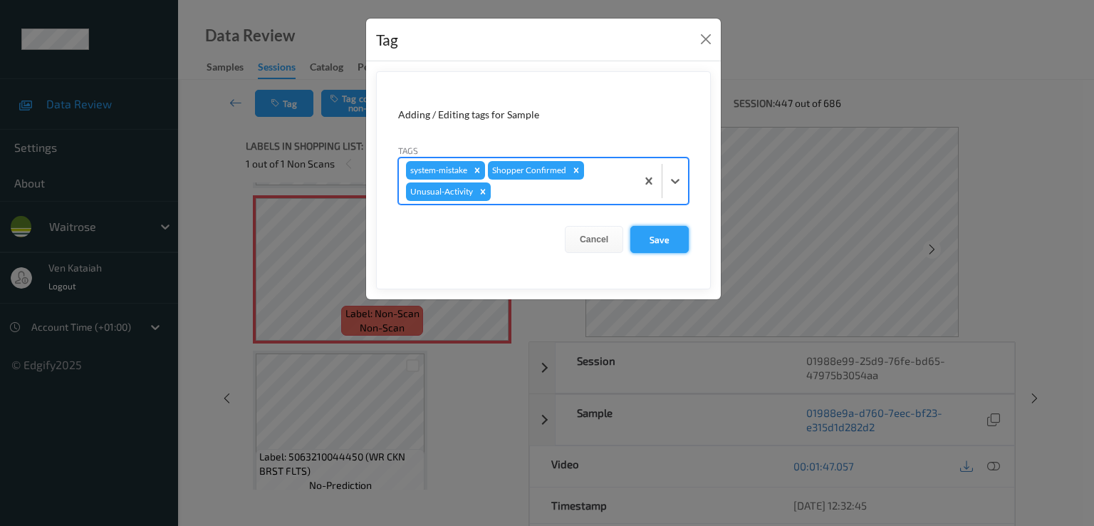
click at [663, 243] on button "Save" at bounding box center [659, 239] width 58 height 27
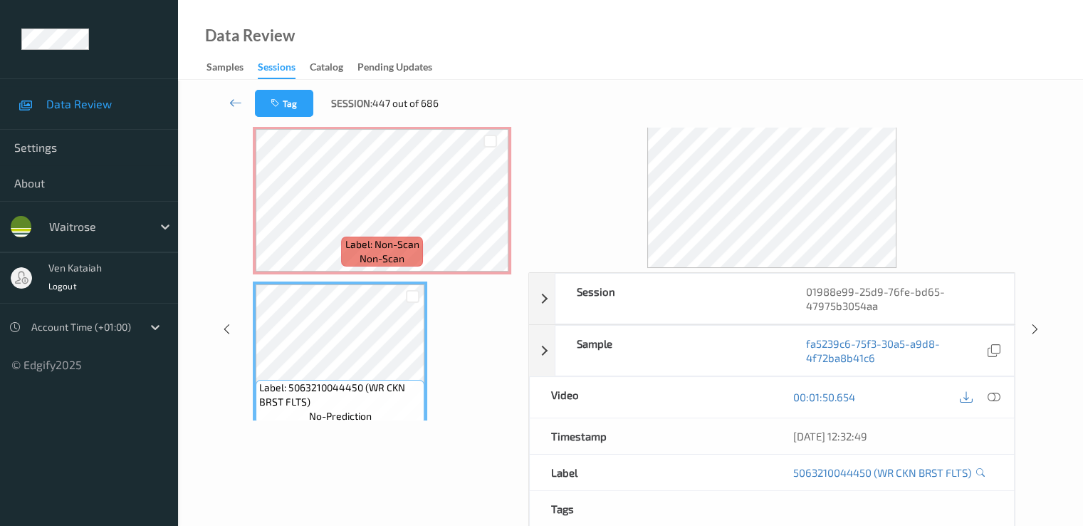
scroll to position [0, 0]
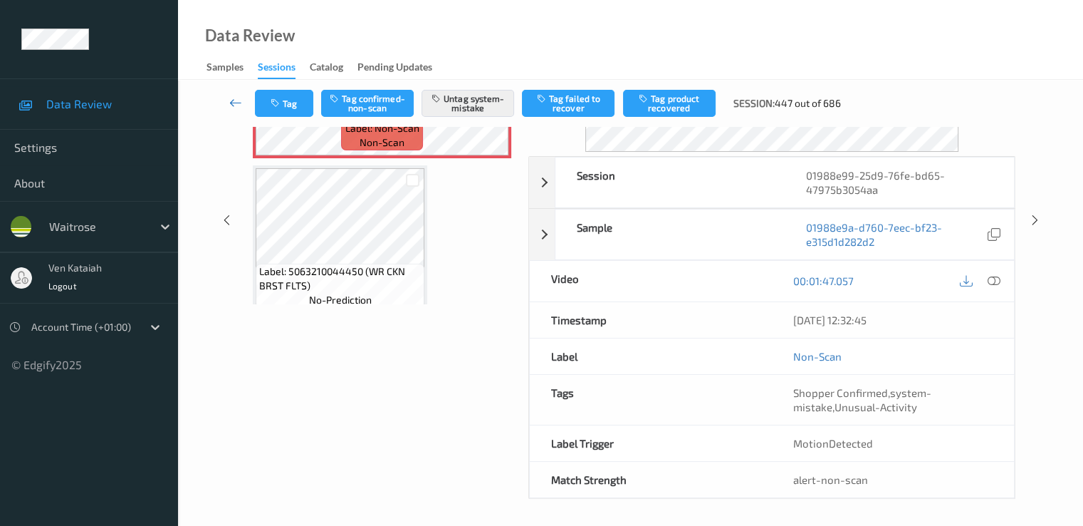
click at [240, 94] on link at bounding box center [236, 103] width 38 height 27
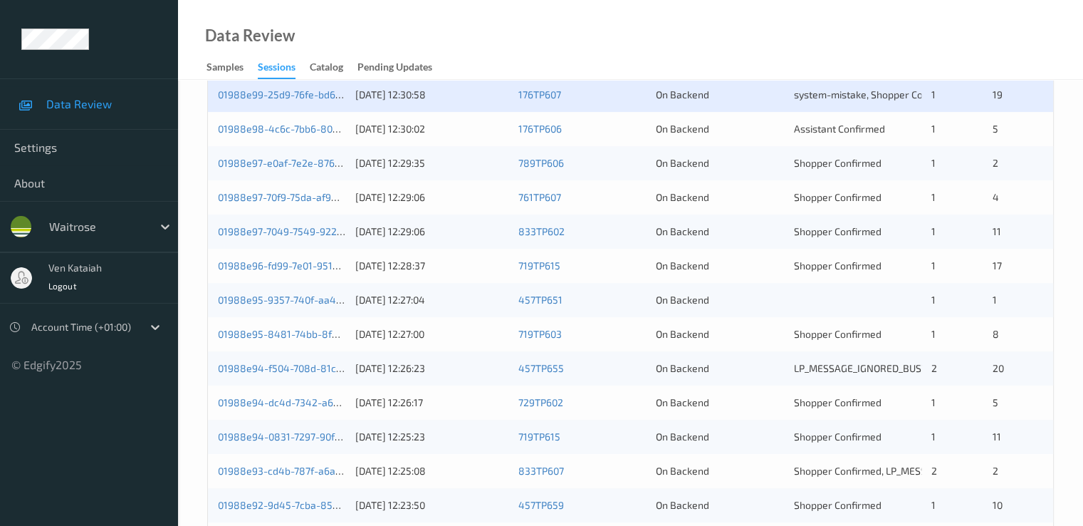
scroll to position [427, 0]
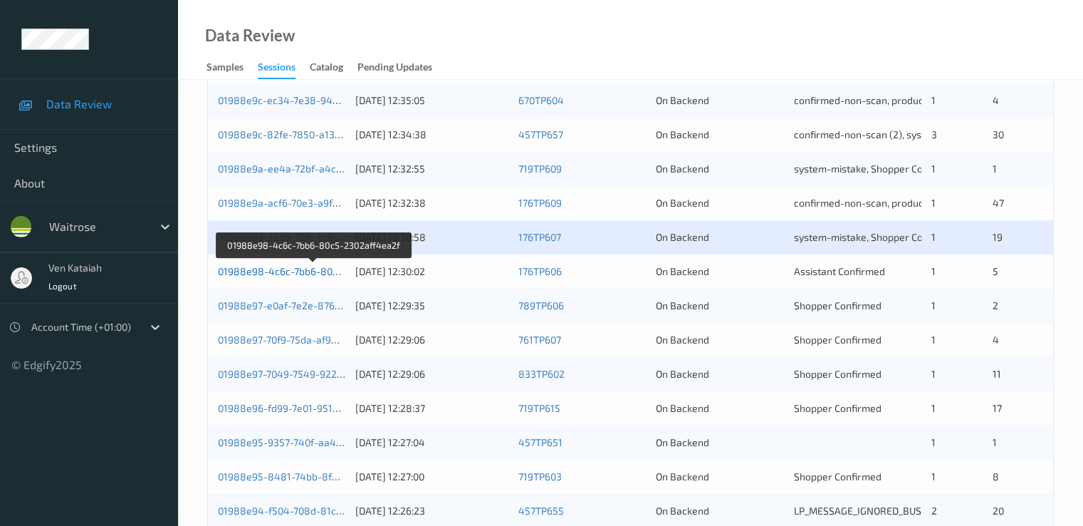
click at [264, 266] on link "01988e98-4c6c-7bb6-80c5-2302aff4ea2f" at bounding box center [314, 271] width 192 height 12
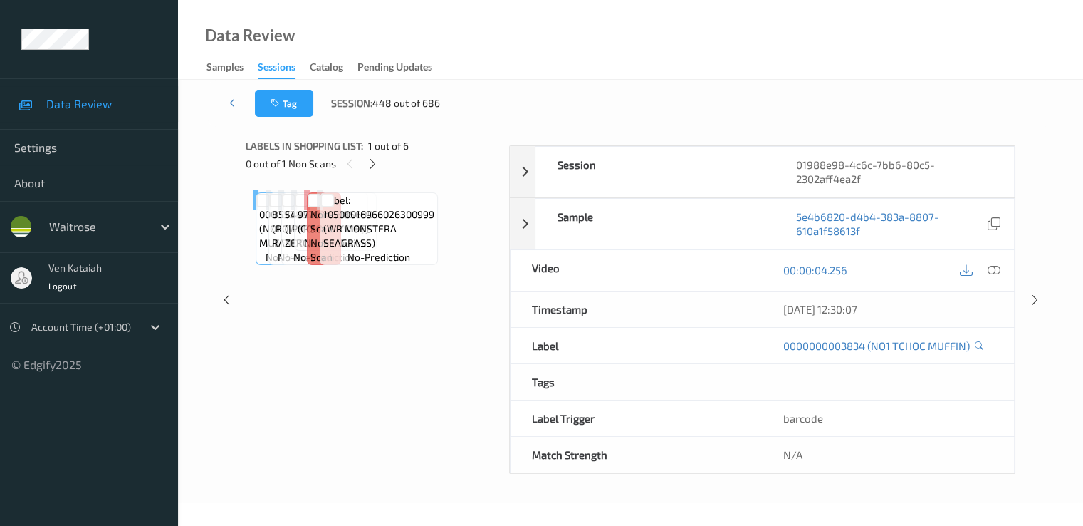
scroll to position [185, 0]
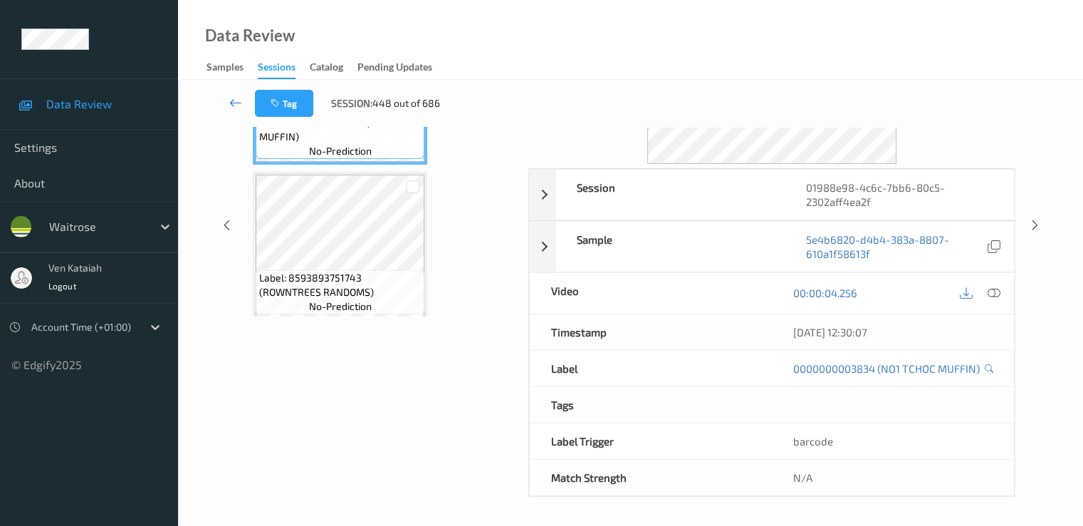
click at [230, 99] on icon at bounding box center [235, 102] width 13 height 14
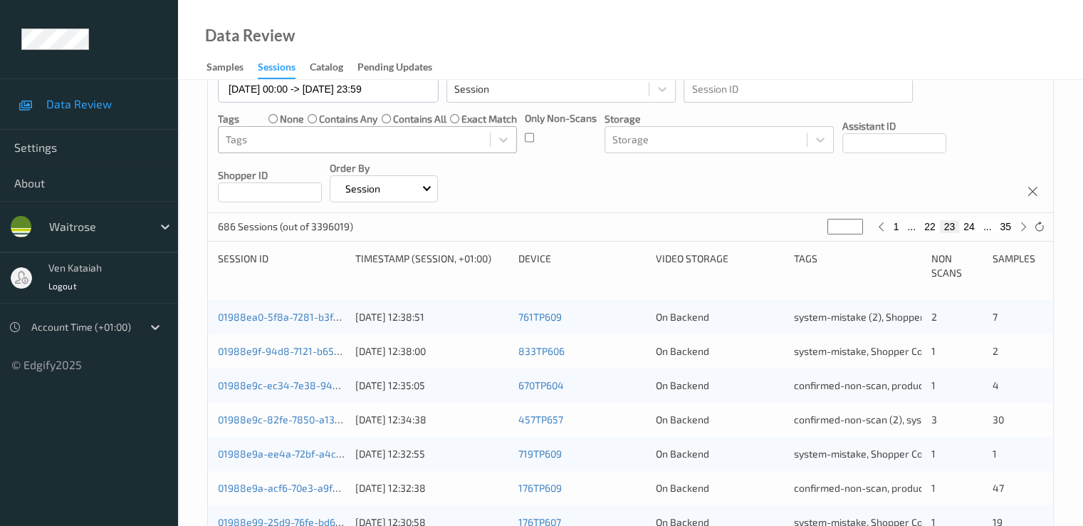
scroll to position [285, 0]
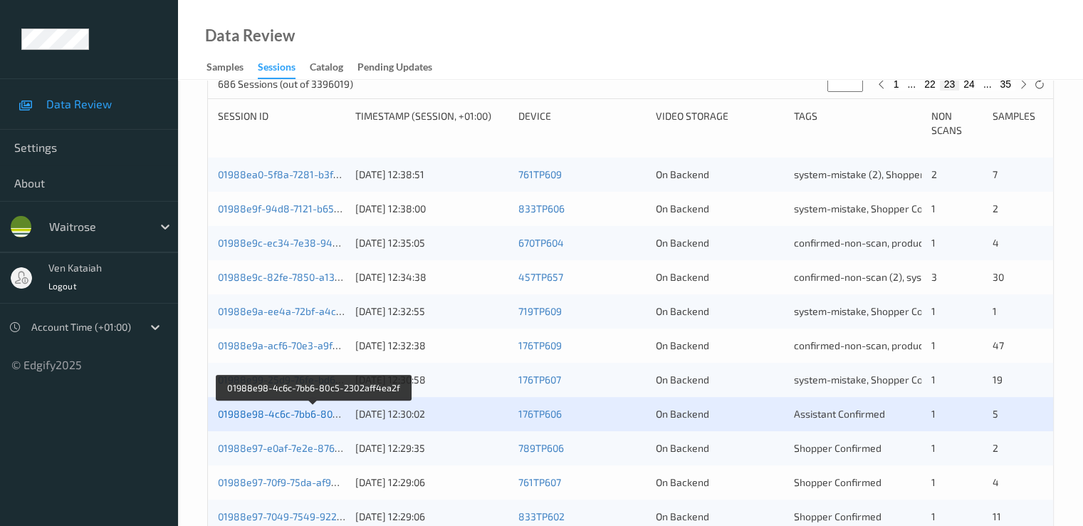
click at [288, 414] on link "01988e98-4c6c-7bb6-80c5-2302aff4ea2f" at bounding box center [314, 413] width 192 height 12
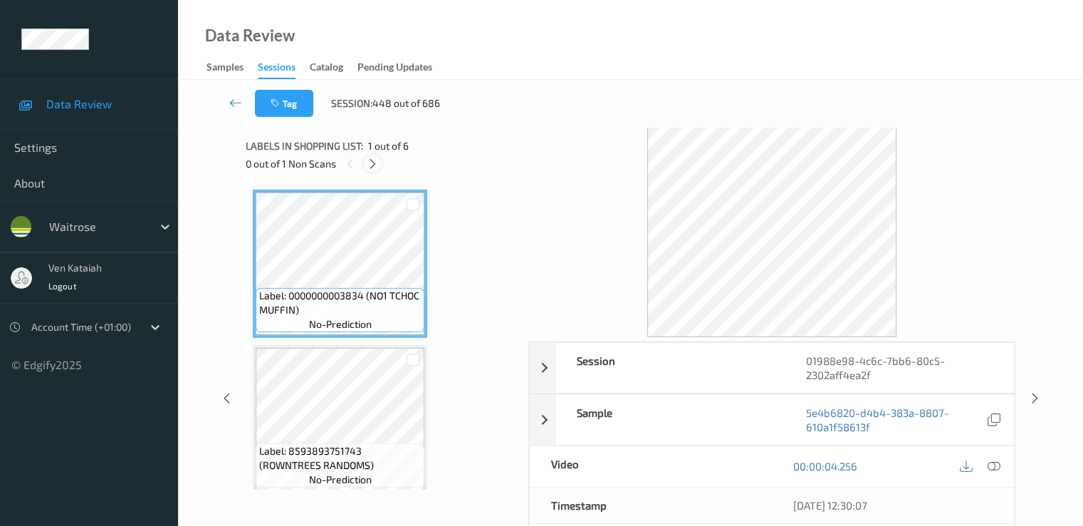
click at [366, 164] on div at bounding box center [373, 164] width 18 height 18
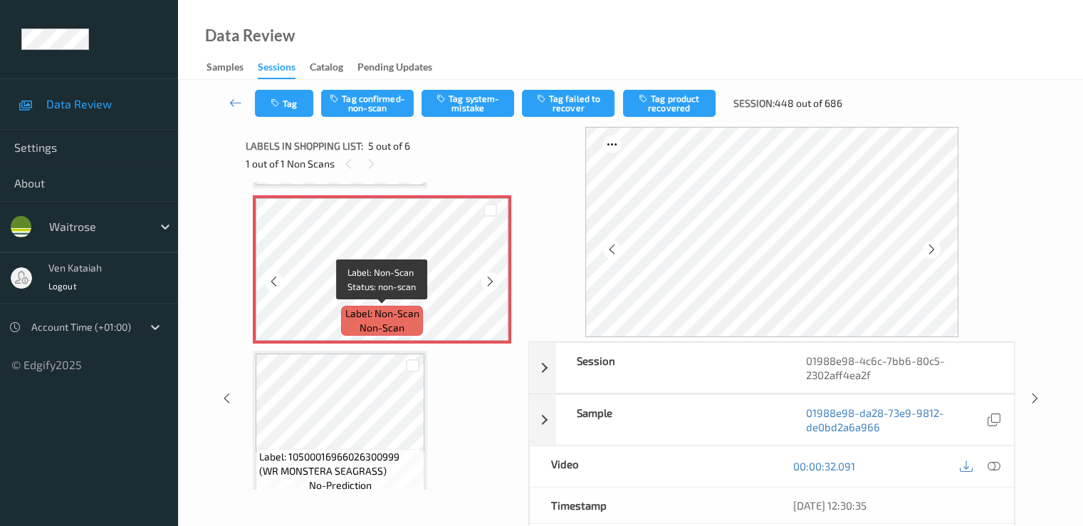
scroll to position [473, 0]
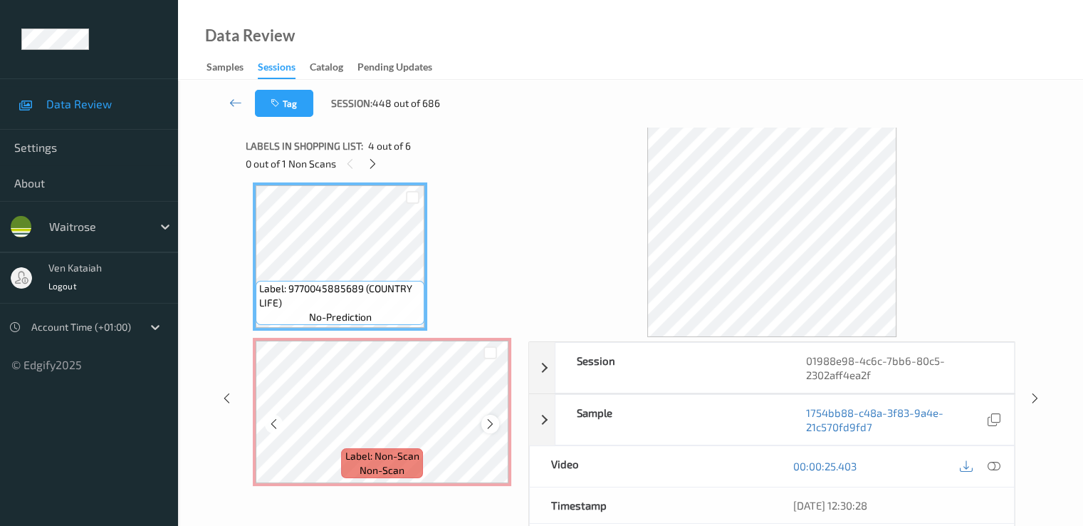
click at [499, 422] on div at bounding box center [490, 424] width 18 height 18
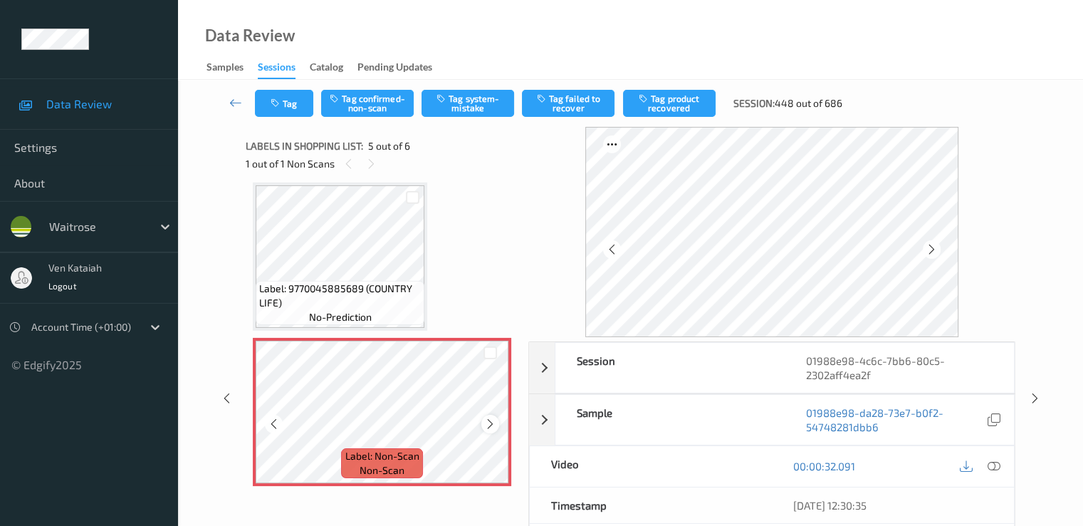
click at [496, 422] on div at bounding box center [490, 424] width 18 height 18
click at [492, 429] on icon at bounding box center [490, 423] width 12 height 13
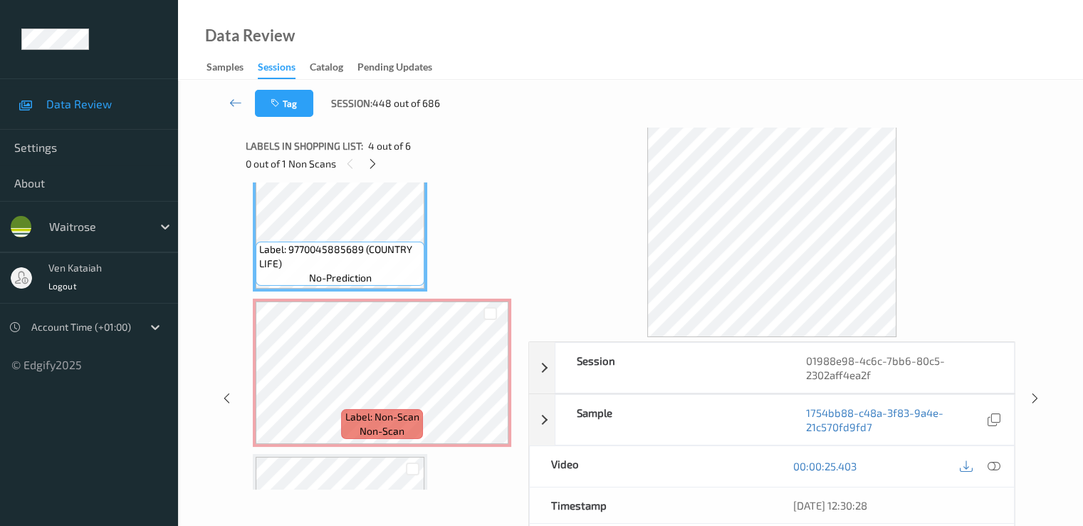
scroll to position [489, 0]
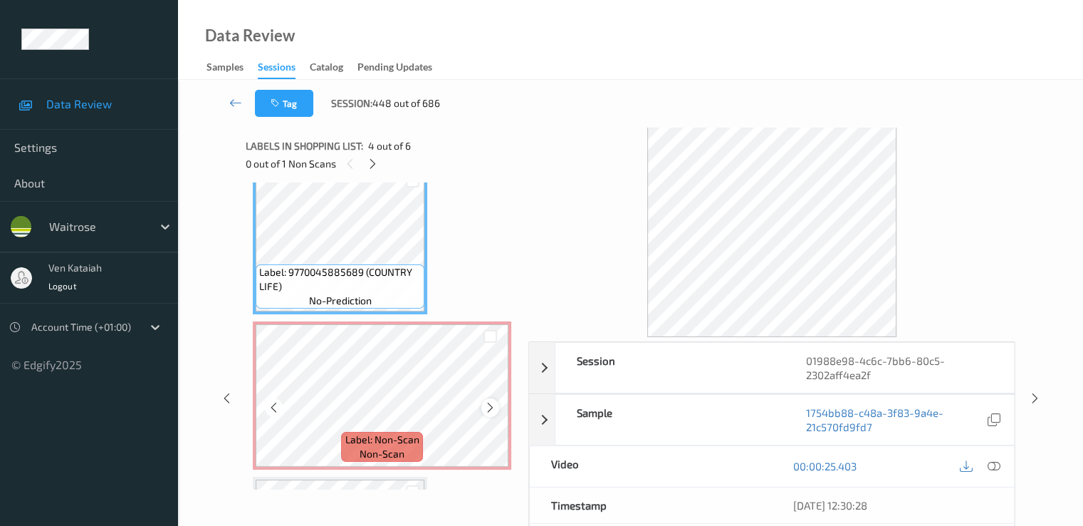
click at [493, 405] on icon at bounding box center [490, 407] width 12 height 13
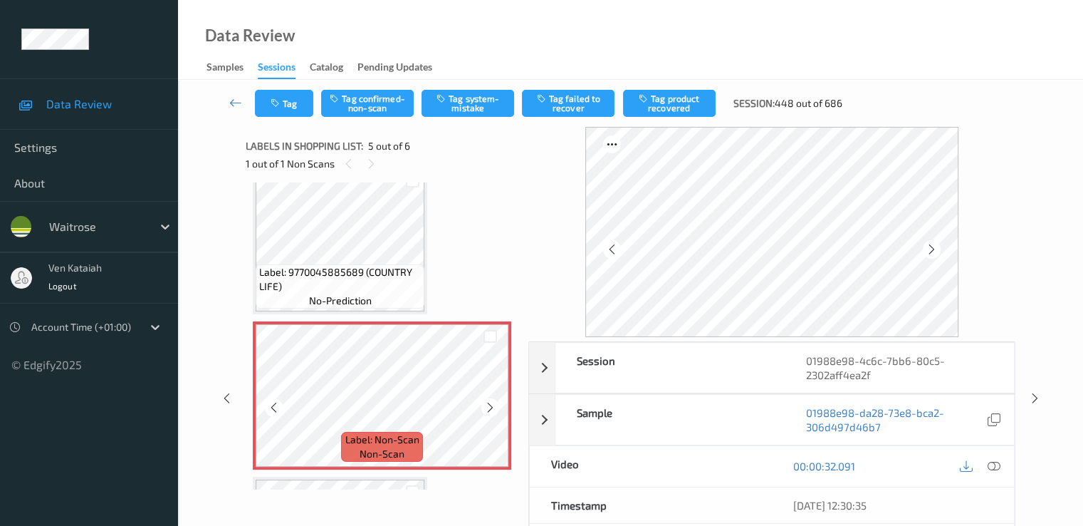
click at [493, 405] on icon at bounding box center [490, 407] width 12 height 13
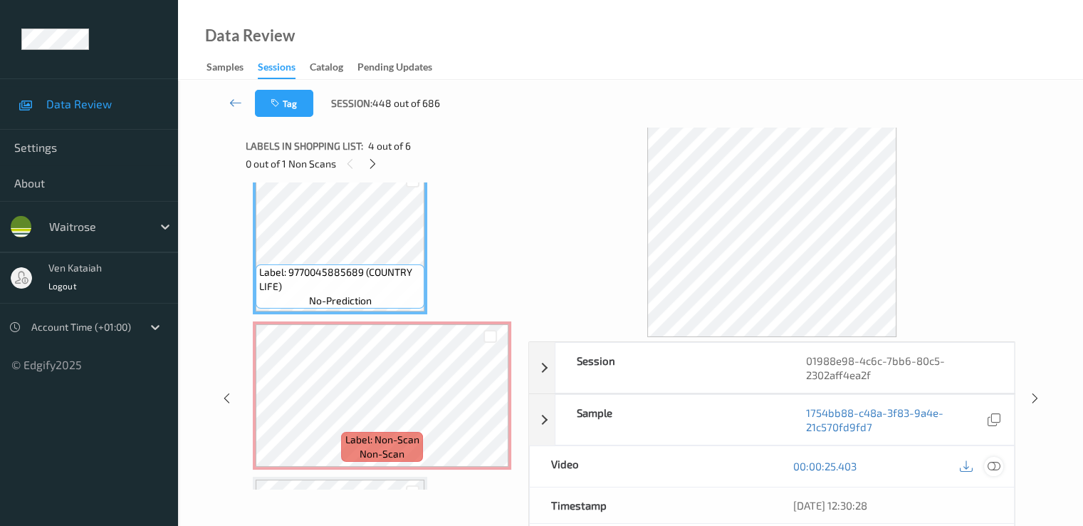
click at [991, 465] on icon at bounding box center [993, 465] width 13 height 13
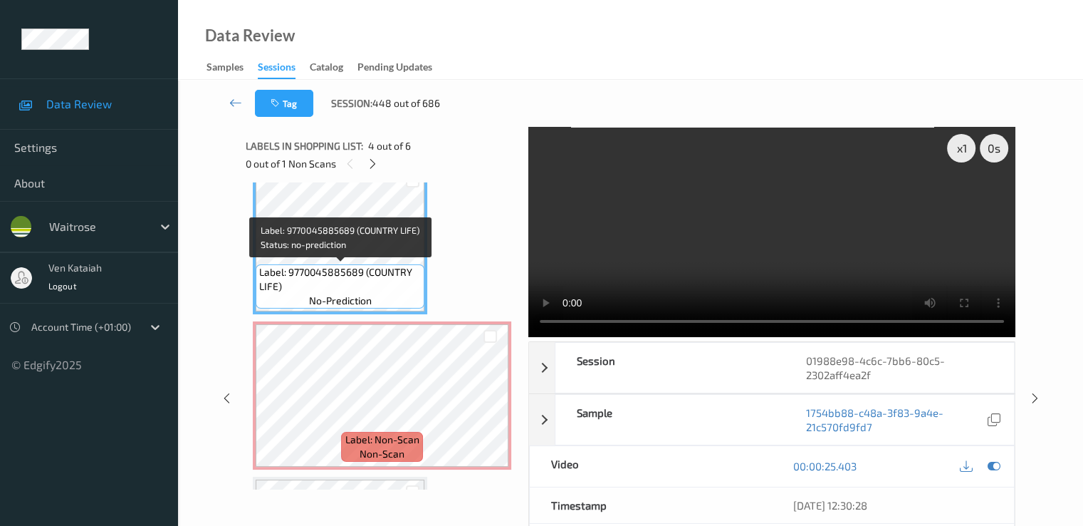
click at [330, 285] on span "Label: 9770045885689 (COUNTRY LIFE)" at bounding box center [340, 279] width 162 height 28
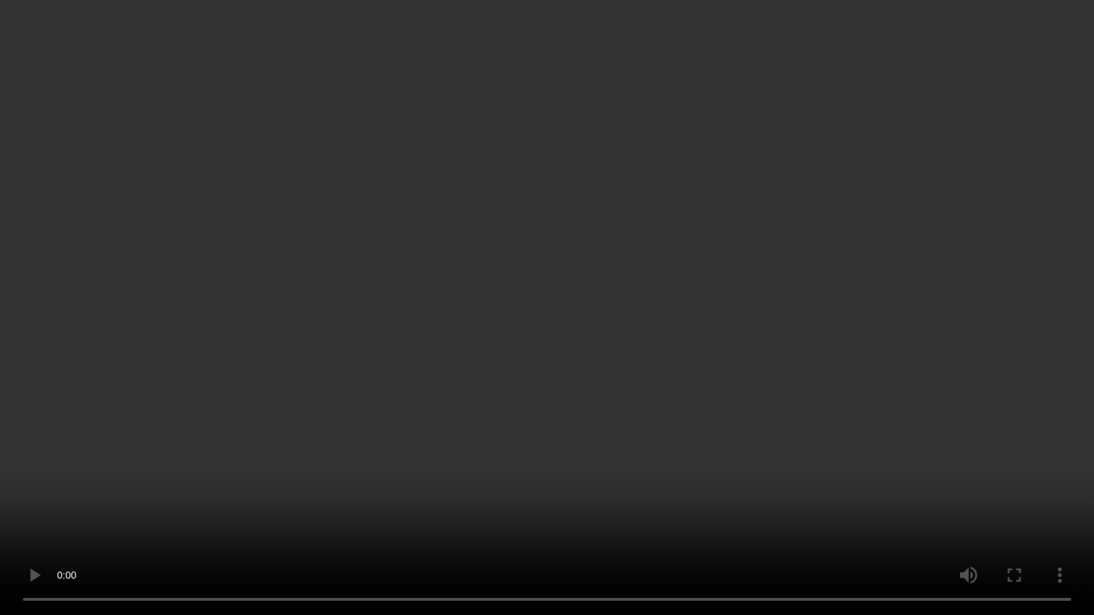
click at [55, 442] on video at bounding box center [547, 307] width 1094 height 615
click at [44, 510] on video at bounding box center [547, 307] width 1094 height 615
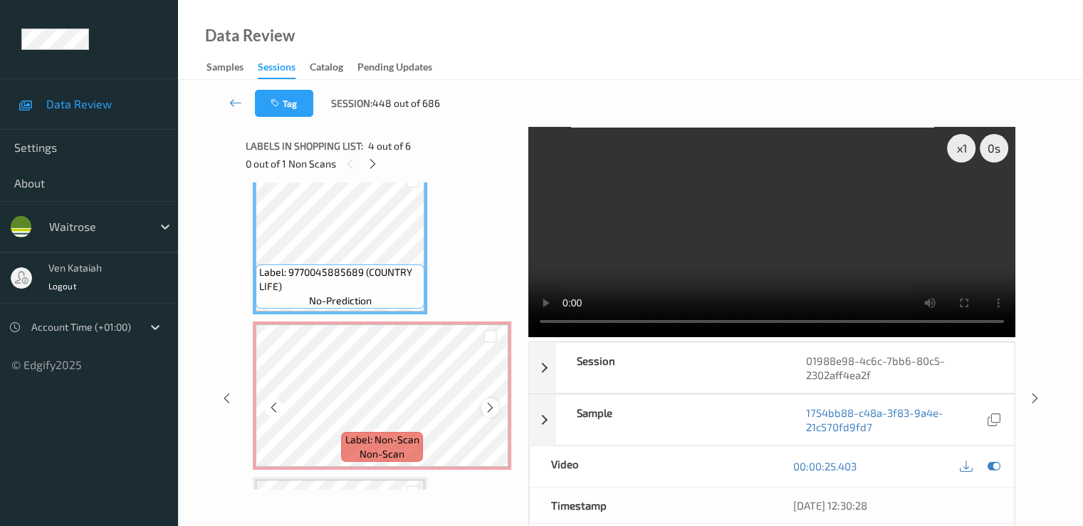
click at [486, 407] on icon at bounding box center [490, 407] width 12 height 13
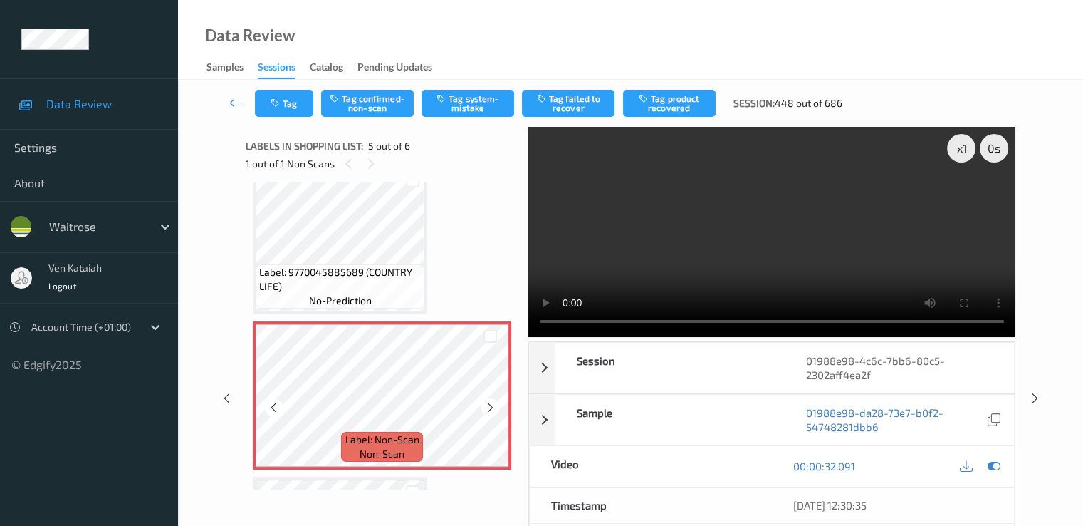
click at [486, 407] on icon at bounding box center [490, 407] width 12 height 13
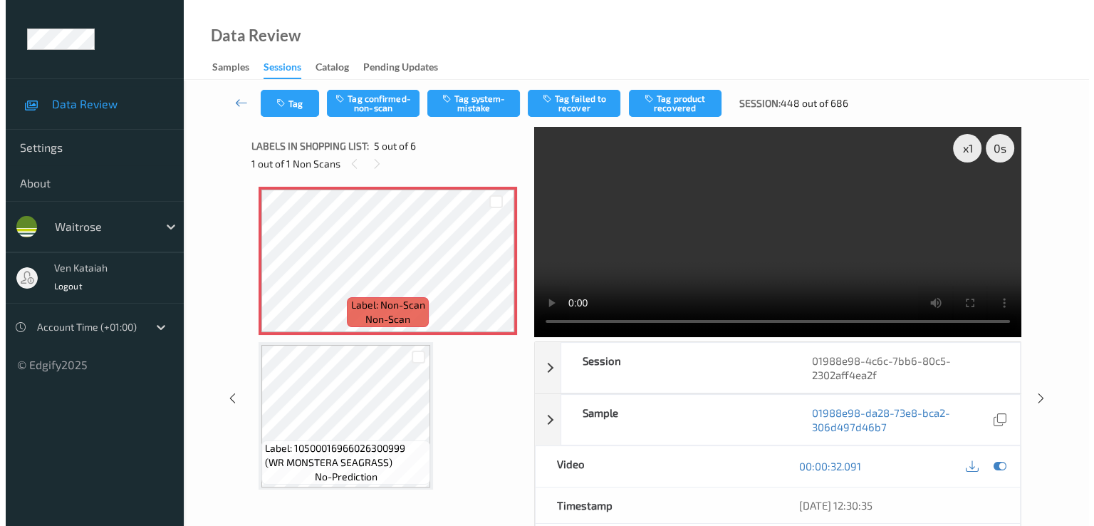
scroll to position [632, 0]
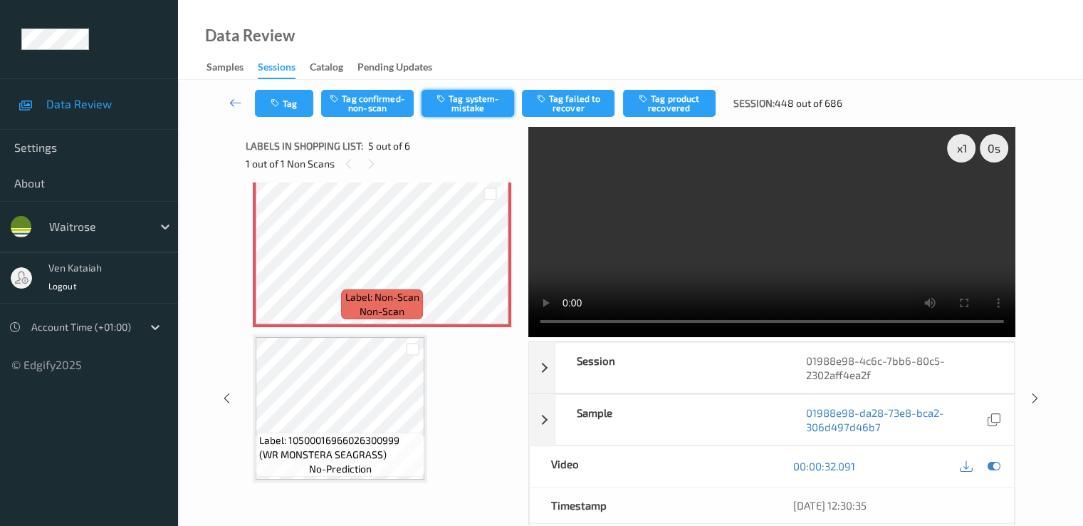
click at [501, 103] on button "Tag system-mistake" at bounding box center [468, 103] width 93 height 27
click at [291, 108] on button "Tag" at bounding box center [284, 103] width 58 height 27
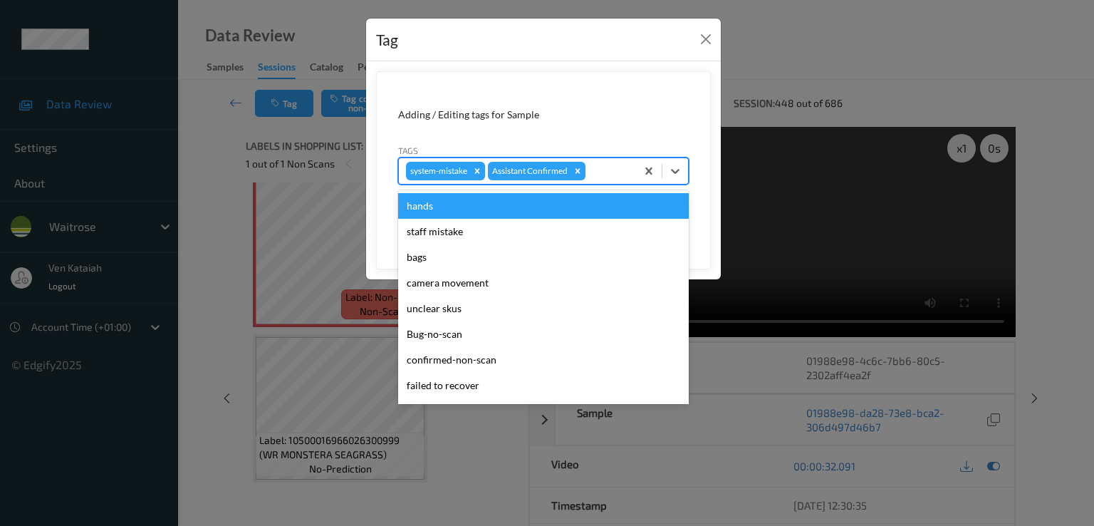
click at [587, 175] on div "system-mistake Assistant Confirmed" at bounding box center [517, 171] width 237 height 24
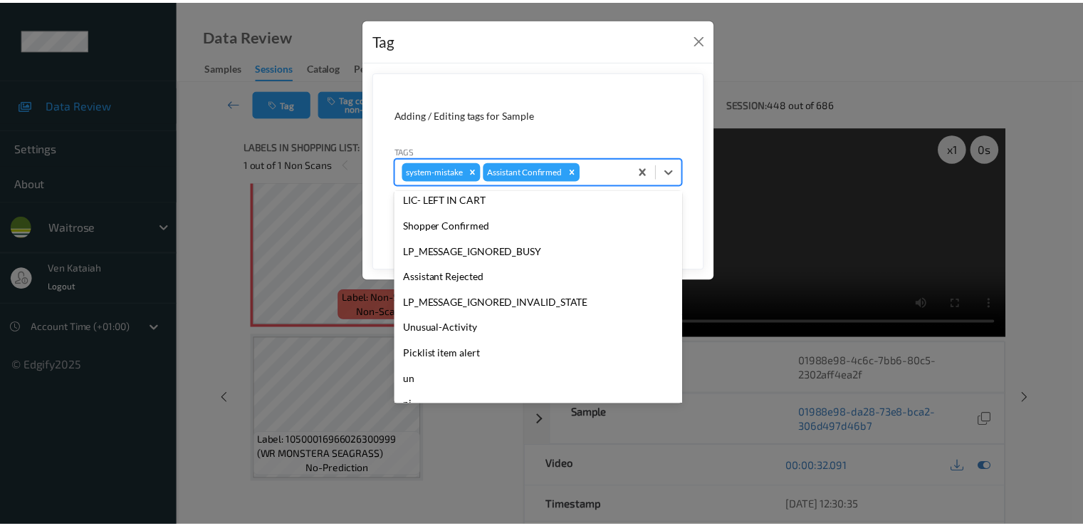
scroll to position [279, 0]
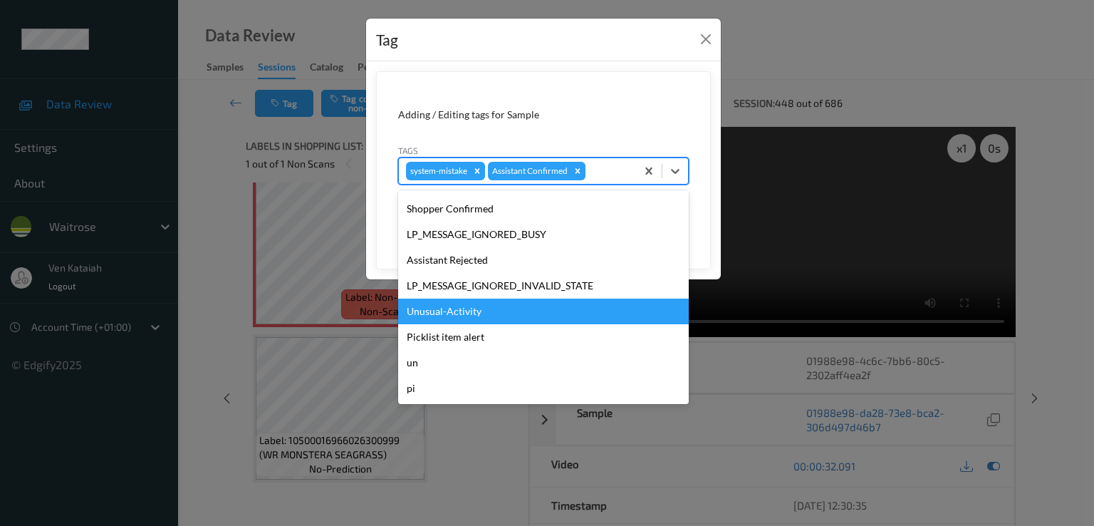
click at [479, 311] on div "Unusual-Activity" at bounding box center [543, 311] width 291 height 26
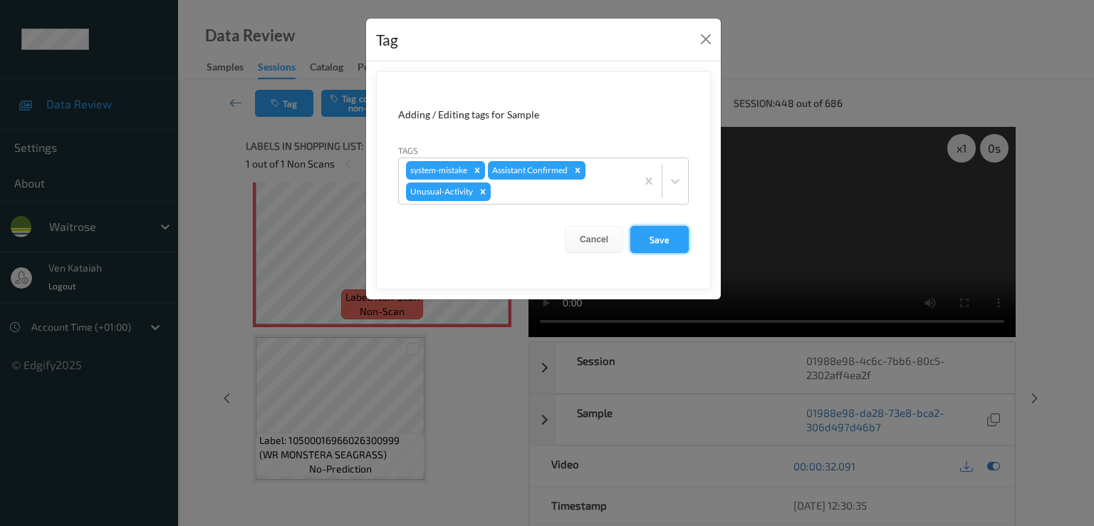
click at [664, 234] on button "Save" at bounding box center [659, 239] width 58 height 27
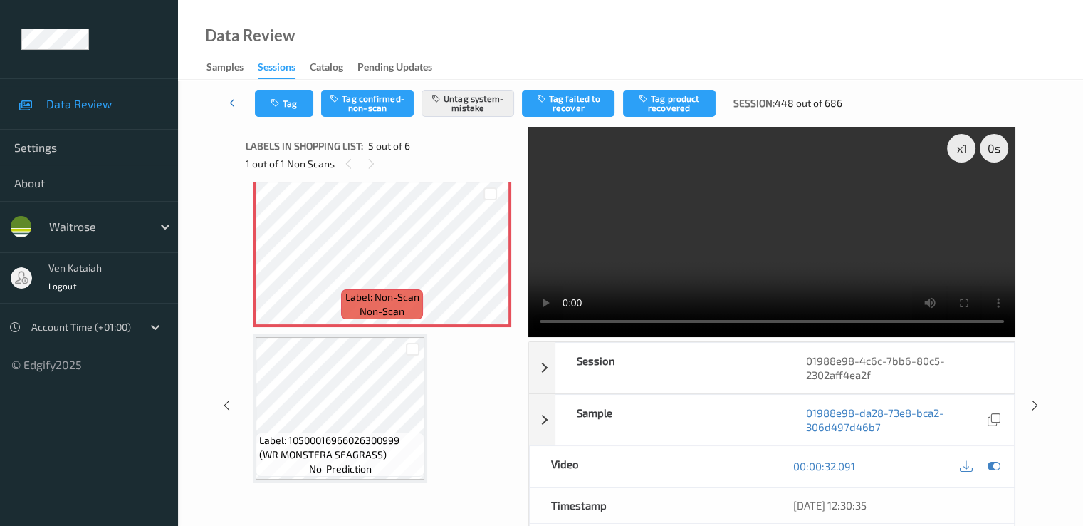
click at [226, 103] on link at bounding box center [236, 103] width 38 height 27
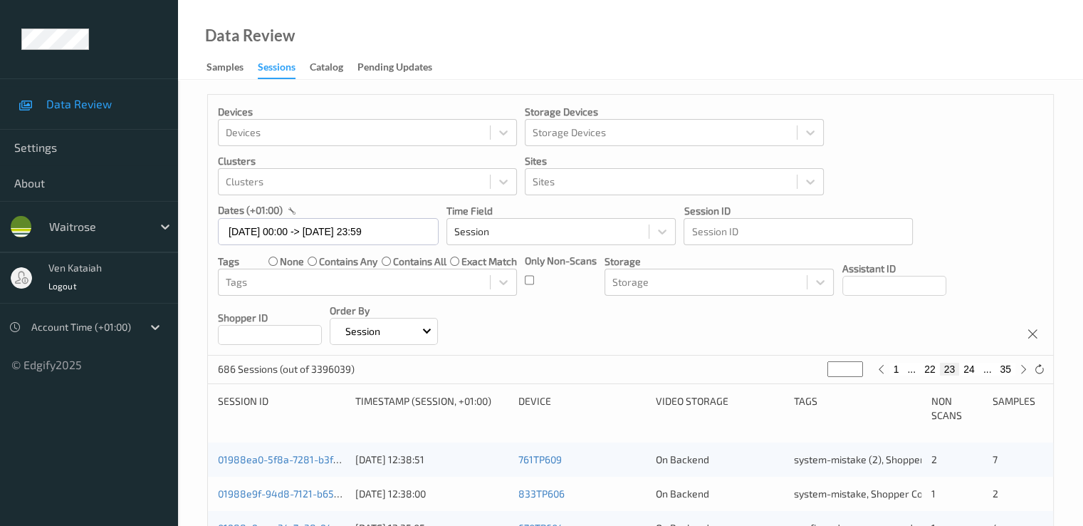
scroll to position [427, 0]
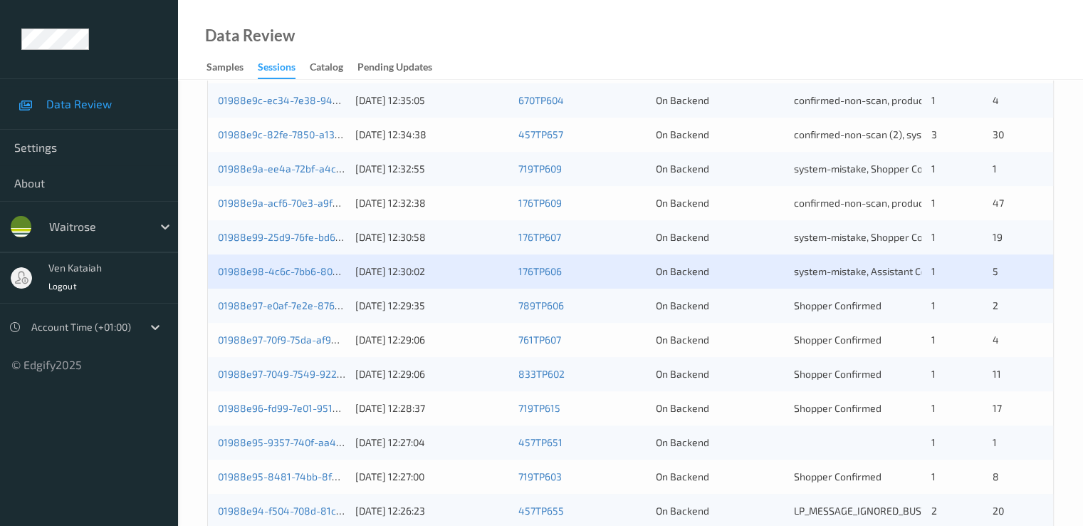
click at [295, 311] on div "01988e97-e0af-7e2e-8760-0d2c2dfc7e45" at bounding box center [281, 305] width 127 height 14
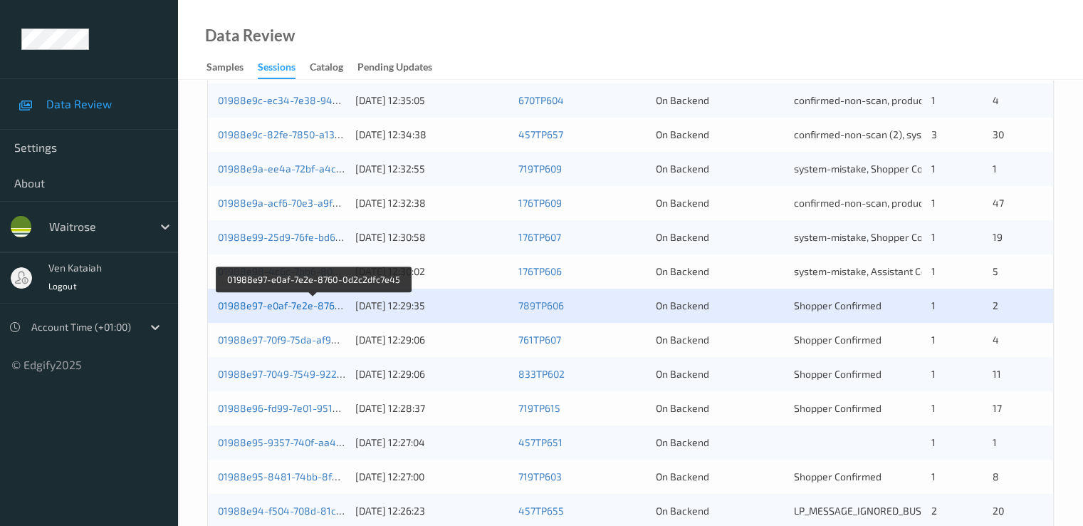
click at [279, 303] on link "01988e97-e0af-7e2e-8760-0d2c2dfc7e45" at bounding box center [314, 305] width 192 height 12
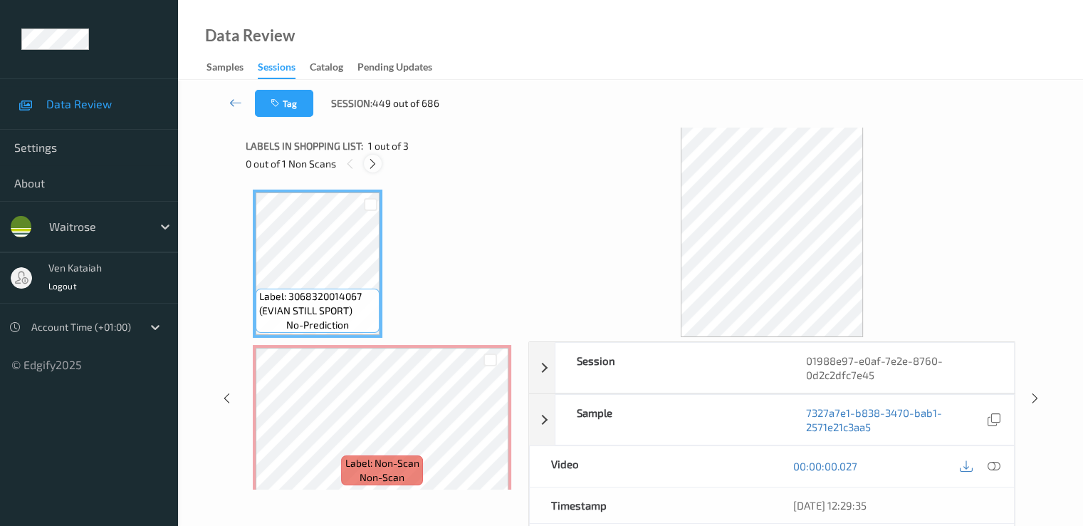
click at [375, 169] on div at bounding box center [373, 164] width 18 height 18
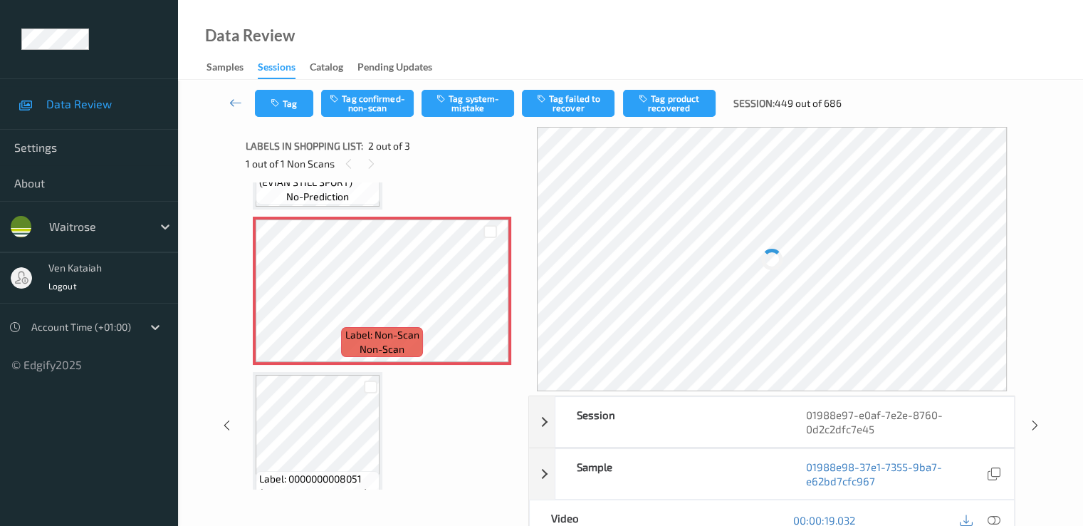
scroll to position [150, 0]
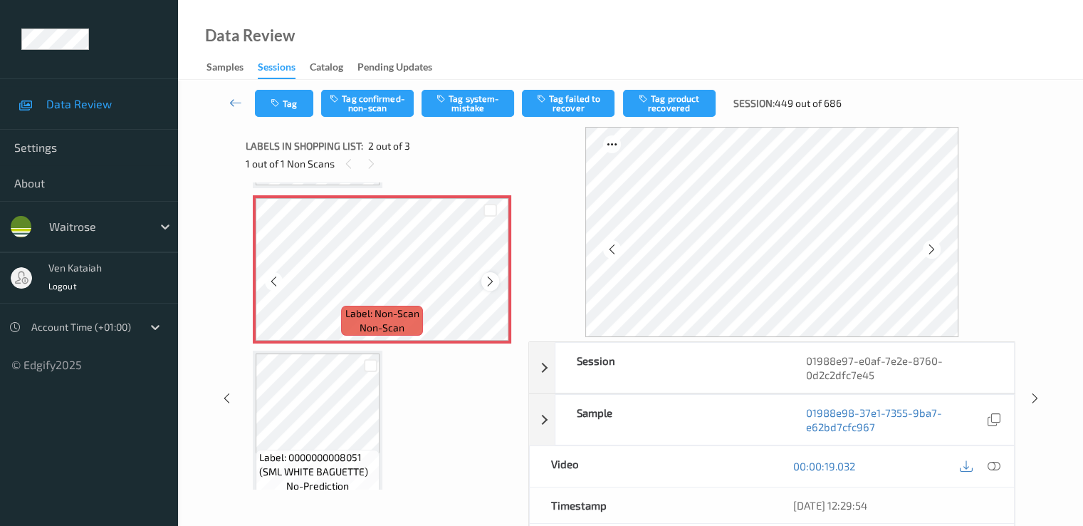
click at [494, 277] on icon at bounding box center [490, 281] width 12 height 13
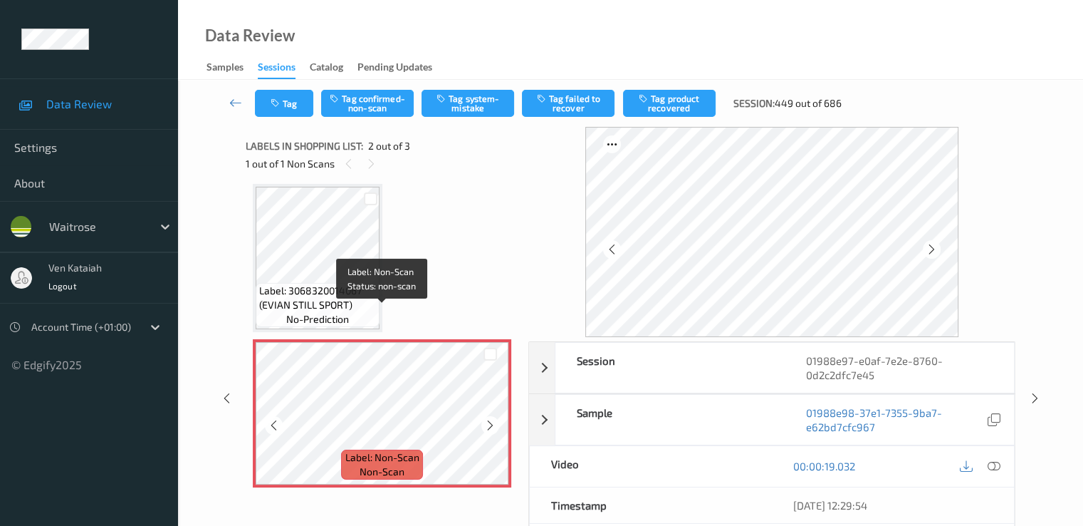
scroll to position [0, 0]
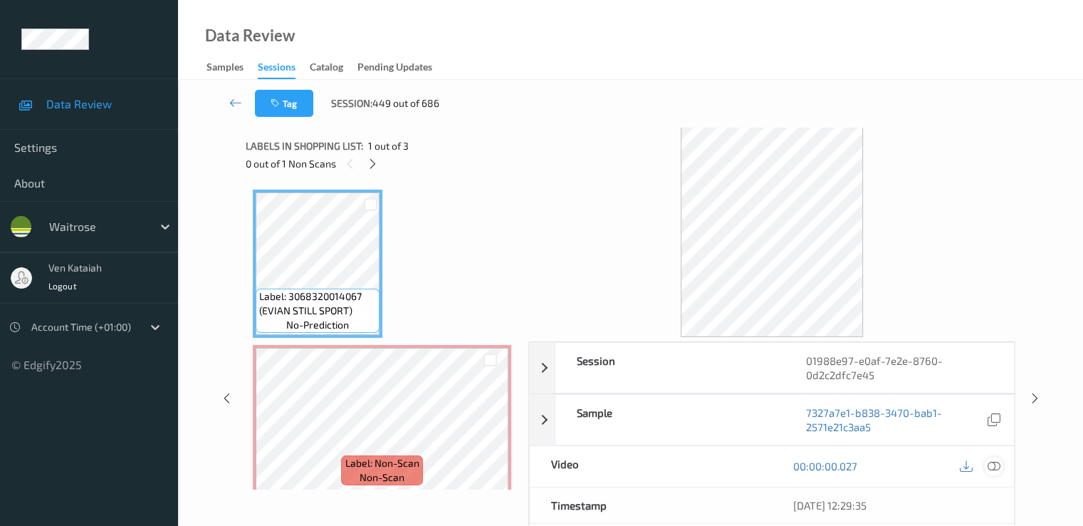
click at [994, 462] on icon at bounding box center [993, 465] width 13 height 13
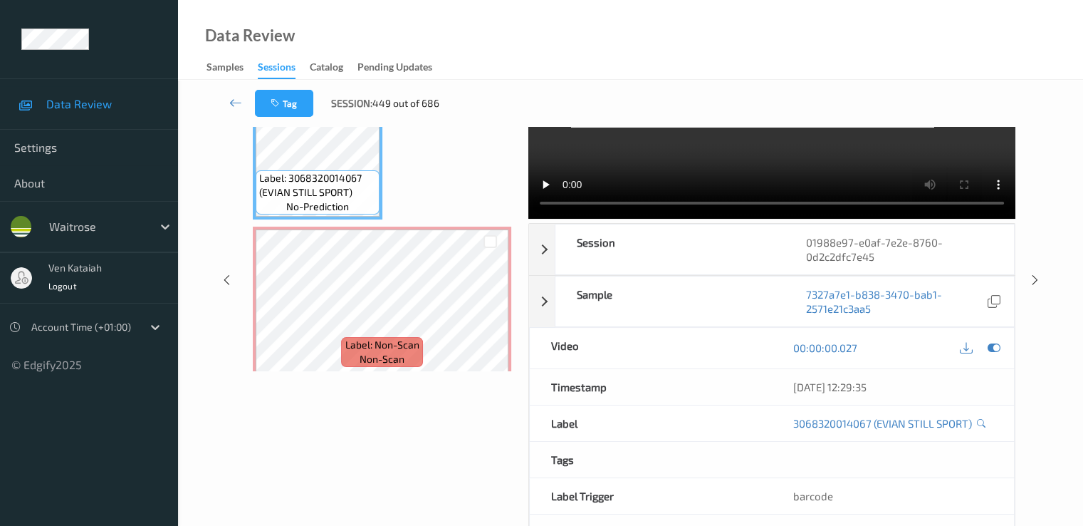
scroll to position [142, 0]
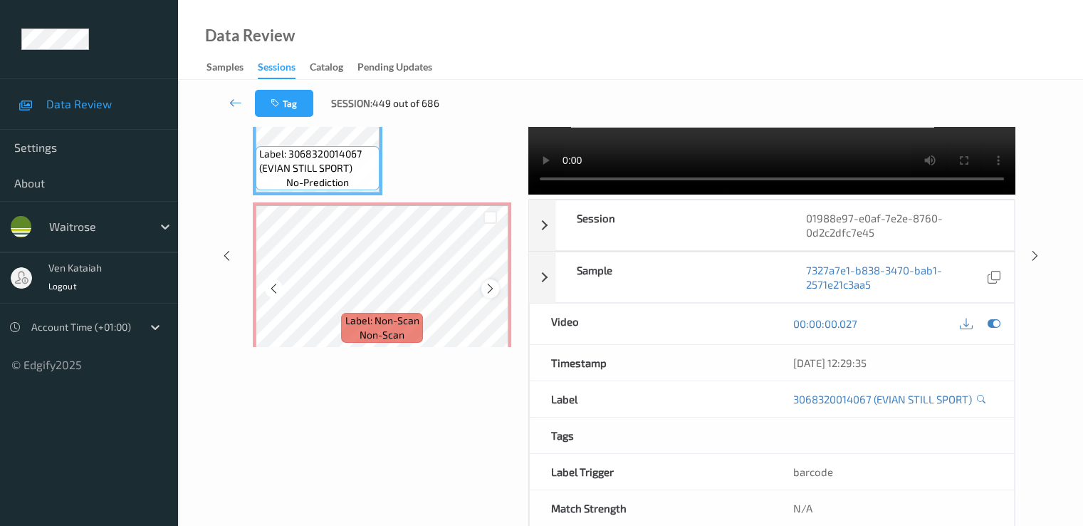
click at [498, 288] on div at bounding box center [490, 288] width 18 height 18
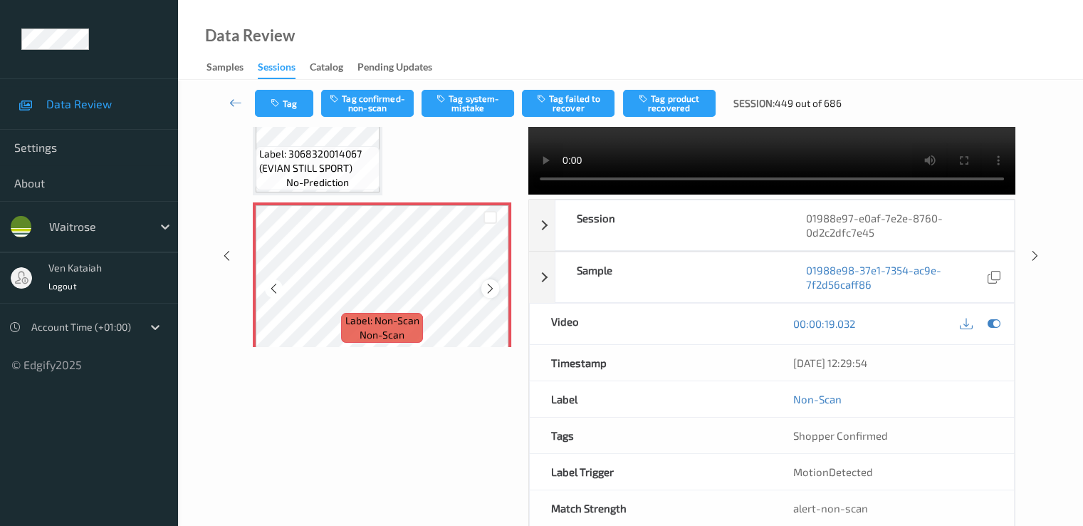
click at [497, 288] on div at bounding box center [490, 288] width 18 height 18
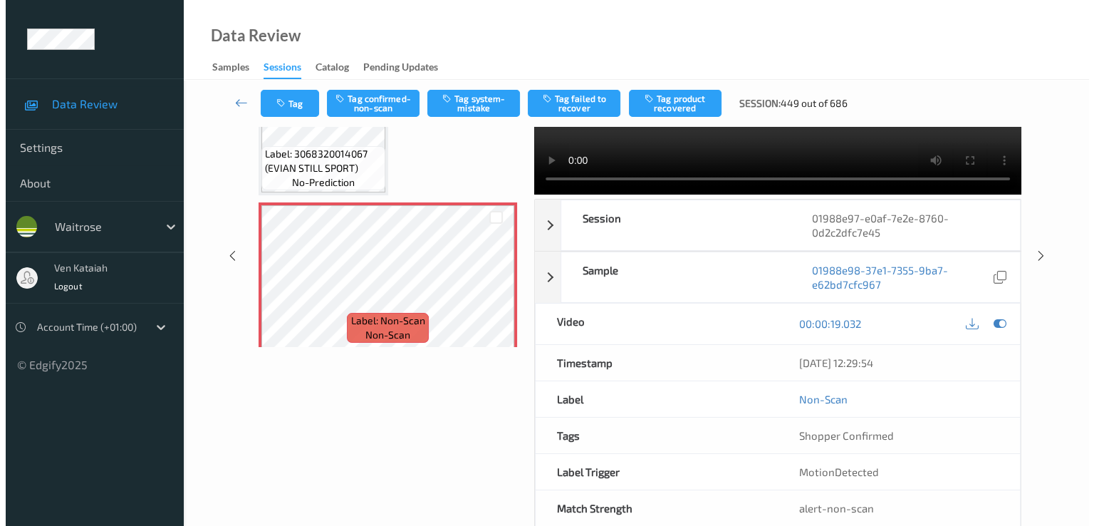
scroll to position [0, 0]
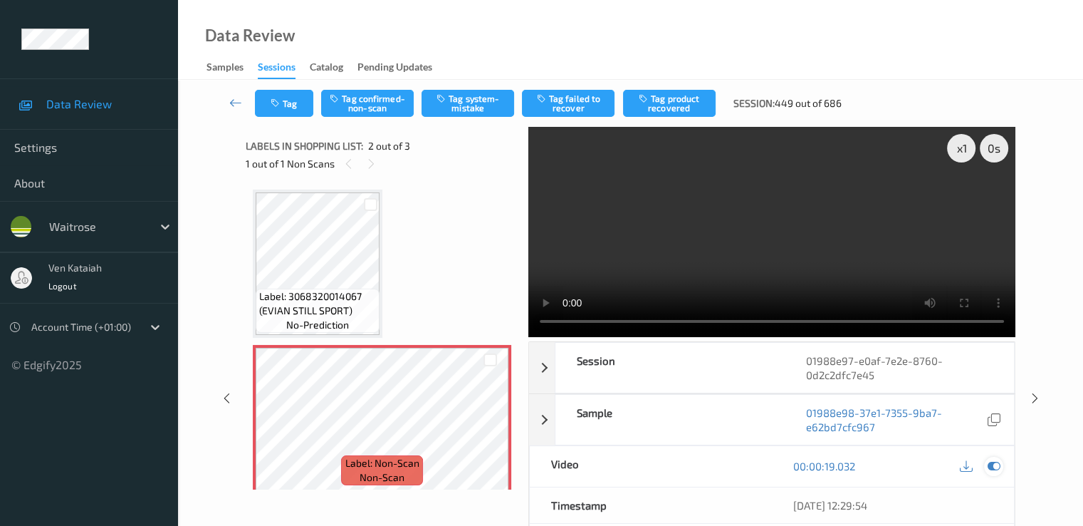
click at [991, 467] on icon at bounding box center [993, 465] width 13 height 13
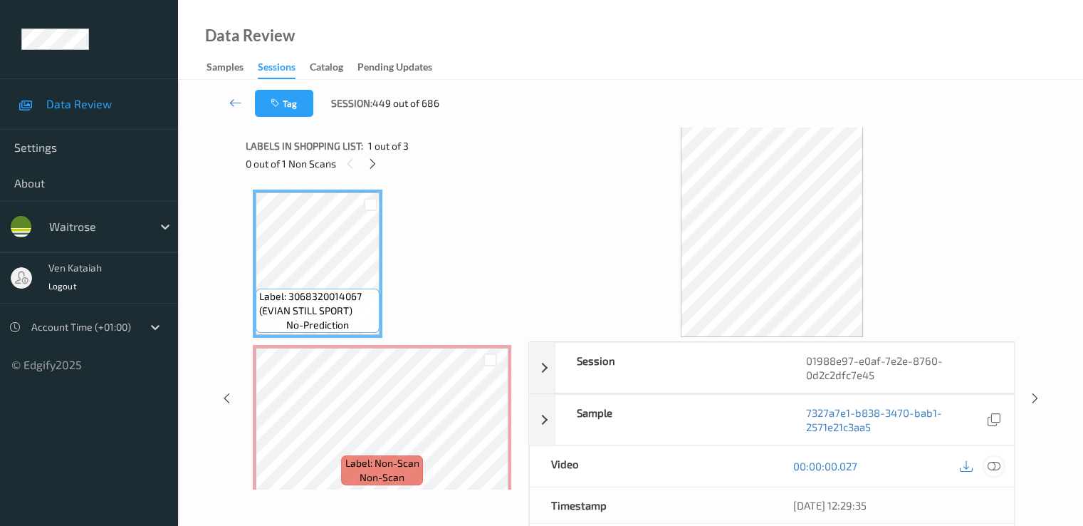
click at [1000, 463] on icon at bounding box center [993, 465] width 13 height 13
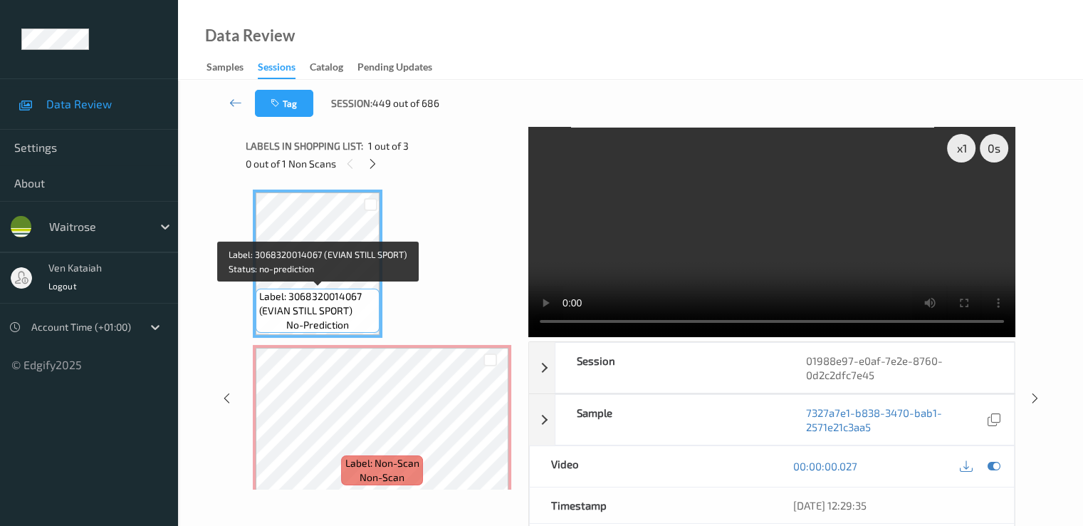
click at [266, 290] on span "Label: 3068320014067 (EVIAN STILL SPORT)" at bounding box center [317, 303] width 117 height 28
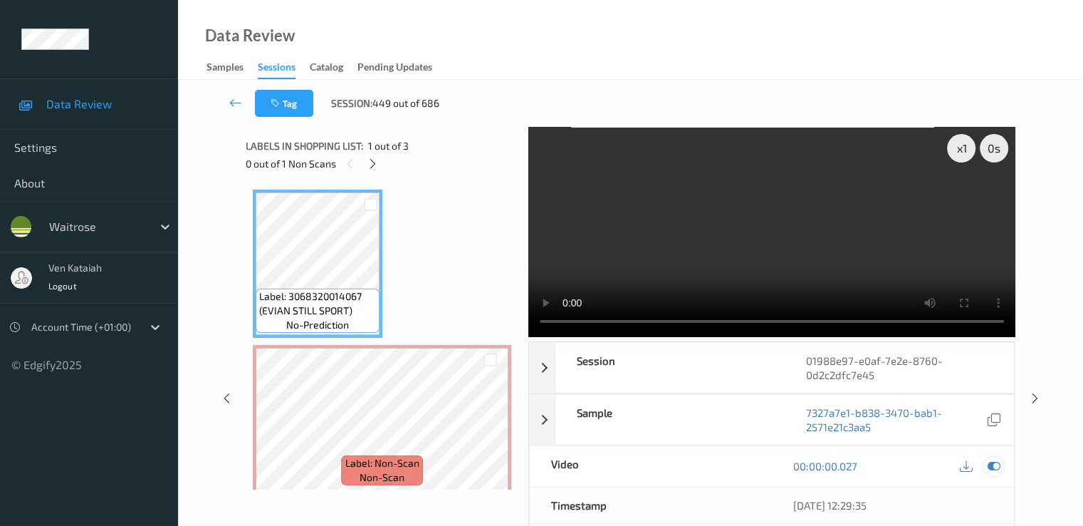
click at [994, 469] on icon at bounding box center [993, 465] width 13 height 13
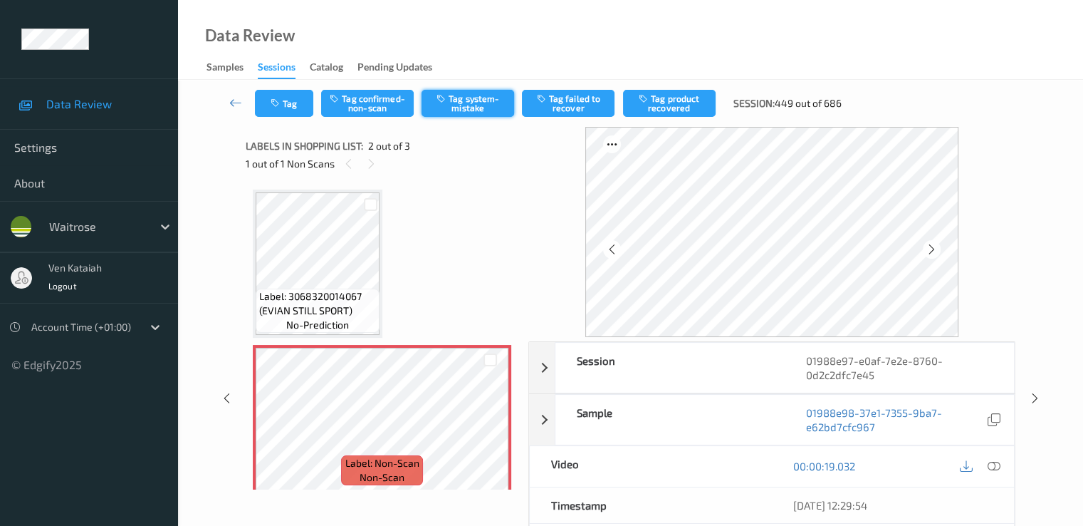
click at [474, 95] on button "Tag system-mistake" at bounding box center [468, 103] width 93 height 27
click at [294, 109] on button "Tag" at bounding box center [284, 103] width 58 height 27
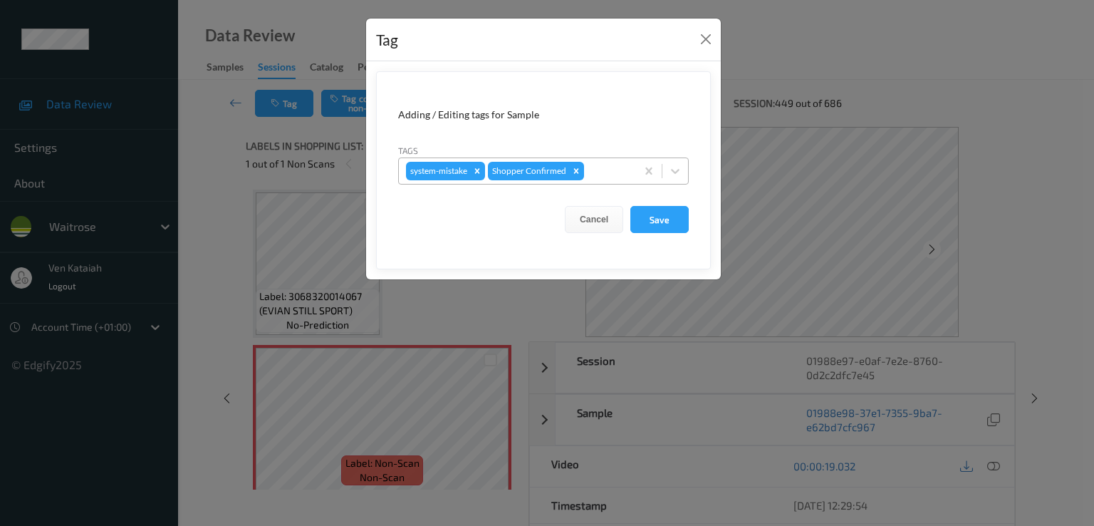
click at [597, 173] on div at bounding box center [608, 170] width 42 height 17
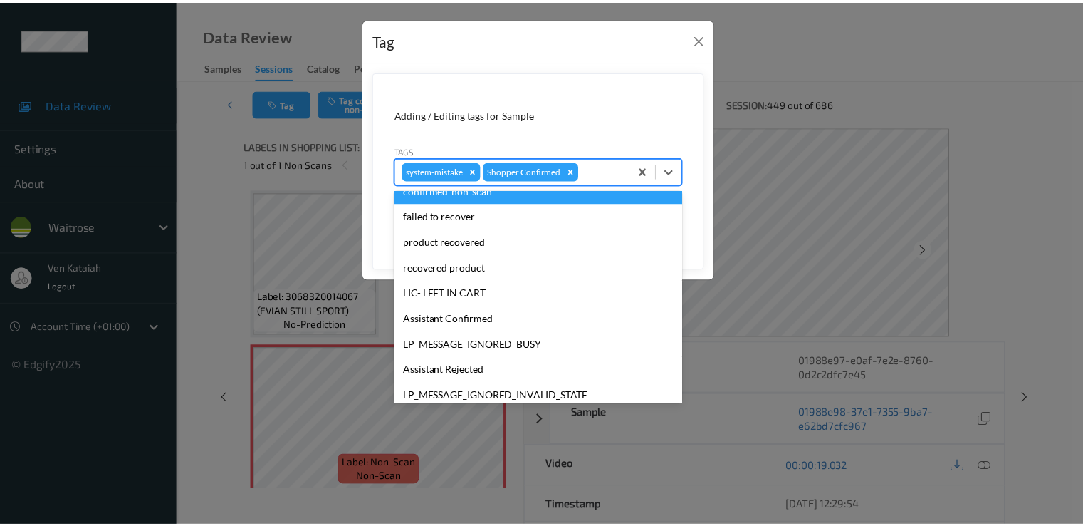
scroll to position [279, 0]
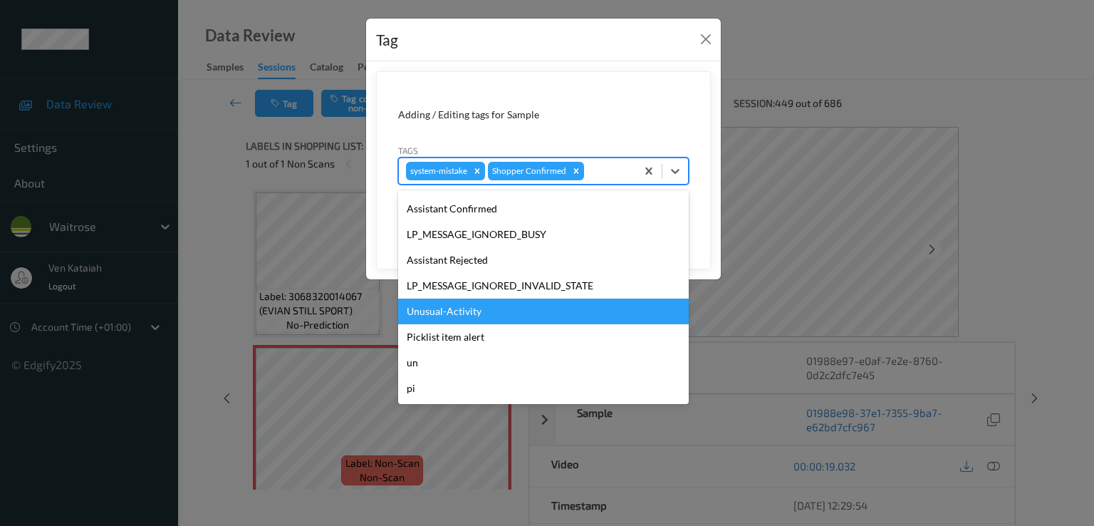
click at [479, 303] on div "Unusual-Activity" at bounding box center [543, 311] width 291 height 26
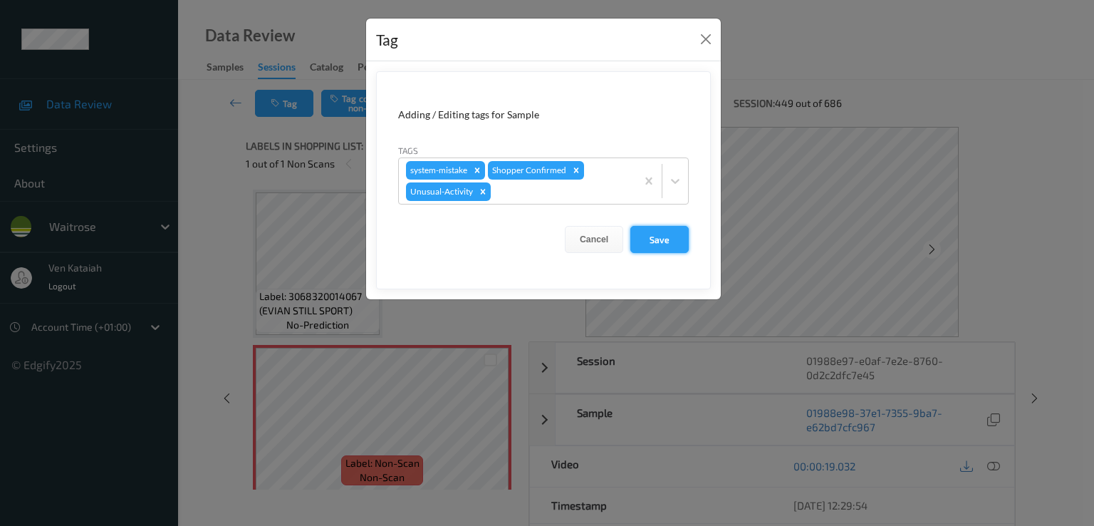
click at [687, 244] on button "Save" at bounding box center [659, 239] width 58 height 27
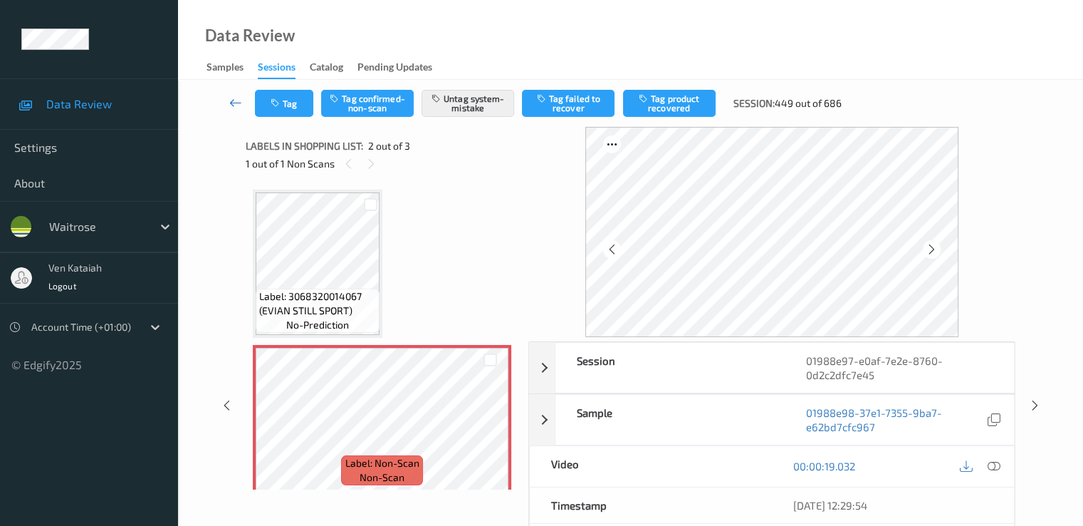
click at [241, 103] on icon at bounding box center [235, 102] width 13 height 14
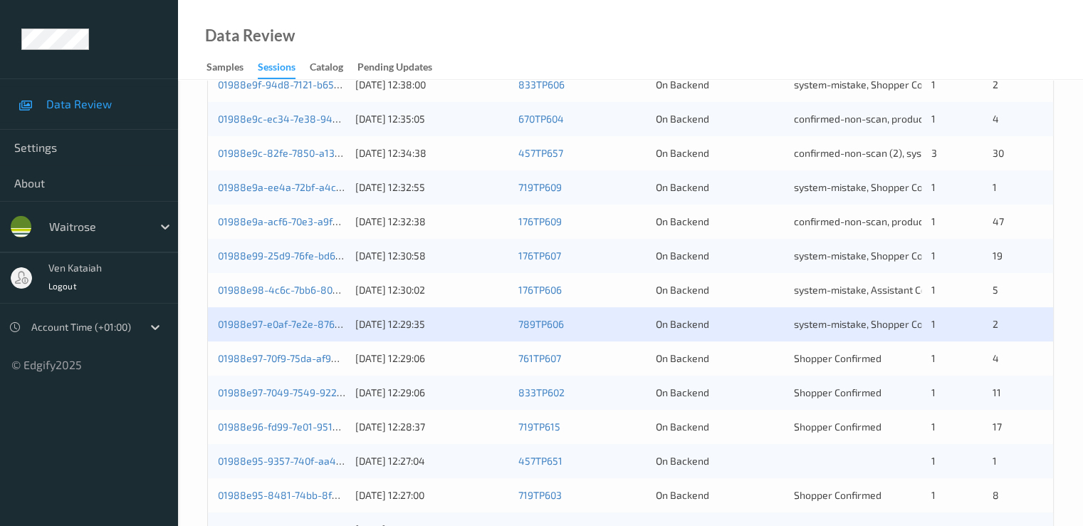
scroll to position [427, 0]
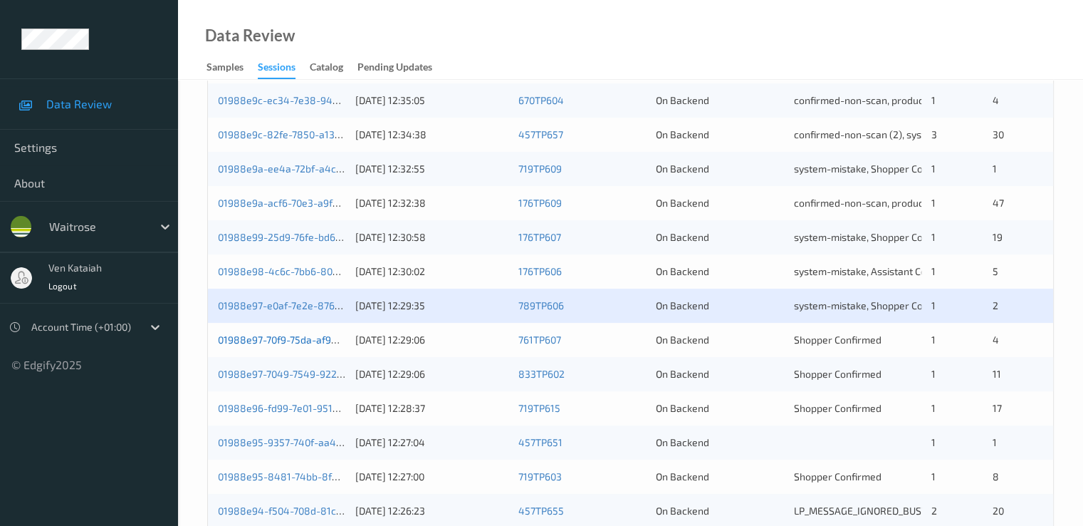
click at [309, 338] on link "01988e97-70f9-75da-af94-bf50d2ace880" at bounding box center [313, 339] width 191 height 12
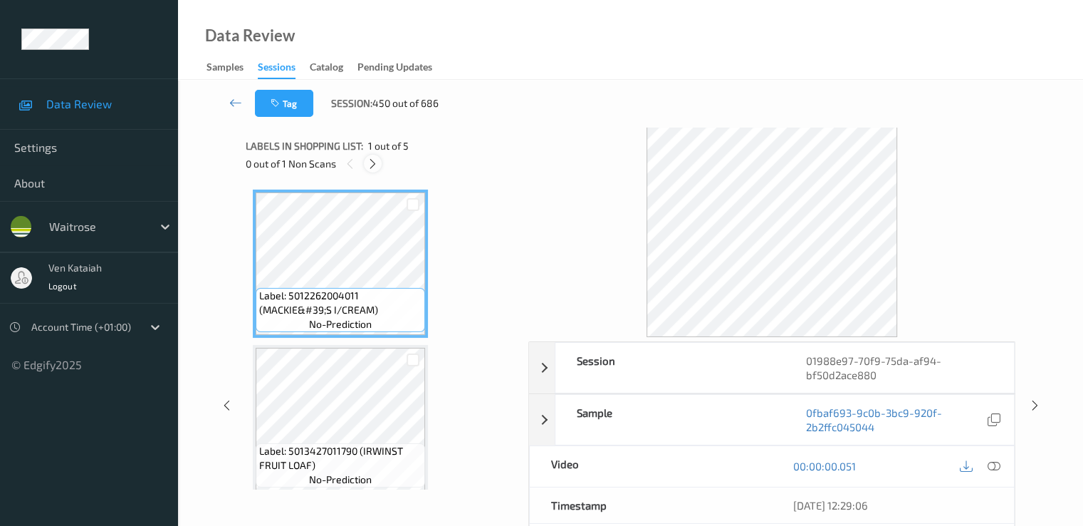
click at [381, 160] on div at bounding box center [373, 164] width 18 height 18
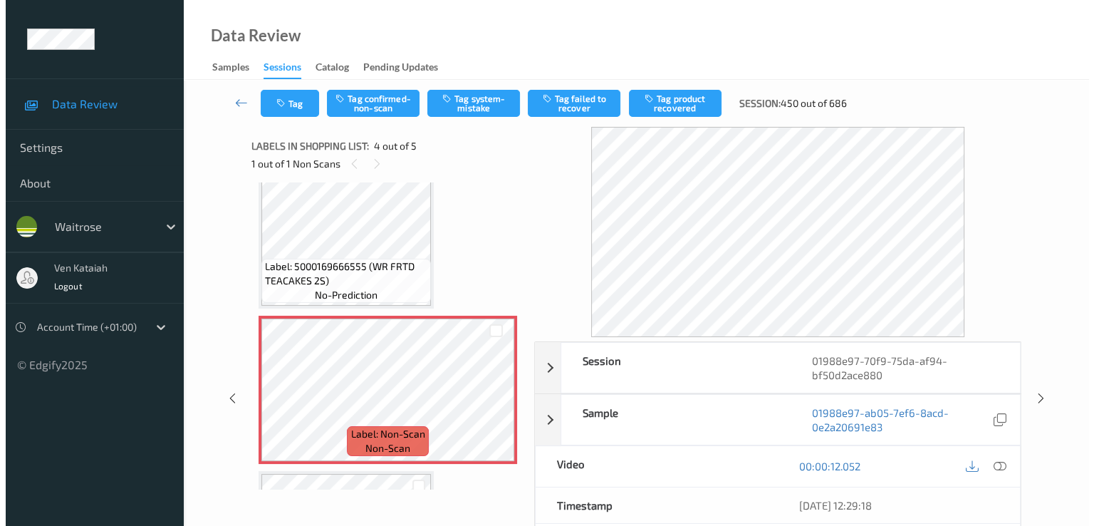
scroll to position [318, 0]
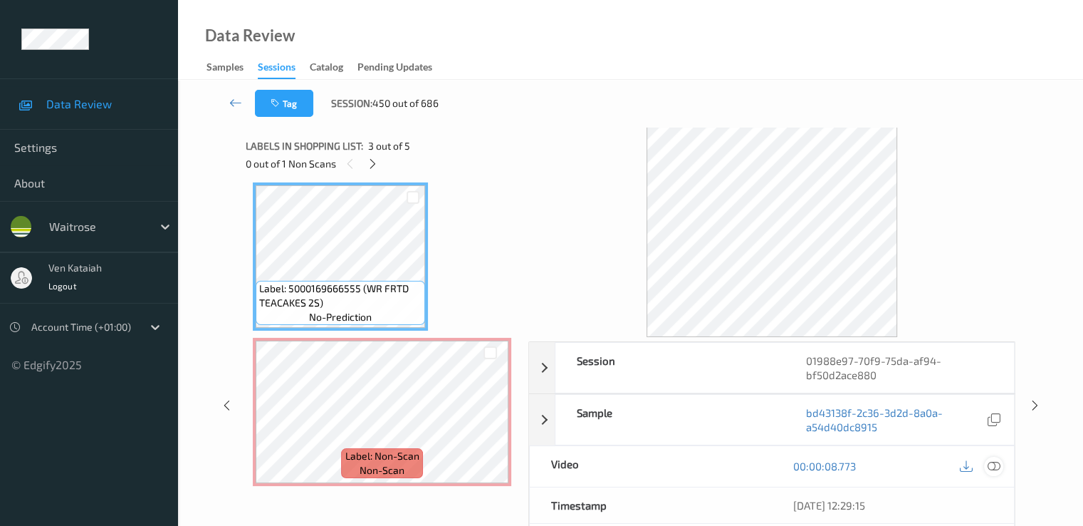
click at [994, 464] on icon at bounding box center [993, 465] width 13 height 13
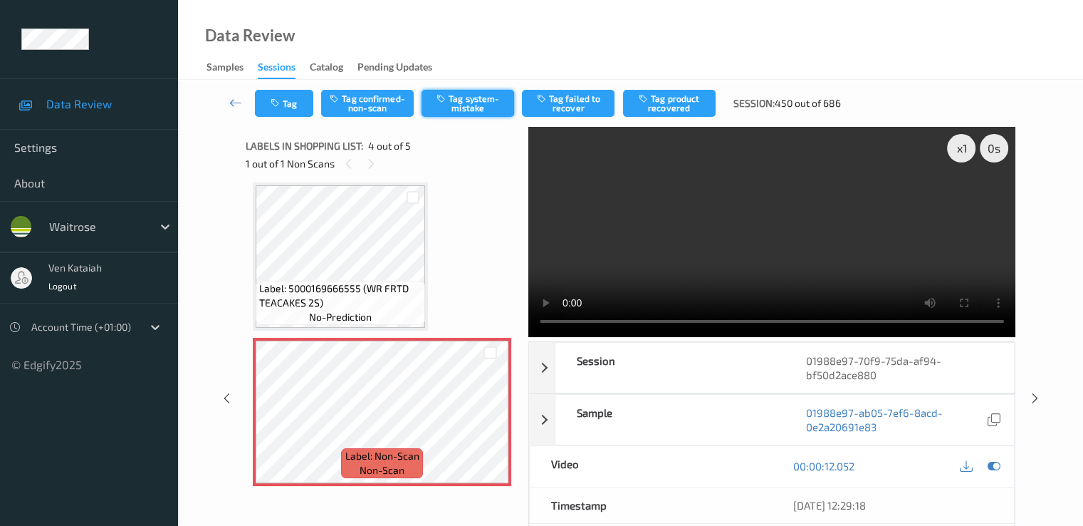
click at [462, 108] on button "Tag system-mistake" at bounding box center [468, 103] width 93 height 27
click at [292, 105] on button "Tag" at bounding box center [284, 103] width 58 height 27
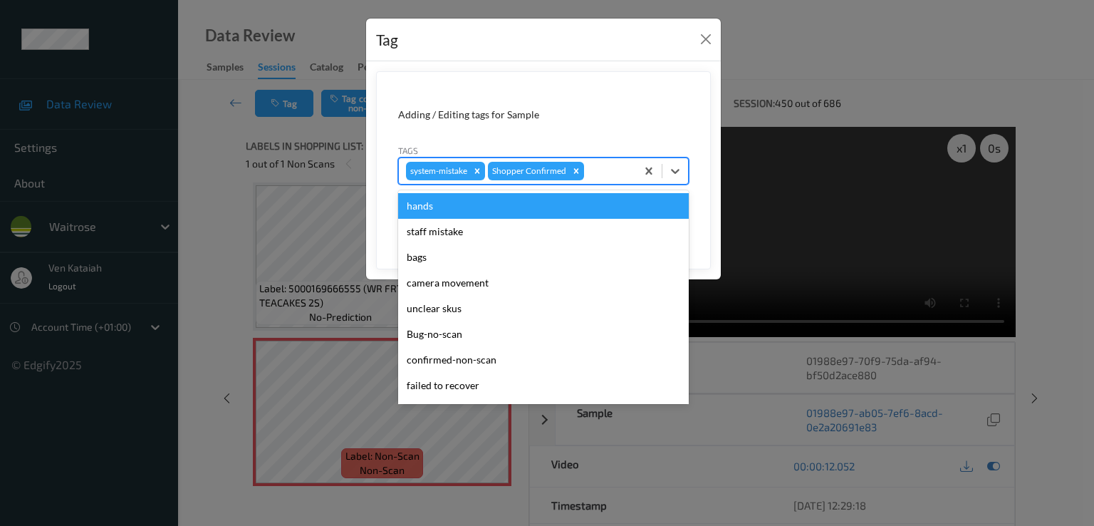
click at [616, 174] on div at bounding box center [608, 170] width 42 height 17
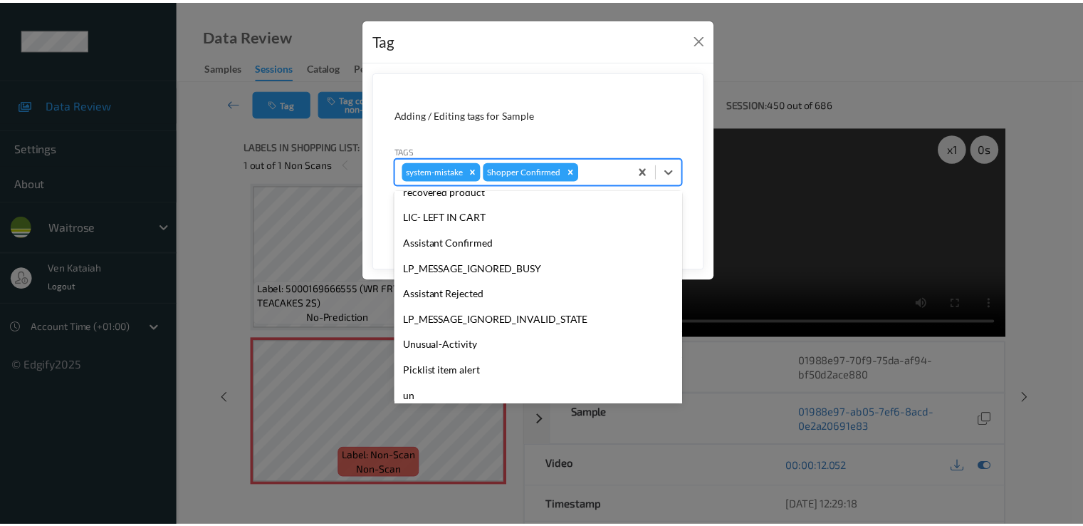
scroll to position [279, 0]
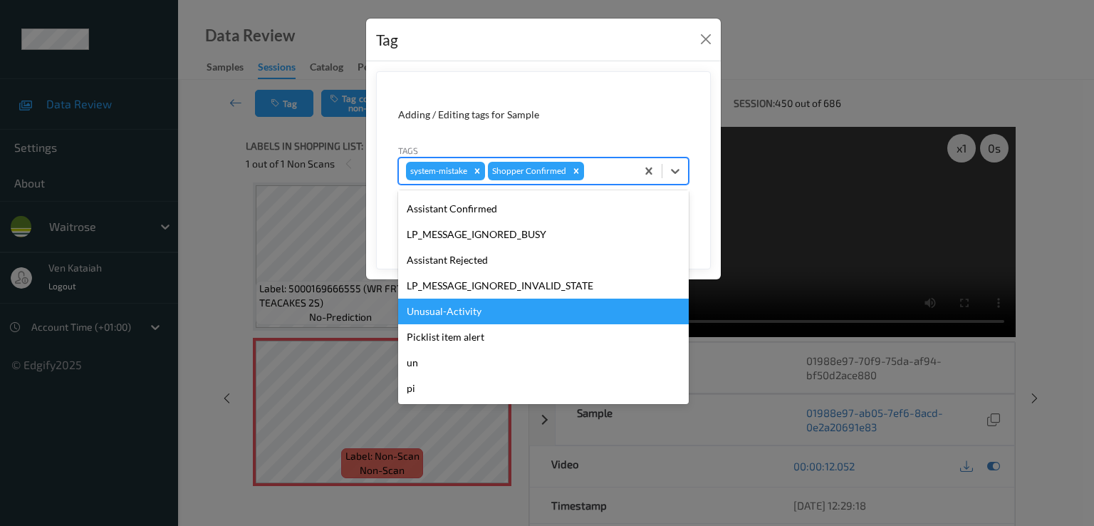
click at [480, 314] on div "Unusual-Activity" at bounding box center [543, 311] width 291 height 26
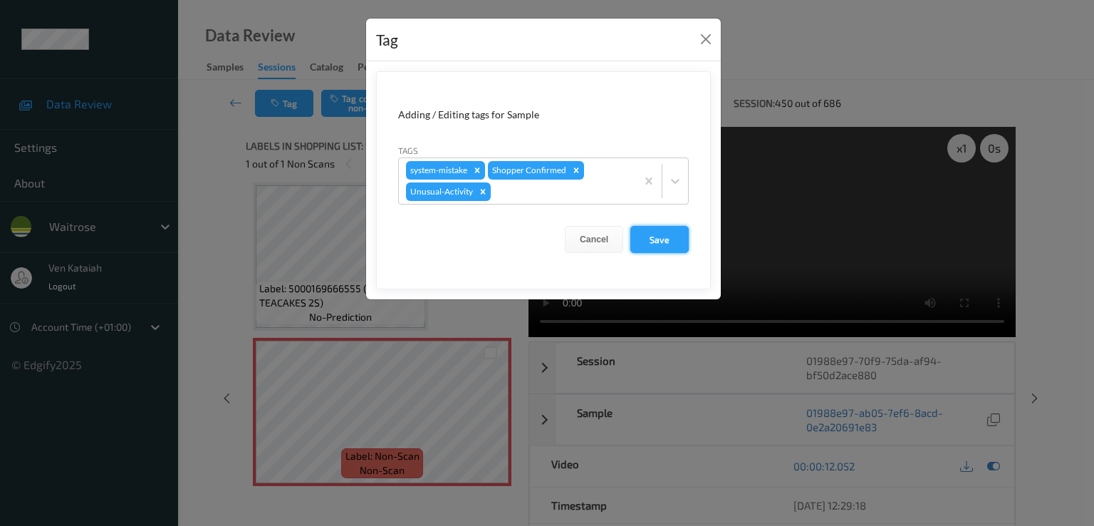
click at [667, 226] on button "Save" at bounding box center [659, 239] width 58 height 27
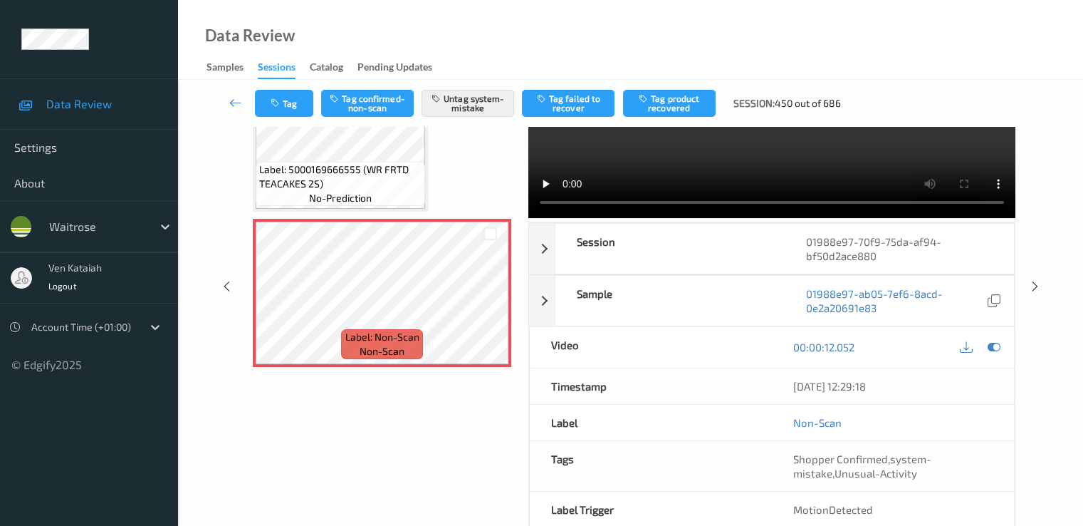
scroll to position [185, 0]
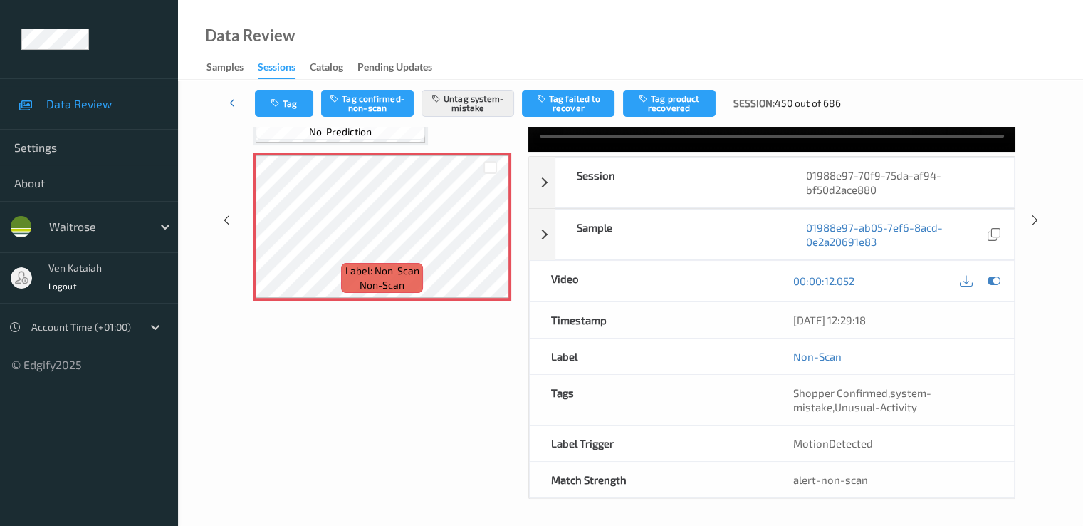
click at [236, 103] on icon at bounding box center [235, 102] width 13 height 14
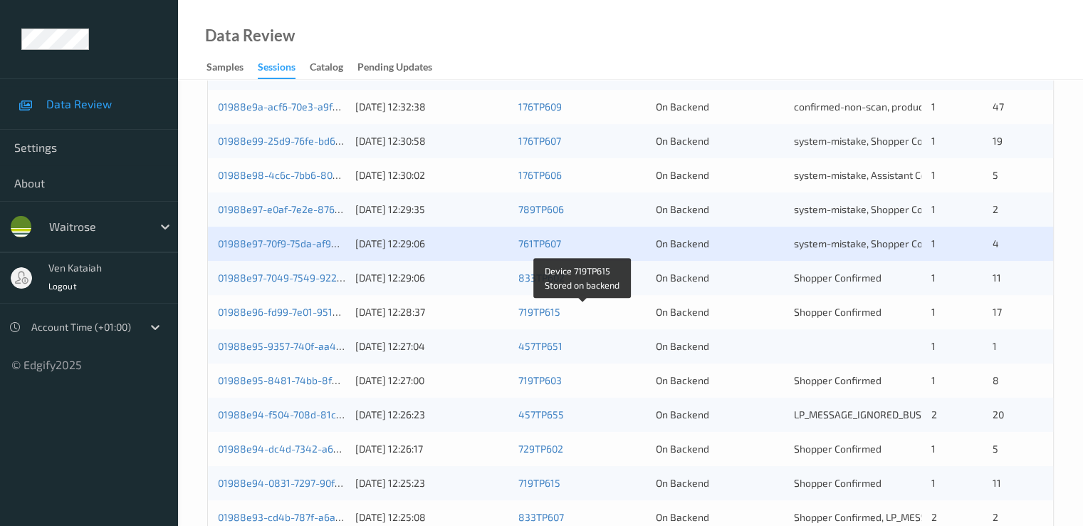
scroll to position [570, 0]
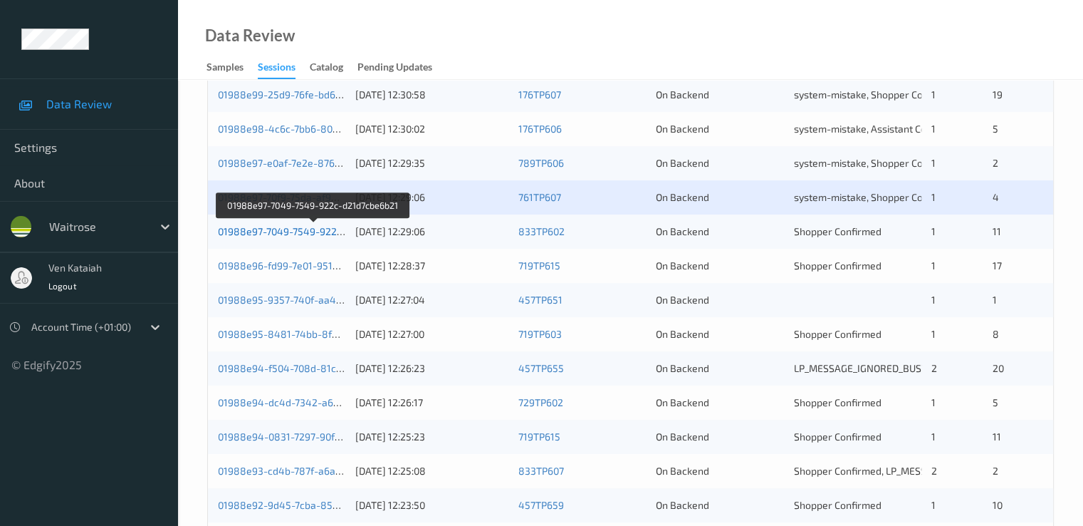
click at [305, 234] on link "01988e97-7049-7549-922c-d21d7cbe6b21" at bounding box center [314, 231] width 192 height 12
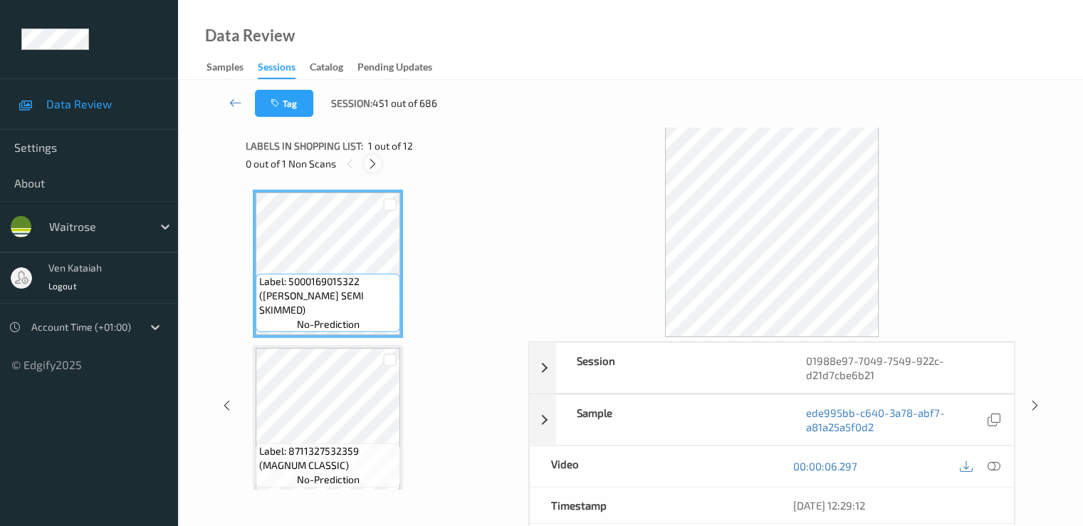
click at [380, 160] on div at bounding box center [373, 164] width 18 height 18
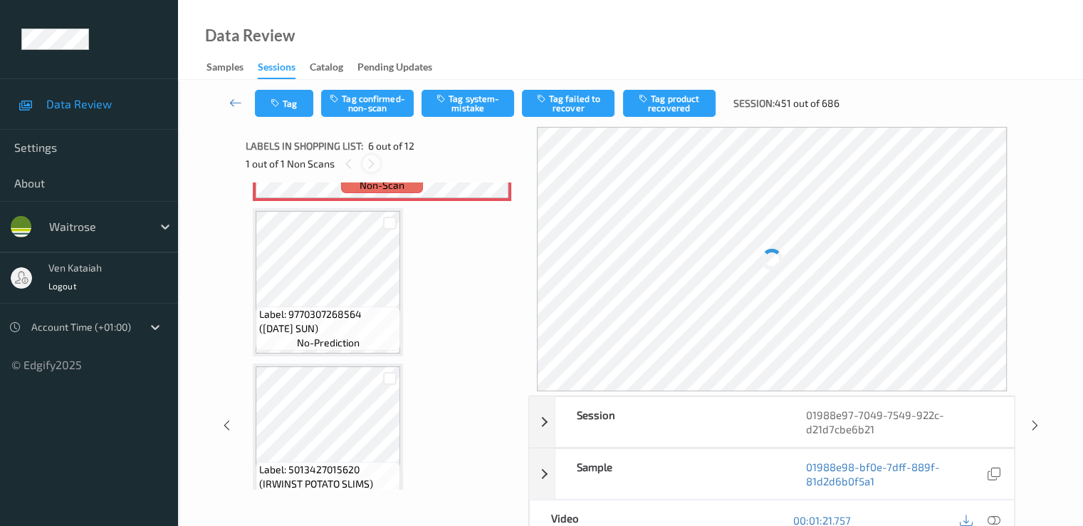
scroll to position [771, 0]
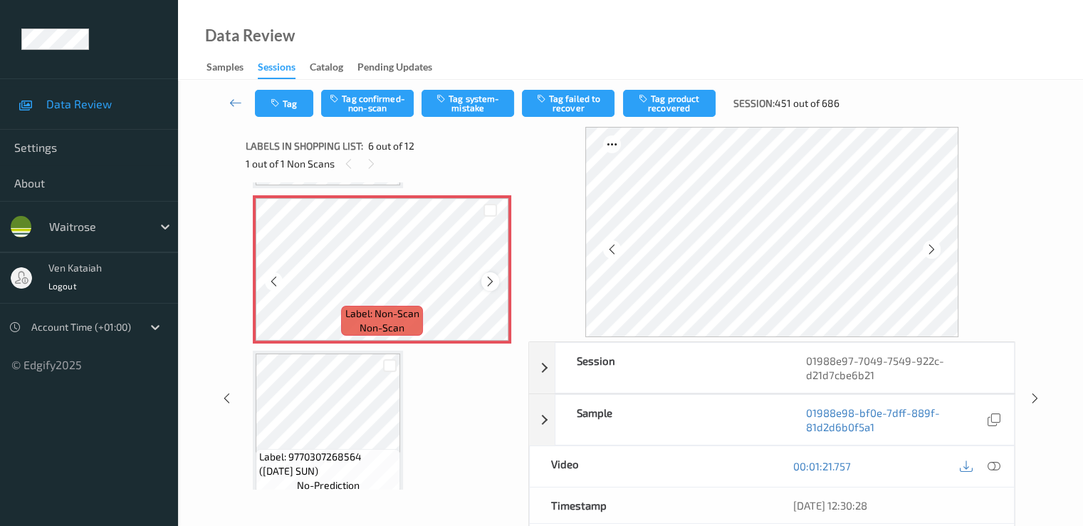
click at [484, 278] on icon at bounding box center [490, 281] width 12 height 13
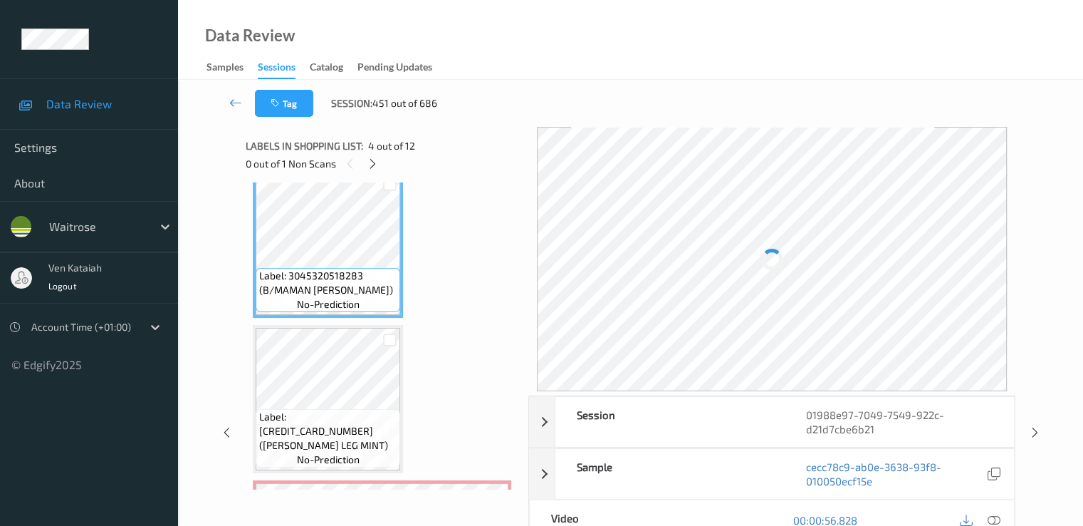
scroll to position [343, 0]
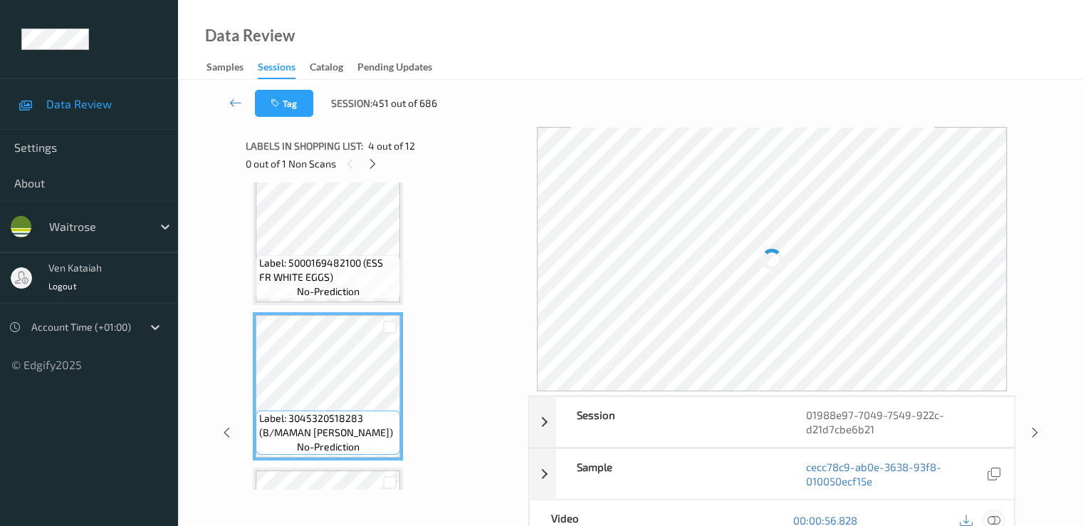
click at [993, 514] on icon at bounding box center [993, 520] width 13 height 13
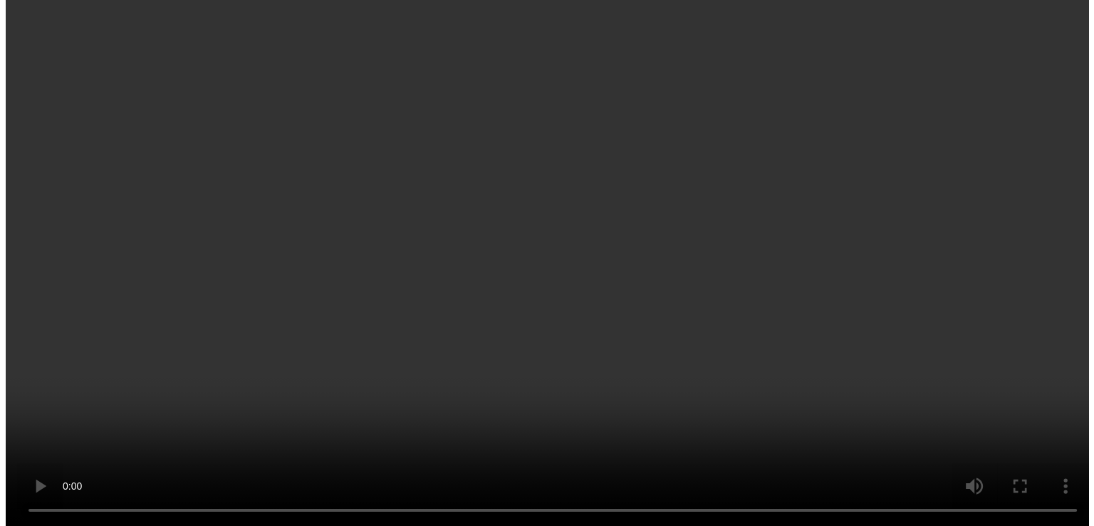
scroll to position [628, 0]
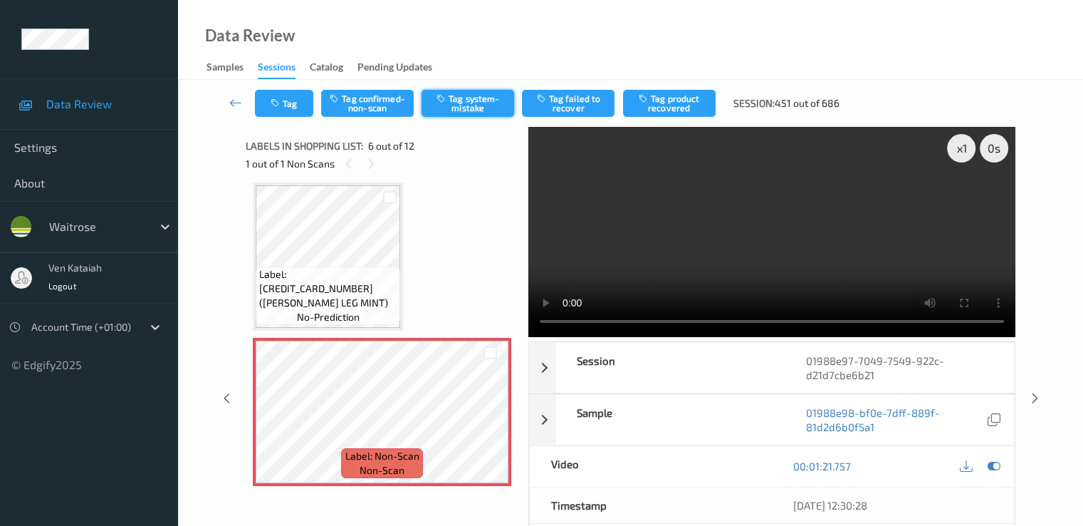
click at [462, 95] on button "Tag system-mistake" at bounding box center [468, 103] width 93 height 27
click at [285, 118] on div "Tag Tag confirmed-non-scan Untag system-mistake Tag failed to recover Tag produ…" at bounding box center [630, 103] width 847 height 47
click at [285, 105] on button "Tag" at bounding box center [284, 103] width 58 height 27
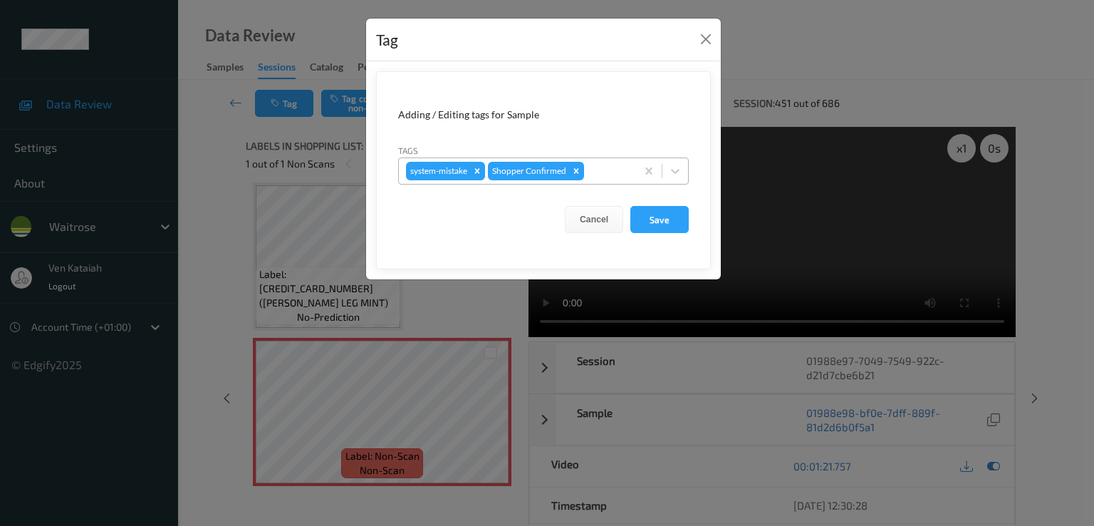
click at [632, 175] on div "system-mistake Shopper Confirmed" at bounding box center [517, 171] width 237 height 24
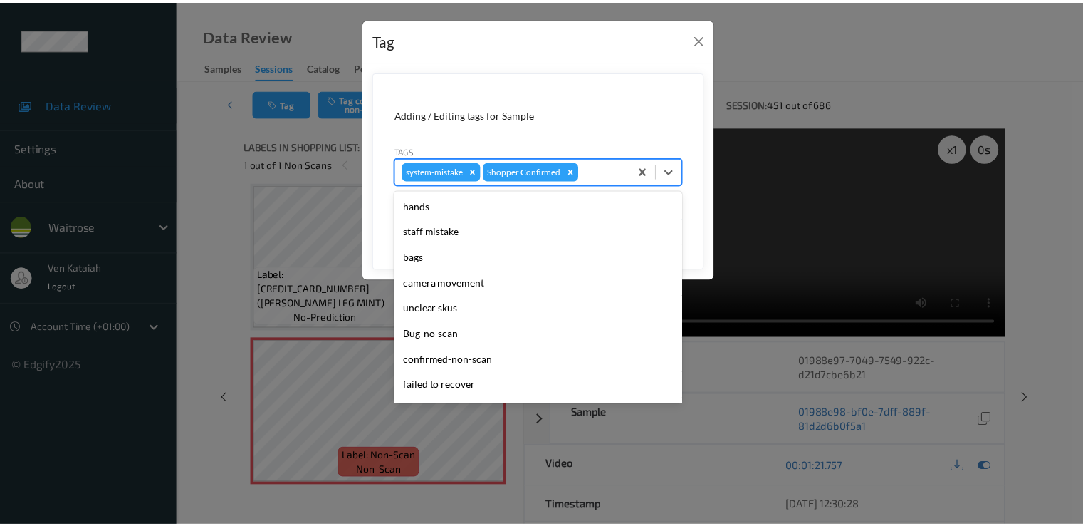
scroll to position [279, 0]
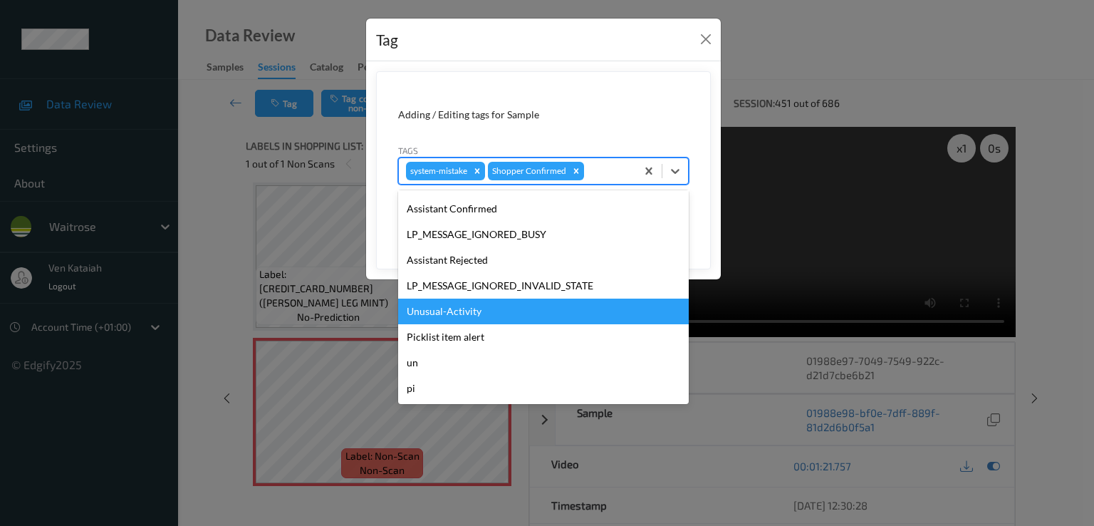
click at [447, 311] on div "Unusual-Activity" at bounding box center [543, 311] width 291 height 26
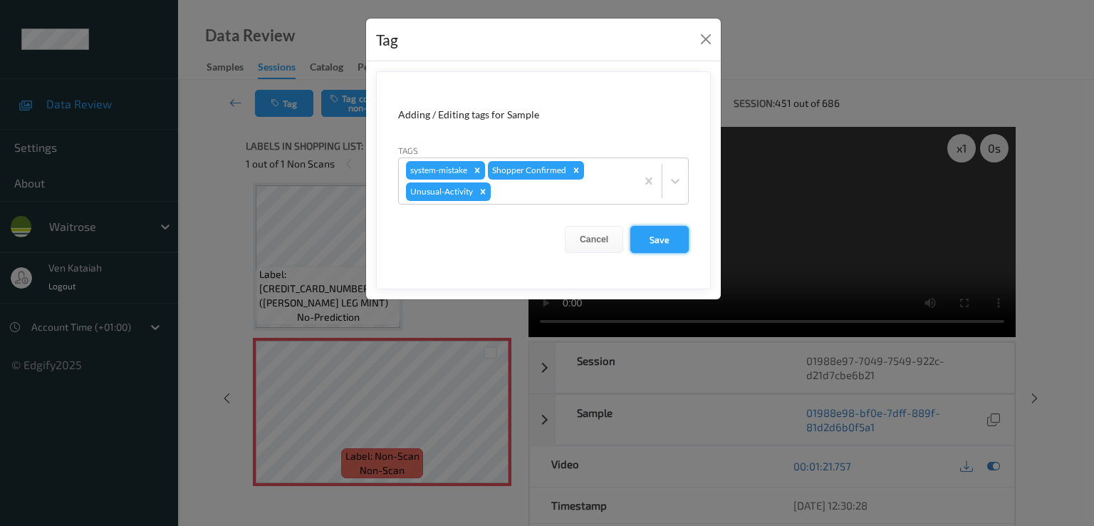
click at [658, 237] on button "Save" at bounding box center [659, 239] width 58 height 27
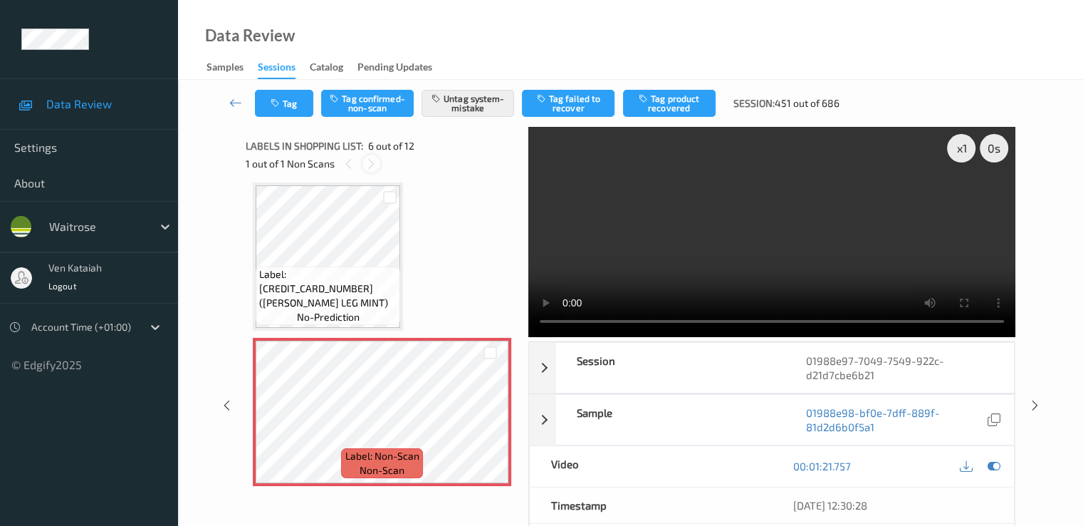
click at [378, 162] on div at bounding box center [372, 164] width 18 height 18
click at [231, 103] on icon at bounding box center [235, 102] width 13 height 14
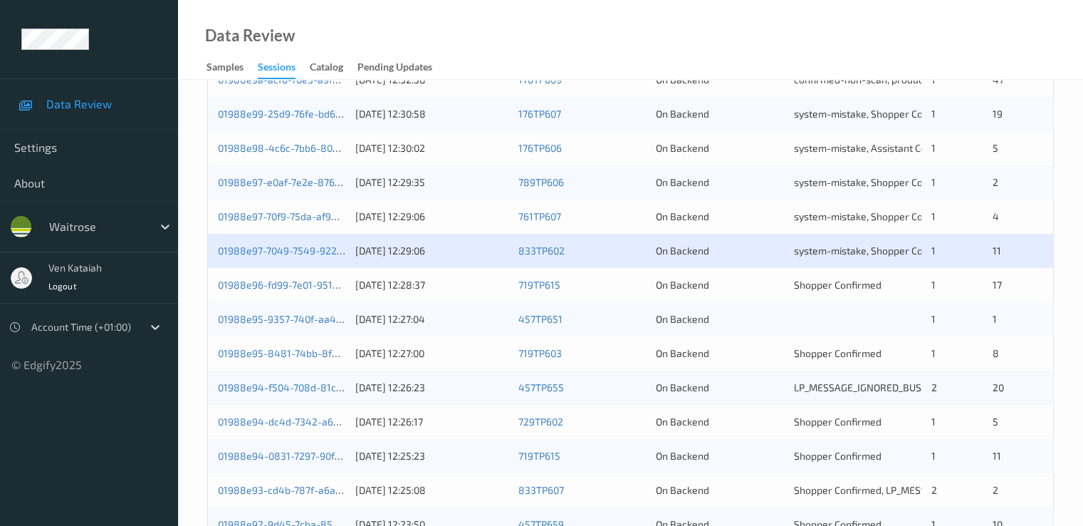
scroll to position [570, 0]
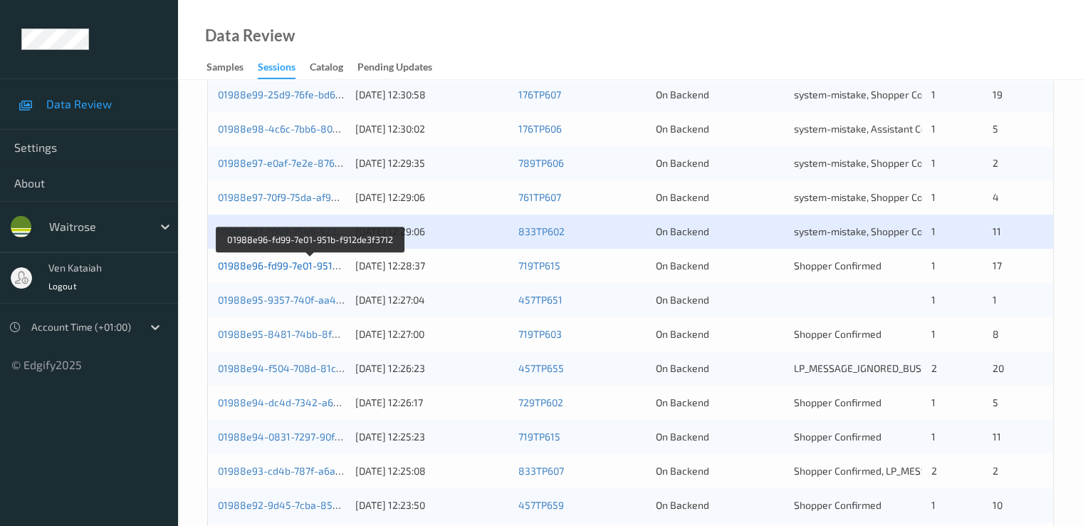
click at [316, 263] on link "01988e96-fd99-7e01-951b-f912de3f3712" at bounding box center [310, 265] width 185 height 12
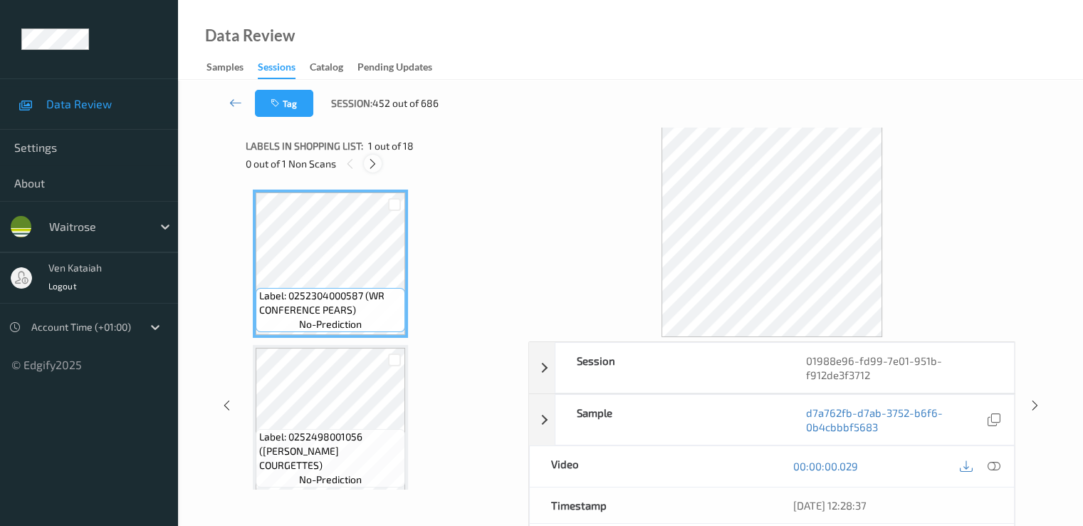
click at [368, 155] on div at bounding box center [373, 164] width 18 height 18
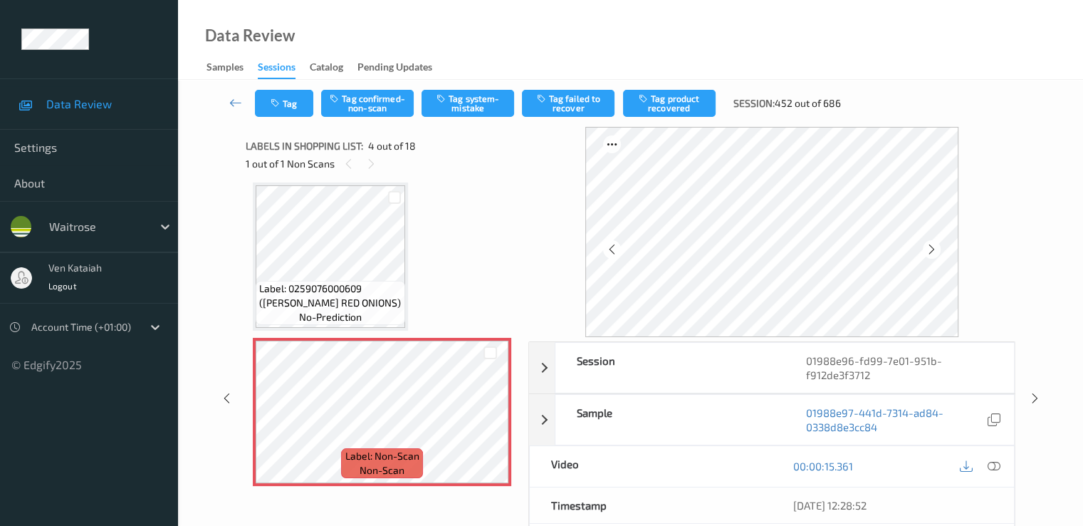
scroll to position [460, 0]
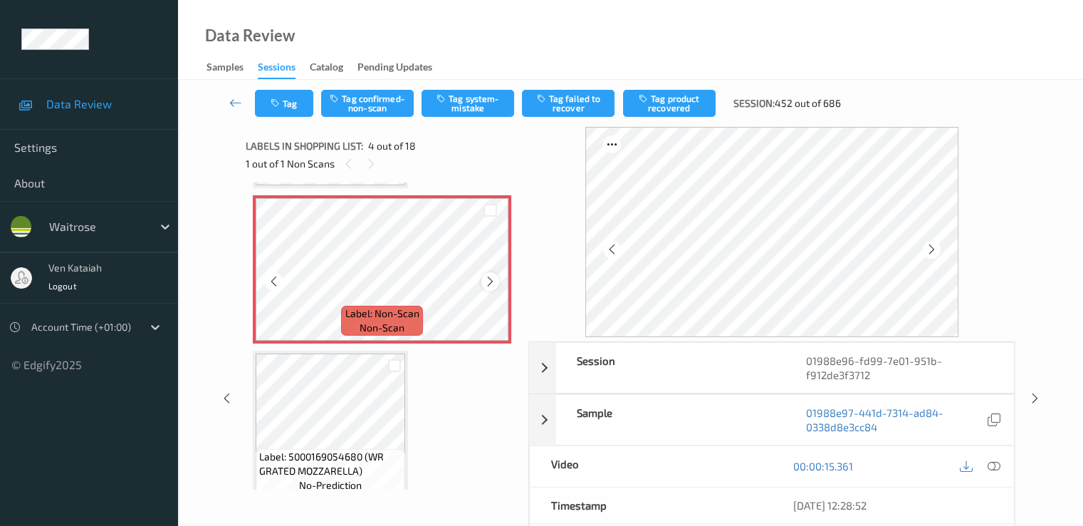
click at [484, 281] on div at bounding box center [490, 281] width 18 height 18
click at [277, 283] on icon at bounding box center [274, 281] width 12 height 13
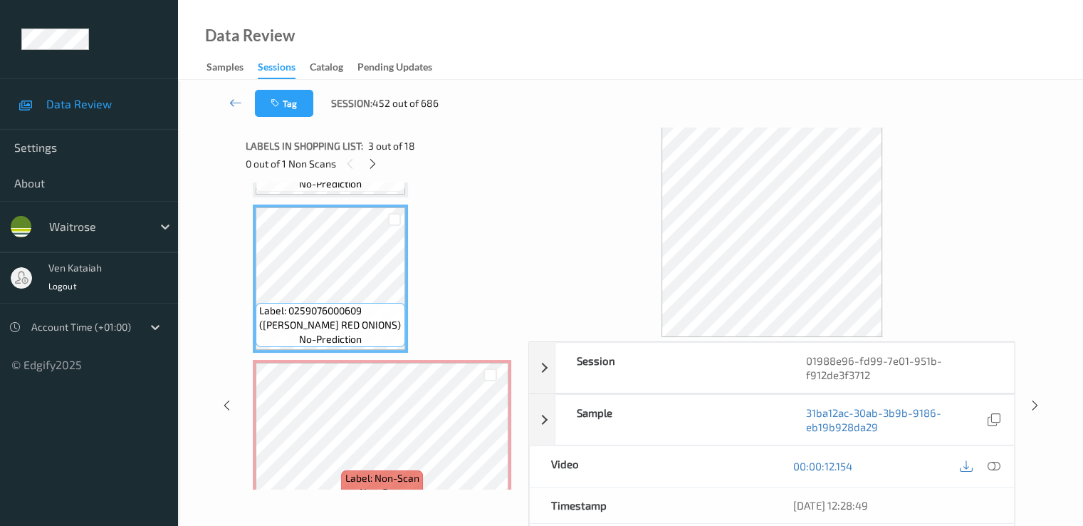
scroll to position [318, 0]
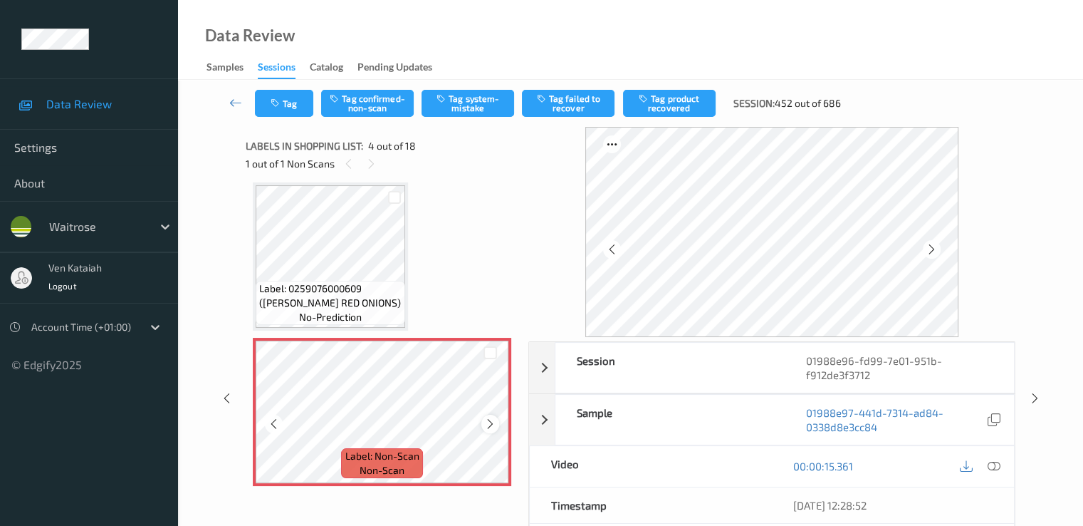
click at [492, 431] on div at bounding box center [490, 424] width 18 height 18
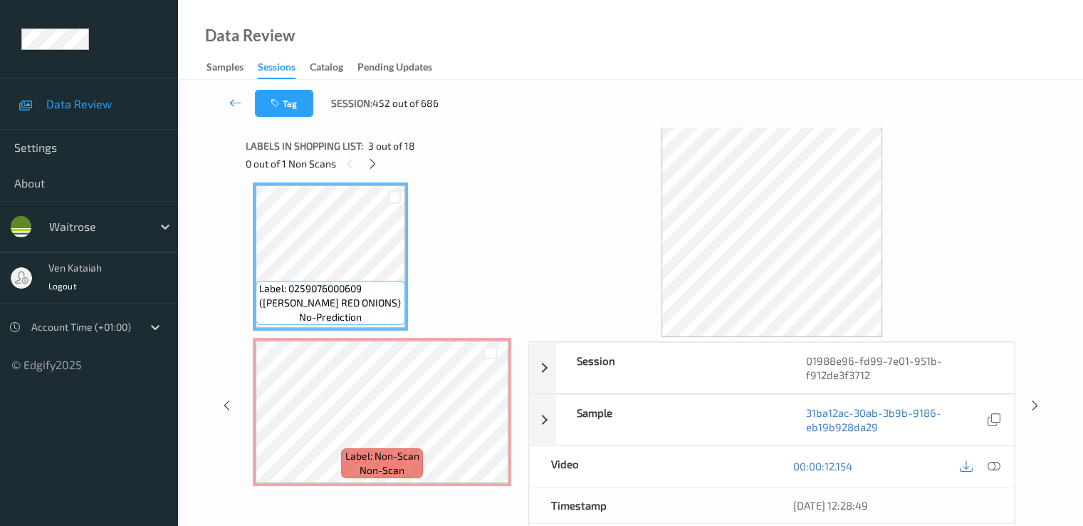
scroll to position [175, 0]
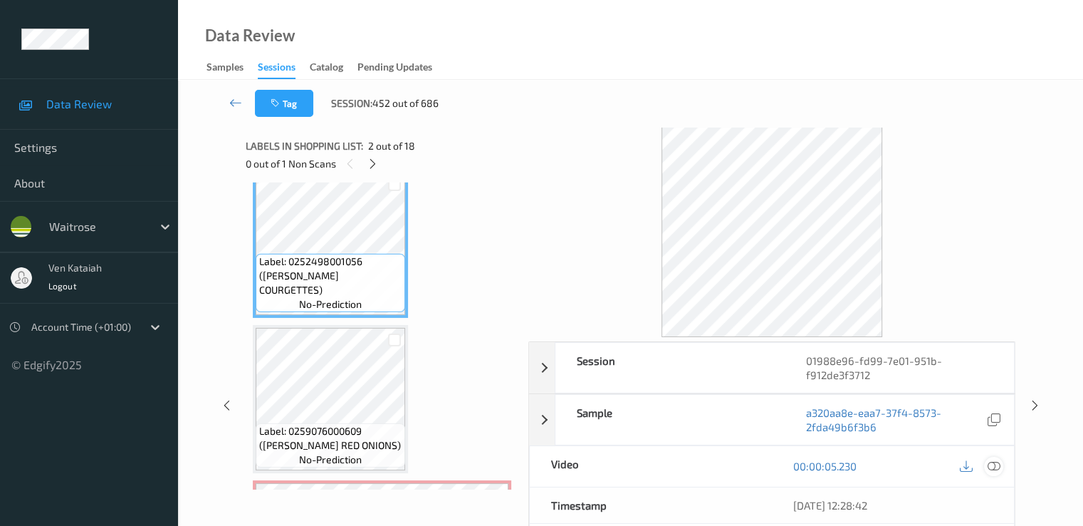
click at [990, 462] on icon at bounding box center [993, 465] width 13 height 13
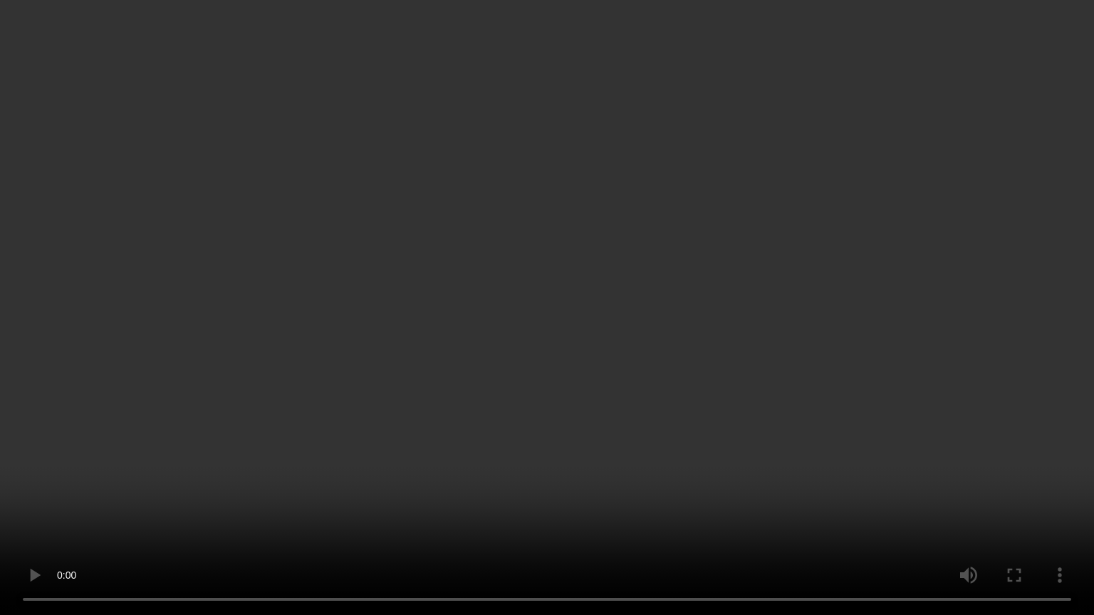
click at [519, 379] on video at bounding box center [547, 307] width 1094 height 615
click at [107, 525] on video at bounding box center [547, 307] width 1094 height 615
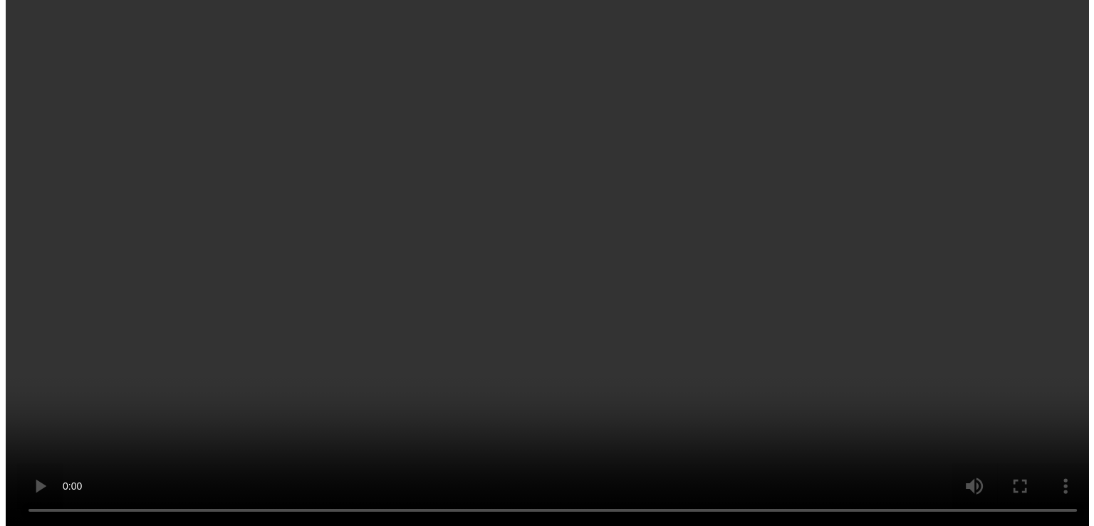
scroll to position [460, 0]
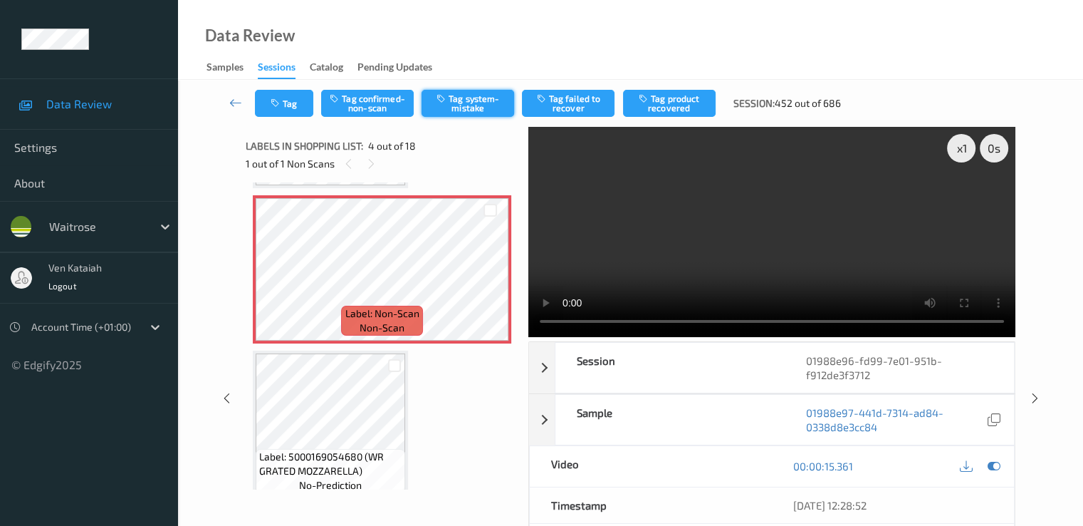
click at [462, 90] on button "Tag system-mistake" at bounding box center [468, 103] width 93 height 27
click at [467, 97] on button "Tag system-mistake" at bounding box center [468, 103] width 93 height 27
click at [291, 102] on button "Tag" at bounding box center [284, 103] width 58 height 27
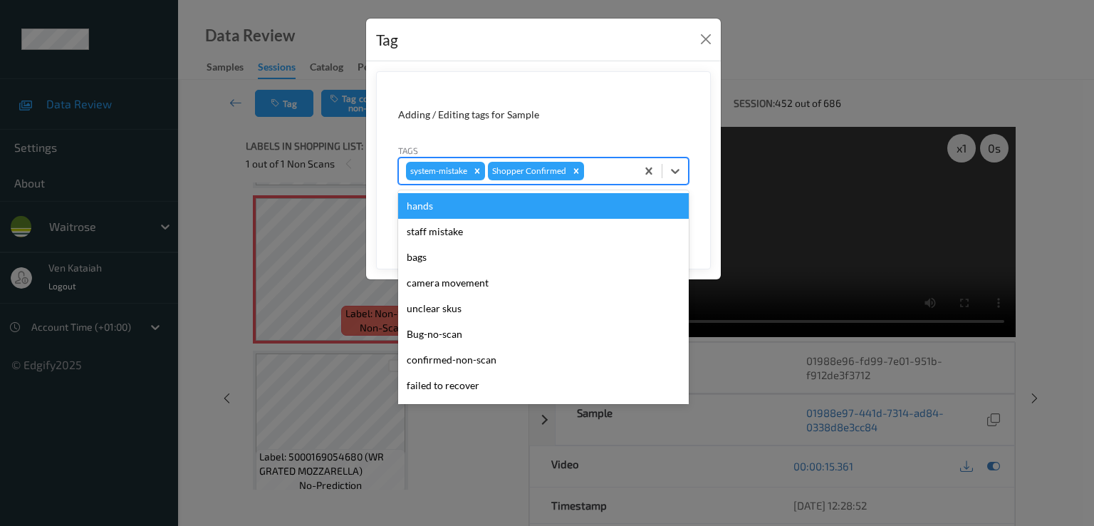
click at [613, 166] on div at bounding box center [608, 170] width 42 height 17
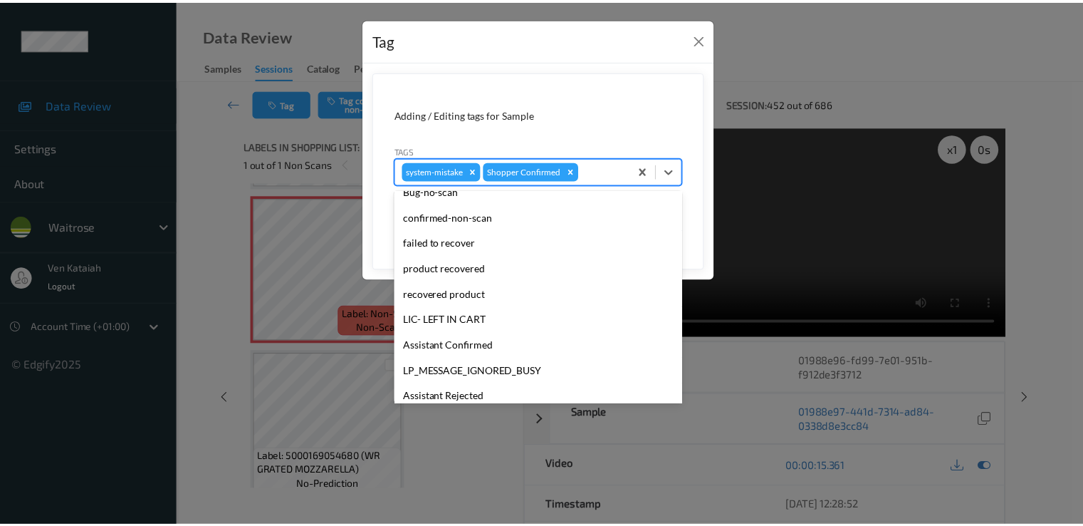
scroll to position [279, 0]
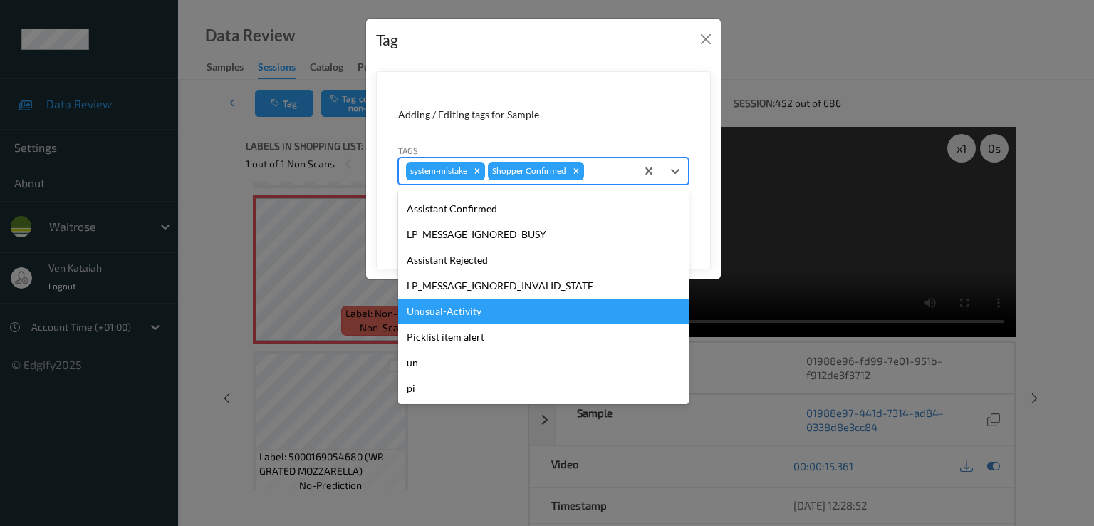
click at [463, 318] on div "Unusual-Activity" at bounding box center [543, 311] width 291 height 26
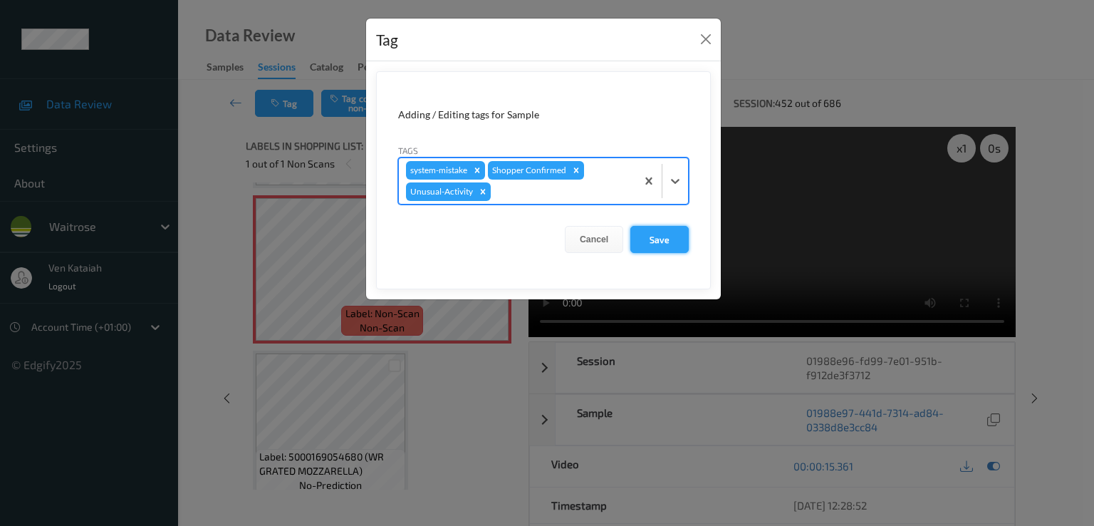
click at [652, 240] on button "Save" at bounding box center [659, 239] width 58 height 27
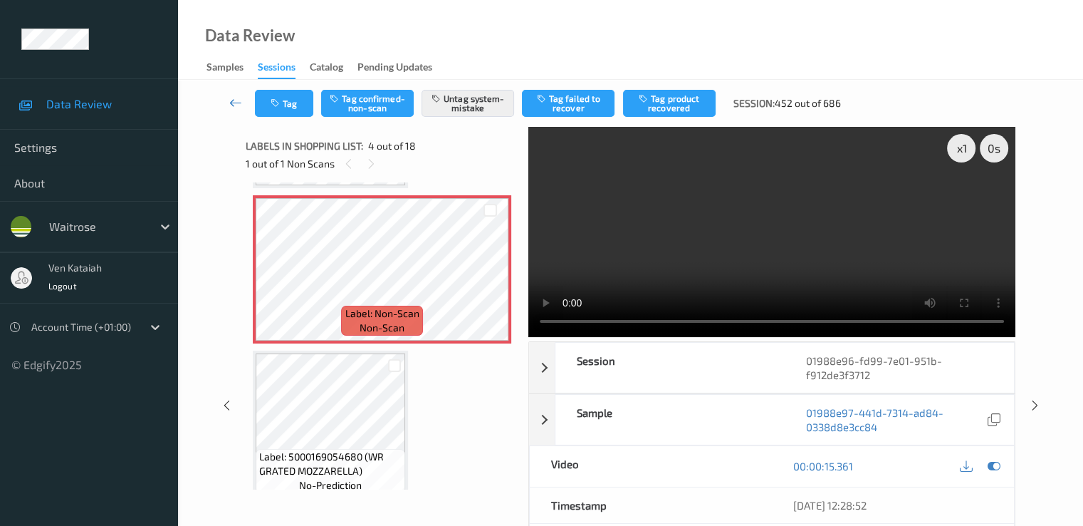
click at [234, 100] on icon at bounding box center [235, 102] width 13 height 14
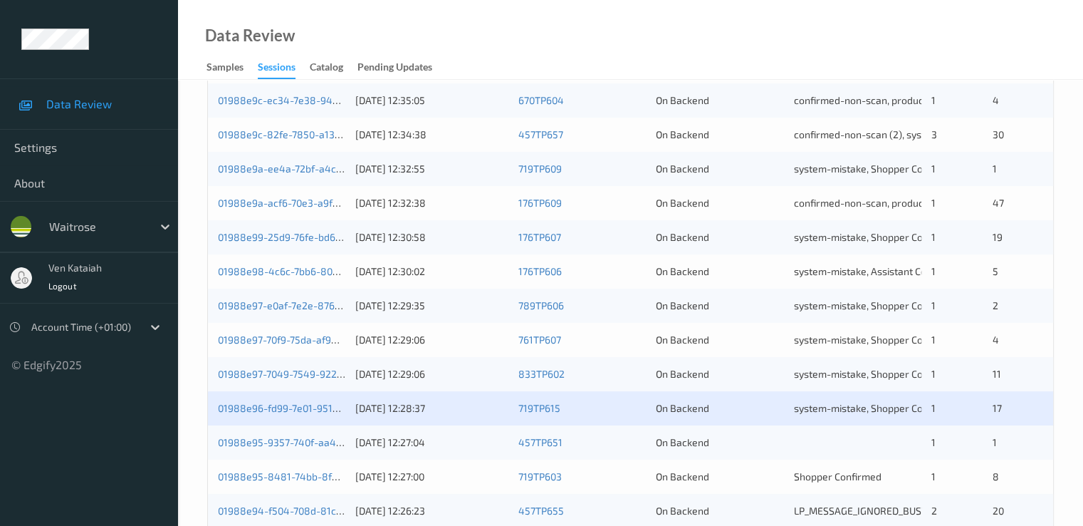
scroll to position [570, 0]
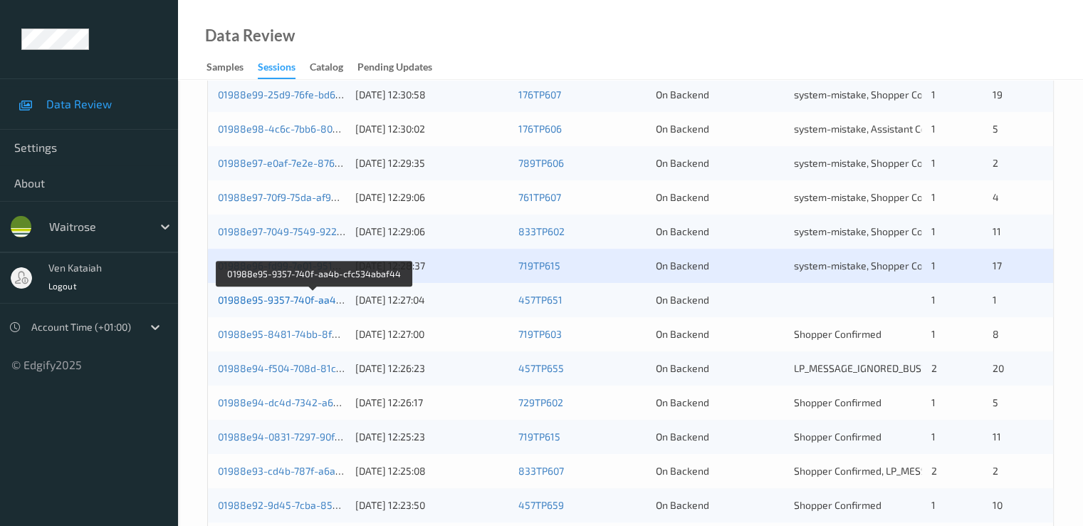
click at [278, 302] on link "01988e95-9357-740f-aa4b-cfc534abaf44" at bounding box center [314, 299] width 193 height 12
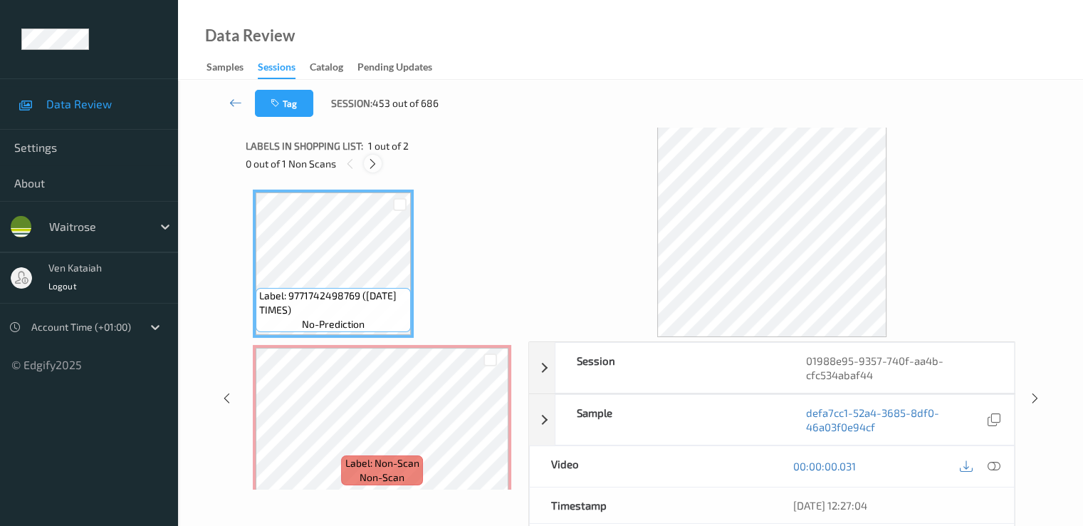
click at [372, 163] on icon at bounding box center [373, 163] width 12 height 13
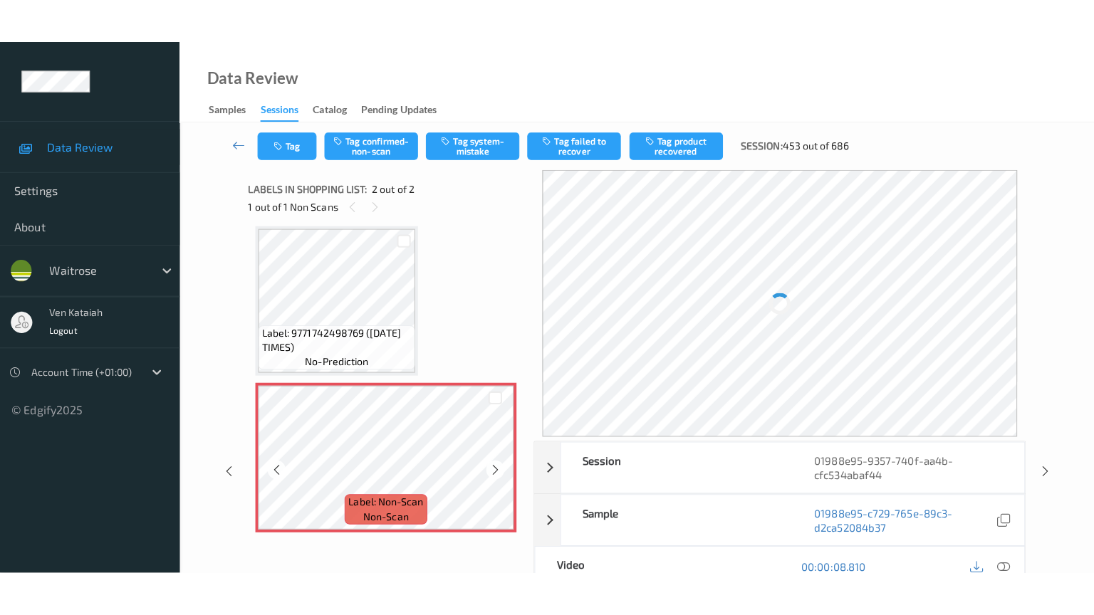
scroll to position [11, 0]
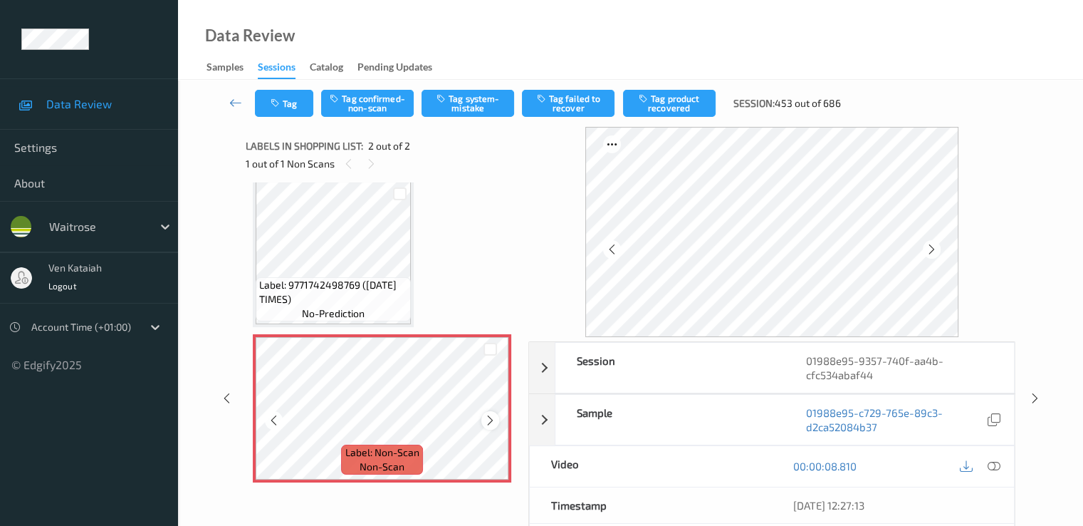
click at [489, 423] on icon at bounding box center [490, 420] width 12 height 13
click at [490, 422] on icon at bounding box center [490, 420] width 12 height 13
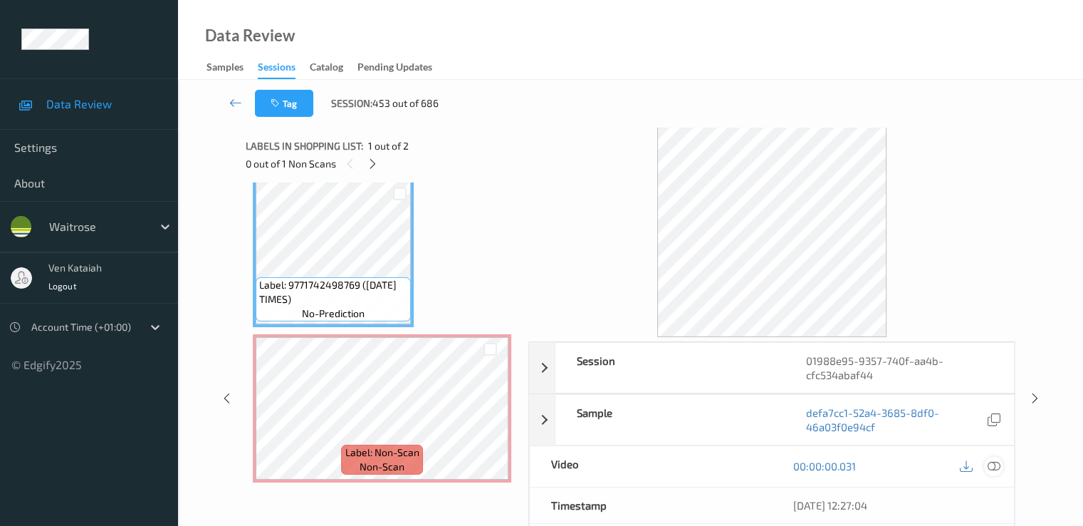
click at [1000, 466] on div at bounding box center [993, 466] width 19 height 19
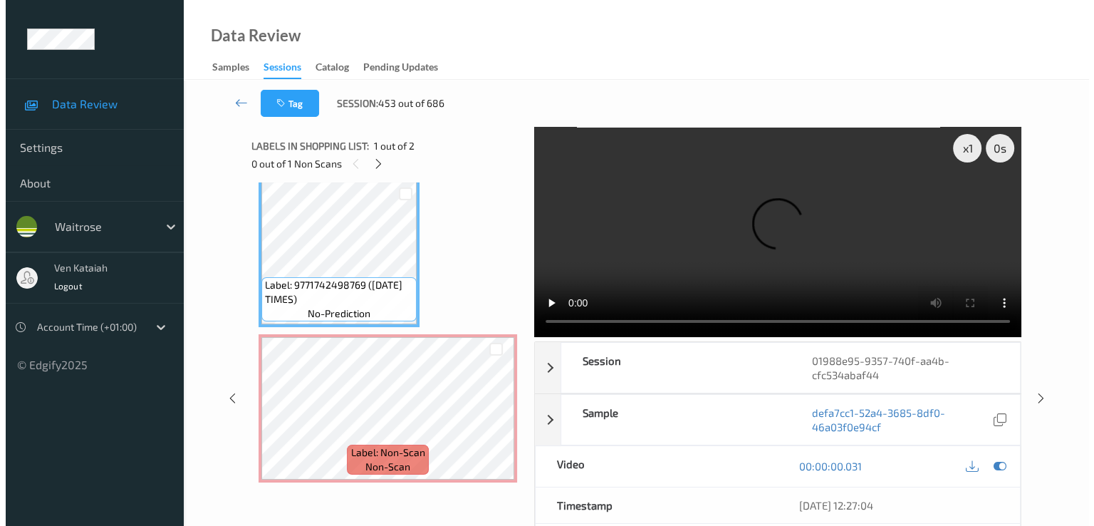
scroll to position [0, 0]
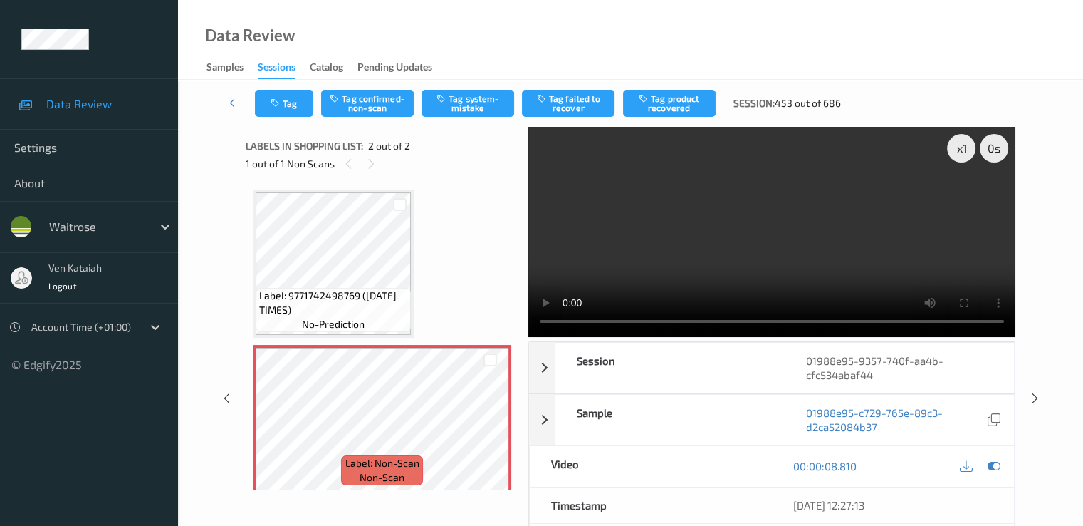
click at [494, 124] on div "Tag Tag confirmed-non-scan Tag system-mistake Tag failed to recover Tag product…" at bounding box center [630, 103] width 847 height 47
click at [456, 103] on button "Tag system-mistake" at bounding box center [468, 103] width 93 height 27
click at [290, 102] on button "Tag" at bounding box center [284, 103] width 58 height 27
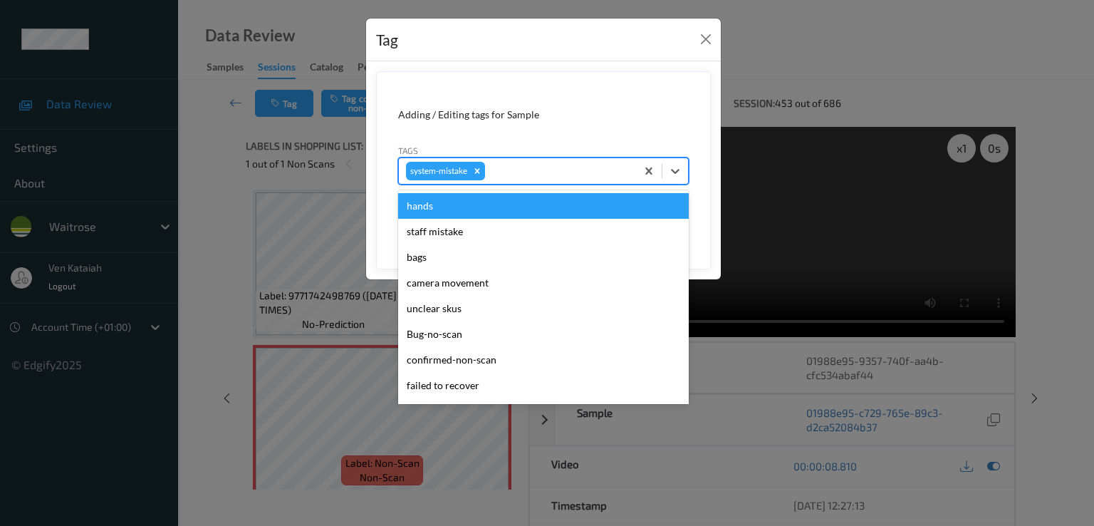
click at [488, 167] on input "text" at bounding box center [489, 171] width 2 height 14
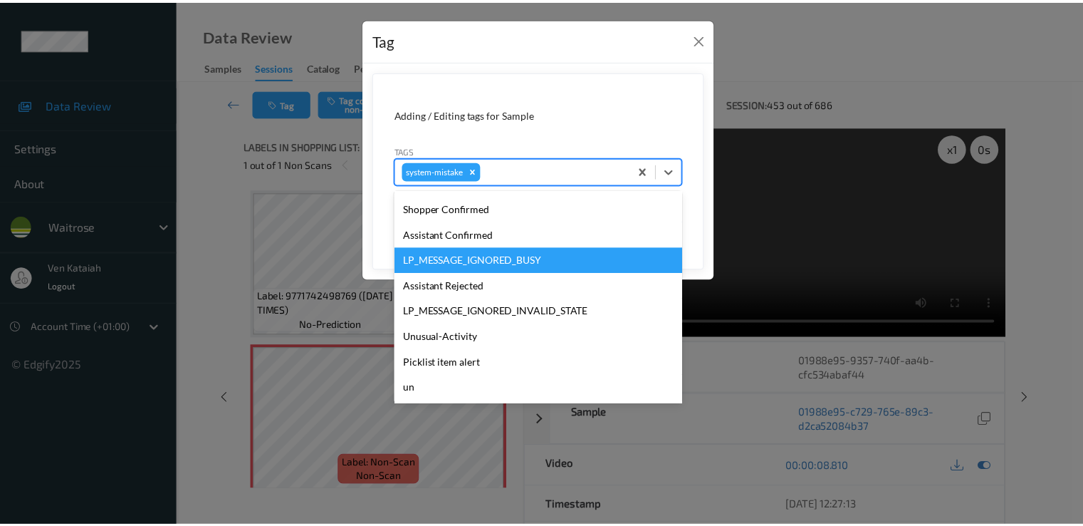
scroll to position [305, 0]
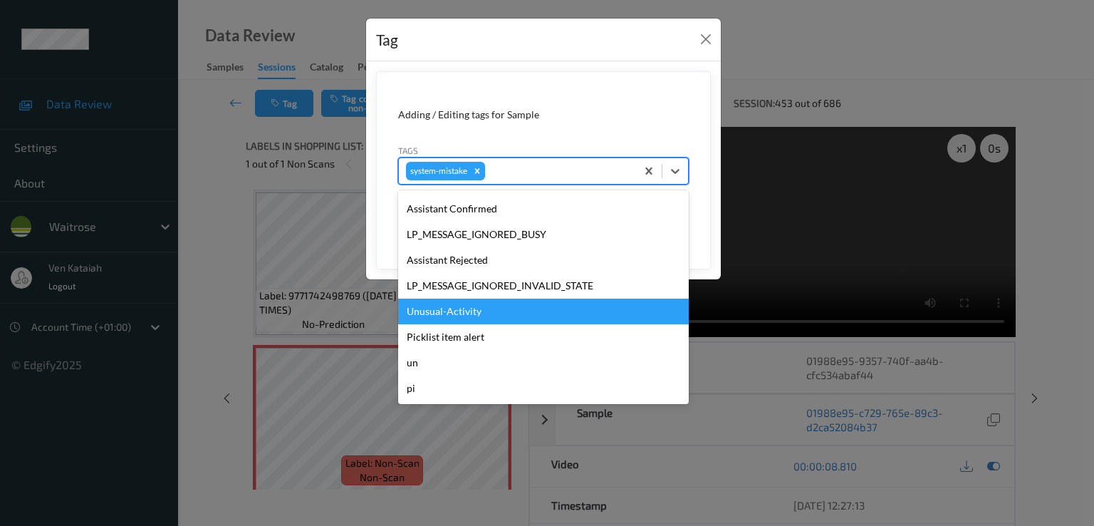
click at [474, 313] on div "Unusual-Activity" at bounding box center [543, 311] width 291 height 26
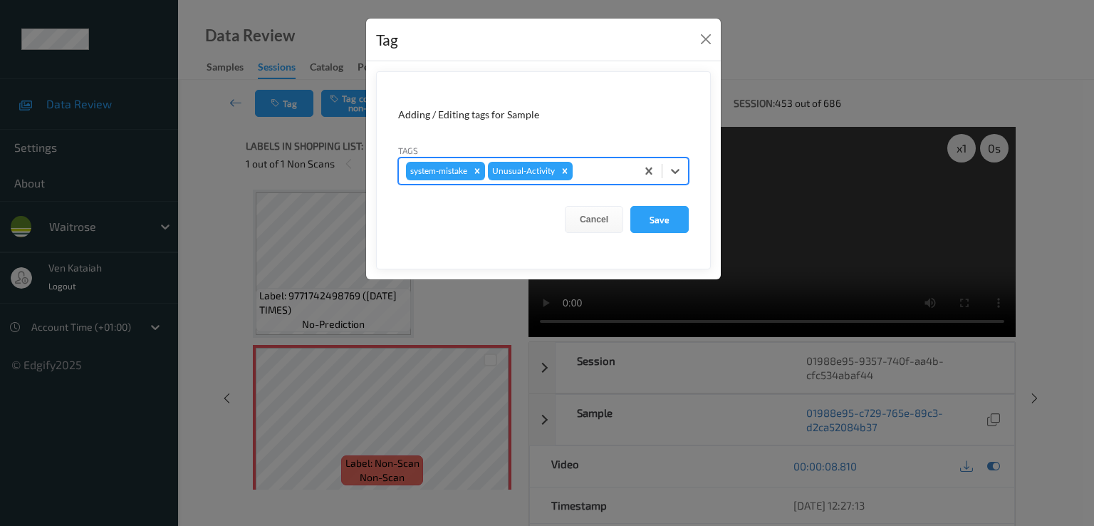
click at [653, 232] on form "Adding / Editing tags for Sample Tags option Unusual-Activity, selected. Select…" at bounding box center [543, 170] width 335 height 198
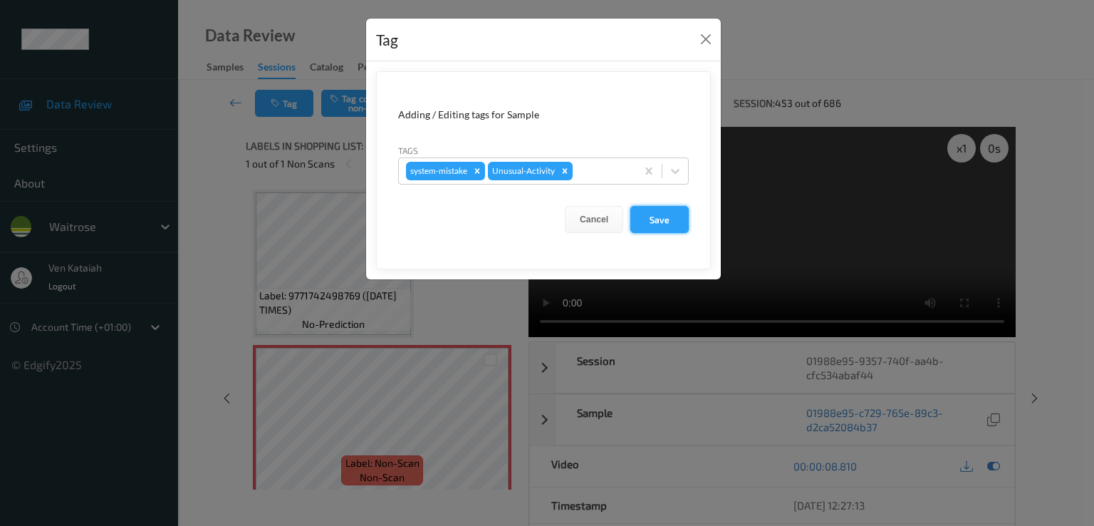
click at [656, 217] on button "Save" at bounding box center [659, 219] width 58 height 27
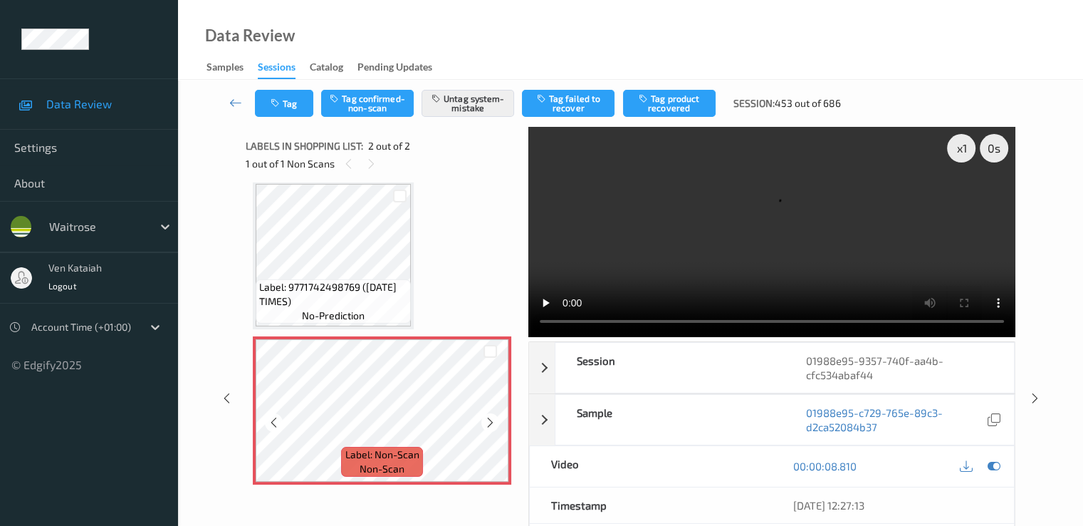
scroll to position [11, 0]
click at [257, 100] on button "Tag" at bounding box center [284, 103] width 58 height 27
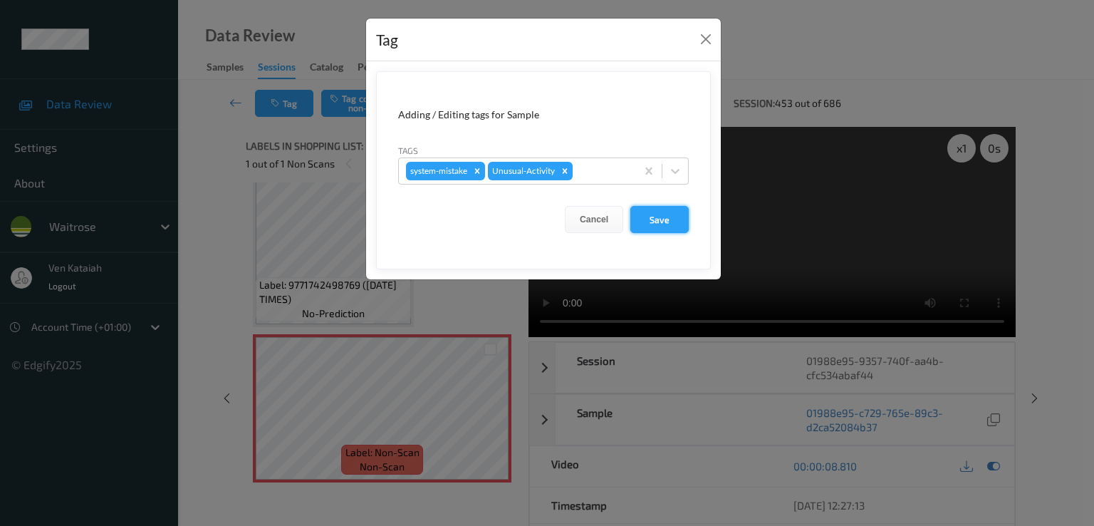
click at [667, 214] on button "Save" at bounding box center [659, 219] width 58 height 27
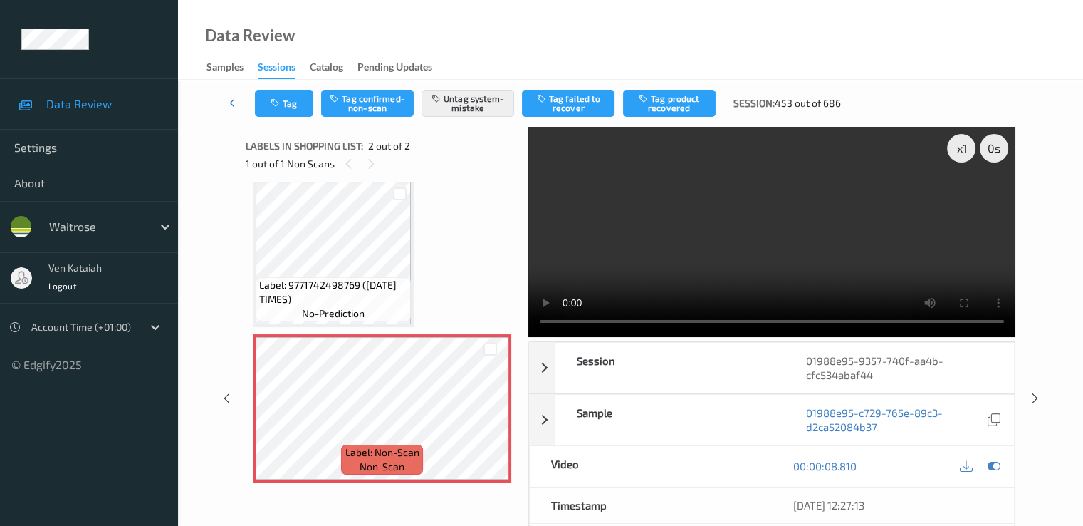
click at [234, 105] on icon at bounding box center [235, 102] width 13 height 14
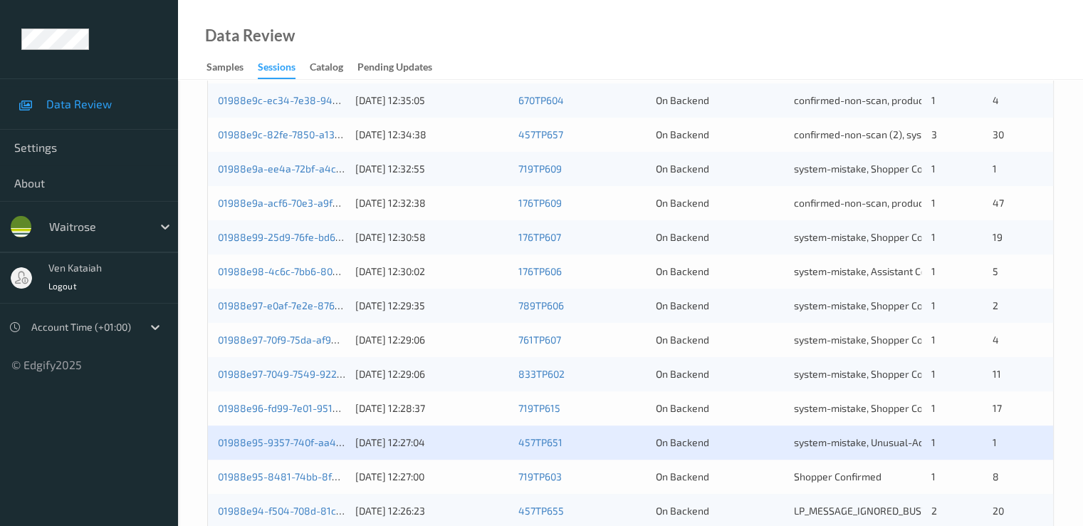
scroll to position [570, 0]
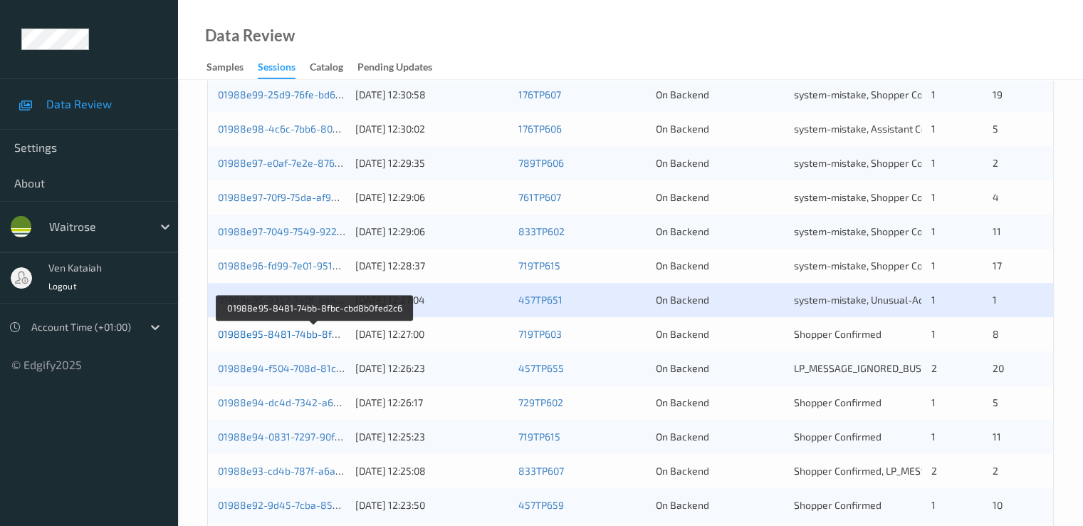
click at [286, 335] on link "01988e95-8481-74bb-8fbc-cbd8b0fed2c6" at bounding box center [315, 334] width 194 height 12
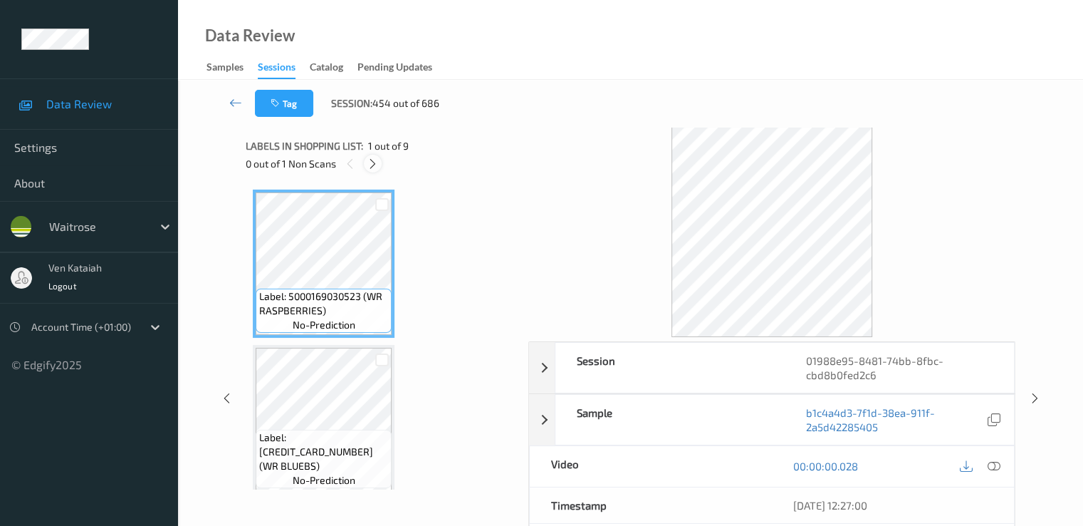
click at [370, 169] on icon at bounding box center [373, 163] width 12 height 13
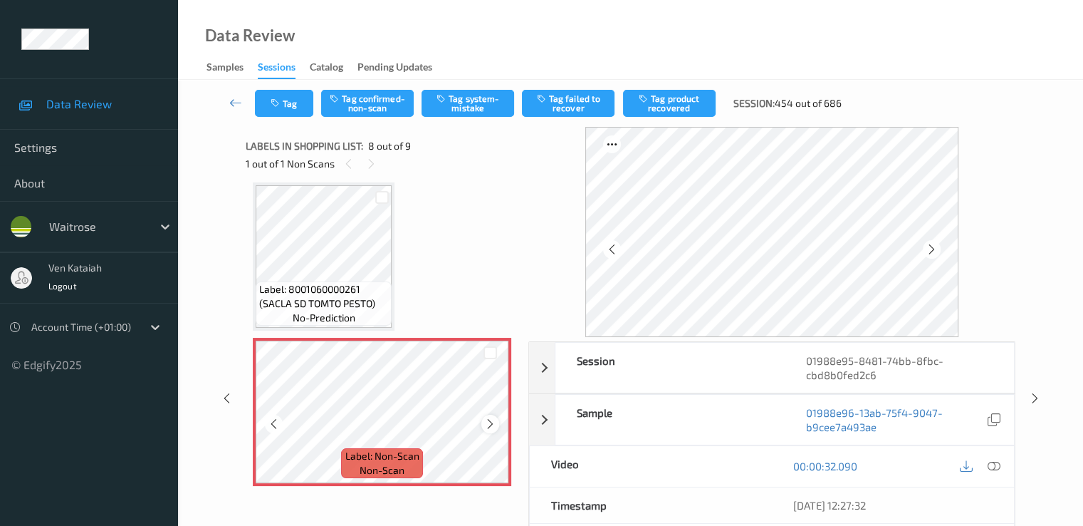
click at [491, 428] on icon at bounding box center [490, 423] width 12 height 13
click at [491, 427] on icon at bounding box center [490, 423] width 12 height 13
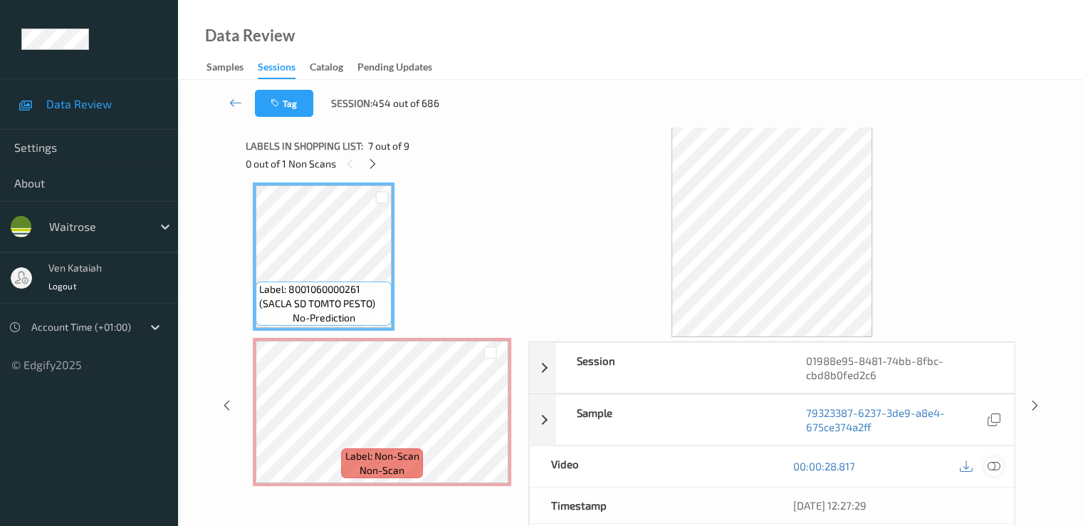
click at [994, 473] on div at bounding box center [993, 466] width 19 height 19
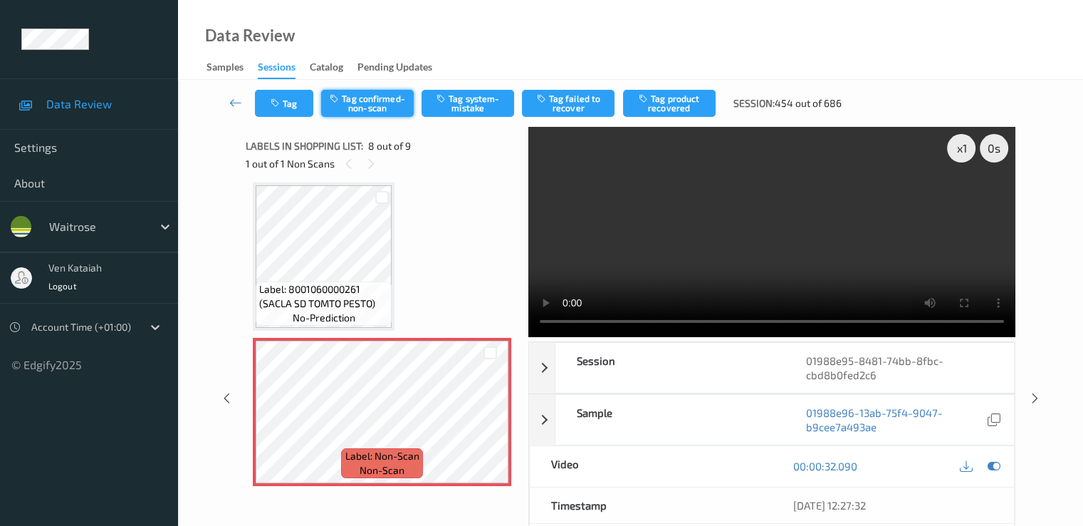
click at [359, 95] on button "Tag confirmed-non-scan" at bounding box center [367, 103] width 93 height 27
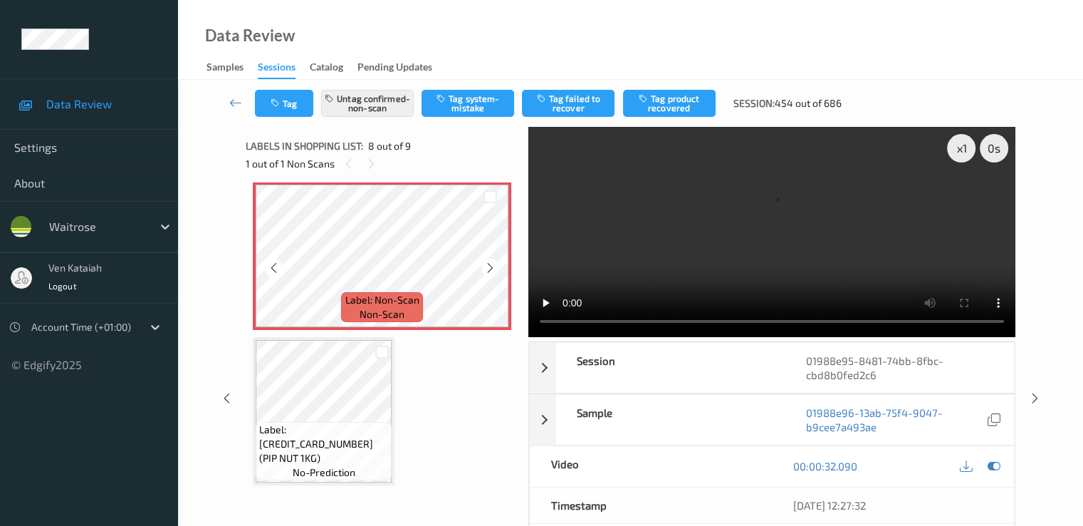
scroll to position [1098, 0]
click at [992, 464] on icon at bounding box center [993, 465] width 13 height 13
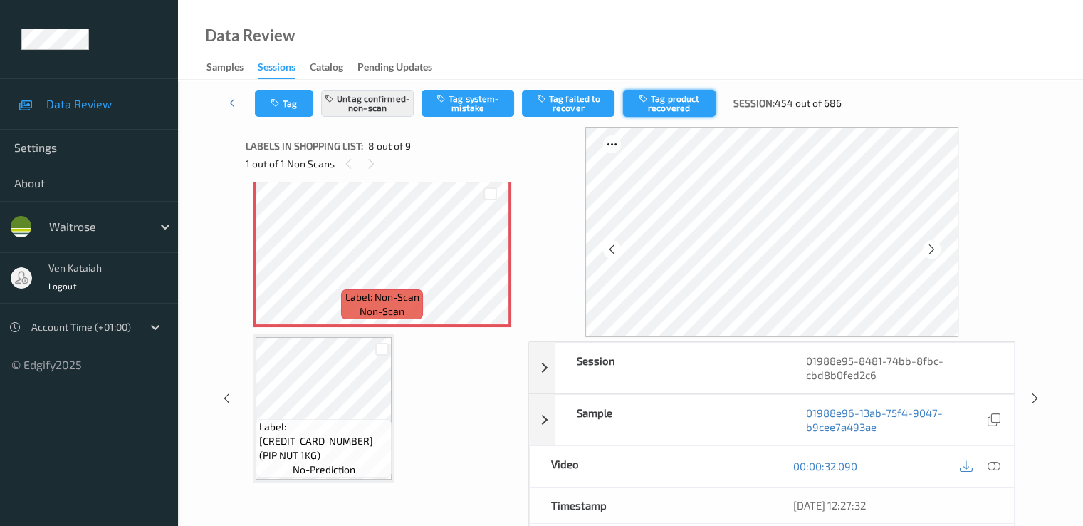
click at [645, 103] on button "Tag product recovered" at bounding box center [669, 103] width 93 height 27
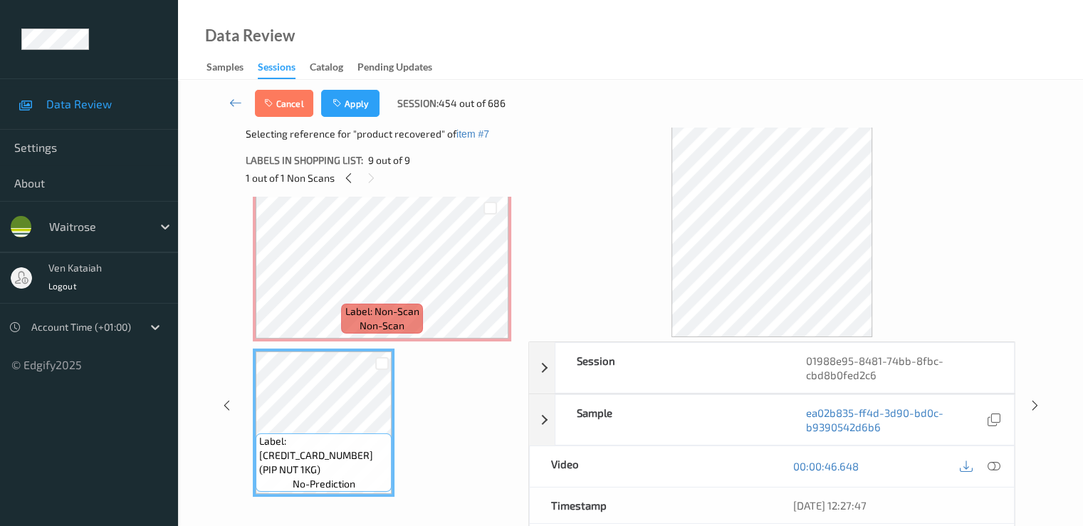
click at [356, 89] on div "Cancel Apply Session: 454 out of 686" at bounding box center [630, 103] width 847 height 47
click at [351, 105] on button "Apply" at bounding box center [350, 103] width 58 height 27
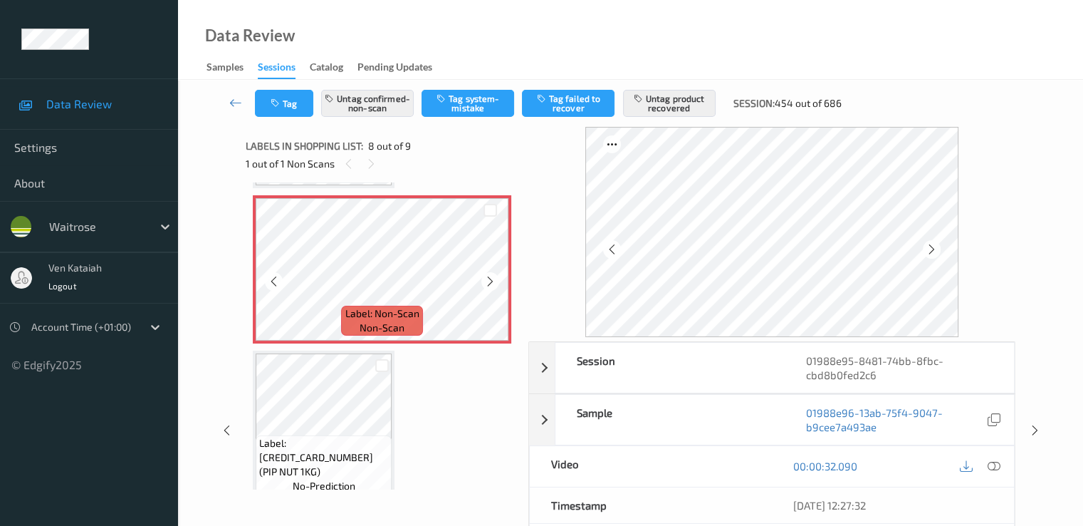
scroll to position [939, 0]
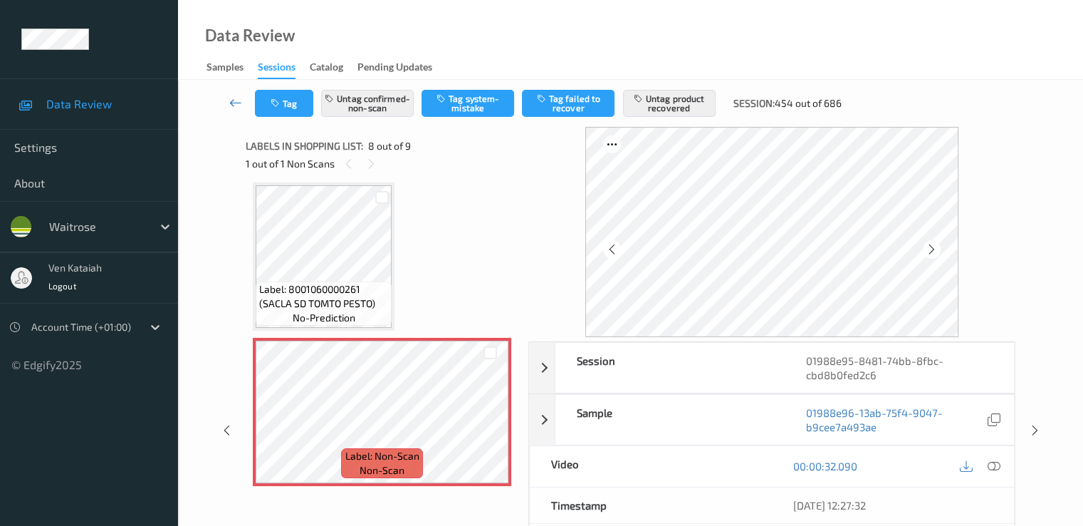
click at [232, 100] on icon at bounding box center [235, 102] width 13 height 14
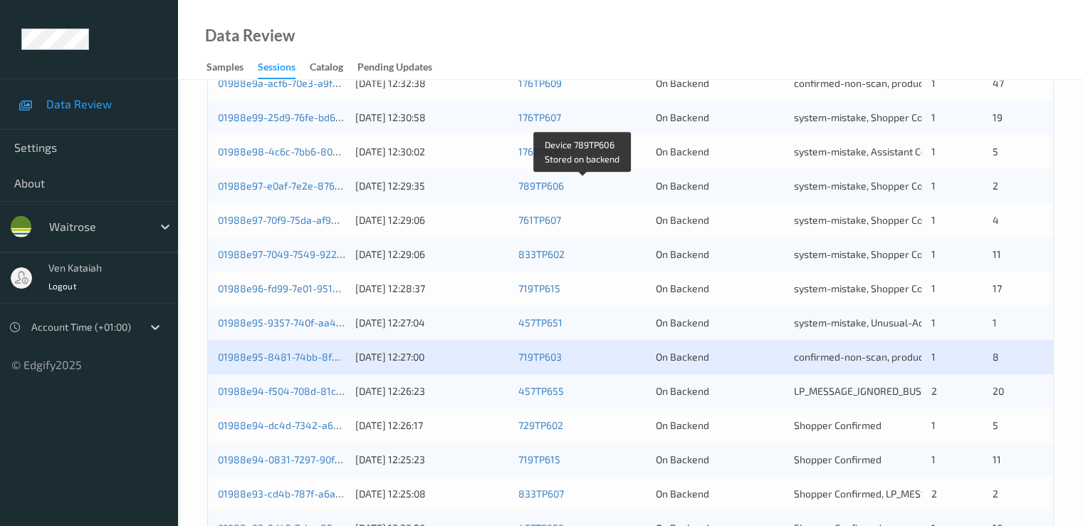
scroll to position [570, 0]
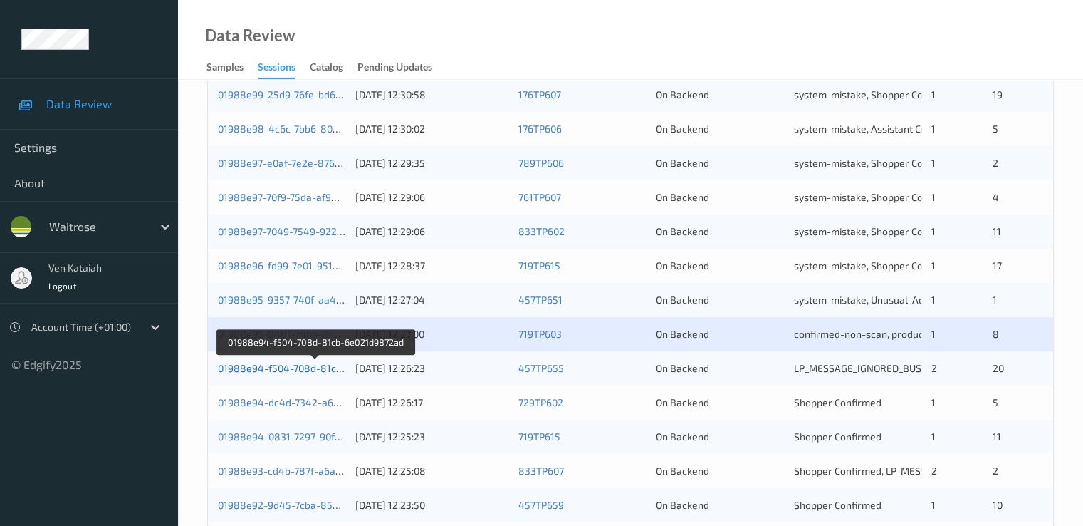
click at [307, 367] on link "01988e94-f504-708d-81cb-6e021d9872ad" at bounding box center [315, 368] width 195 height 12
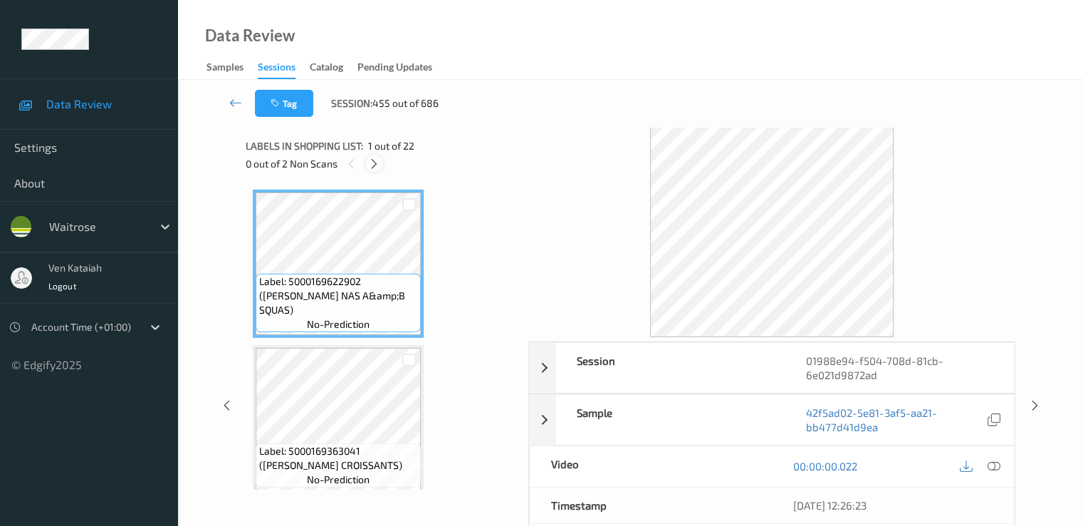
click at [377, 166] on icon at bounding box center [374, 163] width 12 height 13
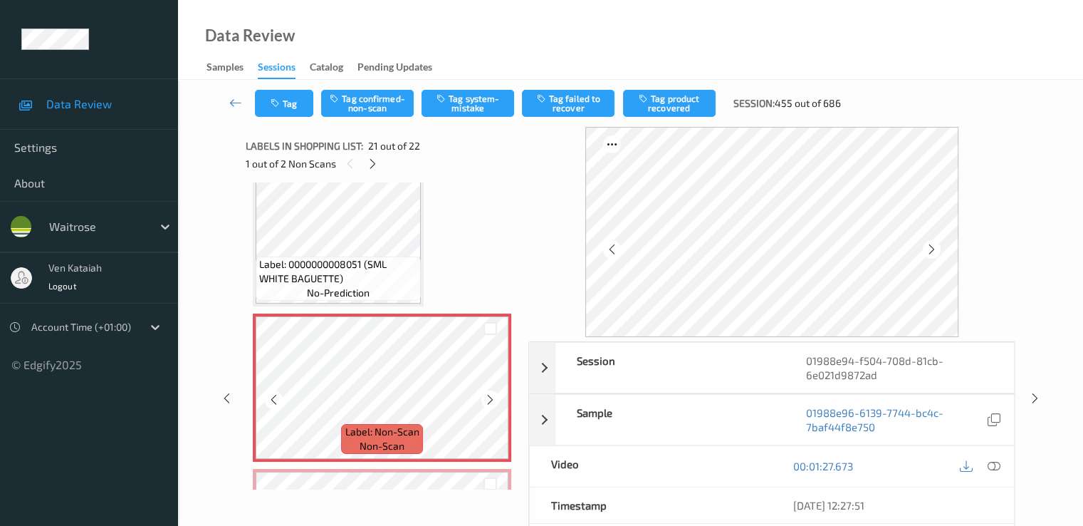
scroll to position [2957, 0]
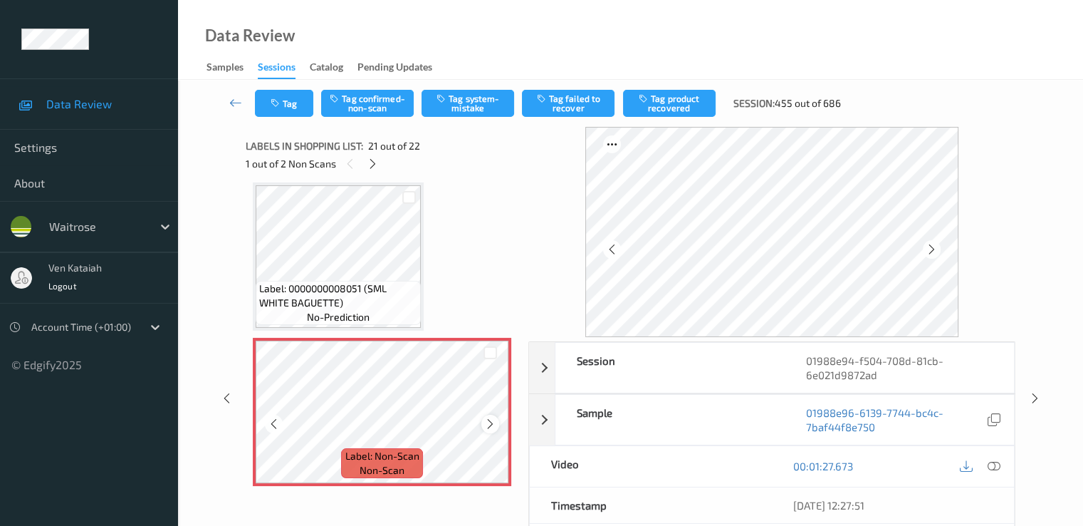
click at [490, 421] on icon at bounding box center [490, 423] width 12 height 13
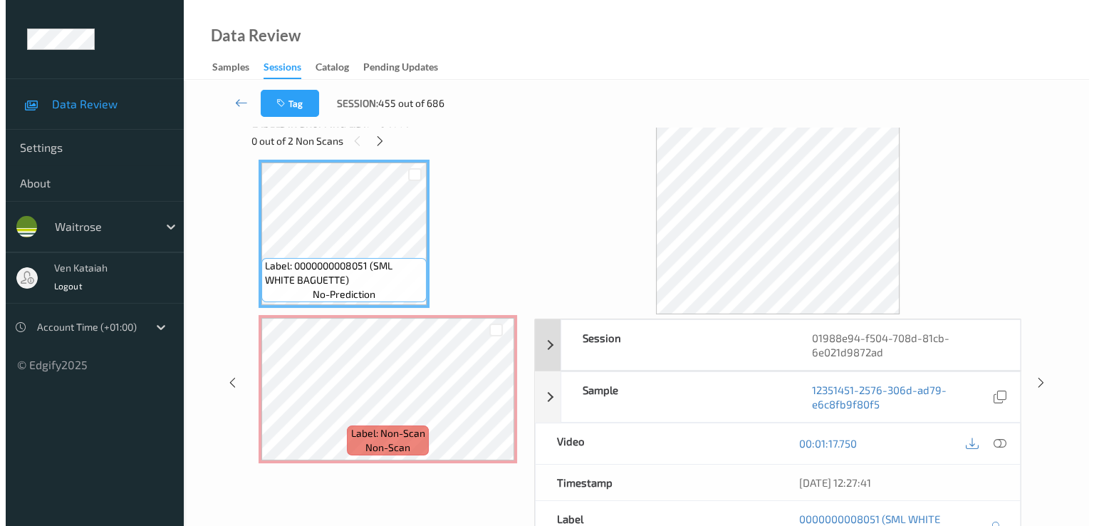
scroll to position [0, 0]
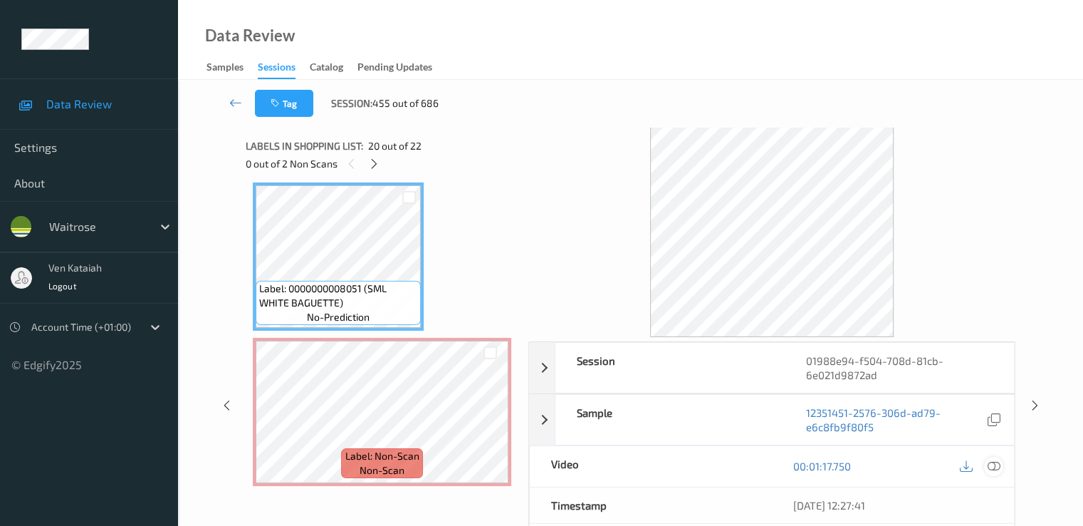
click at [992, 462] on icon at bounding box center [993, 465] width 13 height 13
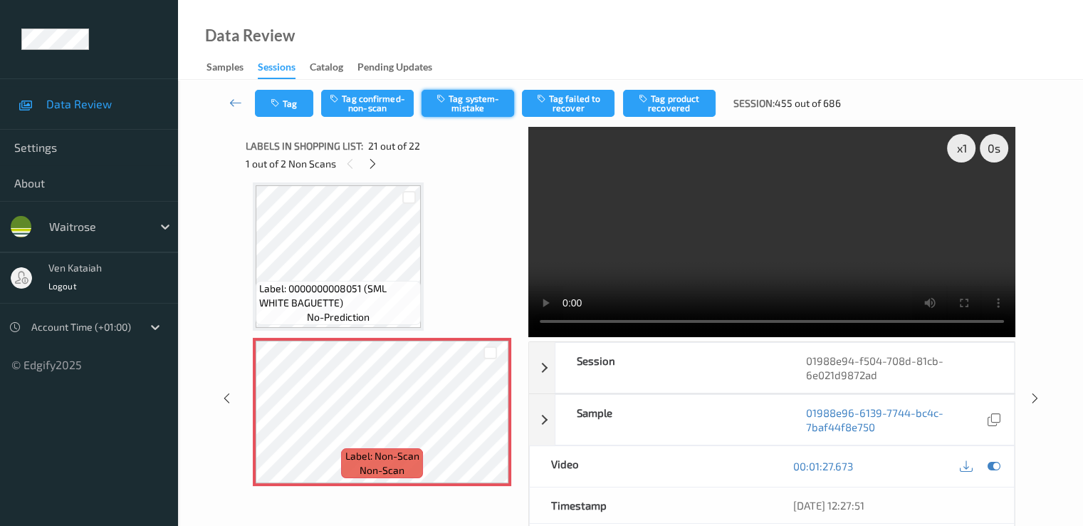
click at [470, 106] on button "Tag system-mistake" at bounding box center [468, 103] width 93 height 27
click at [286, 103] on button "Tag" at bounding box center [284, 103] width 58 height 27
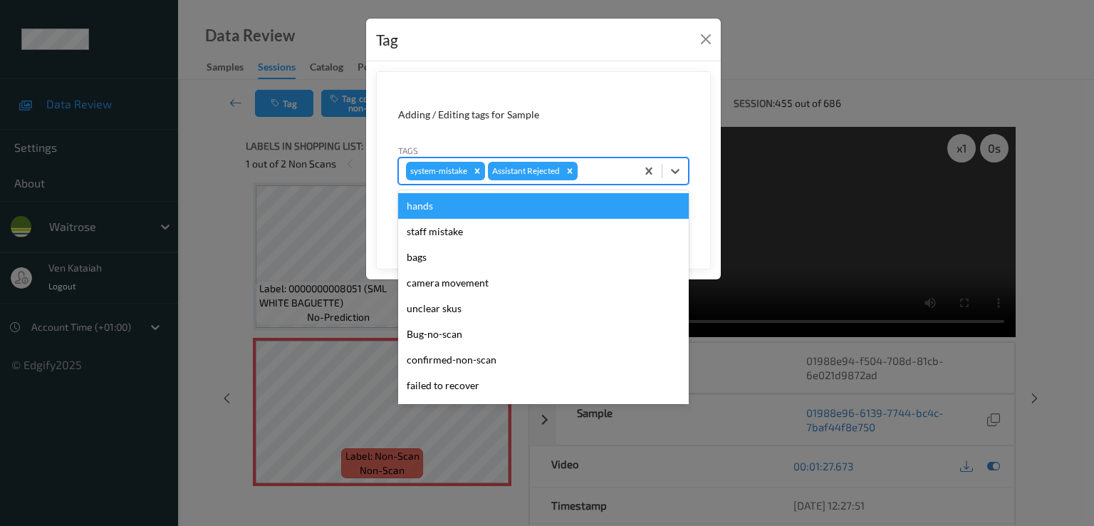
click at [598, 165] on div at bounding box center [604, 170] width 48 height 17
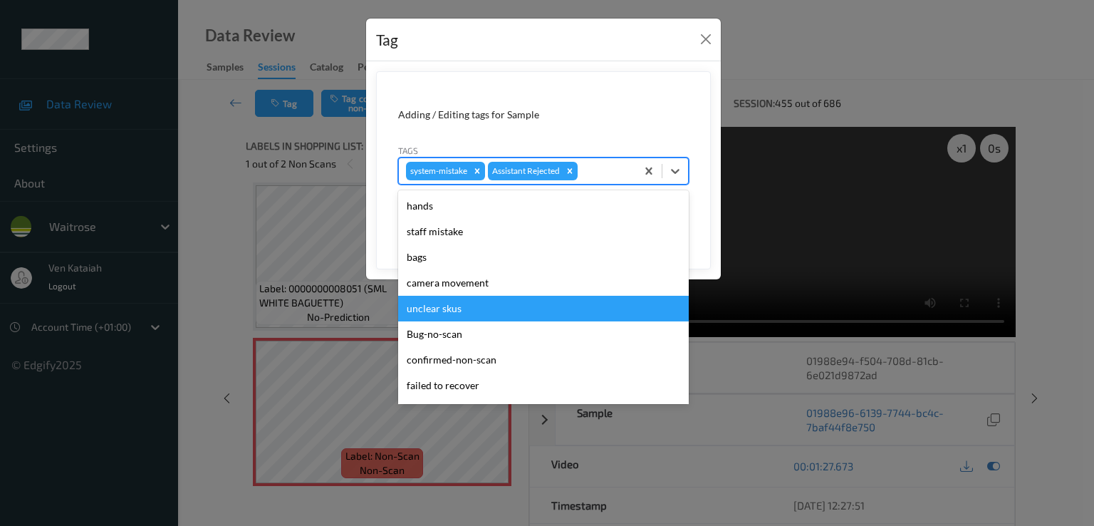
scroll to position [279, 0]
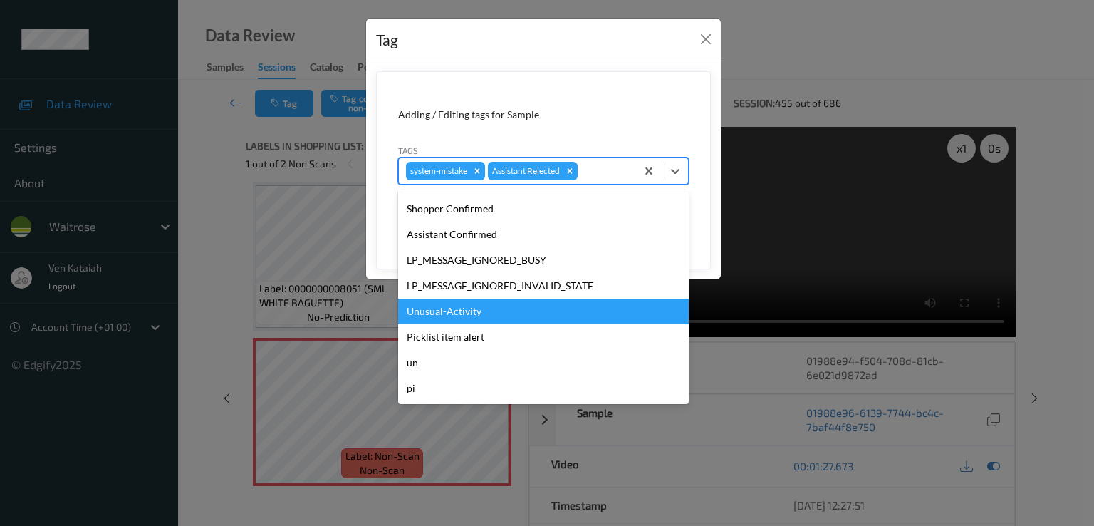
click at [458, 320] on div "Unusual-Activity" at bounding box center [543, 311] width 291 height 26
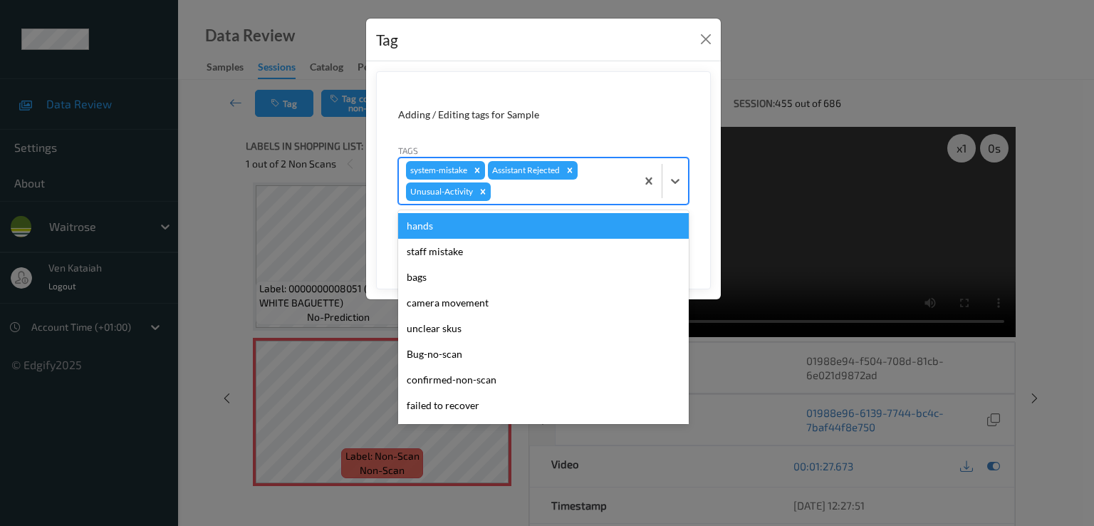
click at [520, 188] on div at bounding box center [561, 191] width 135 height 17
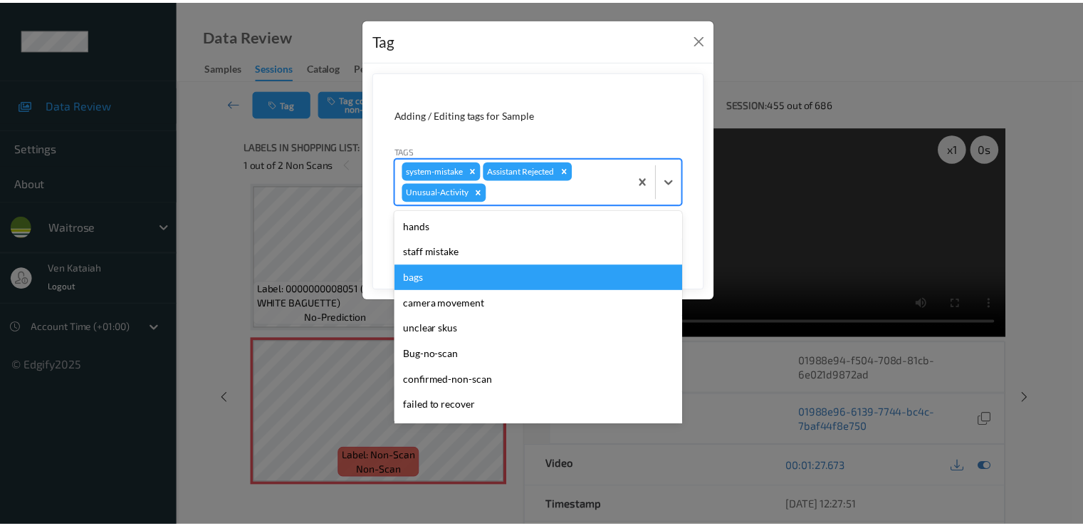
scroll to position [254, 0]
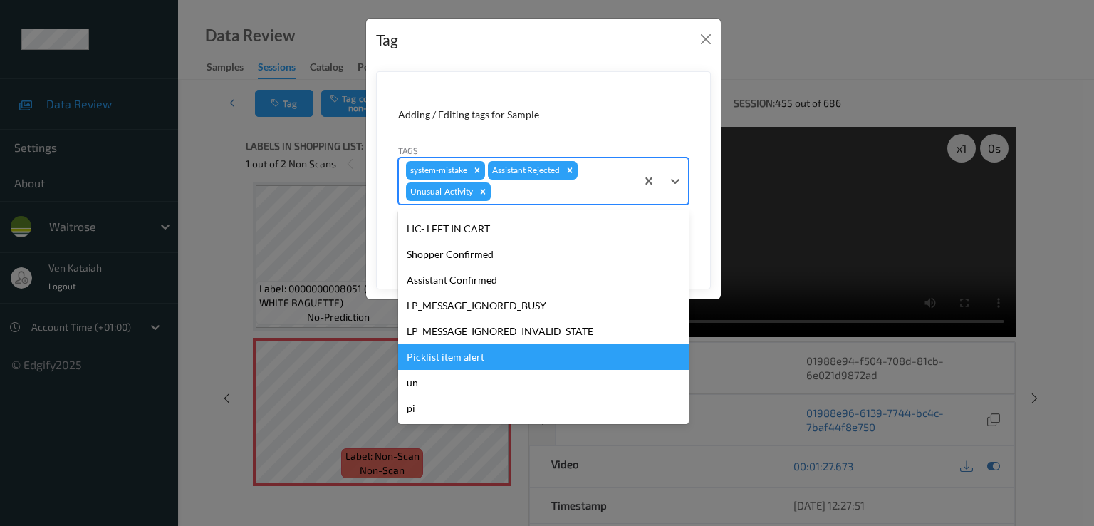
click at [455, 365] on div "Picklist item alert" at bounding box center [543, 357] width 291 height 26
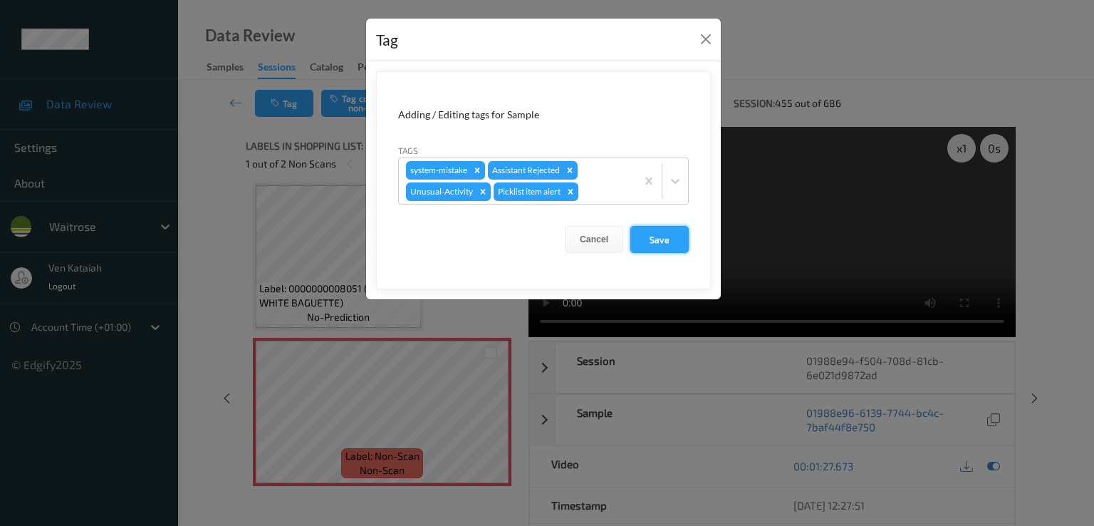
click at [650, 237] on button "Save" at bounding box center [659, 239] width 58 height 27
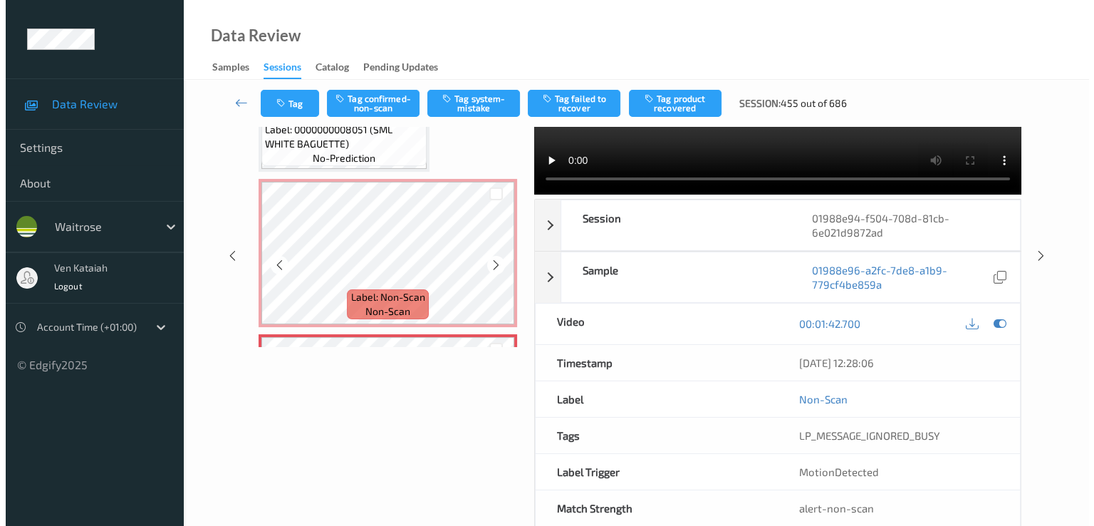
scroll to position [3116, 0]
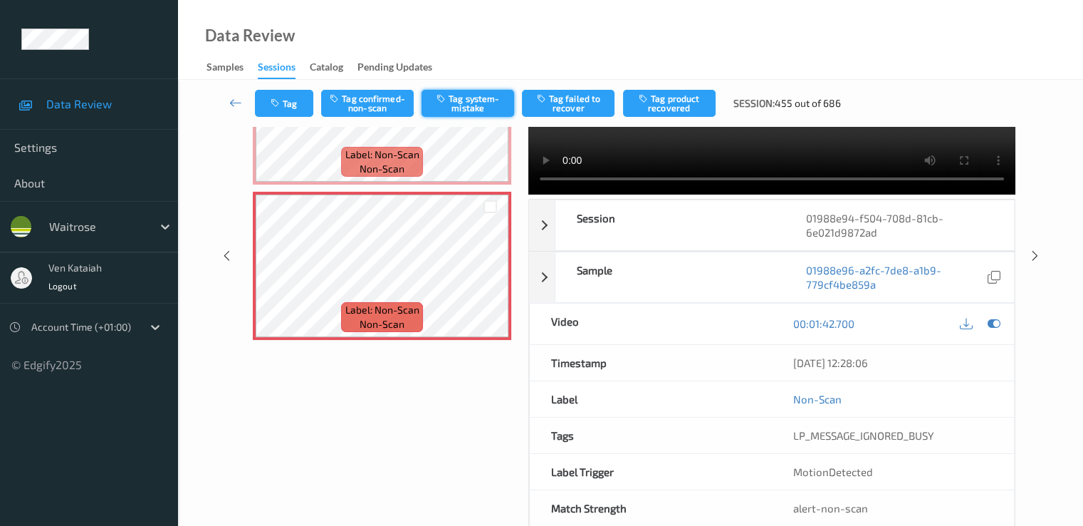
click at [472, 100] on button "Tag system-mistake" at bounding box center [468, 103] width 93 height 27
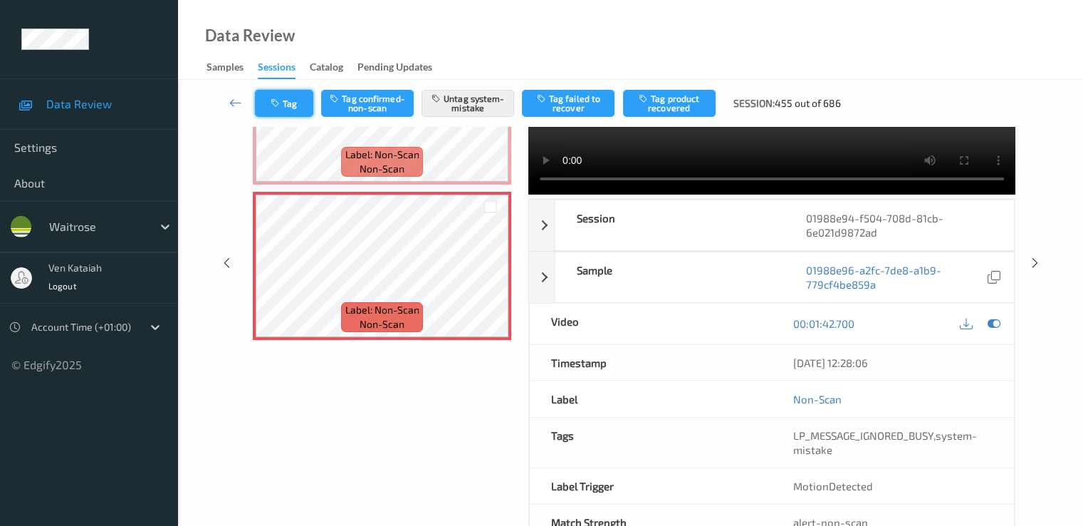
click at [280, 106] on icon "button" at bounding box center [277, 103] width 12 height 10
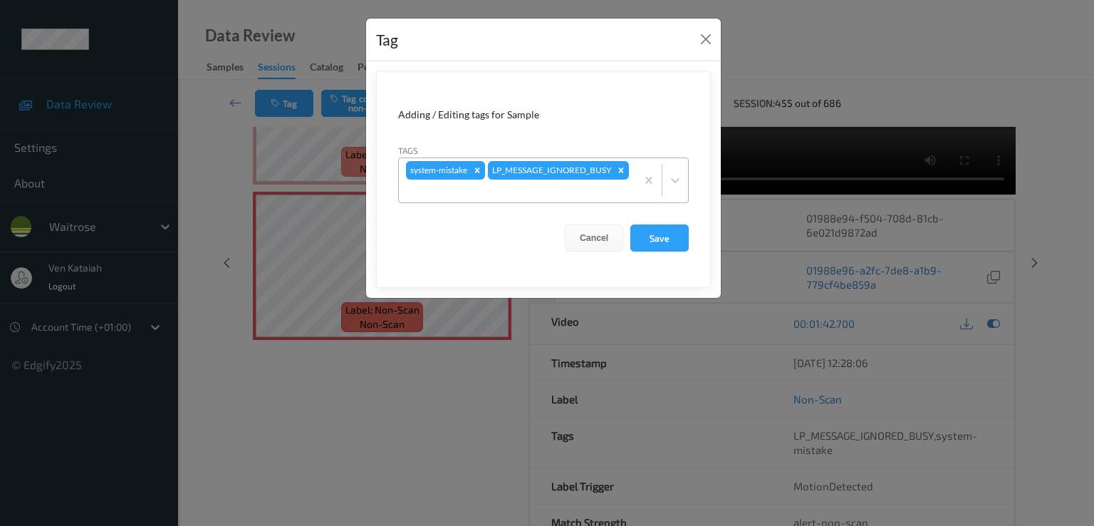
click at [603, 194] on div at bounding box center [517, 190] width 223 height 17
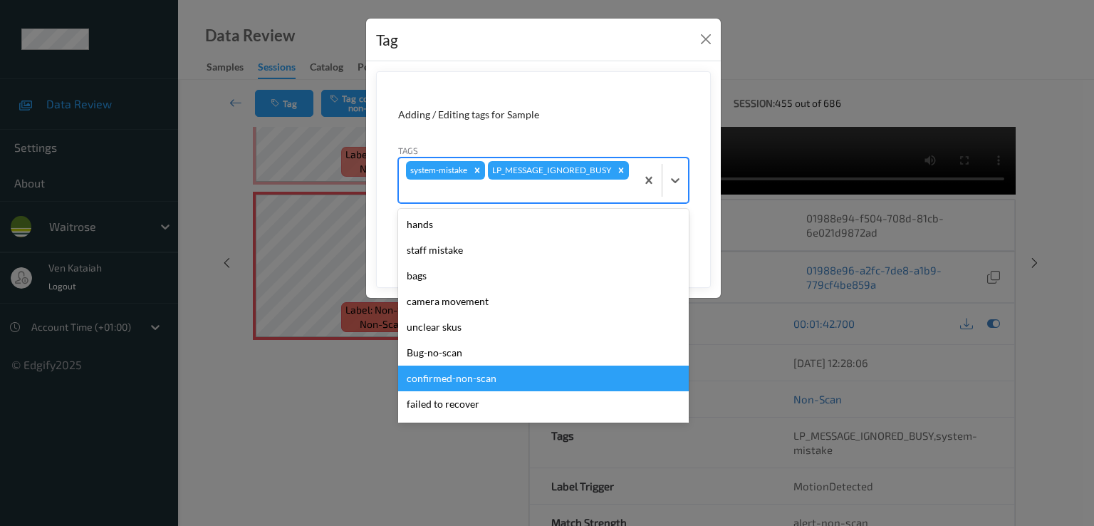
scroll to position [279, 0]
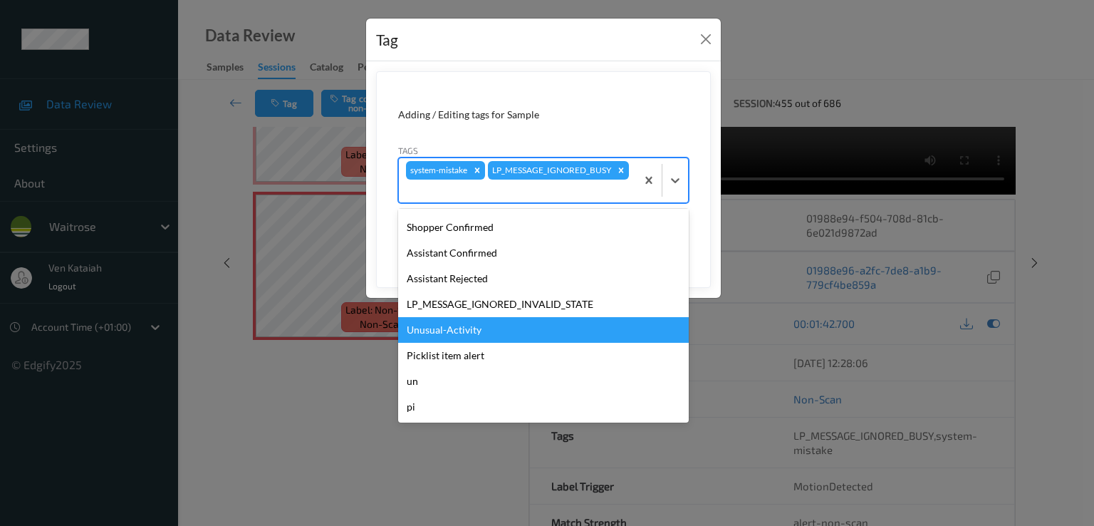
click at [464, 336] on div "Unusual-Activity" at bounding box center [543, 330] width 291 height 26
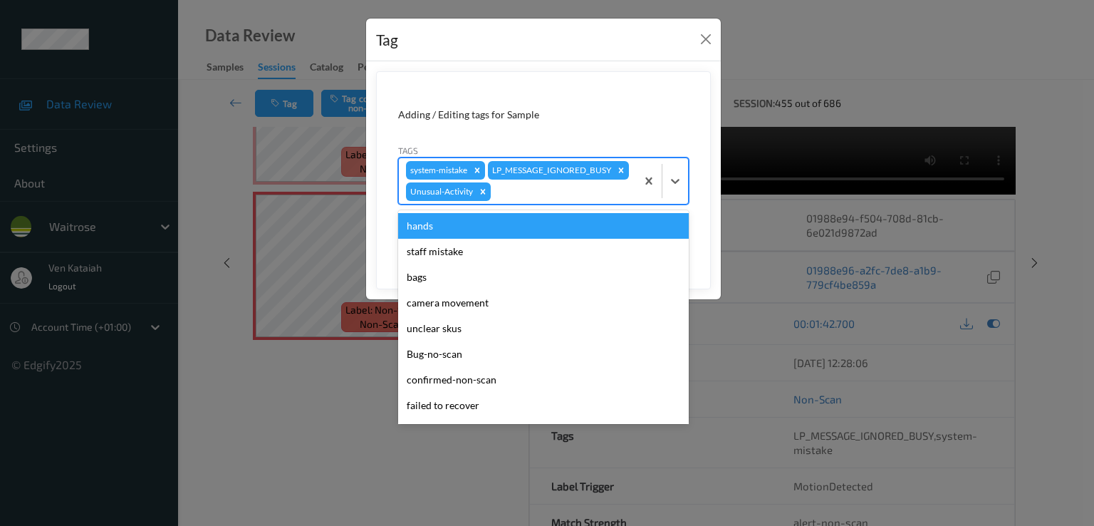
click at [531, 193] on div at bounding box center [561, 191] width 135 height 17
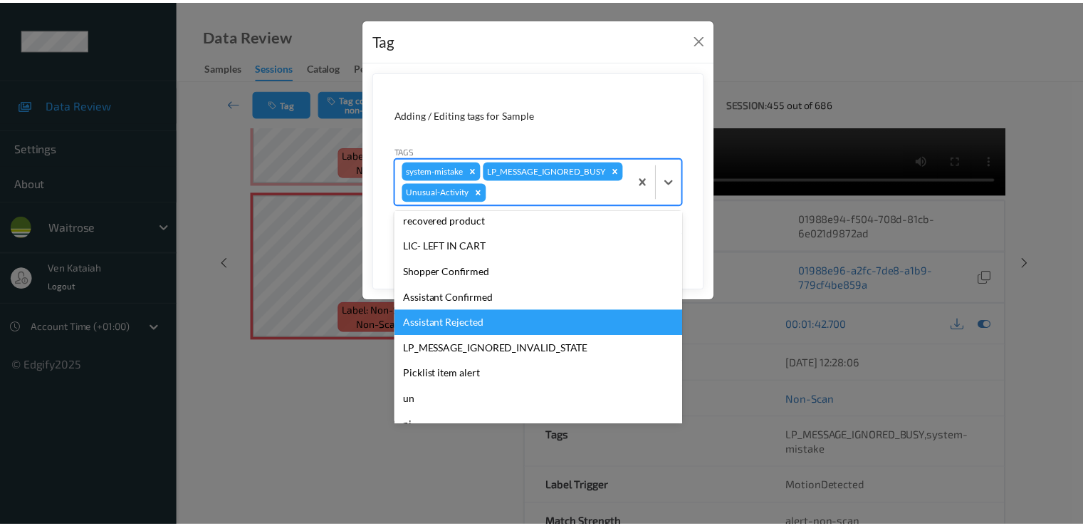
scroll to position [254, 0]
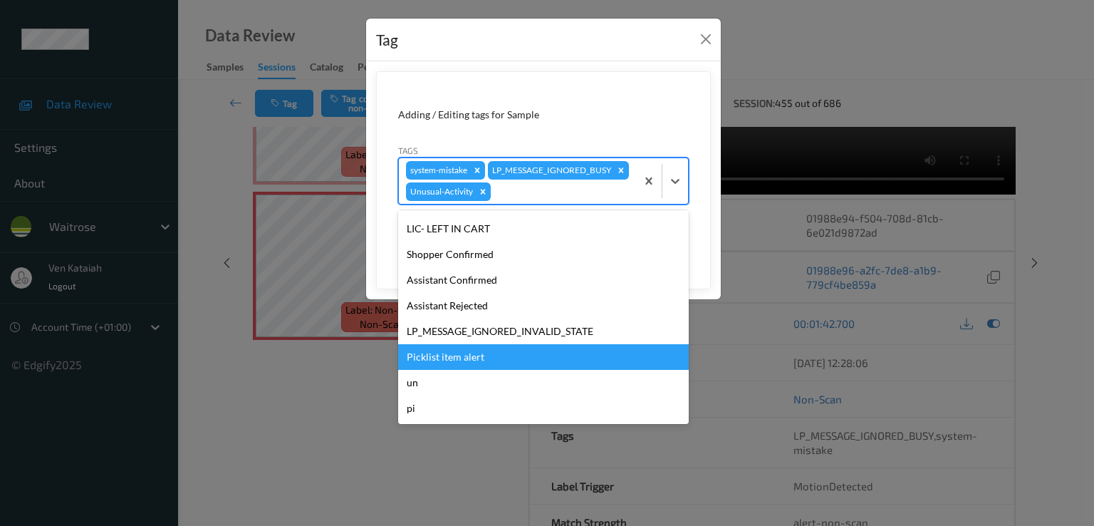
click at [469, 353] on div "Picklist item alert" at bounding box center [543, 357] width 291 height 26
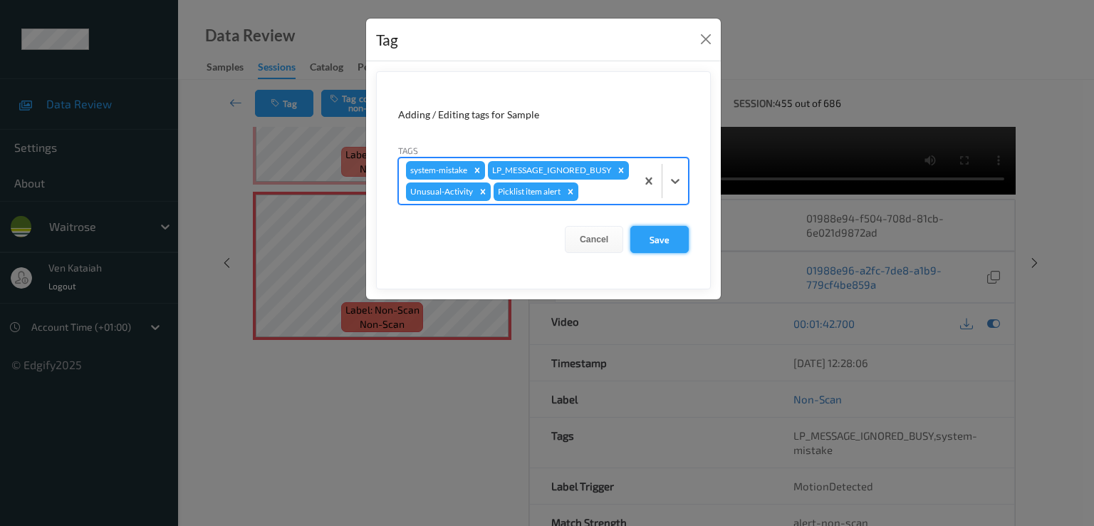
click at [661, 234] on button "Save" at bounding box center [659, 239] width 58 height 27
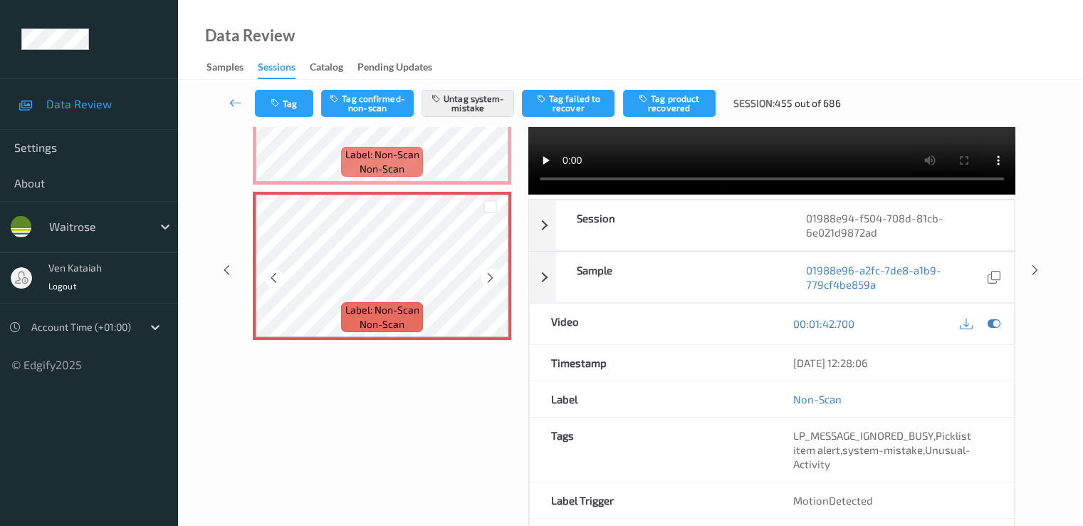
scroll to position [2974, 0]
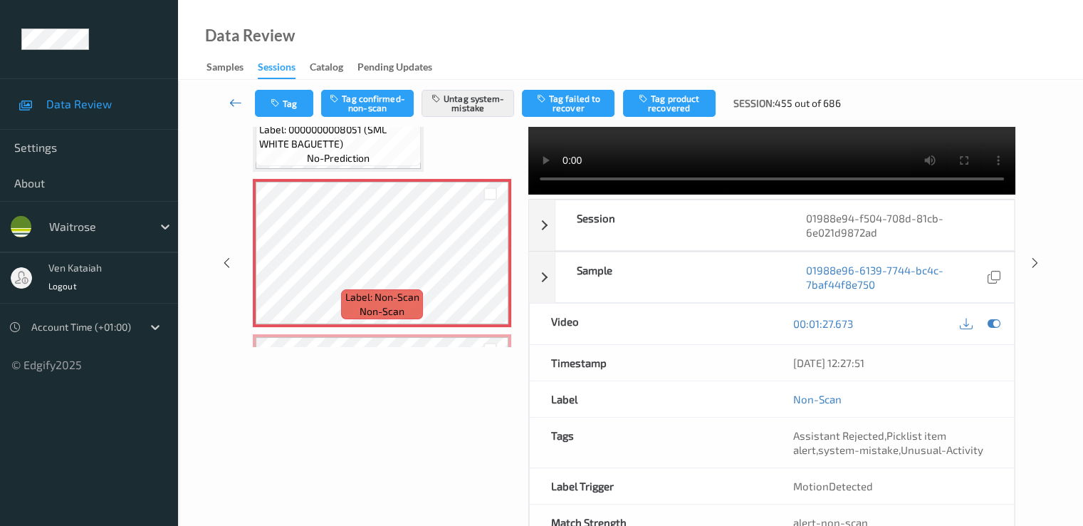
click at [236, 98] on icon at bounding box center [235, 102] width 13 height 14
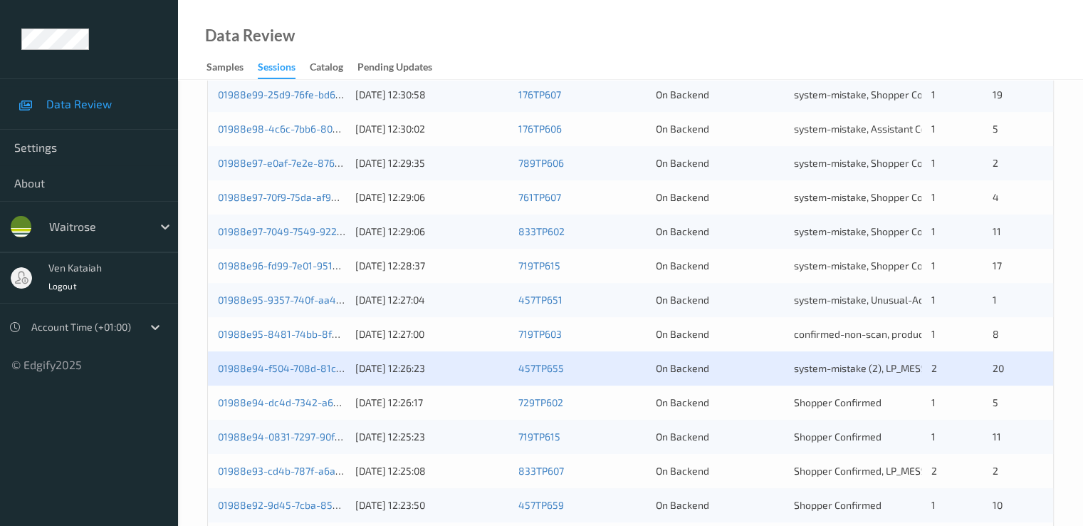
scroll to position [658, 0]
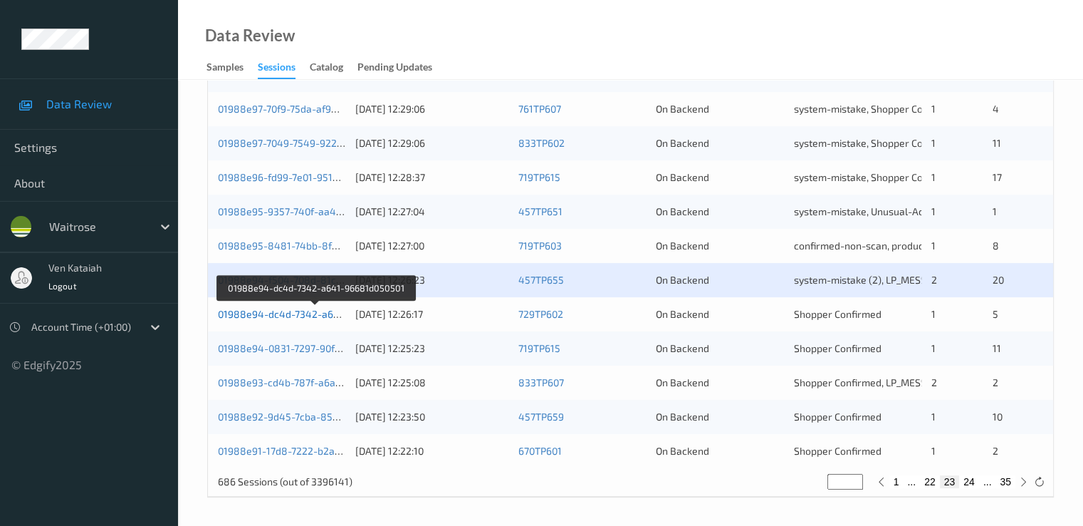
click at [311, 316] on link "01988e94-dc4d-7342-a641-96681d050501" at bounding box center [316, 314] width 197 height 12
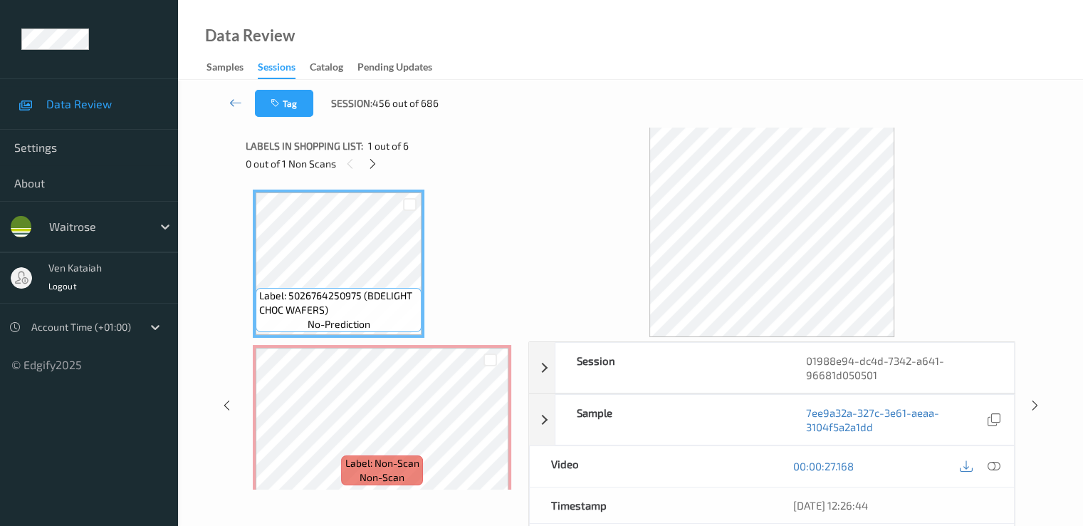
click at [385, 163] on div "0 out of 1 Non Scans" at bounding box center [382, 164] width 273 height 18
click at [377, 164] on icon at bounding box center [373, 163] width 12 height 13
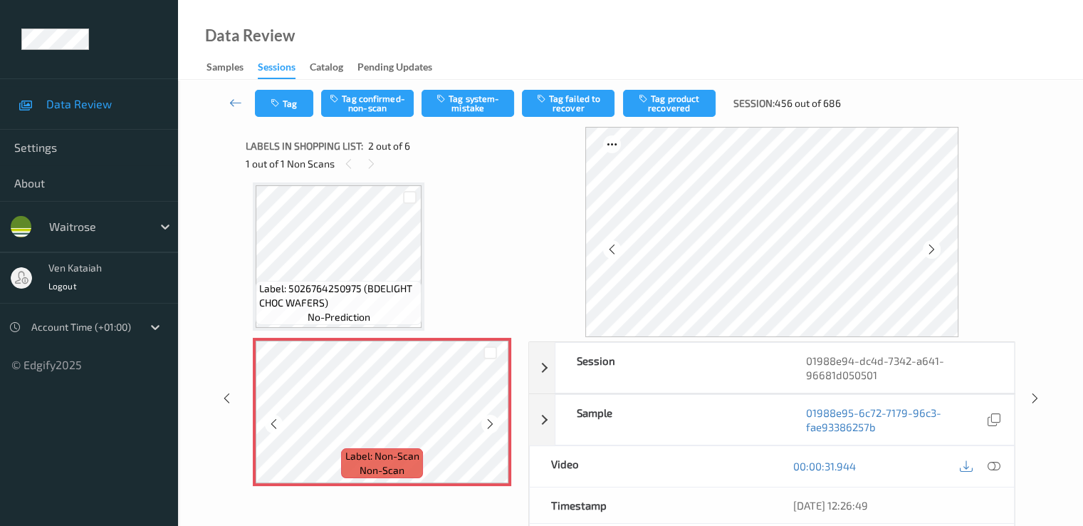
scroll to position [150, 0]
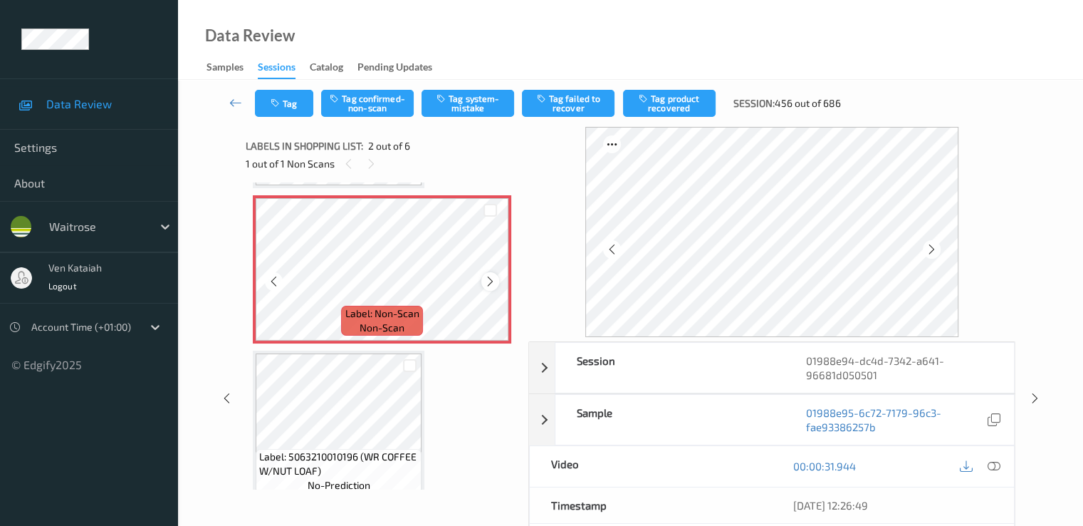
click at [488, 280] on icon at bounding box center [490, 281] width 12 height 13
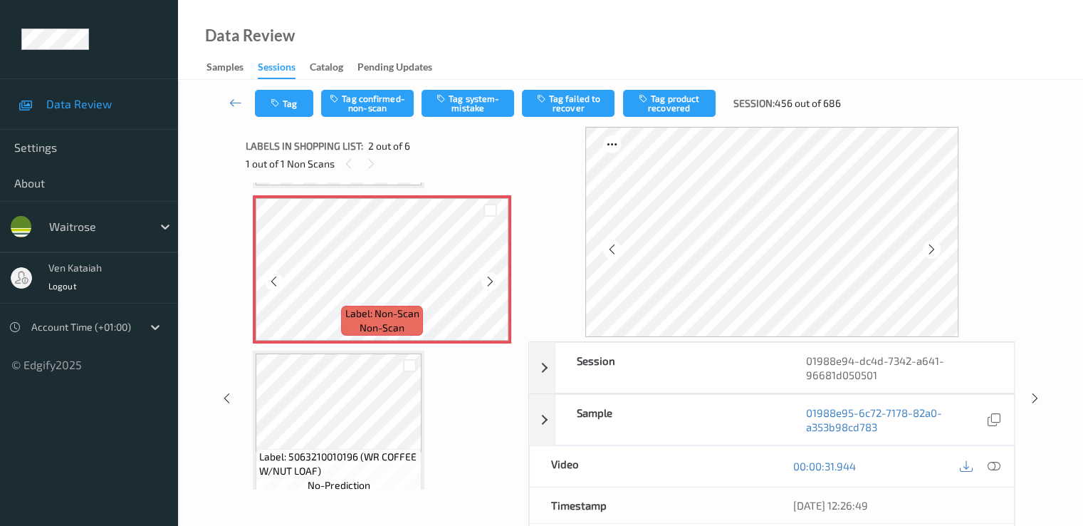
click at [488, 280] on icon at bounding box center [490, 281] width 12 height 13
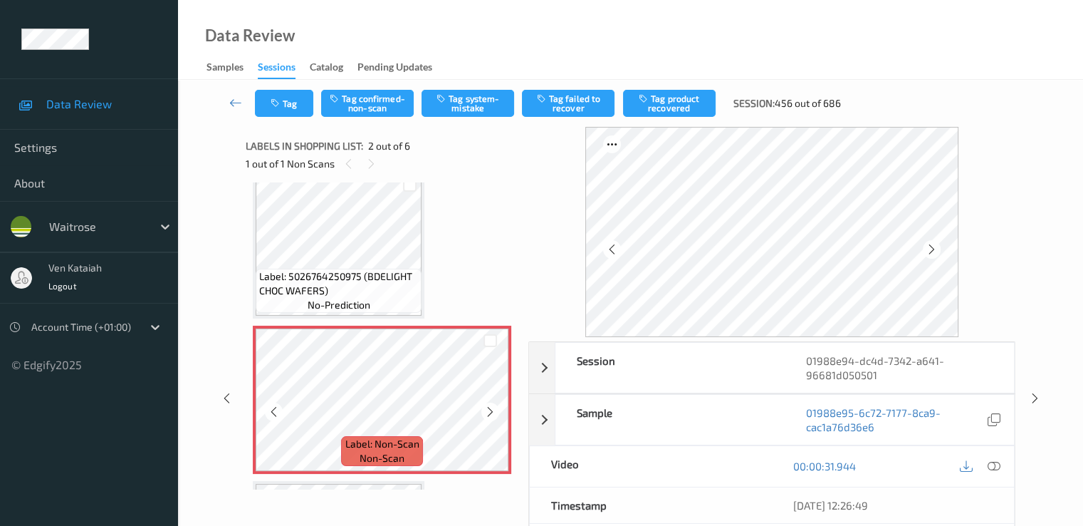
scroll to position [0, 0]
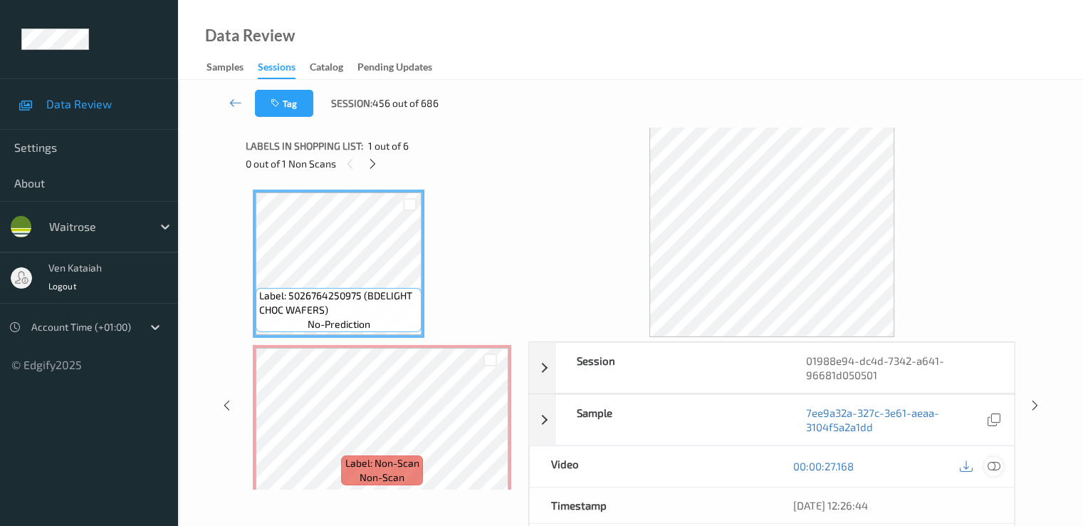
click at [995, 459] on icon at bounding box center [993, 465] width 13 height 13
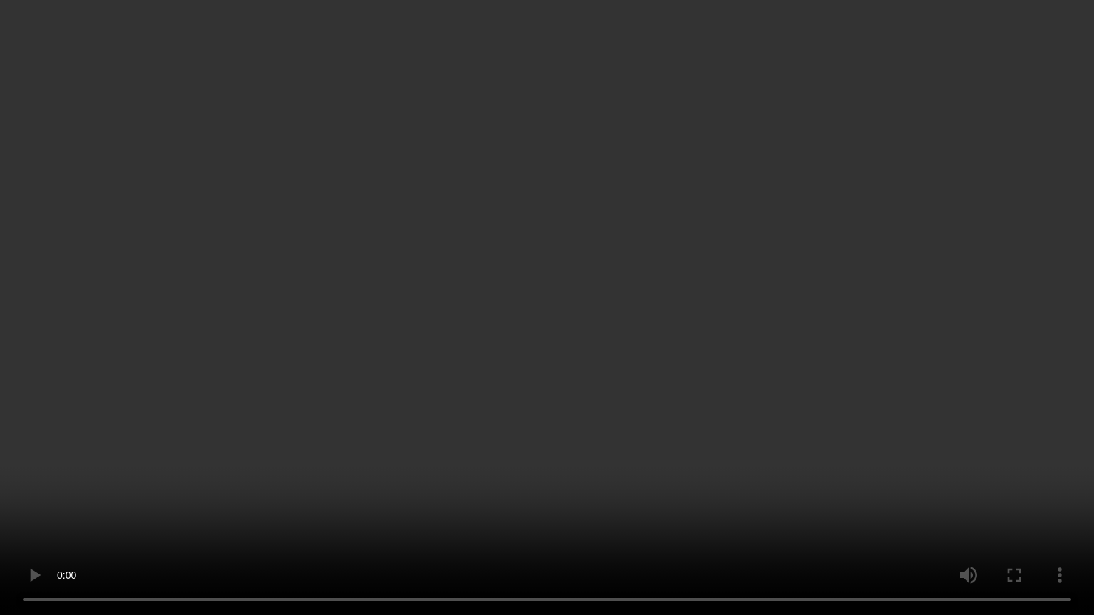
click at [203, 259] on video at bounding box center [547, 307] width 1094 height 615
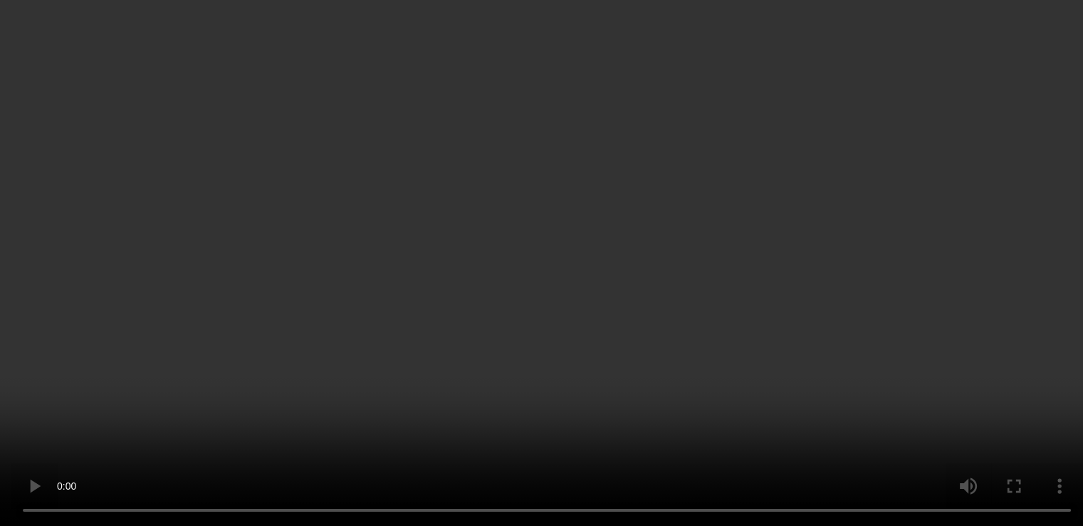
scroll to position [285, 0]
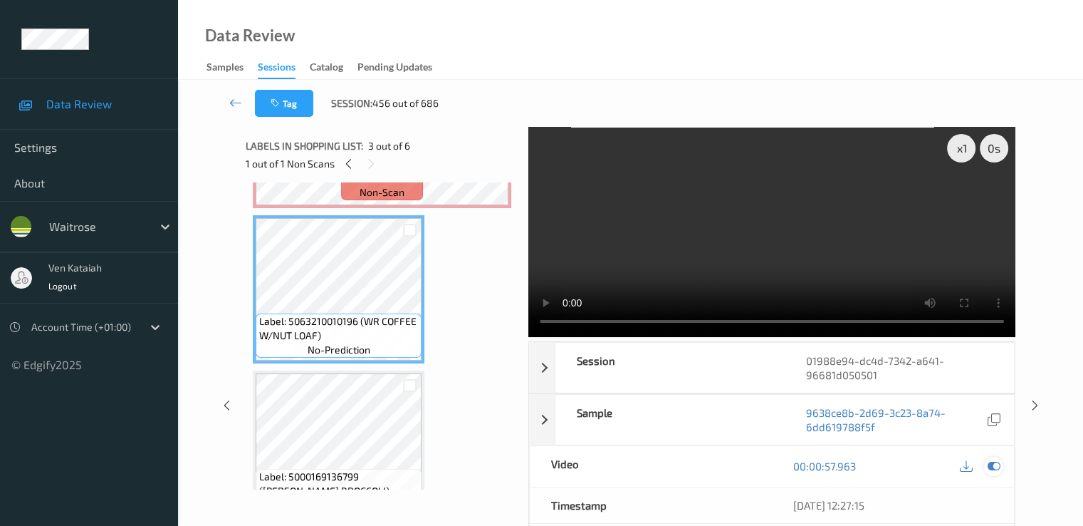
click at [1000, 464] on div at bounding box center [993, 466] width 19 height 19
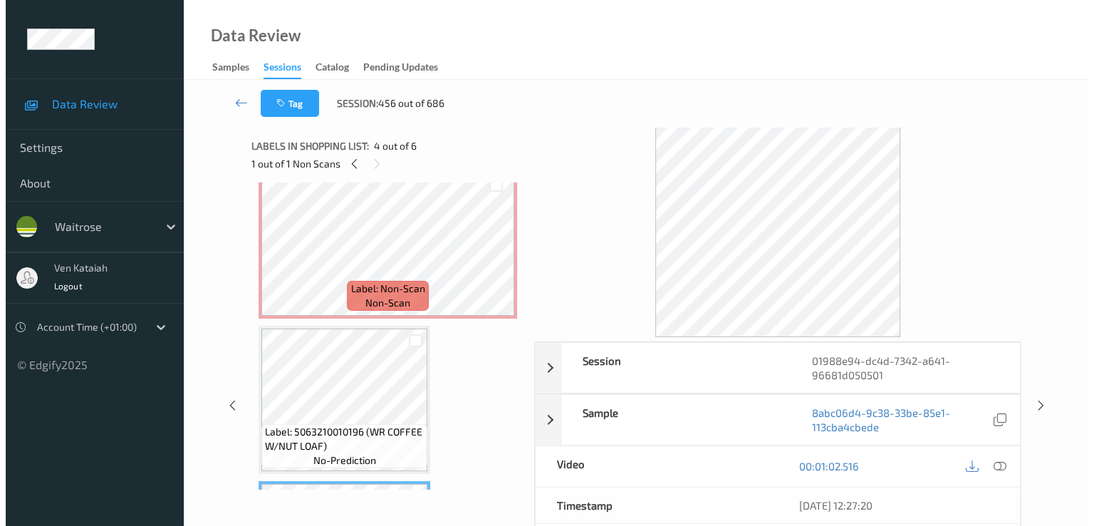
scroll to position [142, 0]
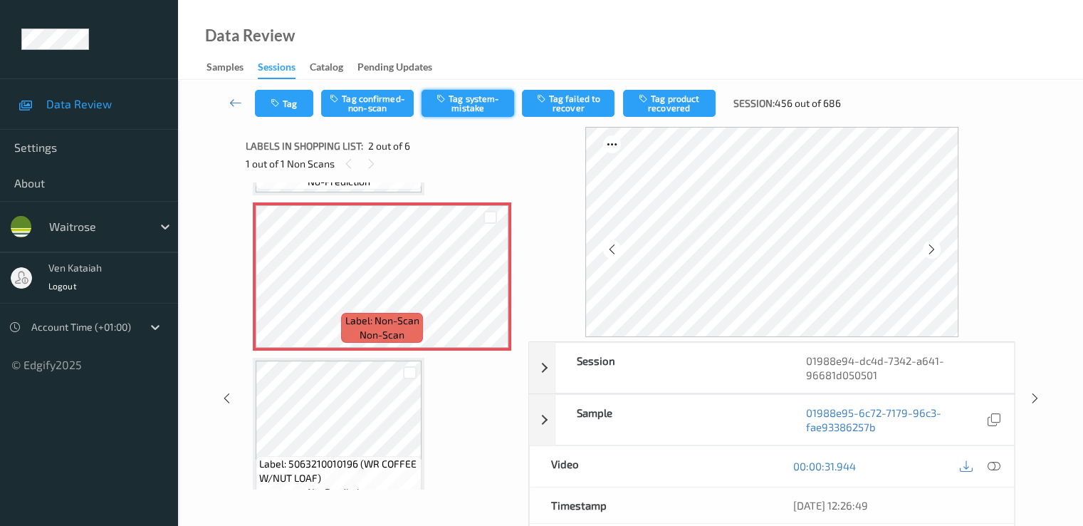
click at [474, 103] on button "Tag system-mistake" at bounding box center [468, 103] width 93 height 27
click at [288, 116] on button "Tag" at bounding box center [284, 103] width 58 height 27
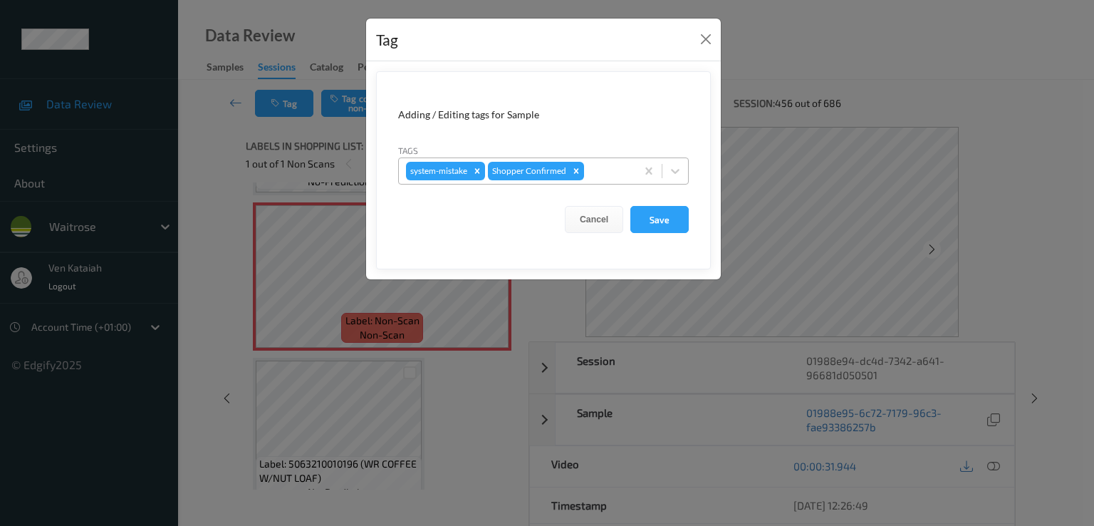
click at [613, 167] on div at bounding box center [608, 170] width 42 height 17
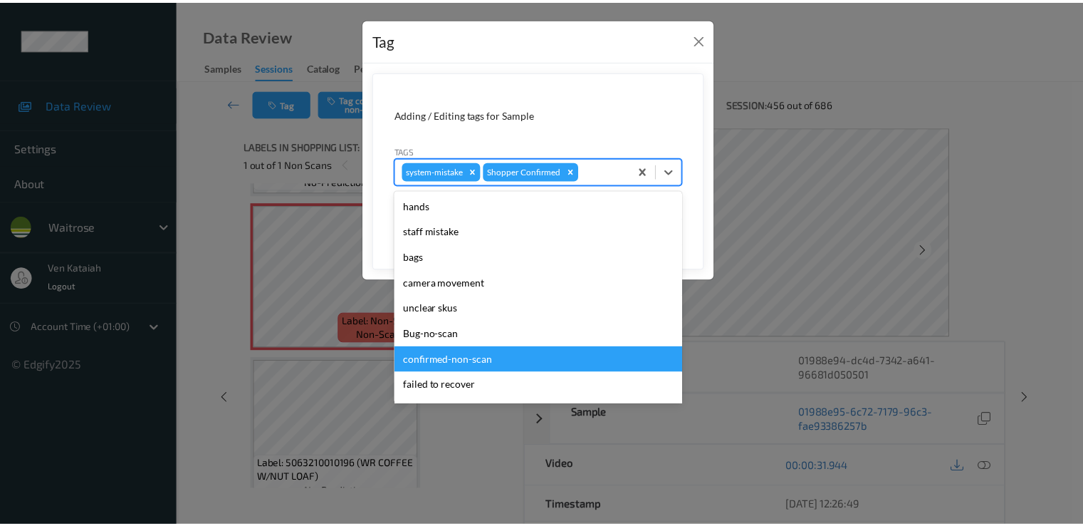
scroll to position [279, 0]
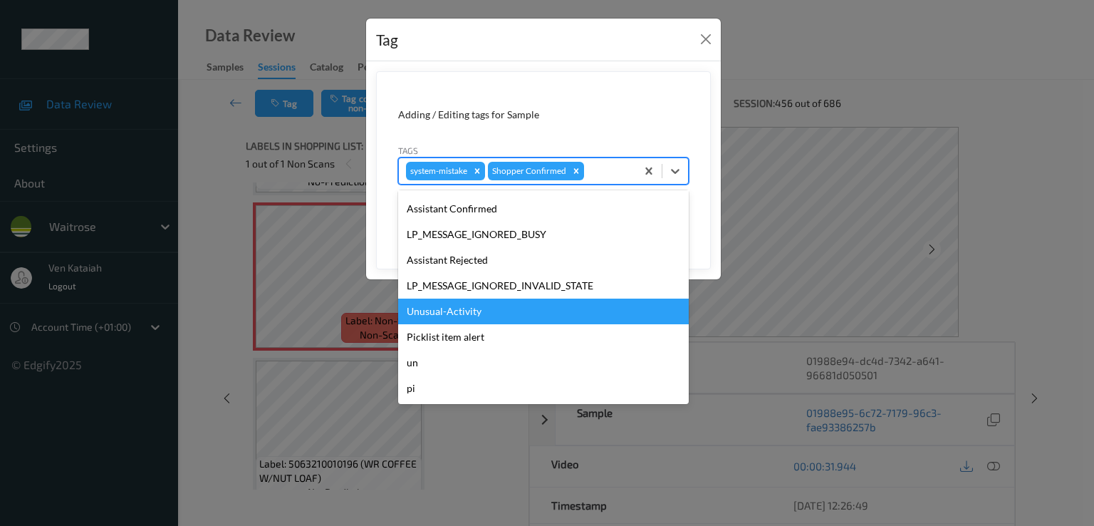
click at [469, 304] on div "Unusual-Activity" at bounding box center [543, 311] width 291 height 26
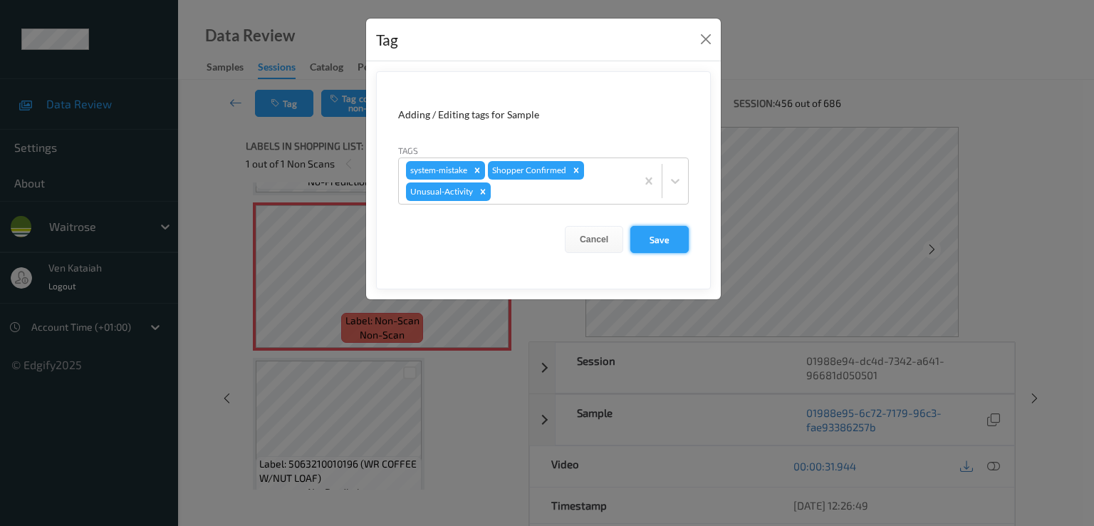
click at [650, 237] on button "Save" at bounding box center [659, 239] width 58 height 27
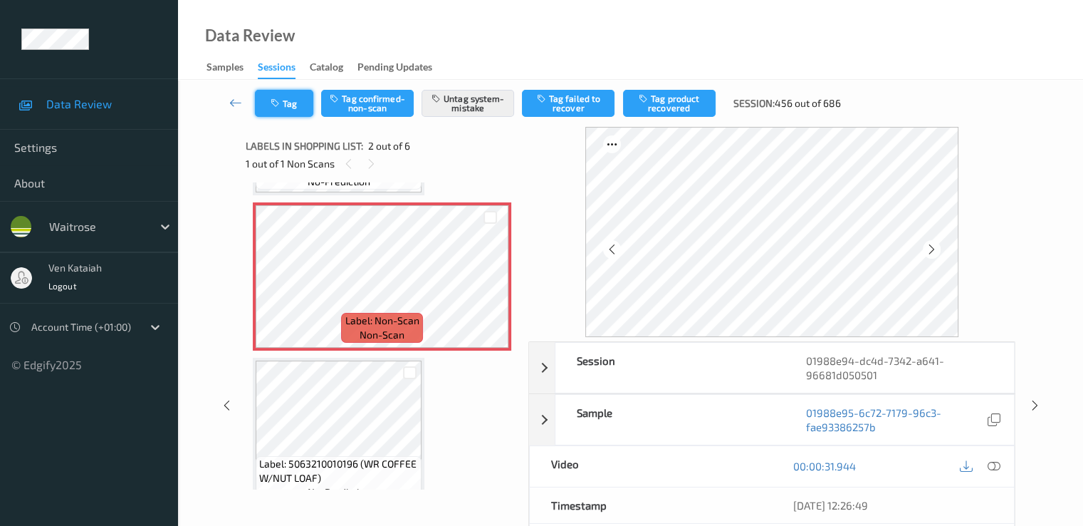
click at [288, 113] on button "Tag" at bounding box center [284, 103] width 58 height 27
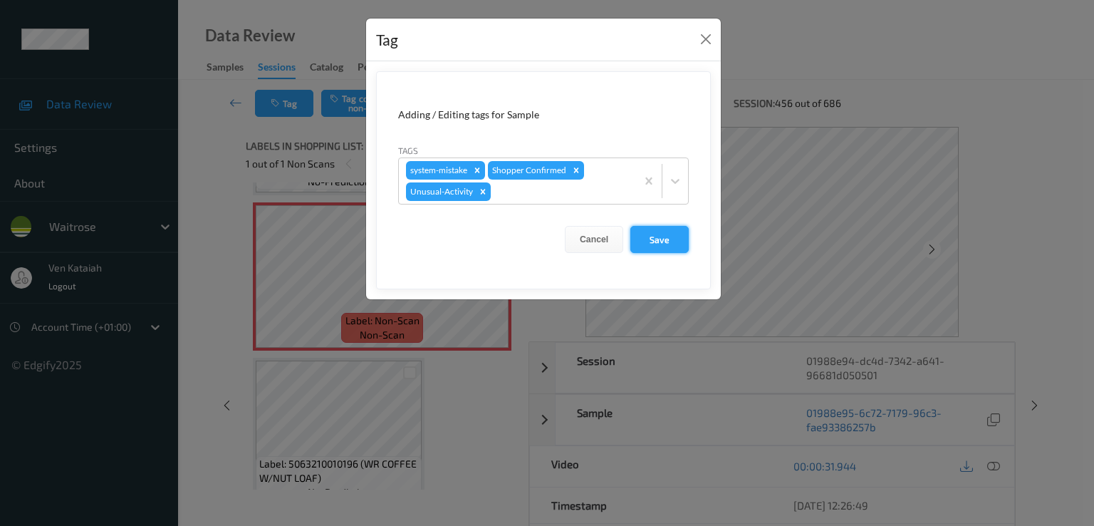
click at [674, 240] on button "Save" at bounding box center [659, 239] width 58 height 27
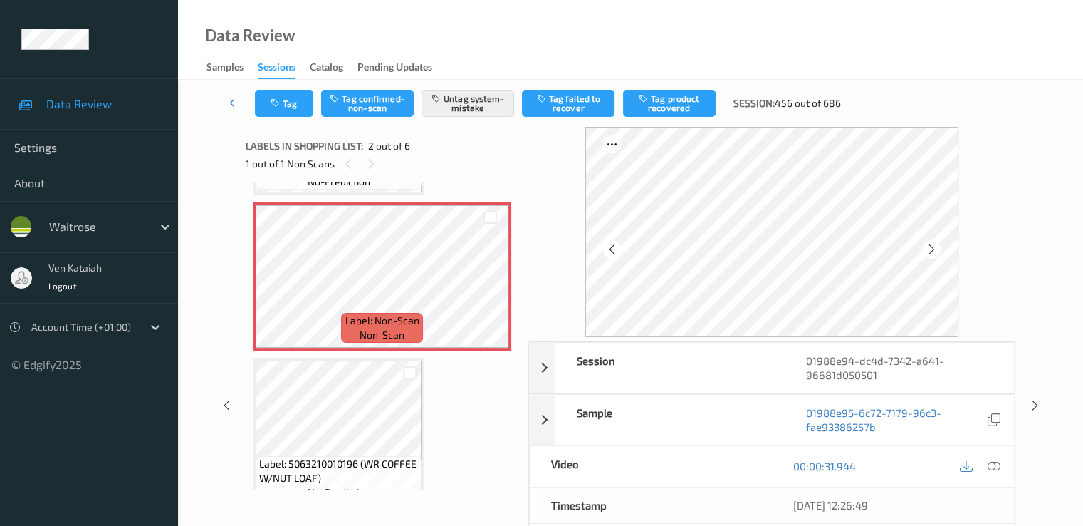
click at [229, 102] on icon at bounding box center [235, 102] width 13 height 14
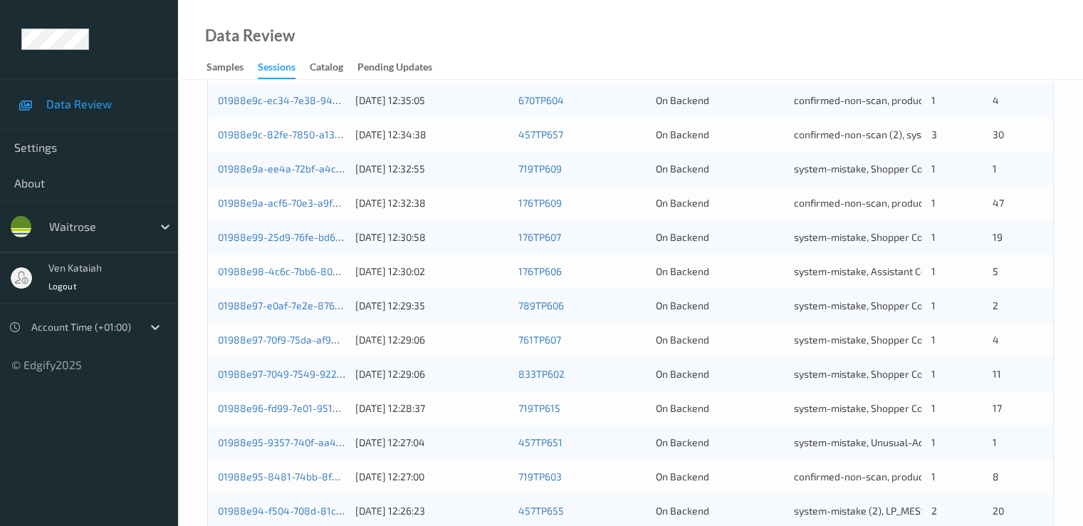
scroll to position [658, 0]
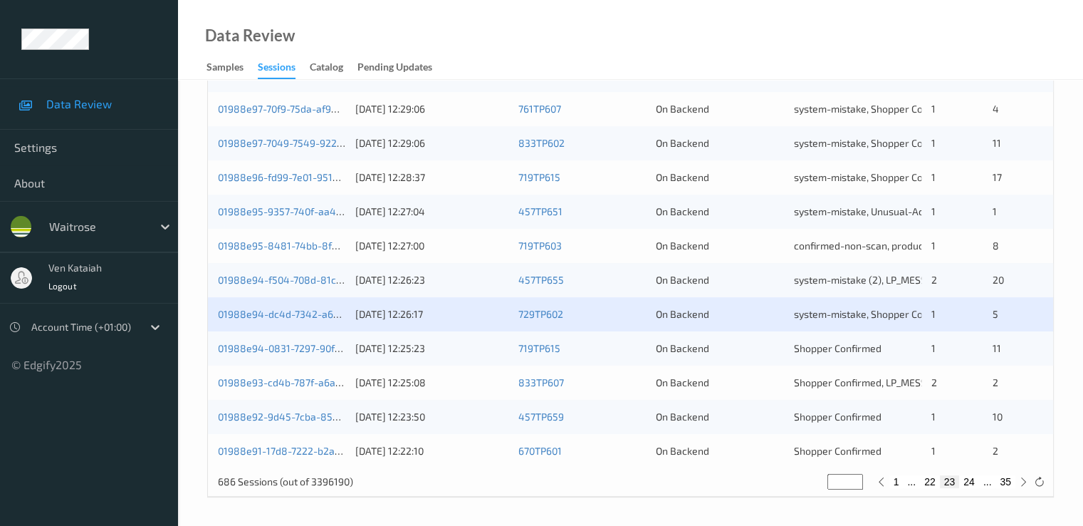
click at [299, 354] on div "01988e94-0831-7297-90f3-1e1e275c32e0" at bounding box center [281, 348] width 127 height 14
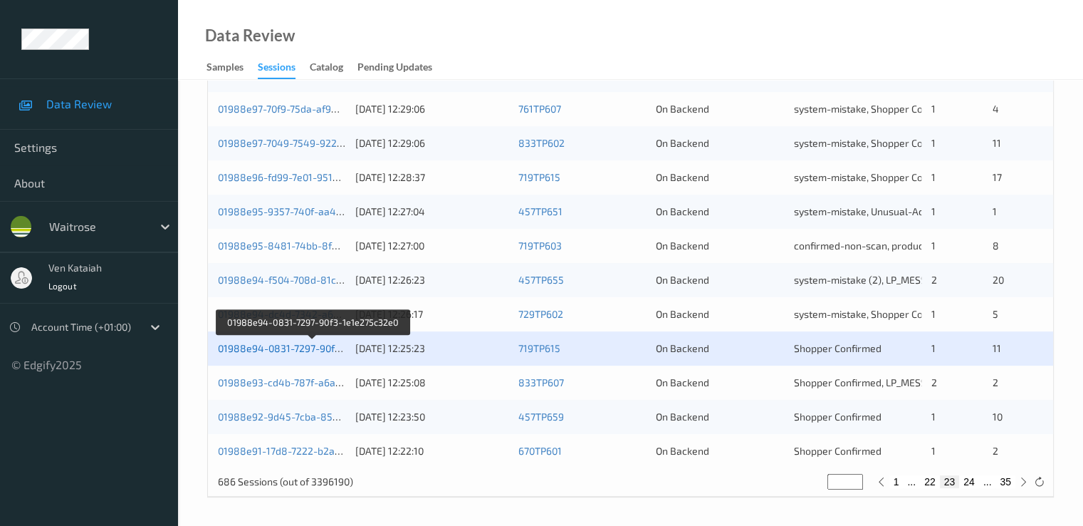
click at [303, 348] on link "01988e94-0831-7297-90f3-1e1e275c32e0" at bounding box center [313, 348] width 191 height 12
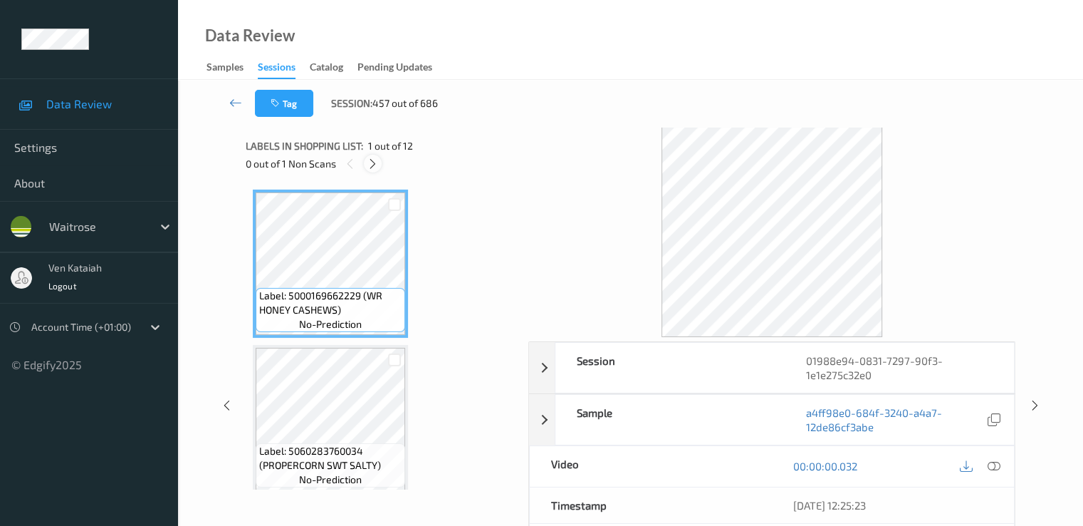
click at [372, 165] on icon at bounding box center [373, 163] width 12 height 13
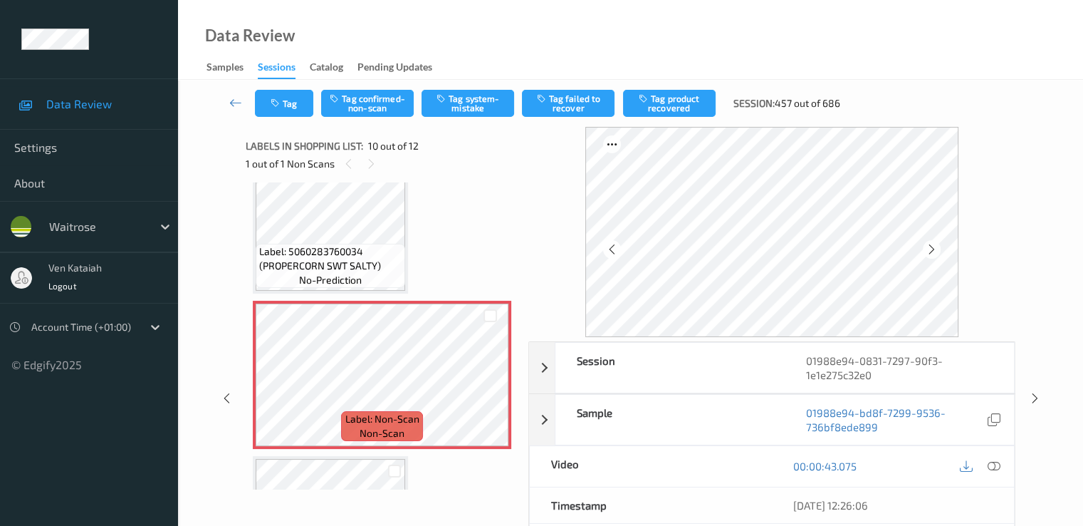
scroll to position [1278, 0]
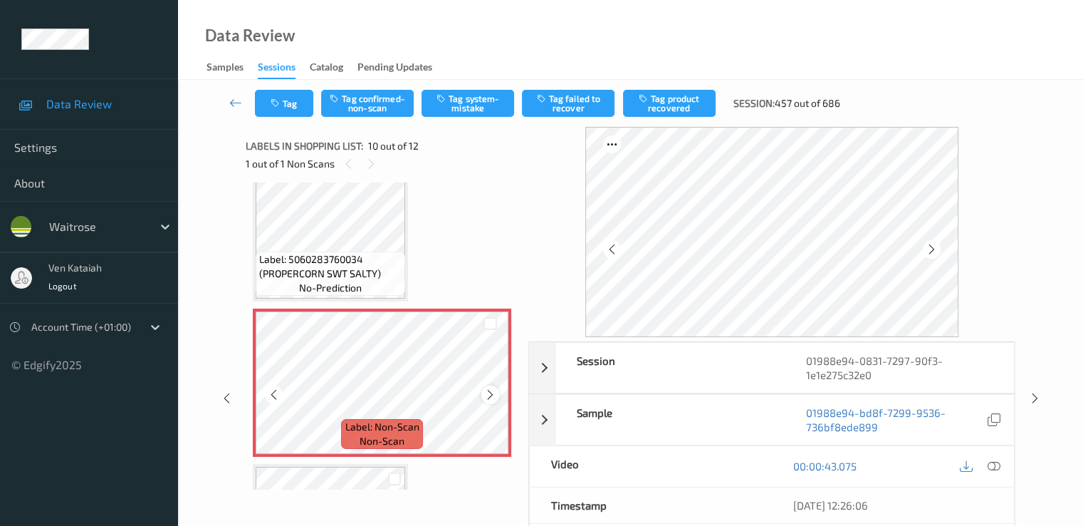
click at [485, 388] on icon at bounding box center [490, 394] width 12 height 13
click at [496, 394] on div at bounding box center [490, 394] width 18 height 18
click at [487, 395] on icon at bounding box center [490, 394] width 12 height 13
click at [274, 395] on icon at bounding box center [274, 394] width 12 height 13
click at [487, 396] on icon at bounding box center [490, 394] width 12 height 13
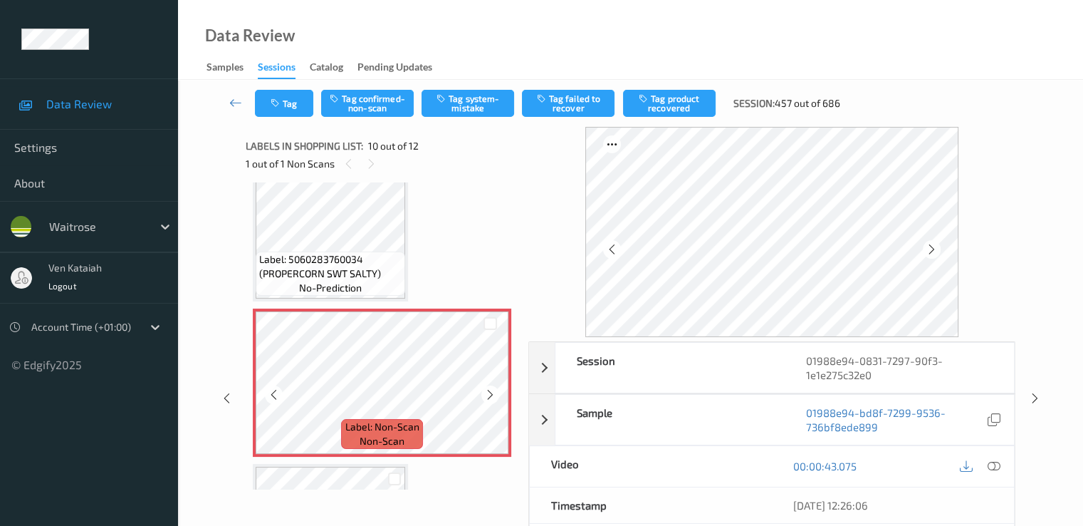
click at [487, 396] on icon at bounding box center [490, 394] width 12 height 13
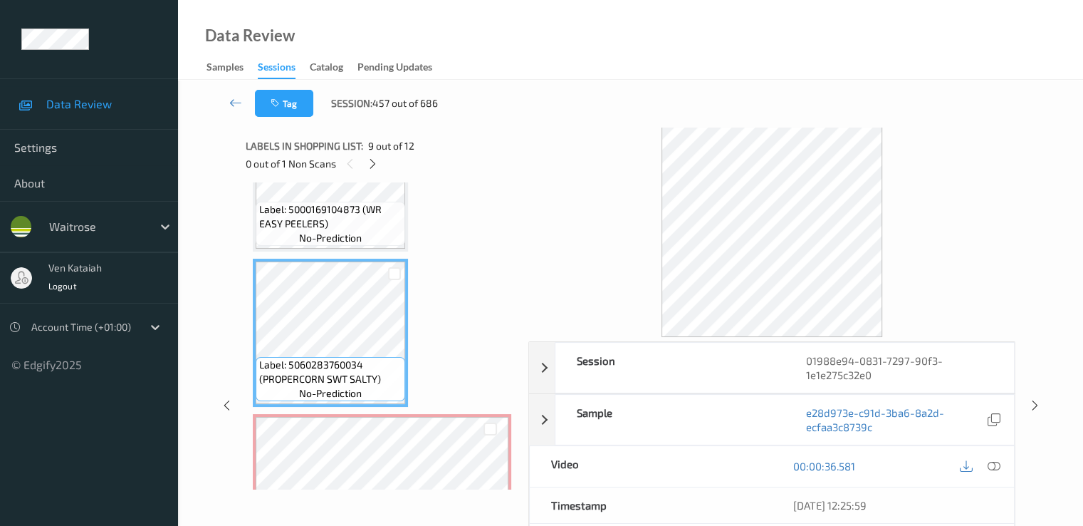
scroll to position [1136, 0]
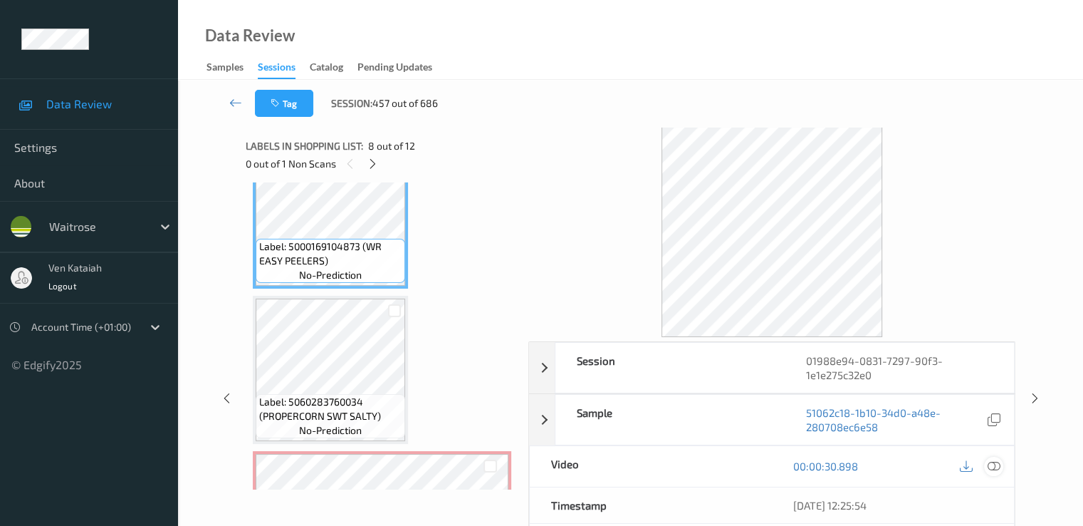
click at [991, 459] on icon at bounding box center [993, 465] width 13 height 13
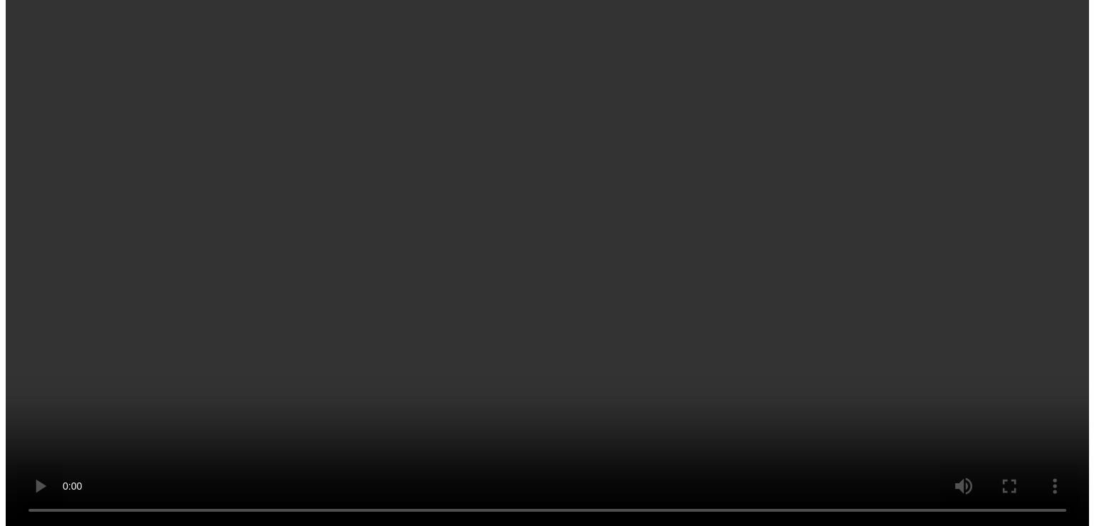
scroll to position [1421, 0]
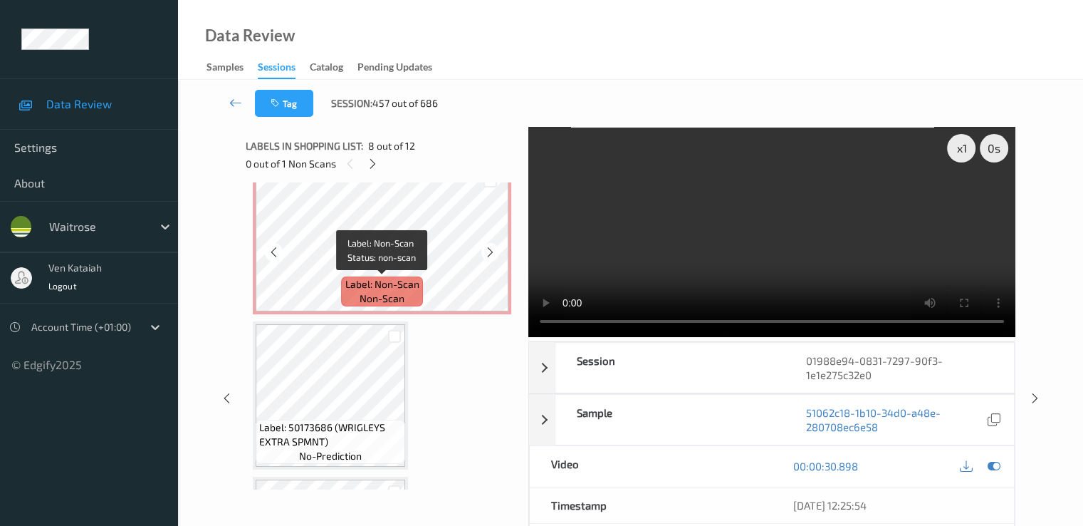
click at [382, 303] on span "non-scan" at bounding box center [382, 298] width 45 height 14
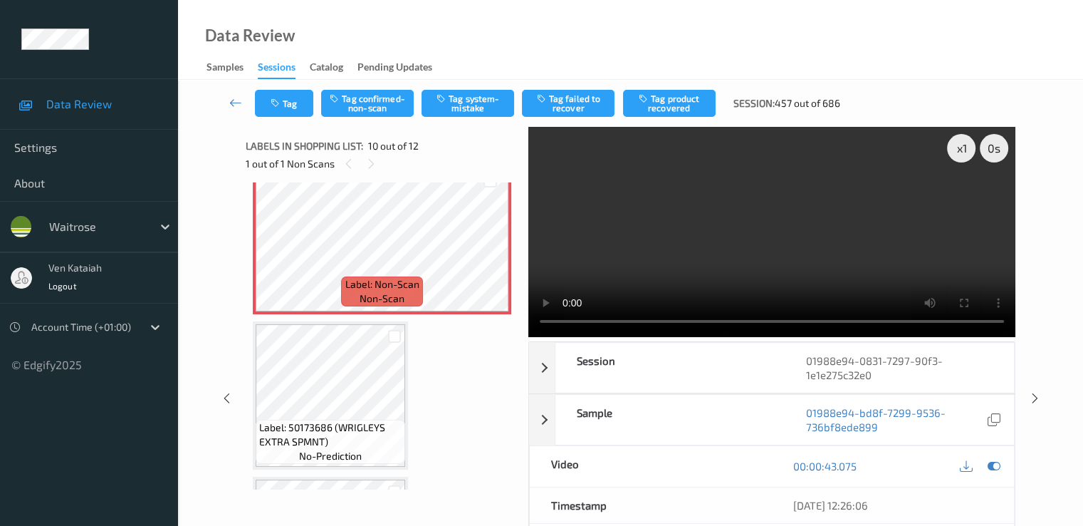
click at [455, 83] on div "Tag Tag confirmed-non-scan Tag system-mistake Tag failed to recover Tag product…" at bounding box center [630, 103] width 847 height 47
click at [453, 94] on button "Tag system-mistake" at bounding box center [468, 103] width 93 height 27
click at [287, 108] on button "Tag" at bounding box center [284, 103] width 58 height 27
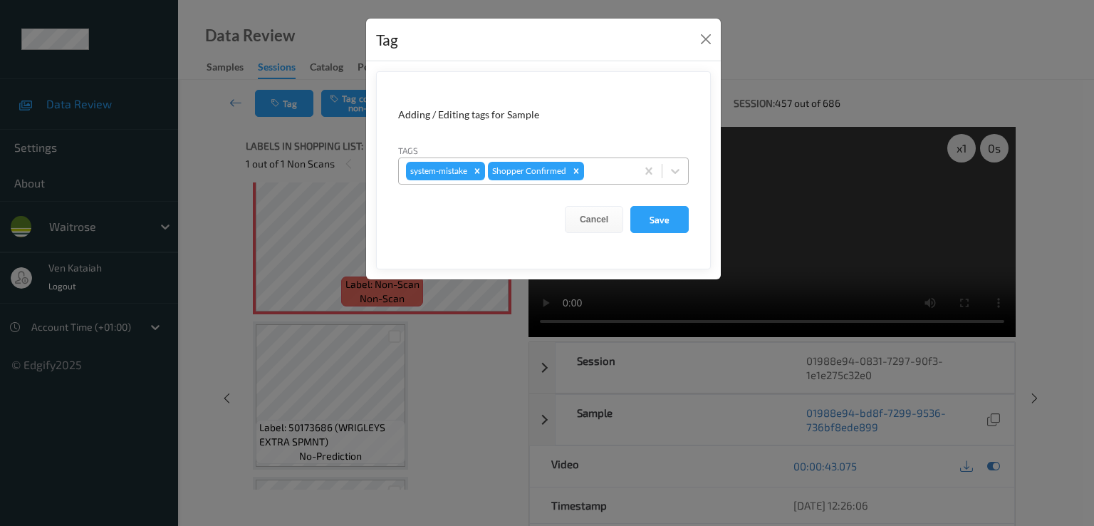
click at [606, 169] on div at bounding box center [608, 170] width 42 height 17
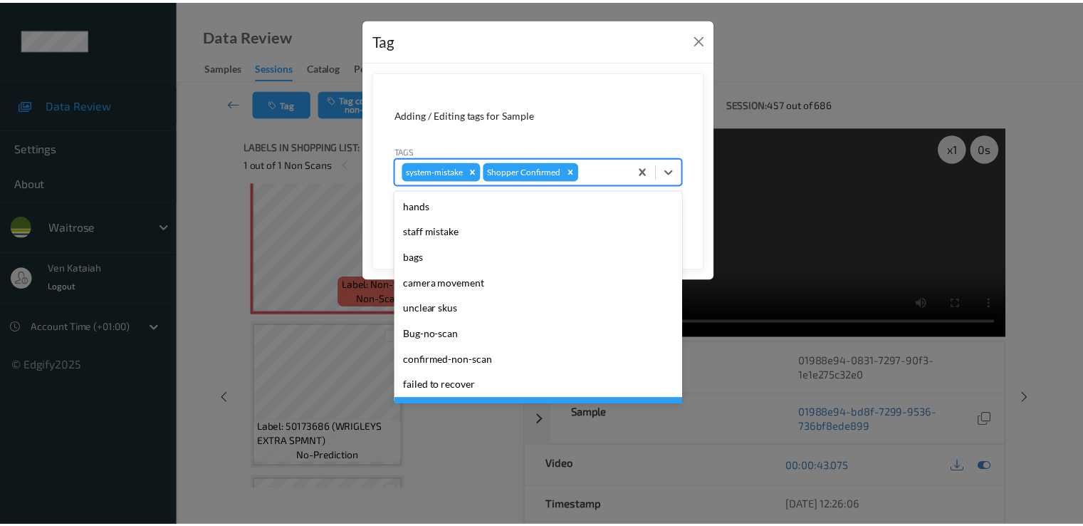
scroll to position [279, 0]
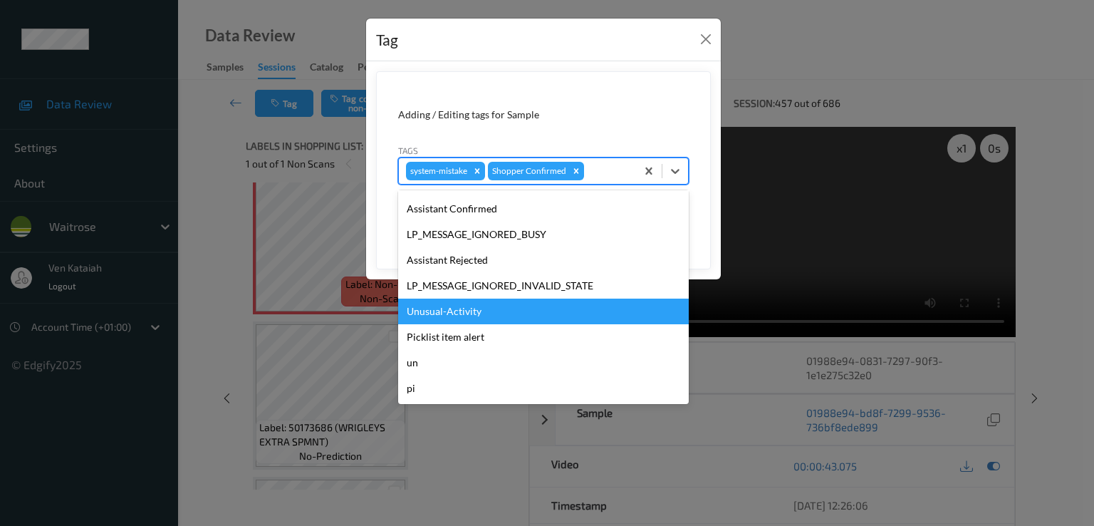
click at [476, 303] on div "Unusual-Activity" at bounding box center [543, 311] width 291 height 26
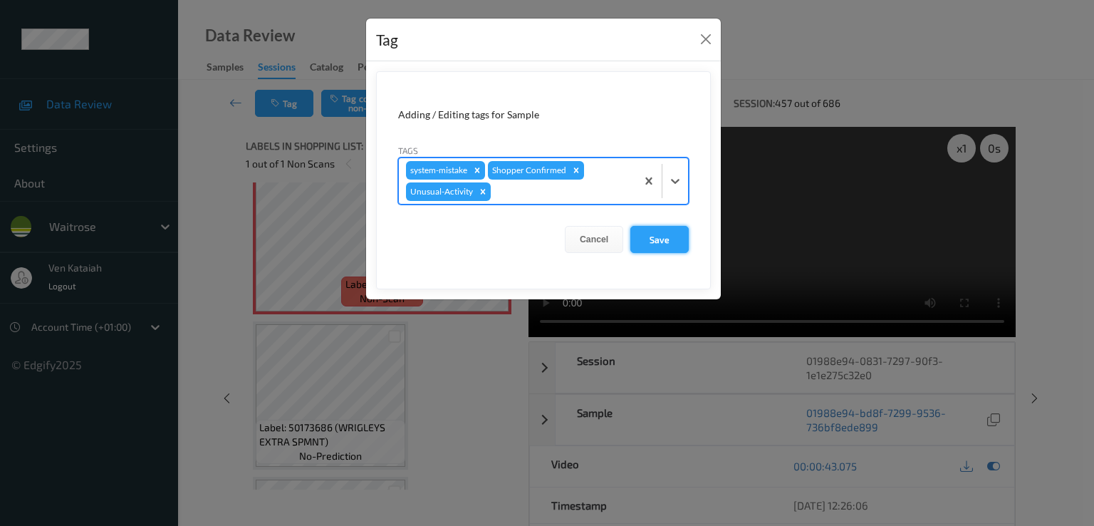
click at [670, 238] on button "Save" at bounding box center [659, 239] width 58 height 27
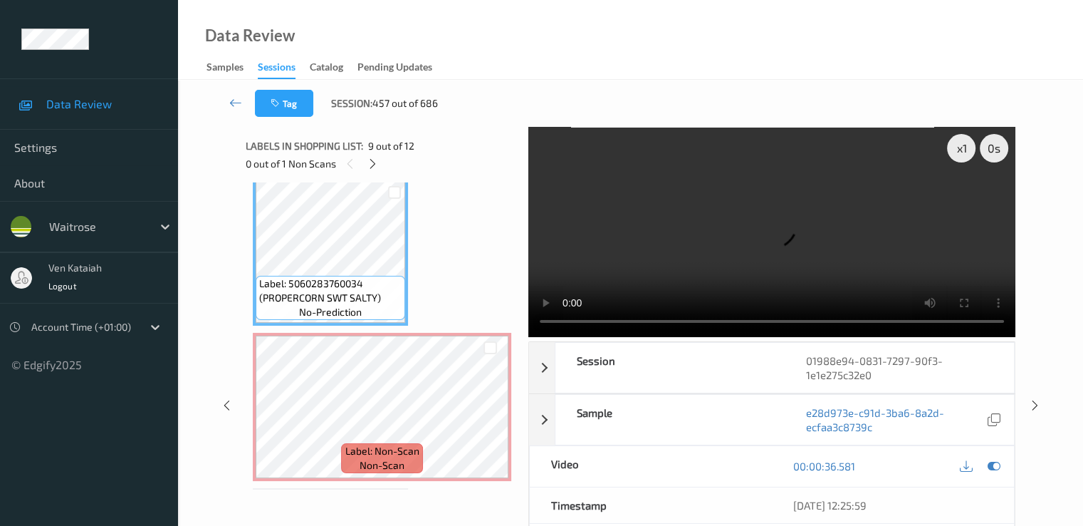
scroll to position [1278, 0]
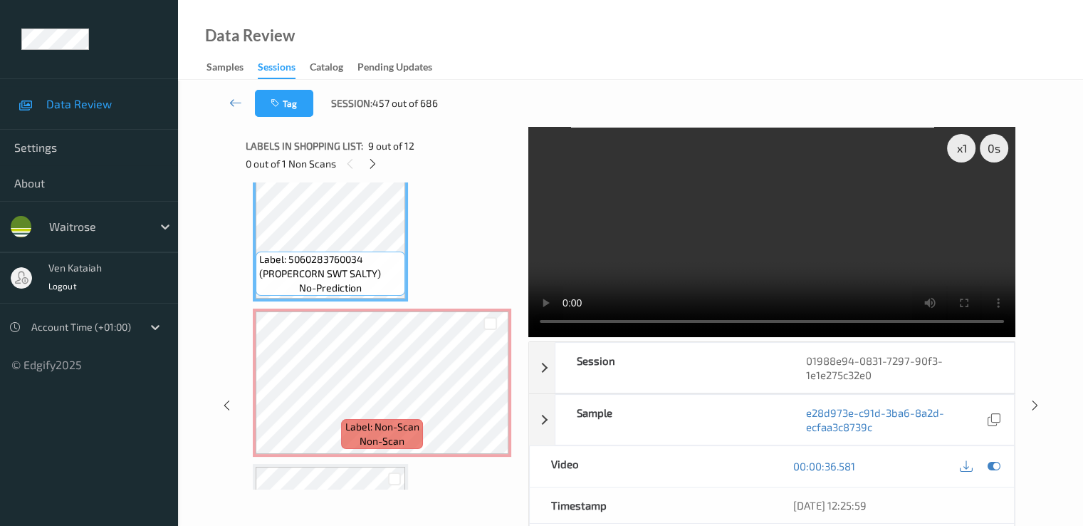
click at [1004, 466] on div "00:00:36.581" at bounding box center [893, 466] width 242 height 41
click at [986, 464] on div at bounding box center [993, 466] width 19 height 19
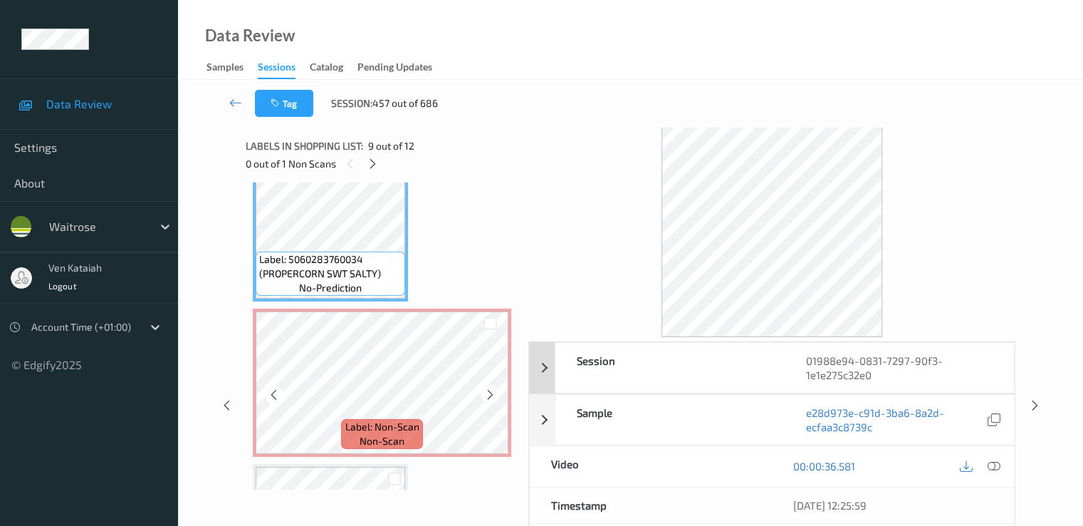
scroll to position [1421, 0]
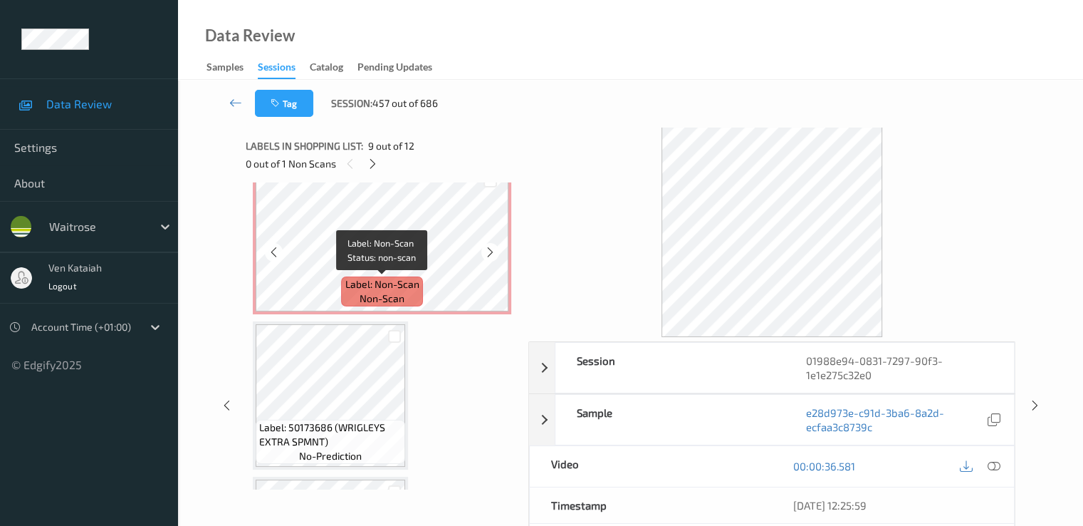
click at [385, 278] on span "Label: Non-Scan" at bounding box center [382, 284] width 74 height 14
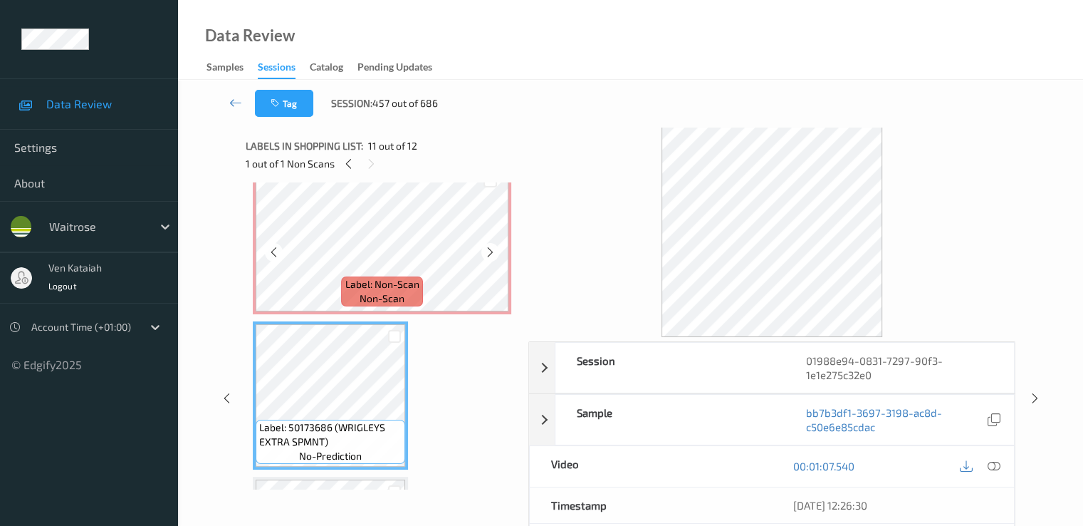
scroll to position [1278, 0]
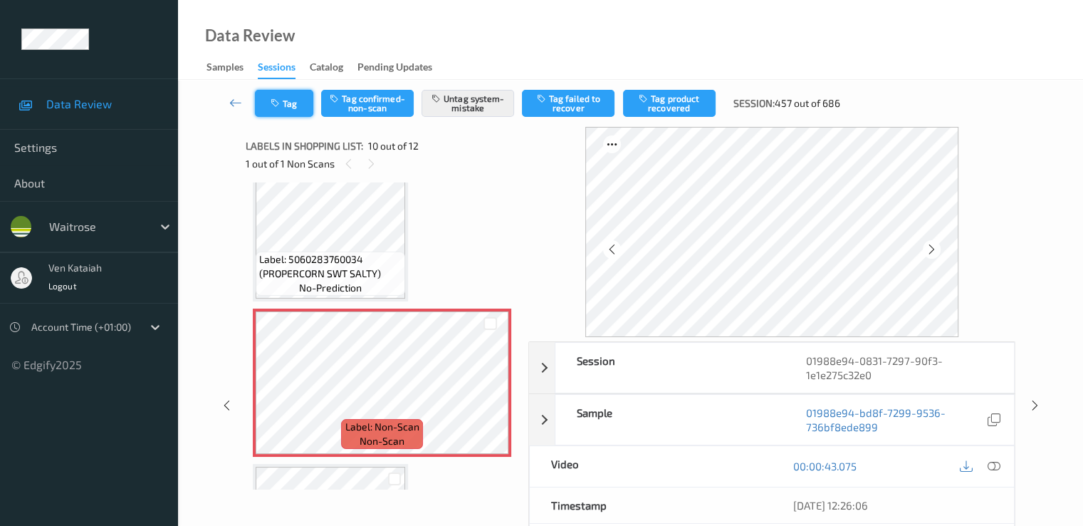
click at [271, 93] on button "Tag" at bounding box center [284, 103] width 58 height 27
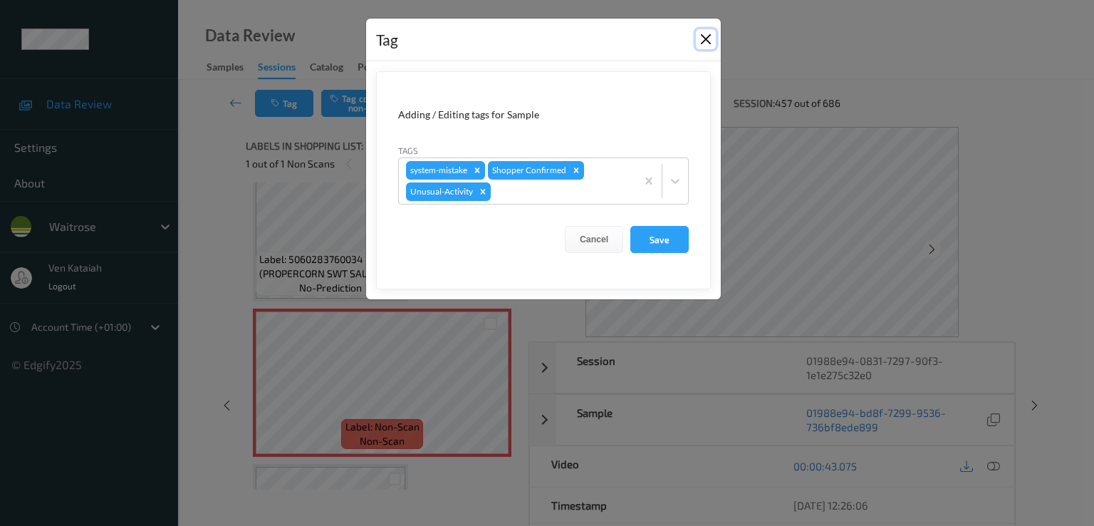
click at [707, 43] on button "Close" at bounding box center [706, 39] width 20 height 20
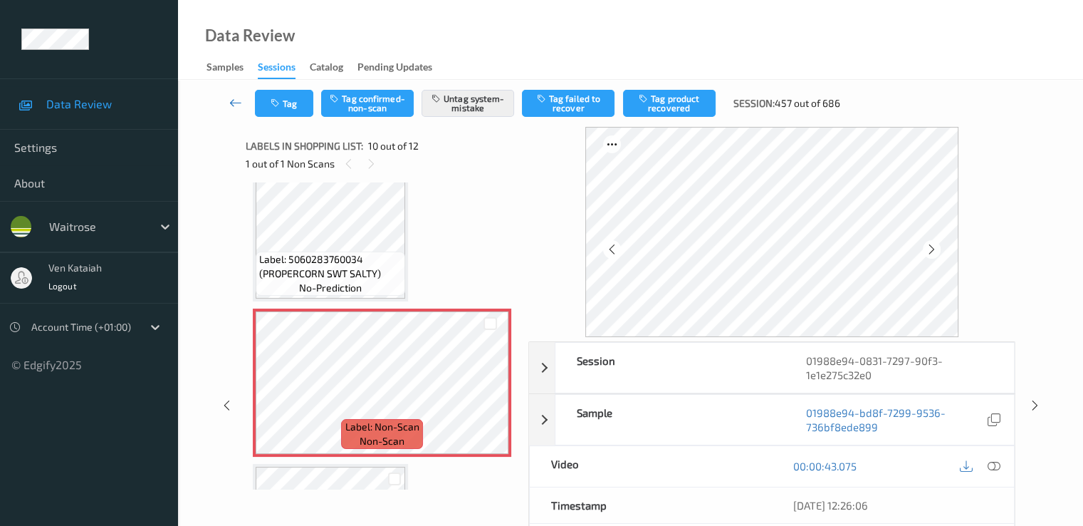
click at [234, 103] on icon at bounding box center [235, 102] width 13 height 14
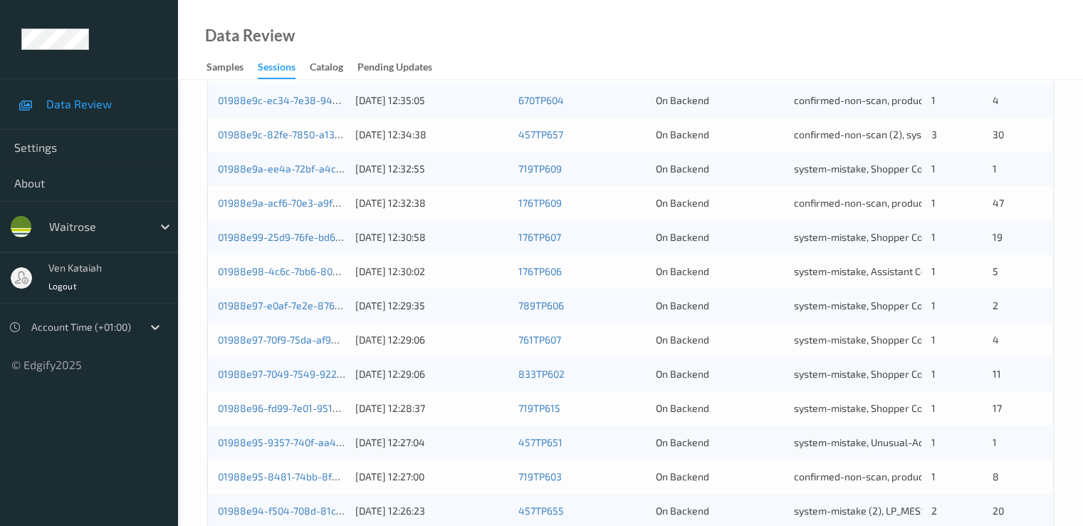
scroll to position [658, 0]
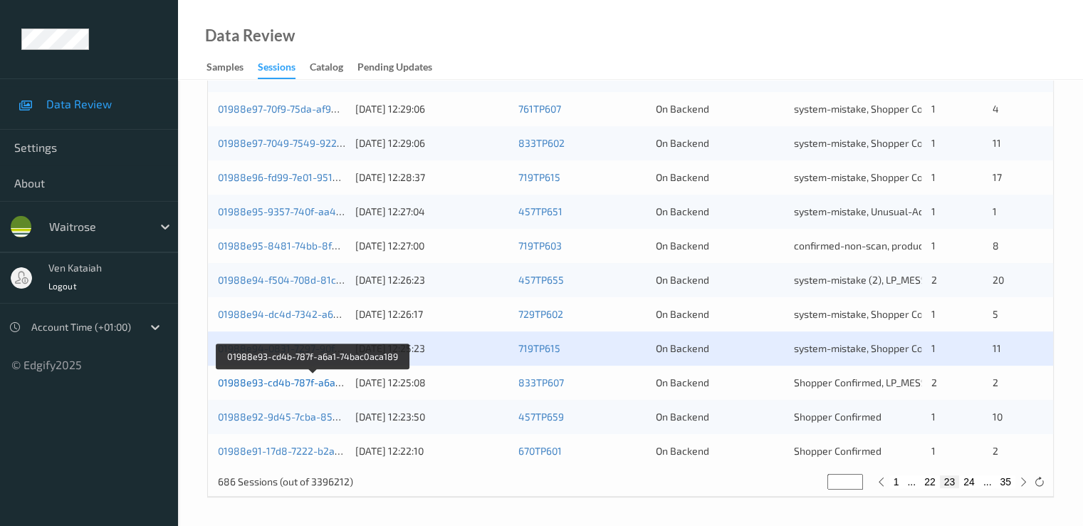
click at [317, 387] on link "01988e93-cd4b-787f-a6a1-74bac0aca189" at bounding box center [314, 382] width 192 height 12
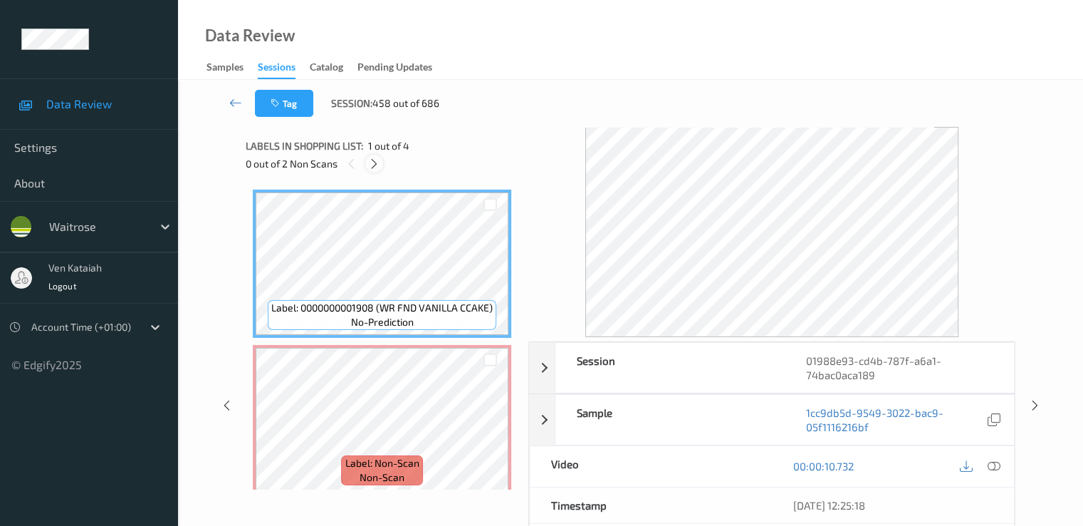
click at [368, 160] on div at bounding box center [374, 164] width 18 height 18
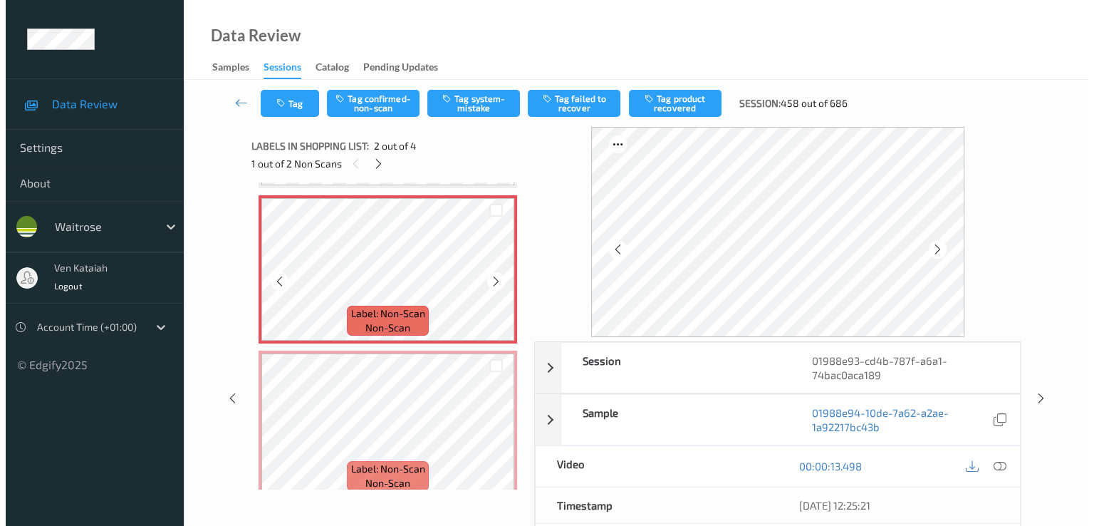
scroll to position [7, 0]
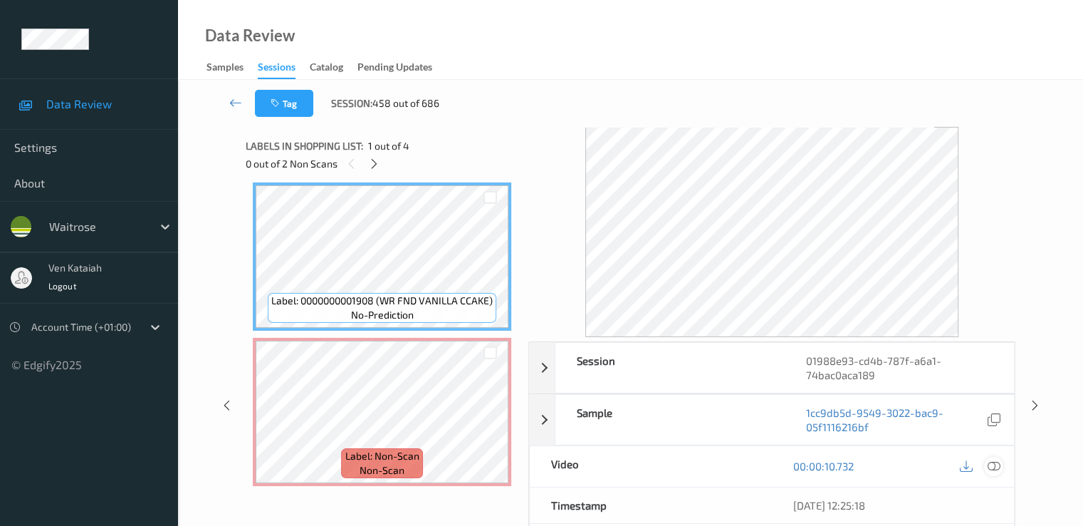
click at [998, 464] on icon at bounding box center [993, 465] width 13 height 13
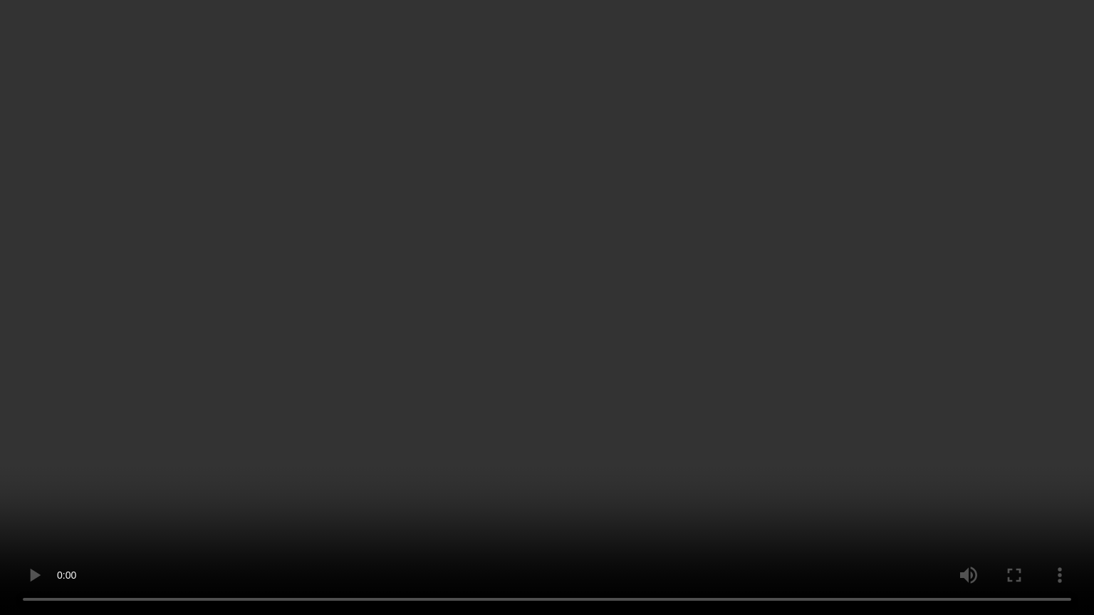
click at [43, 411] on video at bounding box center [547, 307] width 1094 height 615
click at [21, 311] on video at bounding box center [547, 307] width 1094 height 615
click at [518, 358] on video at bounding box center [547, 307] width 1094 height 615
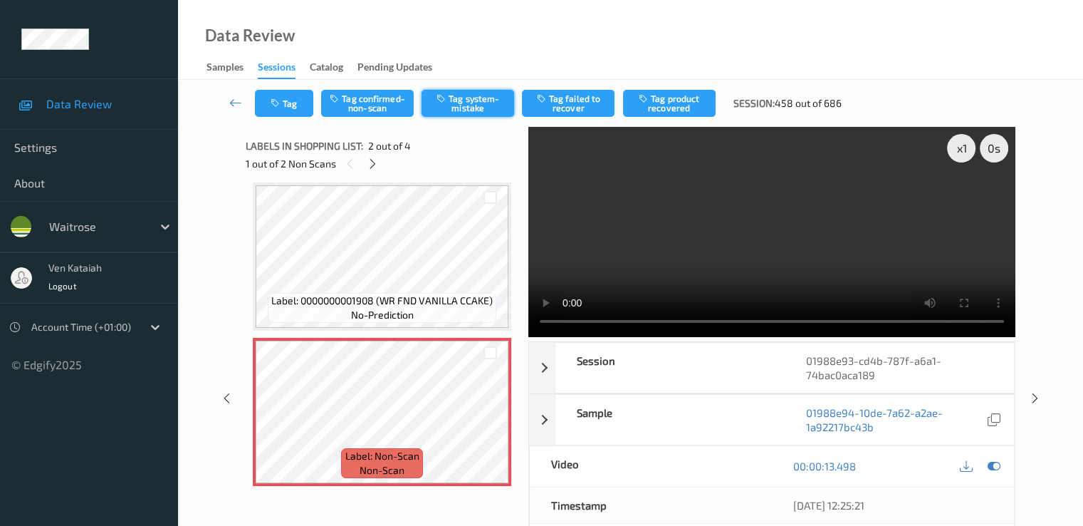
click at [484, 103] on button "Tag system-mistake" at bounding box center [468, 103] width 93 height 27
click at [277, 95] on button "Tag" at bounding box center [284, 103] width 58 height 27
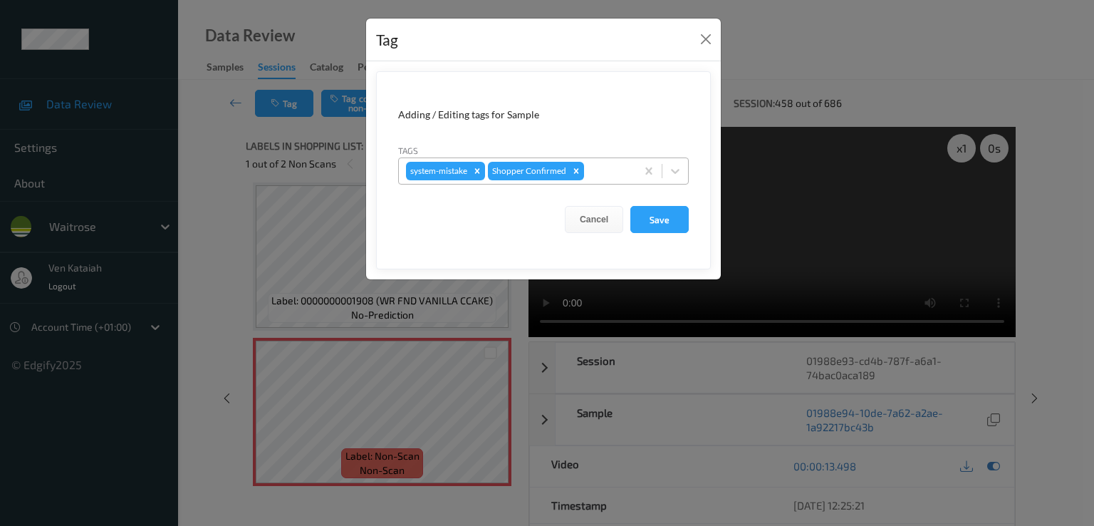
click at [616, 167] on div at bounding box center [608, 170] width 42 height 17
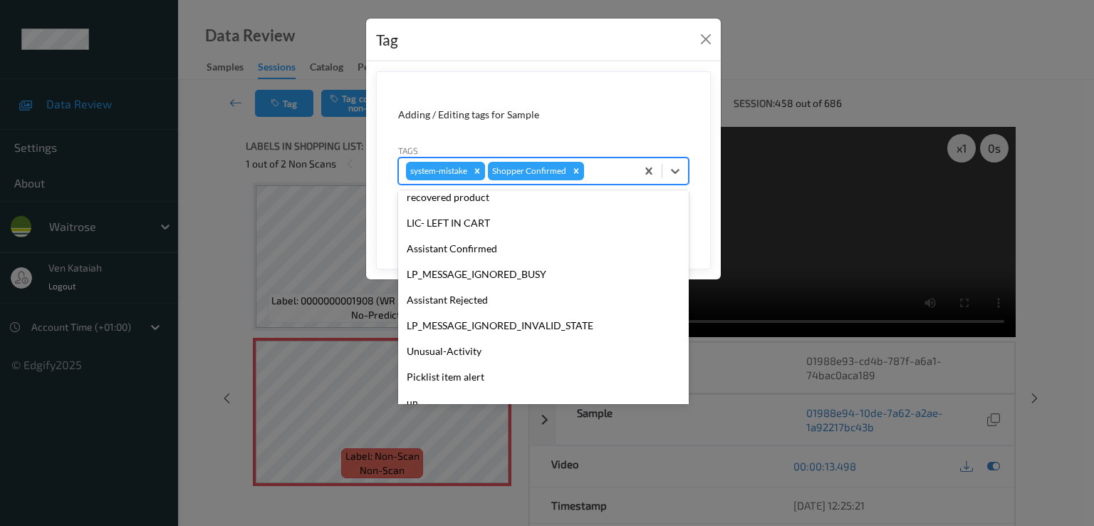
scroll to position [279, 0]
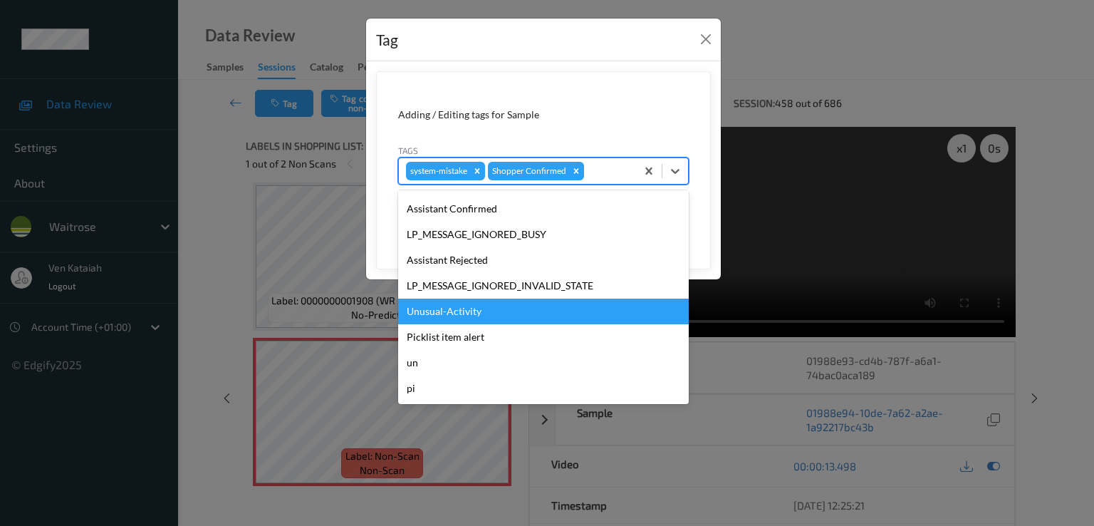
click at [460, 315] on div "Unusual-Activity" at bounding box center [543, 311] width 291 height 26
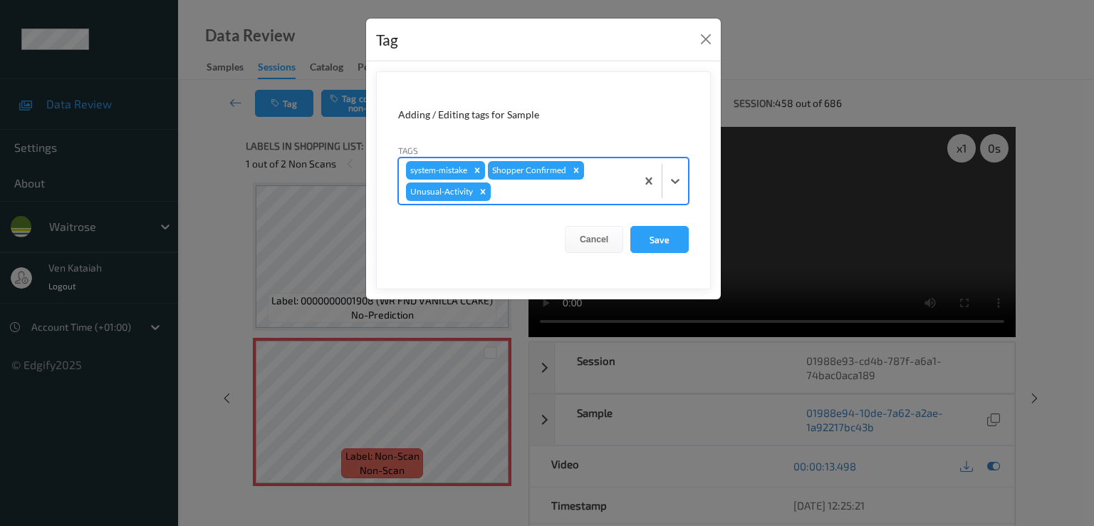
click at [532, 197] on div at bounding box center [561, 191] width 135 height 17
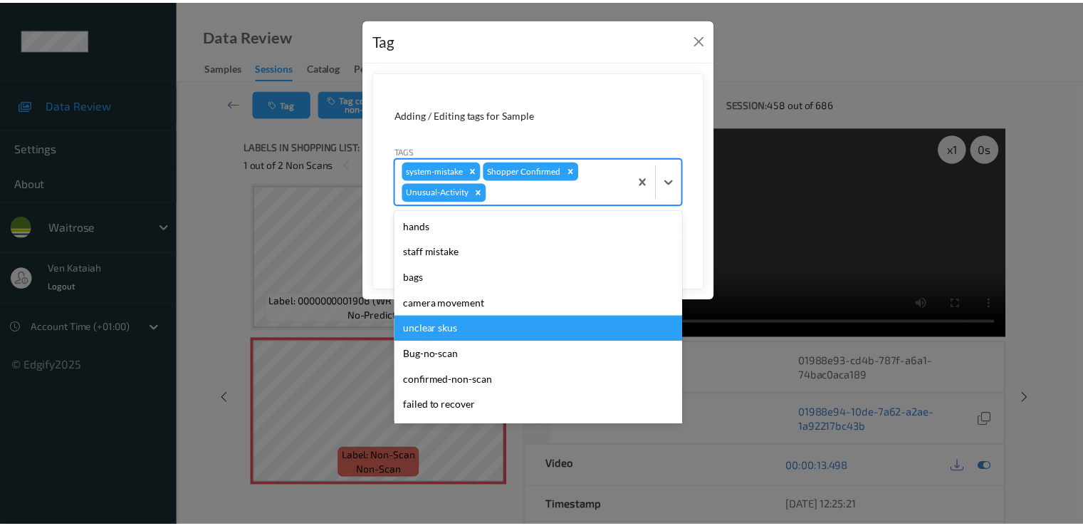
scroll to position [254, 0]
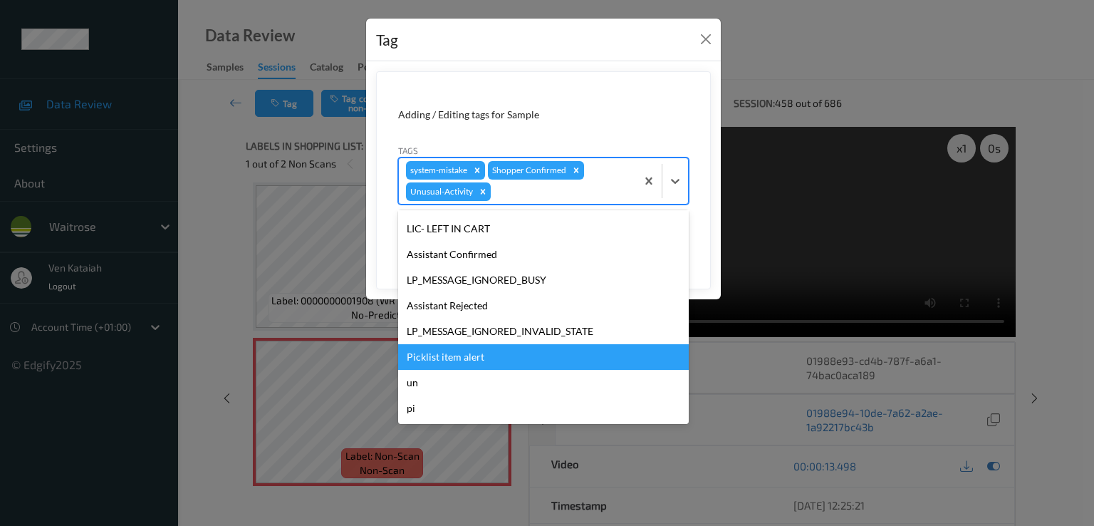
click at [460, 358] on div "Picklist item alert" at bounding box center [543, 357] width 291 height 26
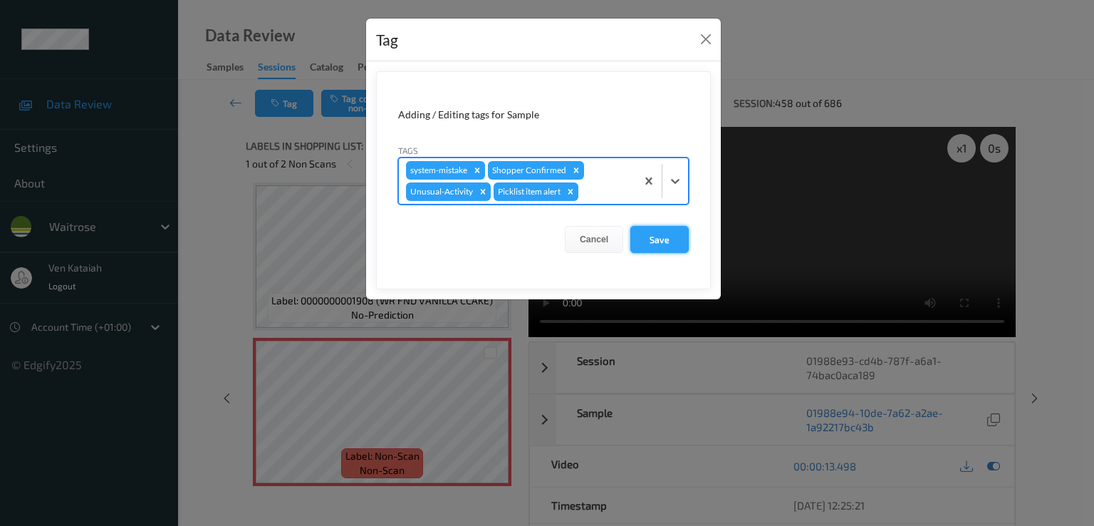
click at [649, 235] on button "Save" at bounding box center [659, 239] width 58 height 27
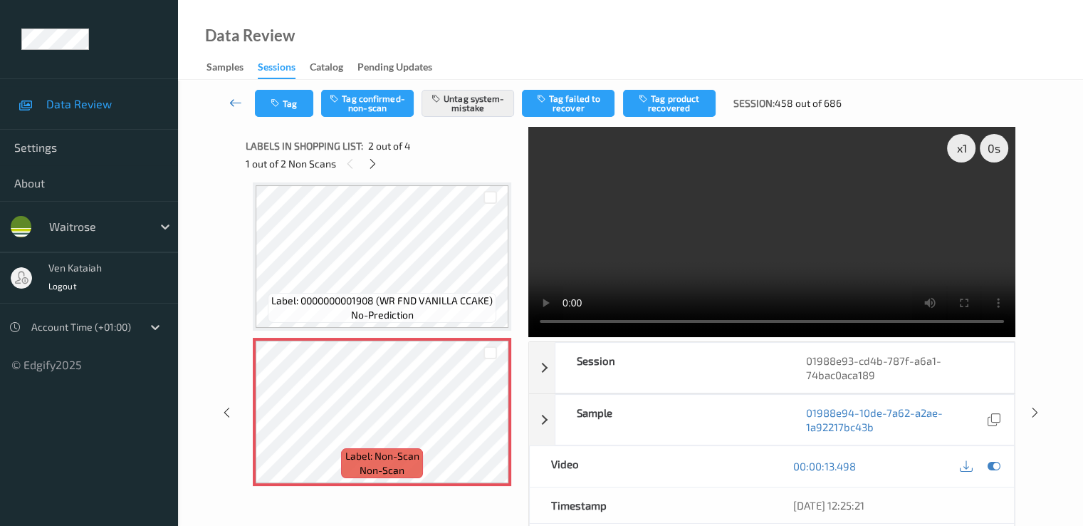
click at [234, 98] on icon at bounding box center [235, 102] width 13 height 14
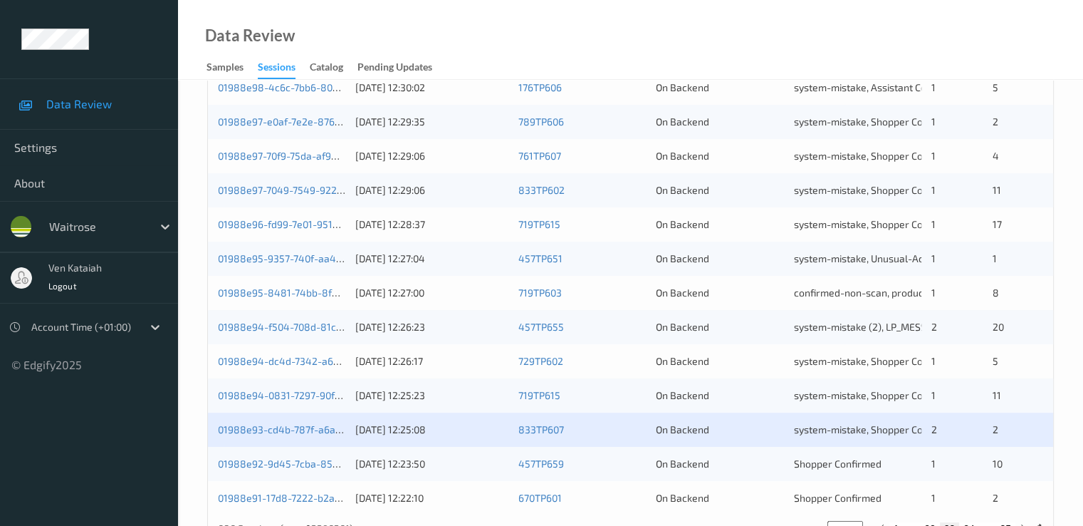
scroll to position [658, 0]
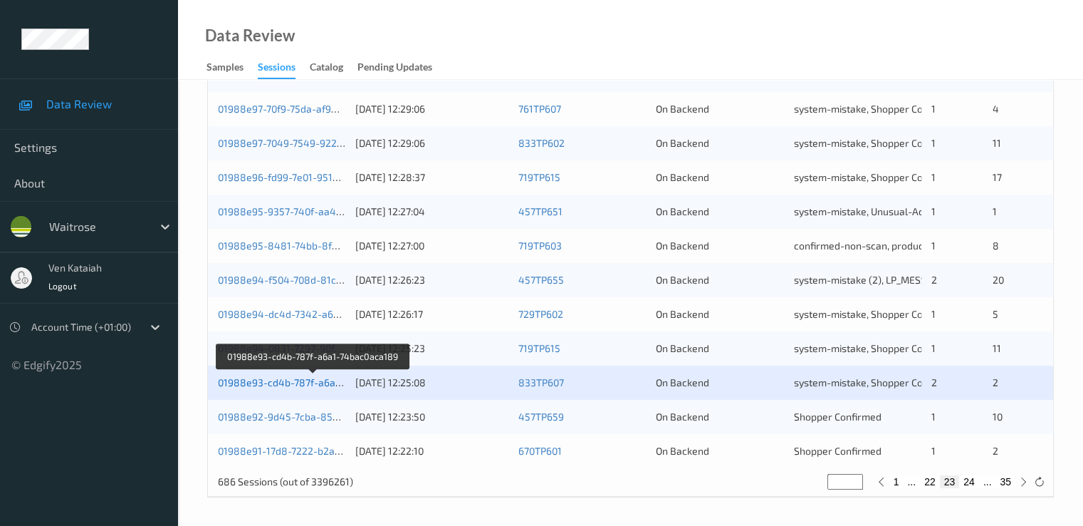
click at [310, 386] on link "01988e93-cd4b-787f-a6a1-74bac0aca189" at bounding box center [314, 382] width 192 height 12
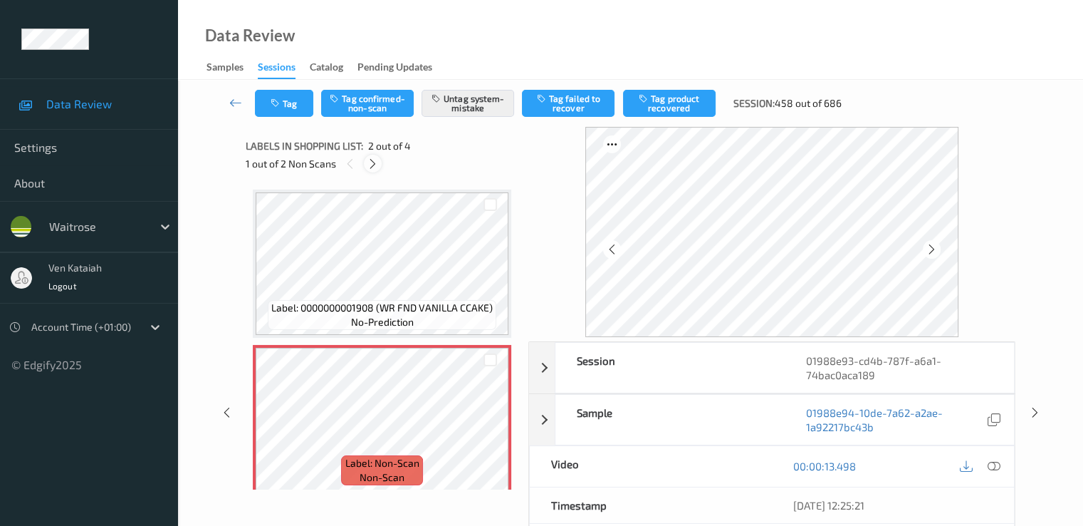
click at [376, 169] on icon at bounding box center [373, 163] width 12 height 13
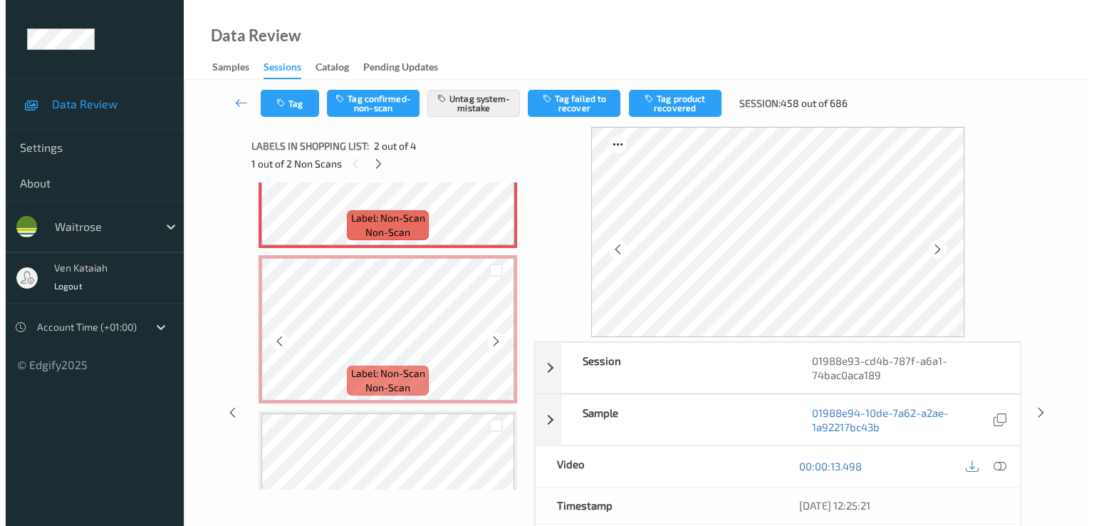
scroll to position [285, 0]
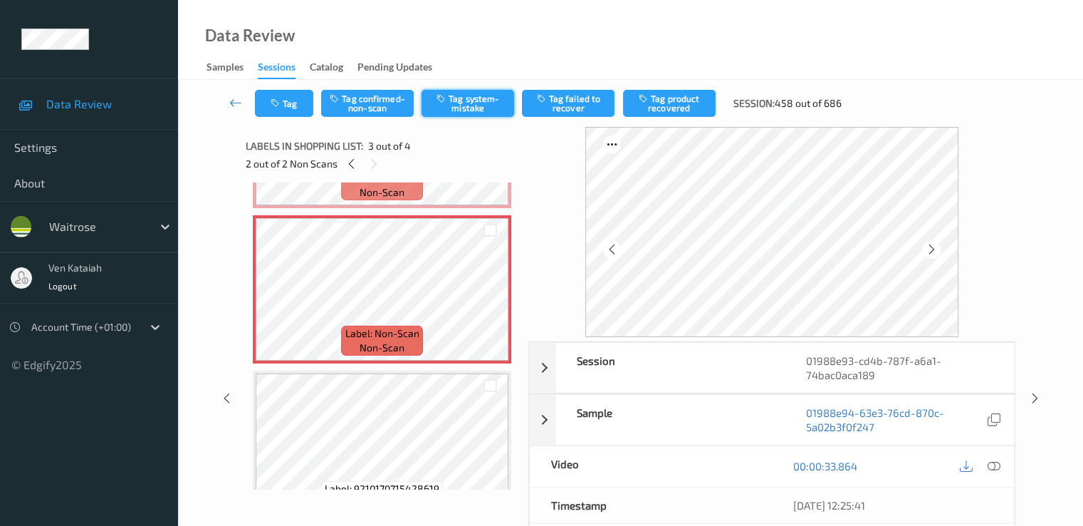
click at [456, 107] on button "Tag system-mistake" at bounding box center [468, 103] width 93 height 27
click at [262, 111] on button "Tag" at bounding box center [284, 103] width 58 height 27
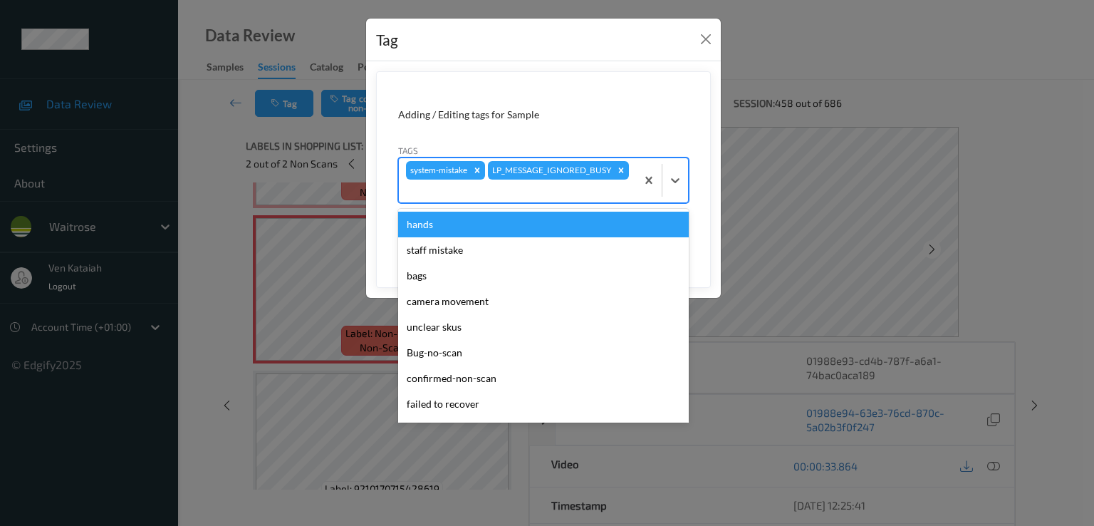
click at [532, 189] on div at bounding box center [517, 190] width 223 height 17
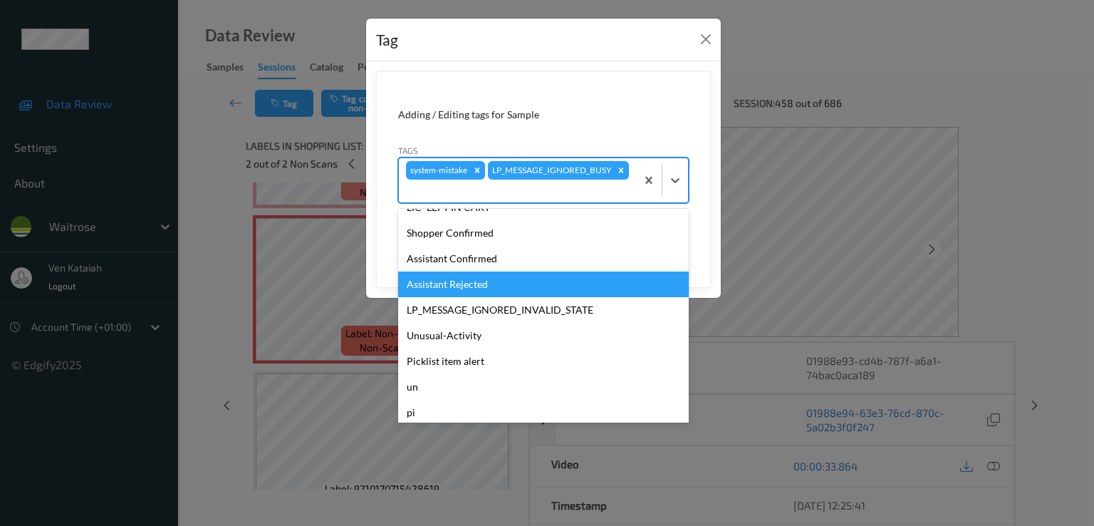
scroll to position [279, 0]
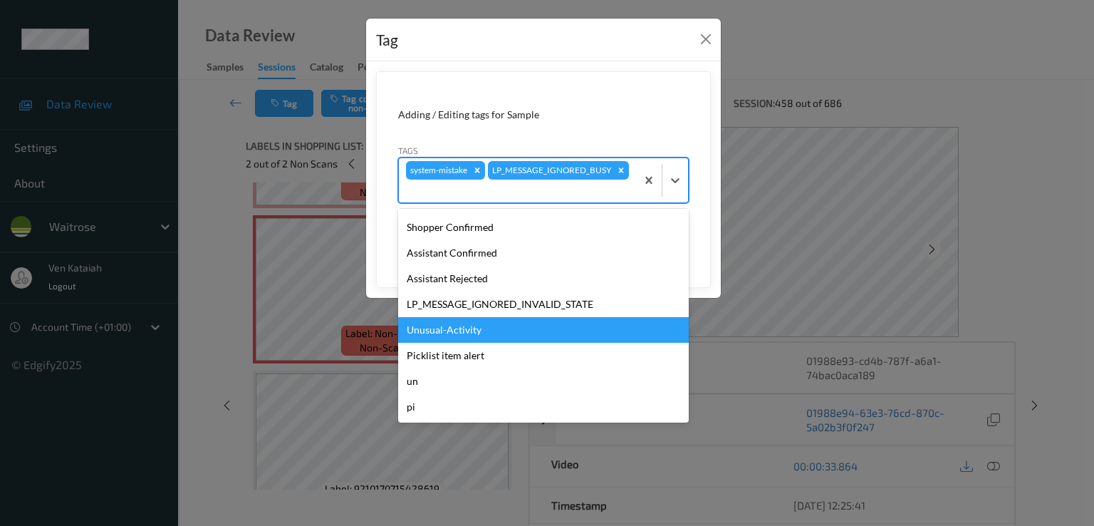
click at [452, 328] on div "Unusual-Activity" at bounding box center [543, 330] width 291 height 26
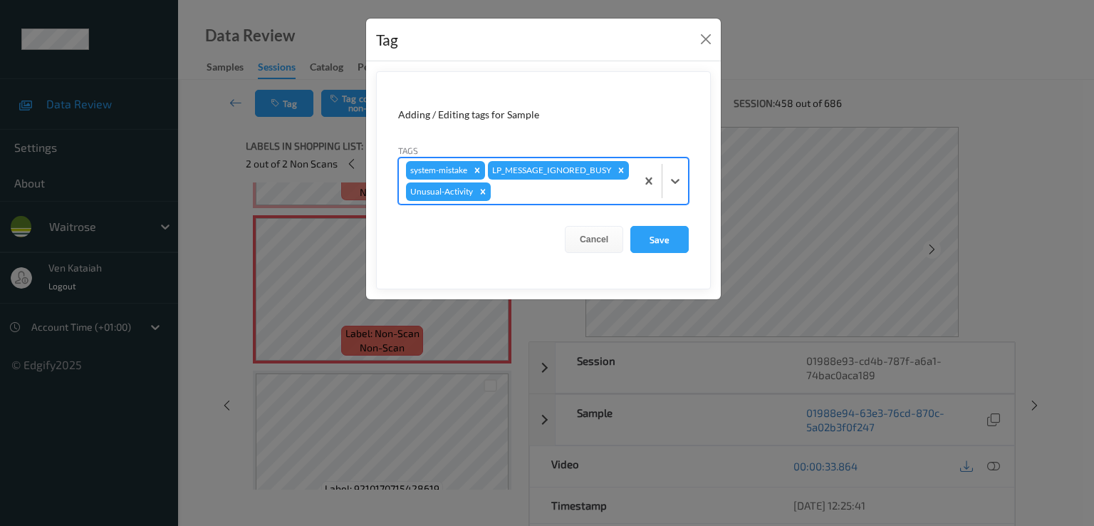
click at [526, 192] on div at bounding box center [561, 191] width 135 height 17
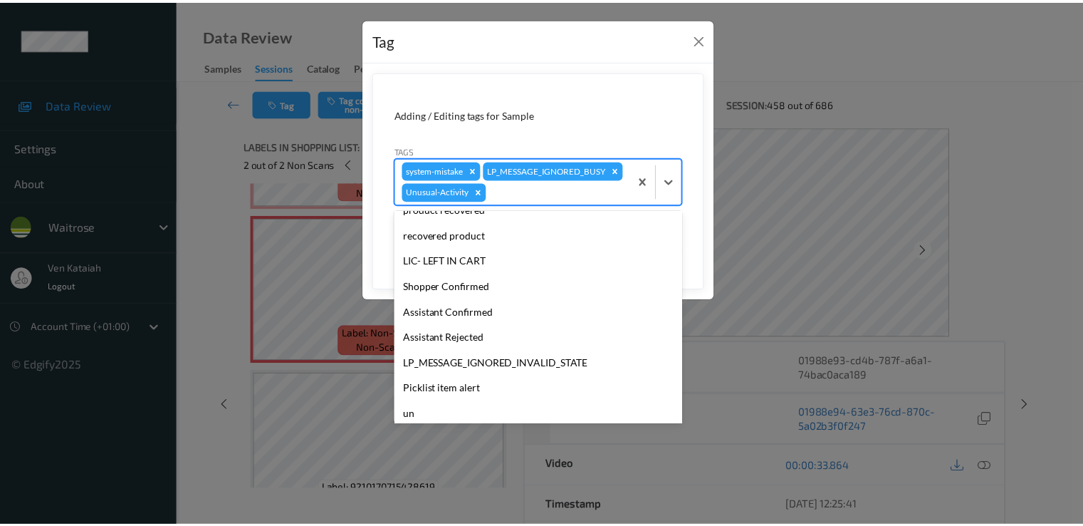
scroll to position [254, 0]
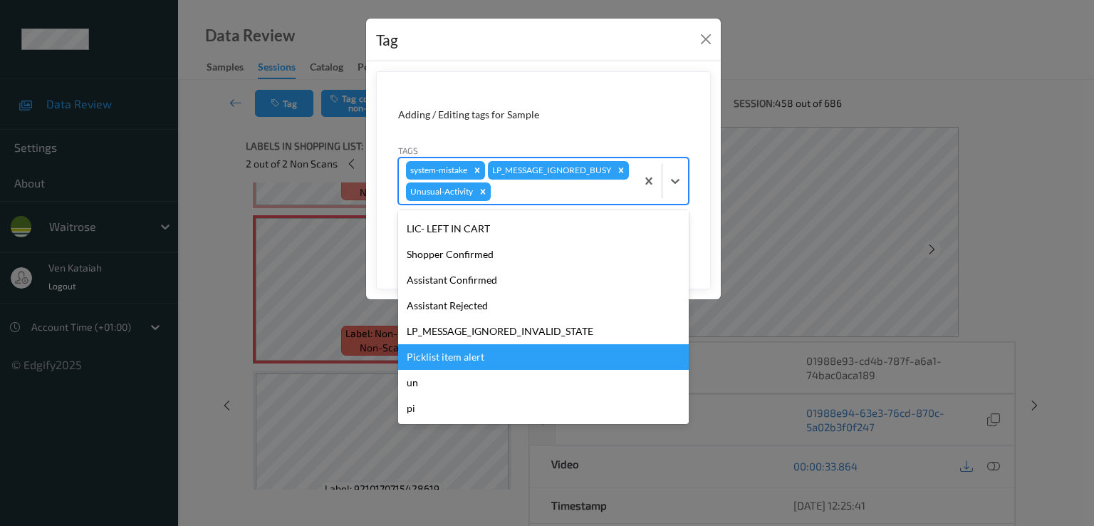
click at [482, 344] on div "Picklist item alert" at bounding box center [543, 357] width 291 height 26
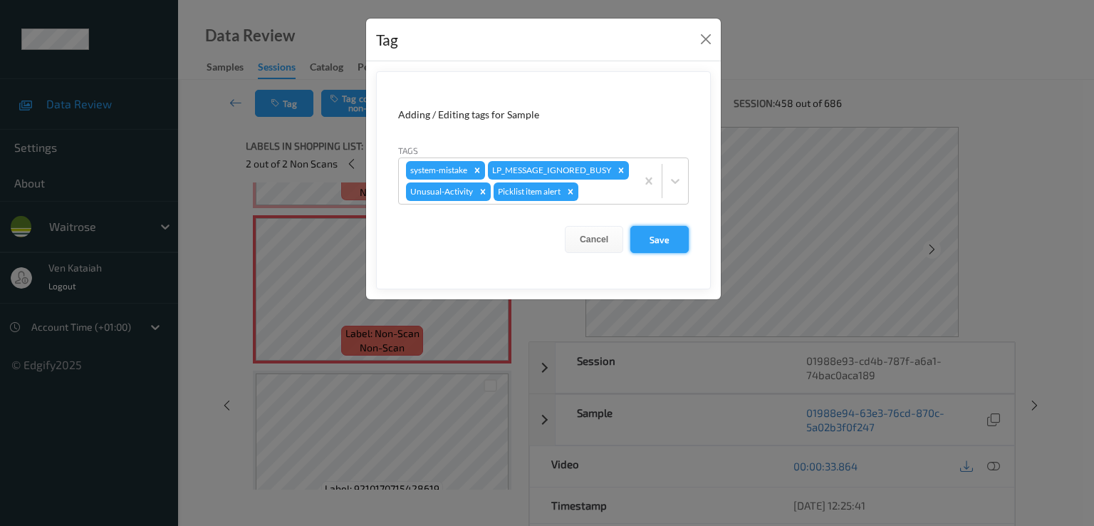
click at [671, 244] on button "Save" at bounding box center [659, 239] width 58 height 27
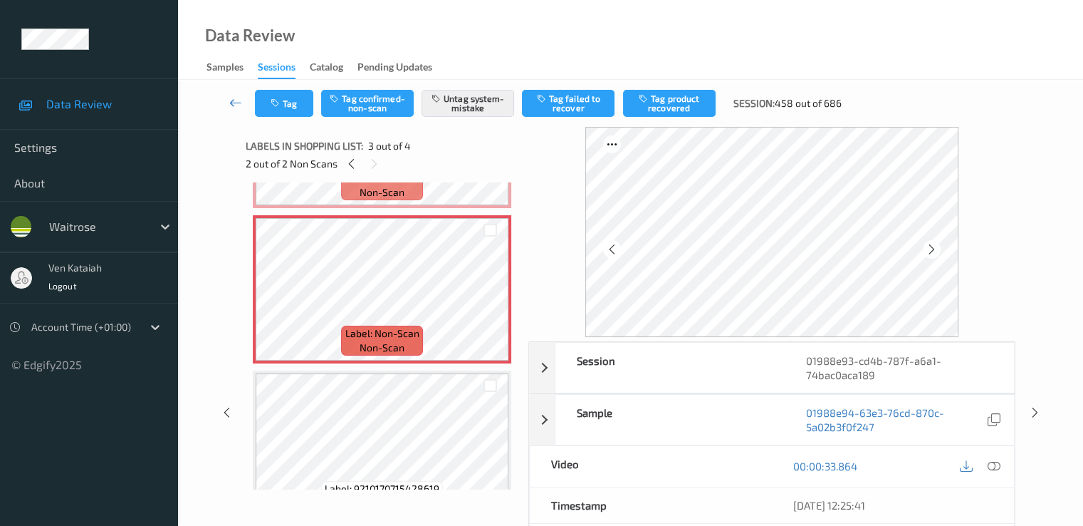
click at [232, 105] on icon at bounding box center [235, 102] width 13 height 14
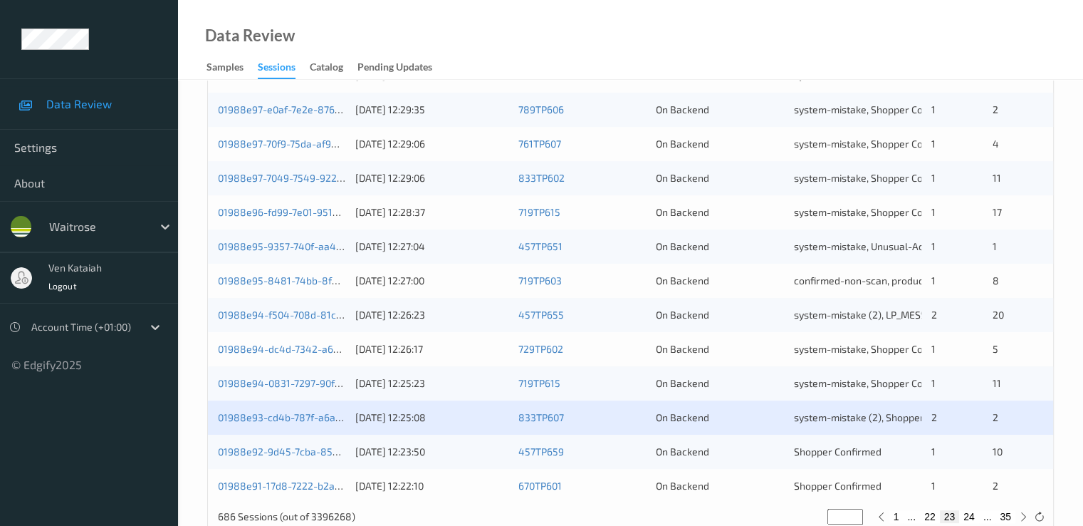
scroll to position [658, 0]
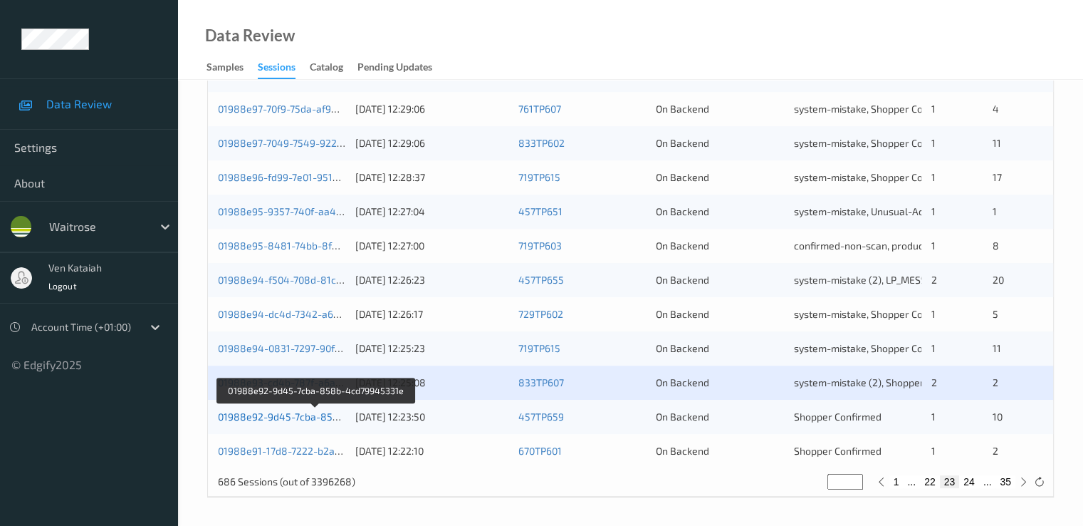
click at [283, 421] on link "01988e92-9d45-7cba-858b-4cd79945331e" at bounding box center [317, 416] width 198 height 12
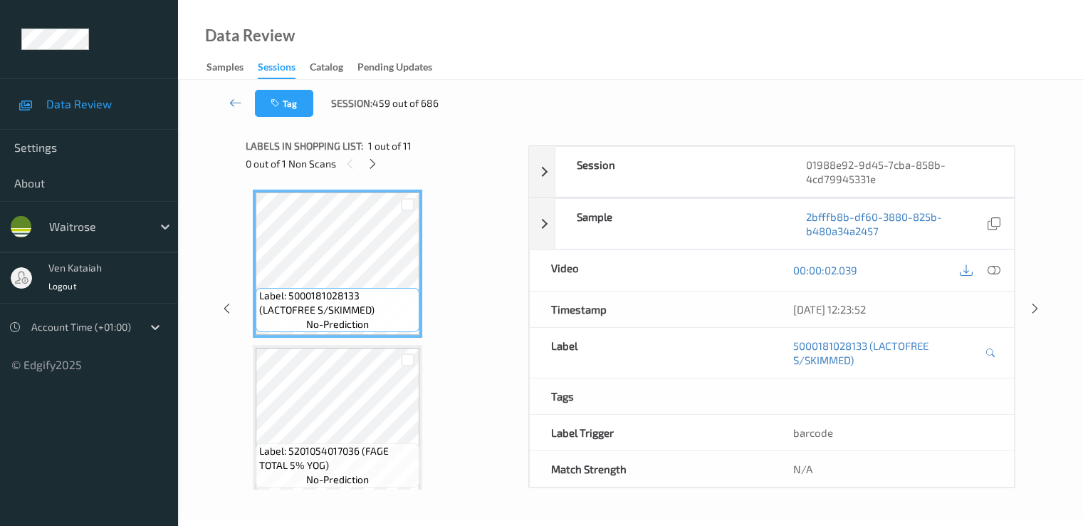
scroll to position [185, 0]
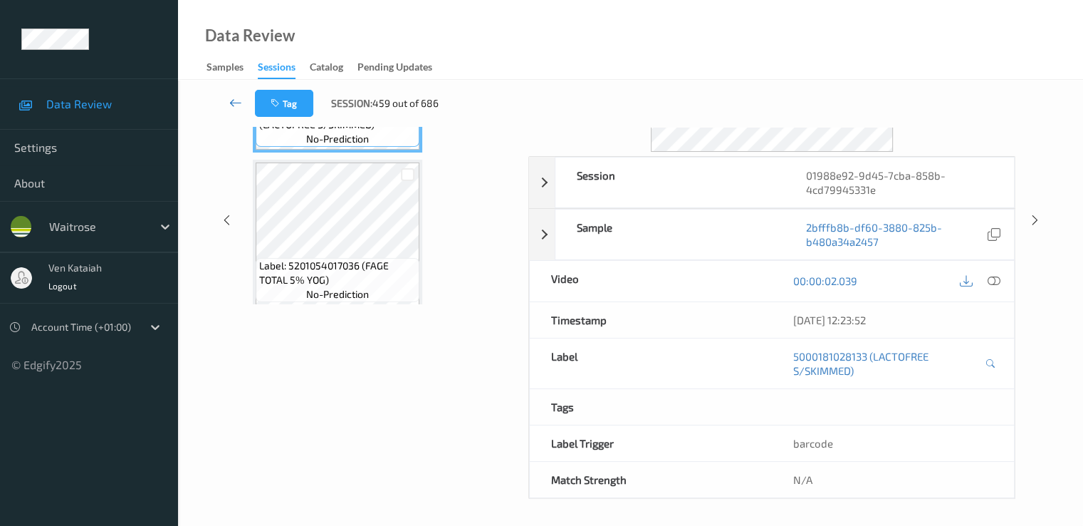
click at [236, 100] on icon at bounding box center [235, 102] width 13 height 14
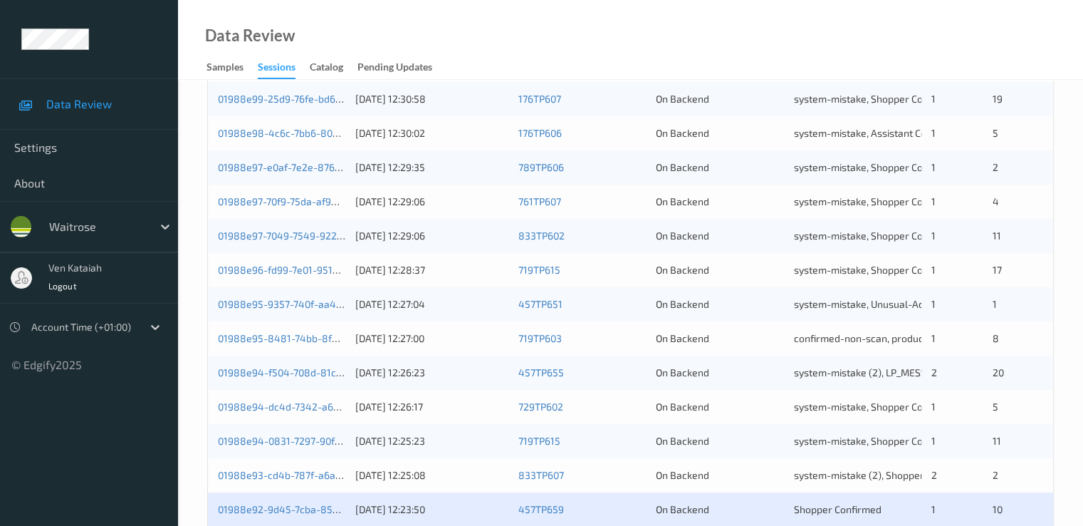
scroll to position [658, 0]
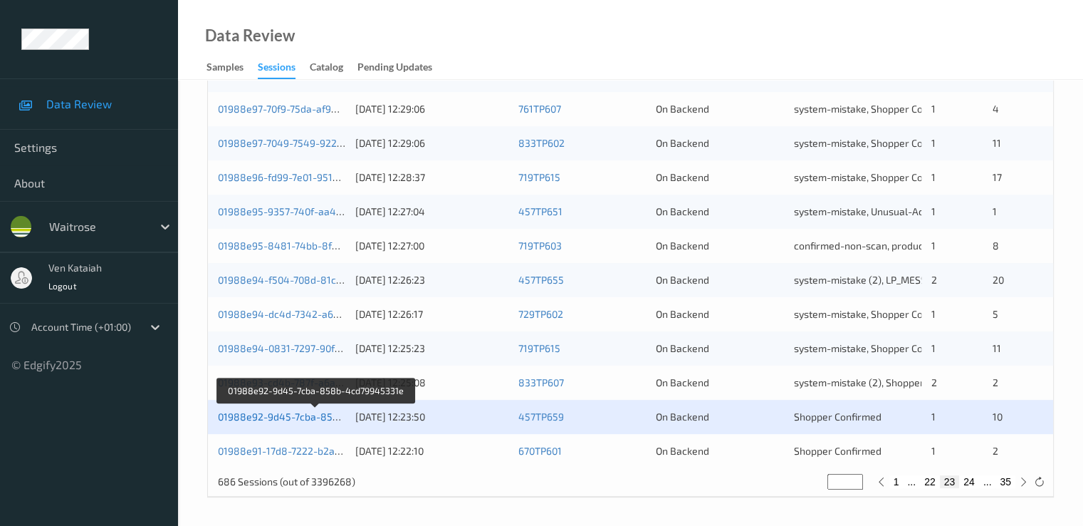
click at [321, 412] on link "01988e92-9d45-7cba-858b-4cd79945331e" at bounding box center [317, 416] width 198 height 12
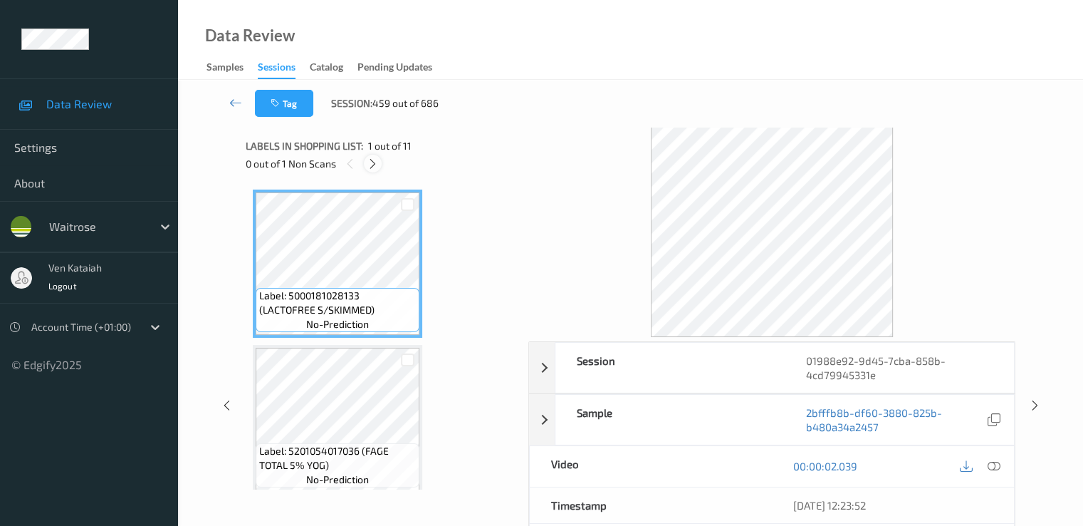
click at [371, 158] on icon at bounding box center [373, 163] width 12 height 13
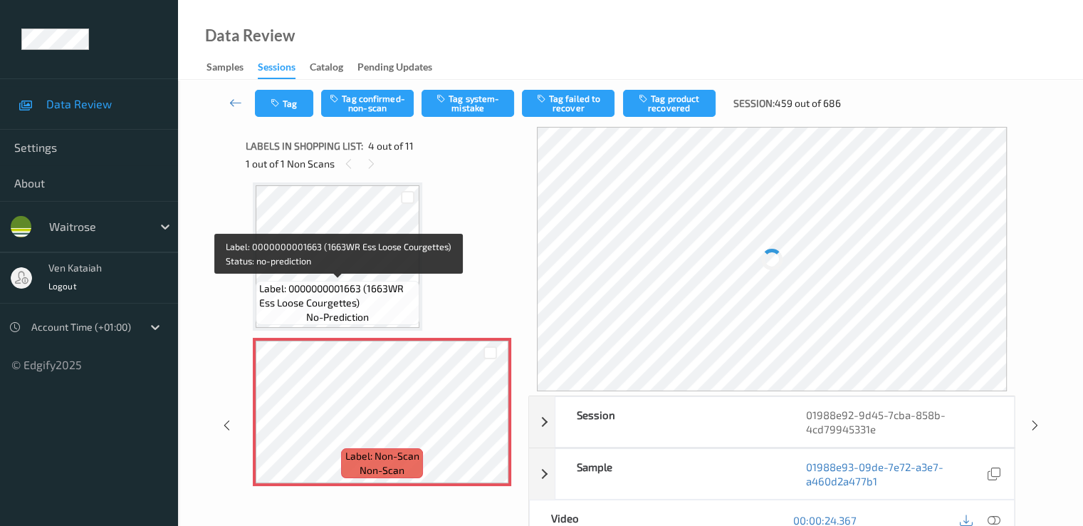
click at [347, 328] on div "Label: 0000000001663 (1663WR Ess Loose Courgettes) no-prediction" at bounding box center [338, 256] width 170 height 148
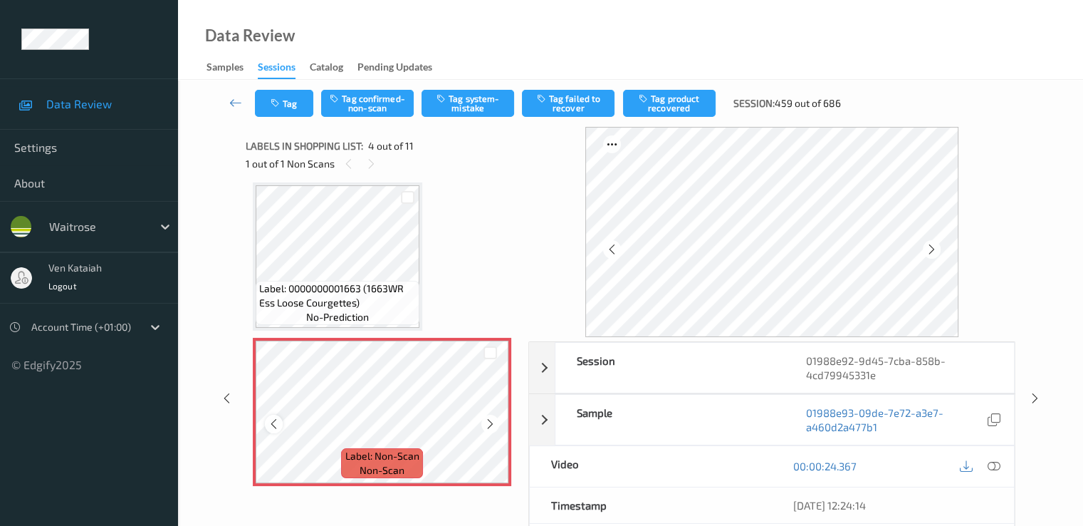
click at [278, 419] on icon at bounding box center [274, 423] width 12 height 13
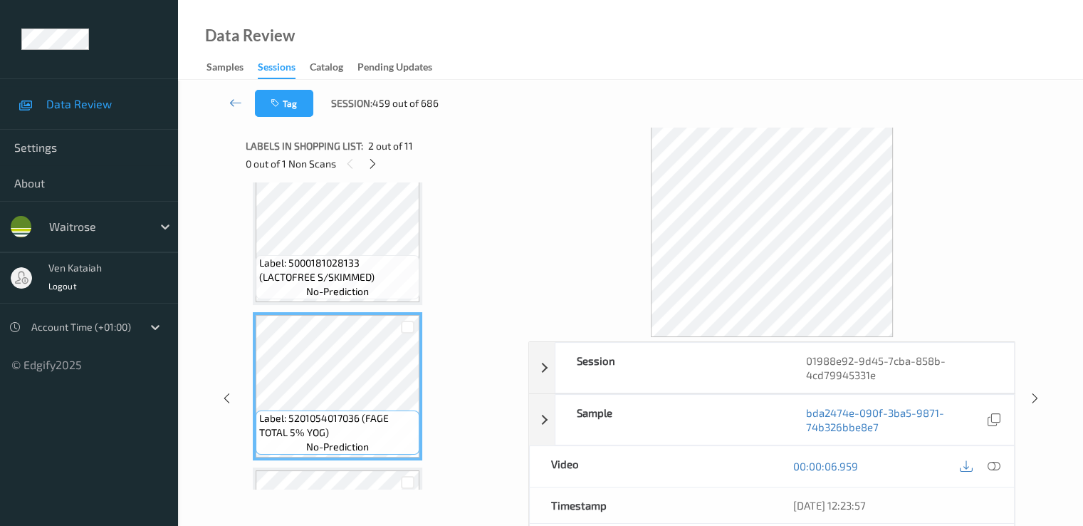
scroll to position [142, 0]
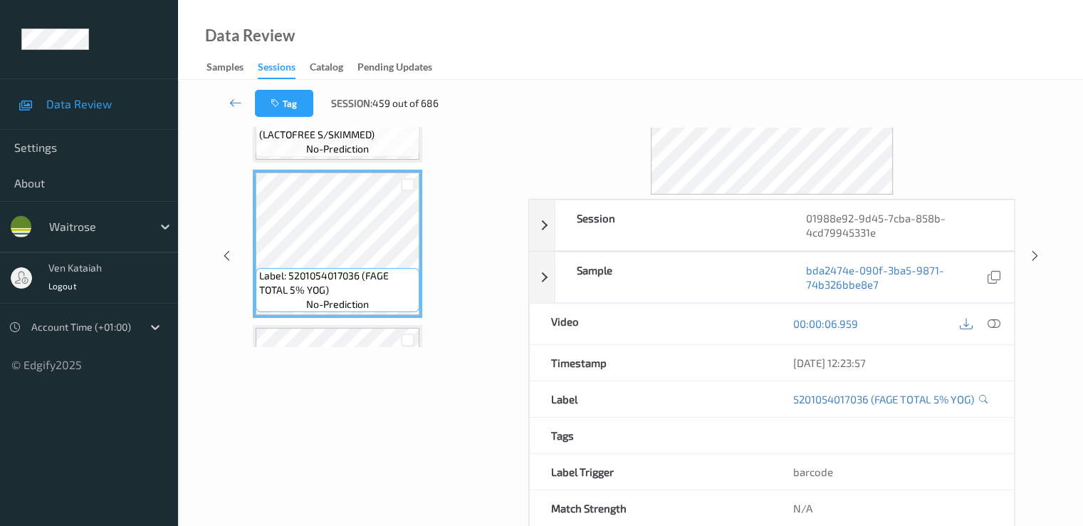
click at [1007, 324] on div "00:00:06.959" at bounding box center [893, 323] width 242 height 41
click at [1003, 321] on div at bounding box center [993, 323] width 19 height 19
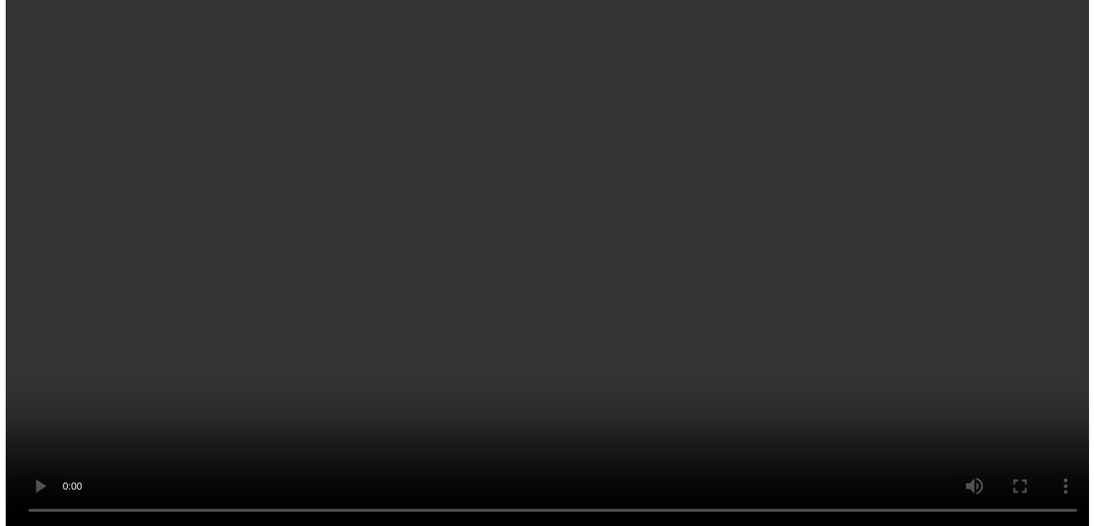
scroll to position [427, 0]
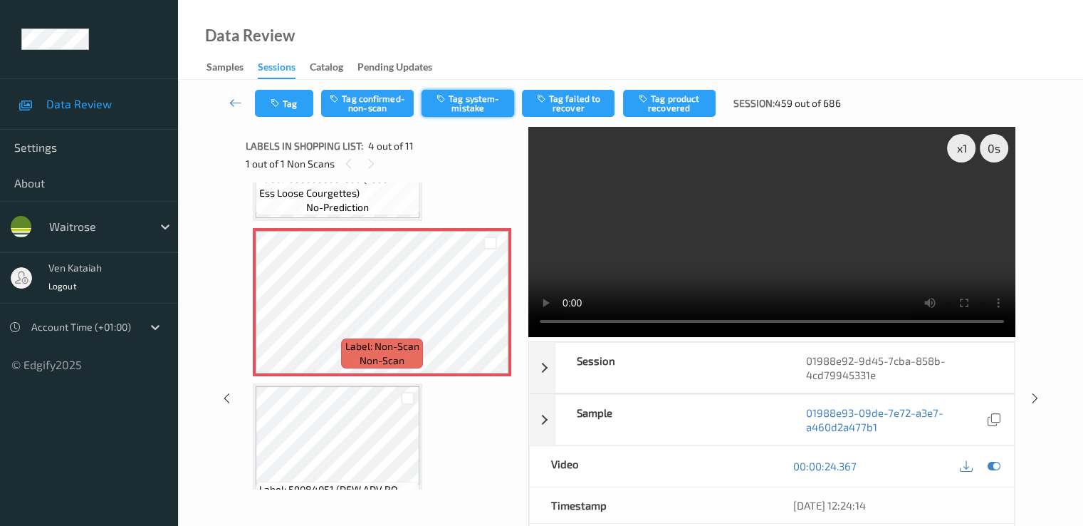
click at [467, 100] on button "Tag system-mistake" at bounding box center [468, 103] width 93 height 27
click at [290, 117] on div "Tag Tag confirmed-non-scan Untag system-mistake Tag failed to recover Tag produ…" at bounding box center [630, 103] width 847 height 47
click at [291, 108] on button "Tag" at bounding box center [284, 103] width 58 height 27
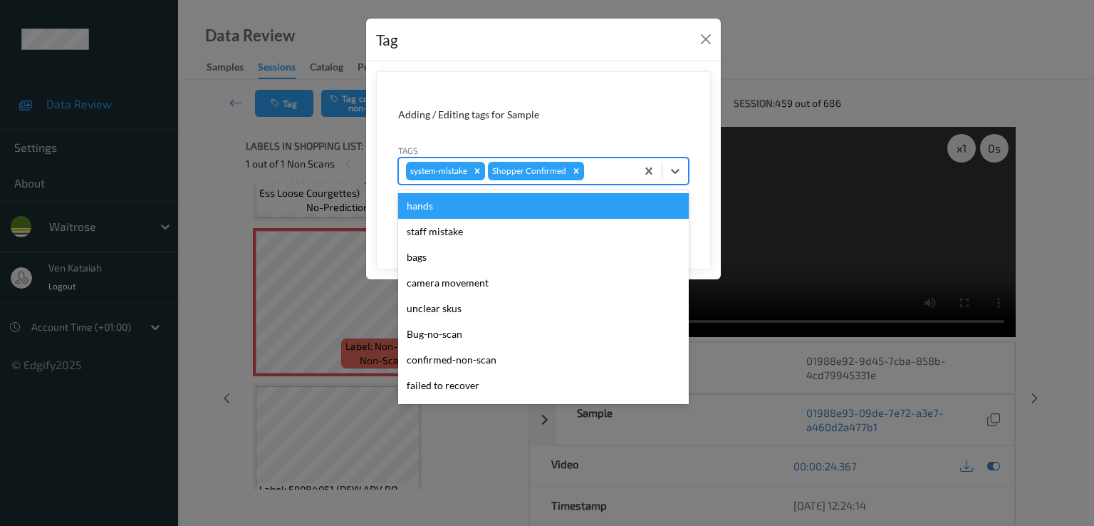
click at [605, 177] on div at bounding box center [608, 170] width 42 height 17
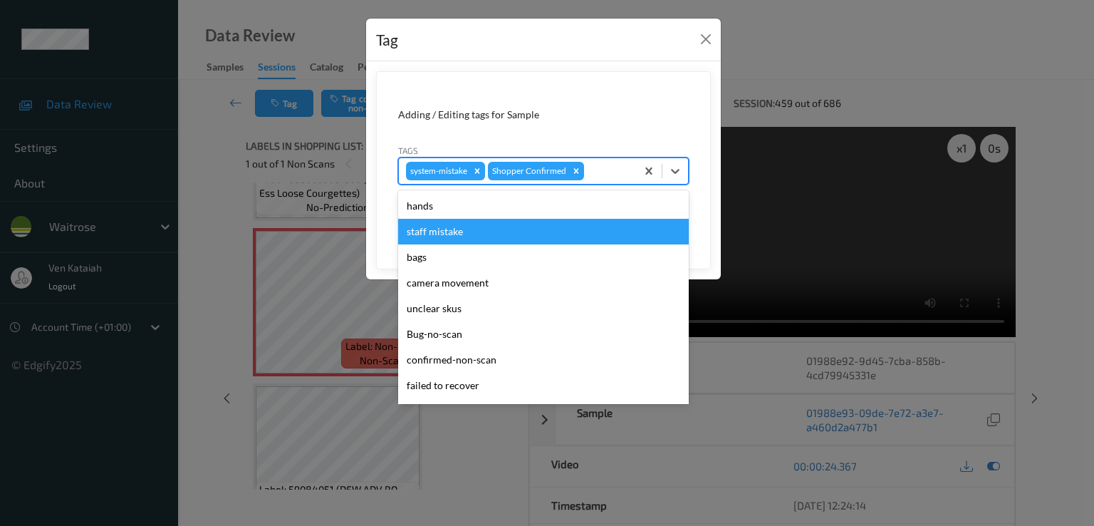
scroll to position [279, 0]
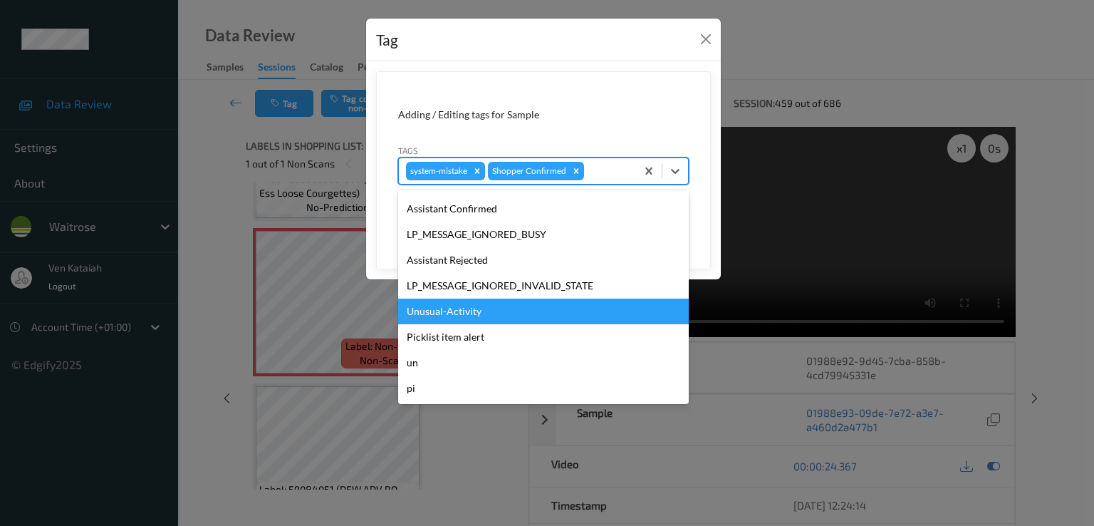
click at [469, 306] on div "Unusual-Activity" at bounding box center [543, 311] width 291 height 26
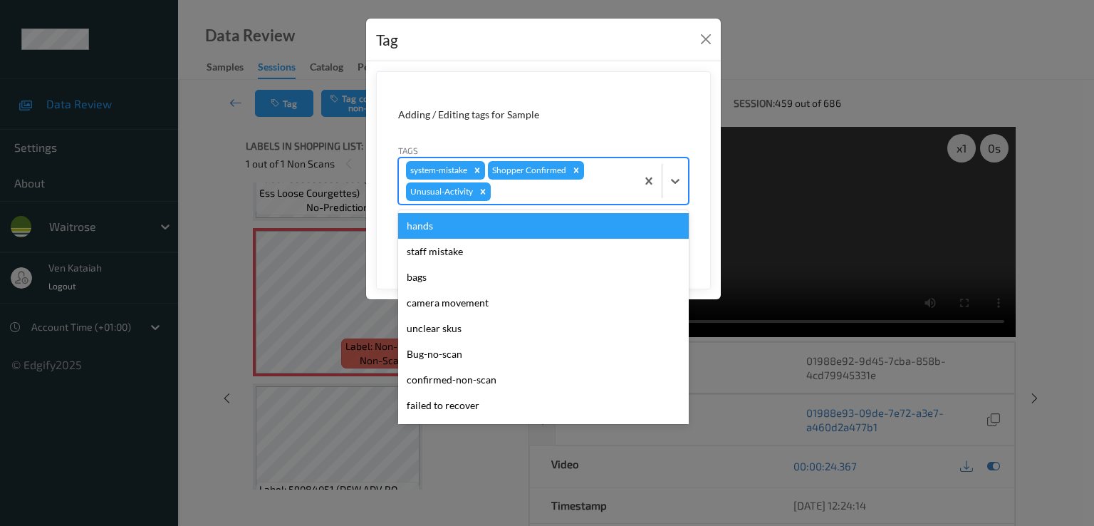
click at [567, 189] on div at bounding box center [561, 191] width 135 height 17
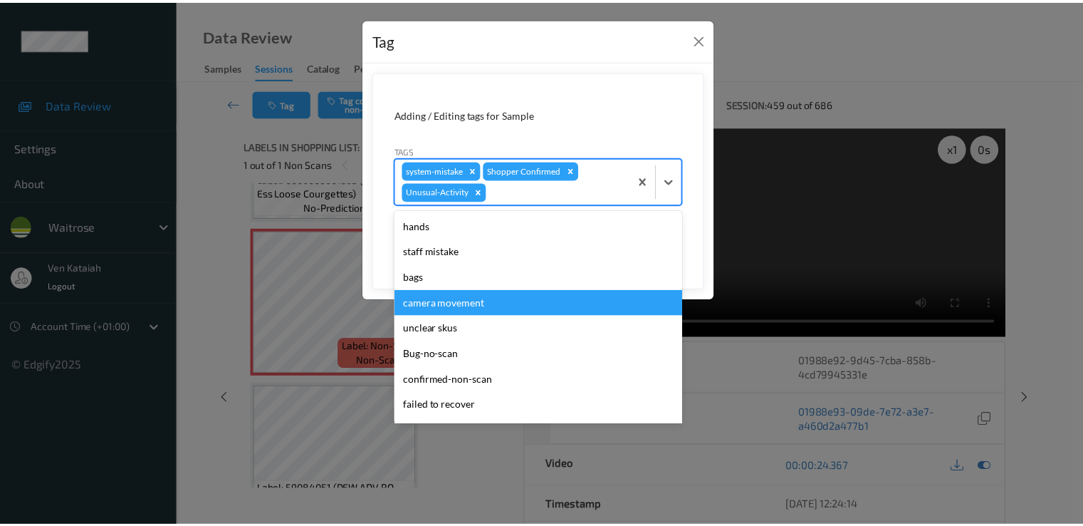
scroll to position [254, 0]
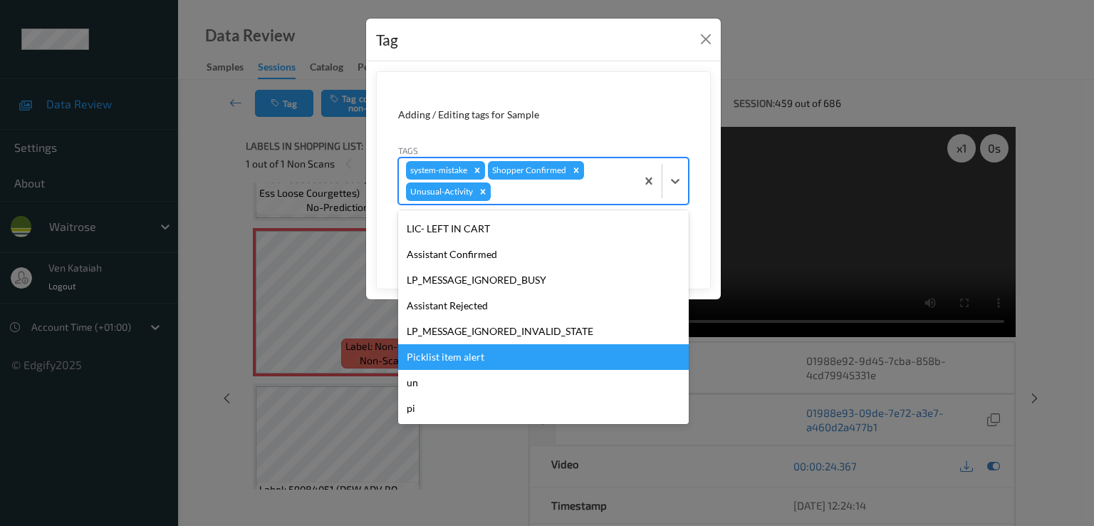
click at [454, 363] on div "Picklist item alert" at bounding box center [543, 357] width 291 height 26
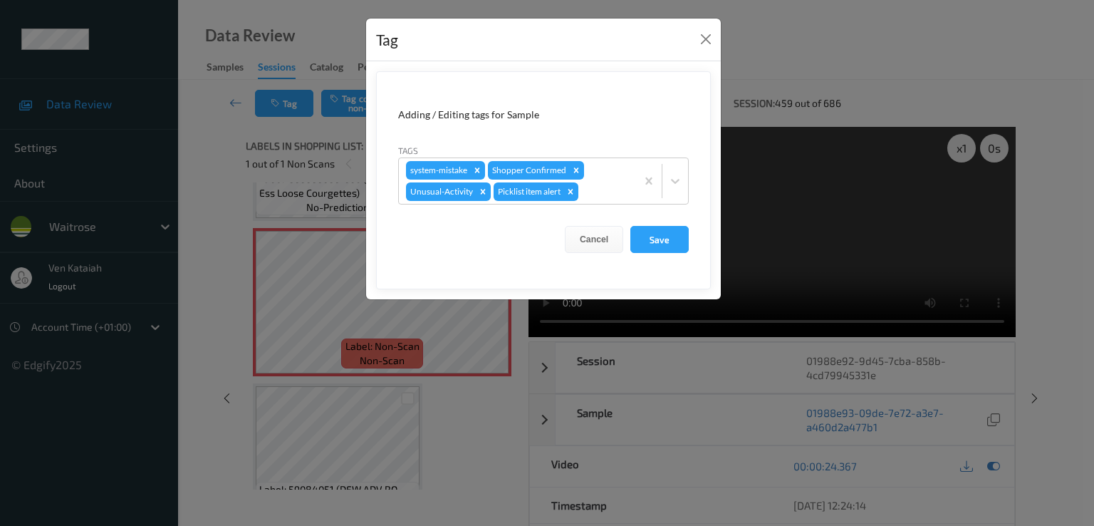
click at [665, 221] on form "Adding / Editing tags for Sample Tags system-mistake Shopper Confirmed Unusual-…" at bounding box center [543, 180] width 335 height 218
click at [658, 229] on button "Save" at bounding box center [659, 239] width 58 height 27
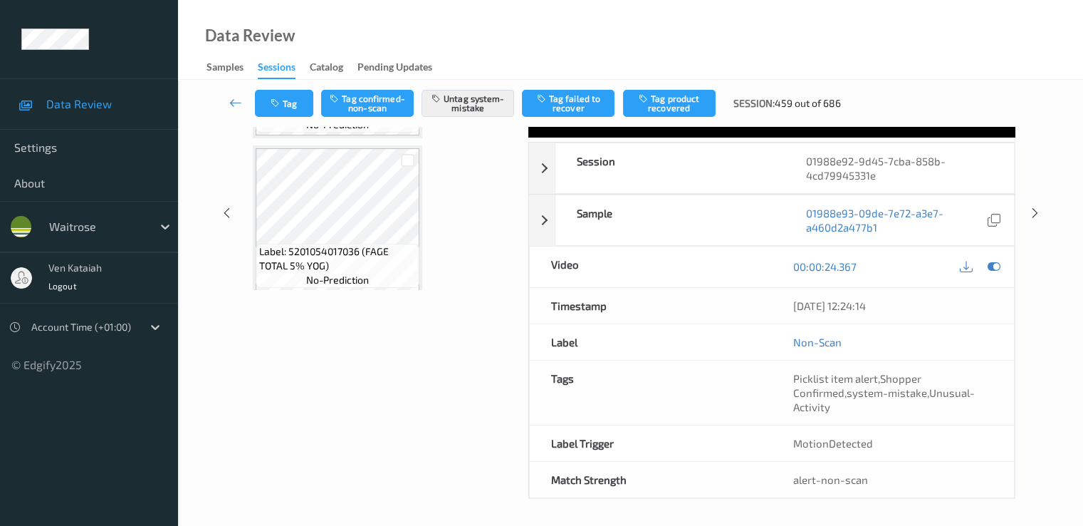
scroll to position [0, 0]
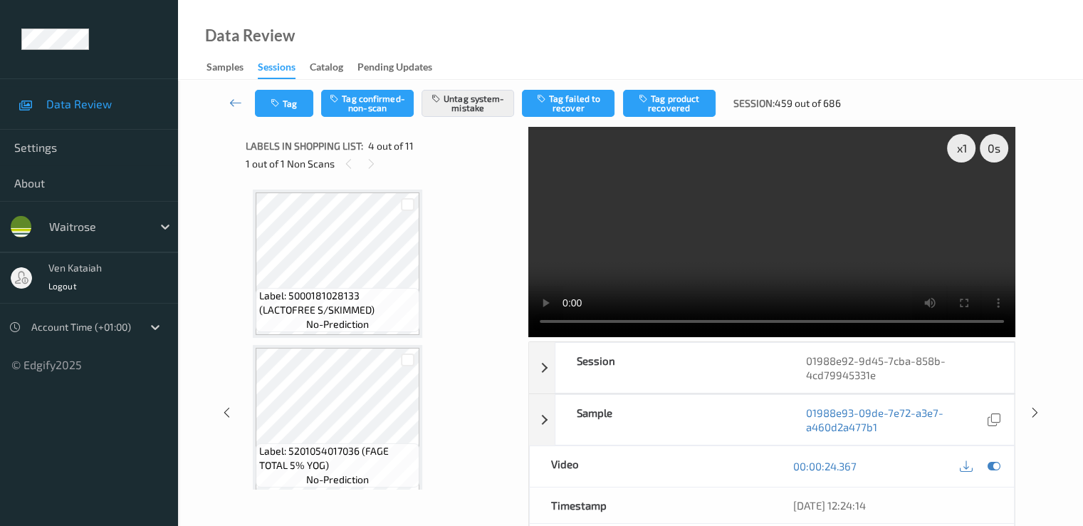
click at [381, 165] on div "1 out of 1 Non Scans" at bounding box center [382, 164] width 273 height 18
click at [231, 96] on icon at bounding box center [235, 102] width 13 height 14
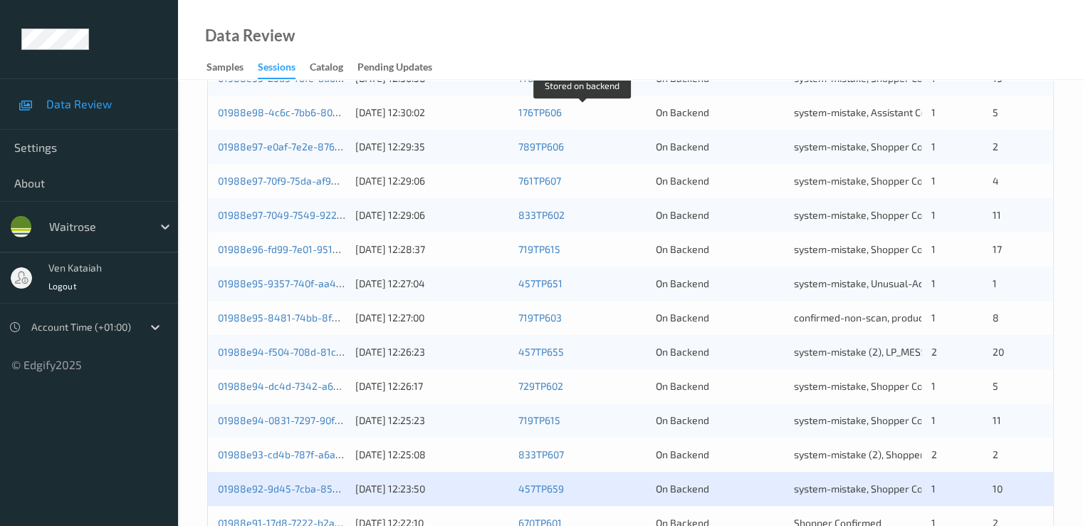
scroll to position [658, 0]
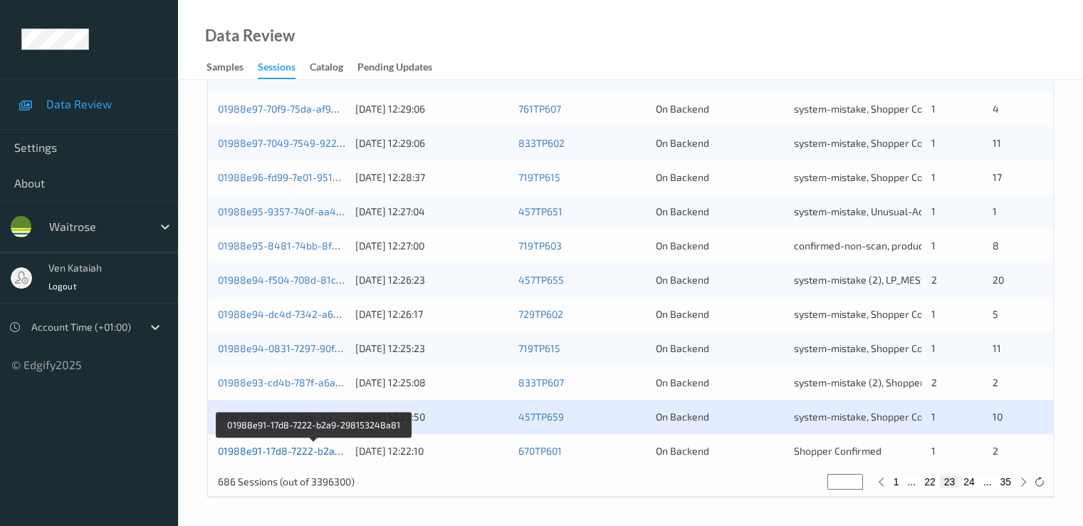
click at [315, 452] on link "01988e91-17d8-7222-b2a9-298153248a81" at bounding box center [315, 450] width 195 height 12
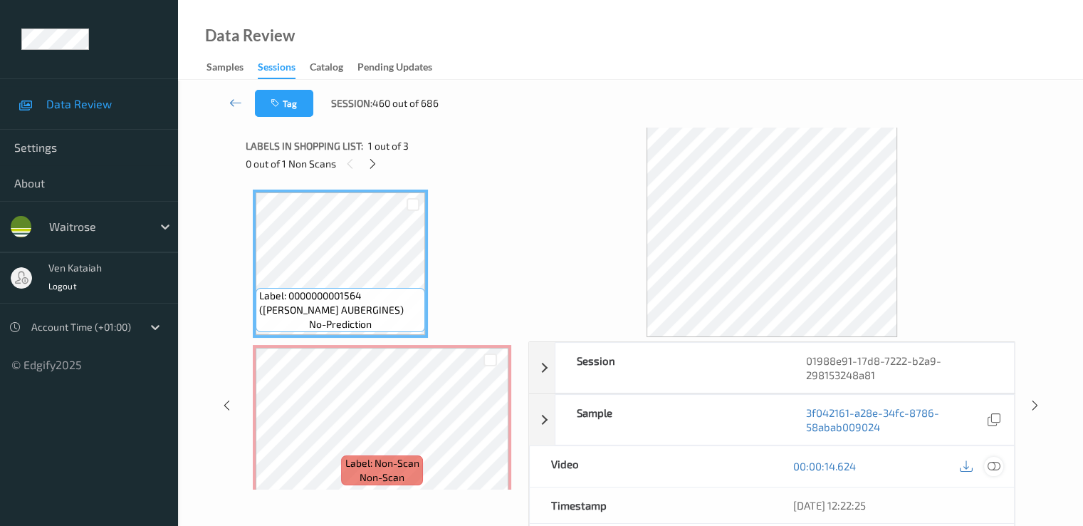
click at [999, 466] on icon at bounding box center [993, 465] width 13 height 13
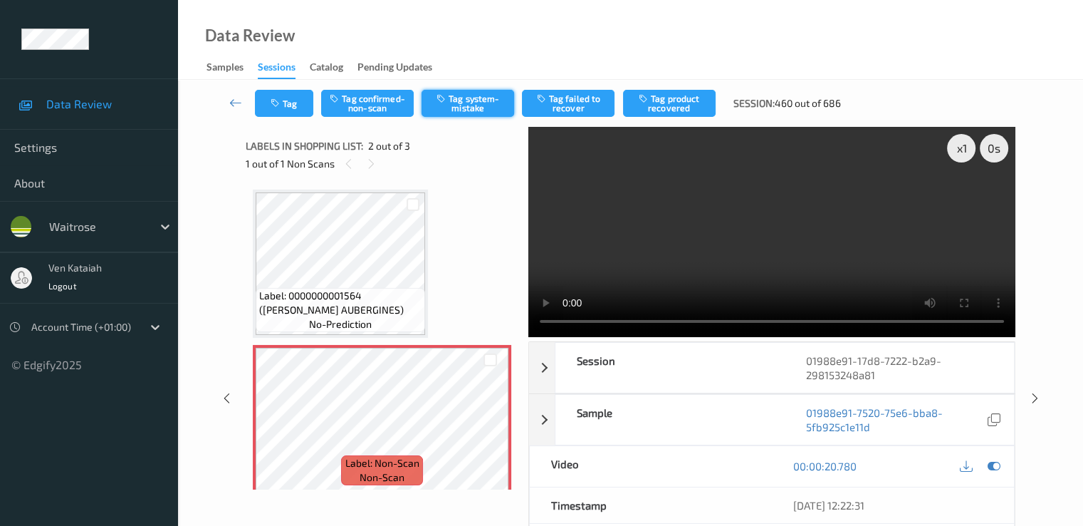
click at [450, 110] on button "Tag system-mistake" at bounding box center [468, 103] width 93 height 27
click at [288, 111] on button "Tag" at bounding box center [284, 103] width 58 height 27
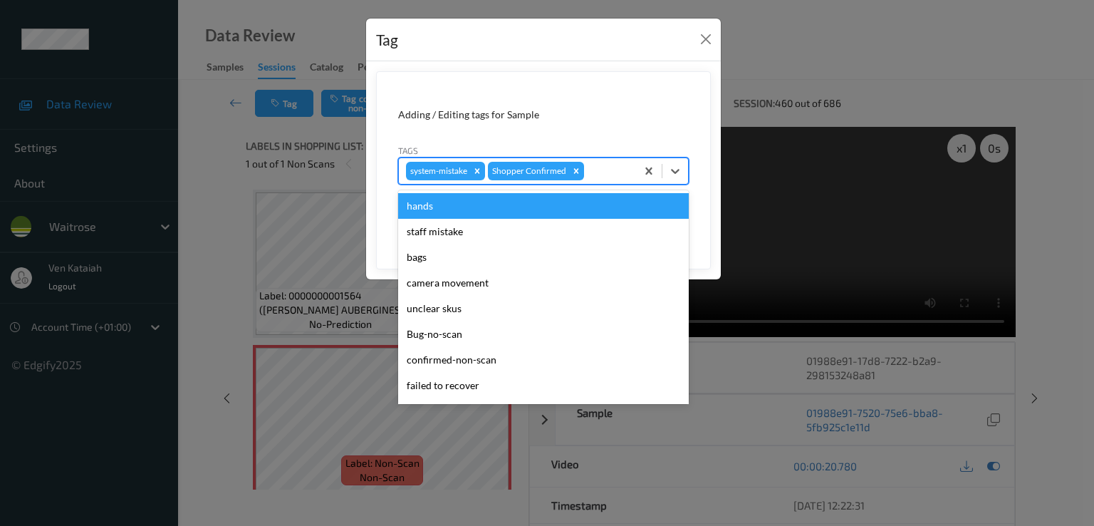
click at [597, 169] on div at bounding box center [608, 170] width 42 height 17
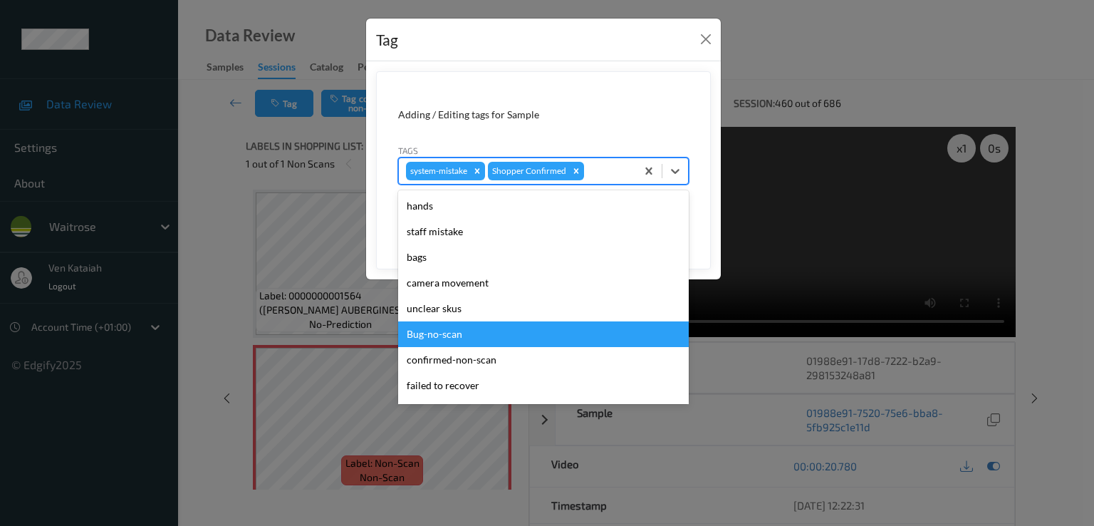
scroll to position [279, 0]
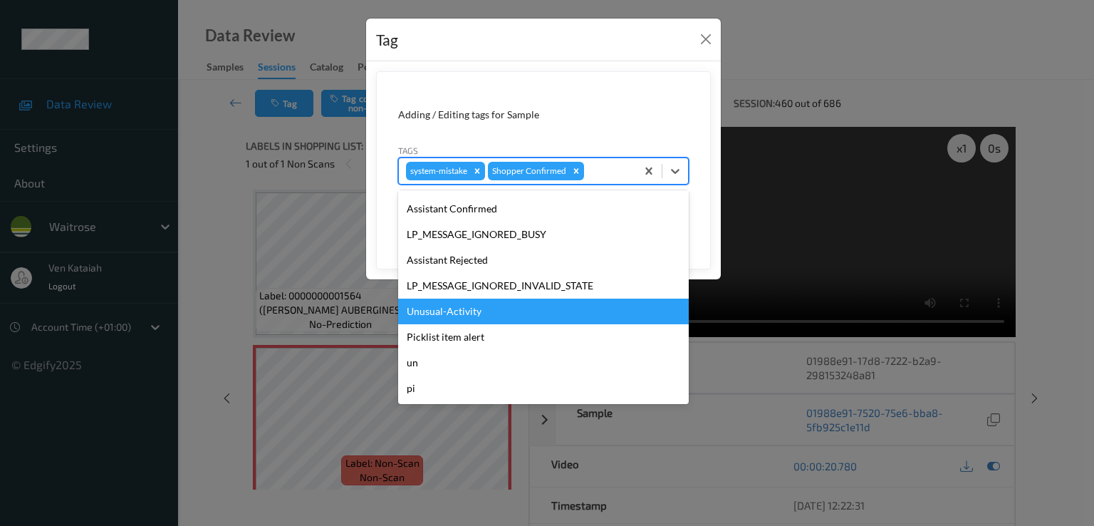
click at [477, 321] on div "Unusual-Activity" at bounding box center [543, 311] width 291 height 26
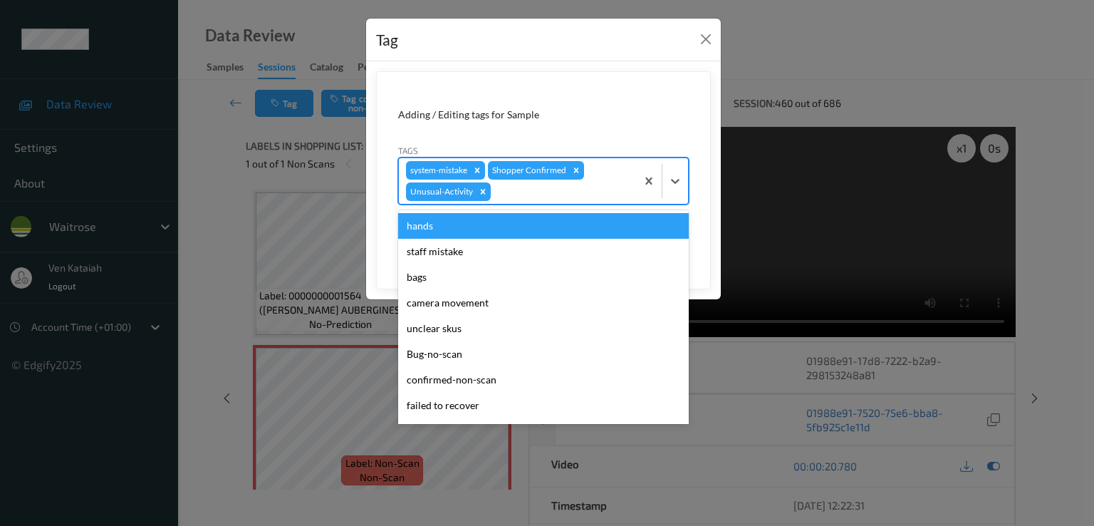
click at [566, 192] on div at bounding box center [561, 191] width 135 height 17
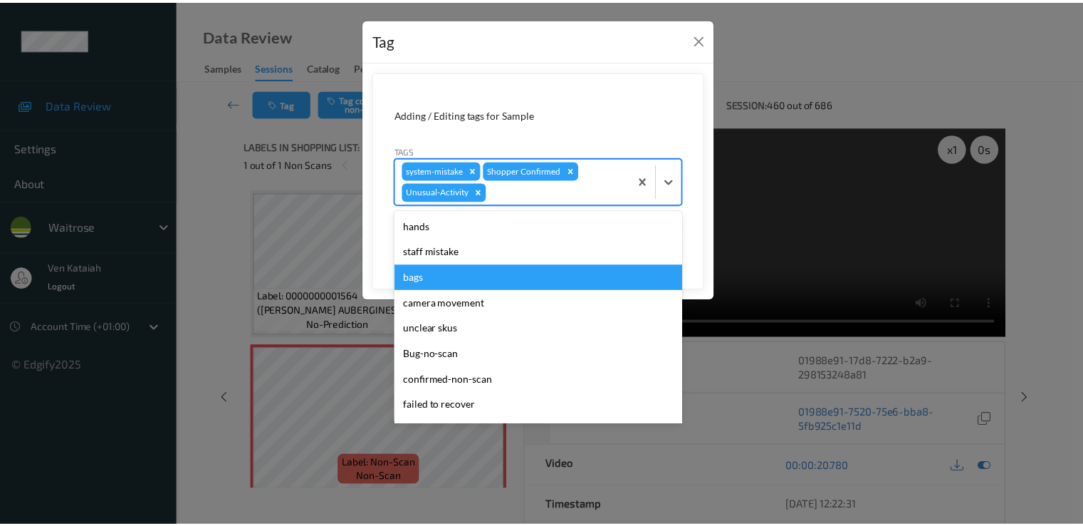
scroll to position [254, 0]
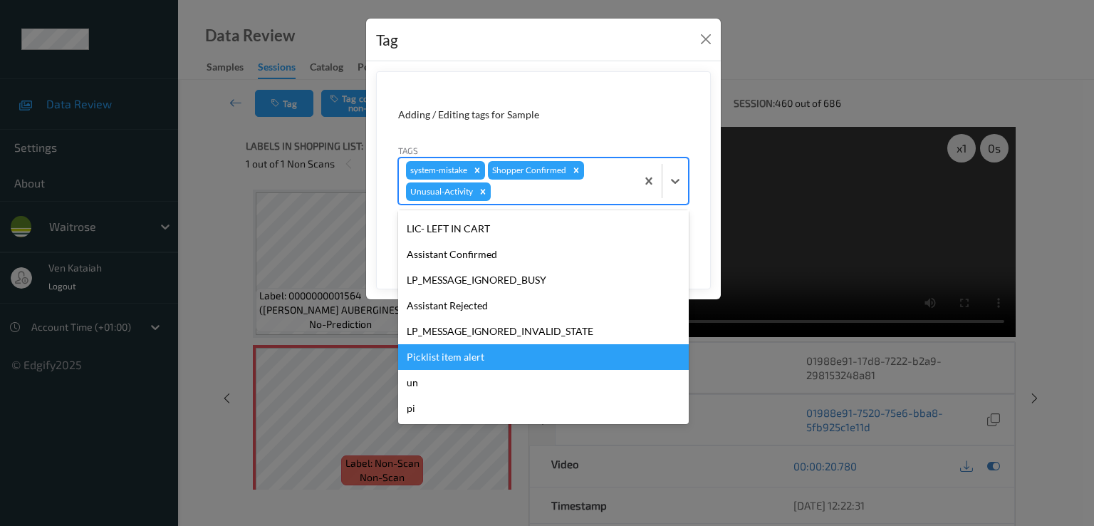
click at [472, 344] on div "Picklist item alert" at bounding box center [543, 357] width 291 height 26
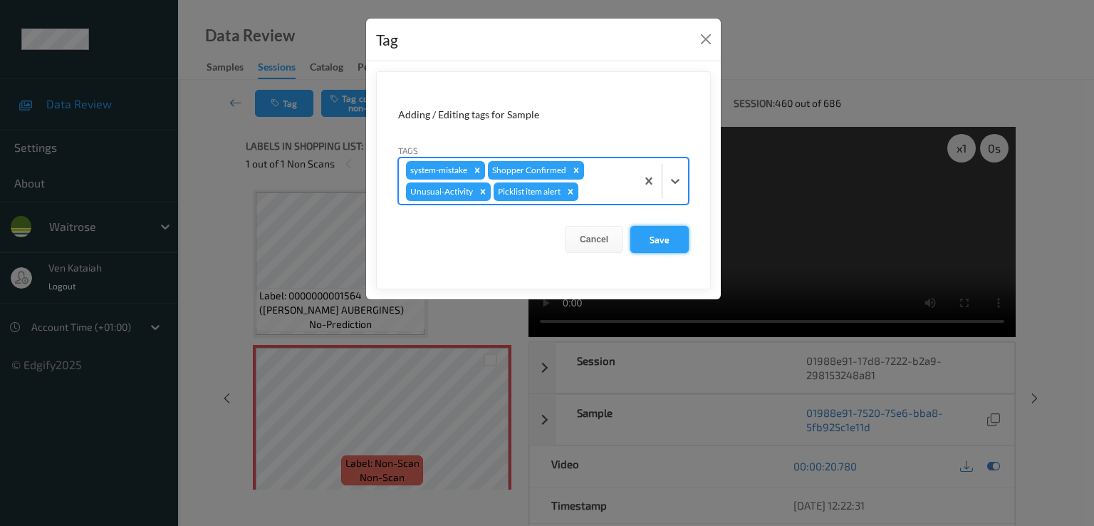
click at [647, 246] on button "Save" at bounding box center [659, 239] width 58 height 27
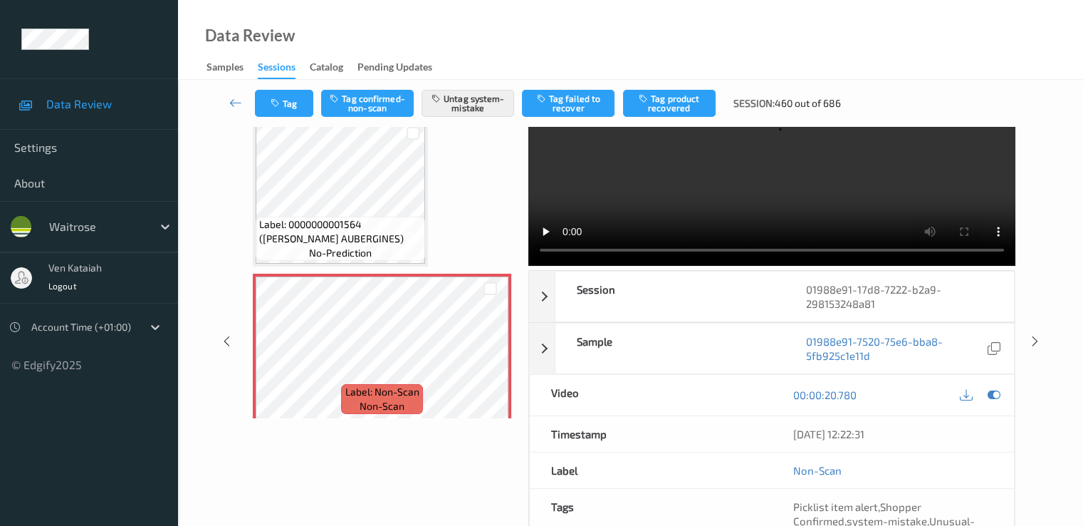
scroll to position [0, 0]
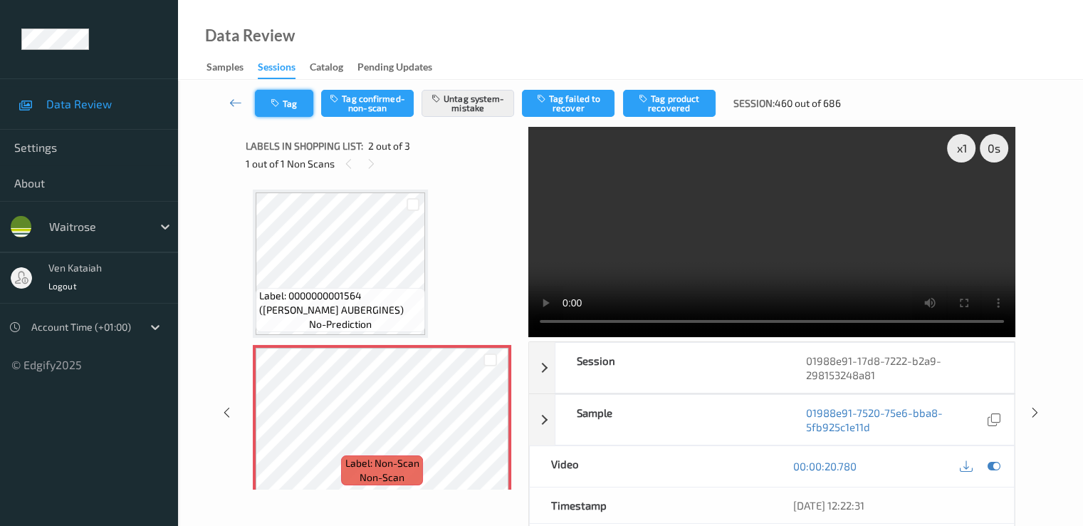
click at [291, 107] on button "Tag" at bounding box center [284, 103] width 58 height 27
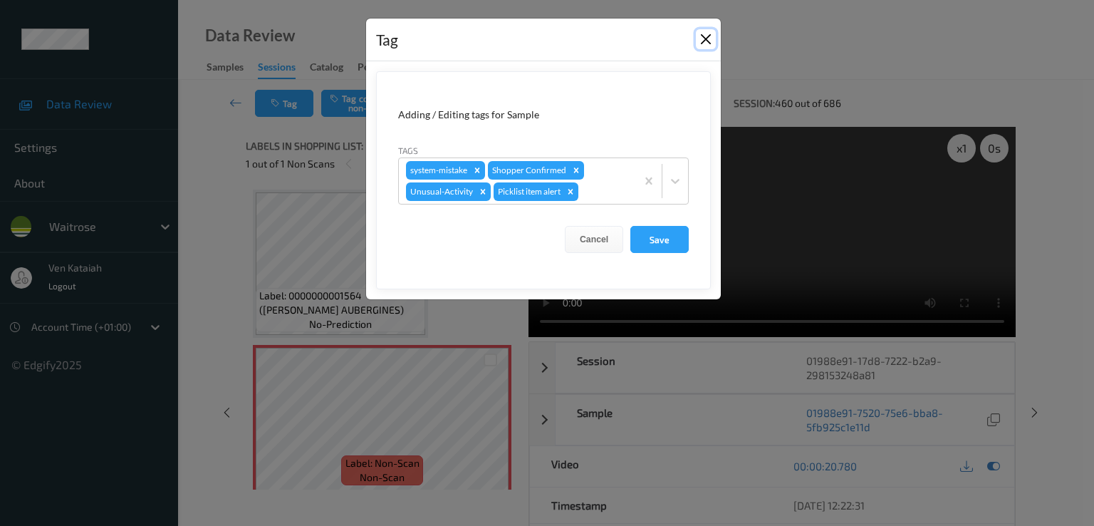
click at [704, 38] on button "Close" at bounding box center [706, 39] width 20 height 20
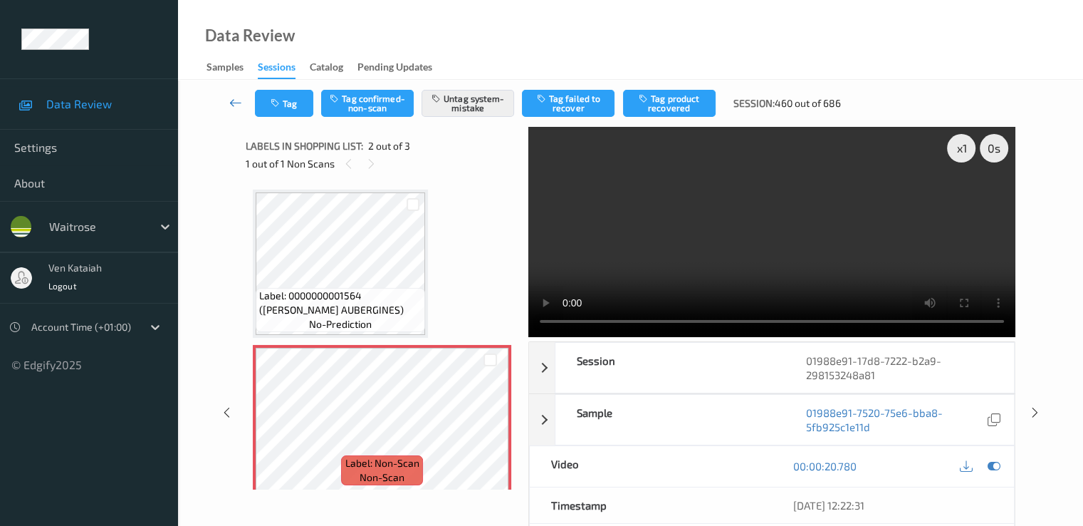
click at [231, 103] on icon at bounding box center [235, 102] width 13 height 14
